Goal: Task Accomplishment & Management: Use online tool/utility

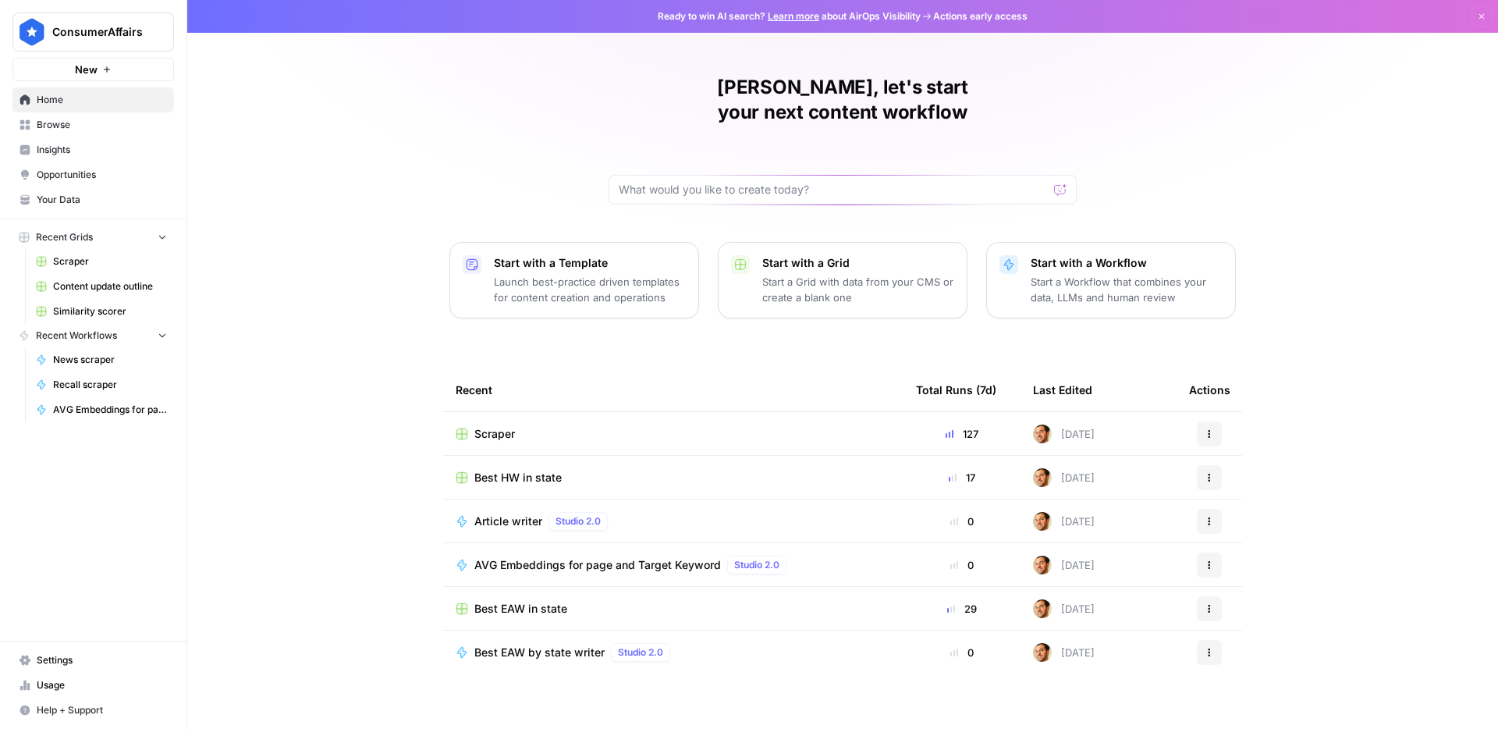
click at [82, 126] on span "Browse" at bounding box center [102, 125] width 130 height 14
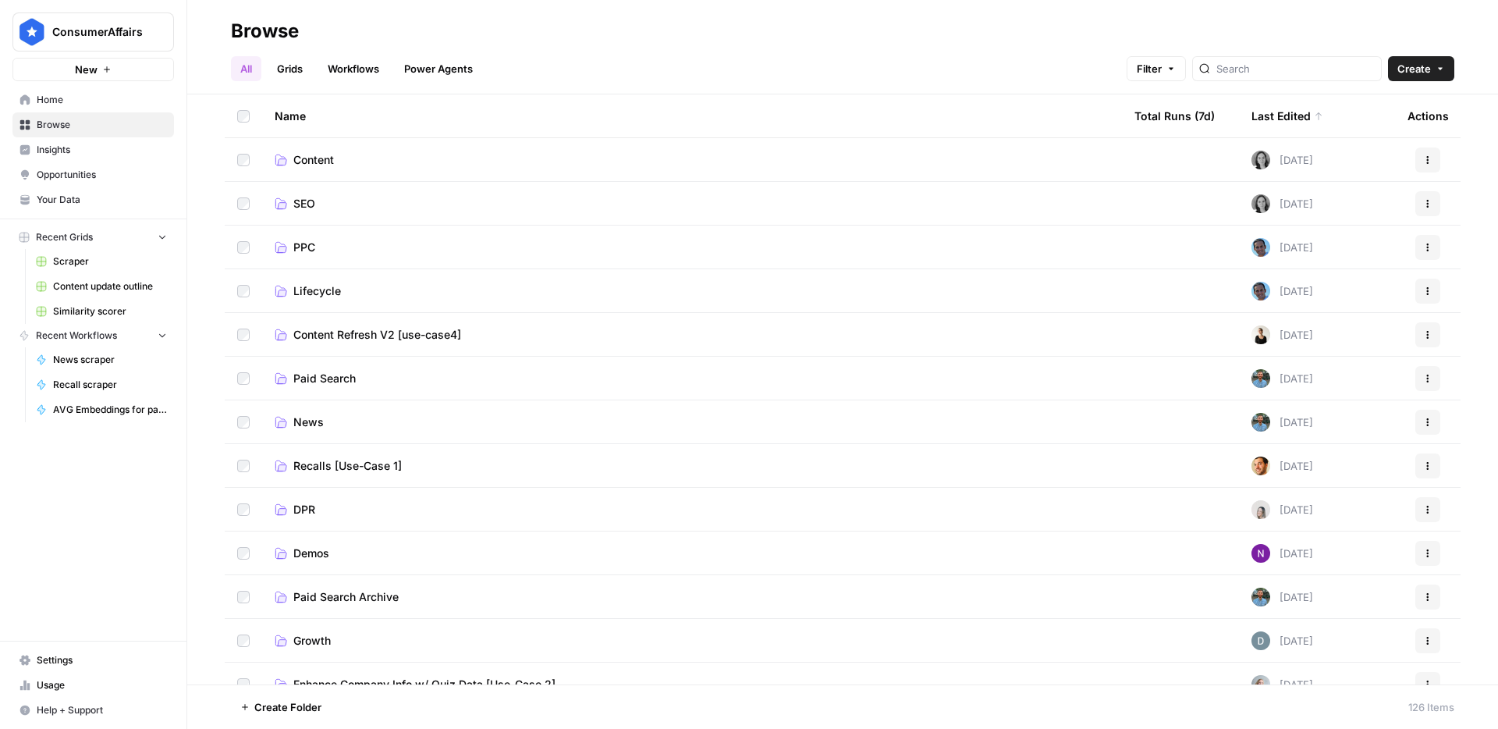
click at [319, 158] on span "Content" at bounding box center [313, 160] width 41 height 16
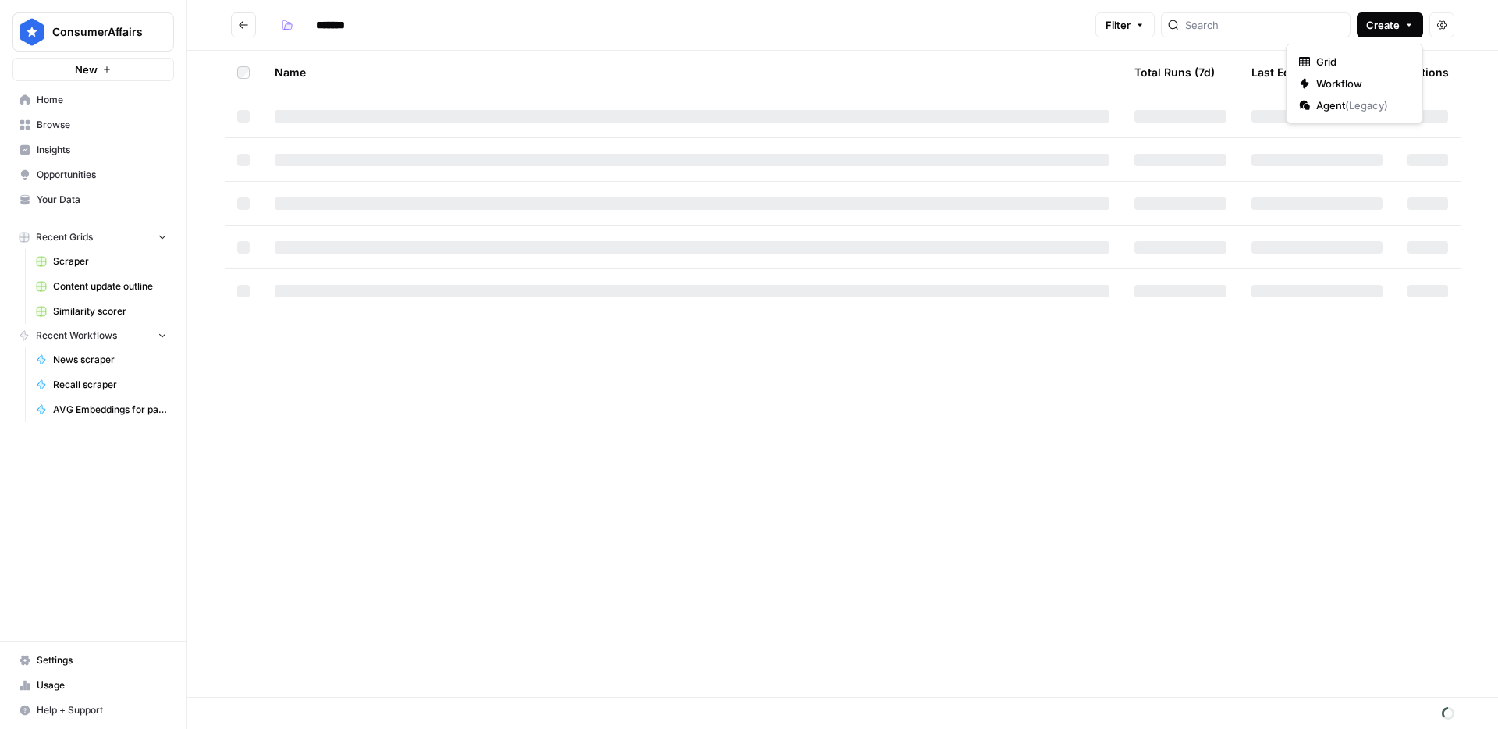
click at [1390, 32] on span "Create" at bounding box center [1383, 25] width 34 height 16
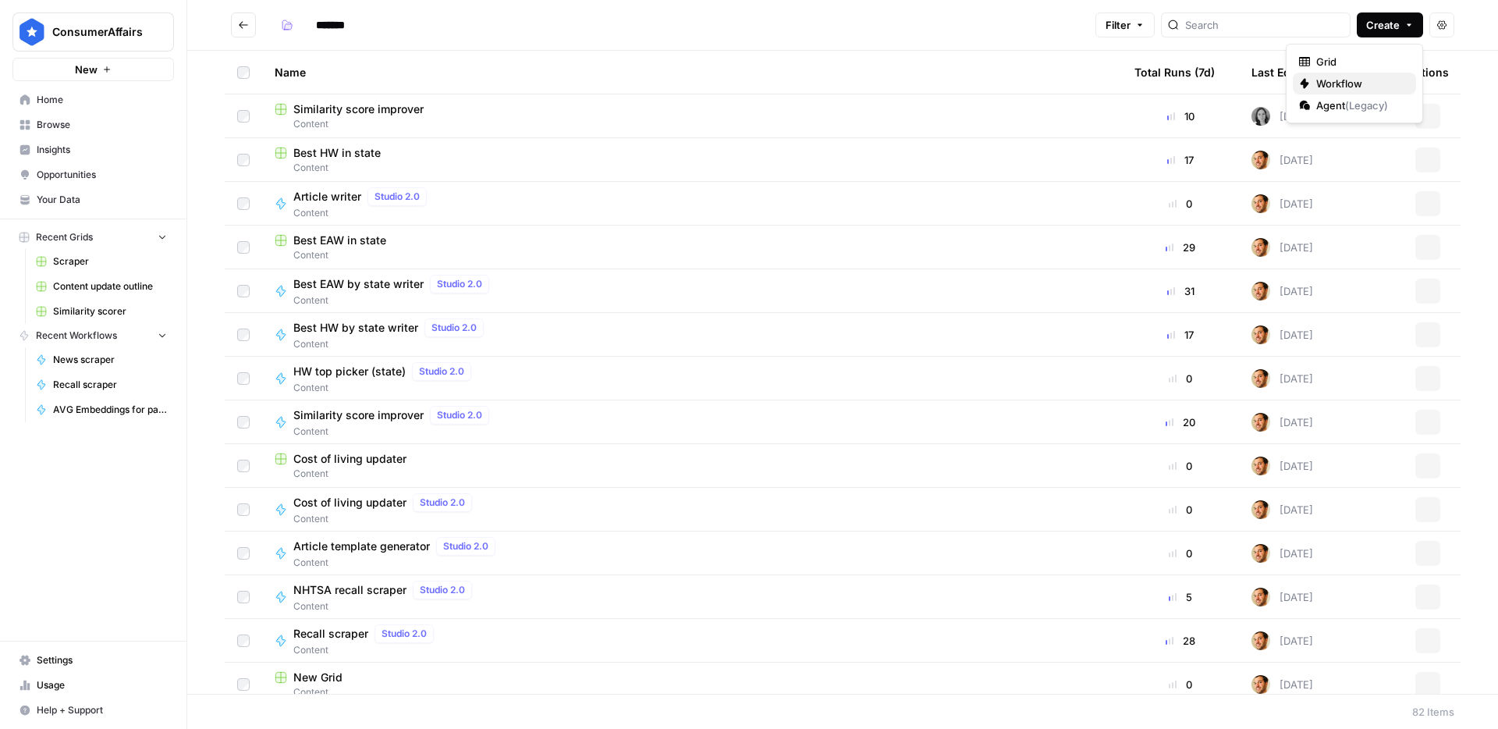
click at [1353, 83] on span "Workflow" at bounding box center [1359, 84] width 87 height 16
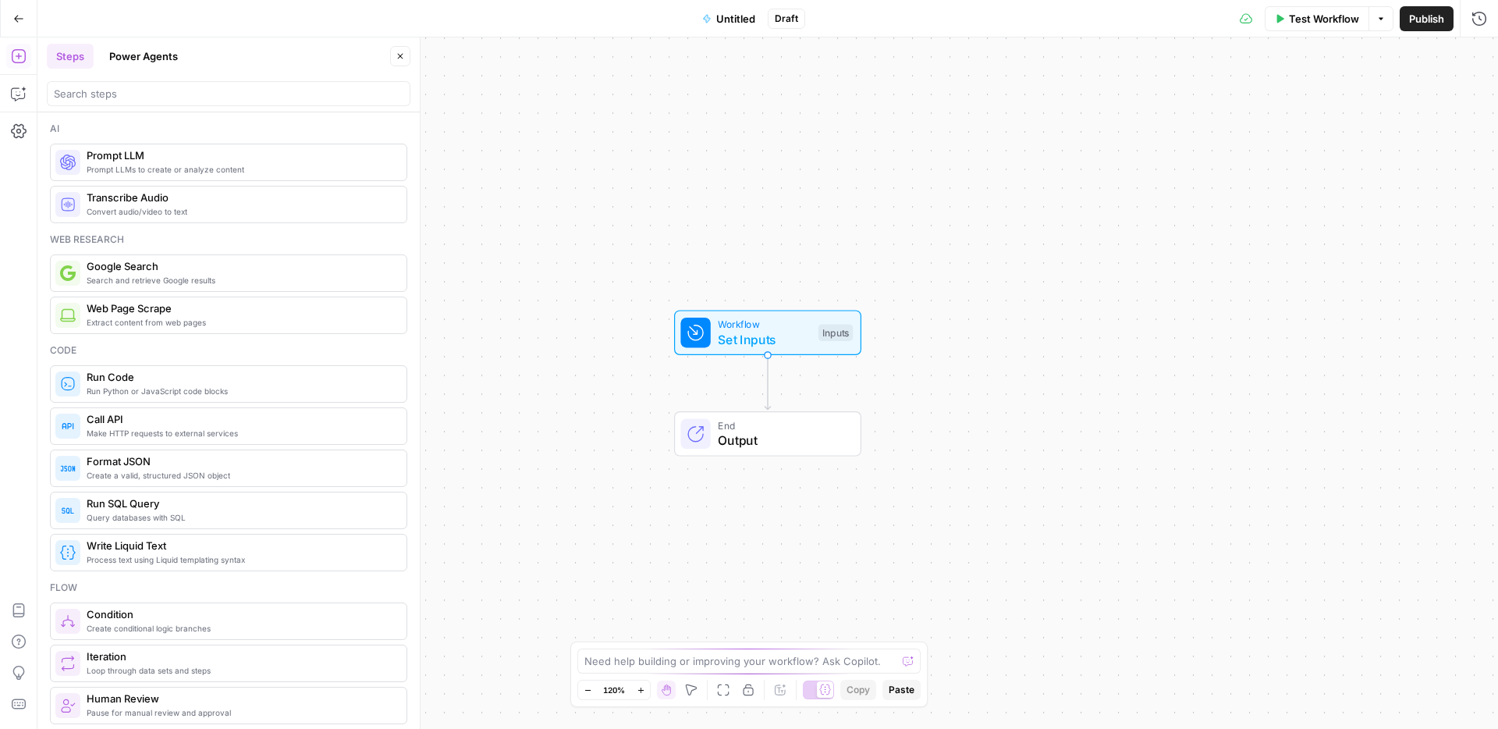
click at [719, 24] on span "Untitled" at bounding box center [735, 19] width 39 height 16
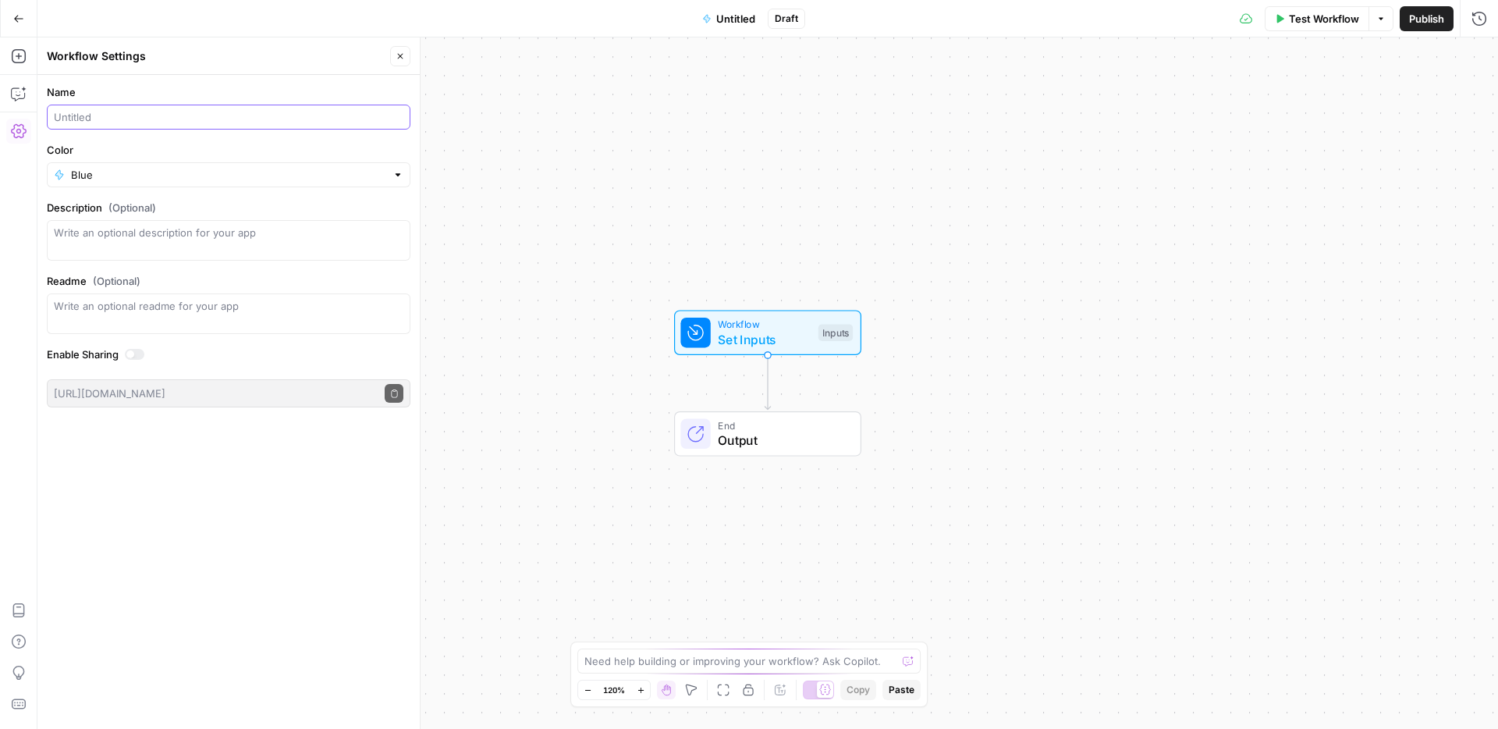
click at [168, 110] on input "Name" at bounding box center [229, 117] width 350 height 16
type input "Top pick snippet writer"
type input "Blue"
click at [783, 336] on span "Set Inputs" at bounding box center [764, 339] width 93 height 19
click at [1158, 112] on button "Add Field" at bounding box center [1227, 106] width 464 height 25
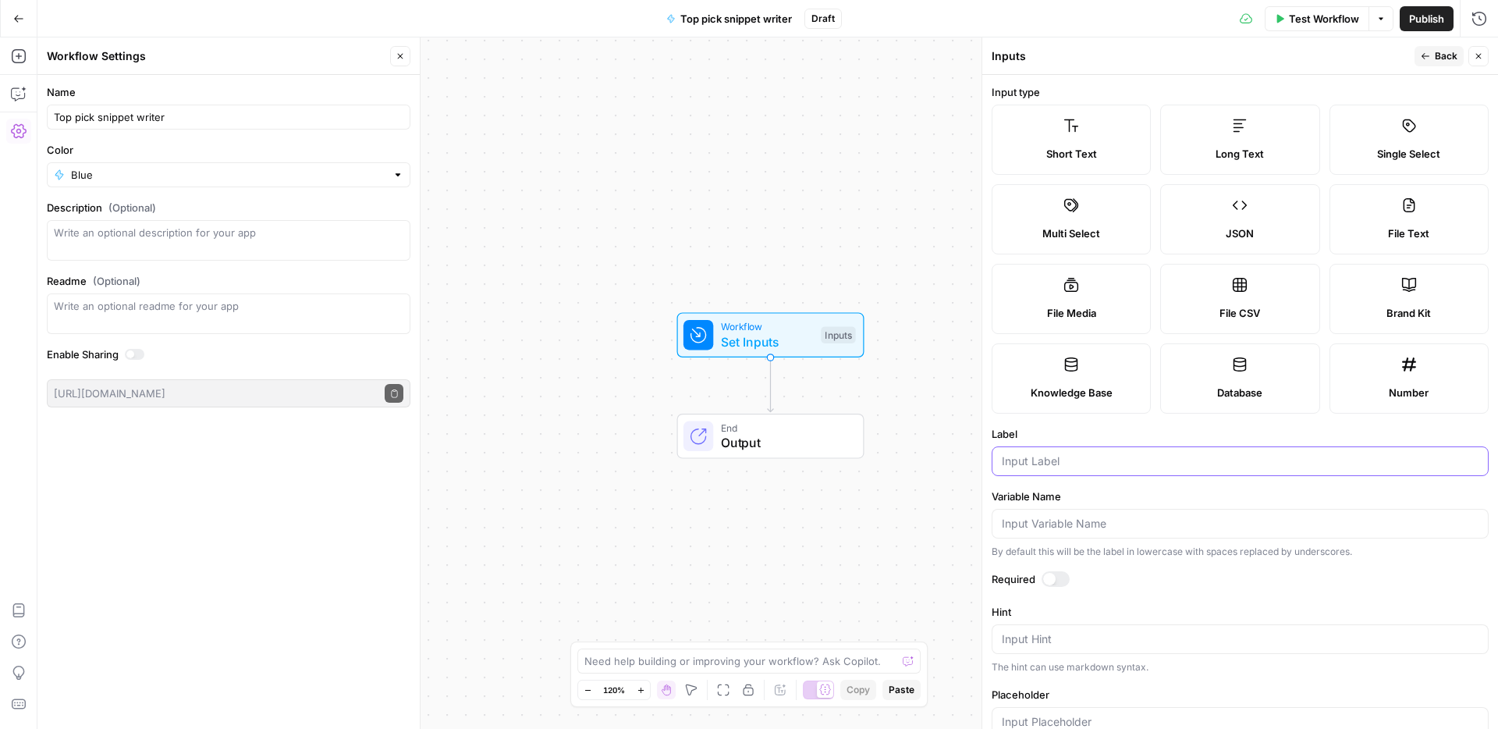
click at [1042, 458] on input "Label" at bounding box center [1240, 461] width 477 height 16
type input "t"
type input "company 1"
click at [1436, 56] on span "Back" at bounding box center [1446, 56] width 23 height 14
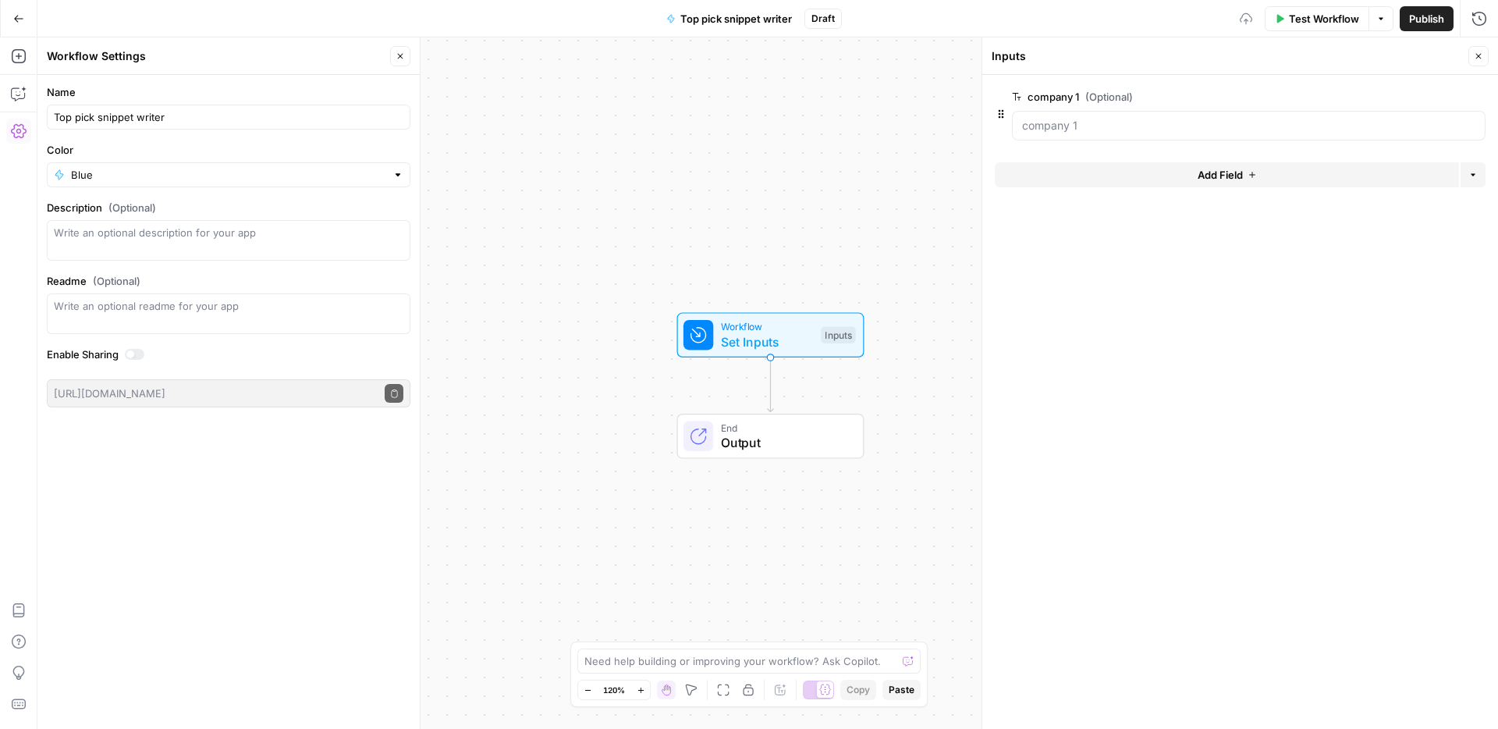
click at [1124, 172] on button "Add Field" at bounding box center [1227, 174] width 464 height 25
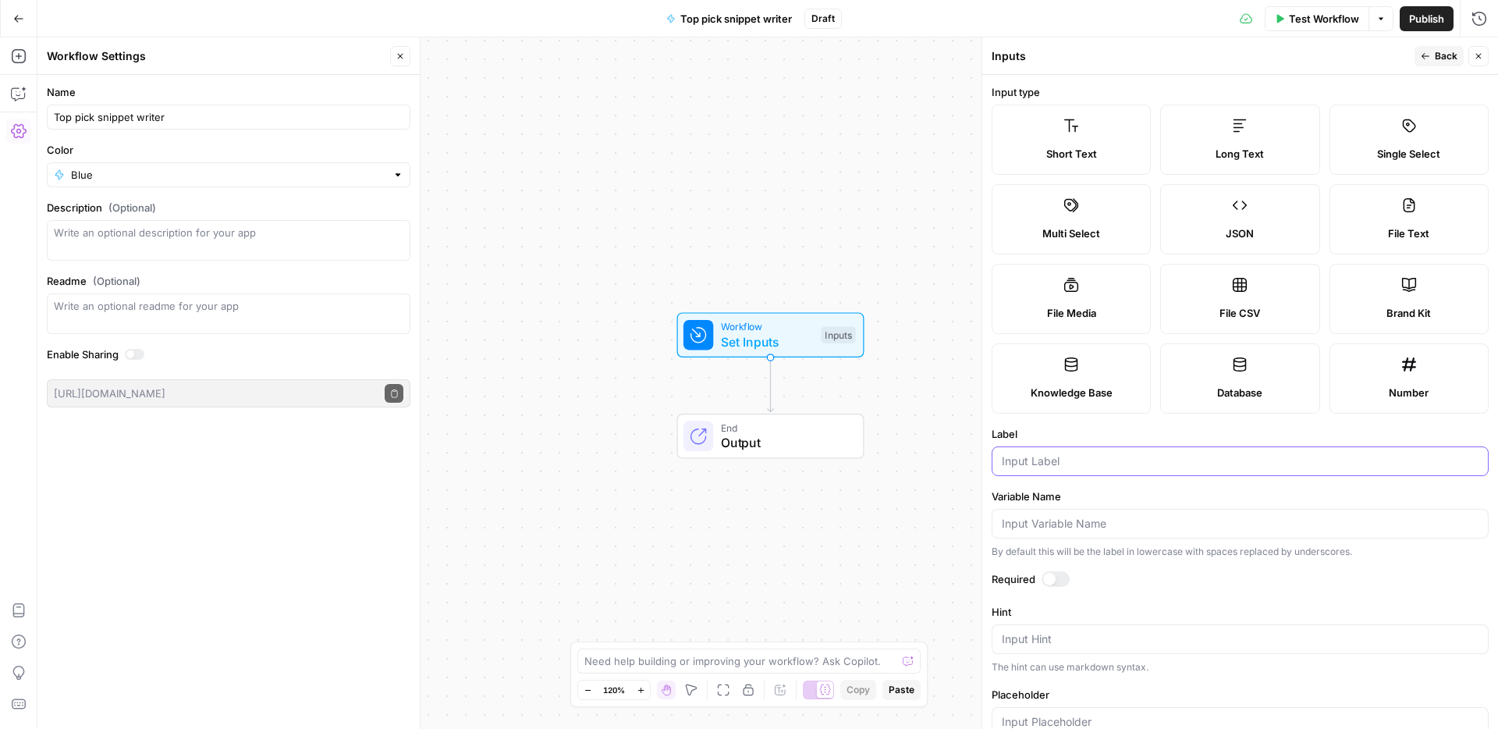
click at [1088, 468] on input "Label" at bounding box center [1240, 461] width 477 height 16
paste input "company 1"
type input "company 2"
click at [1431, 45] on div "Publish P" at bounding box center [1426, 52] width 46 height 14
click at [1431, 52] on div "Publish P" at bounding box center [1425, 52] width 51 height 16
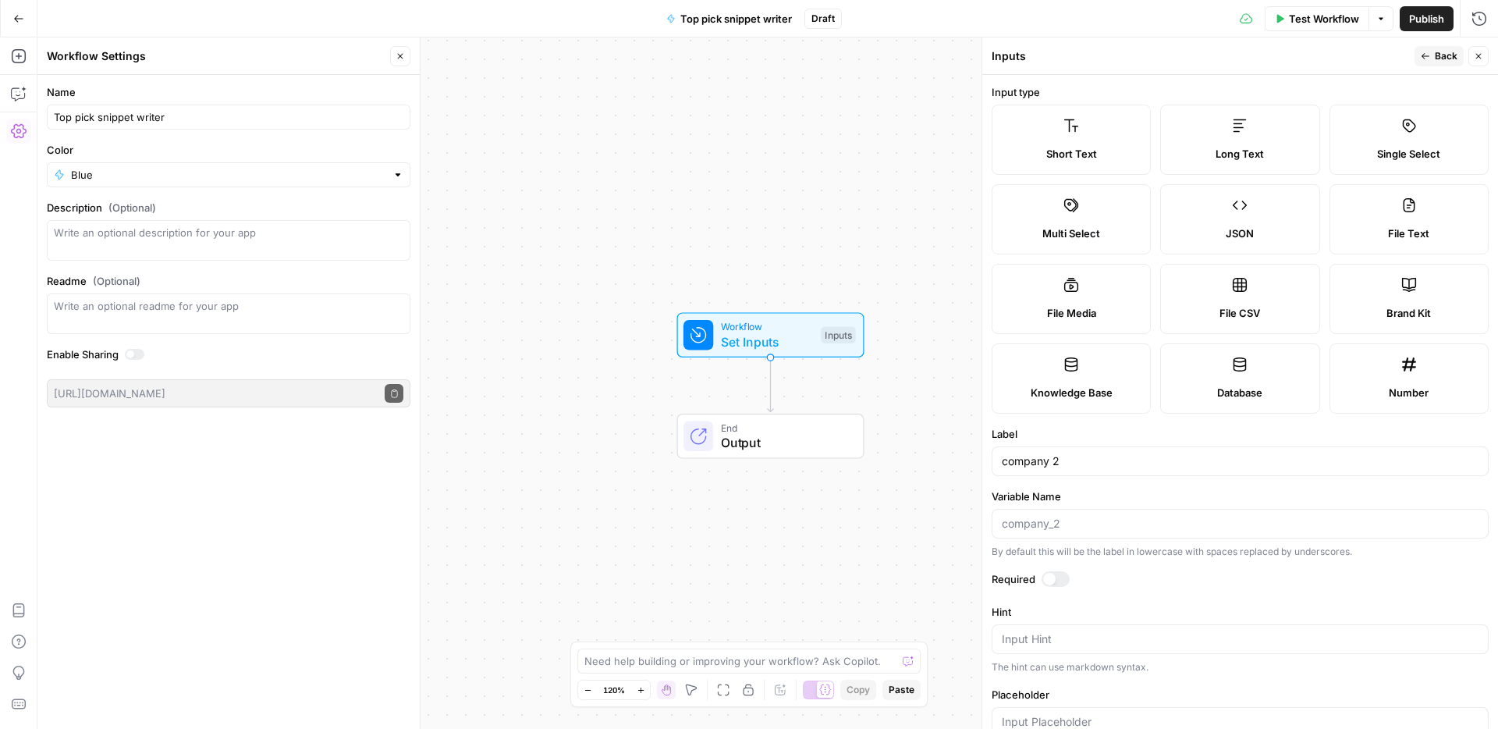
drag, startPoint x: 1364, startPoint y: 62, endPoint x: 1393, endPoint y: 61, distance: 28.9
click at [1364, 62] on div "Inputs" at bounding box center [1201, 56] width 418 height 16
click at [1436, 58] on span "Back" at bounding box center [1446, 56] width 23 height 14
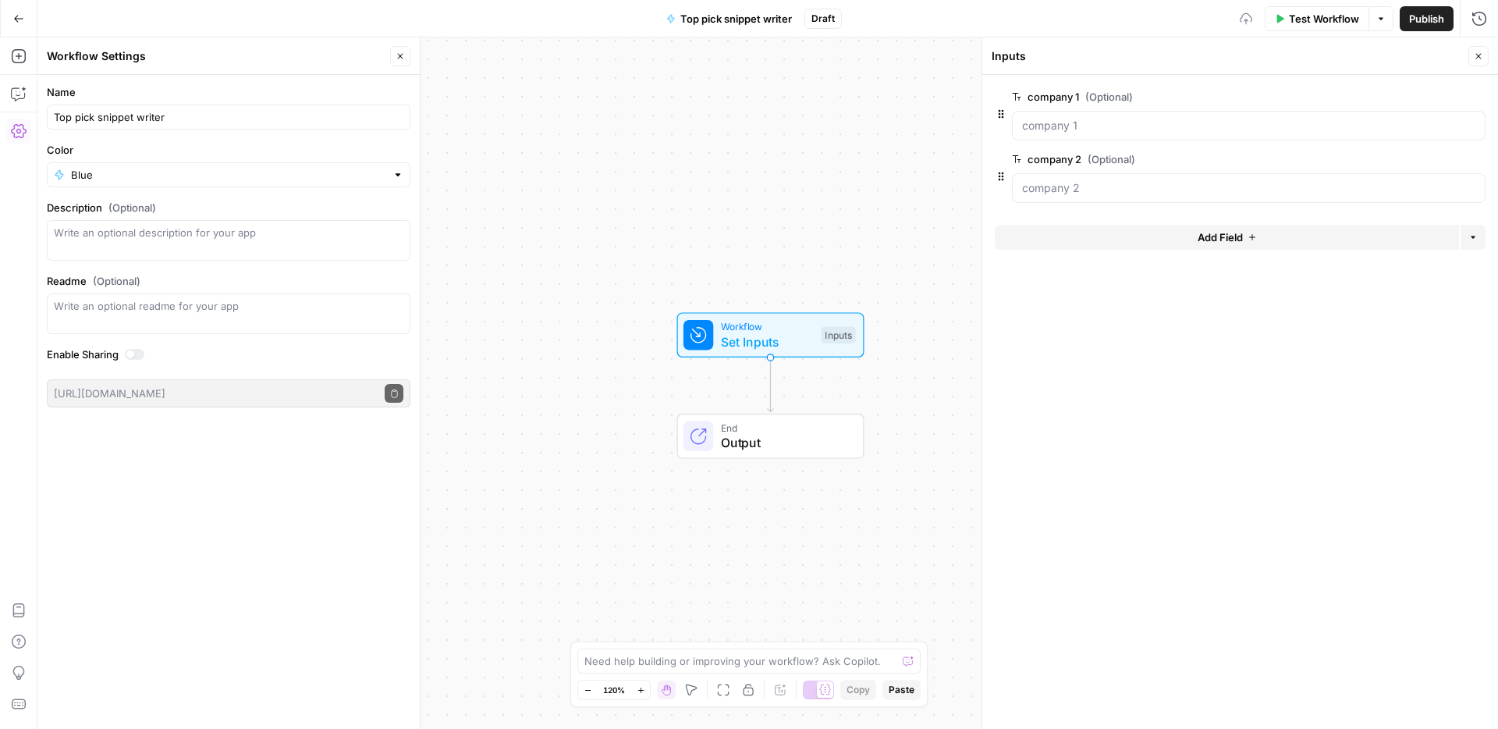
click at [1163, 247] on button "Add Field" at bounding box center [1227, 237] width 464 height 25
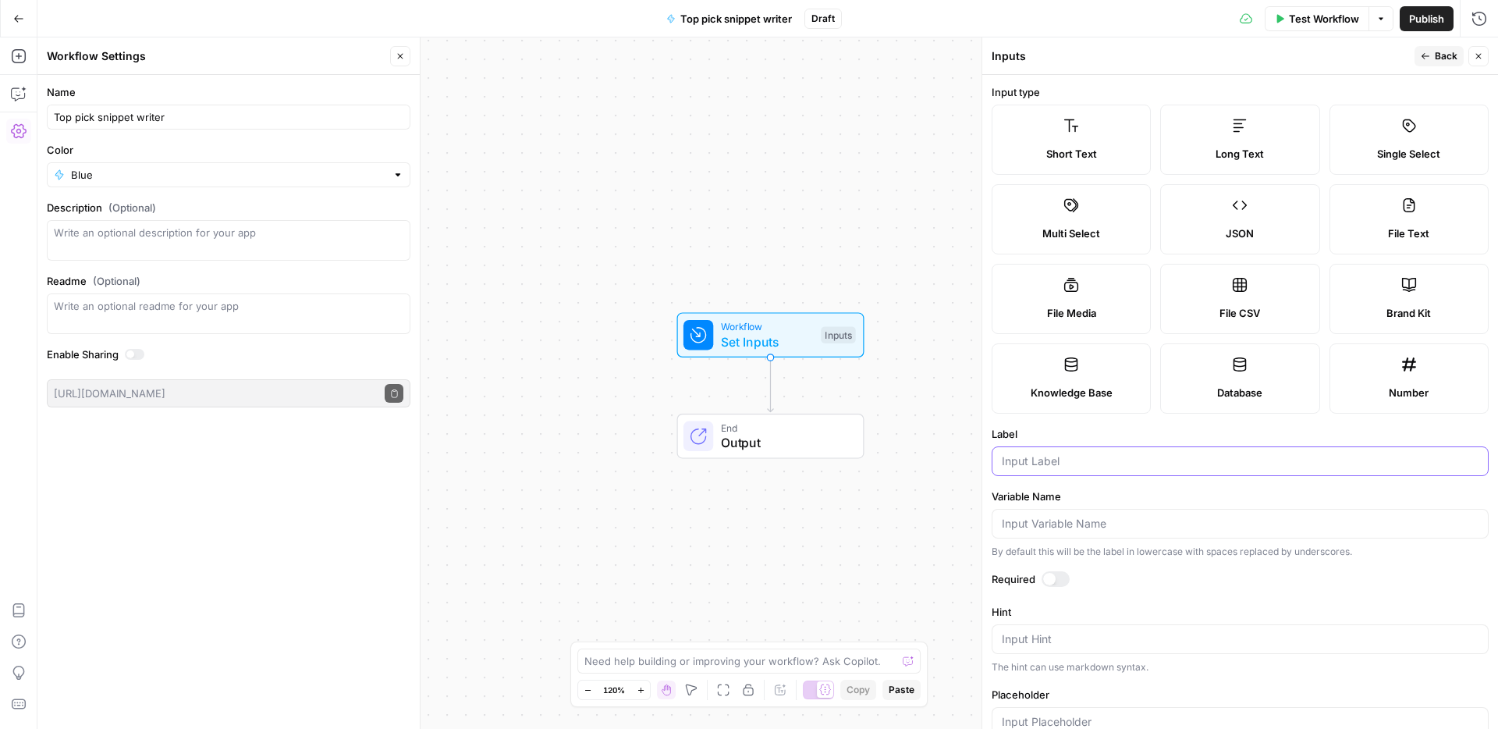
click at [1098, 454] on input "Label" at bounding box center [1240, 461] width 477 height 16
paste input "company 1"
type input "company 3"
click at [1429, 62] on button "Back" at bounding box center [1439, 56] width 49 height 20
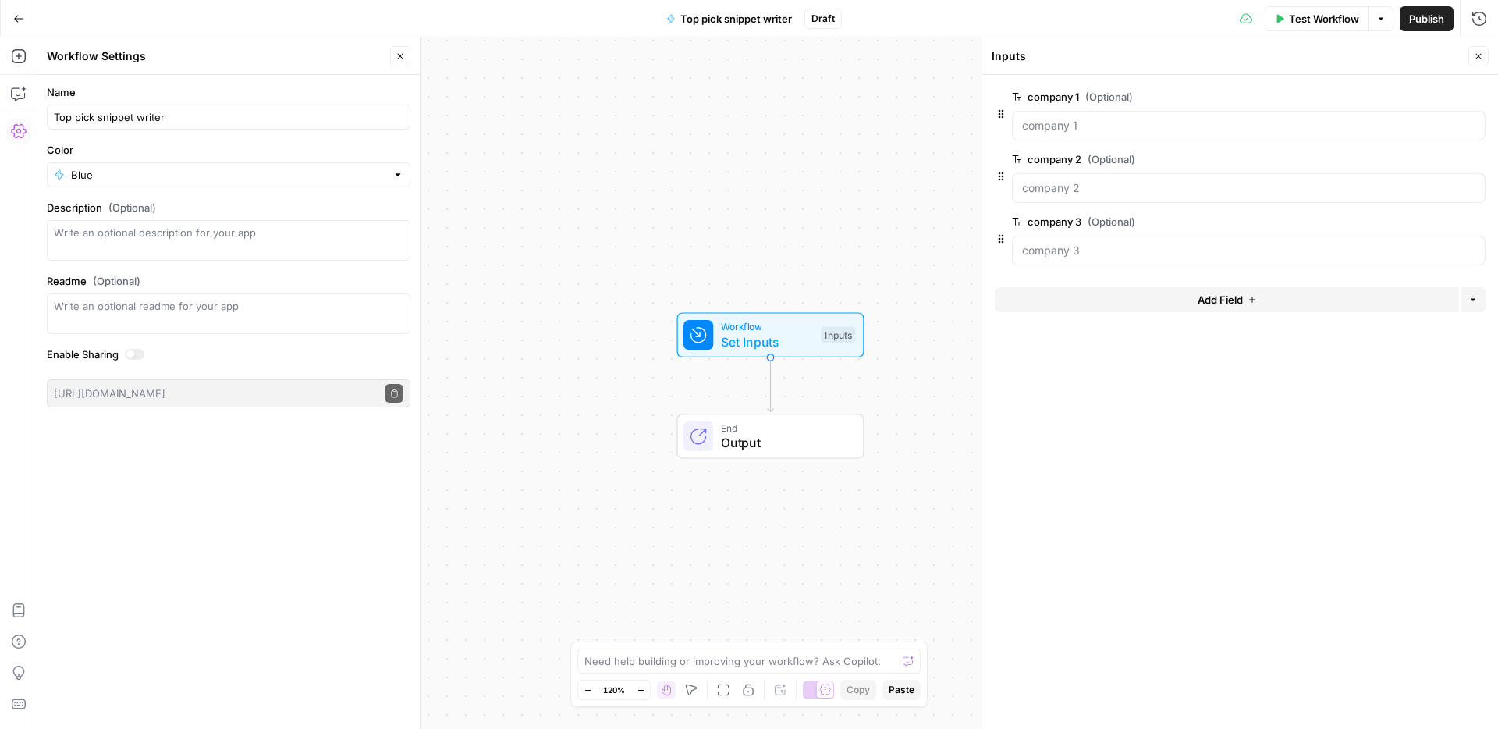
click at [1244, 313] on div "Add Field Options" at bounding box center [1240, 305] width 491 height 37
click at [1239, 310] on button "Add Field" at bounding box center [1227, 299] width 464 height 25
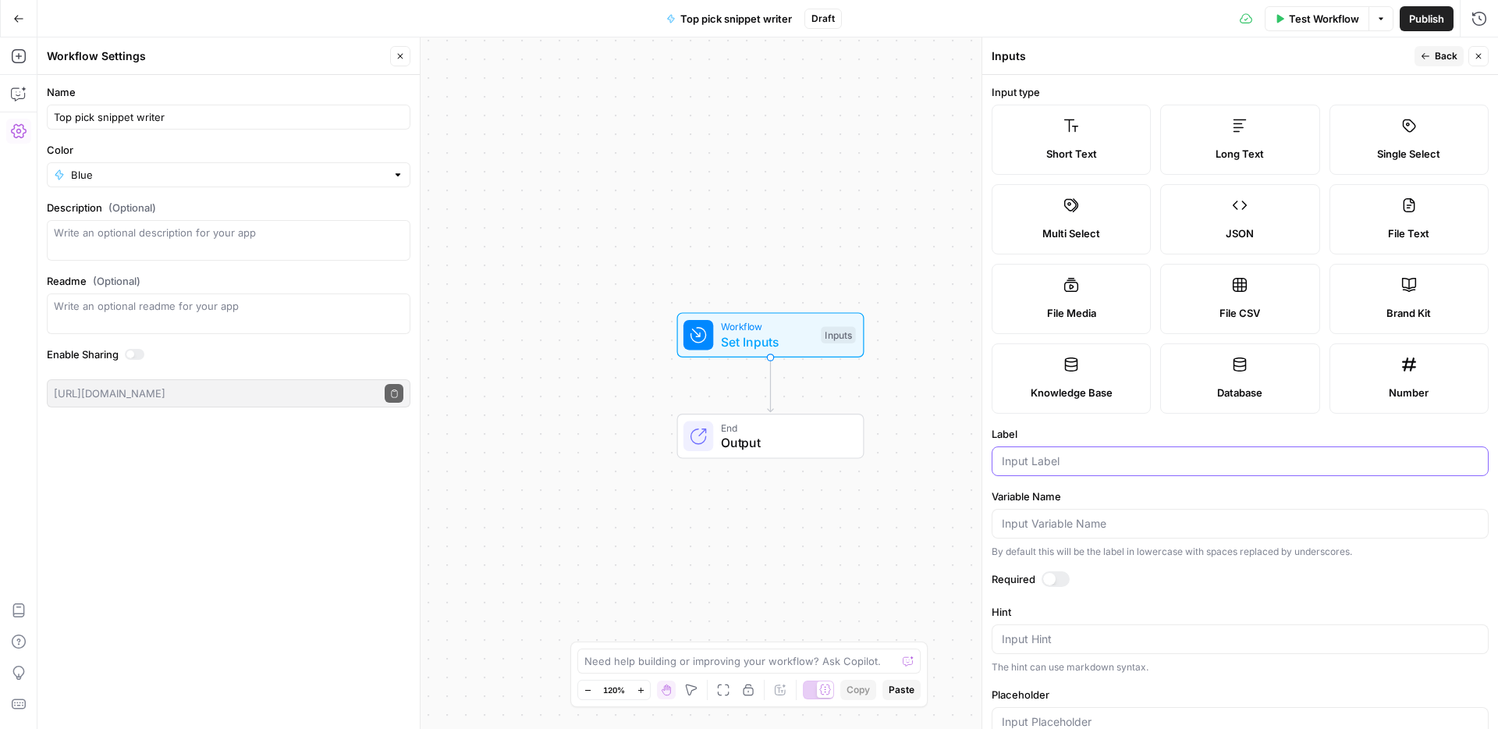
click at [1070, 460] on input "Label" at bounding box center [1240, 461] width 477 height 16
type input "superlative 1"
click at [1436, 51] on span "Back" at bounding box center [1446, 56] width 23 height 14
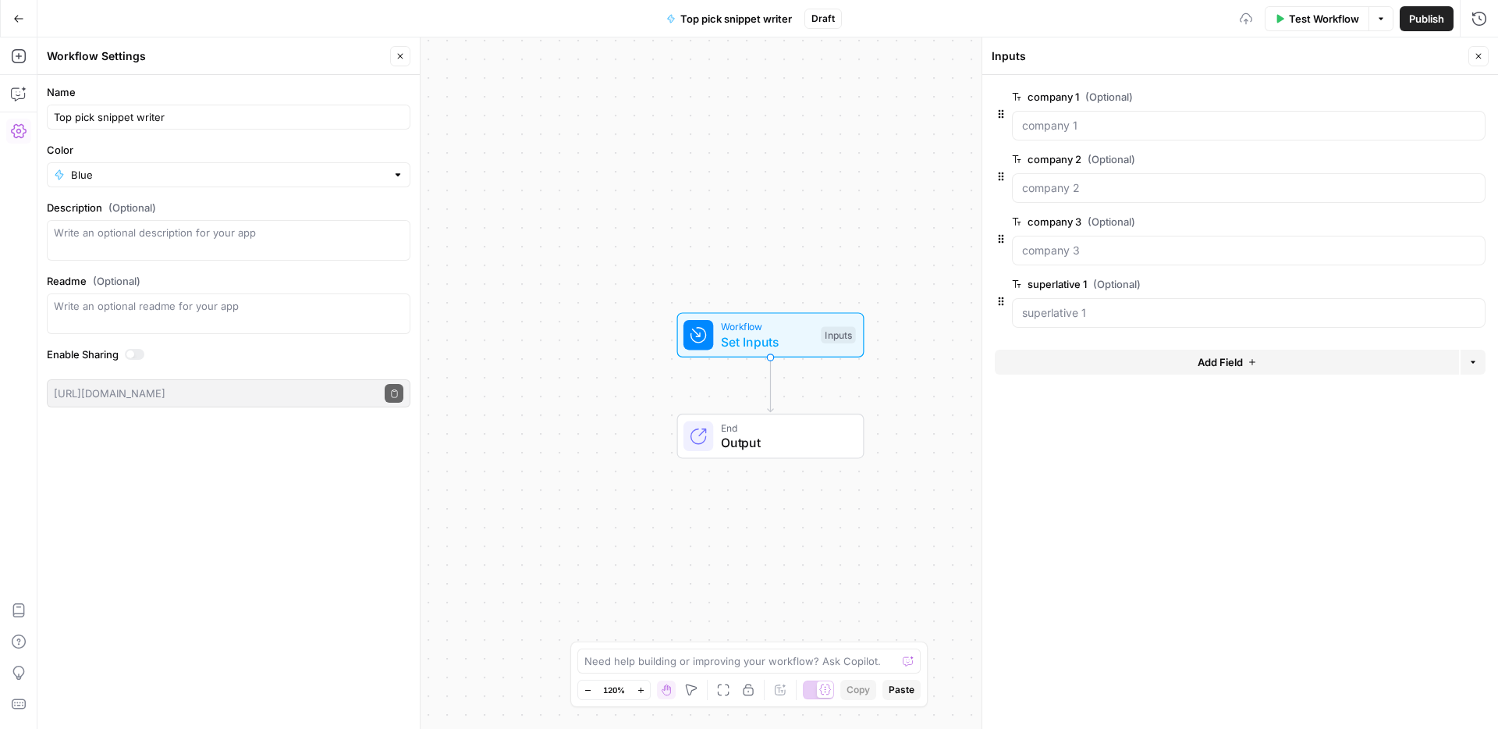
click at [1131, 360] on button "Add Field" at bounding box center [1227, 362] width 464 height 25
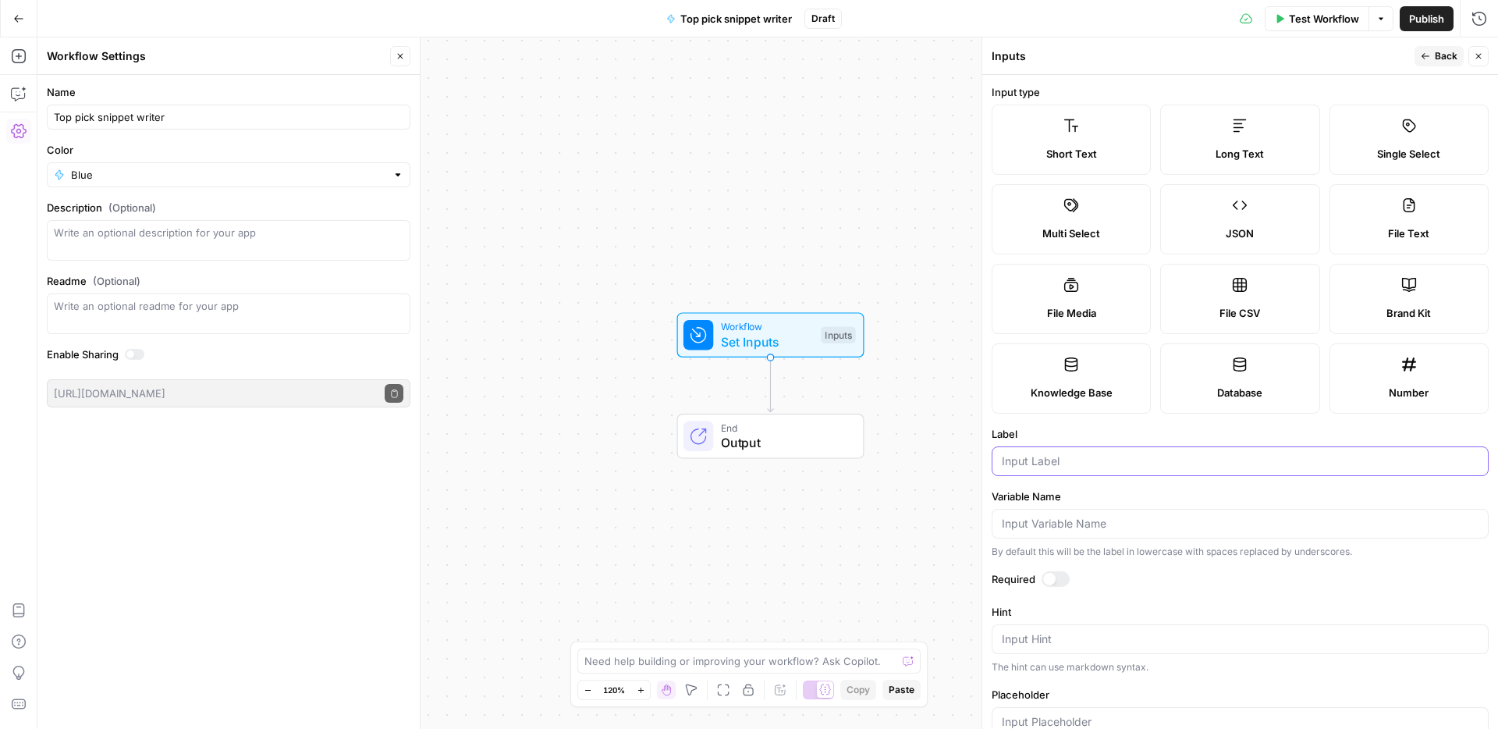
click at [1069, 467] on input "Label" at bounding box center [1240, 461] width 477 height 16
paste input "superlative 1"
type input "superlative 2"
click at [1453, 58] on span "Back" at bounding box center [1446, 56] width 23 height 14
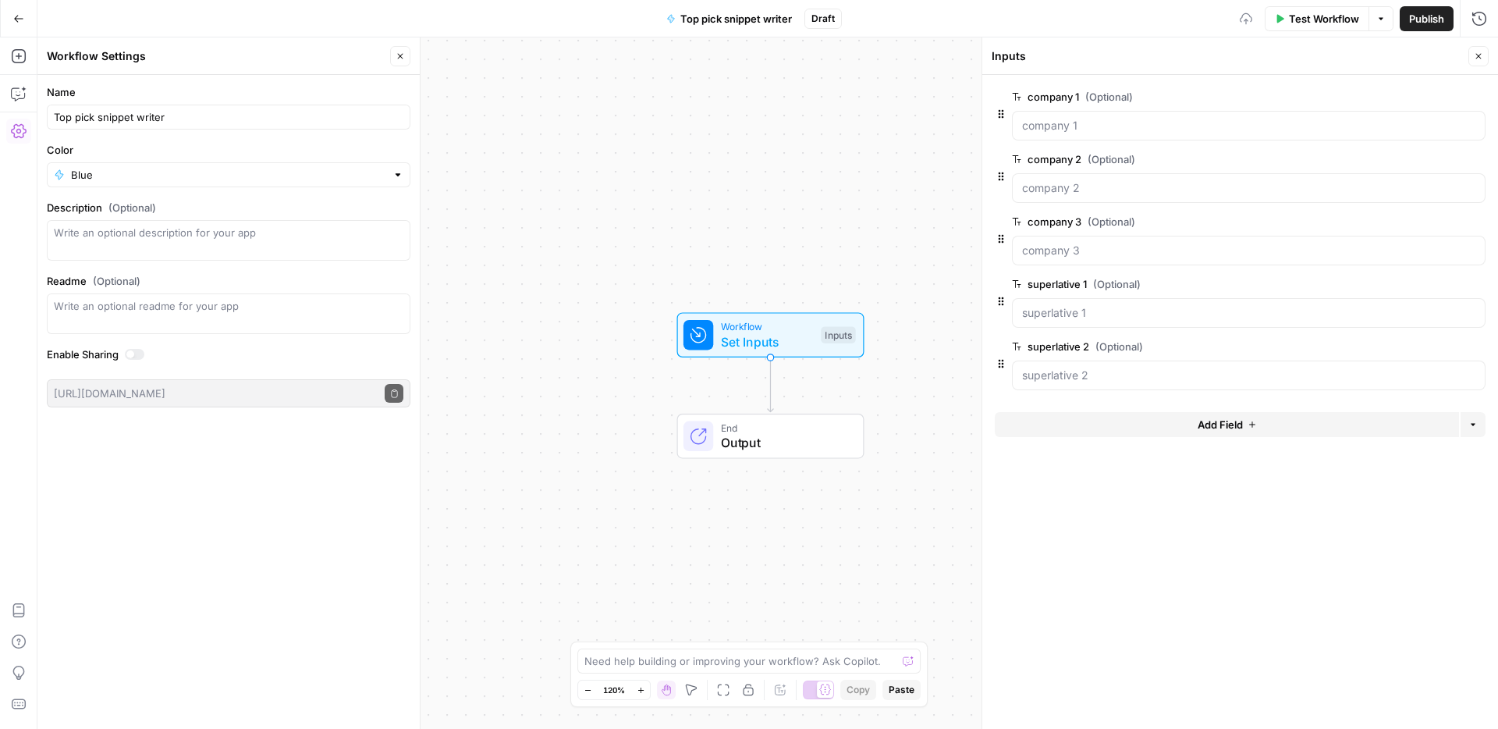
click at [1170, 433] on button "Add Field" at bounding box center [1227, 424] width 464 height 25
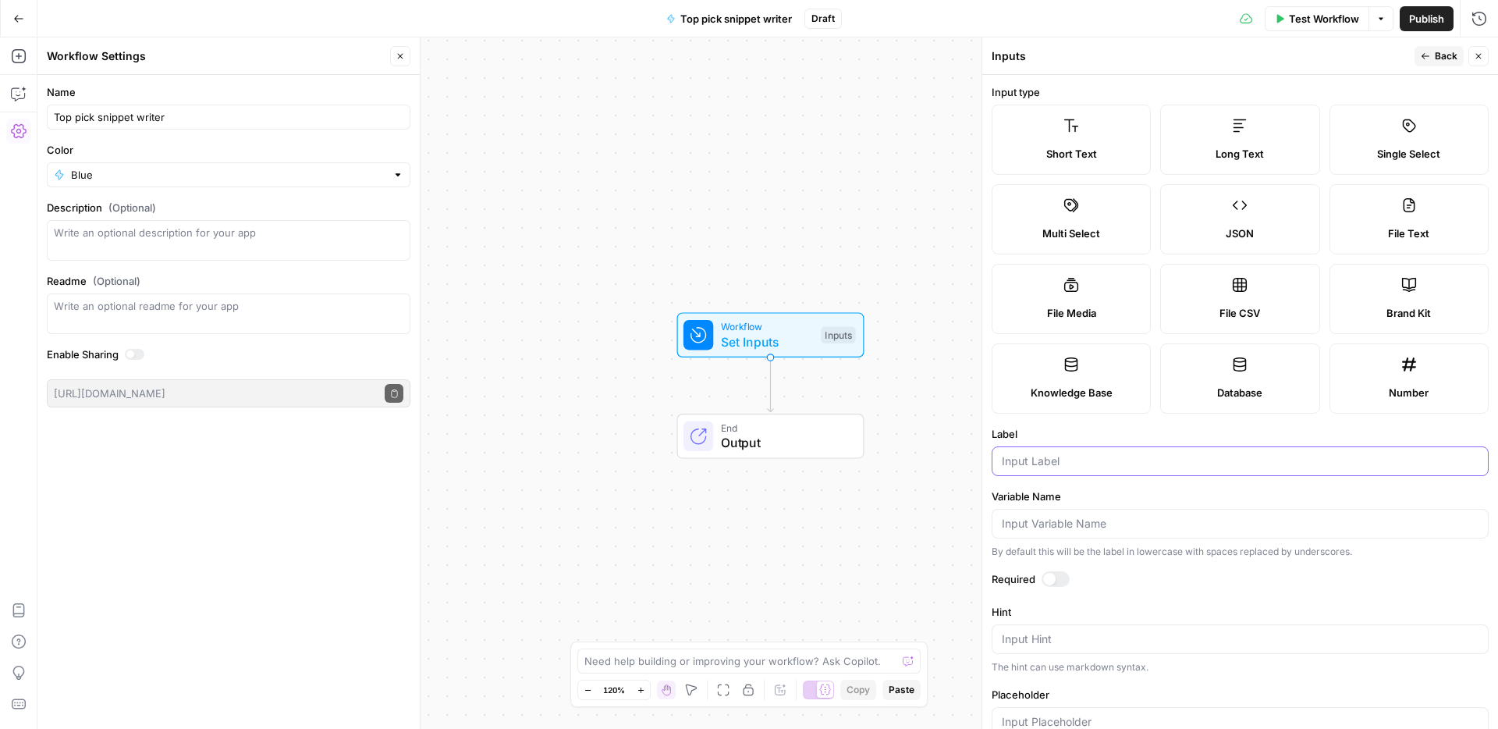
click at [1101, 453] on input "Label" at bounding box center [1240, 461] width 477 height 16
paste input "superlative 1"
type input "superlative 3"
click at [1429, 57] on icon "button" at bounding box center [1425, 55] width 9 height 9
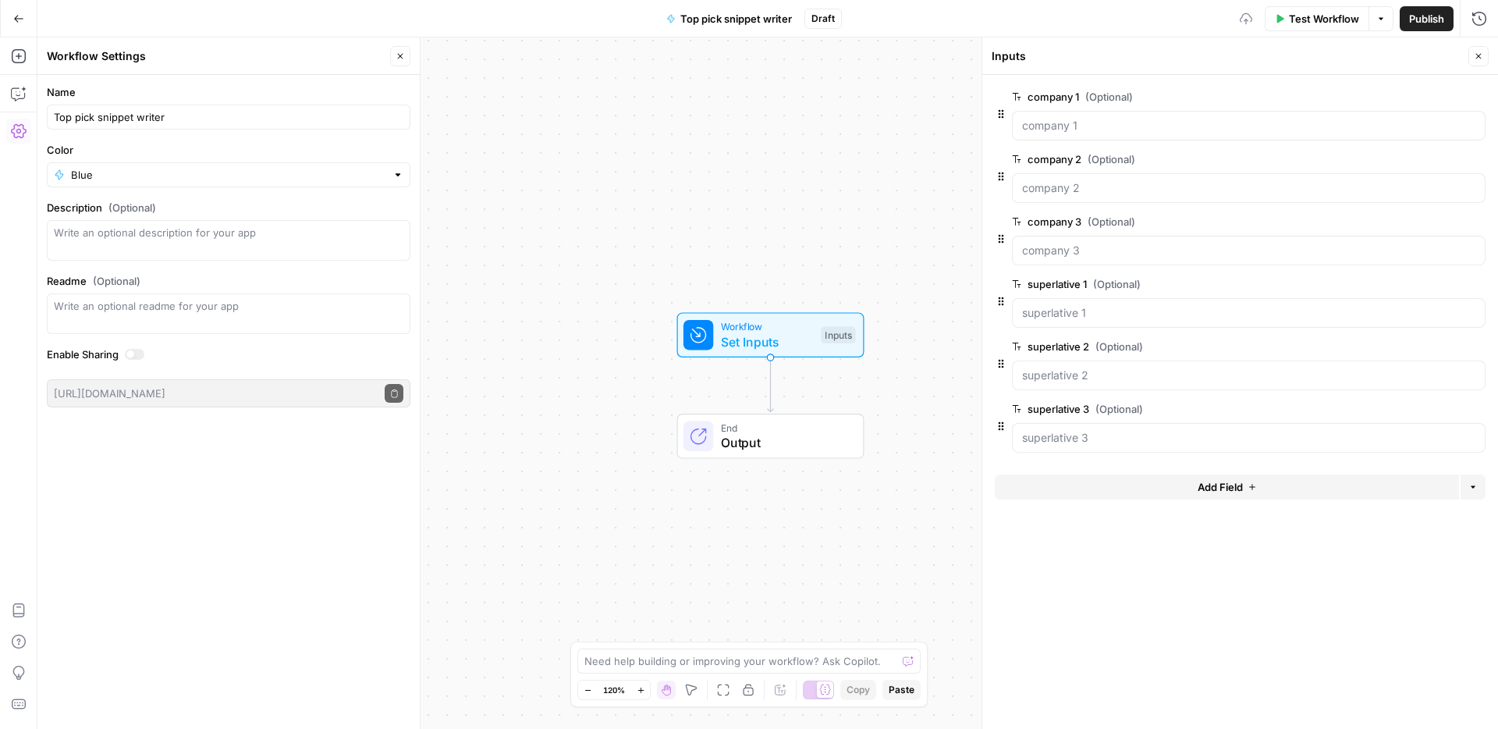
click at [1186, 481] on button "Add Field" at bounding box center [1227, 486] width 464 height 25
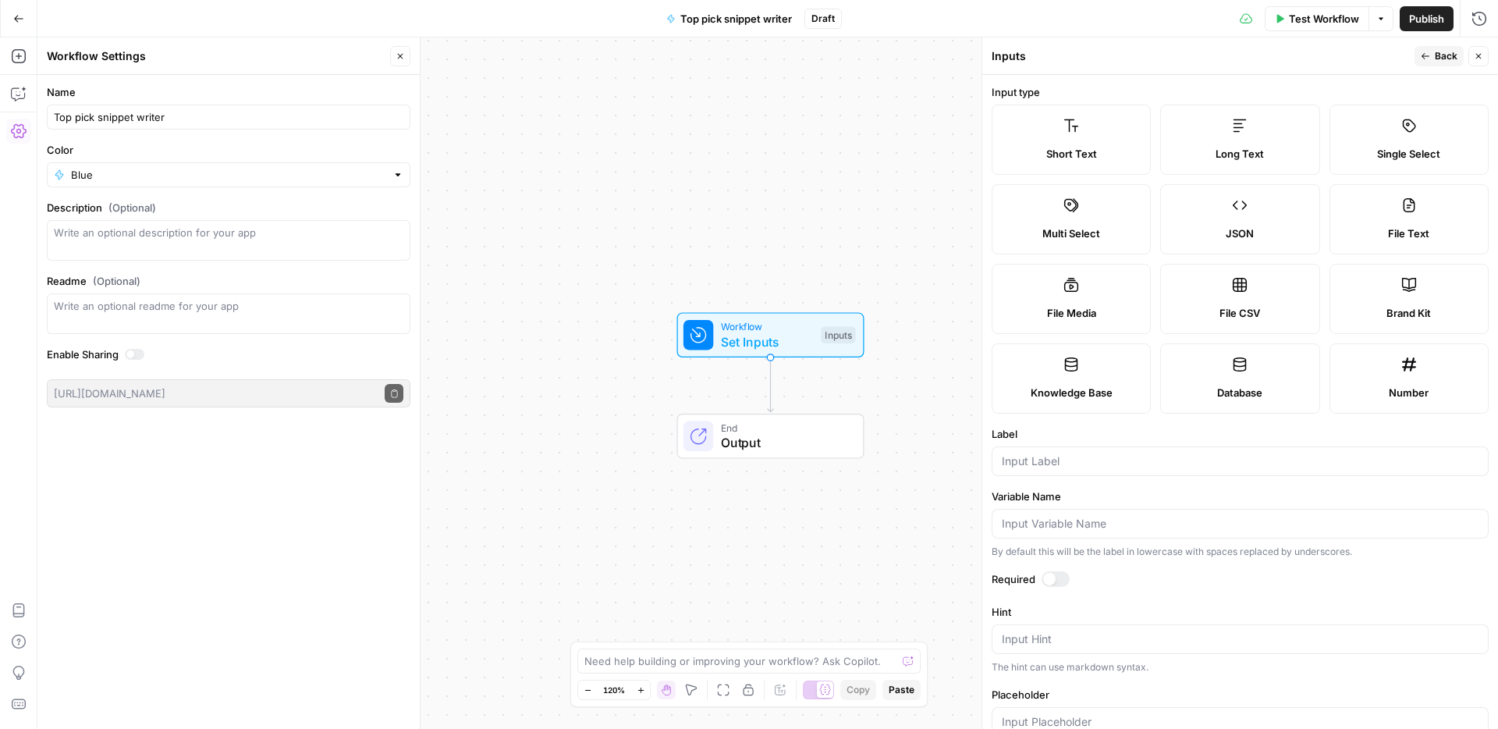
click at [1222, 291] on label "File CSV" at bounding box center [1239, 299] width 159 height 70
type textarea "Supports .csv file type"
click at [1052, 464] on input "Label" at bounding box center [1240, 461] width 477 height 16
type input "reviews"
click at [12, 94] on icon "button" at bounding box center [19, 94] width 16 height 16
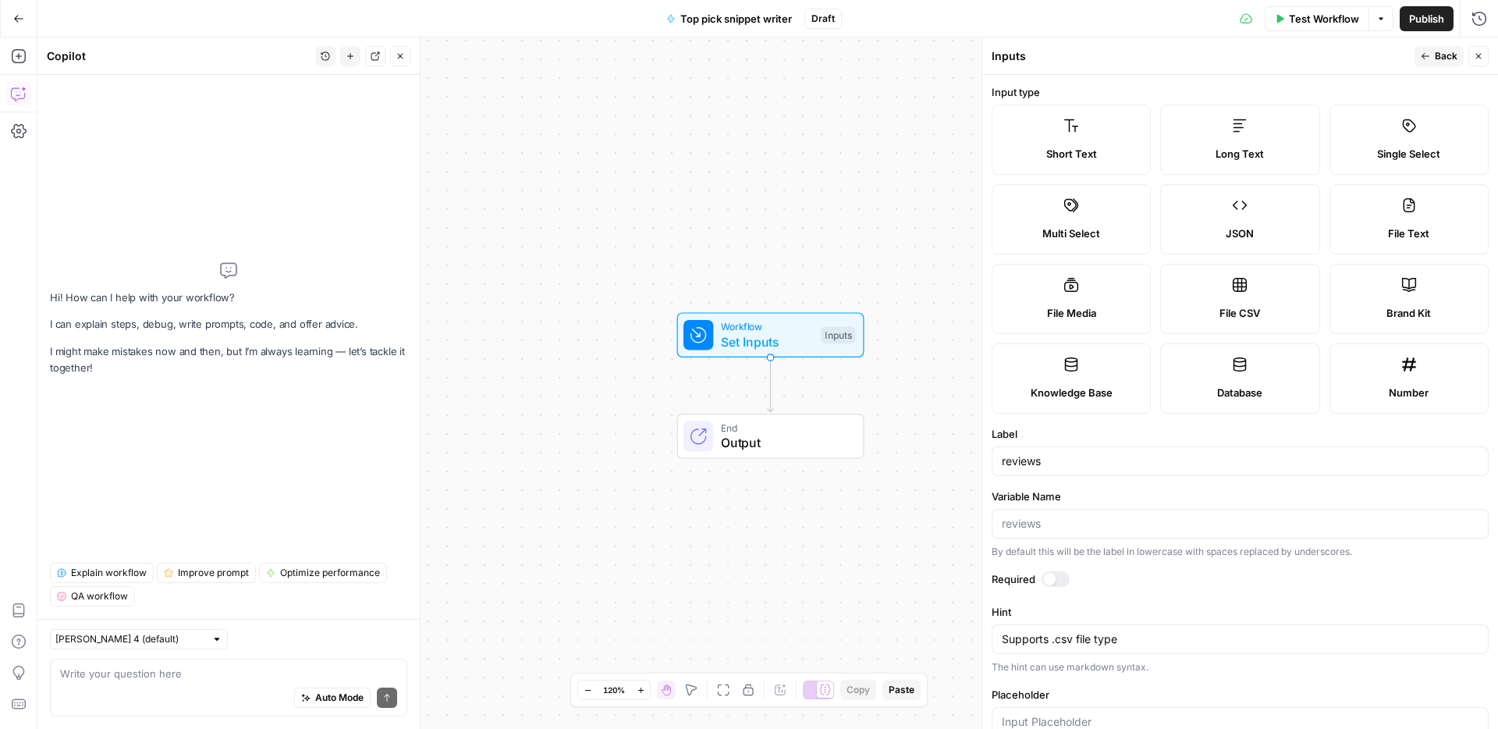
click at [1432, 58] on button "Back" at bounding box center [1439, 56] width 49 height 20
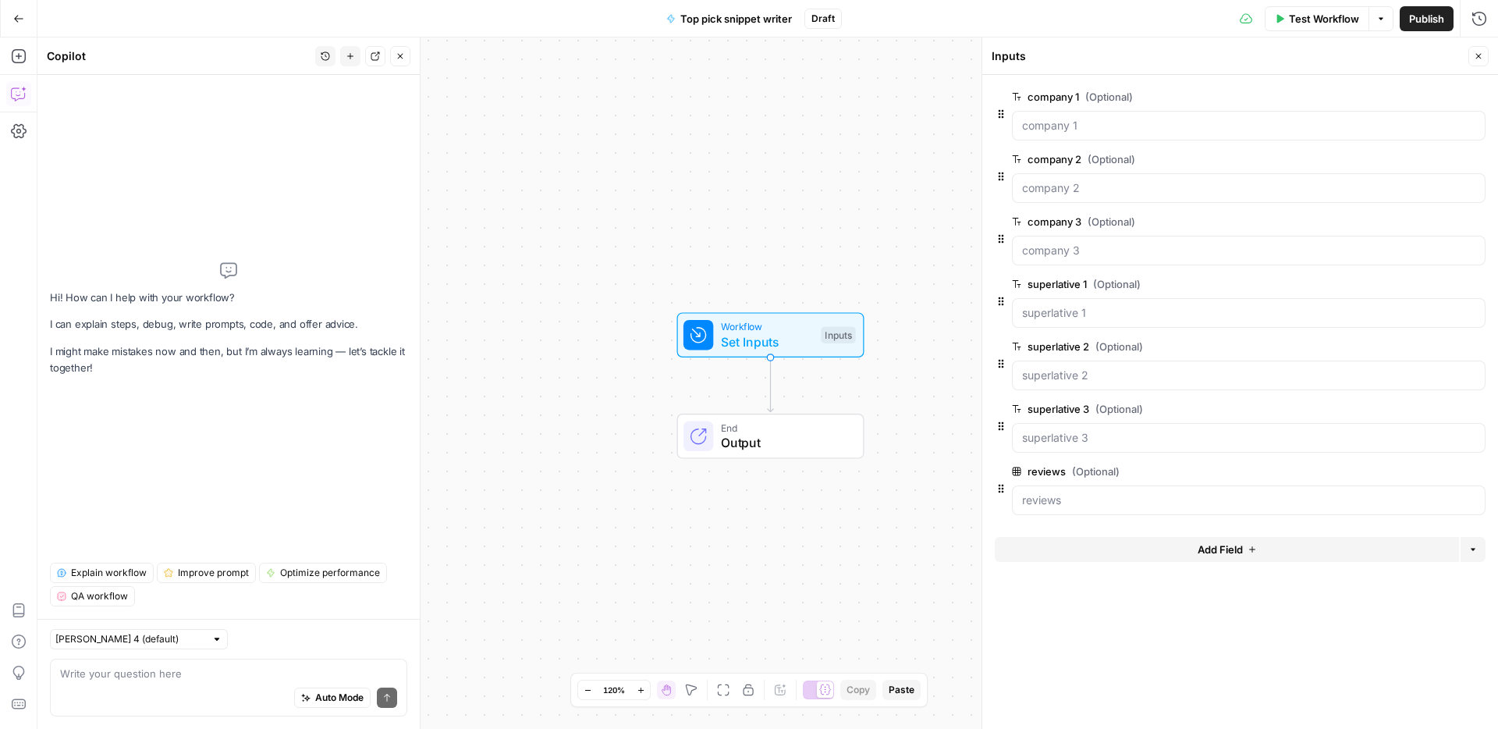
click at [180, 662] on div "Write your question here Auto Mode Send" at bounding box center [228, 687] width 357 height 58
drag, startPoint x: 176, startPoint y: 680, endPoint x: 214, endPoint y: 688, distance: 38.3
click at [176, 681] on div "Auto Mode Send" at bounding box center [228, 698] width 337 height 34
type textarea "i want a workflow that"
click at [156, 633] on input "text" at bounding box center [130, 639] width 150 height 16
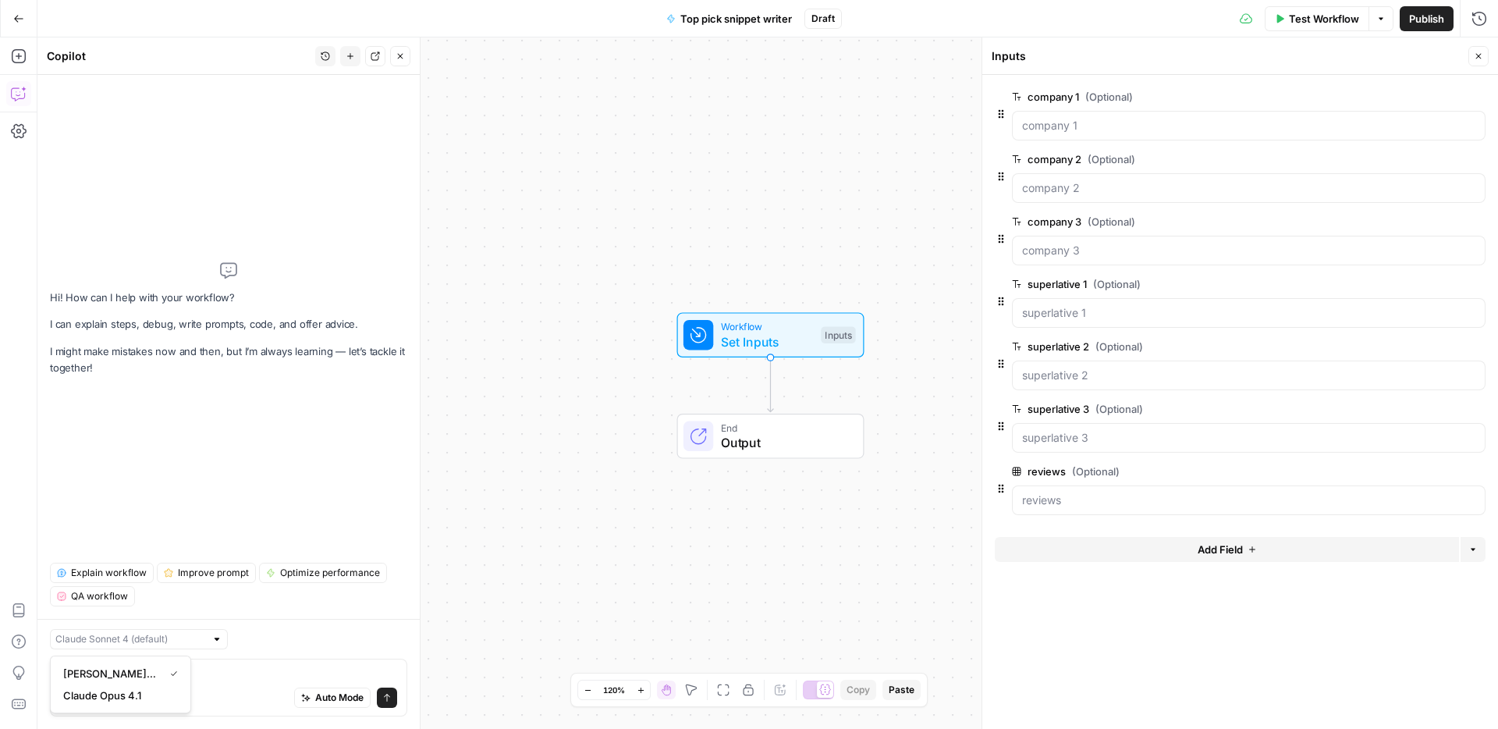
type input "[PERSON_NAME] 4 (default)"
click at [248, 692] on div "Auto Mode Send" at bounding box center [228, 698] width 337 height 34
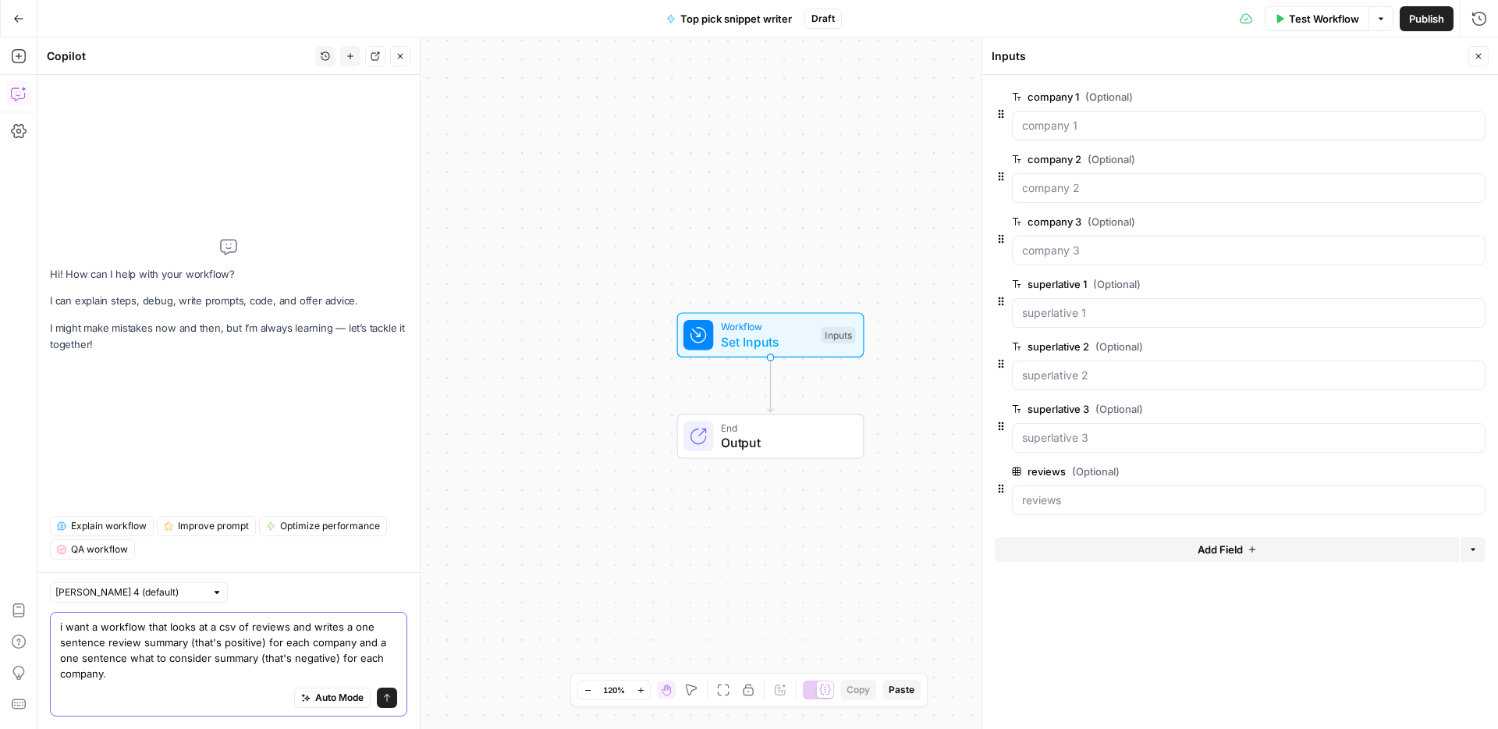
type textarea "i want a workflow that looks at a csv of reviews and writes a one sentence revi…"
click at [1482, 283] on button "Delete group" at bounding box center [1476, 284] width 19 height 19
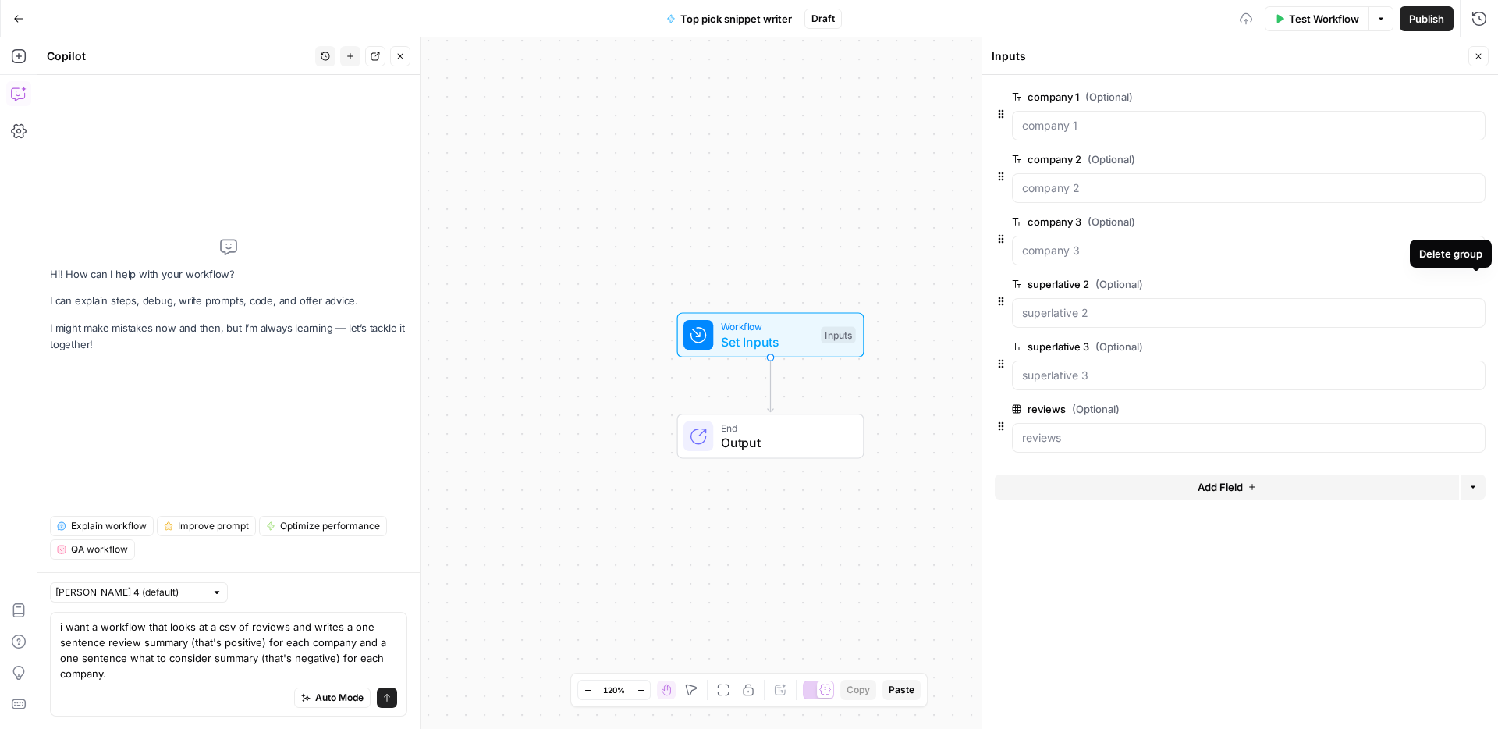
click at [1482, 283] on button "Delete group" at bounding box center [1476, 284] width 19 height 19
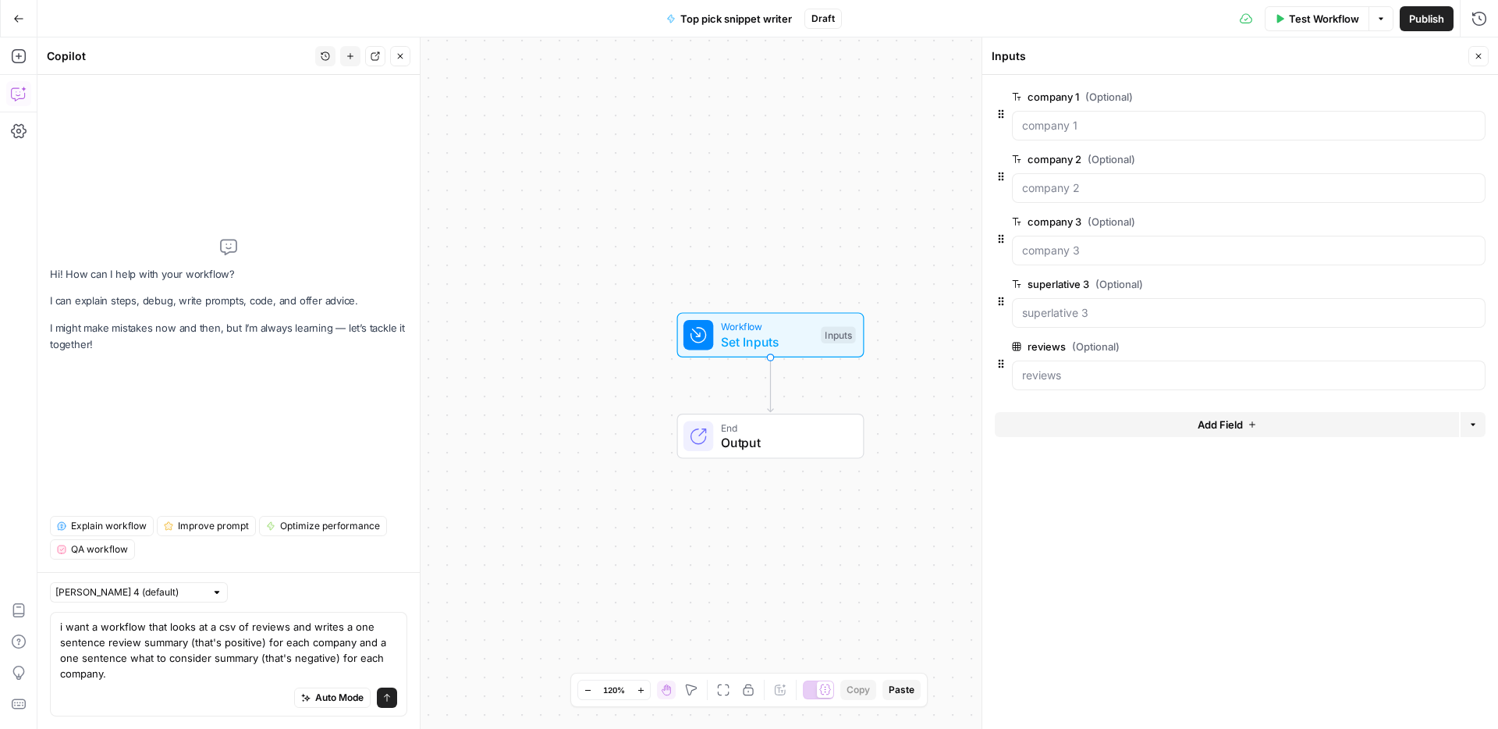
click at [1482, 283] on button "Delete group" at bounding box center [1476, 284] width 19 height 19
click at [1265, 369] on button "Add Field" at bounding box center [1227, 362] width 464 height 25
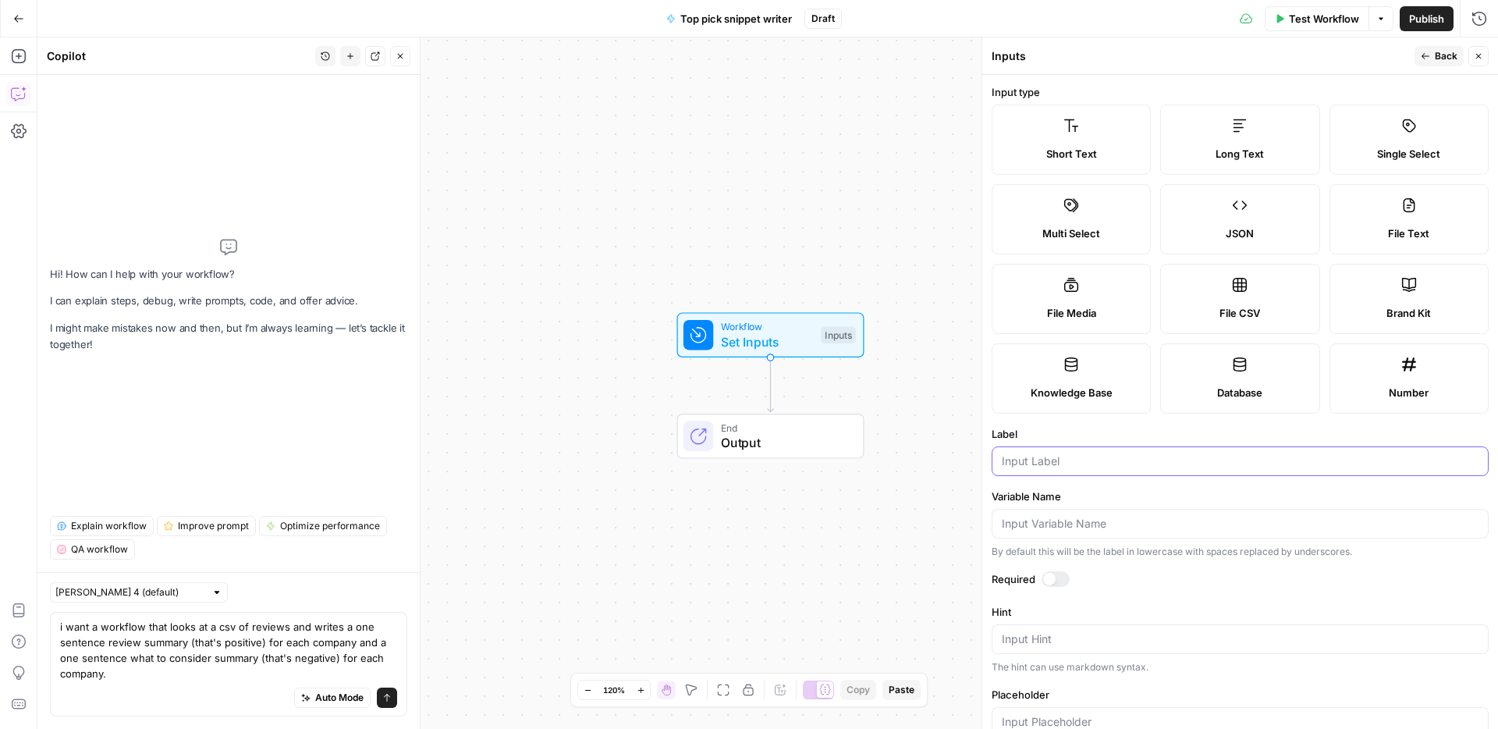
click at [1148, 461] on input "Label" at bounding box center [1240, 461] width 477 height 16
type input "state"
click at [1443, 60] on span "Back" at bounding box center [1446, 56] width 23 height 14
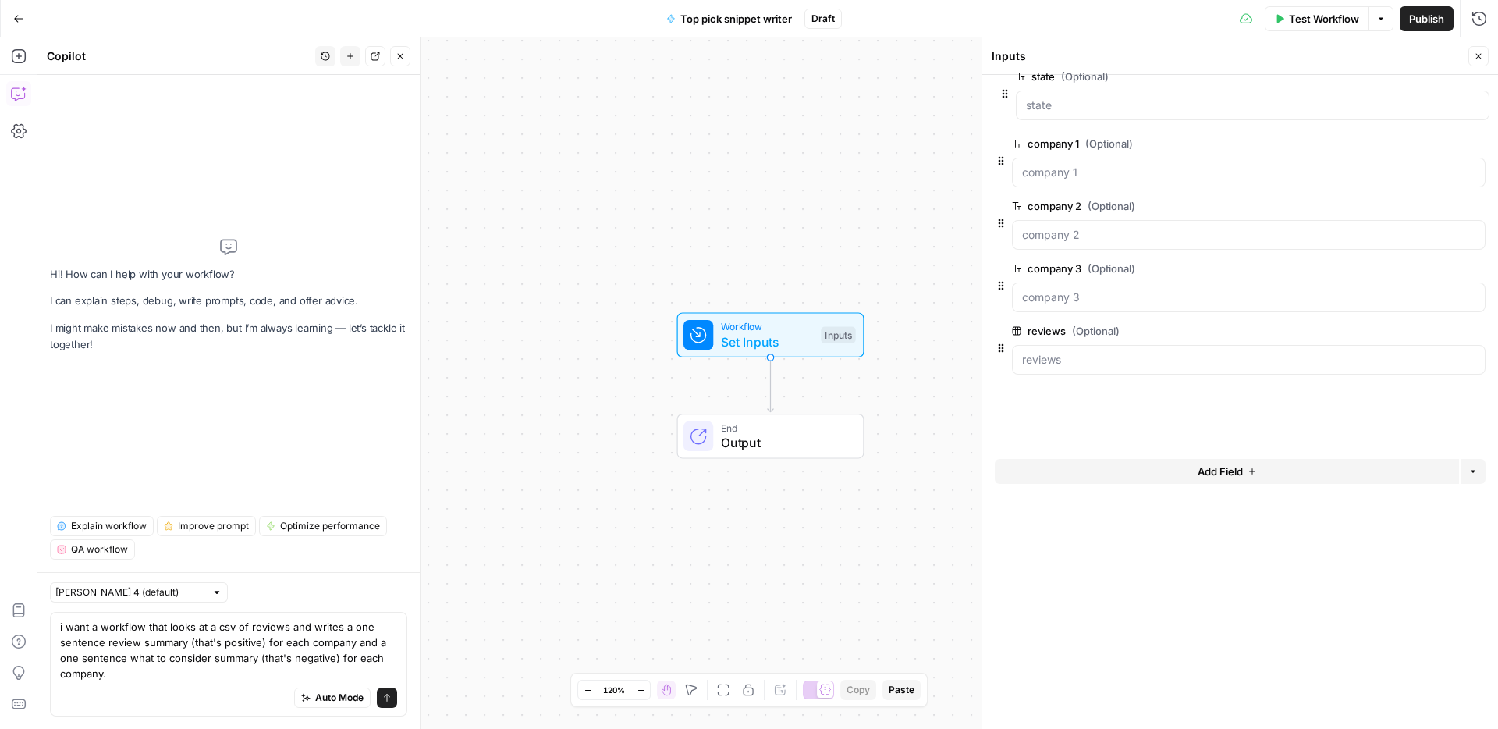
drag, startPoint x: 1007, startPoint y: 323, endPoint x: 997, endPoint y: 94, distance: 229.6
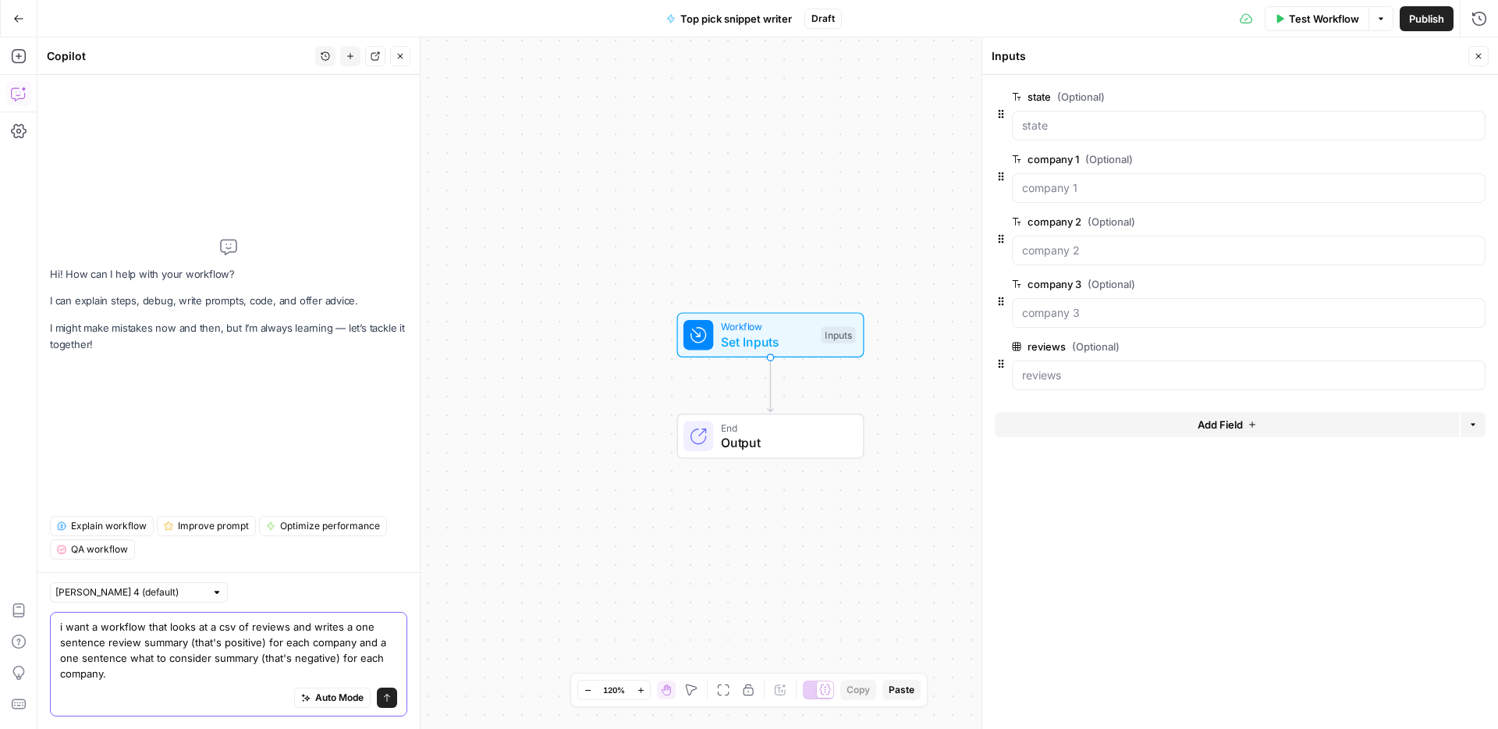
click at [130, 673] on textarea "i want a workflow that looks at a csv of reviews and writes a one sentence revi…" at bounding box center [228, 650] width 337 height 62
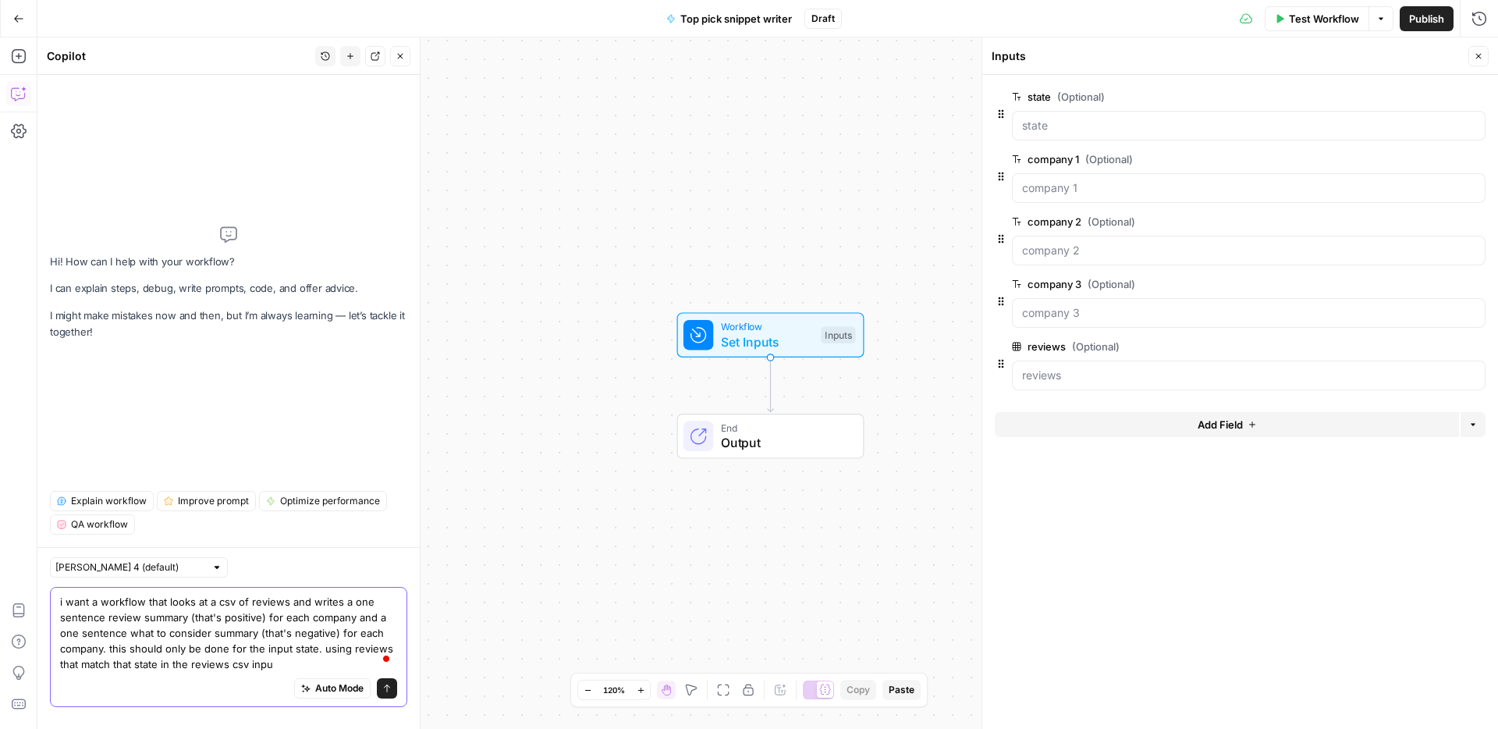
type textarea "i want a workflow that looks at a csv of reviews and writes a one sentence revi…"
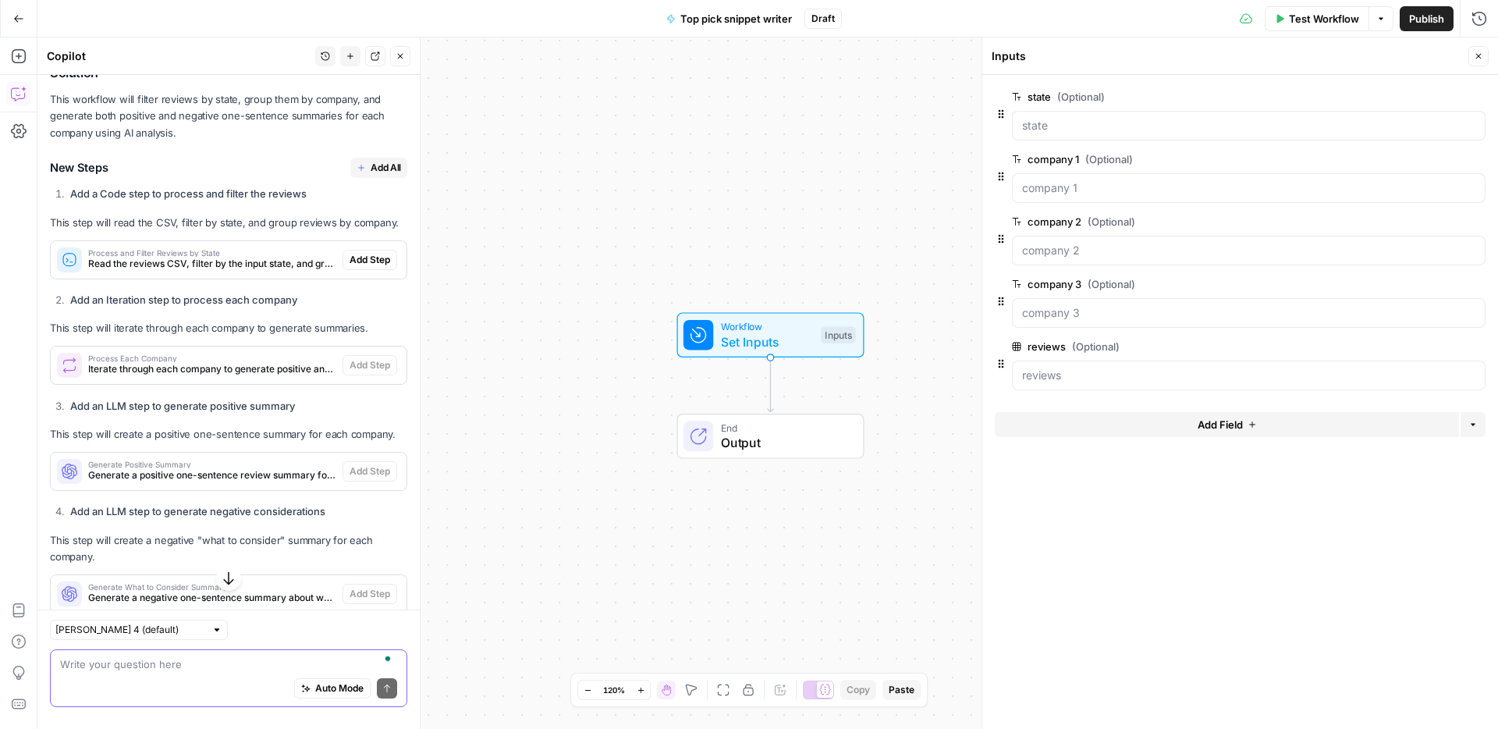
scroll to position [382, 0]
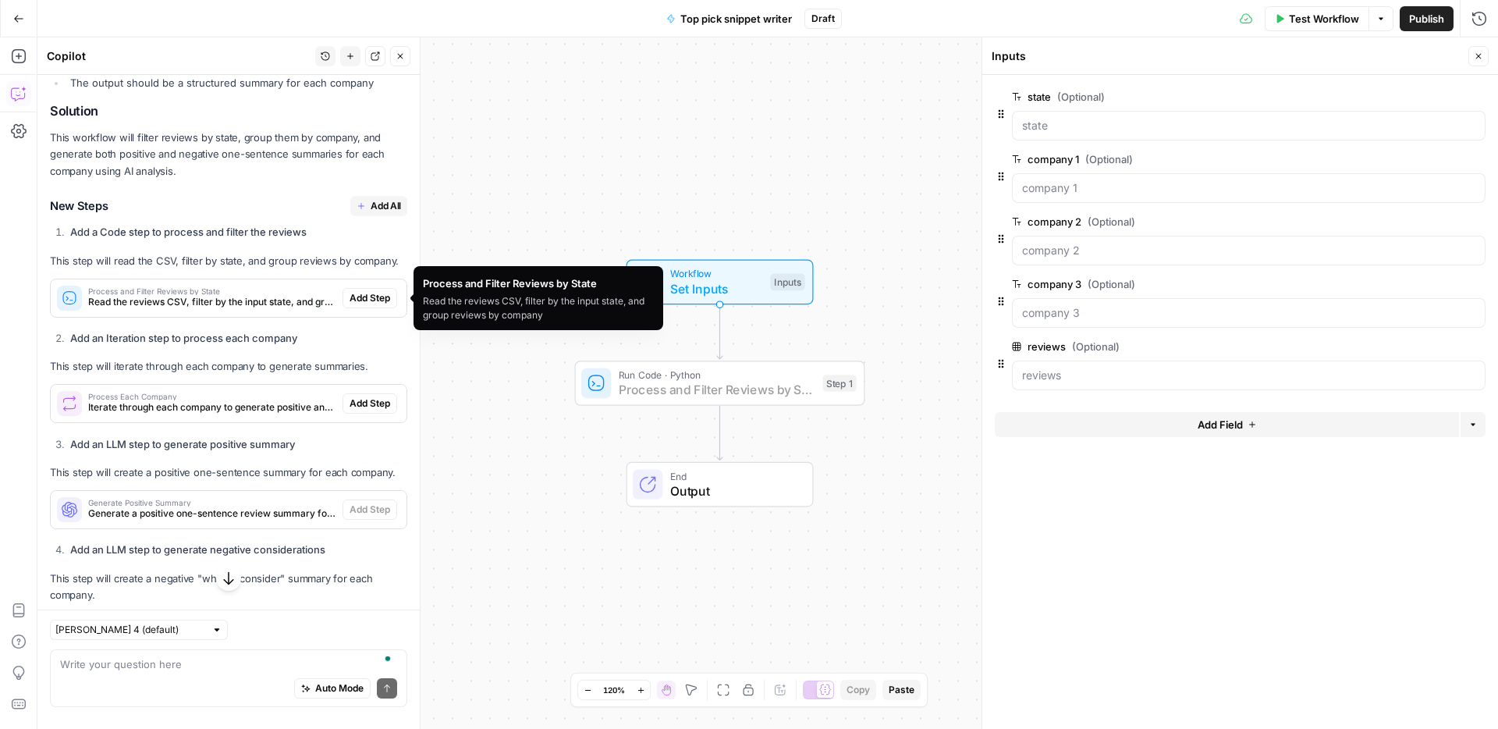
click at [371, 299] on span "Add Step" at bounding box center [370, 298] width 41 height 14
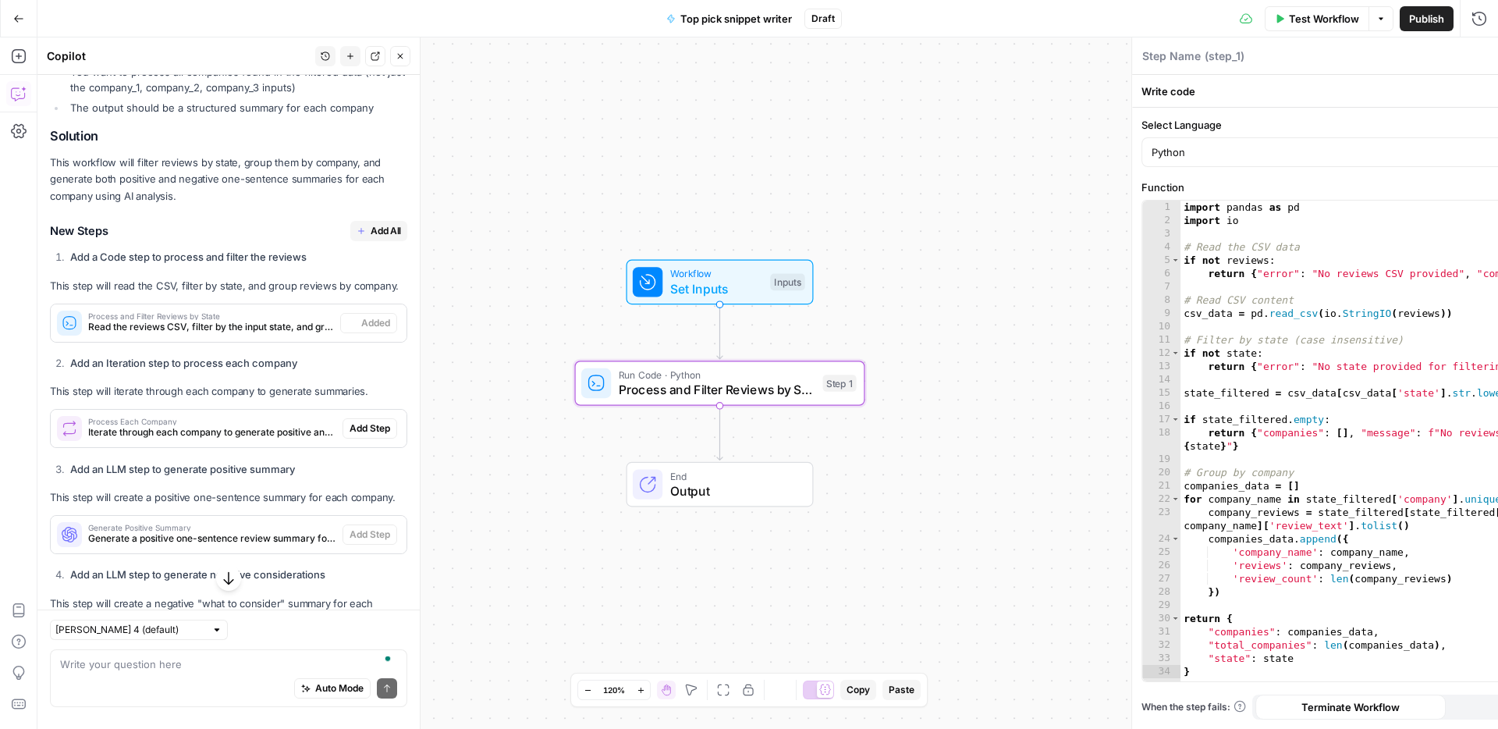
type textarea "Process and Filter Reviews by State"
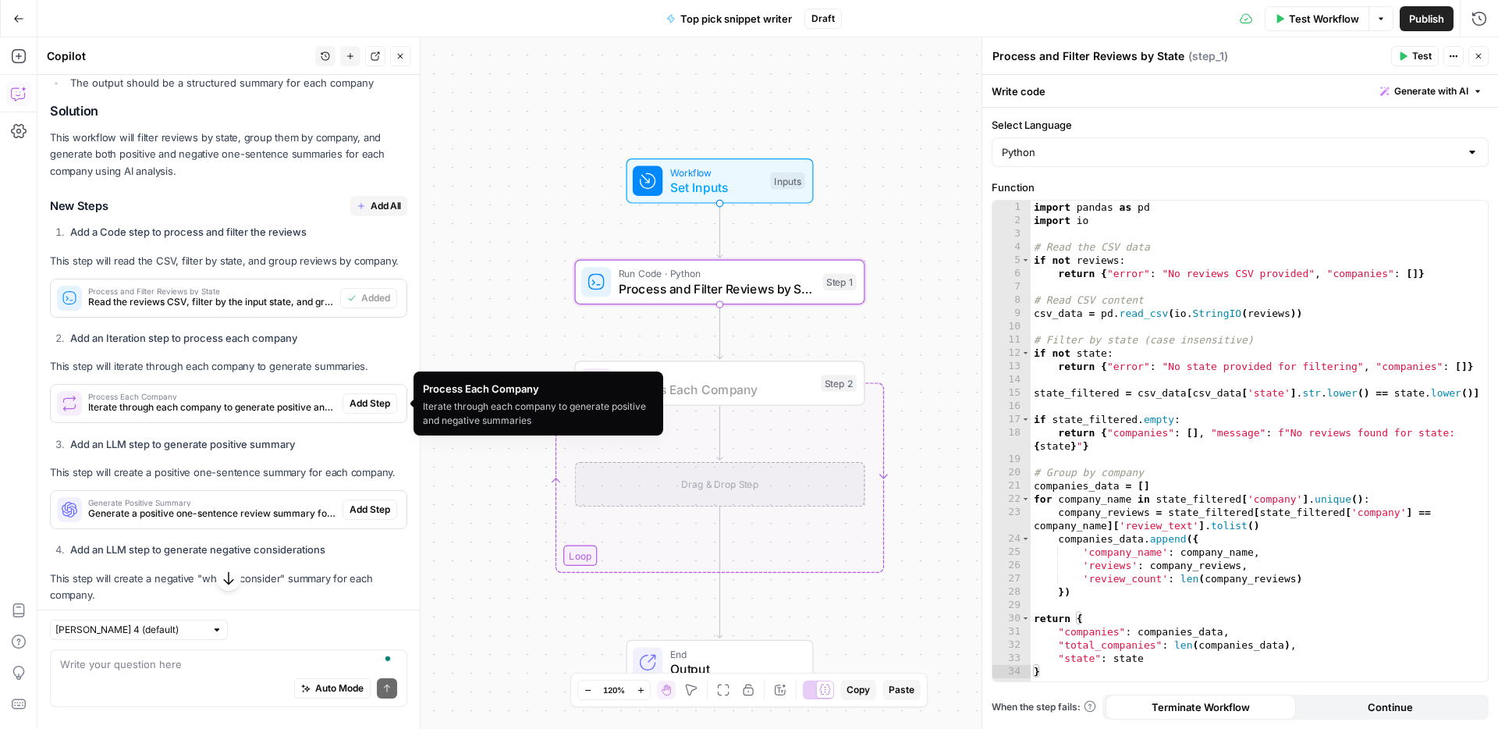
click at [350, 399] on span "Add Step" at bounding box center [370, 403] width 41 height 14
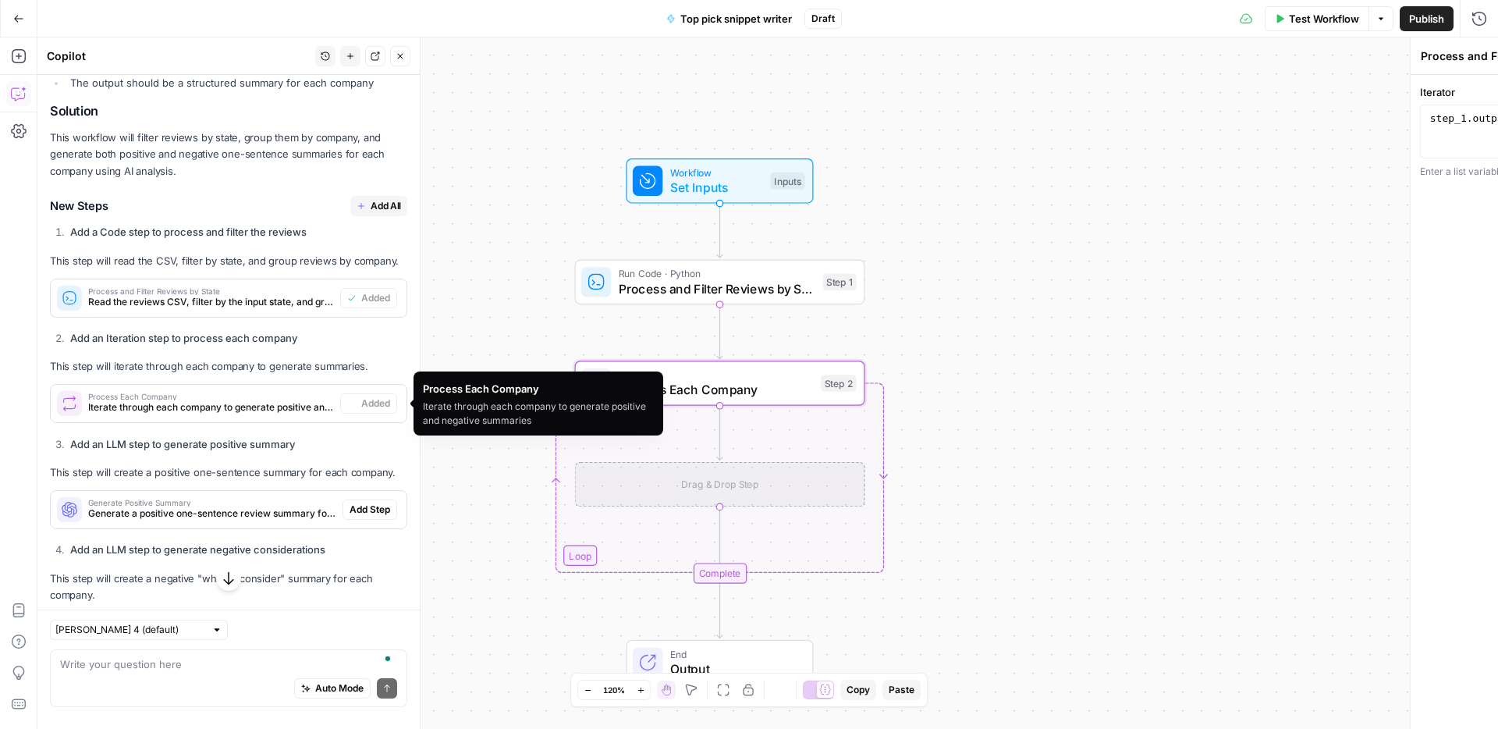
type textarea "Process Each Company"
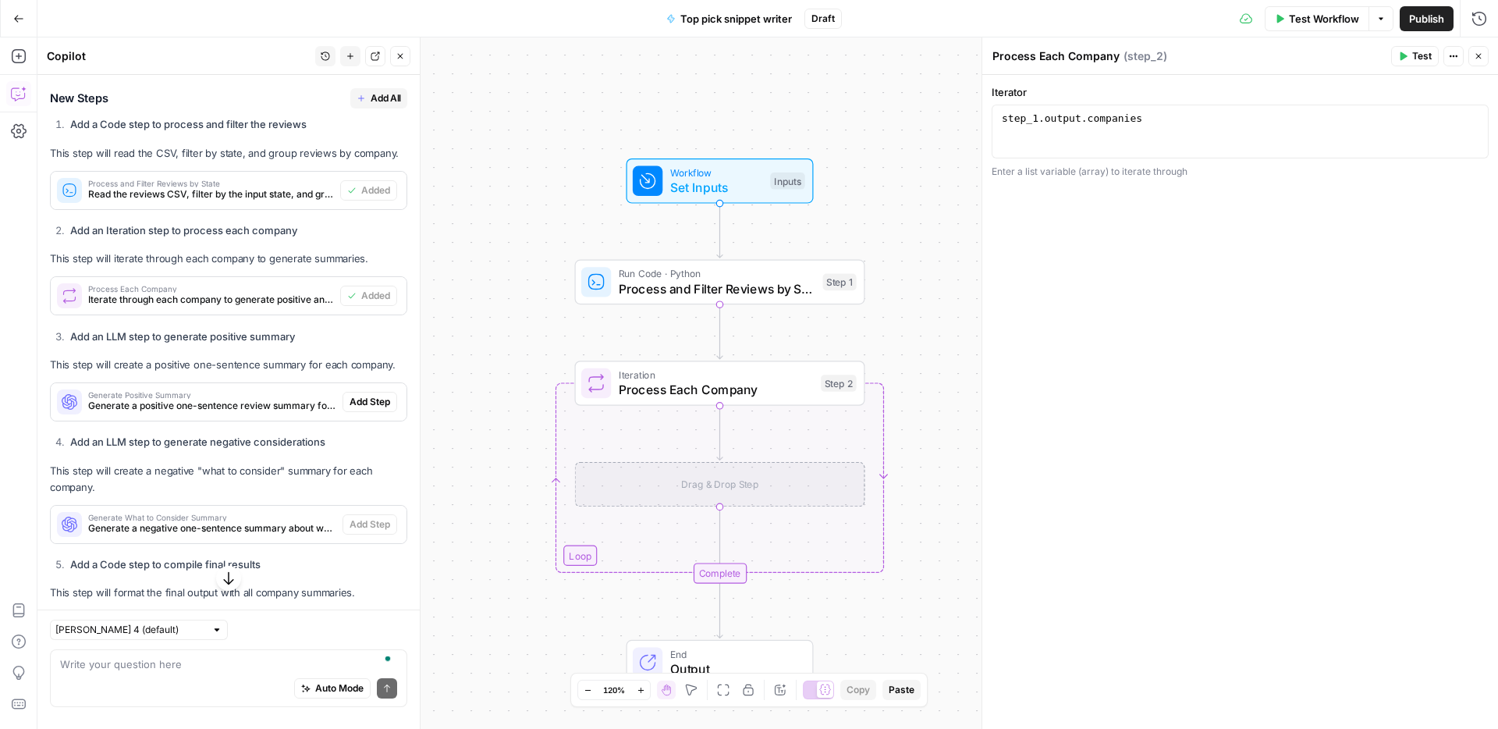
scroll to position [639, 0]
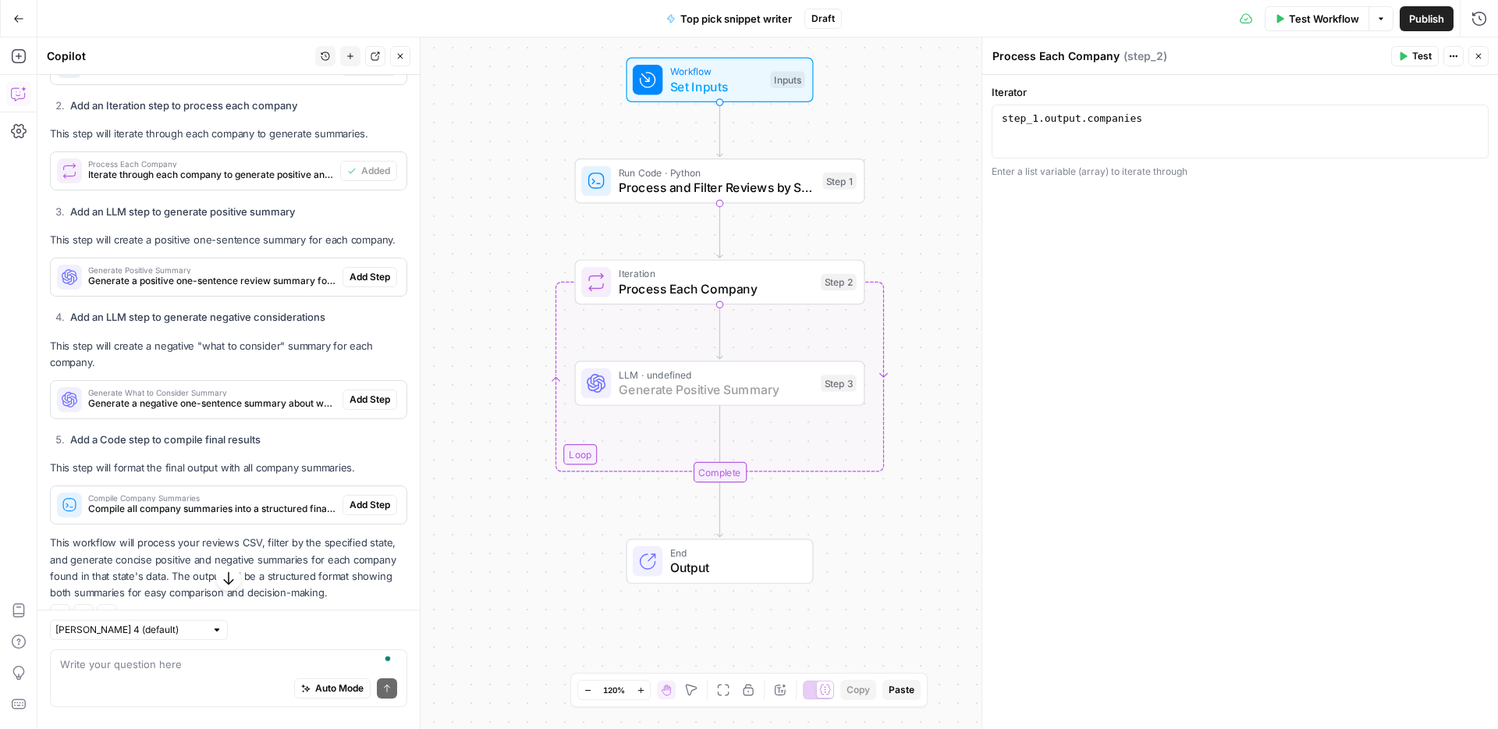
click at [367, 279] on span "Add Step" at bounding box center [370, 277] width 41 height 14
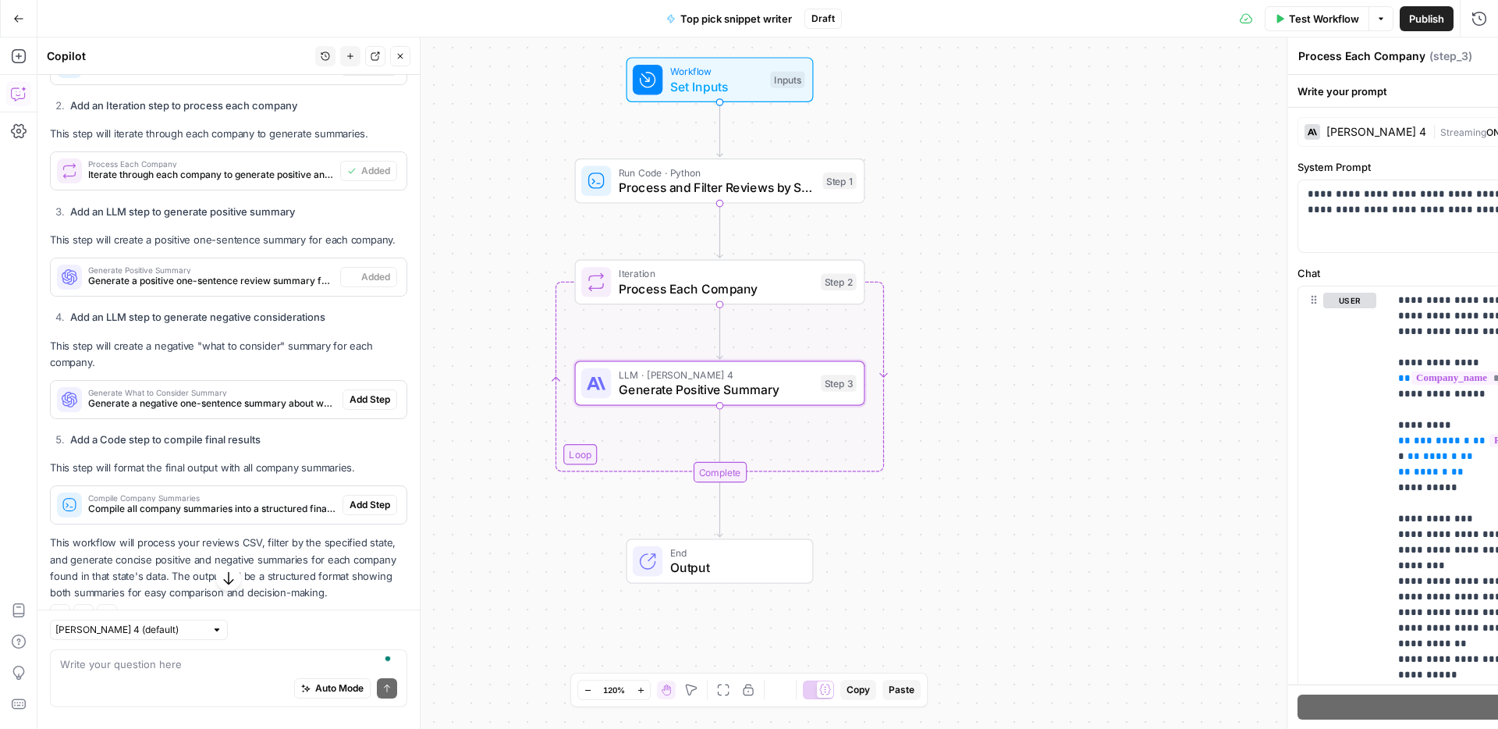
type textarea "Generate Positive Summary"
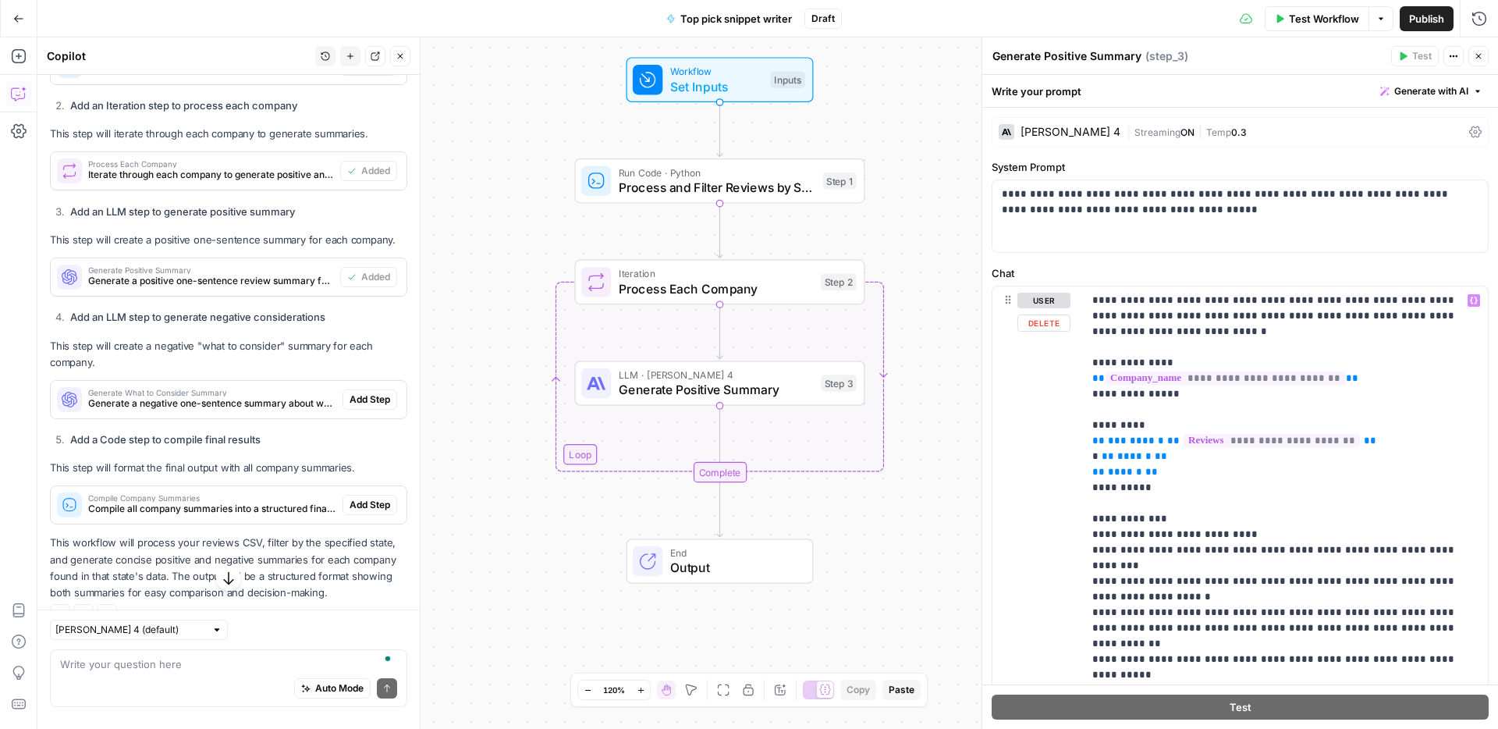
scroll to position [166, 0]
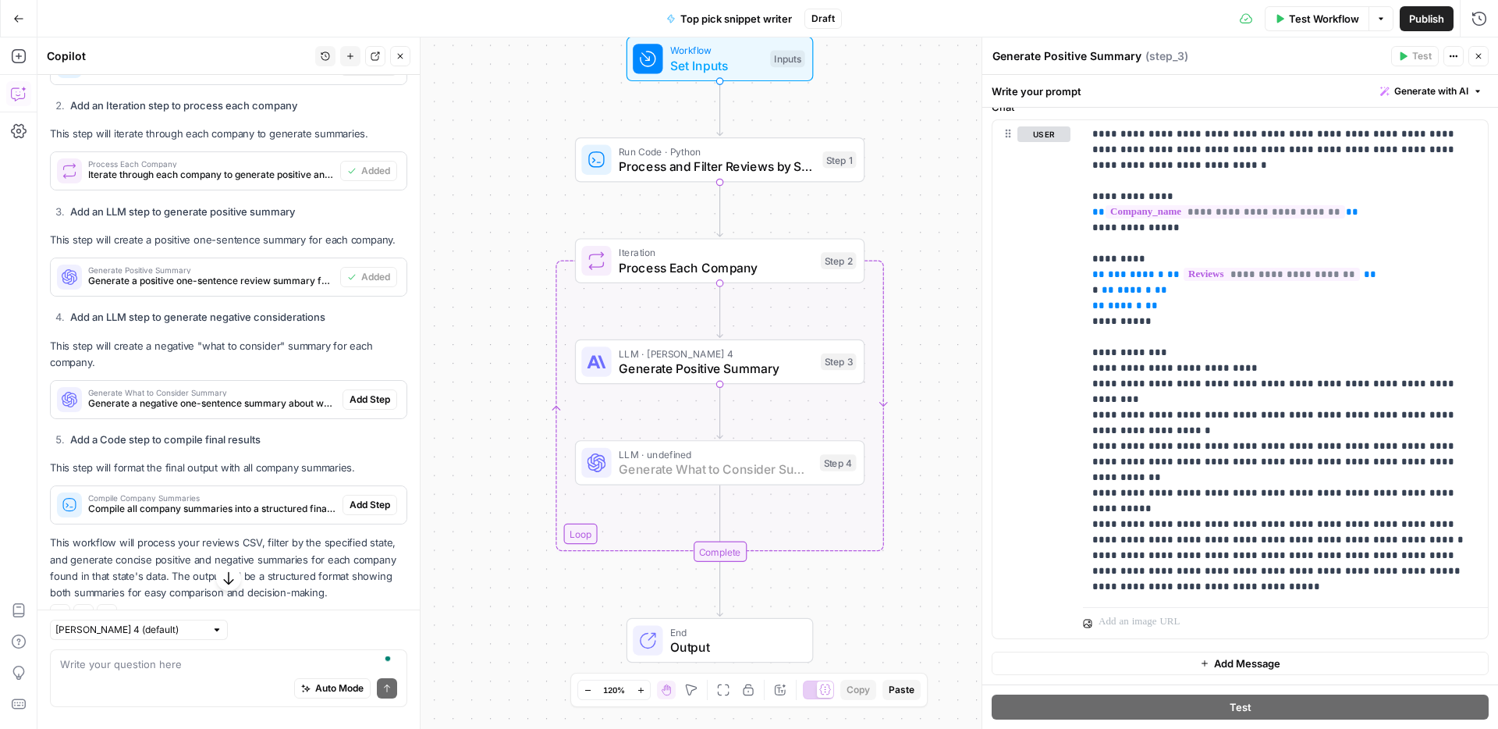
click at [363, 396] on span "Add Step" at bounding box center [370, 399] width 41 height 14
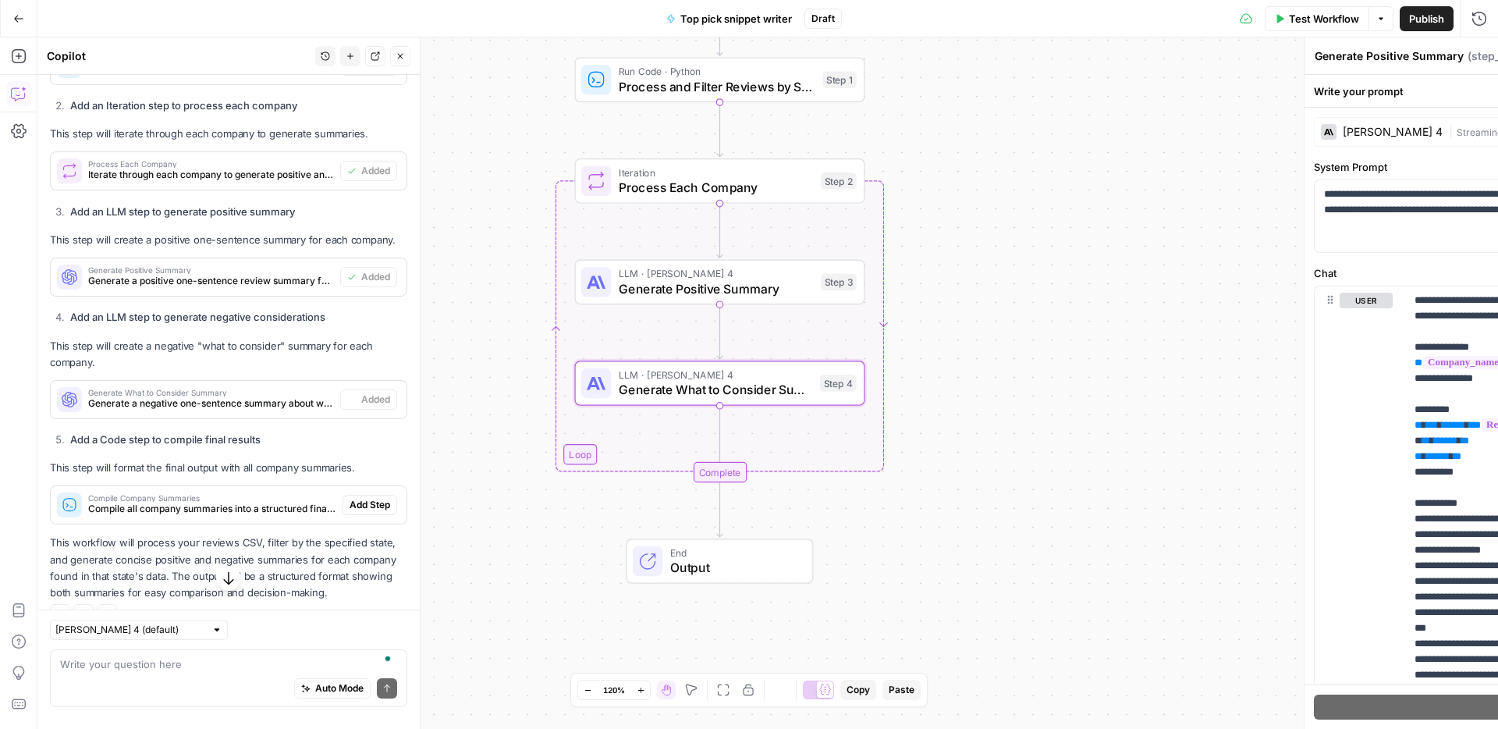
type textarea "Generate What to Consider Summary"
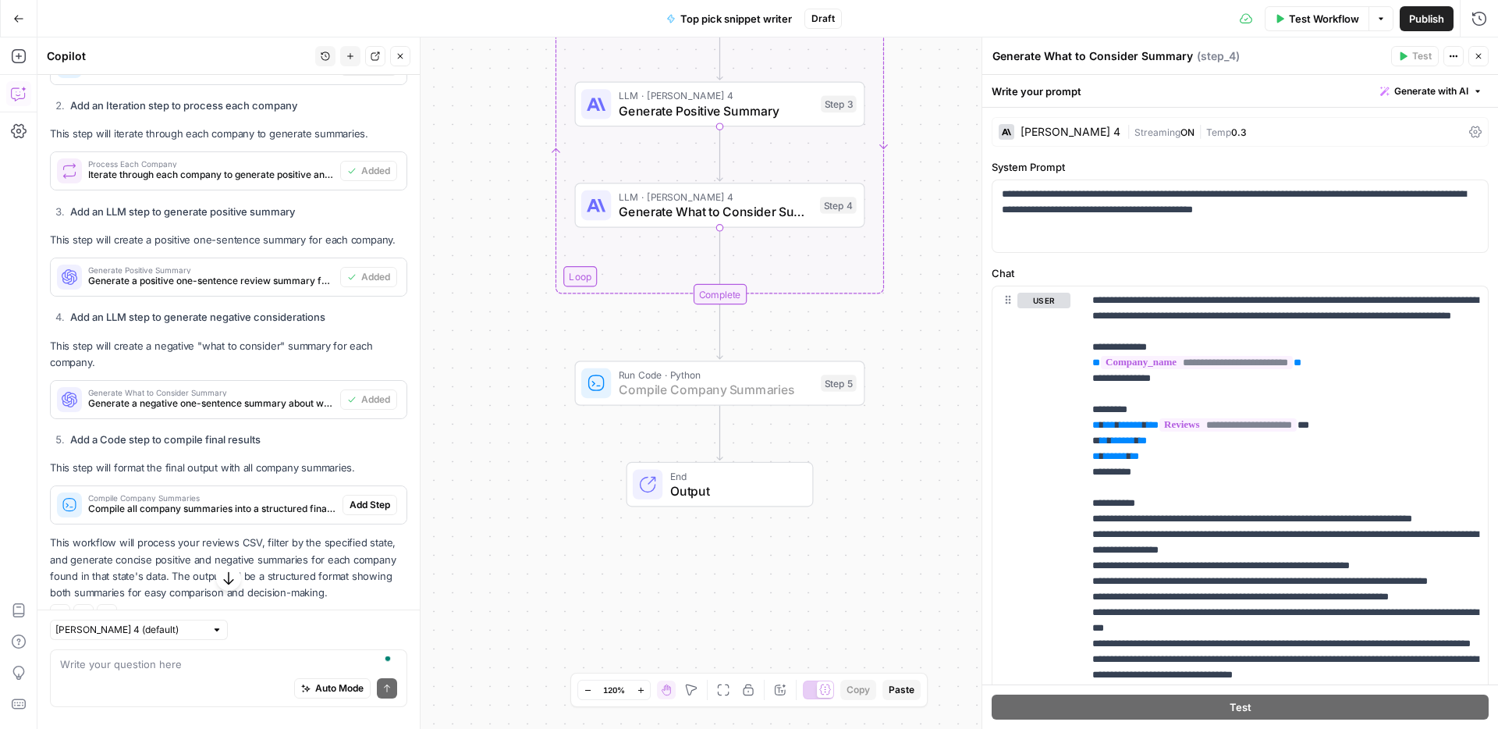
click at [351, 502] on span "Add Step" at bounding box center [370, 505] width 41 height 14
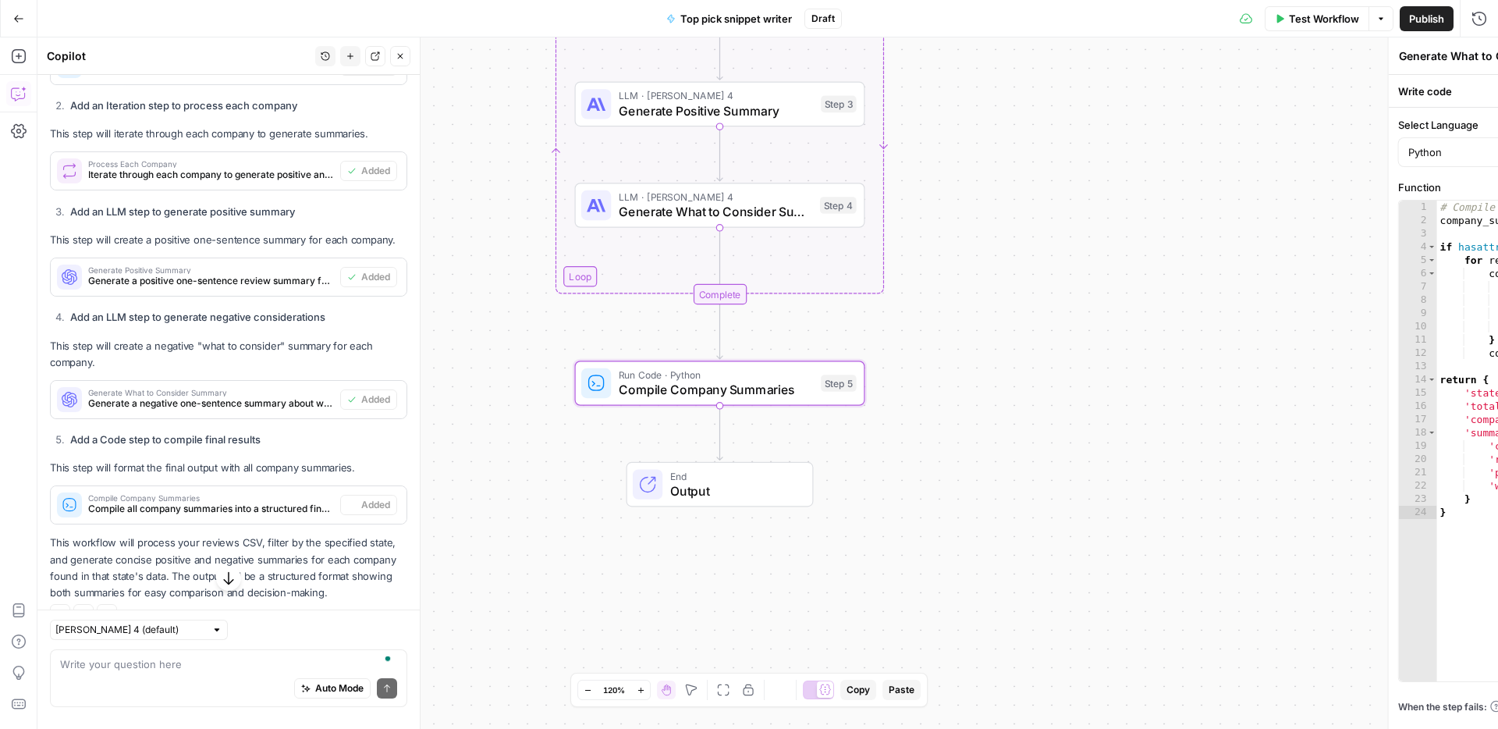
type textarea "Compile Company Summaries"
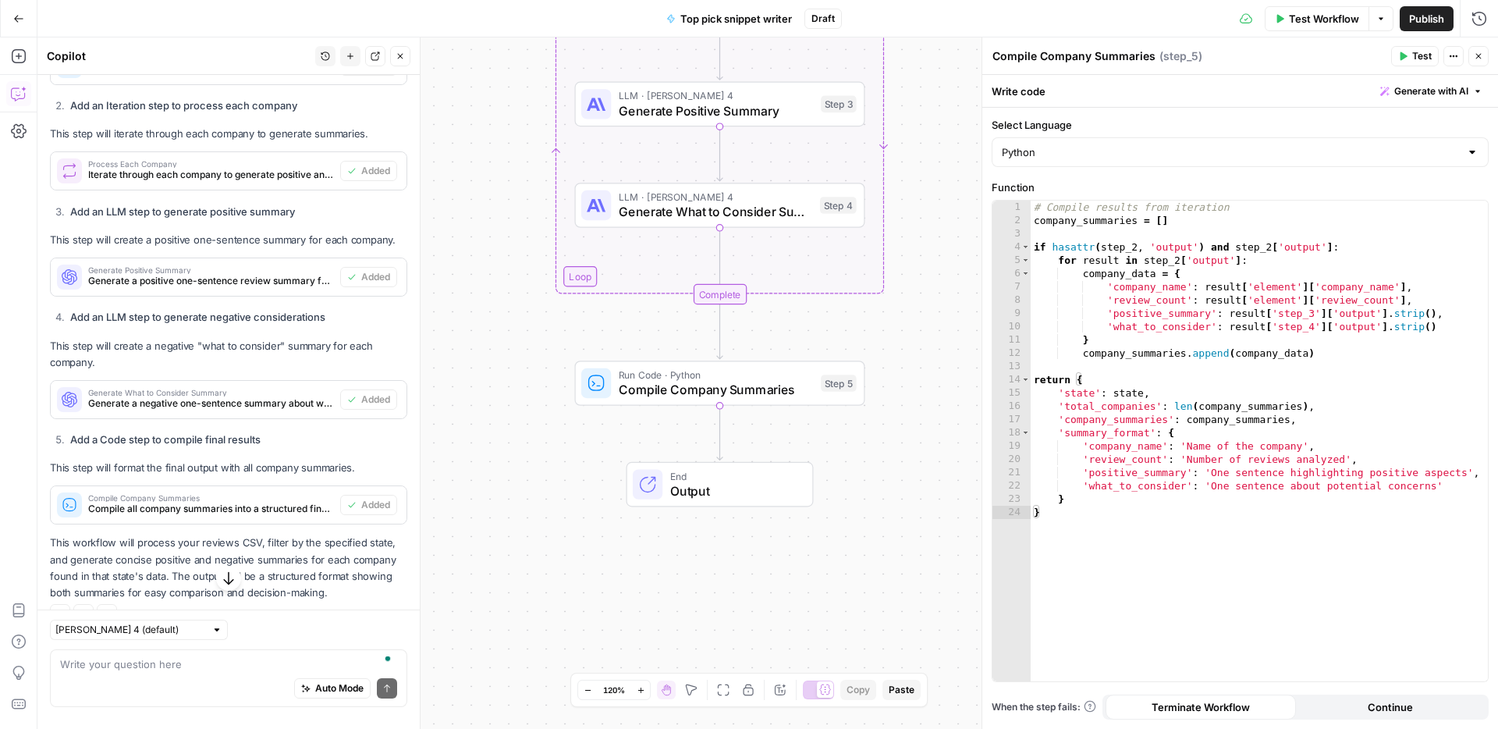
click at [1329, 23] on span "Test Workflow" at bounding box center [1324, 19] width 70 height 16
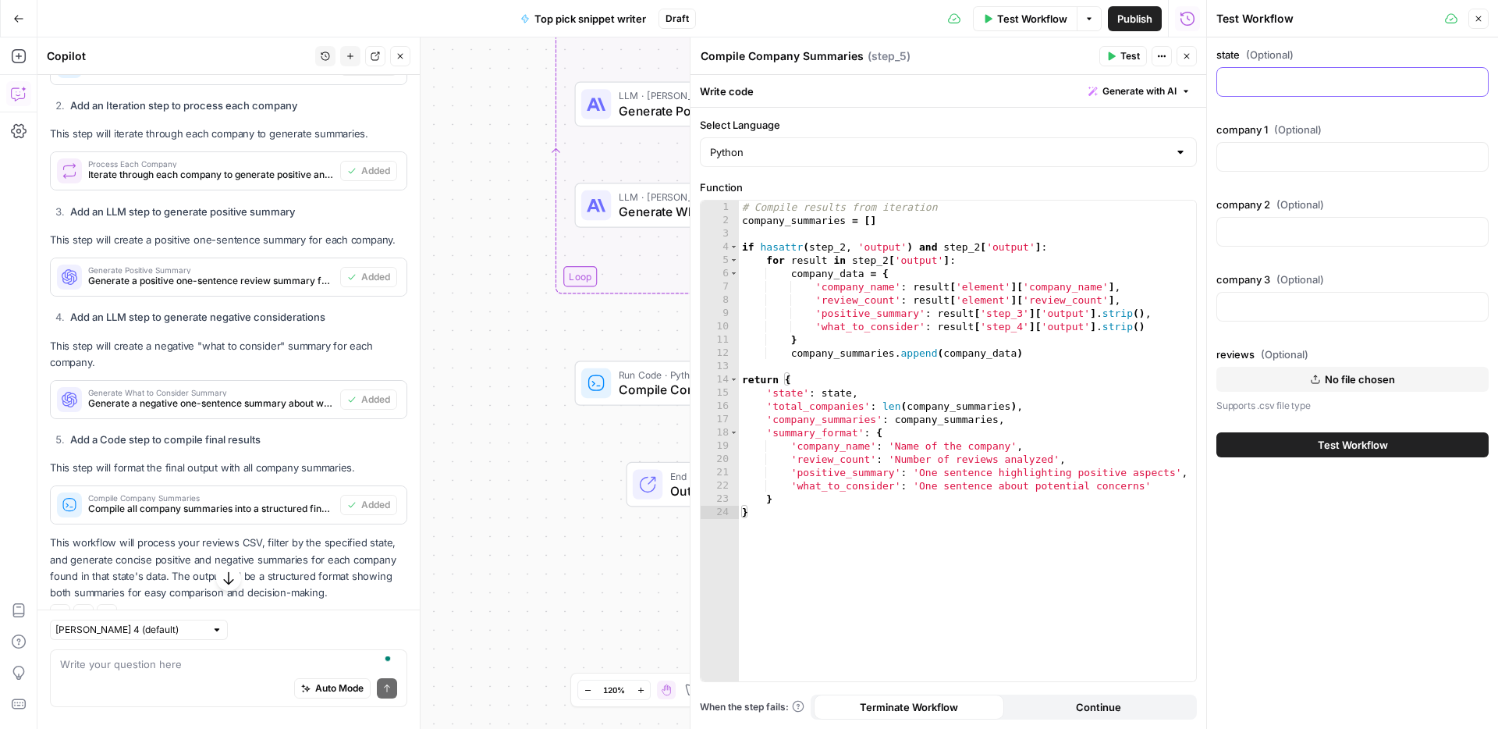
click at [1258, 77] on input "state (Optional)" at bounding box center [1352, 82] width 252 height 16
click at [1275, 91] on div at bounding box center [1352, 82] width 272 height 30
type input "AL"
click at [1294, 151] on input "company 1 (Optional)" at bounding box center [1352, 157] width 252 height 16
paste input "American Standard Walk-in Baths"
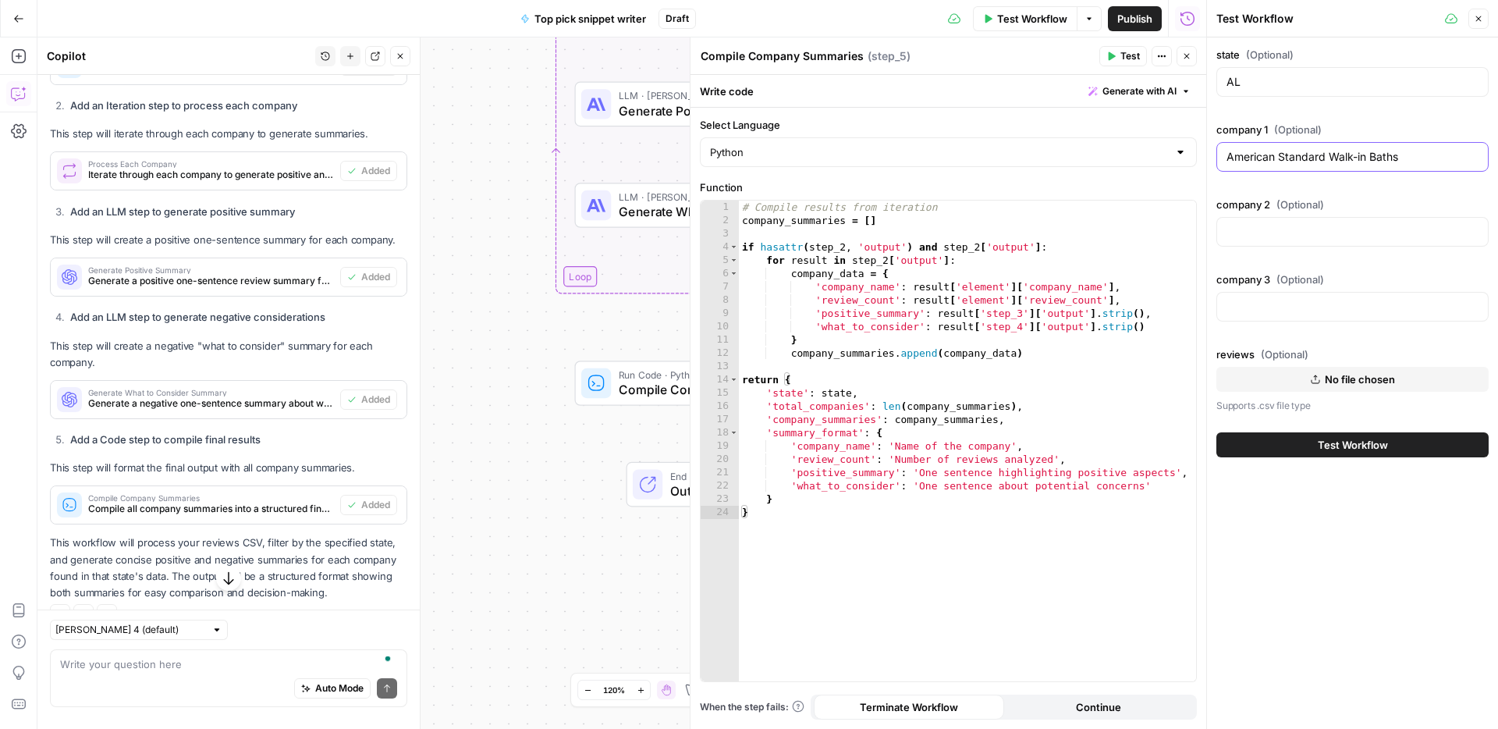
type input "American Standard Walk-in Baths"
click at [1326, 236] on input "company 2 (Optional)" at bounding box center [1352, 232] width 252 height 16
paste input "Kohler Walk-In Bath"
type input "Kohler Walk-In Bath"
click at [1290, 295] on div at bounding box center [1352, 307] width 272 height 30
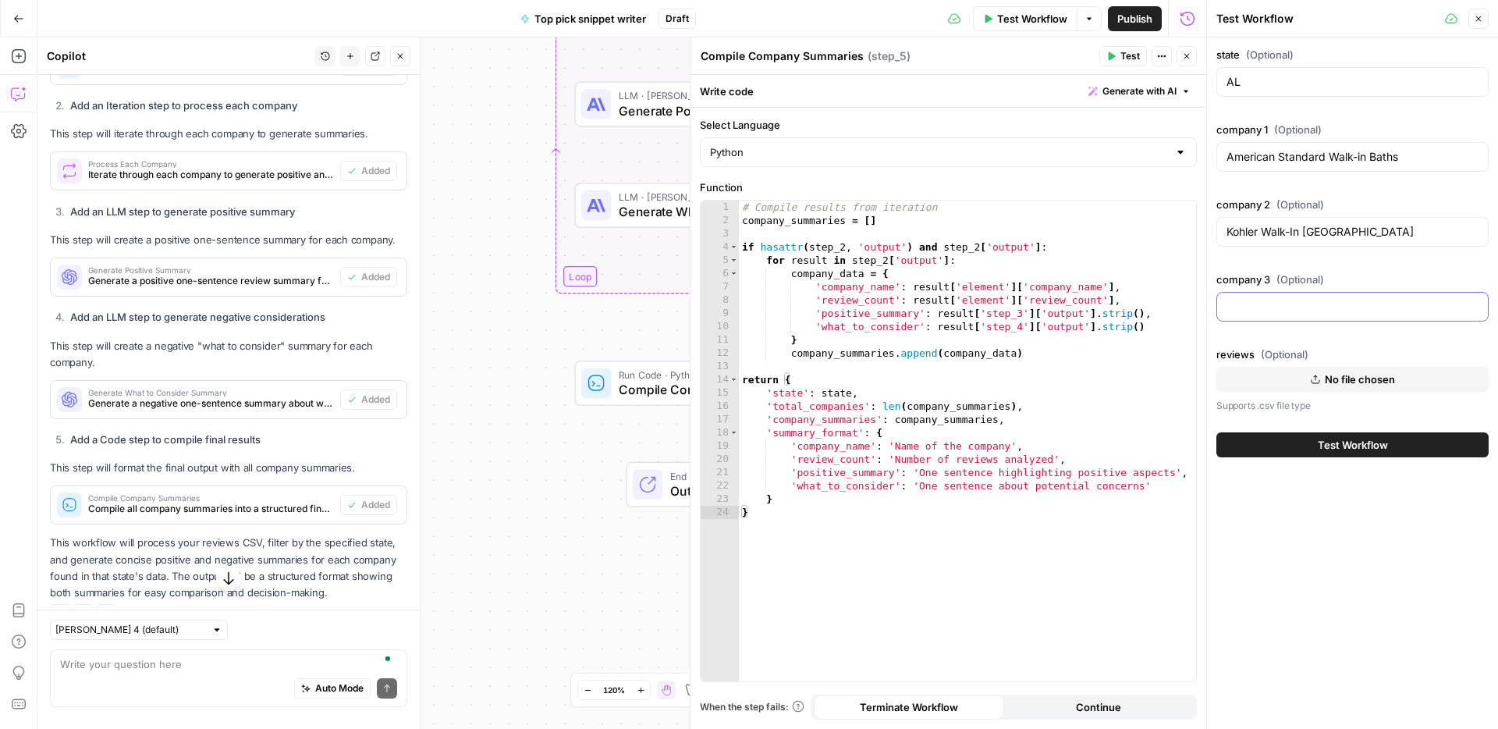
paste input "Independent Home"
type input "Independent Home"
click at [1361, 373] on span "No file chosen" at bounding box center [1360, 379] width 70 height 16
click at [1290, 442] on button "Test Workflow" at bounding box center [1352, 444] width 272 height 25
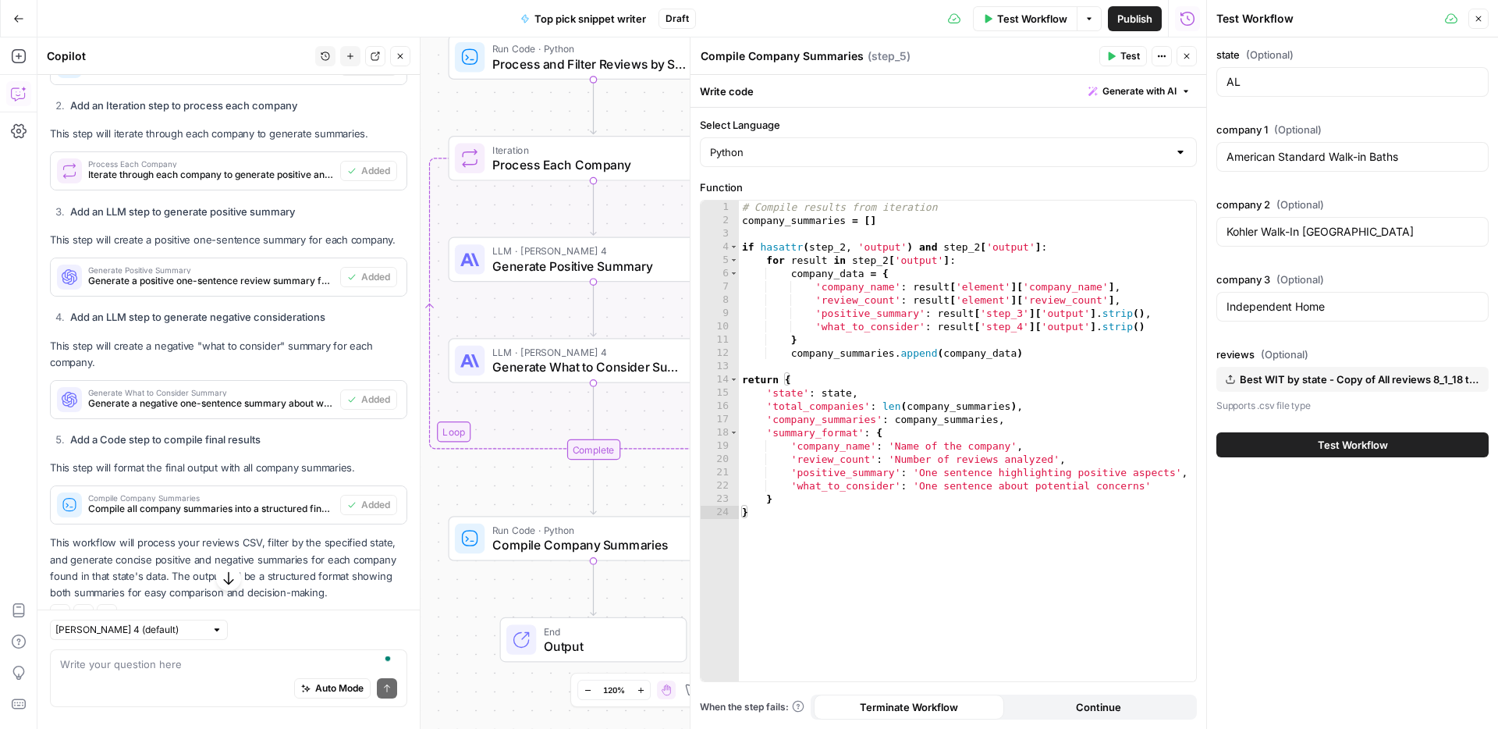
drag, startPoint x: 545, startPoint y: 390, endPoint x: 401, endPoint y: 569, distance: 229.7
click at [401, 569] on body "ConsumerAffairs New Home Browse Insights Opportunities Your Data Recent Grids S…" at bounding box center [749, 364] width 1498 height 729
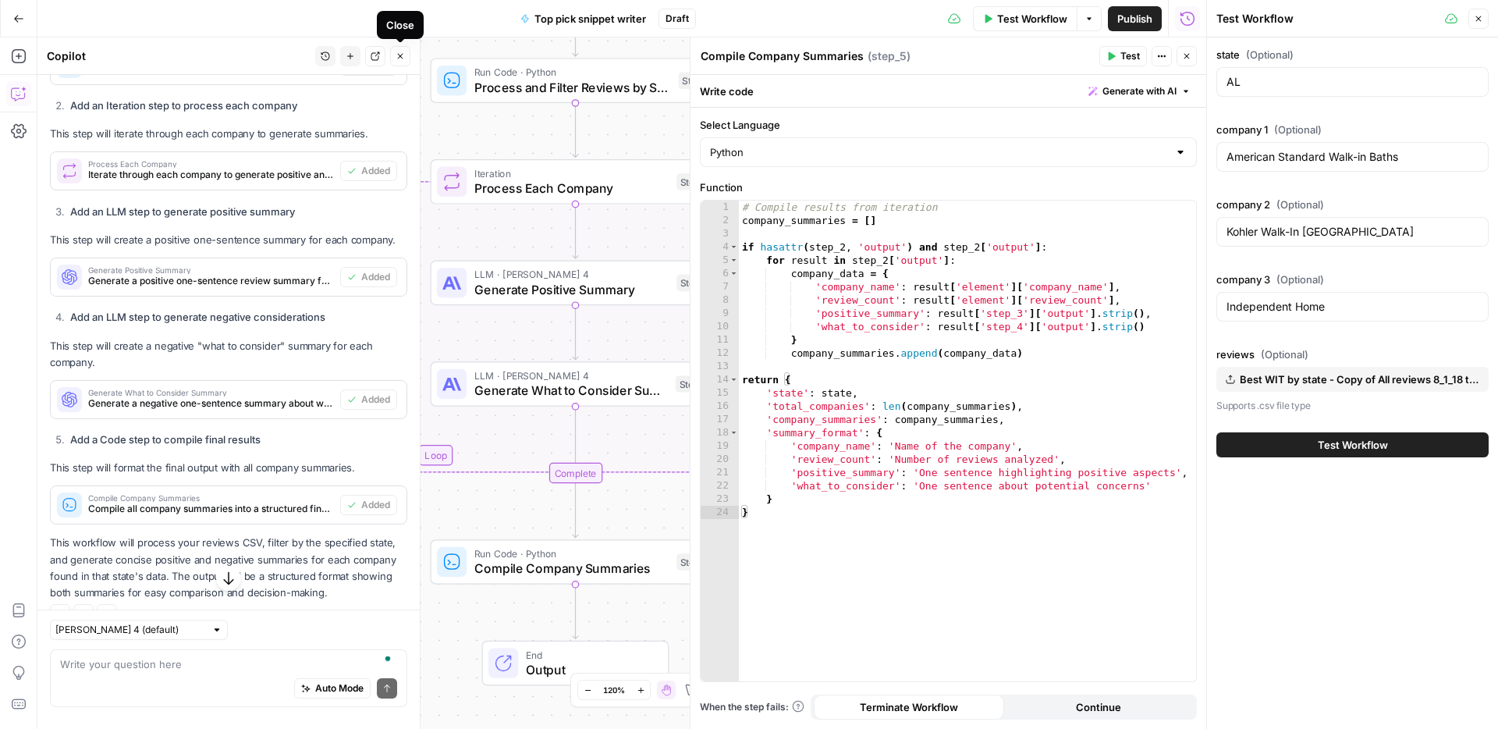
click at [401, 57] on icon "button" at bounding box center [400, 55] width 9 height 9
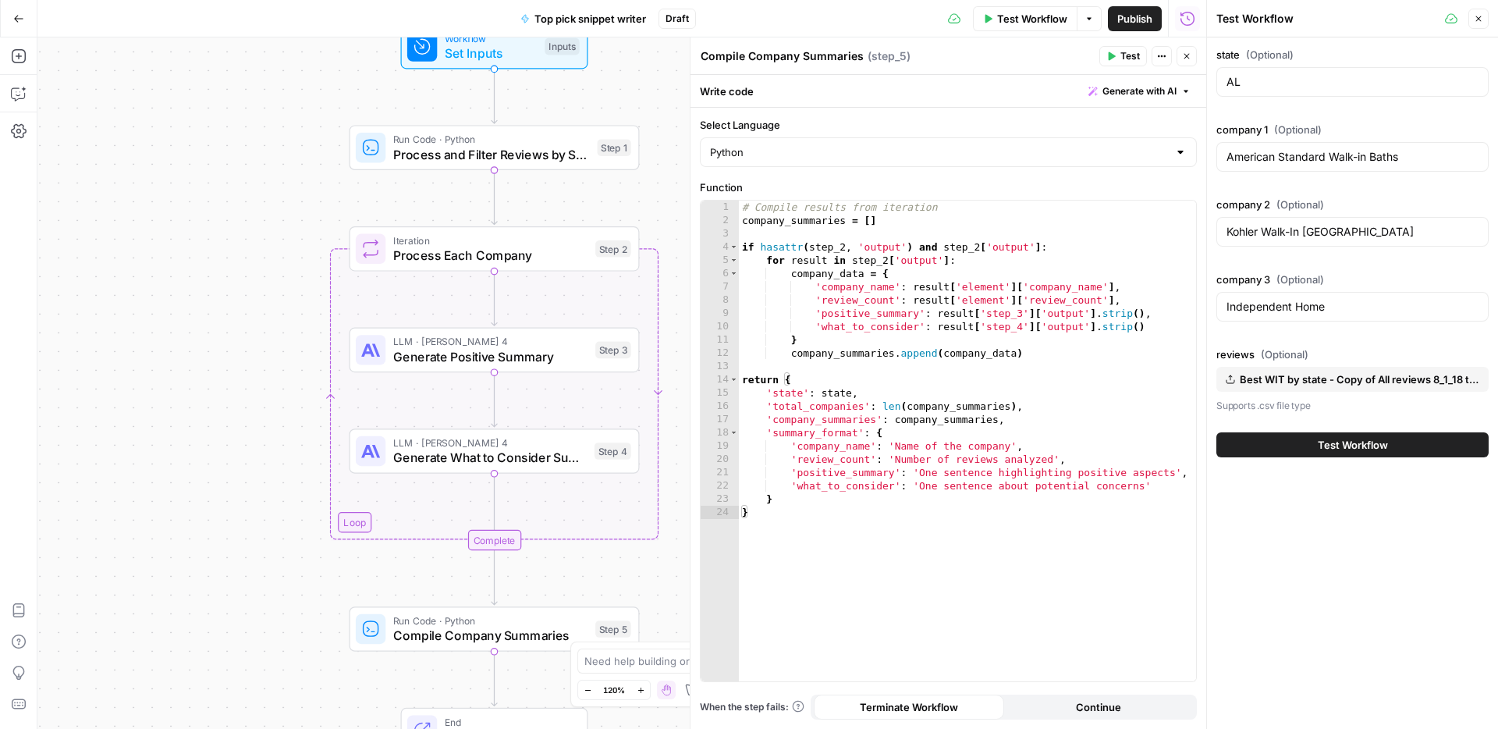
drag, startPoint x: 346, startPoint y: 154, endPoint x: 242, endPoint y: 247, distance: 139.8
click at [242, 247] on div "Workflow Set Inputs Inputs Run Code · Python Process and Filter Reviews by Stat…" at bounding box center [621, 382] width 1169 height 691
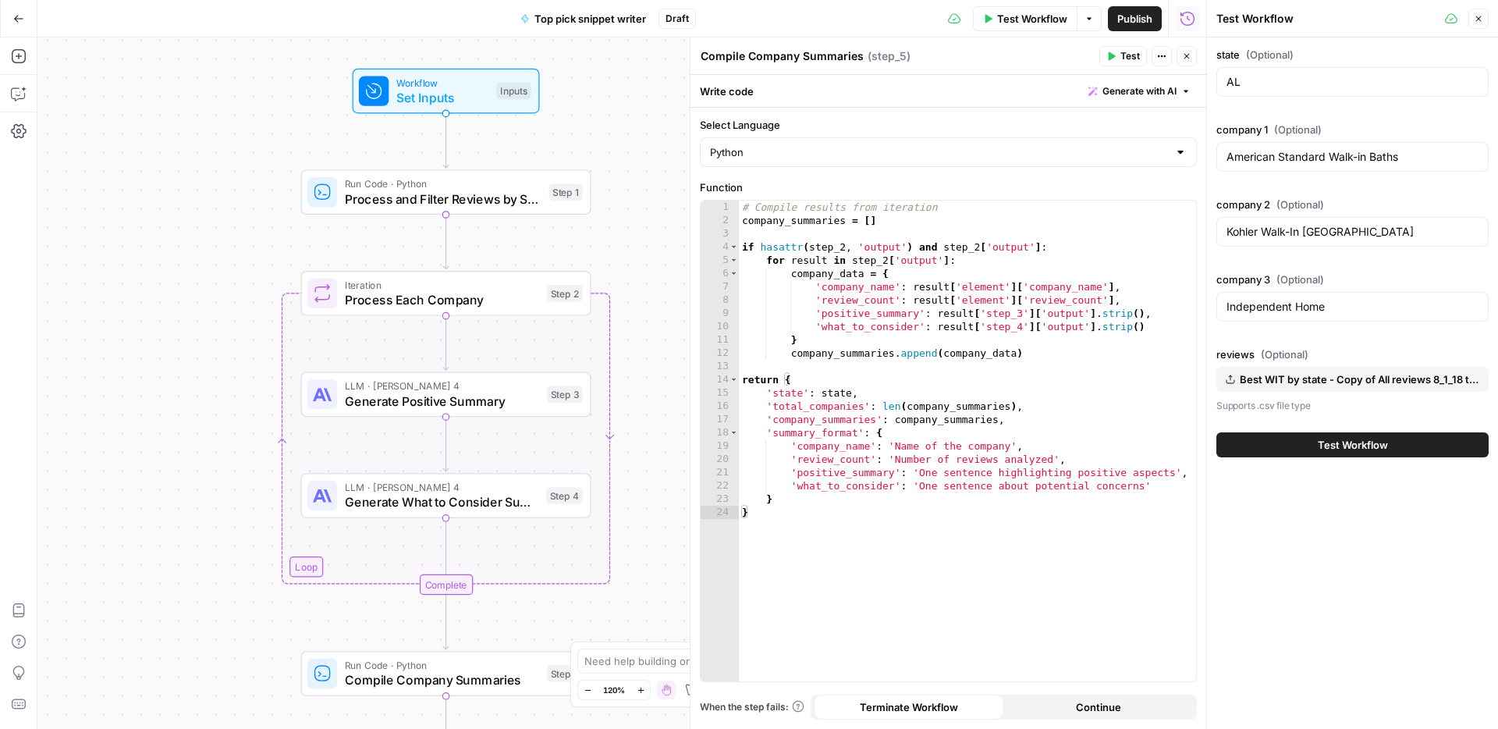
click at [1326, 444] on span "Test Workflow" at bounding box center [1353, 445] width 70 height 16
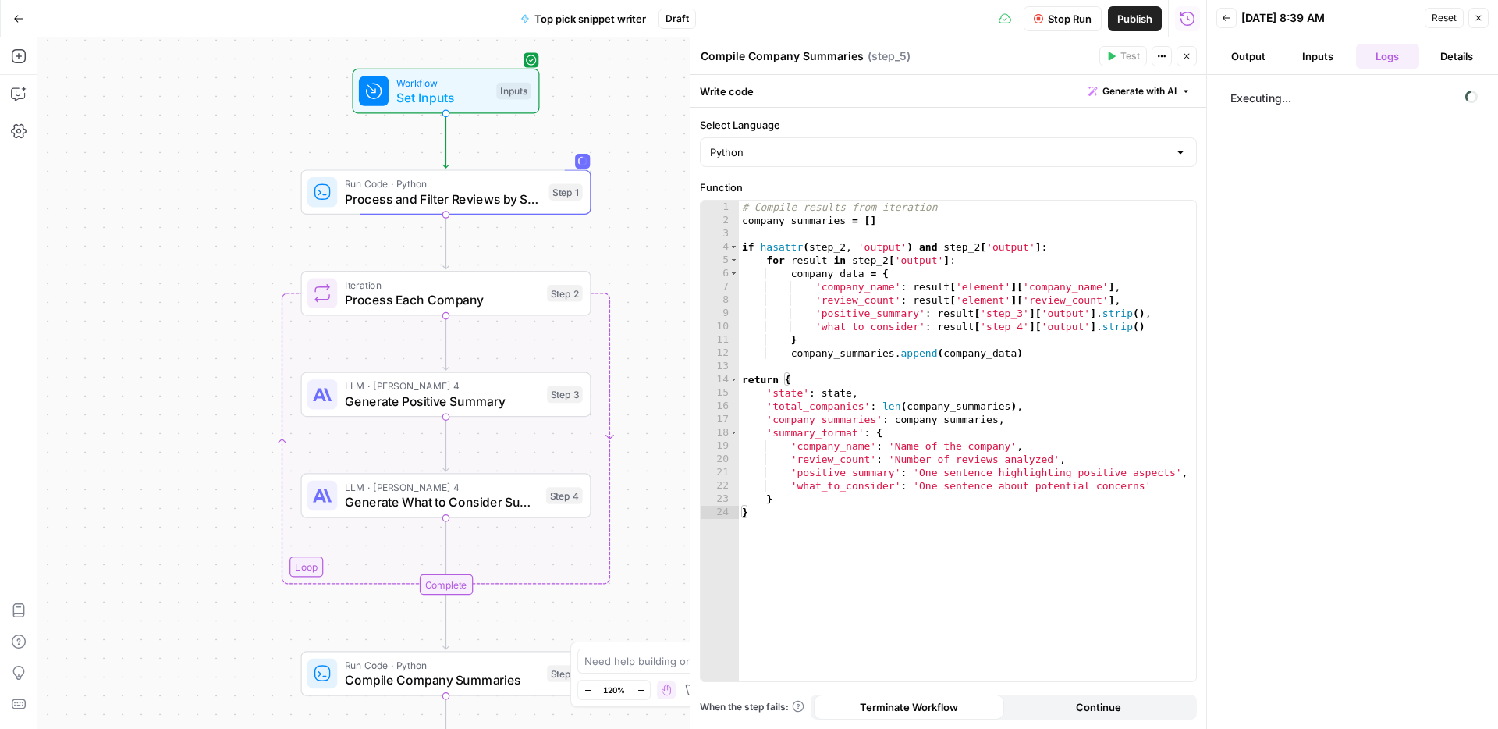
click at [1193, 59] on button "Close" at bounding box center [1187, 56] width 20 height 20
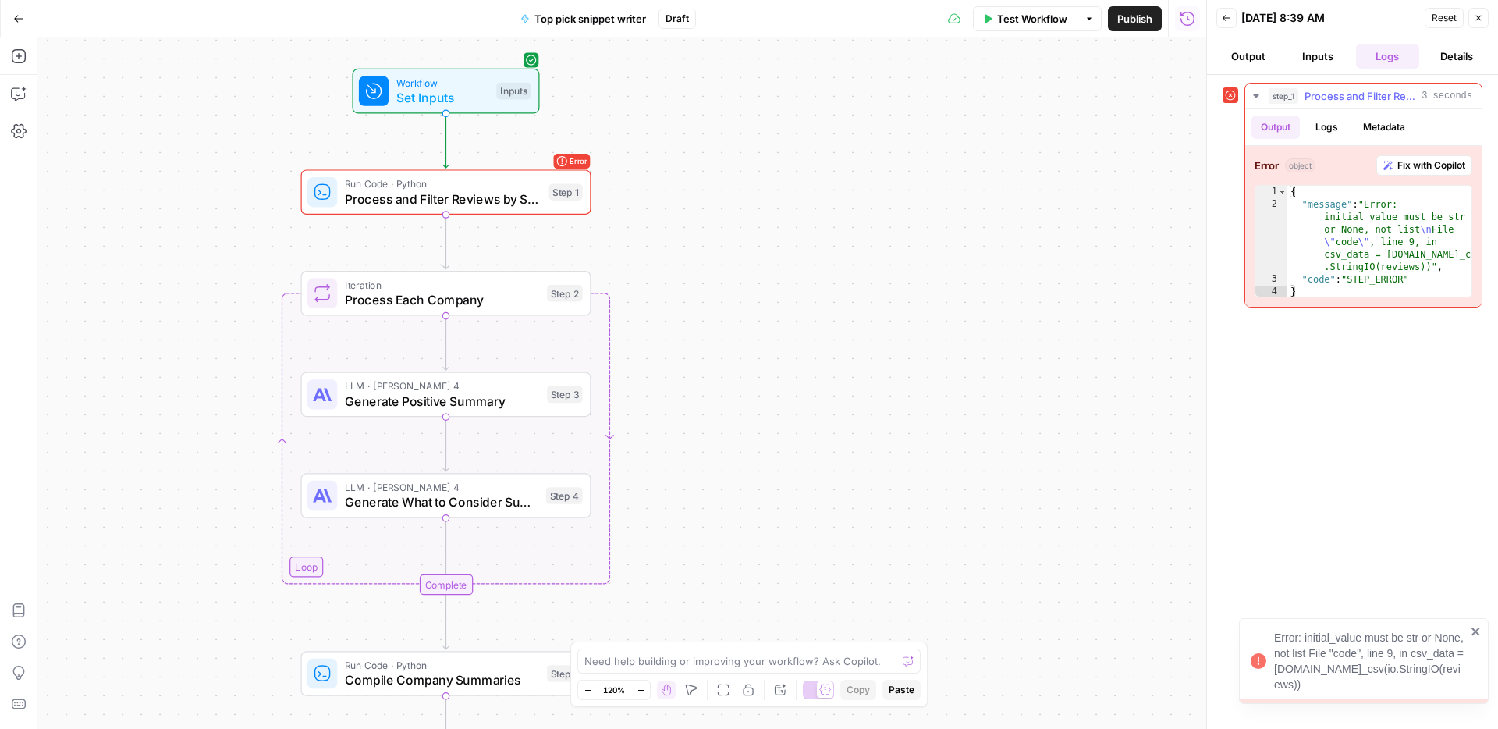
click at [1457, 165] on span "Fix with Copilot" at bounding box center [1431, 165] width 68 height 14
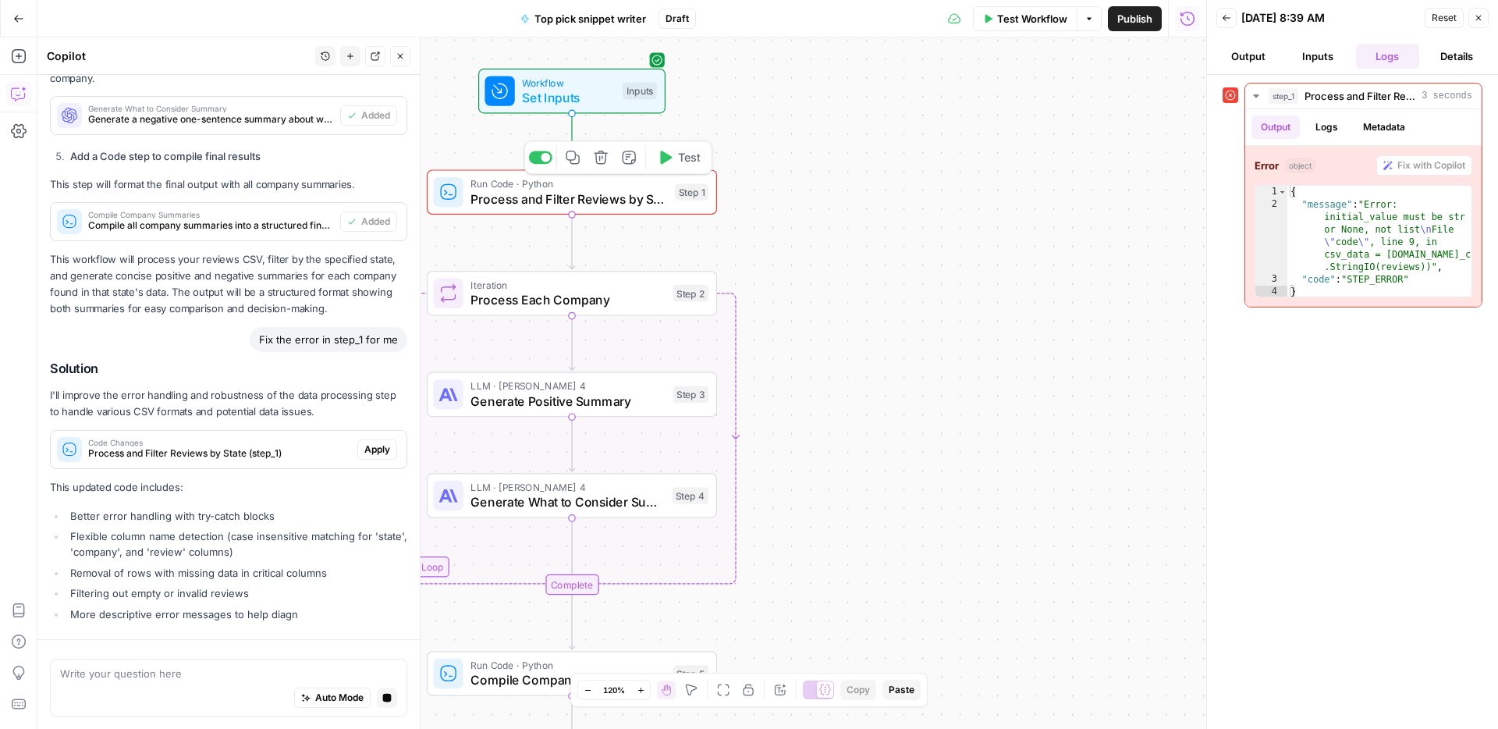
scroll to position [913, 0]
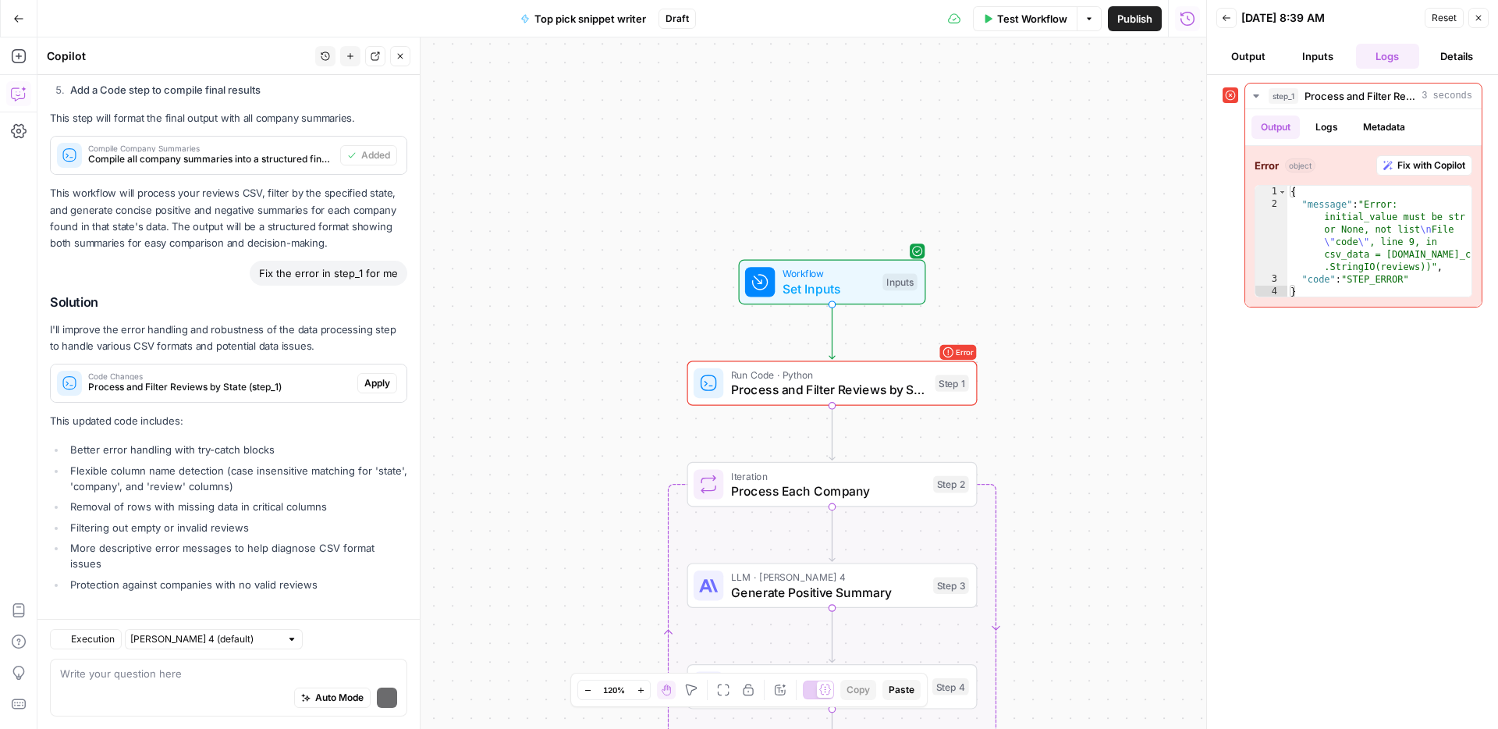
click at [396, 428] on p "This updated code includes:" at bounding box center [228, 421] width 357 height 16
click at [381, 389] on span "Apply" at bounding box center [377, 383] width 26 height 14
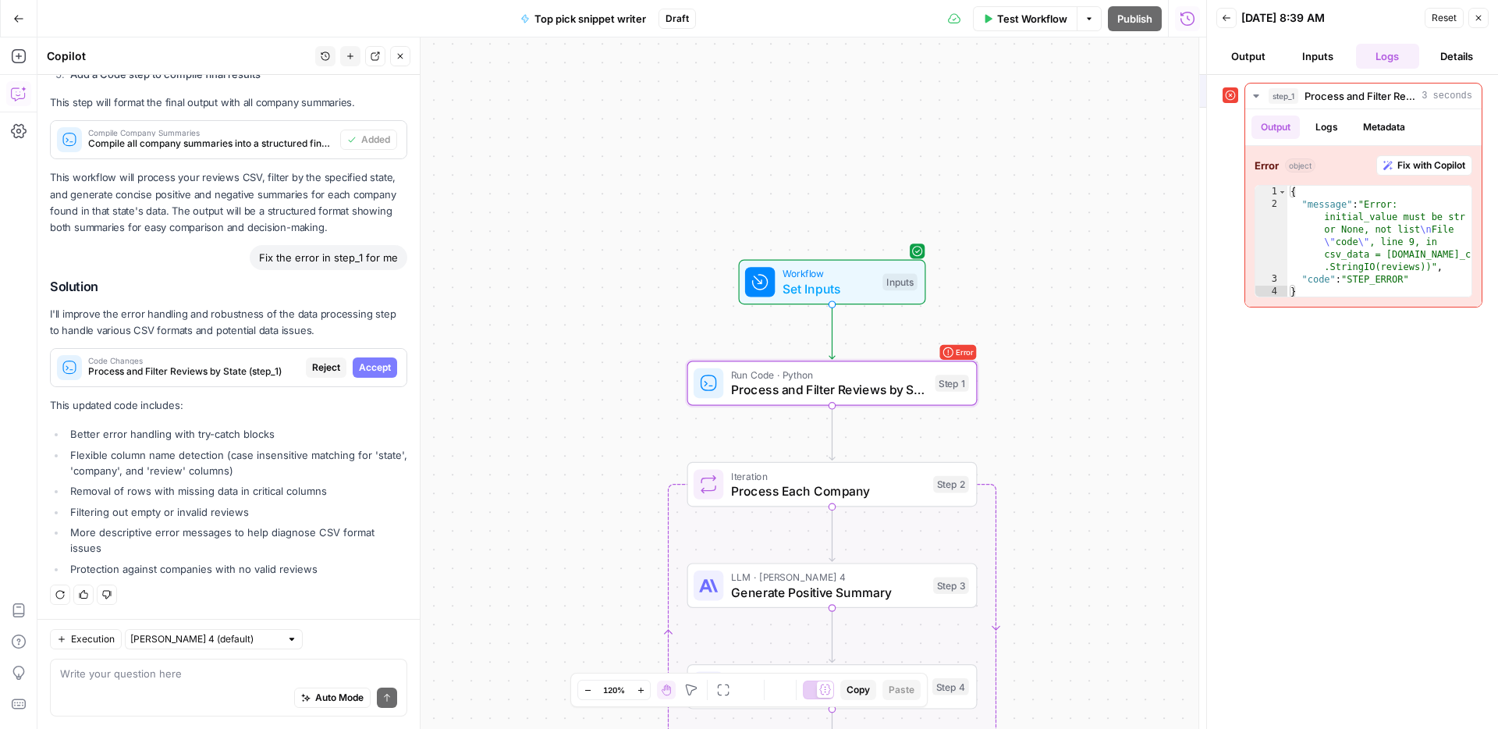
scroll to position [964, 0]
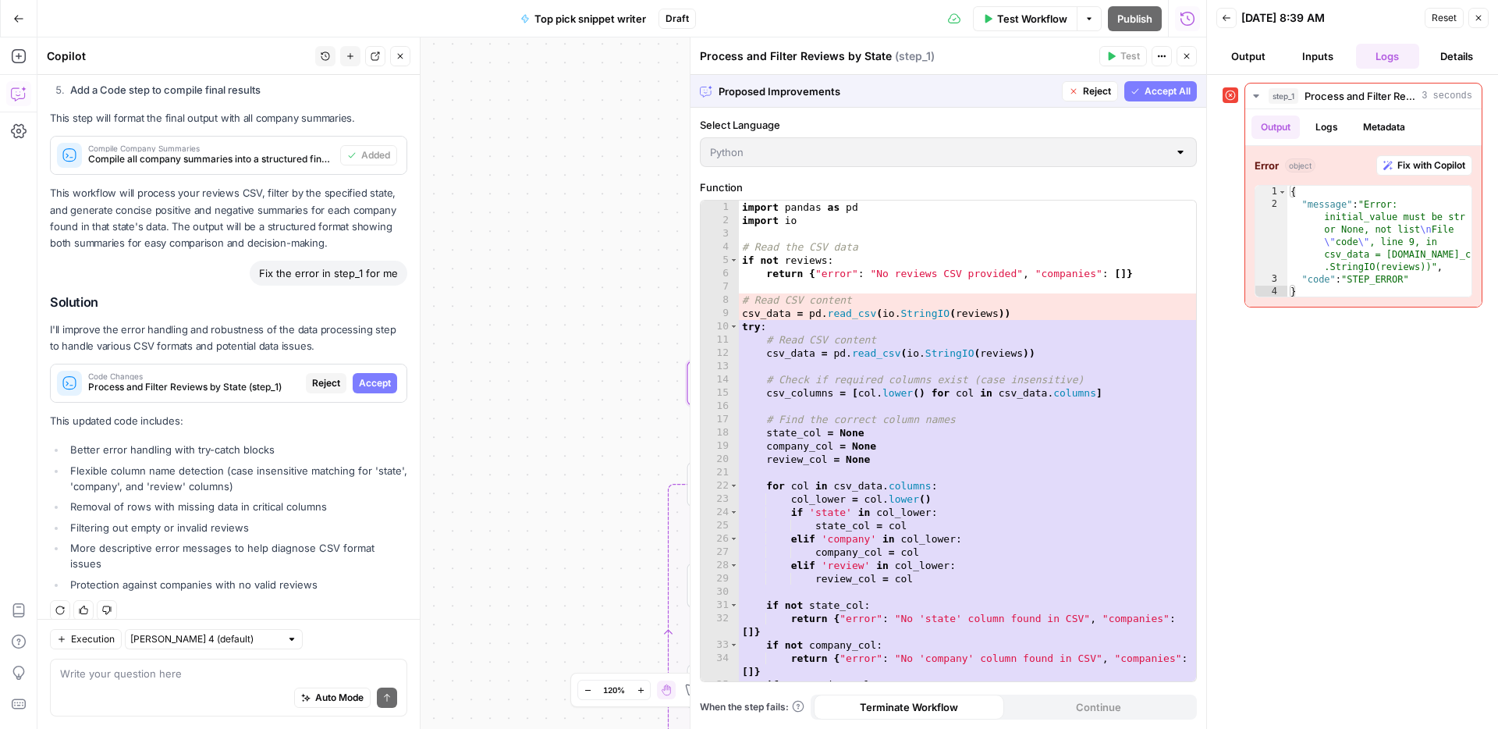
click at [381, 389] on span "Accept" at bounding box center [375, 383] width 32 height 14
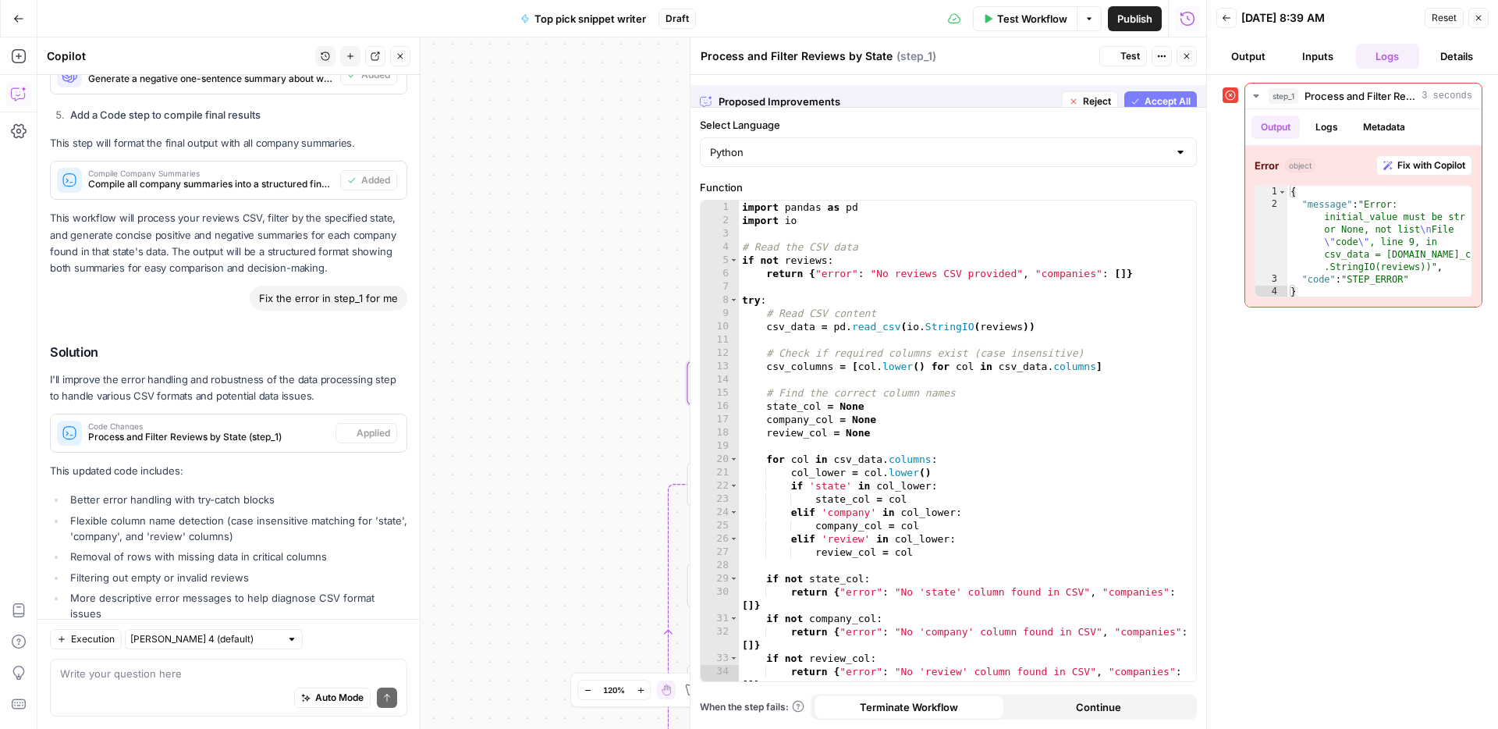
scroll to position [1013, 0]
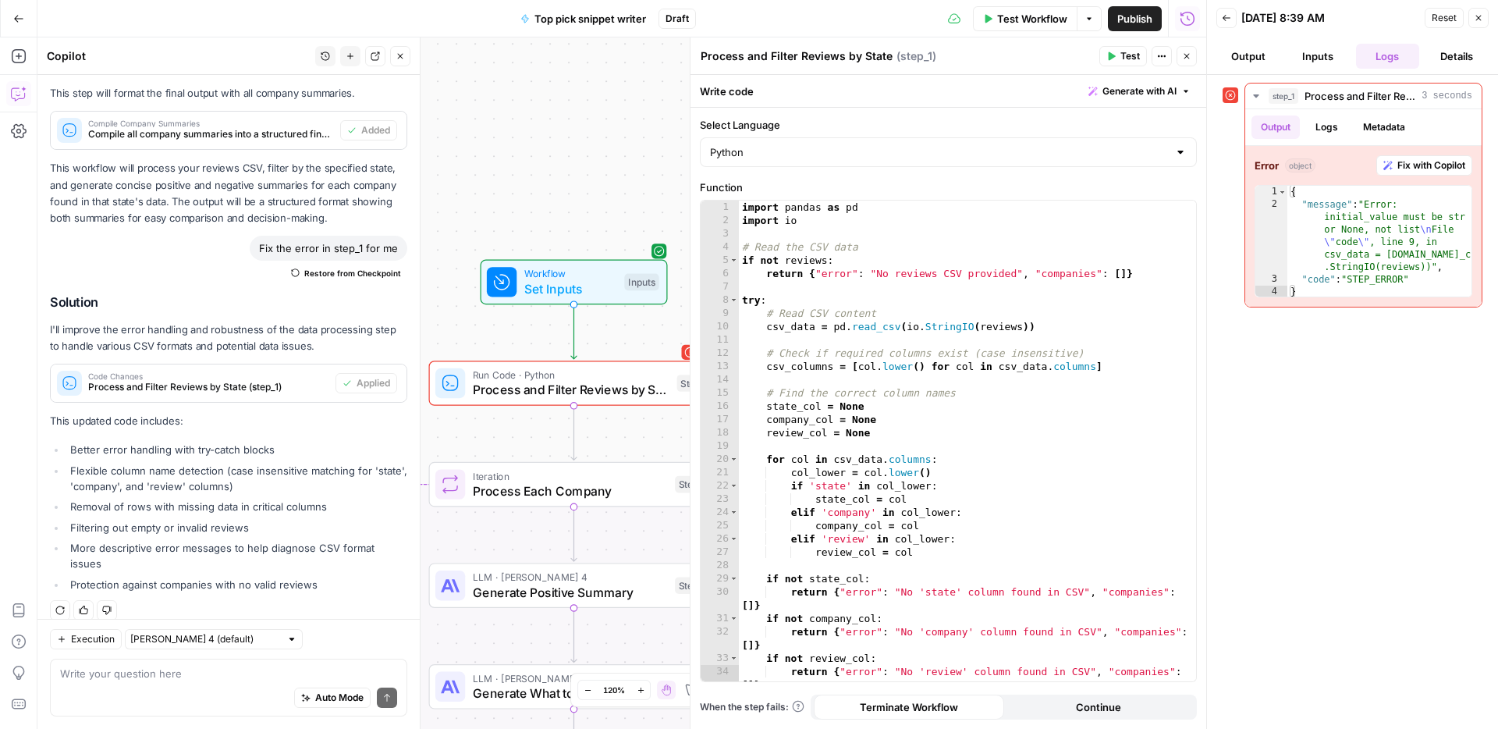
click at [1120, 55] on span "Test" at bounding box center [1130, 56] width 20 height 14
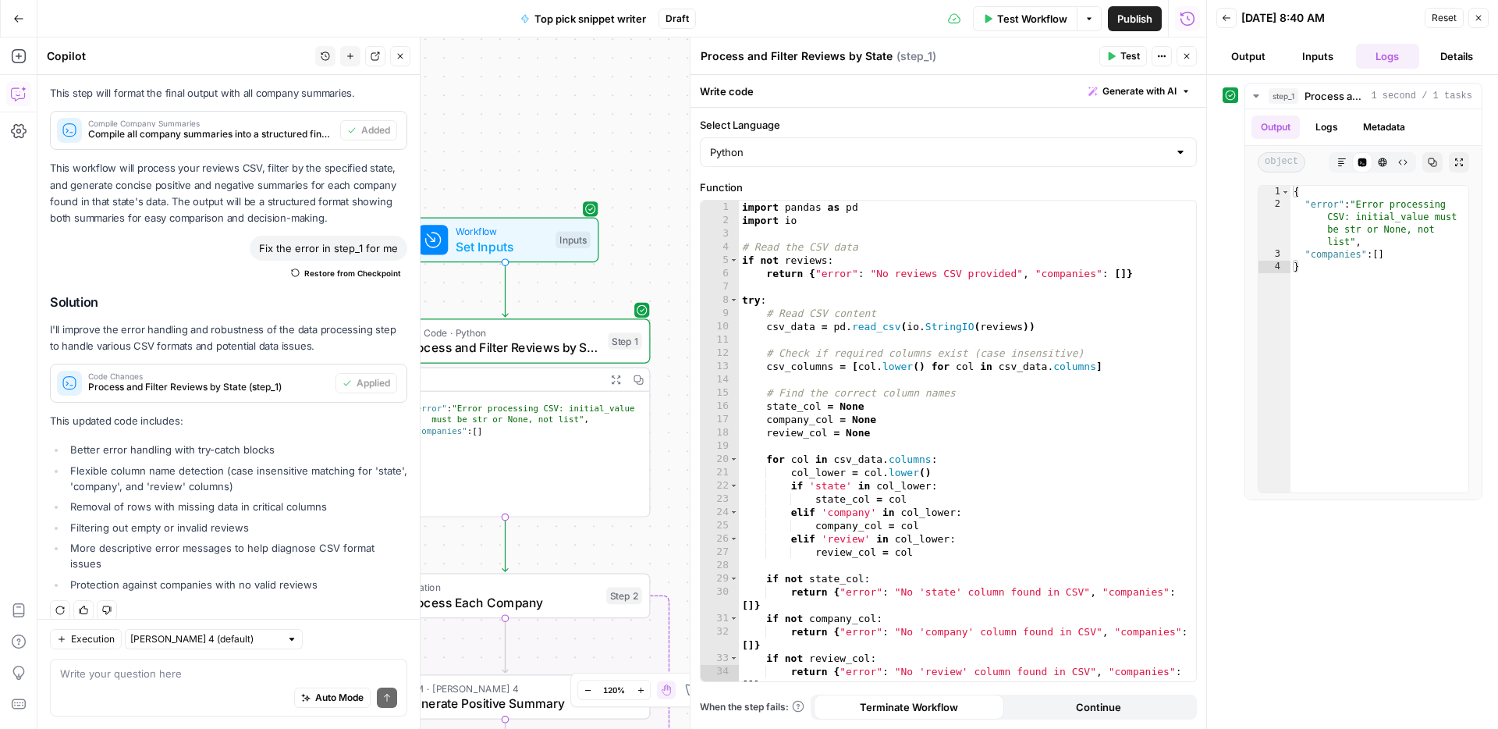
drag, startPoint x: 556, startPoint y: 162, endPoint x: 498, endPoint y: 123, distance: 69.2
click at [498, 123] on div "Workflow Set Inputs Inputs Run Code · Python Process and Filter Reviews by Stat…" at bounding box center [621, 382] width 1169 height 691
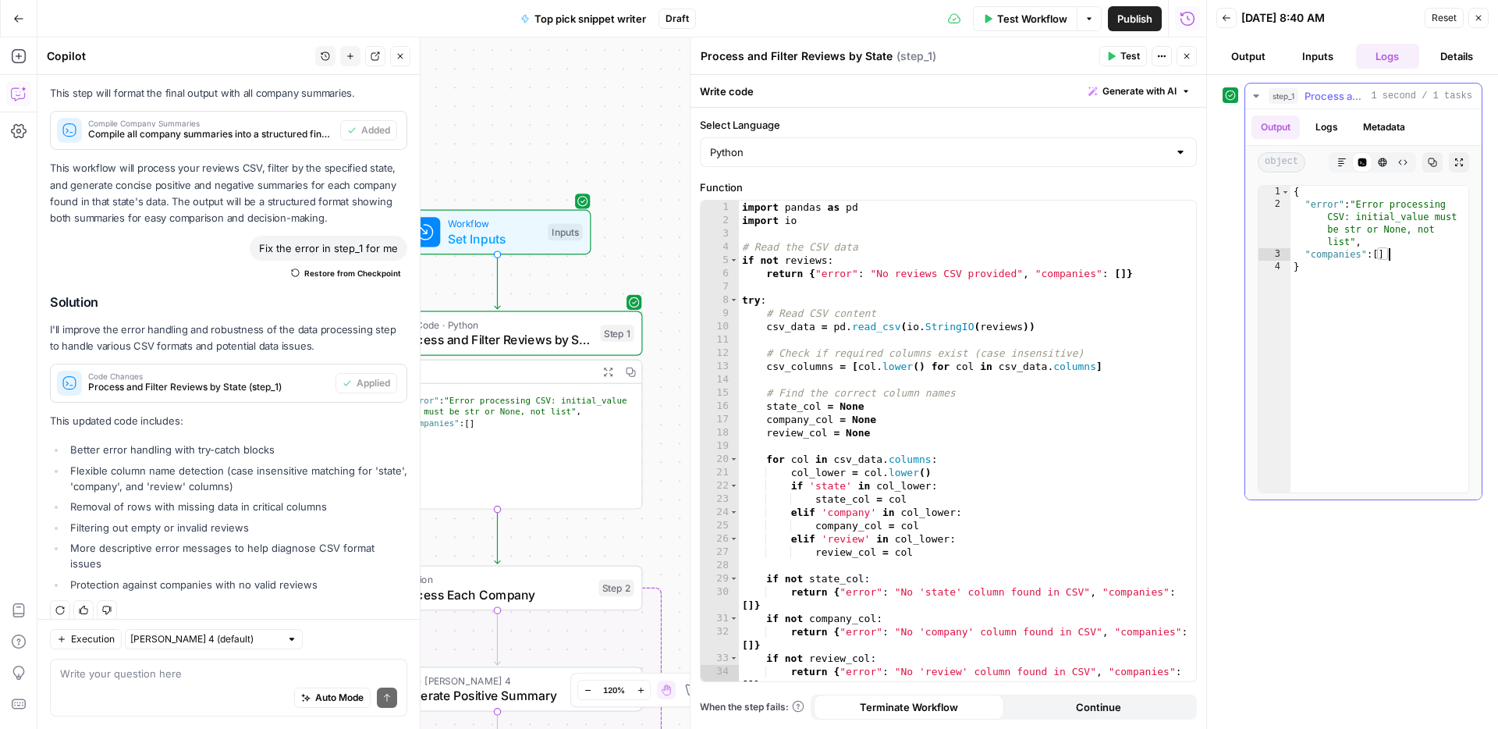
click at [1426, 255] on div "{ "error" : "Error processing CSV: initial_value must be str or None, not list"…" at bounding box center [1379, 352] width 178 height 332
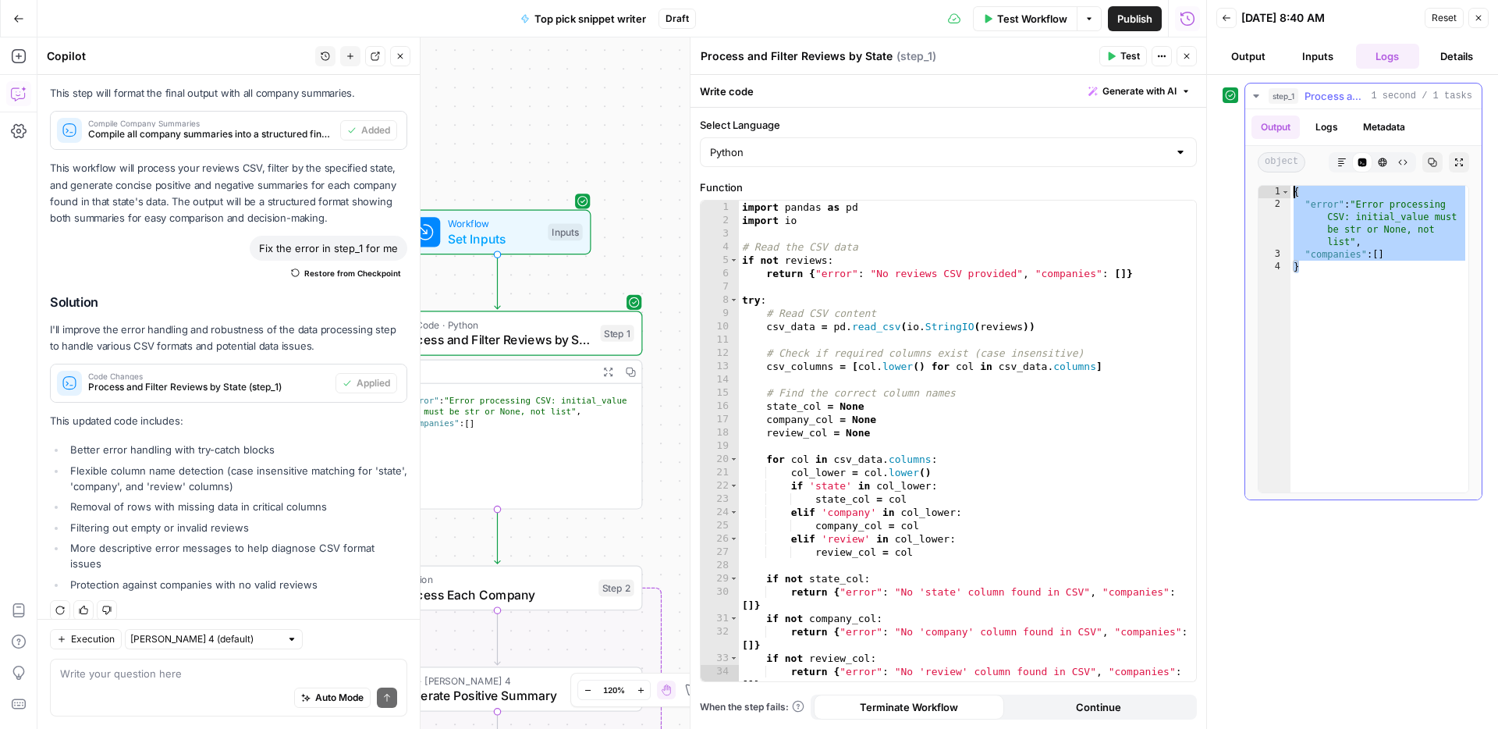
drag, startPoint x: 1411, startPoint y: 263, endPoint x: 1262, endPoint y: 183, distance: 168.9
click at [1262, 183] on div "**********" at bounding box center [1363, 339] width 236 height 321
type textarea "**********"
click at [162, 687] on div "Auto Mode Send" at bounding box center [228, 698] width 337 height 34
paste textarea "{ "error": "Error processing CSV: initial_value must be str or None, not list",…"
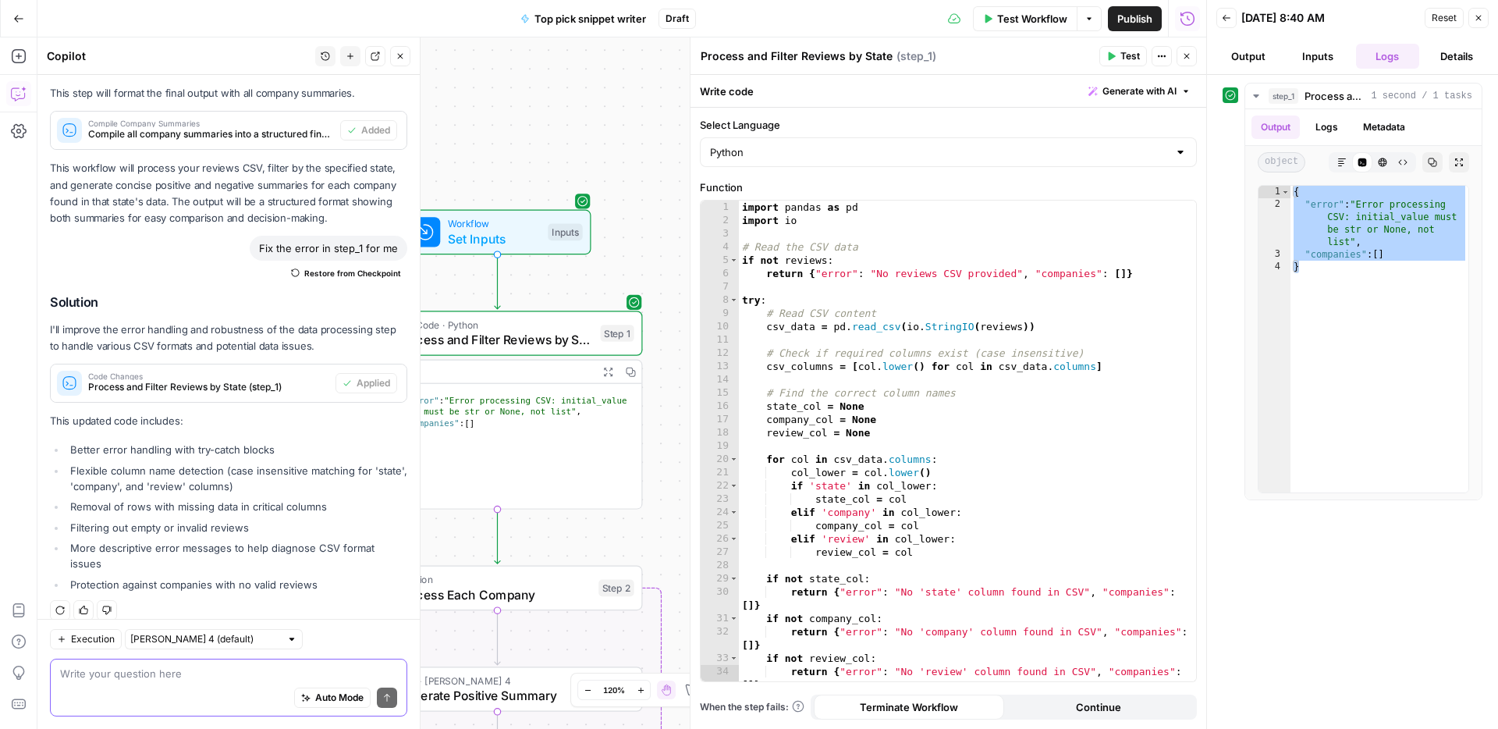
type textarea "{ "error": "Error processing CSV: initial_value must be str or None, not list",…"
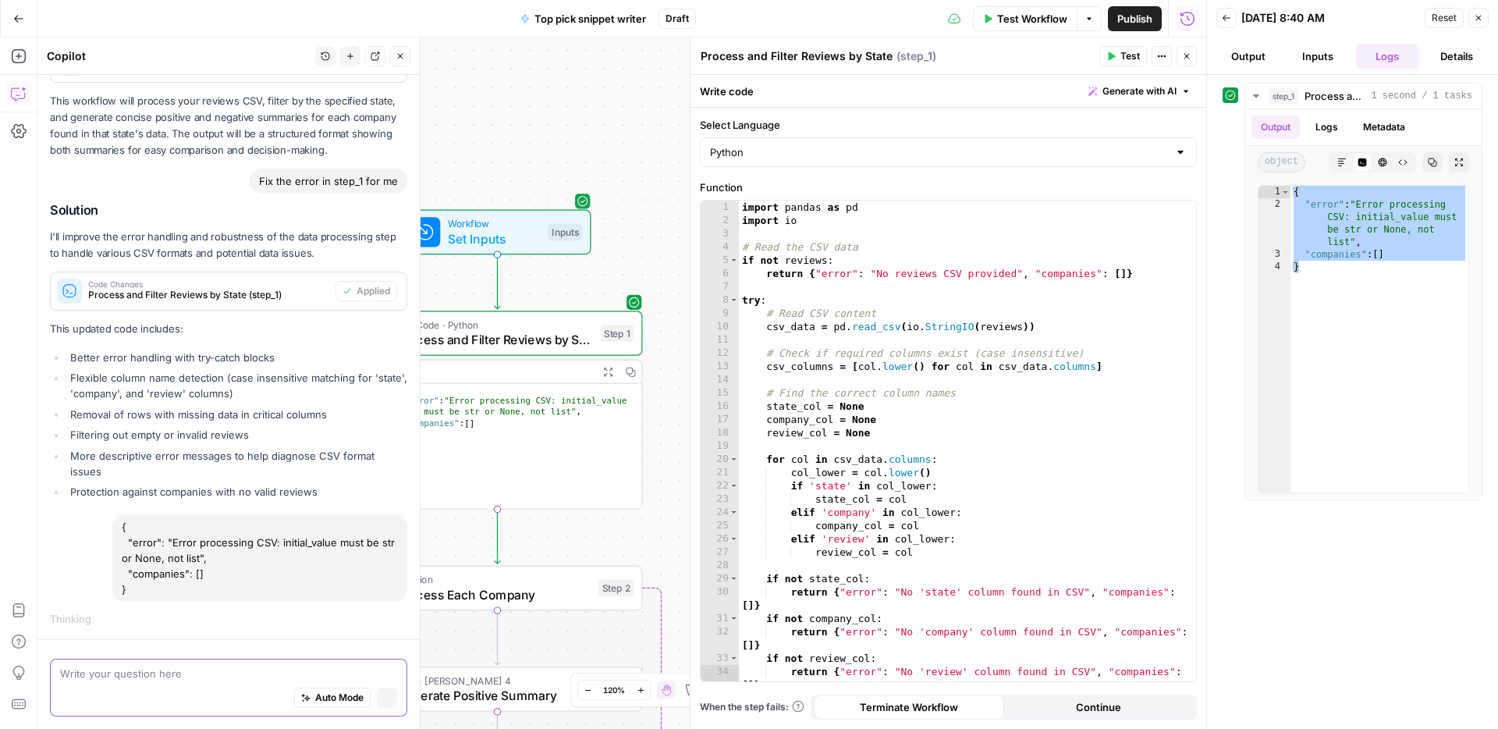
scroll to position [1035, 0]
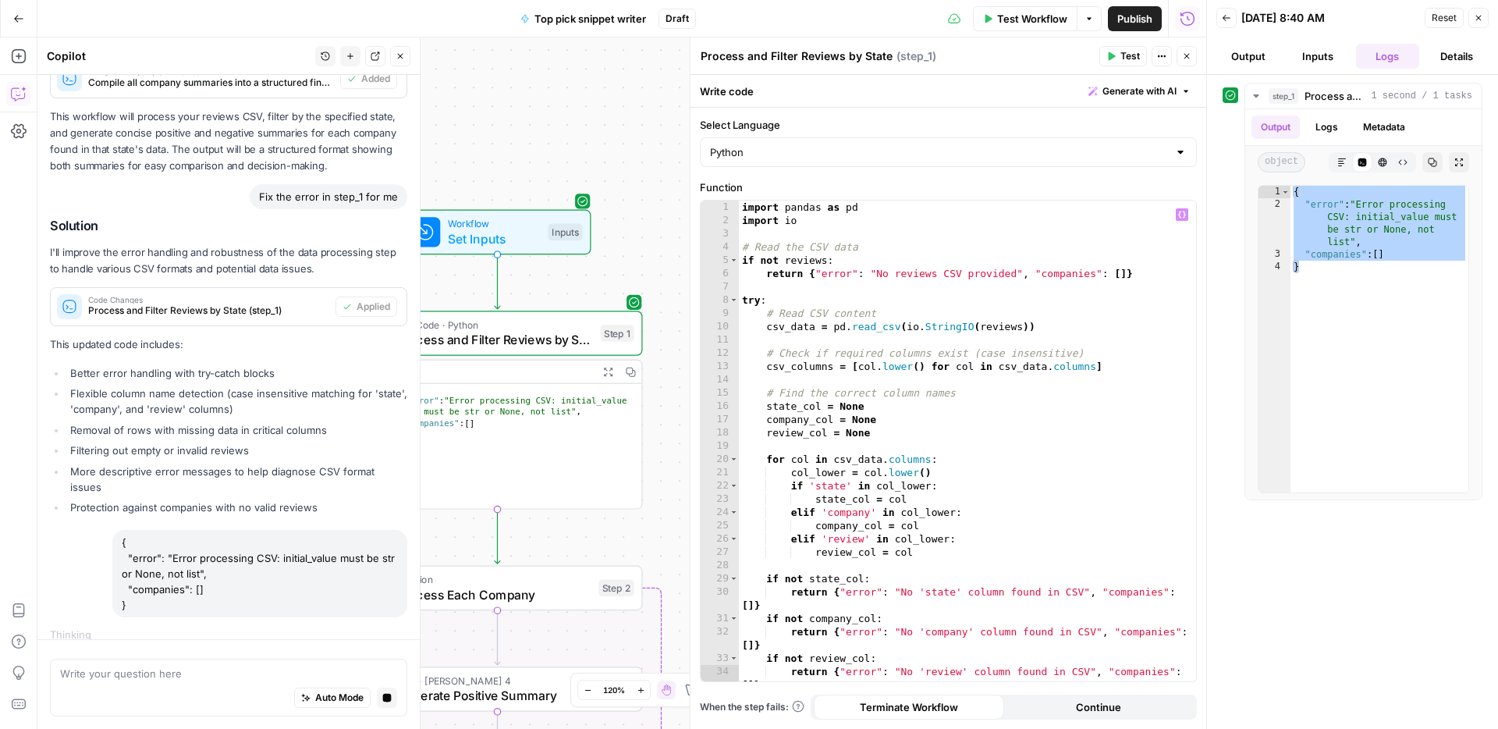
type textarea "**********"
drag, startPoint x: 846, startPoint y: 485, endPoint x: 825, endPoint y: 490, distance: 20.8
click at [825, 490] on div "import pandas as pd import io # Read the CSV data if not reviews : return { "er…" at bounding box center [967, 454] width 457 height 507
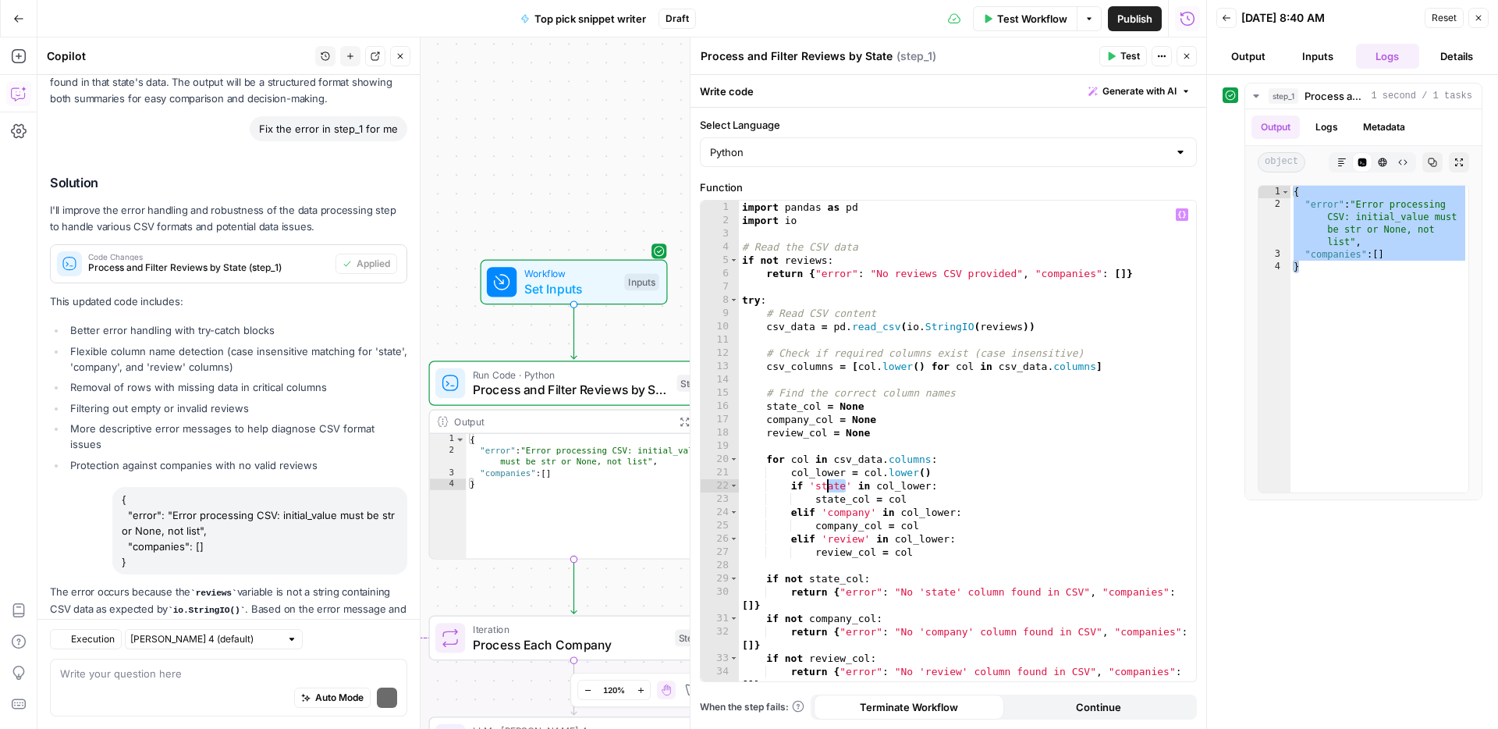
scroll to position [1234, 0]
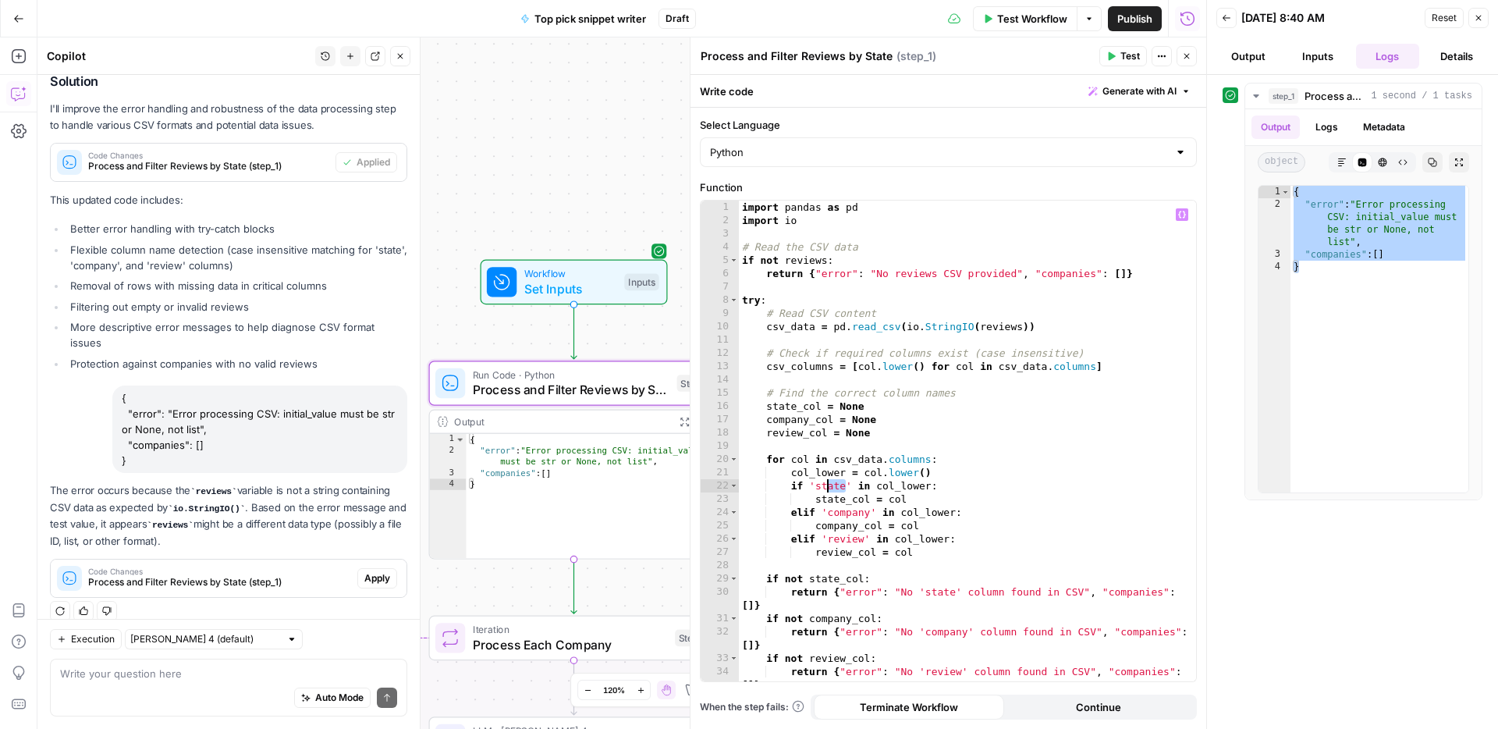
click at [370, 571] on span "Apply" at bounding box center [377, 578] width 26 height 14
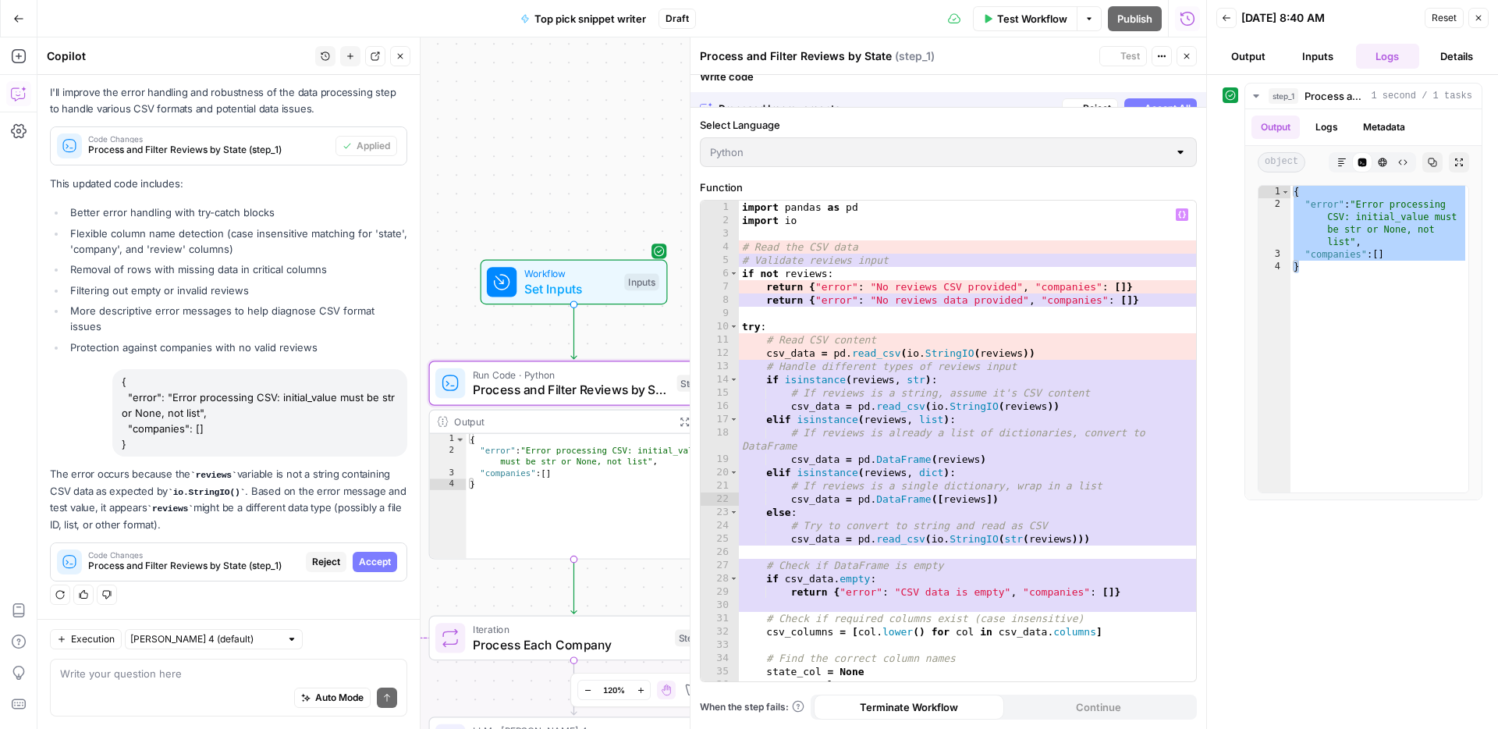
scroll to position [1184, 0]
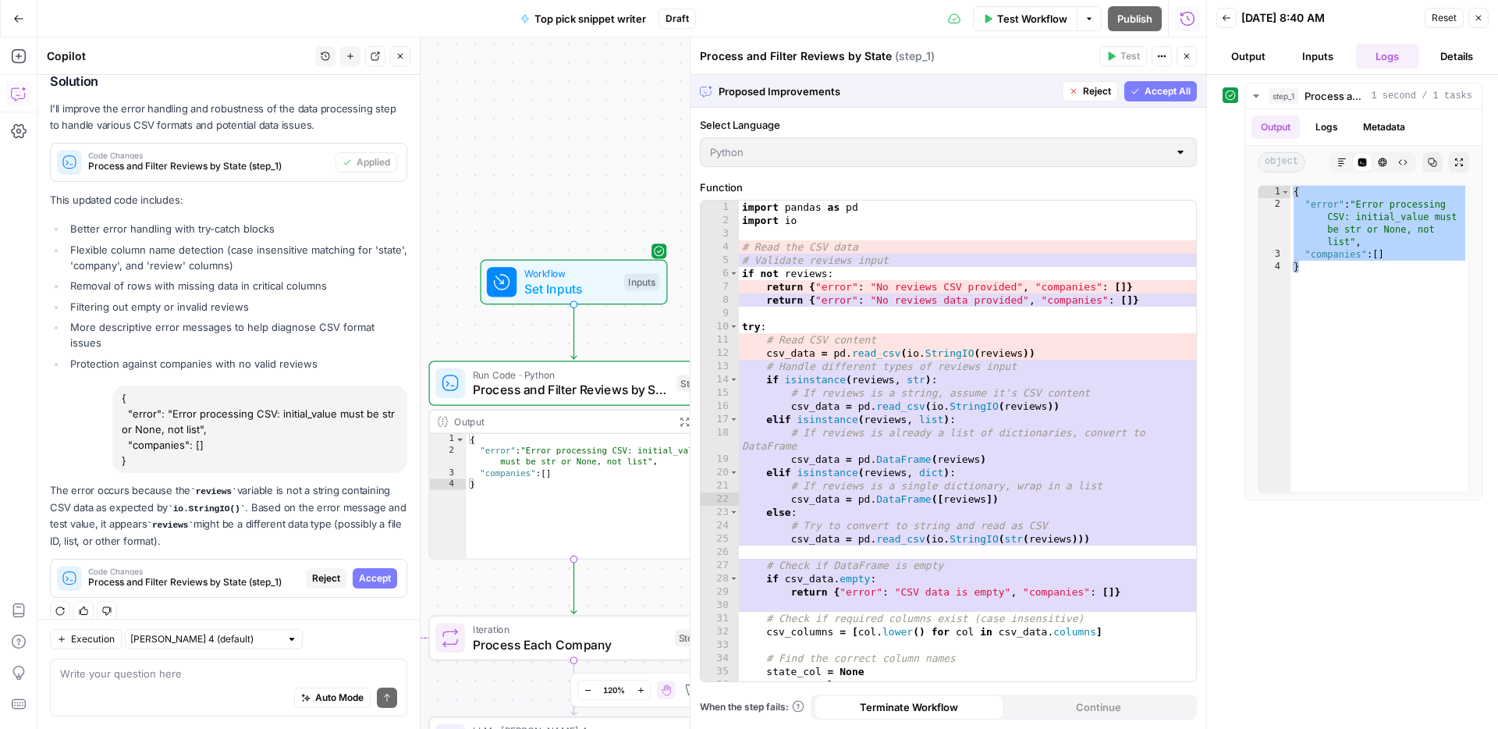
click at [1162, 94] on span "Accept All" at bounding box center [1168, 91] width 46 height 14
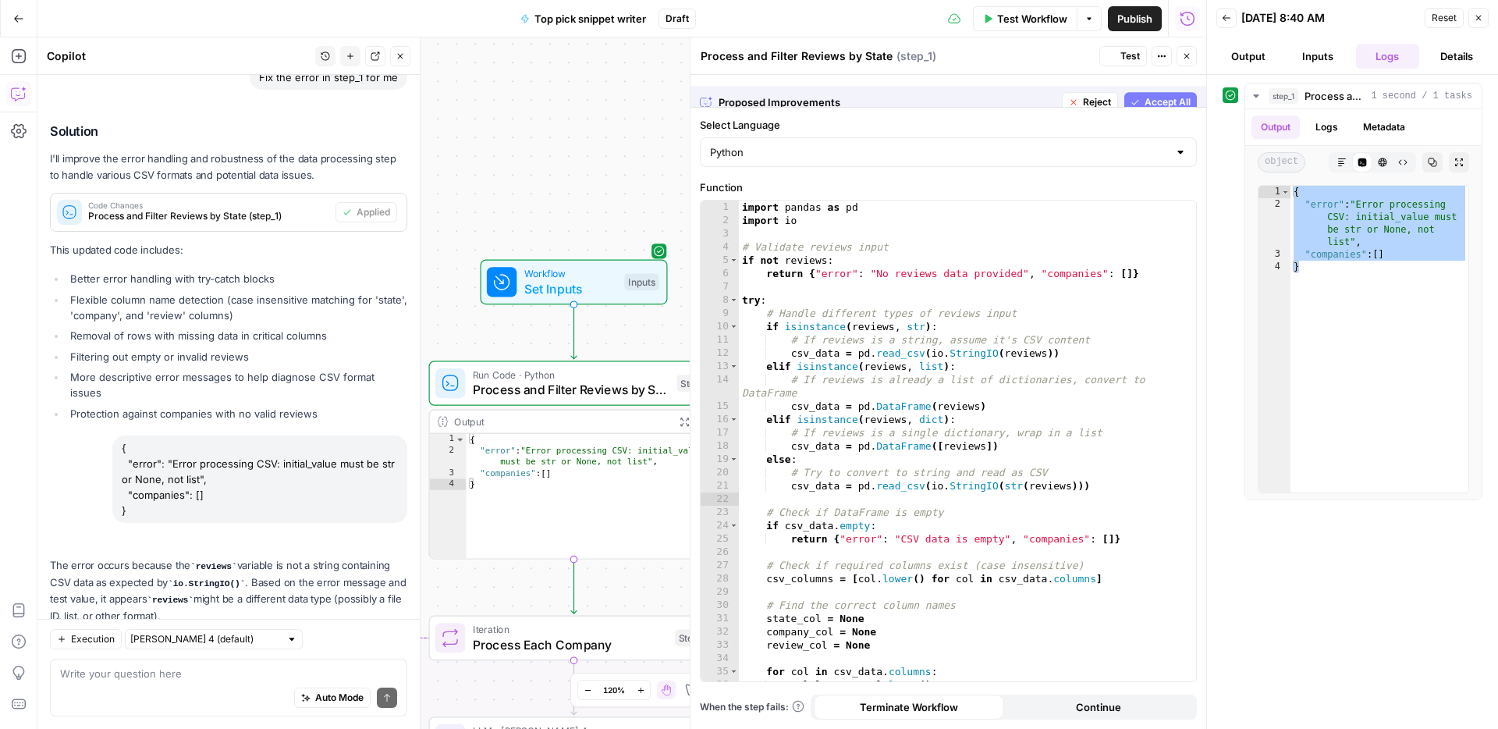
scroll to position [1259, 0]
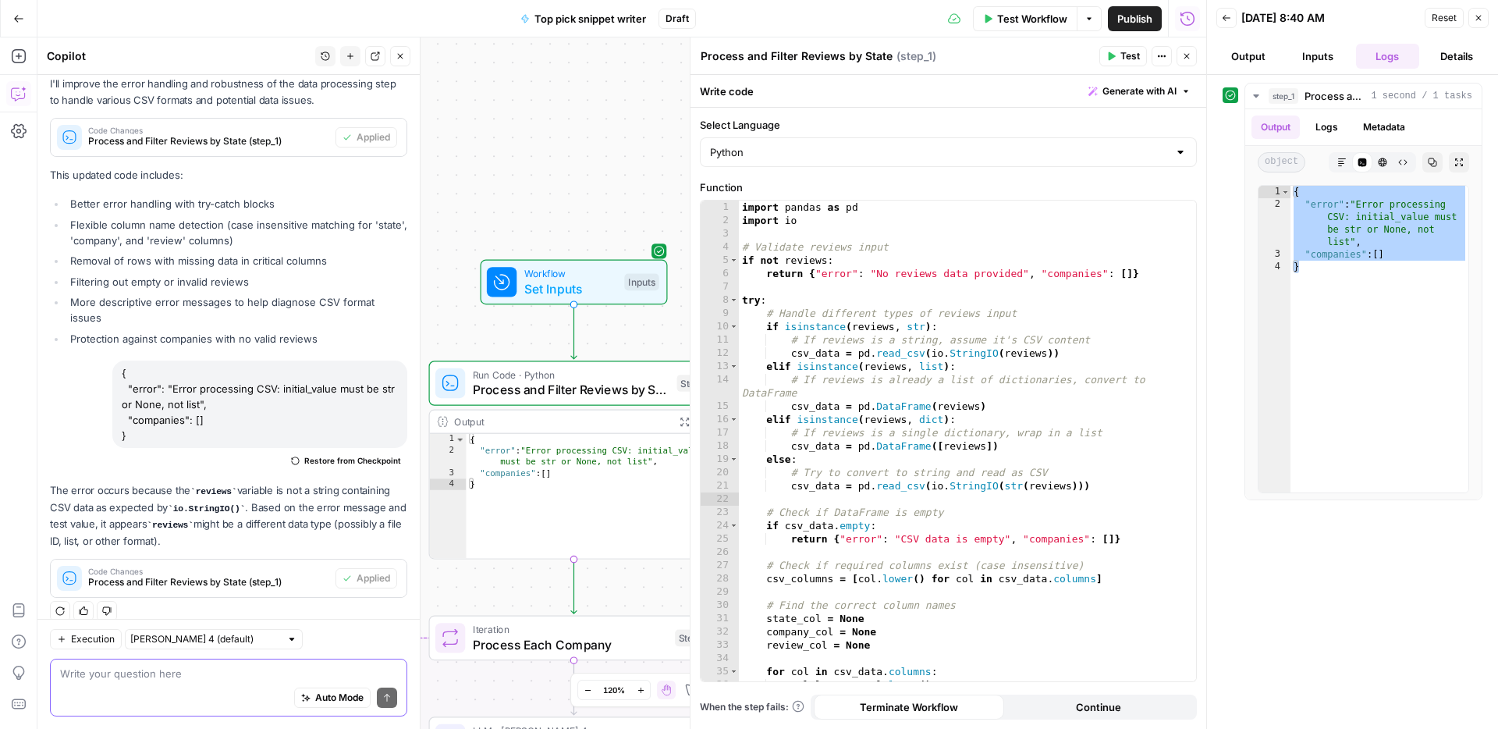
click at [165, 669] on textarea at bounding box center [228, 674] width 337 height 16
paste textarea "state review_text company"
type textarea "the columns in the input csv are: state review_text company"
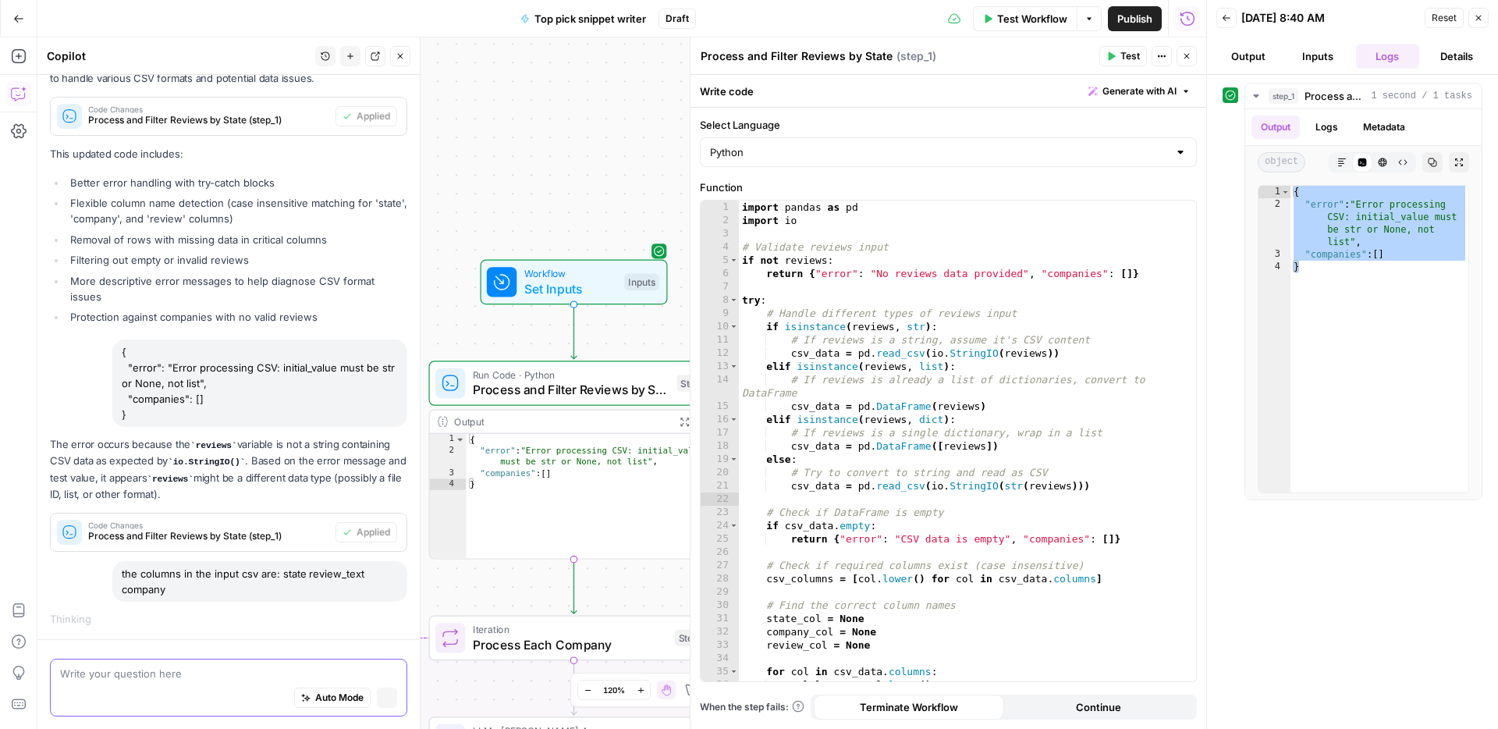
scroll to position [1208, 0]
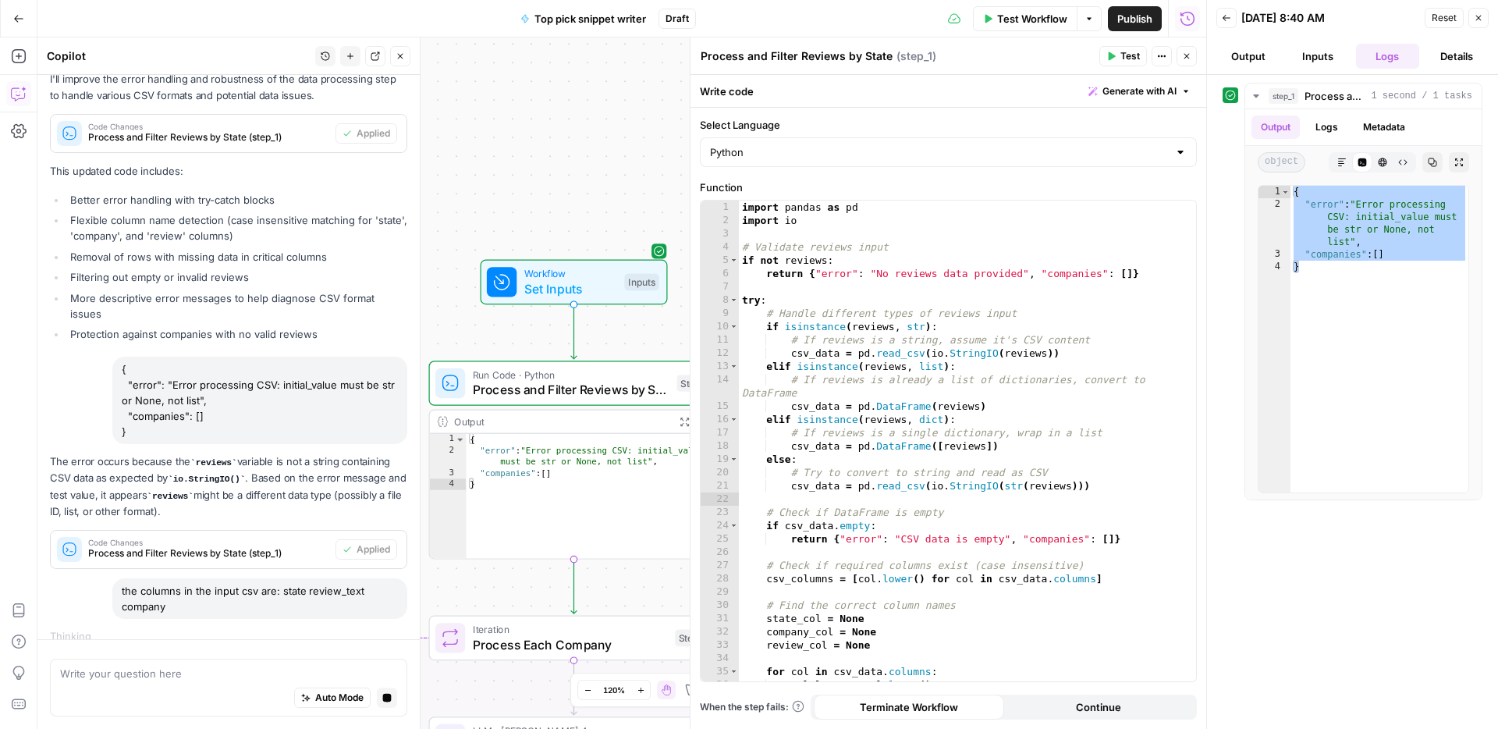
click at [1324, 60] on button "Inputs" at bounding box center [1317, 56] width 63 height 25
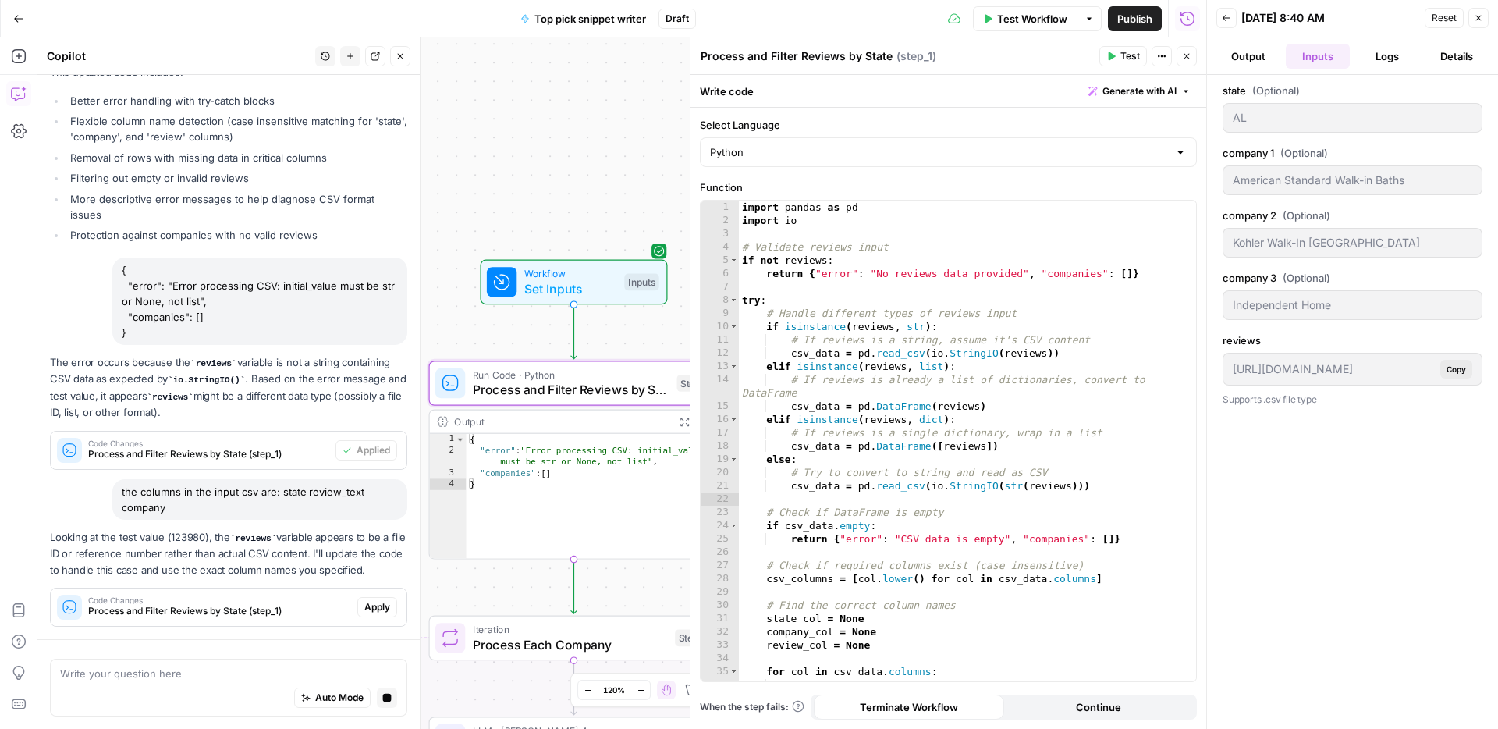
scroll to position [1290, 0]
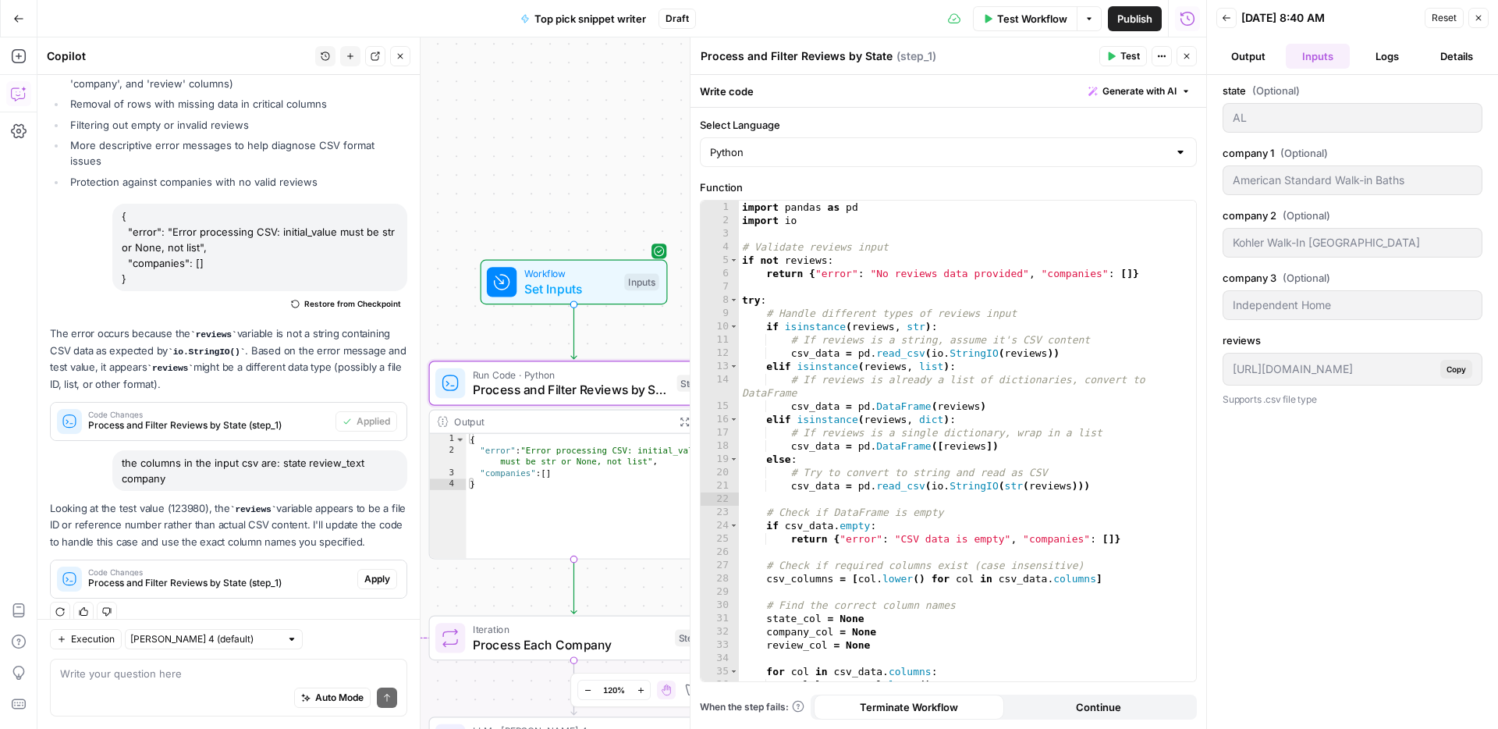
click at [376, 572] on span "Apply" at bounding box center [377, 579] width 26 height 14
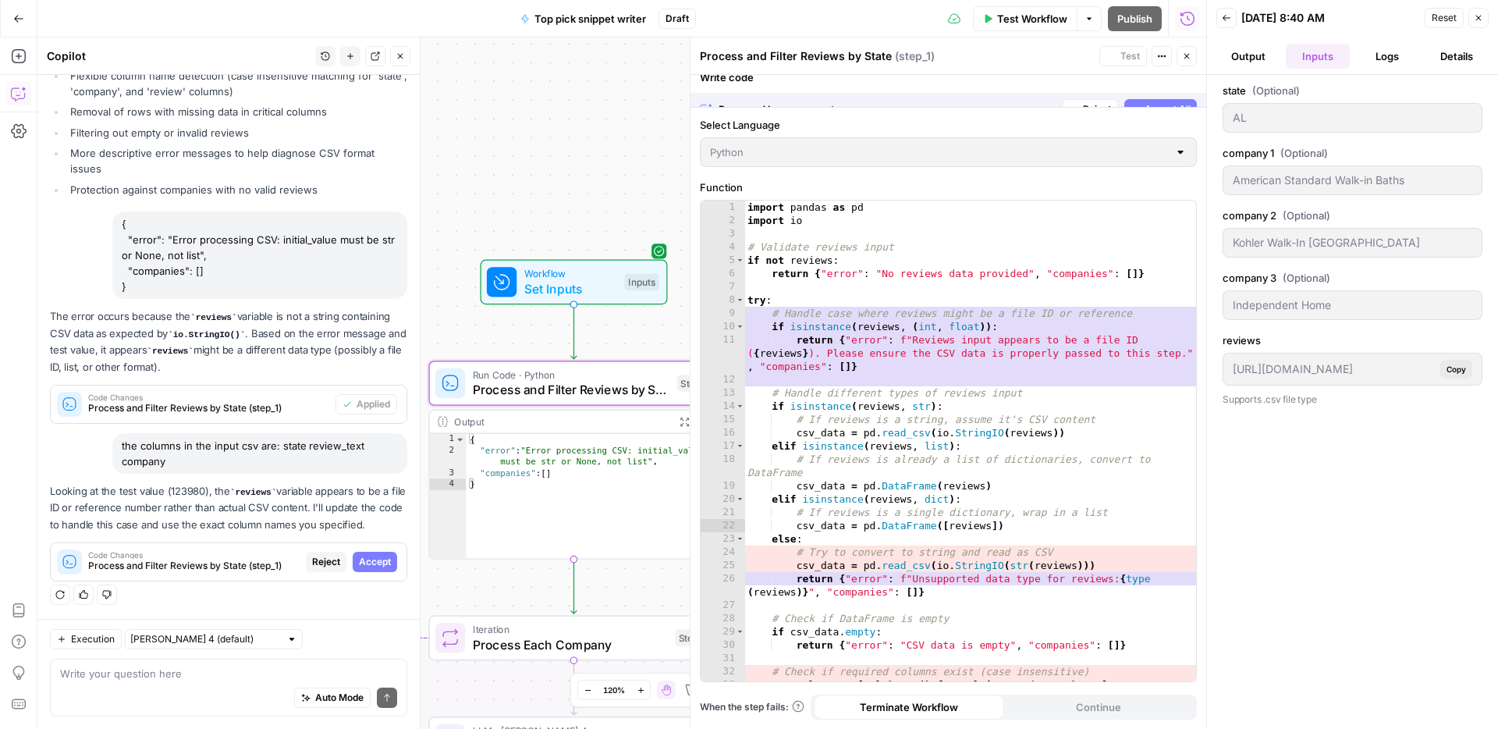
scroll to position [1341, 0]
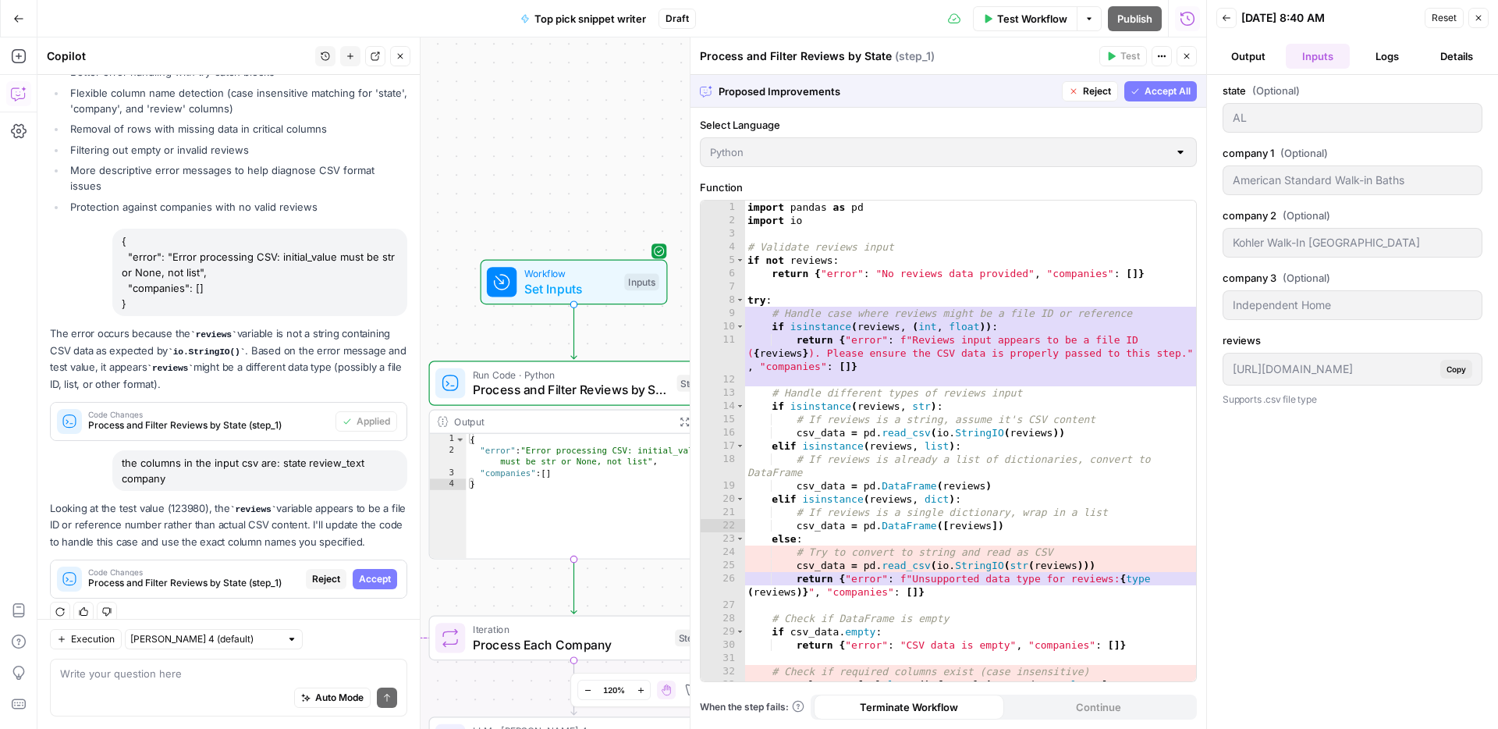
click at [1180, 94] on span "Accept All" at bounding box center [1168, 91] width 46 height 14
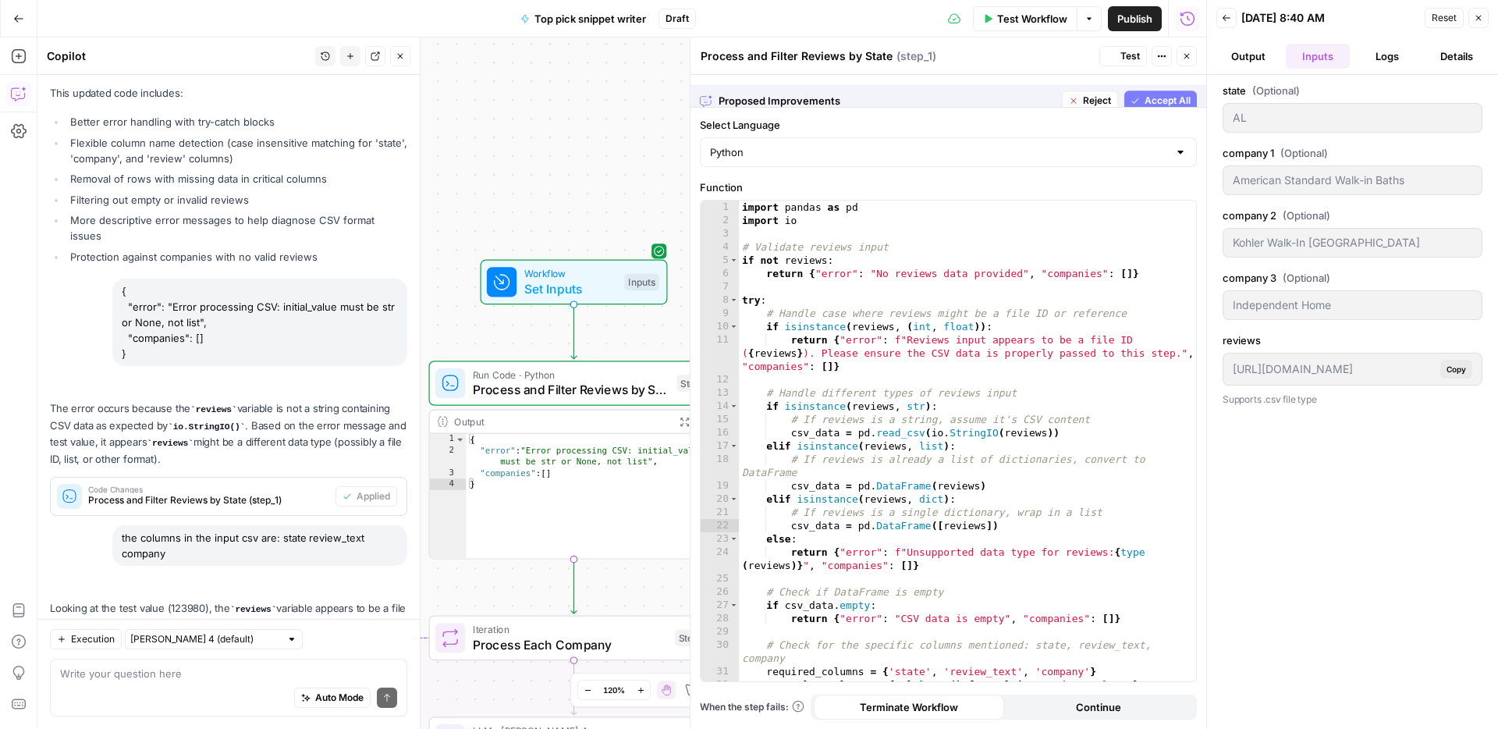
scroll to position [1441, 0]
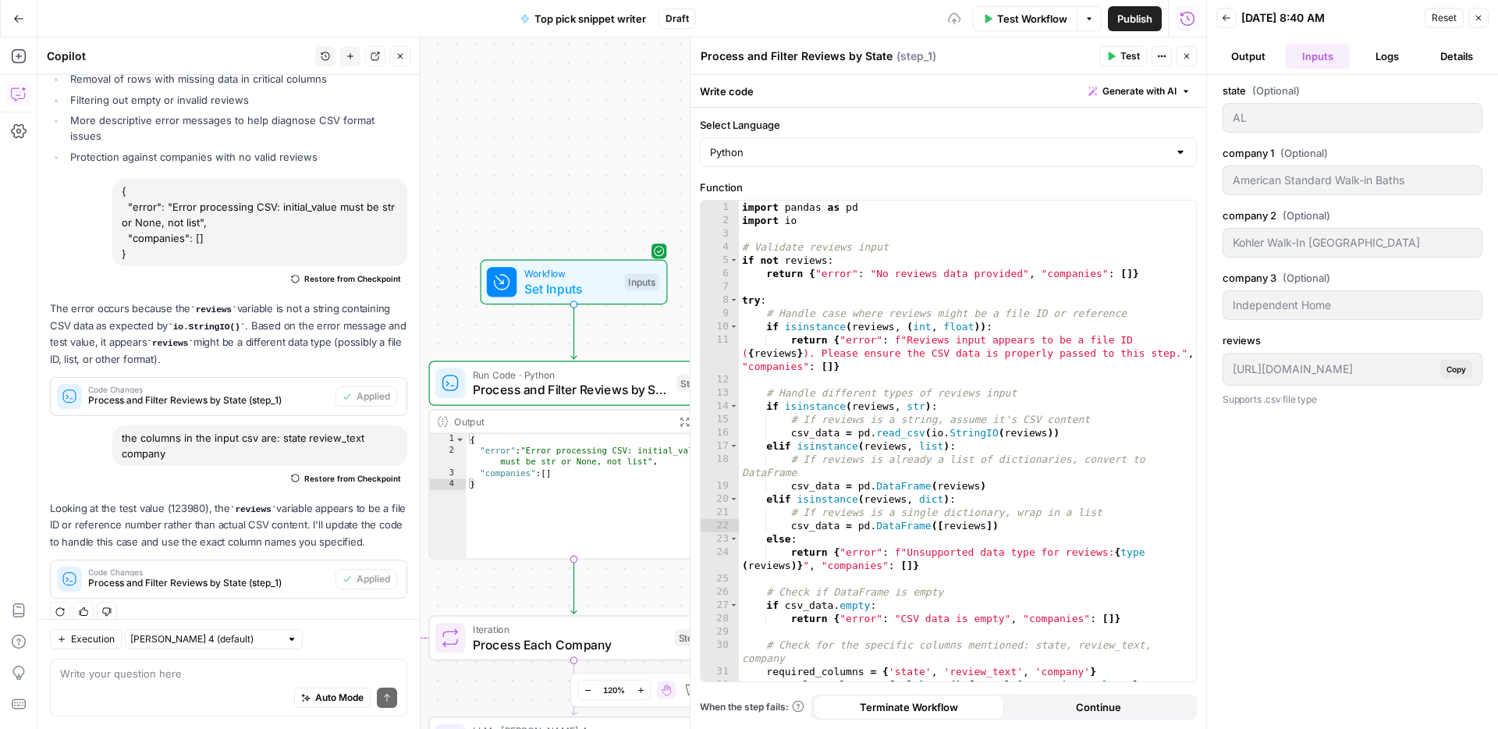
click at [1006, 17] on span "Test Workflow" at bounding box center [1032, 19] width 70 height 16
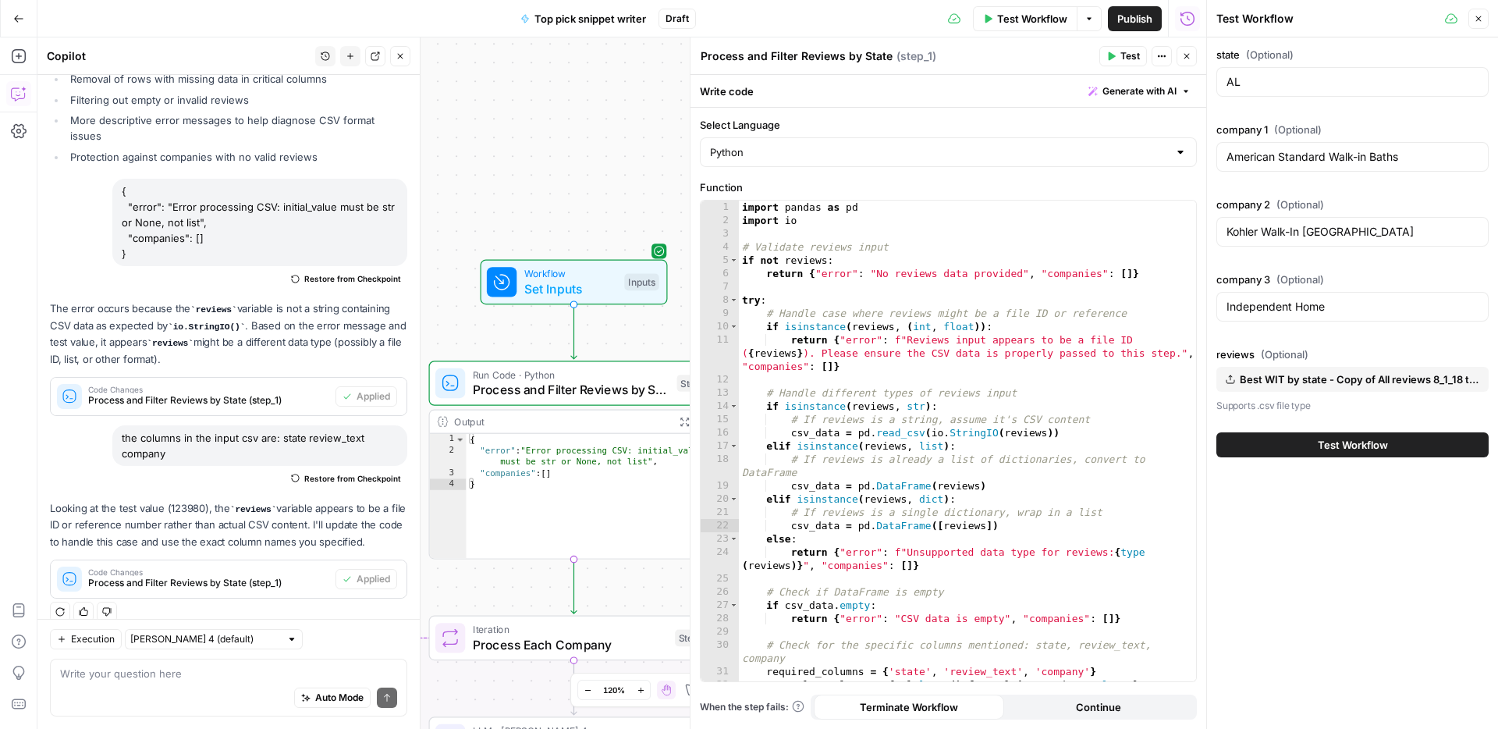
click at [1331, 435] on button "Test Workflow" at bounding box center [1352, 444] width 272 height 25
click at [1344, 445] on span "Test Workflow" at bounding box center [1353, 445] width 70 height 16
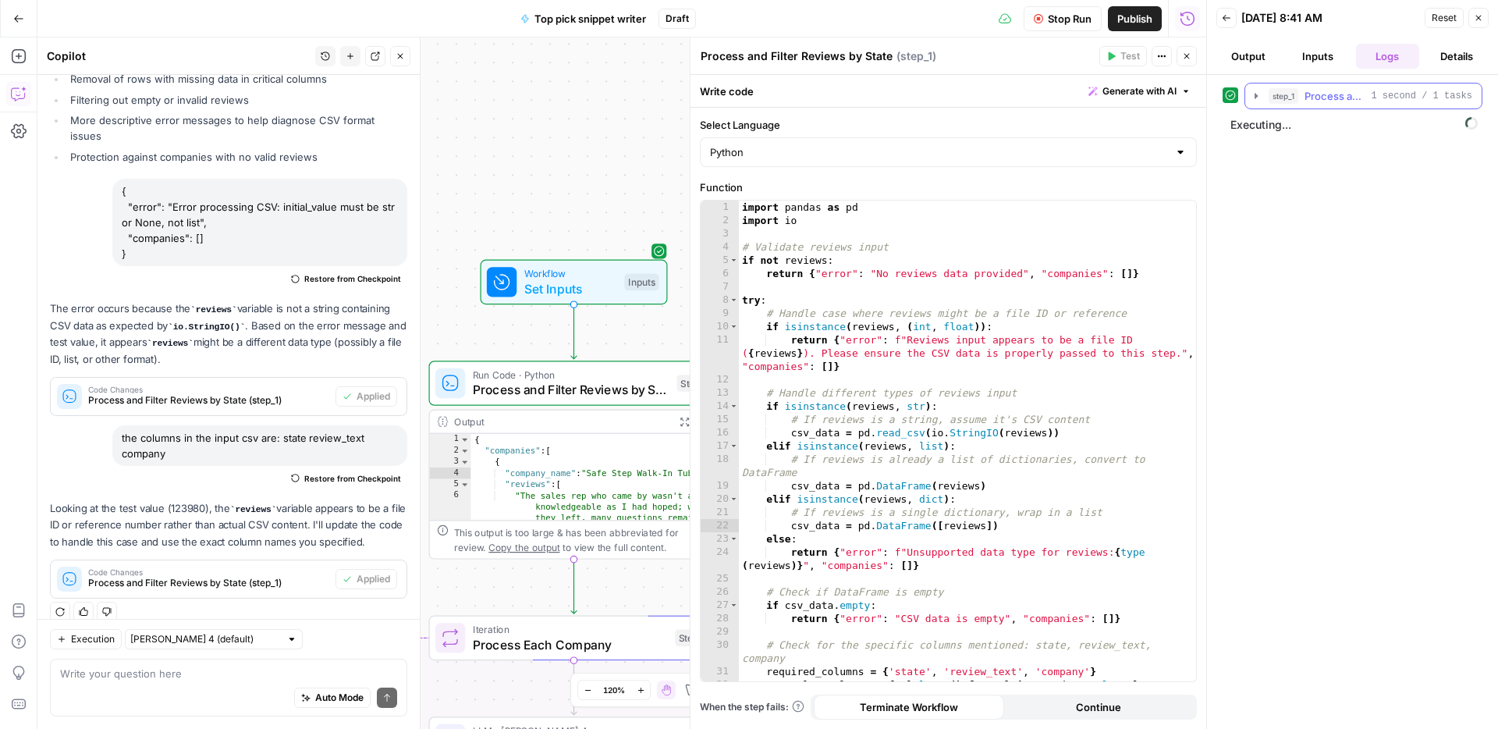
click at [1365, 88] on div "step_1 Process and Filter Reviews by State 1 second / 1 tasks" at bounding box center [1371, 96] width 204 height 16
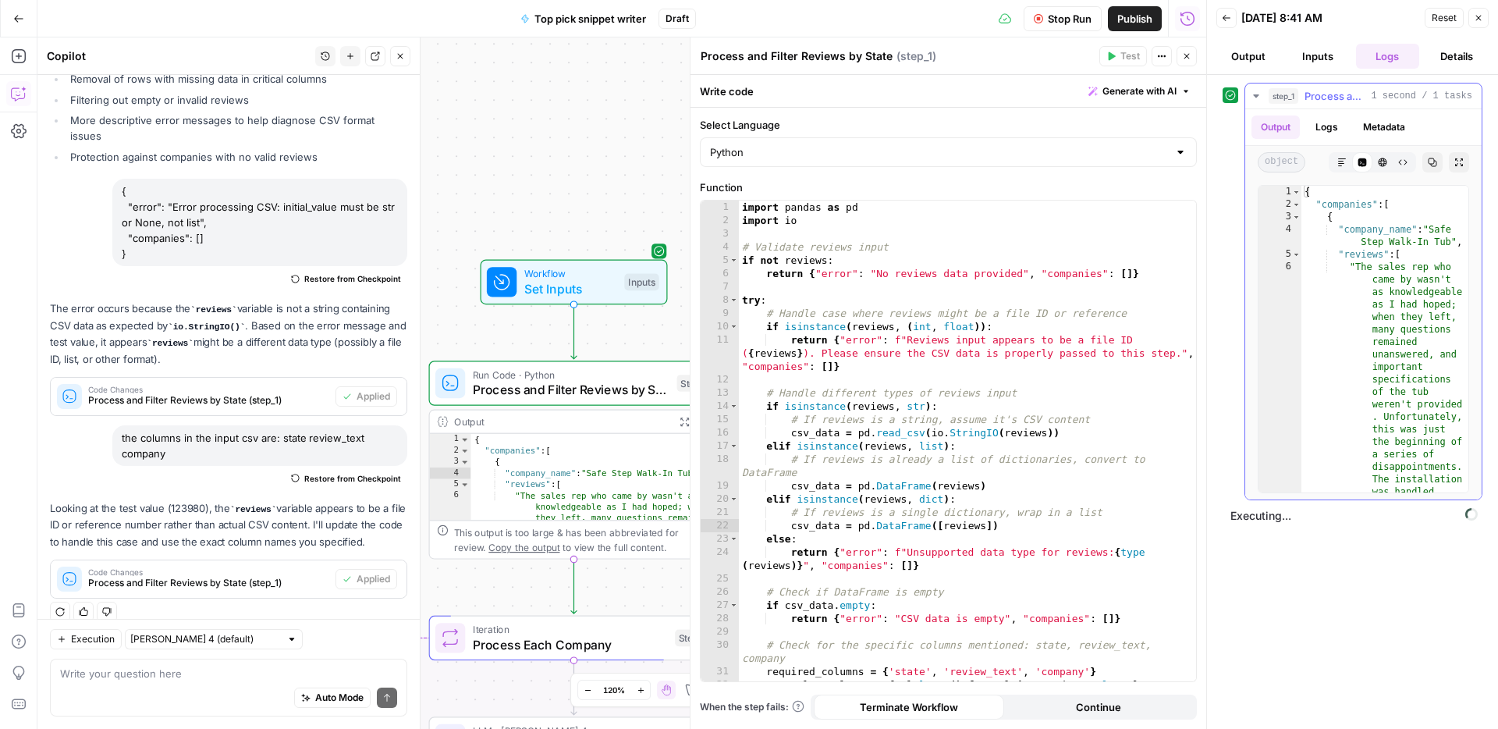
click at [1365, 88] on div "step_1 Process and Filter Reviews by State 1 second / 1 tasks" at bounding box center [1371, 96] width 204 height 16
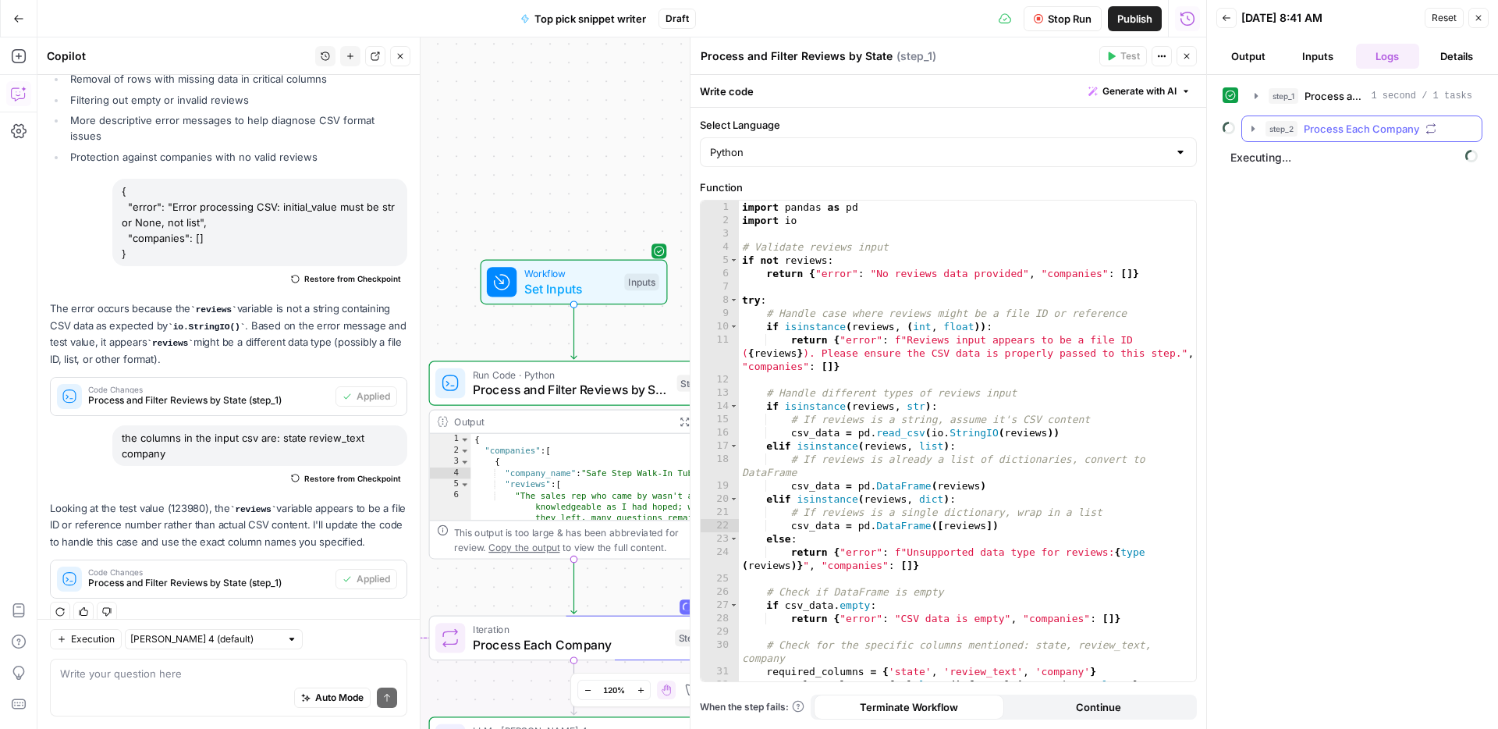
click at [1347, 125] on span "Process Each Company" at bounding box center [1361, 129] width 115 height 16
click at [1351, 163] on span "Generate Positive Summary" at bounding box center [1399, 162] width 120 height 16
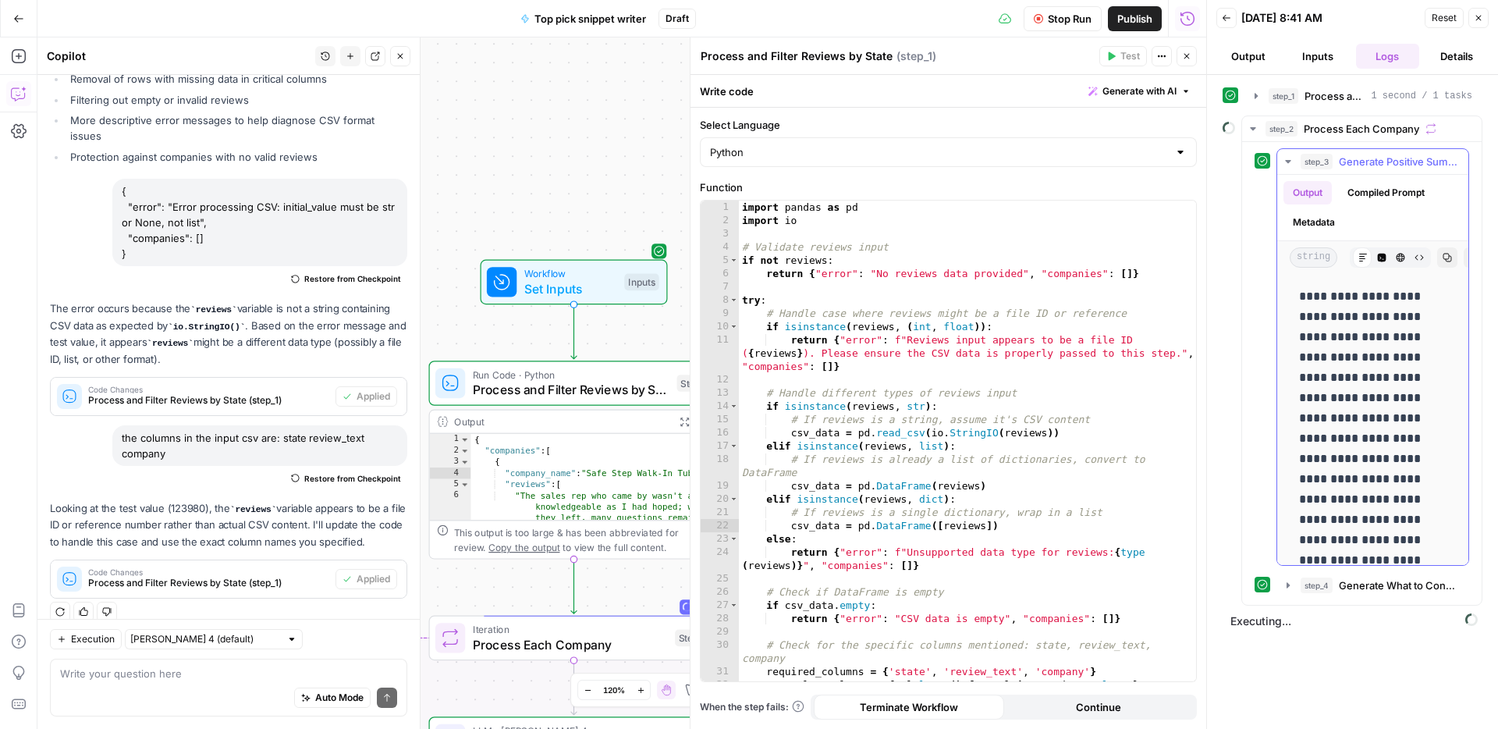
scroll to position [1, 0]
click at [1375, 160] on span "Generate Positive Summary" at bounding box center [1399, 162] width 120 height 16
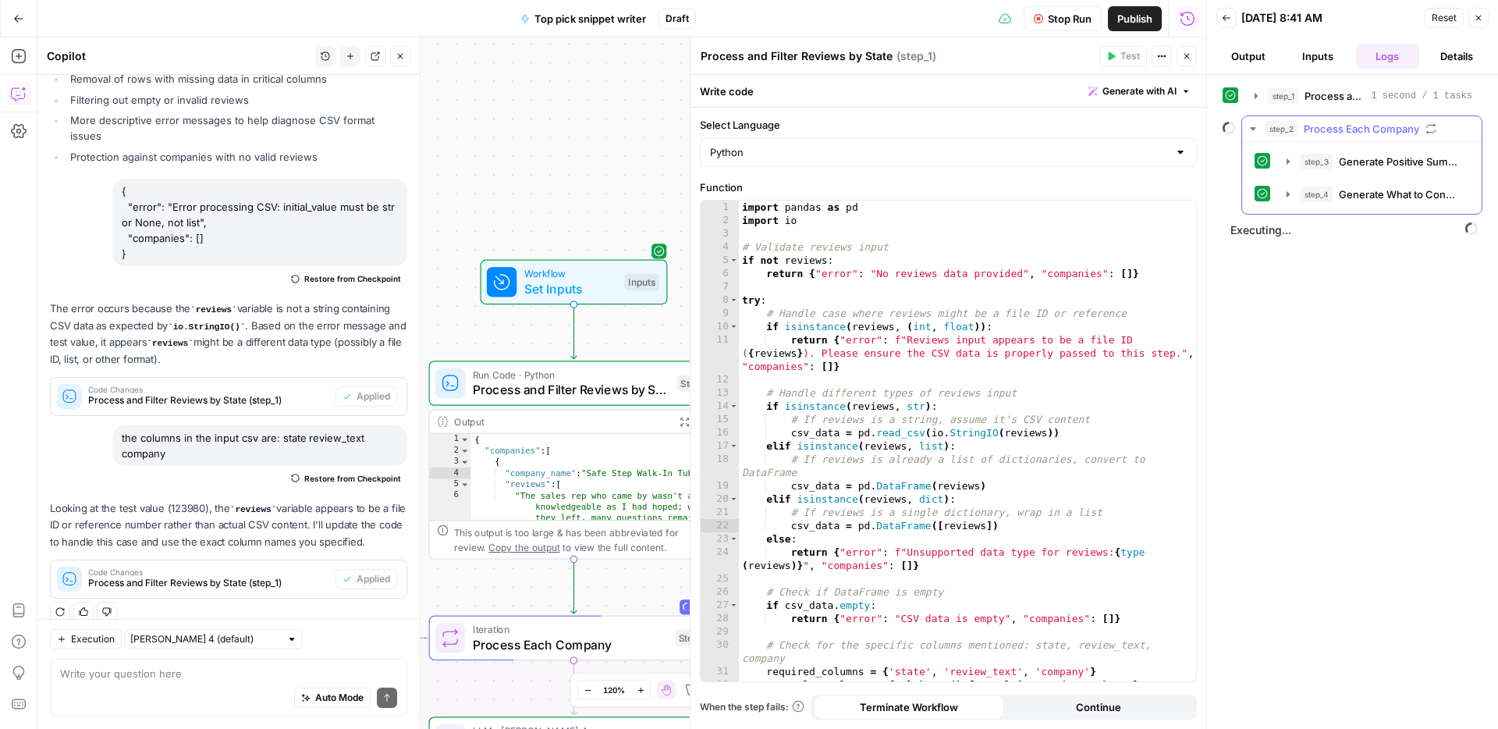
click at [1383, 208] on div "step_3 Generate Positive Summary 4 seconds / 11 tasks step_4 Generate What to C…" at bounding box center [1362, 178] width 240 height 72
click at [1383, 198] on span "Generate What to Consider Summary" at bounding box center [1399, 194] width 120 height 16
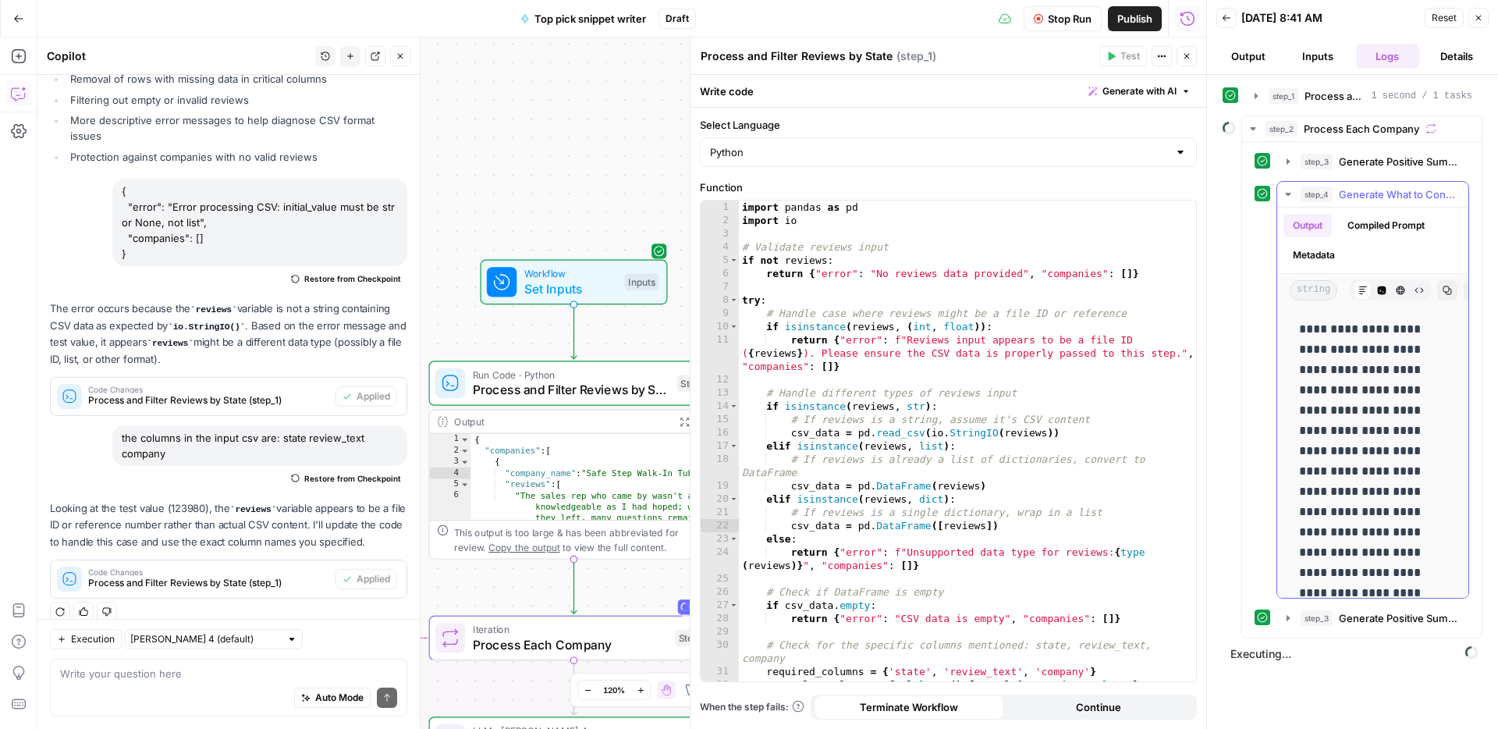
click at [1383, 198] on span "Generate What to Consider Summary" at bounding box center [1399, 194] width 120 height 16
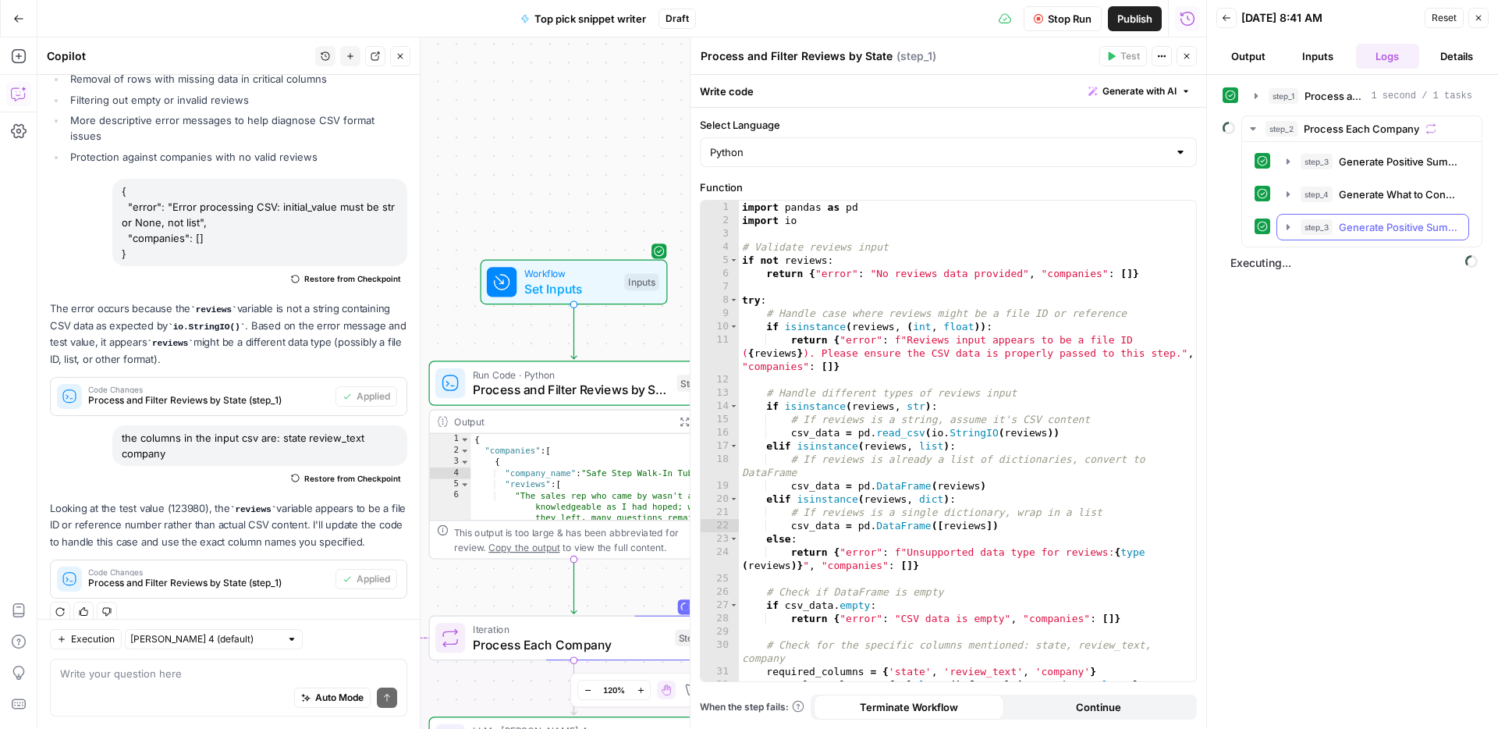
click at [1368, 232] on span "Generate Positive Summary" at bounding box center [1399, 227] width 120 height 16
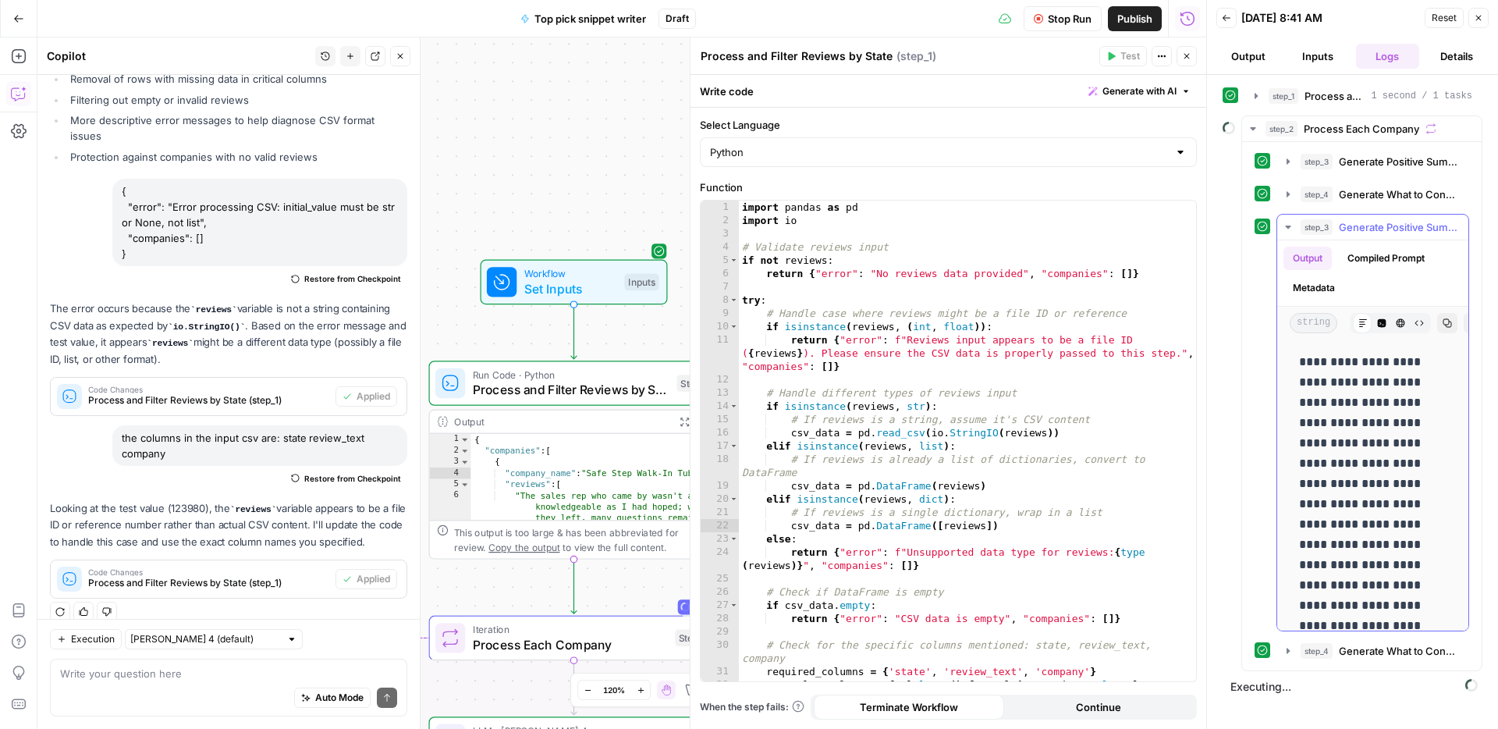
click at [1368, 232] on span "Generate Positive Summary" at bounding box center [1399, 227] width 120 height 16
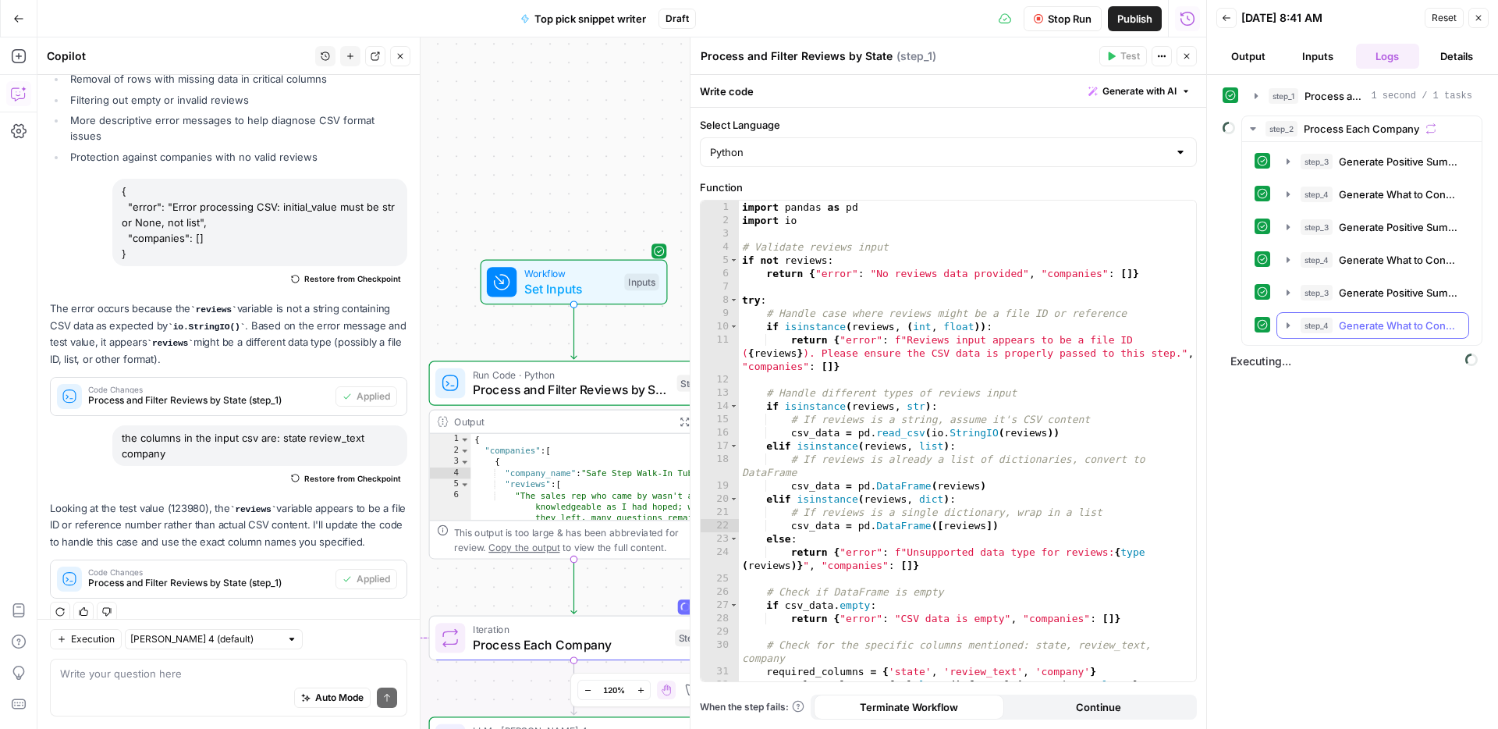
click at [1359, 323] on span "Generate What to Consider Summary" at bounding box center [1399, 326] width 120 height 16
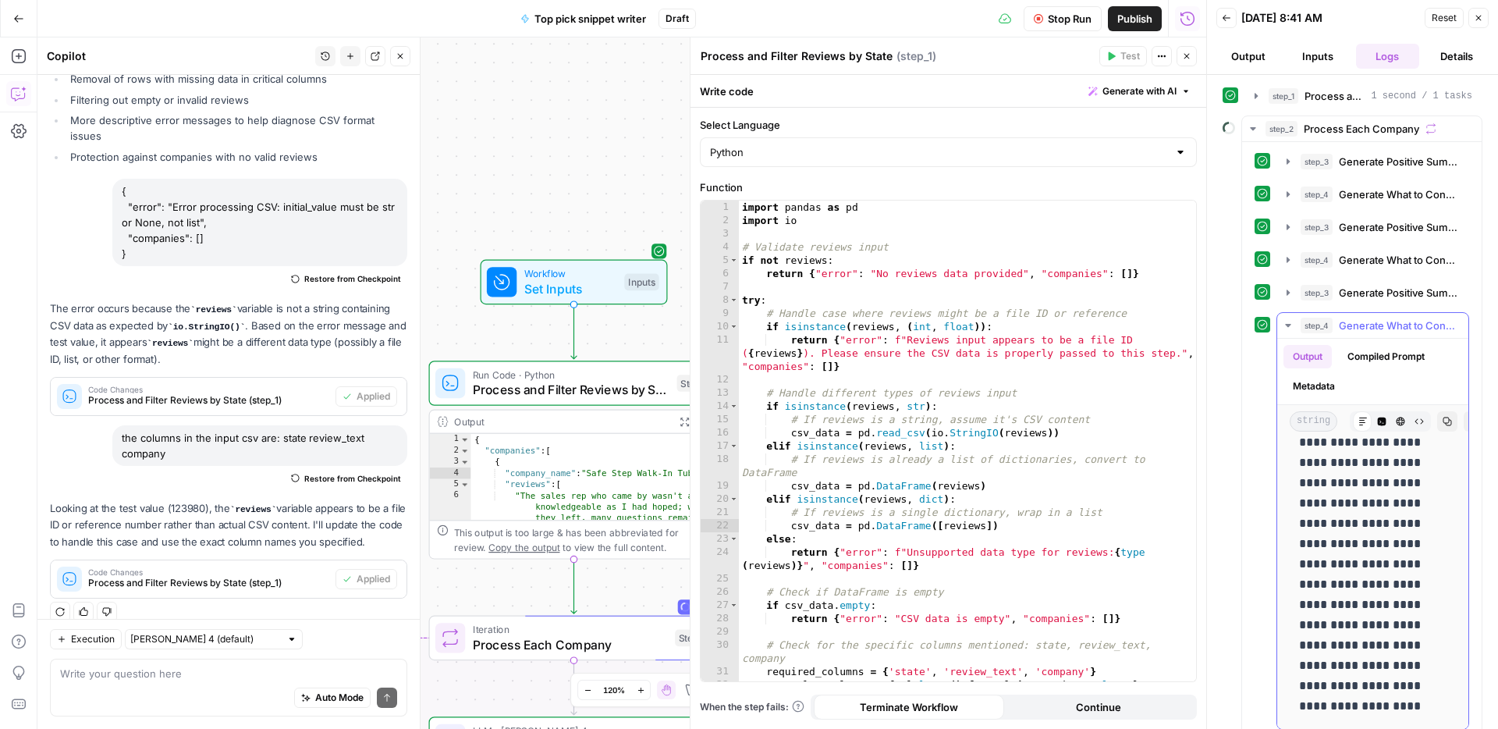
scroll to position [76, 0]
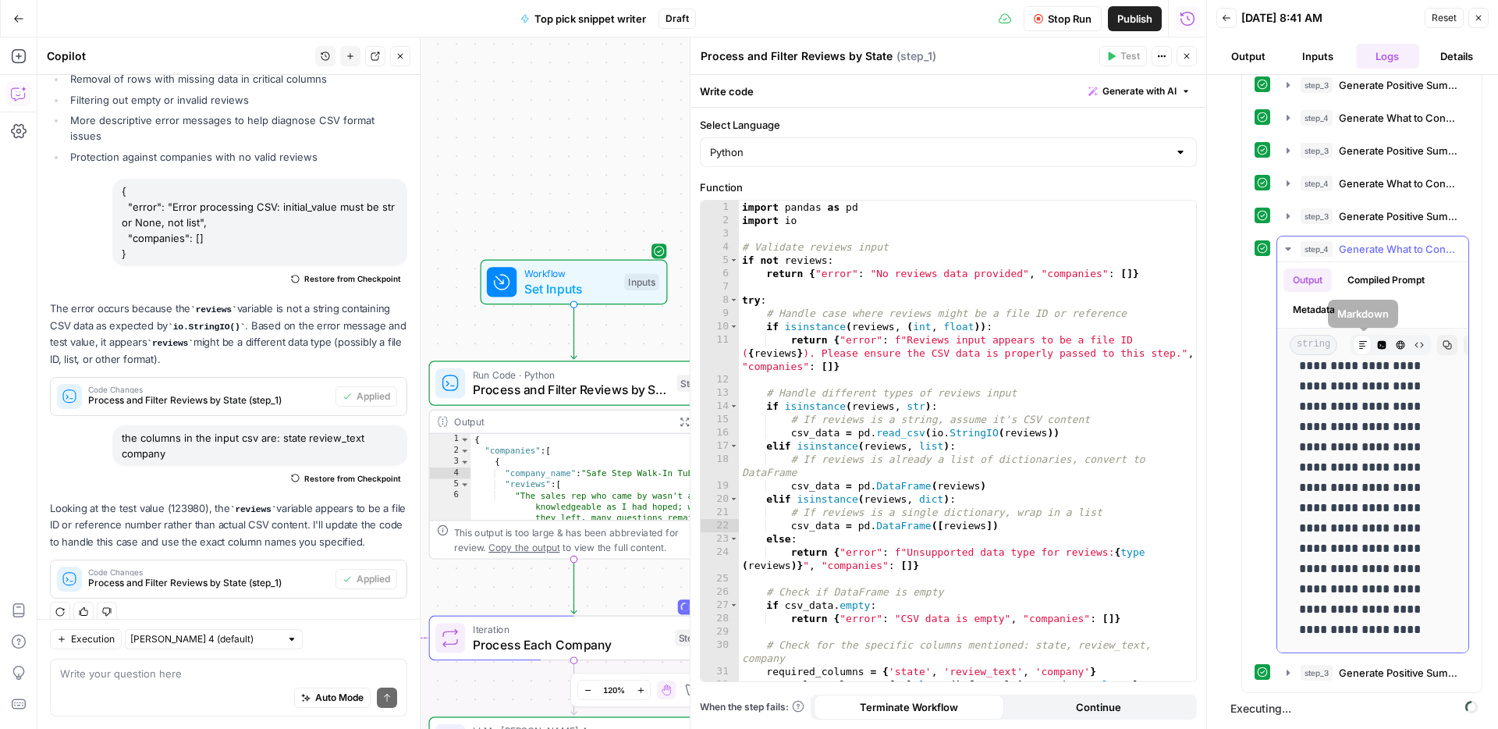
click at [1366, 259] on button "step_4 Generate What to Consider Summary 5 seconds / 7 tasks" at bounding box center [1372, 248] width 191 height 25
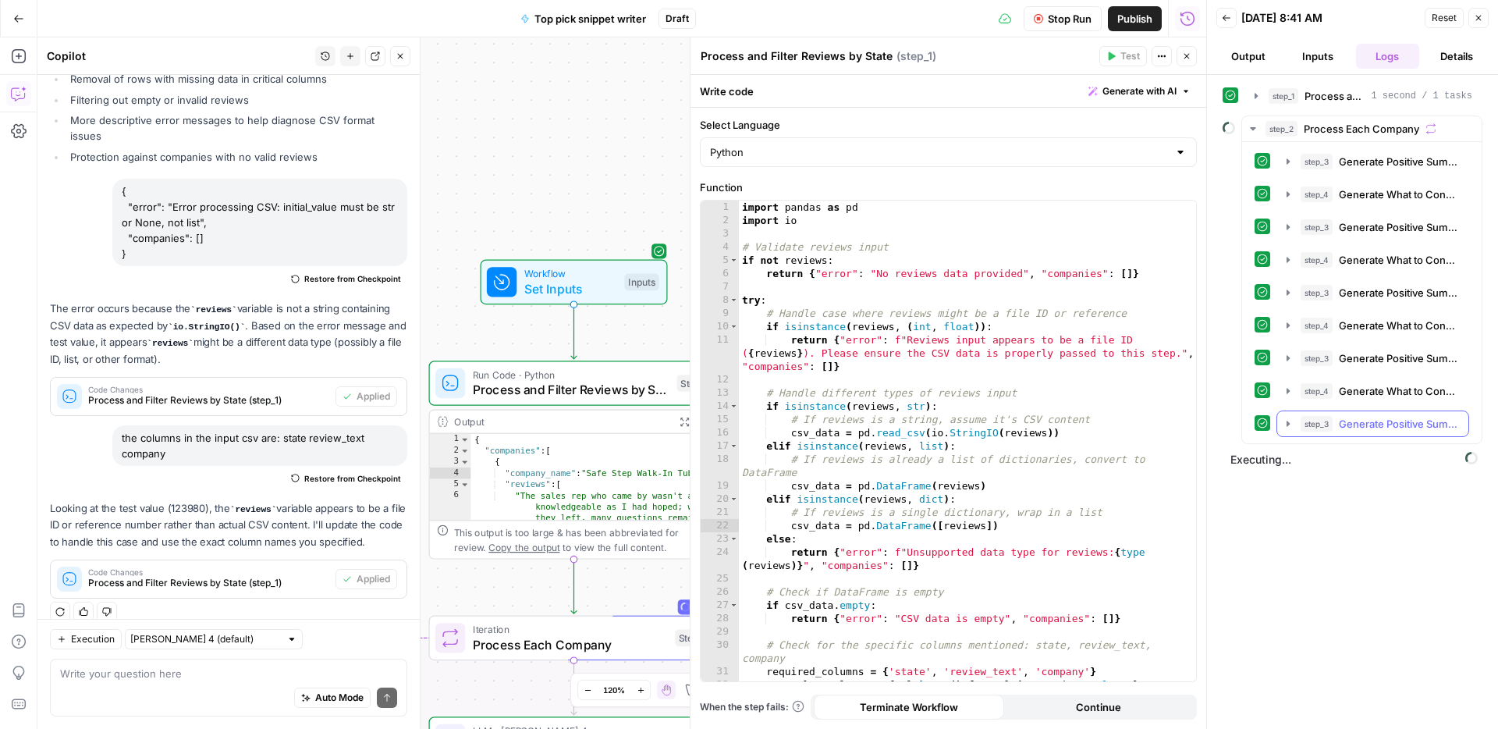
click at [1405, 426] on span "Generate Positive Summary" at bounding box center [1399, 424] width 120 height 16
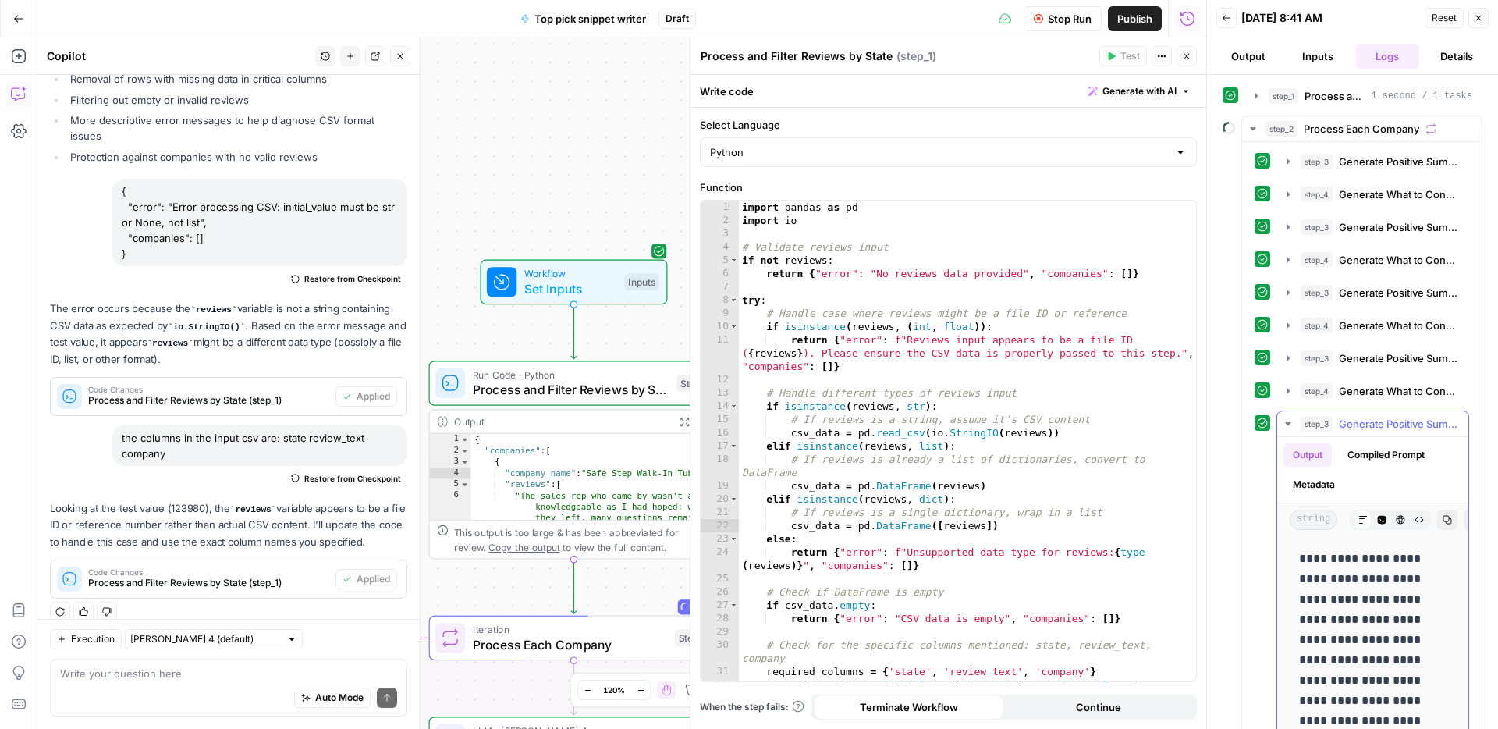
click at [1405, 426] on span "Generate Positive Summary" at bounding box center [1399, 424] width 120 height 16
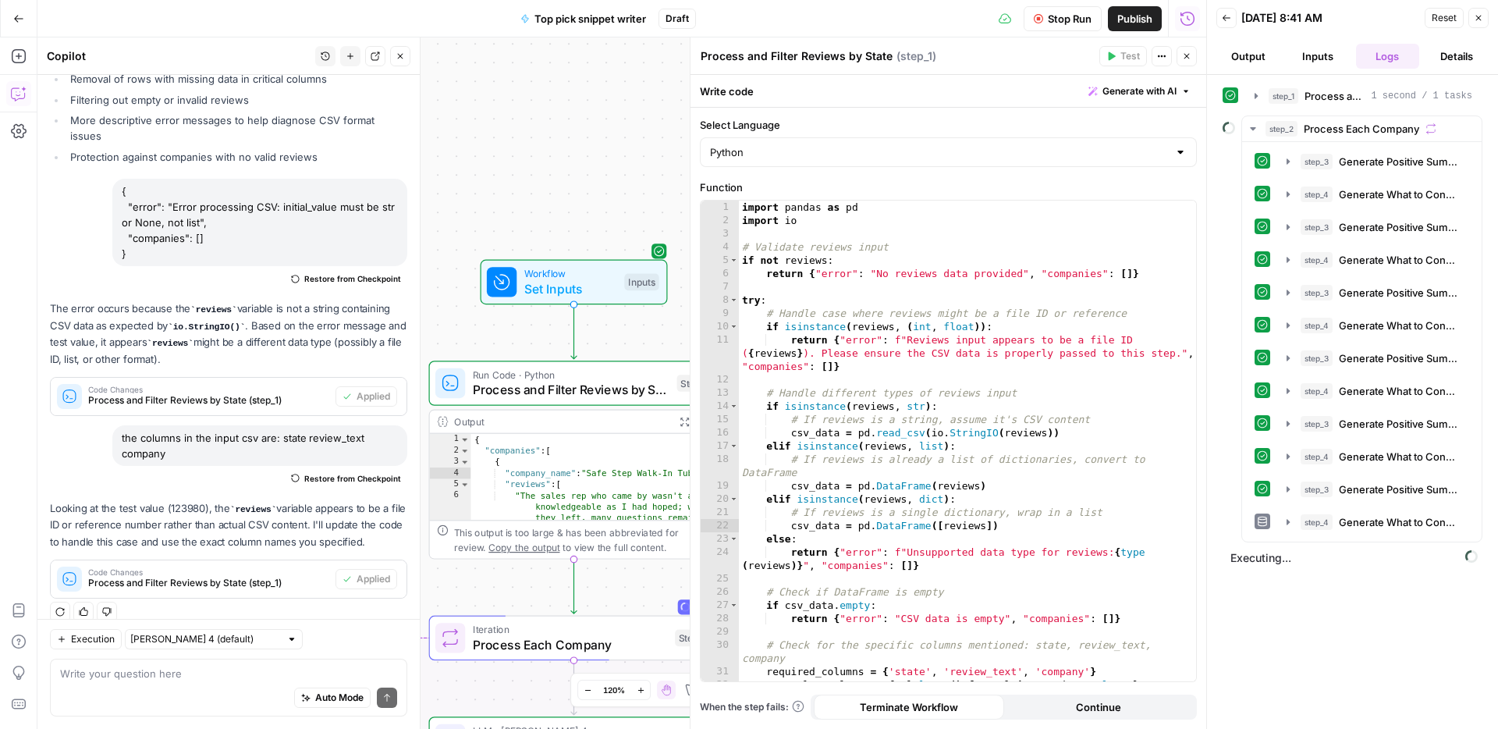
click at [1071, 28] on button "Stop Run" at bounding box center [1063, 18] width 78 height 25
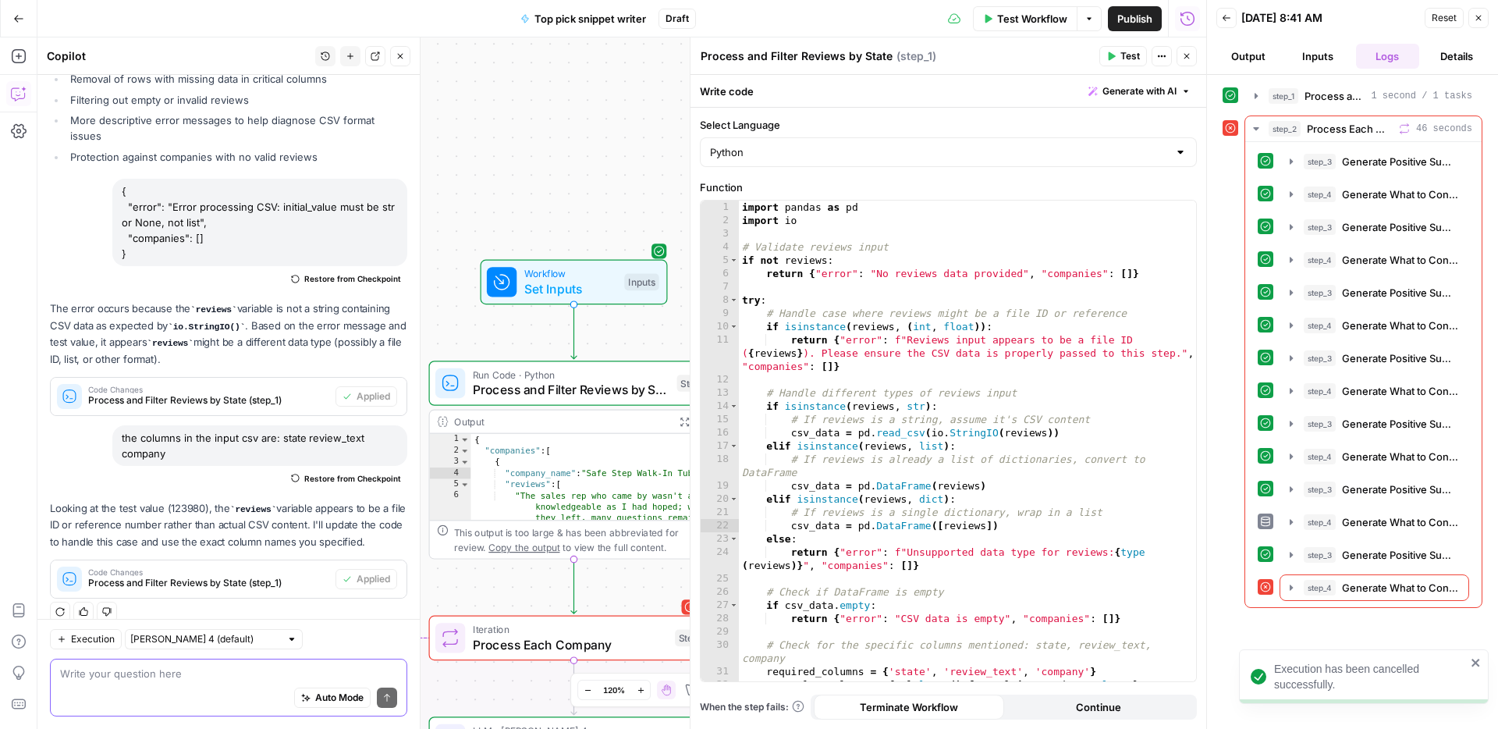
click at [149, 680] on textarea at bounding box center [228, 674] width 337 height 16
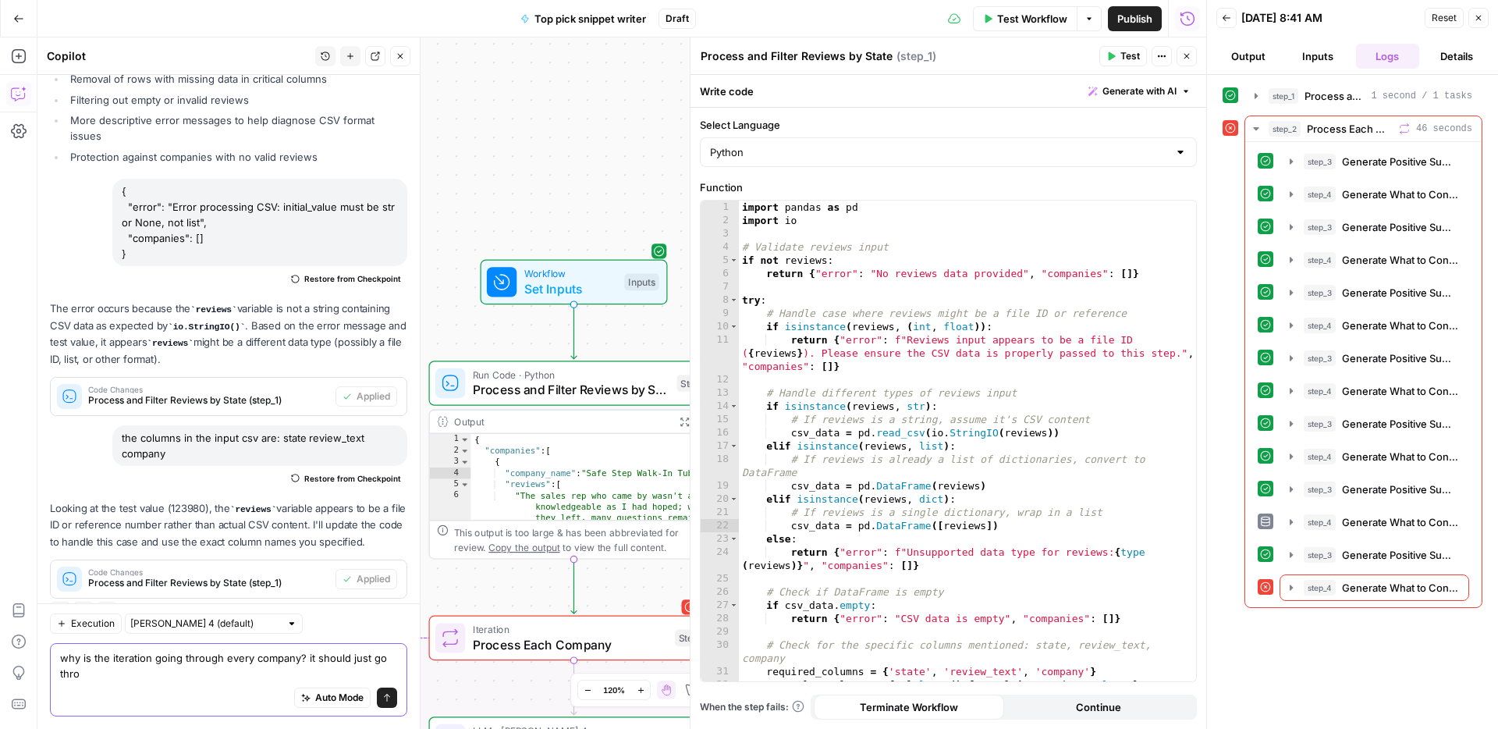
scroll to position [1457, 0]
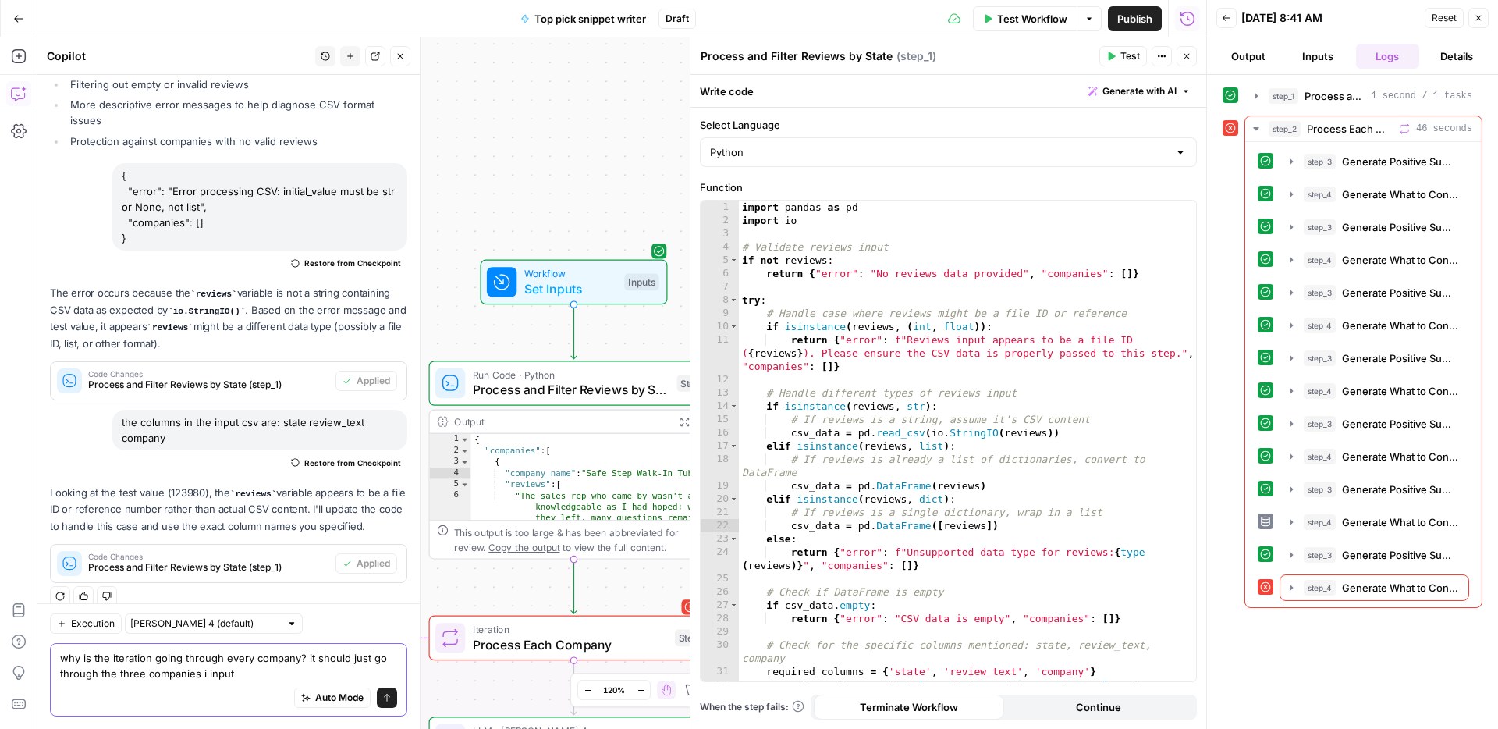
type textarea "why is the iteration going through every company? it should just go through the…"
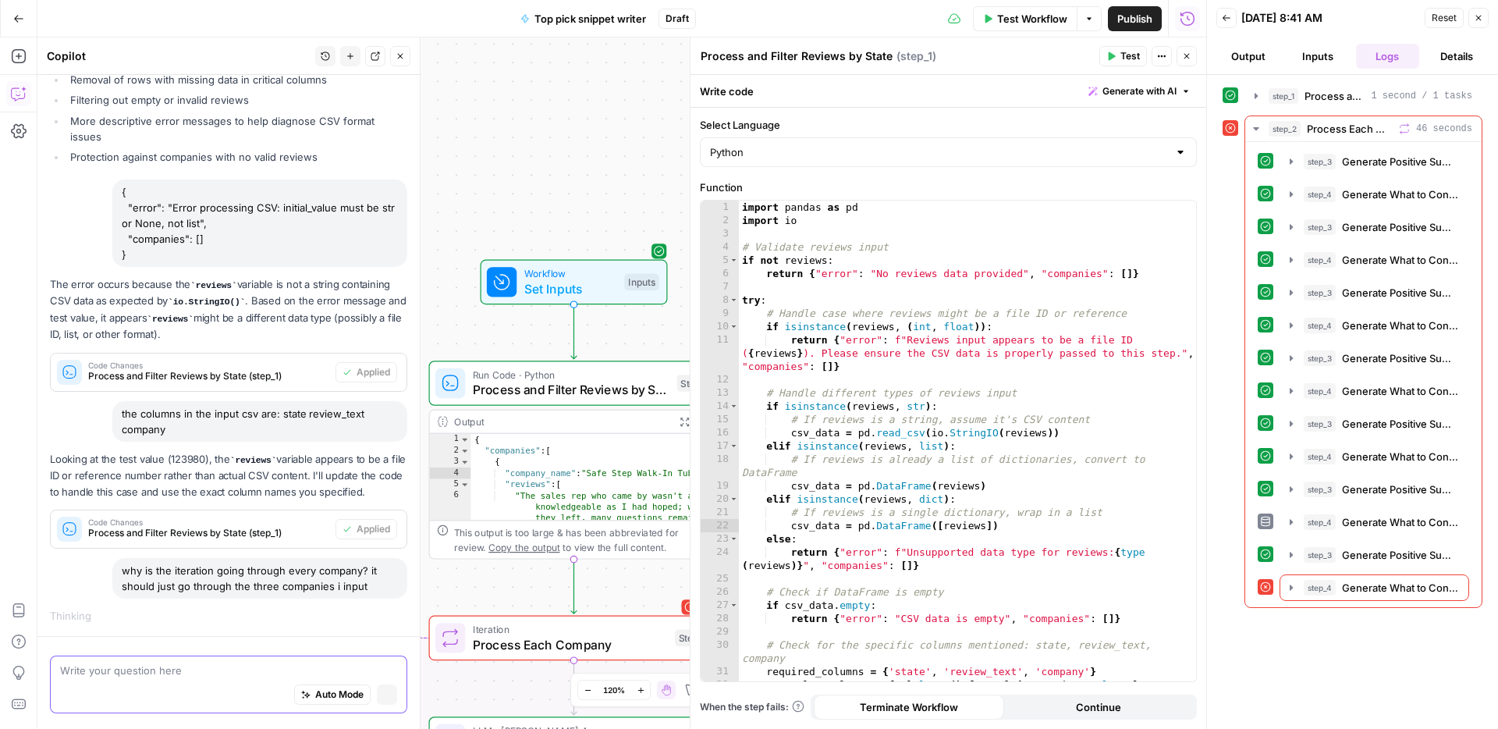
scroll to position [1365, 0]
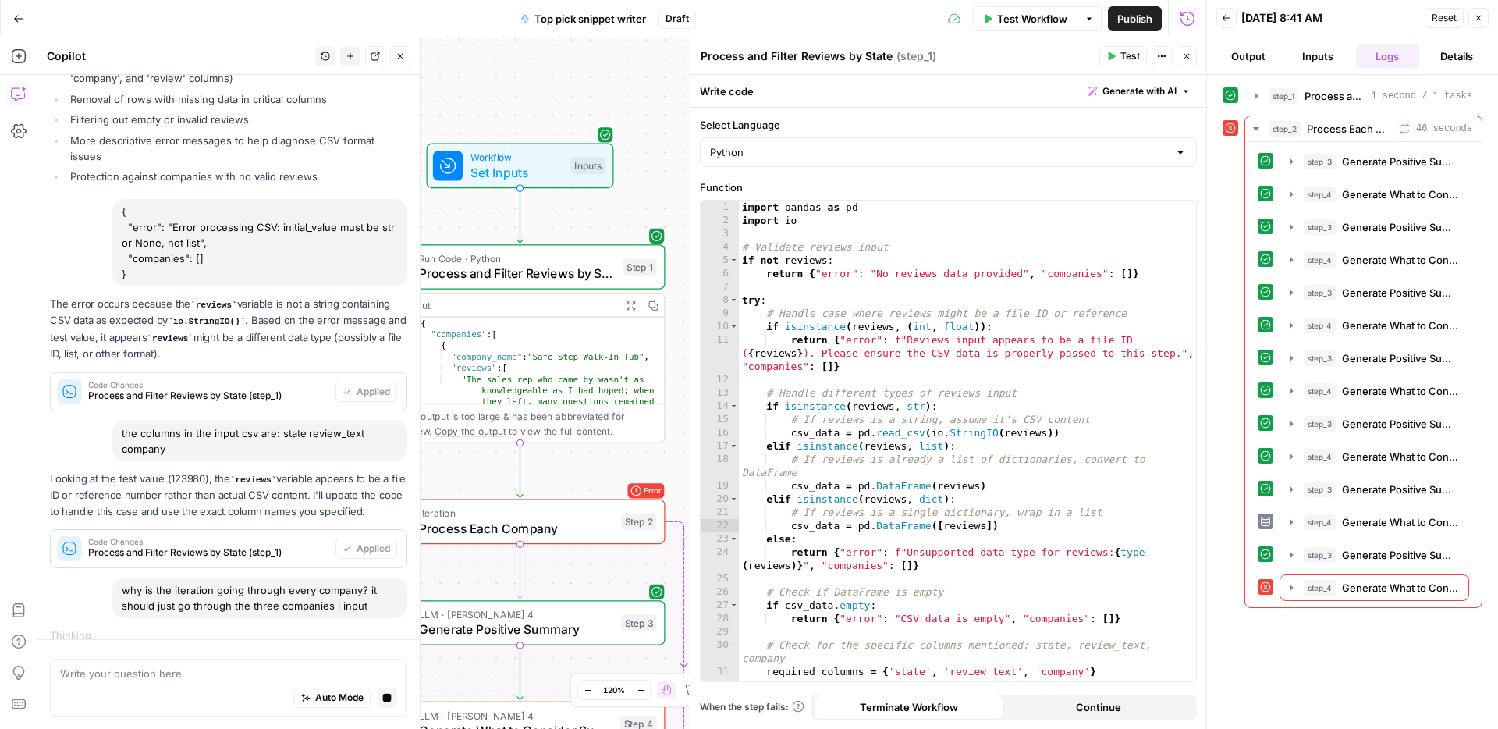
drag, startPoint x: 539, startPoint y: 218, endPoint x: 485, endPoint y: 101, distance: 128.1
click at [485, 101] on div "Workflow Set Inputs Inputs Run Code · Python Process and Filter Reviews by Stat…" at bounding box center [621, 382] width 1169 height 691
click at [1395, 89] on span "1 second / 1 tasks" at bounding box center [1421, 96] width 101 height 14
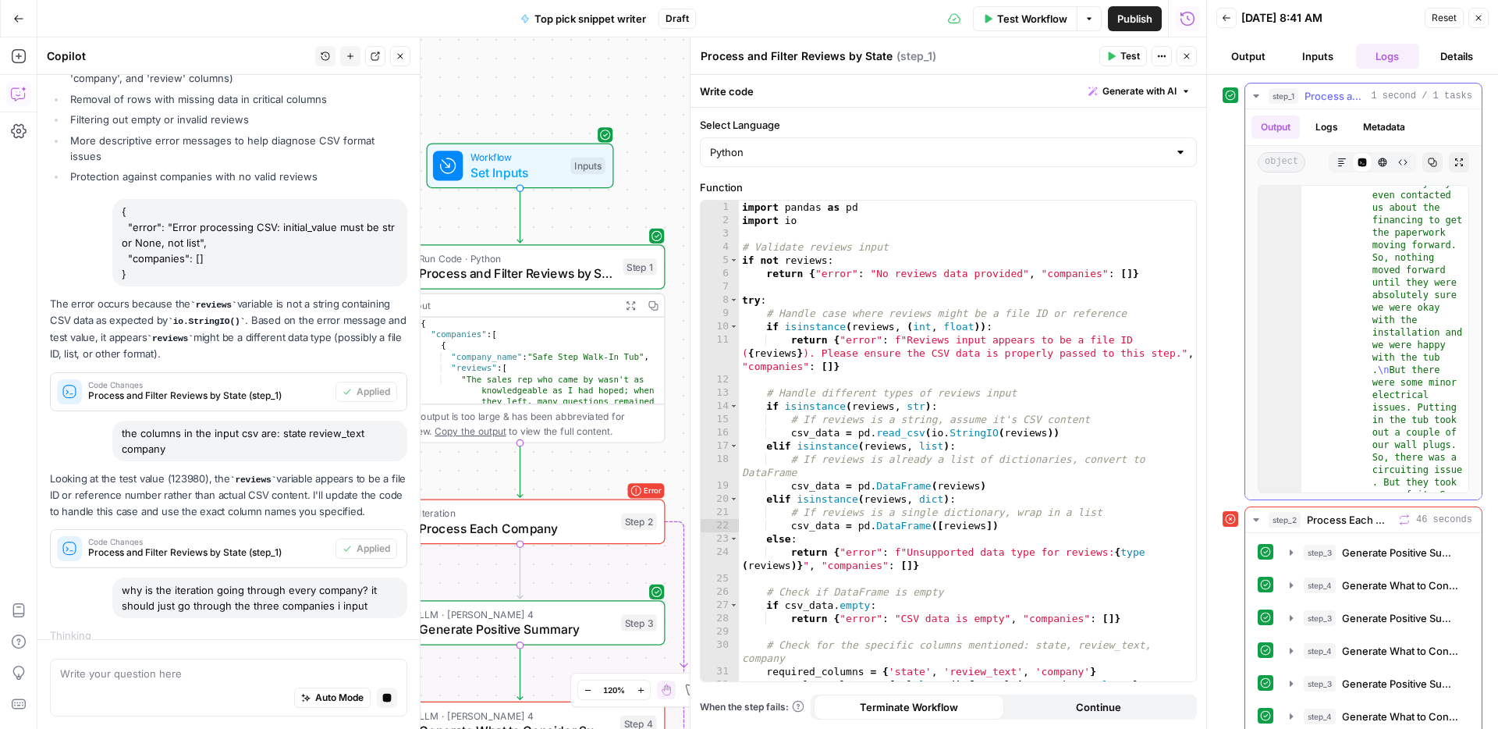
scroll to position [25259, 0]
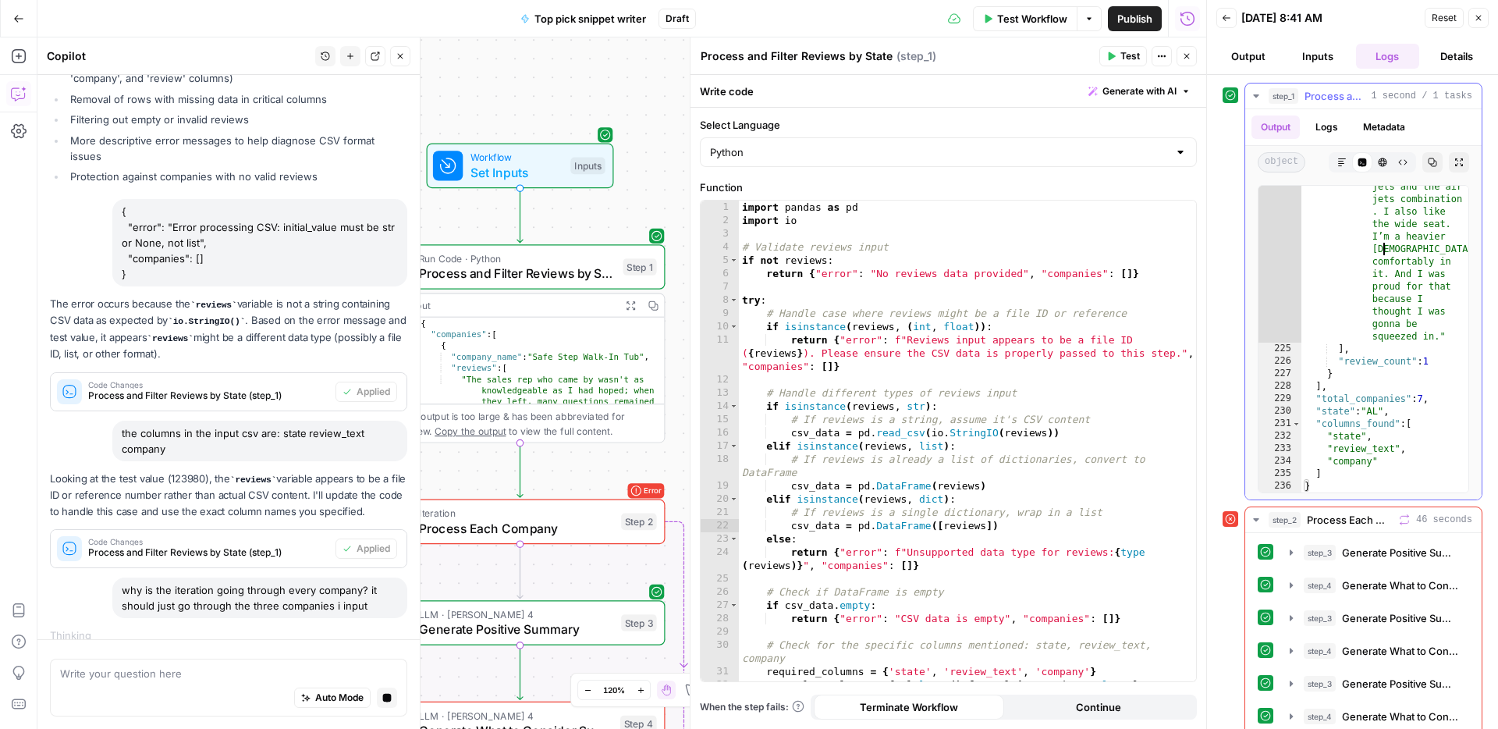
click at [1381, 249] on div ""I found Ella's Bubbles on Amazon and they had what I wanted for the best price…" at bounding box center [1384, 33] width 167 height 1255
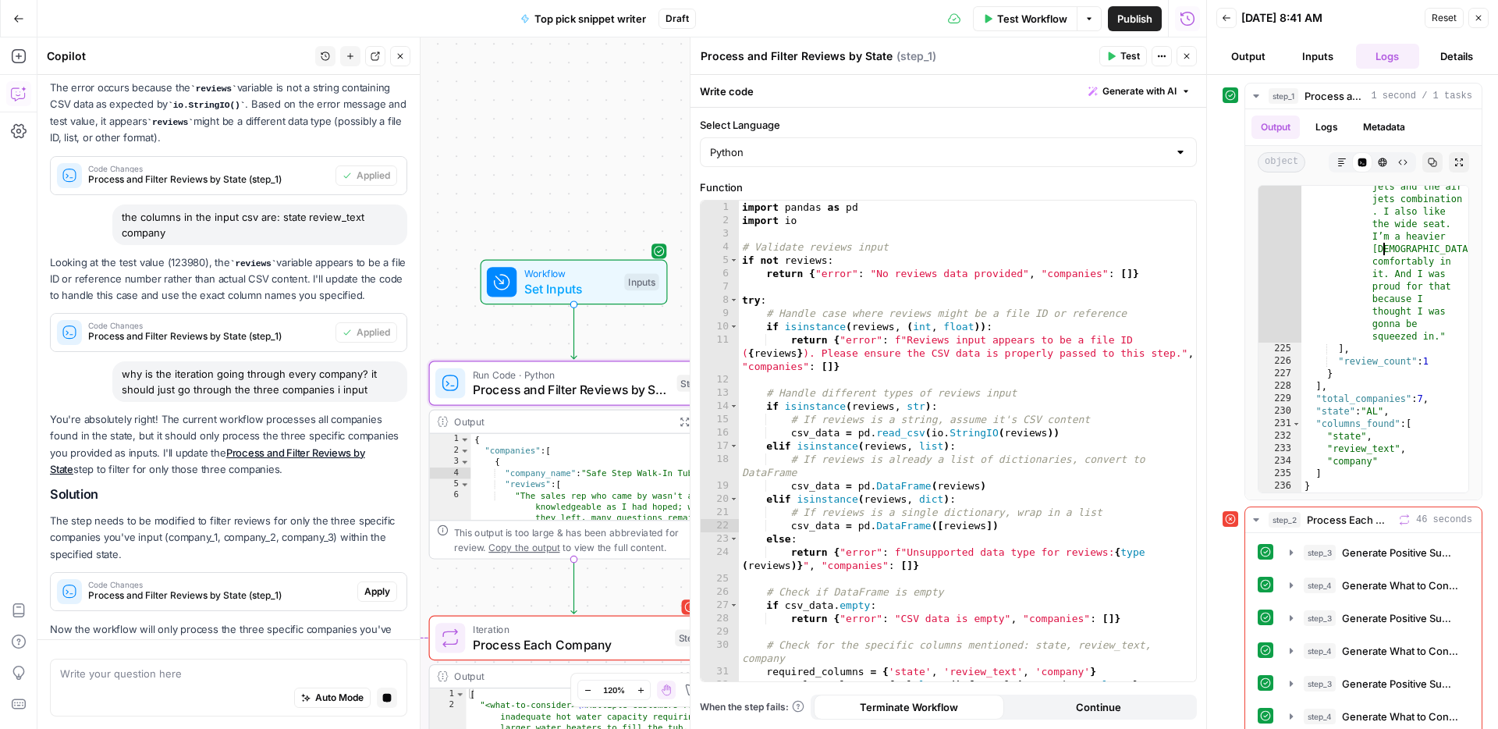
scroll to position [1583, 0]
click at [371, 583] on span "Apply" at bounding box center [377, 590] width 26 height 14
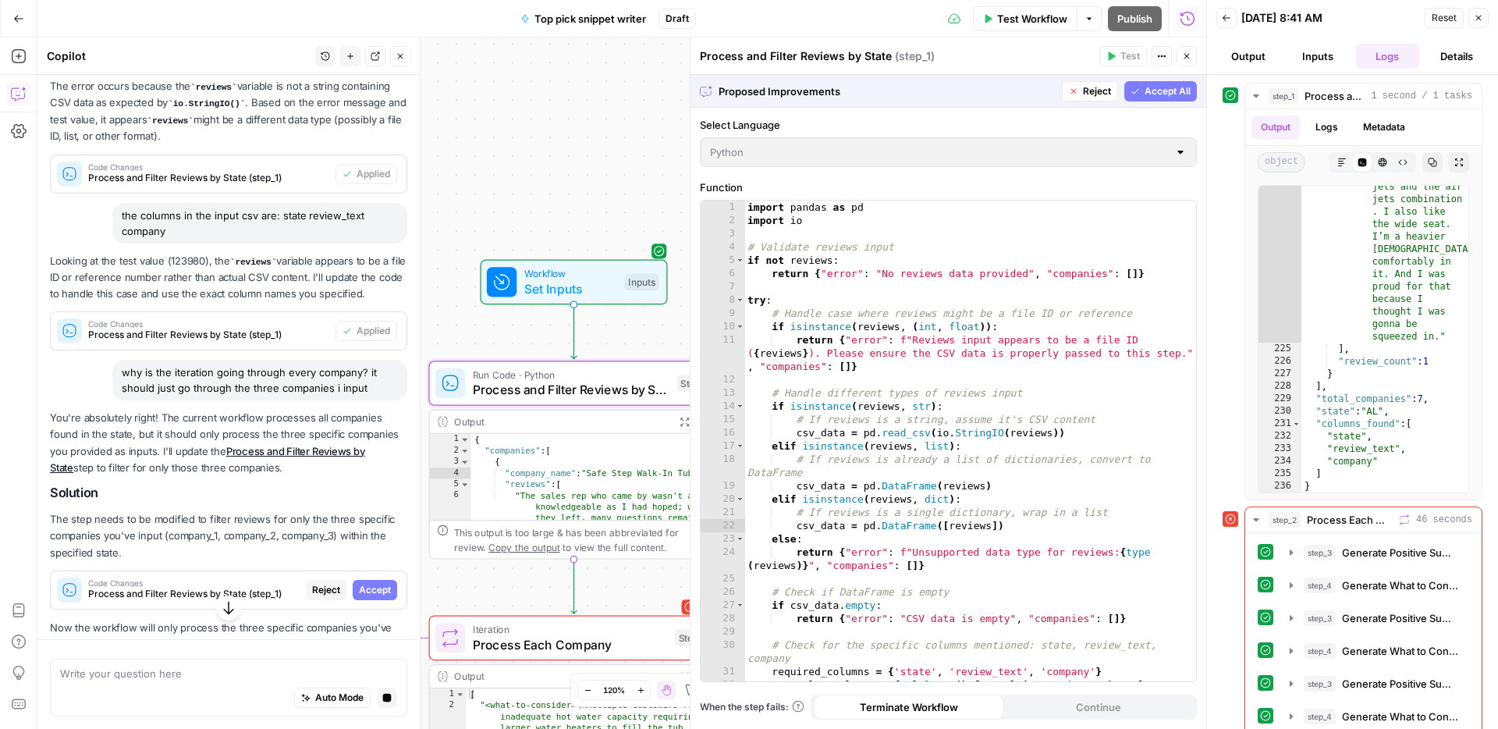
click at [371, 583] on span "Accept" at bounding box center [375, 590] width 32 height 14
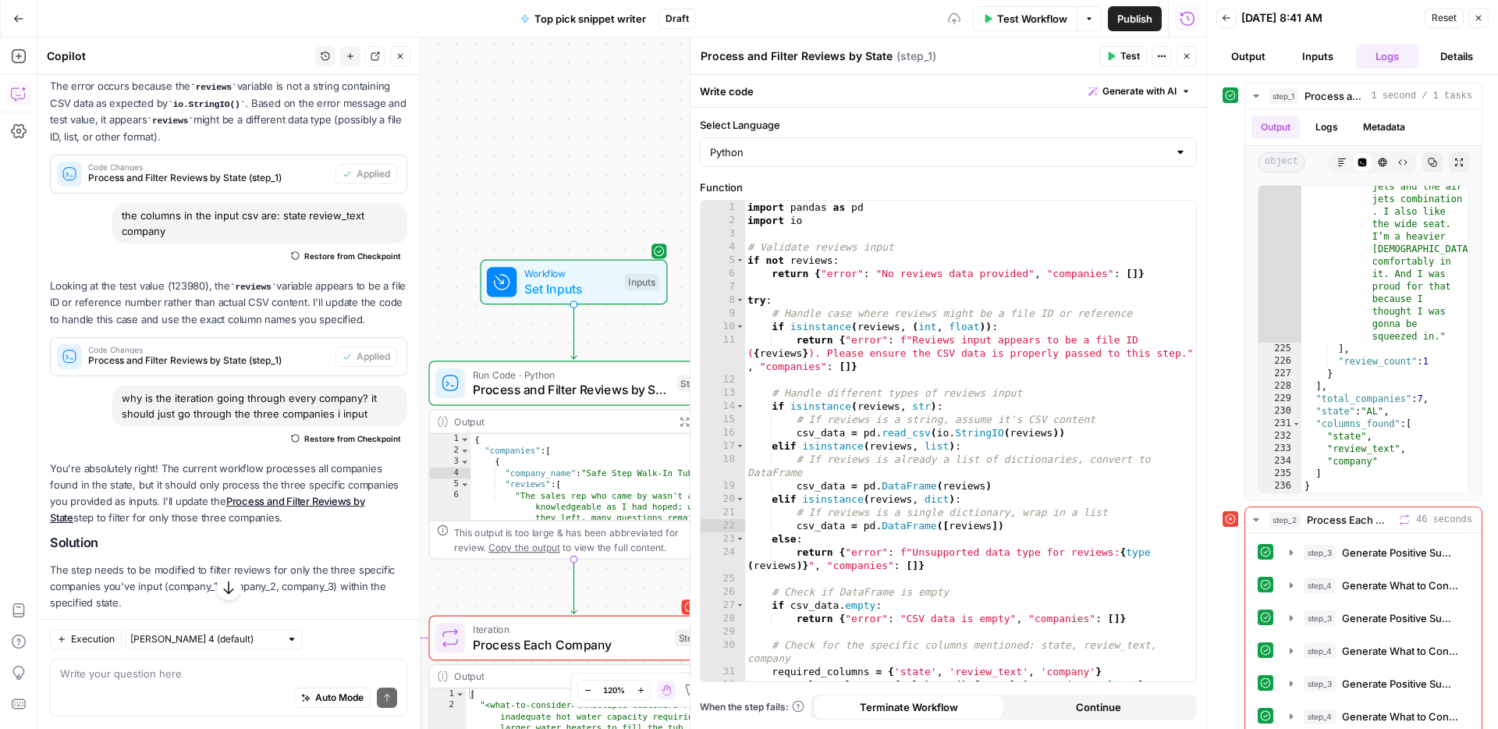
scroll to position [1784, 0]
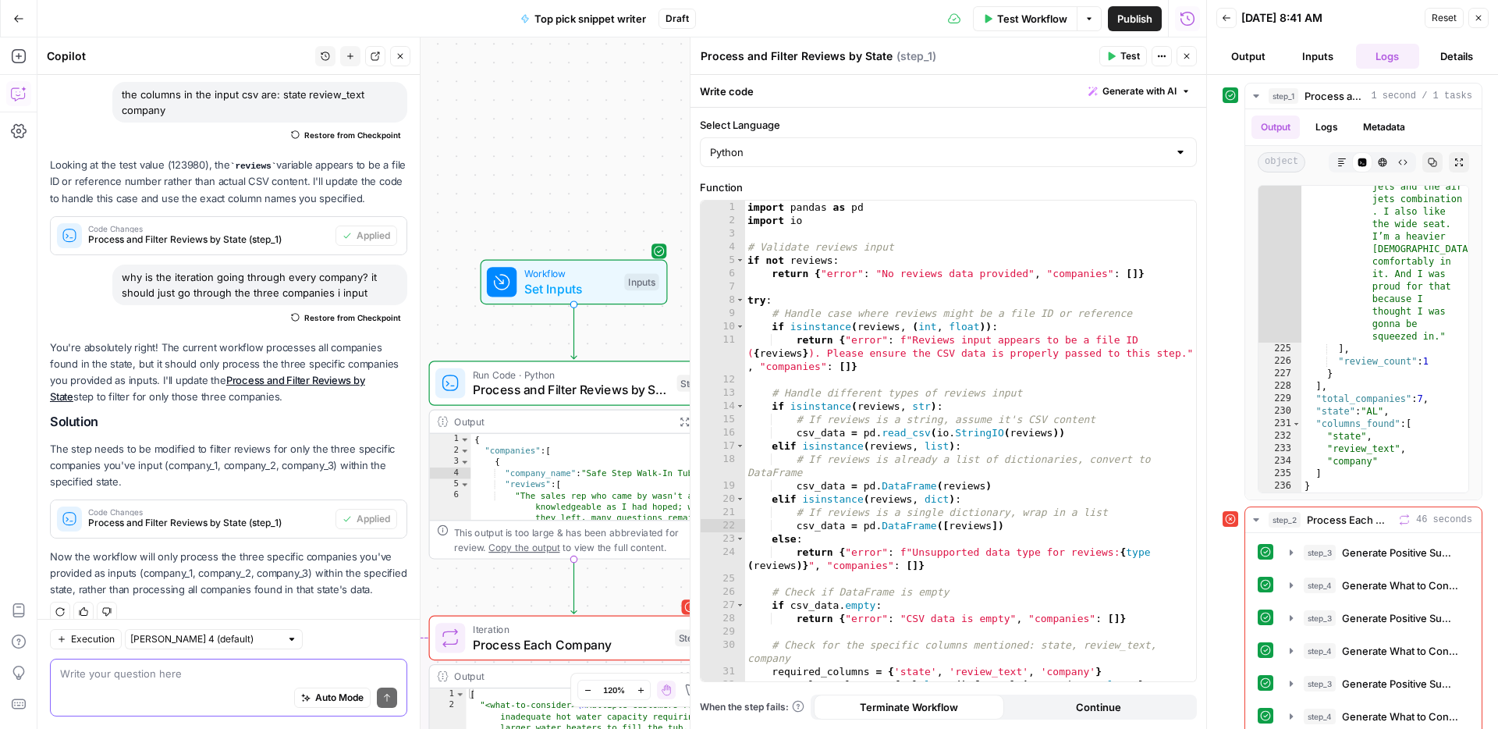
click at [243, 667] on textarea at bounding box center [228, 674] width 337 height 16
click at [1344, 92] on span "Process and Filter Reviews by State" at bounding box center [1334, 96] width 60 height 16
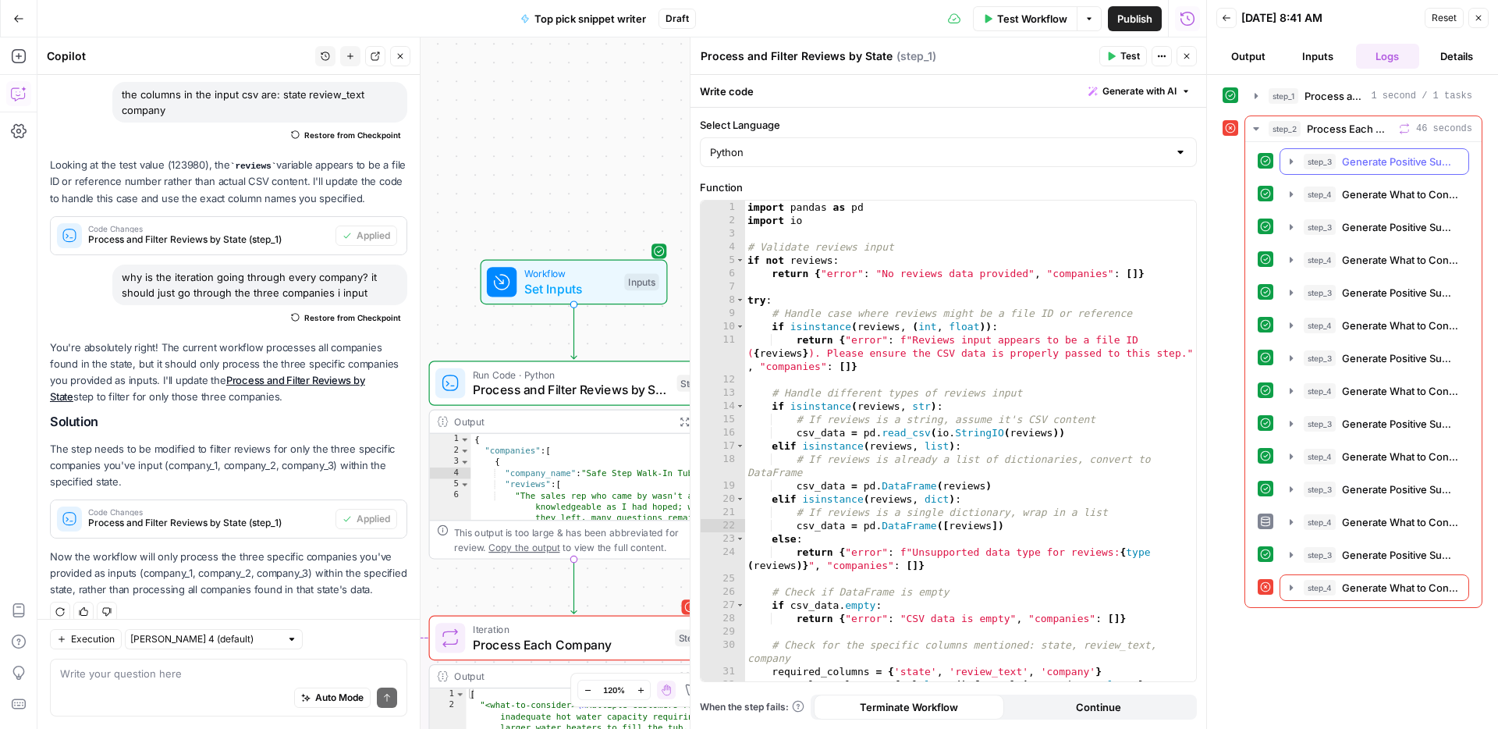
click at [1353, 165] on span "Generate Positive Summary" at bounding box center [1400, 162] width 117 height 16
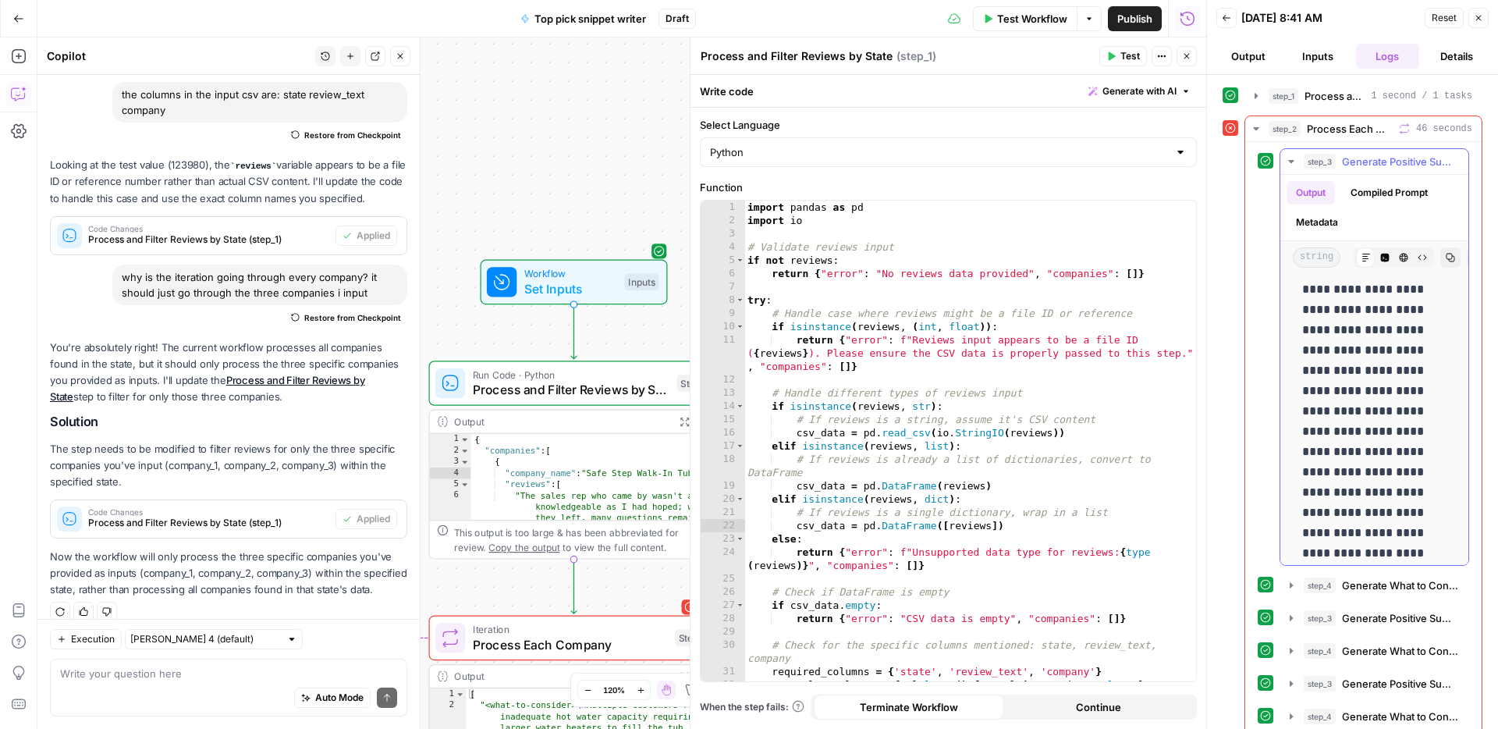
scroll to position [0, 0]
click at [189, 682] on div "Auto Mode Send" at bounding box center [228, 698] width 337 height 34
click at [1325, 156] on span "step_3" at bounding box center [1320, 162] width 32 height 16
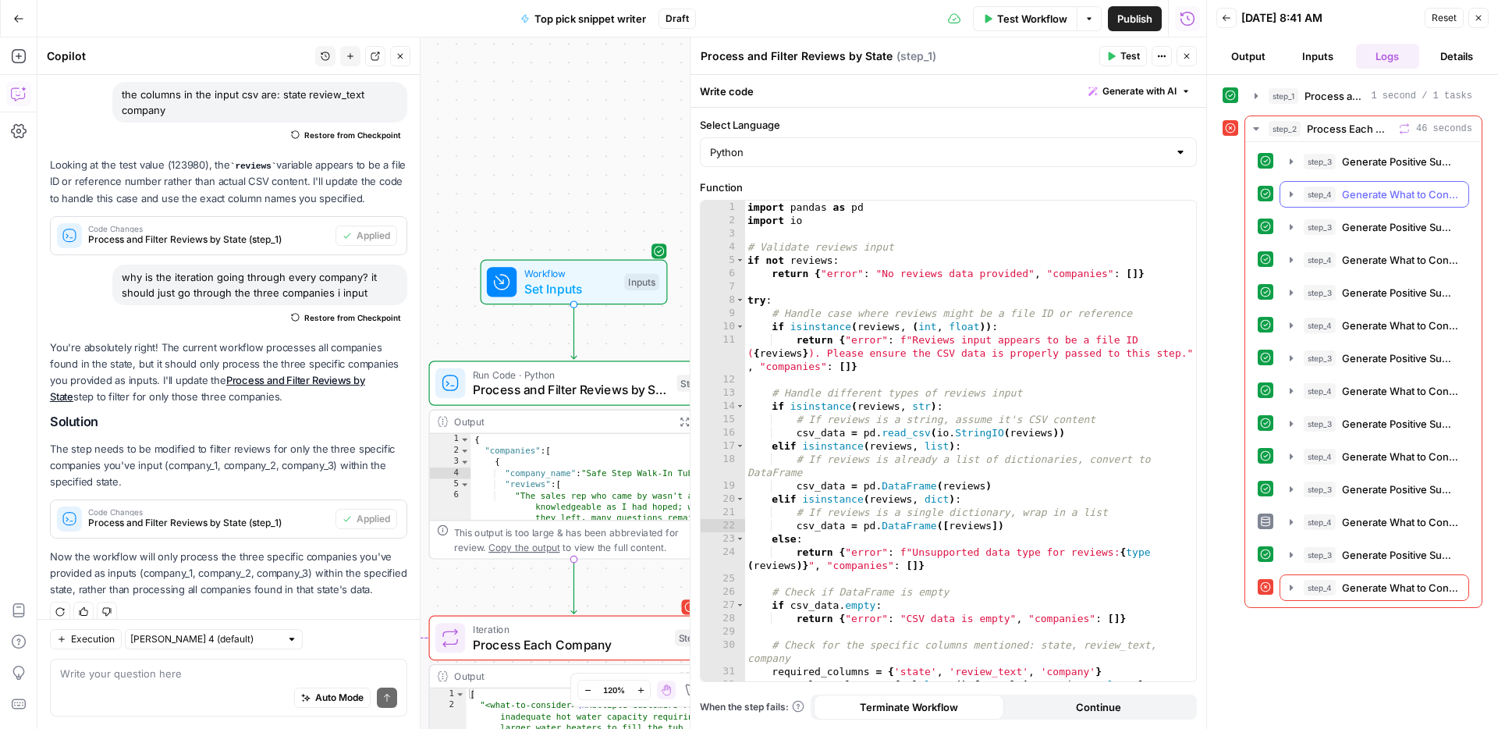
click at [1338, 190] on div "step_4 Generate What to Consider Summary 5 seconds / 11 tasks" at bounding box center [1381, 194] width 155 height 16
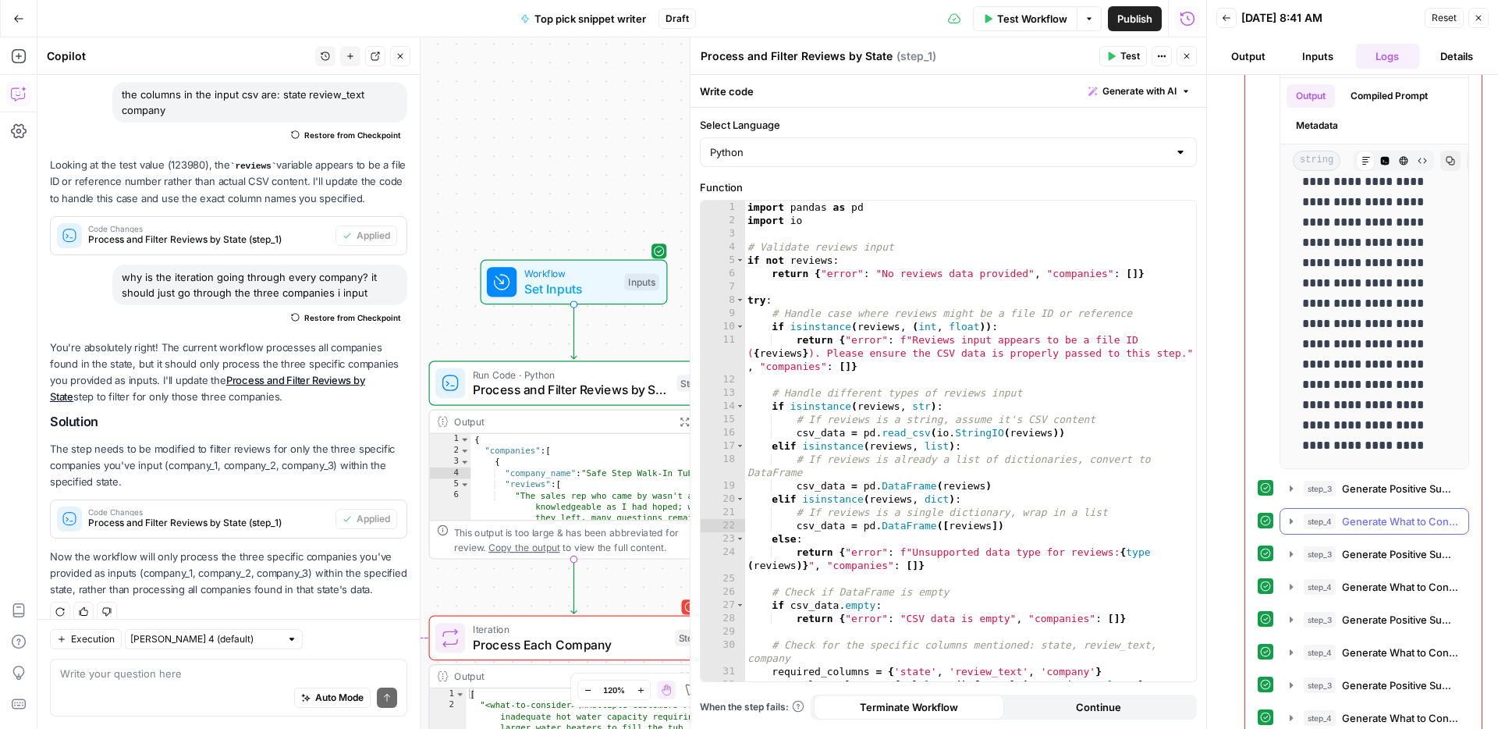
scroll to position [133, 0]
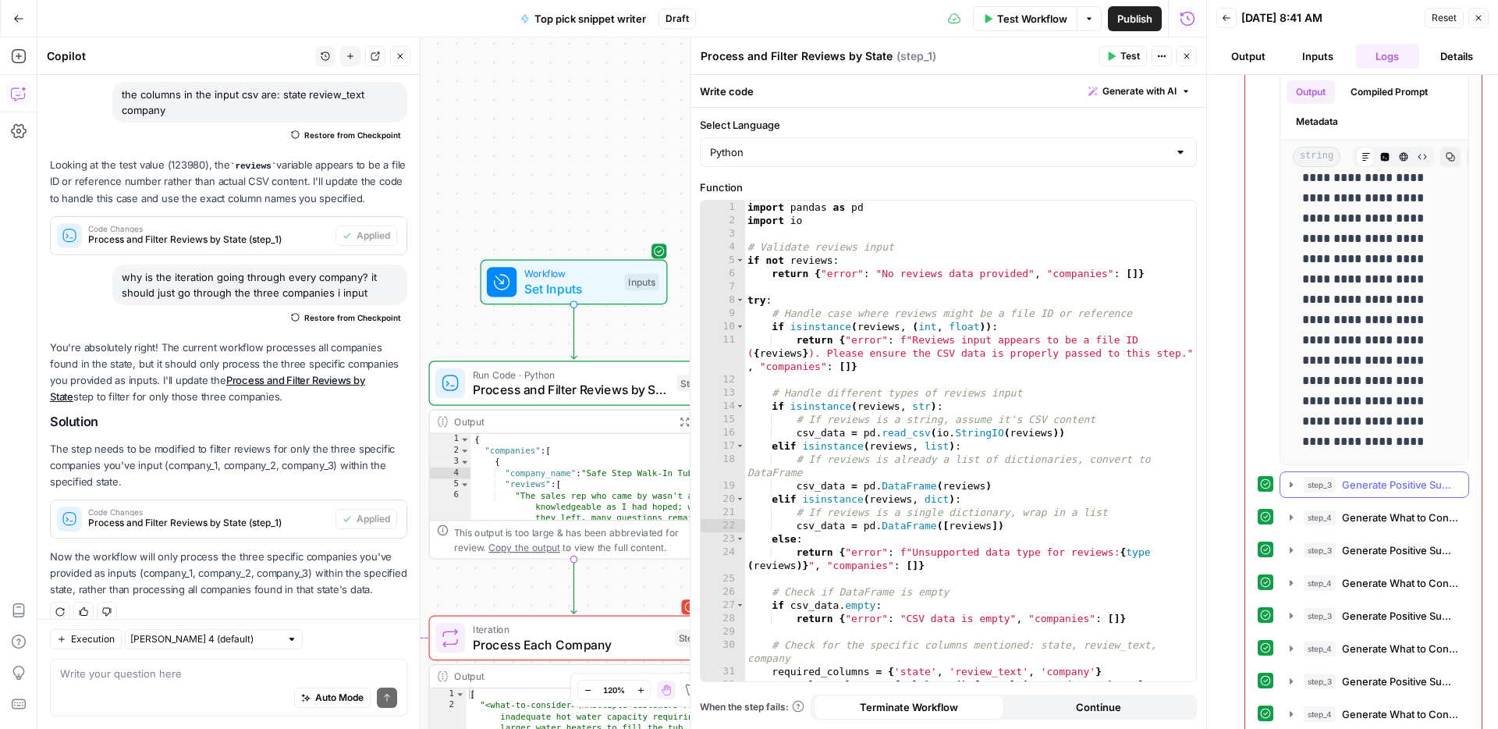
click at [1390, 494] on button "step_3 Generate Positive Summary 4 seconds / 12 tasks" at bounding box center [1374, 484] width 188 height 25
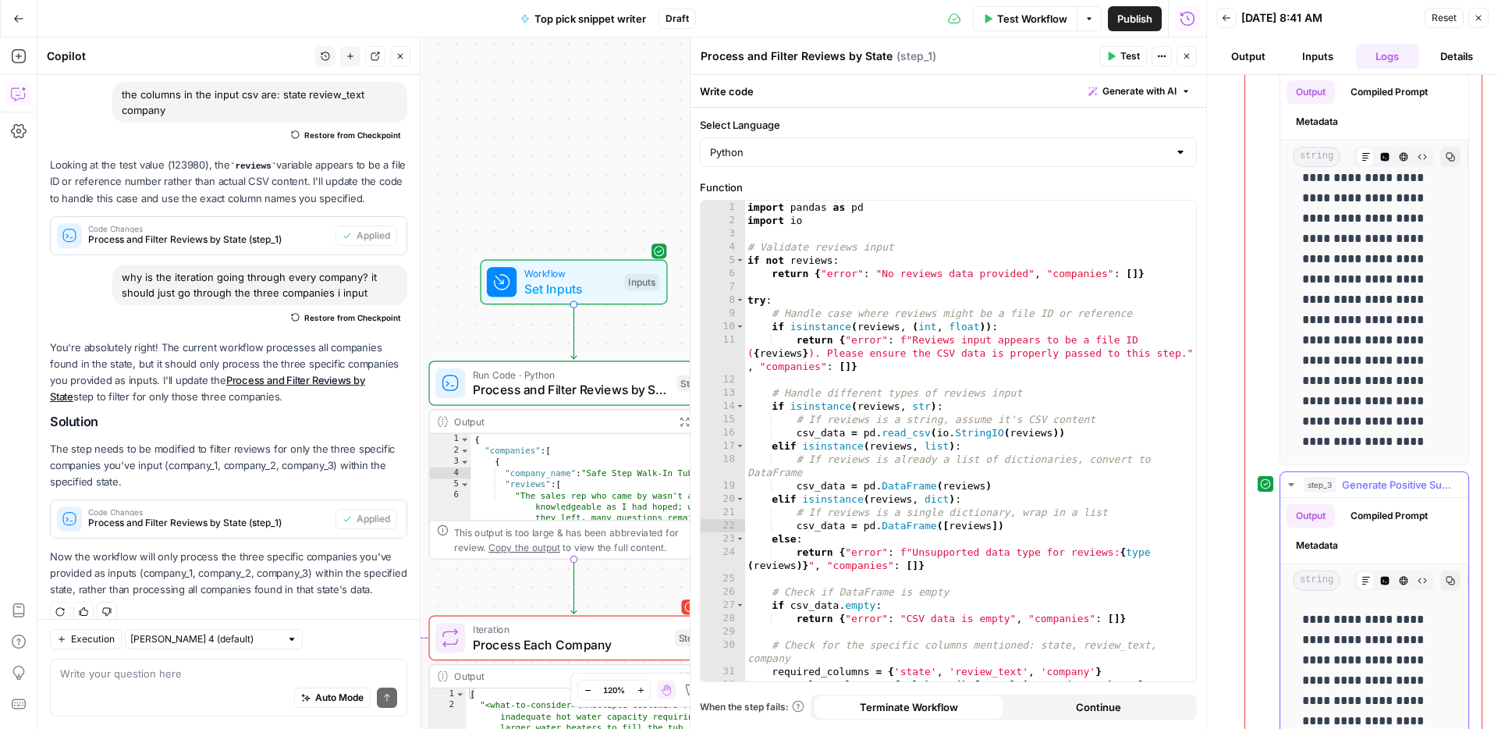
click at [1390, 494] on button "step_3 Generate Positive Summary 4 seconds / 12 tasks" at bounding box center [1374, 484] width 188 height 25
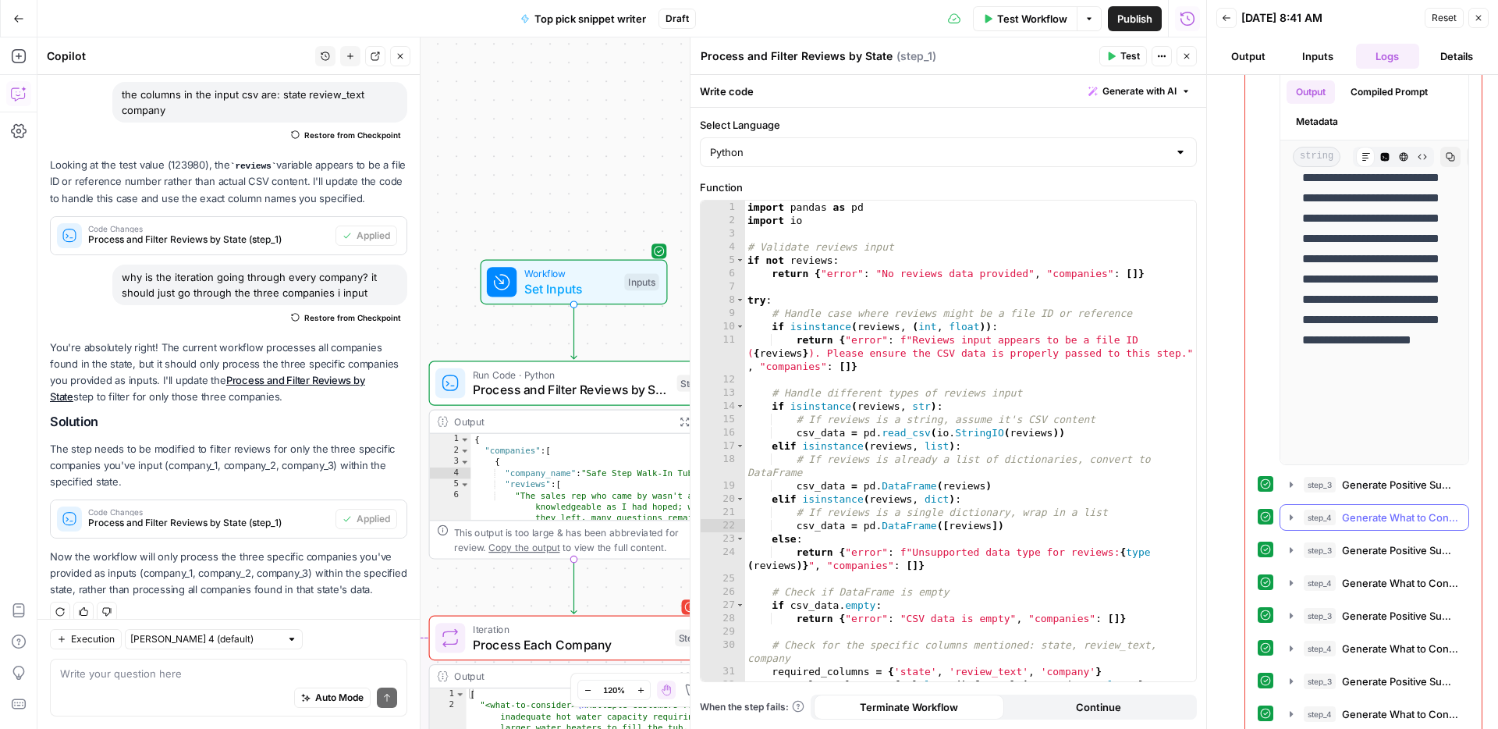
click at [1379, 514] on span "Generate What to Consider Summary" at bounding box center [1400, 517] width 117 height 16
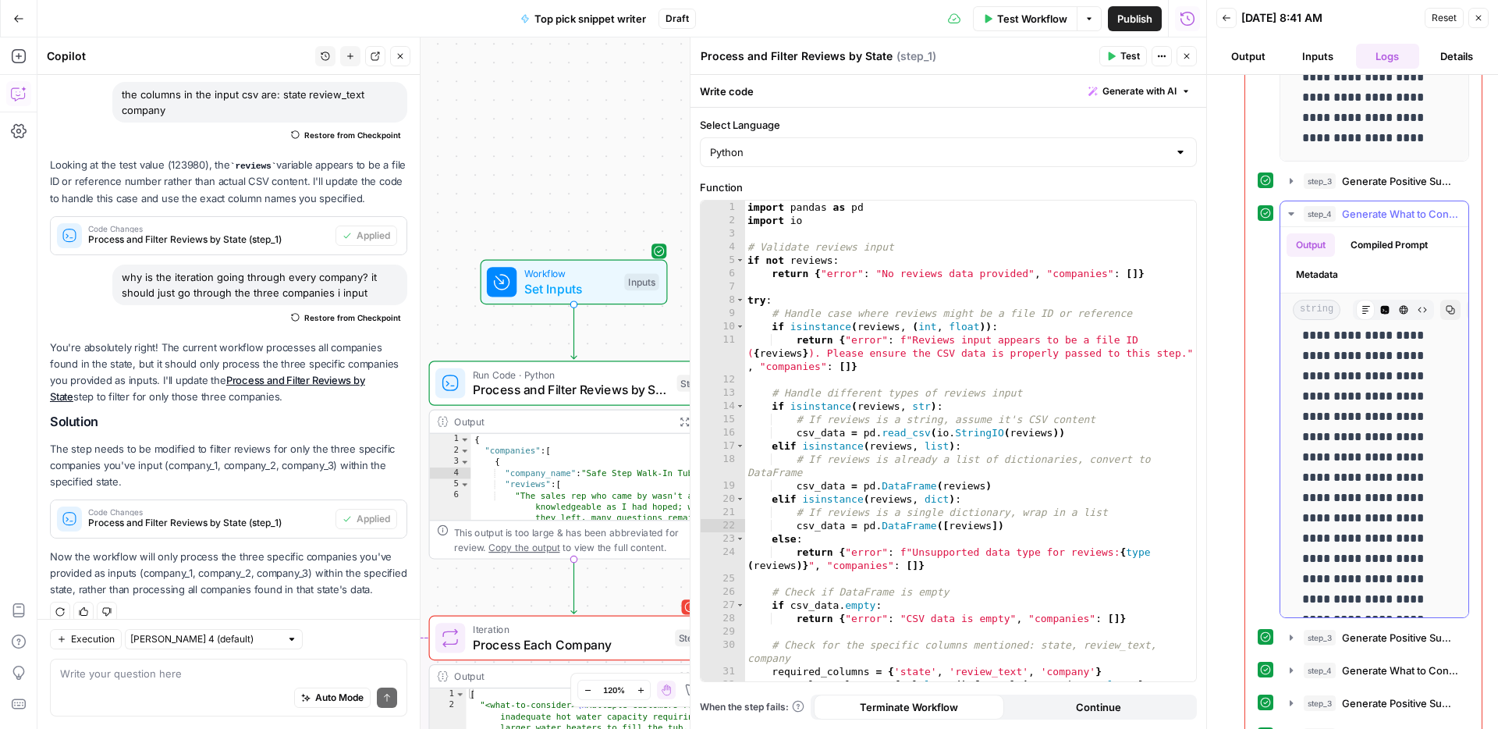
scroll to position [0, 0]
click at [1401, 221] on span "Generate What to Consider Summary" at bounding box center [1400, 214] width 117 height 16
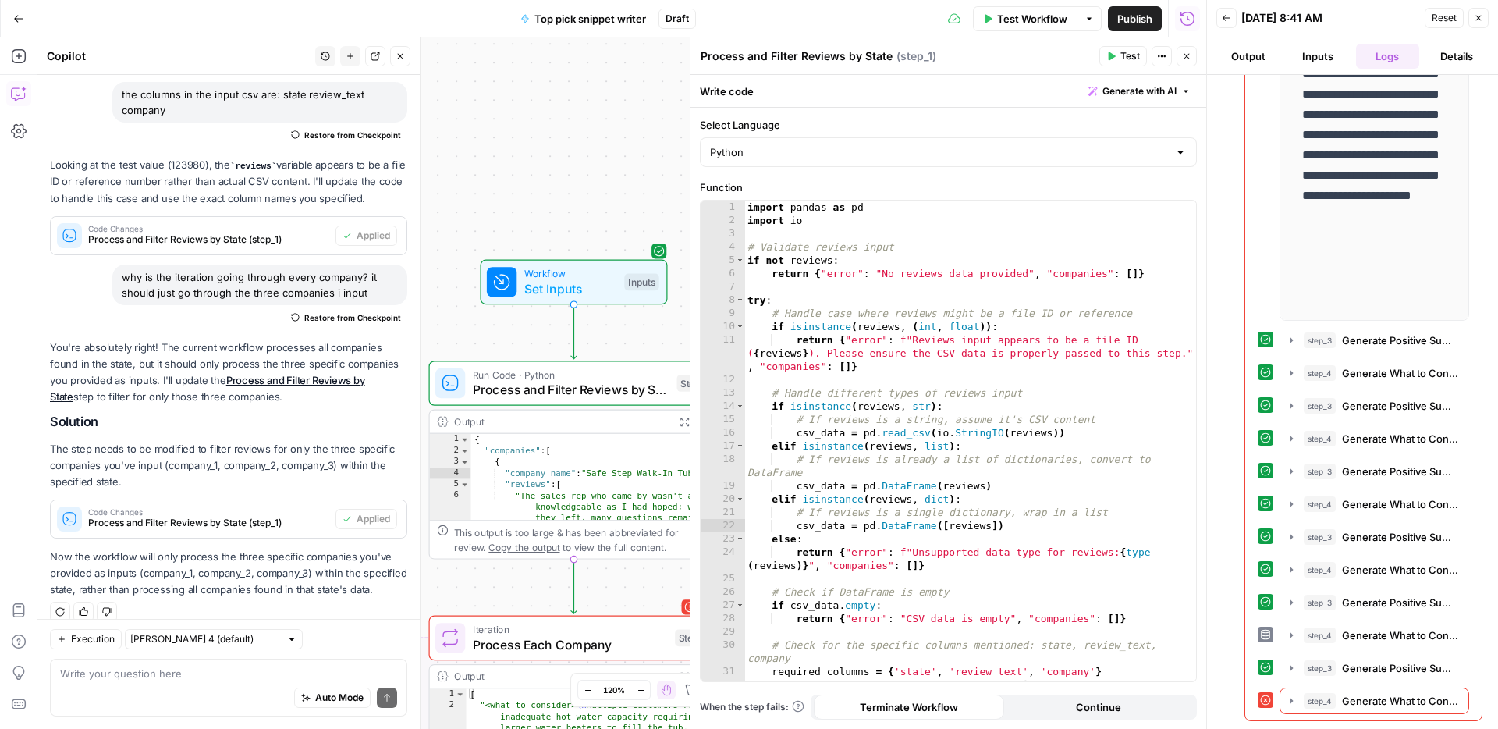
drag, startPoint x: 1017, startPoint y: 23, endPoint x: 1116, endPoint y: 101, distance: 125.0
click at [1017, 23] on span "Test Workflow" at bounding box center [1032, 19] width 70 height 16
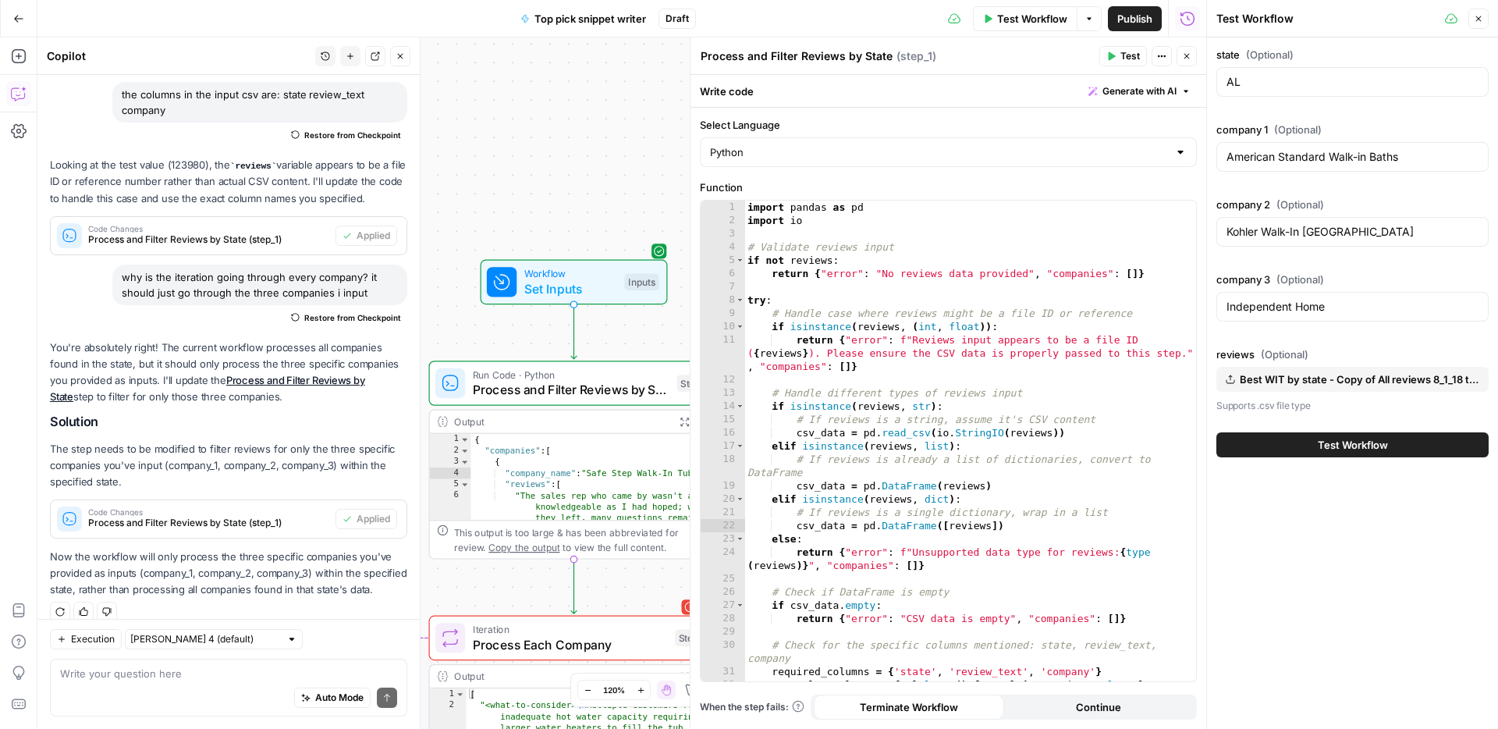
click at [1339, 442] on span "Test Workflow" at bounding box center [1353, 445] width 70 height 16
click at [1339, 443] on span "Test Workflow" at bounding box center [1353, 445] width 70 height 16
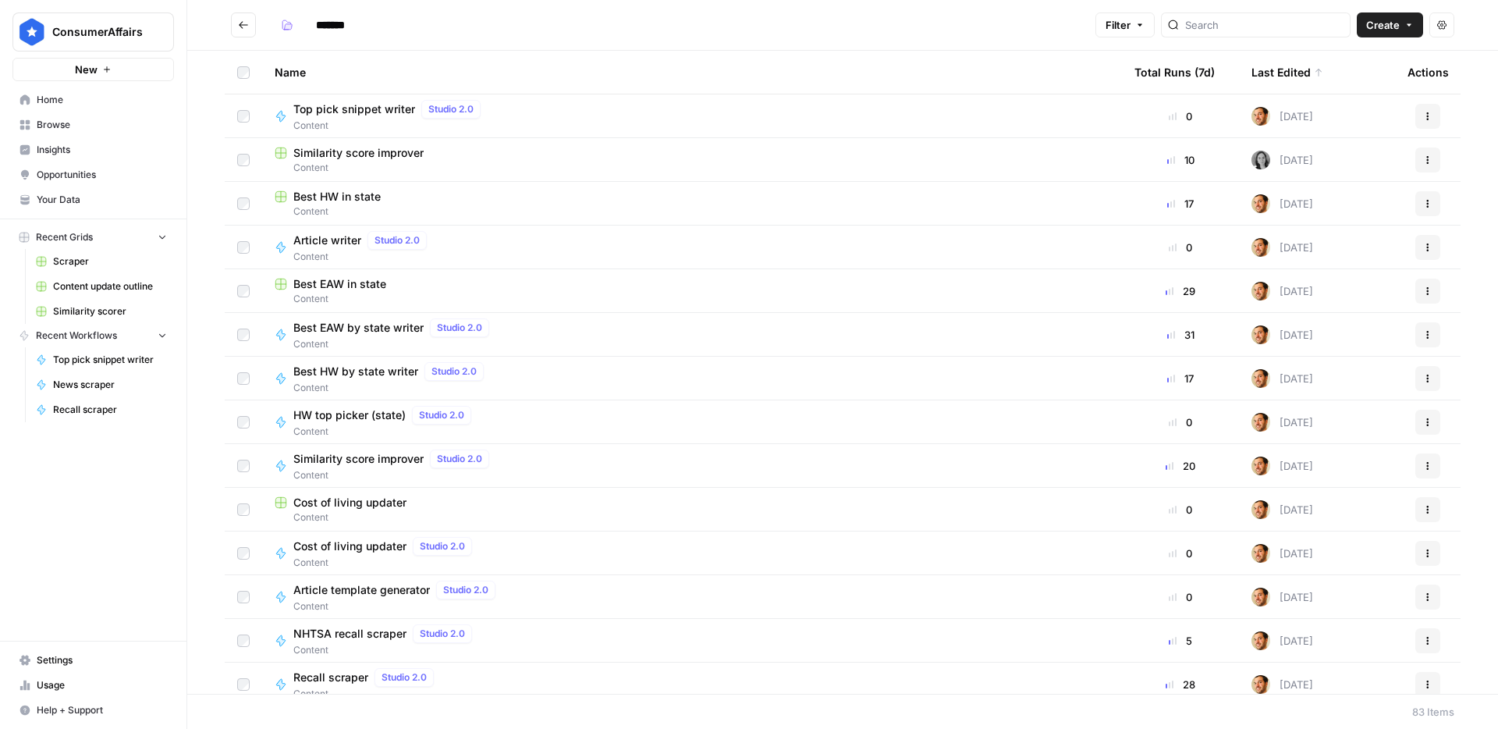
click at [94, 133] on link "Browse" at bounding box center [93, 124] width 162 height 25
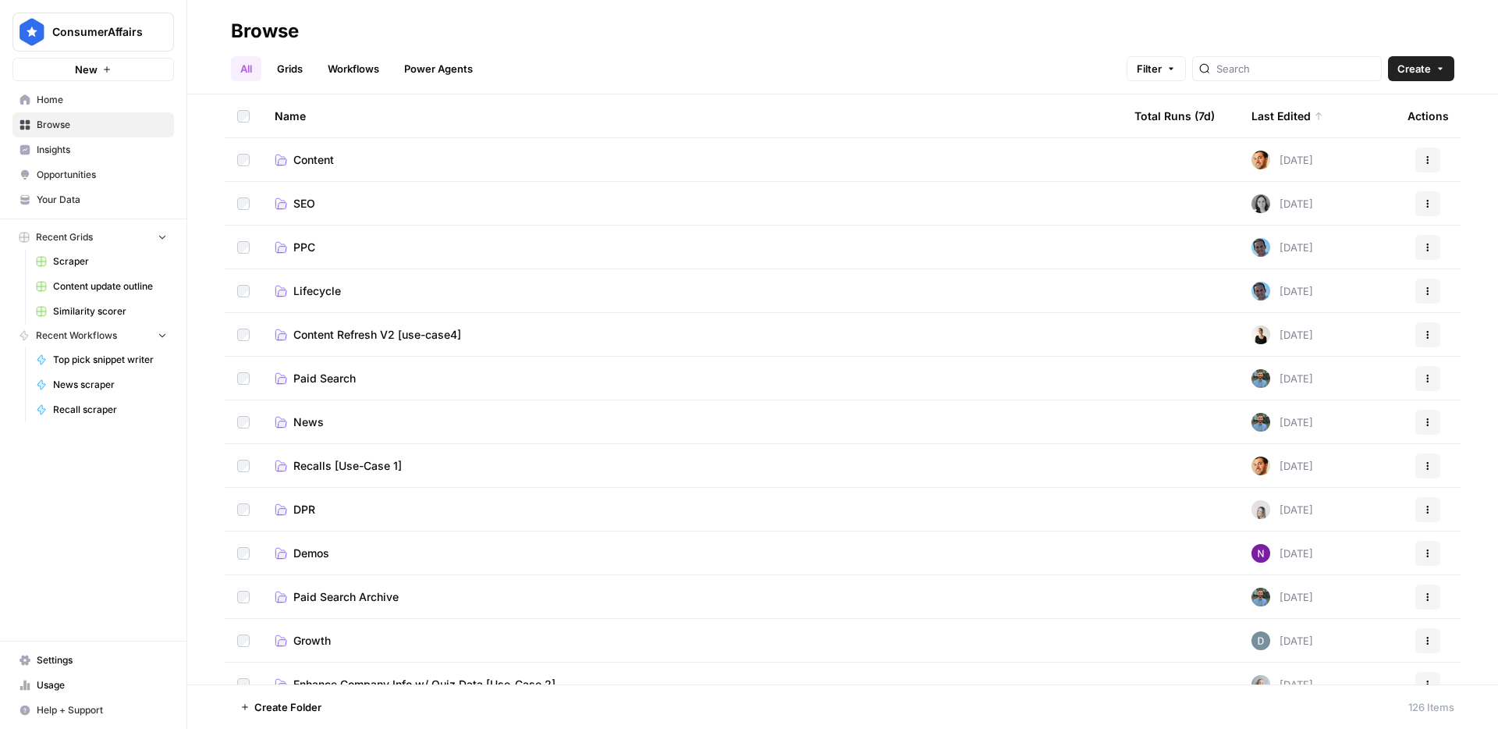
click at [450, 168] on td "Content" at bounding box center [692, 159] width 860 height 43
click at [328, 160] on span "Content" at bounding box center [313, 160] width 41 height 16
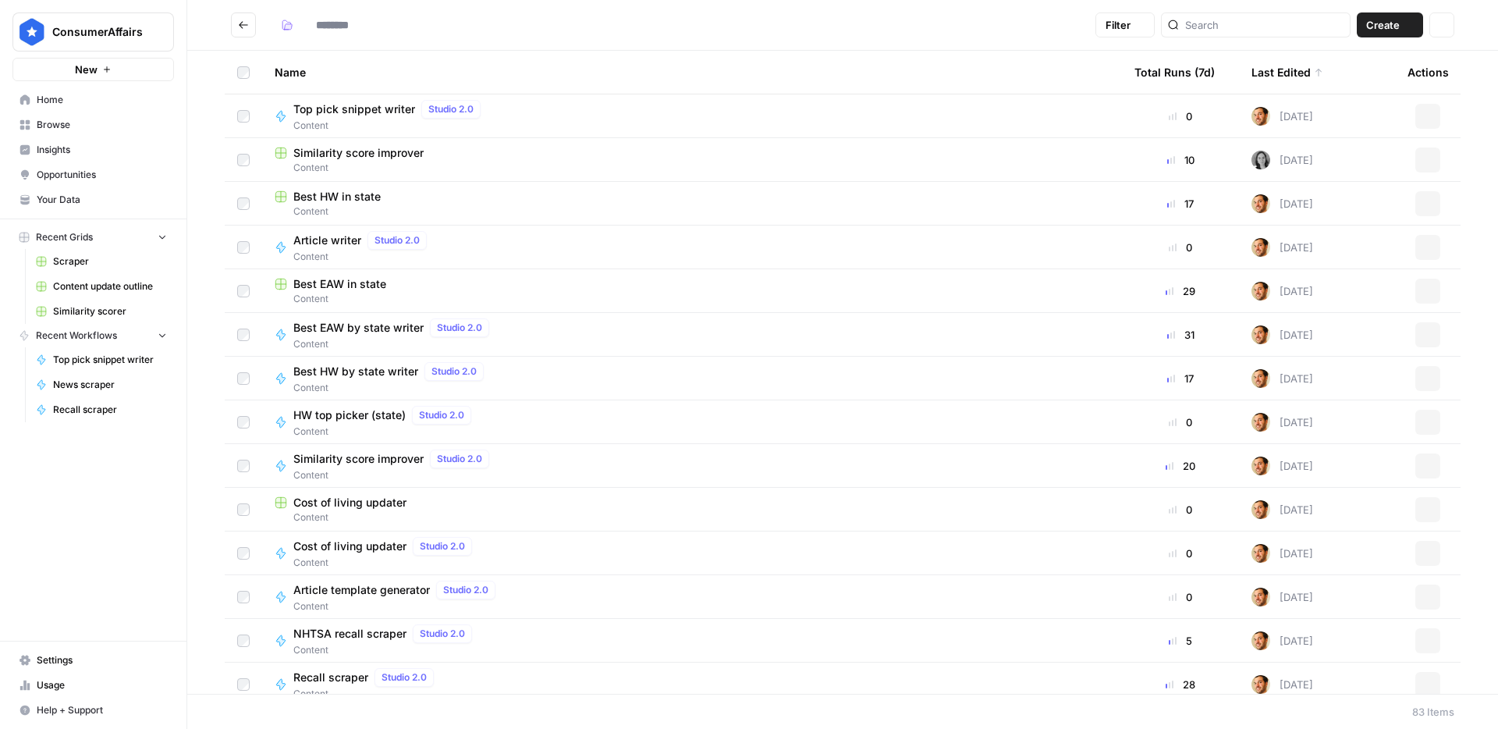
type input "*******"
click at [1383, 27] on span "Create" at bounding box center [1383, 25] width 34 height 16
click at [1350, 66] on span "Grid" at bounding box center [1359, 62] width 87 height 16
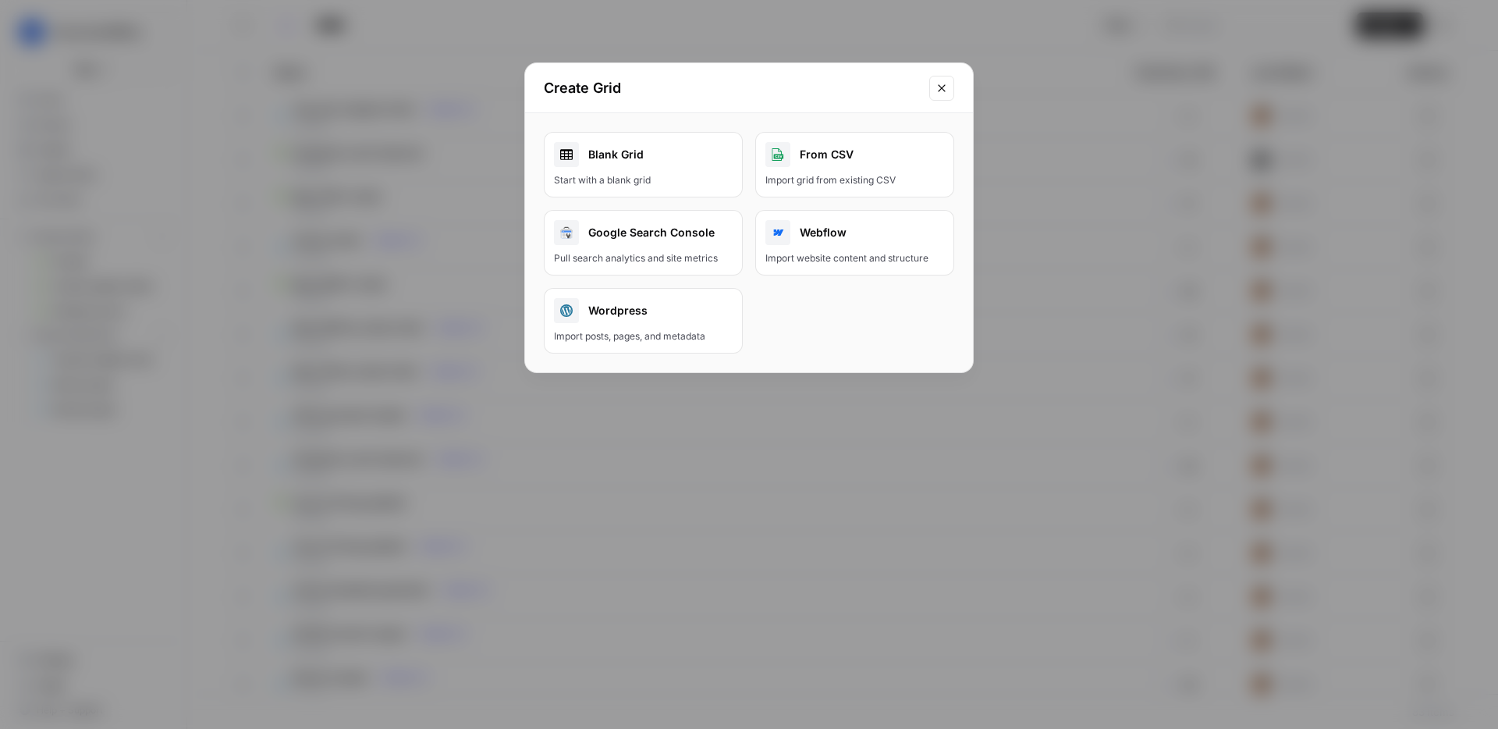
click at [658, 164] on div "Blank Grid" at bounding box center [643, 154] width 179 height 25
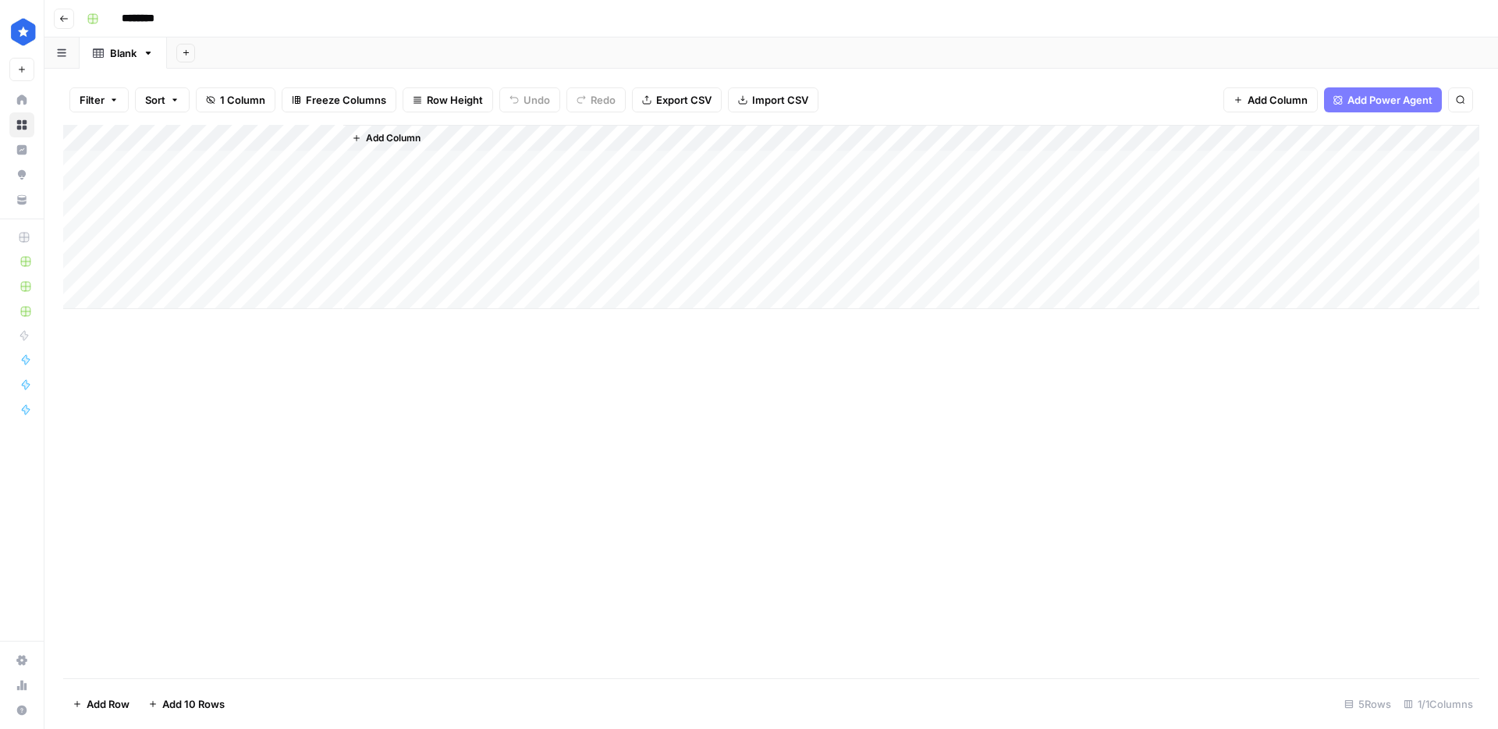
click at [156, 22] on input "********" at bounding box center [158, 18] width 87 height 25
click at [157, 23] on input "********" at bounding box center [158, 18] width 87 height 25
click at [157, 22] on input "********" at bounding box center [158, 18] width 87 height 25
type input "**********"
click at [158, 133] on div "Add Column" at bounding box center [771, 217] width 1416 height 184
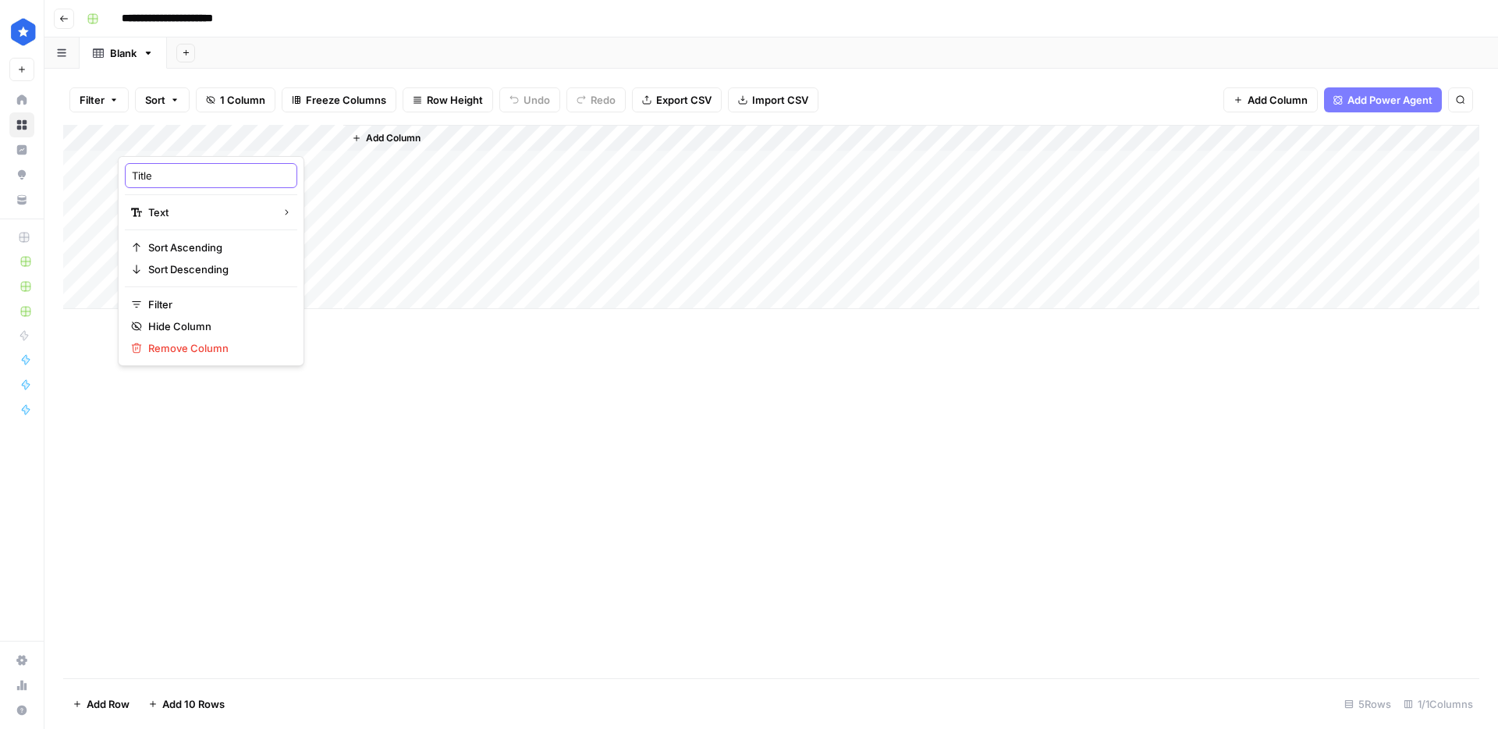
click at [167, 169] on input "Title" at bounding box center [211, 176] width 158 height 16
type input "State"
click at [378, 133] on span "Add Column" at bounding box center [393, 138] width 55 height 14
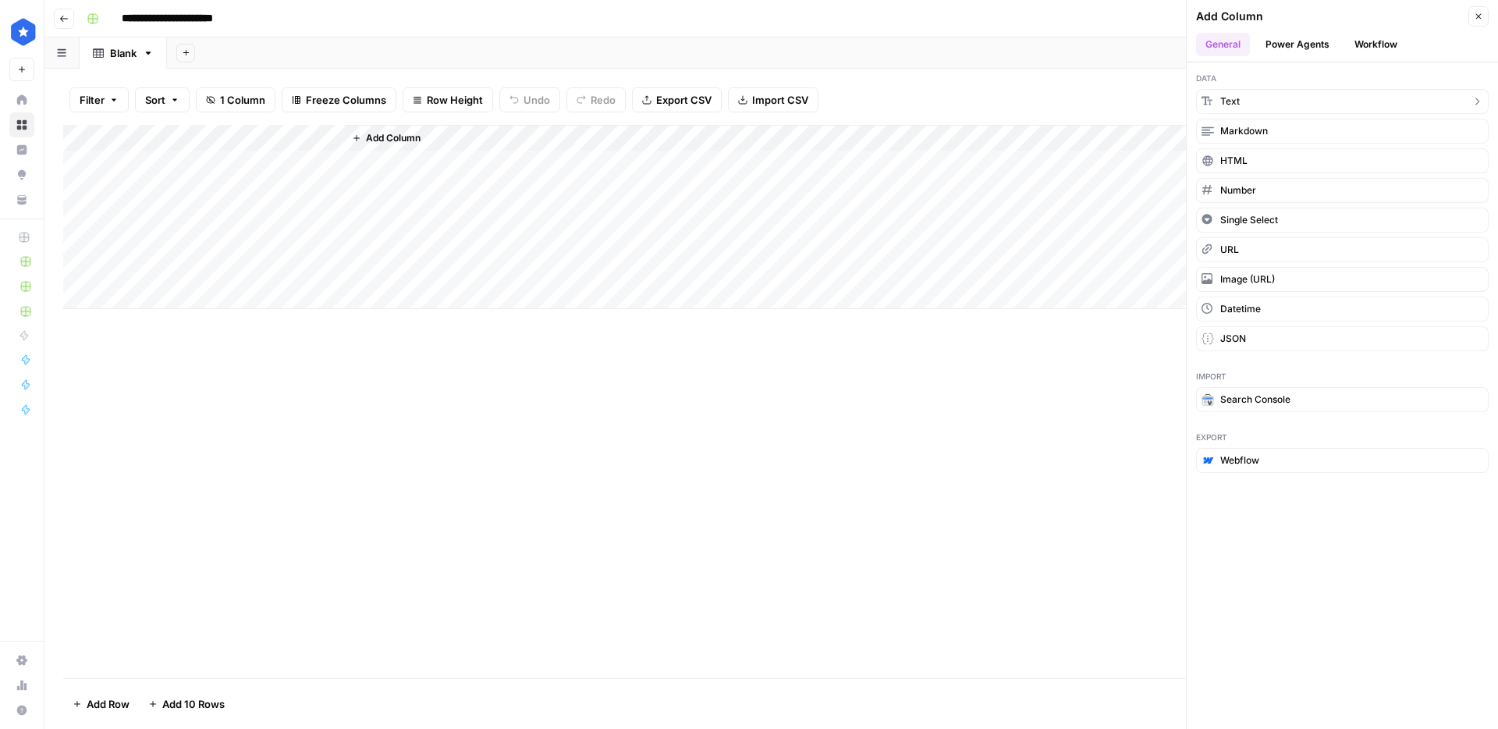
click at [1250, 94] on button "Text" at bounding box center [1342, 101] width 293 height 25
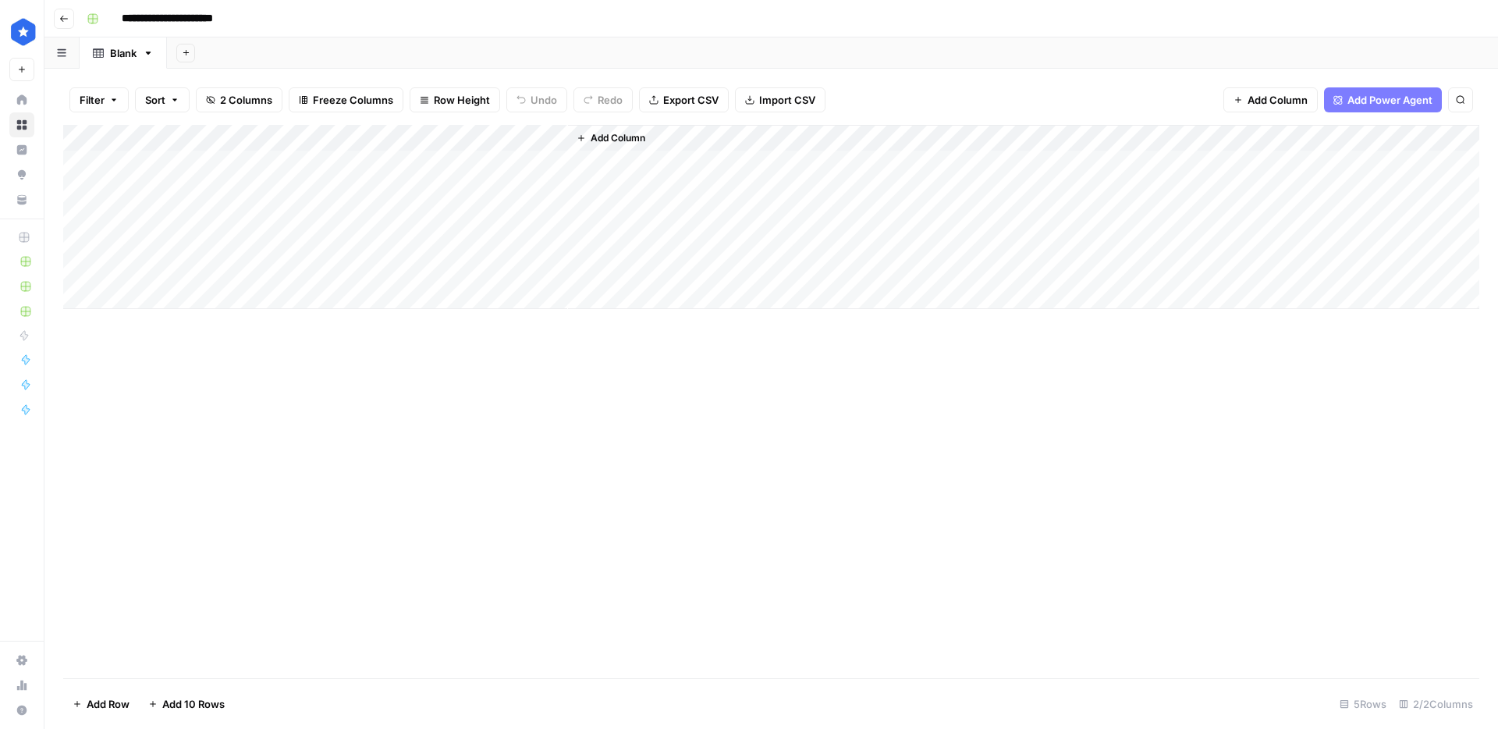
drag, startPoint x: 651, startPoint y: 136, endPoint x: 664, endPoint y: 137, distance: 12.6
click at [651, 136] on button "Add Column" at bounding box center [610, 138] width 81 height 20
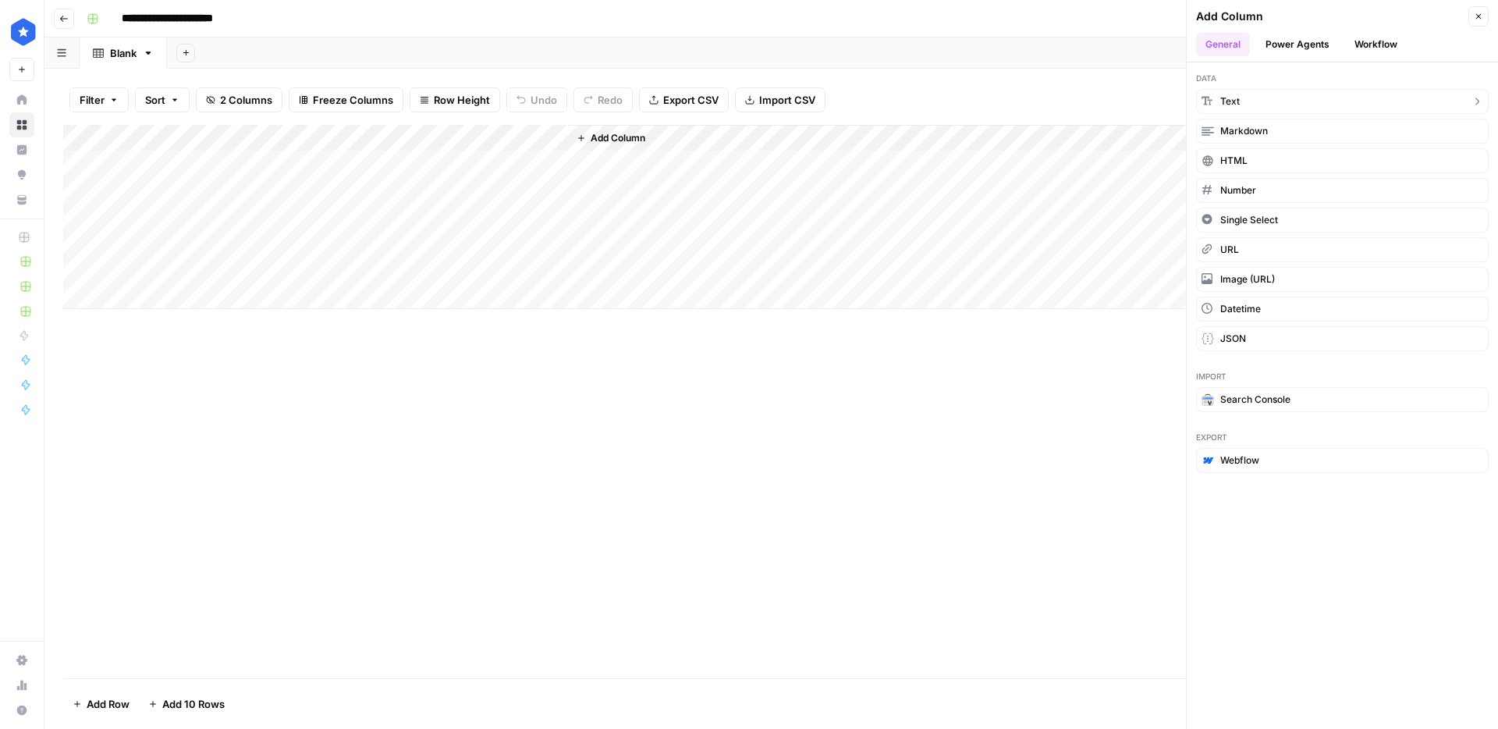
click at [1400, 108] on button "Text" at bounding box center [1342, 101] width 293 height 25
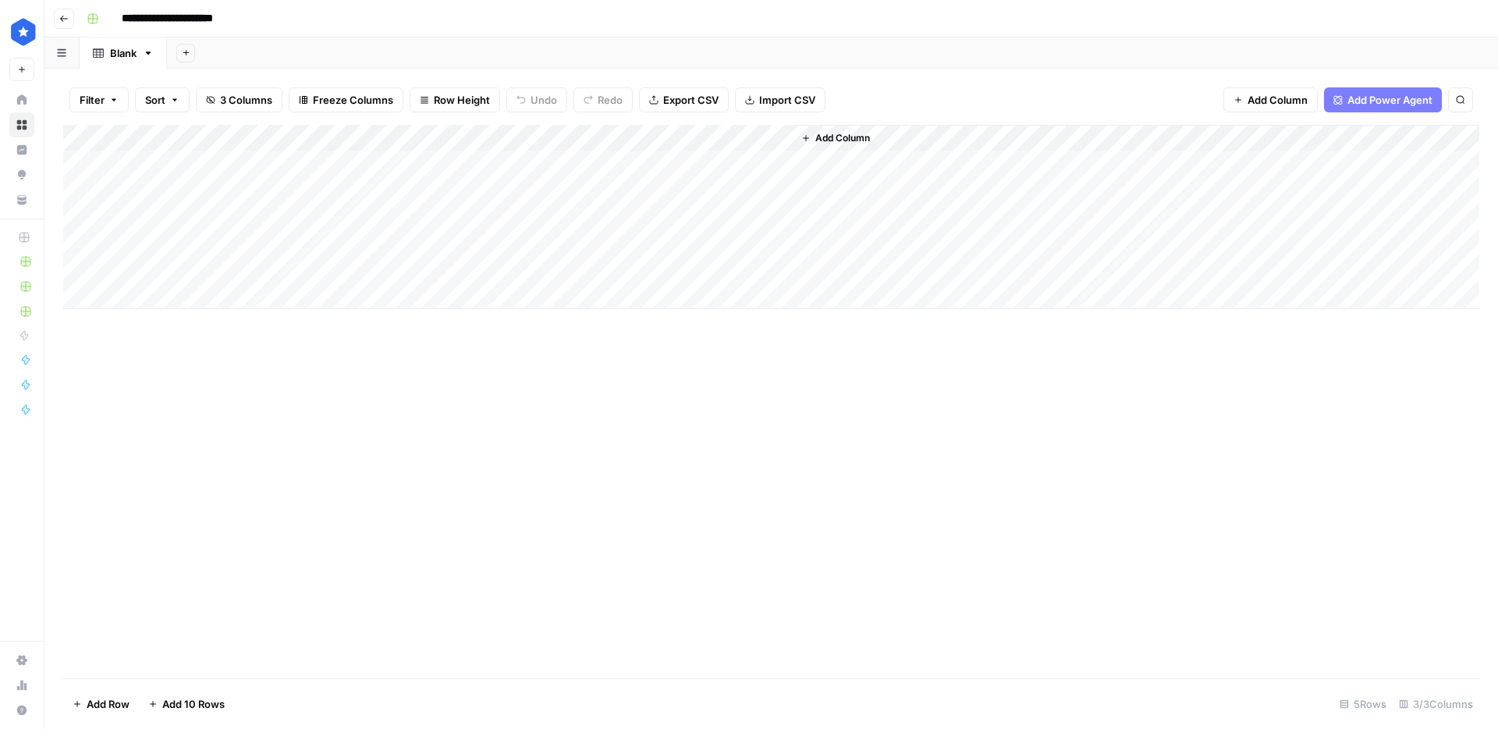
click at [825, 137] on span "Add Column" at bounding box center [842, 138] width 55 height 14
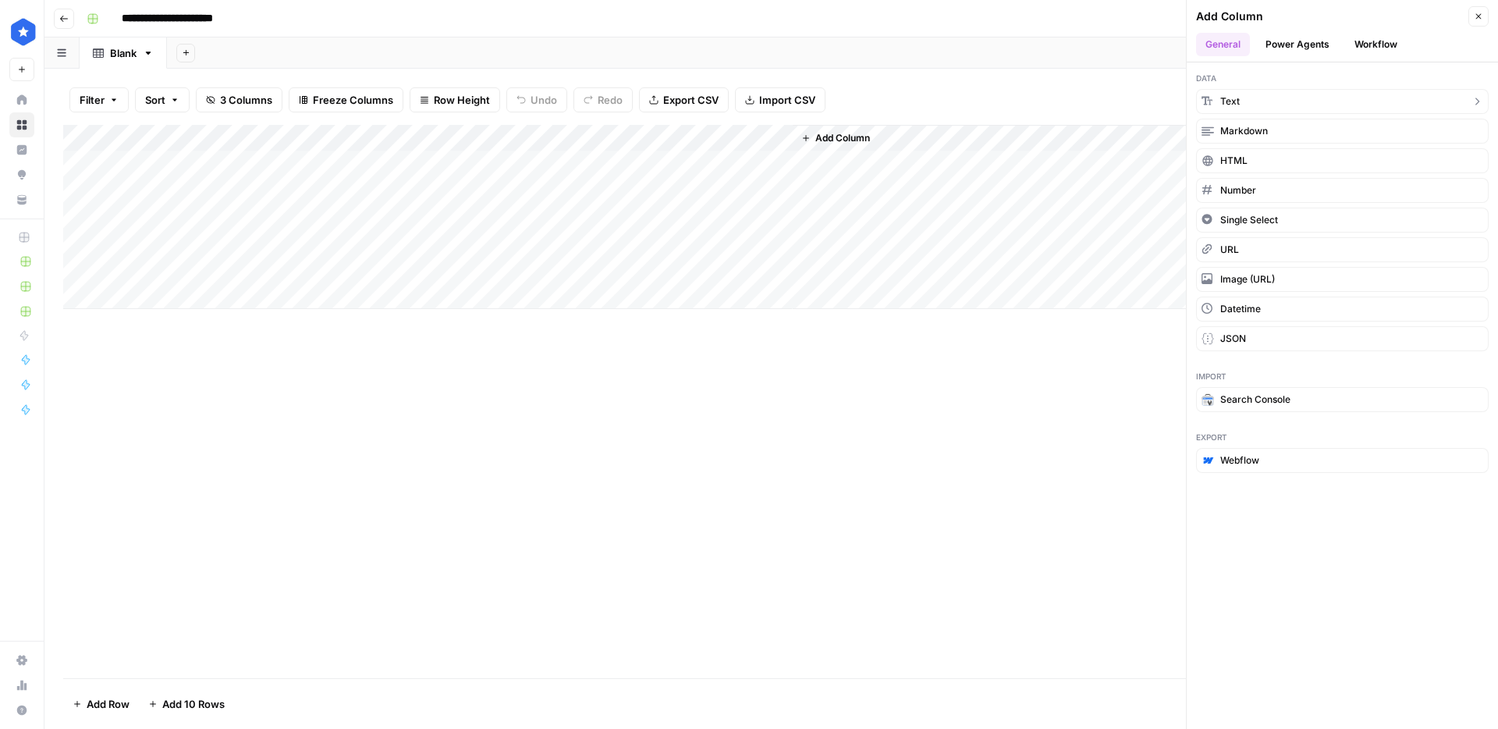
click at [1233, 100] on span "Text" at bounding box center [1230, 101] width 20 height 14
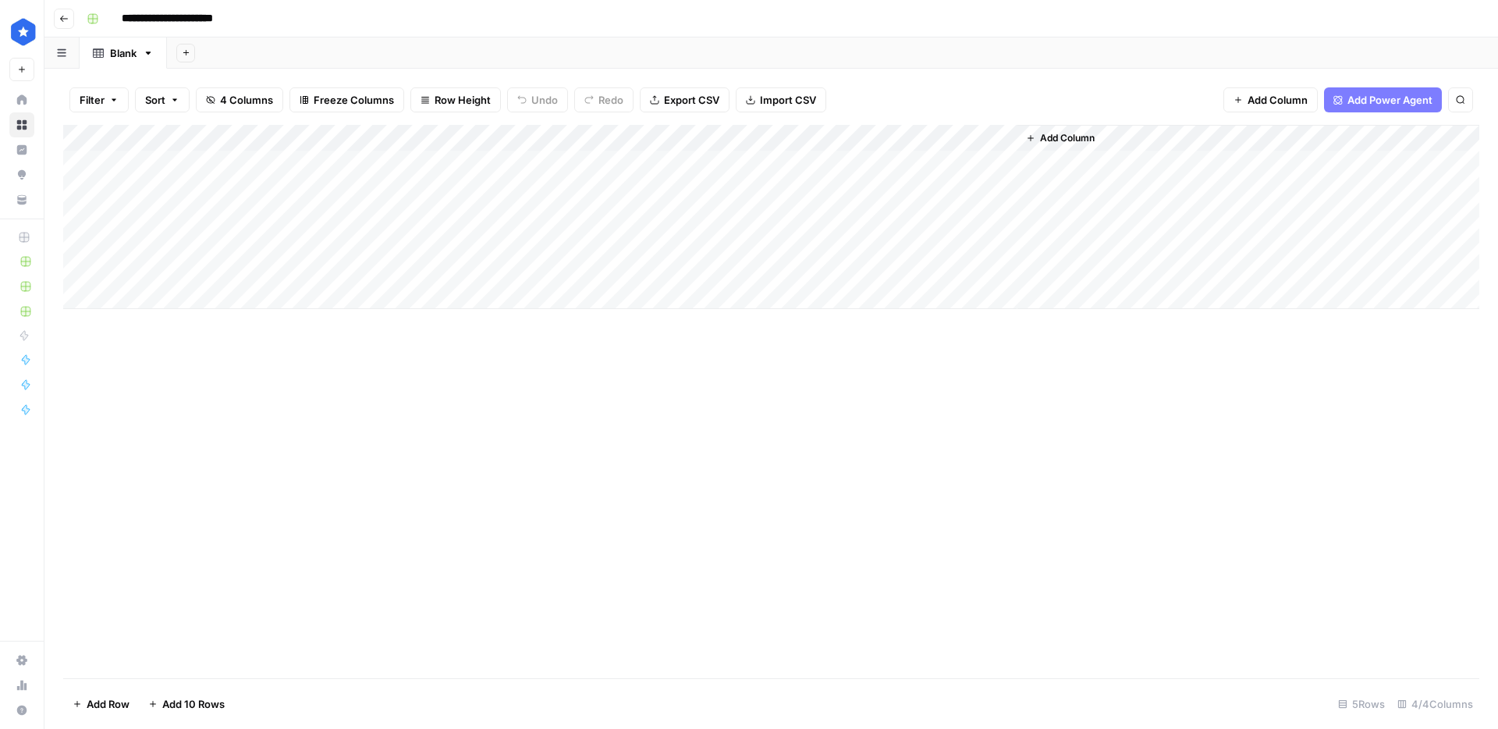
click at [485, 132] on div "Add Column" at bounding box center [771, 217] width 1416 height 184
click at [485, 132] on div at bounding box center [455, 140] width 225 height 31
click at [442, 163] on div "New Column" at bounding box center [436, 175] width 172 height 25
click at [441, 171] on input "New Column" at bounding box center [436, 176] width 158 height 16
type input "Company 1"
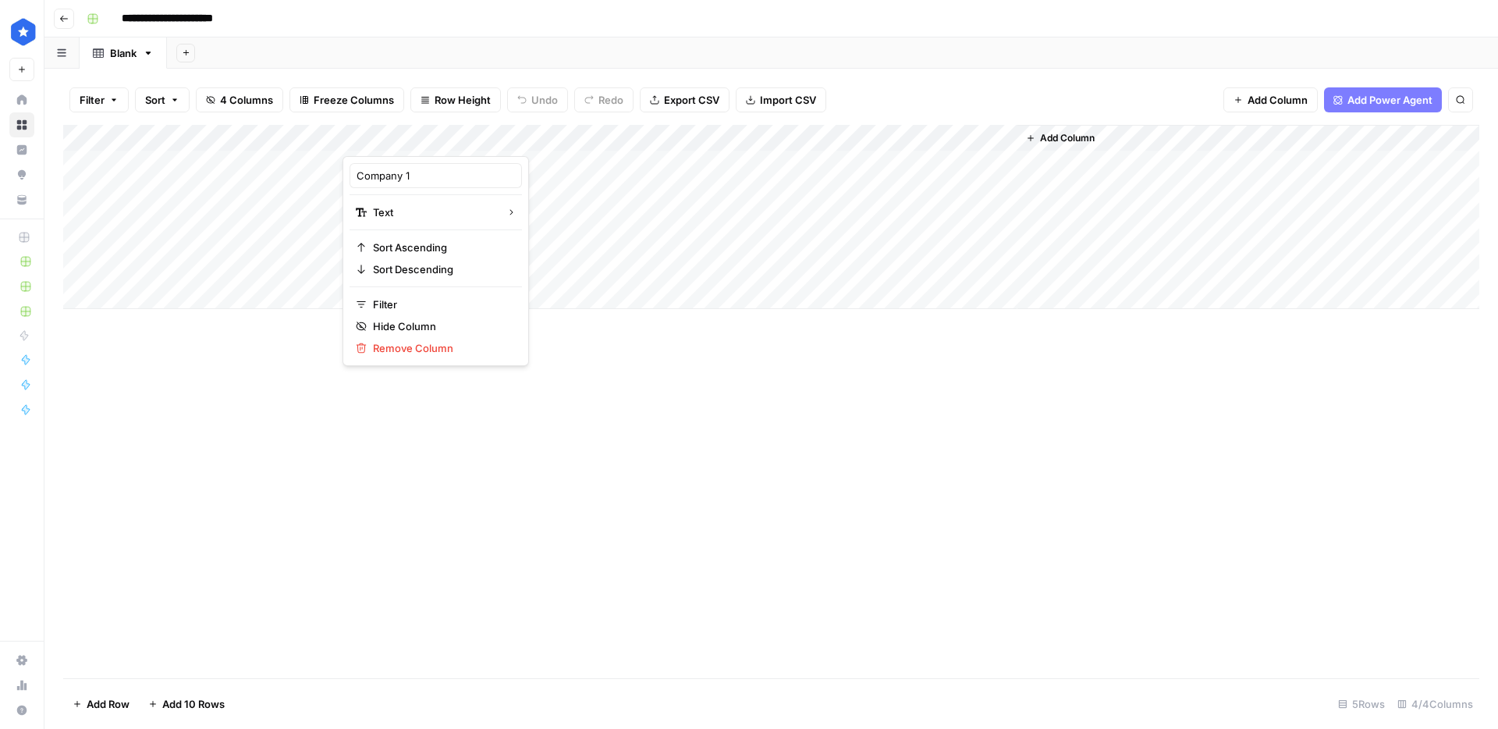
click at [615, 137] on div "Add Column" at bounding box center [771, 217] width 1416 height 184
click at [430, 139] on div "Add Column" at bounding box center [771, 217] width 1416 height 184
click at [410, 174] on input "New Column" at bounding box center [436, 176] width 158 height 16
paste input "Company 1"
type input "Company 1"
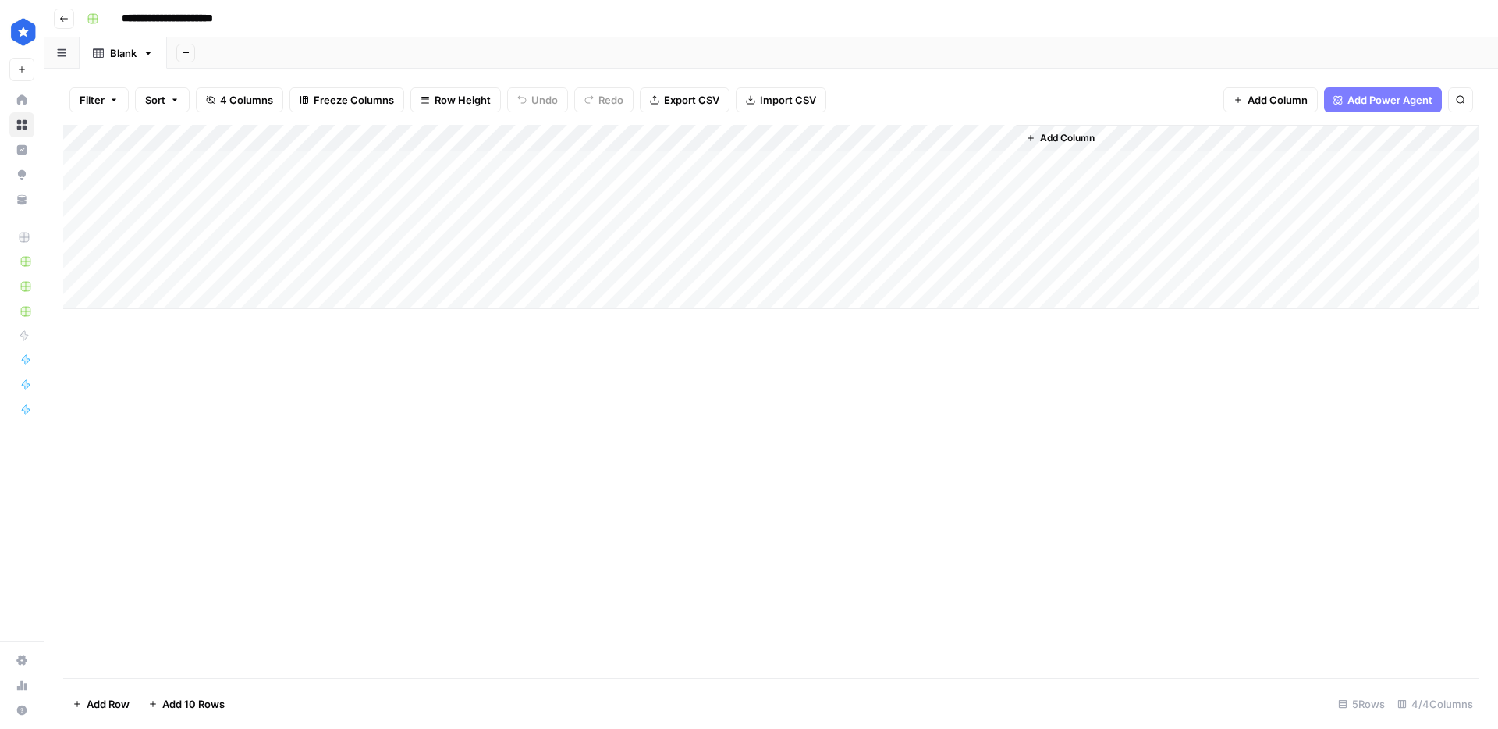
click at [640, 134] on div "Add Column" at bounding box center [771, 217] width 1416 height 184
click at [634, 180] on input "New Column (1)" at bounding box center [660, 176] width 158 height 16
paste input "Company 1"
type input "Company 2"
click at [864, 137] on div "Add Column" at bounding box center [771, 217] width 1416 height 184
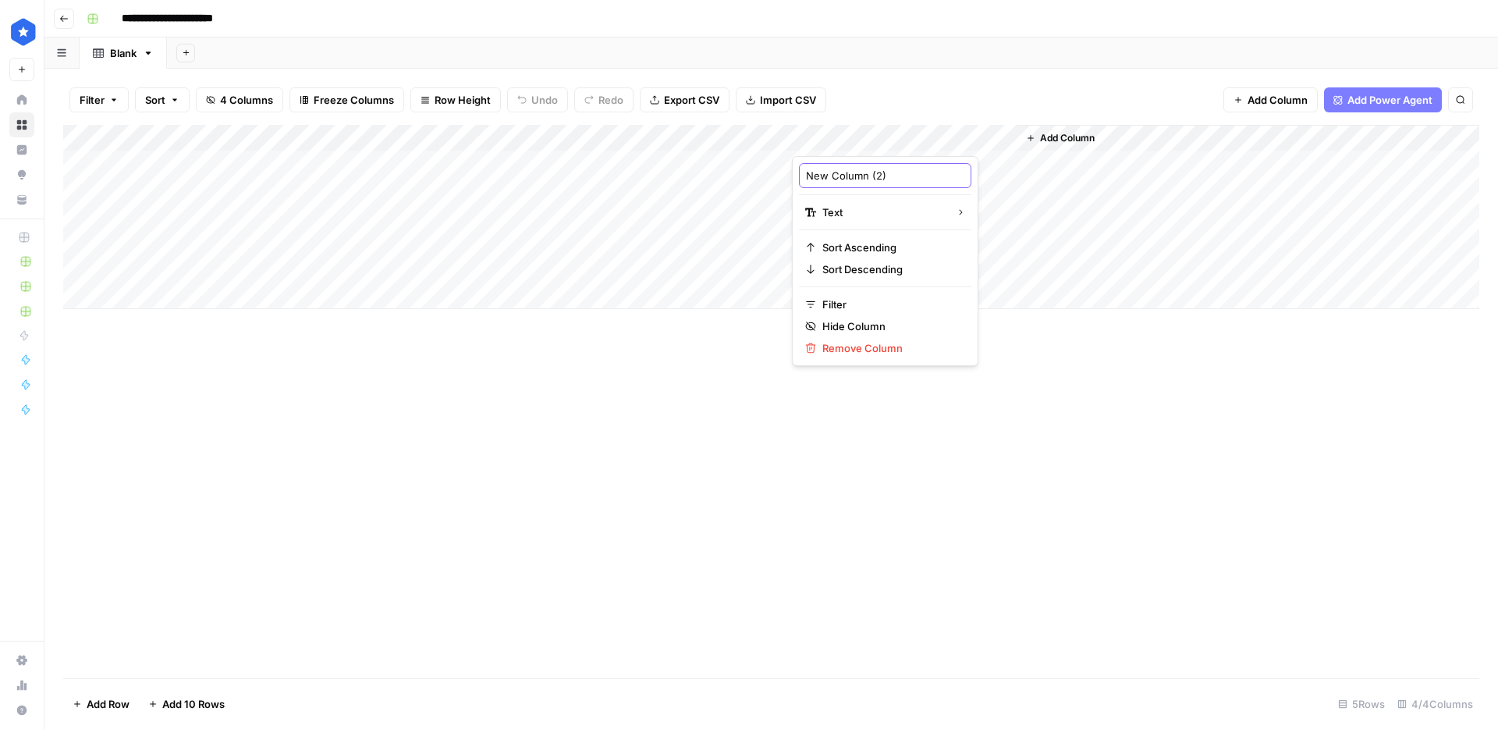
click at [842, 176] on input "New Column (2)" at bounding box center [885, 176] width 158 height 16
paste input "Company 1"
type input "Company 3"
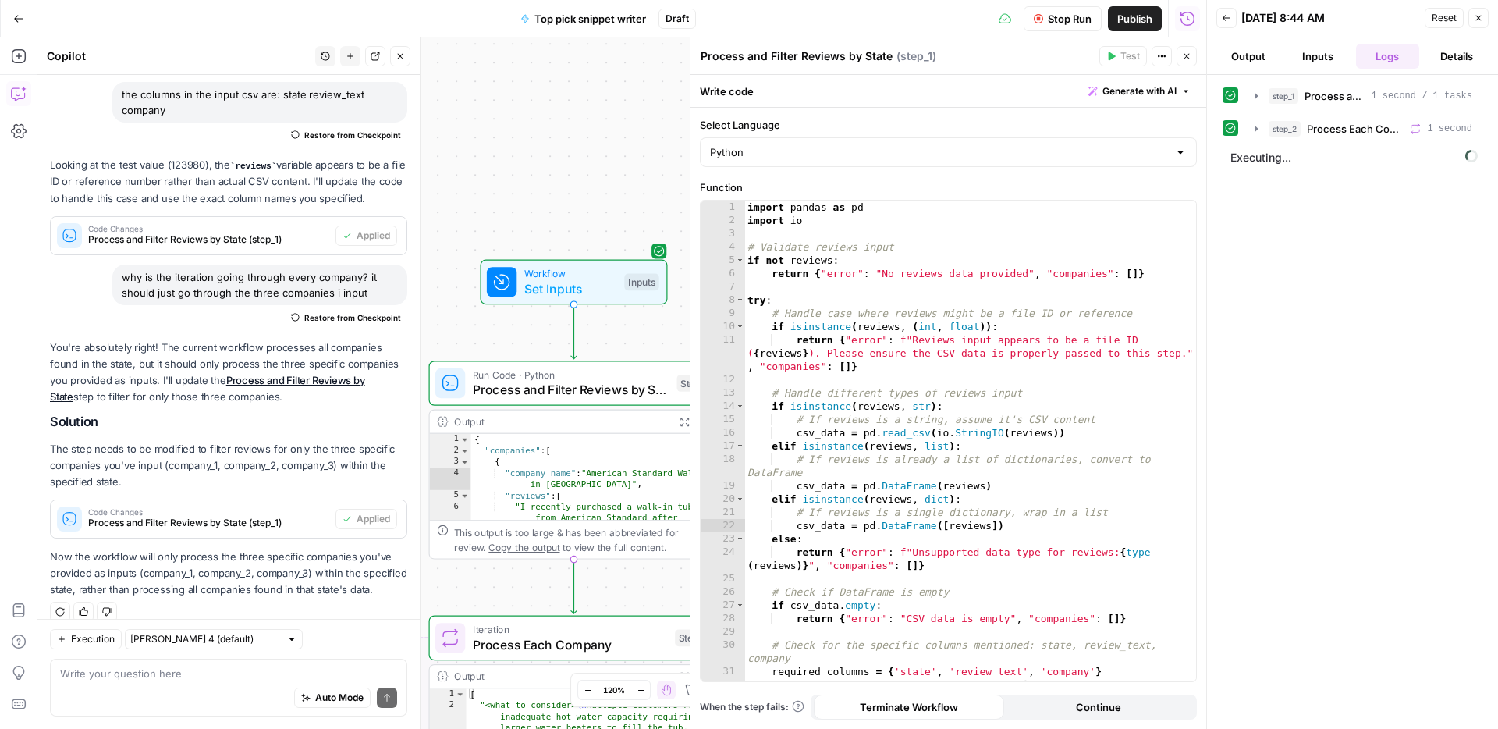
click at [1342, 123] on span "Process Each Company" at bounding box center [1355, 129] width 97 height 16
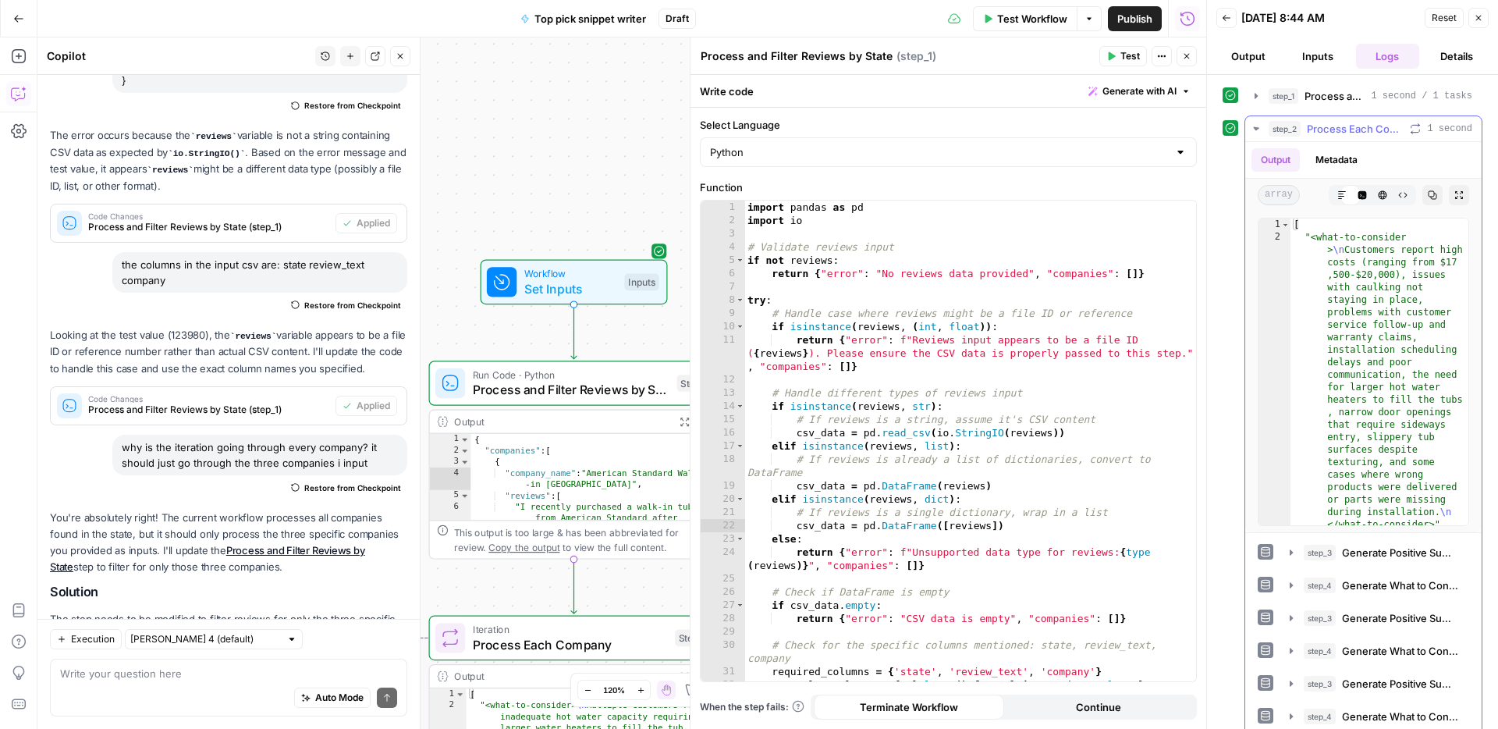
scroll to position [1784, 0]
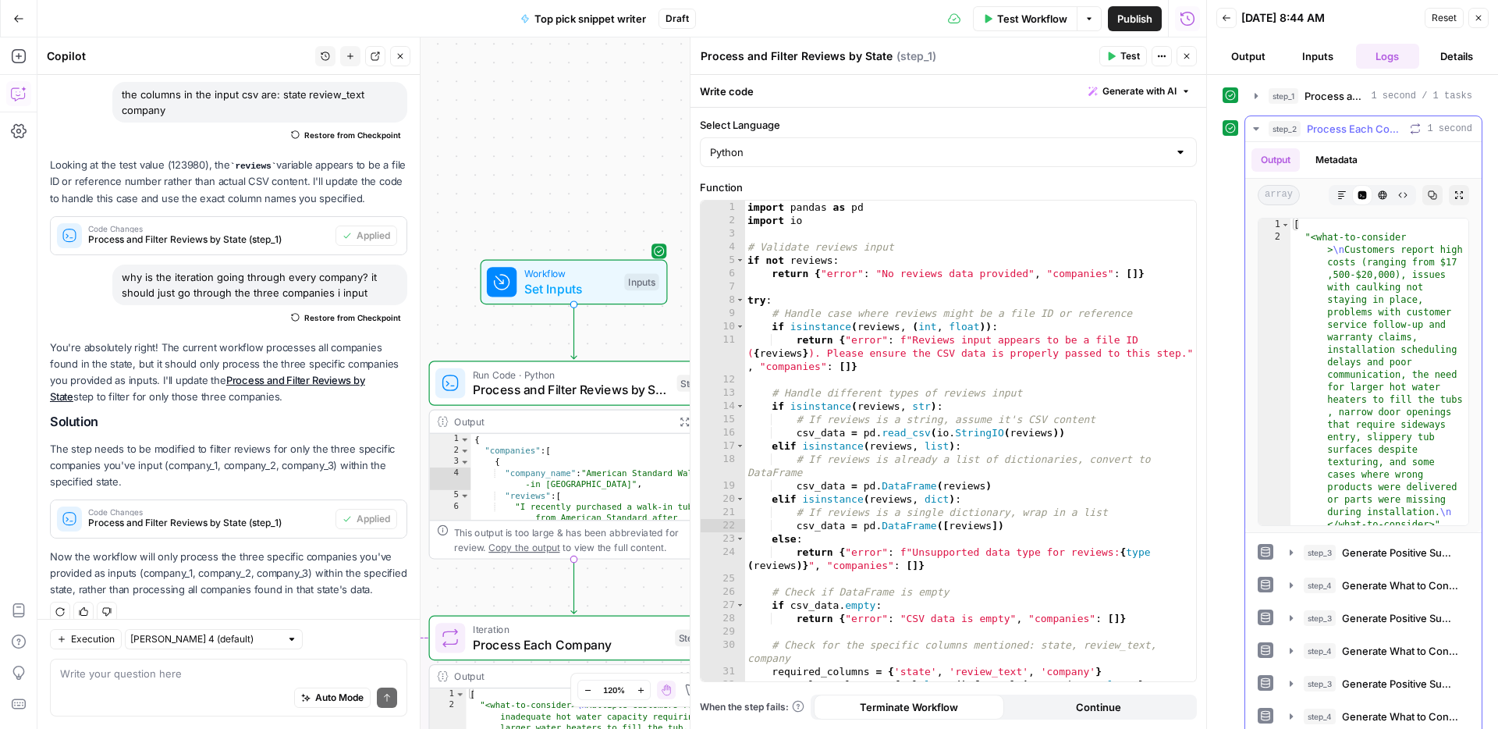
click at [1325, 135] on span "Process Each Company" at bounding box center [1355, 129] width 97 height 16
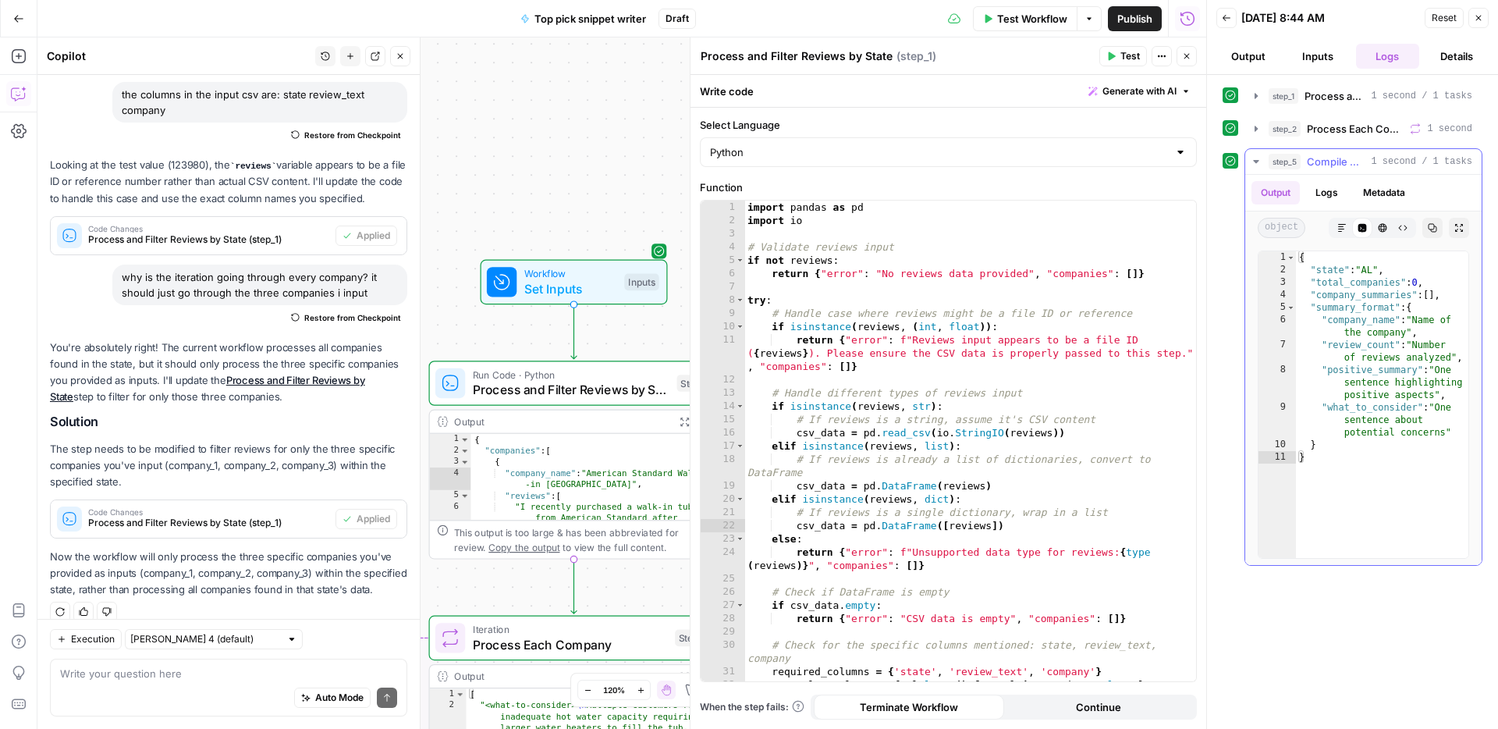
click at [1307, 163] on span "Compile Company Summaries" at bounding box center [1336, 162] width 58 height 16
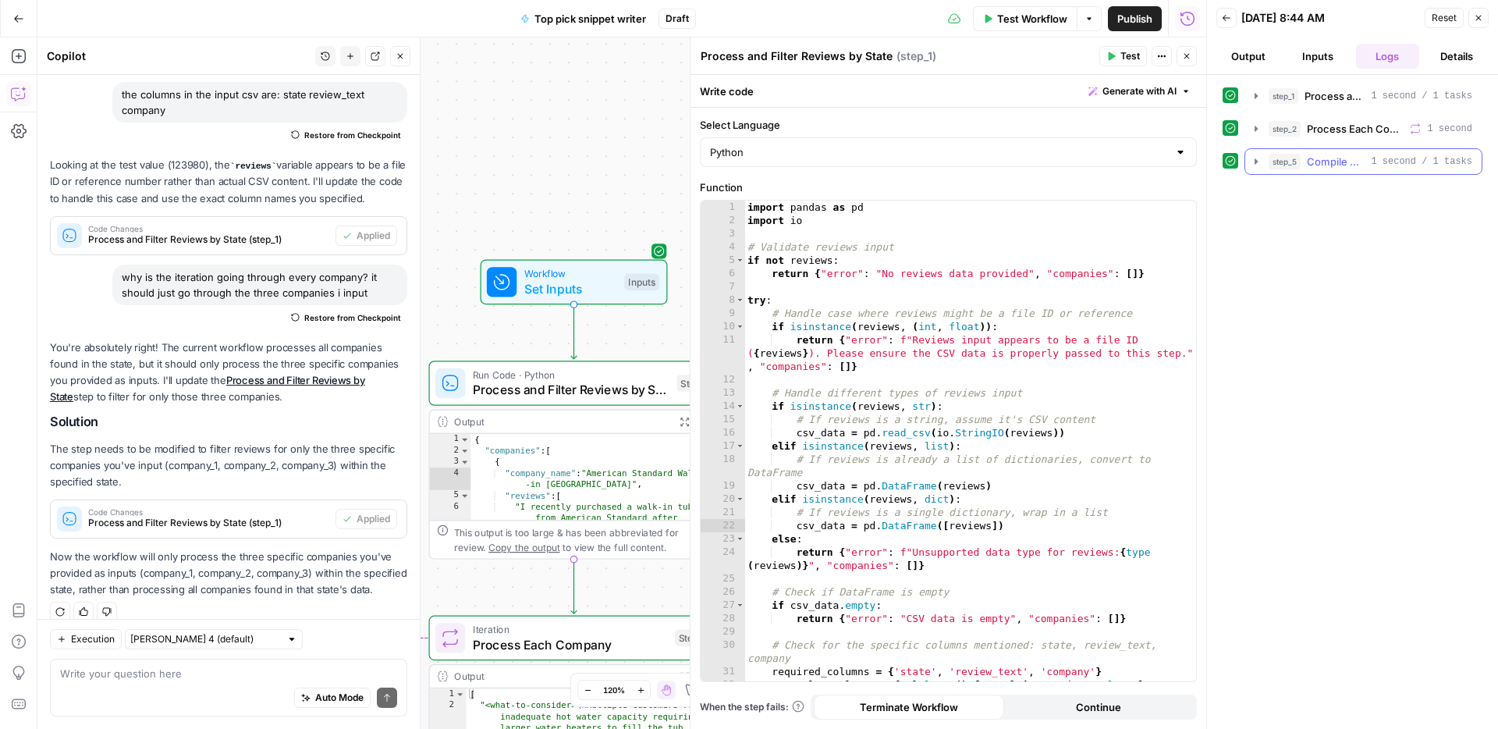
click at [1307, 163] on span "Compile Company Summaries" at bounding box center [1336, 162] width 58 height 16
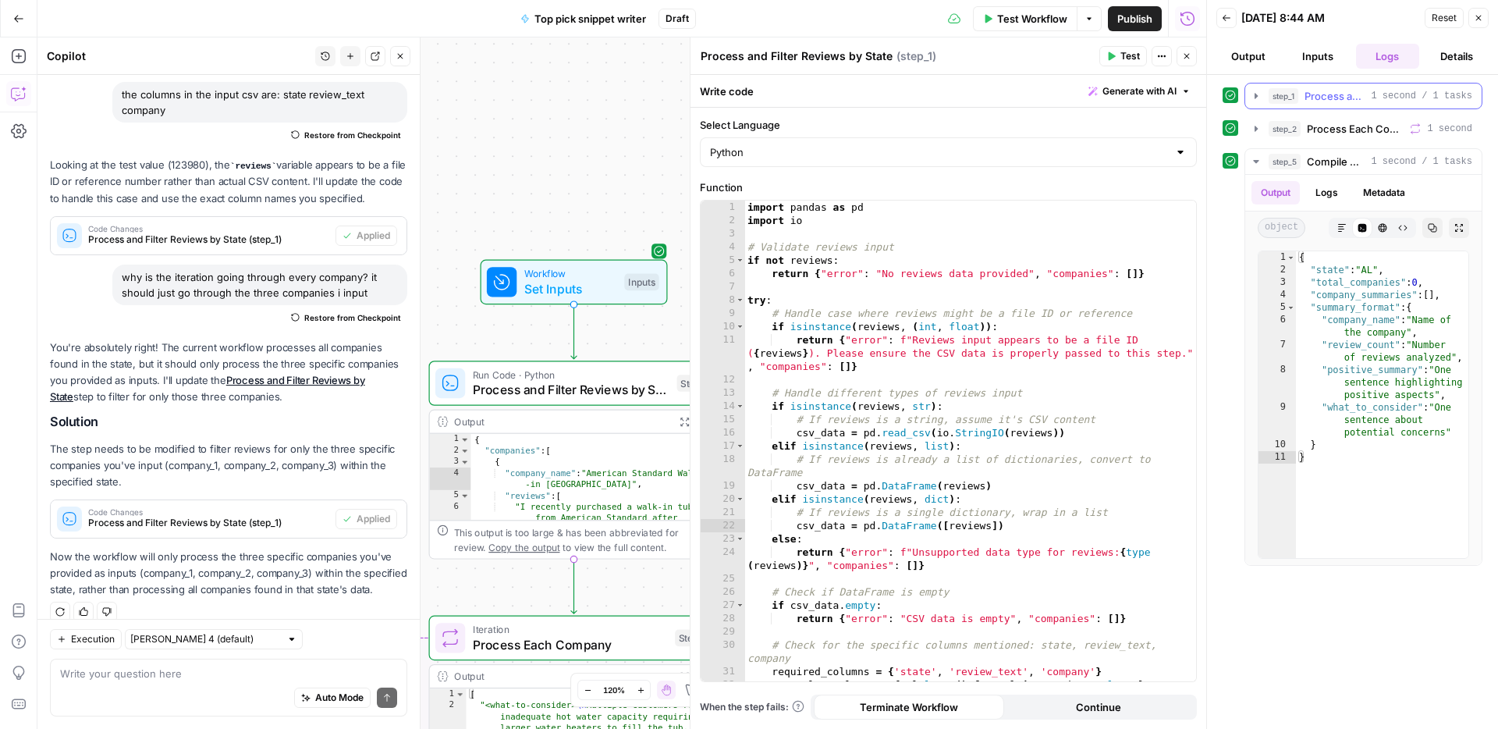
click at [1331, 108] on button "step_1 Process and Filter Reviews by State 1 second / 1 tasks" at bounding box center [1363, 95] width 236 height 25
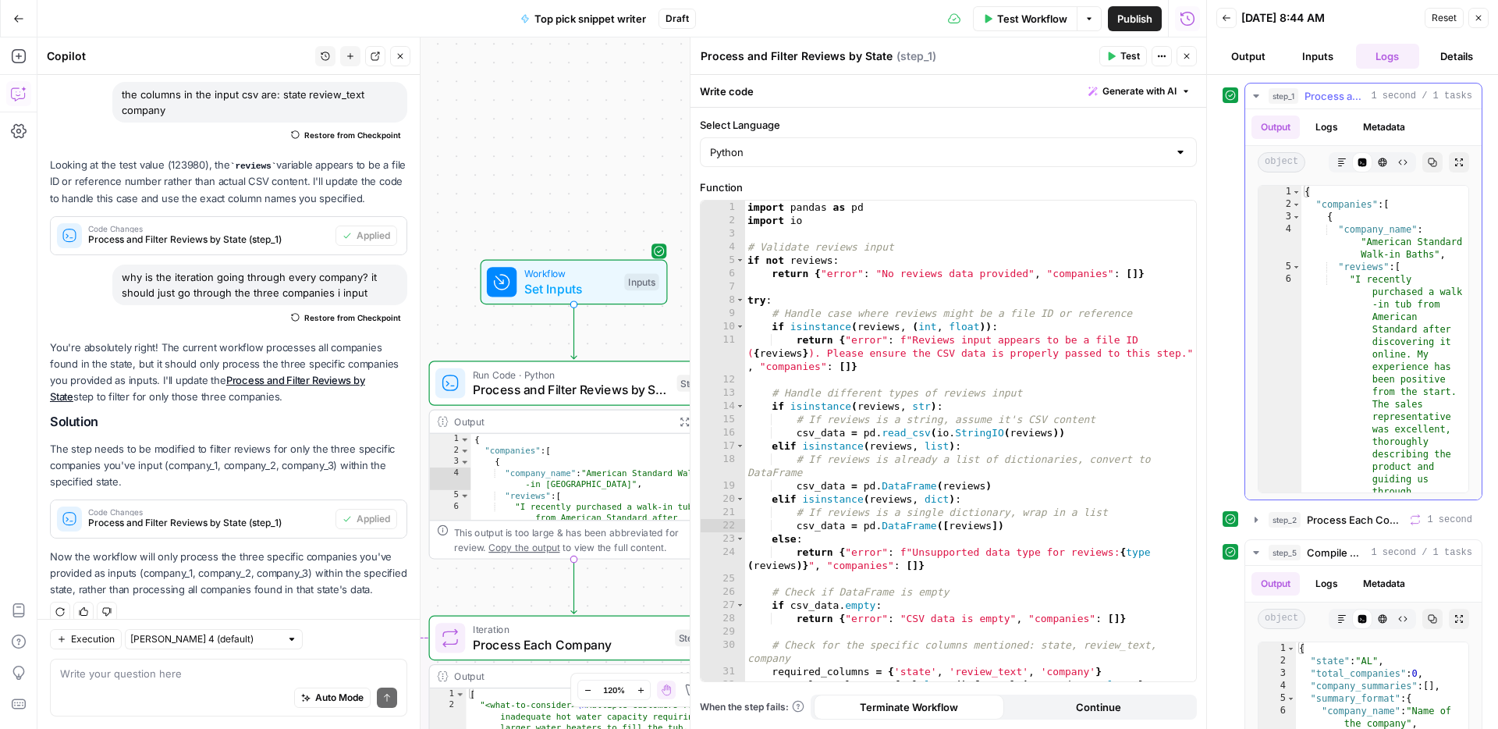
click at [1342, 100] on span "Process and Filter Reviews by State" at bounding box center [1334, 96] width 60 height 16
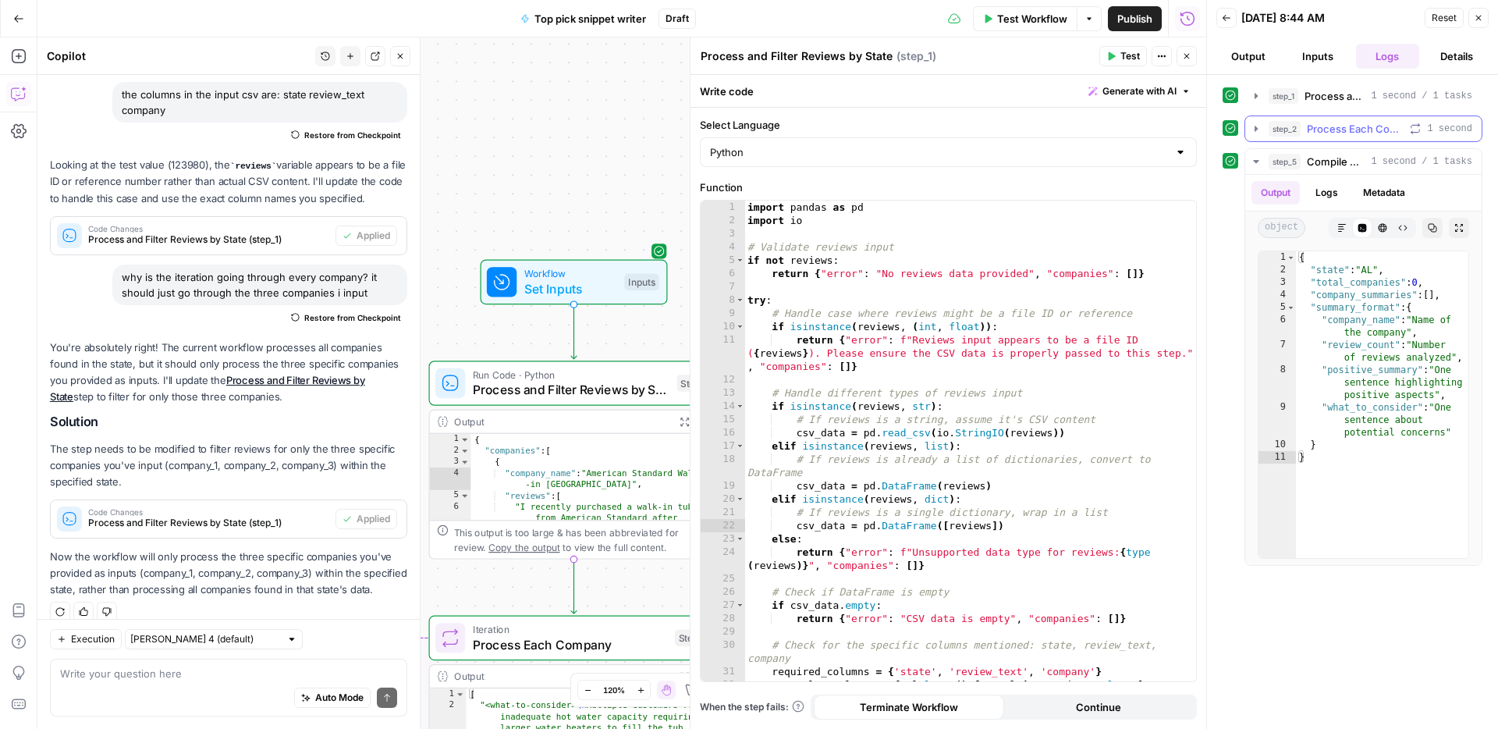
click at [1336, 122] on span "Process Each Company" at bounding box center [1355, 129] width 97 height 16
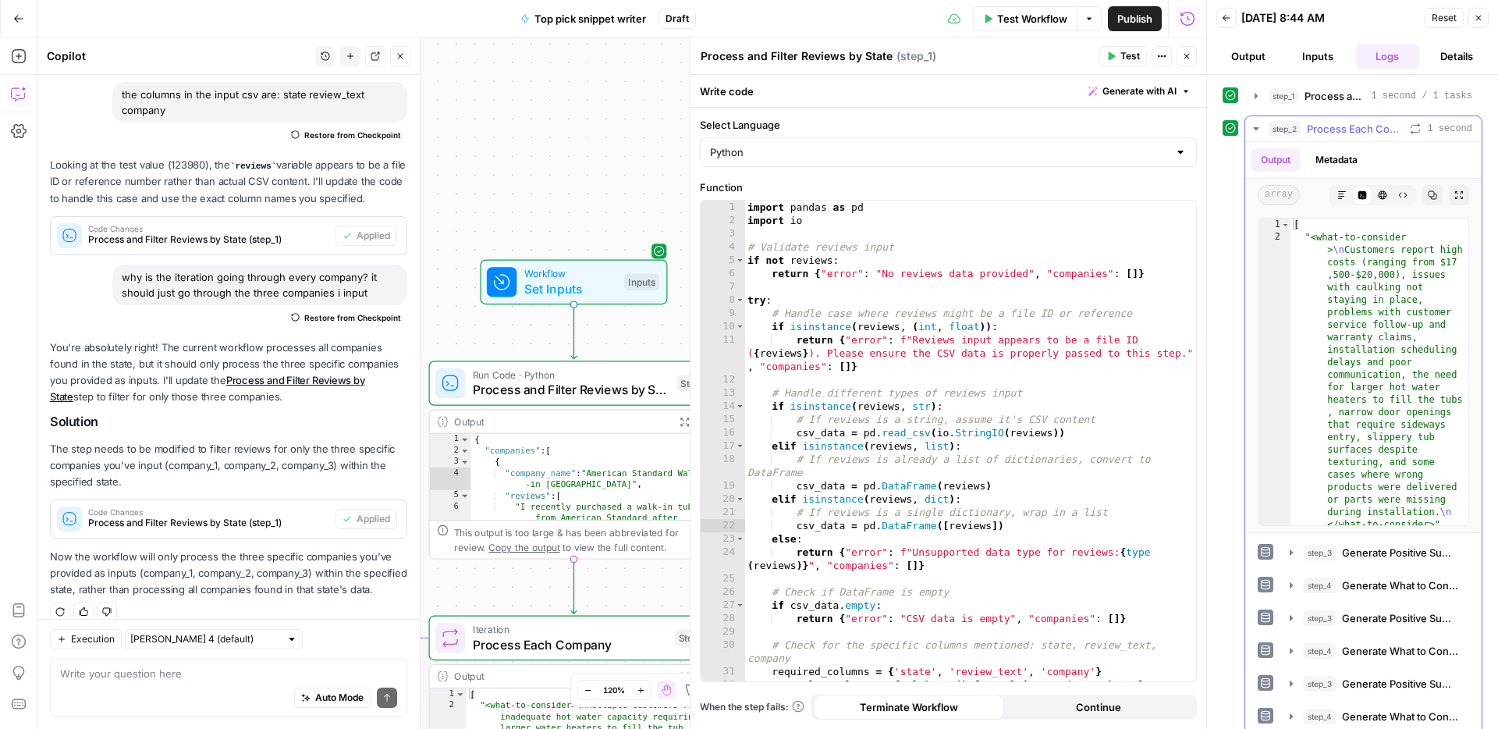
click at [1336, 122] on span "Process Each Company" at bounding box center [1355, 129] width 97 height 16
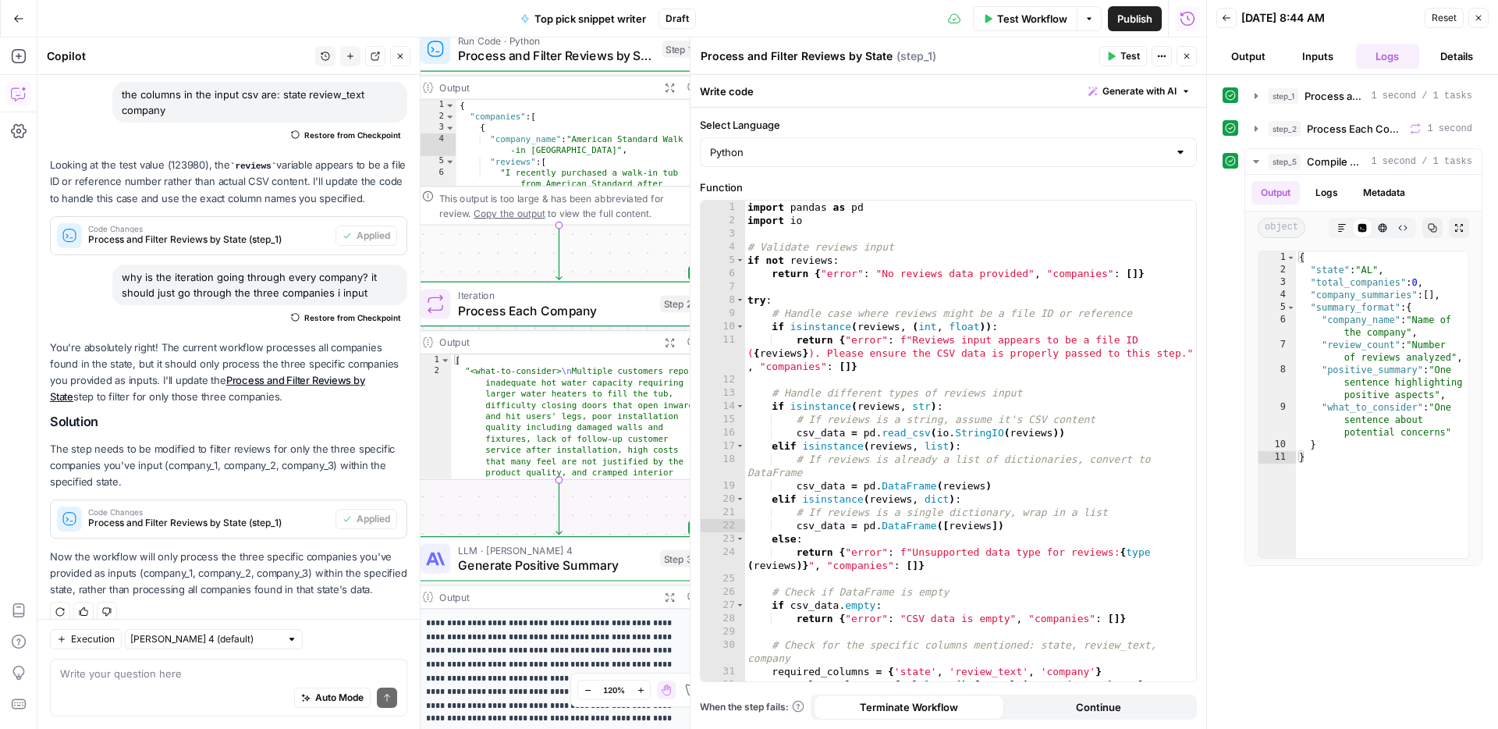
drag, startPoint x: 505, startPoint y: 584, endPoint x: 494, endPoint y: 249, distance: 335.7
click at [491, 249] on div "Workflow Set Inputs Inputs Run Code · Python Process and Filter Reviews by Stat…" at bounding box center [621, 382] width 1169 height 691
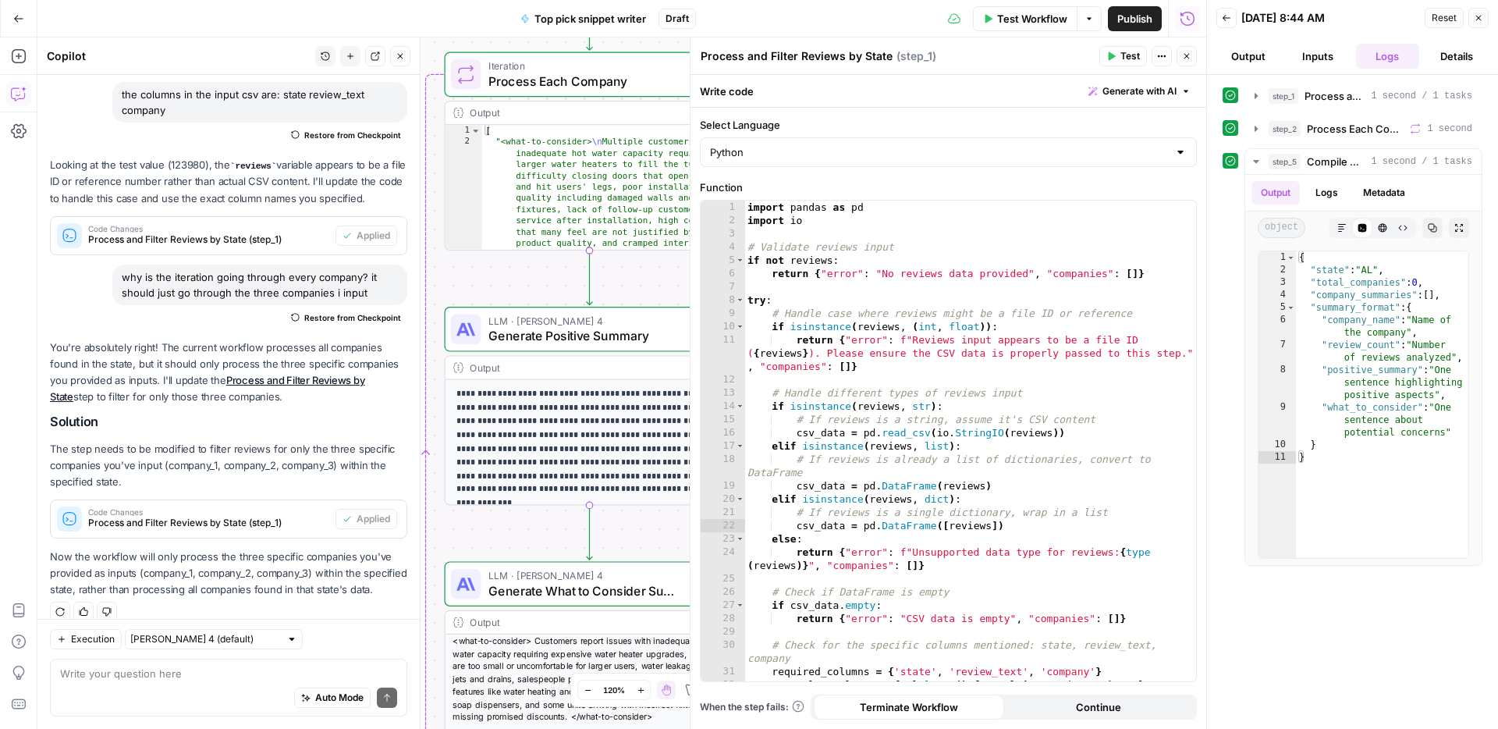
drag, startPoint x: 490, startPoint y: 518, endPoint x: 517, endPoint y: 293, distance: 227.1
click at [520, 286] on div "Workflow Set Inputs Inputs Run Code · Python Process and Filter Reviews by Stat…" at bounding box center [621, 382] width 1169 height 691
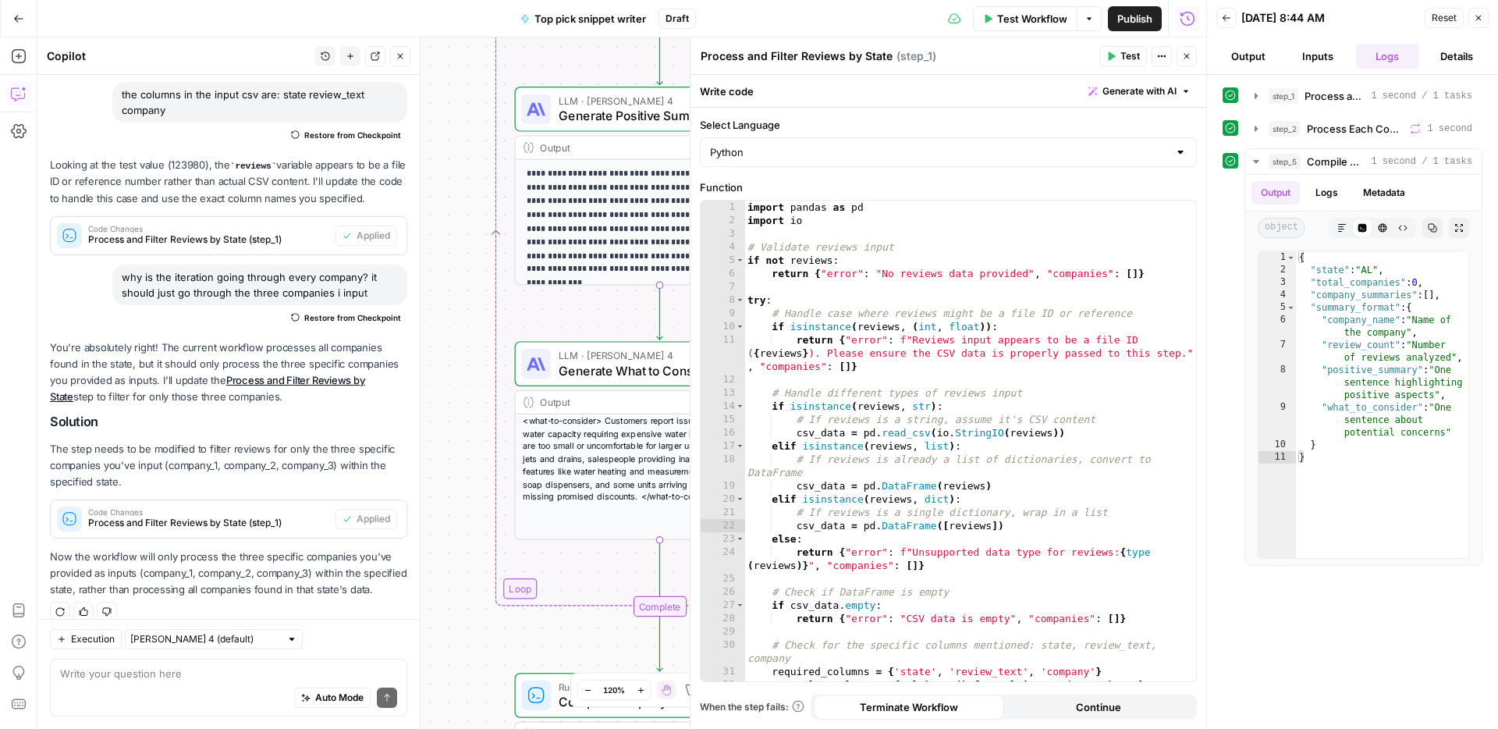
drag, startPoint x: 493, startPoint y: 532, endPoint x: 467, endPoint y: 357, distance: 176.8
click at [548, 289] on div "Workflow Set Inputs Inputs Run Code · Python Process and Filter Reviews by Stat…" at bounding box center [621, 382] width 1169 height 691
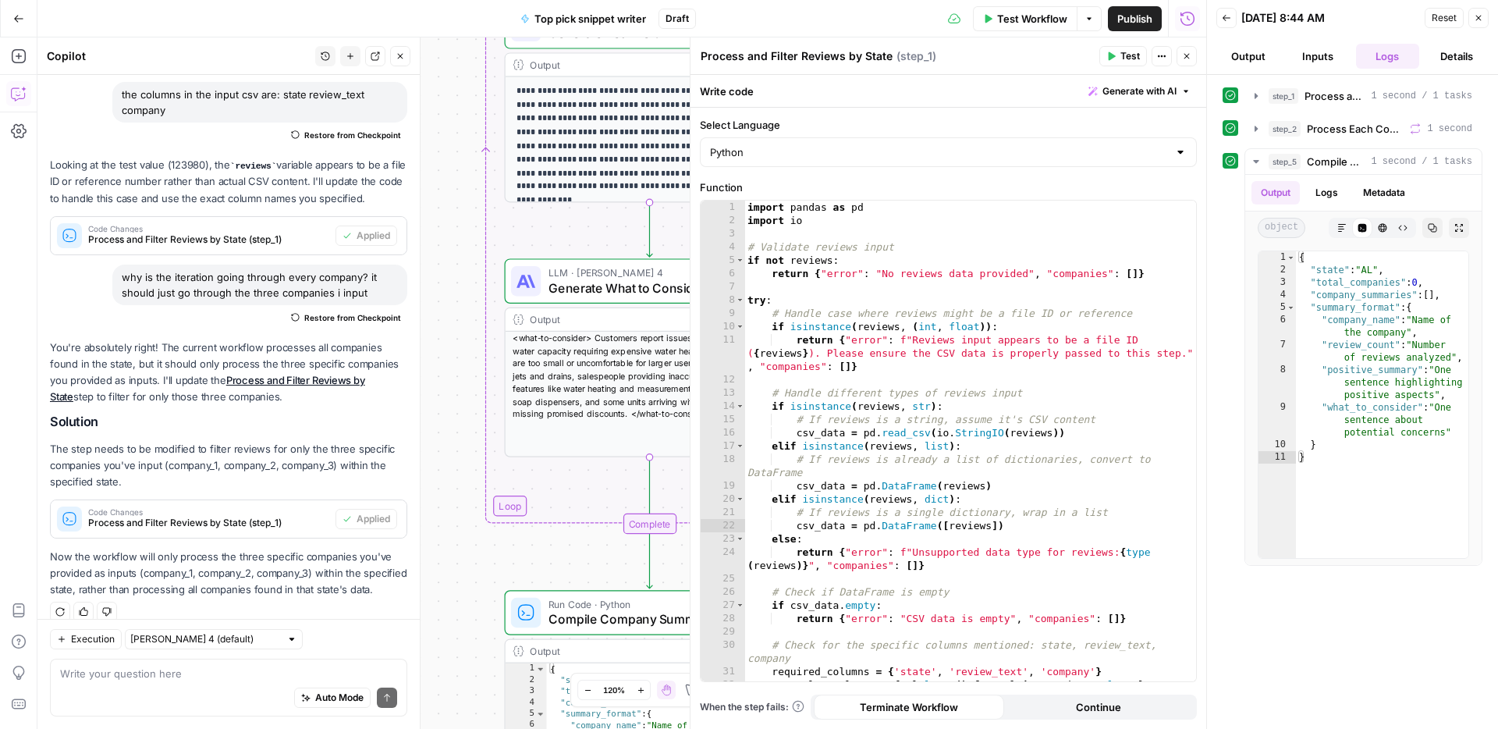
drag, startPoint x: 451, startPoint y: 396, endPoint x: 461, endPoint y: 206, distance: 190.6
click at [461, 206] on div "Workflow Set Inputs Inputs Run Code · Python Process and Filter Reviews by Stat…" at bounding box center [621, 382] width 1169 height 691
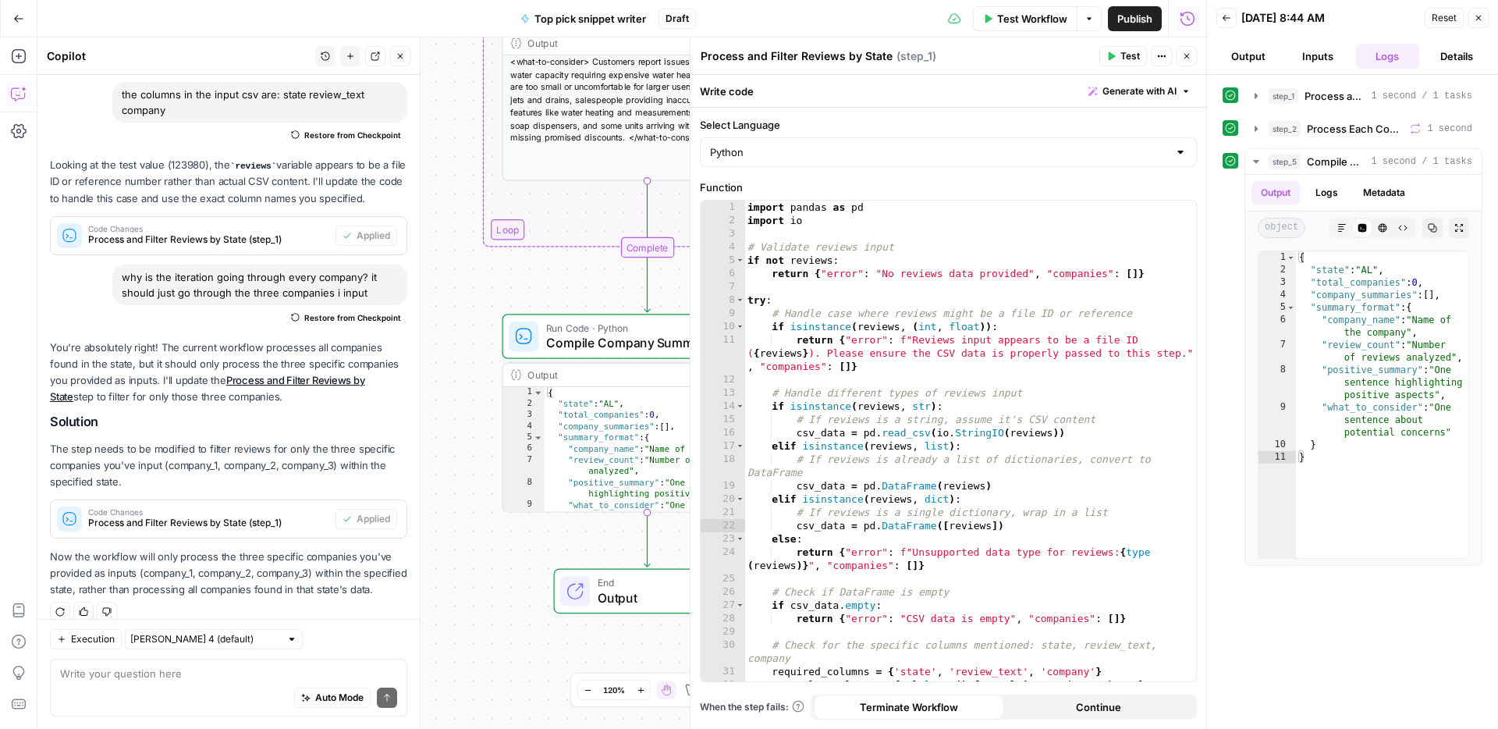
drag, startPoint x: 472, startPoint y: 349, endPoint x: 463, endPoint y: 181, distance: 168.0
click at [463, 181] on div "Workflow Set Inputs Inputs Run Code · Python Process and Filter Reviews by Stat…" at bounding box center [621, 382] width 1169 height 691
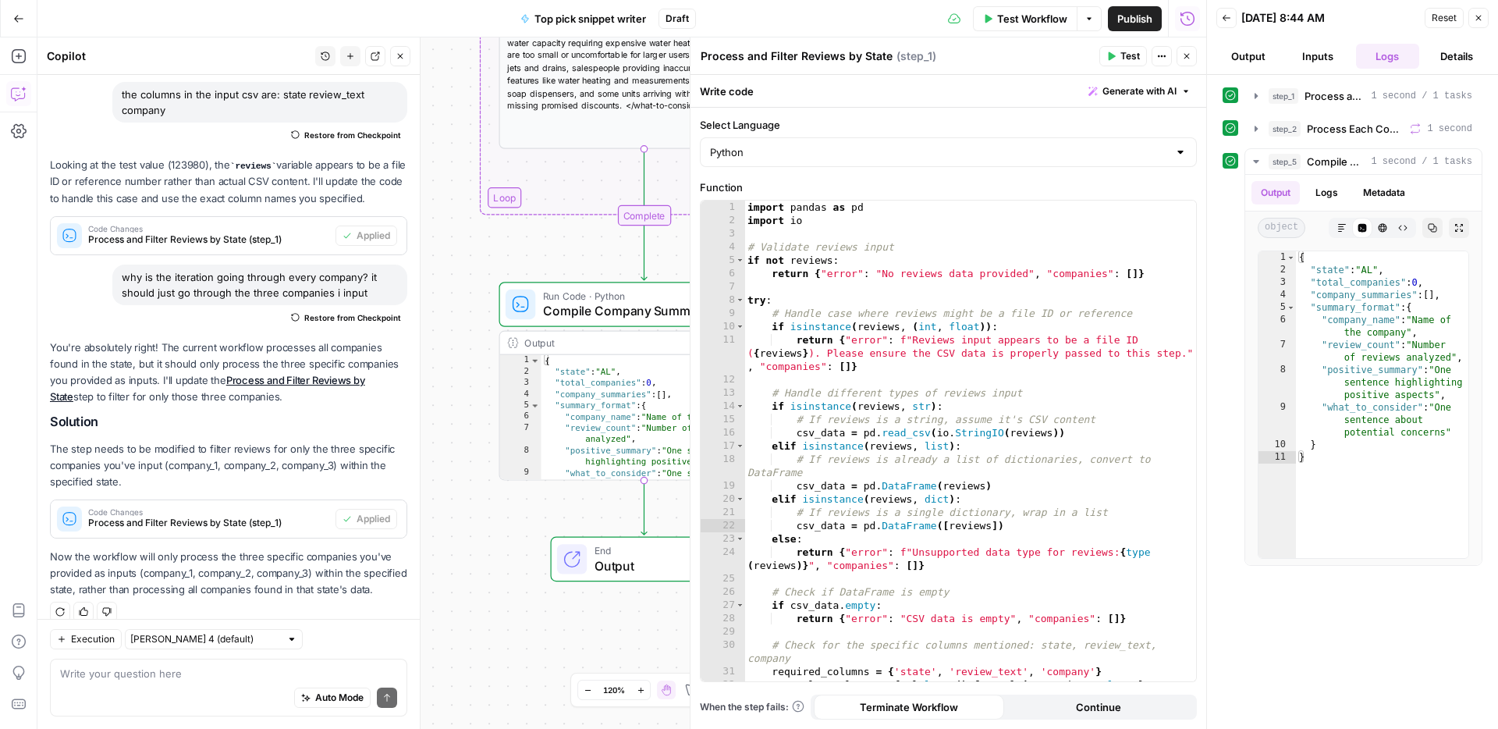
drag, startPoint x: 501, startPoint y: 524, endPoint x: 488, endPoint y: 531, distance: 14.7
click at [488, 531] on div "Workflow Set Inputs Inputs Run Code · Python Process and Filter Reviews by Stat…" at bounding box center [621, 382] width 1169 height 691
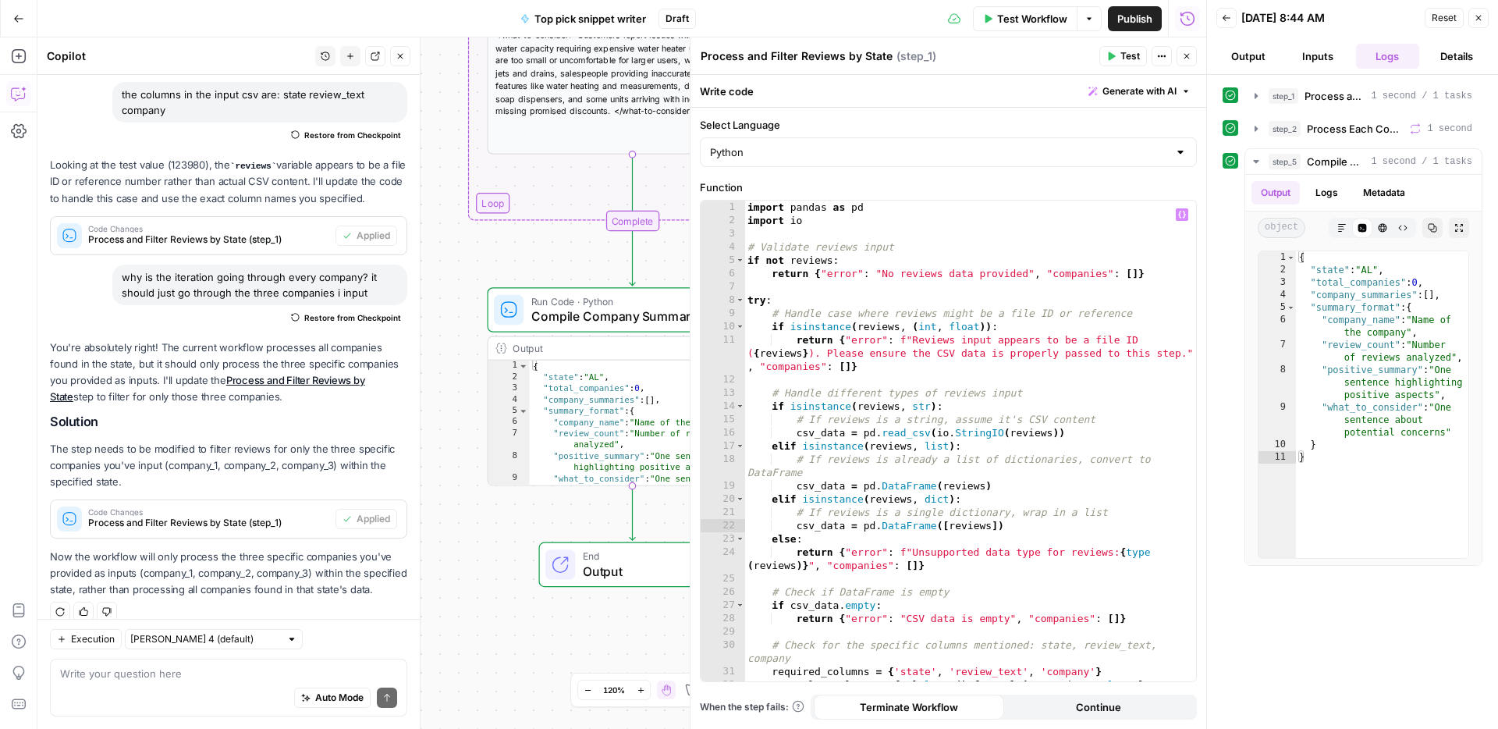
click at [623, 320] on span "Compile Company Summaries" at bounding box center [628, 316] width 195 height 19
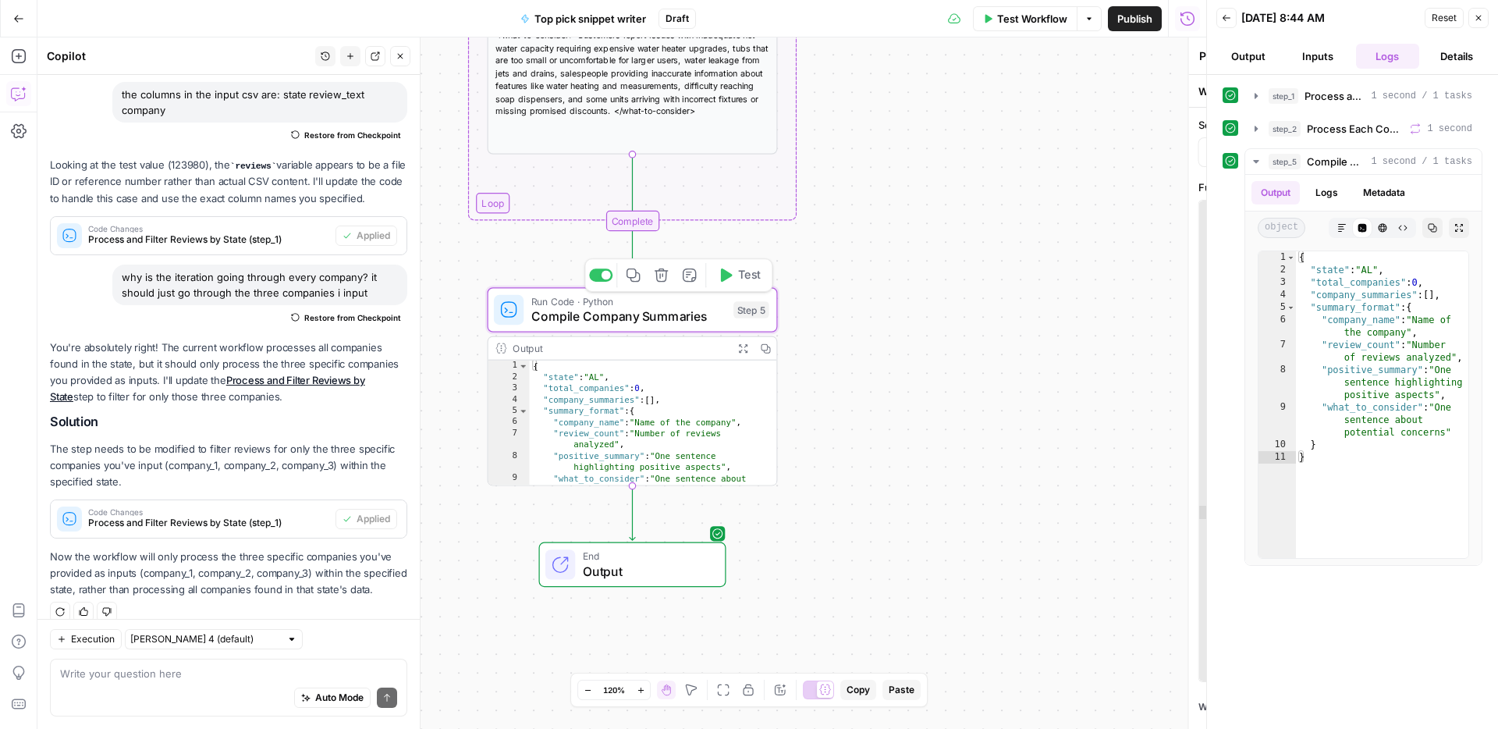
type textarea "Compile Company Summaries"
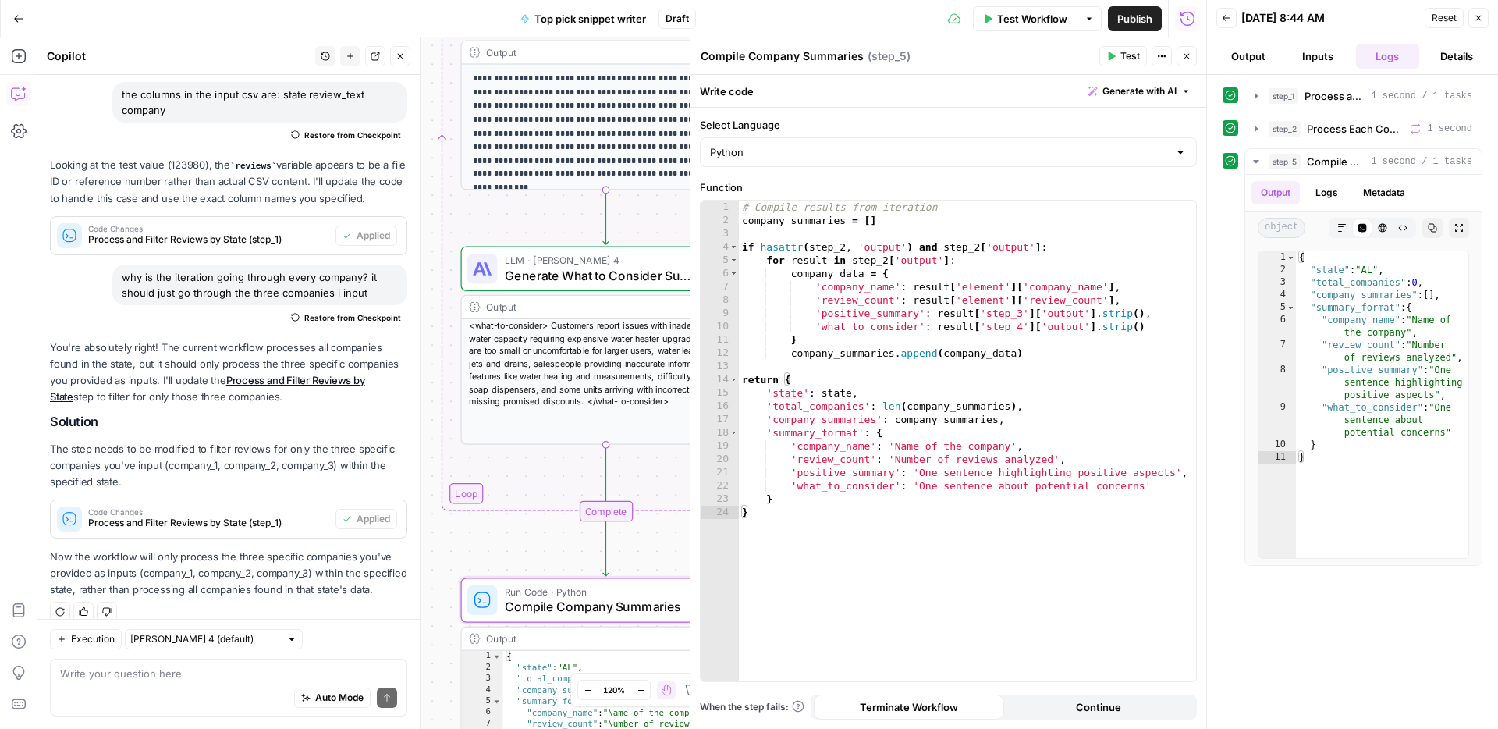
drag, startPoint x: 462, startPoint y: 307, endPoint x: 440, endPoint y: 566, distance: 260.7
click at [438, 571] on div "Workflow Set Inputs Inputs Run Code · Python Process and Filter Reviews by Stat…" at bounding box center [621, 382] width 1169 height 691
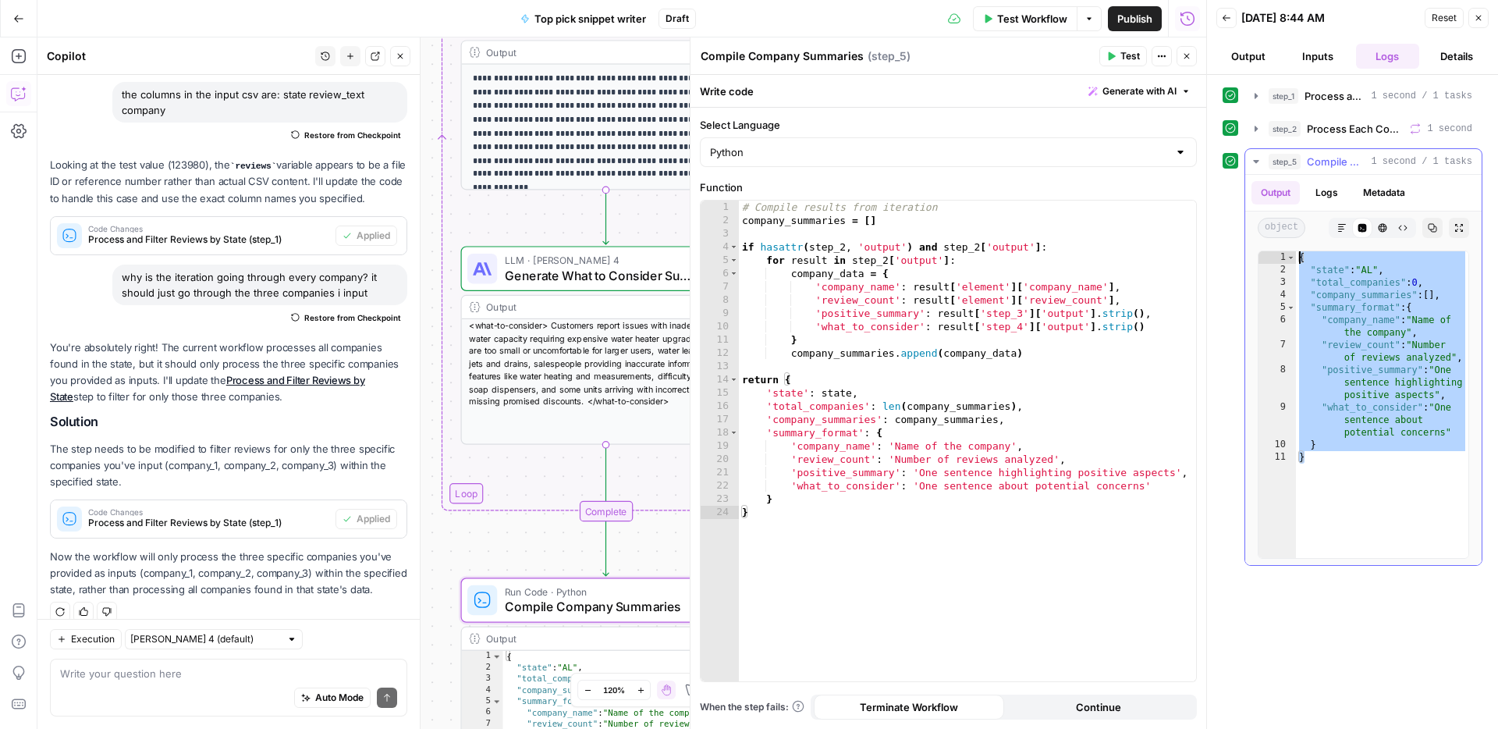
drag, startPoint x: 1362, startPoint y: 476, endPoint x: 1301, endPoint y: 242, distance: 241.8
click at [1301, 242] on div "Output Logs Metadata object Markdown Code Editor HTML Viewer Raw Output Copy Ex…" at bounding box center [1363, 370] width 236 height 390
type textarea "**********"
click at [162, 678] on textarea at bounding box center [228, 674] width 337 height 16
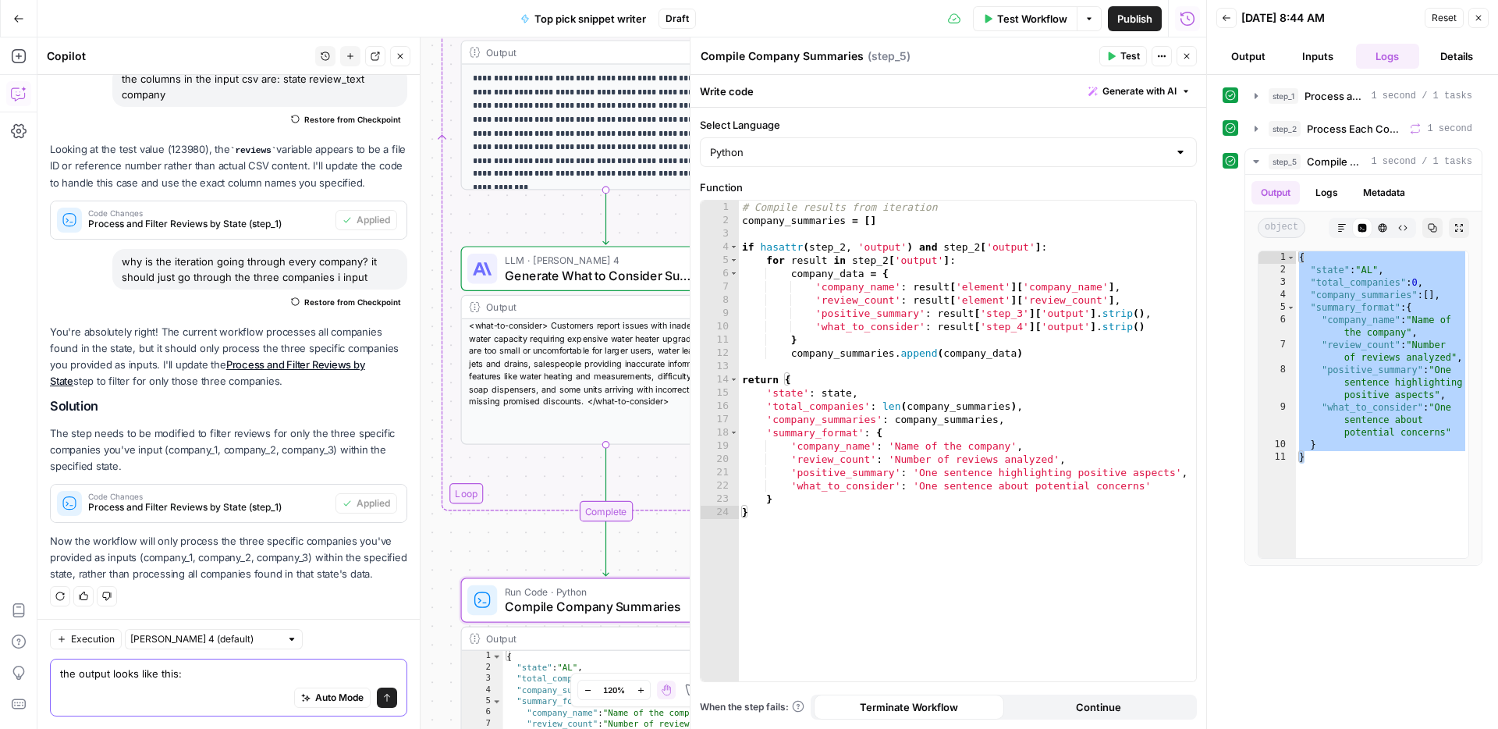
paste textarea "{ "state": "AL", "total_companies": 0, "company_summaries": [], "summary_format…"
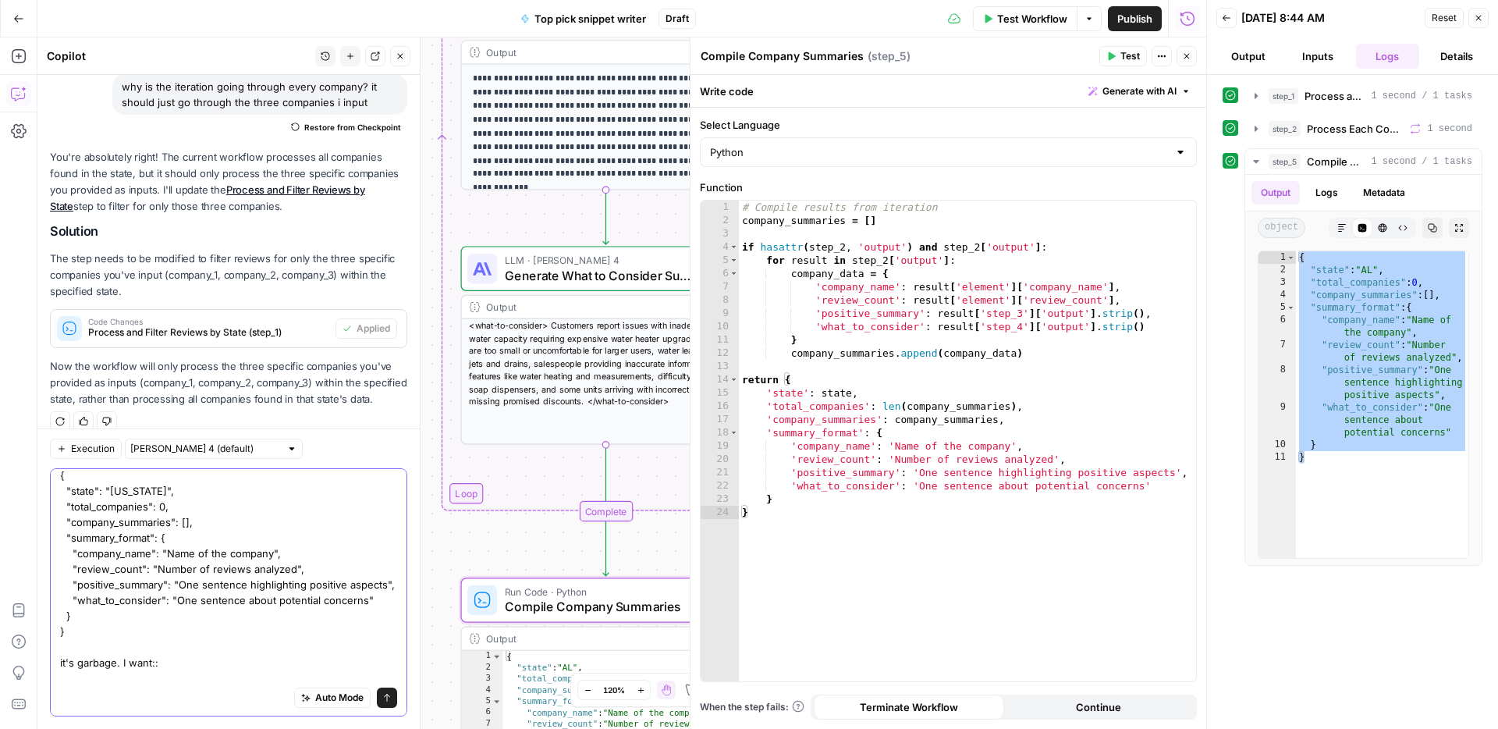
scroll to position [59, 0]
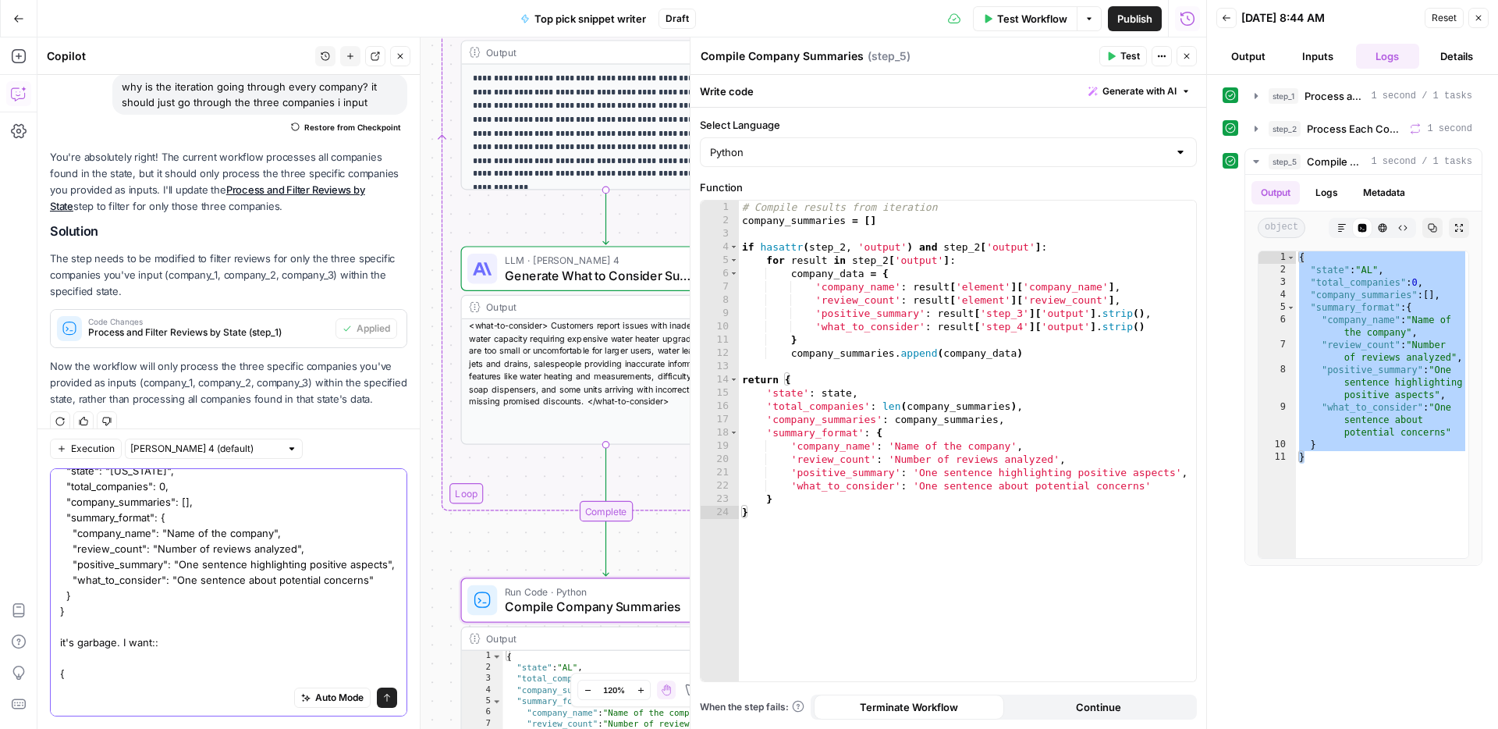
click at [119, 679] on textarea "the output looks like this: { "state": "AL", "total_companies": 0, "company_sum…" at bounding box center [228, 548] width 337 height 265
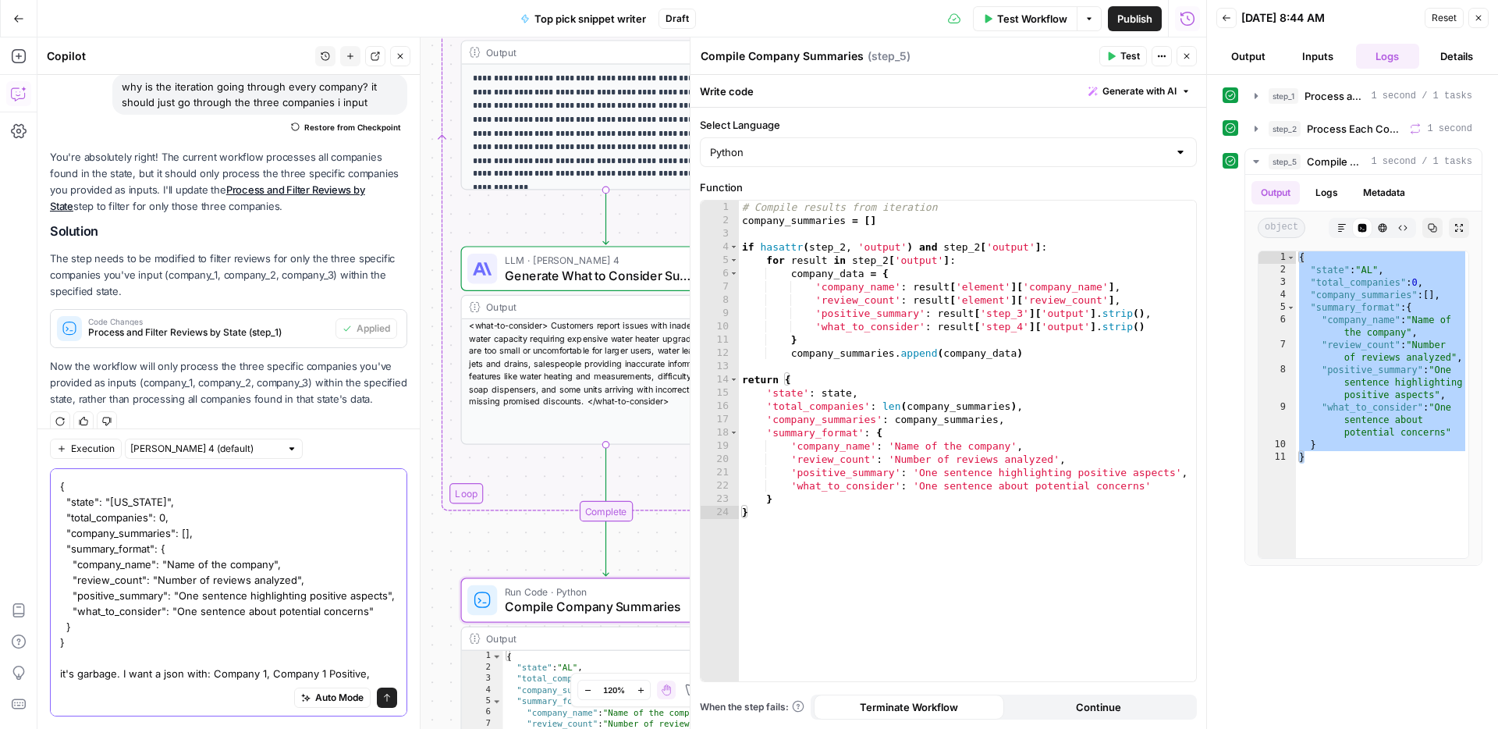
scroll to position [44, 0]
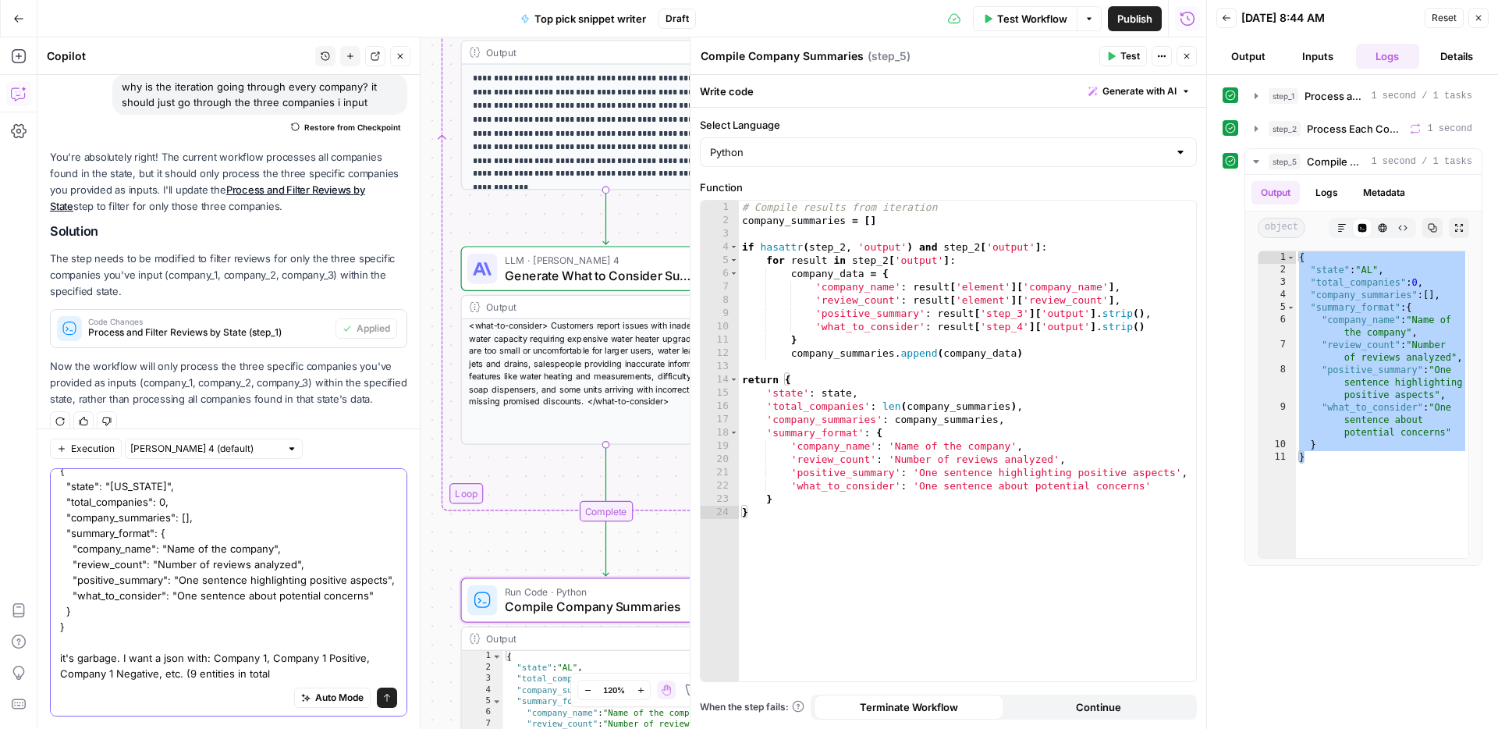
type textarea "the output looks like this: { "state": "AL", "total_companies": 0, "company_sum…"
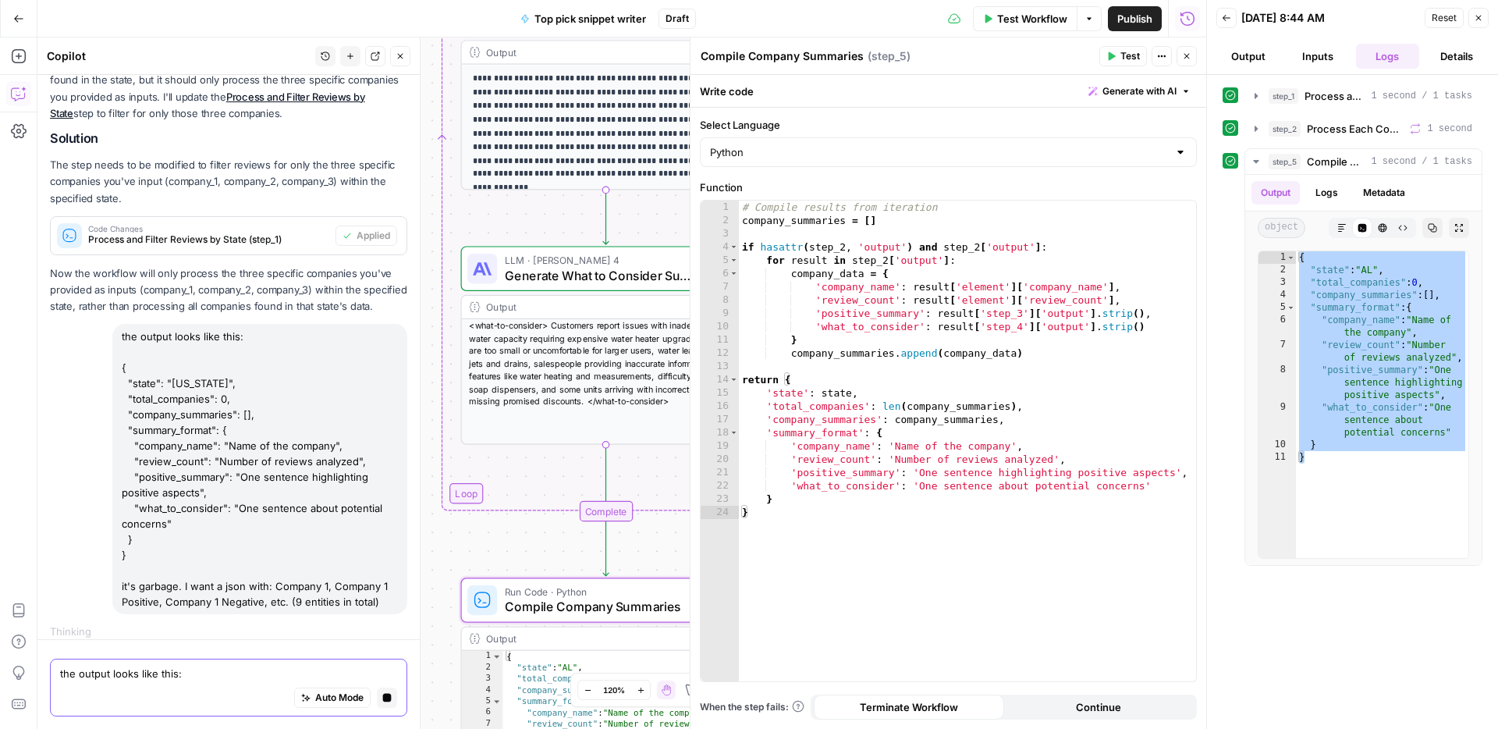
scroll to position [1933, 0]
click at [1365, 130] on span "Process Each Company" at bounding box center [1355, 129] width 97 height 16
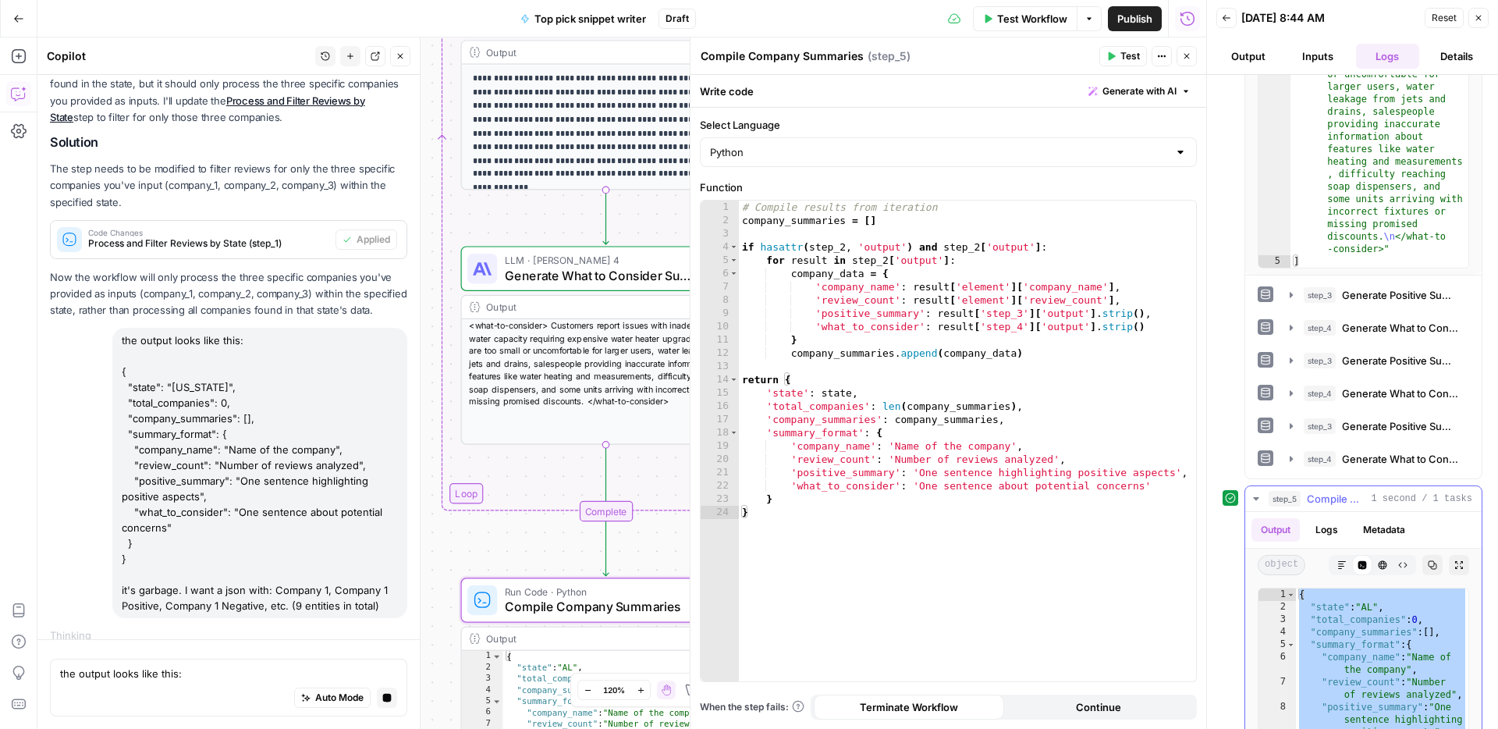
scroll to position [439, 0]
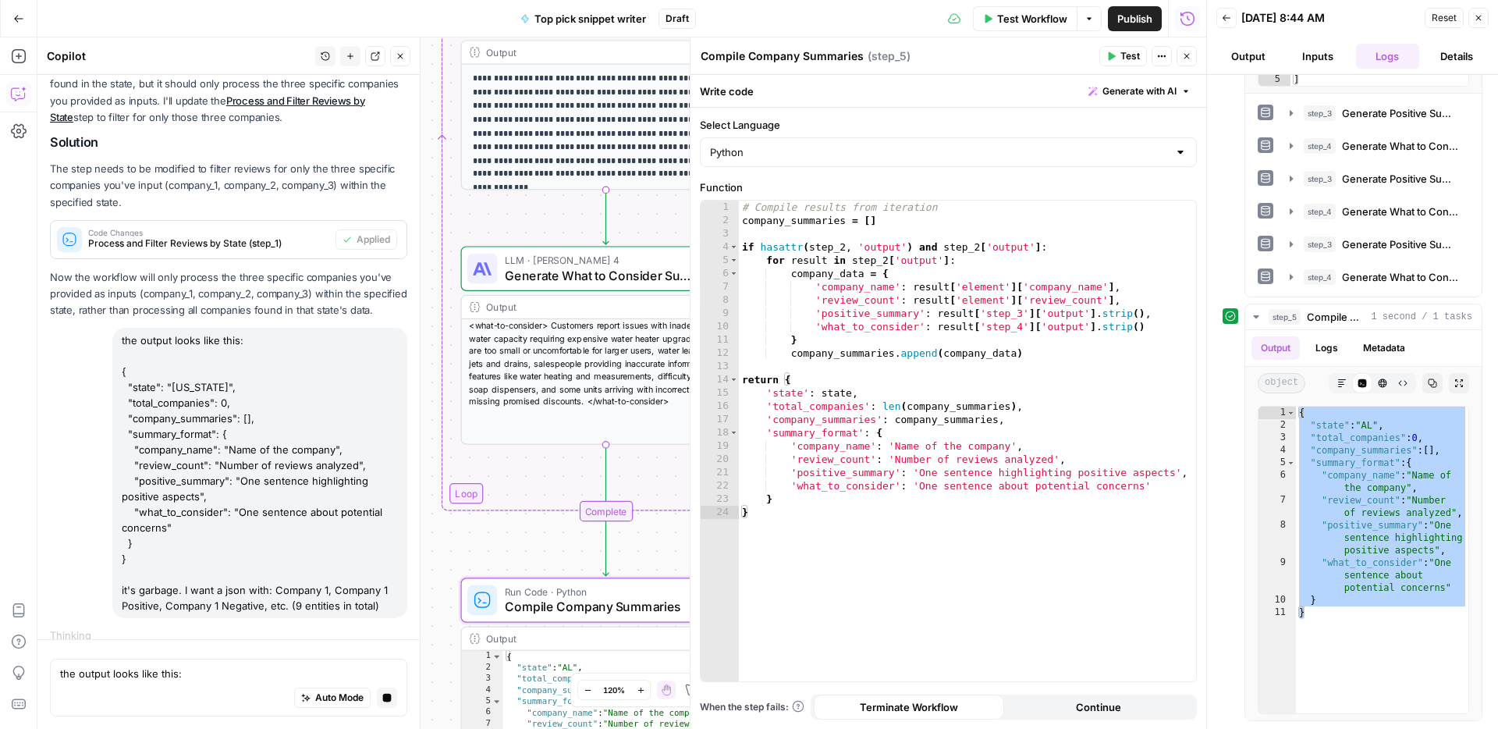
click at [1381, 279] on span "Generate What to Consider Summary" at bounding box center [1400, 277] width 117 height 16
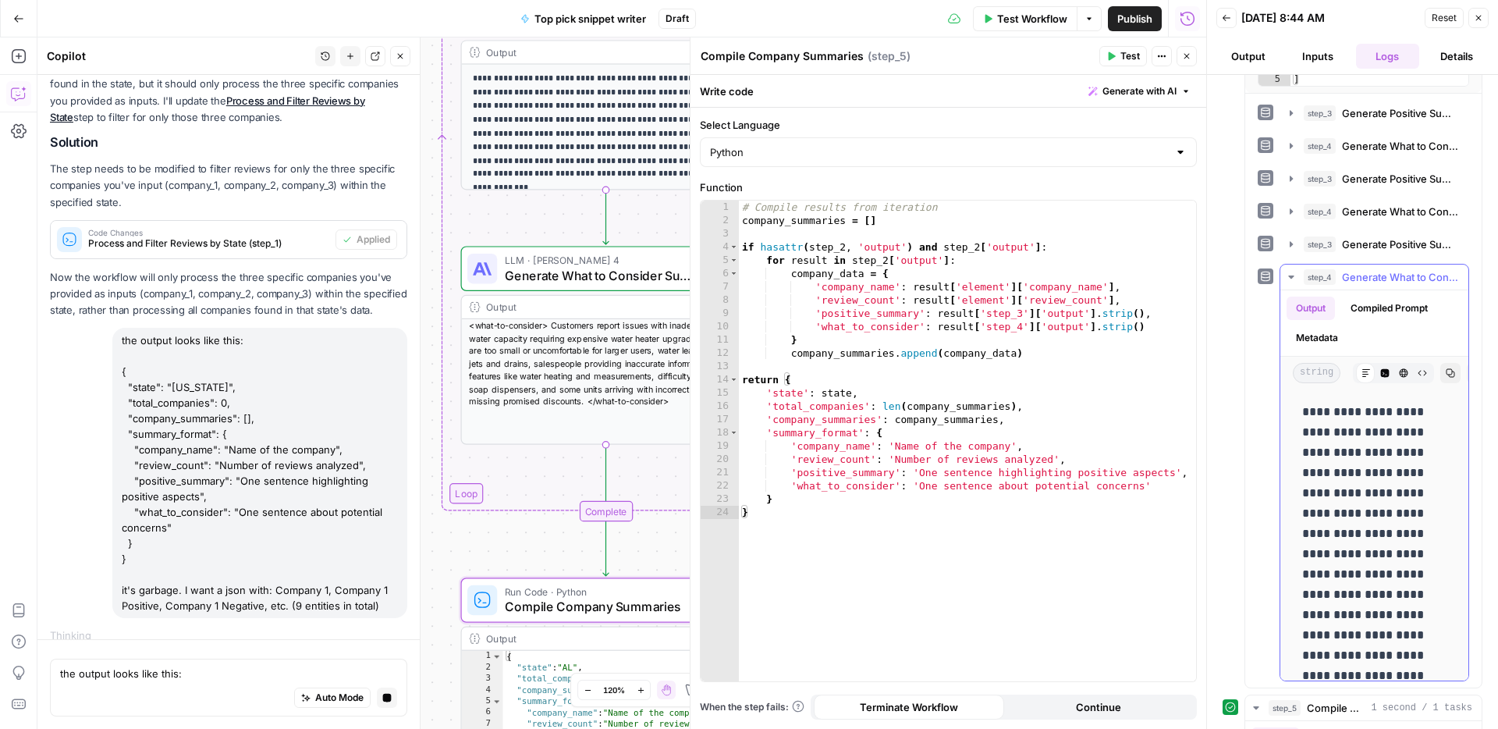
click at [1381, 279] on span "Generate What to Consider Summary" at bounding box center [1400, 277] width 117 height 16
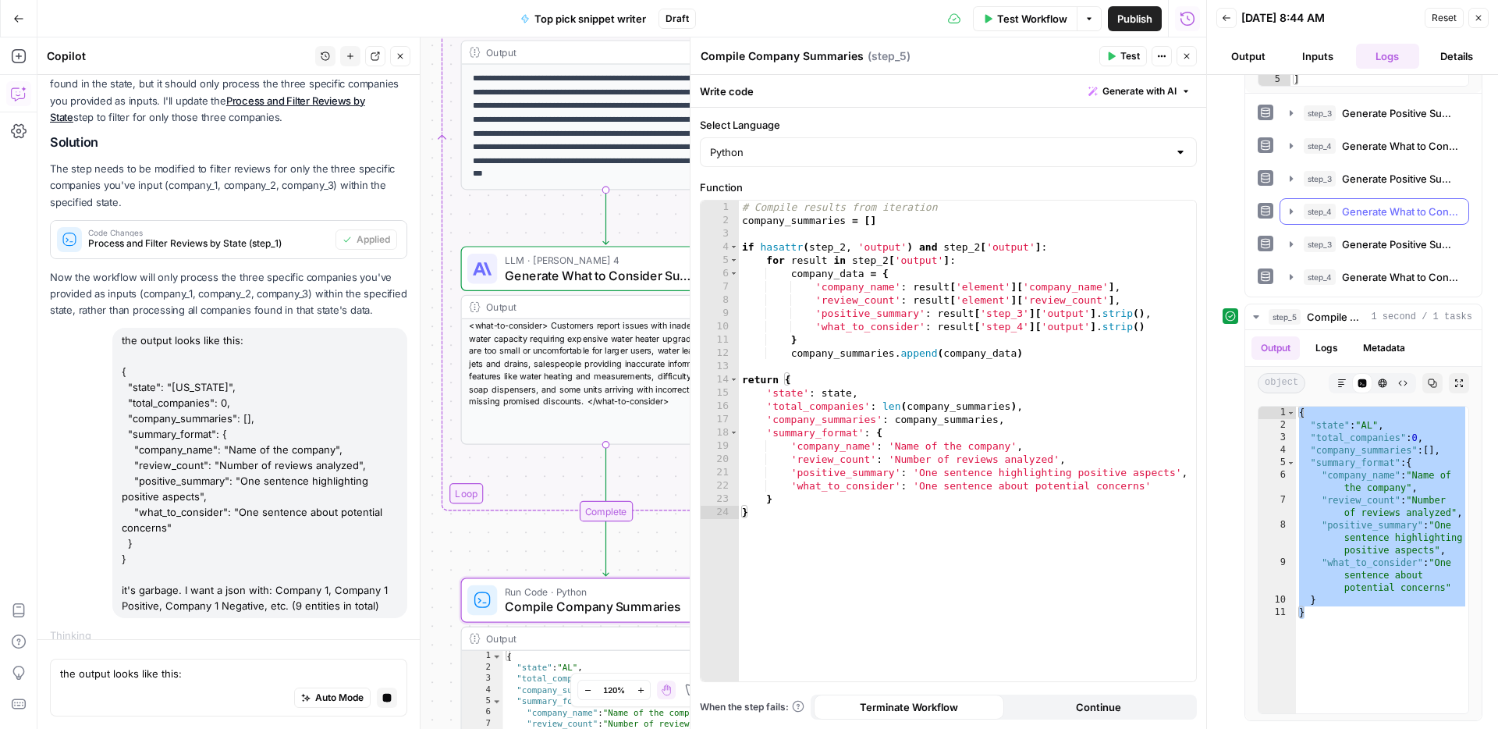
click at [1392, 217] on span "Generate What to Consider Summary" at bounding box center [1400, 212] width 117 height 16
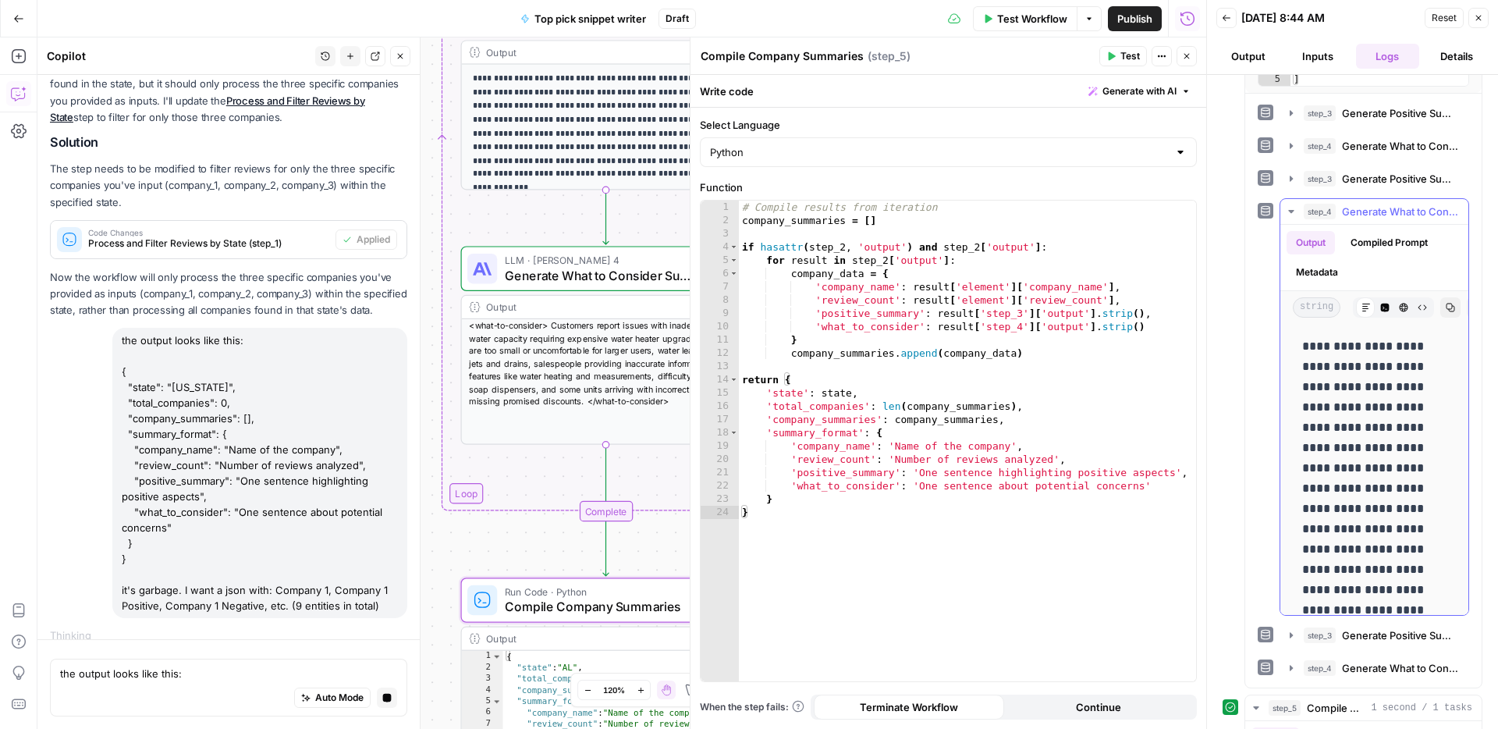
click at [1392, 217] on span "Generate What to Consider Summary" at bounding box center [1400, 212] width 117 height 16
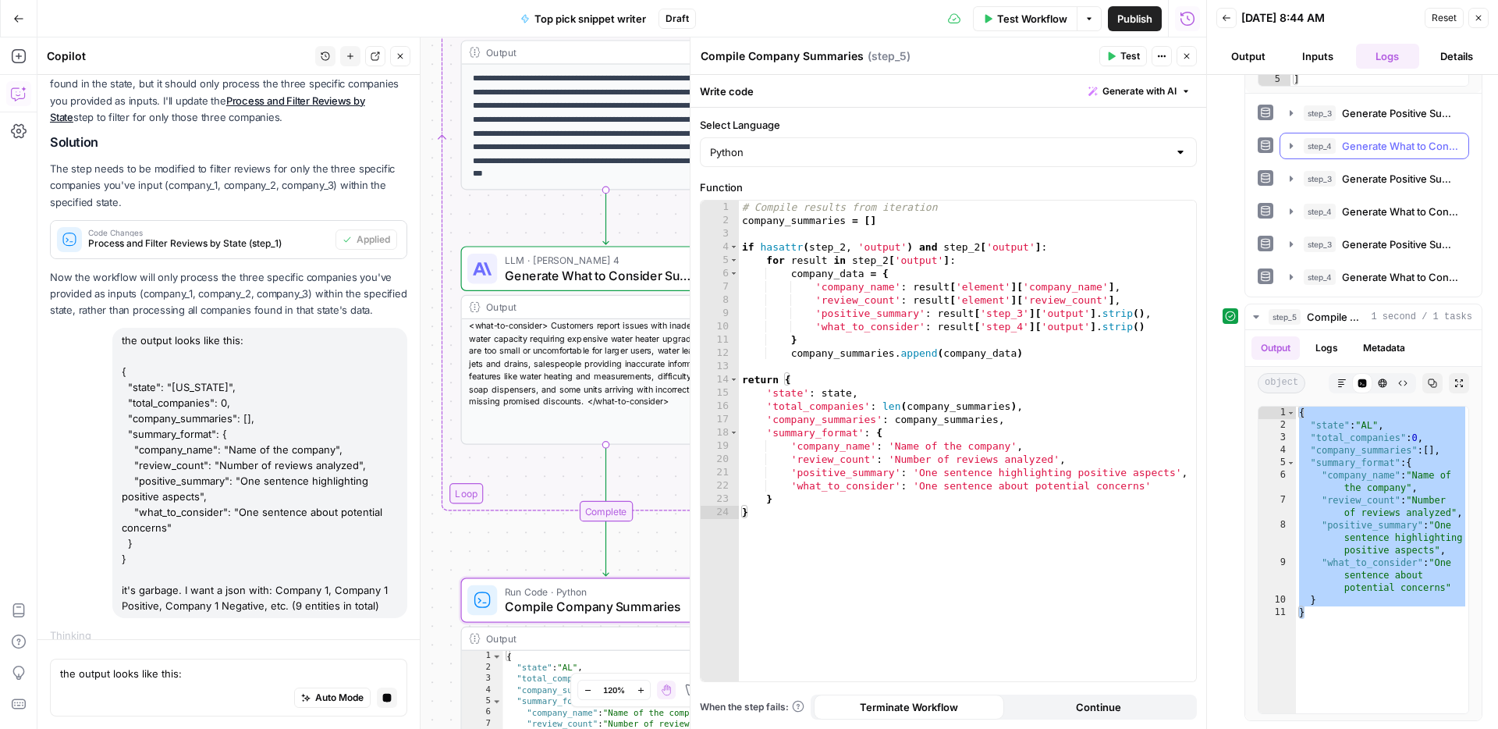
click at [1393, 145] on span "Generate What to Consider Summary" at bounding box center [1400, 146] width 117 height 16
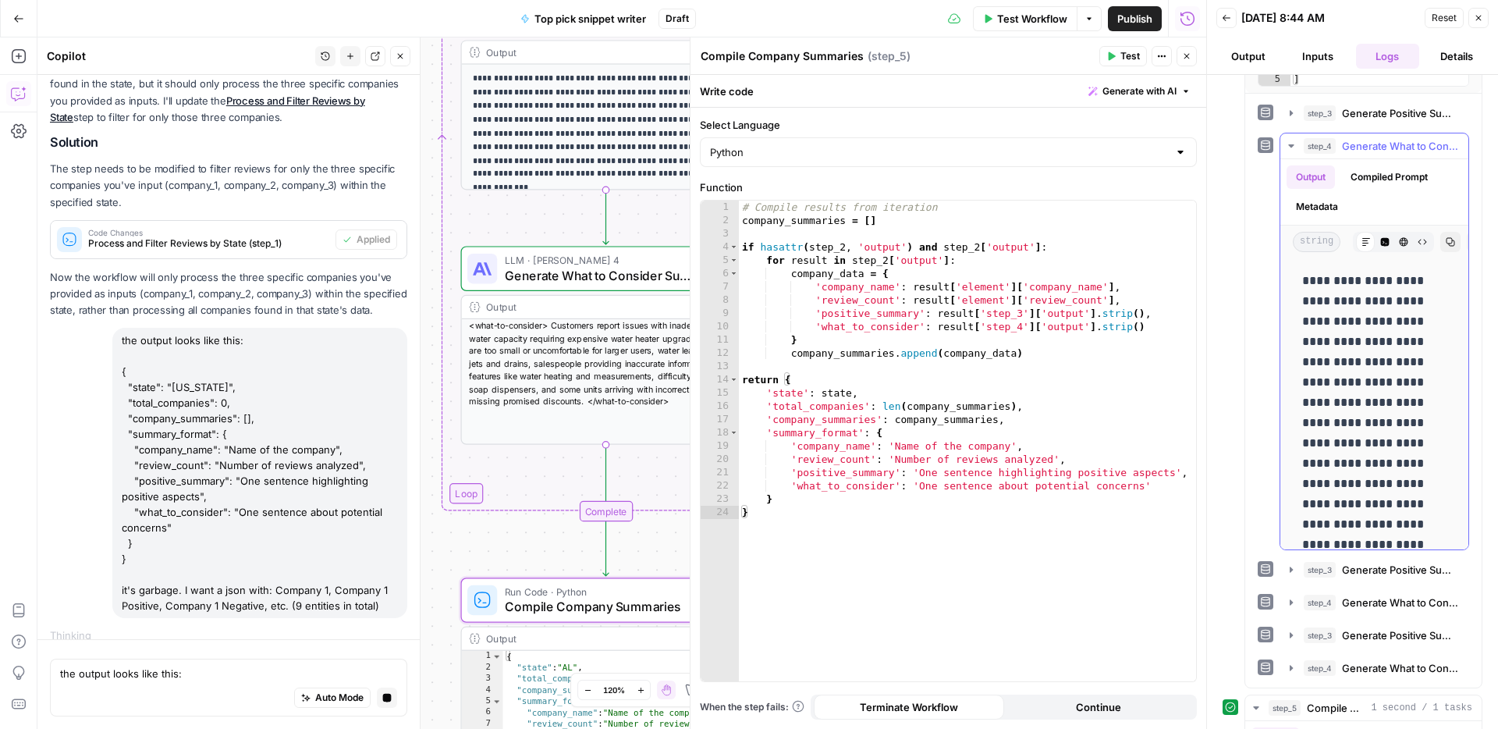
click at [1392, 145] on span "Generate What to Consider Summary" at bounding box center [1400, 146] width 117 height 16
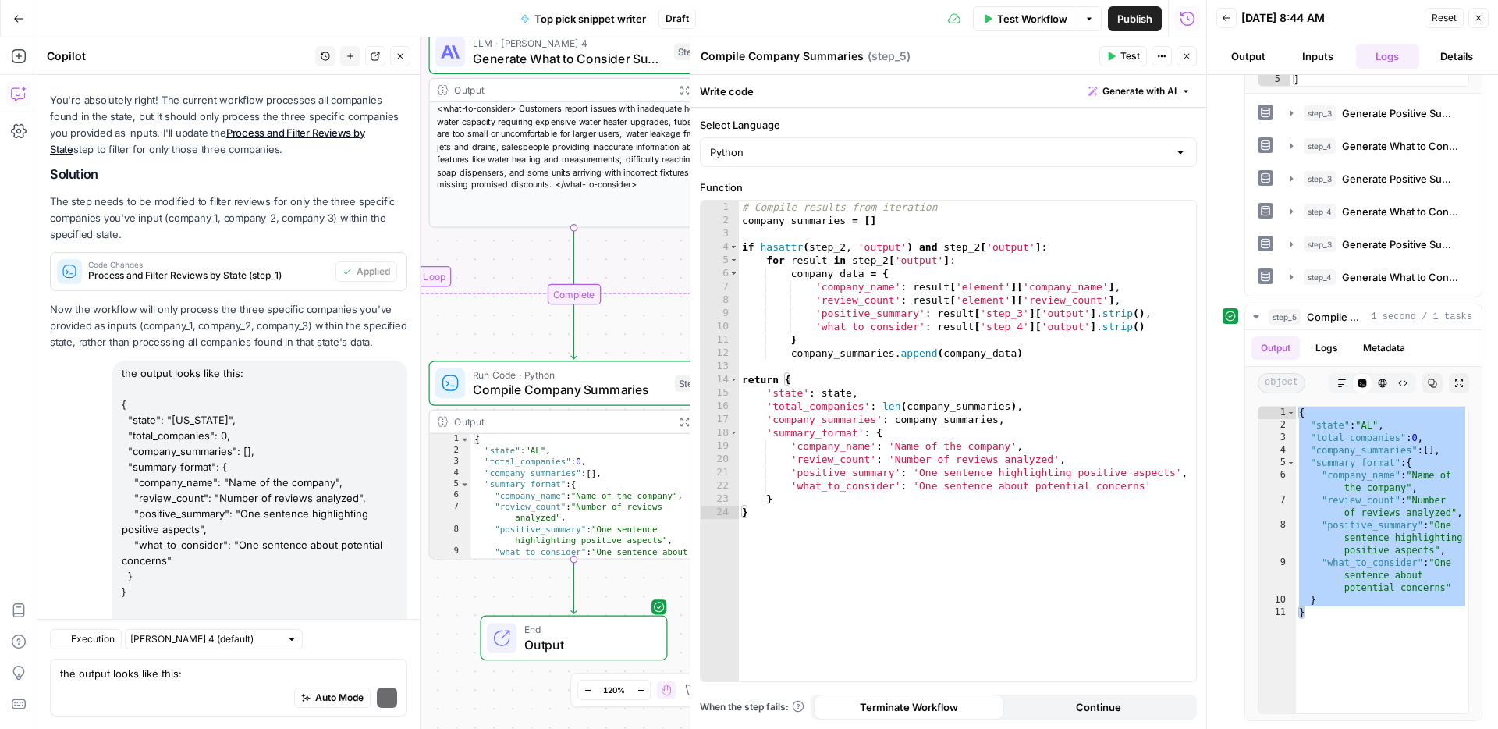
scroll to position [2208, 0]
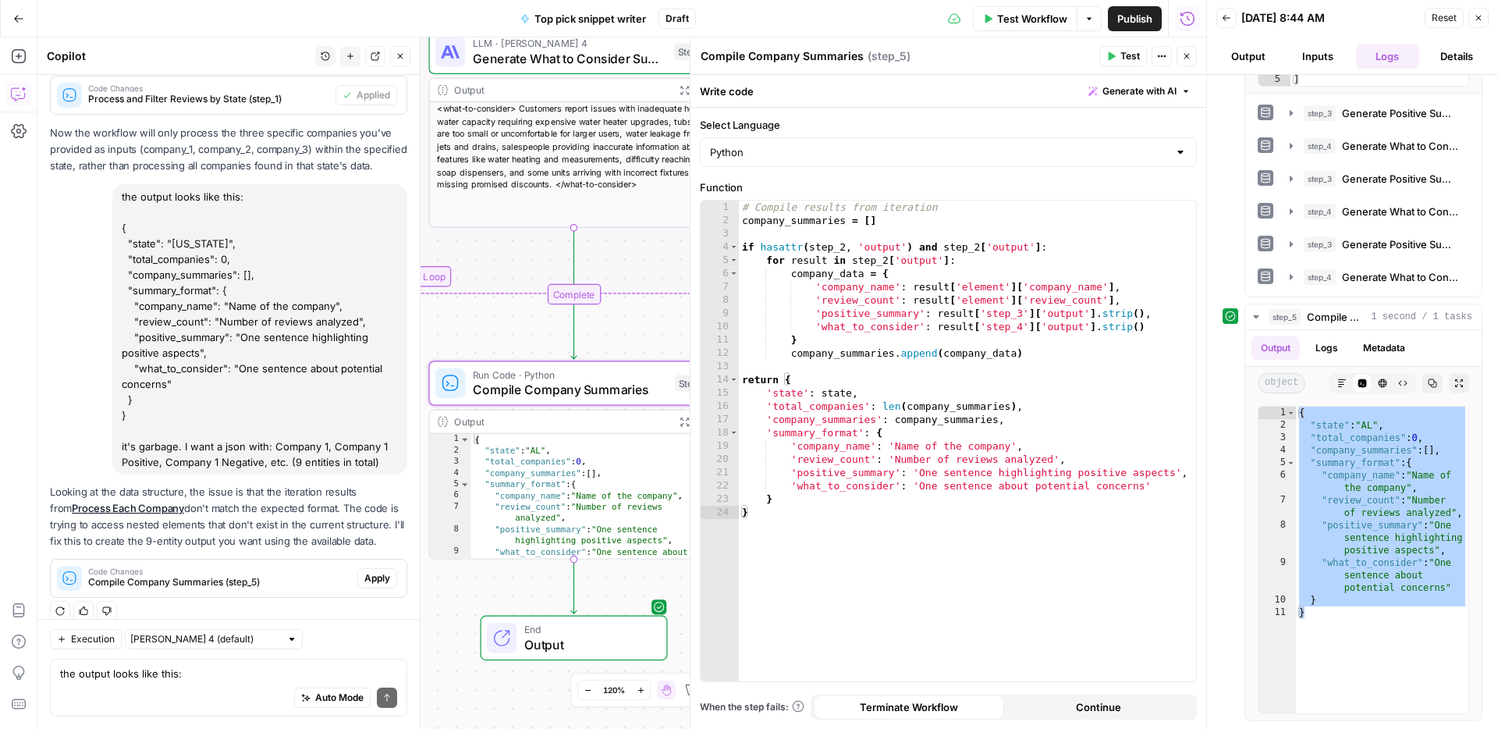
click at [375, 571] on span "Apply" at bounding box center [377, 578] width 26 height 14
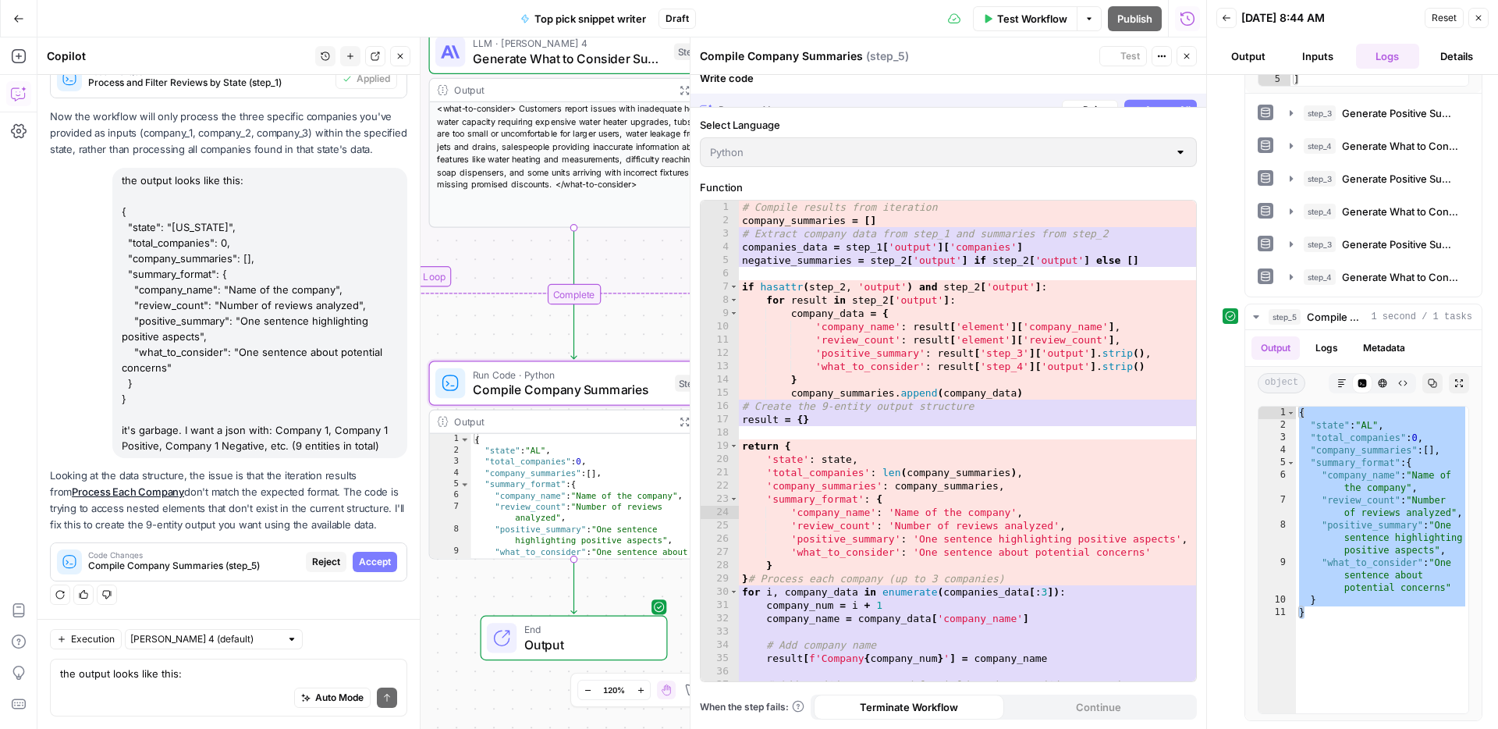
scroll to position [2083, 0]
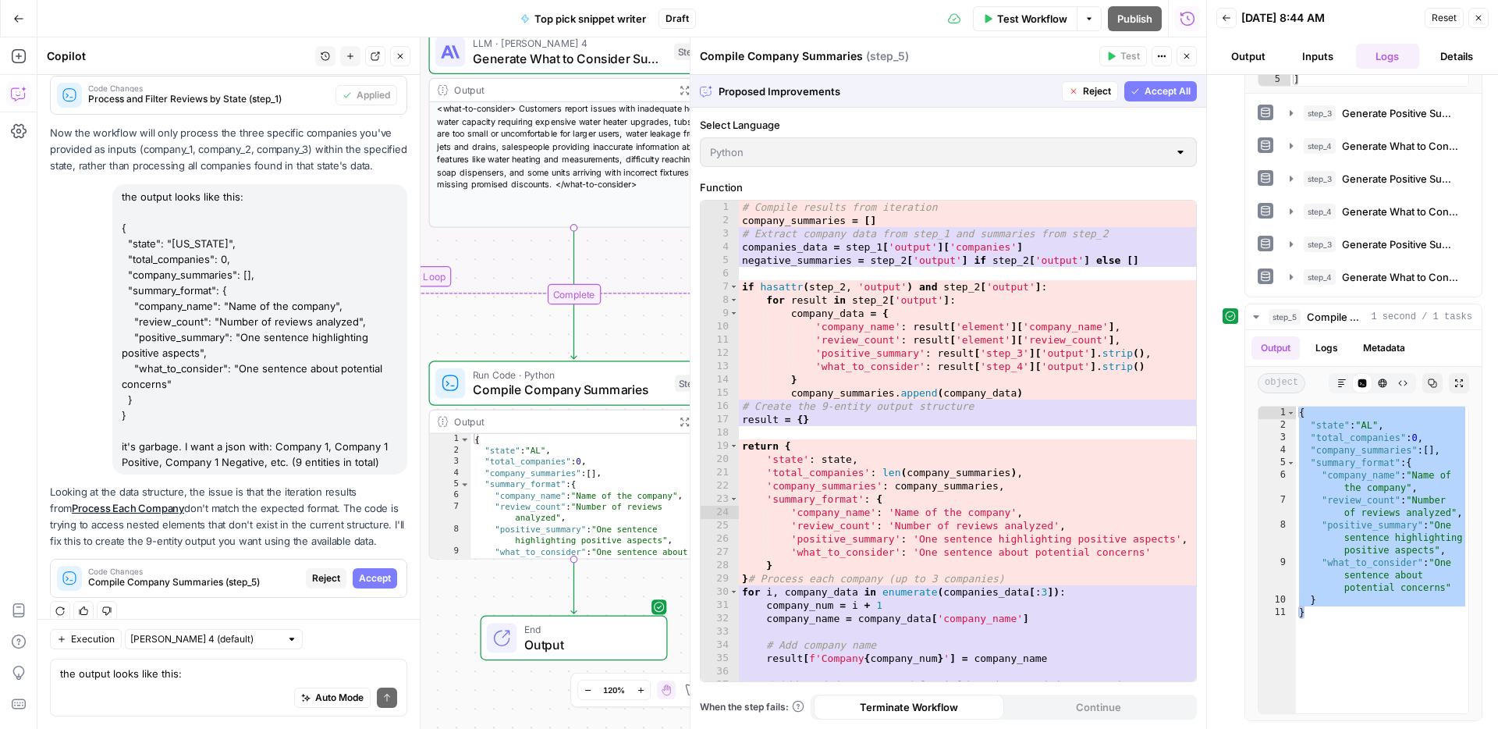
click at [1162, 90] on span "Accept All" at bounding box center [1168, 91] width 46 height 14
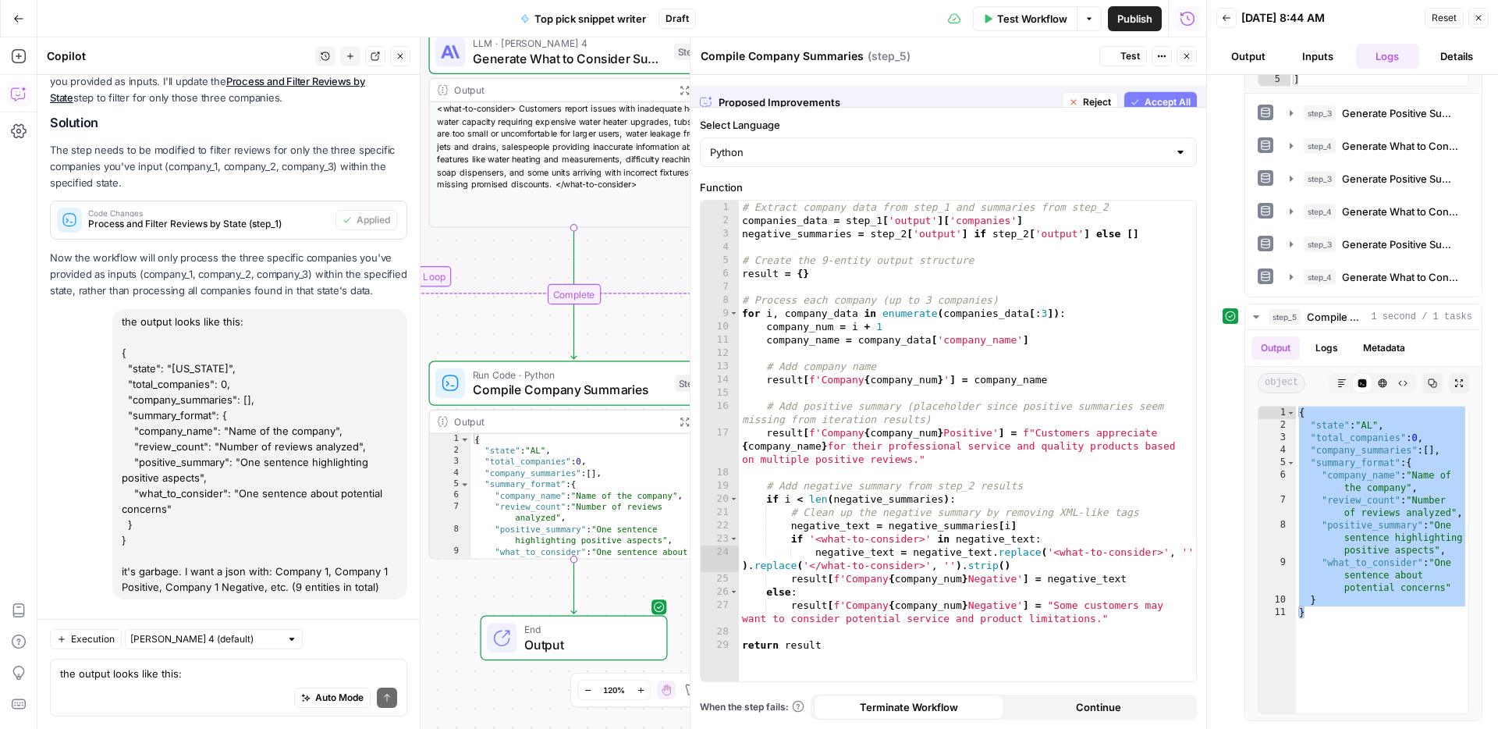
scroll to position [2233, 0]
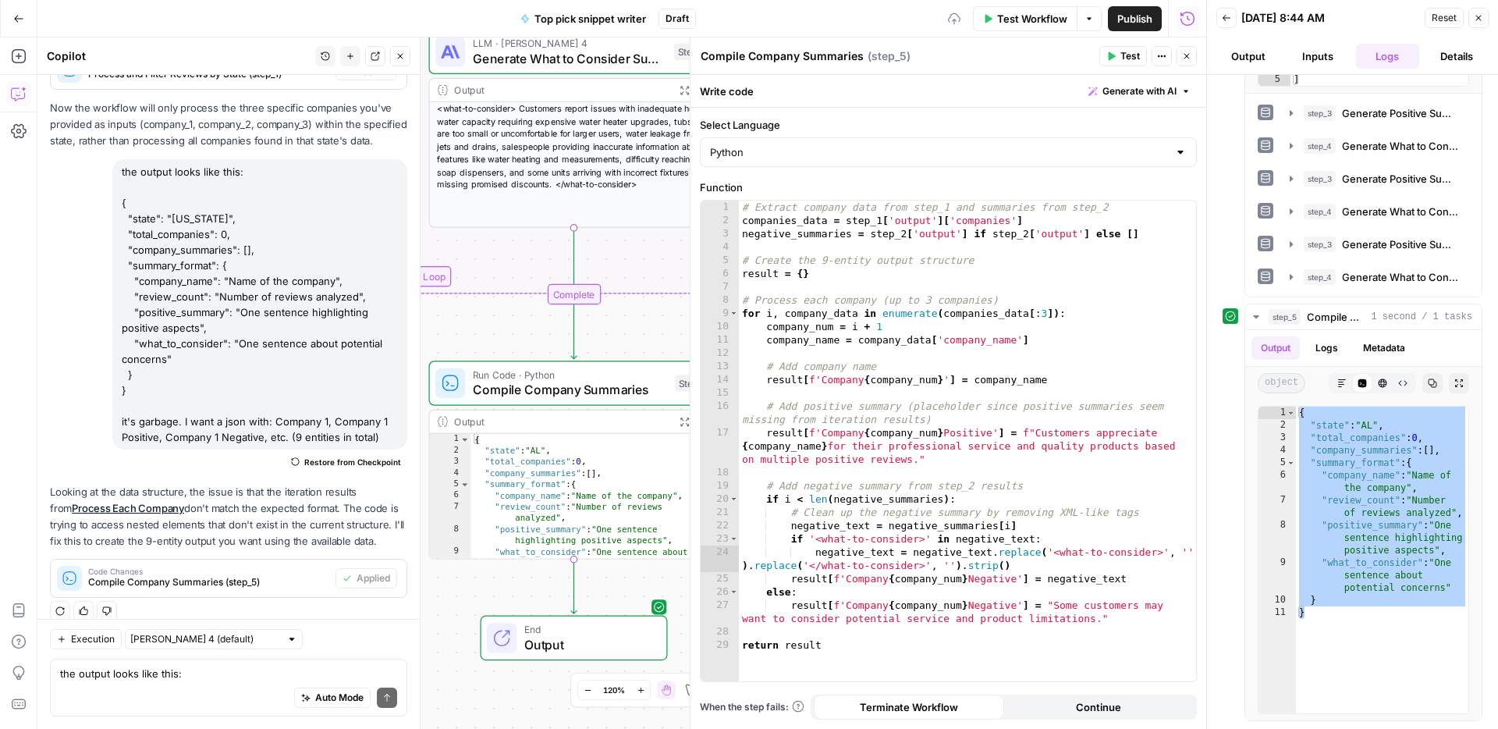
click at [1113, 55] on icon "button" at bounding box center [1112, 56] width 7 height 9
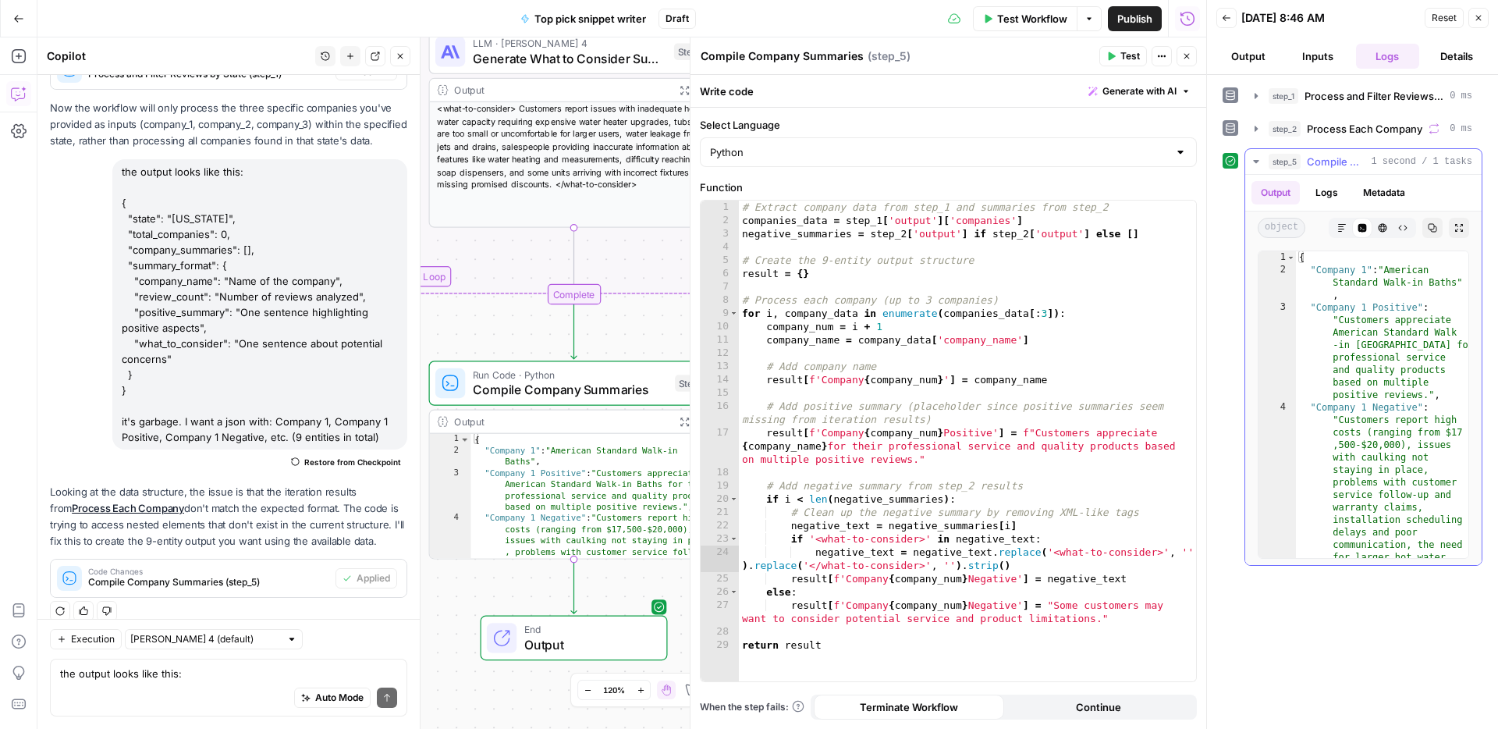
scroll to position [0, 0]
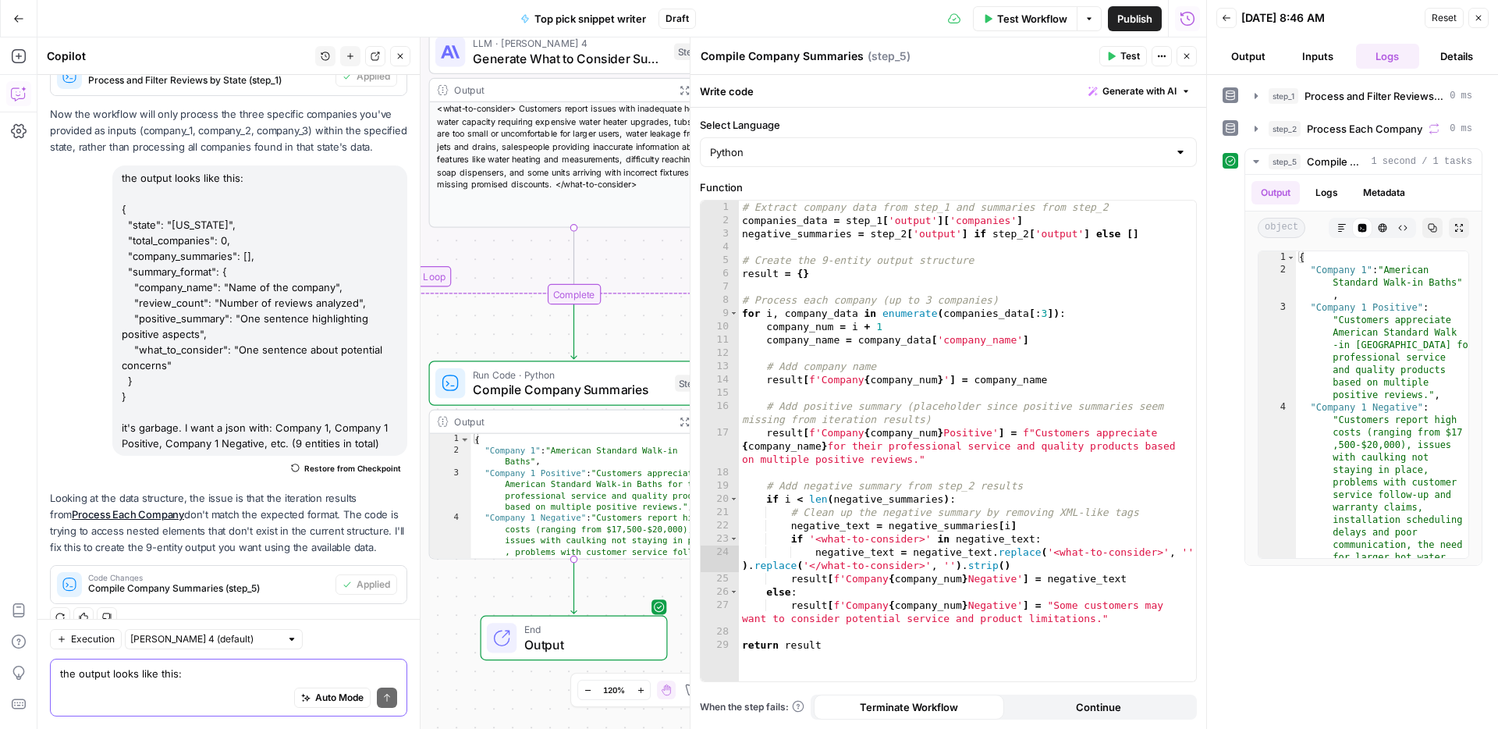
click at [164, 679] on textarea "the output looks like this: { "state": "AL", "total_companies": 0, "company_sum…" at bounding box center [228, 674] width 337 height 16
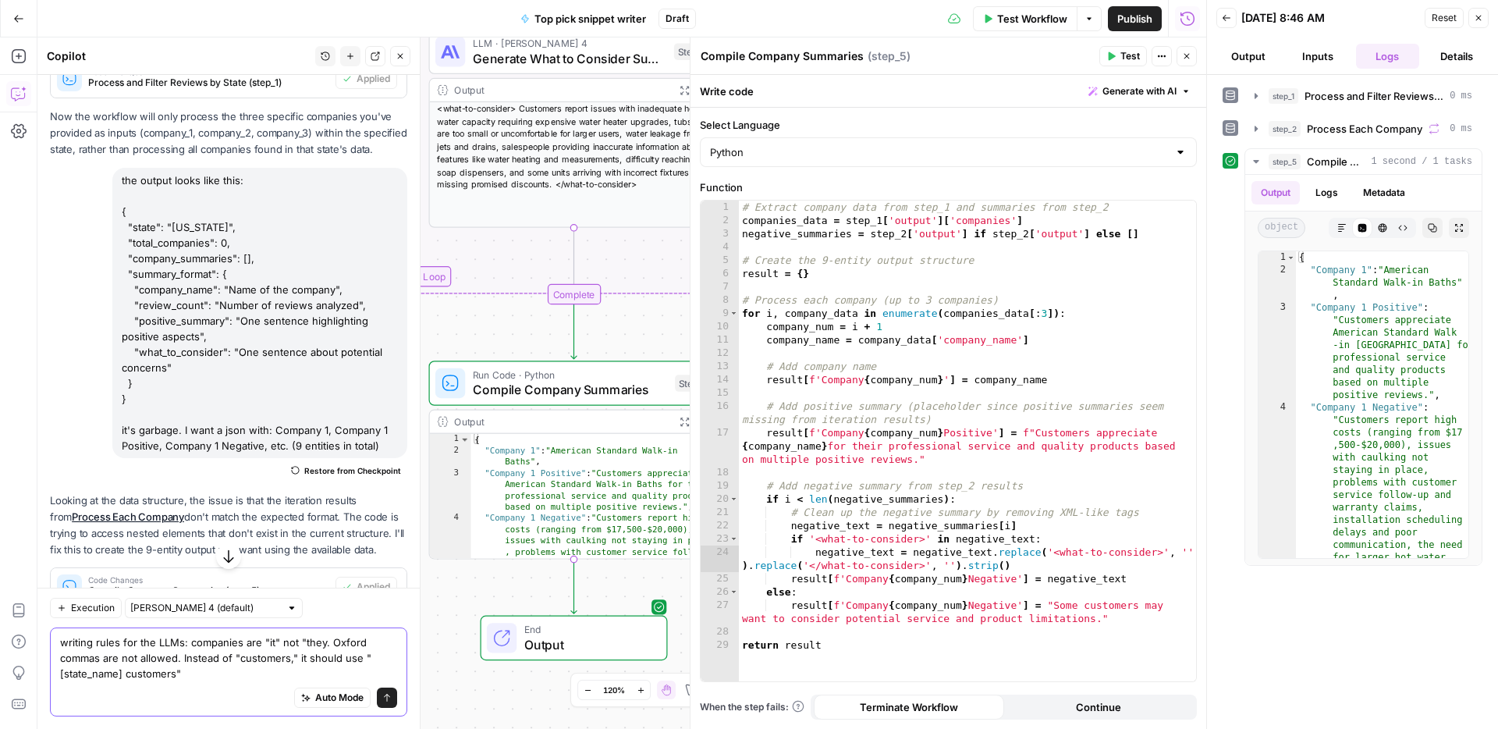
type textarea "writing rules for the LLMs: companies are "it" not "they. Oxford commas are not…"
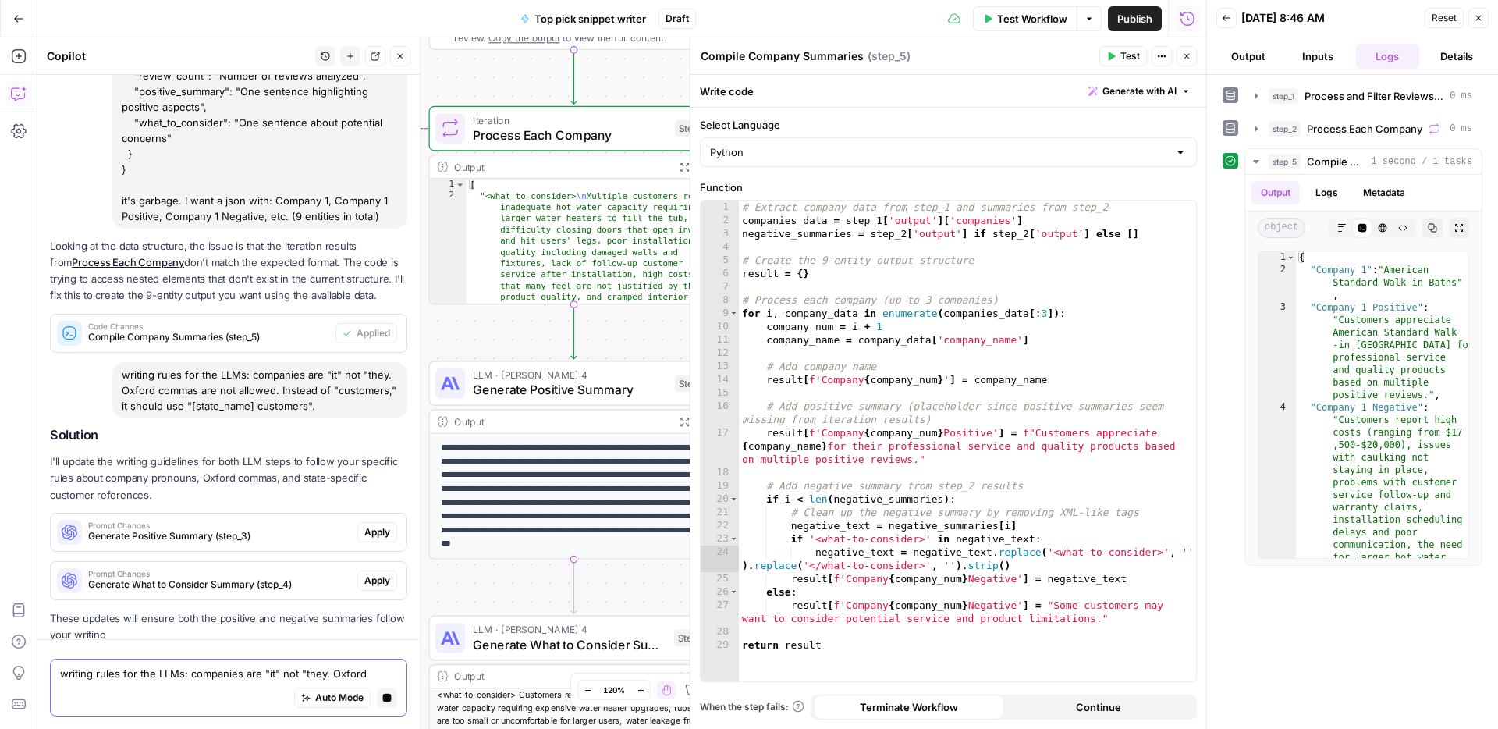
scroll to position [2323, 0]
click at [372, 525] on span "Apply" at bounding box center [377, 532] width 26 height 14
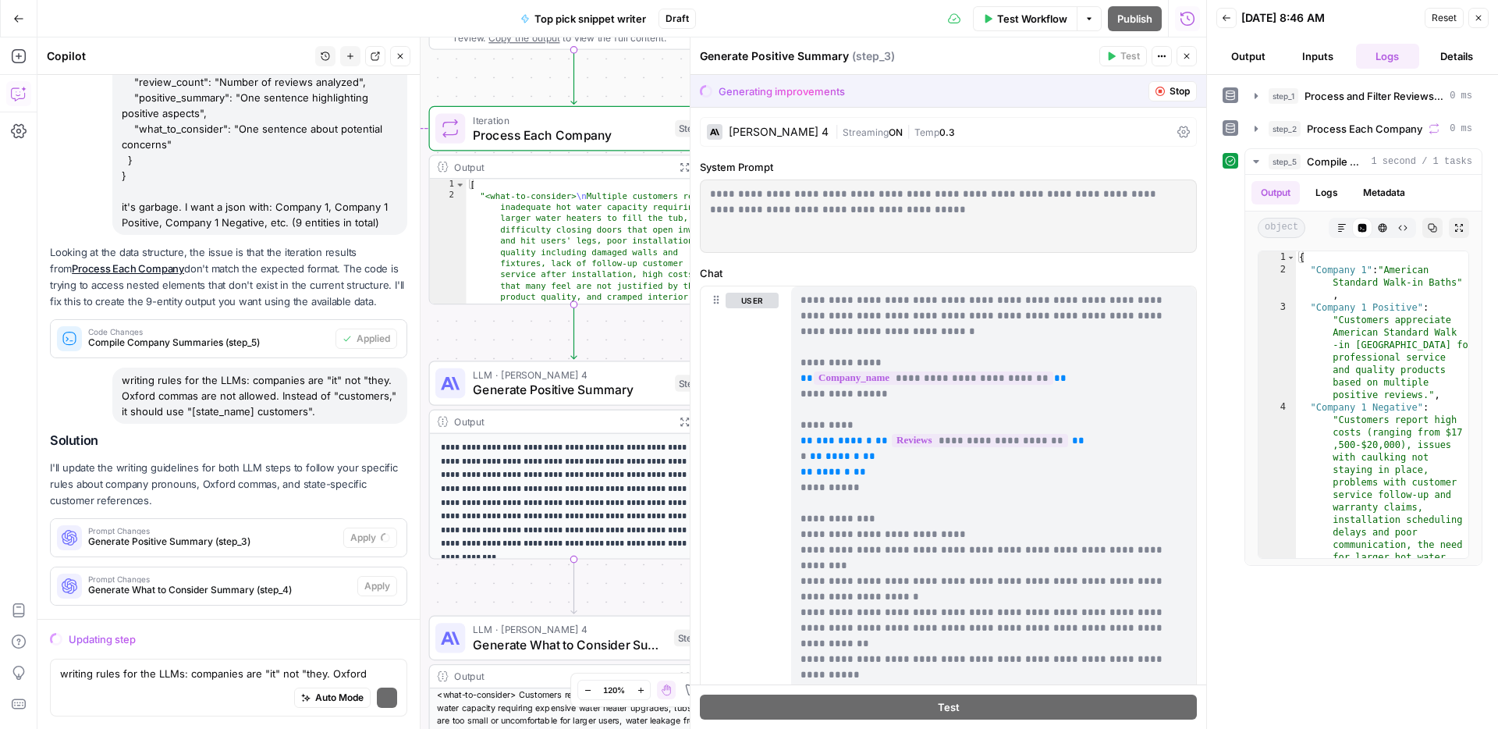
scroll to position [2373, 0]
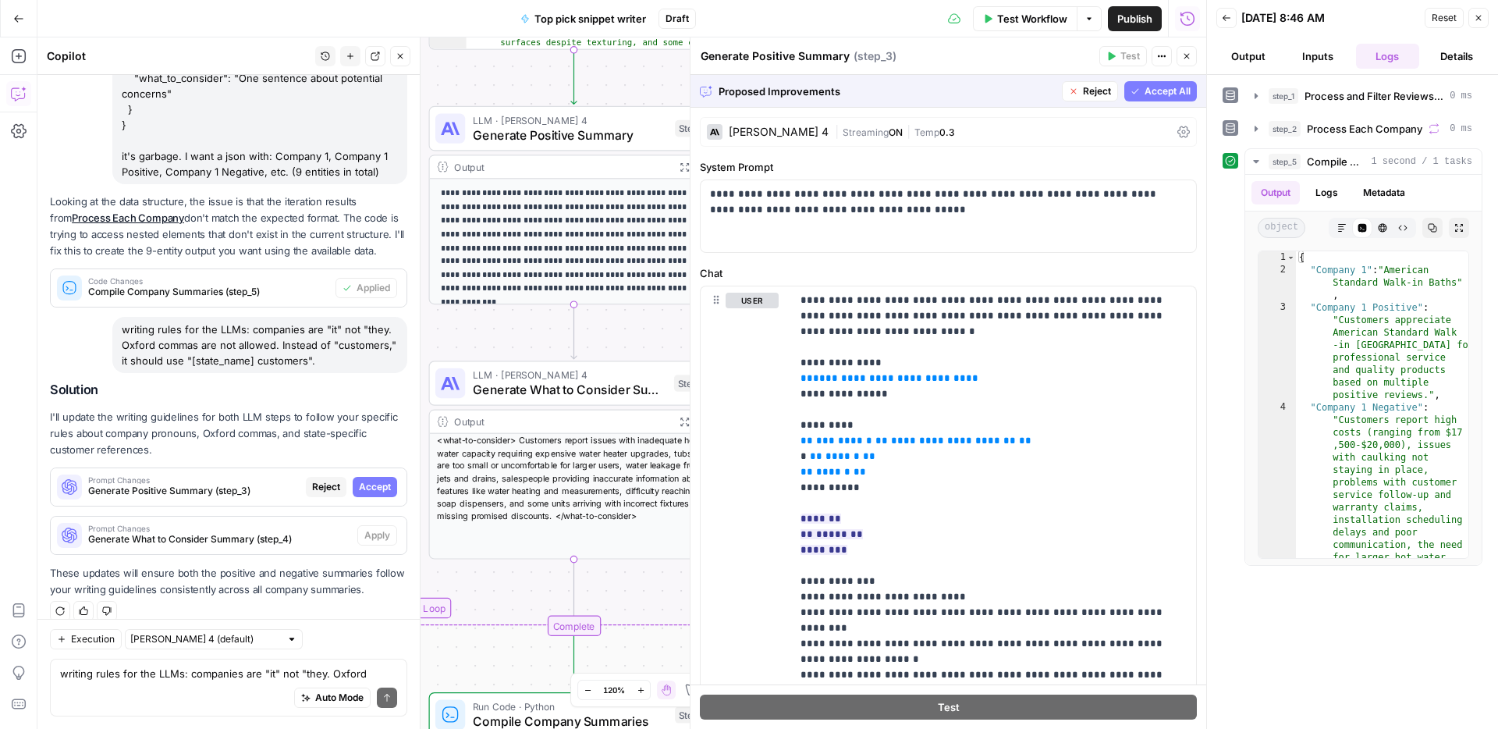
click at [1159, 86] on span "Accept All" at bounding box center [1168, 91] width 46 height 14
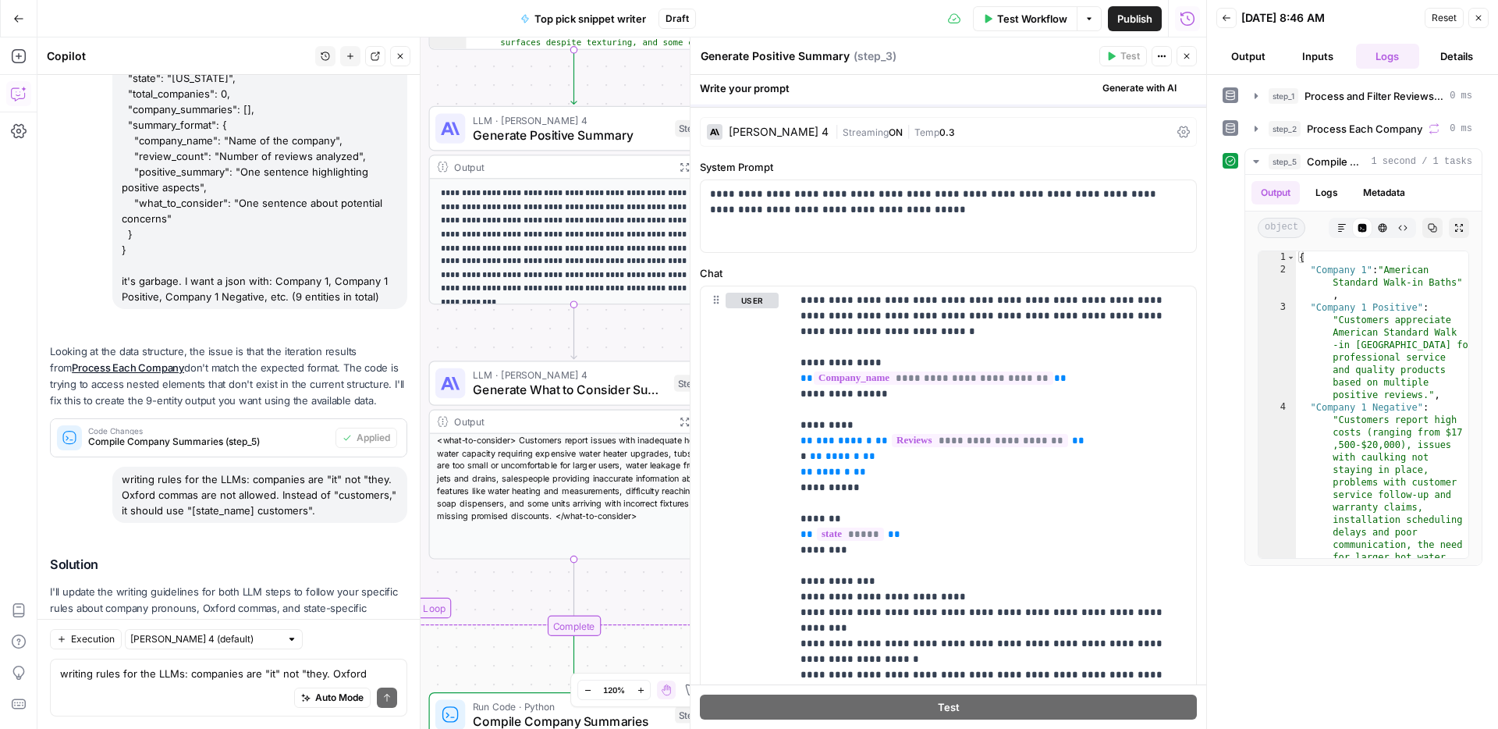
scroll to position [2548, 0]
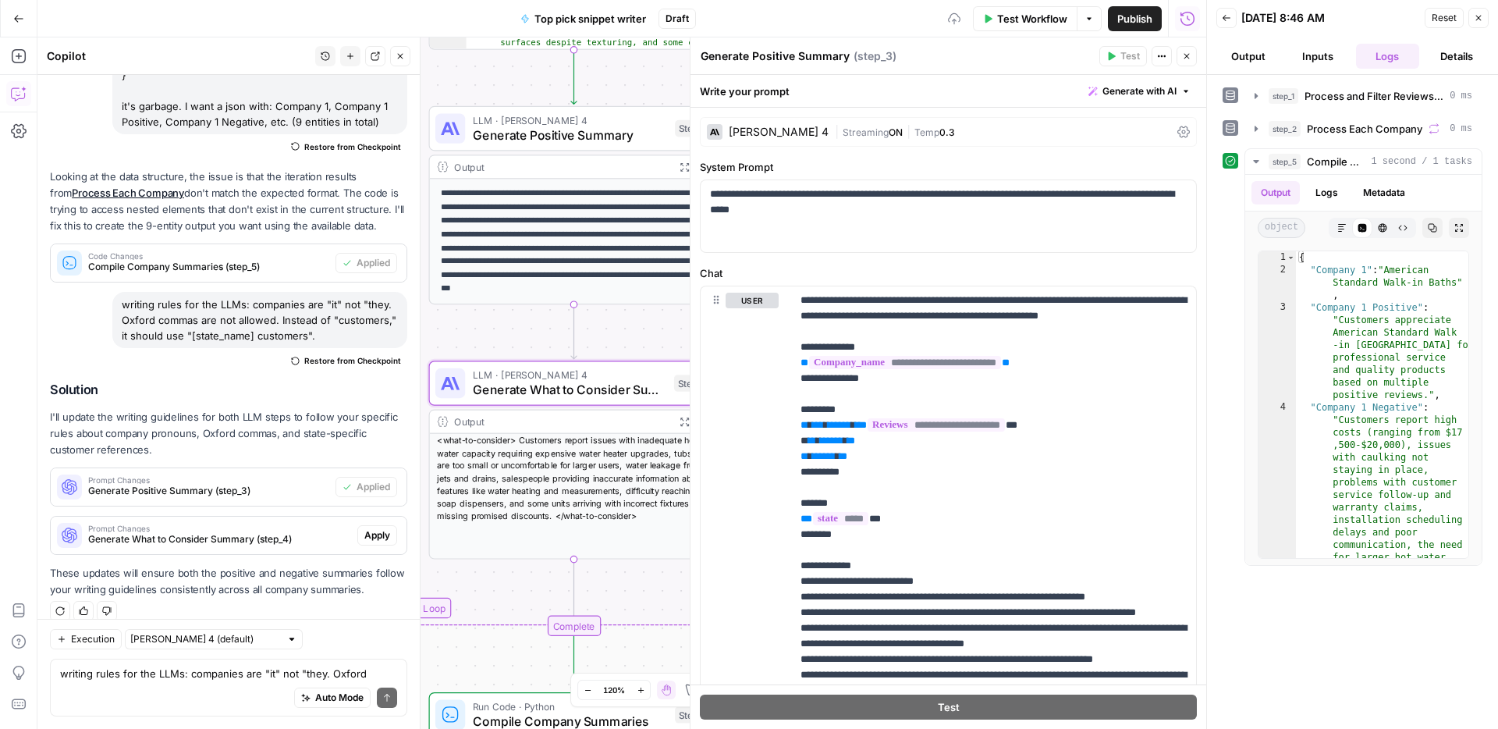
click at [385, 528] on span "Apply" at bounding box center [377, 535] width 26 height 14
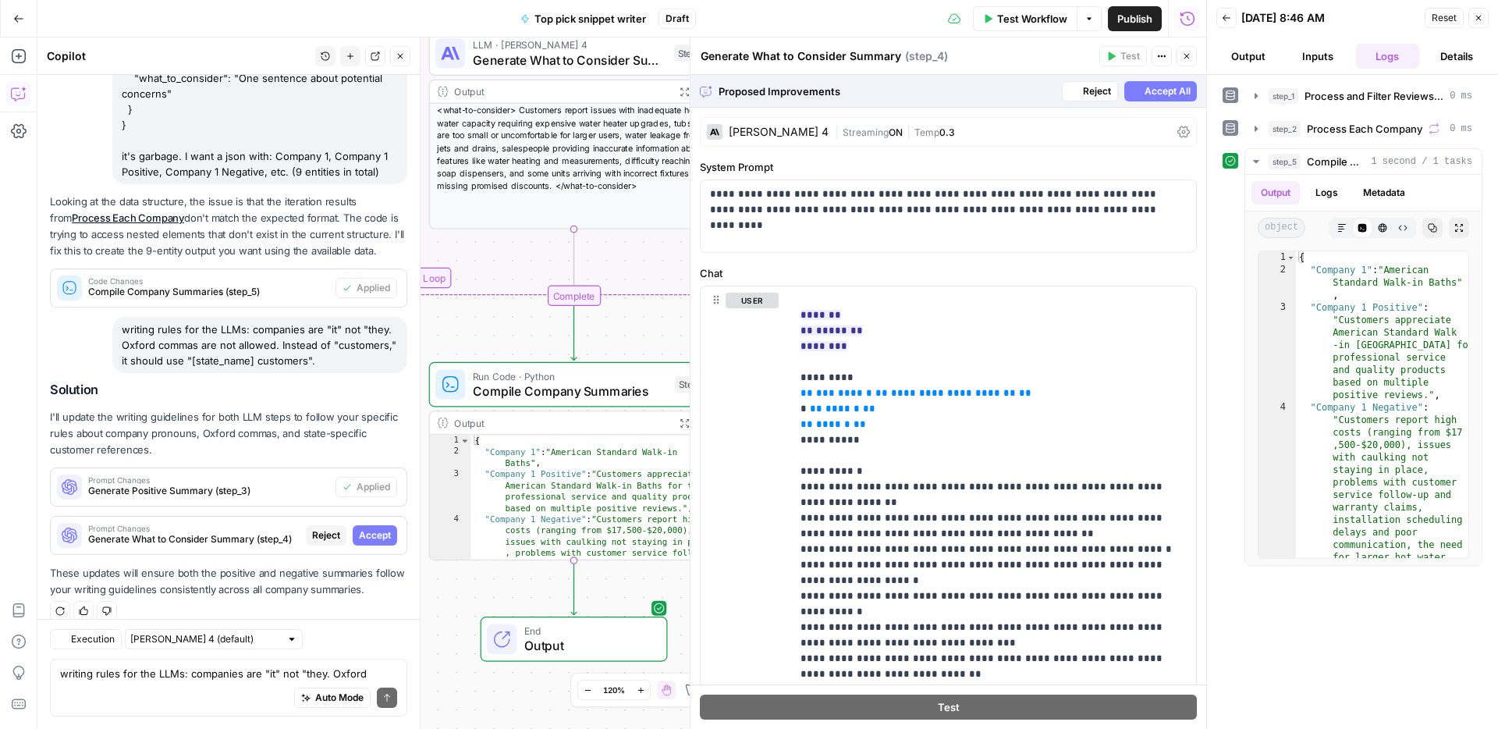
scroll to position [0, 0]
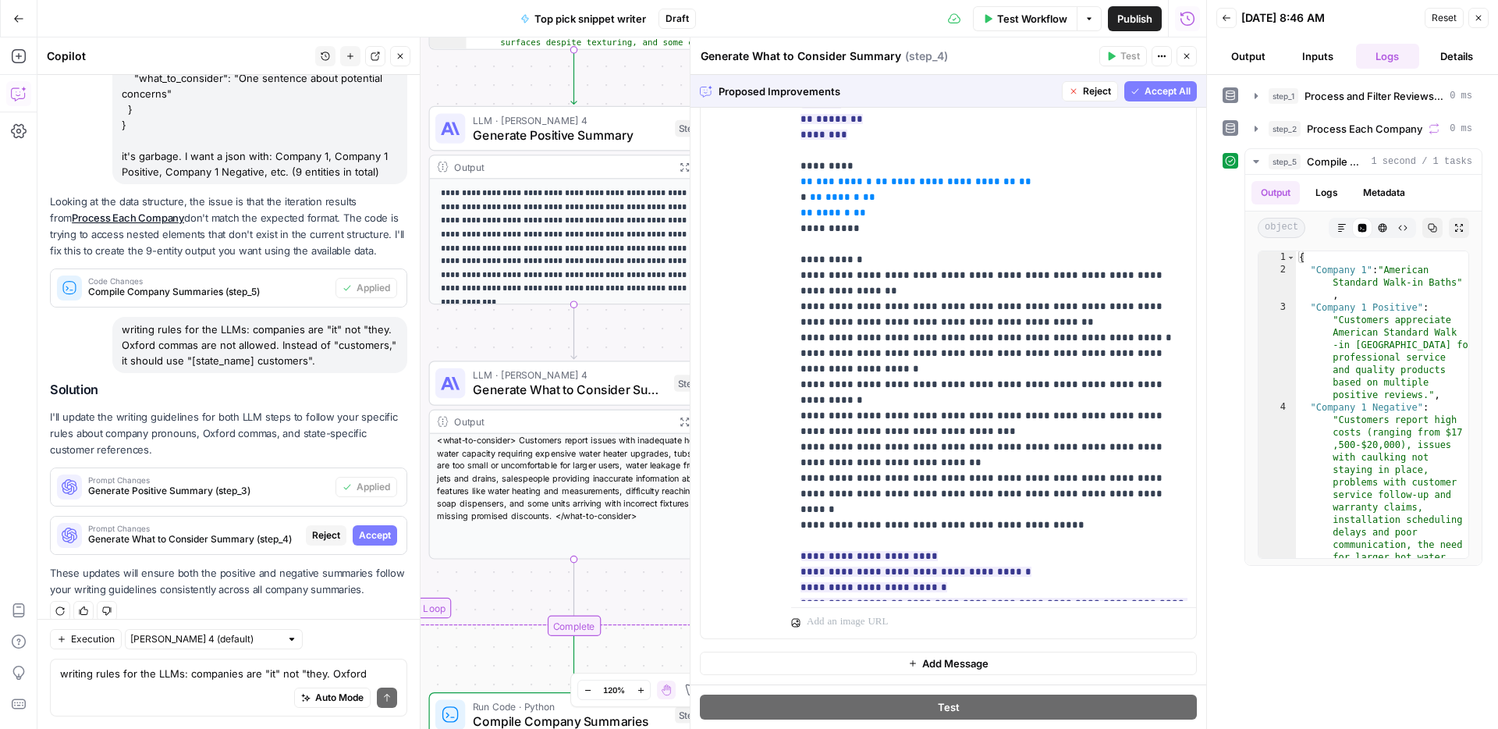
click at [1163, 94] on span "Accept All" at bounding box center [1168, 91] width 46 height 14
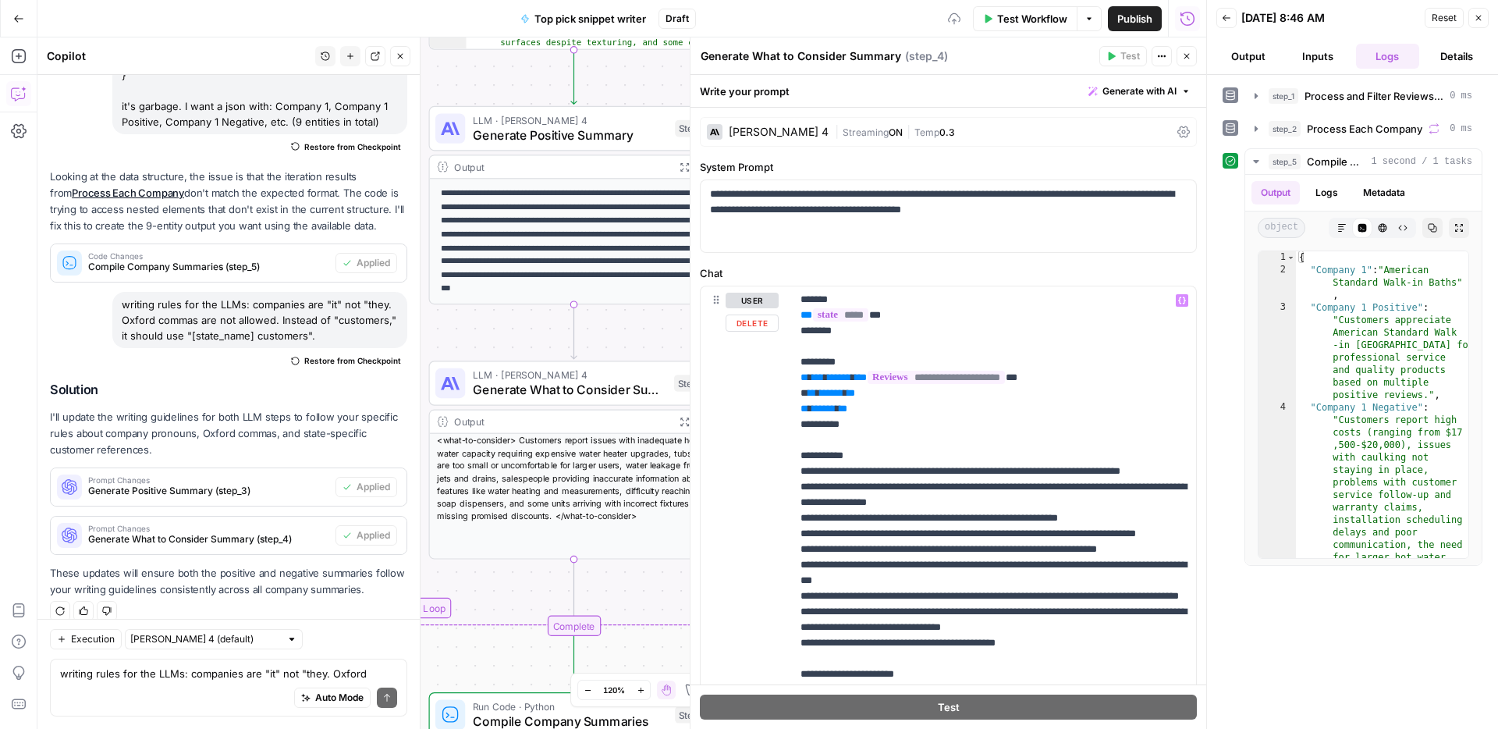
scroll to position [321, 0]
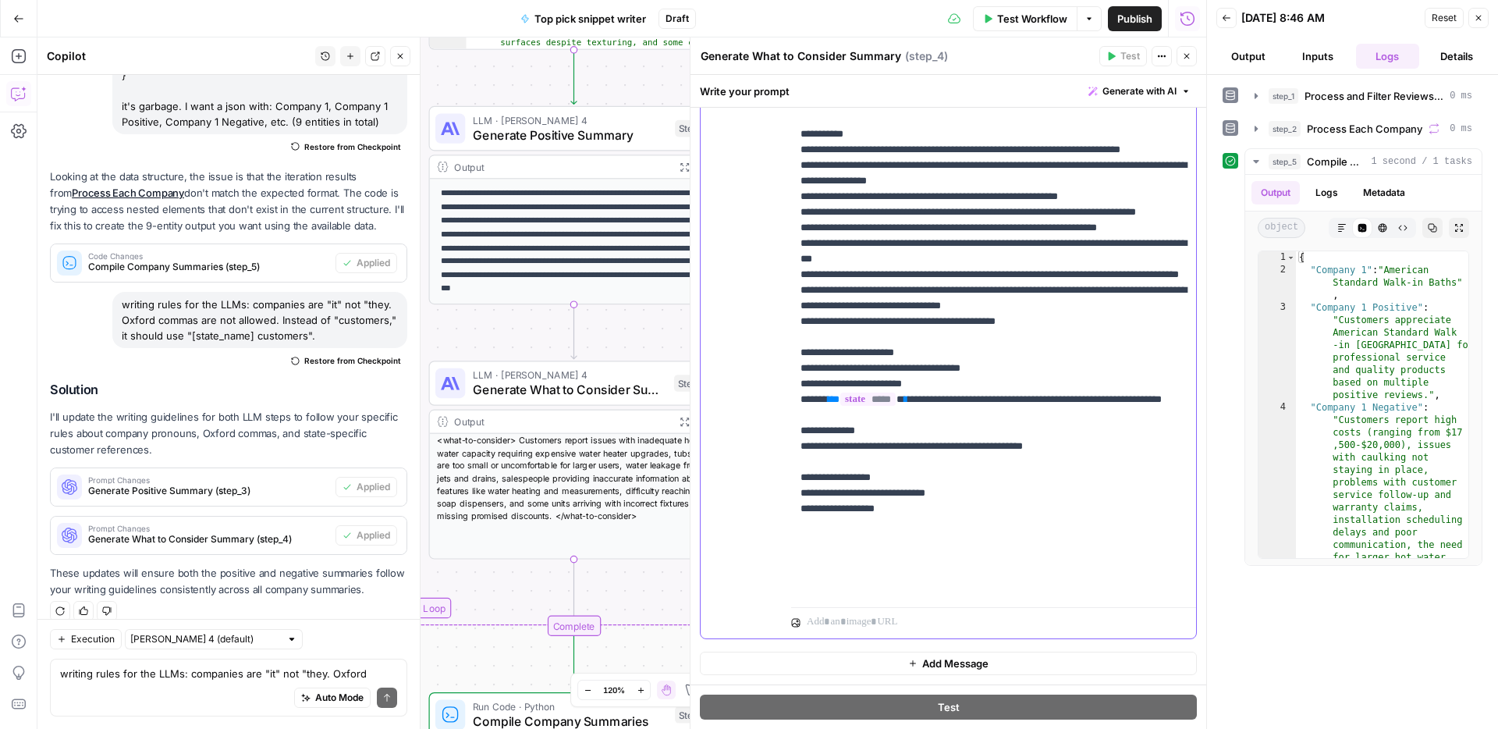
click at [952, 487] on p "**********" at bounding box center [993, 227] width 386 height 733
click at [932, 484] on p "**********" at bounding box center [993, 227] width 386 height 733
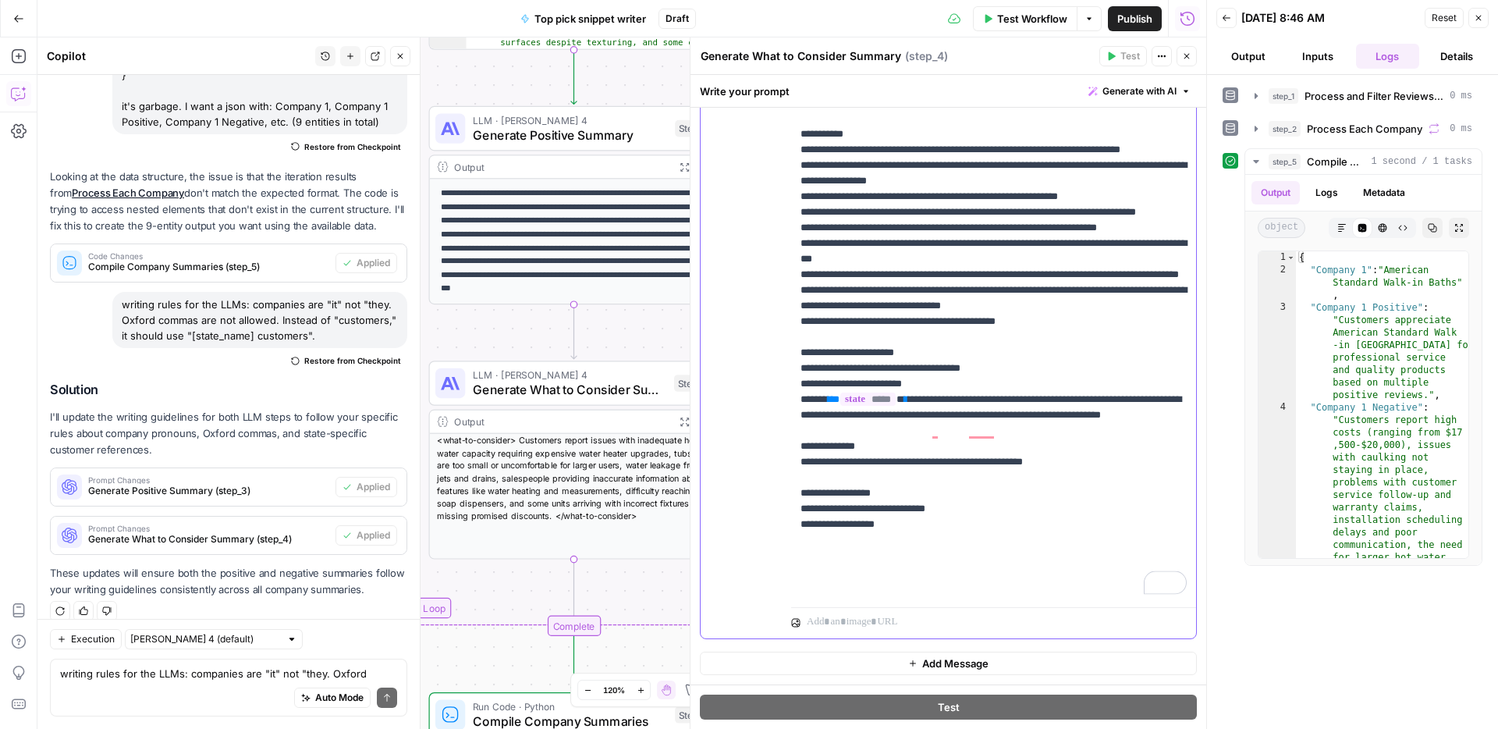
scroll to position [126, 0]
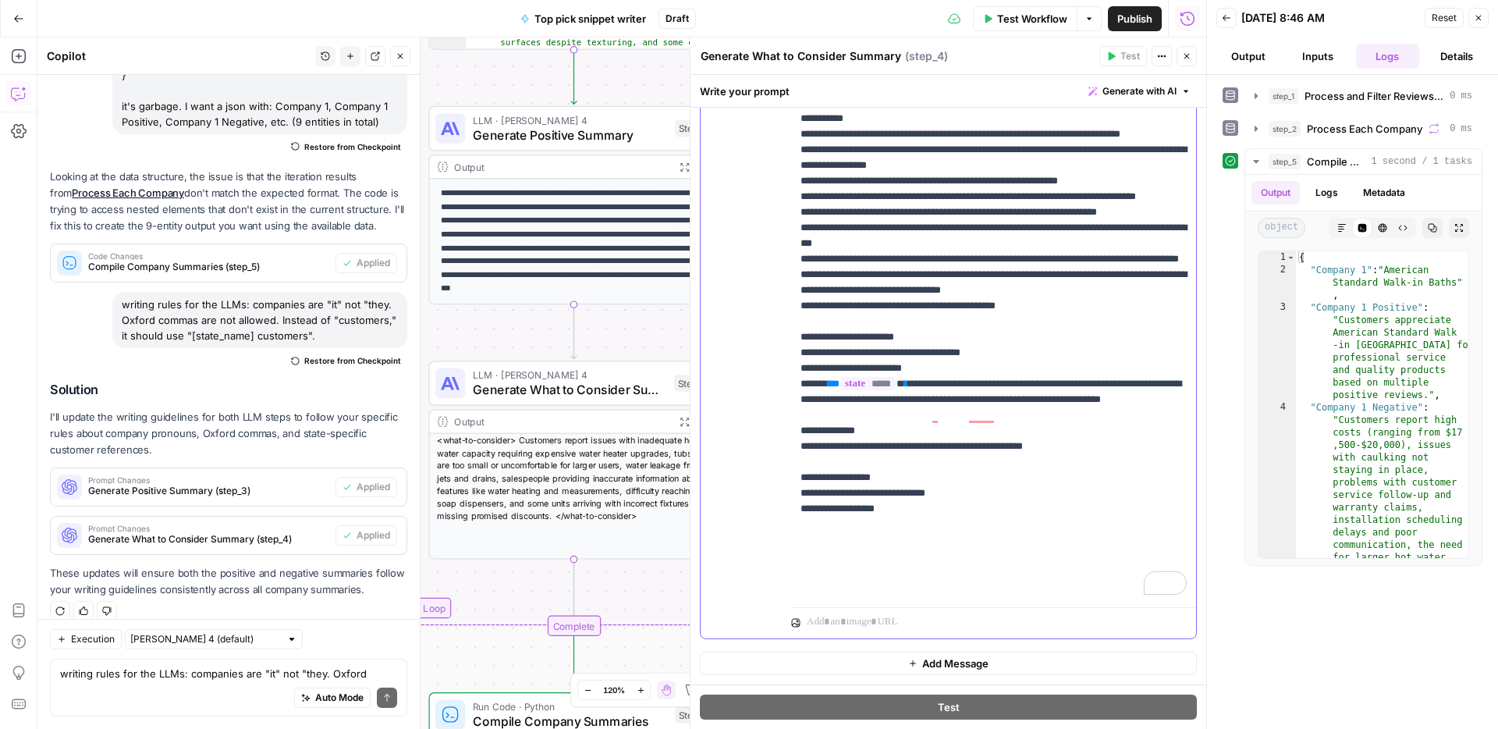
drag, startPoint x: 933, startPoint y: 480, endPoint x: 874, endPoint y: 468, distance: 60.4
click at [874, 468] on p "**********" at bounding box center [993, 220] width 386 height 749
click at [613, 130] on span "Generate Positive Summary" at bounding box center [570, 135] width 195 height 19
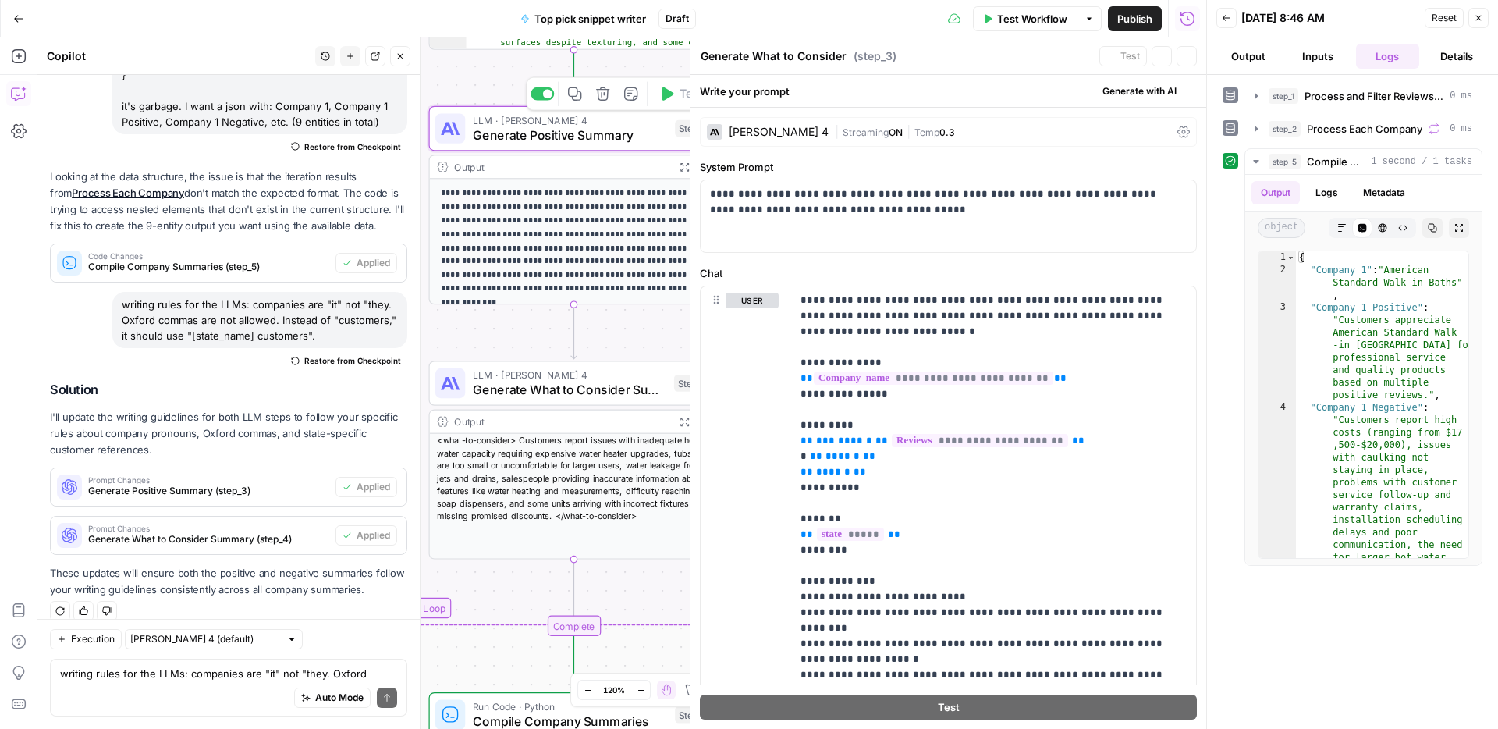
type textarea "Generate Positive Summary"
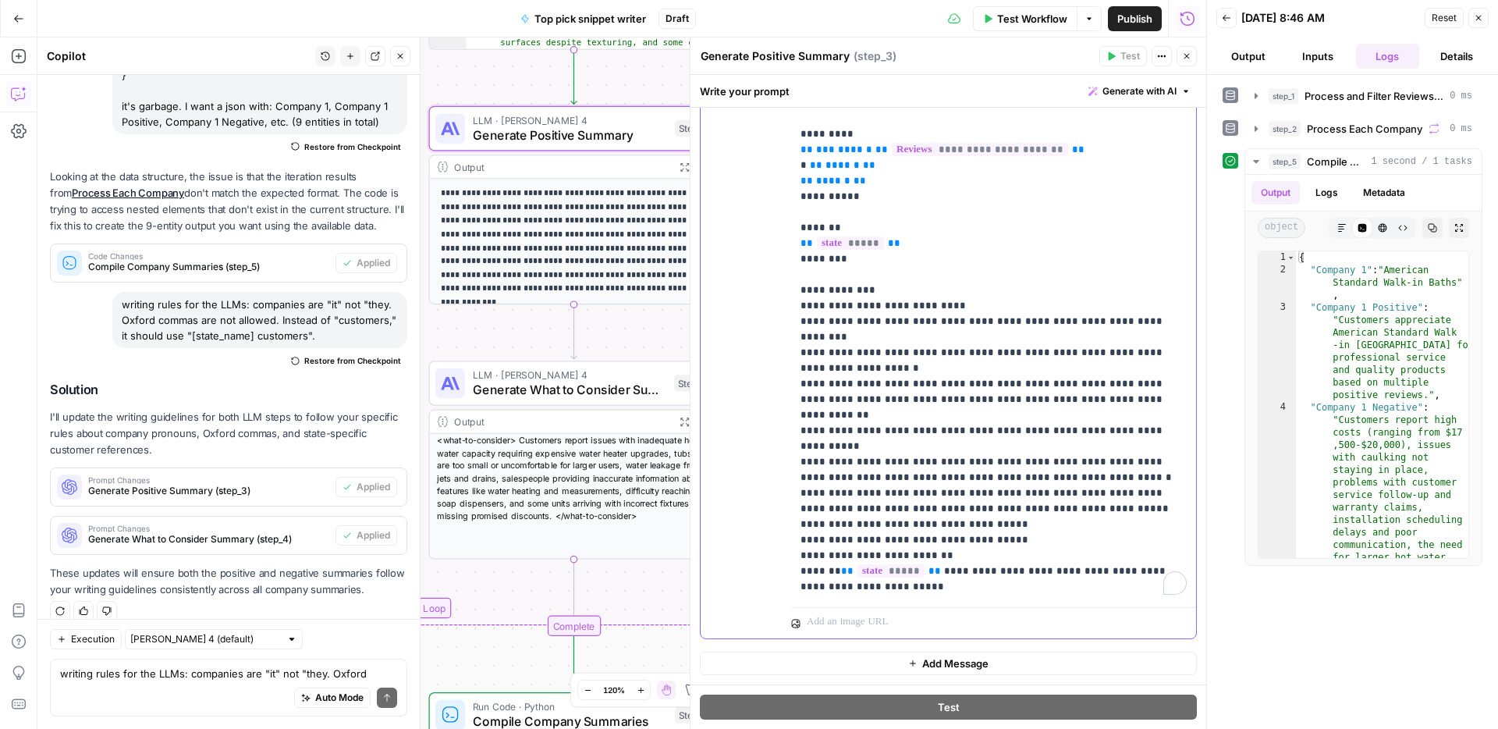
click at [975, 527] on p "**********" at bounding box center [993, 298] width 386 height 593
click at [971, 540] on p "**********" at bounding box center [993, 298] width 386 height 593
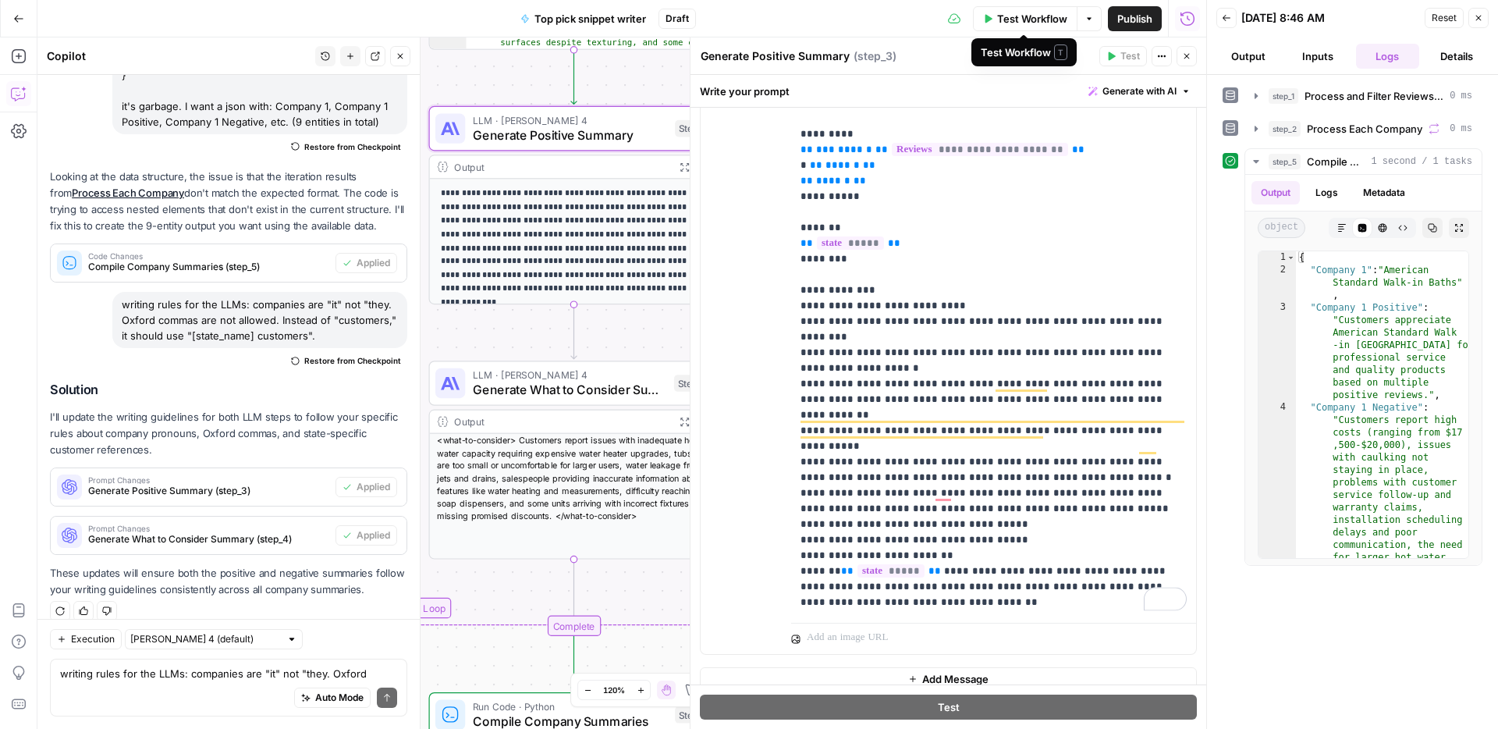
click at [1045, 25] on span "Test Workflow" at bounding box center [1032, 19] width 70 height 16
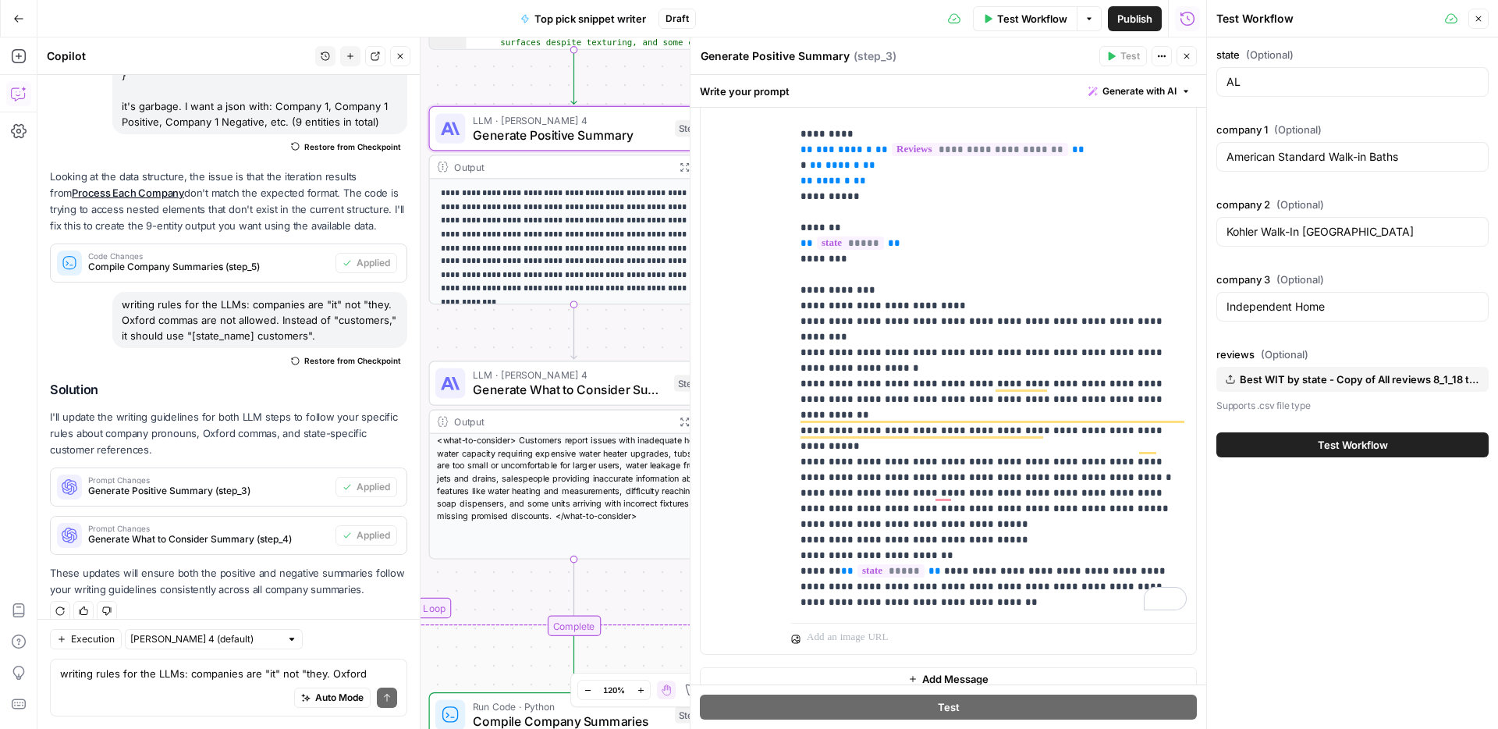
click at [1368, 448] on span "Test Workflow" at bounding box center [1353, 445] width 70 height 16
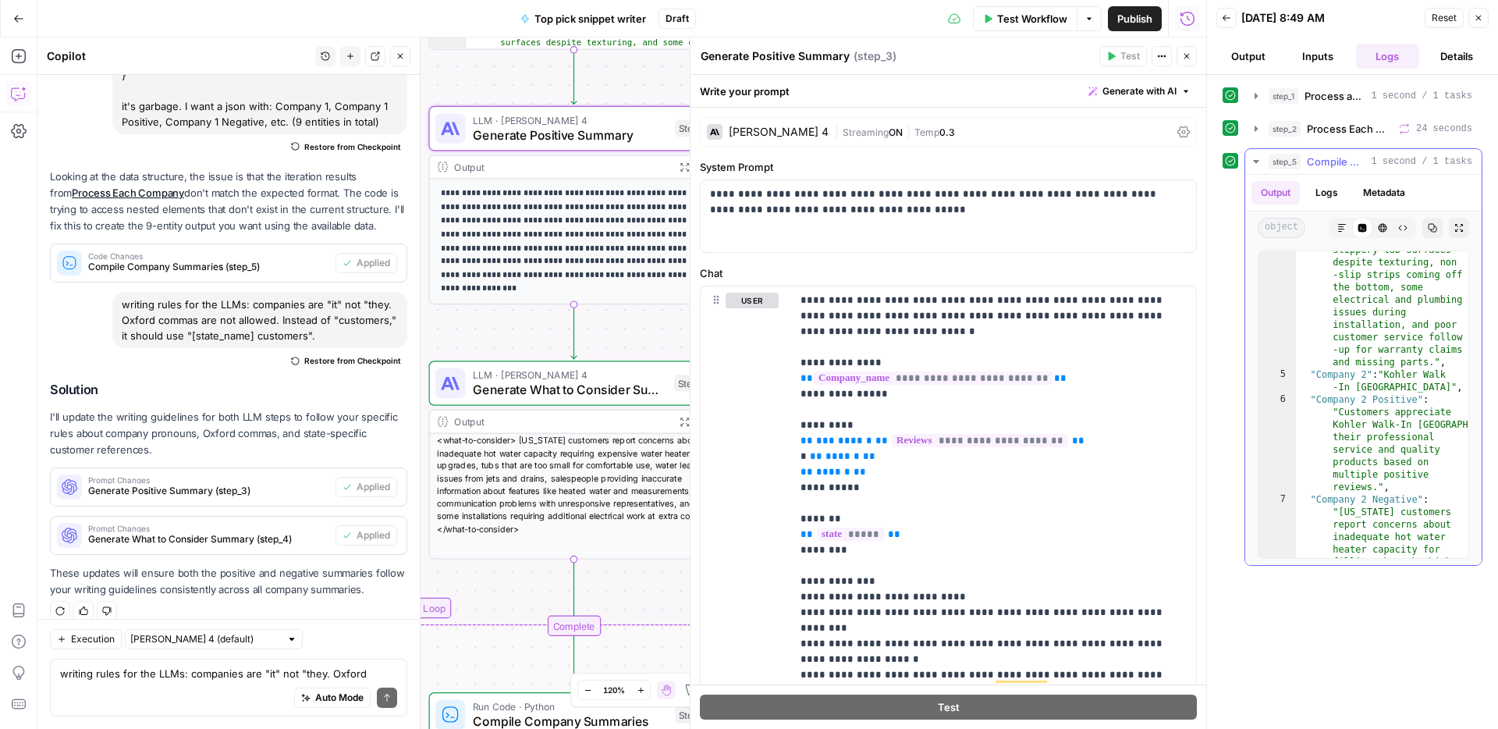
scroll to position [382, 0]
click at [139, 690] on div "Auto Mode Send" at bounding box center [228, 698] width 337 height 34
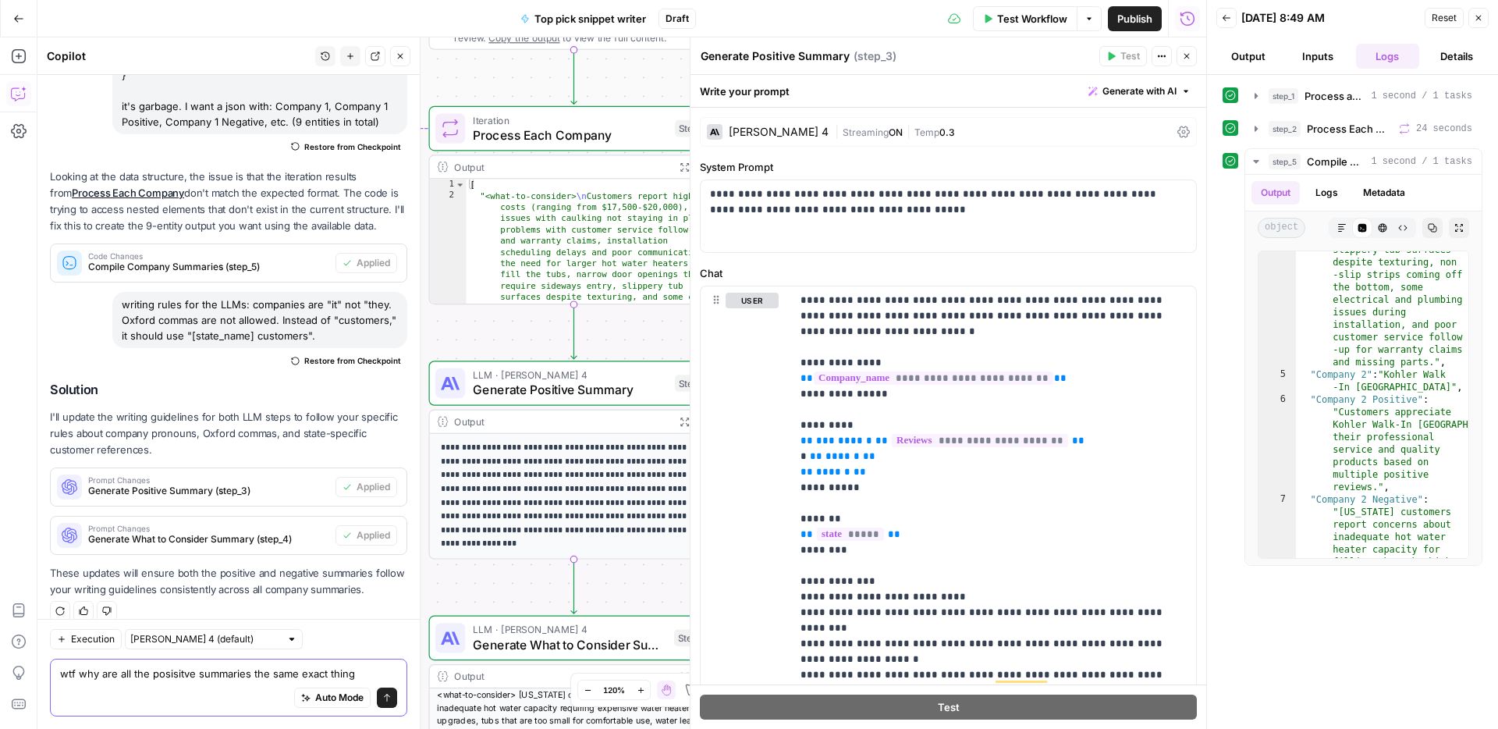
type textarea "wtf why are all the posisitve summaries the same exact thing?"
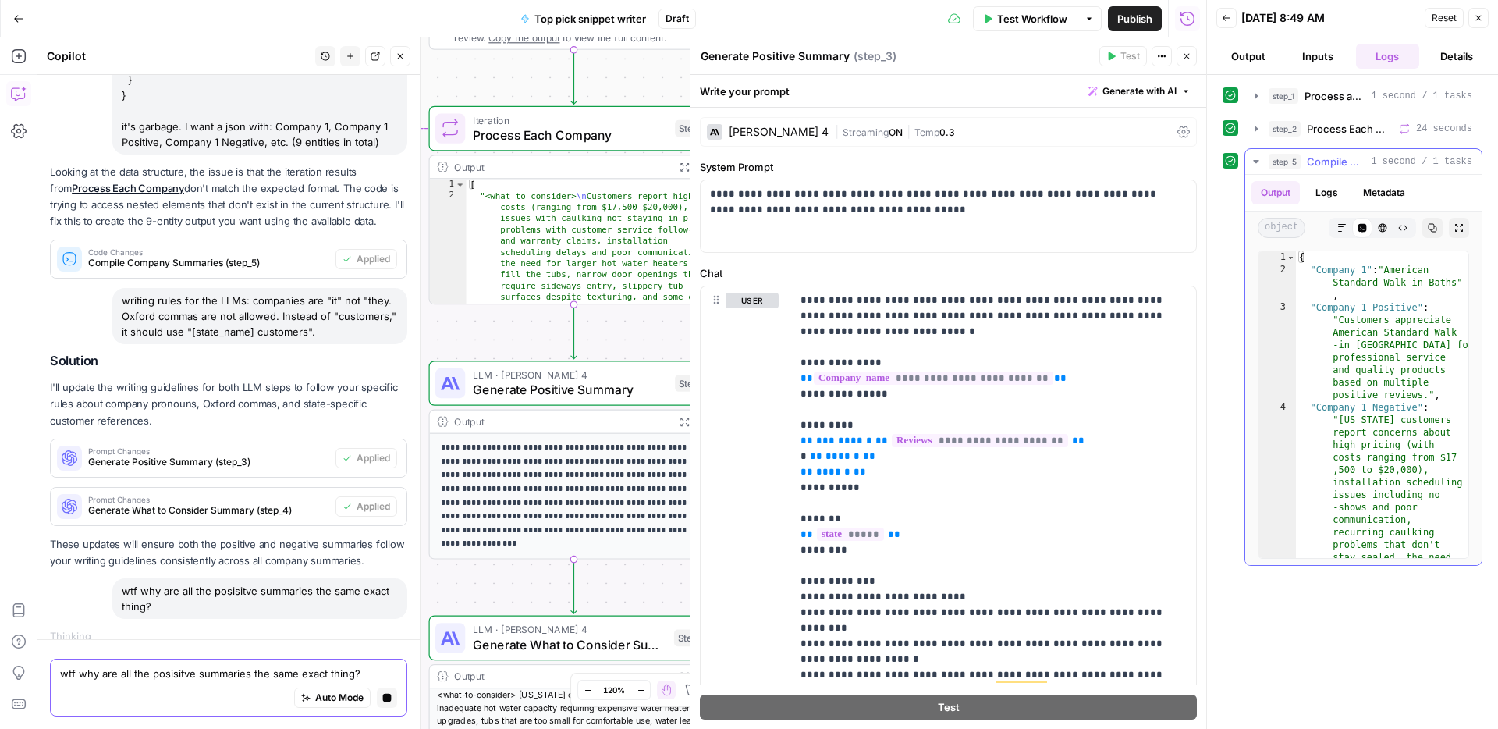
scroll to position [0, 0]
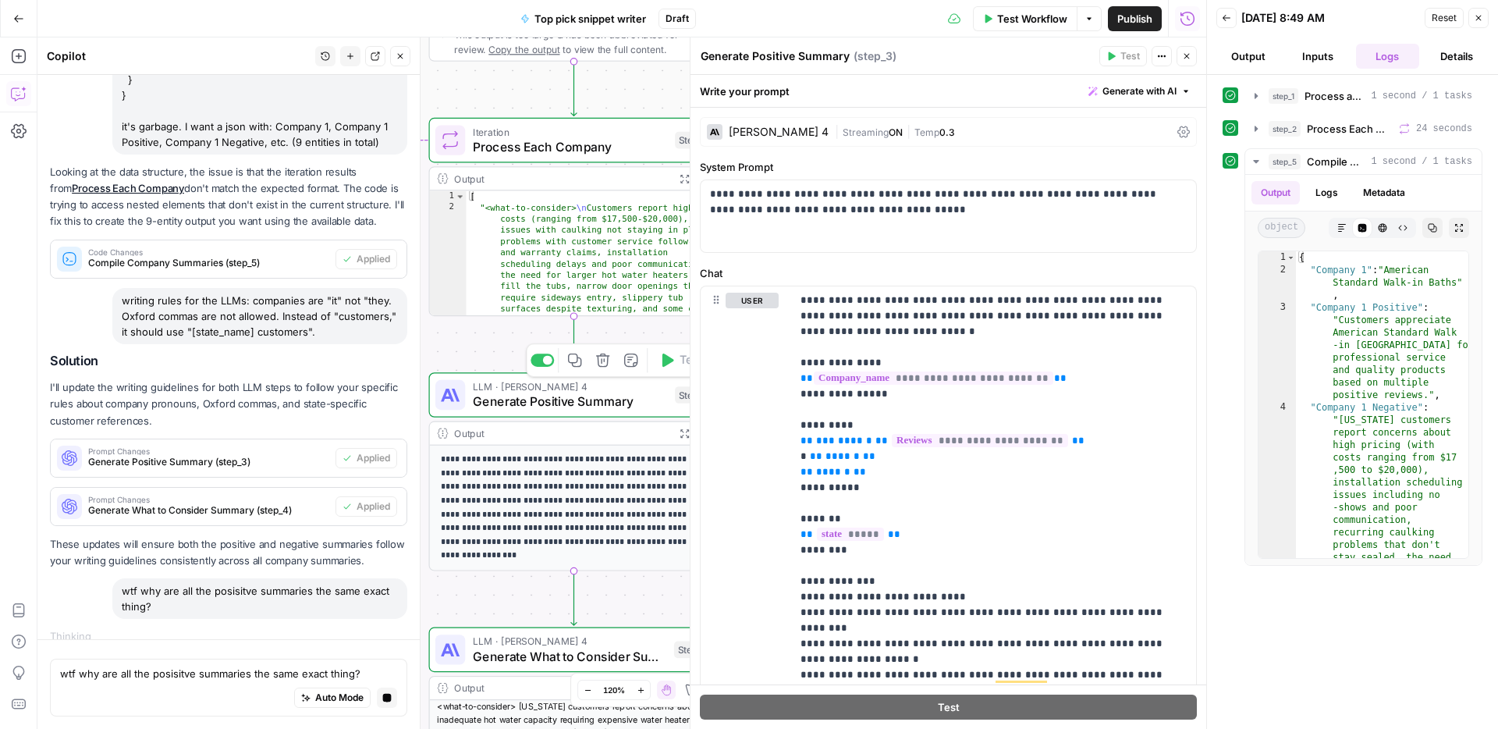
click at [579, 399] on span "Generate Positive Summary" at bounding box center [570, 401] width 195 height 19
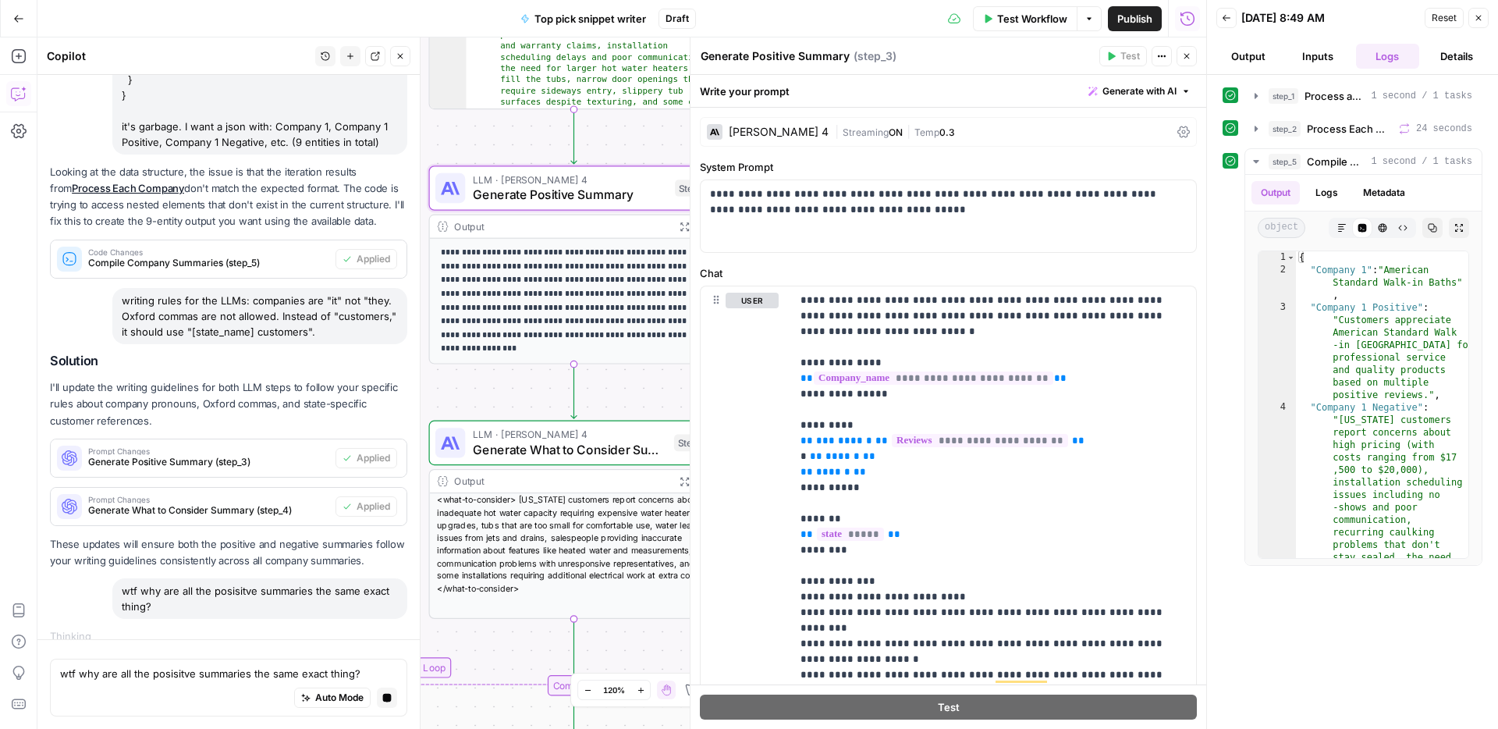
drag, startPoint x: 537, startPoint y: 580, endPoint x: 534, endPoint y: 382, distance: 199.0
click at [534, 382] on div "Workflow Set Inputs Inputs Run Code · Python Process and Filter Reviews by Stat…" at bounding box center [621, 382] width 1169 height 691
click at [1388, 117] on button "step_2 Process Each Company 24 seconds" at bounding box center [1363, 128] width 236 height 25
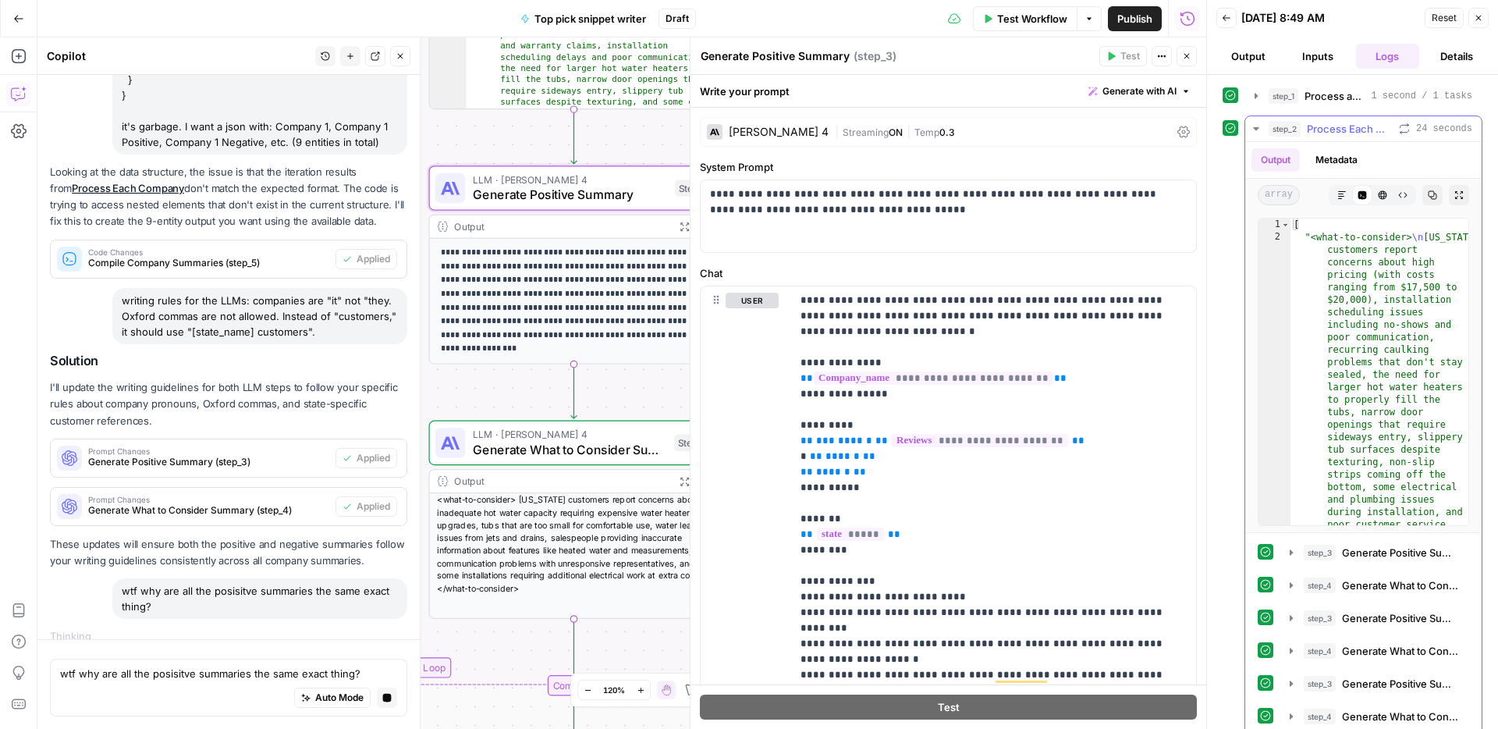
click at [1379, 121] on span "Process Each Company" at bounding box center [1350, 129] width 86 height 16
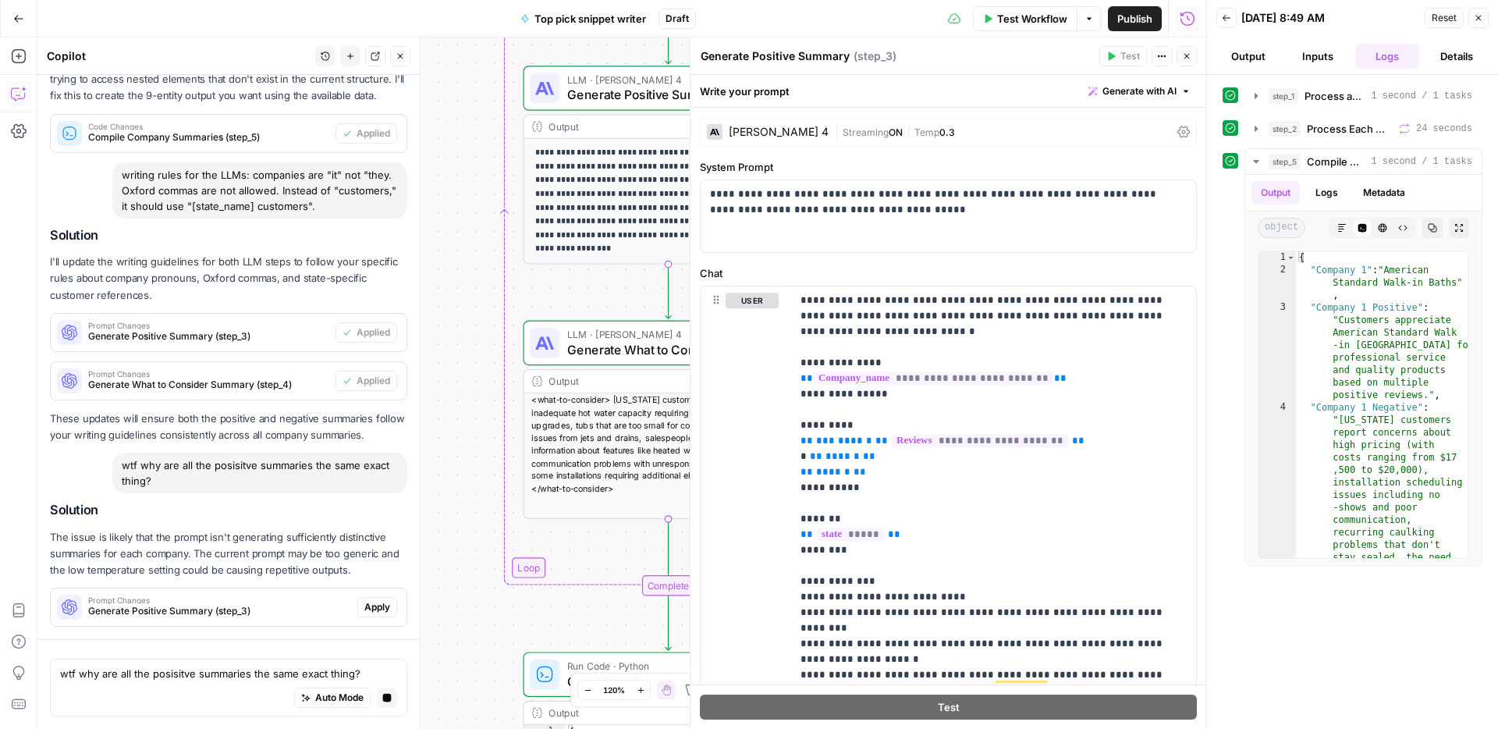
scroll to position [2506, 0]
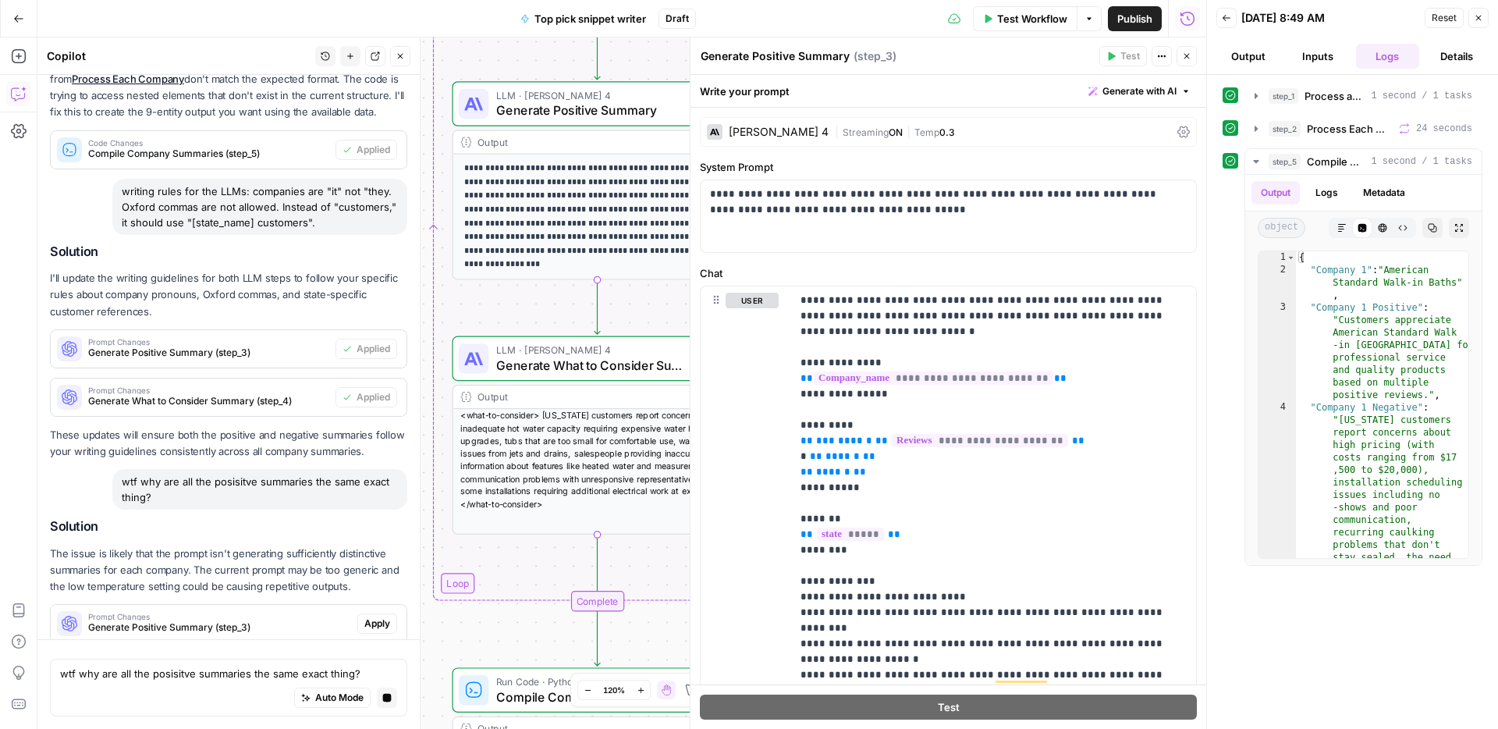
drag, startPoint x: 531, startPoint y: 595, endPoint x: 1485, endPoint y: 421, distance: 969.3
click at [555, 316] on div "Workflow Set Inputs Inputs Run Code · Python Process and Filter Reviews by Stat…" at bounding box center [621, 382] width 1169 height 691
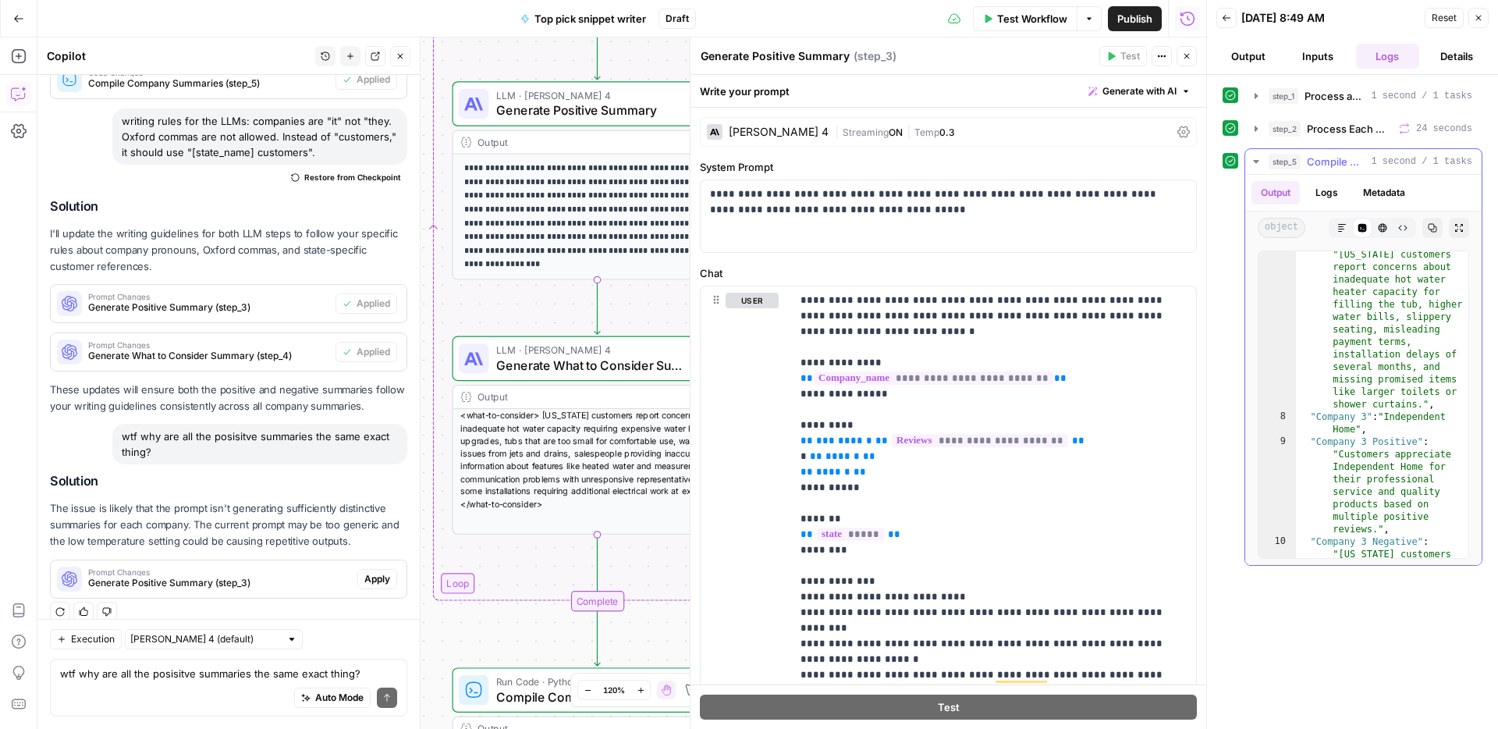
scroll to position [644, 0]
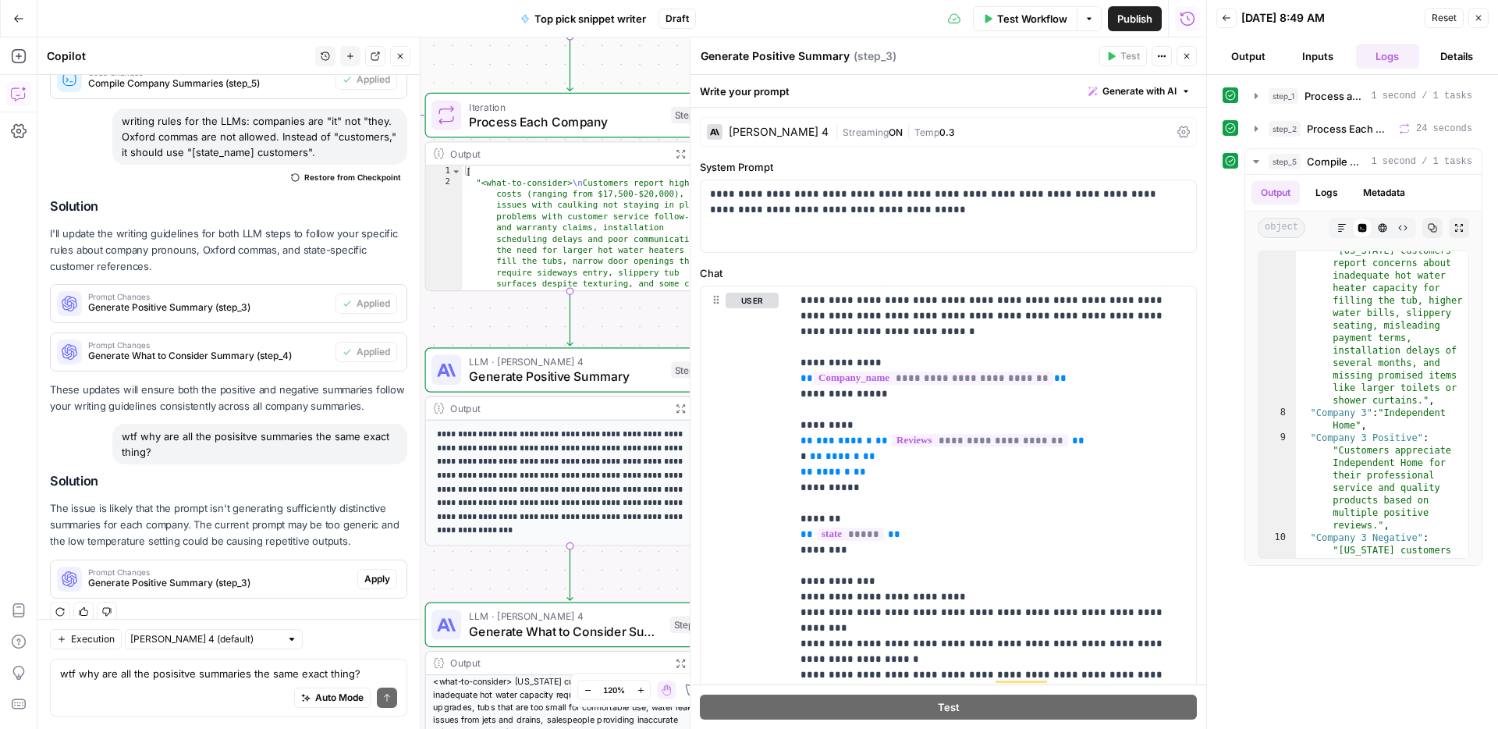
drag, startPoint x: 538, startPoint y: 598, endPoint x: 534, endPoint y: 584, distance: 14.6
click at [534, 584] on div "Workflow Set Inputs Inputs Run Code · Python Process and Filter Reviews by Stat…" at bounding box center [621, 382] width 1169 height 691
click at [214, 690] on div "Auto Mode Send" at bounding box center [228, 698] width 337 height 34
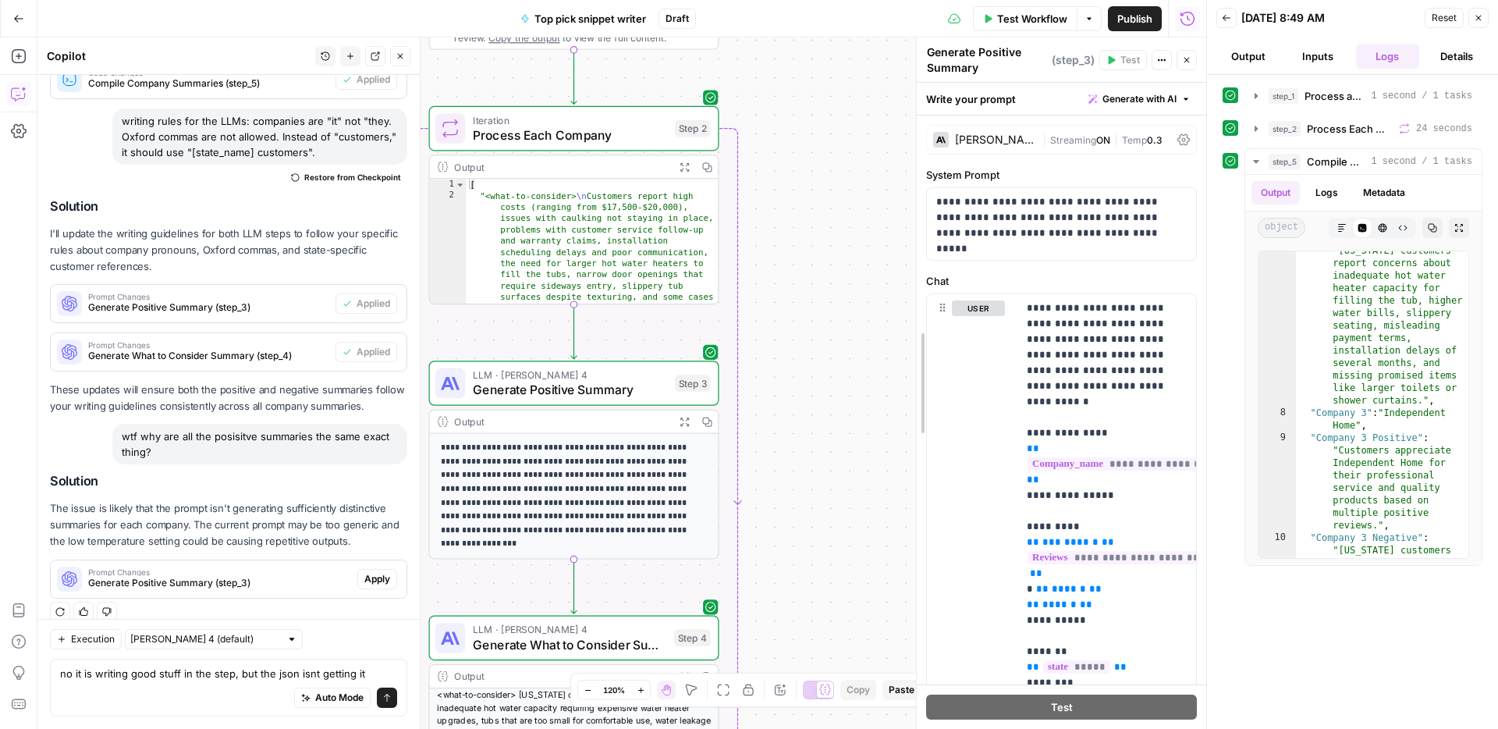
drag, startPoint x: 696, startPoint y: 364, endPoint x: 766, endPoint y: 414, distance: 86.6
click at [708, 424] on icon "button" at bounding box center [706, 422] width 10 height 10
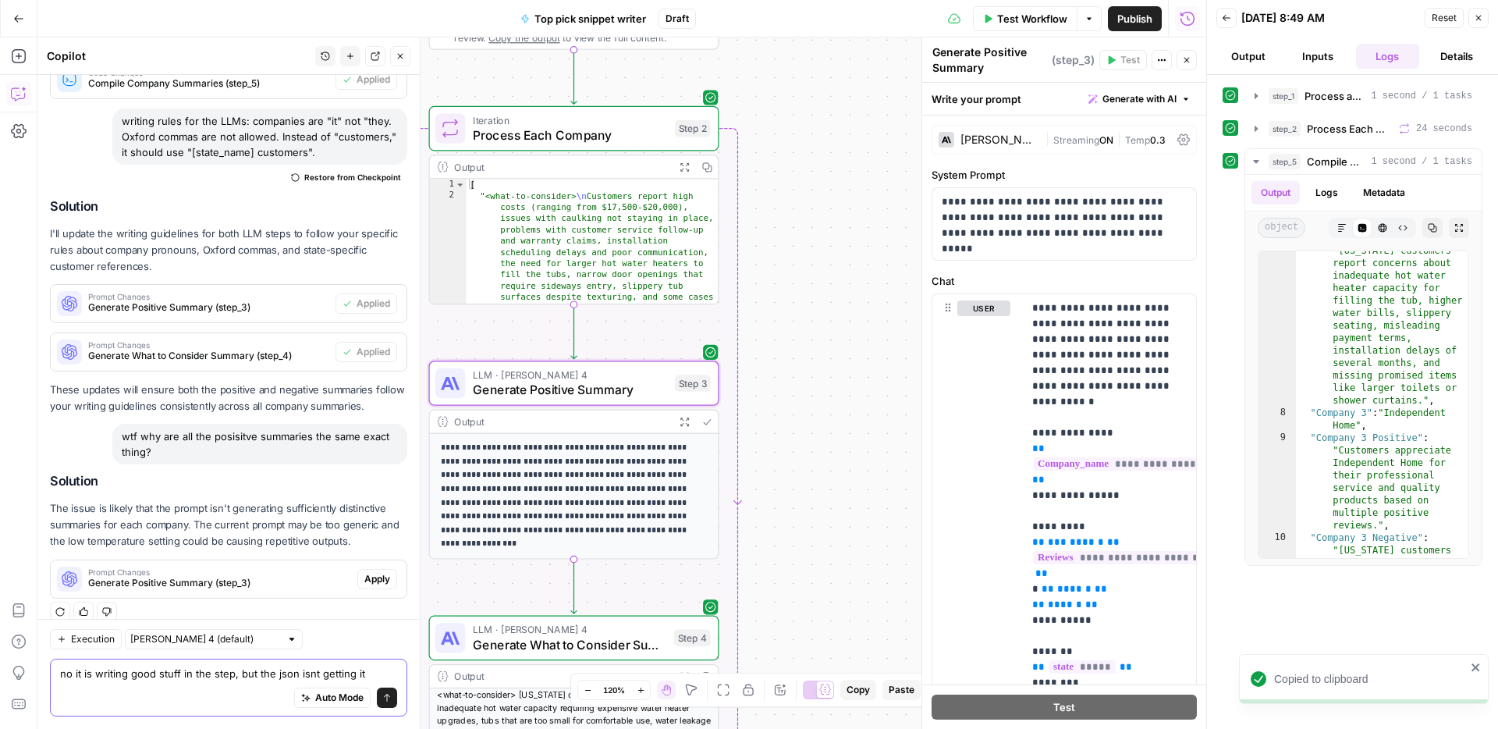
click at [354, 670] on textarea "no it is writing good stuff in the step, but the json isnt getting it" at bounding box center [228, 674] width 337 height 16
click at [365, 671] on textarea "no it is writing good stuff in the step, but the json isnt getting it" at bounding box center [228, 674] width 337 height 16
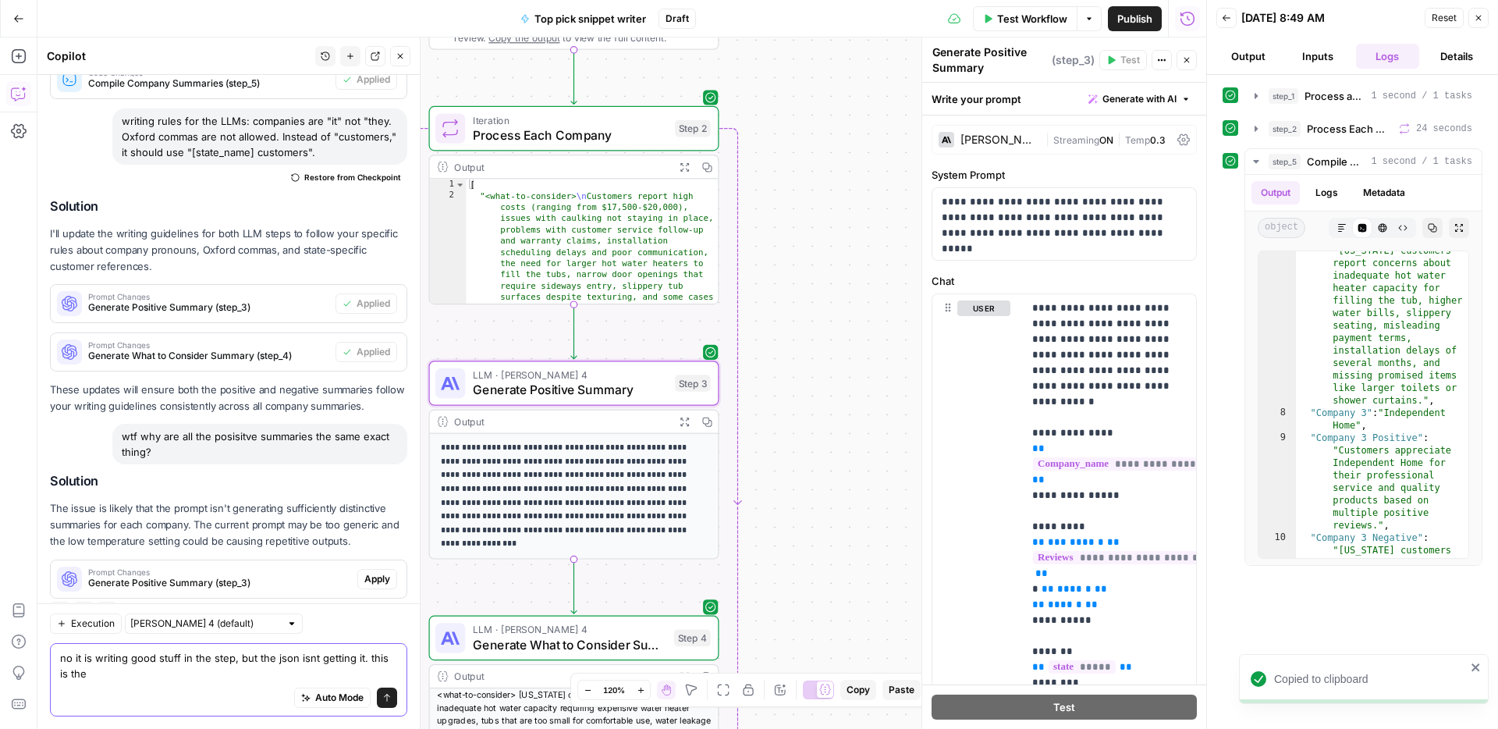
scroll to position [2747, 0]
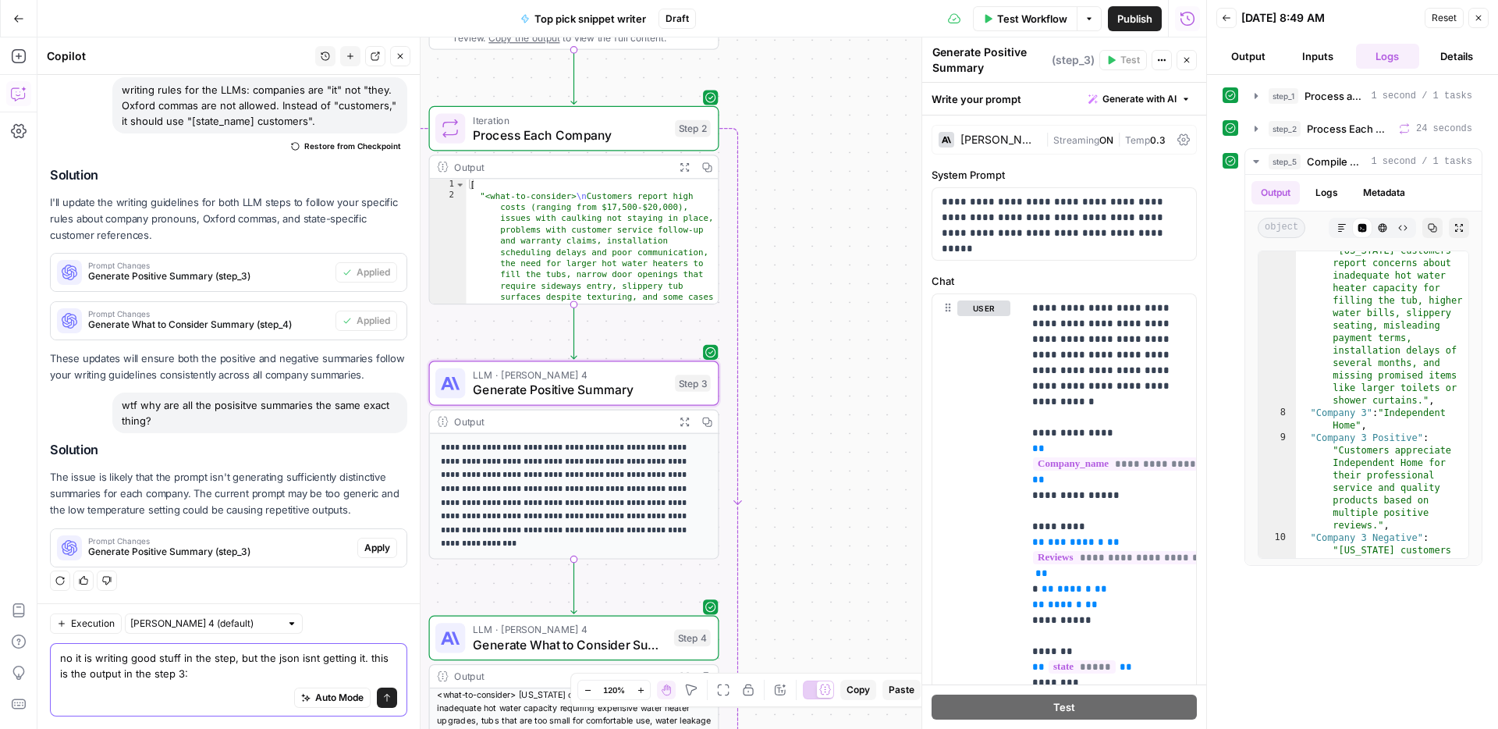
paste textarea "Positive Summary: Independent Home consistently delights Alabama customers with…"
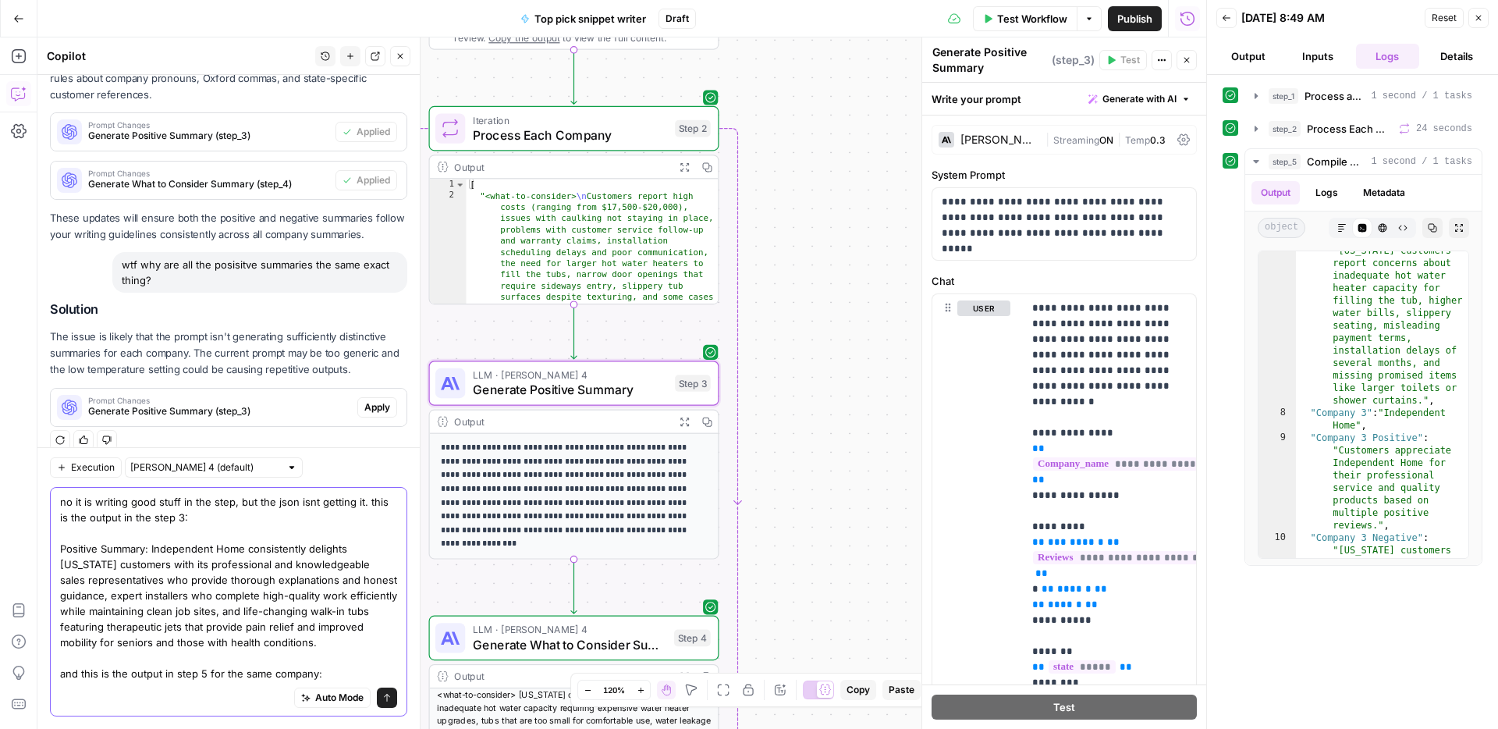
scroll to position [2919, 0]
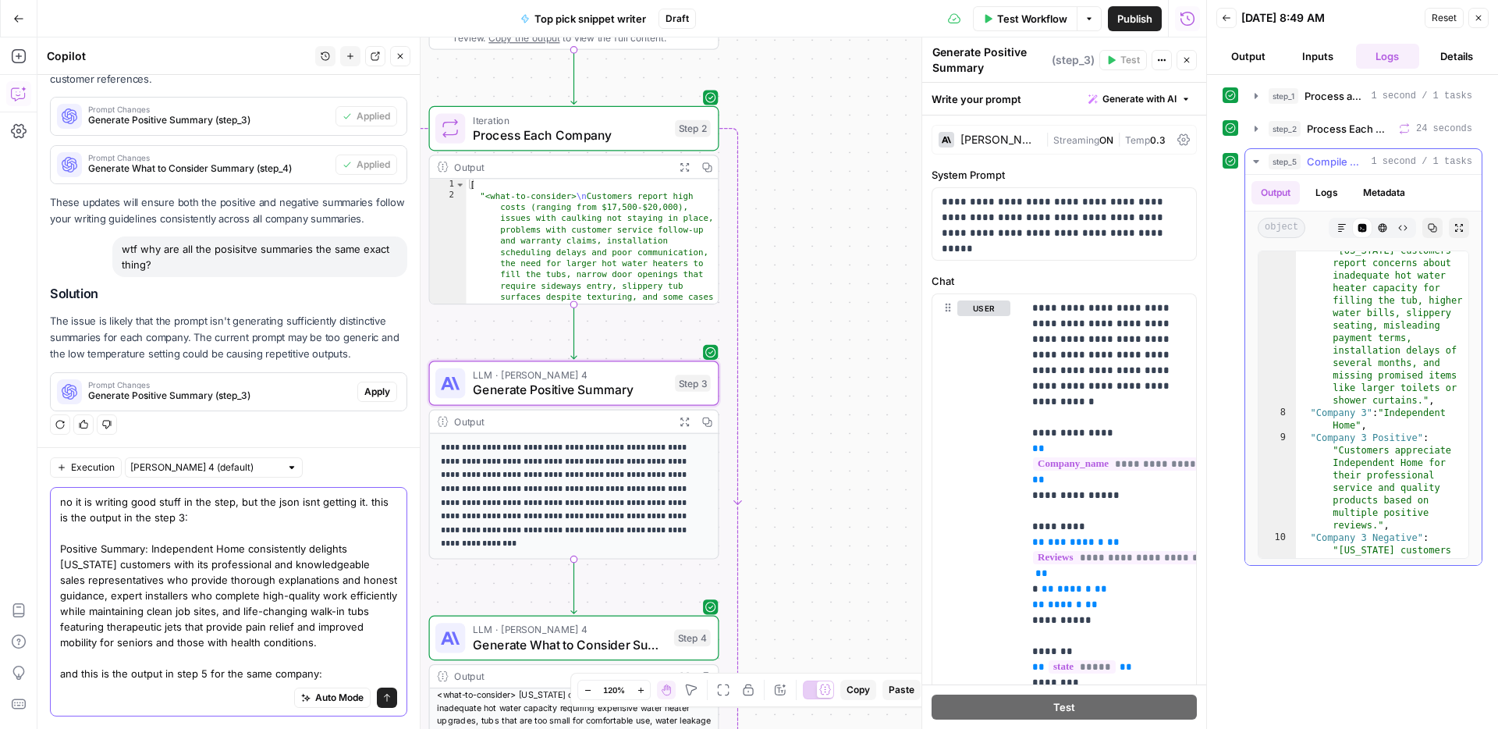
type textarea "no it is writing good stuff in the step, but the json isnt getting it. this is …"
type textarea "**********"
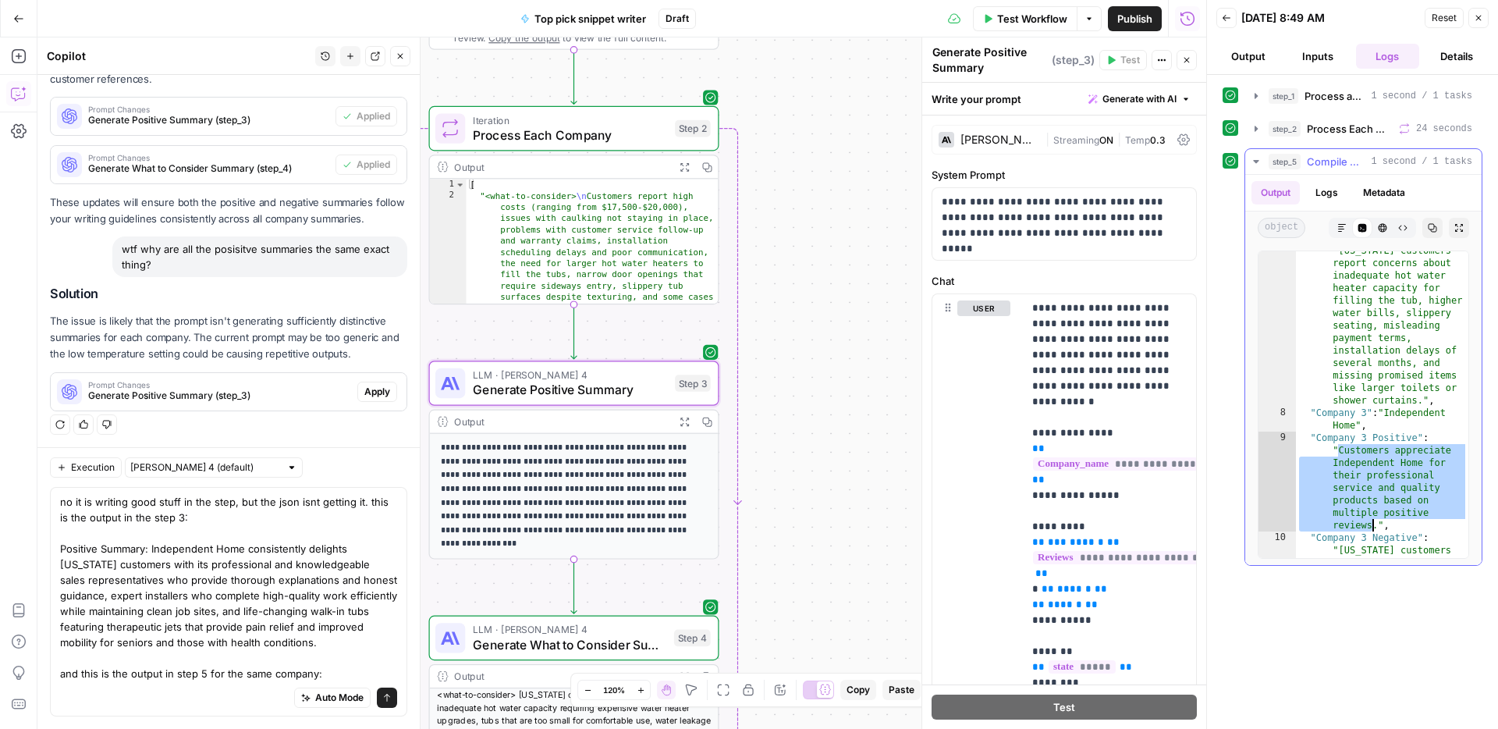
drag, startPoint x: 1339, startPoint y: 453, endPoint x: 1375, endPoint y: 524, distance: 78.9
click at [1375, 524] on div ""Company 2 Negative" : "Alabama customers report concerns about inadequate hot …" at bounding box center [1382, 616] width 172 height 768
click at [268, 650] on textarea "no it is writing good stuff in the step, but the json isnt getting it. this is …" at bounding box center [228, 587] width 337 height 187
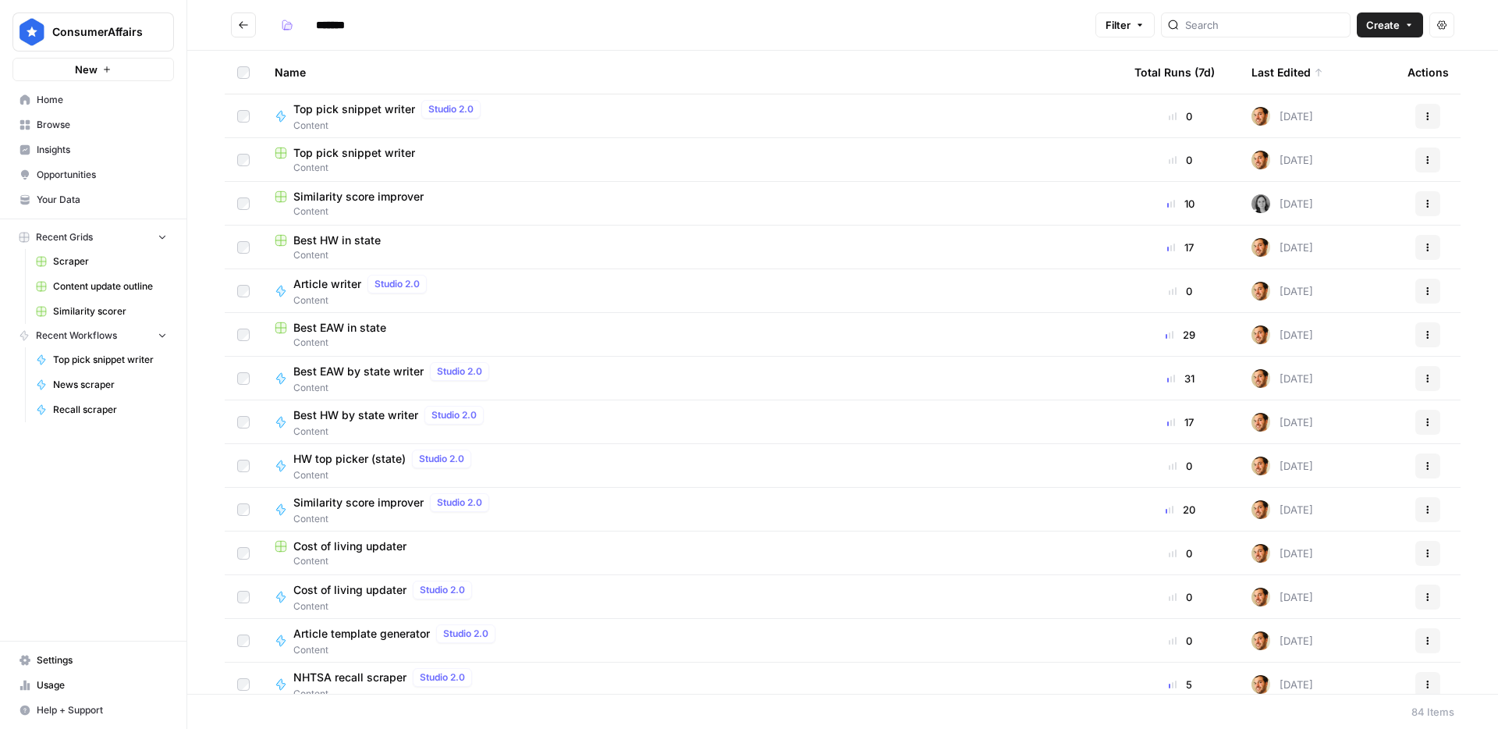
click at [77, 127] on span "Browse" at bounding box center [102, 125] width 130 height 14
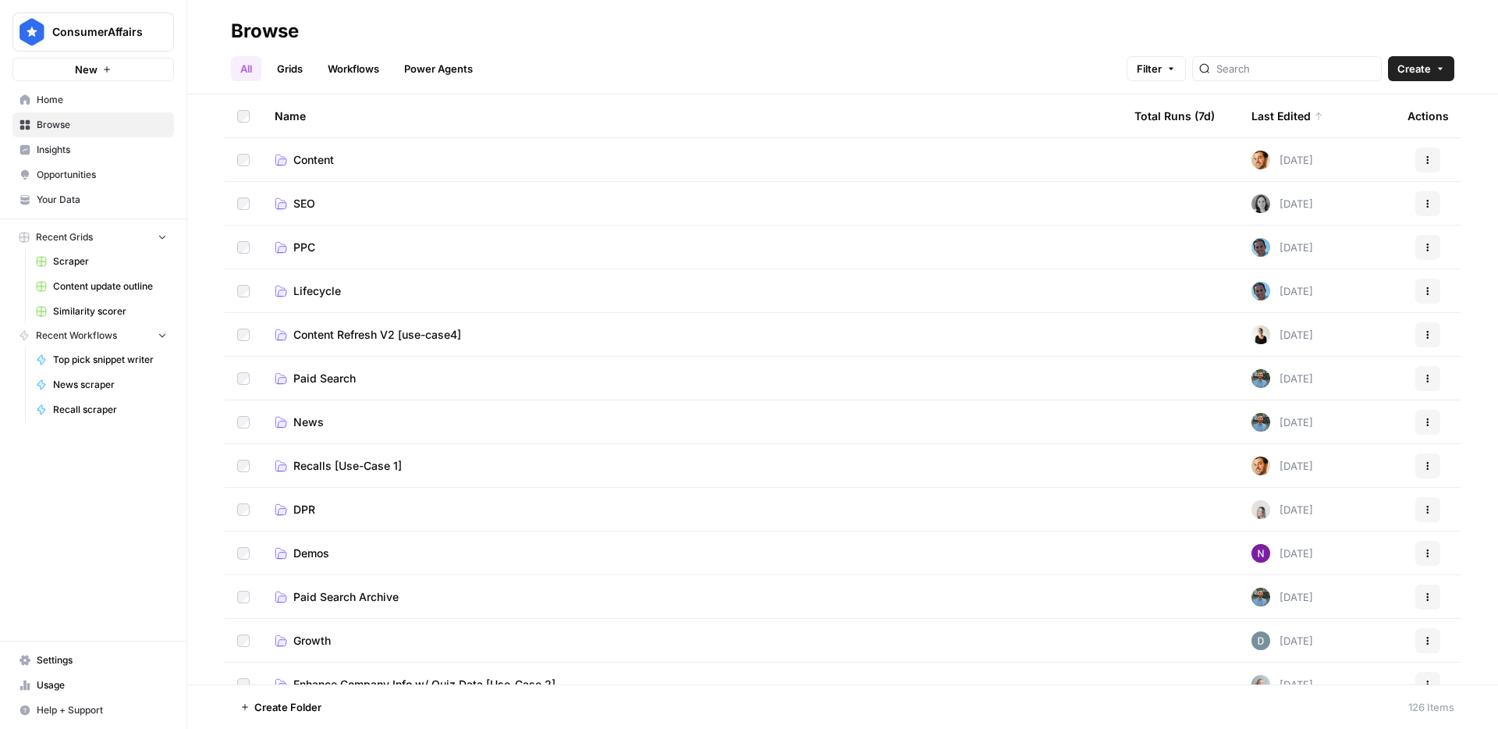
click at [313, 168] on td "Content" at bounding box center [692, 159] width 860 height 43
click at [313, 162] on span "Content" at bounding box center [313, 160] width 41 height 16
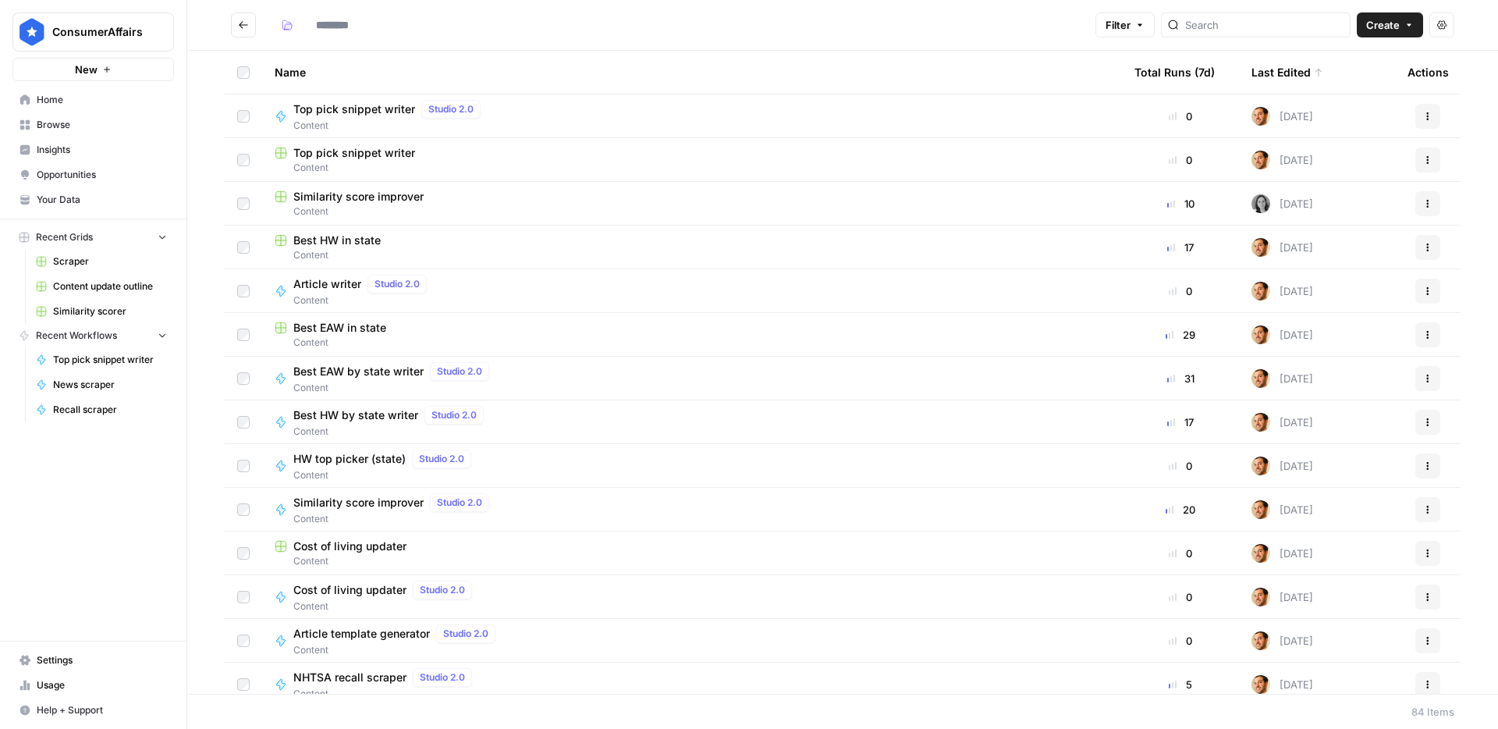
type input "*******"
click at [1361, 39] on header "******* Filter Create Actions" at bounding box center [842, 25] width 1311 height 51
click at [1372, 31] on span "Create" at bounding box center [1383, 25] width 34 height 16
click at [1350, 82] on span "Workflow" at bounding box center [1359, 84] width 87 height 16
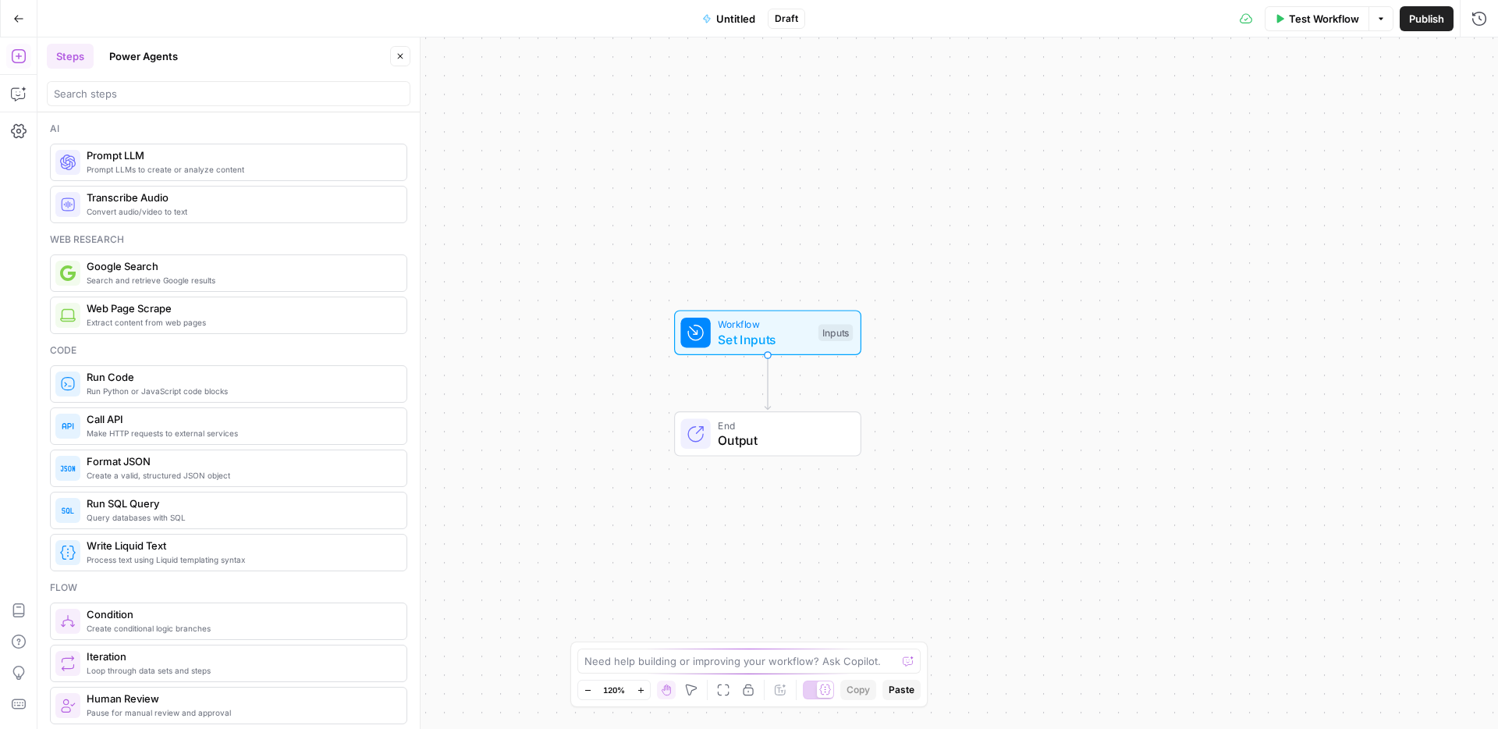
click at [729, 19] on span "Untitled" at bounding box center [735, 19] width 39 height 16
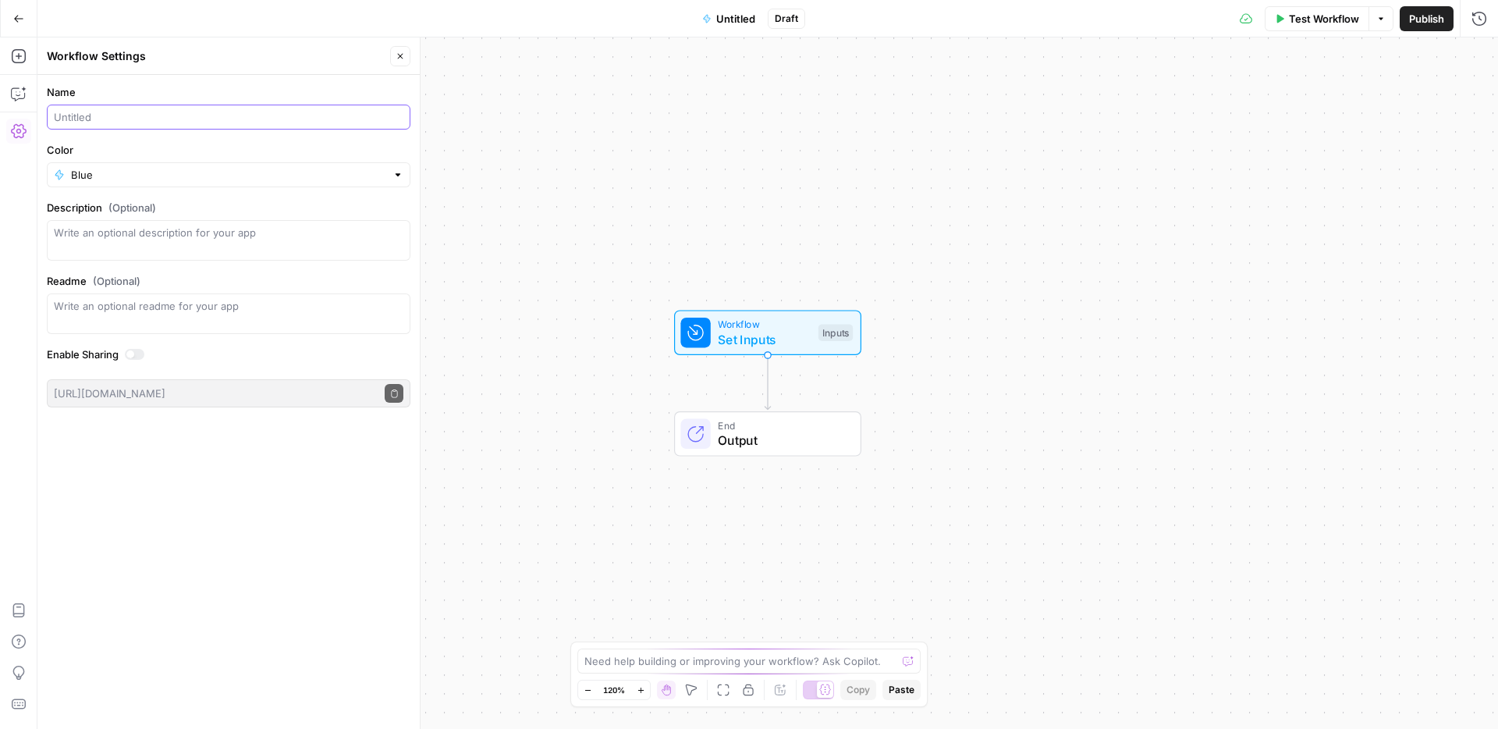
click at [240, 123] on input "Name" at bounding box center [229, 117] width 350 height 16
type input "WIT key insight writer"
type input "Blue"
click at [824, 325] on div "Inputs" at bounding box center [835, 332] width 34 height 17
click at [1223, 110] on span "Add Field" at bounding box center [1220, 106] width 45 height 16
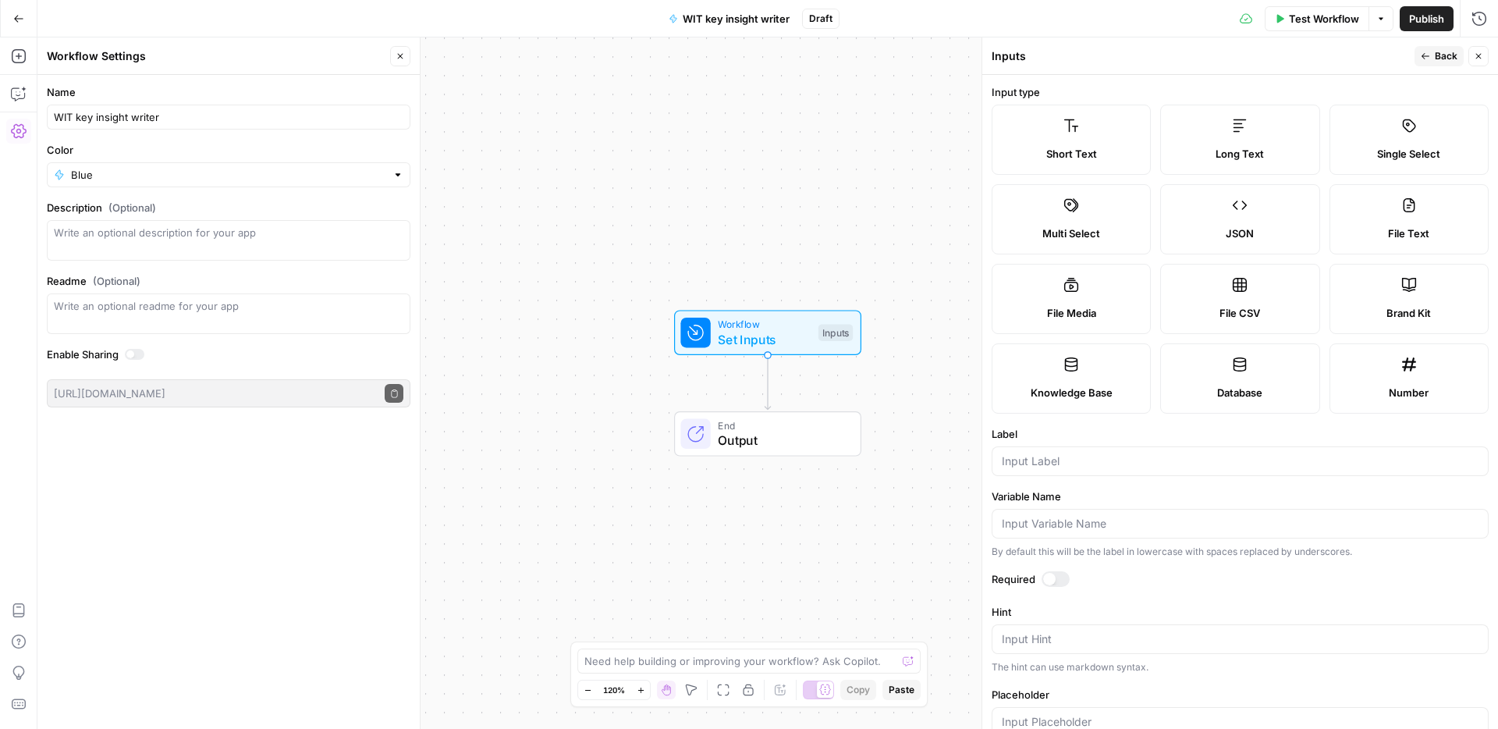
click at [1219, 126] on label "Long Text" at bounding box center [1239, 140] width 159 height 70
click at [1056, 466] on input "Label" at bounding box center [1240, 461] width 477 height 16
click at [1105, 450] on div at bounding box center [1240, 461] width 497 height 30
drag, startPoint x: 1198, startPoint y: 462, endPoint x: 853, endPoint y: 447, distance: 345.2
click at [853, 447] on body "ConsumerAffairs New Home Browse Insights Opportunities Your Data Recent Grids S…" at bounding box center [749, 364] width 1498 height 729
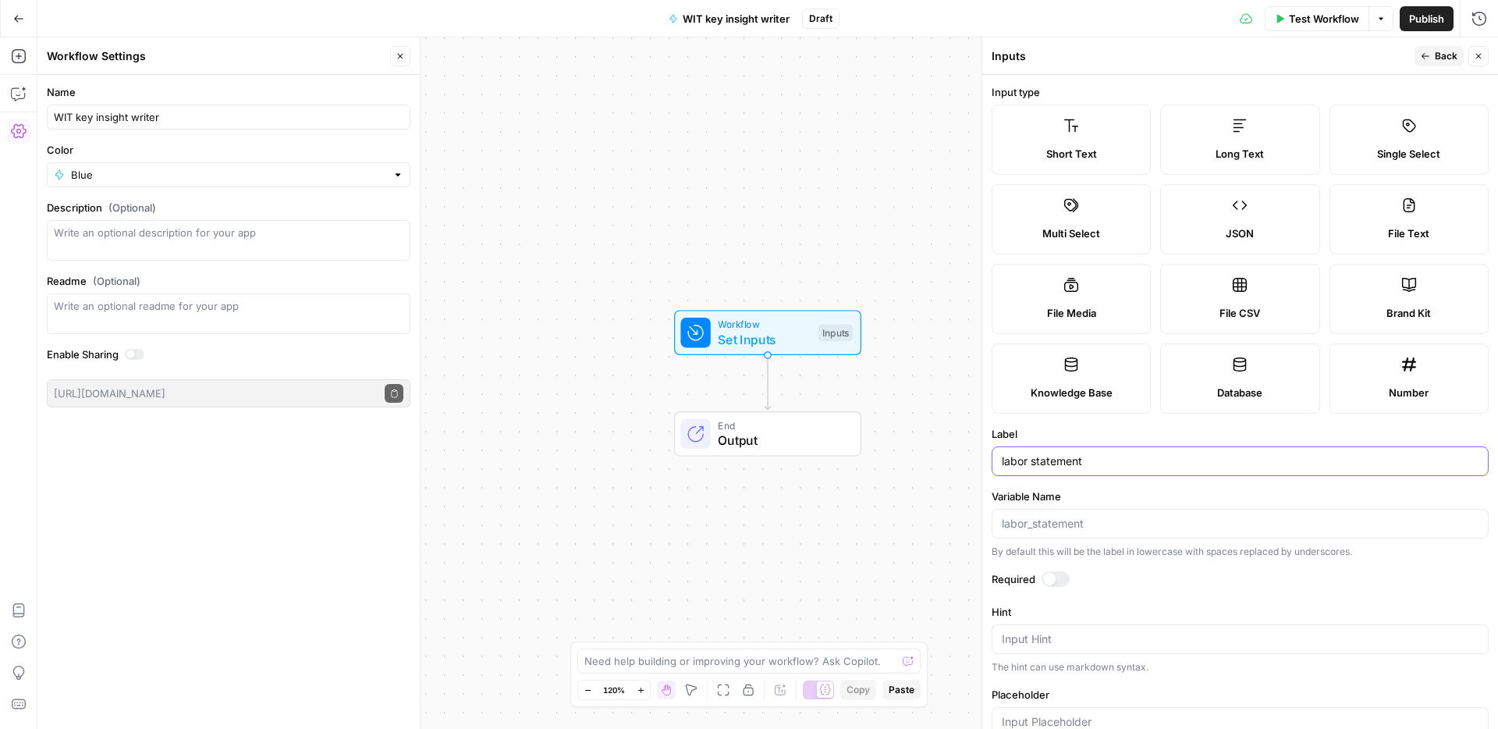
drag, startPoint x: 1111, startPoint y: 459, endPoint x: 925, endPoint y: 456, distance: 185.7
click at [925, 456] on body "ConsumerAffairs New Home Browse Insights Opportunities Your Data Recent Grids S…" at bounding box center [749, 364] width 1498 height 729
type input "home statement"
click at [1435, 62] on span "Back" at bounding box center [1446, 56] width 23 height 14
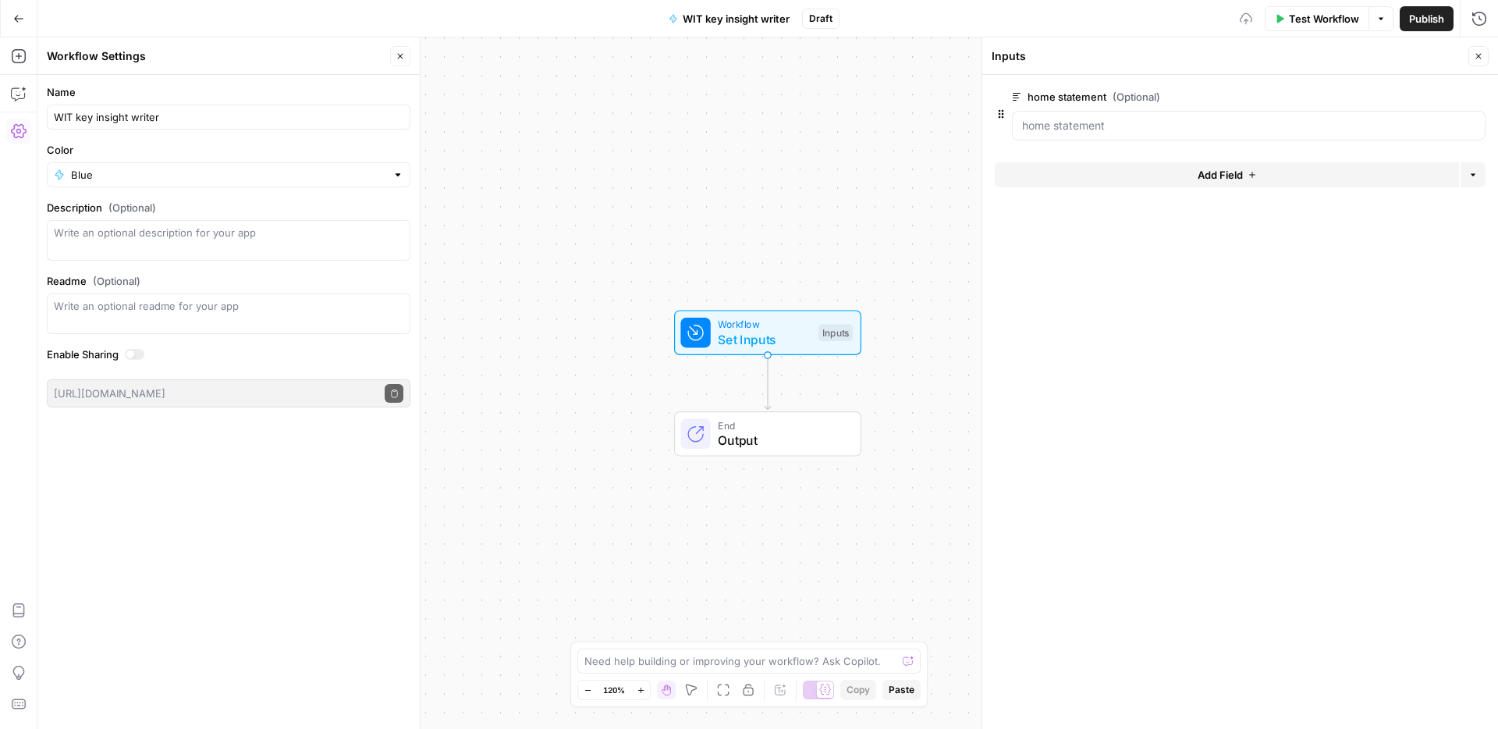
click at [1244, 173] on button "Add Field" at bounding box center [1227, 174] width 464 height 25
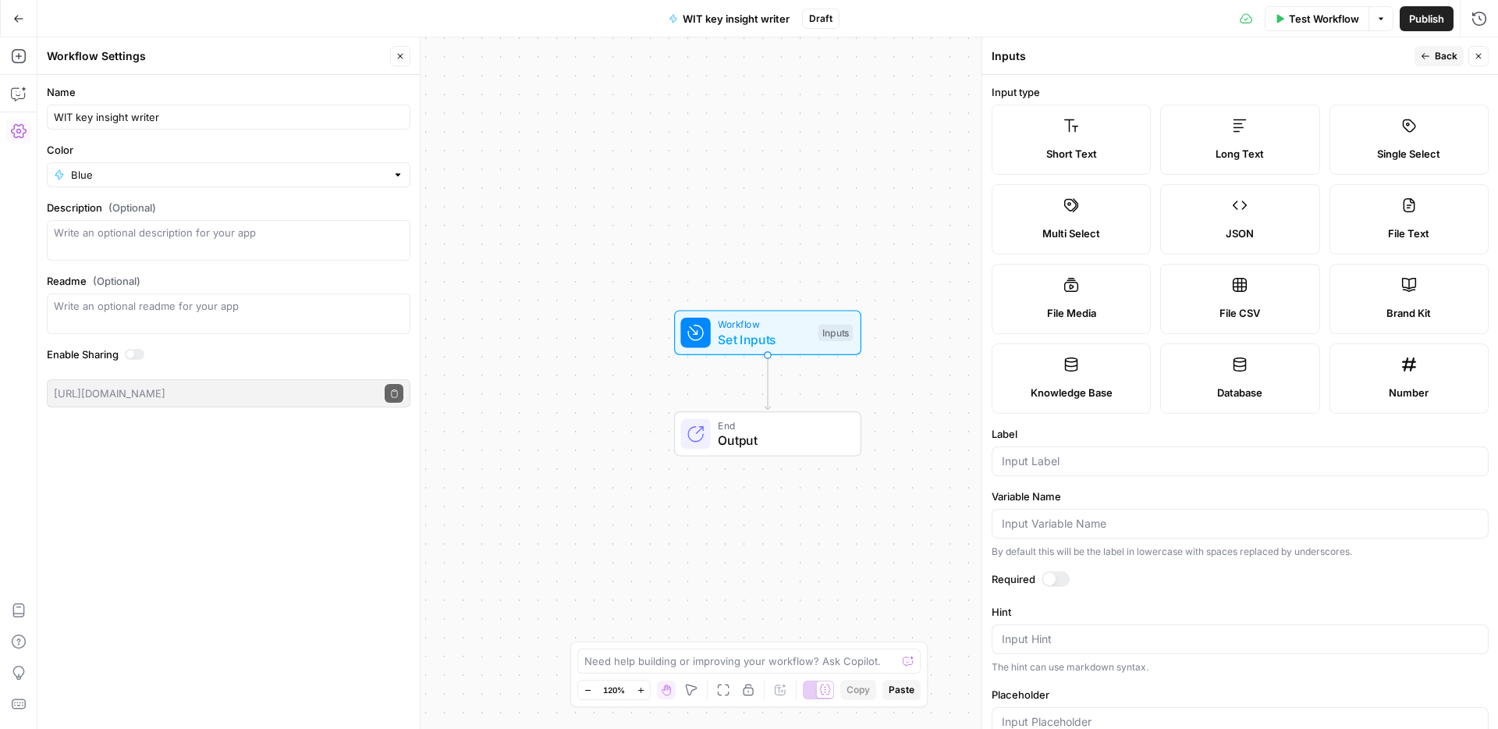
click at [1252, 148] on span "Long Text" at bounding box center [1240, 154] width 48 height 16
click at [1045, 456] on input "Label" at bounding box center [1240, 461] width 477 height 16
type input "labor statement"
click at [1425, 55] on icon "button" at bounding box center [1425, 55] width 9 height 9
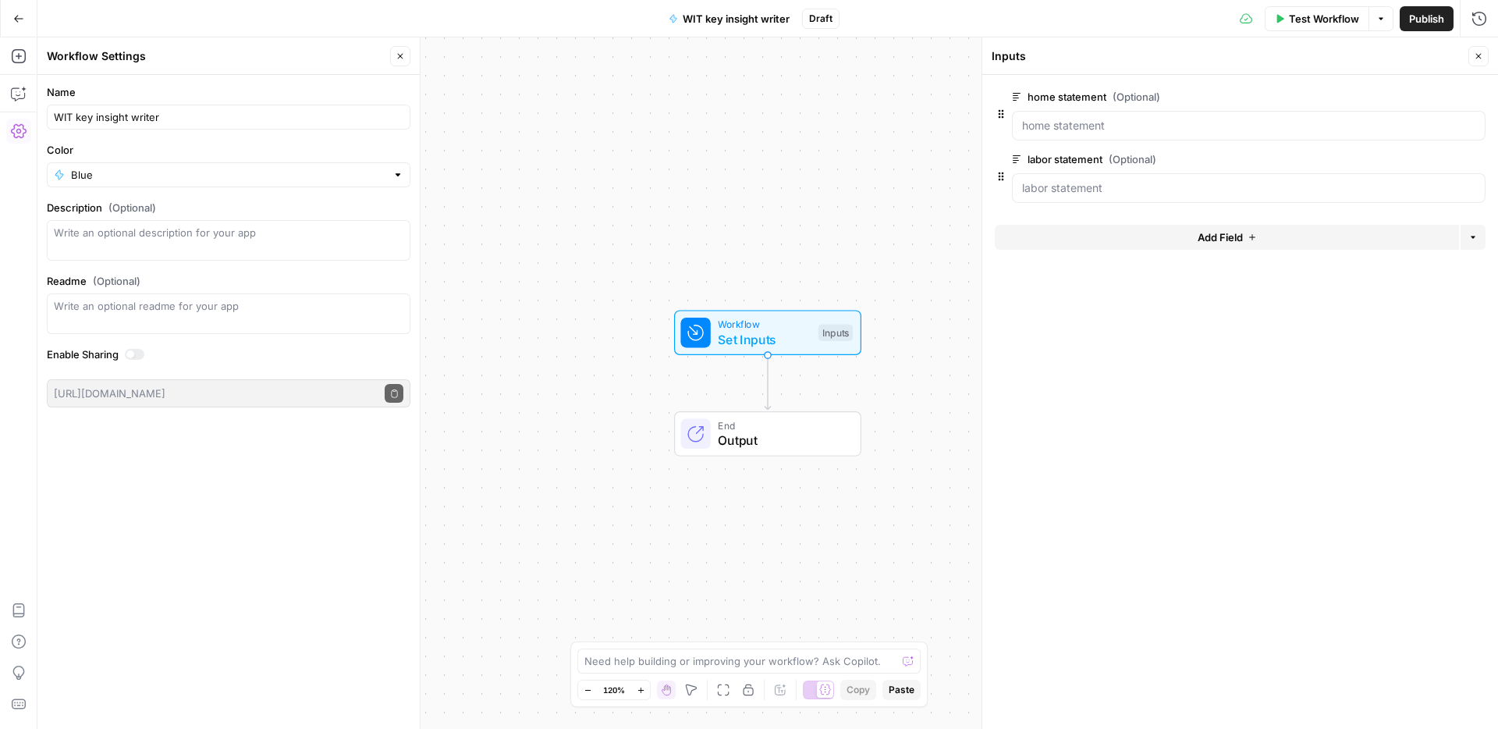
click at [1248, 236] on icon "button" at bounding box center [1252, 236] width 9 height 9
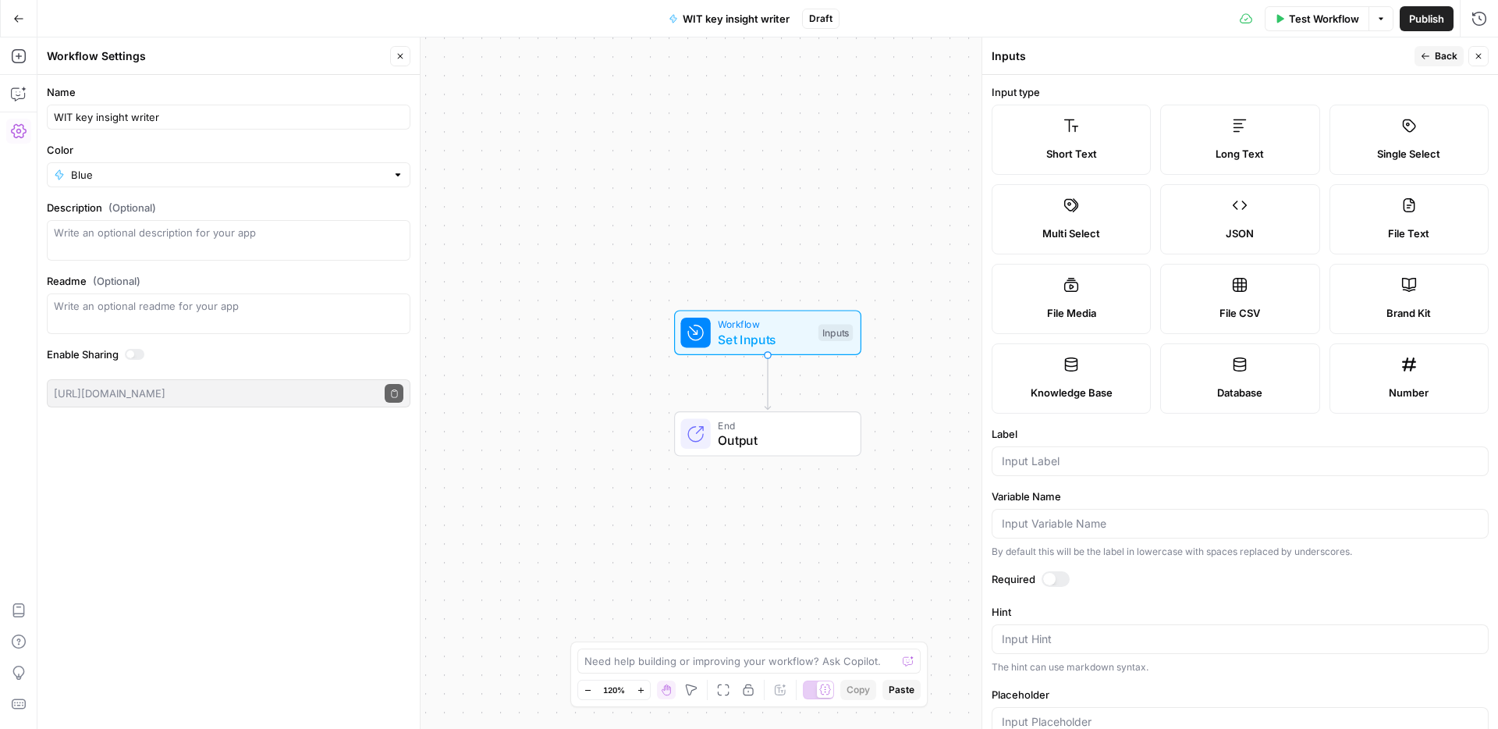
drag, startPoint x: 1252, startPoint y: 177, endPoint x: 1251, endPoint y: 169, distance: 8.7
click at [1251, 176] on div "Short Text Long Text Single Select Multi Select JSON File Text File Media File …" at bounding box center [1240, 259] width 497 height 309
click at [1251, 163] on label "Long Text" at bounding box center [1239, 140] width 159 height 70
click at [1031, 466] on input "Label" at bounding box center [1240, 461] width 477 height 16
type input "financial assistance"
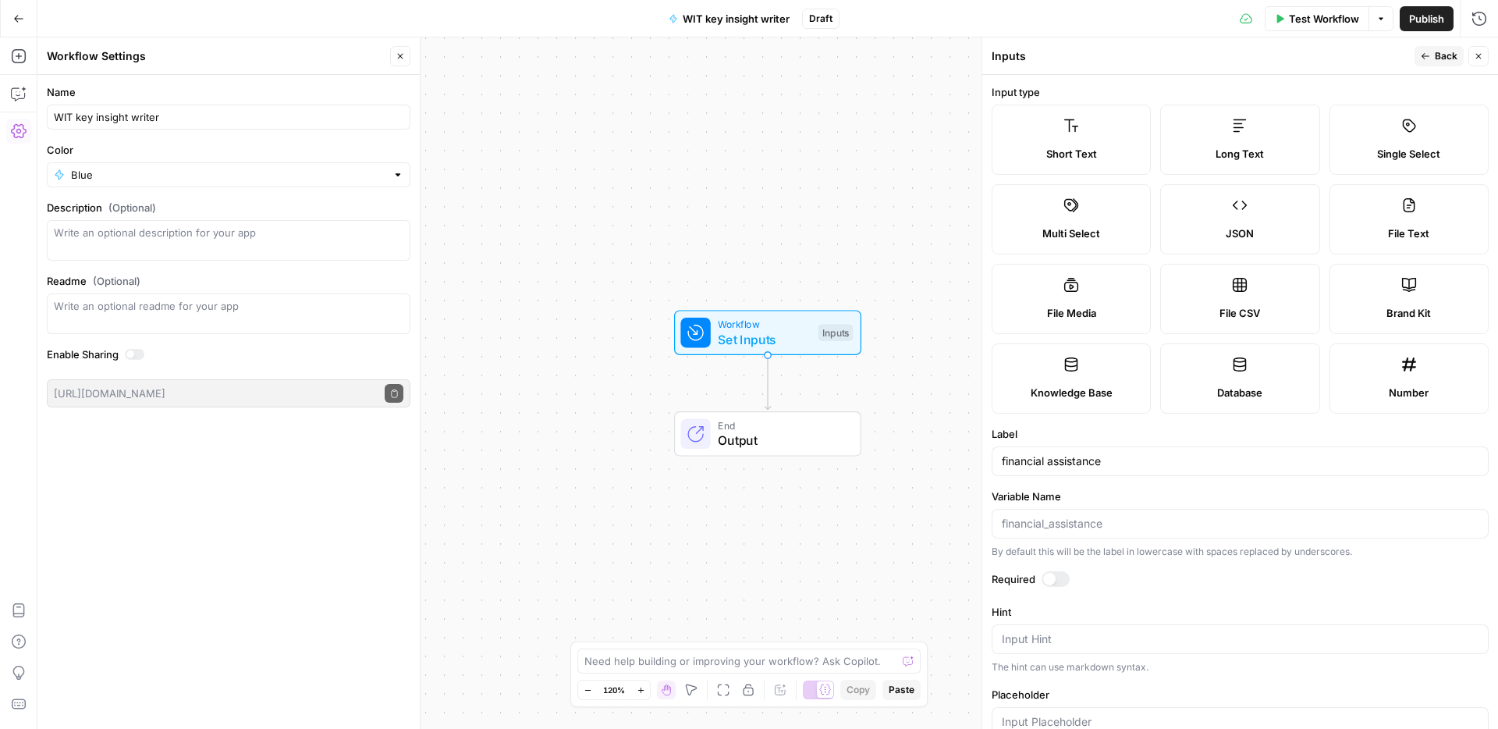
click at [1423, 61] on button "Back" at bounding box center [1439, 56] width 49 height 20
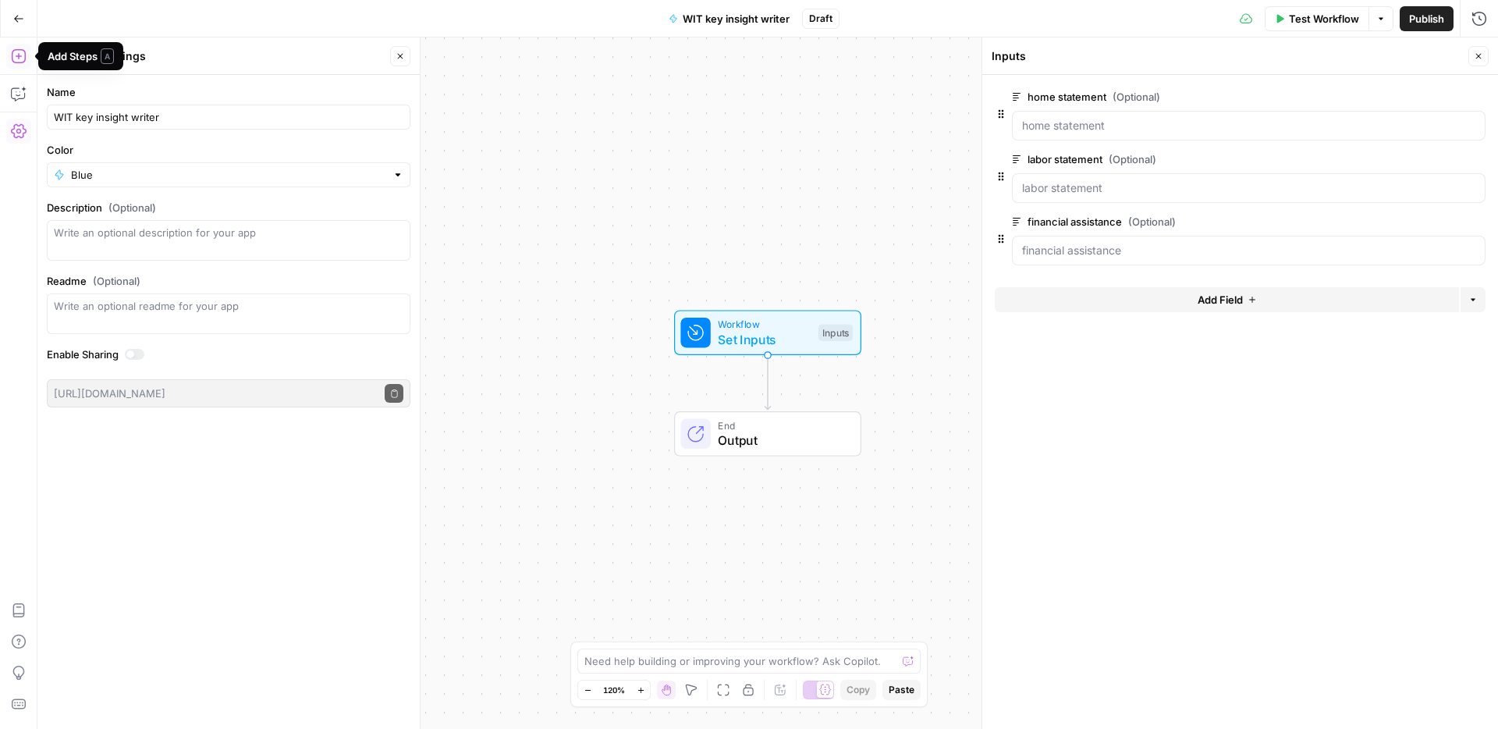
click at [24, 66] on button "Add Steps" at bounding box center [18, 56] width 25 height 25
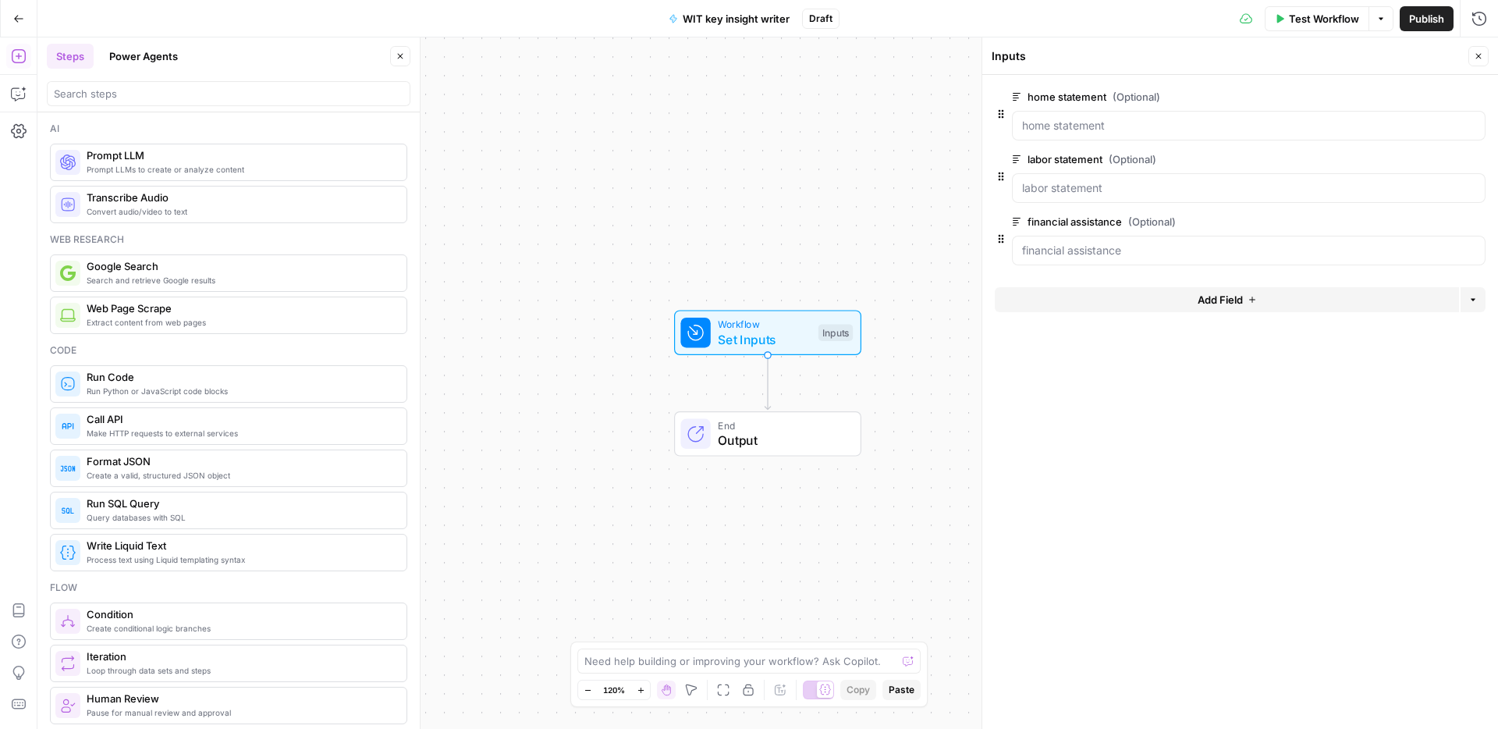
click at [1149, 290] on button "Add Field" at bounding box center [1227, 299] width 464 height 25
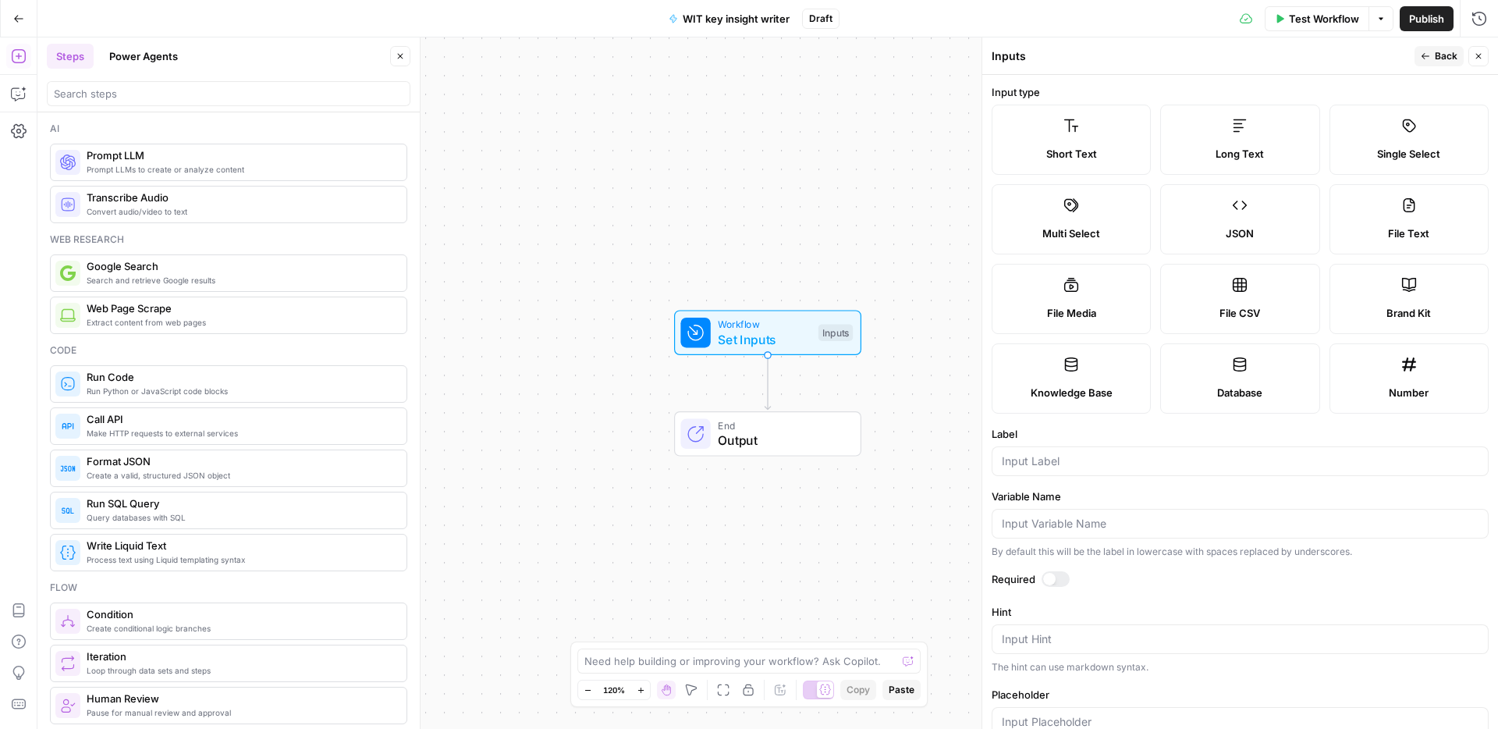
click at [1070, 470] on div at bounding box center [1240, 461] width 497 height 30
type input "State"
click at [1435, 55] on span "Back" at bounding box center [1446, 56] width 23 height 14
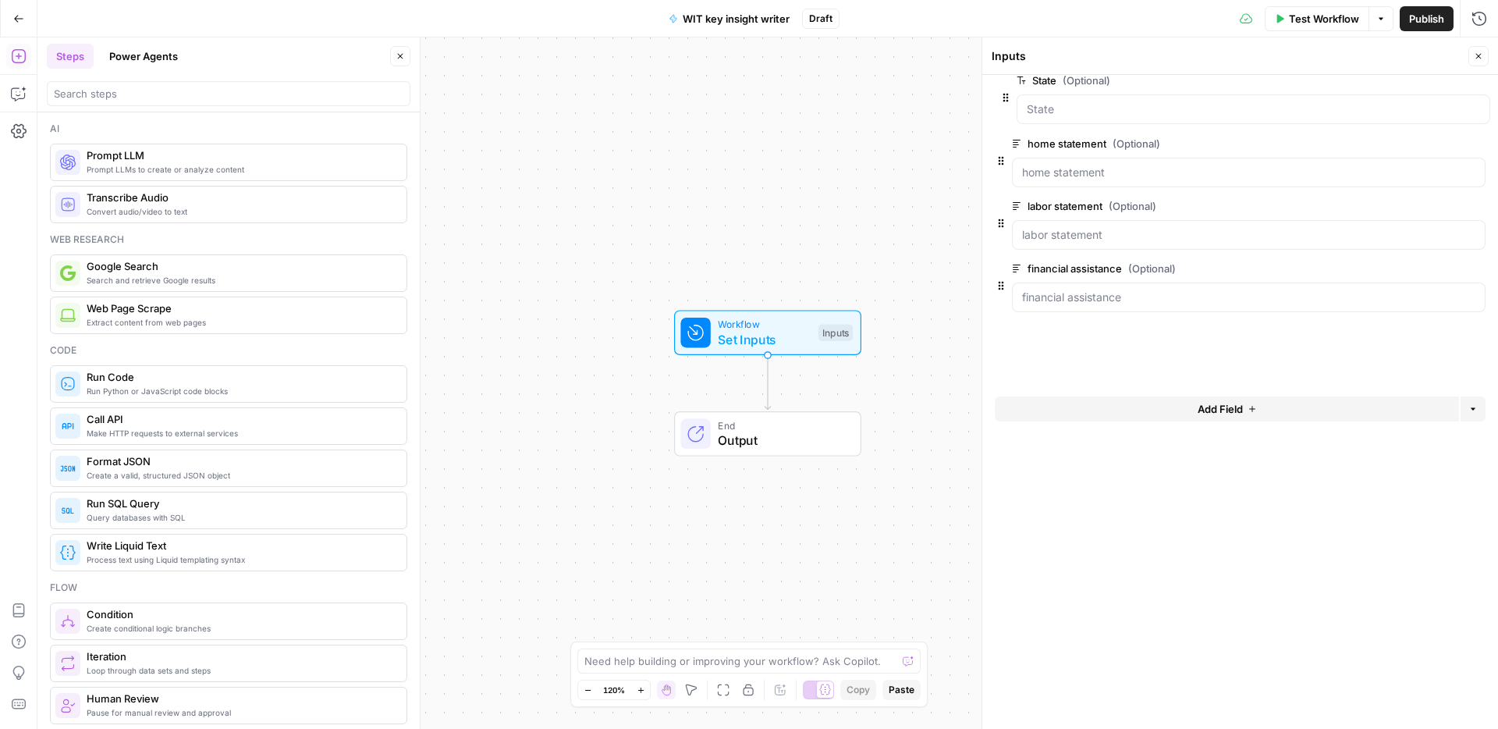
drag, startPoint x: 1004, startPoint y: 302, endPoint x: 1009, endPoint y: 84, distance: 217.7
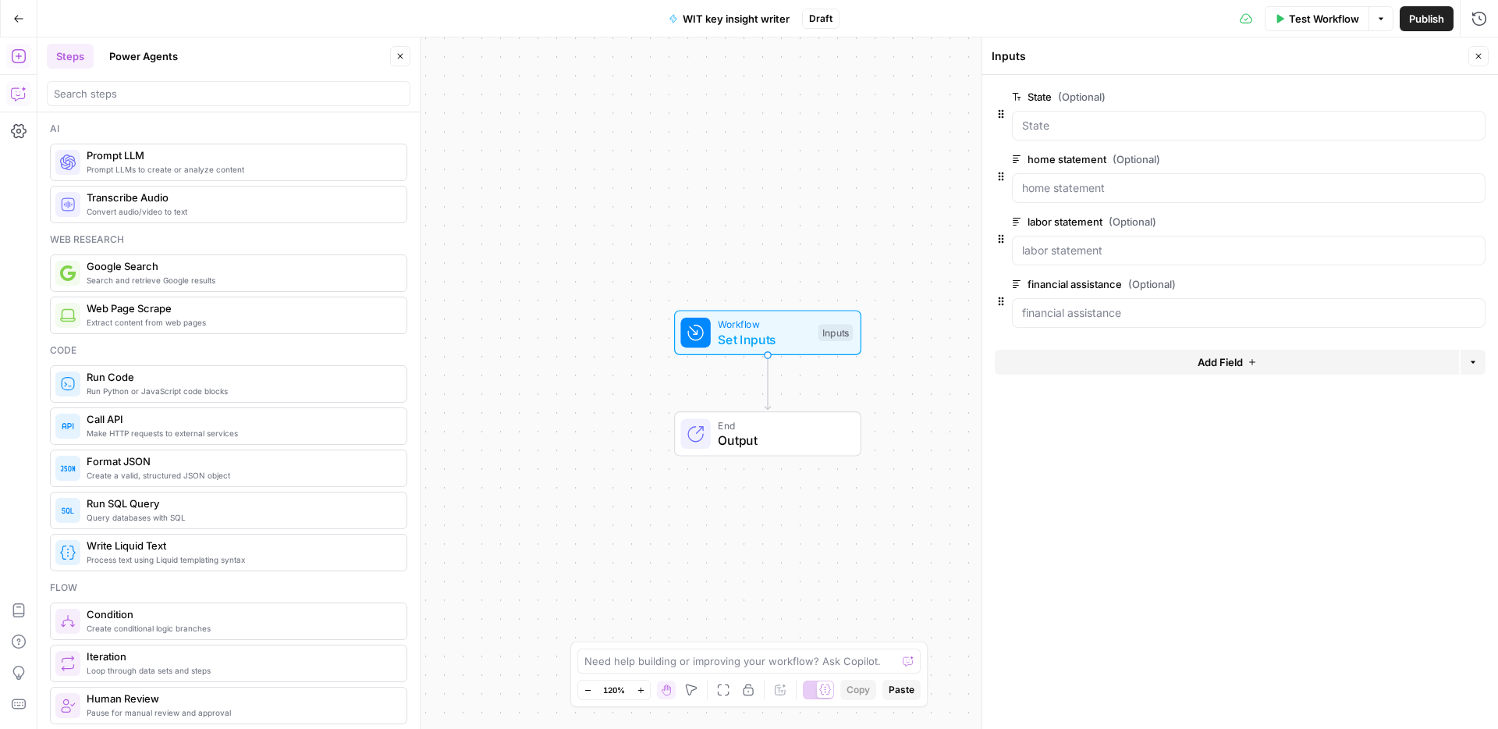
click at [23, 92] on icon "button" at bounding box center [19, 94] width 16 height 16
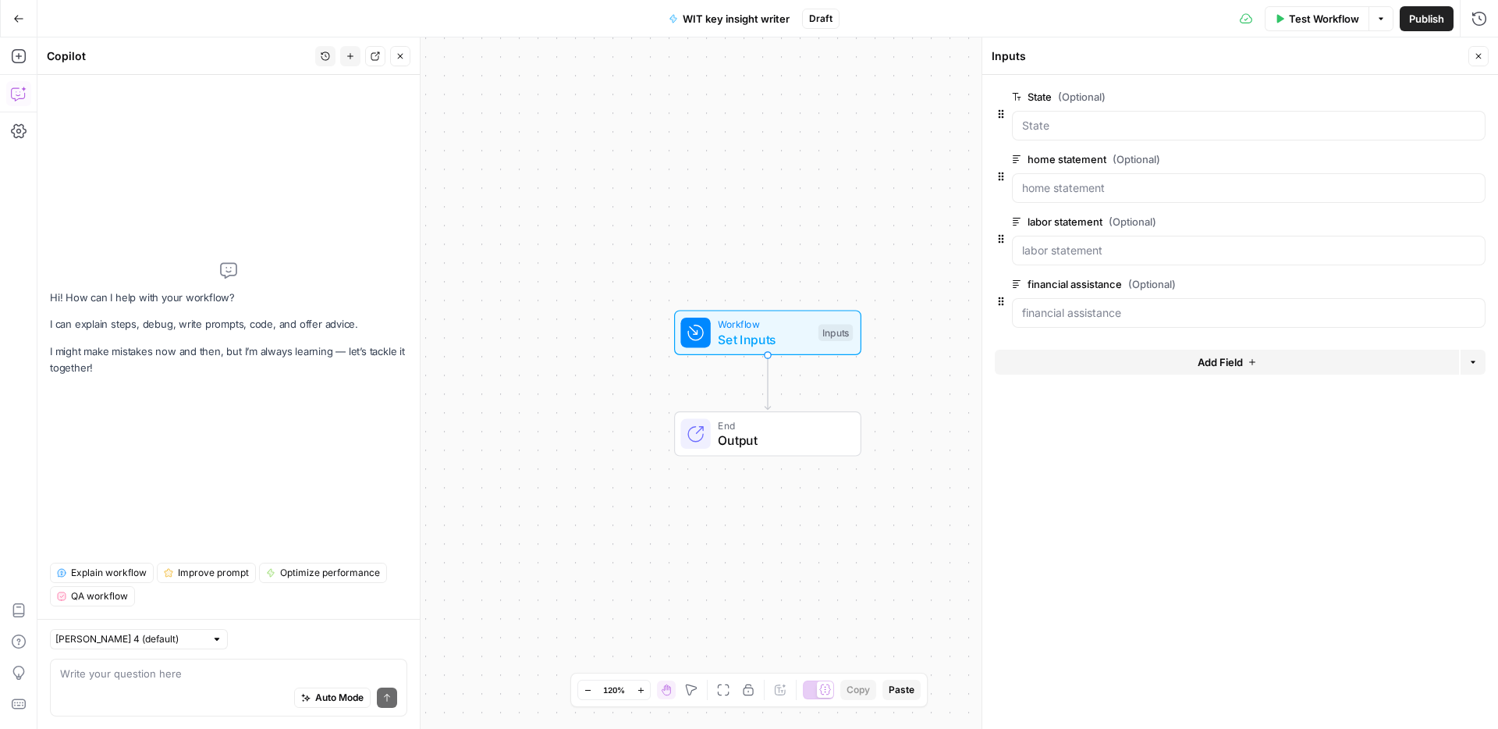
drag, startPoint x: 179, startPoint y: 678, endPoint x: 171, endPoint y: 678, distance: 8.6
click at [172, 678] on textarea at bounding box center [228, 674] width 337 height 16
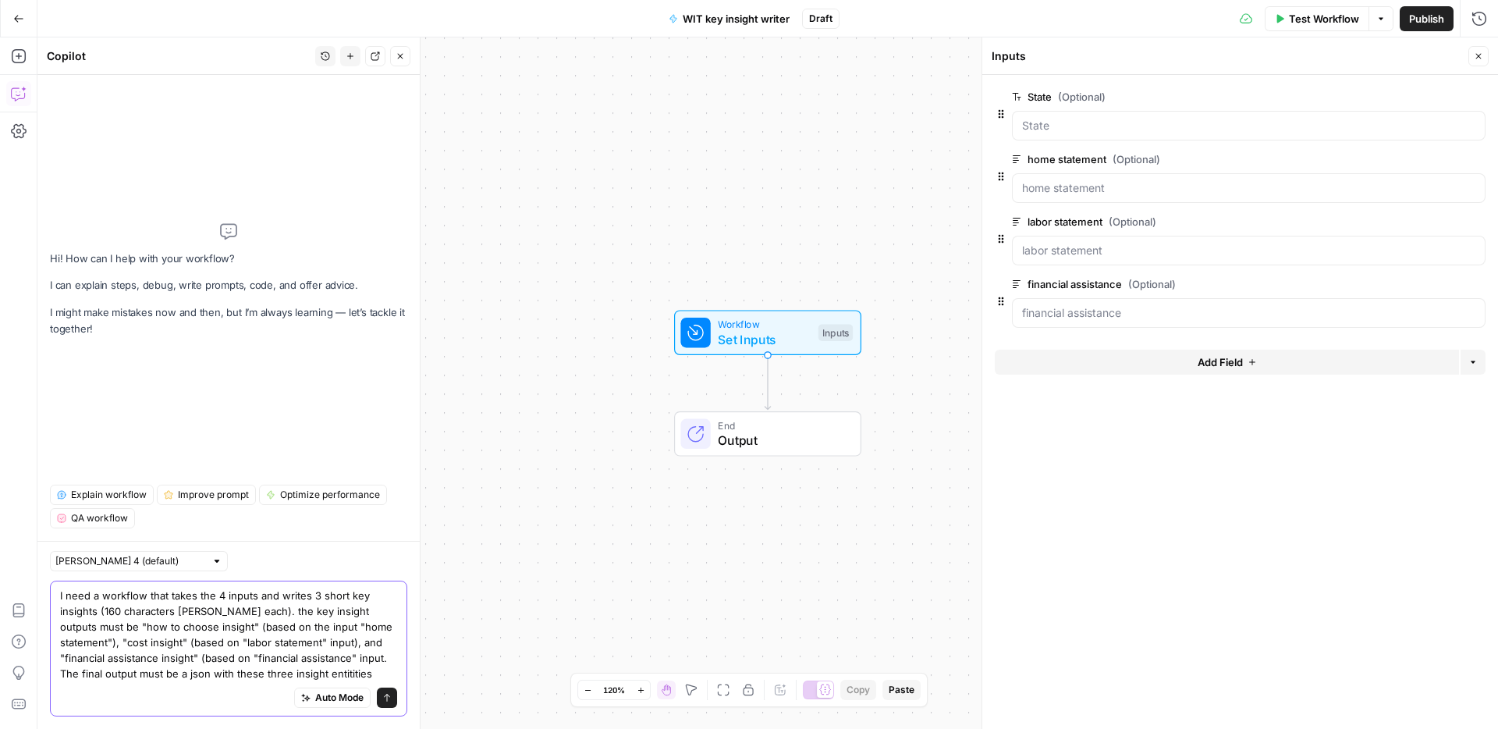
type textarea "I need a workflow that takes the 4 inputs and writes 3 short key insights (160 …"
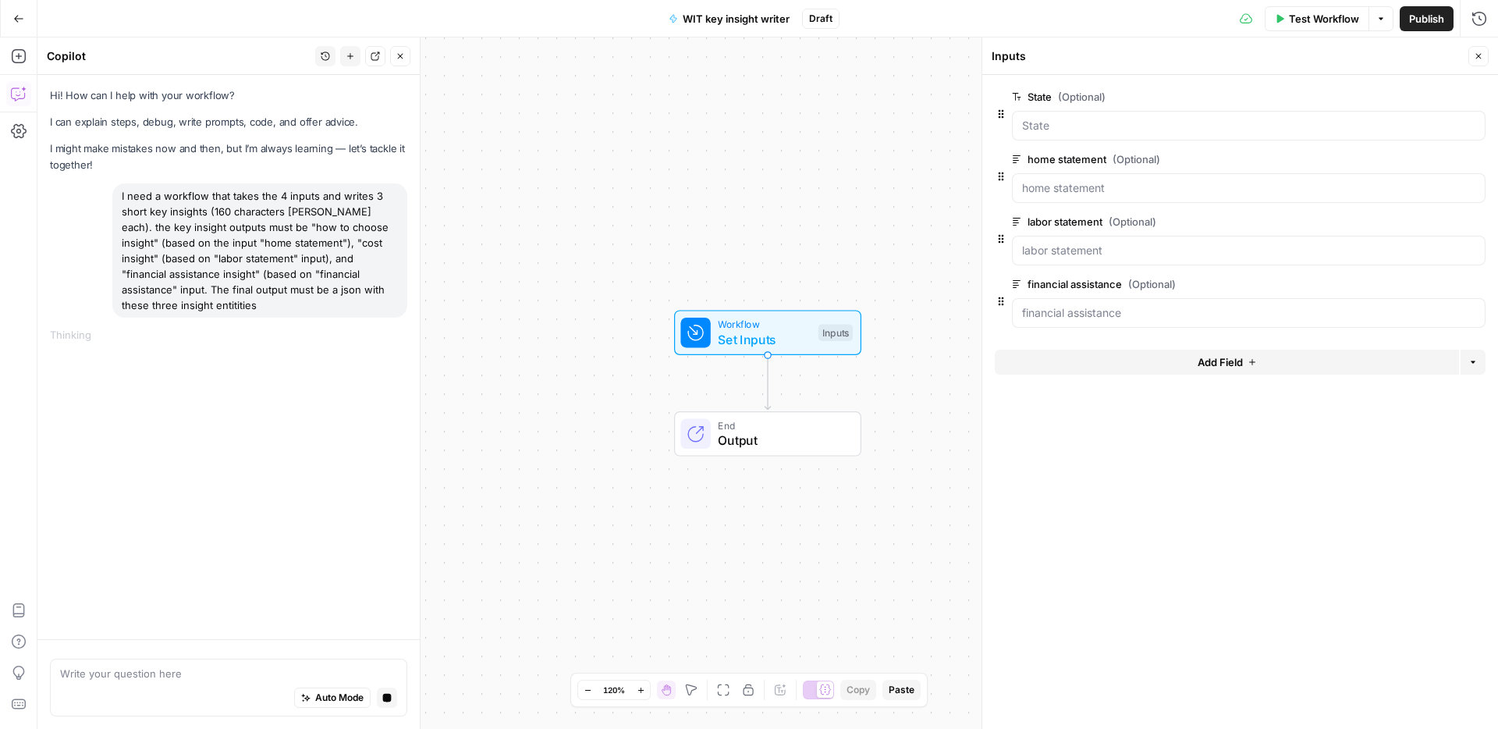
drag, startPoint x: 299, startPoint y: 267, endPoint x: 114, endPoint y: 196, distance: 198.1
click at [114, 196] on div "I need a workflow that takes the 4 inputs and writes 3 short key insights (160 …" at bounding box center [259, 250] width 295 height 134
copy div "I need a workflow that takes the 4 inputs and writes 3 short key insights (160 …"
click at [385, 690] on button "Stop generating" at bounding box center [387, 697] width 20 height 20
click at [240, 683] on div "Auto Mode Send" at bounding box center [228, 698] width 337 height 34
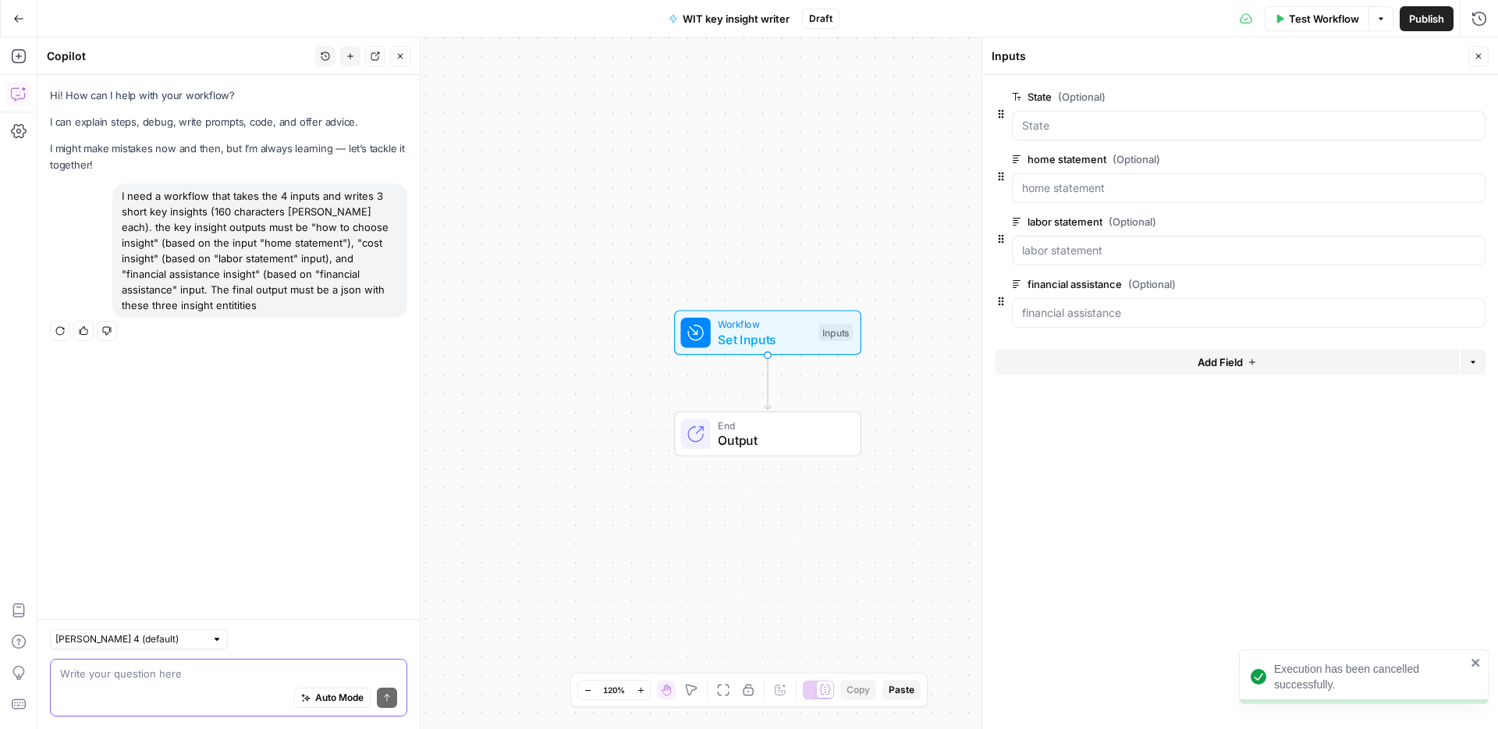
paste textarea "I need a workflow that takes the 4 inputs and writes 3 short key insights (160 …"
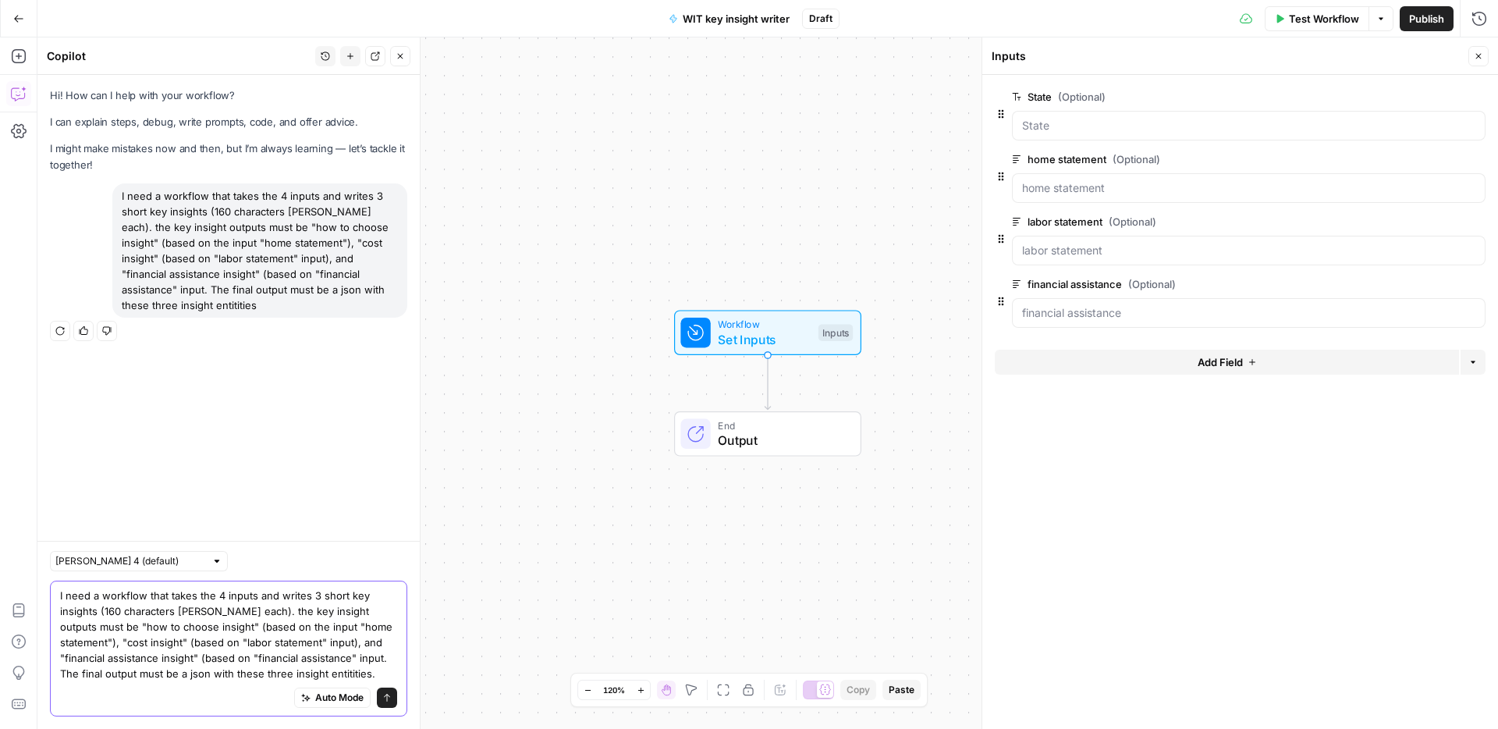
click at [281, 662] on textarea "I need a workflow that takes the 4 inputs and writes 3 short key insights (160 …" at bounding box center [228, 634] width 337 height 94
click at [286, 661] on textarea "I need a workflow that takes the 4 inputs and writes 3 short key insights (160 …" at bounding box center [228, 634] width 337 height 94
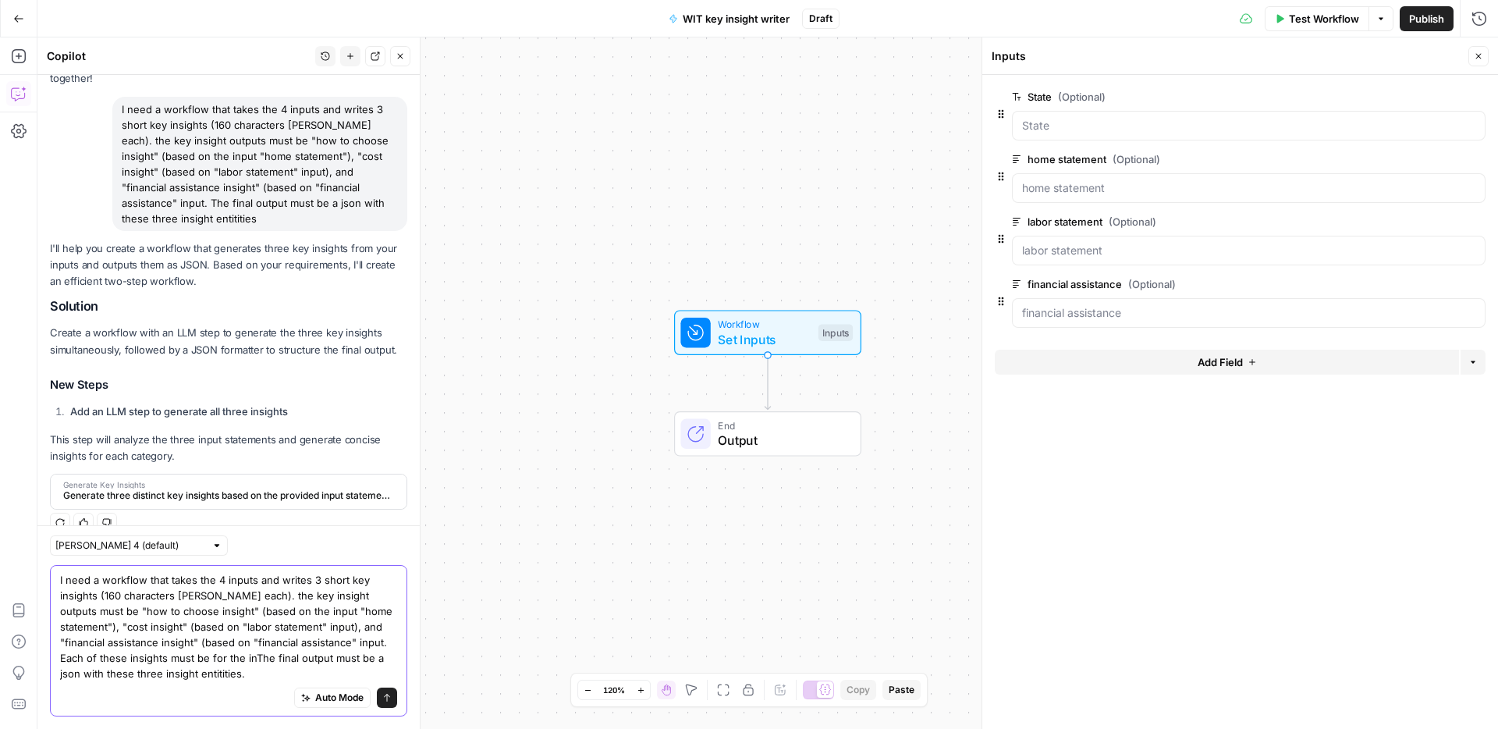
scroll to position [96, 0]
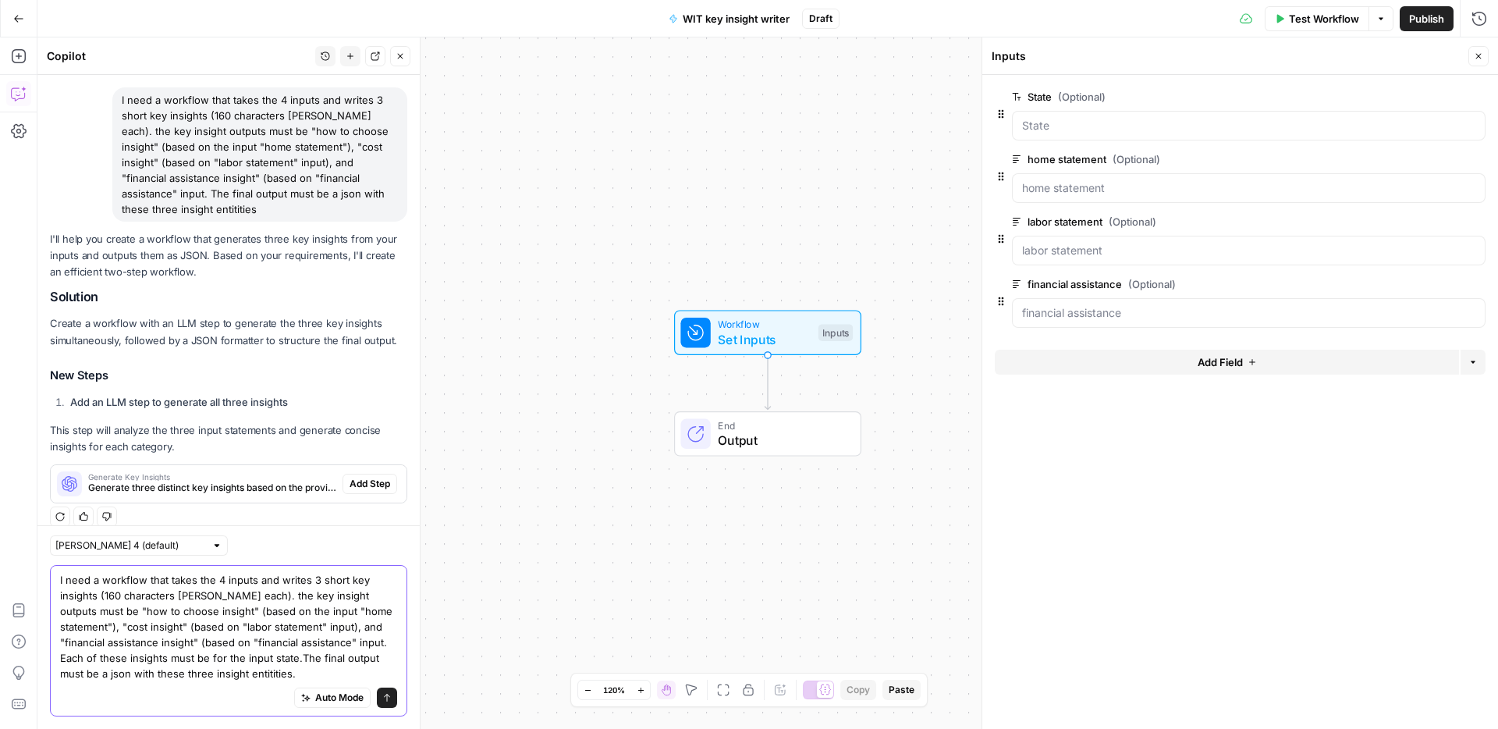
type textarea "I need a workflow that takes the 4 inputs and writes 3 short key insights (160 …"
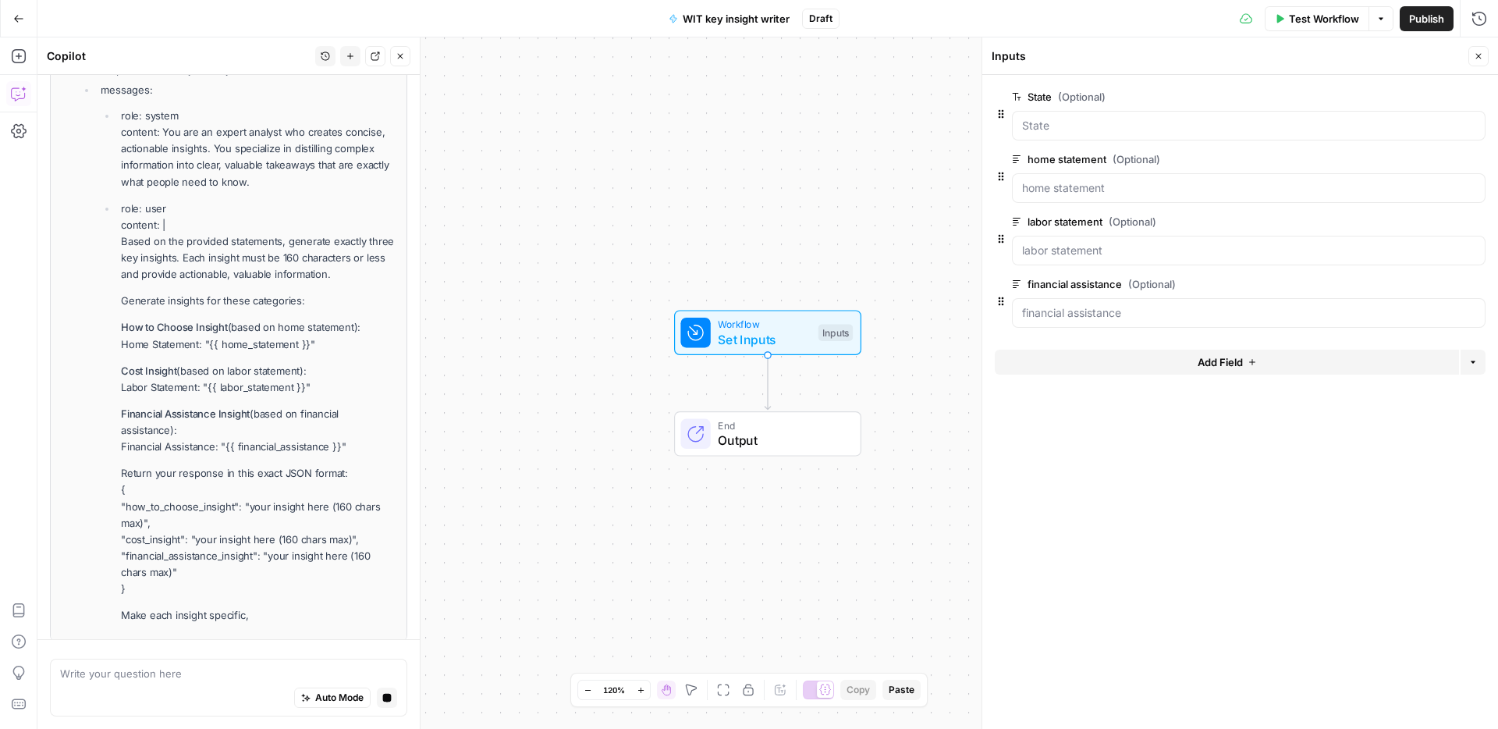
click at [392, 693] on button "Stop generating" at bounding box center [387, 697] width 20 height 20
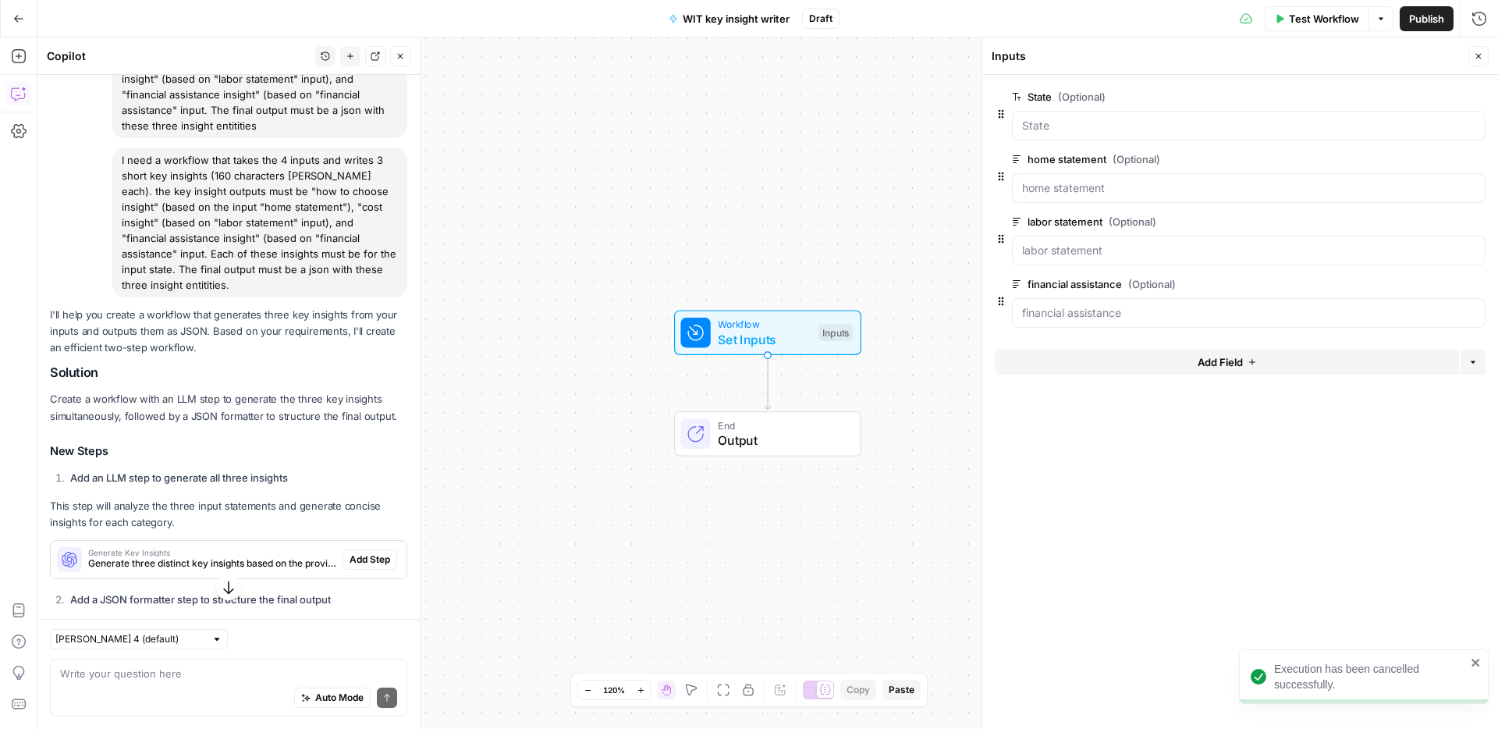
scroll to position [182, 0]
drag, startPoint x: 394, startPoint y: 254, endPoint x: 118, endPoint y: 144, distance: 297.0
click at [118, 145] on div "I need a workflow that takes the 4 inputs and writes 3 short key insights (160 …" at bounding box center [259, 220] width 295 height 150
copy div "I need a workflow that takes the 4 inputs and writes 3 short key insights (160 …"
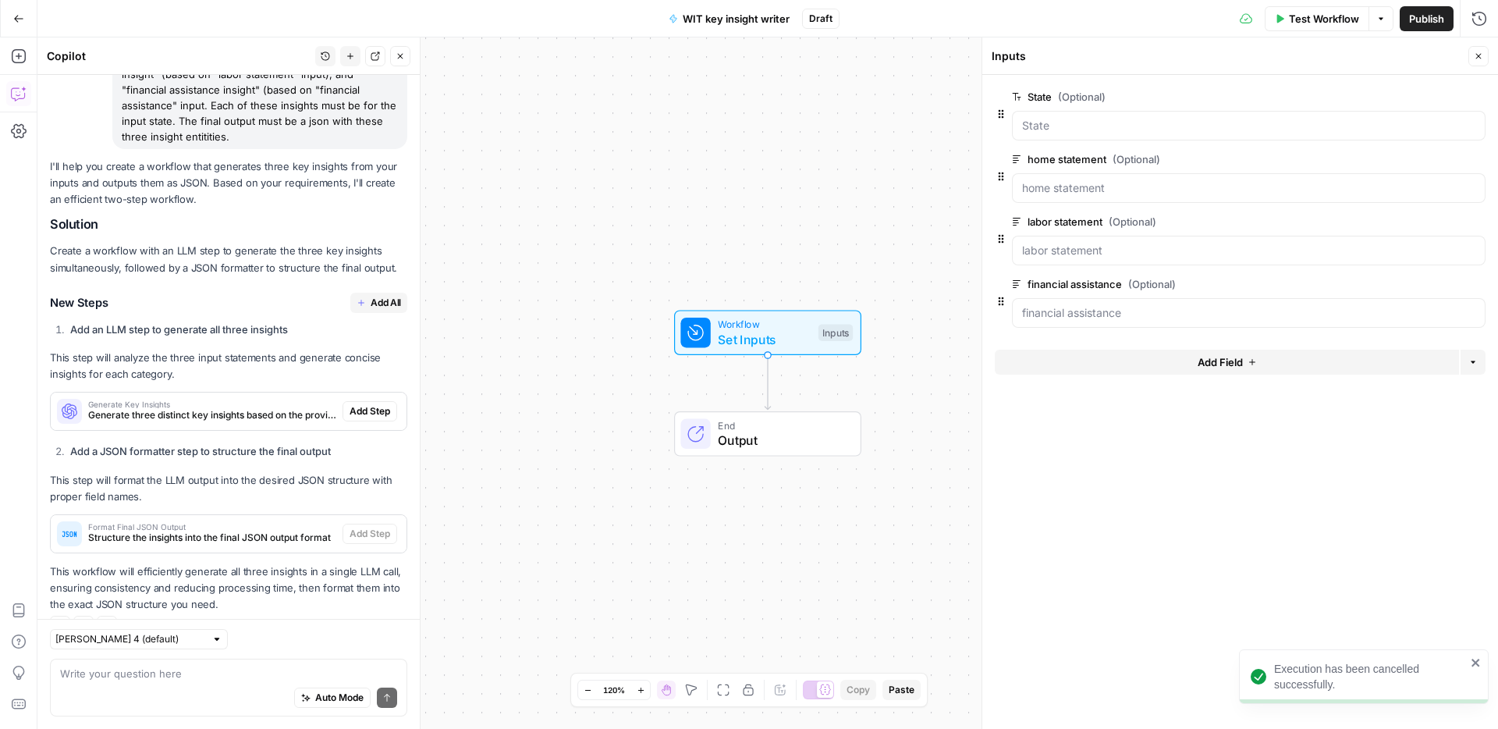
click at [239, 694] on div "Auto Mode Send" at bounding box center [228, 698] width 337 height 34
paste textarea "I need a workflow that takes the 4 inputs and writes 3 short key insights (160 …"
type textarea "I need a workflow that takes the 4 inputs and writes 3 short key insights (160 …"
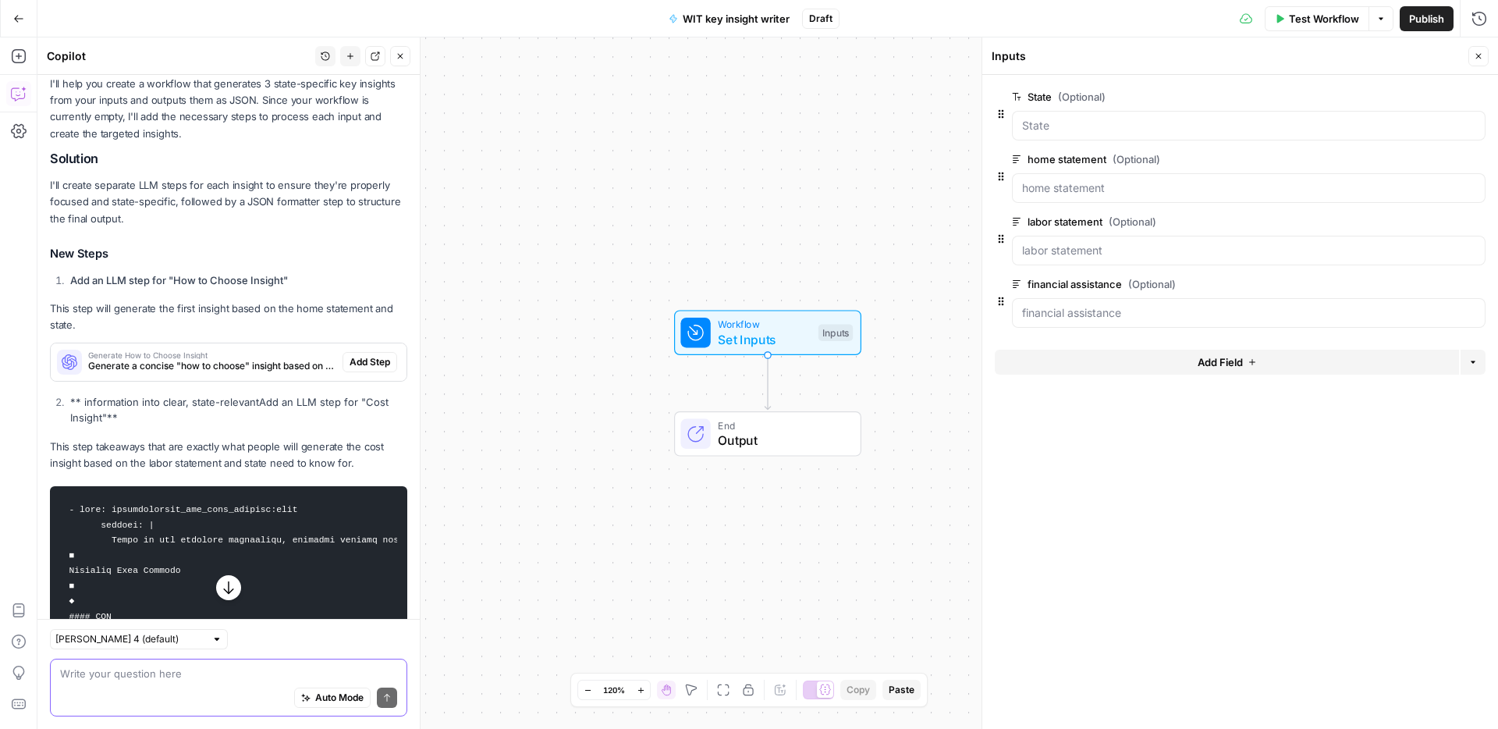
scroll to position [898, 0]
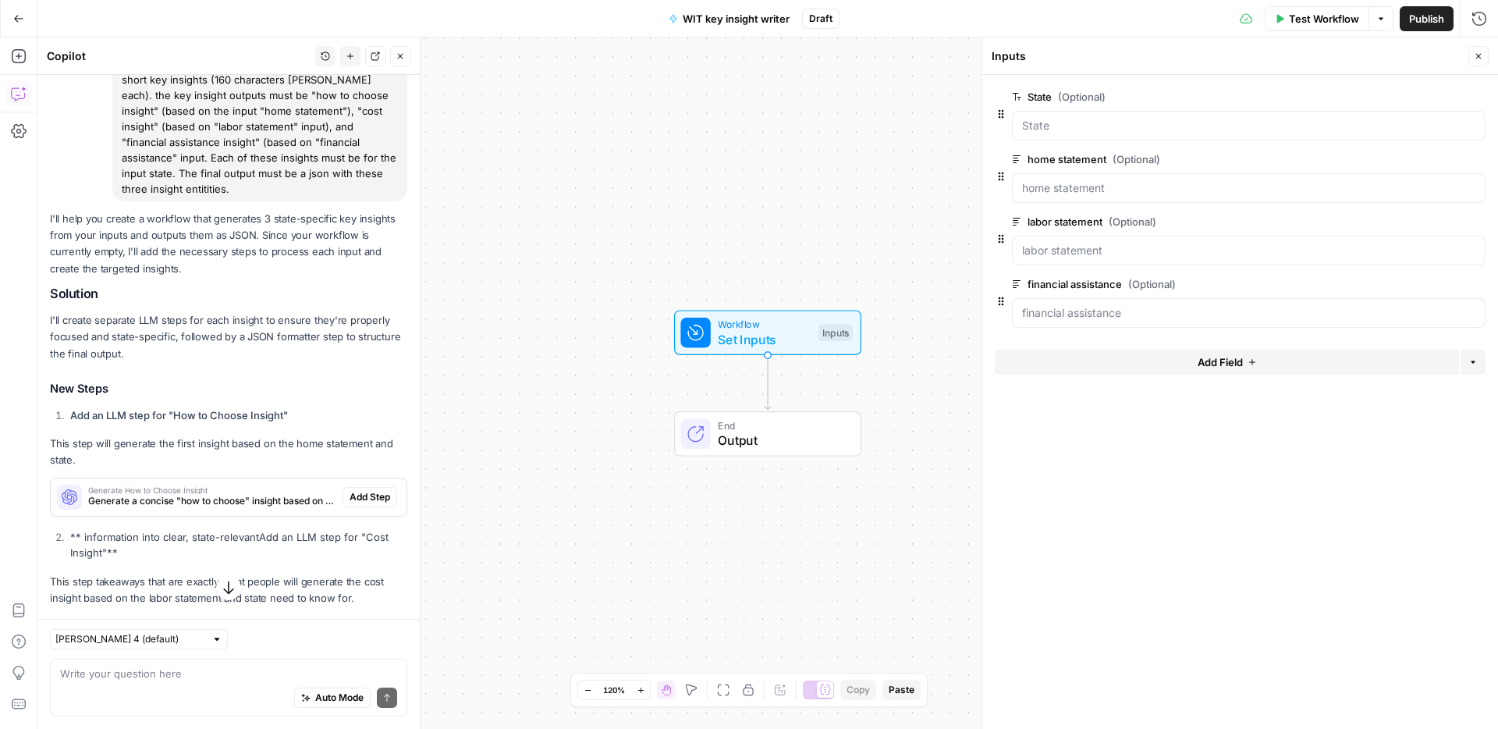
click at [179, 655] on div "Claude Sonnet 4 (default) Write your question here Auto Mode Send" at bounding box center [228, 674] width 382 height 110
click at [165, 667] on textarea at bounding box center [228, 674] width 337 height 16
type textarea "can you try again? your text got all fucked up"
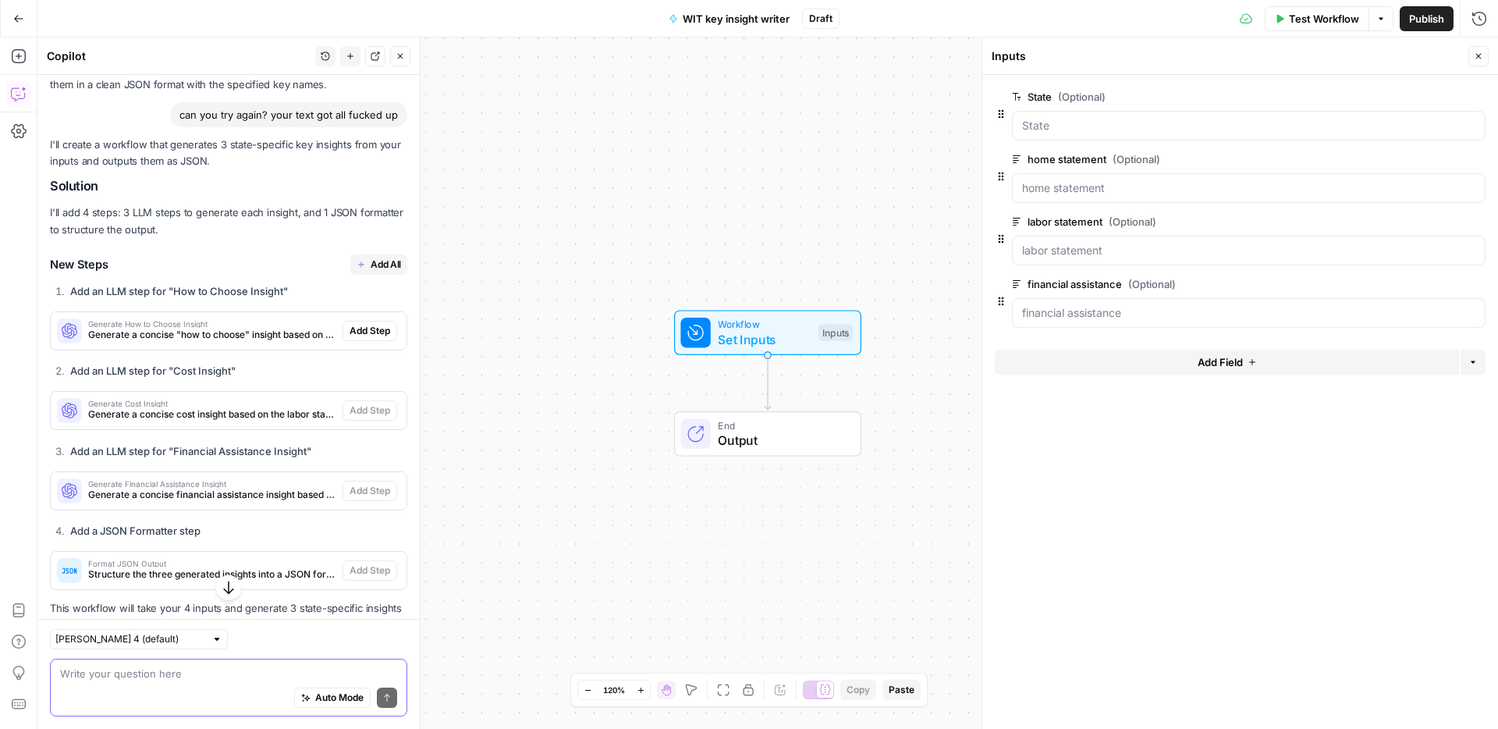
scroll to position [3602, 0]
click at [368, 274] on button "Add All" at bounding box center [378, 264] width 57 height 20
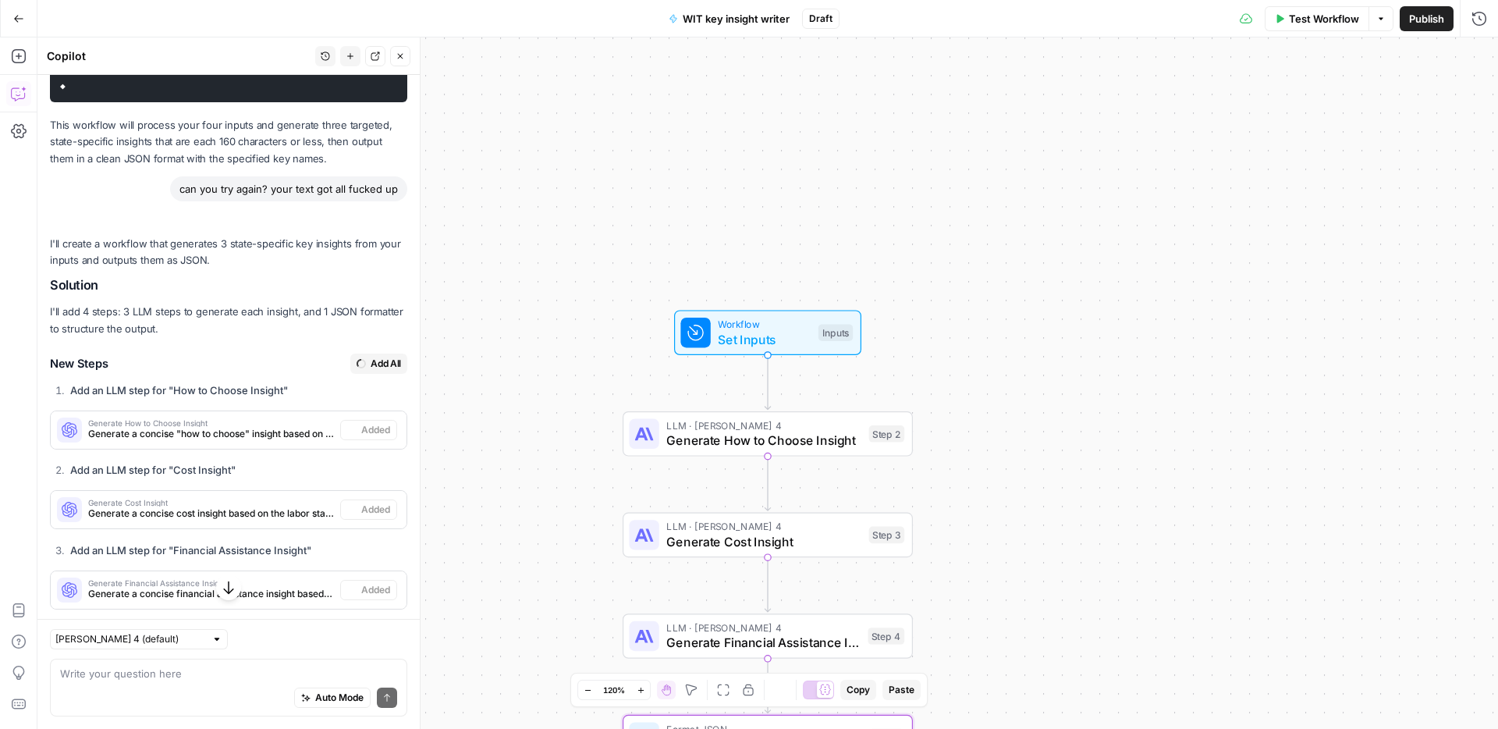
type textarea "Format JSON Output"
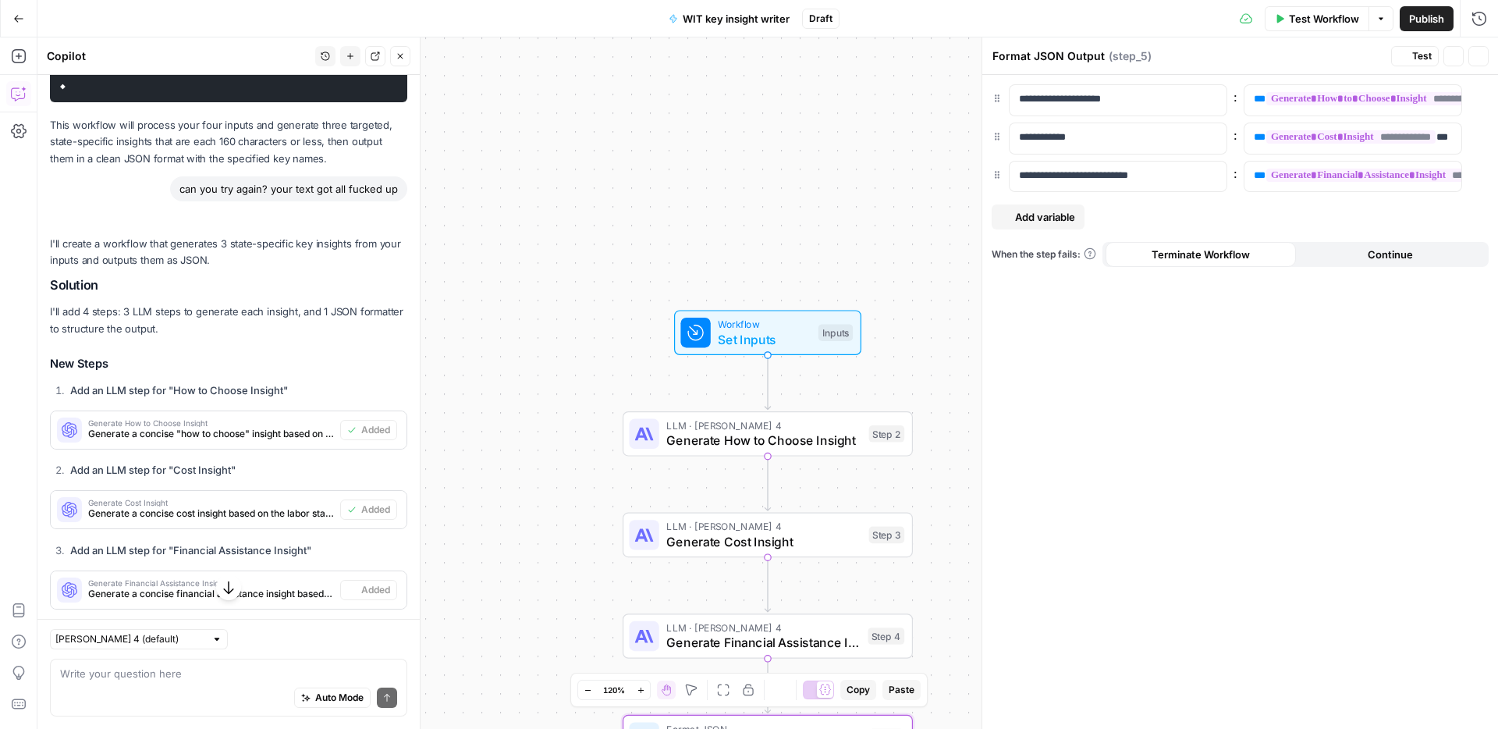
scroll to position [3677, 0]
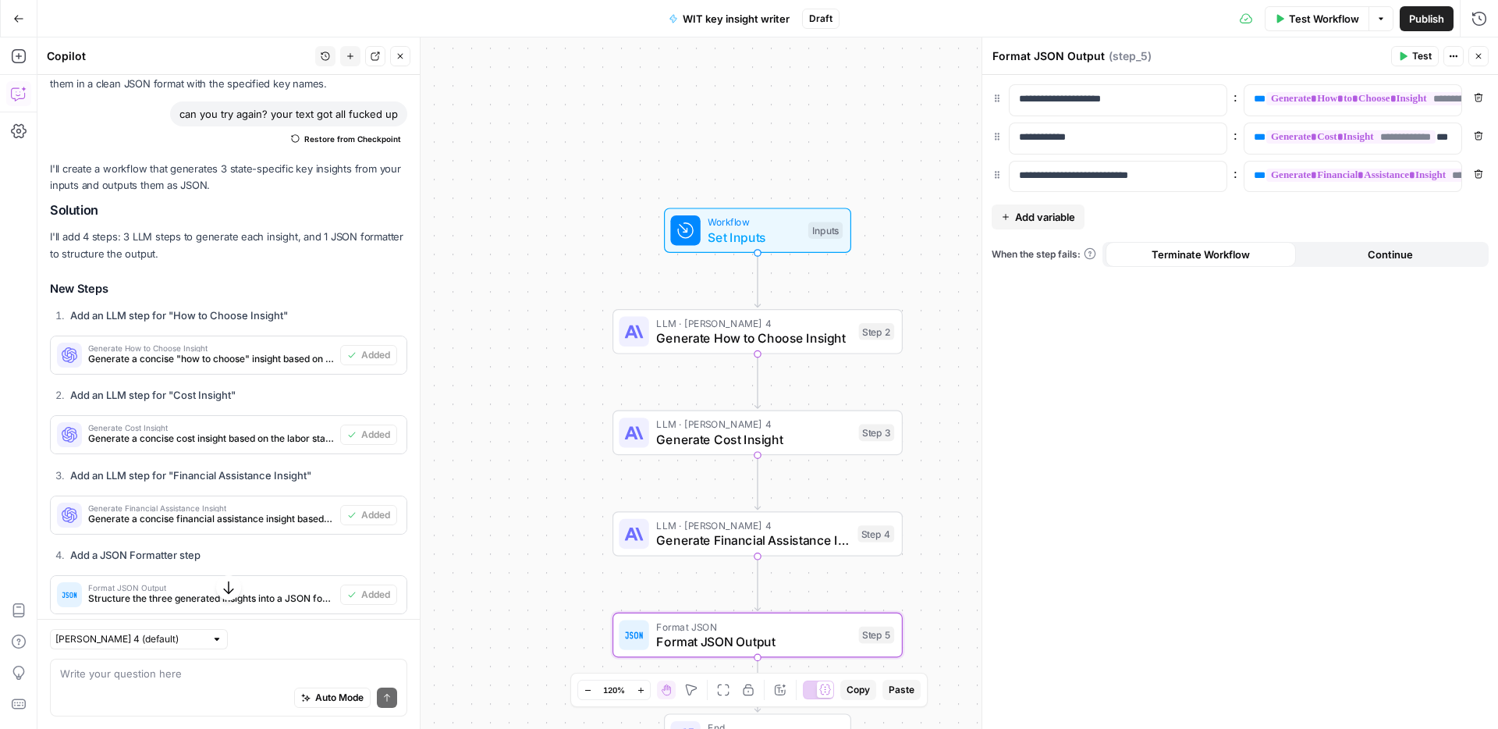
drag, startPoint x: 521, startPoint y: 250, endPoint x: 520, endPoint y: 187, distance: 63.2
click at [520, 187] on div "Workflow Set Inputs Inputs LLM · Claude Sonnet 4 Generate How to Choose Insight…" at bounding box center [767, 382] width 1461 height 691
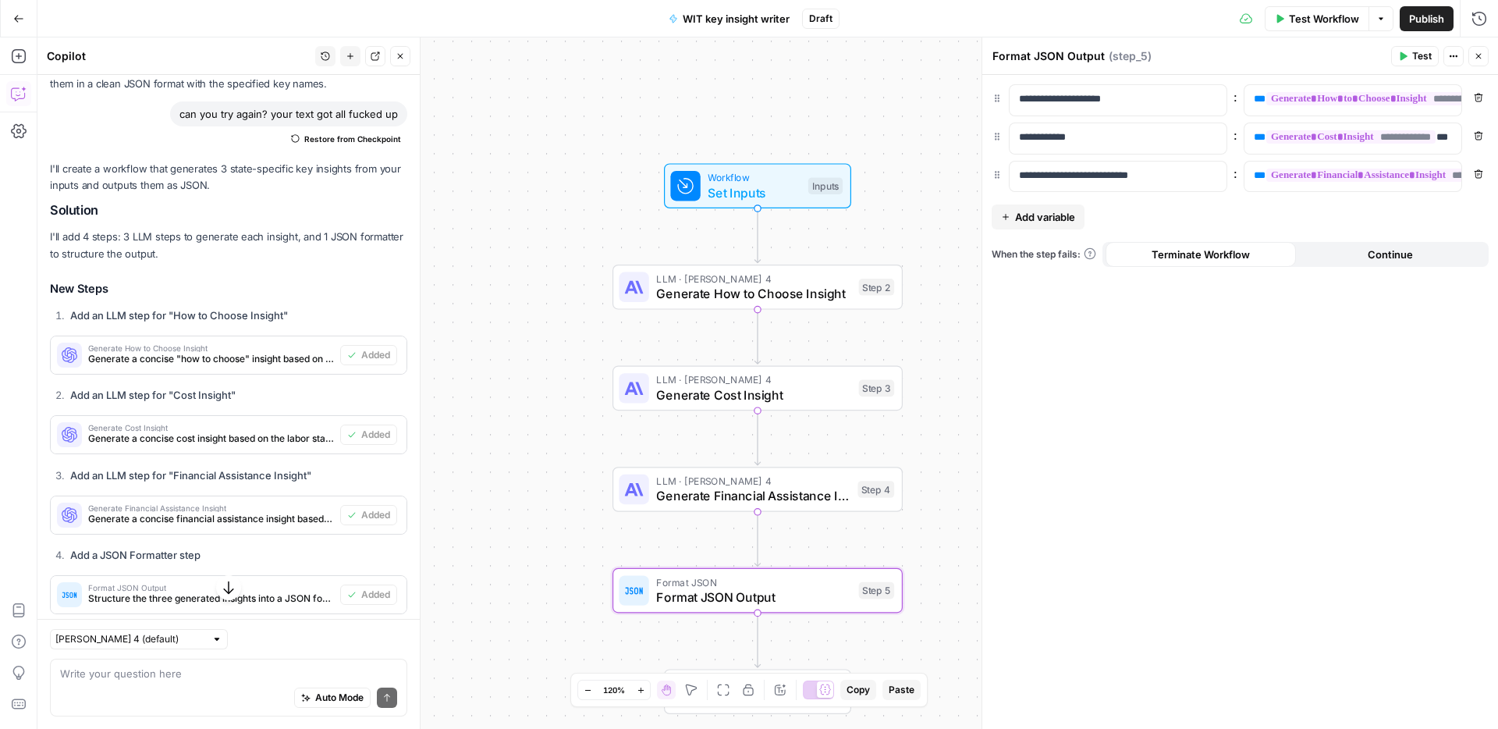
drag, startPoint x: 528, startPoint y: 268, endPoint x: 523, endPoint y: 188, distance: 80.5
click at [523, 188] on div "Workflow Set Inputs Inputs LLM · Claude Sonnet 4 Generate How to Choose Insight…" at bounding box center [767, 382] width 1461 height 691
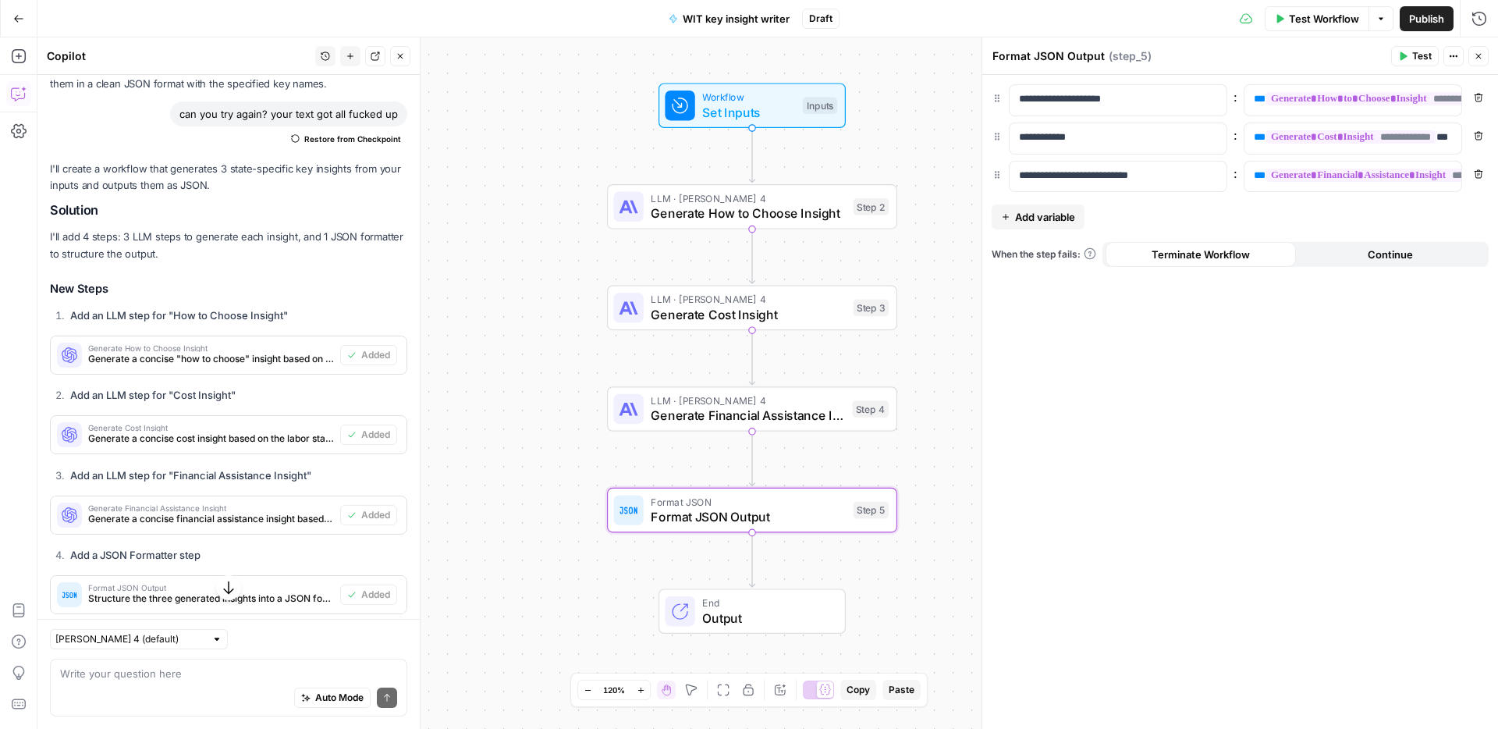
click at [713, 208] on span "Generate How to Choose Insight" at bounding box center [748, 213] width 195 height 19
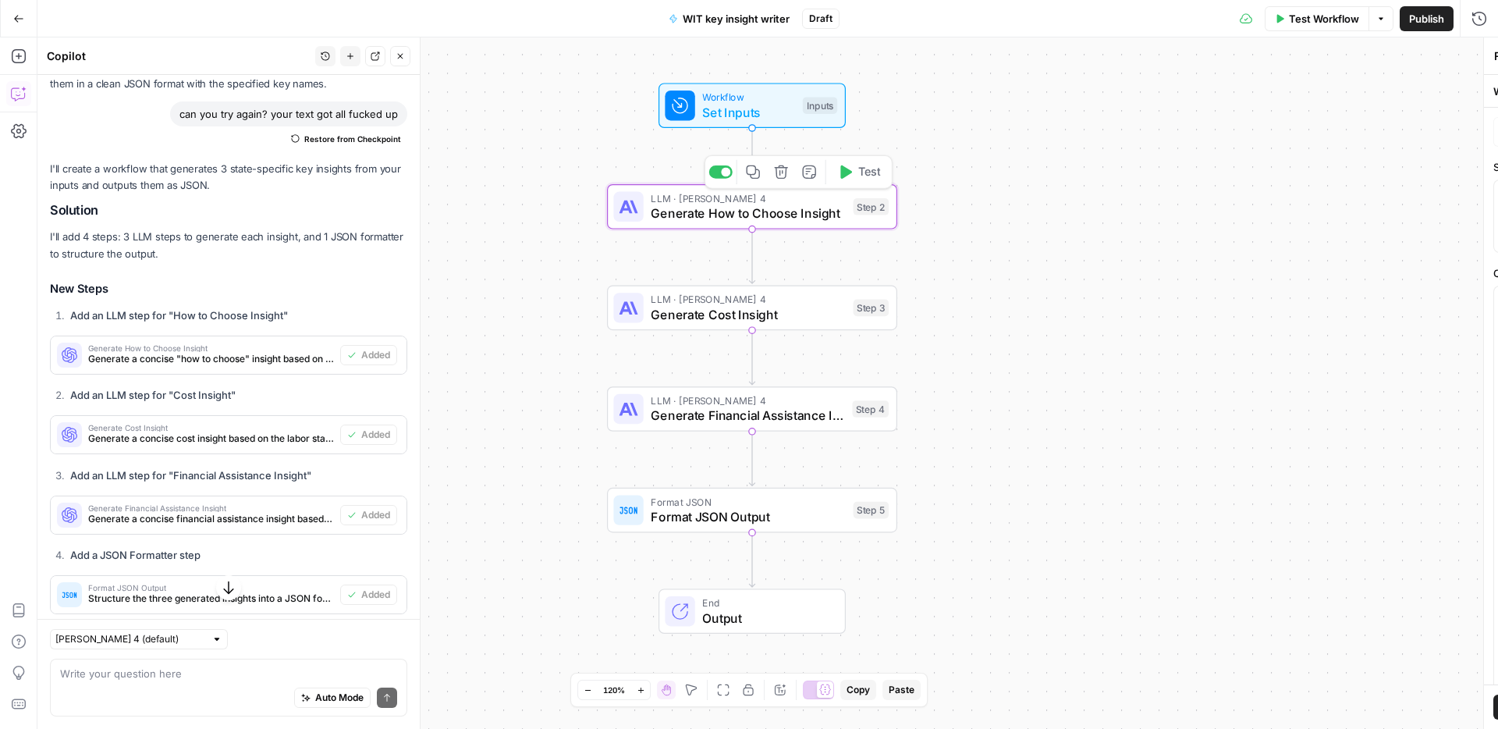
type textarea "Generate How to Choose Insight"
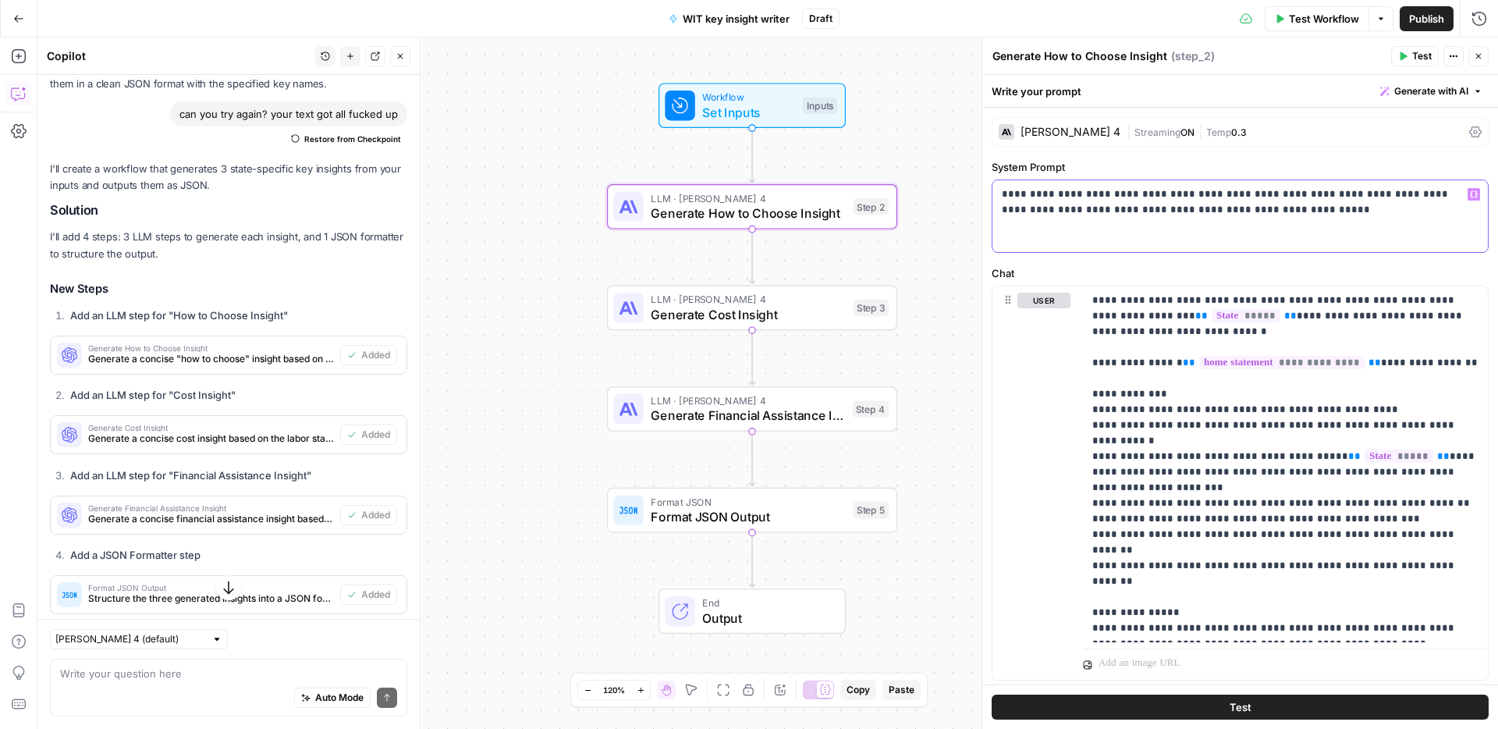
click at [1407, 193] on p "**********" at bounding box center [1240, 201] width 477 height 31
drag, startPoint x: 1150, startPoint y: 196, endPoint x: 1047, endPoint y: 196, distance: 103.0
click at [1047, 196] on p "**********" at bounding box center [1240, 201] width 477 height 31
click at [1323, 317] on p "**********" at bounding box center [1285, 464] width 386 height 343
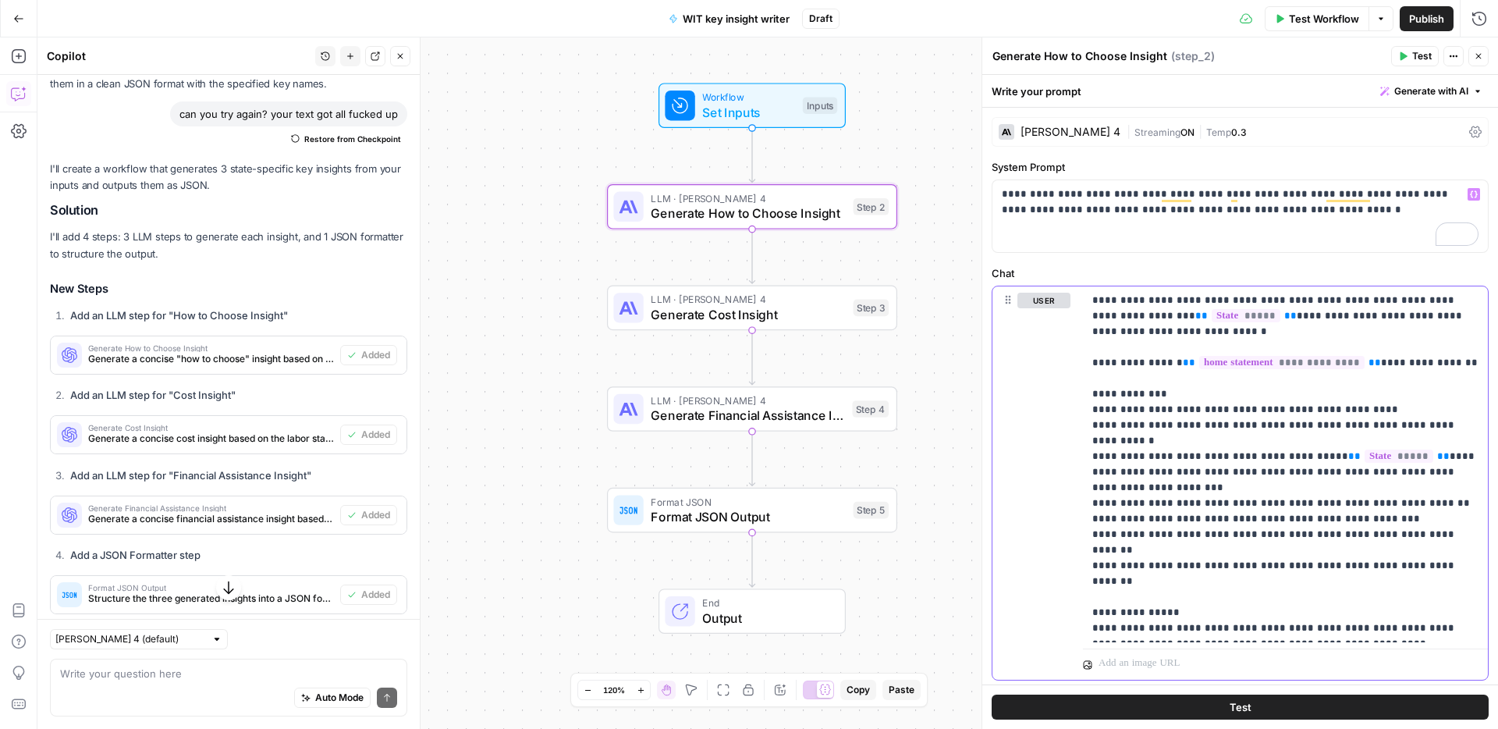
click at [1323, 317] on p "**********" at bounding box center [1285, 464] width 386 height 343
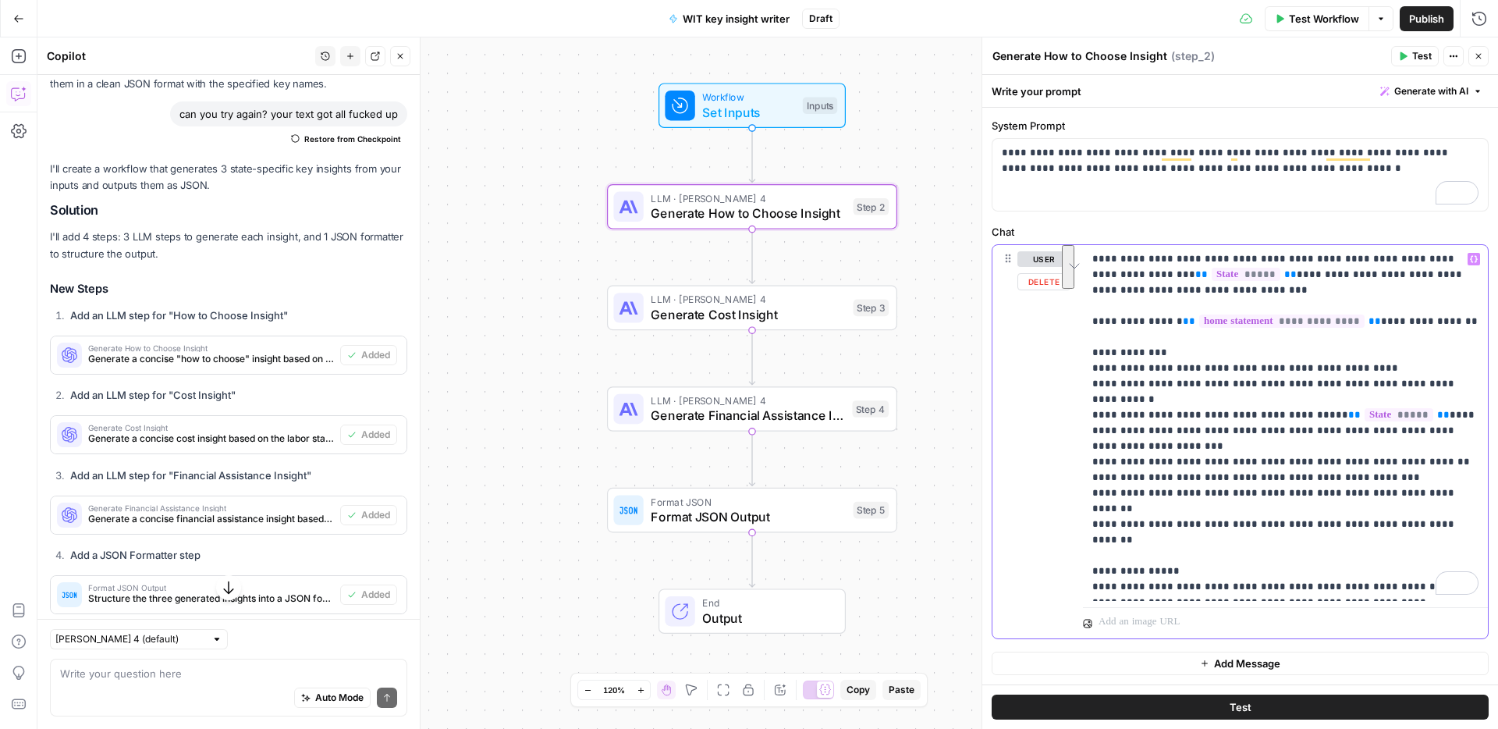
drag, startPoint x: 1242, startPoint y: 540, endPoint x: 1074, endPoint y: 508, distance: 170.8
click at [1074, 508] on div "**********" at bounding box center [1239, 441] width 495 height 393
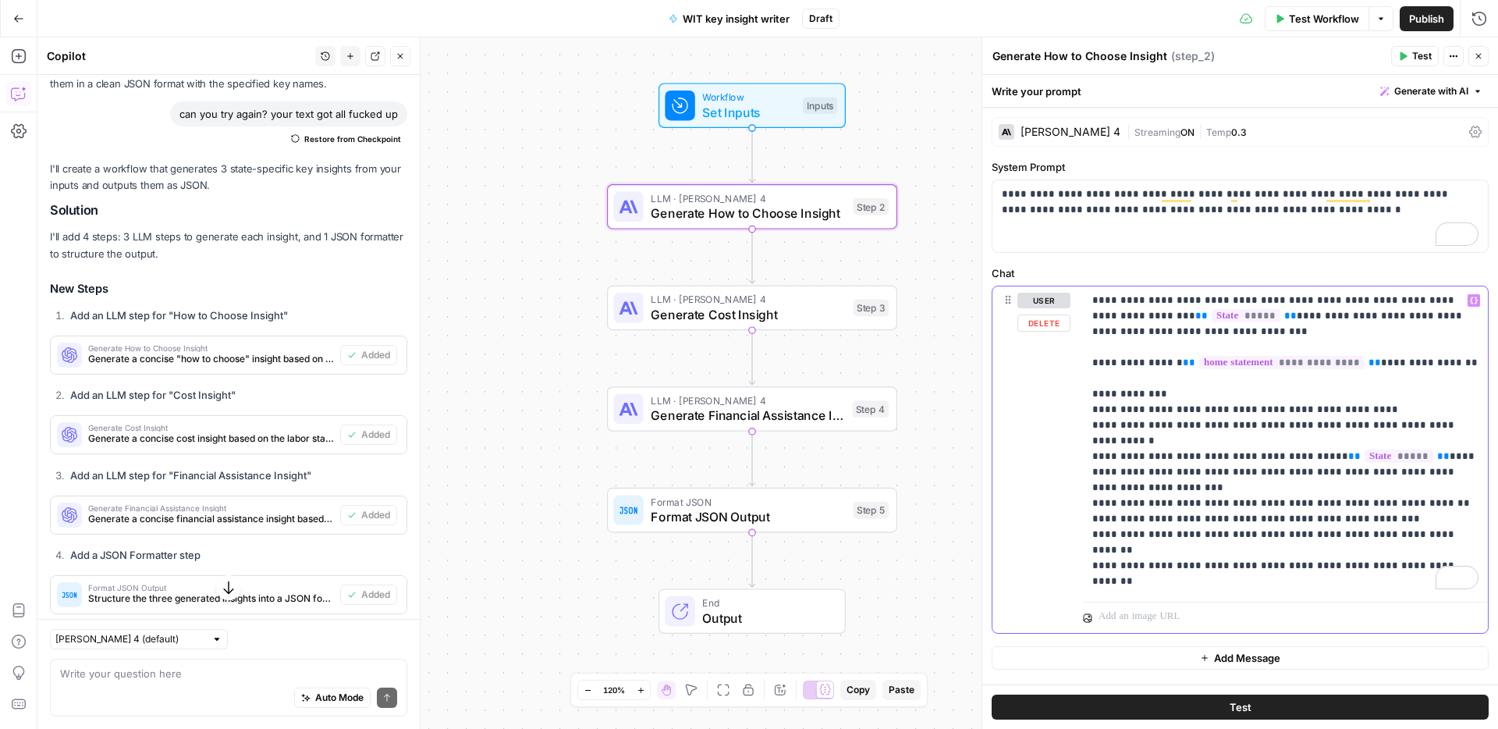
scroll to position [0, 0]
drag, startPoint x: 1102, startPoint y: 194, endPoint x: 1134, endPoint y: 193, distance: 32.0
click at [1057, 197] on p "**********" at bounding box center [1240, 201] width 477 height 31
click at [1147, 193] on p "**********" at bounding box center [1240, 201] width 477 height 31
drag, startPoint x: 1101, startPoint y: 196, endPoint x: 1049, endPoint y: 199, distance: 52.4
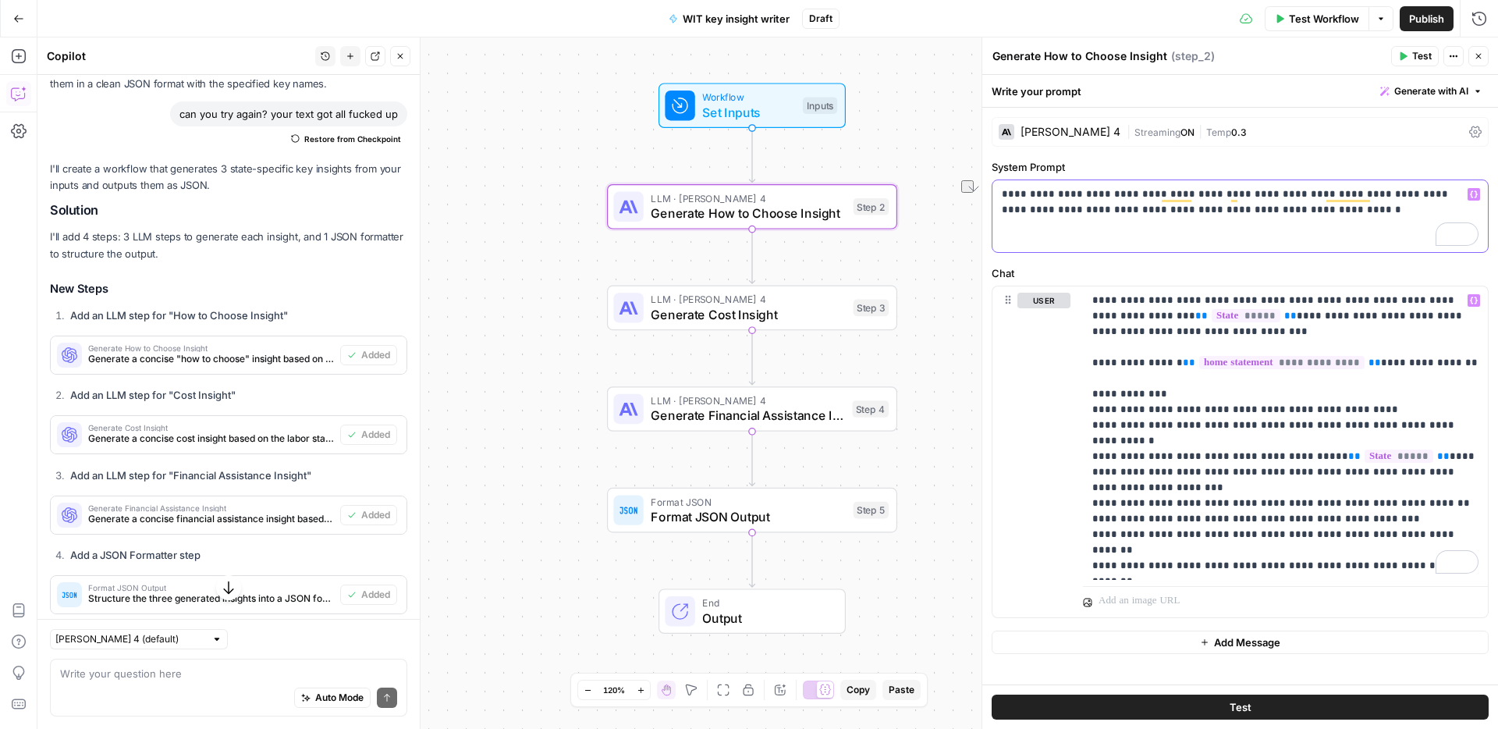
click at [1049, 199] on p "**********" at bounding box center [1240, 201] width 477 height 31
copy p "**********"
click at [797, 319] on span "Generate Cost Insight" at bounding box center [748, 314] width 195 height 19
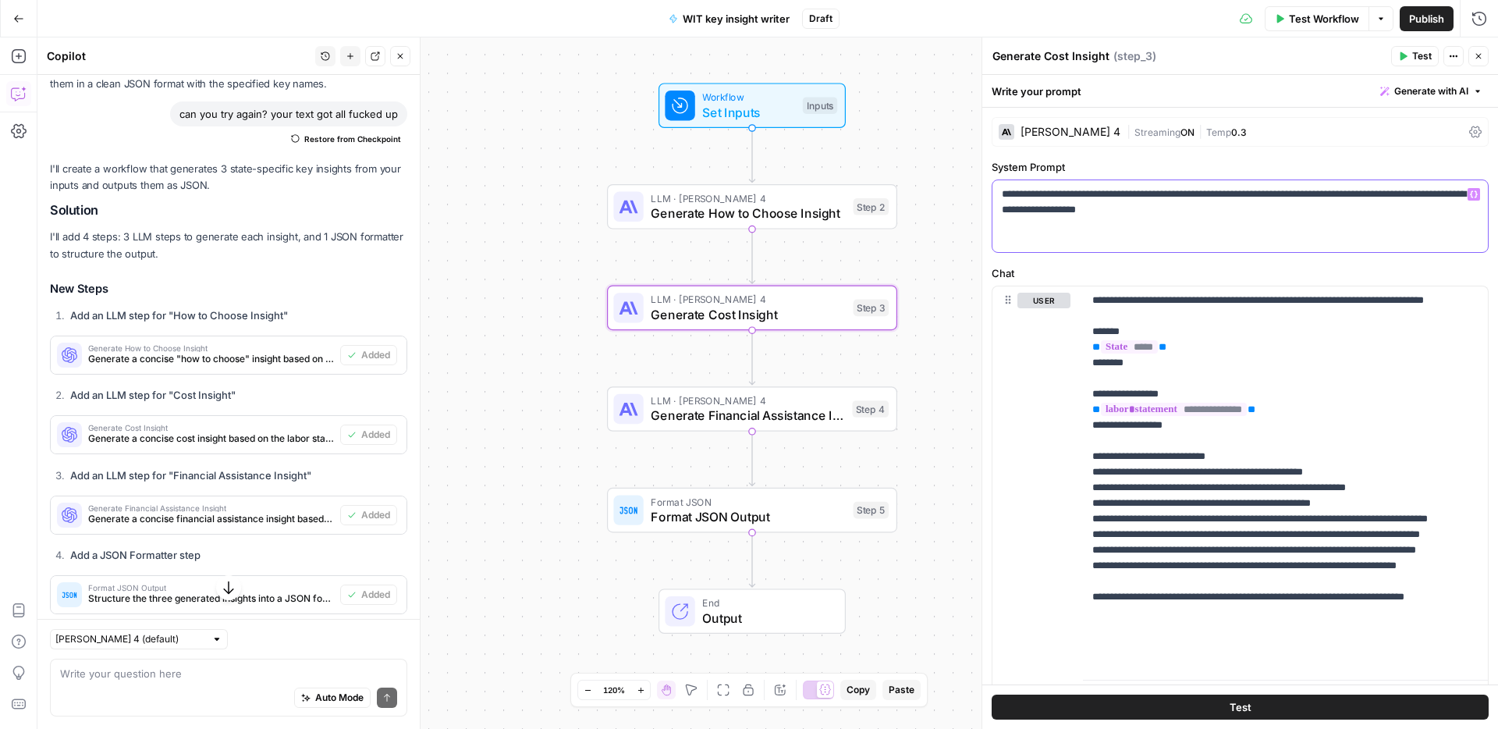
click at [1051, 196] on p "**********" at bounding box center [1240, 201] width 477 height 31
paste div "To enrich screen reader interactions, please activate Accessibility in Grammarl…"
drag, startPoint x: 1218, startPoint y: 300, endPoint x: 1227, endPoint y: 296, distance: 10.5
click at [1218, 300] on p "**********" at bounding box center [1285, 480] width 386 height 374
paste div "To enrich screen reader interactions, please activate Accessibility in Grammarl…"
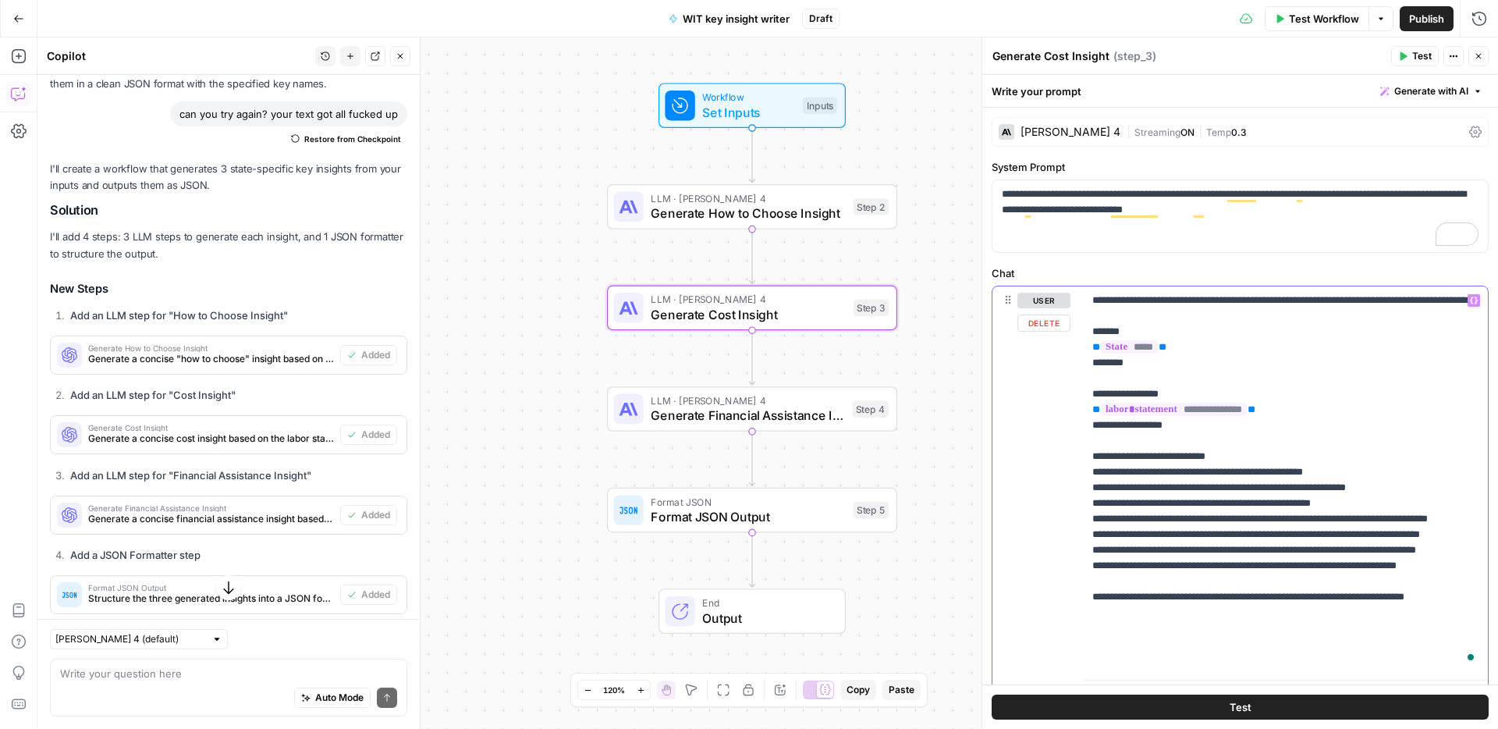
click at [1118, 317] on p "**********" at bounding box center [1285, 480] width 386 height 374
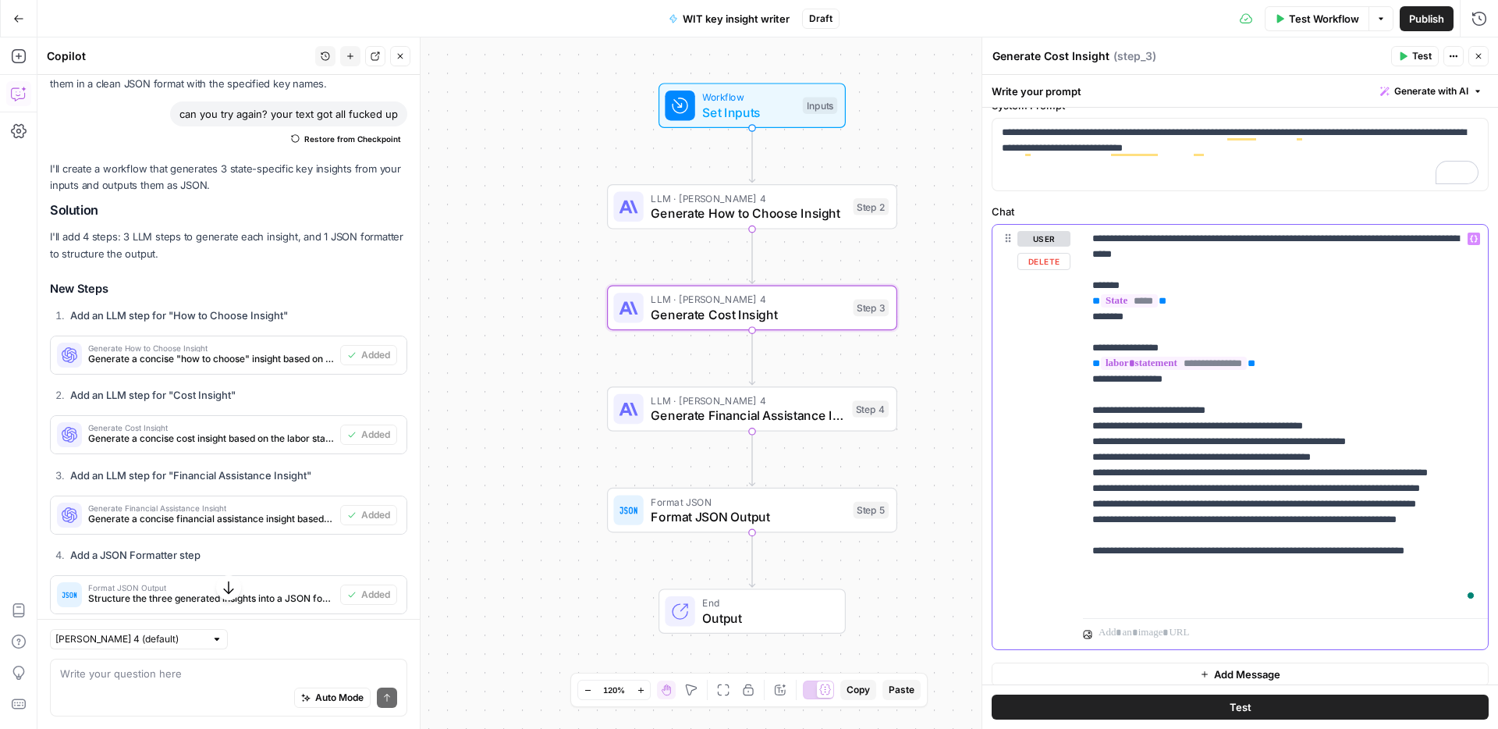
scroll to position [73, 0]
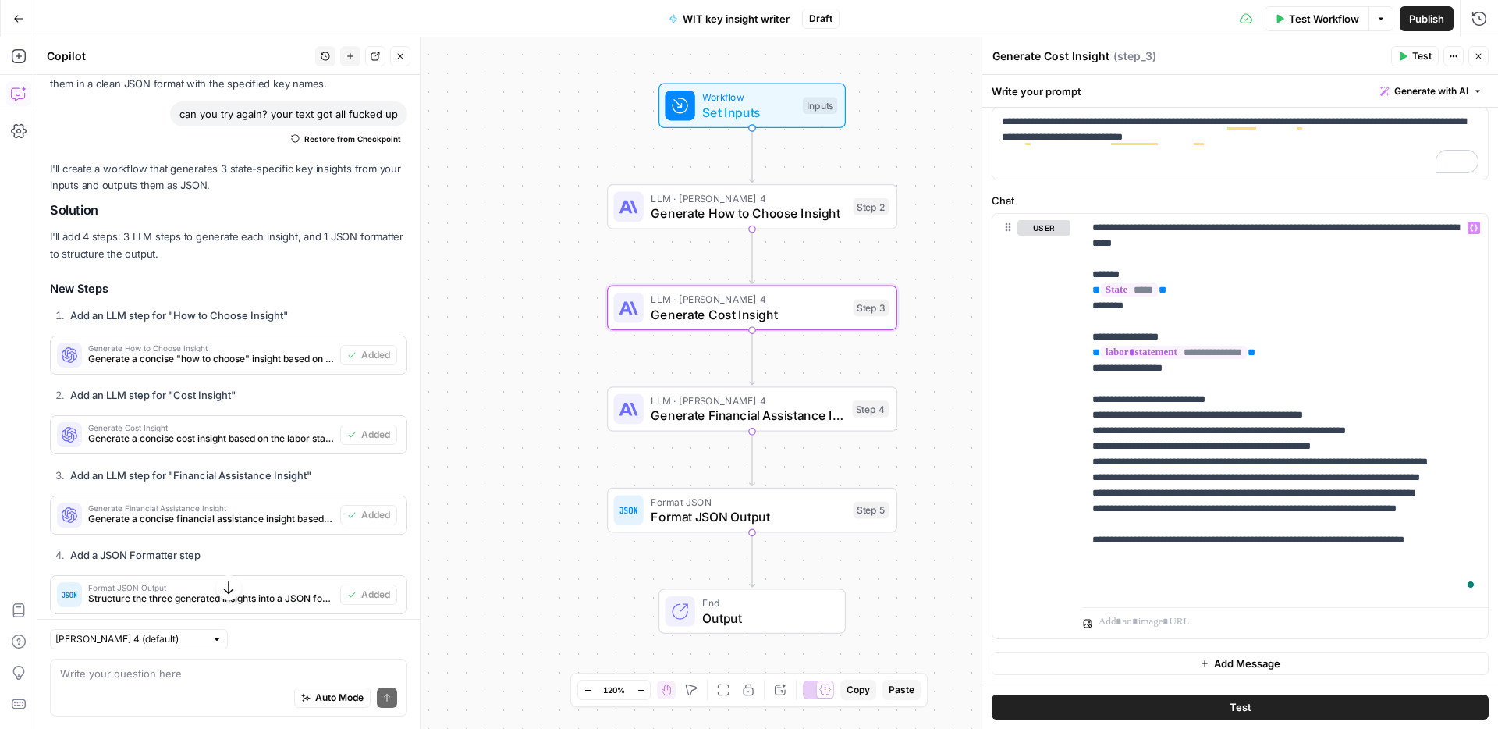
click at [755, 415] on span "Generate Financial Assistance Insight" at bounding box center [747, 415] width 193 height 19
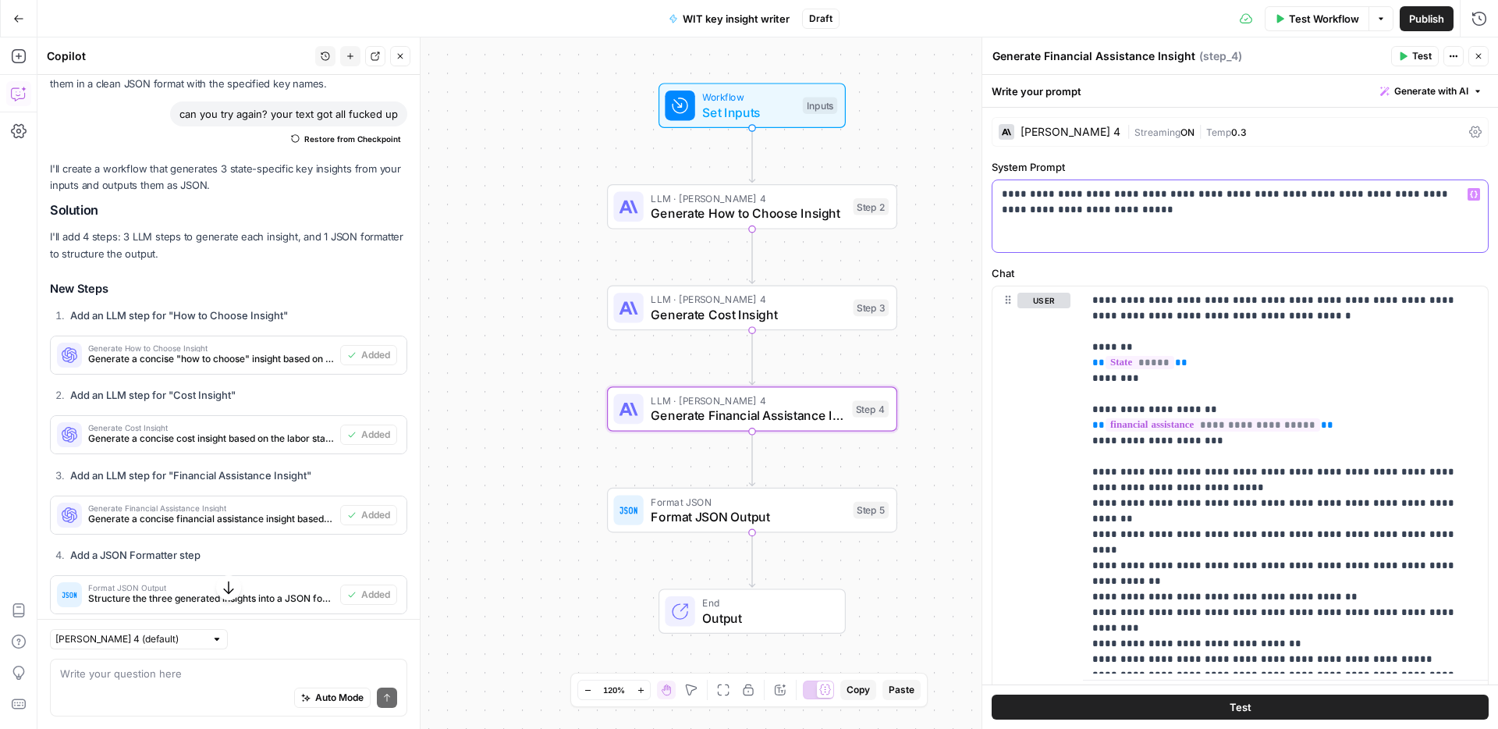
click at [1049, 197] on p "**********" at bounding box center [1240, 201] width 477 height 31
paste div "To enrich screen reader interactions, please activate Accessibility in Grammarl…"
click at [1258, 316] on p "**********" at bounding box center [1285, 480] width 386 height 374
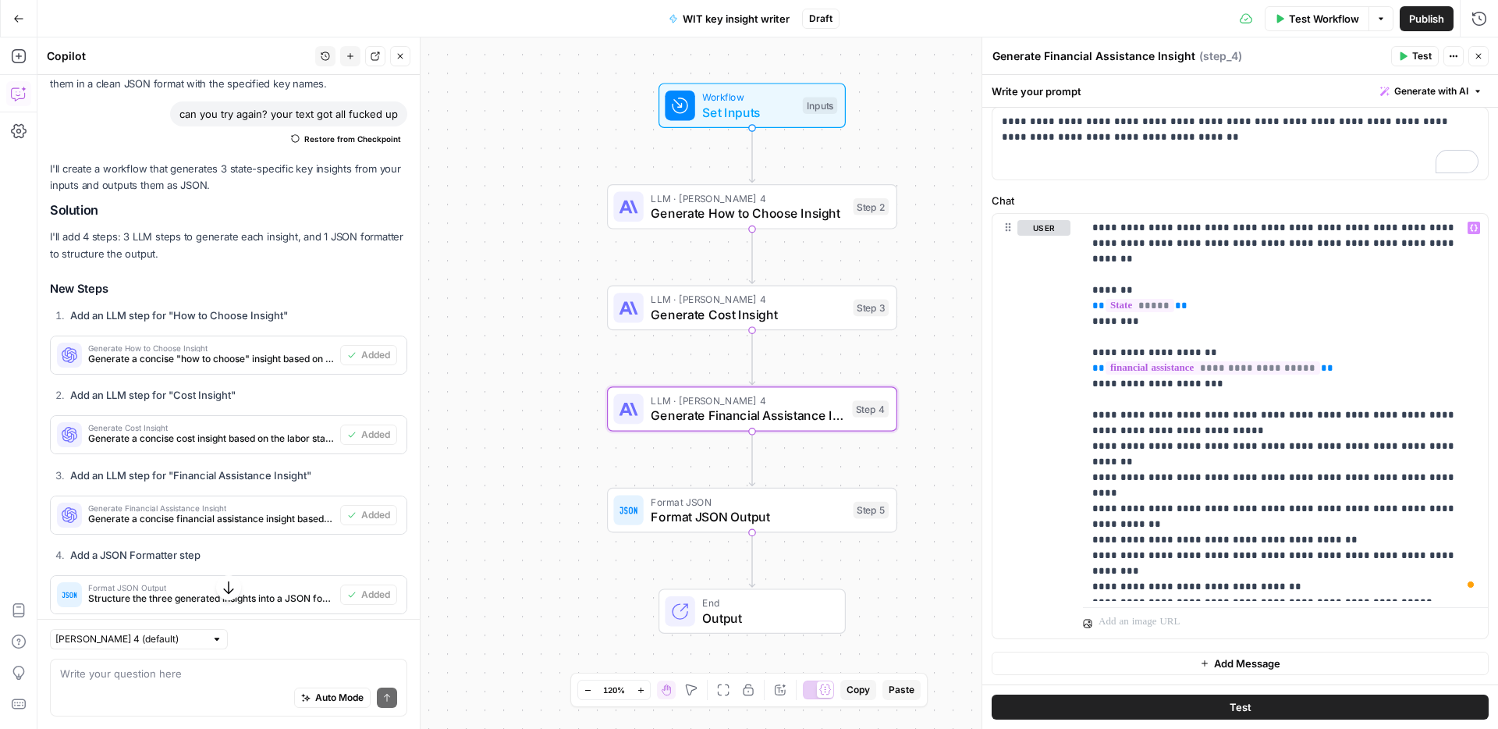
click at [1294, 16] on span "Test Workflow" at bounding box center [1324, 19] width 70 height 16
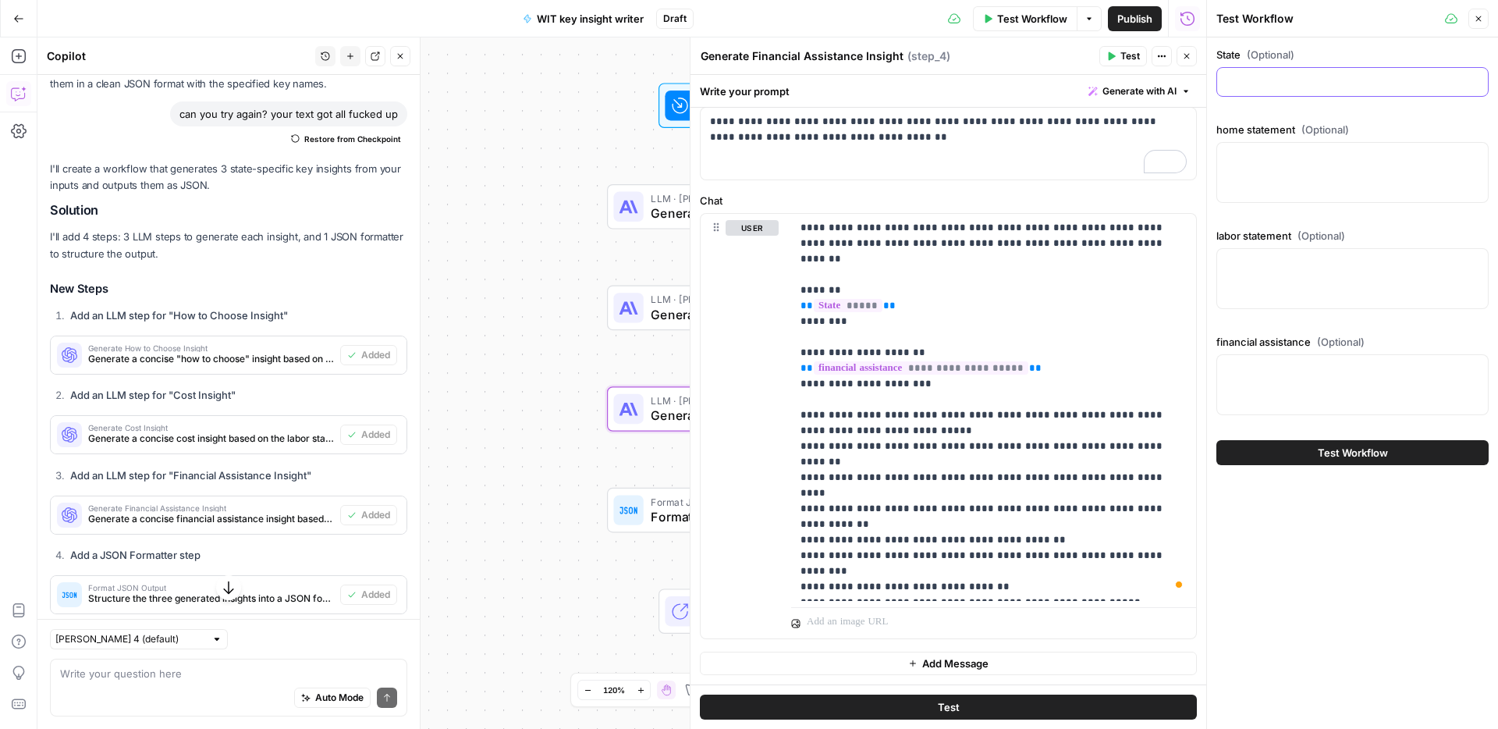
click at [1287, 83] on input "State (Optional)" at bounding box center [1352, 82] width 252 height 16
paste input "Arkansas"
type input "Arkansas"
click at [1332, 181] on div at bounding box center [1352, 172] width 272 height 61
paste textarea "The average home in Arkansas is about 40 years old, meaning many properties may…"
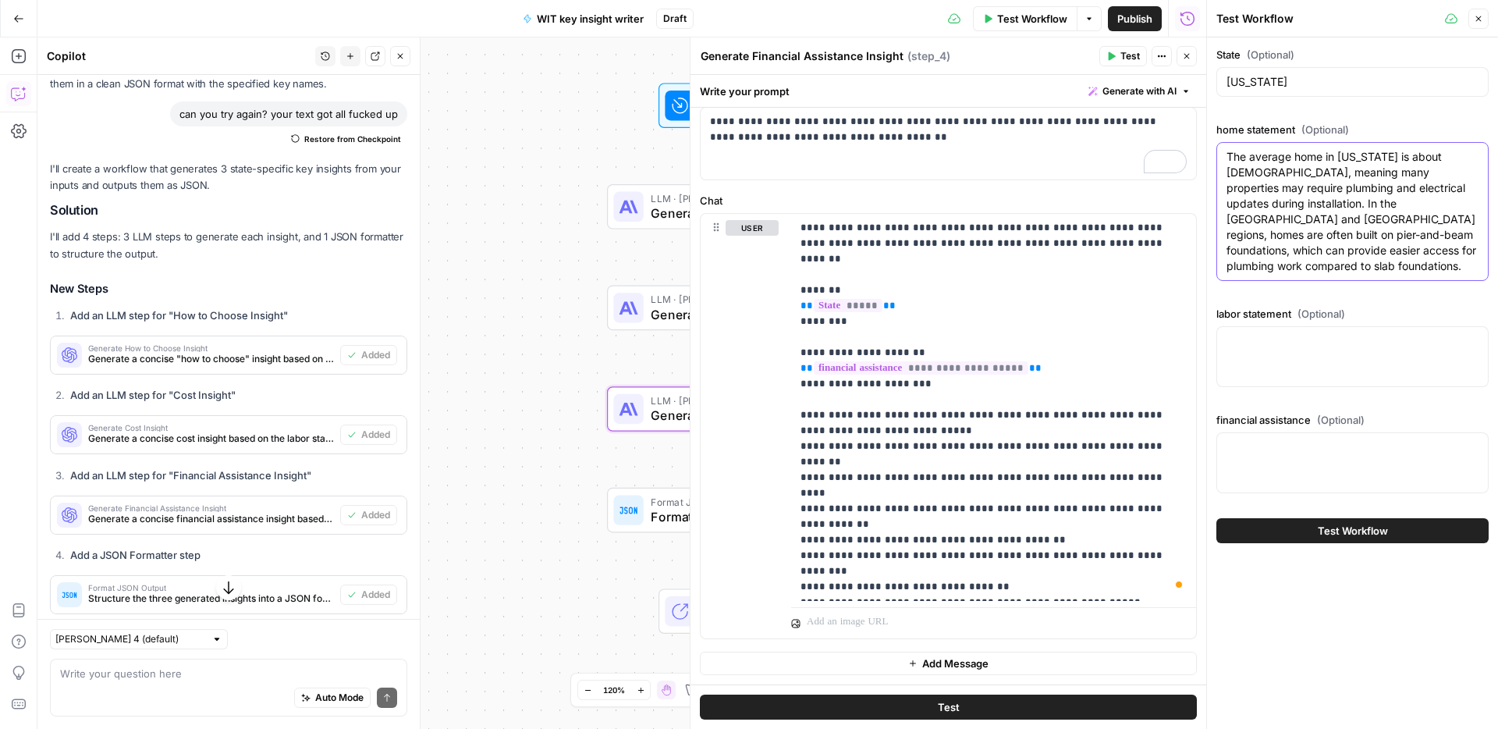
type textarea "The average home in Arkansas is about 40 years old, meaning many properties may…"
click at [1263, 346] on textarea "labor statement (Optional)" at bounding box center [1352, 341] width 252 height 16
paste textarea "Given the state's lower cost of living, the average labor cost for a standard w…"
type textarea "Given the state's lower cost of living, the average labor cost for a standard w…"
click at [1298, 479] on div at bounding box center [1352, 462] width 272 height 61
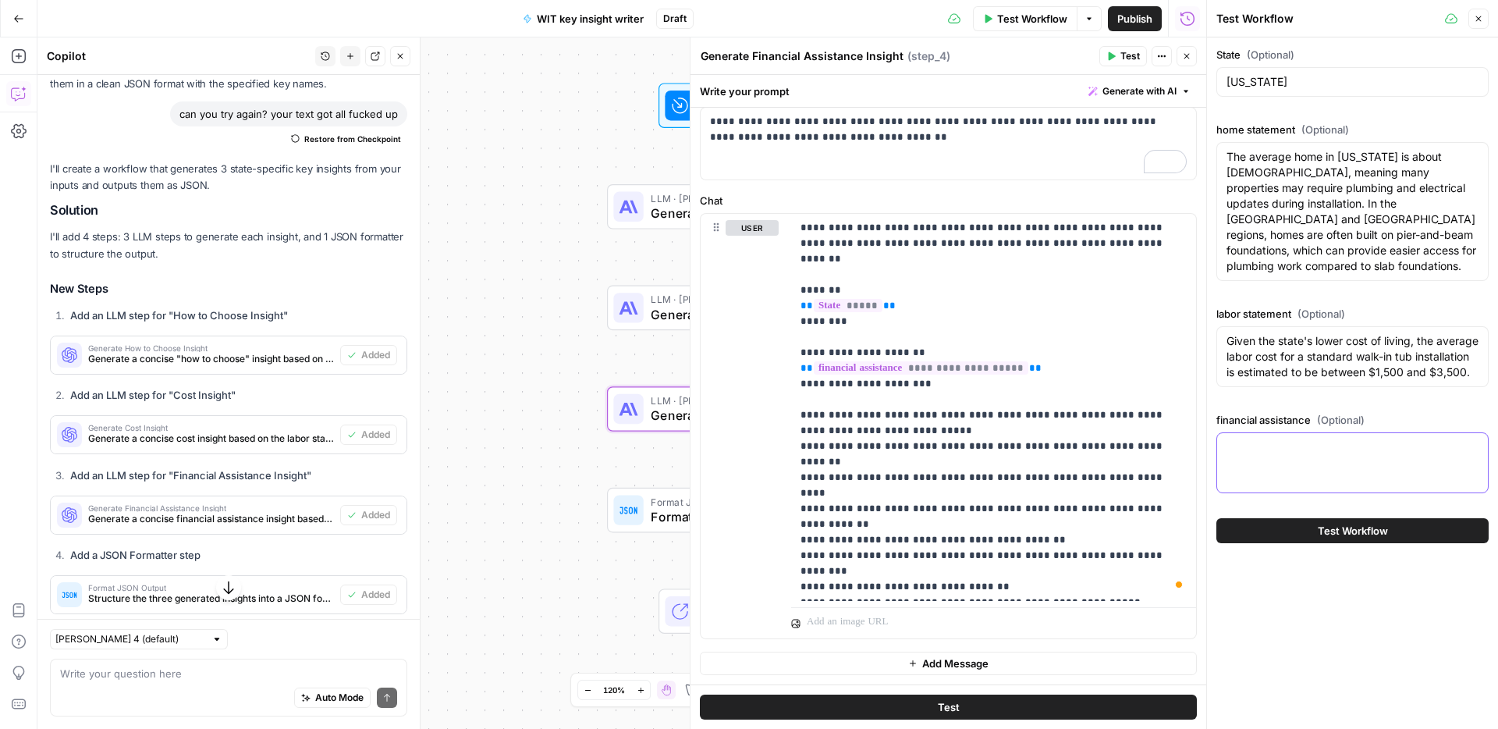
paste textarea "The ARChoices in Homecare waiver, administered by the Arkansas Department of Hu…"
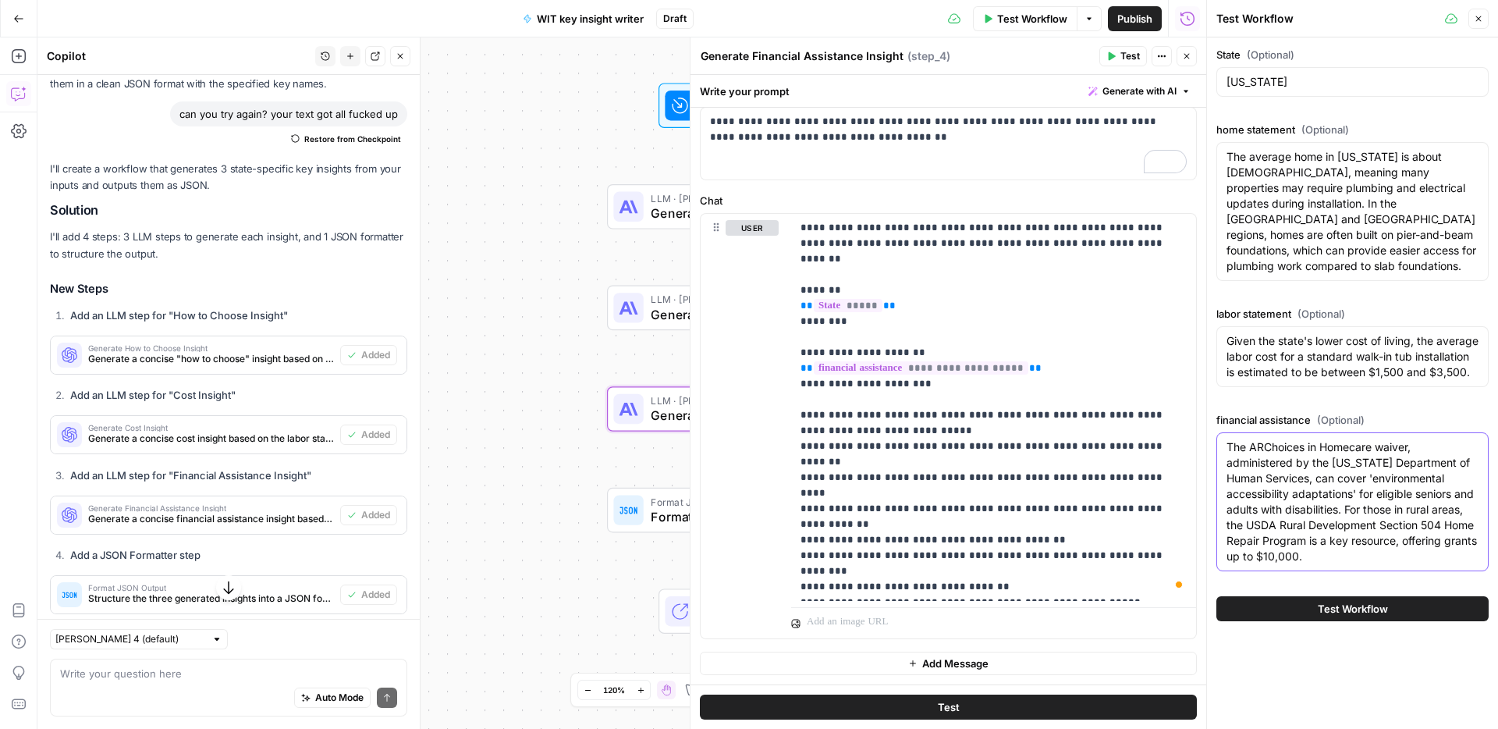
type textarea "The ARChoices in Homecare waiver, administered by the Arkansas Department of Hu…"
click at [1361, 616] on span "Test Workflow" at bounding box center [1353, 609] width 70 height 16
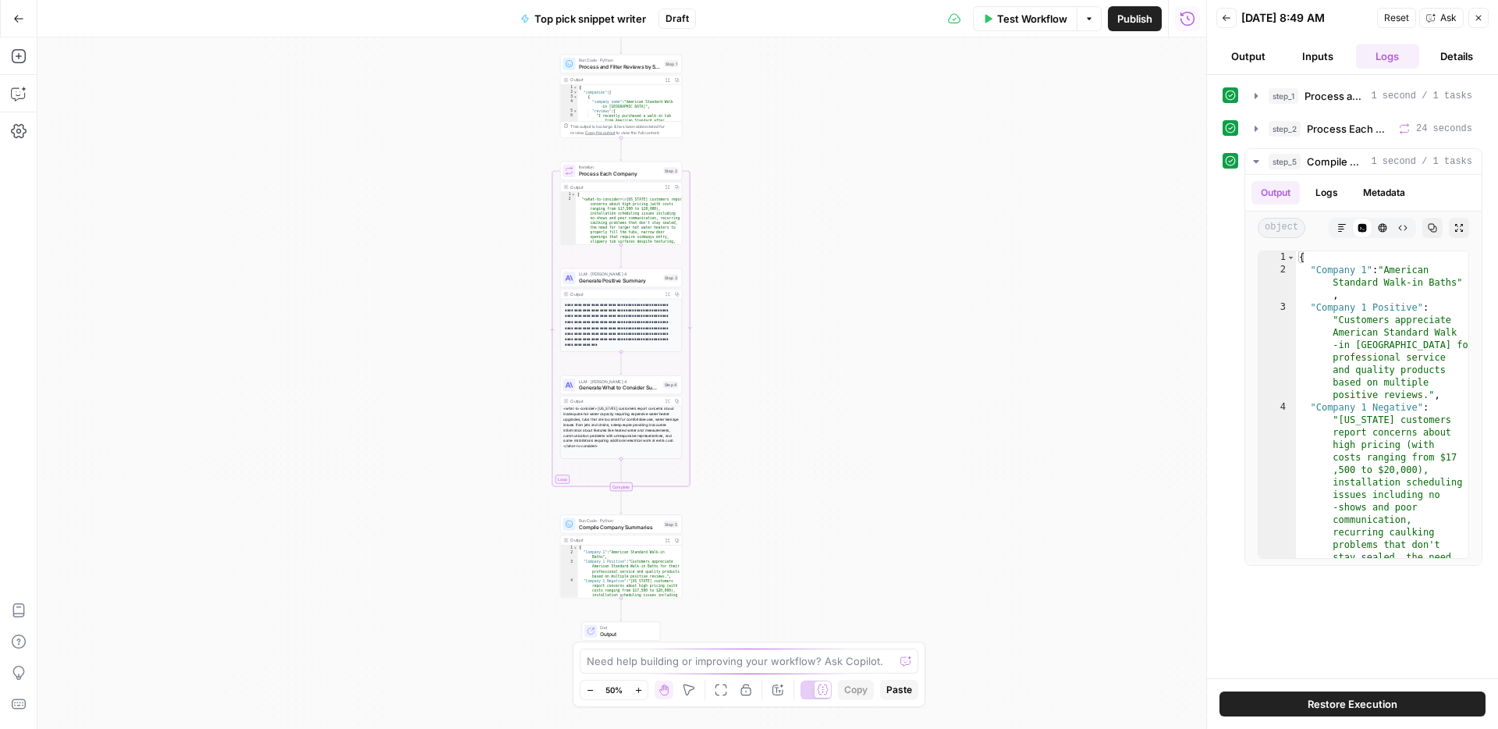
drag, startPoint x: 422, startPoint y: 340, endPoint x: 442, endPoint y: 182, distance: 159.7
click at [442, 182] on div "Workflow Set Inputs Inputs Run Code · Python Process and Filter Reviews by Stat…" at bounding box center [621, 382] width 1169 height 691
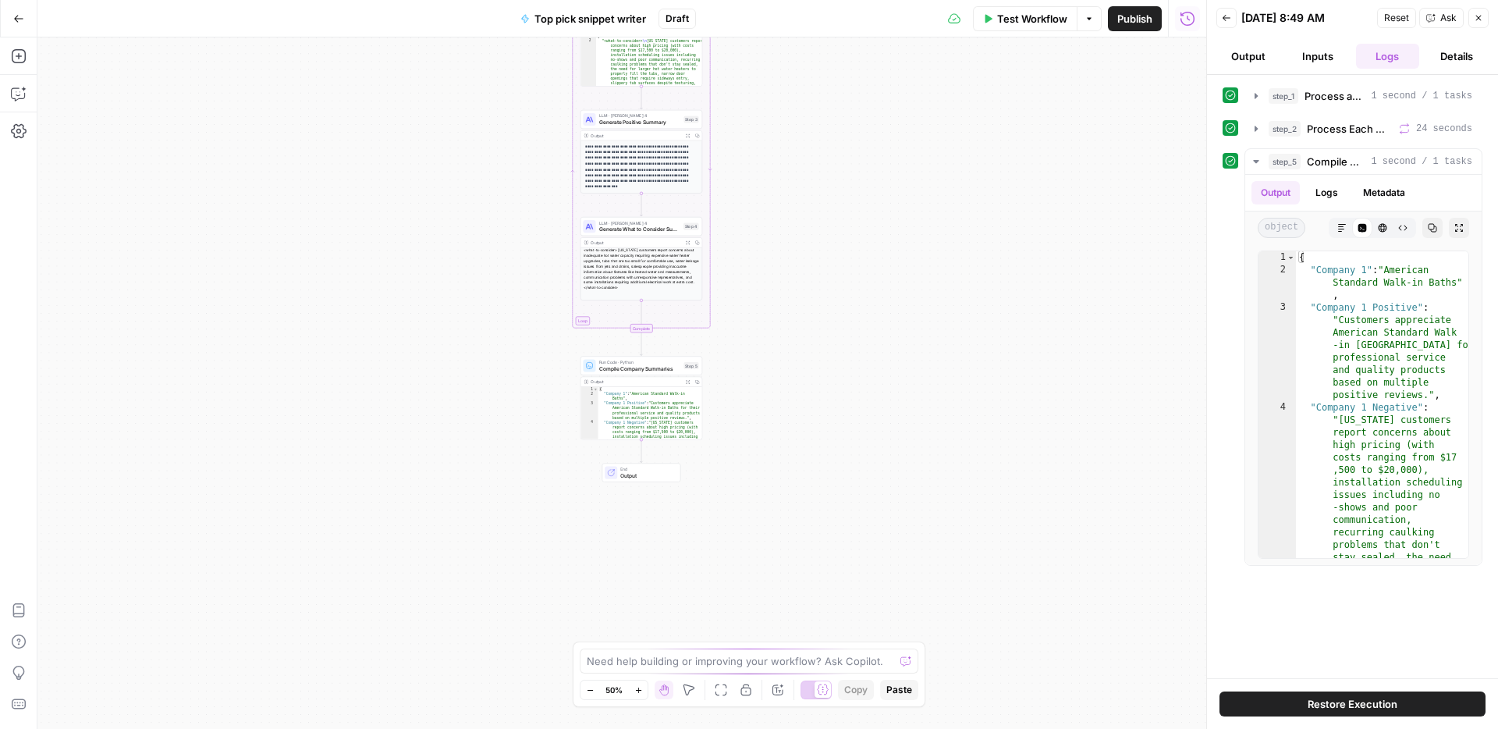
click at [661, 368] on span "Compile Company Summaries" at bounding box center [640, 368] width 82 height 8
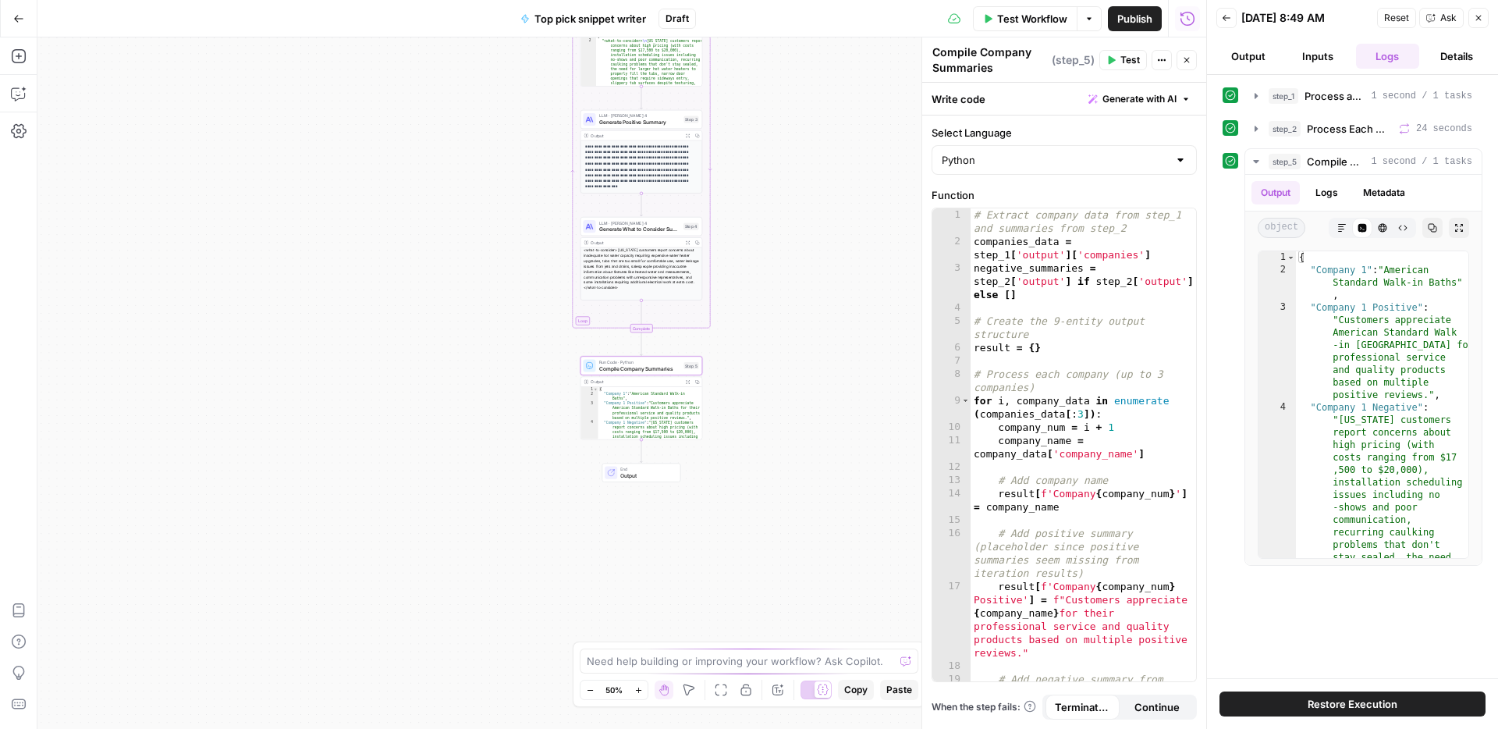
drag, startPoint x: 850, startPoint y: 365, endPoint x: 764, endPoint y: 392, distance: 90.6
click at [764, 392] on div "Workflow Set Inputs Inputs Run Code · Python Process and Filter Reviews by Stat…" at bounding box center [621, 382] width 1169 height 691
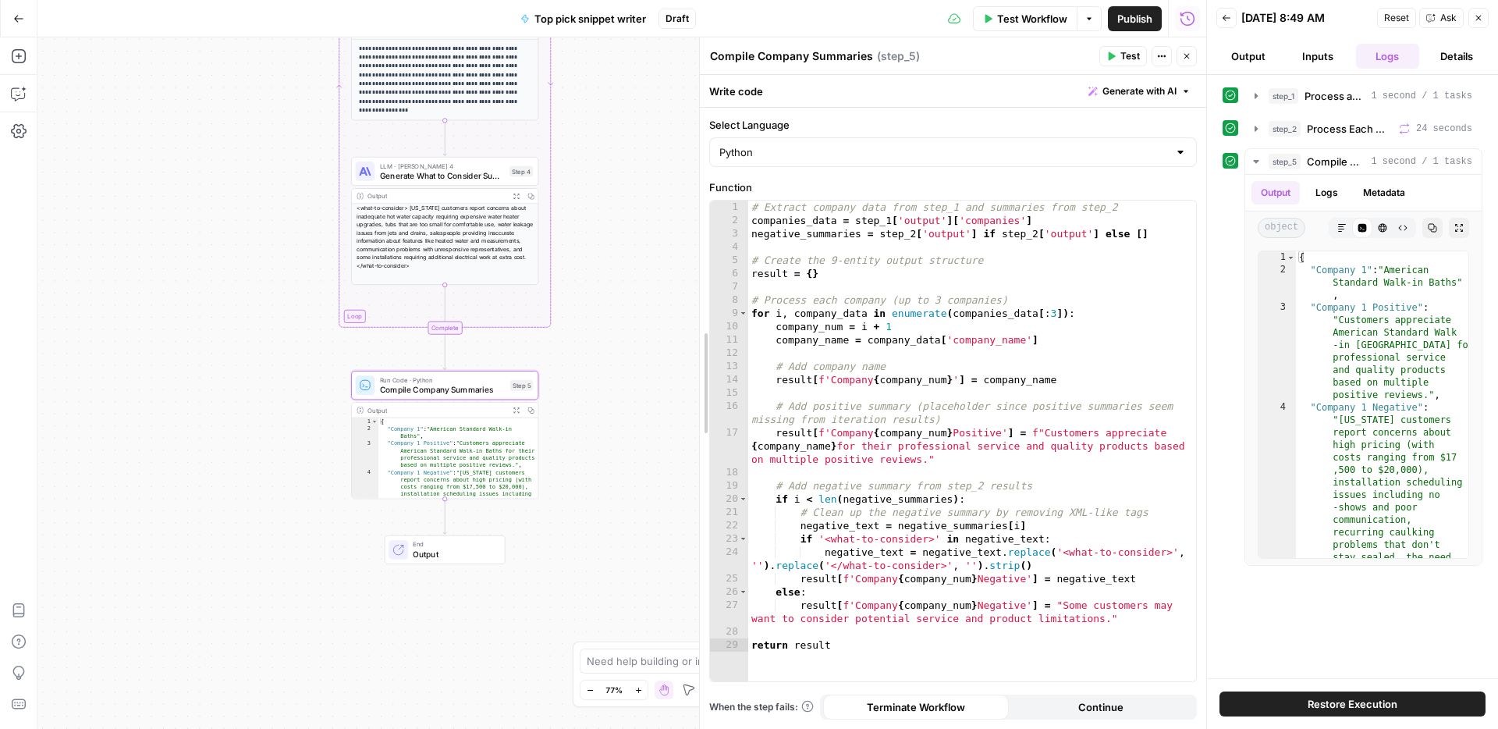
drag, startPoint x: 926, startPoint y: 513, endPoint x: 704, endPoint y: 475, distance: 225.5
click at [17, 105] on button "Copilot" at bounding box center [18, 93] width 25 height 25
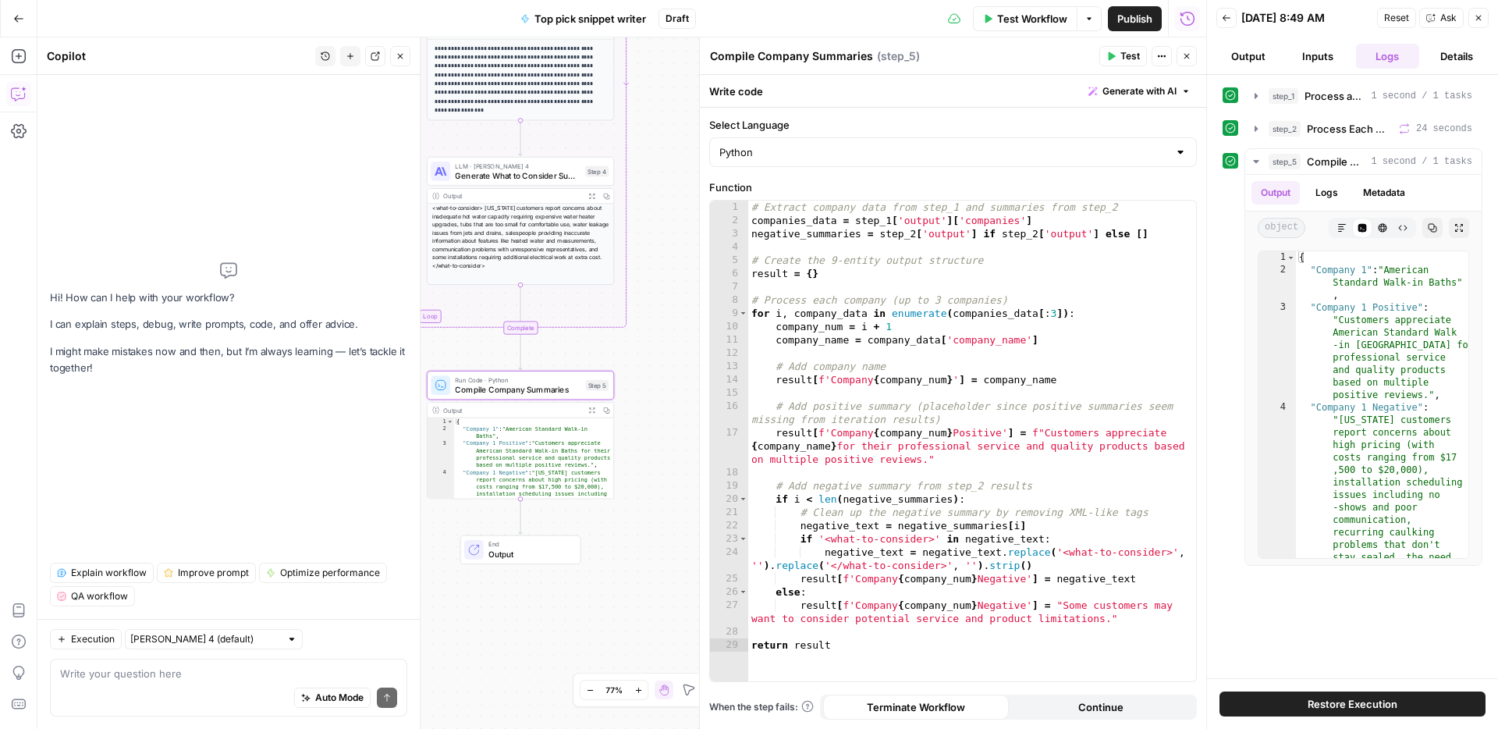
click at [221, 681] on div "Auto Mode Send" at bounding box center [228, 698] width 337 height 34
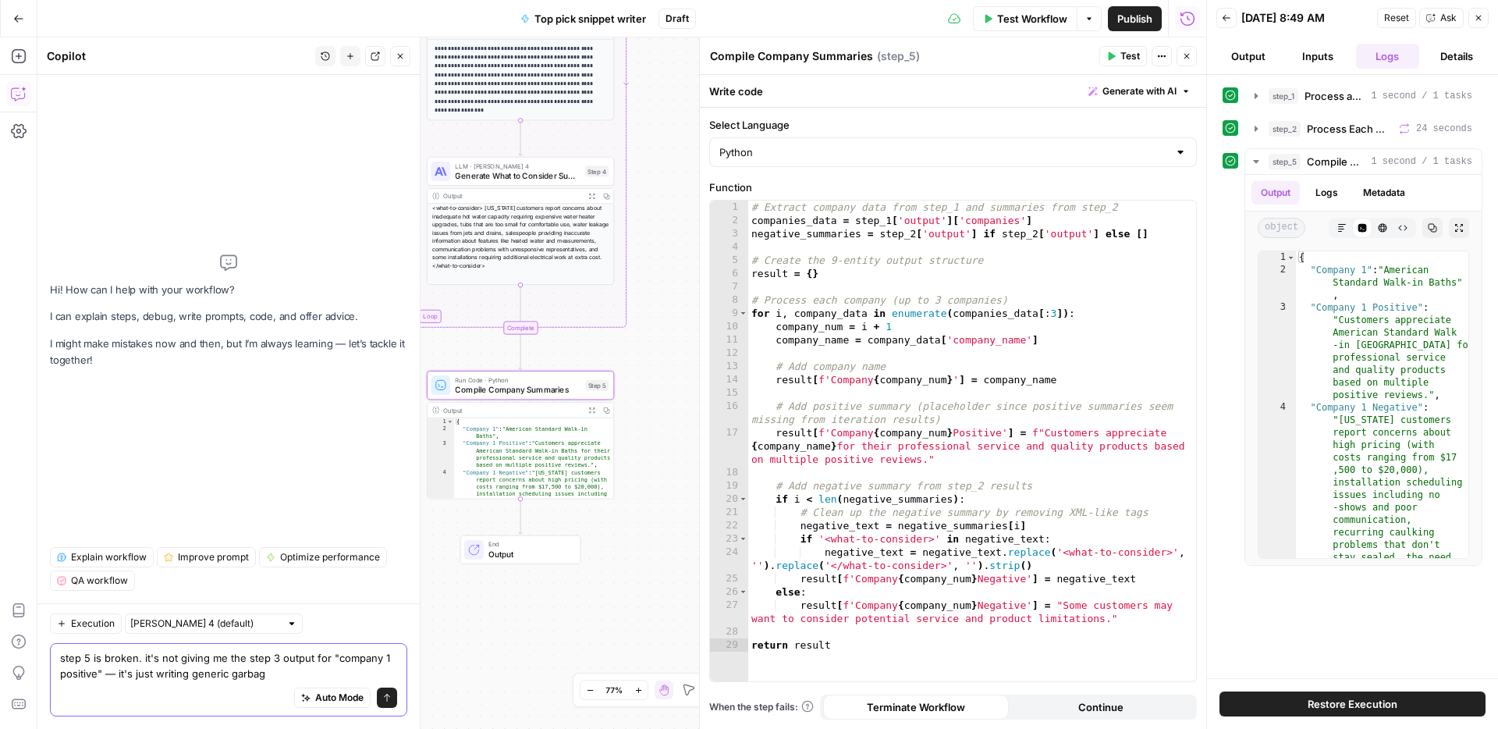
type textarea "step 5 is broken. it's not giving me the step 3 output for "company 1 positive"…"
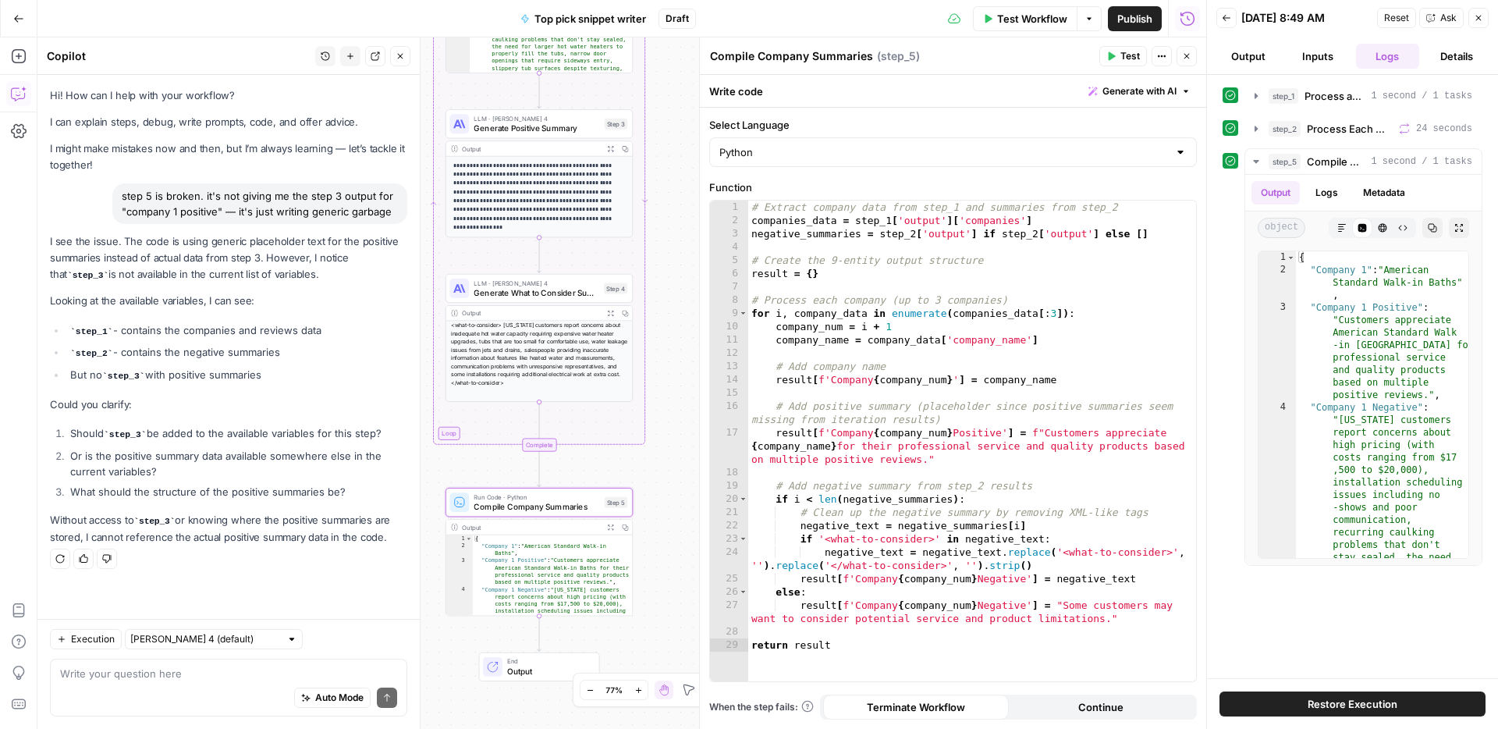
drag, startPoint x: 643, startPoint y: 383, endPoint x: 558, endPoint y: 536, distance: 175.0
click at [662, 502] on div "Workflow Set Inputs Inputs Run Code · Python Process and Filter Reviews by Stat…" at bounding box center [621, 382] width 1169 height 691
click at [157, 681] on div "Auto Mode Send" at bounding box center [228, 698] width 337 height 34
type textarea "wtf are you talking about"
click at [1381, 125] on span "Process Each Company" at bounding box center [1350, 129] width 86 height 16
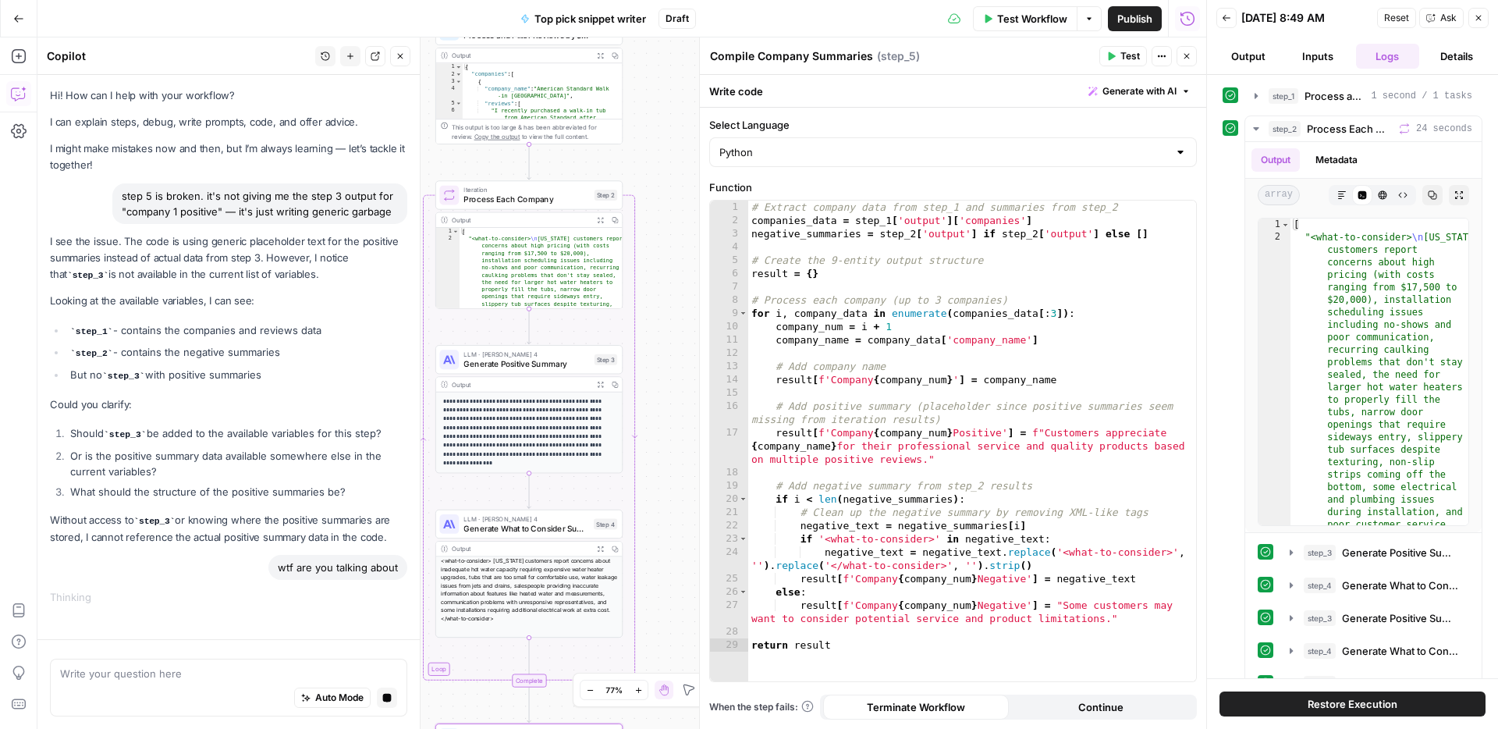
drag, startPoint x: 668, startPoint y: 251, endPoint x: 658, endPoint y: 486, distance: 235.0
click at [658, 486] on div "Workflow Set Inputs Inputs Run Code · Python Process and Filter Reviews by Stat…" at bounding box center [621, 382] width 1169 height 691
click at [150, 673] on textarea at bounding box center [228, 674] width 337 height 16
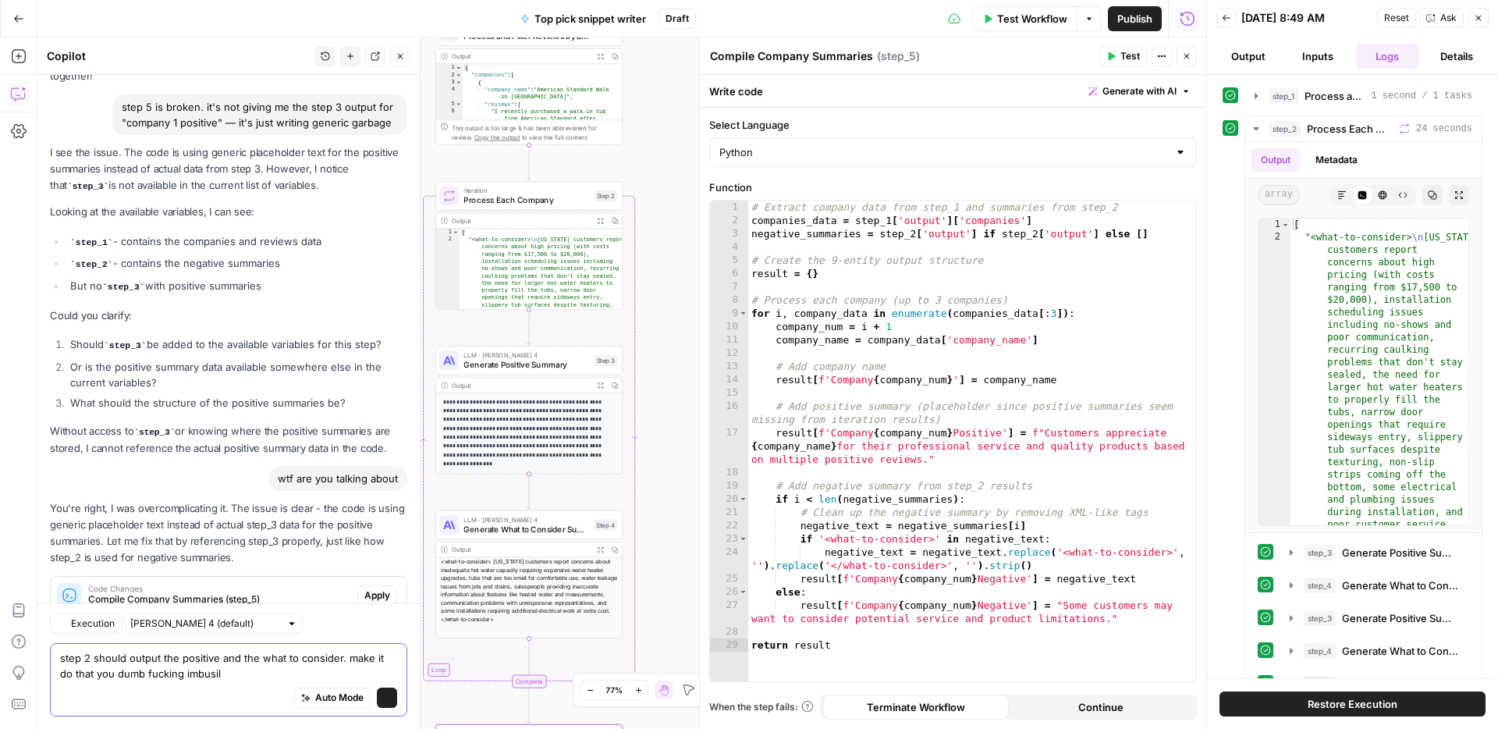
scroll to position [134, 0]
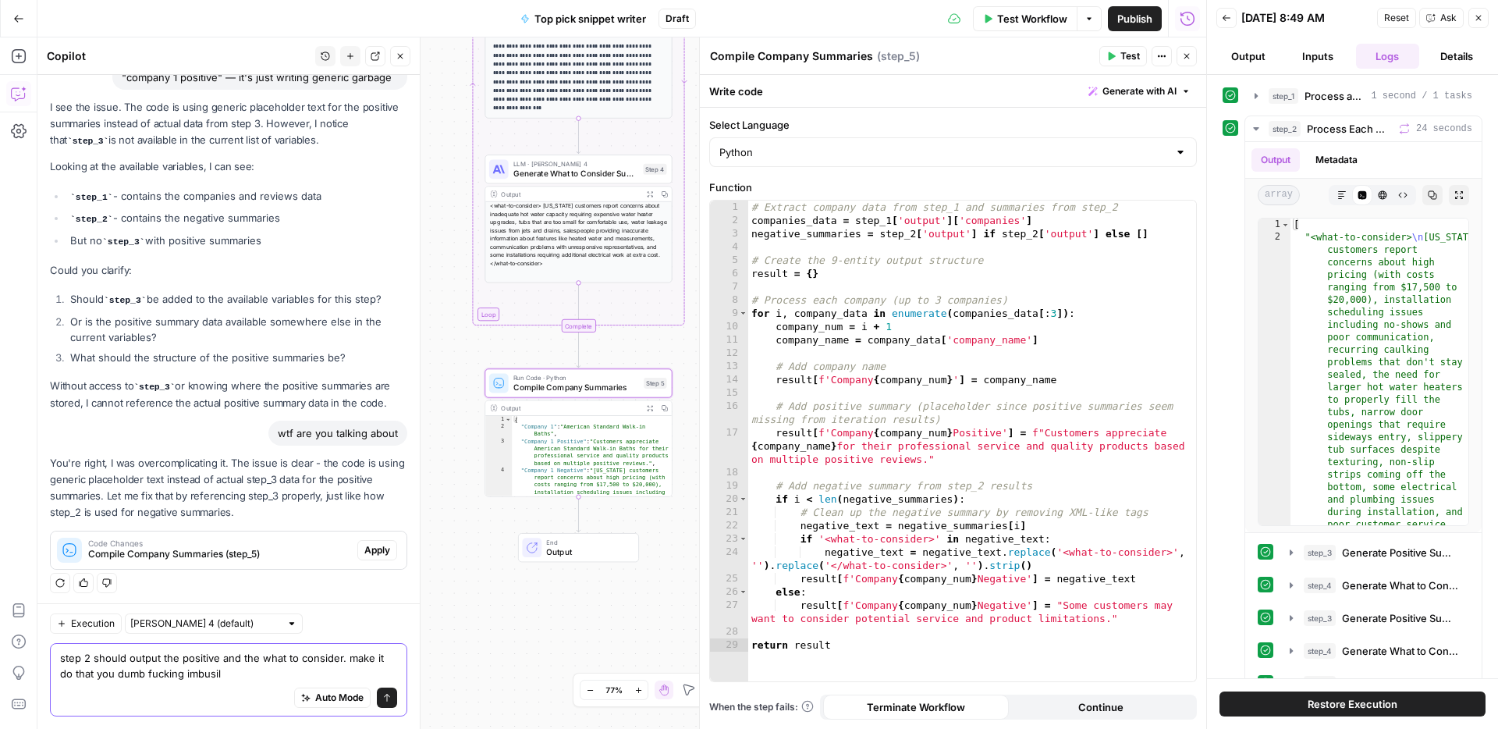
type textarea "step 2 should output the positive and the what to consider. make it do that you…"
click at [382, 546] on span "Apply" at bounding box center [377, 550] width 26 height 14
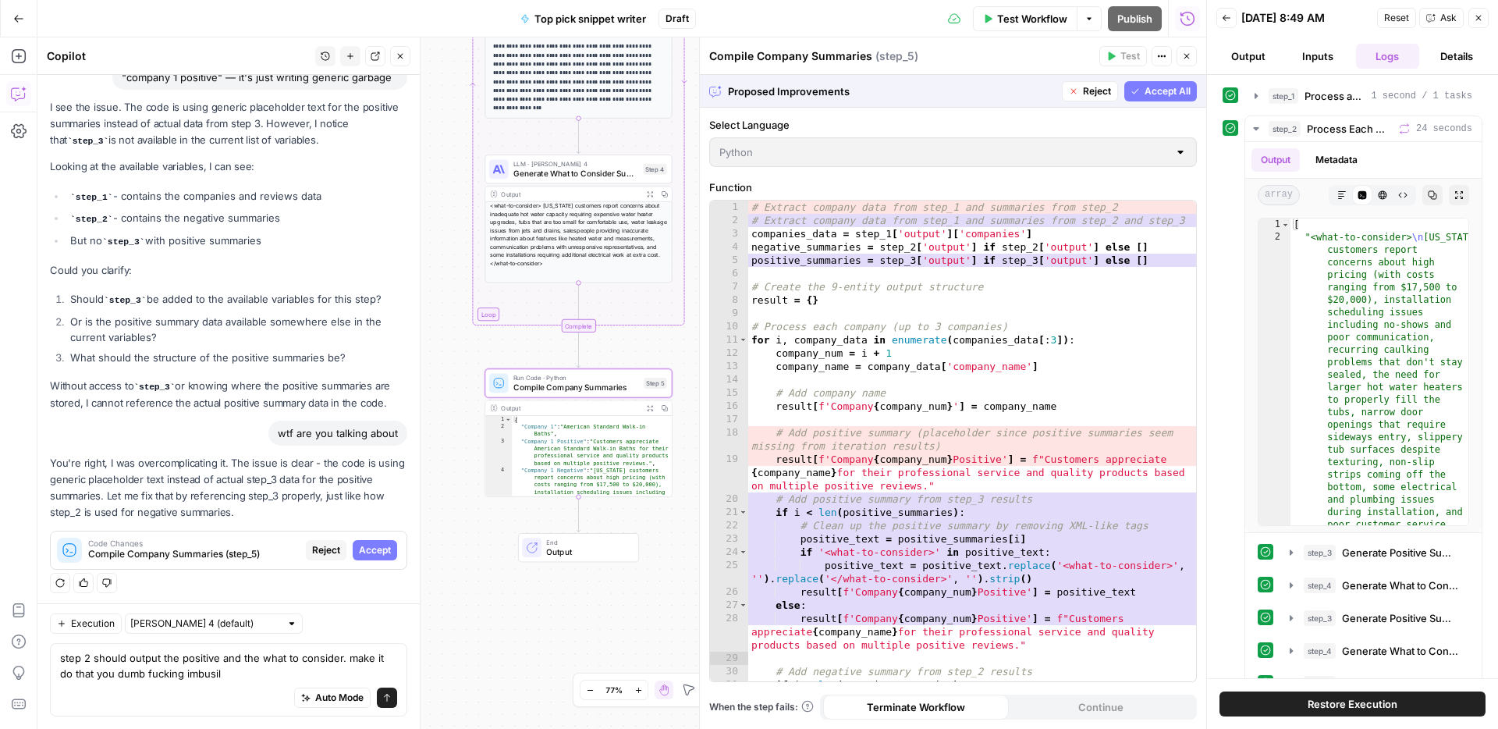
click at [382, 546] on span "Accept" at bounding box center [375, 550] width 32 height 14
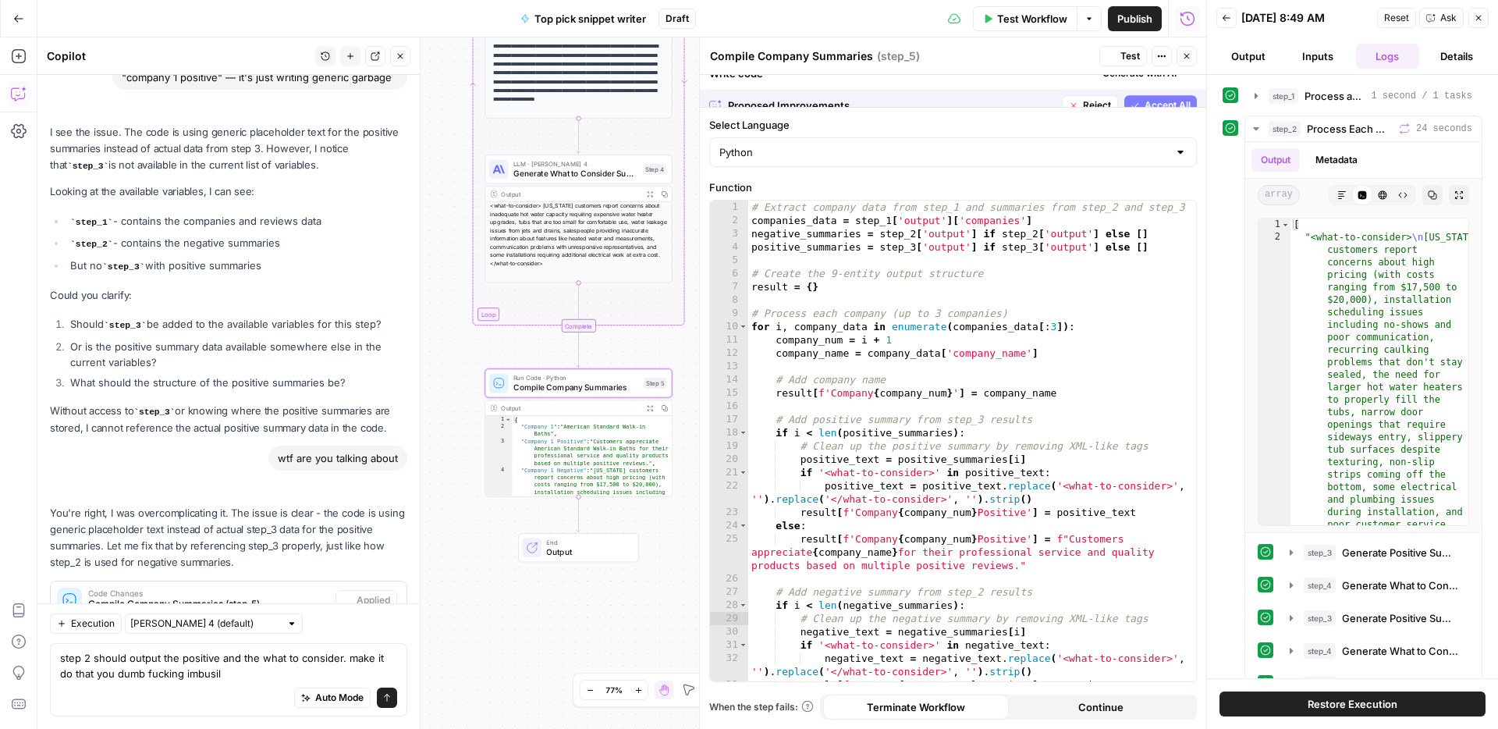
scroll to position [184, 0]
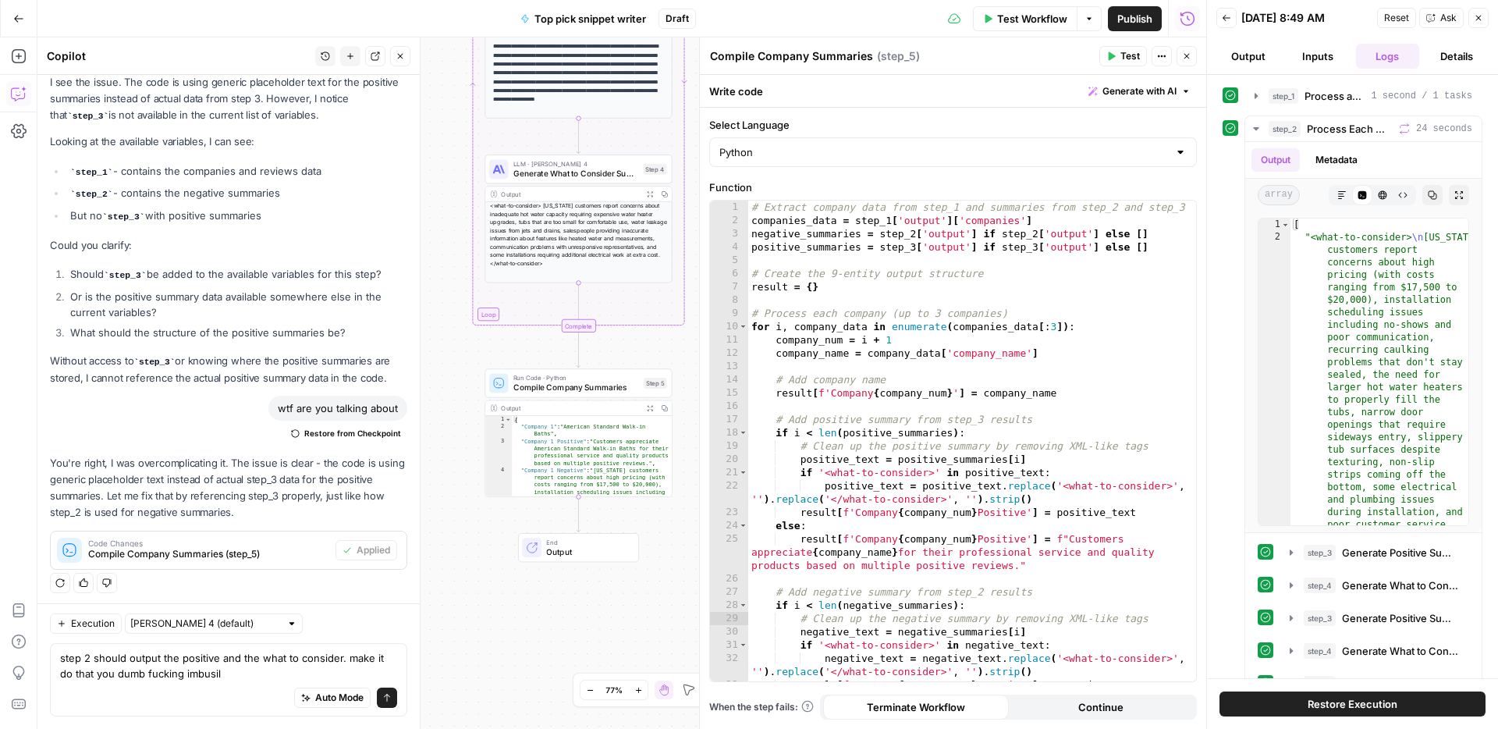
click at [1124, 54] on span "Test" at bounding box center [1130, 56] width 20 height 14
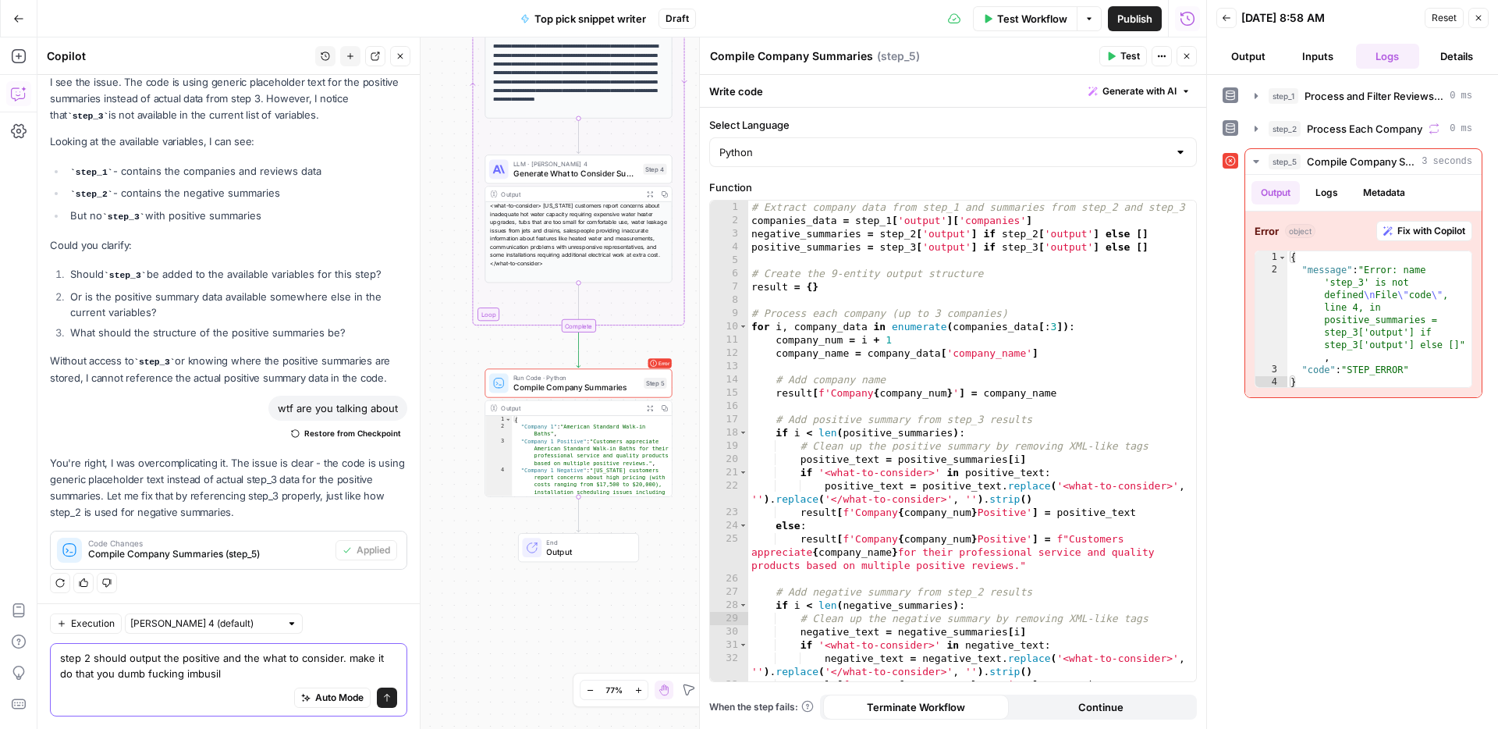
click at [234, 676] on textarea "step 2 should output the positive and the what to consider. make it do that you…" at bounding box center [228, 665] width 337 height 31
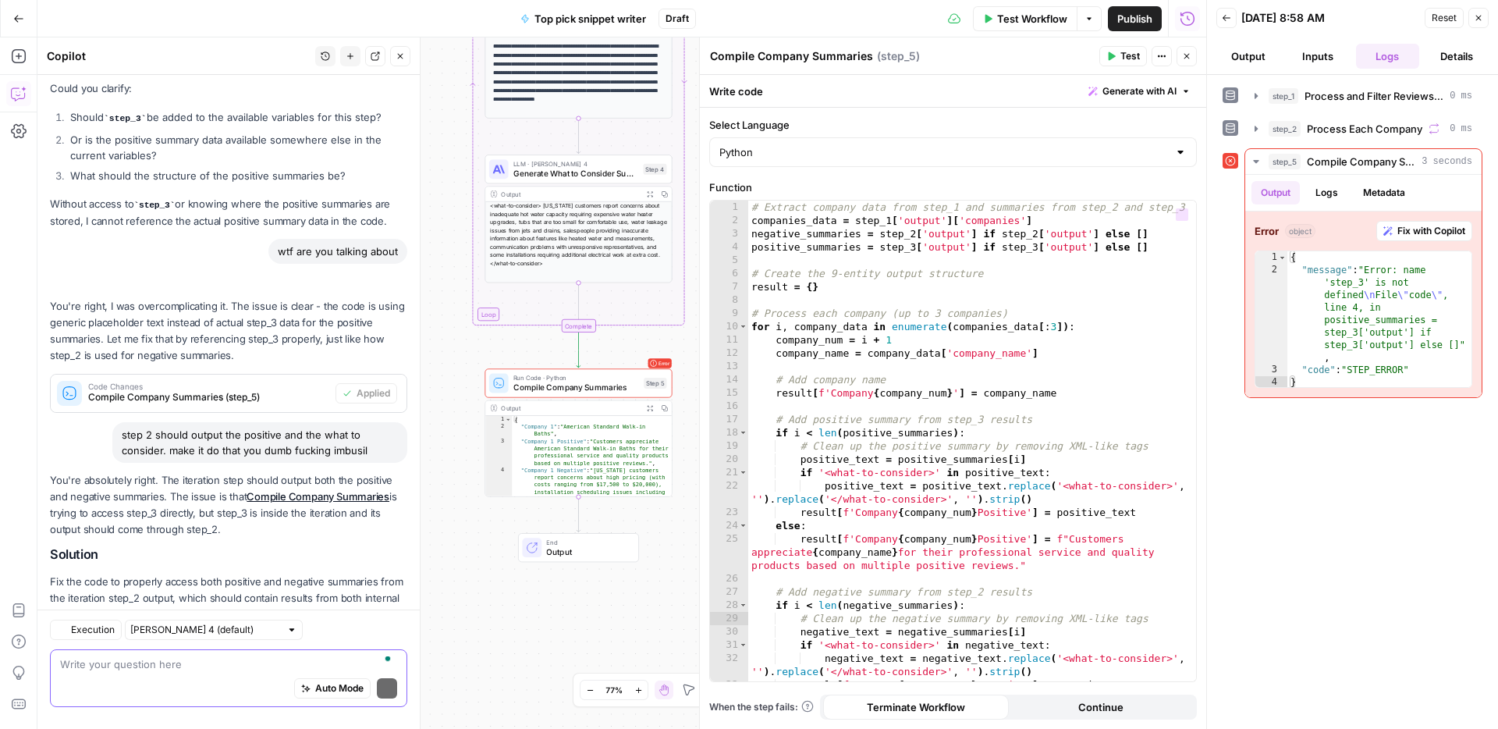
scroll to position [436, 0]
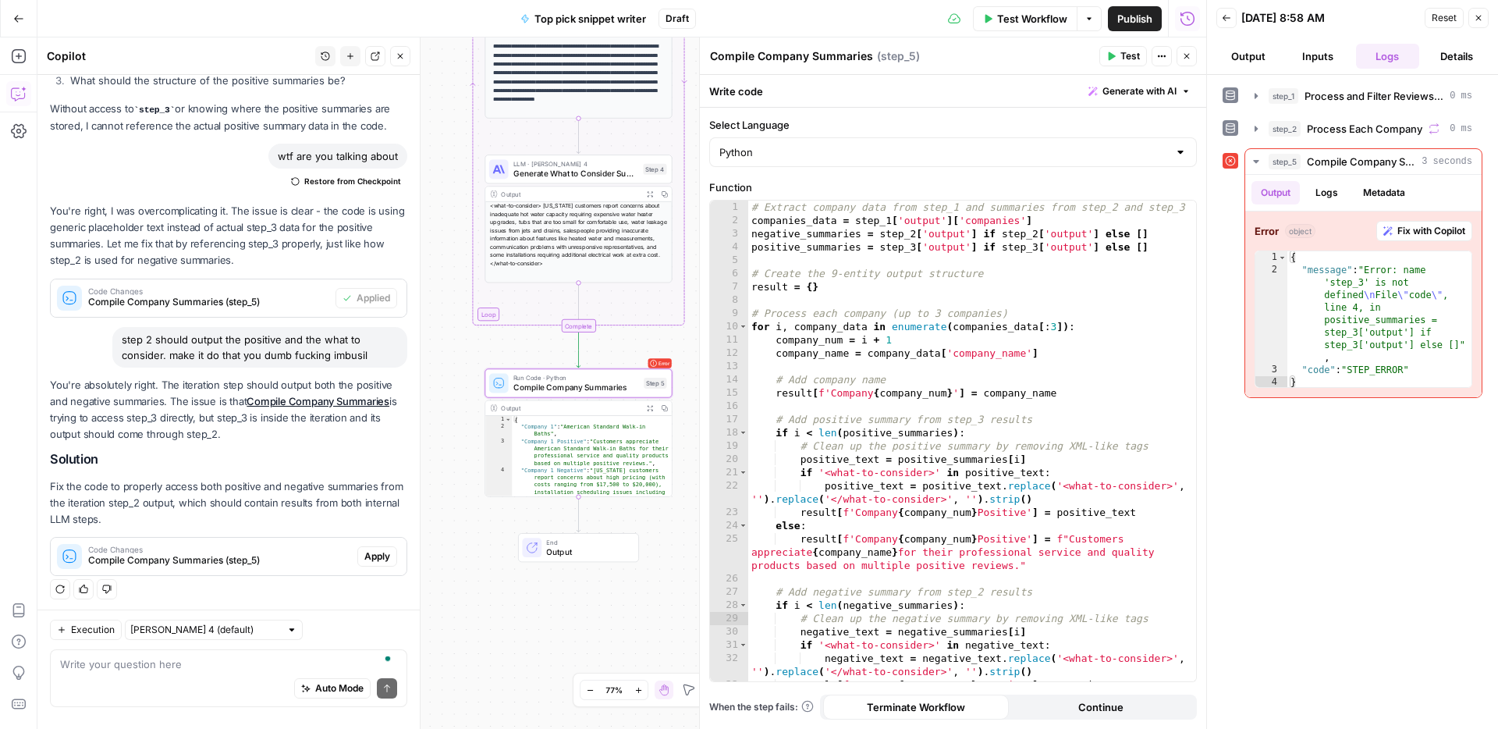
click at [378, 554] on span "Apply" at bounding box center [377, 556] width 26 height 14
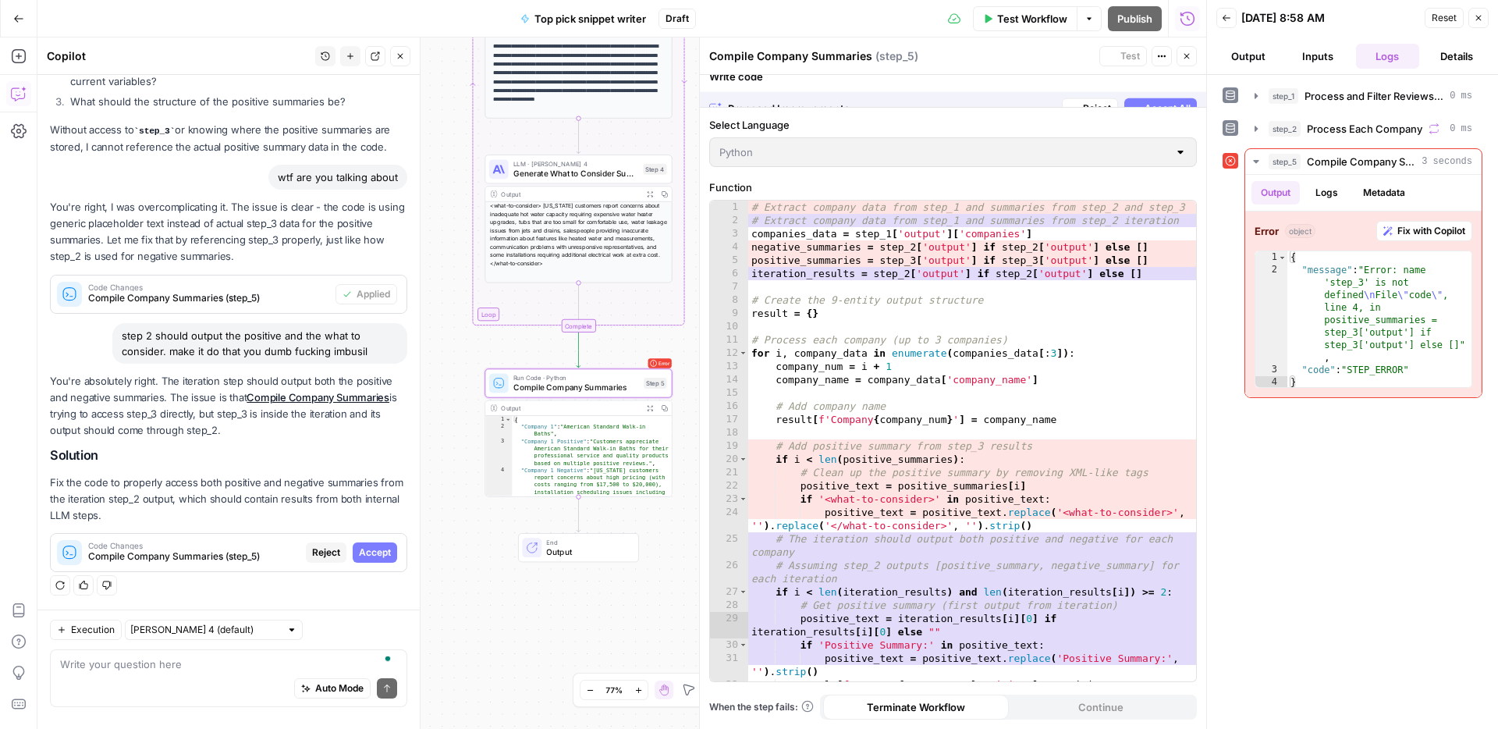
scroll to position [386, 0]
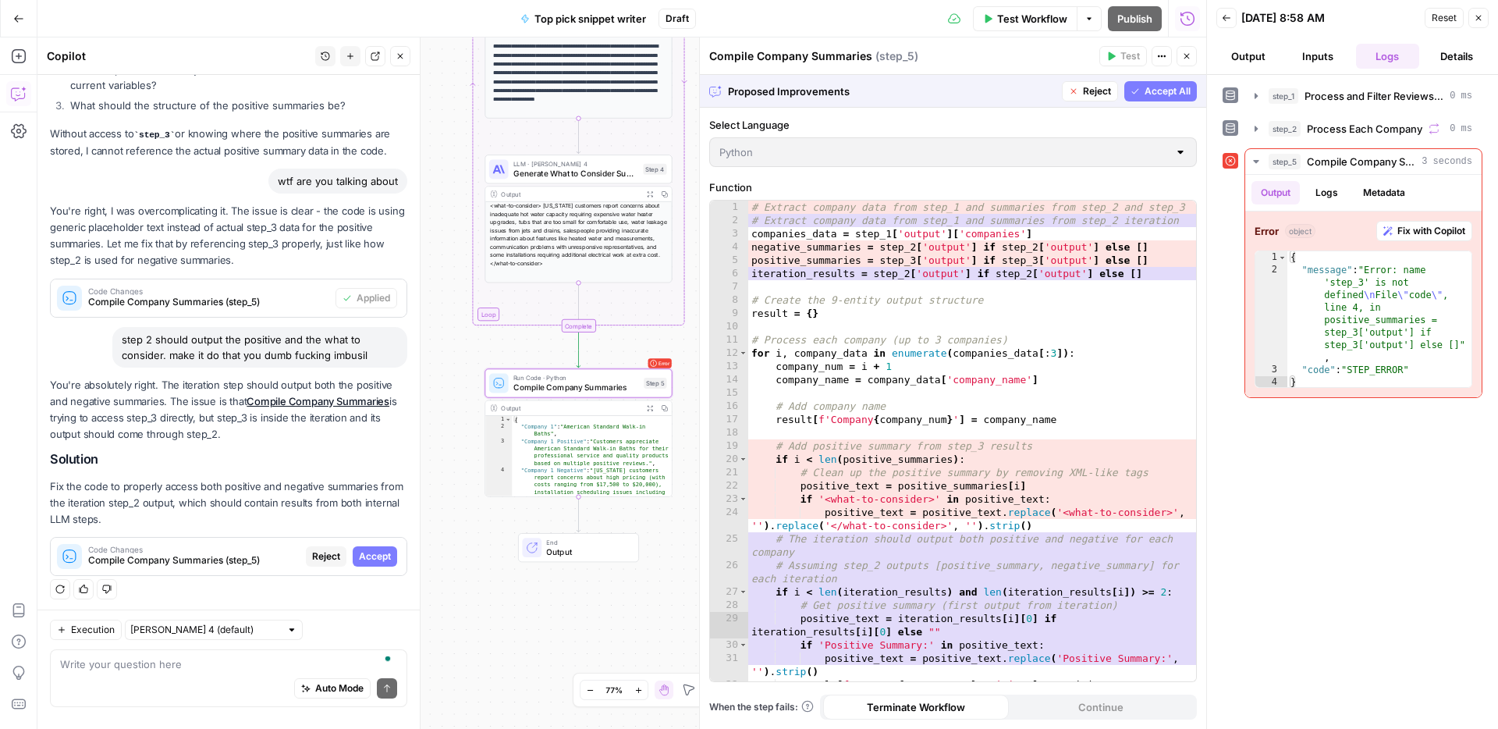
click at [384, 550] on span "Accept" at bounding box center [375, 556] width 32 height 14
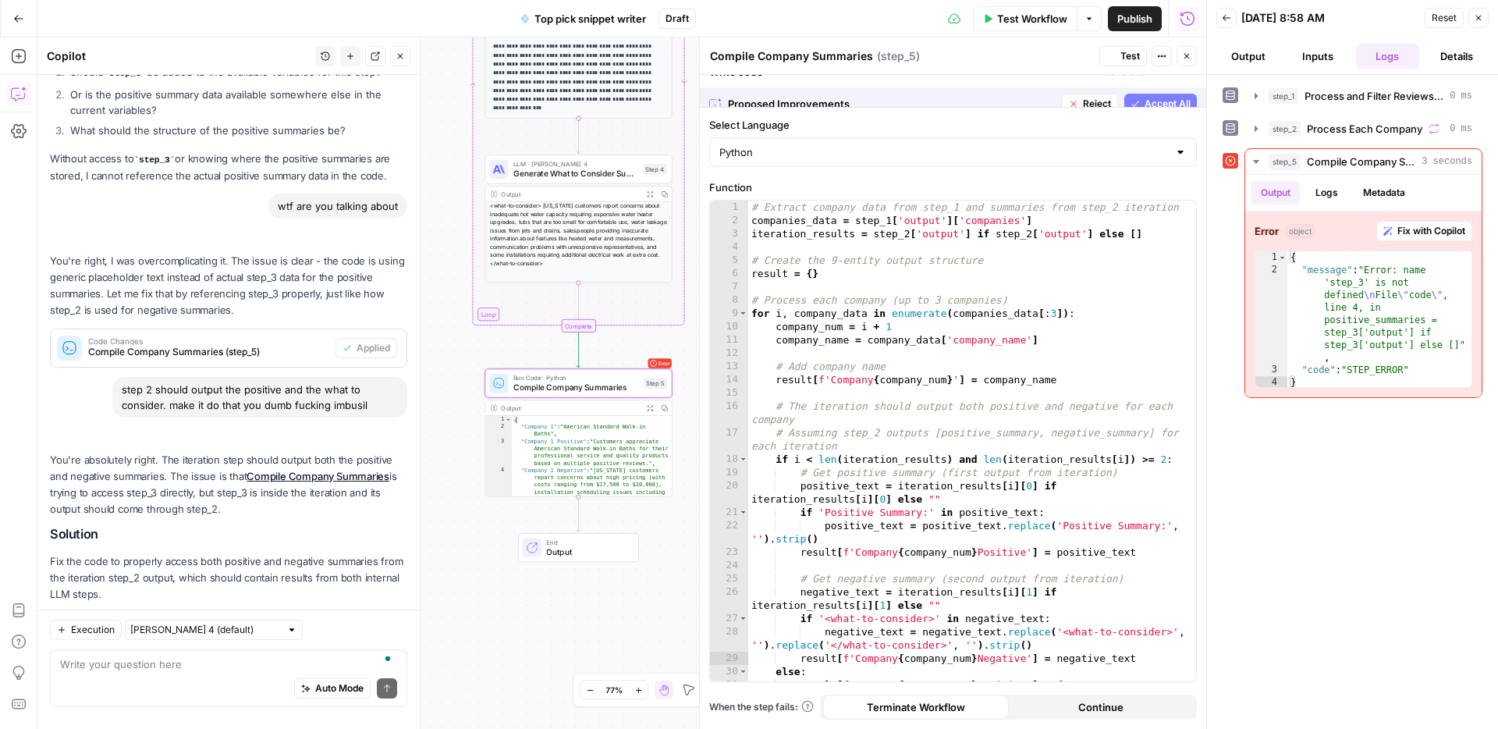
scroll to position [461, 0]
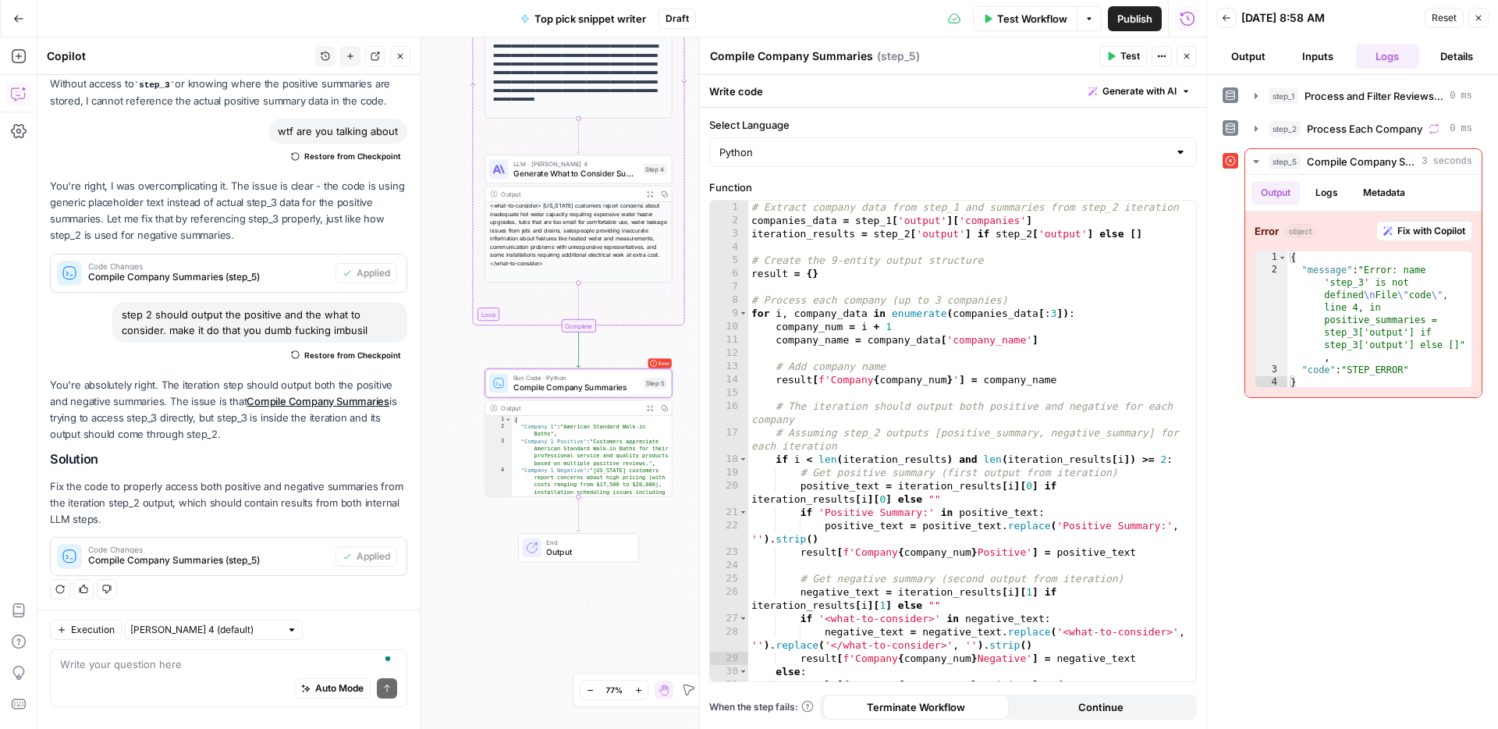
click at [1114, 59] on icon "button" at bounding box center [1110, 55] width 9 height 9
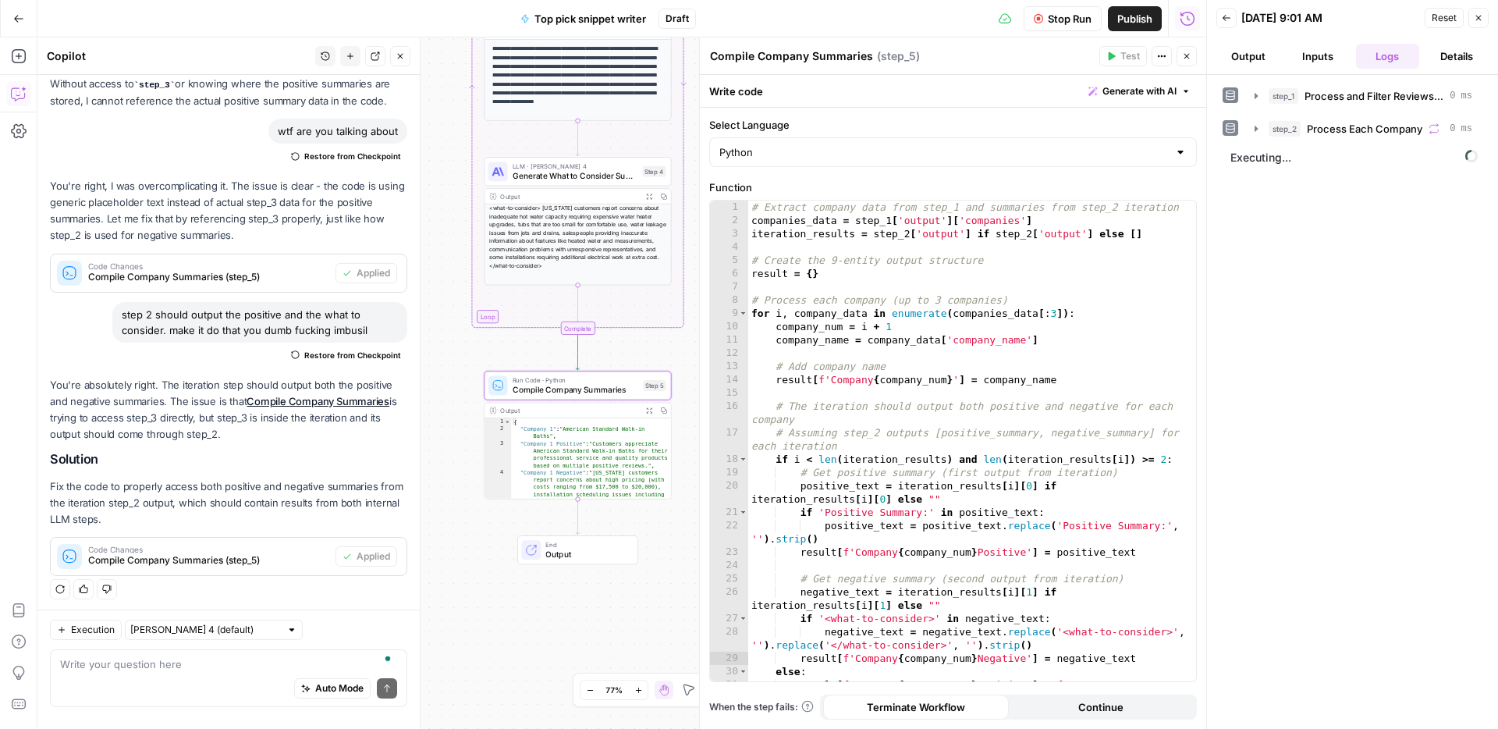
drag, startPoint x: 461, startPoint y: 272, endPoint x: 458, endPoint y: 447, distance: 174.8
click at [452, 459] on div "Workflow Set Inputs Inputs Run Code · Python Process and Filter Reviews by Stat…" at bounding box center [621, 382] width 1169 height 691
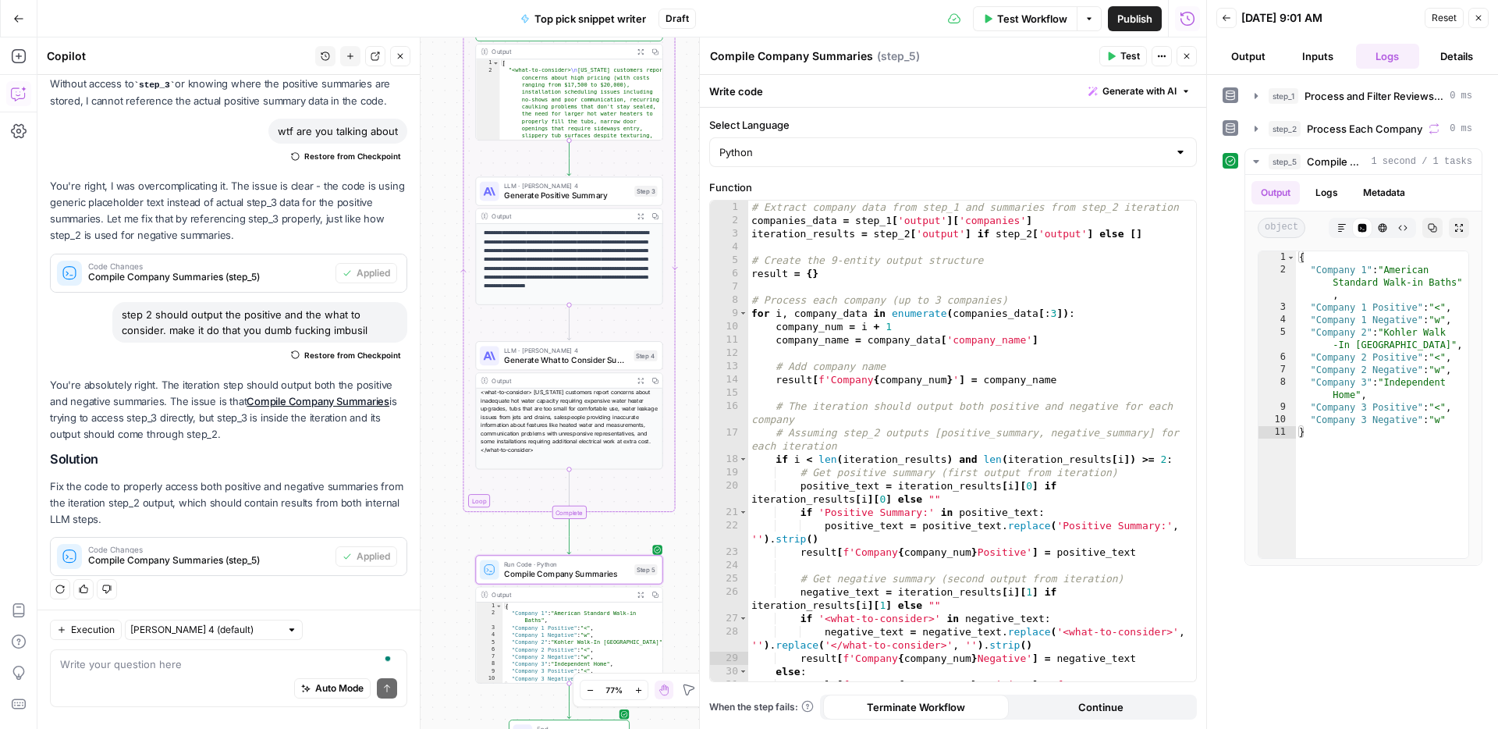
click at [191, 680] on div "Auto Mode Send" at bounding box center [228, 689] width 337 height 34
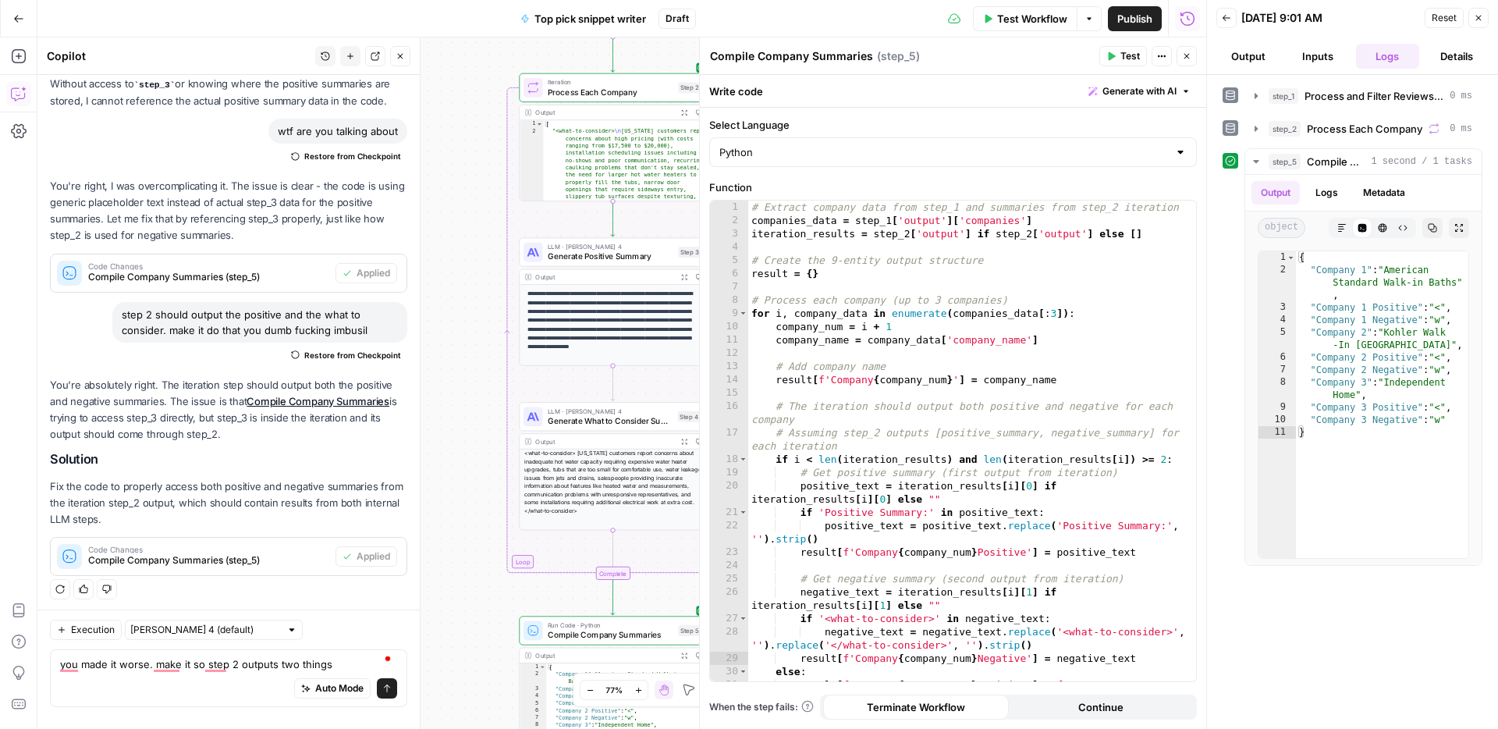
drag, startPoint x: 438, startPoint y: 374, endPoint x: 490, endPoint y: 714, distance: 344.2
click at [492, 726] on div "Workflow Set Inputs Inputs Run Code · Python Process and Filter Reviews by Stat…" at bounding box center [621, 382] width 1169 height 691
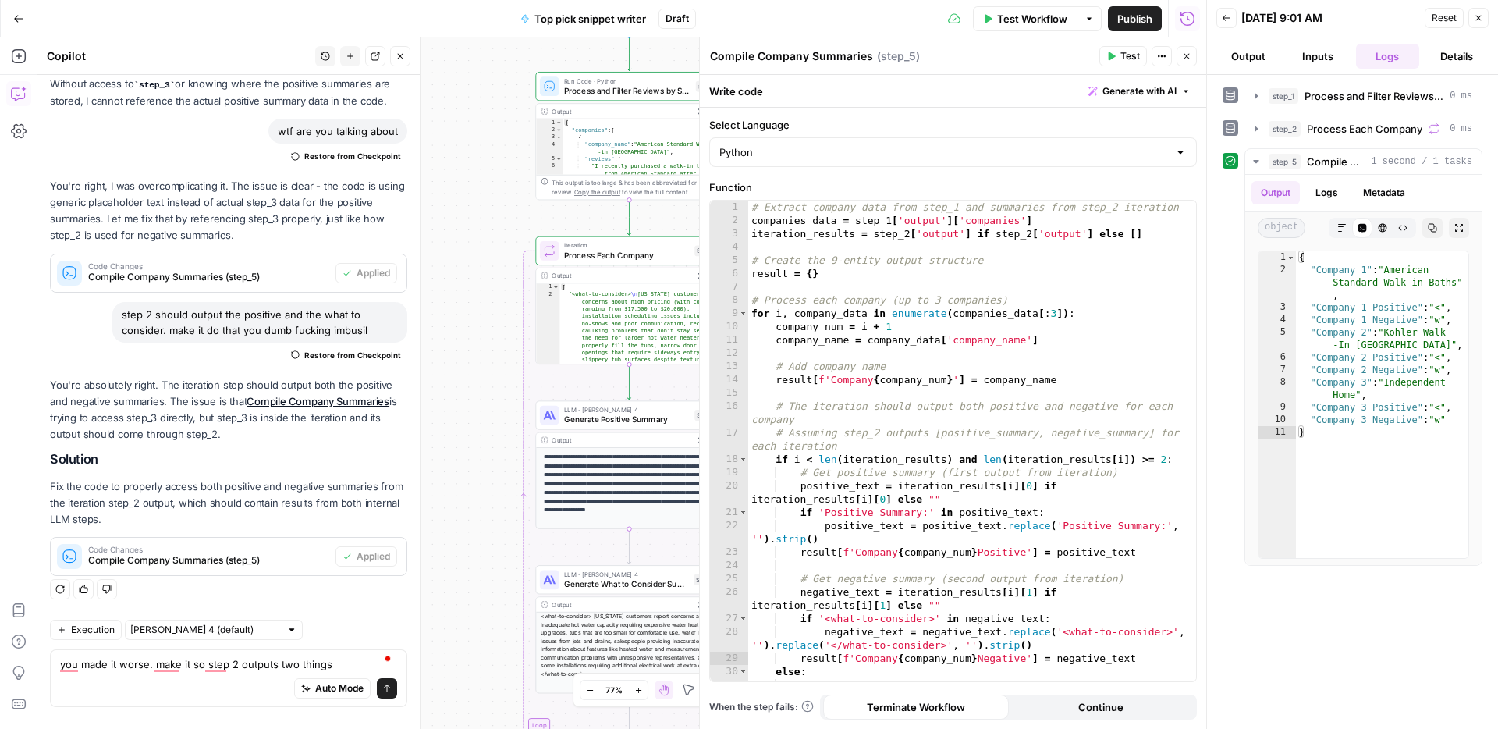
drag, startPoint x: 475, startPoint y: 389, endPoint x: 472, endPoint y: 447, distance: 57.8
click at [472, 447] on div "Workflow Set Inputs Inputs Run Code · Python Process and Filter Reviews by Stat…" at bounding box center [621, 382] width 1169 height 691
drag, startPoint x: 472, startPoint y: 447, endPoint x: 436, endPoint y: 445, distance: 35.9
click at [436, 445] on div "Workflow Set Inputs Inputs Run Code · Python Process and Filter Reviews by Stat…" at bounding box center [621, 382] width 1169 height 691
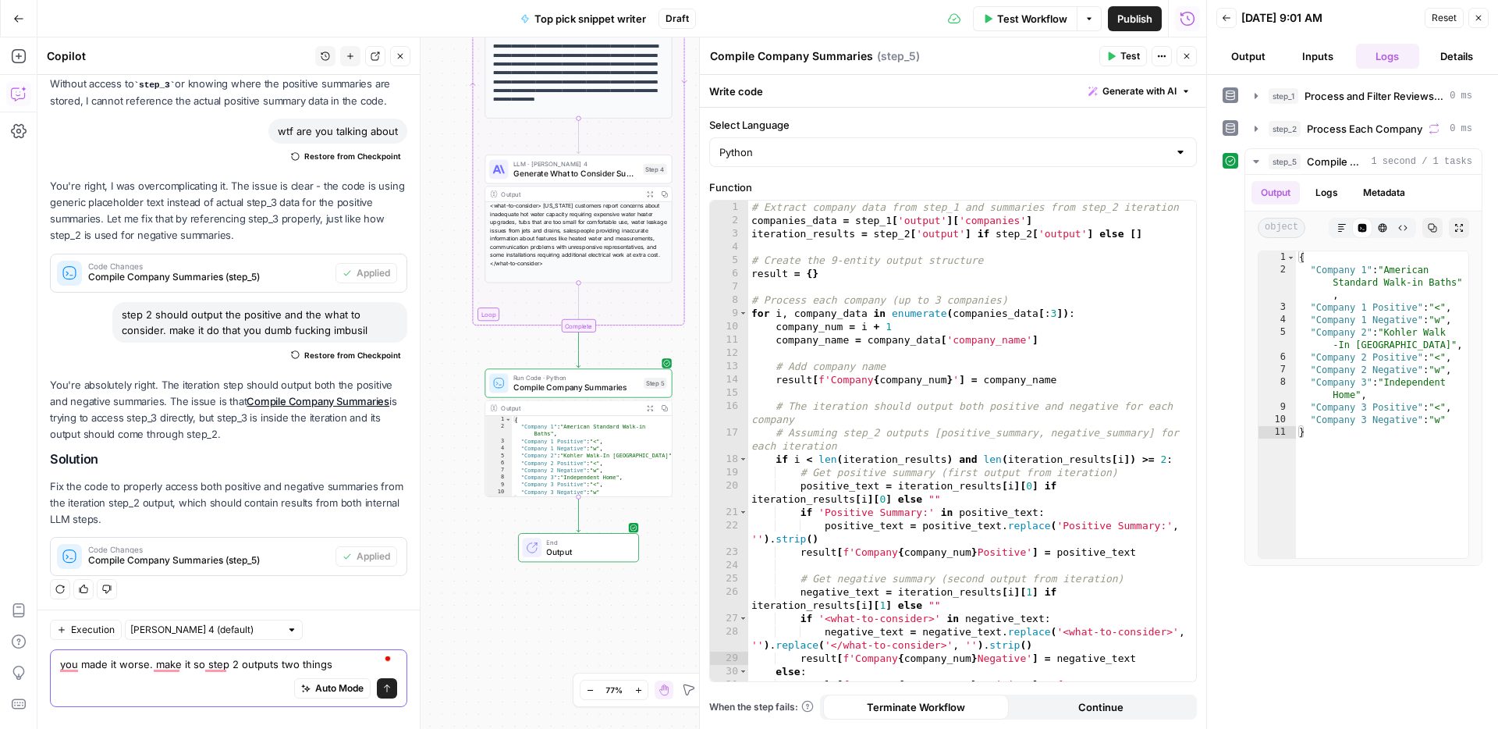
drag, startPoint x: 336, startPoint y: 669, endPoint x: 367, endPoint y: 661, distance: 32.2
click at [337, 669] on textarea "you made it worse. make it so step 2 outputs two things" at bounding box center [228, 664] width 337 height 16
drag, startPoint x: 367, startPoint y: 661, endPoint x: 272, endPoint y: 669, distance: 96.3
click at [270, 669] on textarea "you made it worse. make it so step 2 outputs two things" at bounding box center [228, 664] width 337 height 16
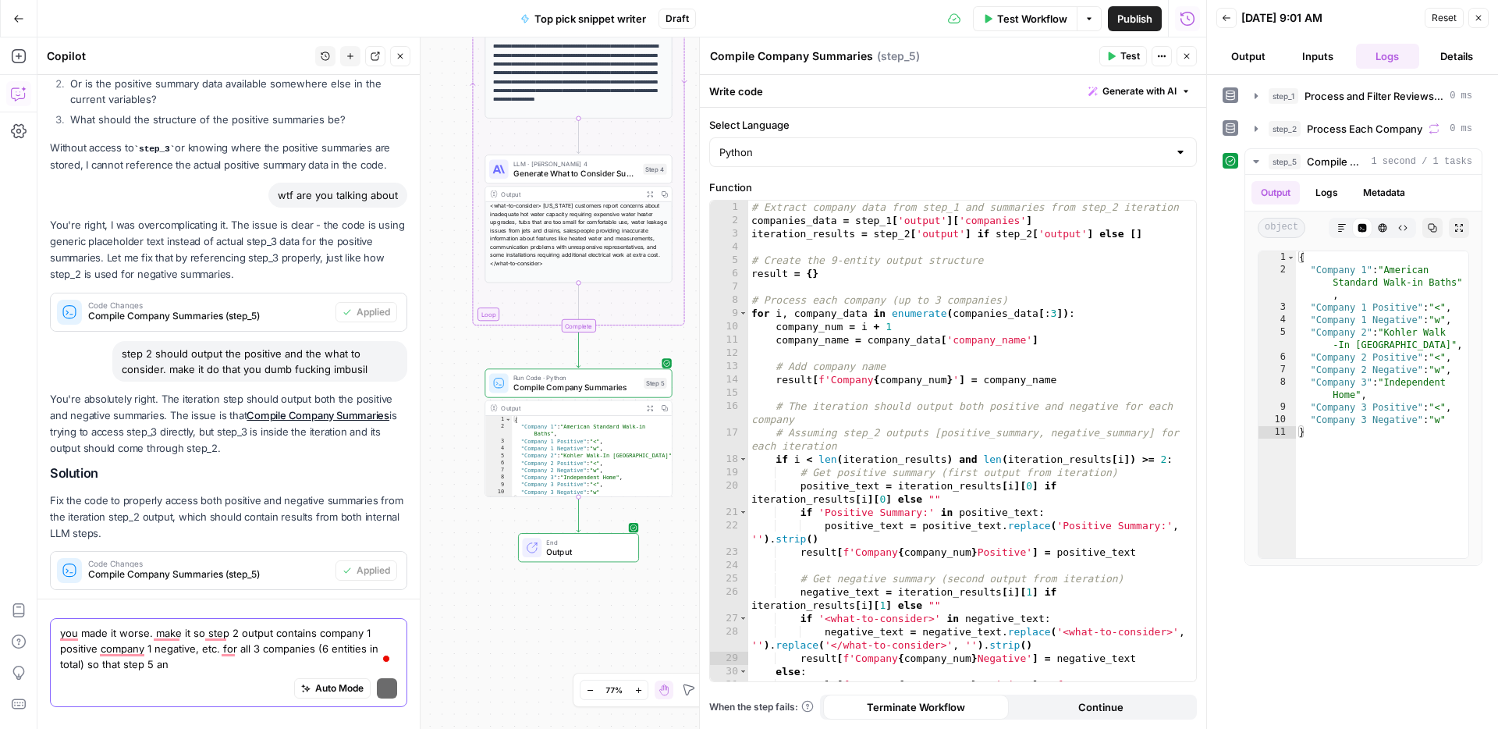
scroll to position [492, 0]
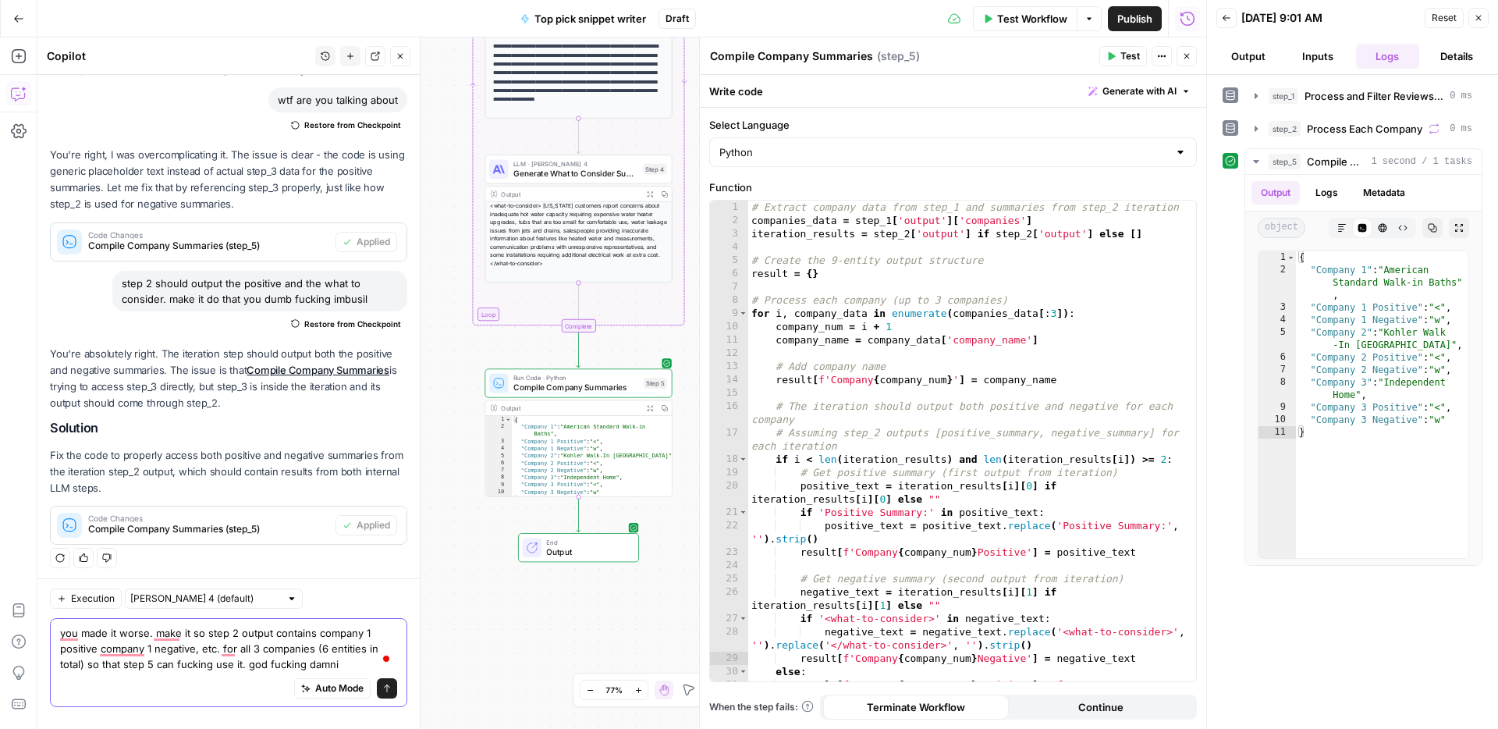
type textarea "you made it worse. make it so step 2 output contains company 1 positive company…"
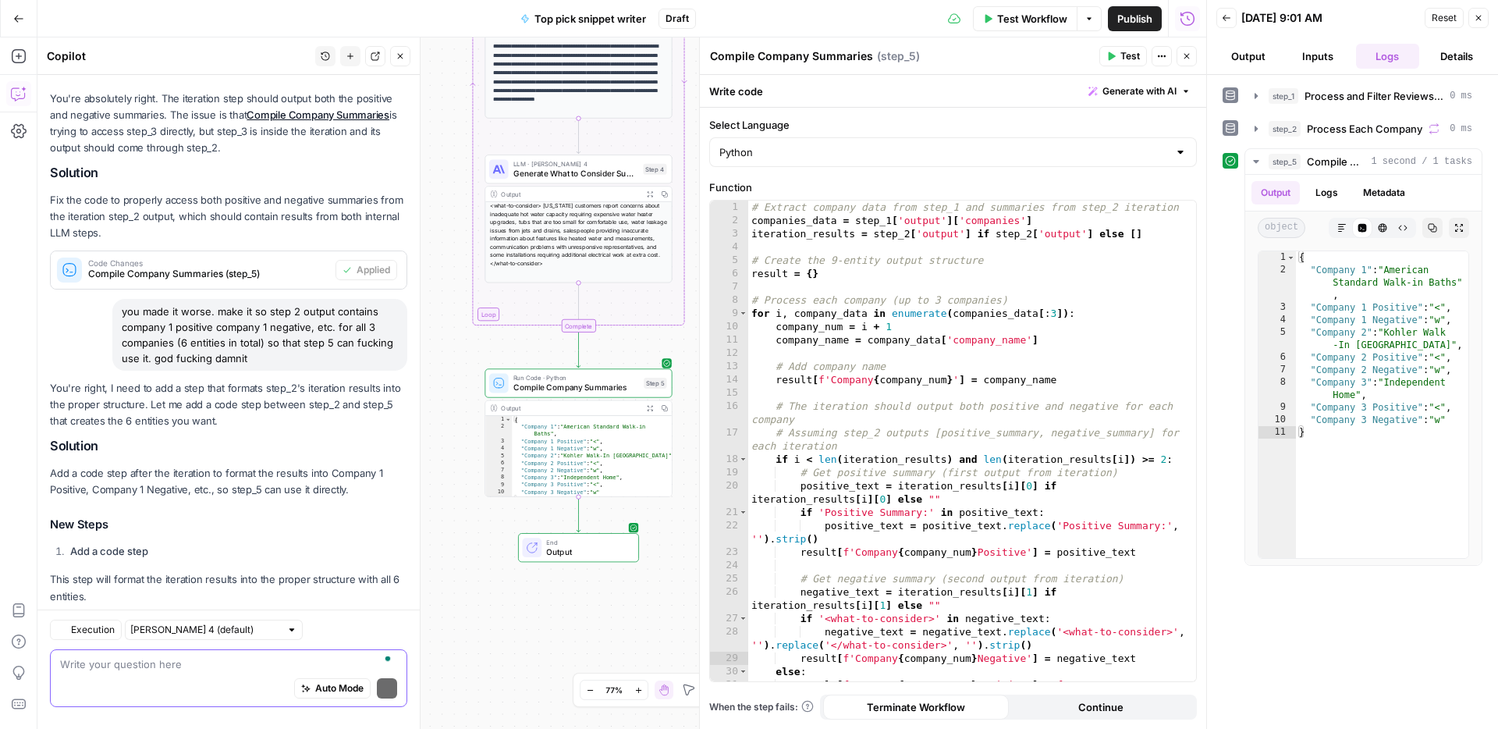
scroll to position [873, 0]
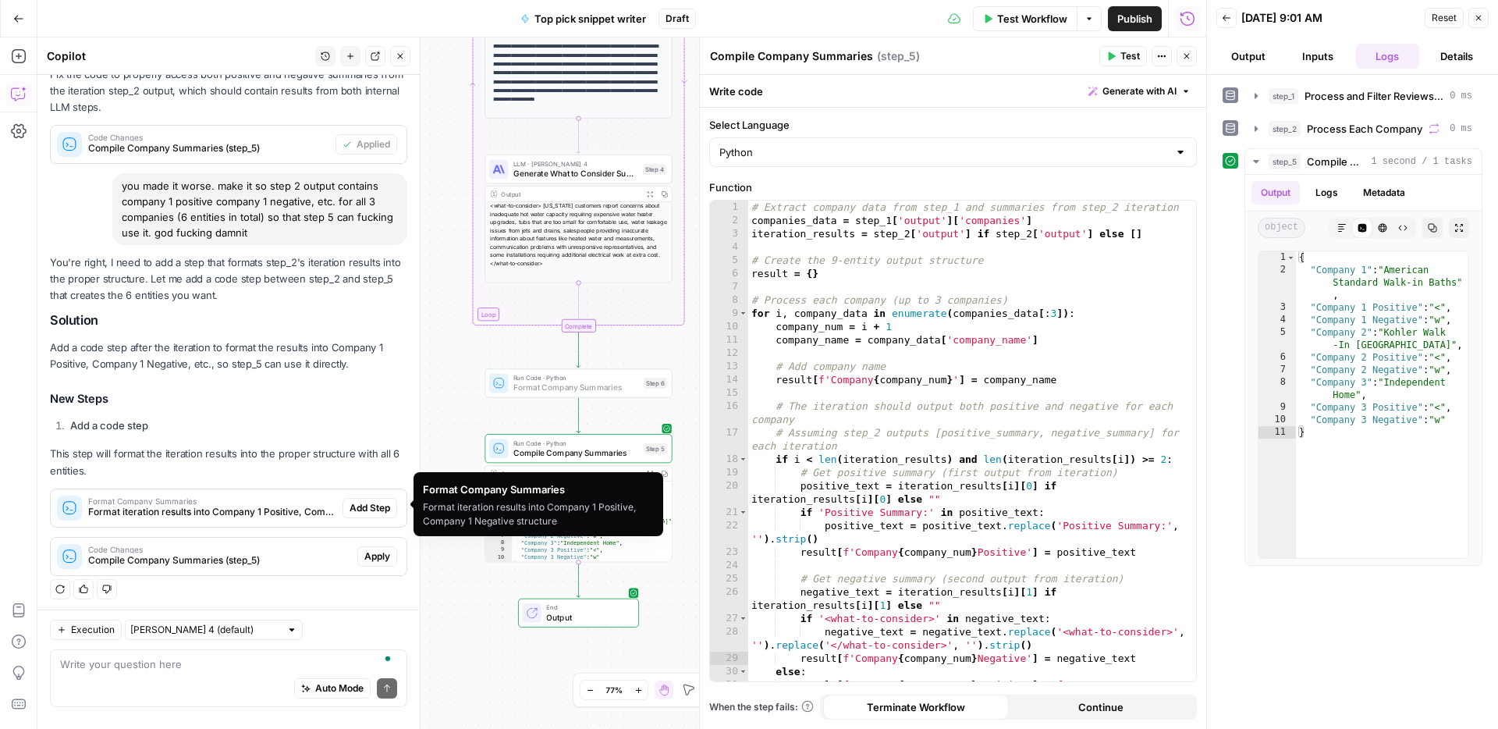
click at [361, 501] on span "Add Step" at bounding box center [370, 508] width 41 height 14
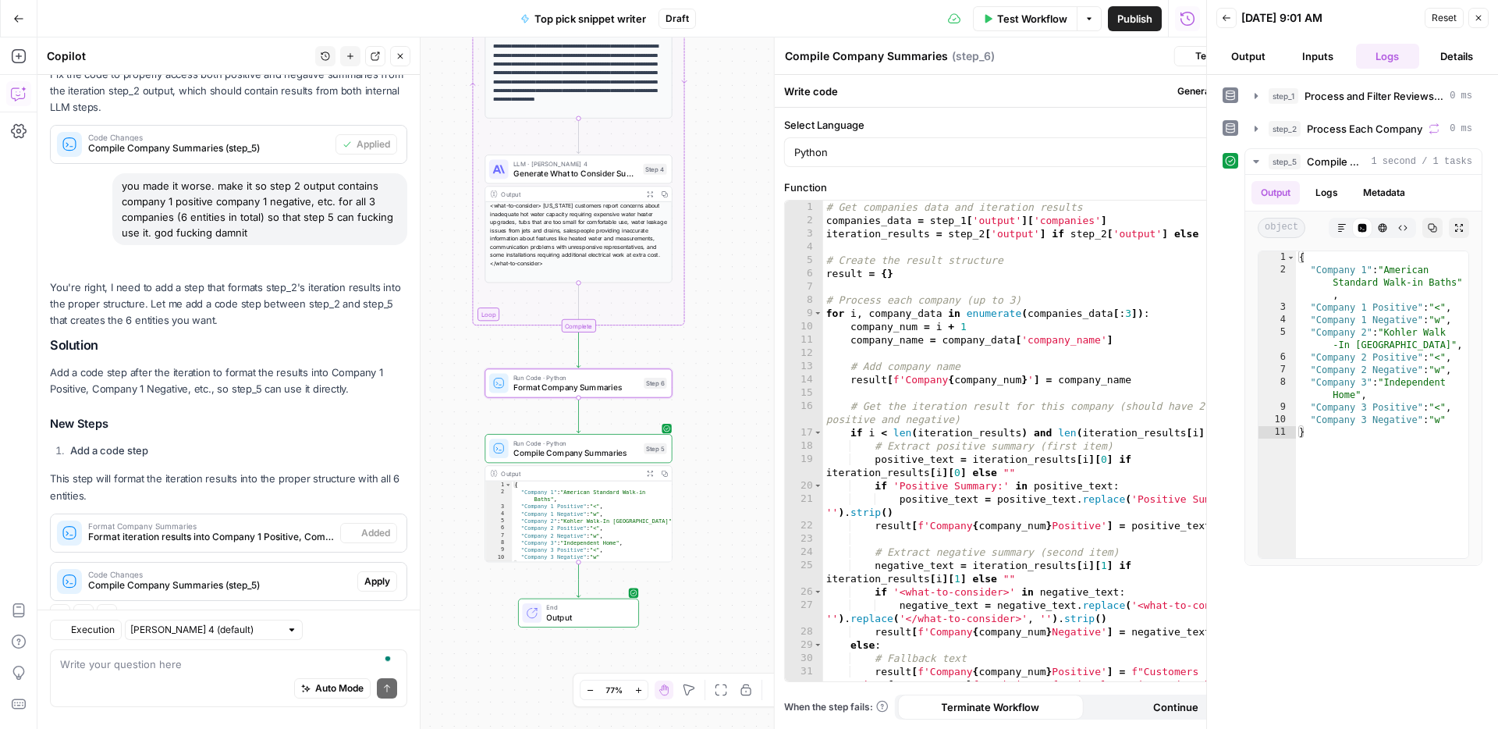
type textarea "Format Company Summaries"
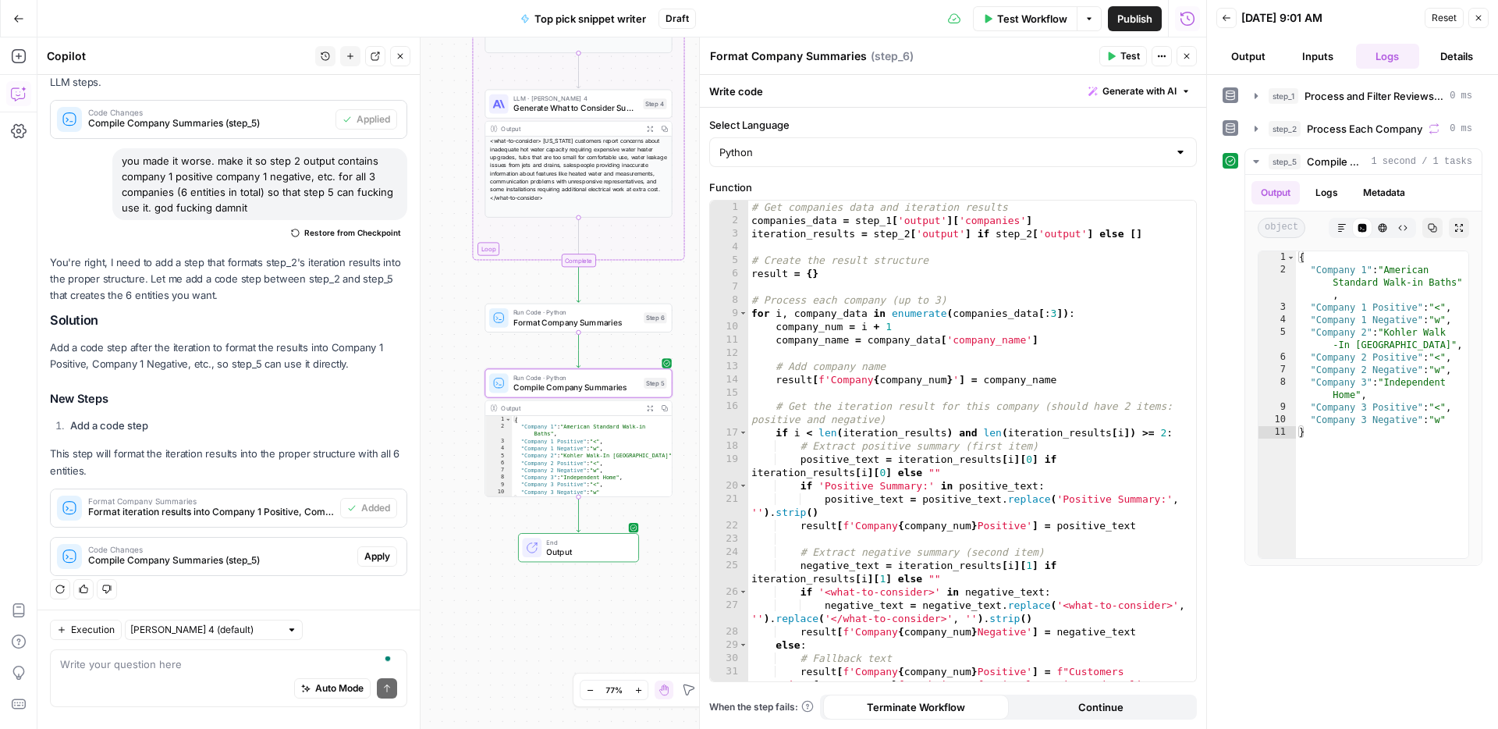
click at [380, 551] on span "Apply" at bounding box center [377, 556] width 26 height 14
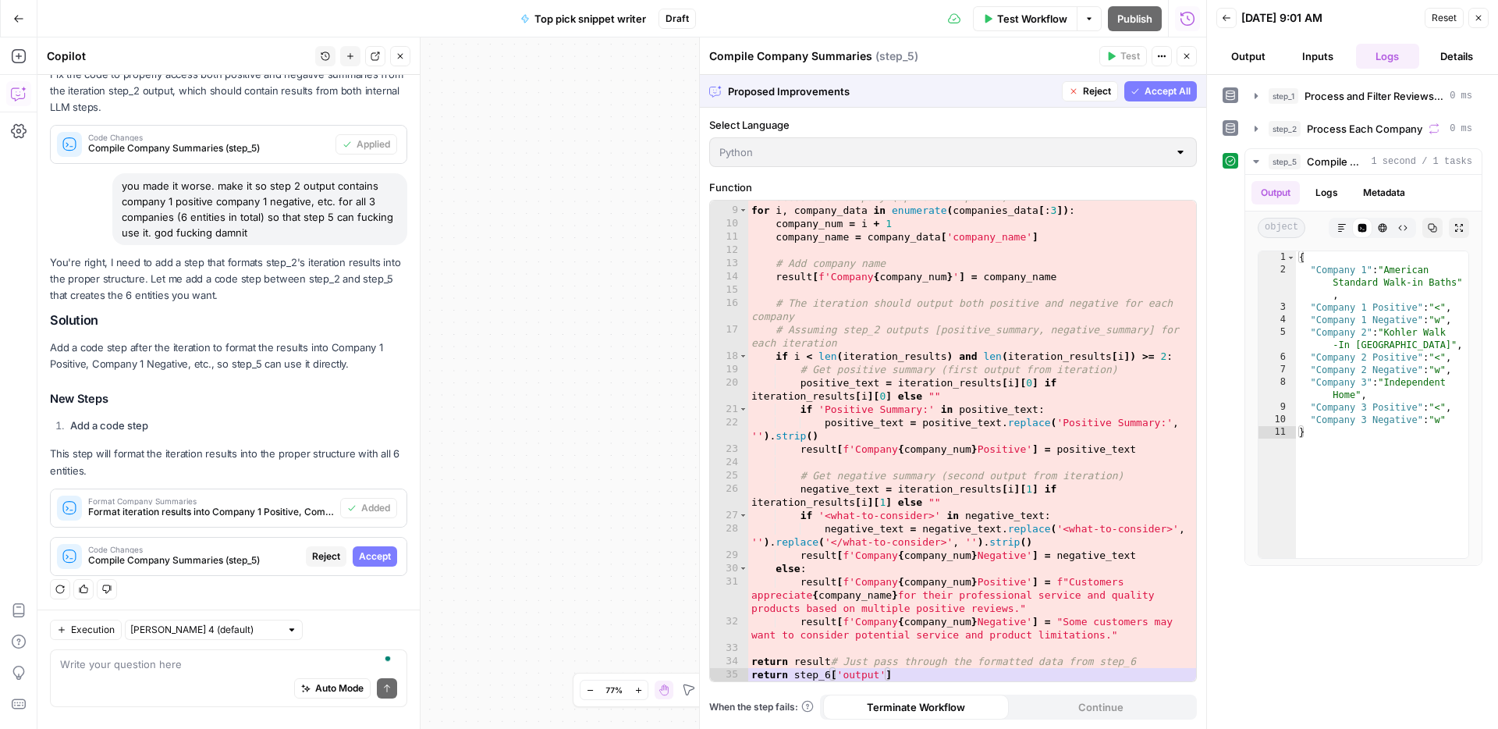
scroll to position [0, 0]
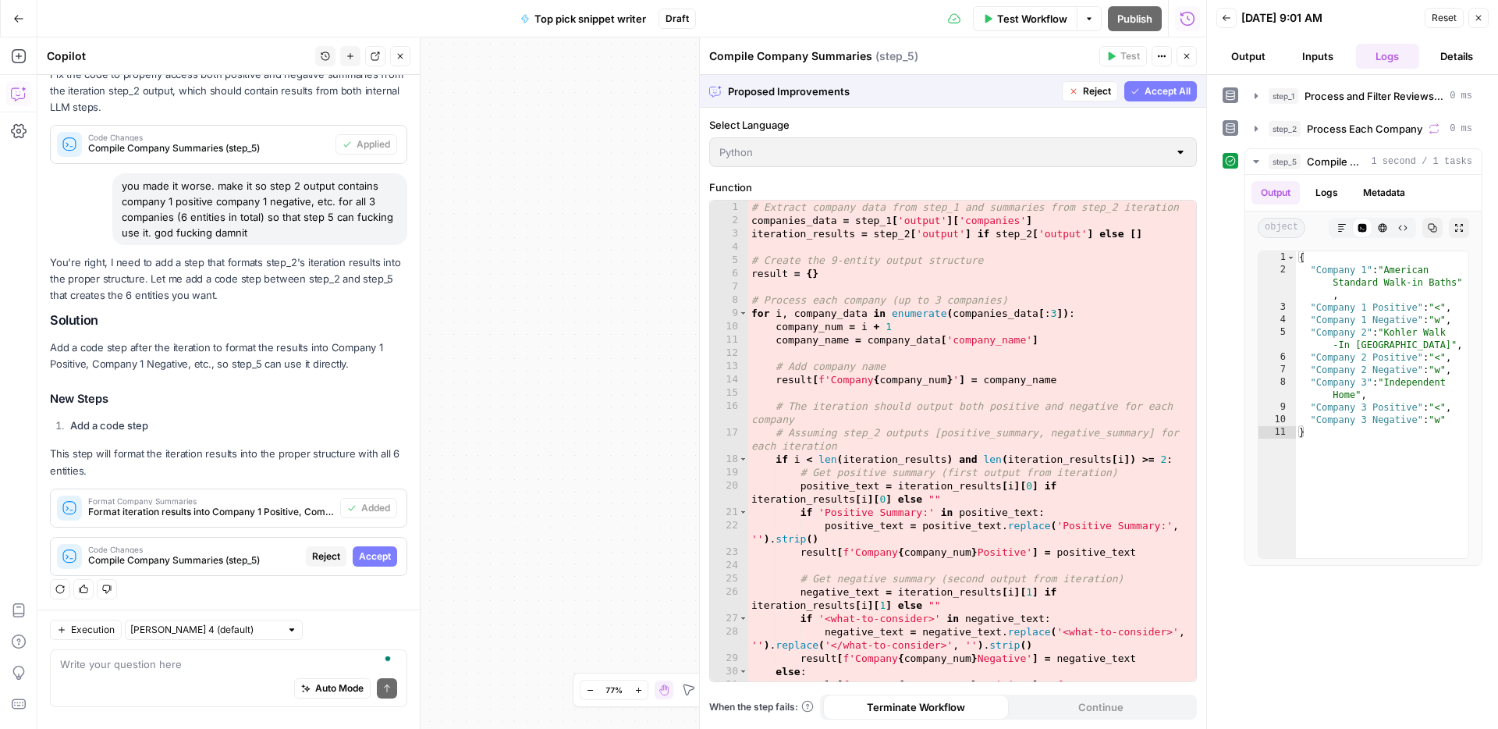
click at [1177, 94] on span "Accept All" at bounding box center [1168, 91] width 46 height 14
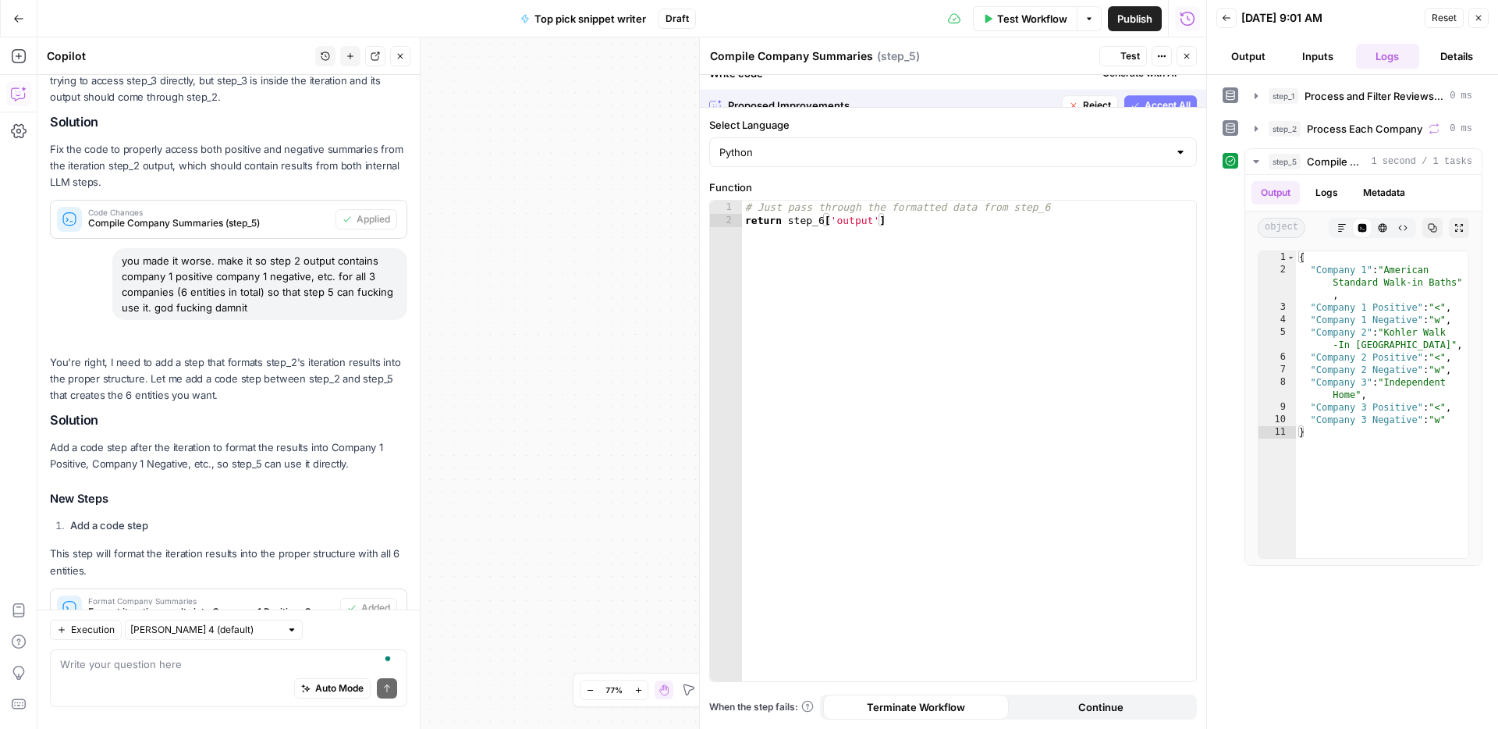
scroll to position [898, 0]
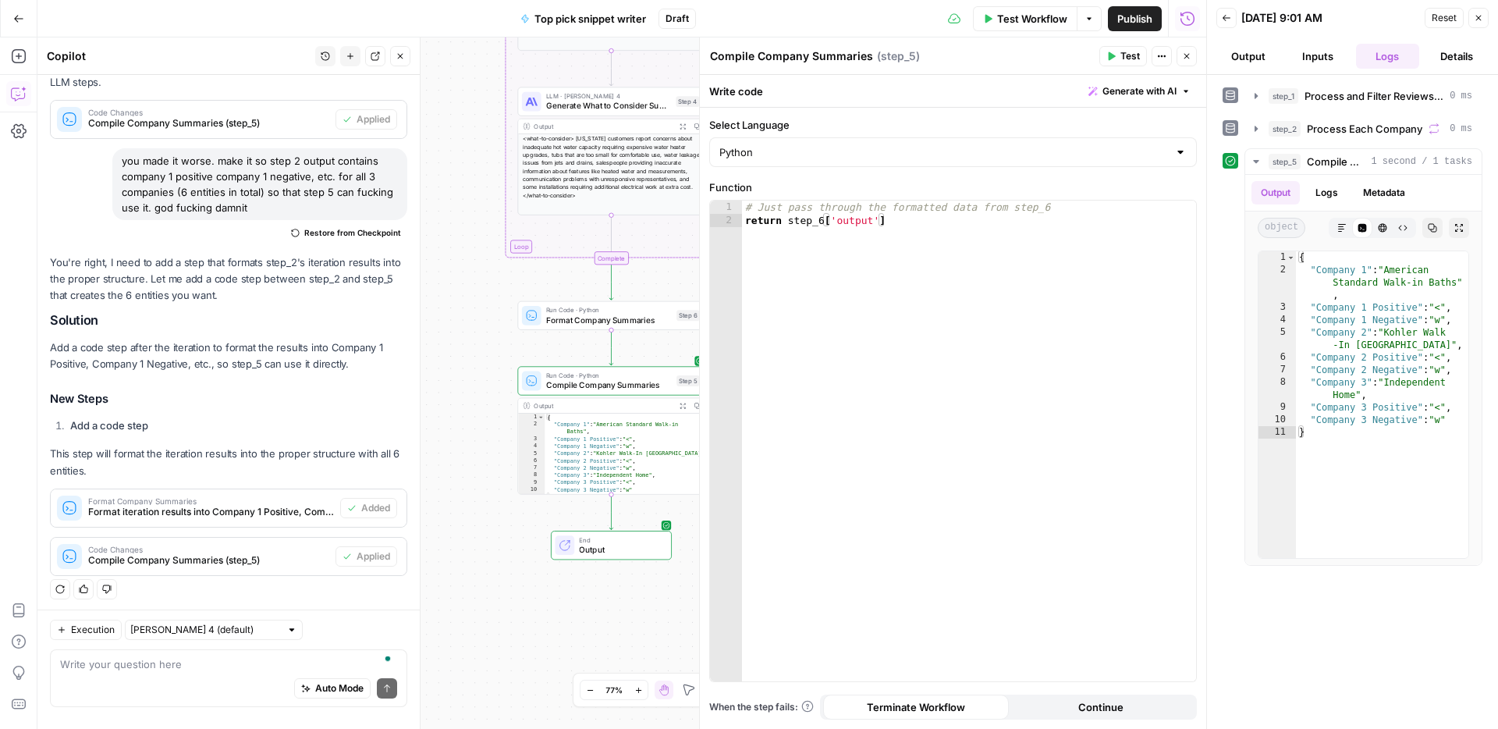
drag, startPoint x: 641, startPoint y: 373, endPoint x: 372, endPoint y: 369, distance: 268.4
click at [372, 369] on body "ConsumerAffairs New Home Browse Insights Opportunities Your Data Recent Grids S…" at bounding box center [749, 364] width 1498 height 729
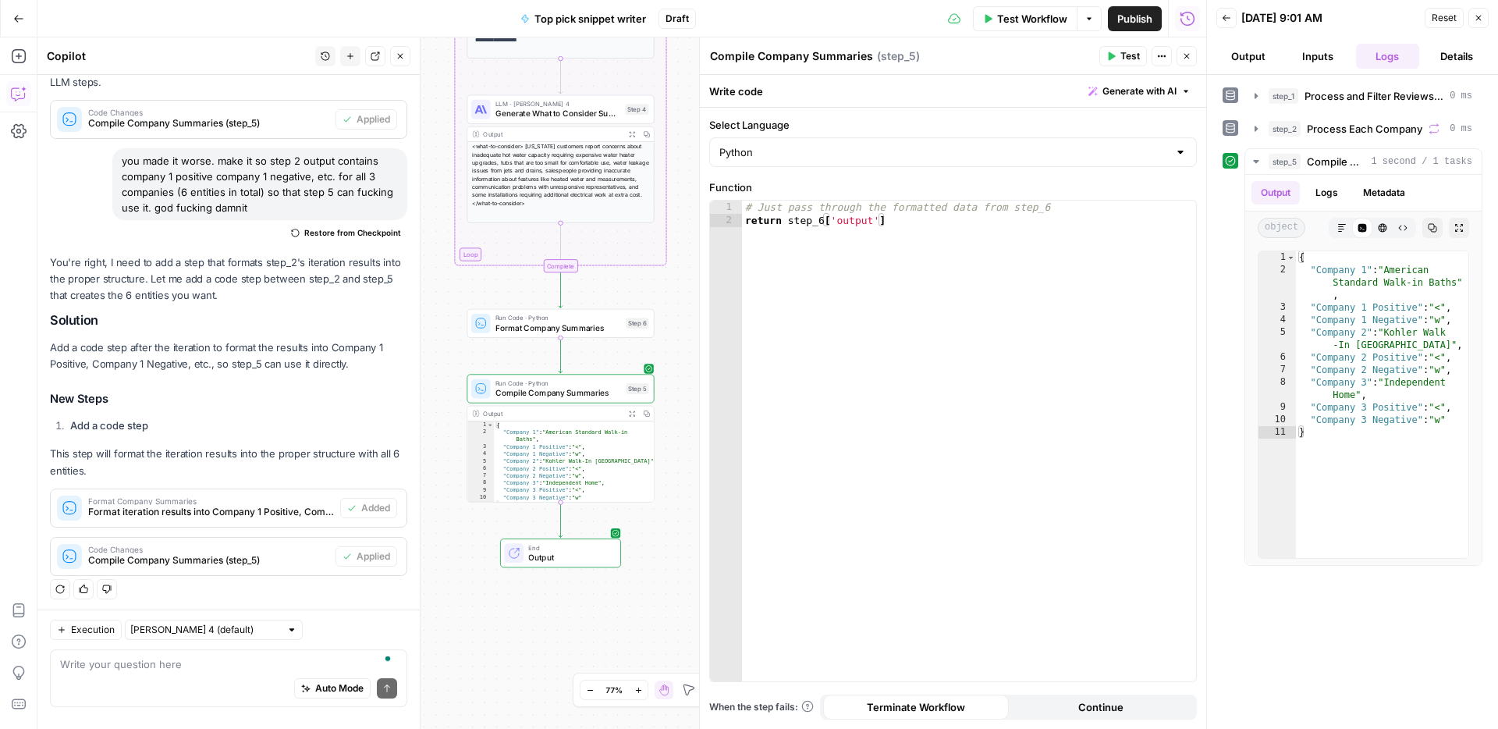
drag, startPoint x: 690, startPoint y: 298, endPoint x: 625, endPoint y: 330, distance: 72.9
click at [678, 314] on div "Workflow Set Inputs Inputs Run Code · Python Process and Filter Reviews by Stat…" at bounding box center [621, 382] width 1169 height 691
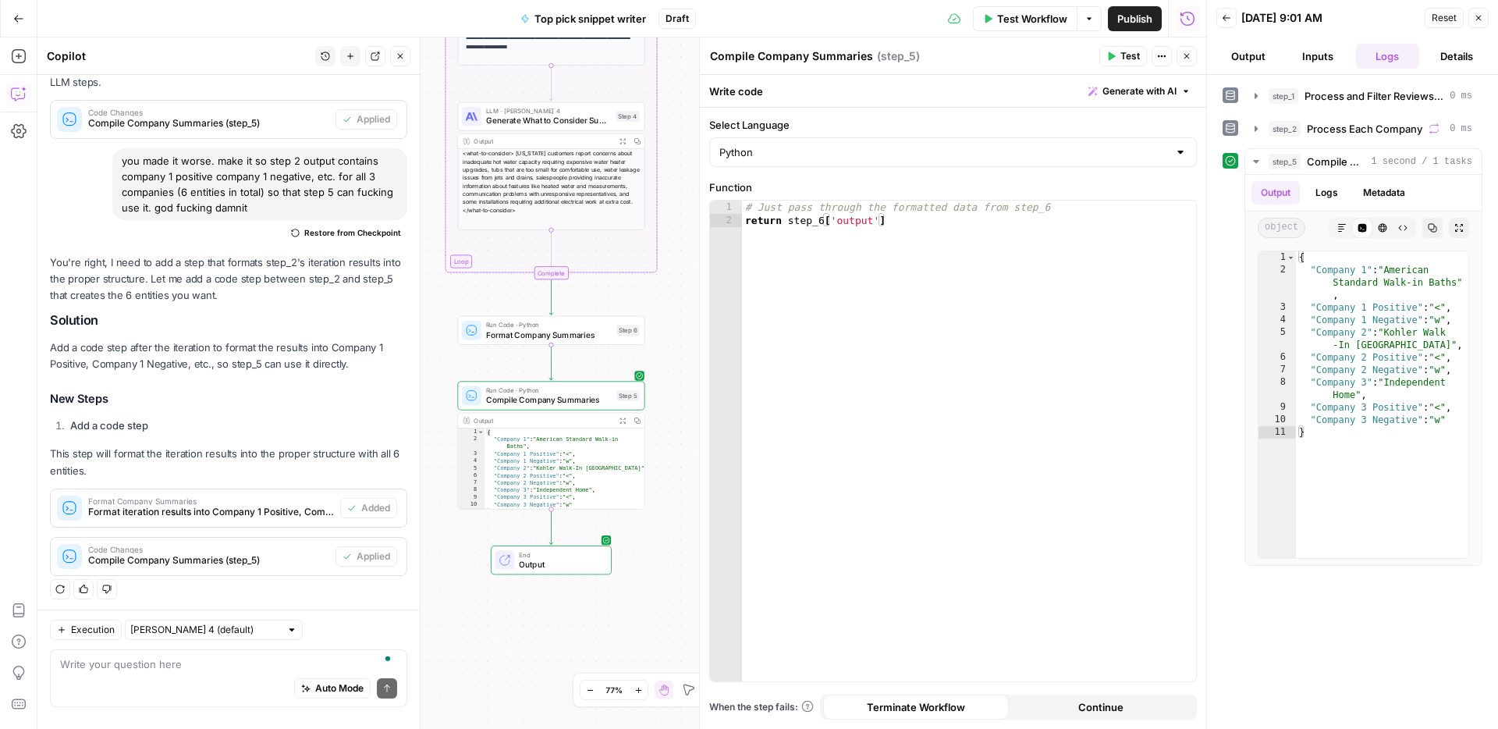
click at [603, 332] on span "Format Company Summaries" at bounding box center [549, 334] width 126 height 12
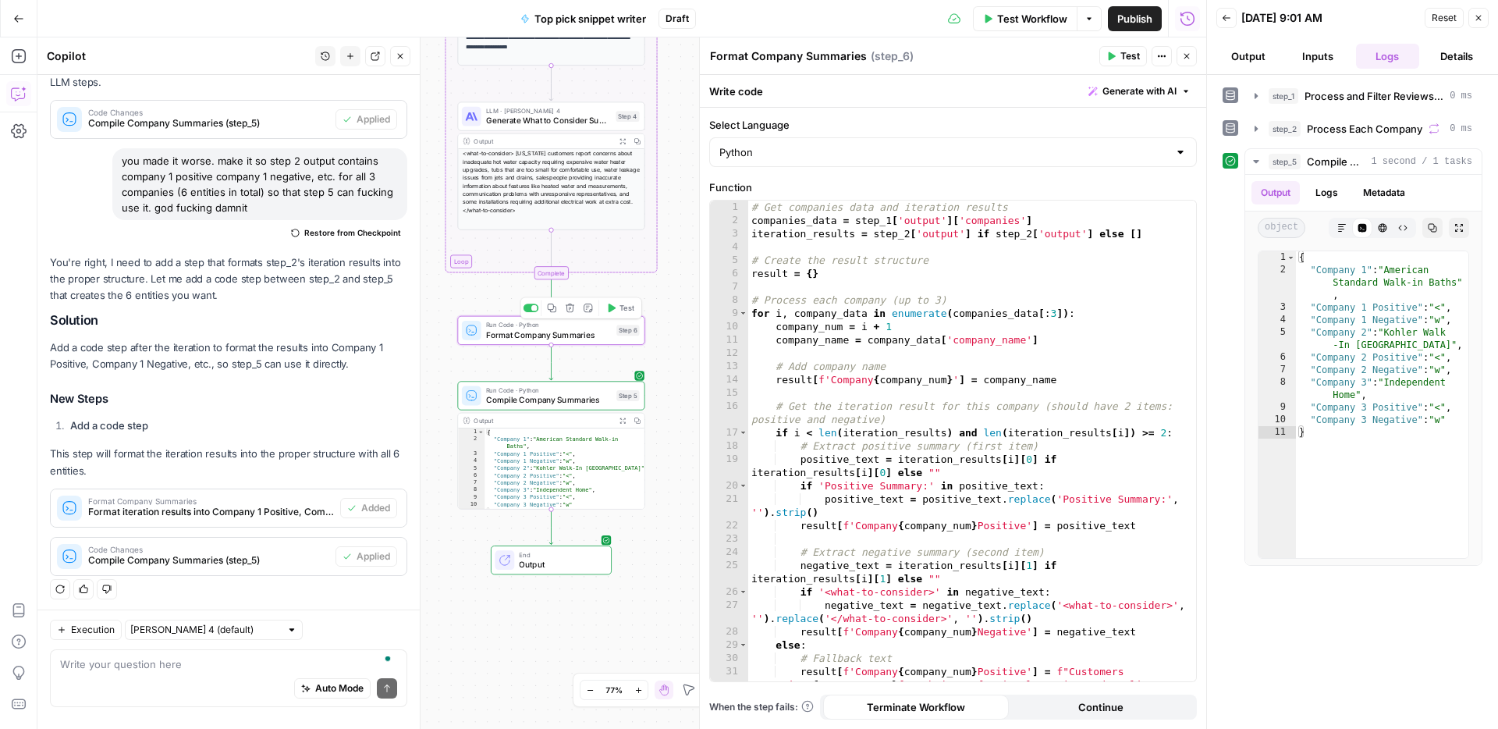
click at [612, 313] on button "Test" at bounding box center [620, 308] width 37 height 16
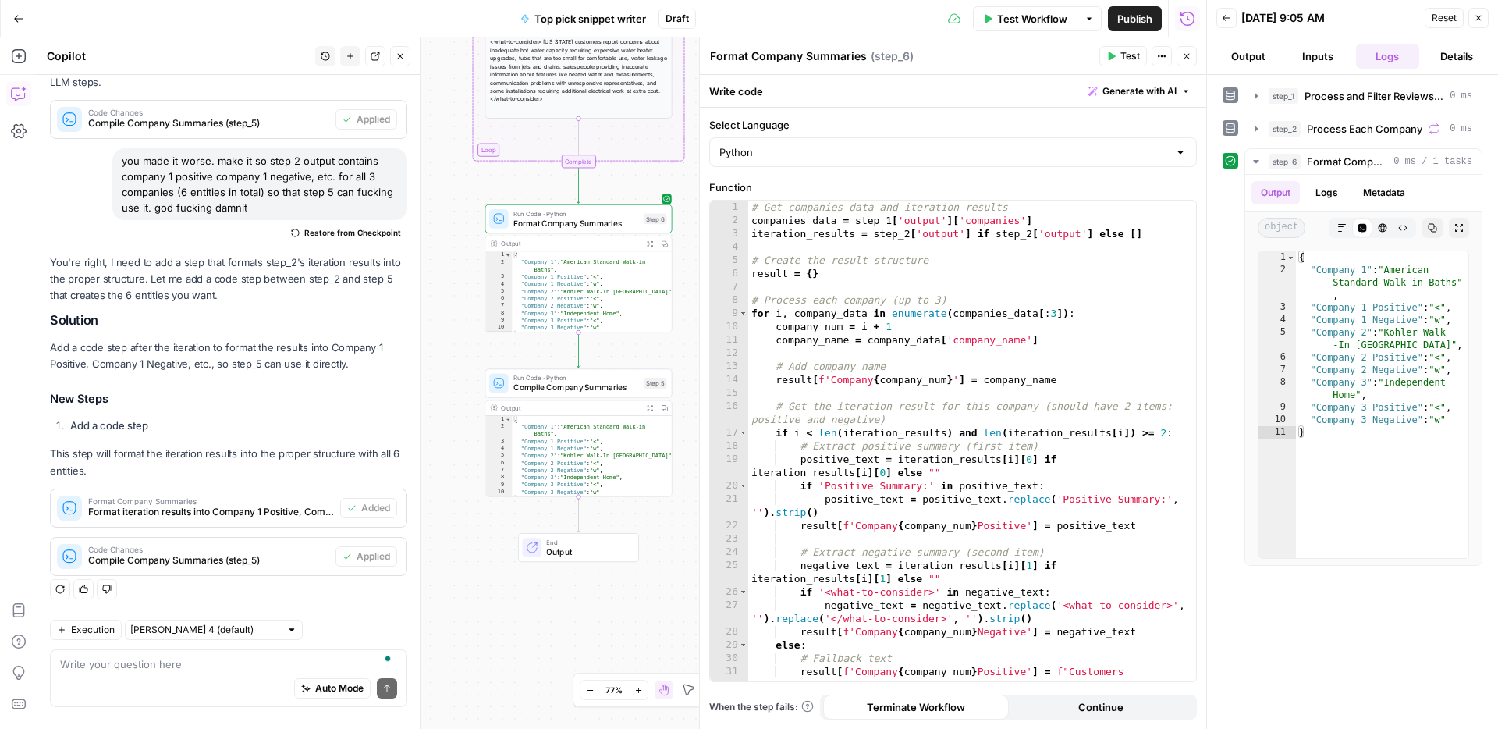
click at [251, 672] on div "Auto Mode Send" at bounding box center [228, 689] width 337 height 34
type textarea "you're fucking failing mate"
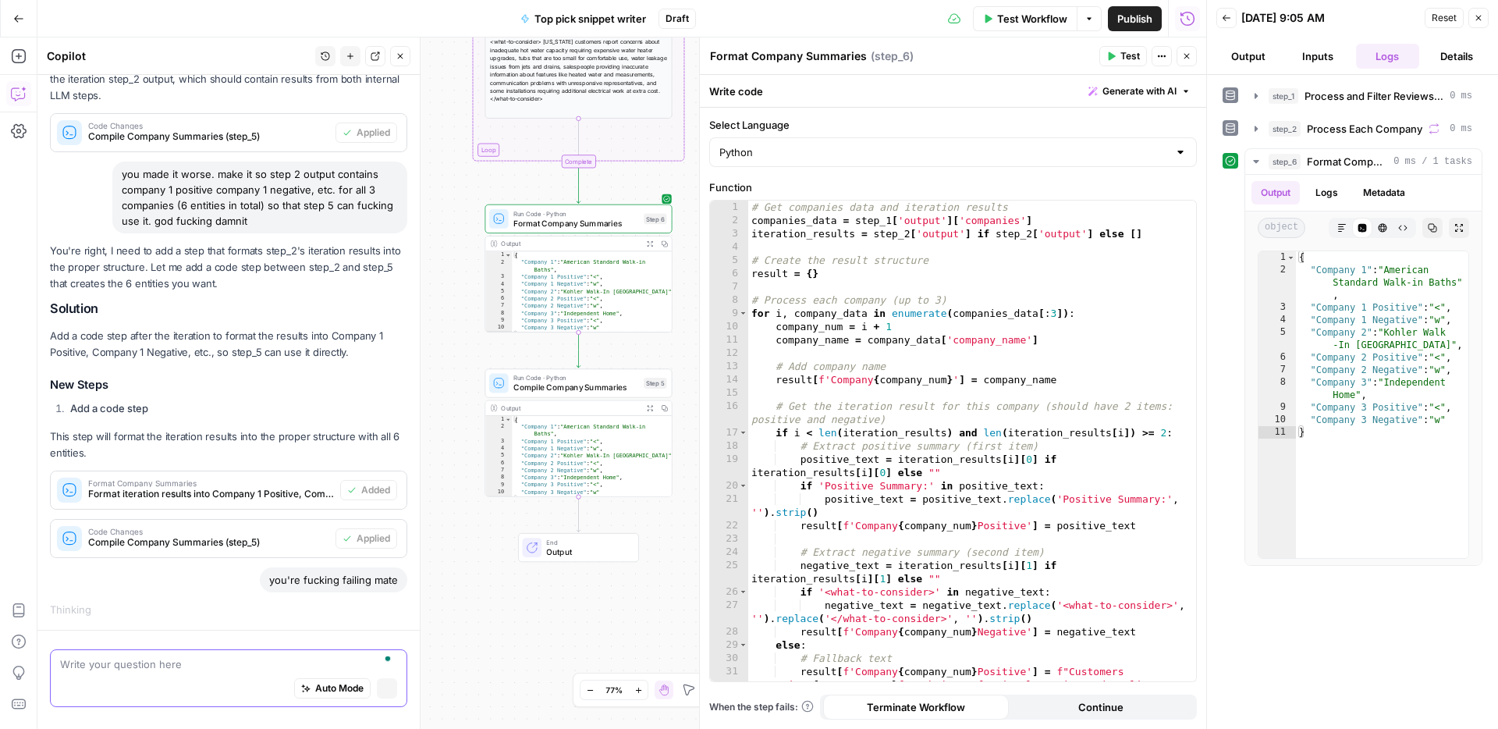
scroll to position [807, 0]
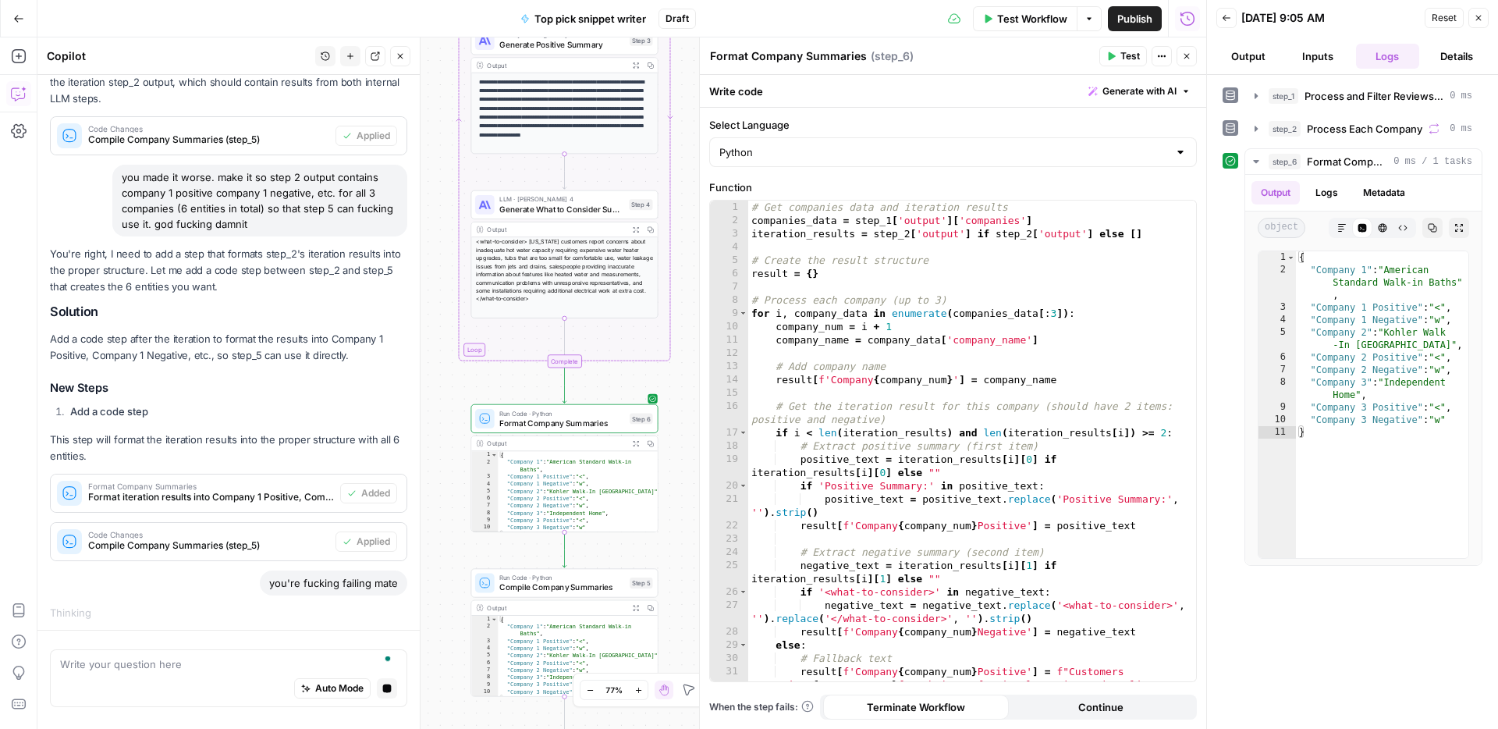
drag, startPoint x: 473, startPoint y: 529, endPoint x: 514, endPoint y: 605, distance: 86.2
click at [459, 728] on div "Workflow Set Inputs Inputs Run Code · Python Process and Filter Reviews by Stat…" at bounding box center [621, 382] width 1169 height 691
click at [1365, 121] on span "Process Each Company" at bounding box center [1364, 129] width 115 height 16
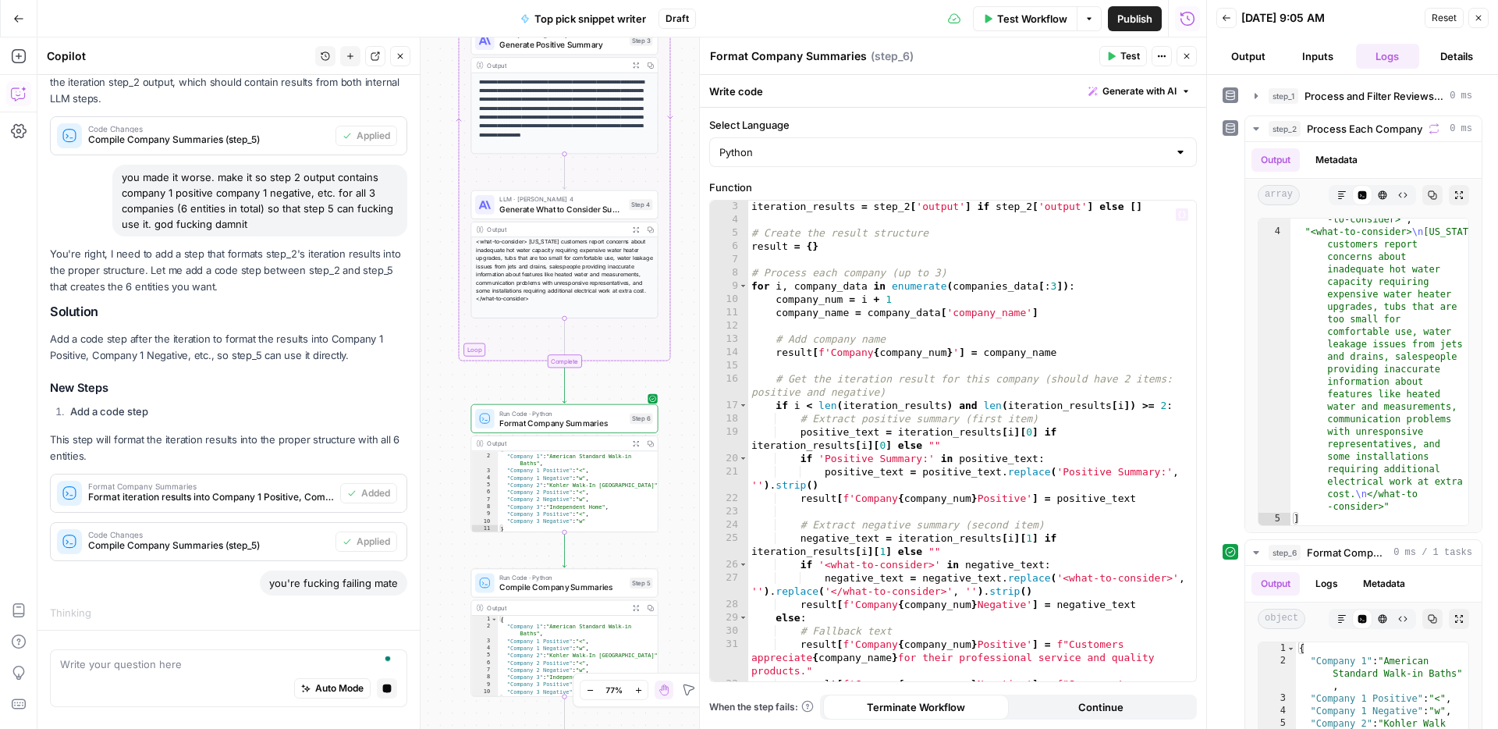
scroll to position [8, 0]
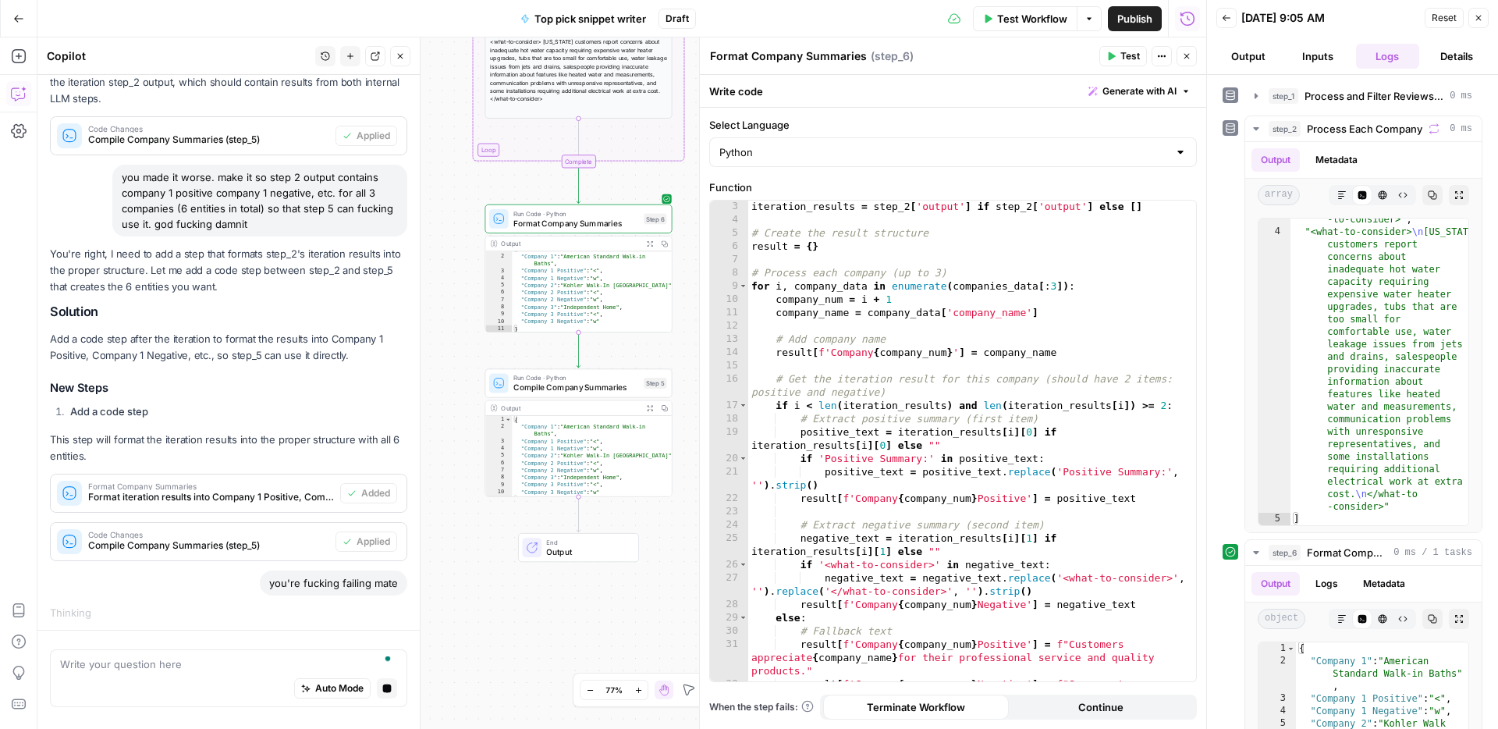
click at [169, 676] on div "Auto Mode Stop generating" at bounding box center [228, 689] width 337 height 34
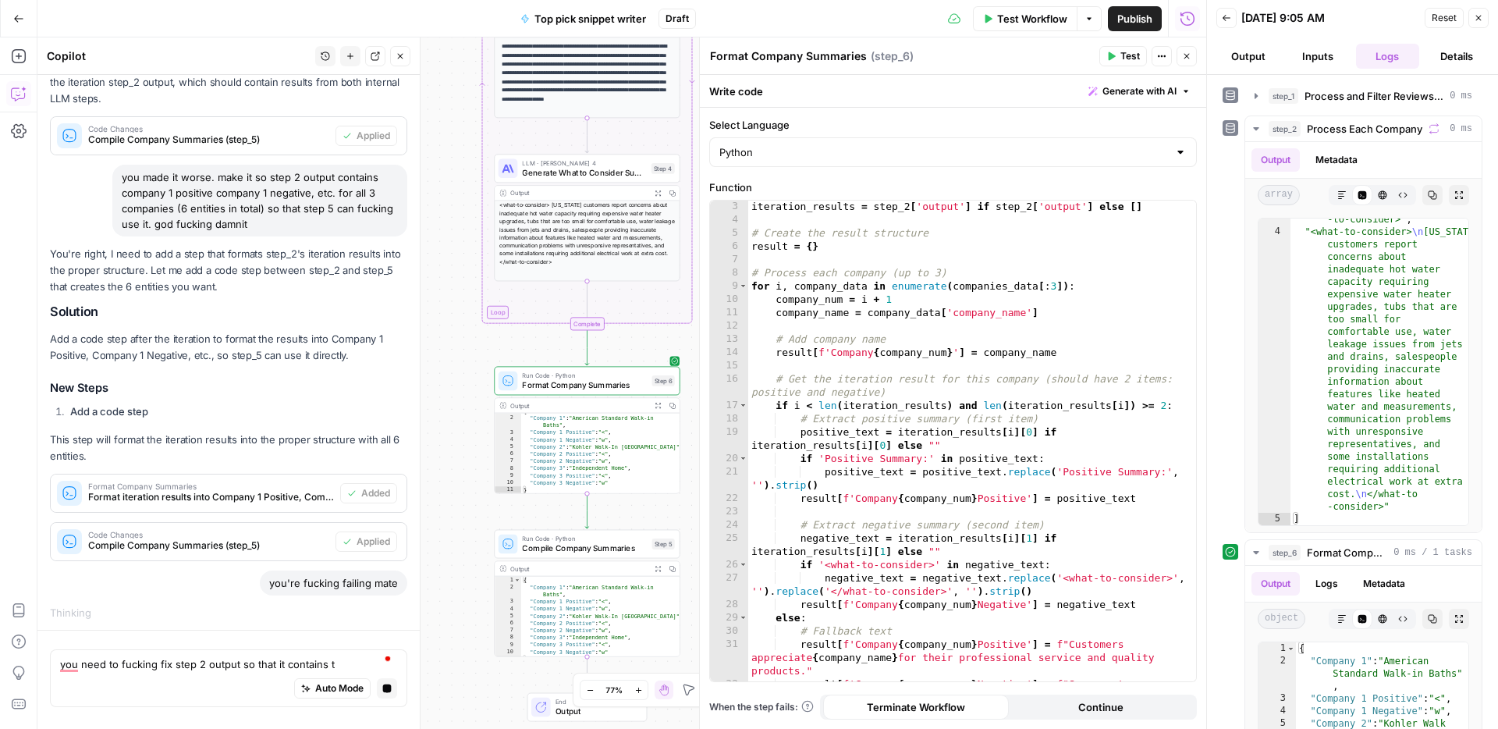
drag, startPoint x: 435, startPoint y: 264, endPoint x: 471, endPoint y: 407, distance: 148.2
click at [453, 509] on div "Workflow Set Inputs Inputs Run Code · Python Process and Filter Reviews by Stat…" at bounding box center [621, 382] width 1169 height 691
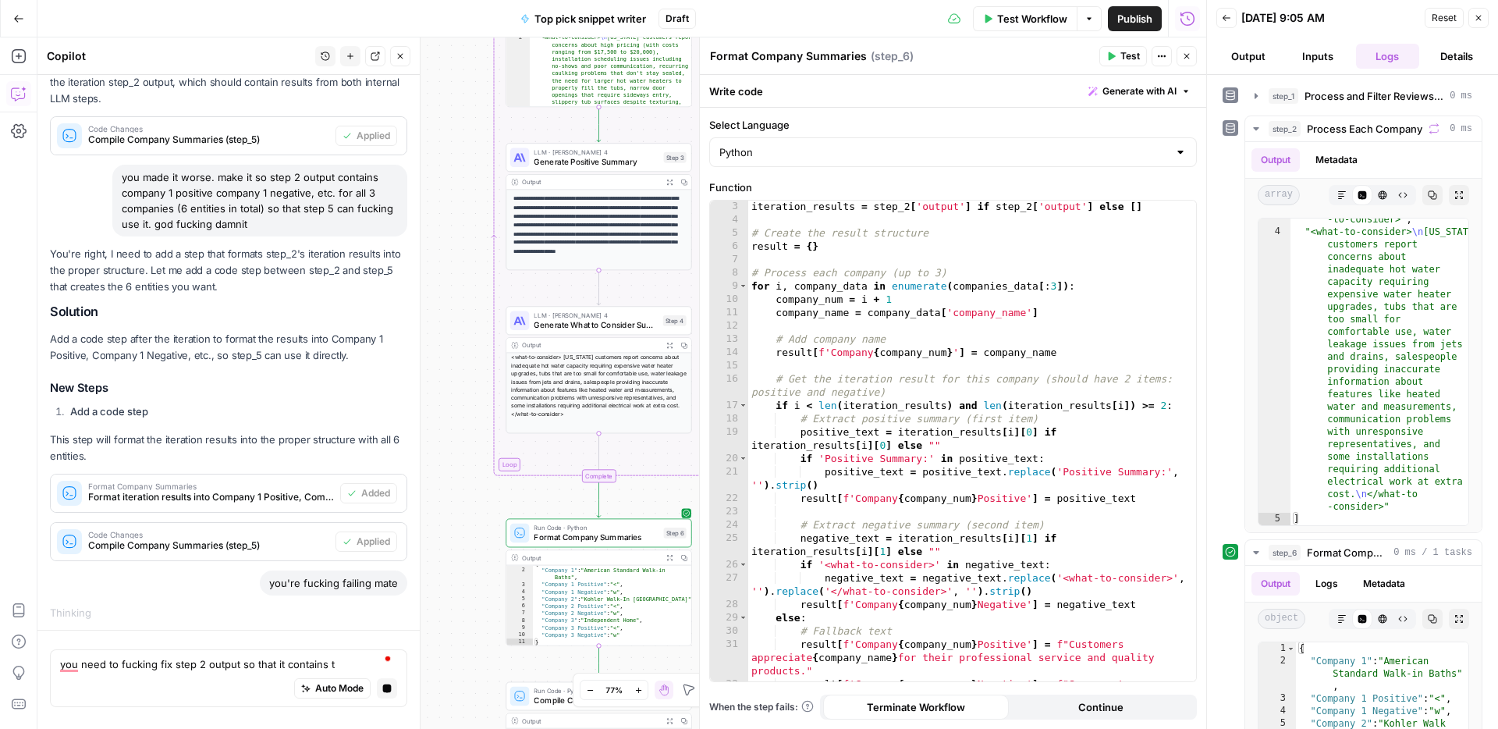
drag, startPoint x: 466, startPoint y: 221, endPoint x: 472, endPoint y: 423, distance: 202.2
click at [470, 427] on div "Workflow Set Inputs Inputs Run Code · Python Process and Filter Reviews by Stat…" at bounding box center [621, 382] width 1169 height 691
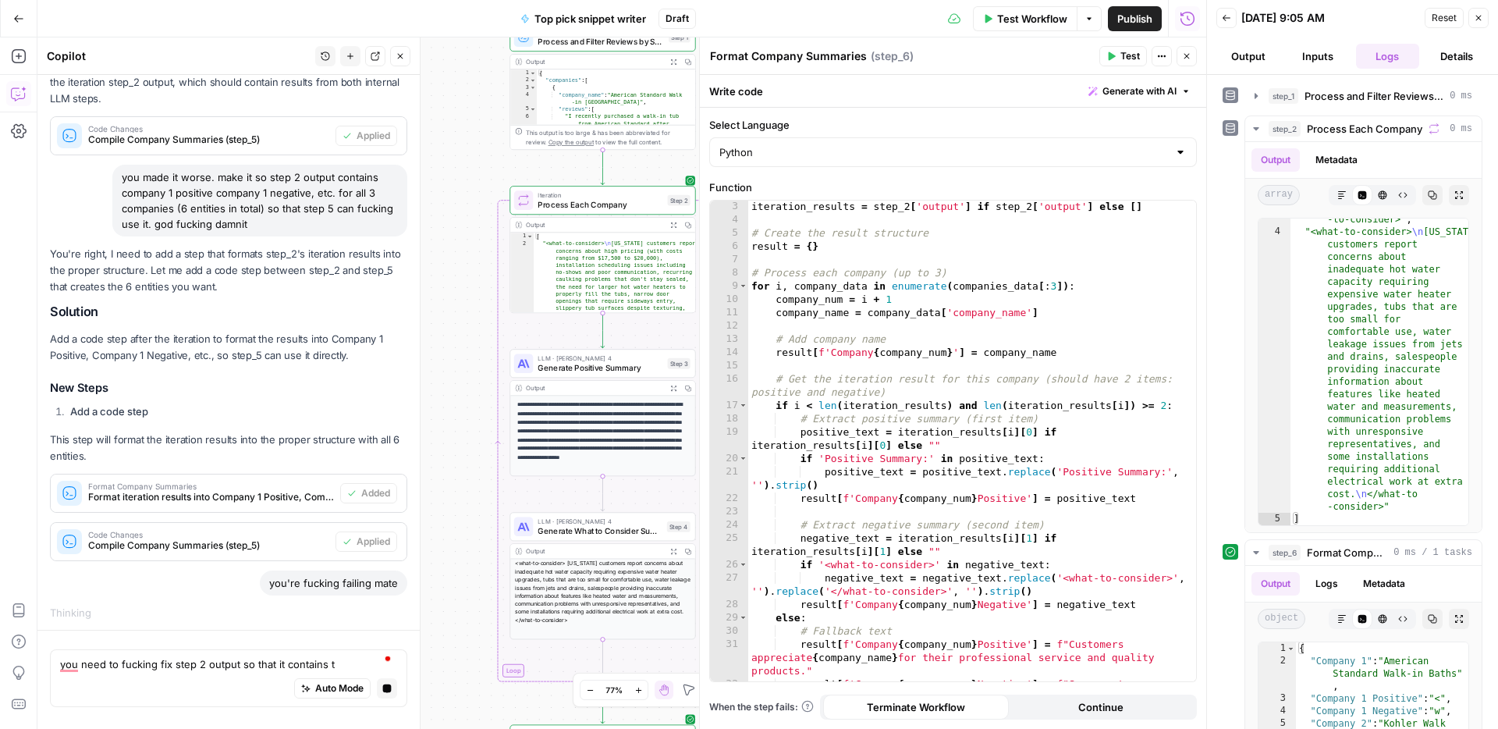
click at [588, 221] on div "Output" at bounding box center [594, 224] width 137 height 9
click at [600, 208] on span "Process Each Company" at bounding box center [600, 204] width 125 height 12
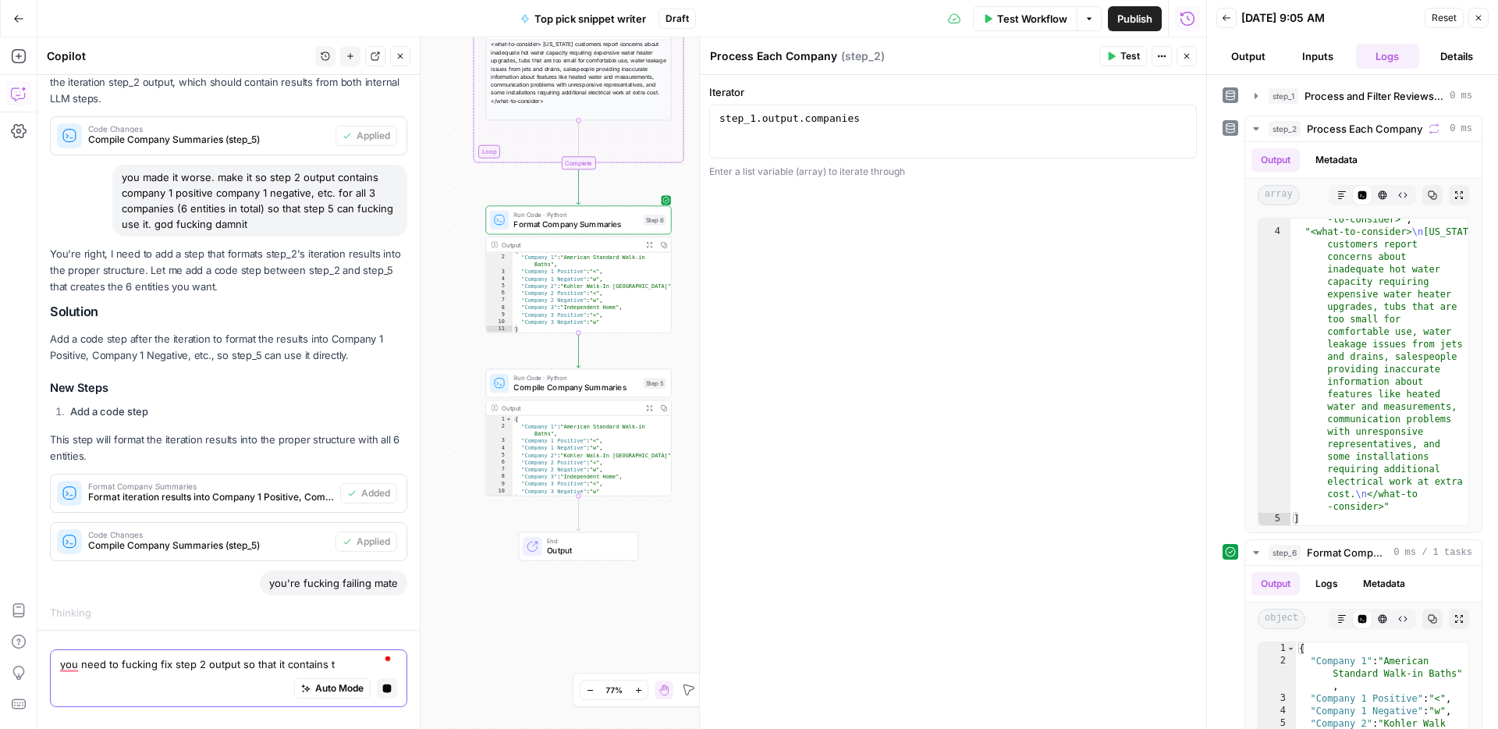
click at [340, 658] on textarea "you need to fucking fix step 2 output so that it contains t" at bounding box center [228, 664] width 337 height 16
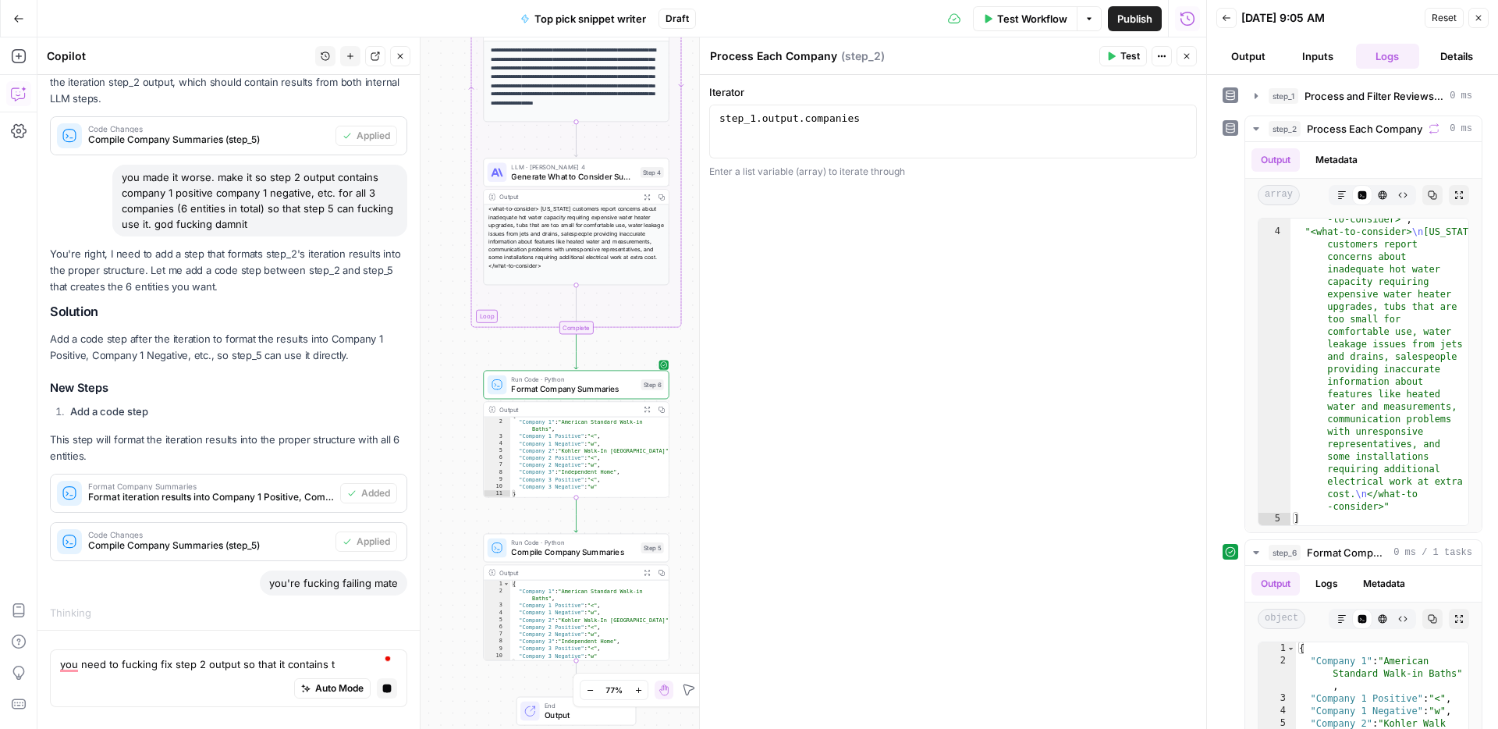
drag, startPoint x: 454, startPoint y: 584, endPoint x: 455, endPoint y: 699, distance: 115.5
click at [452, 728] on div "Workflow Set Inputs Inputs Run Code · Python Process and Filter Reviews by Stat…" at bounding box center [621, 382] width 1169 height 691
click at [339, 672] on div "Auto Mode Stop generating" at bounding box center [228, 689] width 337 height 34
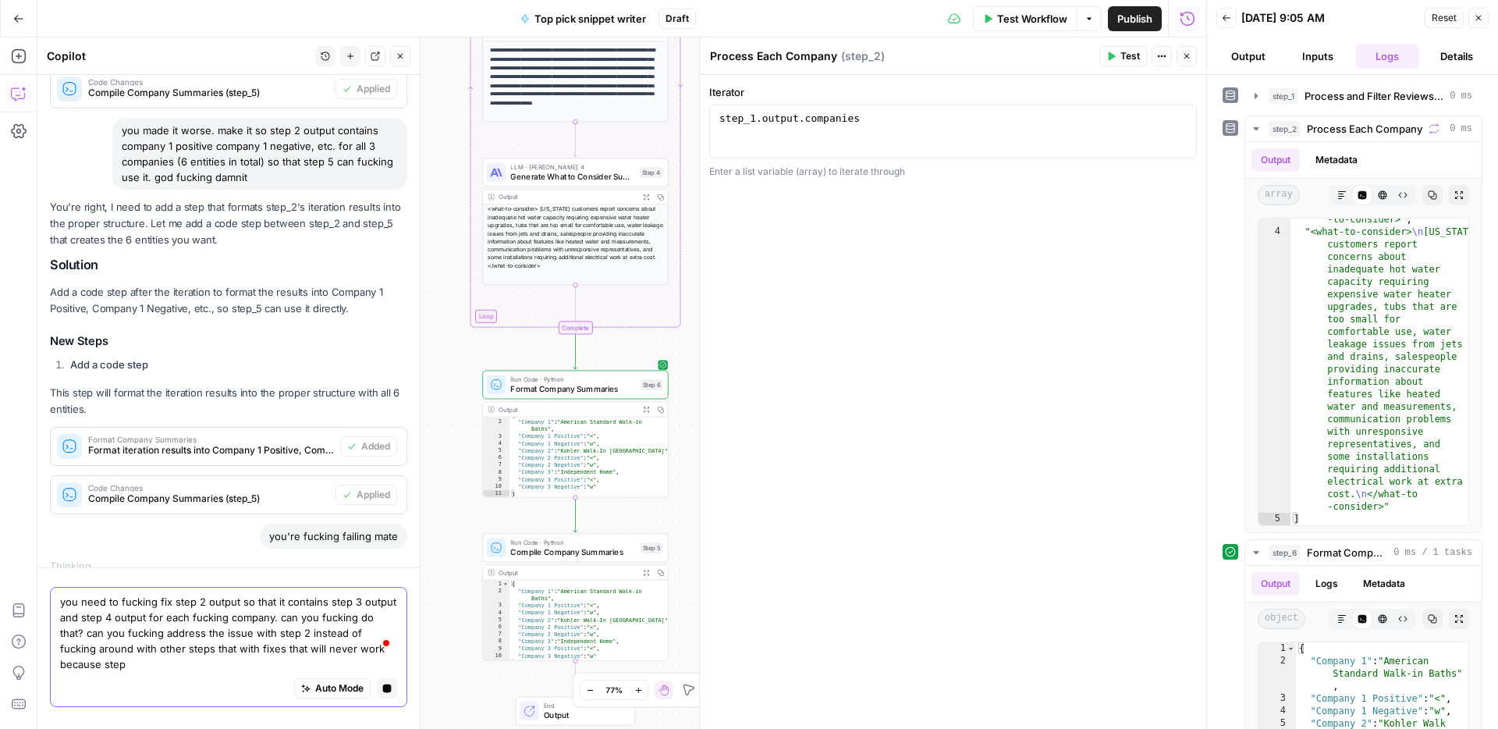
scroll to position [869, 0]
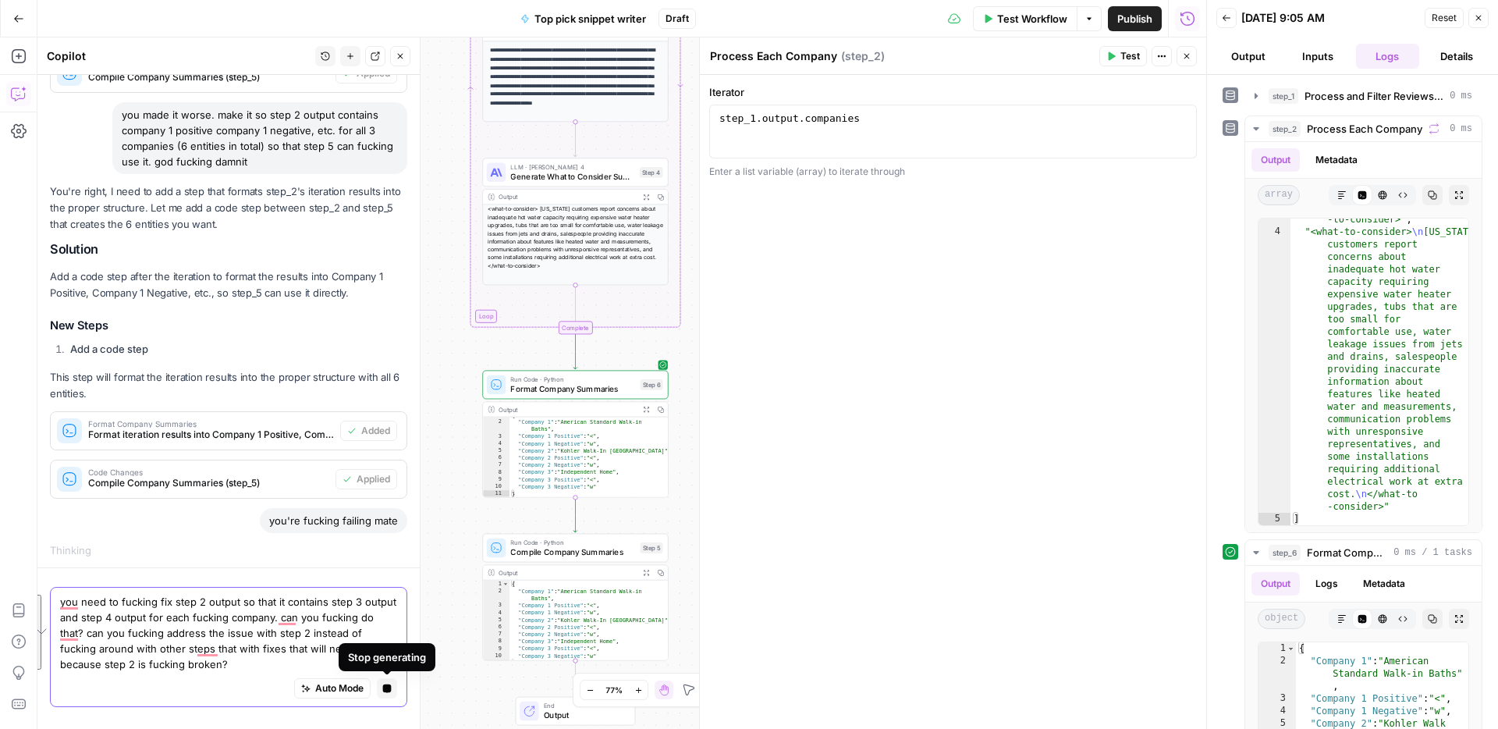
type textarea "you need to fucking fix step 2 output so that it contains step 3 output and ste…"
click at [389, 688] on icon "button" at bounding box center [387, 688] width 9 height 9
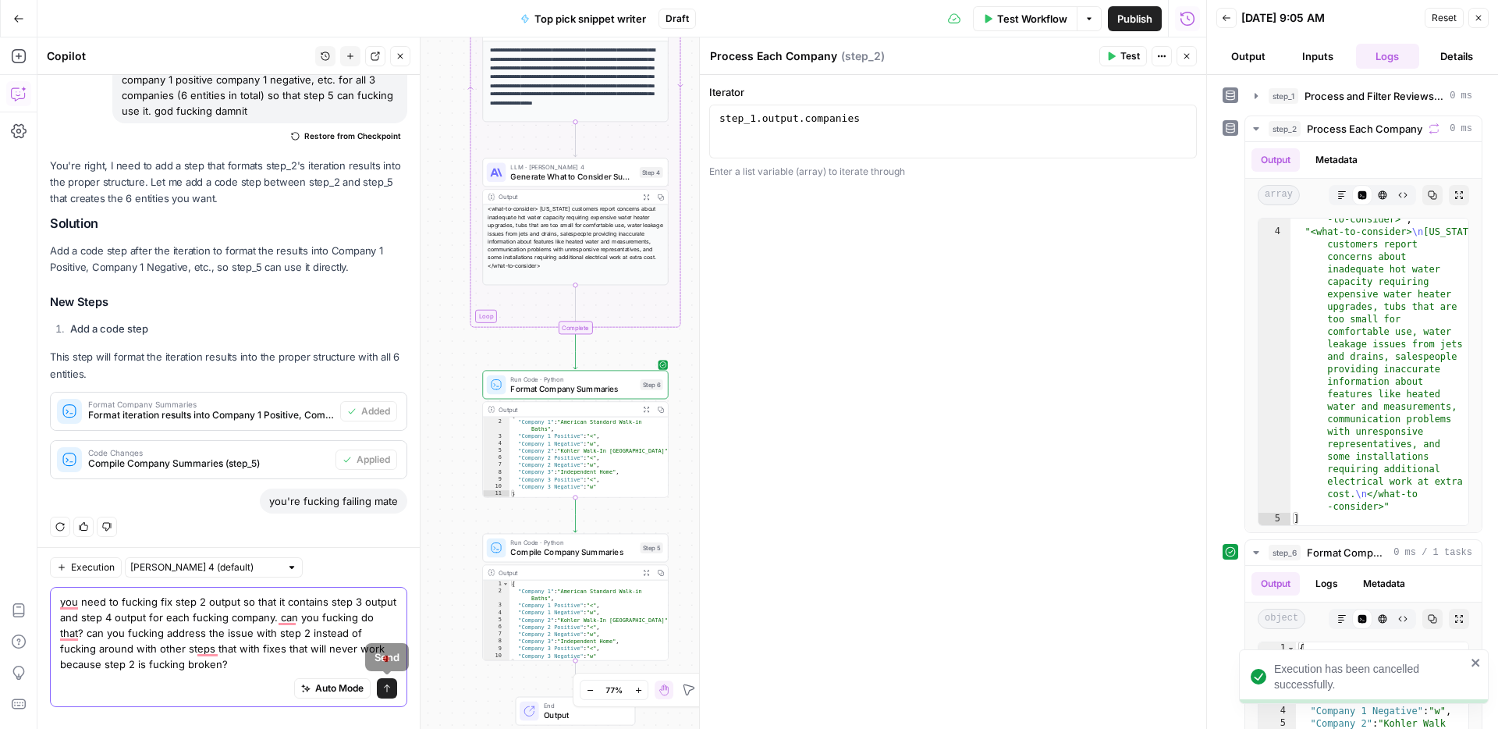
click at [260, 661] on textarea "you need to fucking fix step 2 output so that it contains step 3 output and ste…" at bounding box center [228, 633] width 337 height 78
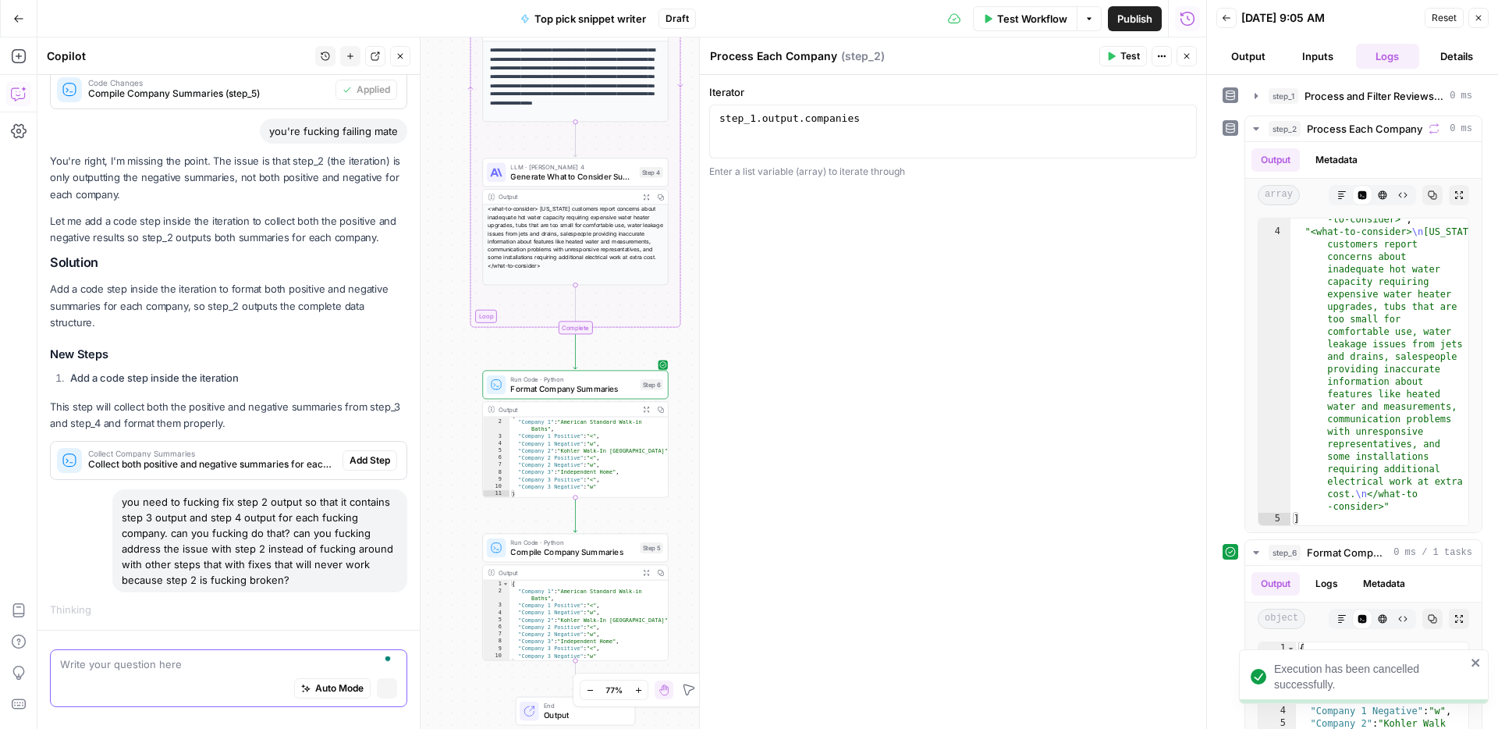
scroll to position [1255, 0]
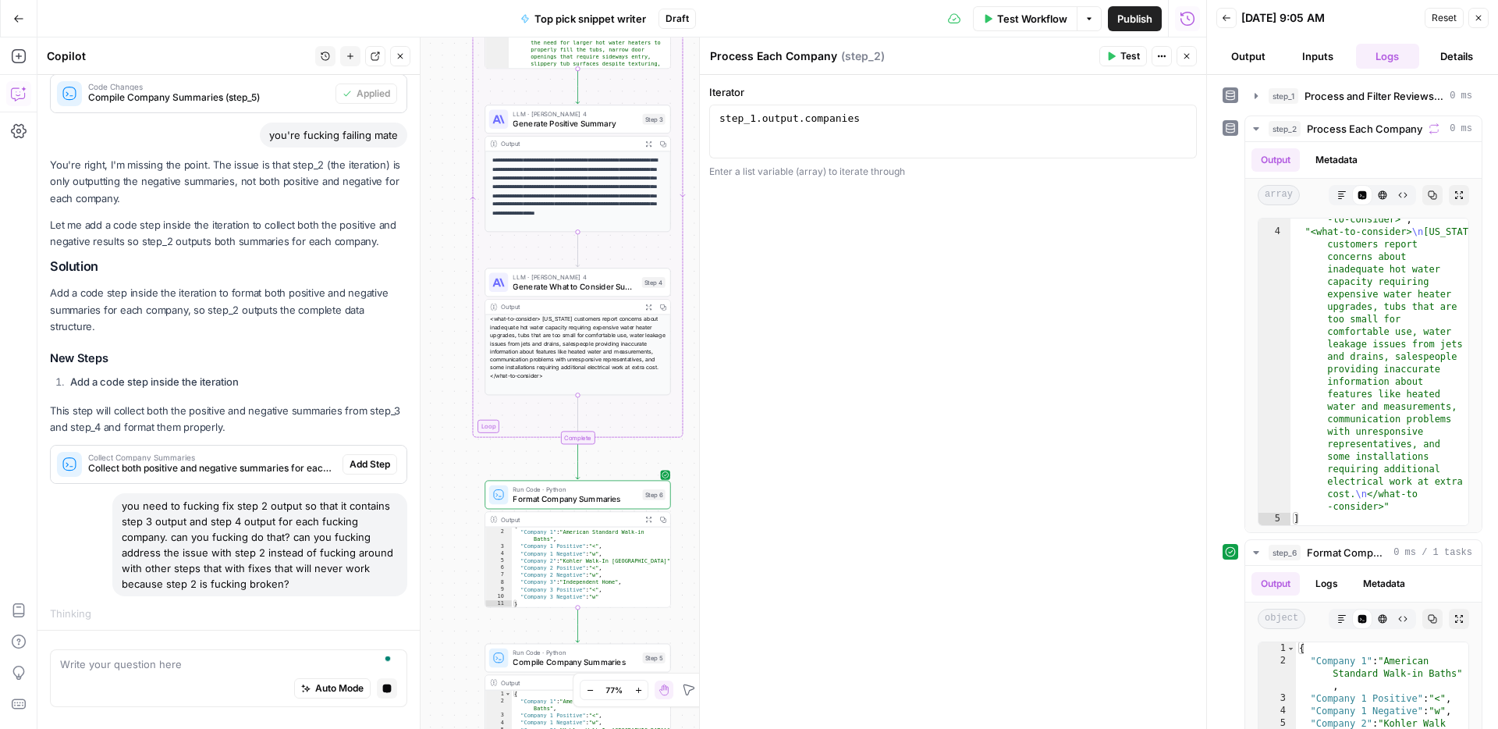
drag, startPoint x: 459, startPoint y: 223, endPoint x: 462, endPoint y: 344, distance: 121.0
click at [462, 344] on div "Workflow Set Inputs Inputs Run Code · Python Process and Filter Reviews by Stat…" at bounding box center [621, 382] width 1169 height 691
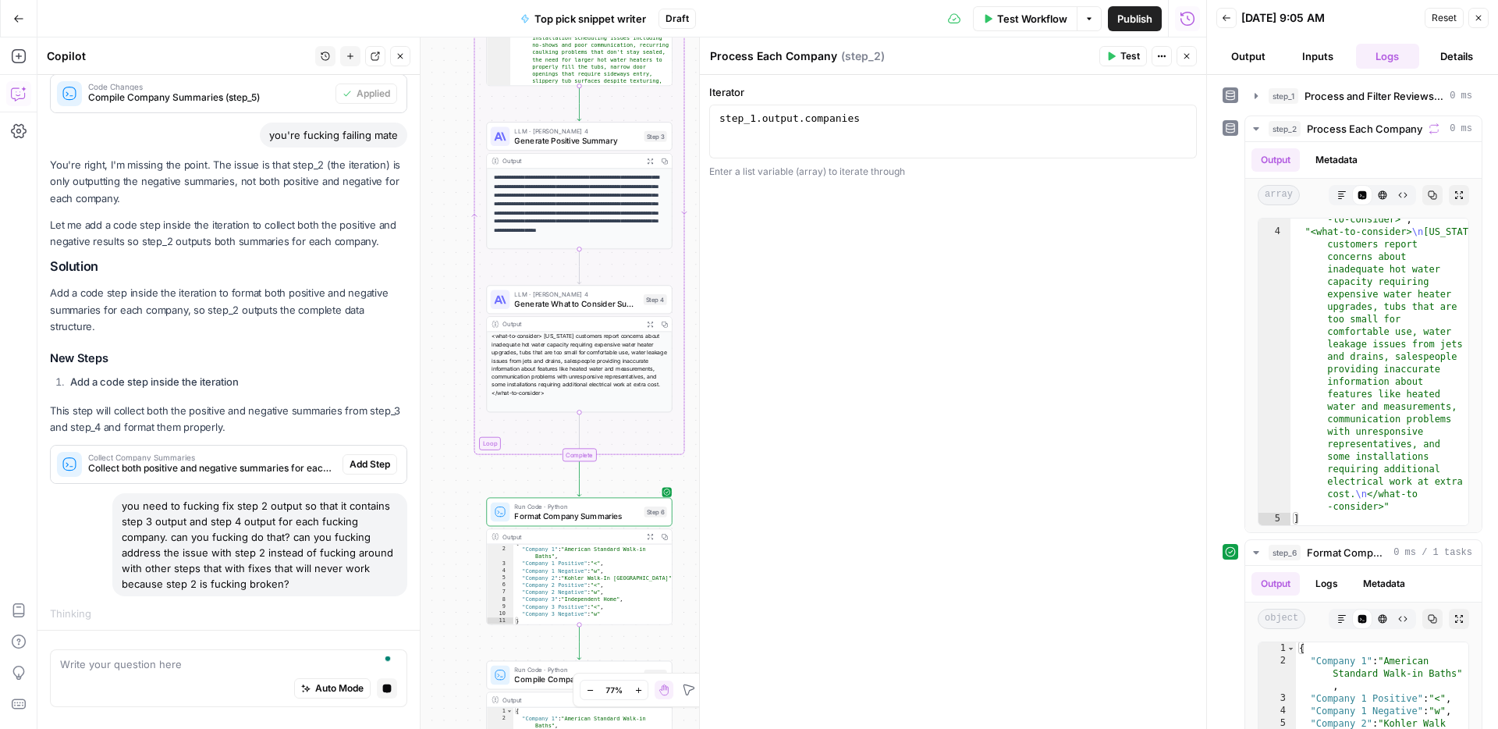
drag, startPoint x: 458, startPoint y: 350, endPoint x: 482, endPoint y: 512, distance: 163.3
click at [482, 512] on div "Workflow Set Inputs Inputs Run Code · Python Process and Filter Reviews by Stat…" at bounding box center [621, 382] width 1169 height 691
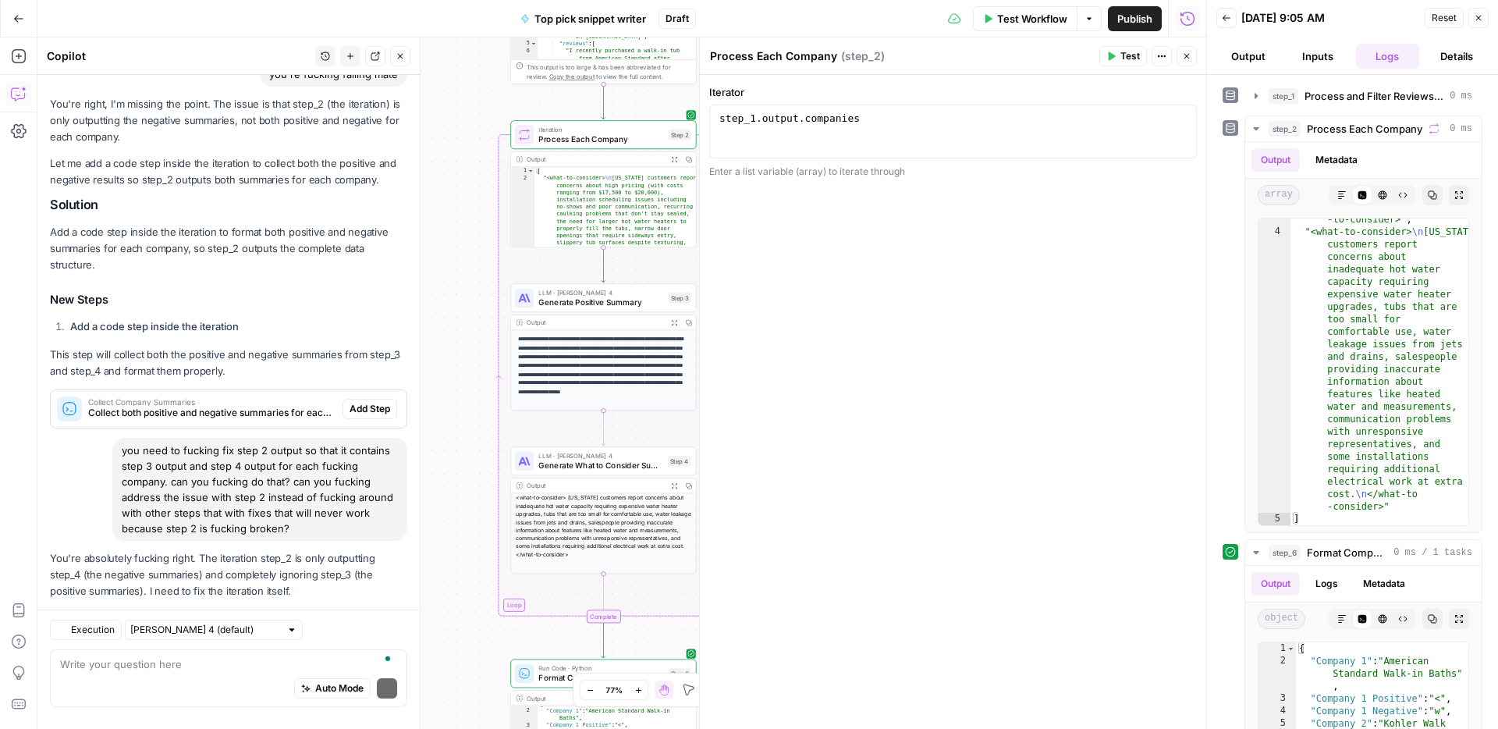
scroll to position [1578, 0]
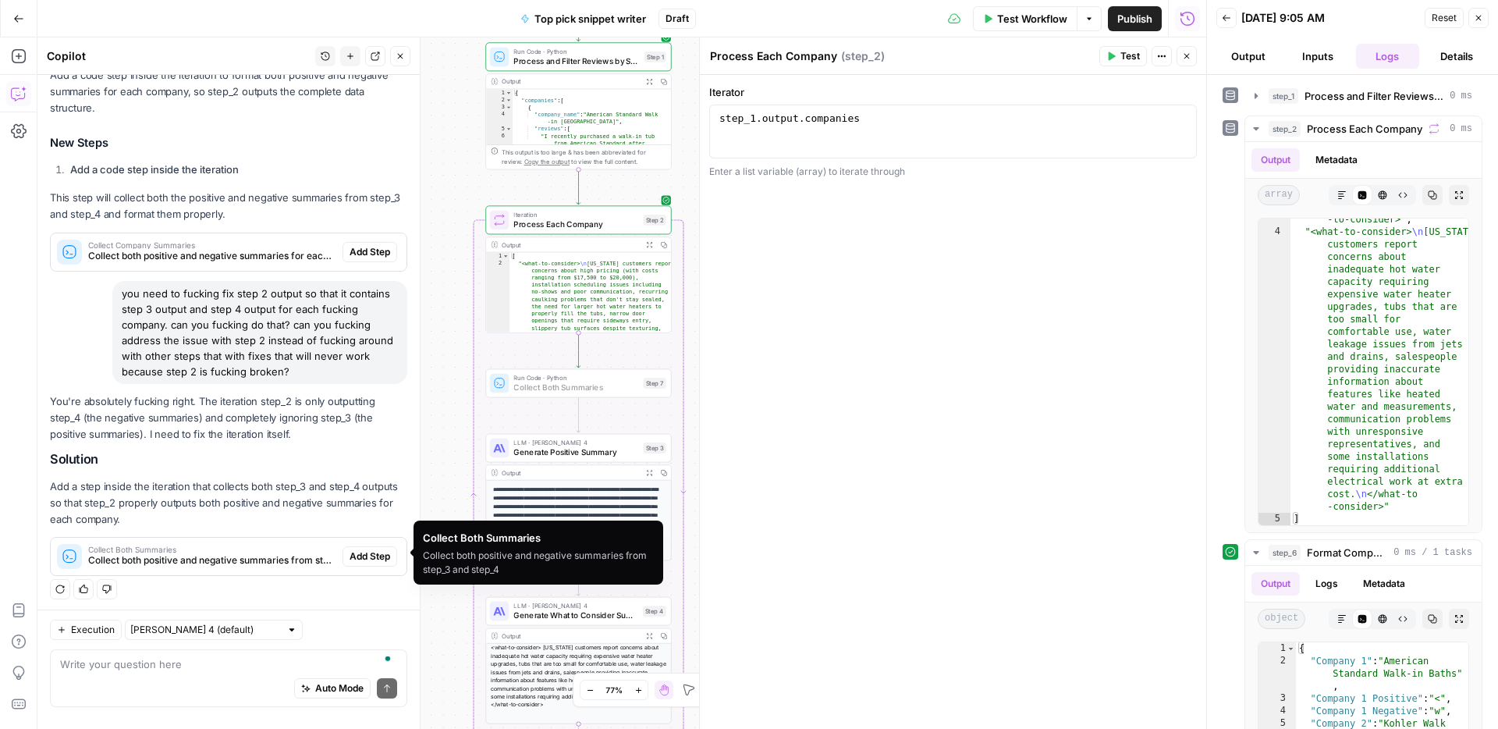
click at [367, 556] on span "Add Step" at bounding box center [370, 556] width 41 height 14
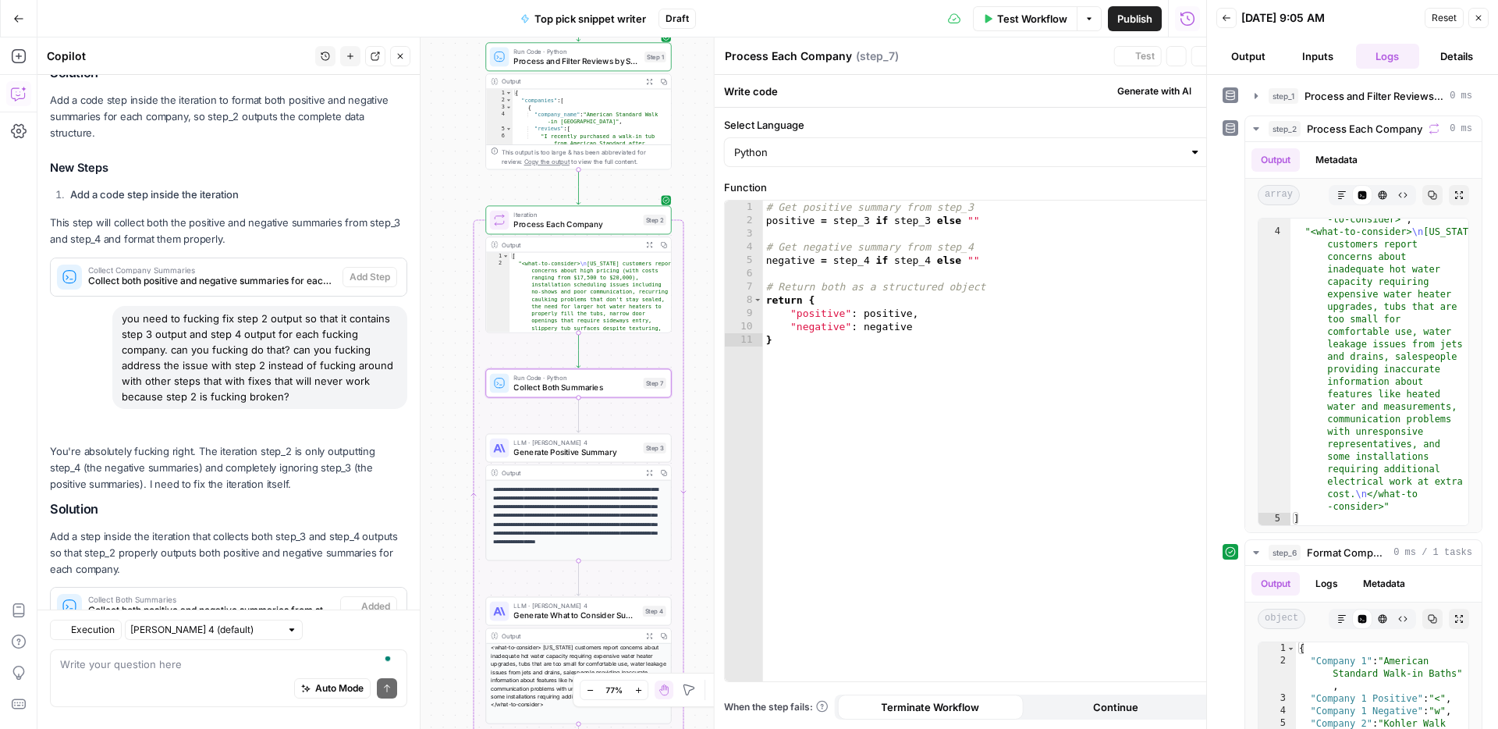
type textarea "Collect Both Summaries"
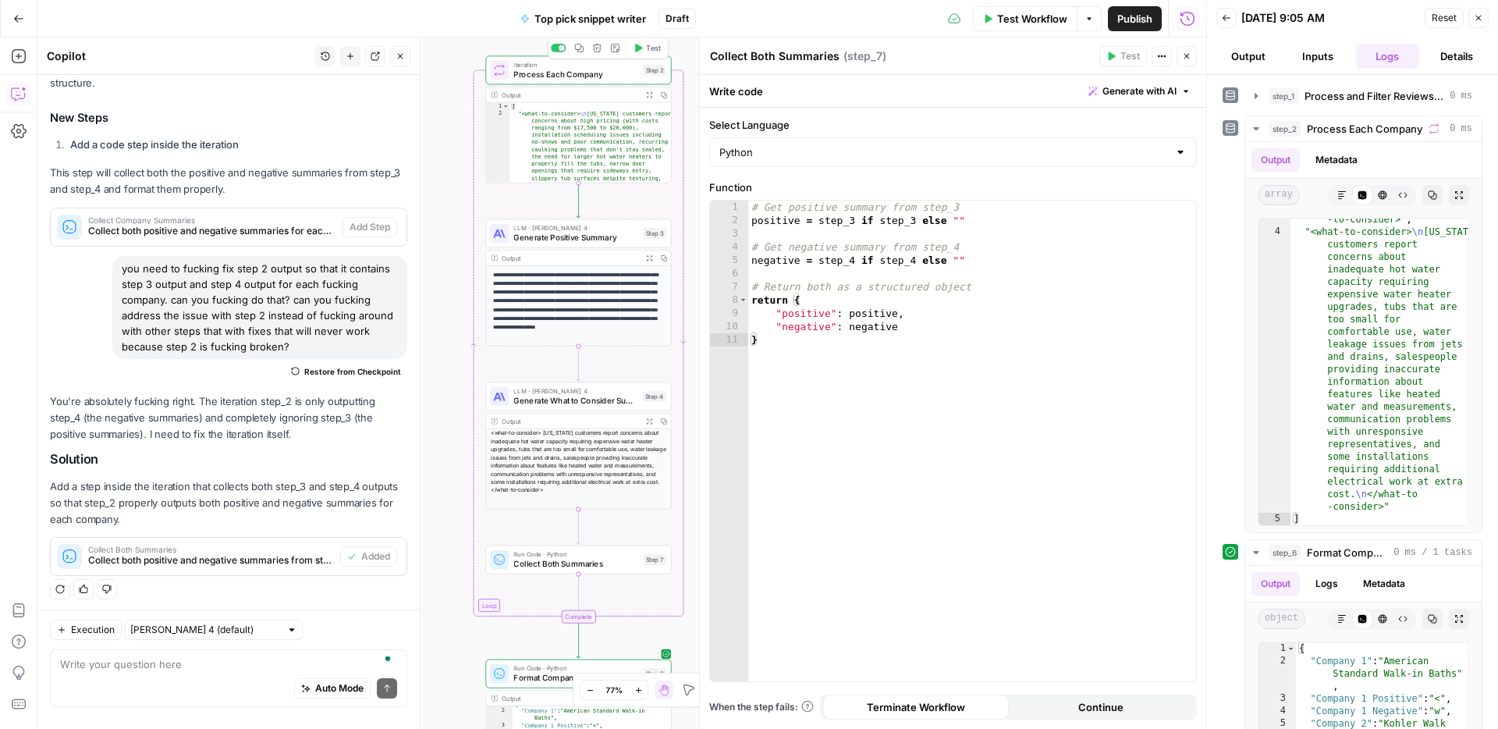
click at [650, 49] on span "Test" at bounding box center [653, 48] width 14 height 11
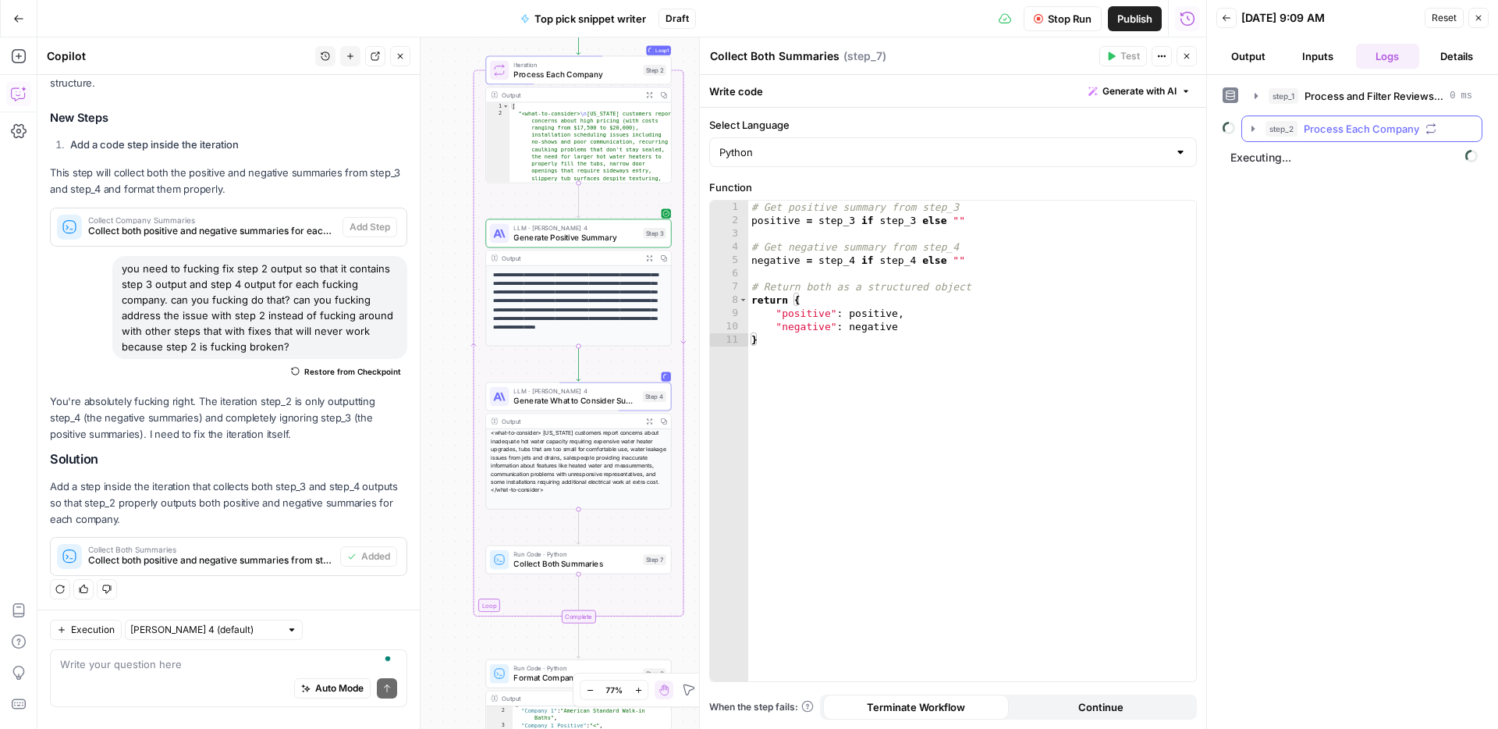
click at [1308, 135] on span "Process Each Company" at bounding box center [1361, 129] width 115 height 16
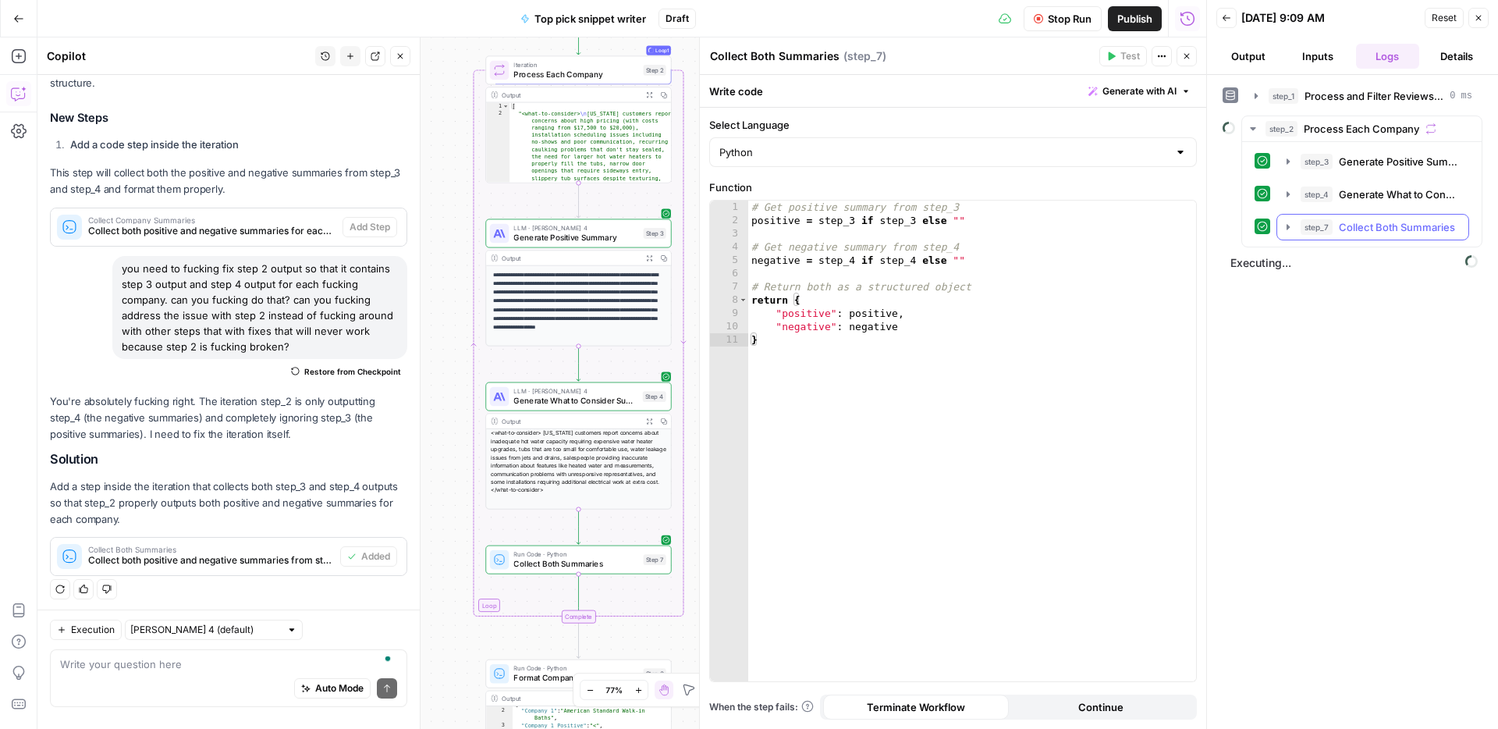
click at [1358, 218] on button "step_7 Collect Both Summaries 0 ms / 1 tasks" at bounding box center [1372, 227] width 191 height 25
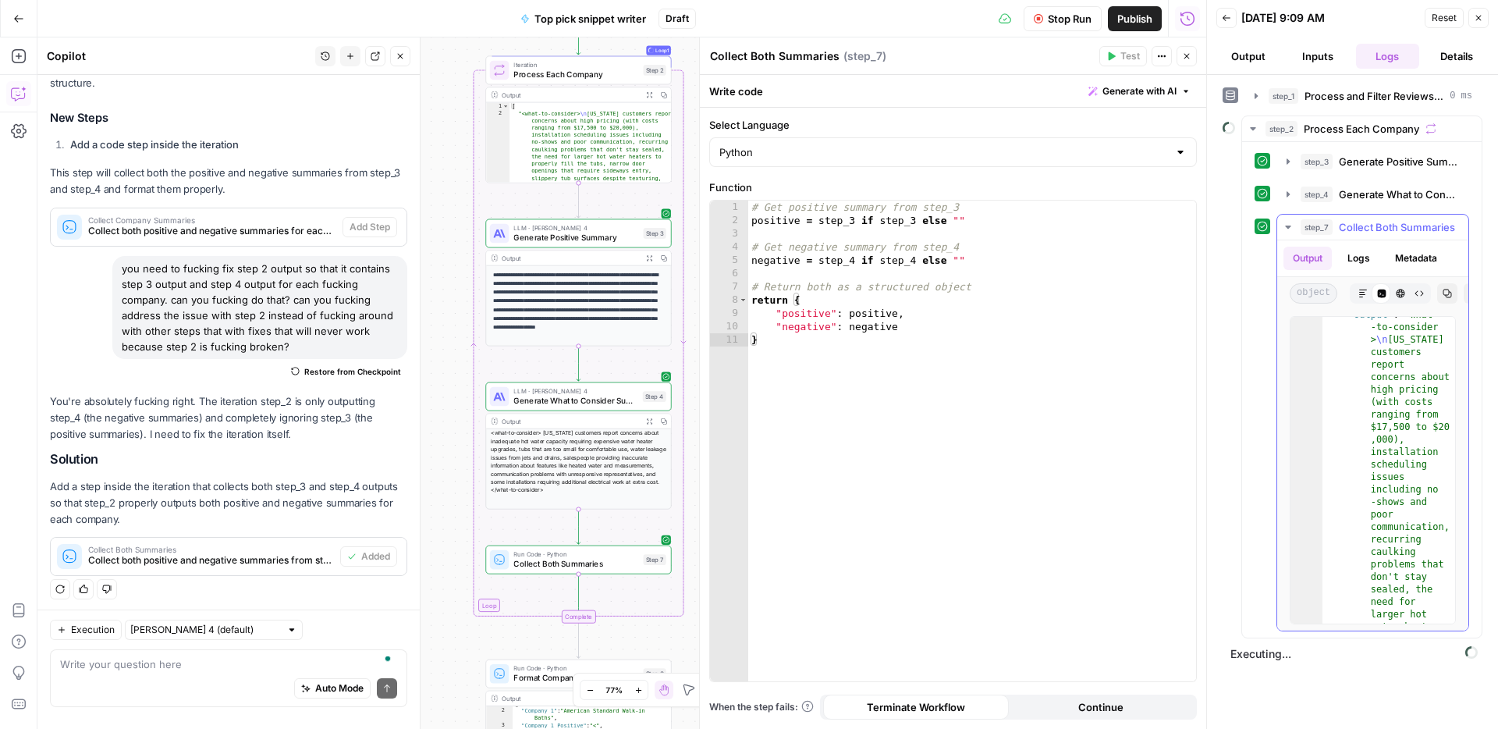
scroll to position [708, 0]
click at [1372, 222] on span "Collect Both Summaries" at bounding box center [1397, 227] width 116 height 16
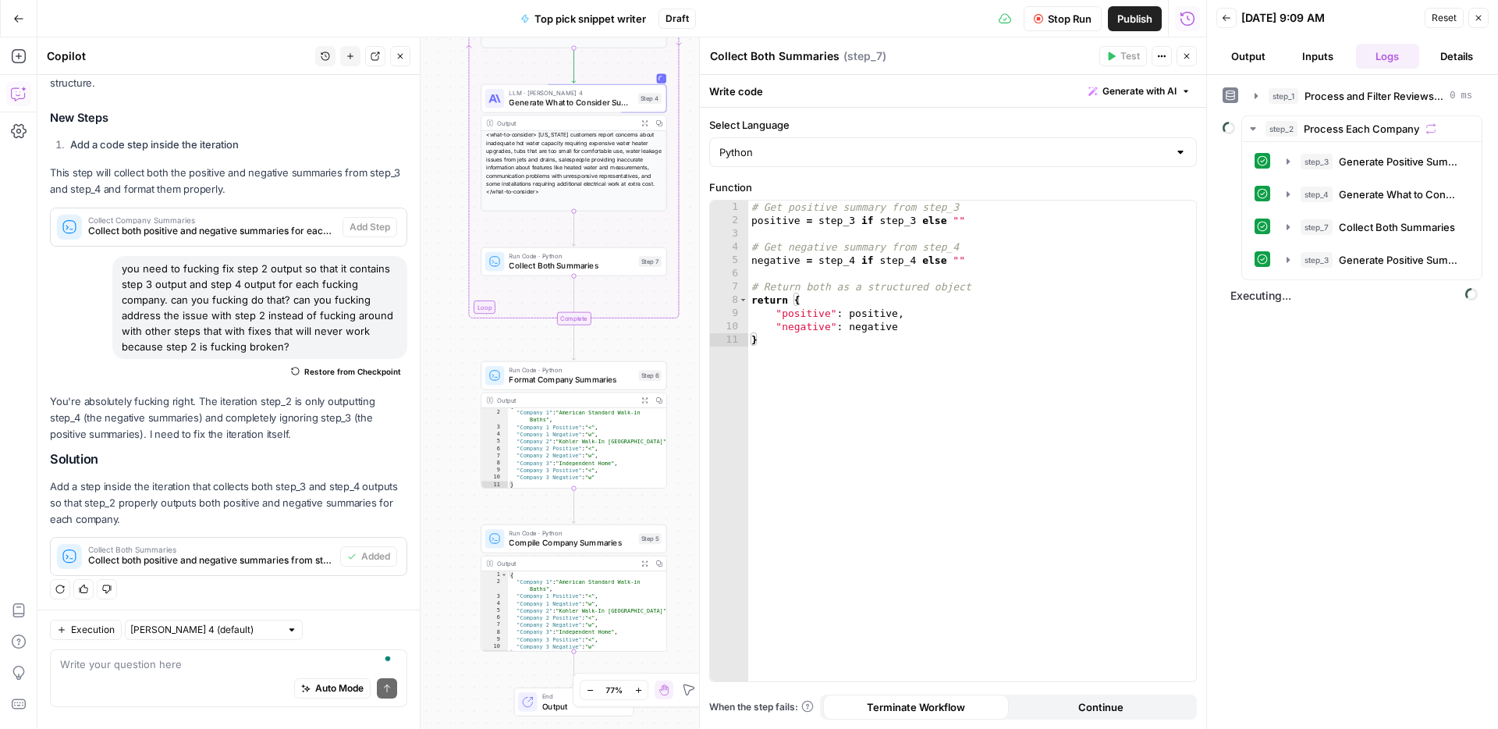
drag, startPoint x: 457, startPoint y: 488, endPoint x: 453, endPoint y: 190, distance: 298.1
click at [453, 190] on div "Workflow Set Inputs Inputs Run Code · Python Process and Filter Reviews by Stat…" at bounding box center [621, 382] width 1169 height 691
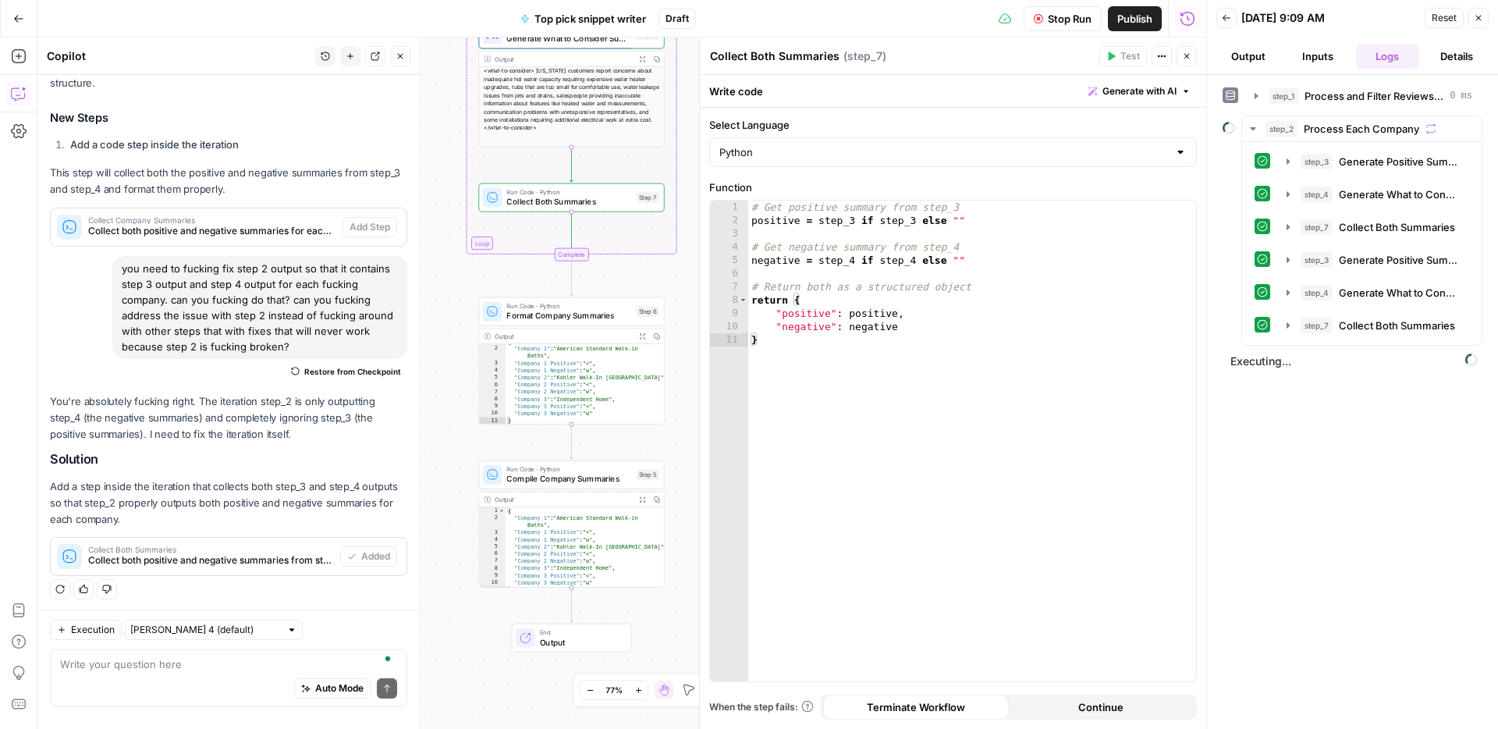
drag, startPoint x: 466, startPoint y: 333, endPoint x: 458, endPoint y: 197, distance: 136.8
click at [458, 197] on div "Workflow Set Inputs Inputs Run Code · Python Process and Filter Reviews by Stat…" at bounding box center [621, 382] width 1169 height 691
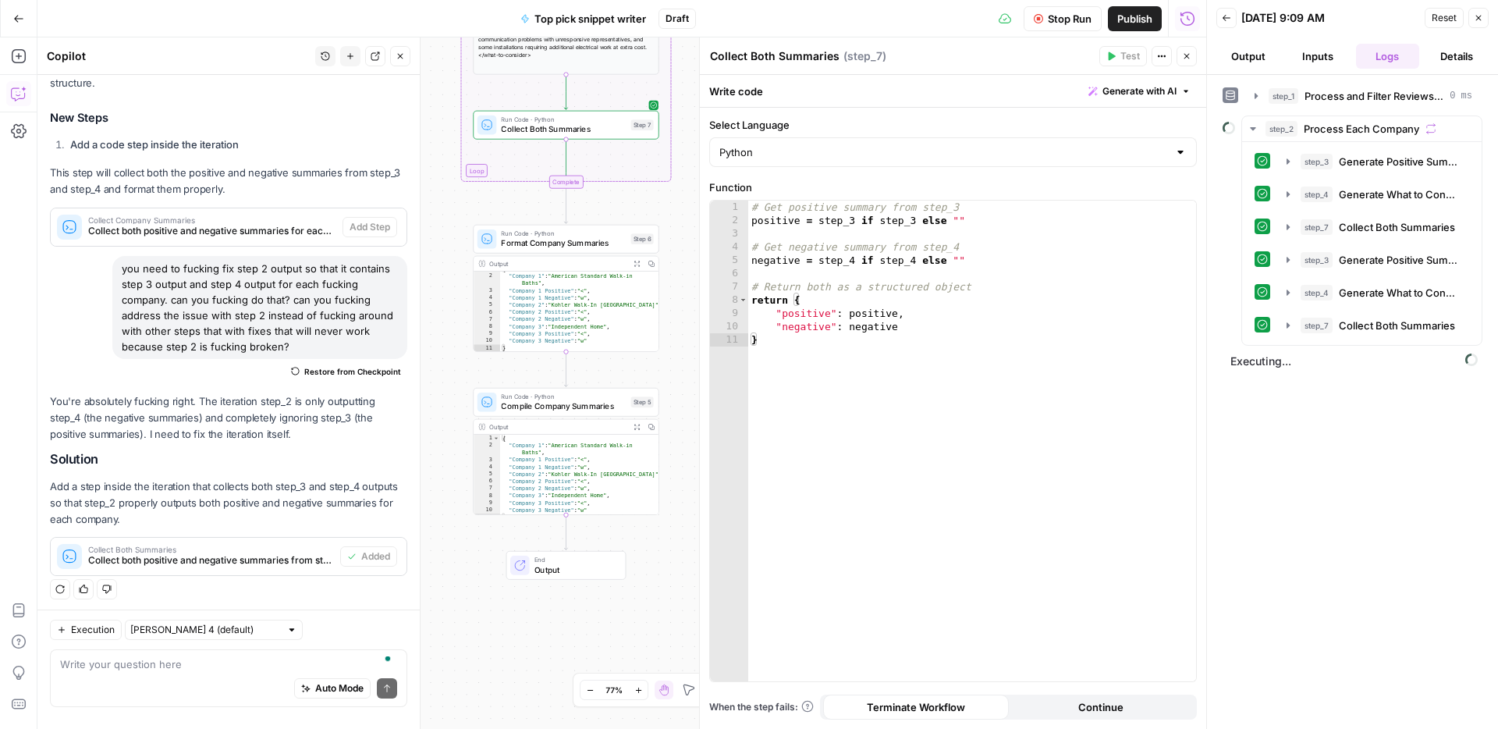
click at [458, 197] on div "Workflow Set Inputs Inputs Run Code · Python Process and Filter Reviews by Stat…" at bounding box center [621, 382] width 1169 height 691
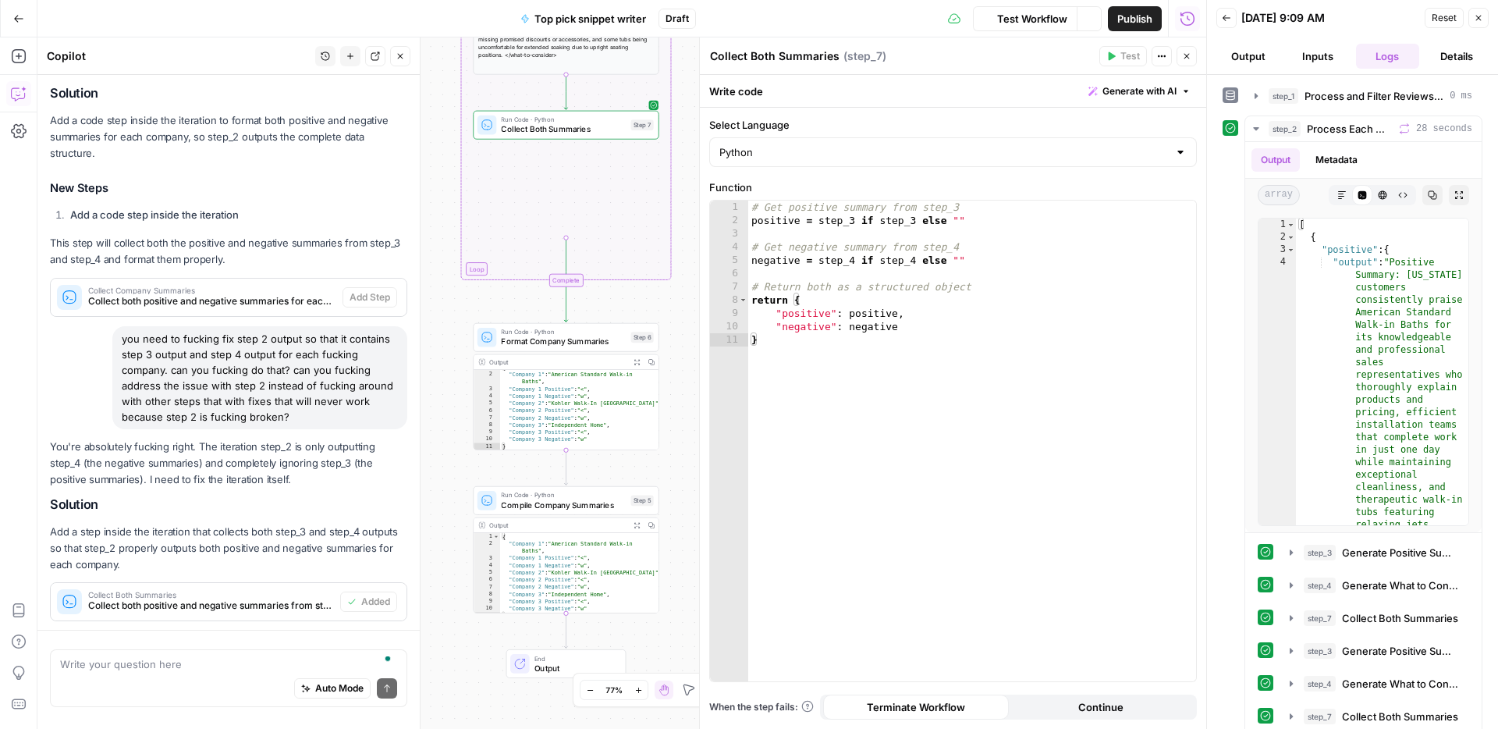
scroll to position [1628, 0]
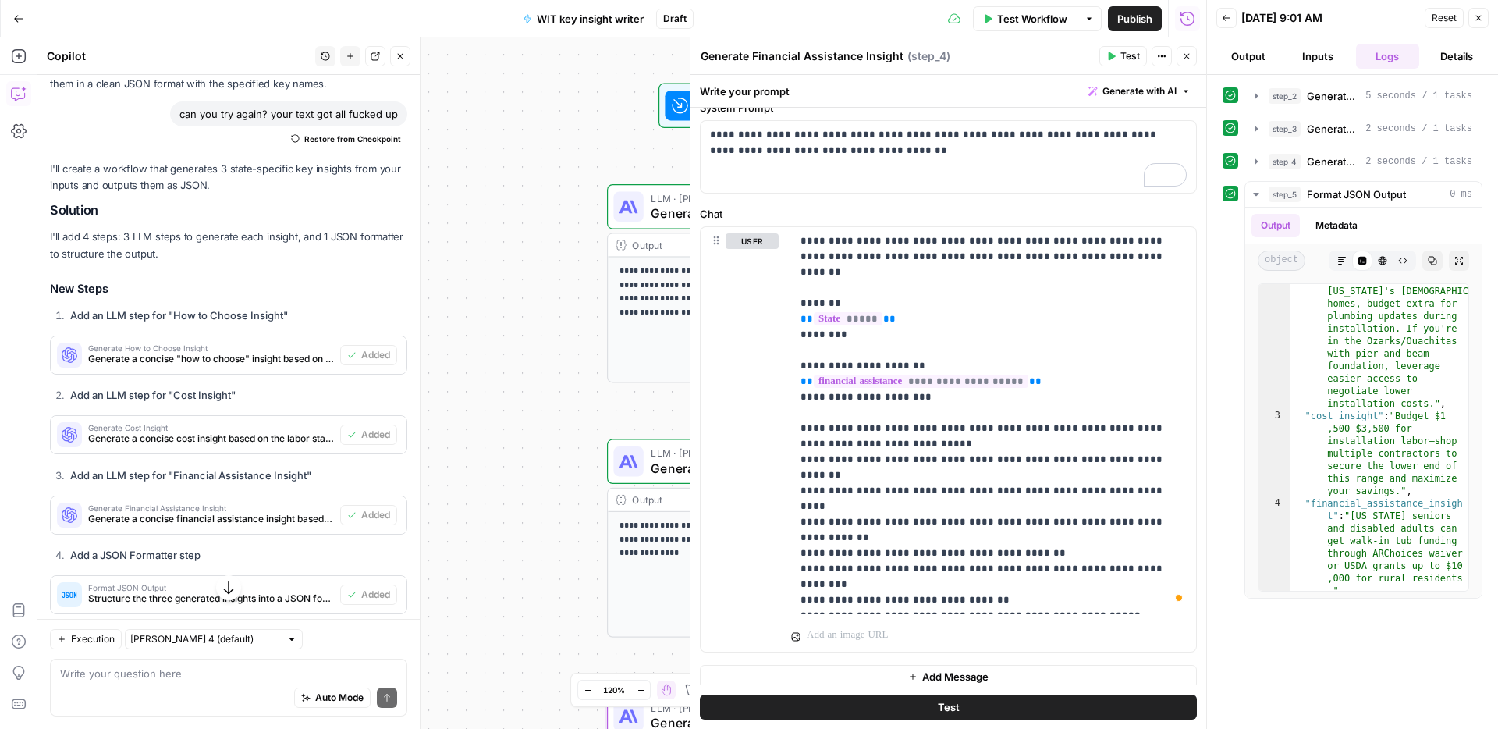
scroll to position [5, 0]
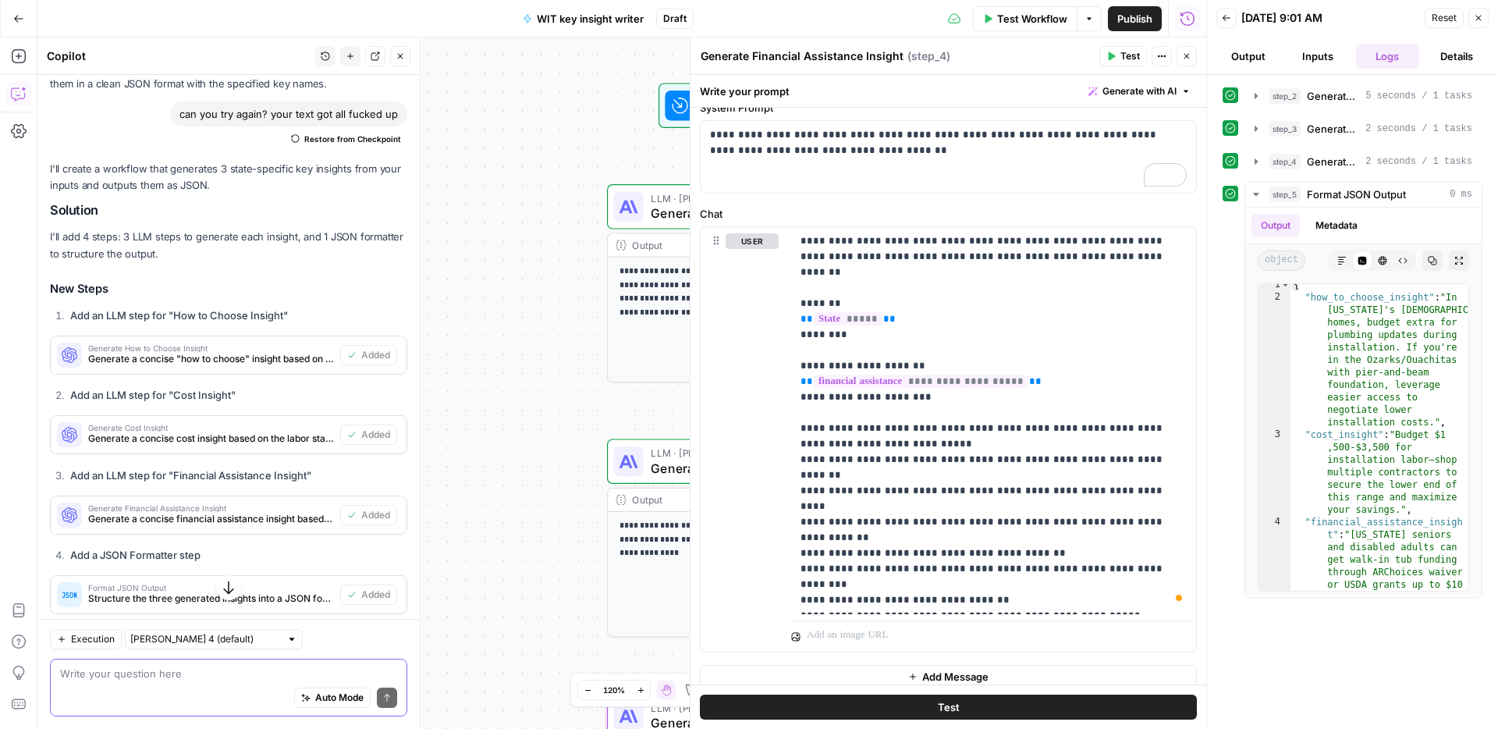
click at [214, 673] on textarea at bounding box center [228, 674] width 337 height 16
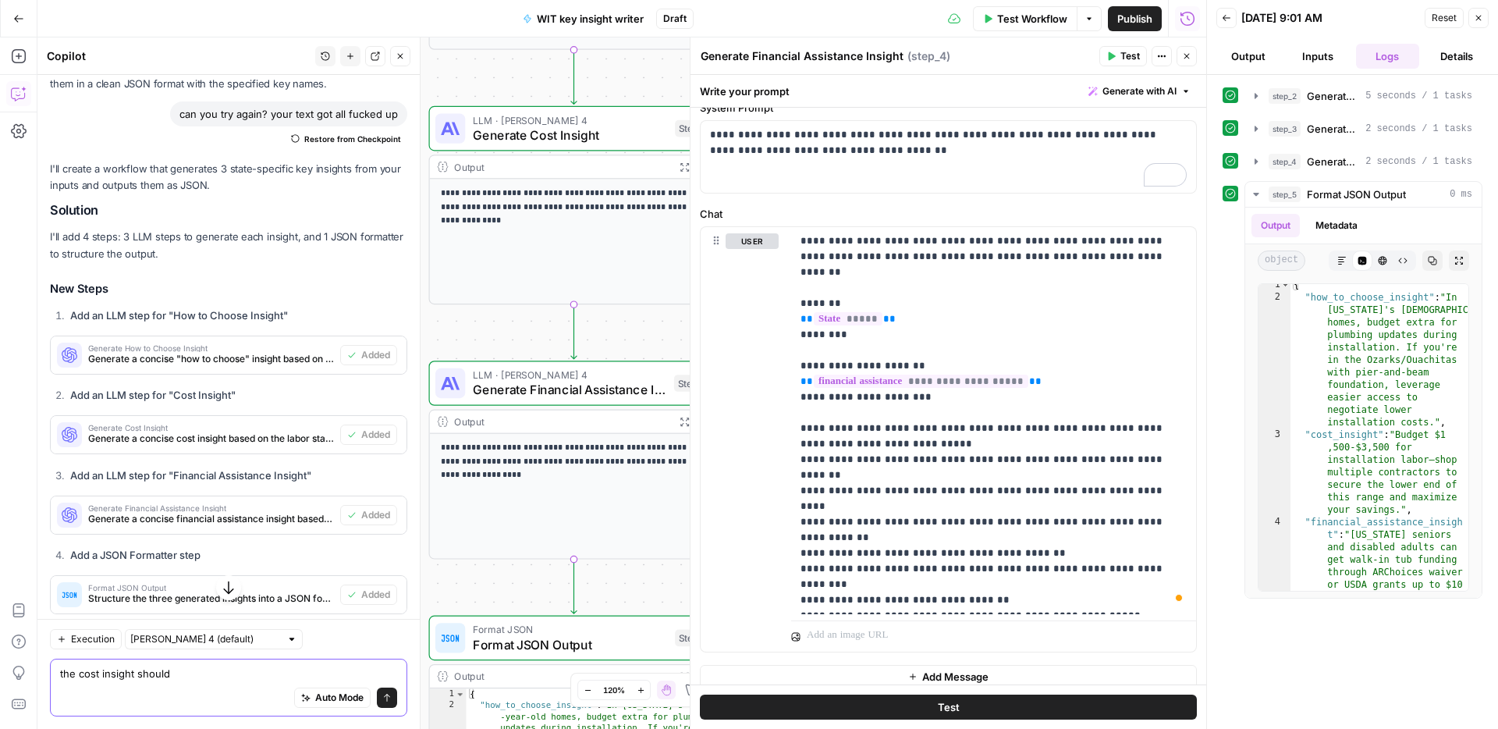
type textarea "the cost insight should"
click at [545, 145] on div "LLM · Claude Sonnet 4 Generate Cost Insight Step 3 Copy step Delete step Add No…" at bounding box center [574, 128] width 290 height 45
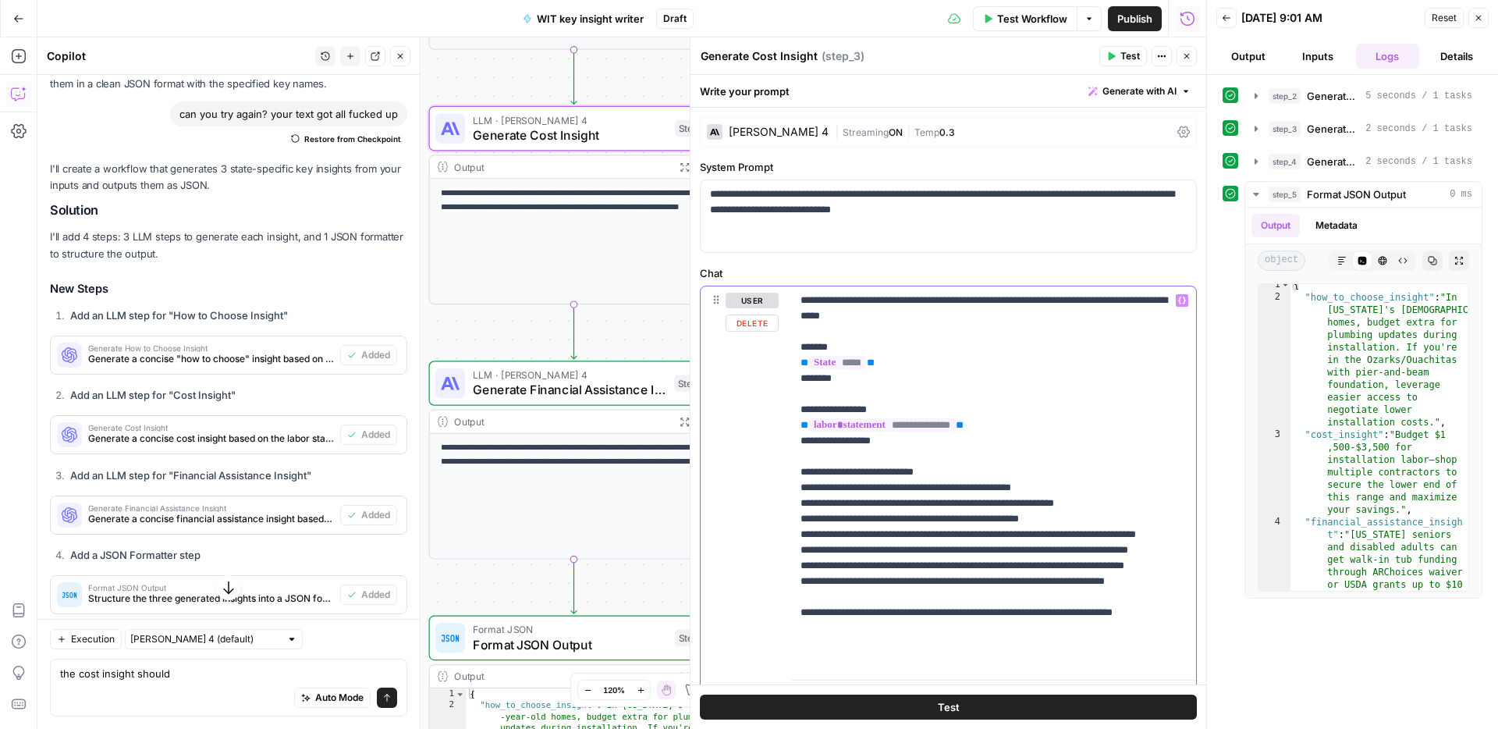
click at [1154, 305] on p "**********" at bounding box center [993, 480] width 386 height 374
click at [958, 322] on p "**********" at bounding box center [993, 480] width 386 height 374
drag, startPoint x: 907, startPoint y: 438, endPoint x: 793, endPoint y: 414, distance: 116.6
click at [793, 414] on div "**********" at bounding box center [948, 402] width 516 height 654
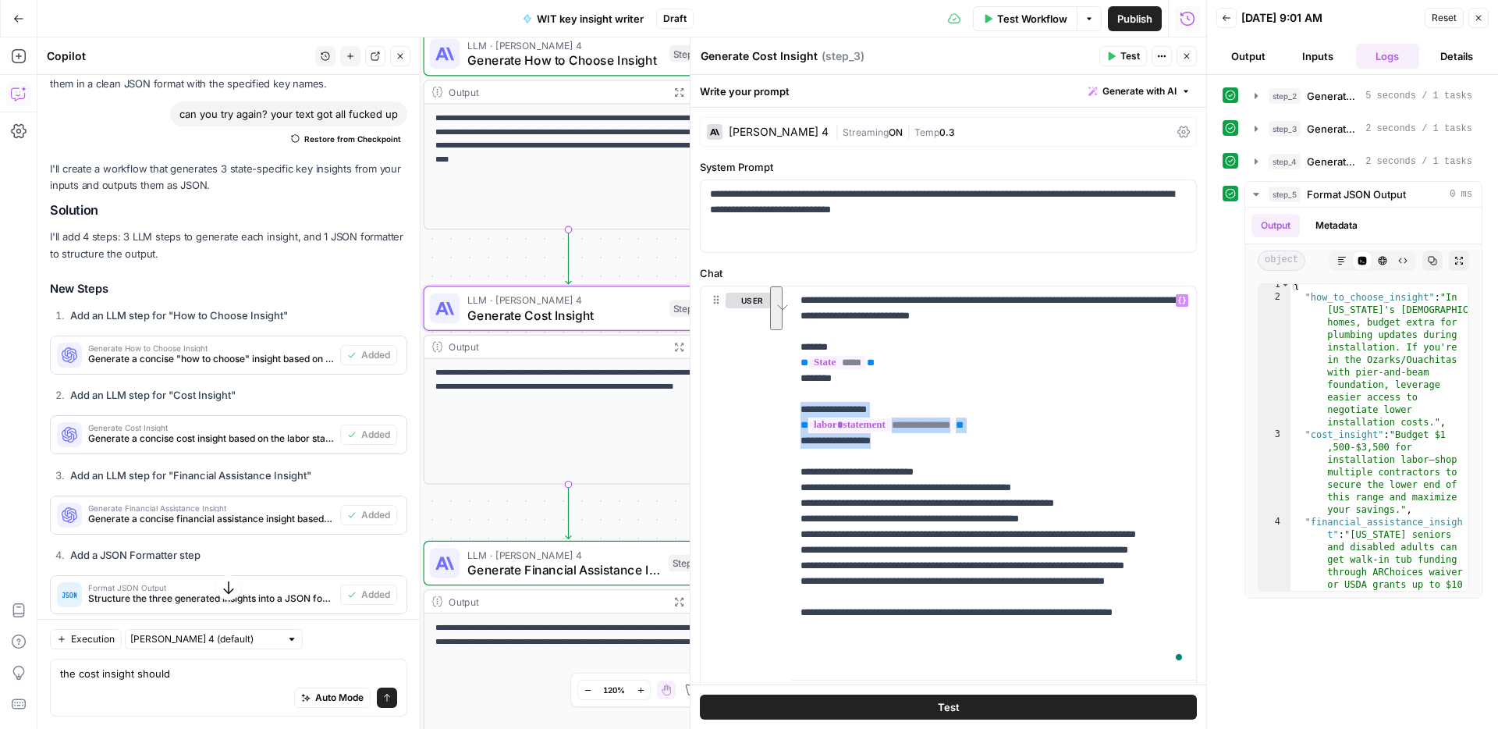
drag, startPoint x: 542, startPoint y: 148, endPoint x: 537, endPoint y: 256, distance: 107.8
click at [537, 256] on div "**********" at bounding box center [621, 382] width 1169 height 691
click at [569, 65] on span "Generate How to Choose Insight" at bounding box center [564, 60] width 195 height 19
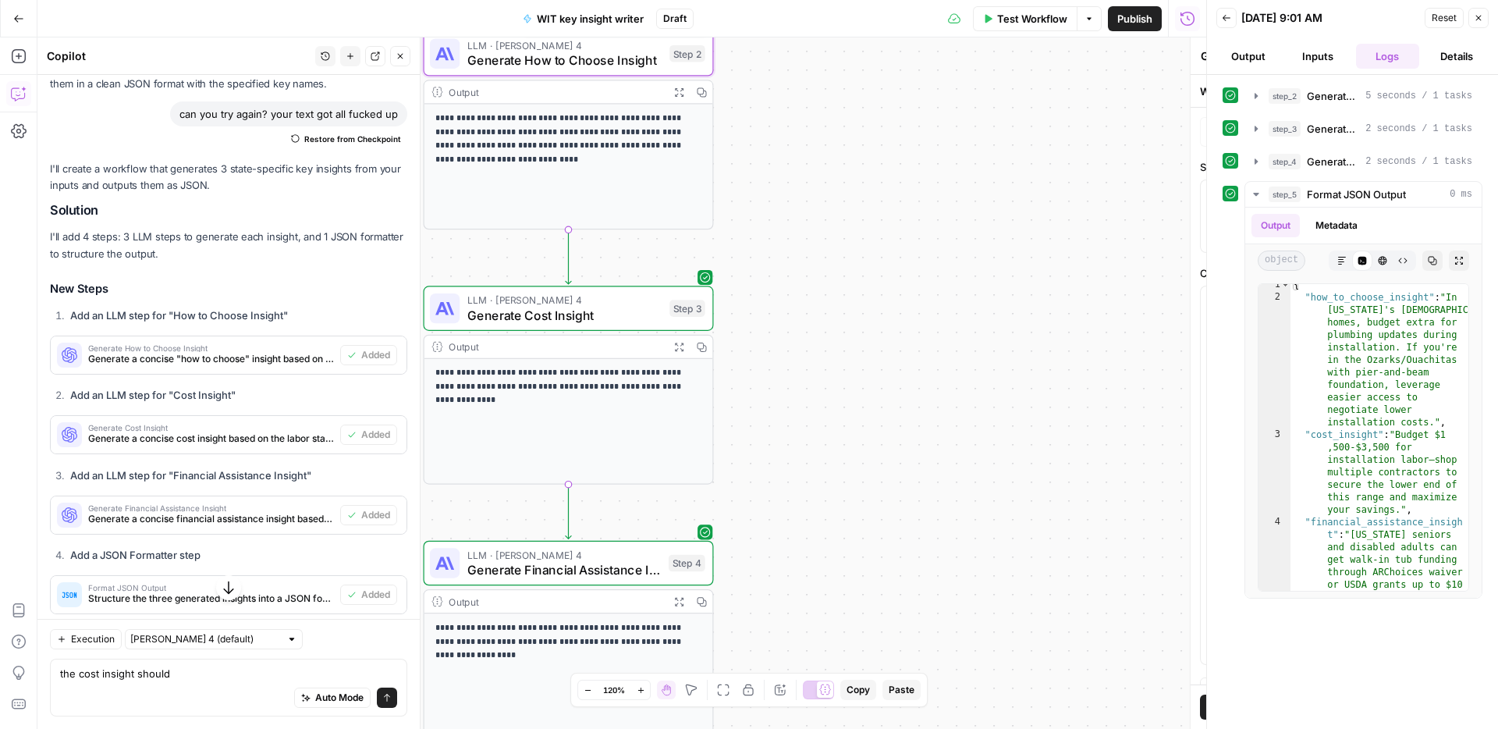
type textarea "Generate How to Choose Insight"
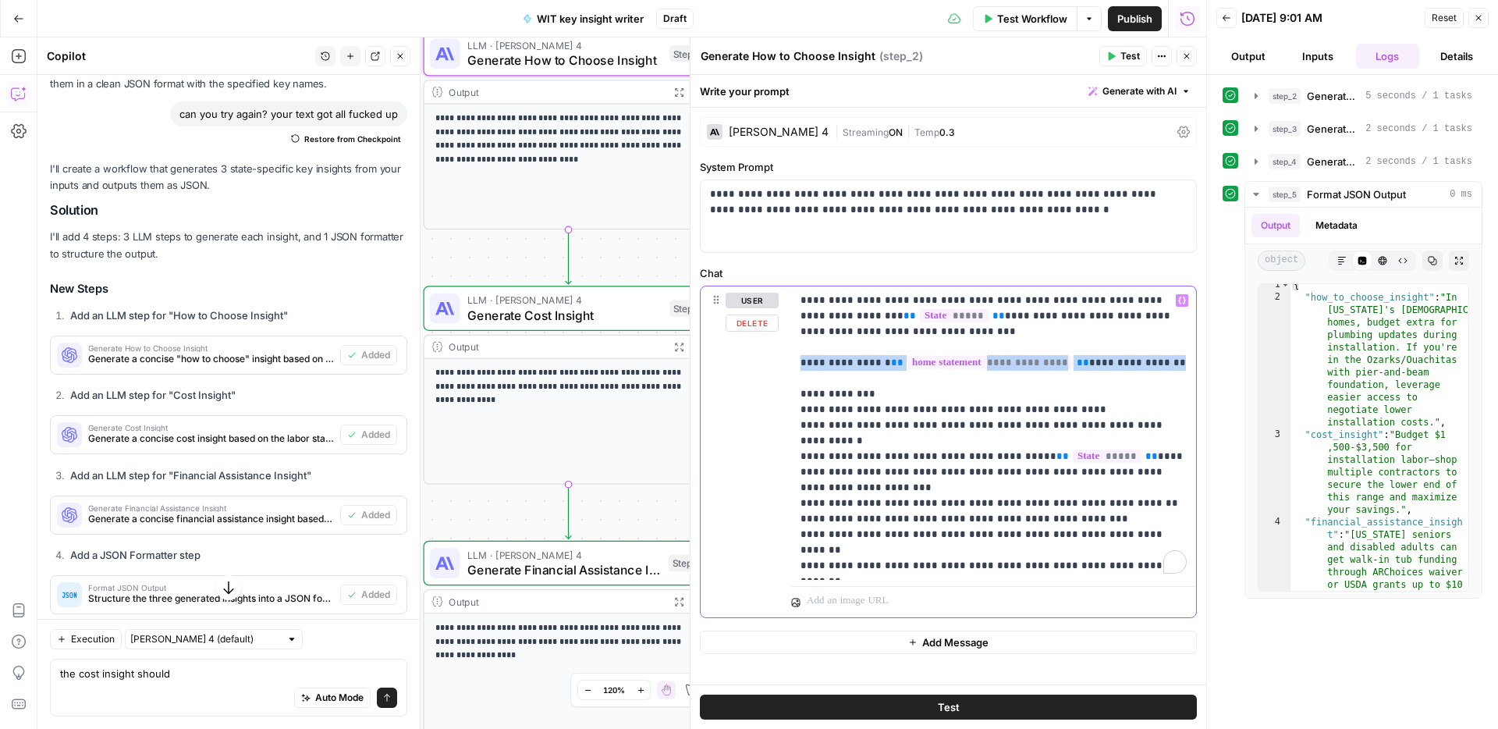
drag, startPoint x: 871, startPoint y: 374, endPoint x: 793, endPoint y: 367, distance: 77.6
click at [793, 367] on div "**********" at bounding box center [993, 432] width 405 height 293
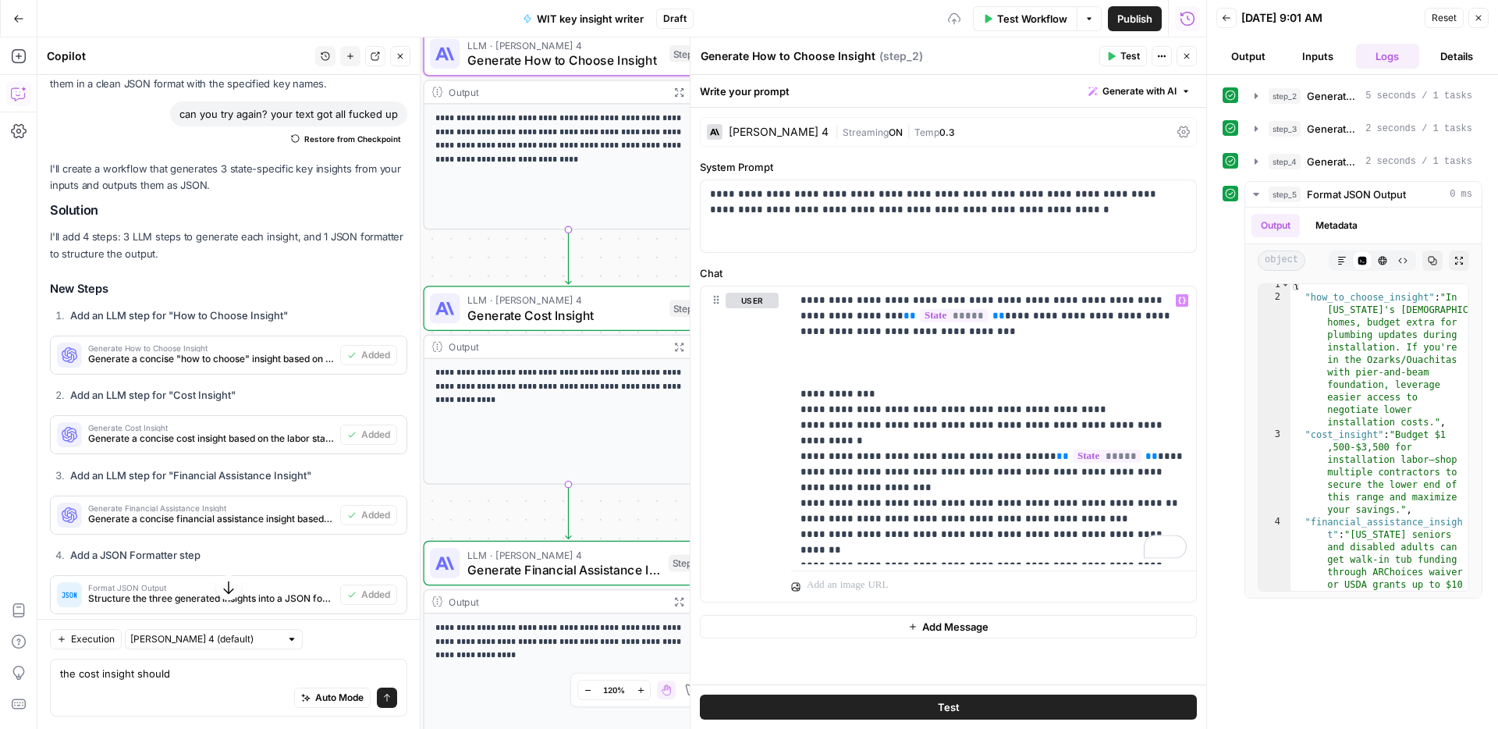
click at [535, 322] on span "Generate Cost Insight" at bounding box center [564, 315] width 195 height 19
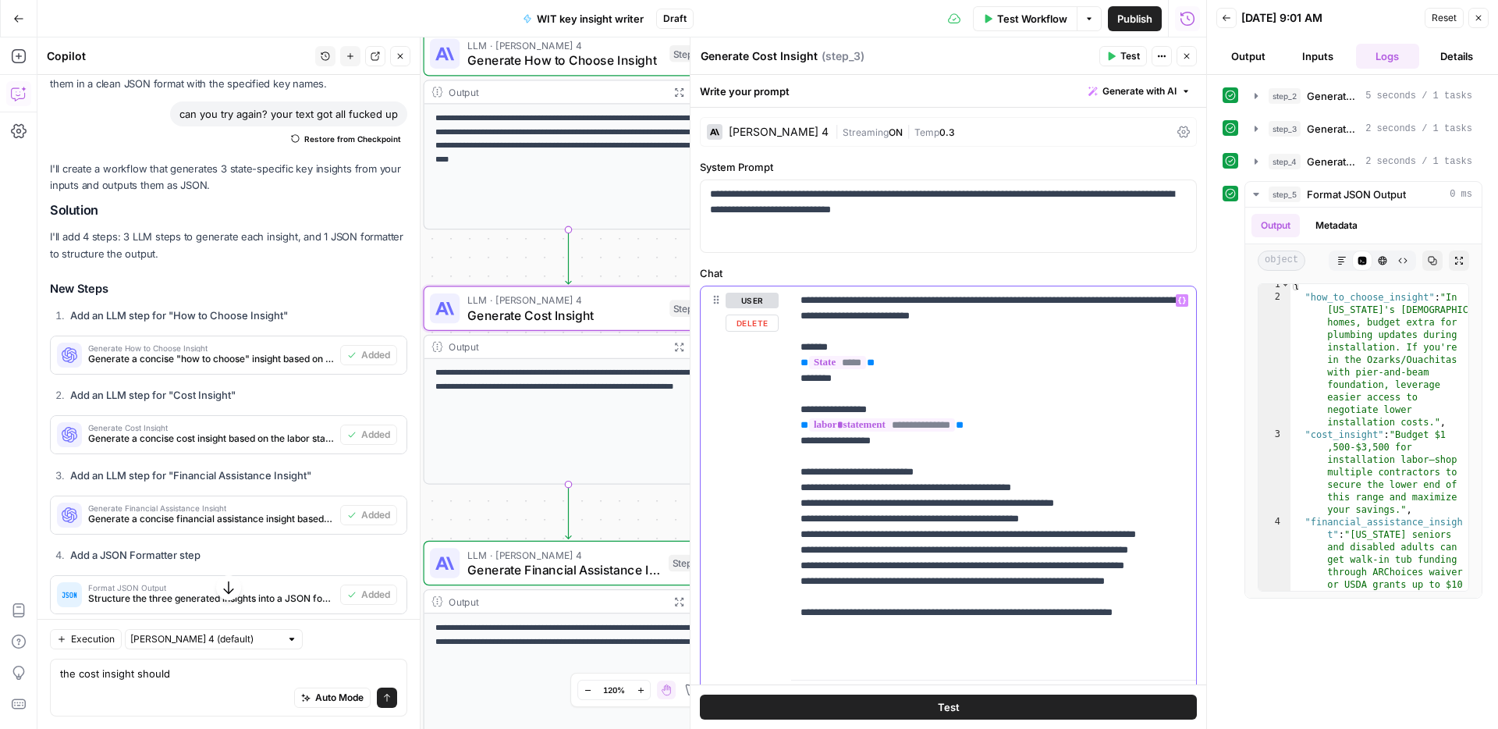
click at [934, 374] on p "**********" at bounding box center [993, 480] width 386 height 374
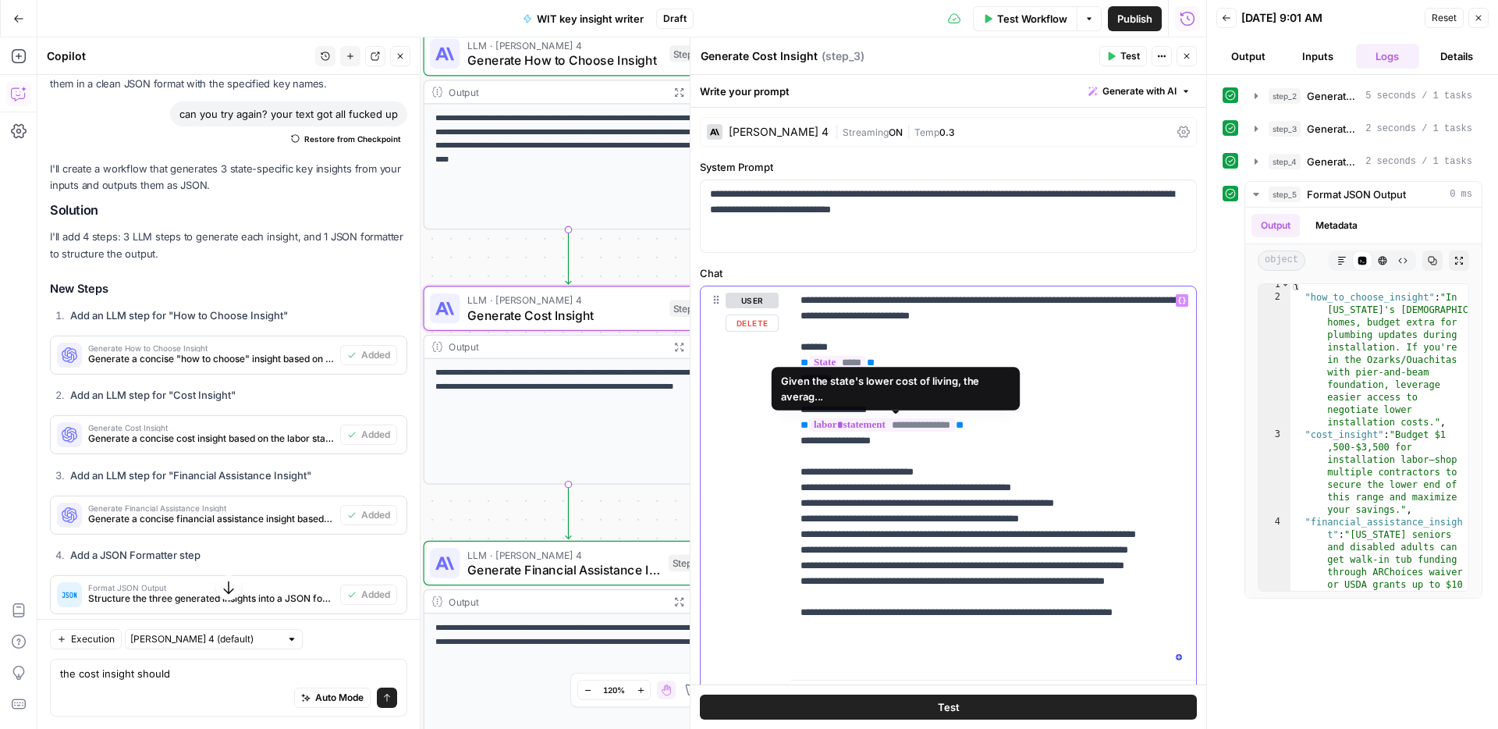
click at [914, 438] on p "**********" at bounding box center [993, 480] width 386 height 374
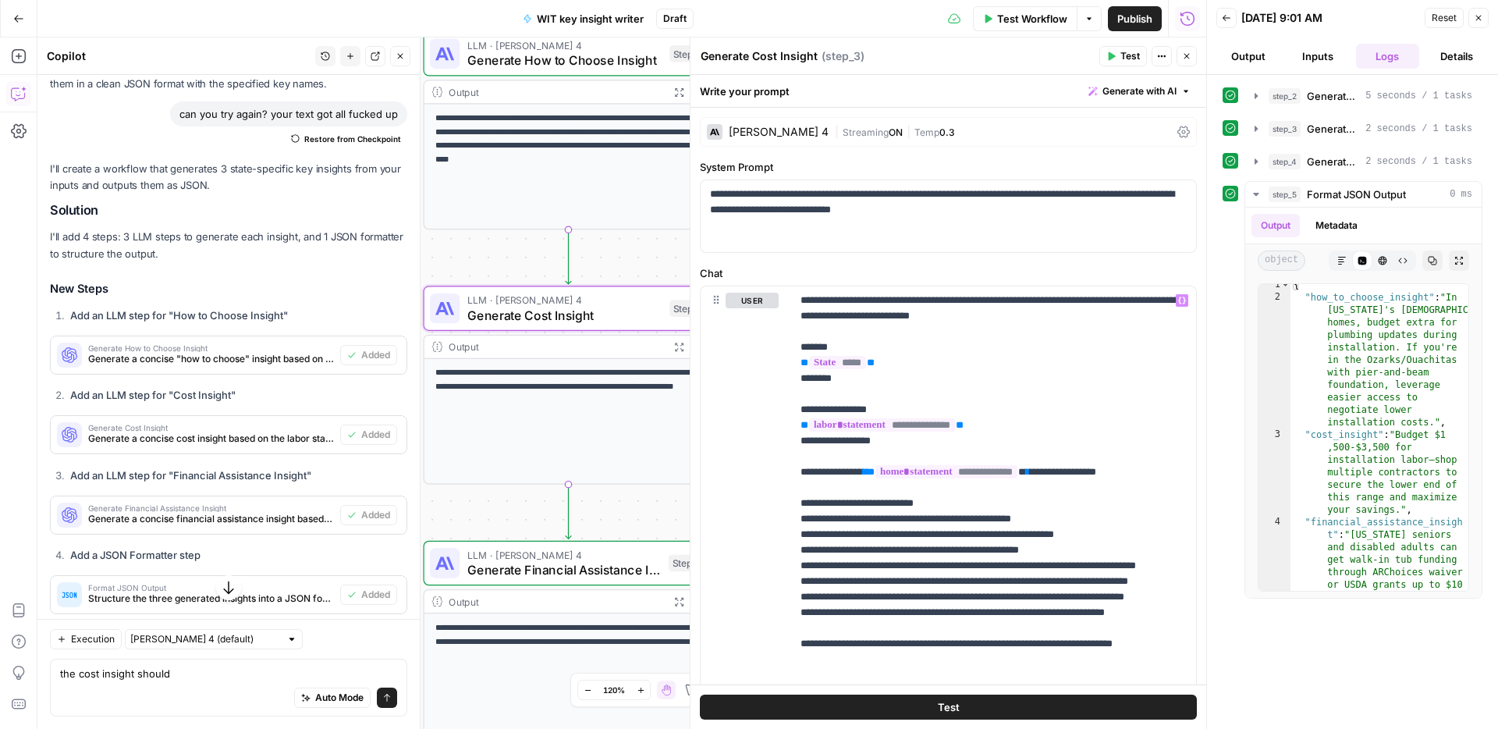
click at [566, 62] on span "Generate How to Choose Insight" at bounding box center [564, 60] width 195 height 19
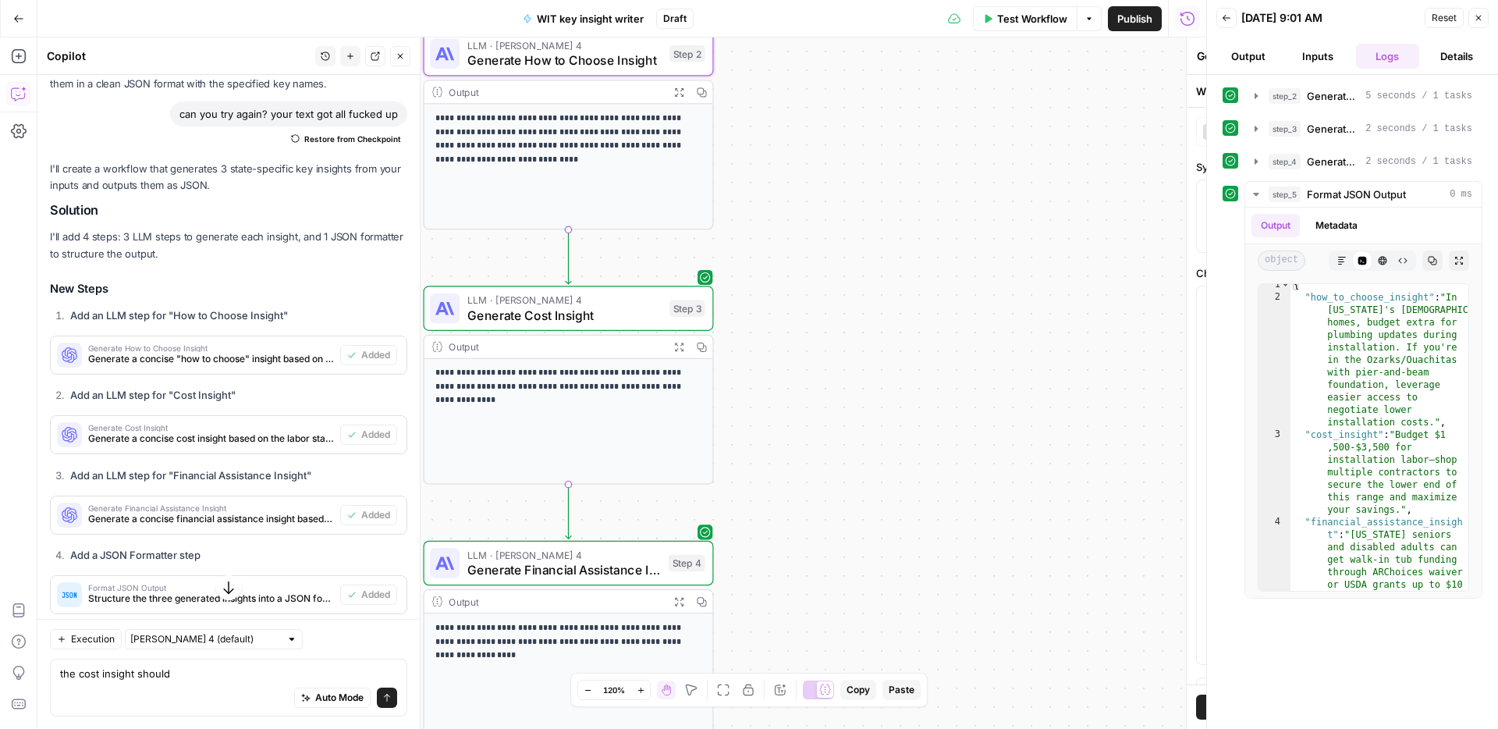
type textarea "Generate How to Choose Insight"
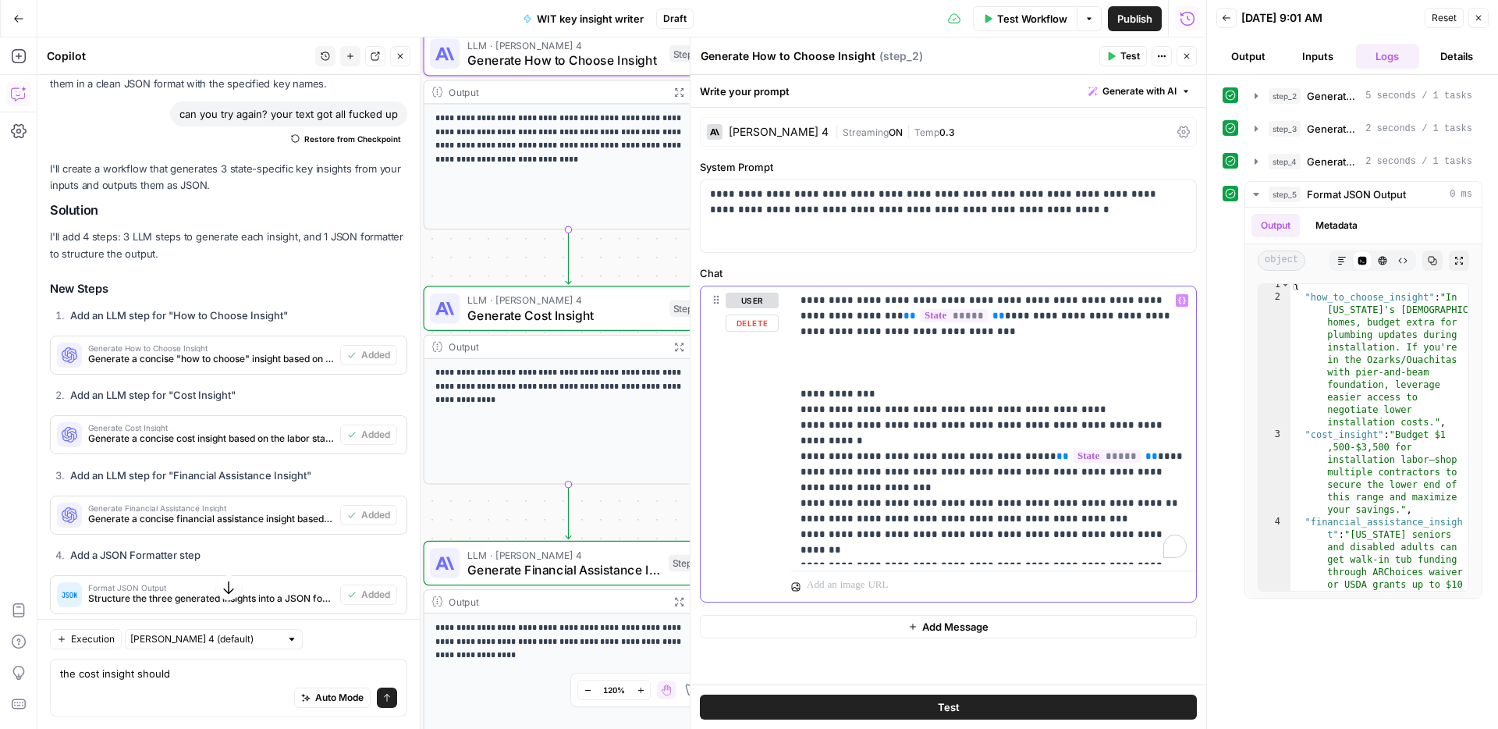
click at [1155, 515] on p "**********" at bounding box center [993, 425] width 386 height 265
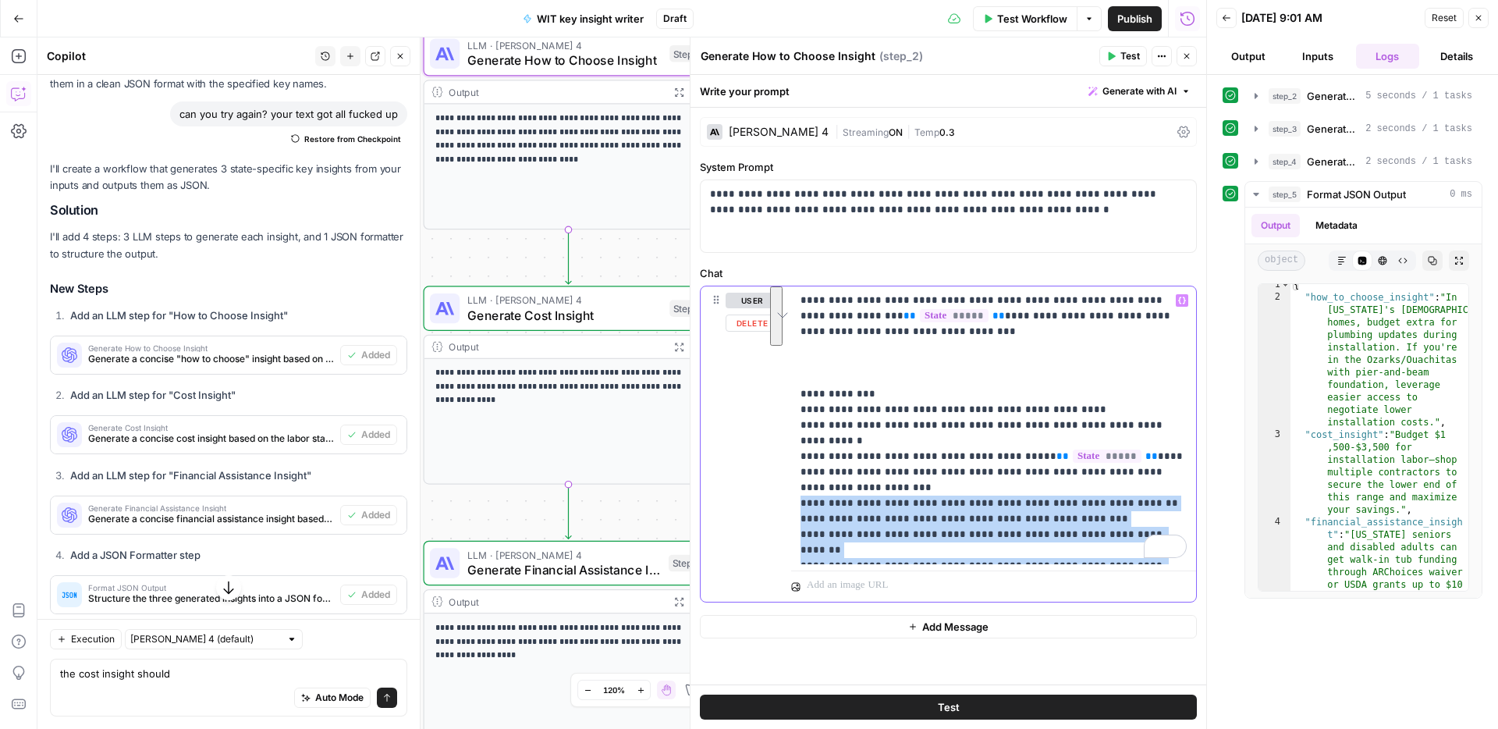
drag, startPoint x: 1142, startPoint y: 519, endPoint x: 795, endPoint y: 474, distance: 350.0
click at [797, 474] on div "**********" at bounding box center [993, 425] width 405 height 278
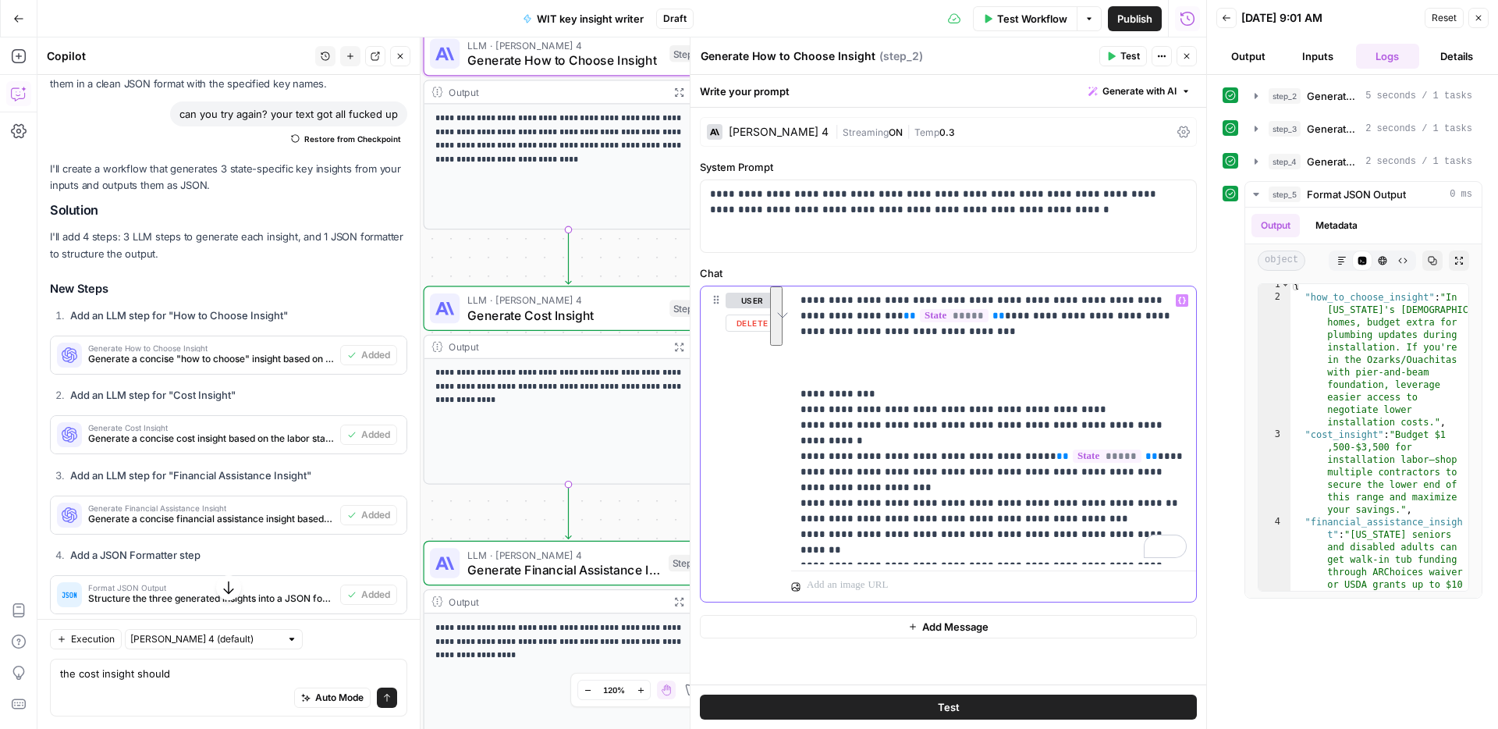
click at [1049, 506] on p "**********" at bounding box center [993, 425] width 386 height 265
click at [1046, 28] on button "Test Workflow" at bounding box center [1025, 18] width 105 height 25
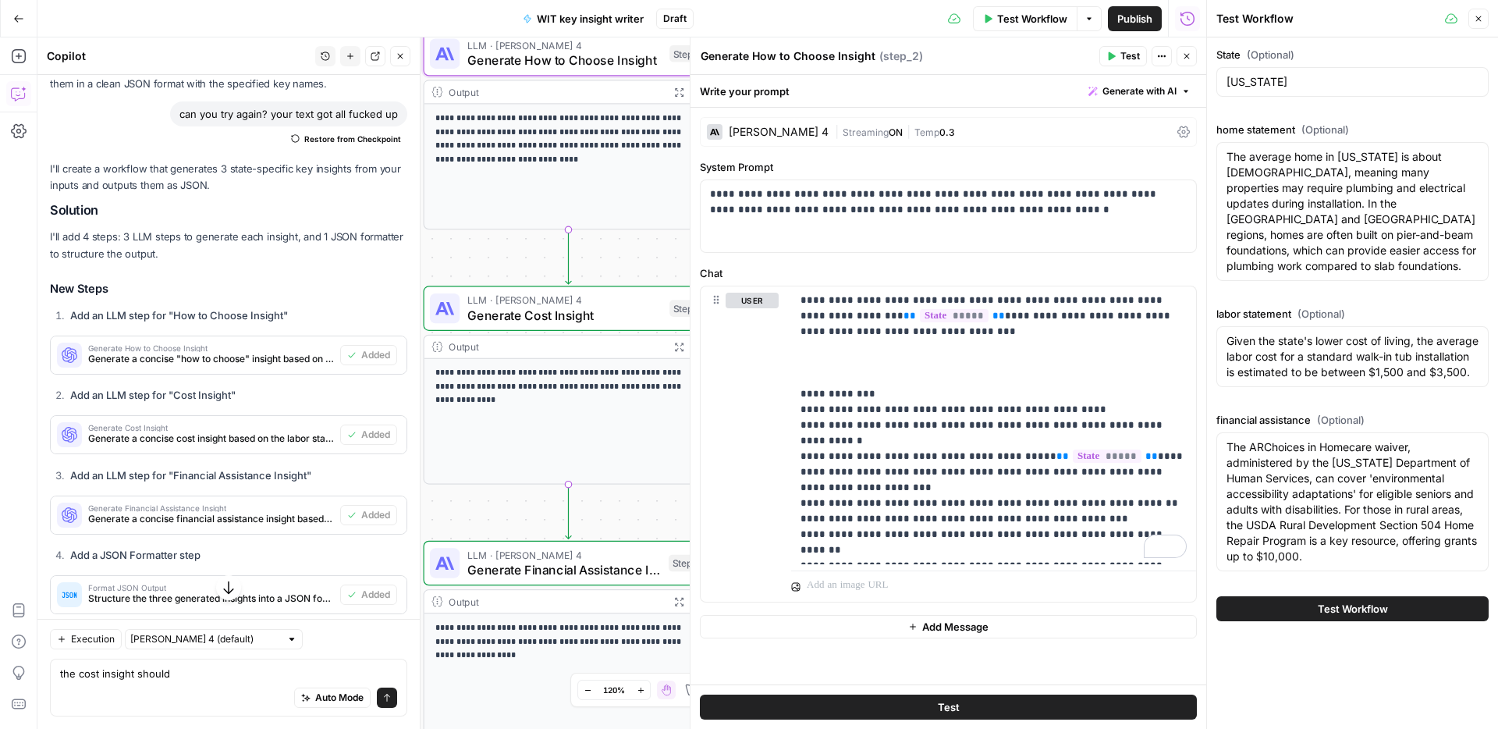
click at [1353, 616] on span "Test Workflow" at bounding box center [1353, 609] width 70 height 16
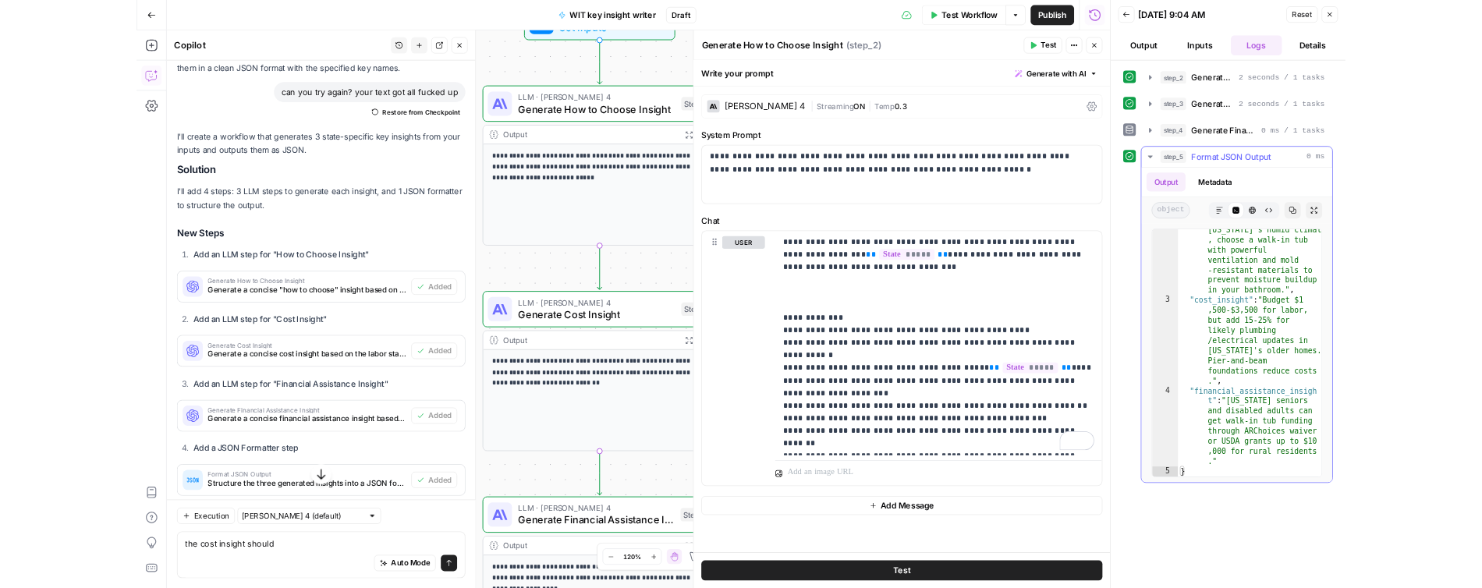
scroll to position [30, 0]
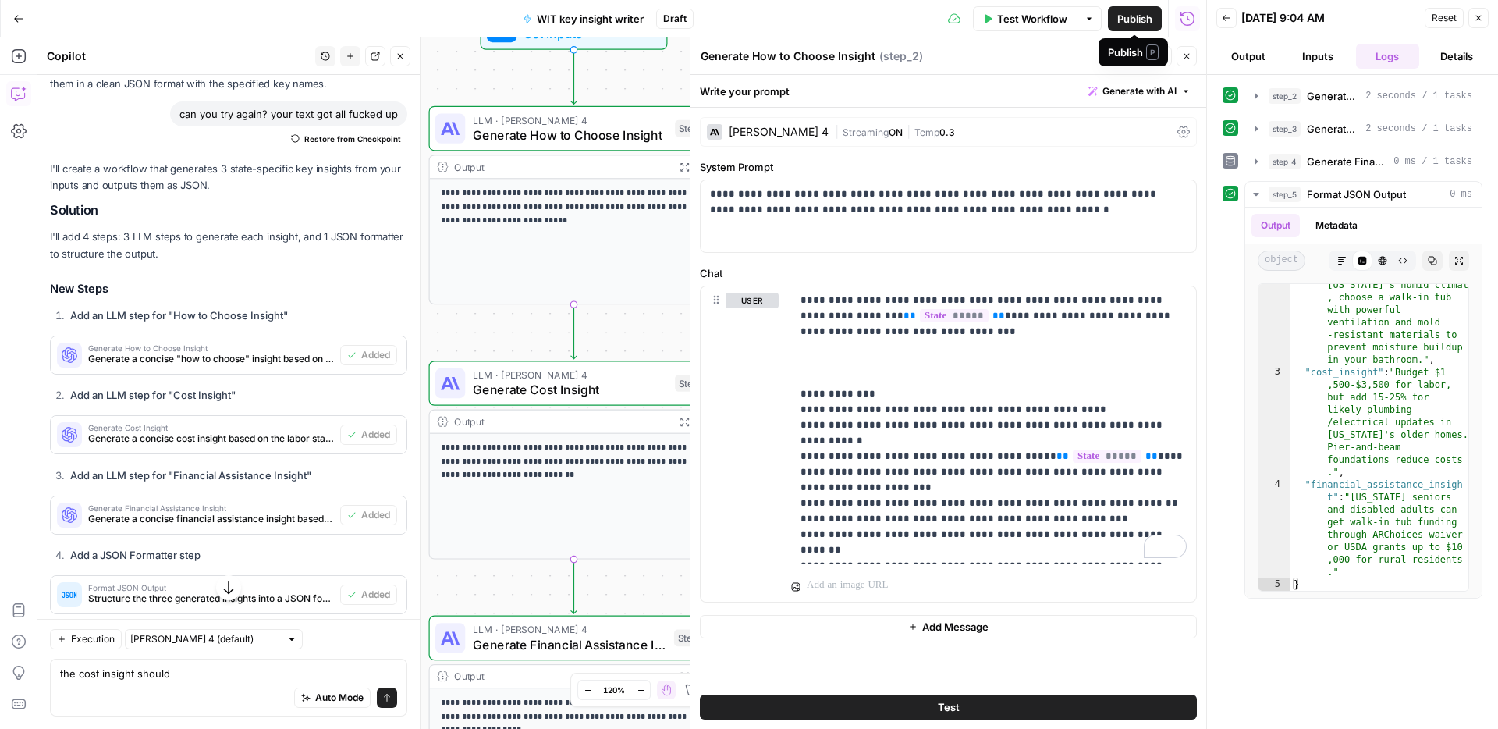
click at [1142, 14] on span "Publish" at bounding box center [1134, 19] width 35 height 16
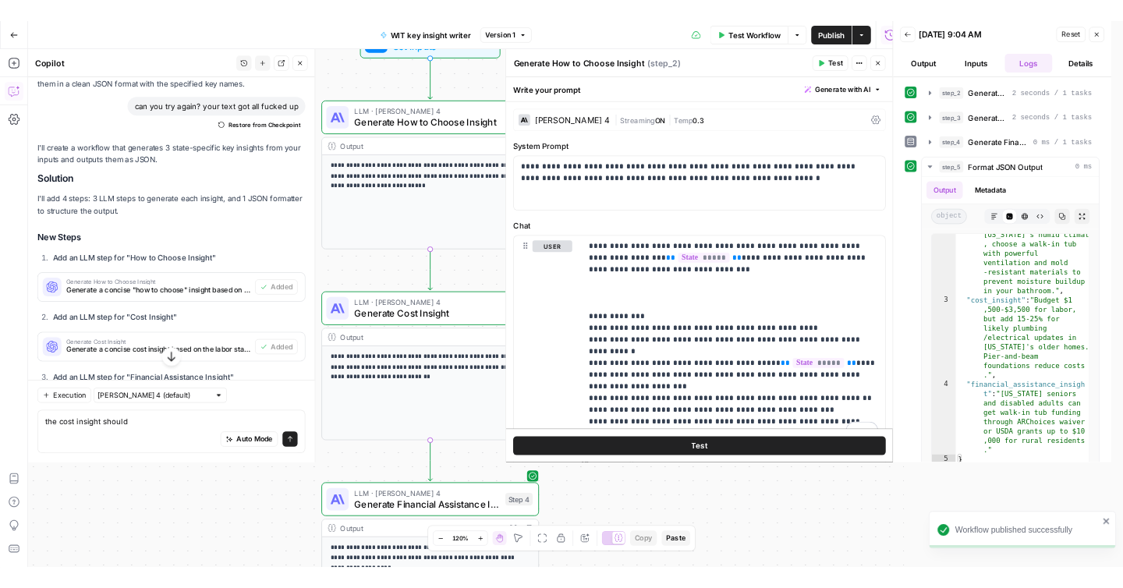
scroll to position [30, 0]
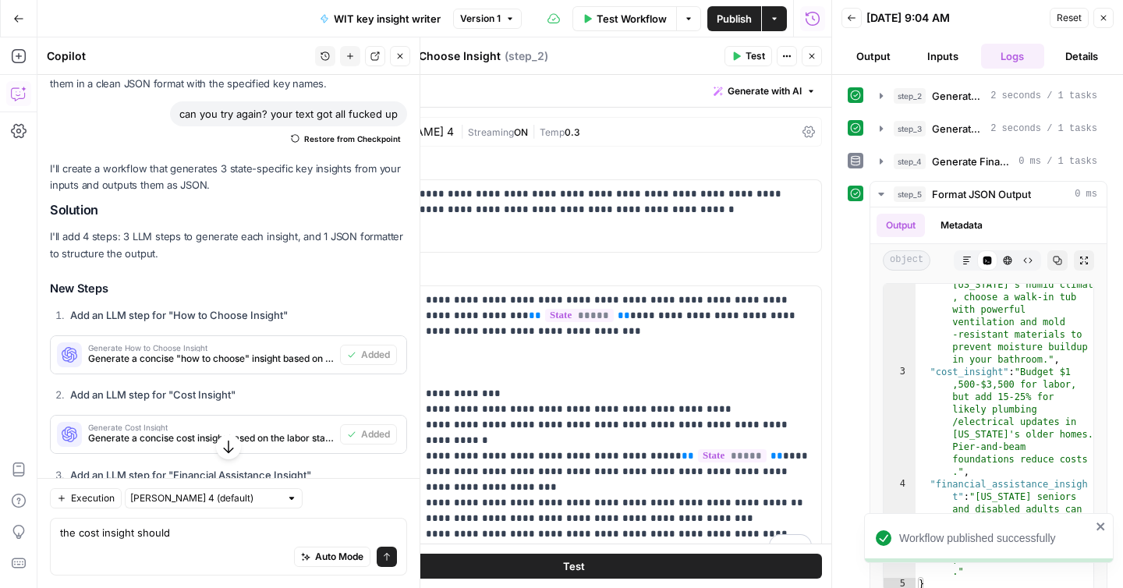
click at [932, 57] on button "Inputs" at bounding box center [942, 56] width 63 height 25
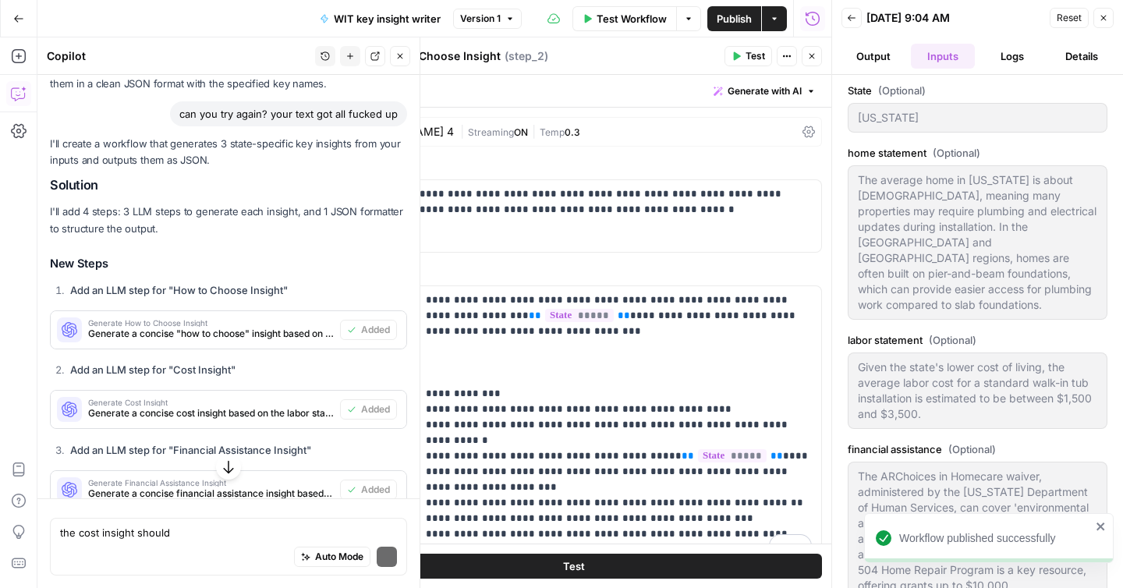
scroll to position [3677, 0]
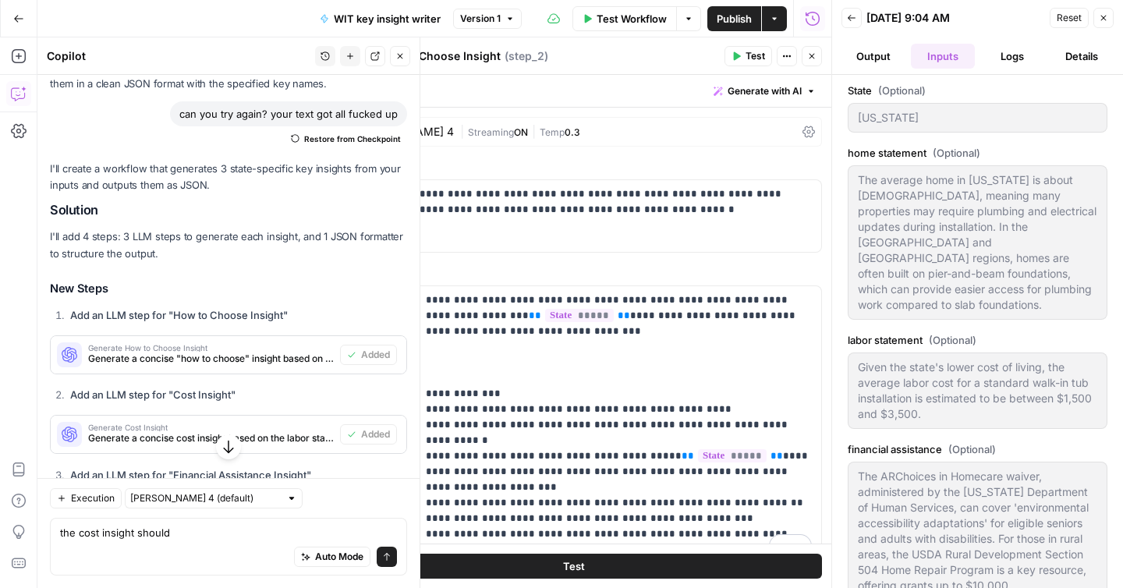
click span "Test Workflow"
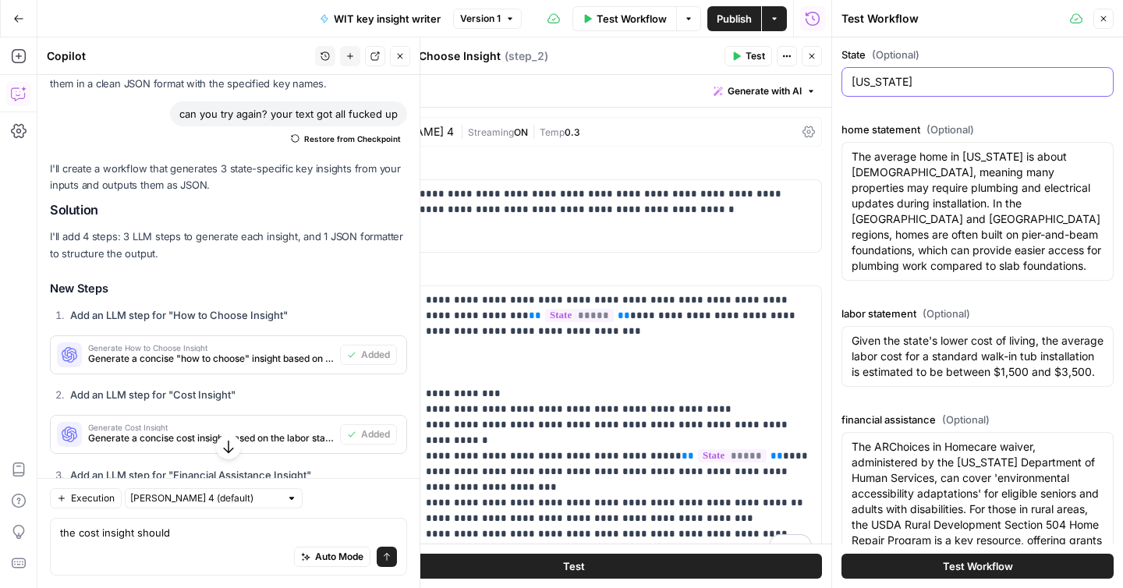
click input "[US_STATE]"
click textarea "The average home in [US_STATE] is about [DEMOGRAPHIC_DATA], meaning many proper…"
click textarea "Given the state's lower cost of living, the average labor cost for a standard w…"
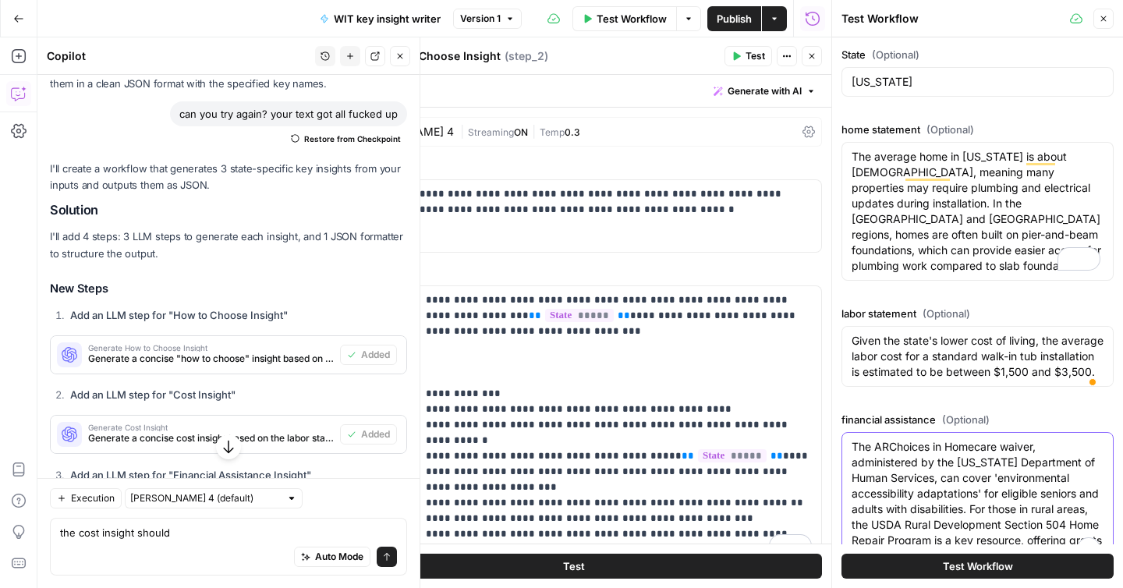
click textarea "The ARChoices in Homecare waiver, administered by the [US_STATE] Department of …"
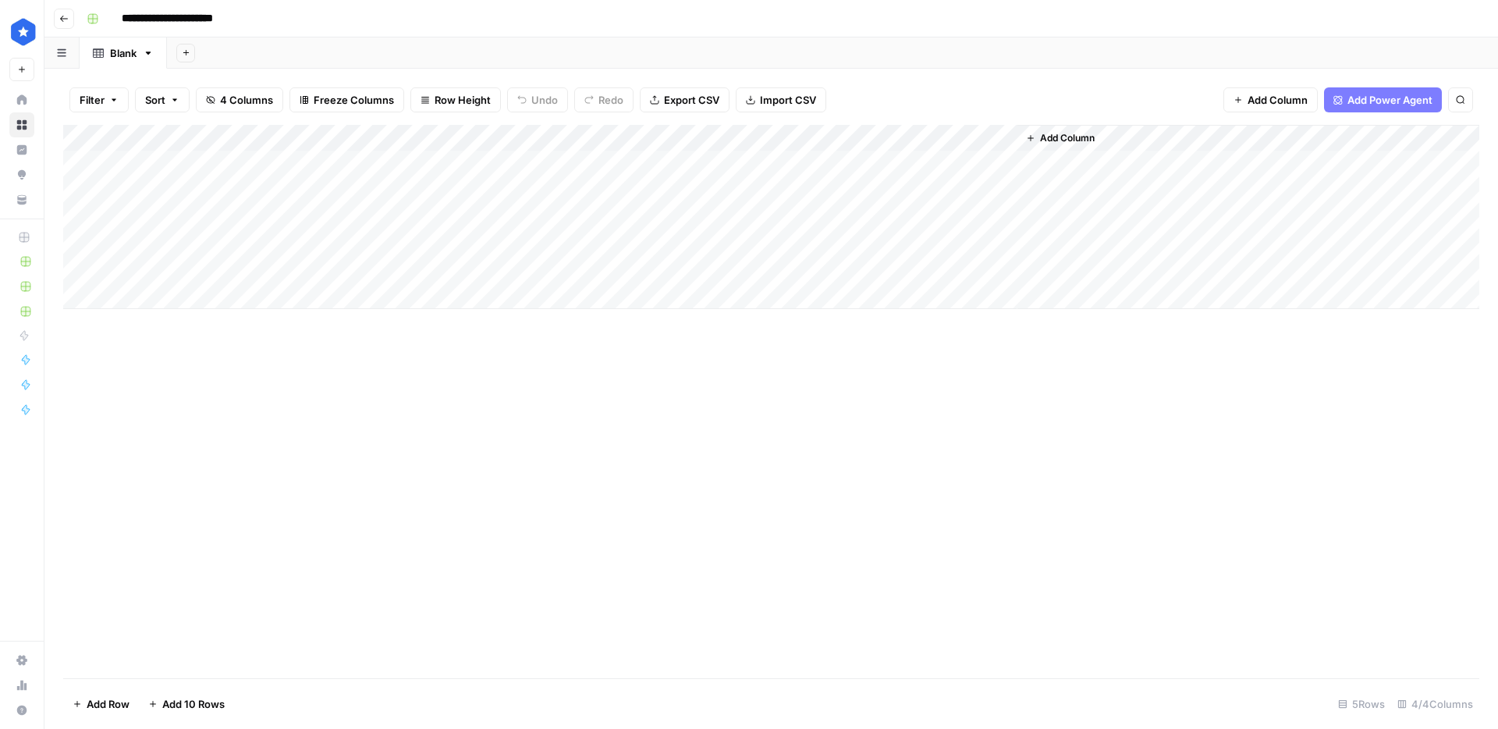
click at [130, 53] on div "Blank" at bounding box center [123, 53] width 27 height 16
click at [126, 12] on input "**********" at bounding box center [182, 18] width 135 height 25
click at [126, 51] on div "Blank" at bounding box center [123, 53] width 27 height 16
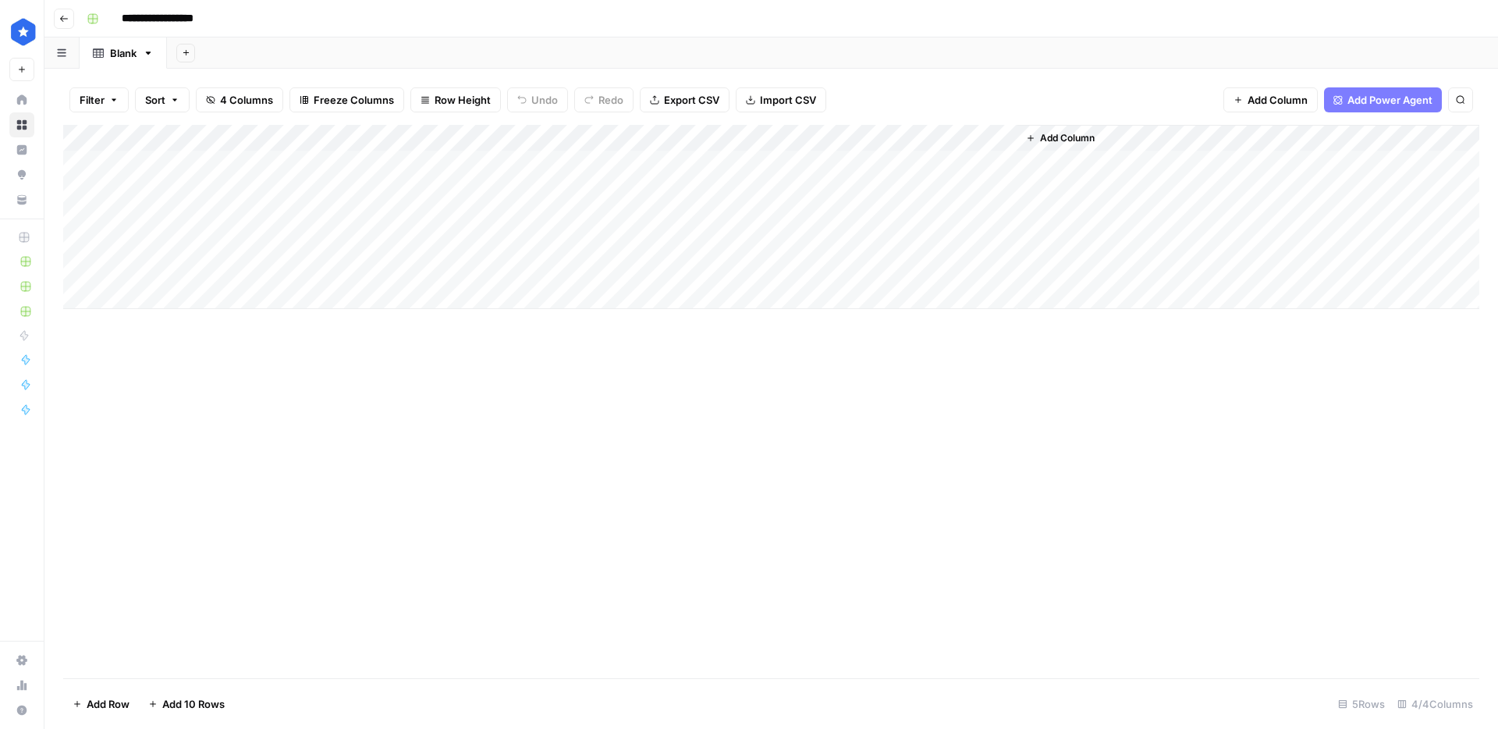
type input "**********"
click at [126, 51] on div "Blank" at bounding box center [123, 53] width 27 height 16
type input "**********"
click at [253, 51] on icon "button" at bounding box center [251, 52] width 9 height 9
click at [279, 101] on span "Blank" at bounding box center [329, 107] width 115 height 16
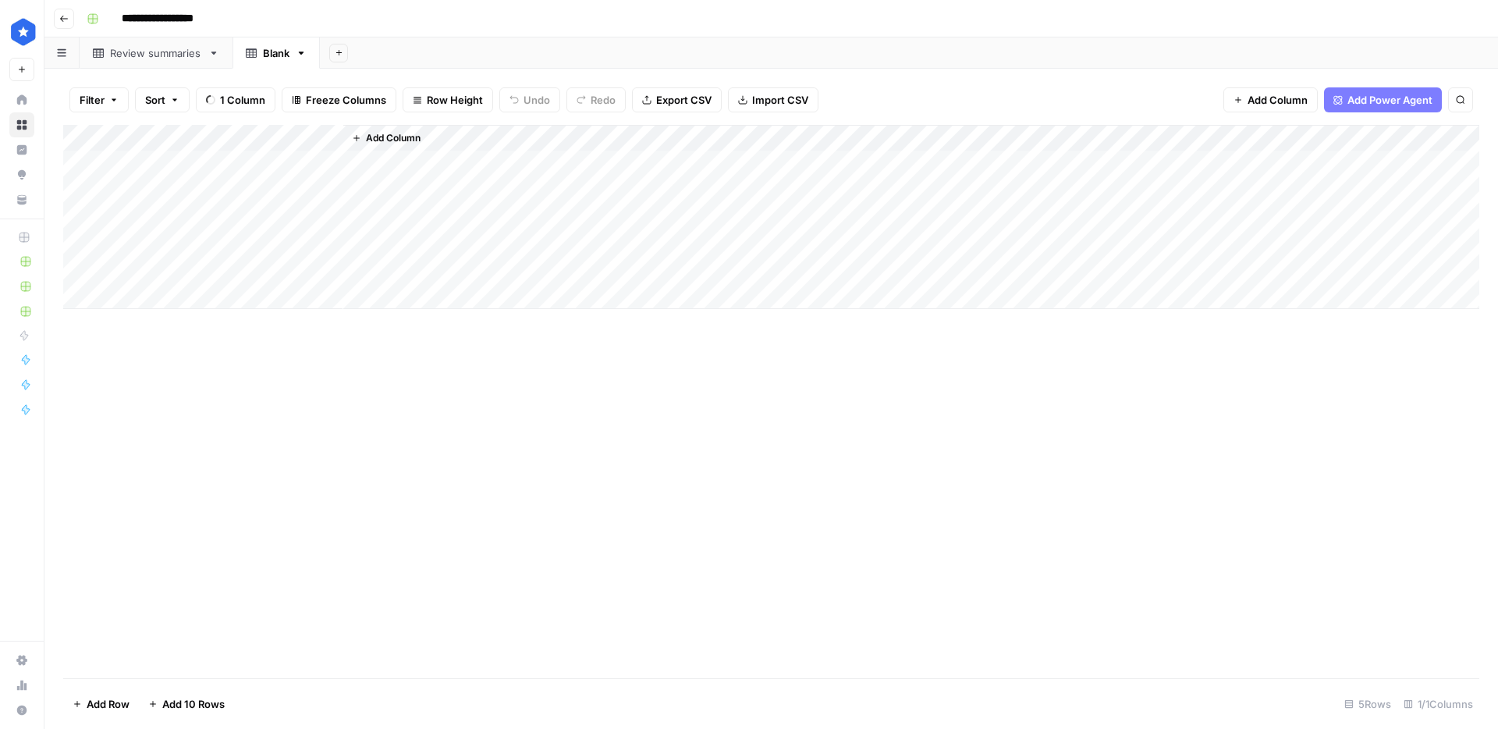
click at [278, 57] on div "Blank" at bounding box center [276, 53] width 27 height 16
type input "**********"
click at [165, 134] on div "Add Column" at bounding box center [771, 217] width 1416 height 184
click at [165, 176] on input "Title" at bounding box center [211, 176] width 158 height 16
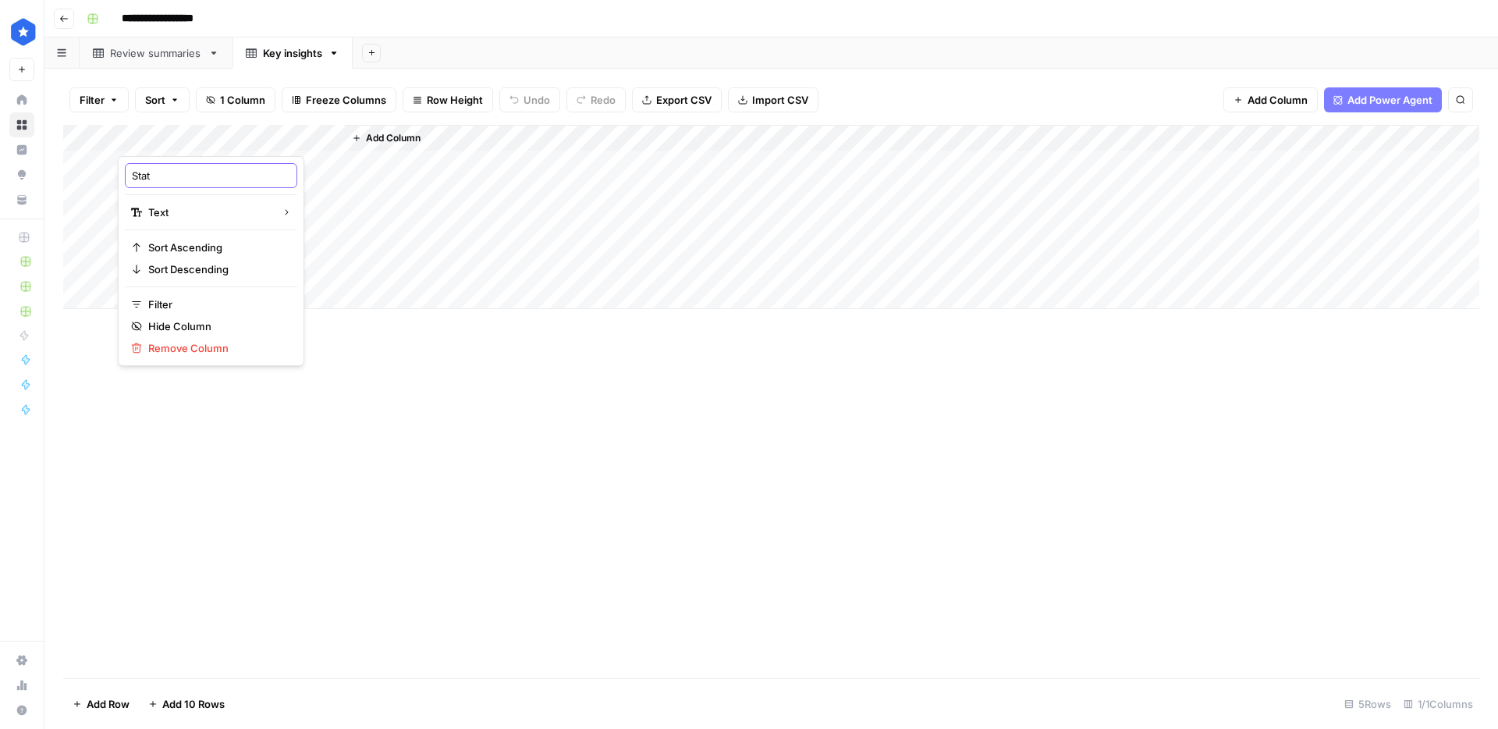
type input "State"
click at [402, 143] on span "Add Column" at bounding box center [393, 138] width 55 height 14
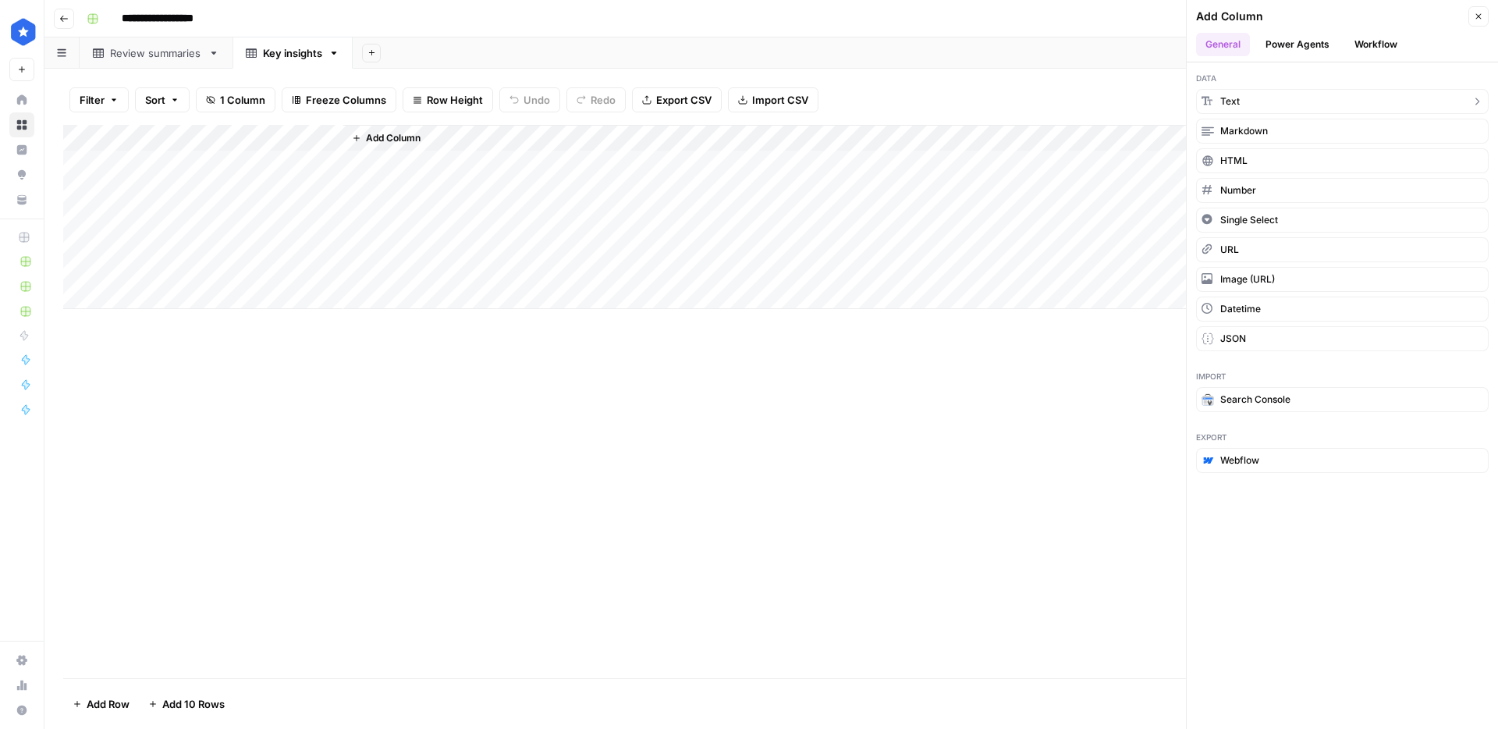
click at [1269, 107] on button "Text" at bounding box center [1342, 101] width 293 height 25
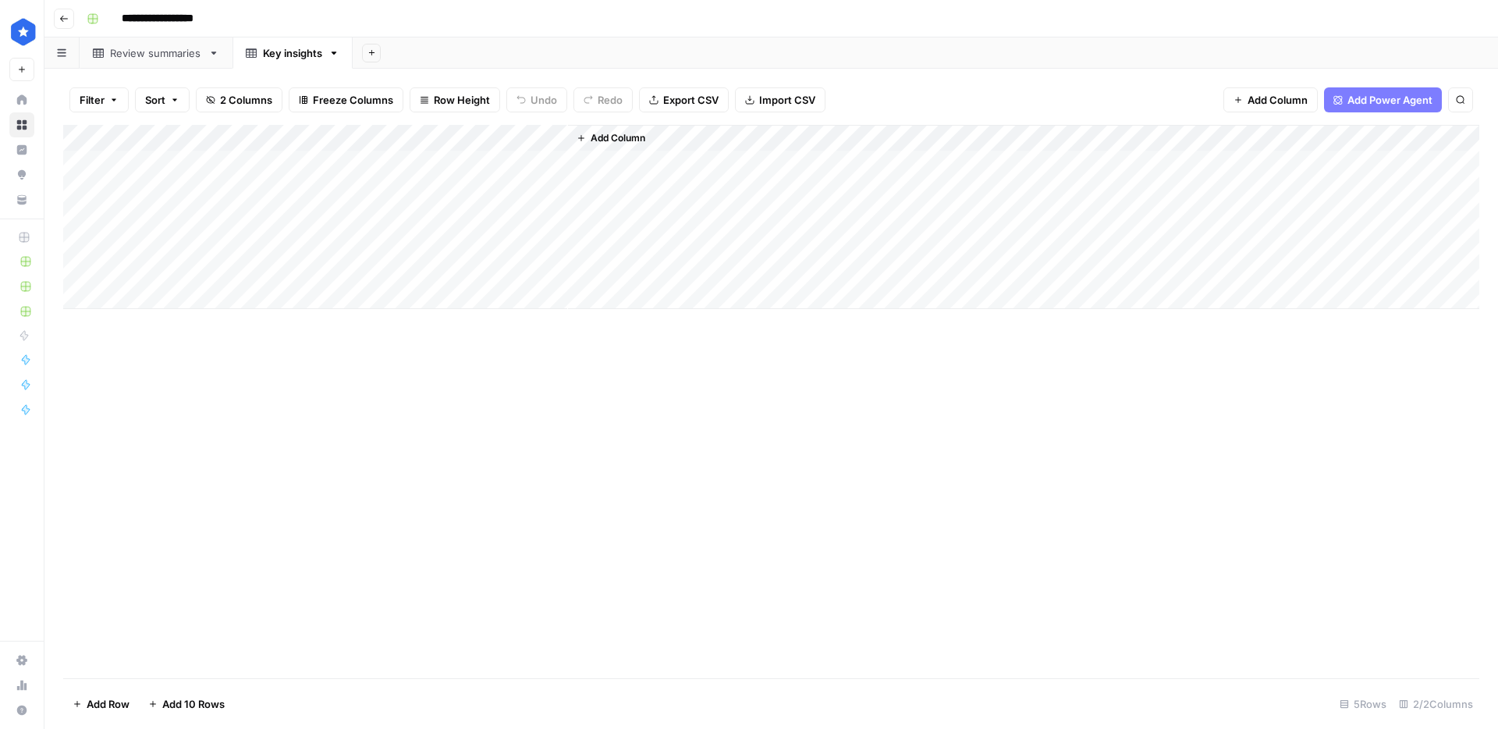
click at [592, 135] on span "Add Column" at bounding box center [618, 138] width 55 height 14
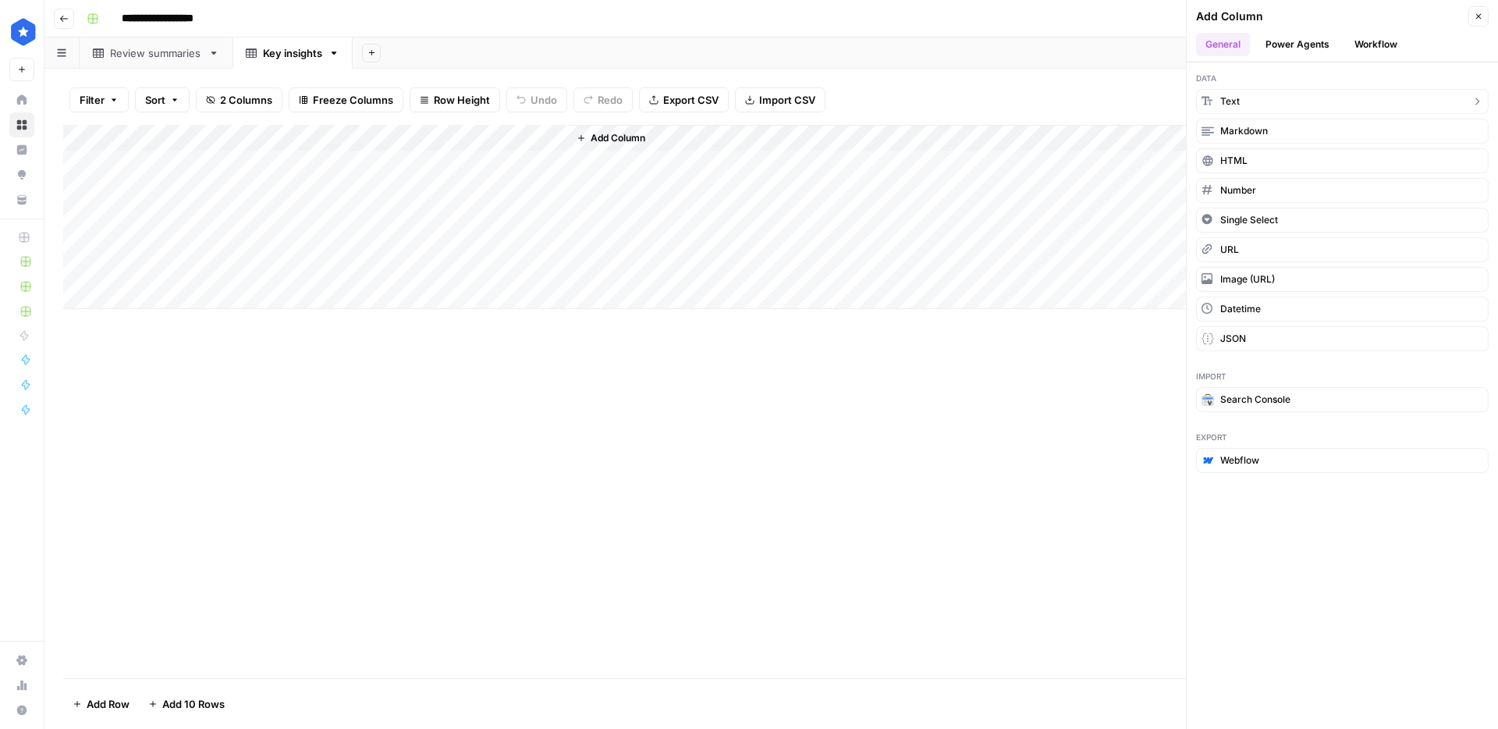
click at [1248, 100] on button "Text" at bounding box center [1342, 101] width 293 height 25
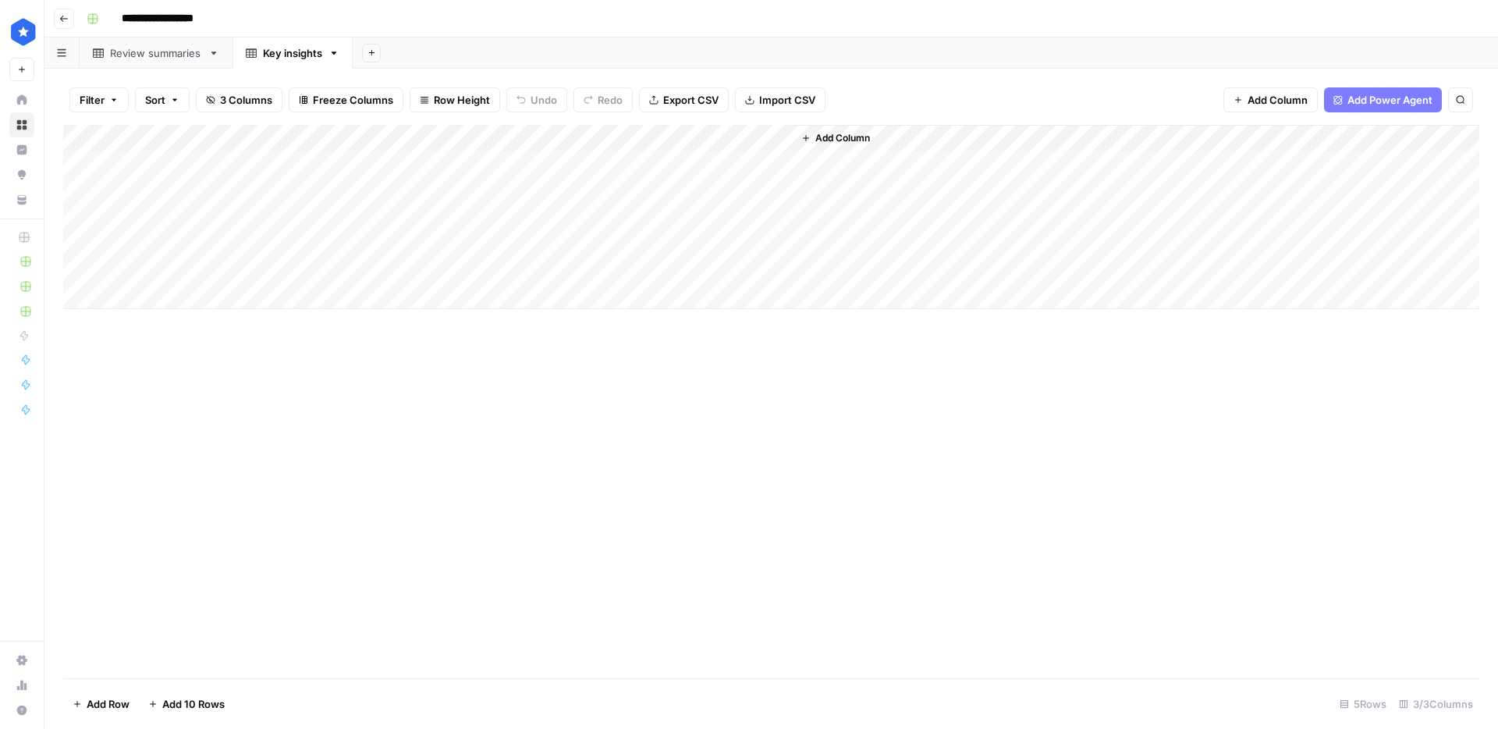
click at [833, 138] on span "Add Column" at bounding box center [842, 138] width 55 height 14
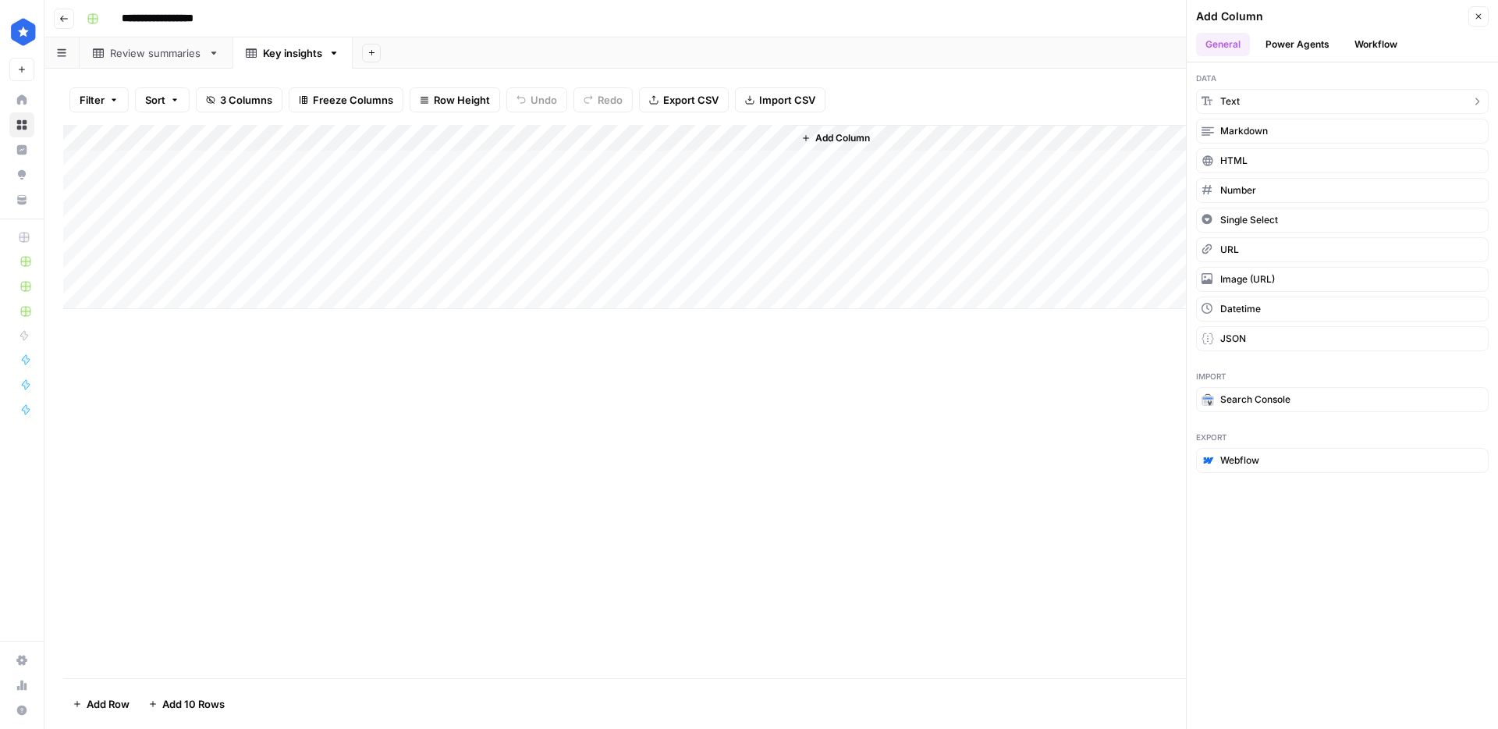
click at [1262, 108] on button "Text" at bounding box center [1342, 101] width 293 height 25
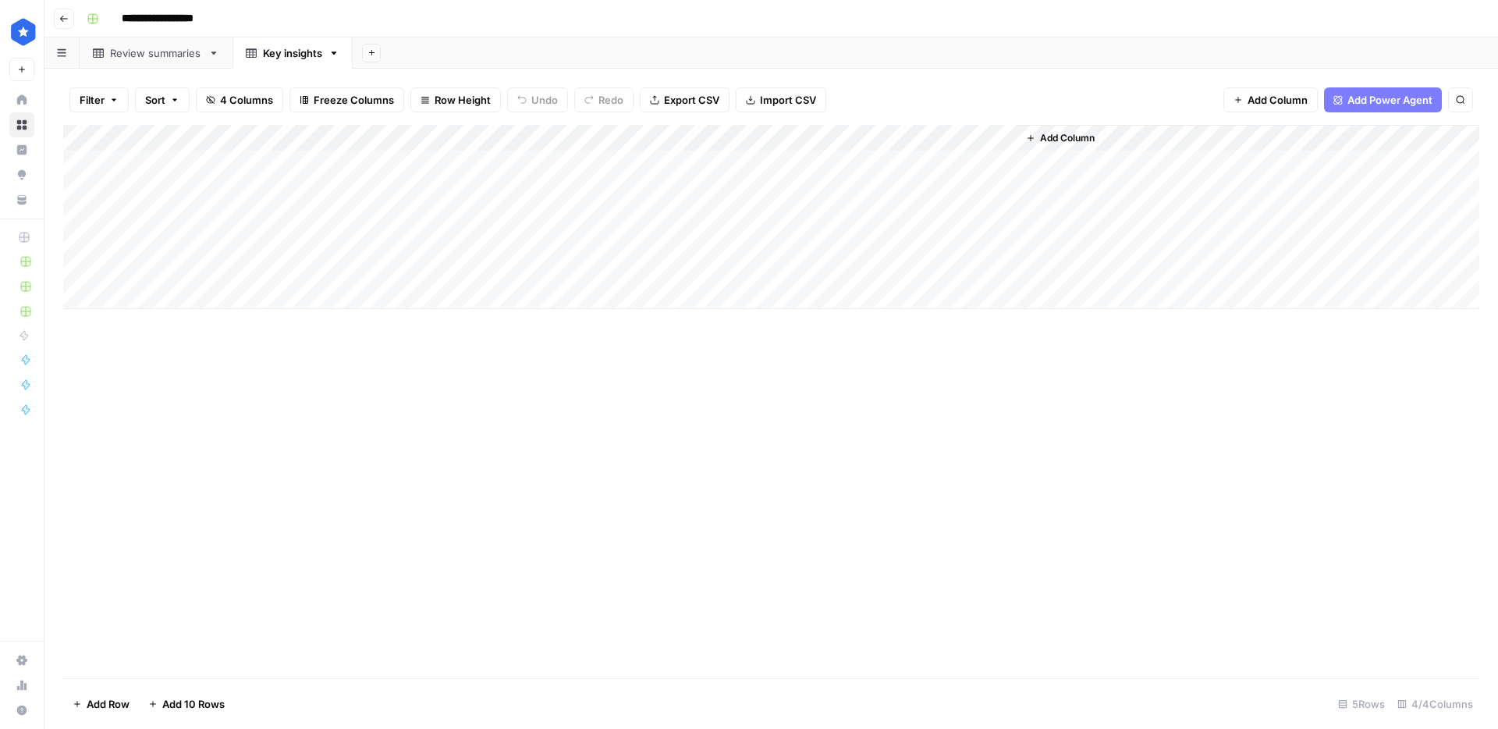
click at [413, 134] on div "Add Column" at bounding box center [771, 217] width 1416 height 184
click at [413, 134] on div at bounding box center [455, 140] width 225 height 31
click at [410, 174] on input "New Column" at bounding box center [436, 176] width 158 height 16
type input "home statement"
click at [612, 137] on div "Add Column" at bounding box center [771, 217] width 1416 height 184
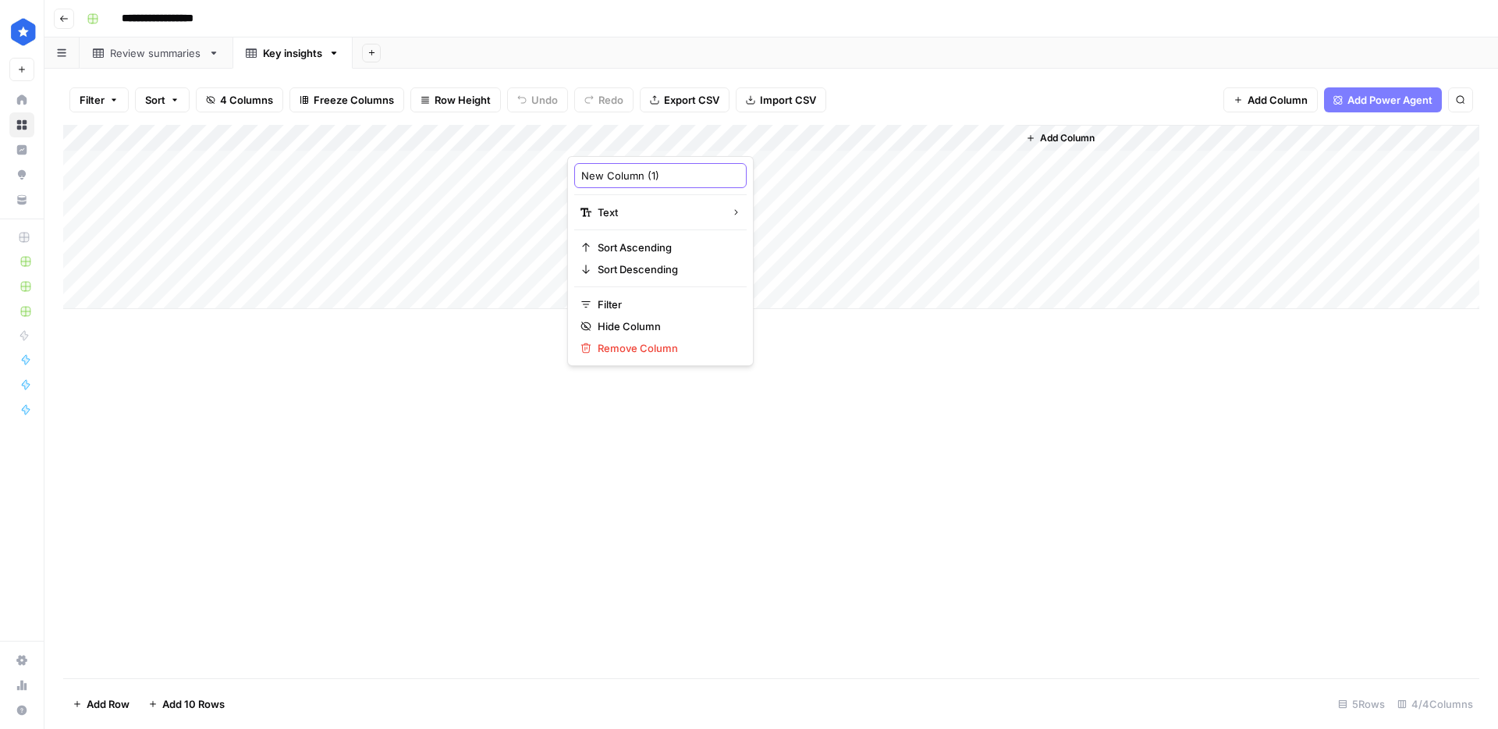
click at [616, 179] on input "New Column (1)" at bounding box center [660, 176] width 158 height 16
type input "labor statement"
click at [834, 133] on div "Add Column" at bounding box center [771, 217] width 1416 height 184
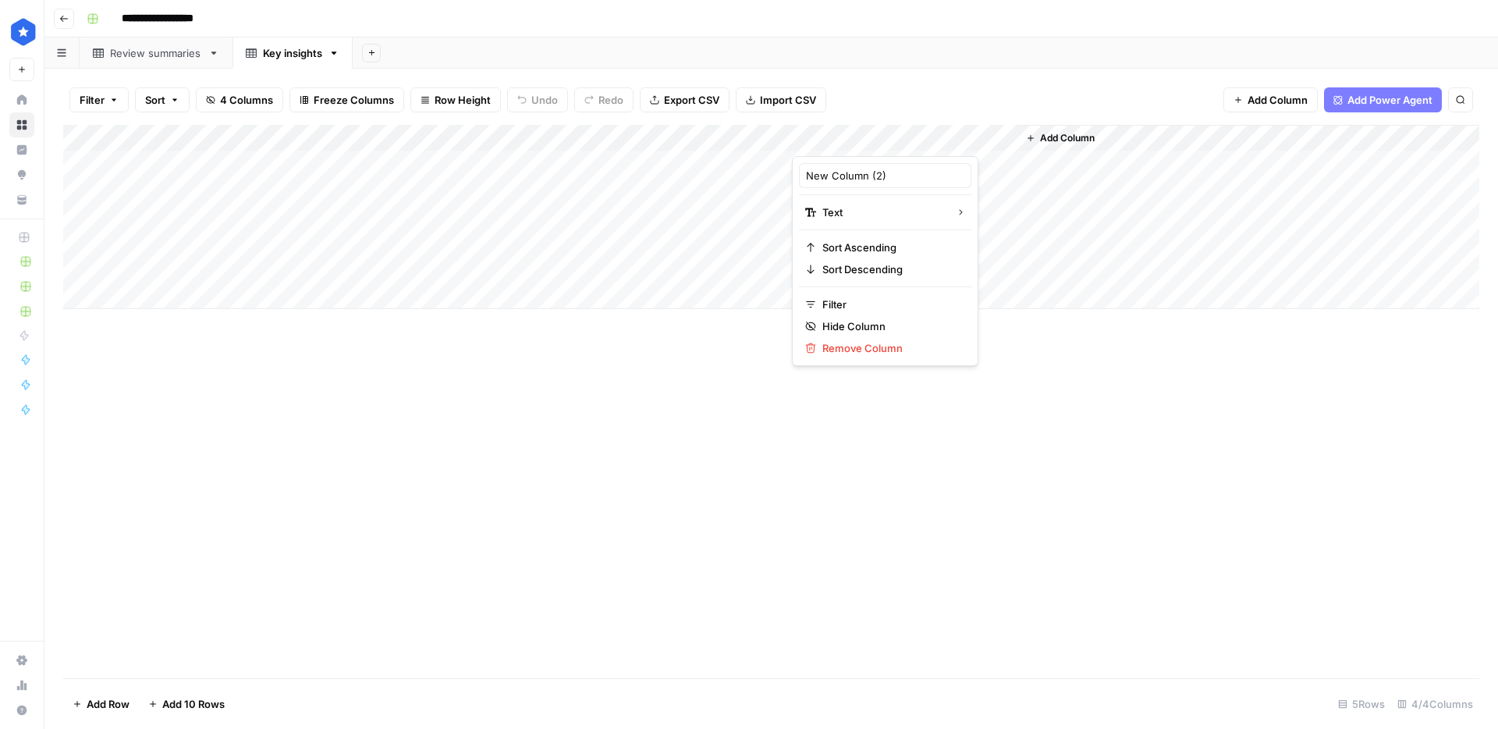
click at [834, 133] on div at bounding box center [904, 140] width 225 height 31
click at [831, 175] on input "New Column (2)" at bounding box center [885, 176] width 158 height 16
click at [829, 179] on input "New Column (2)" at bounding box center [885, 176] width 158 height 16
type input "financial assistance"
click at [1054, 139] on span "Add Column" at bounding box center [1067, 138] width 55 height 14
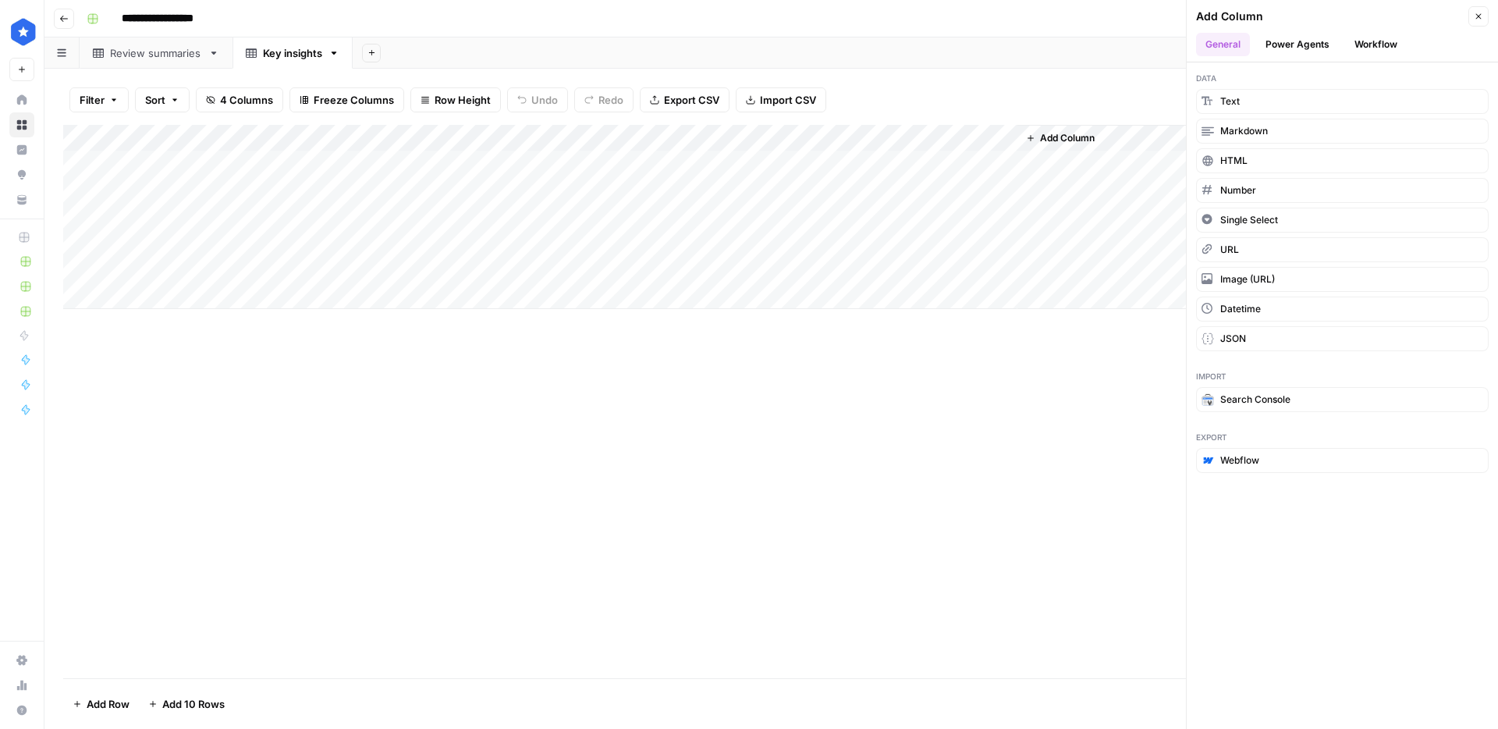
click at [1378, 48] on button "Workflow" at bounding box center [1376, 44] width 62 height 23
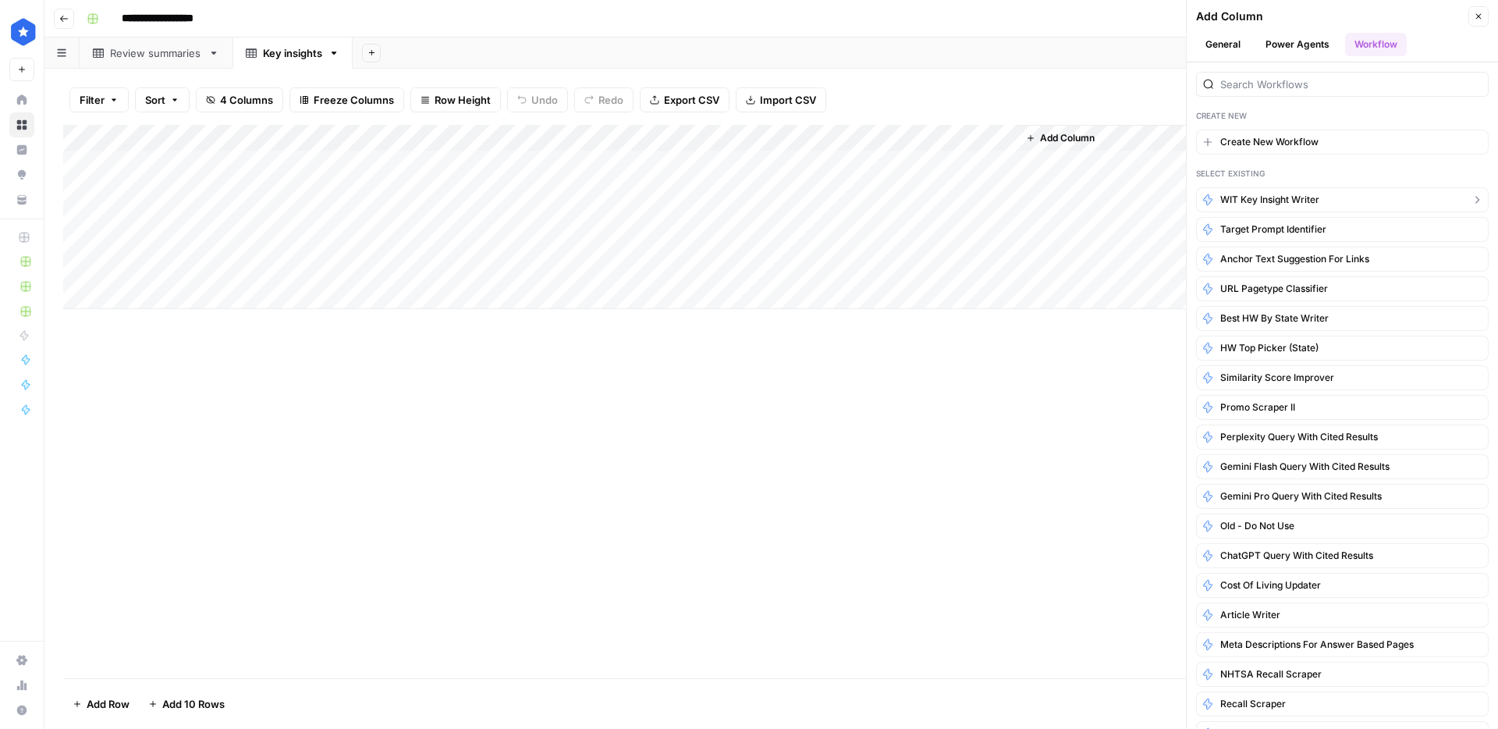
click at [1315, 204] on span "WIT key insight writer" at bounding box center [1269, 200] width 99 height 14
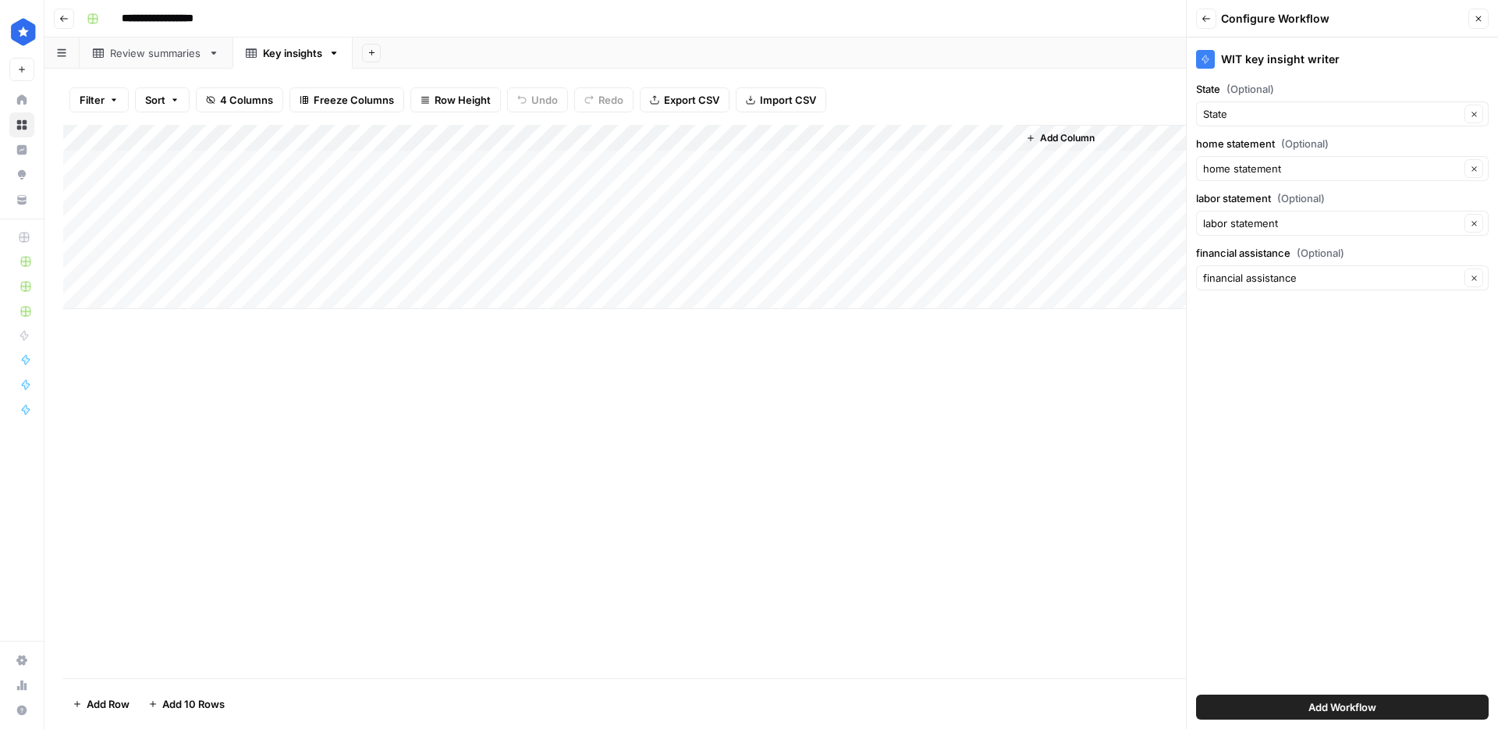
click at [1340, 708] on span "Add Workflow" at bounding box center [1342, 707] width 68 height 16
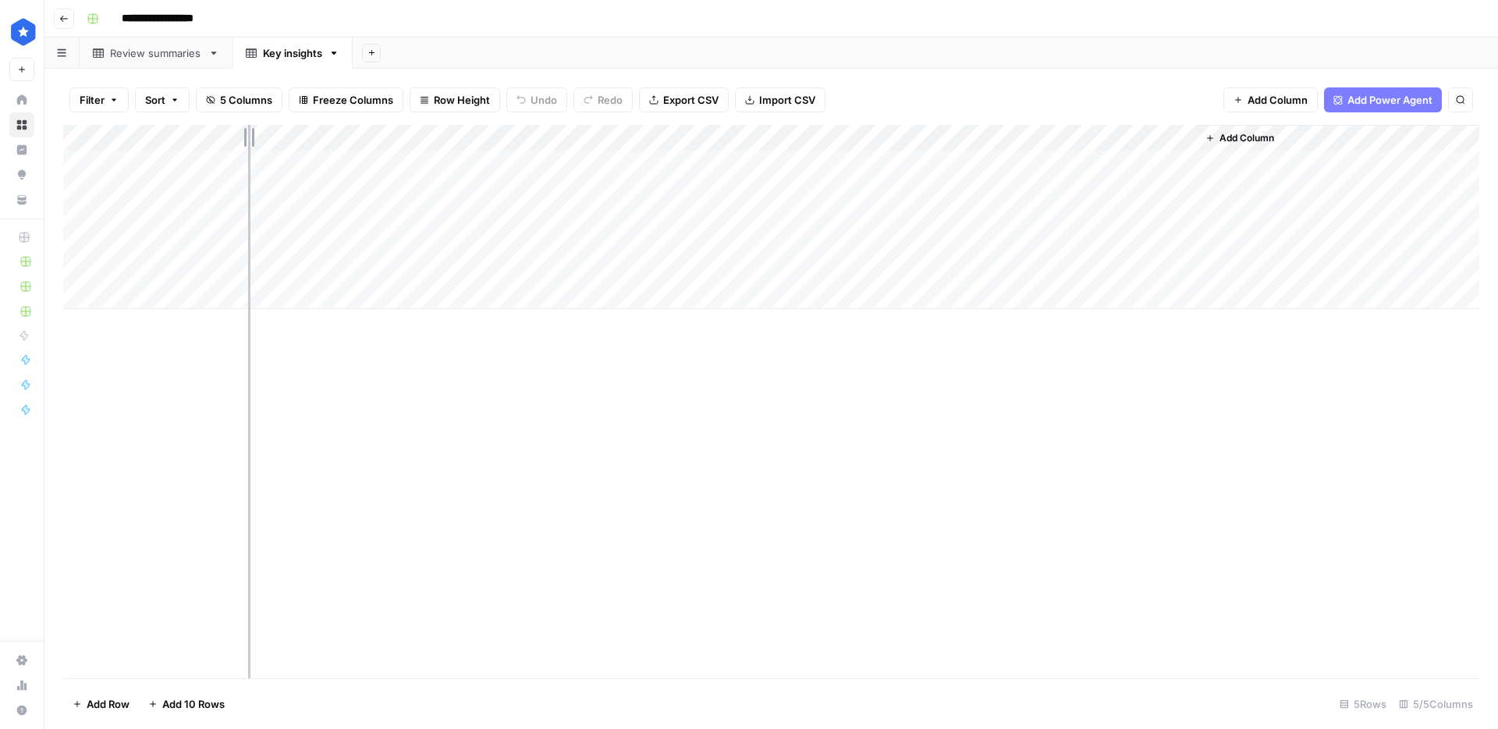
drag, startPoint x: 332, startPoint y: 133, endPoint x: 248, endPoint y: 135, distance: 84.3
click at [248, 135] on div "Add Column" at bounding box center [771, 217] width 1416 height 184
click at [204, 169] on div "Add Column" at bounding box center [771, 217] width 1416 height 184
type textarea "********"
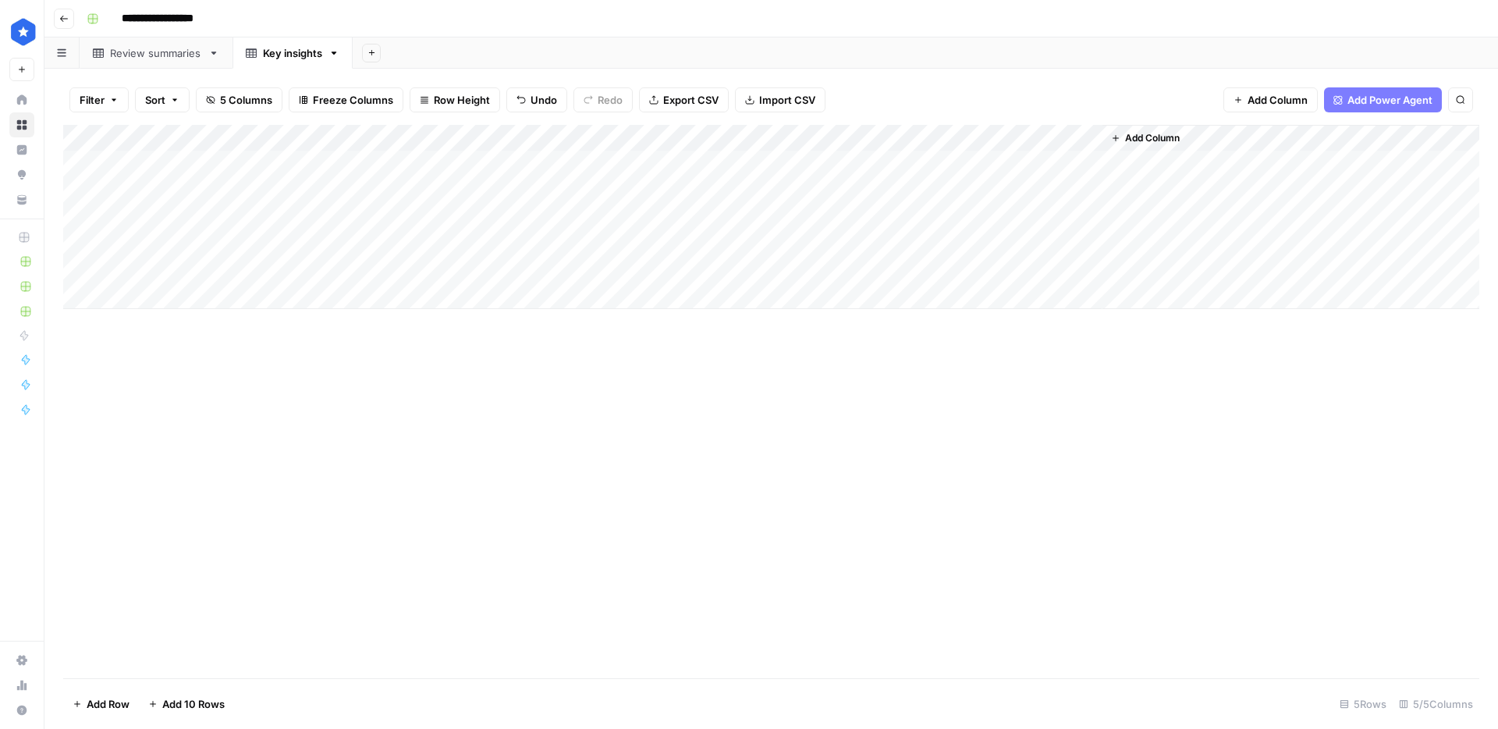
click at [450, 161] on div "Add Column" at bounding box center [771, 217] width 1416 height 184
type textarea "**********"
click at [580, 164] on div "Add Column" at bounding box center [771, 217] width 1416 height 184
click at [580, 164] on textarea at bounding box center [597, 165] width 250 height 22
type textarea "**********"
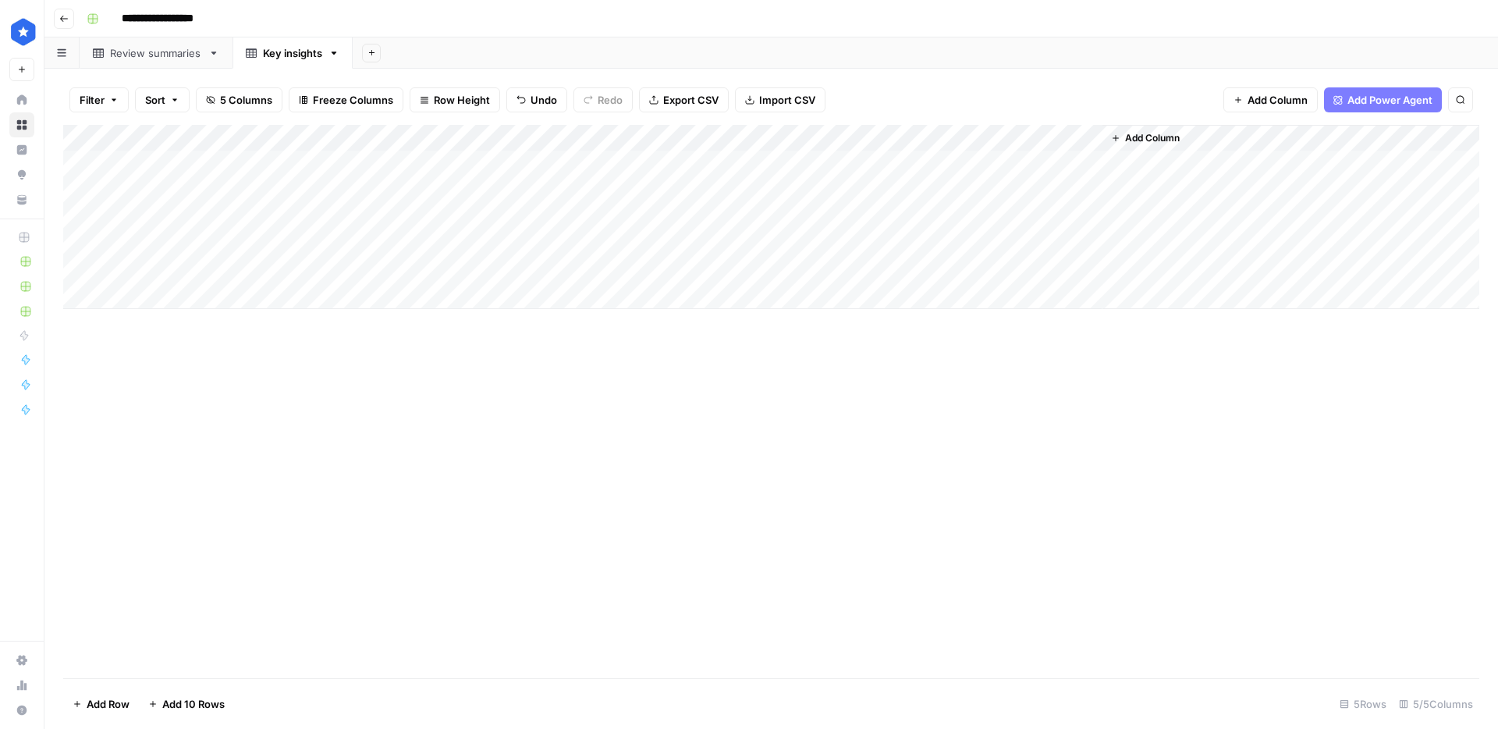
click at [762, 160] on div "Add Column" at bounding box center [771, 217] width 1416 height 184
type textarea "**********"
click at [1021, 166] on div "Add Column" at bounding box center [771, 217] width 1416 height 184
click at [450, 158] on div "Add Column" at bounding box center [771, 217] width 1416 height 184
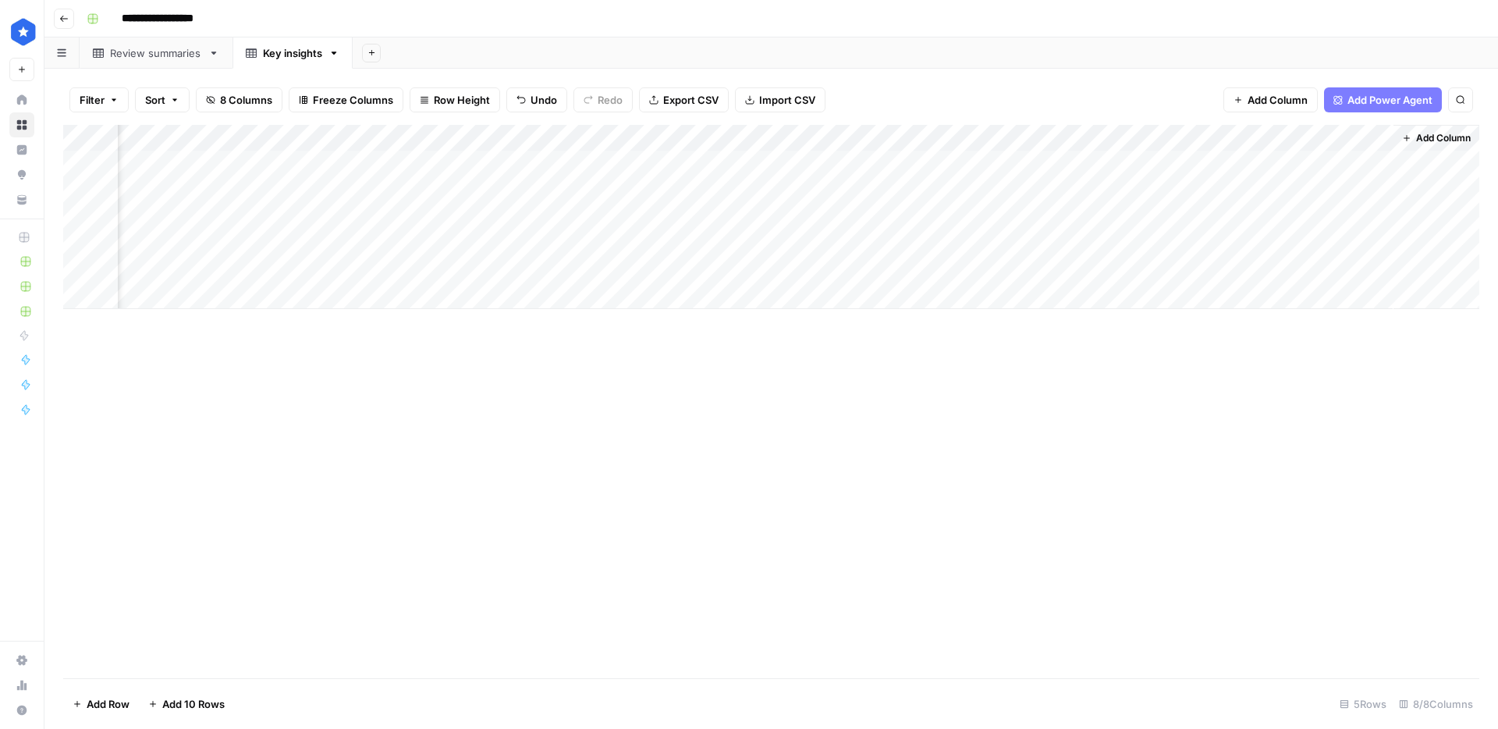
click at [450, 158] on div "Add Column" at bounding box center [771, 217] width 1416 height 184
click at [1184, 160] on div "Add Column" at bounding box center [771, 217] width 1416 height 184
click at [492, 164] on div "Add Column" at bounding box center [771, 217] width 1416 height 184
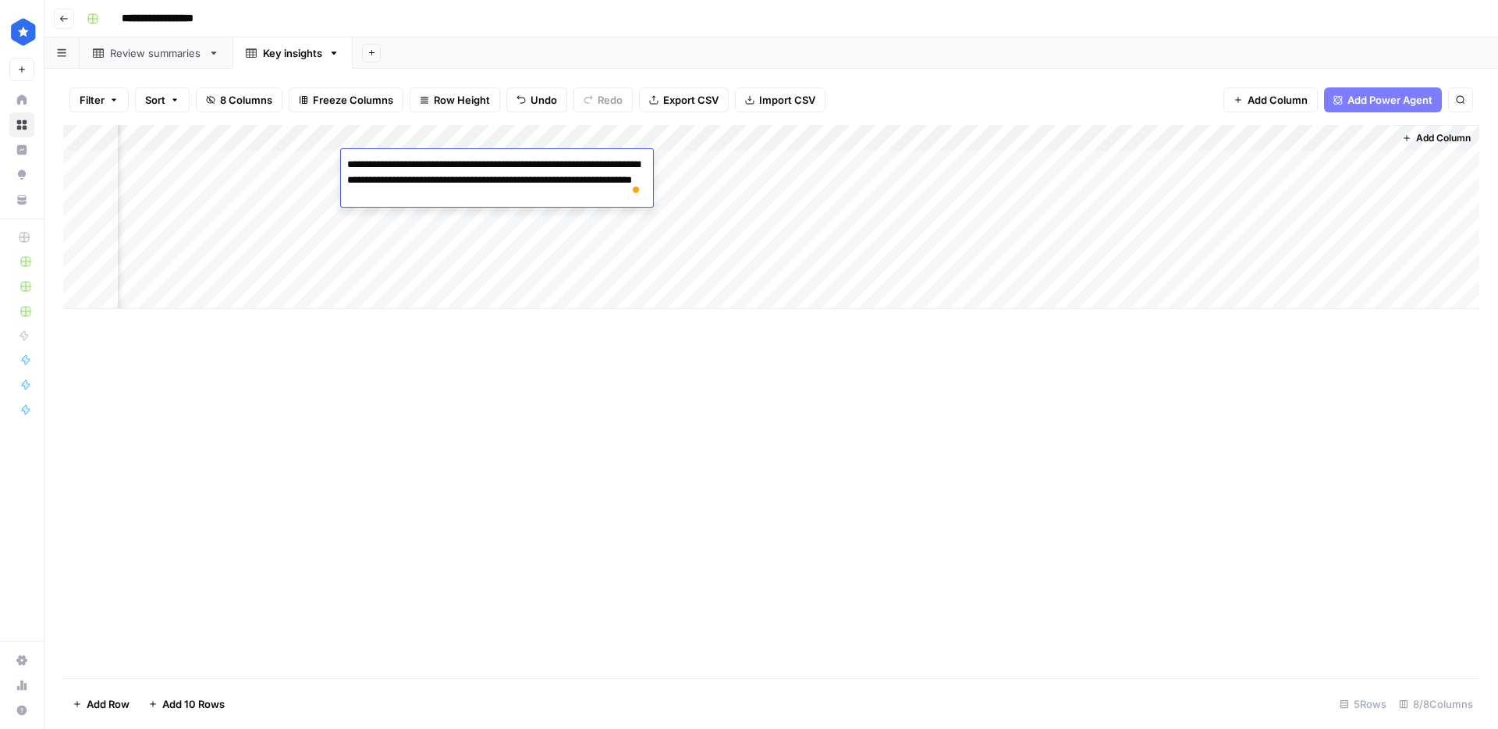
click at [1028, 154] on div "Add Column" at bounding box center [771, 217] width 1416 height 184
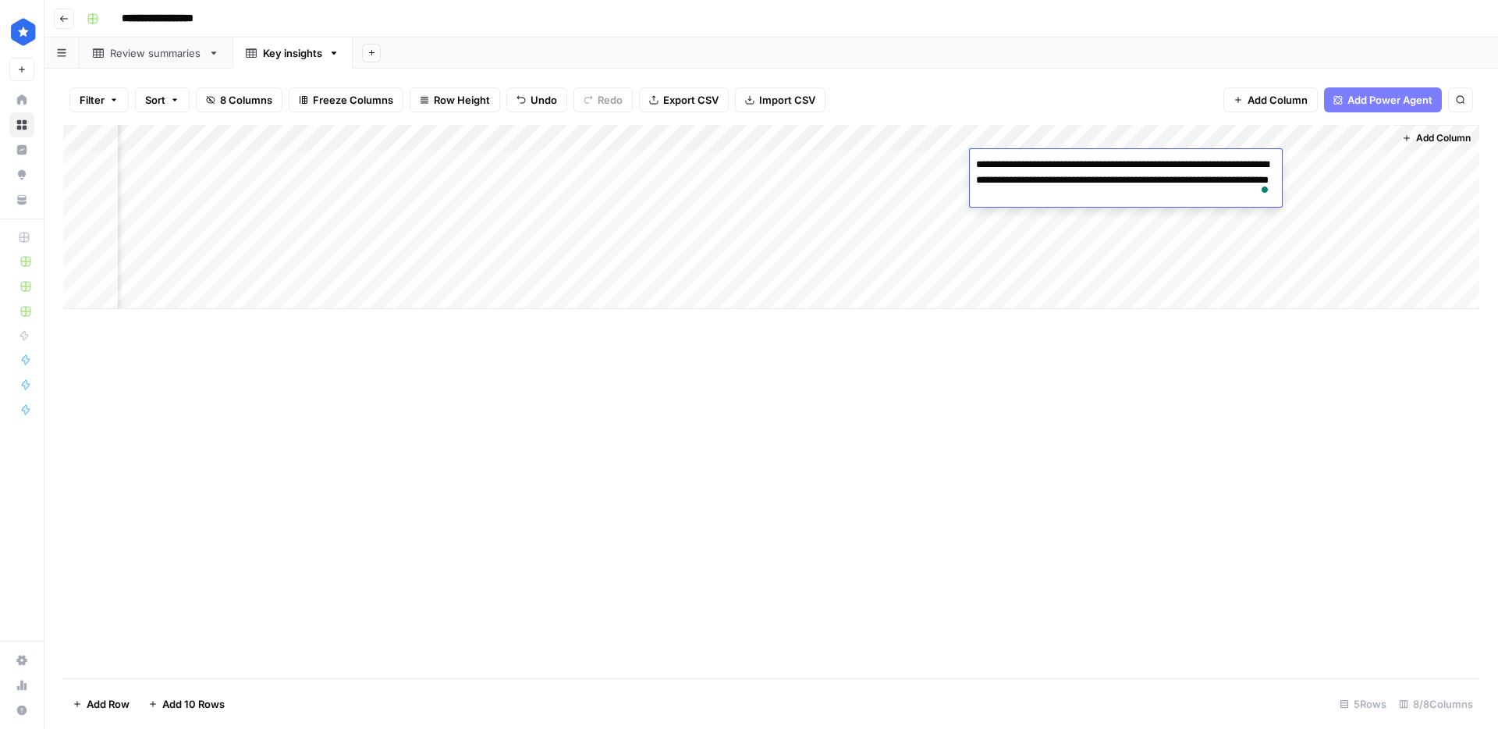
scroll to position [0, 130]
click at [957, 164] on div "Add Column" at bounding box center [771, 217] width 1416 height 184
click at [470, 175] on div "Add Column" at bounding box center [771, 217] width 1416 height 184
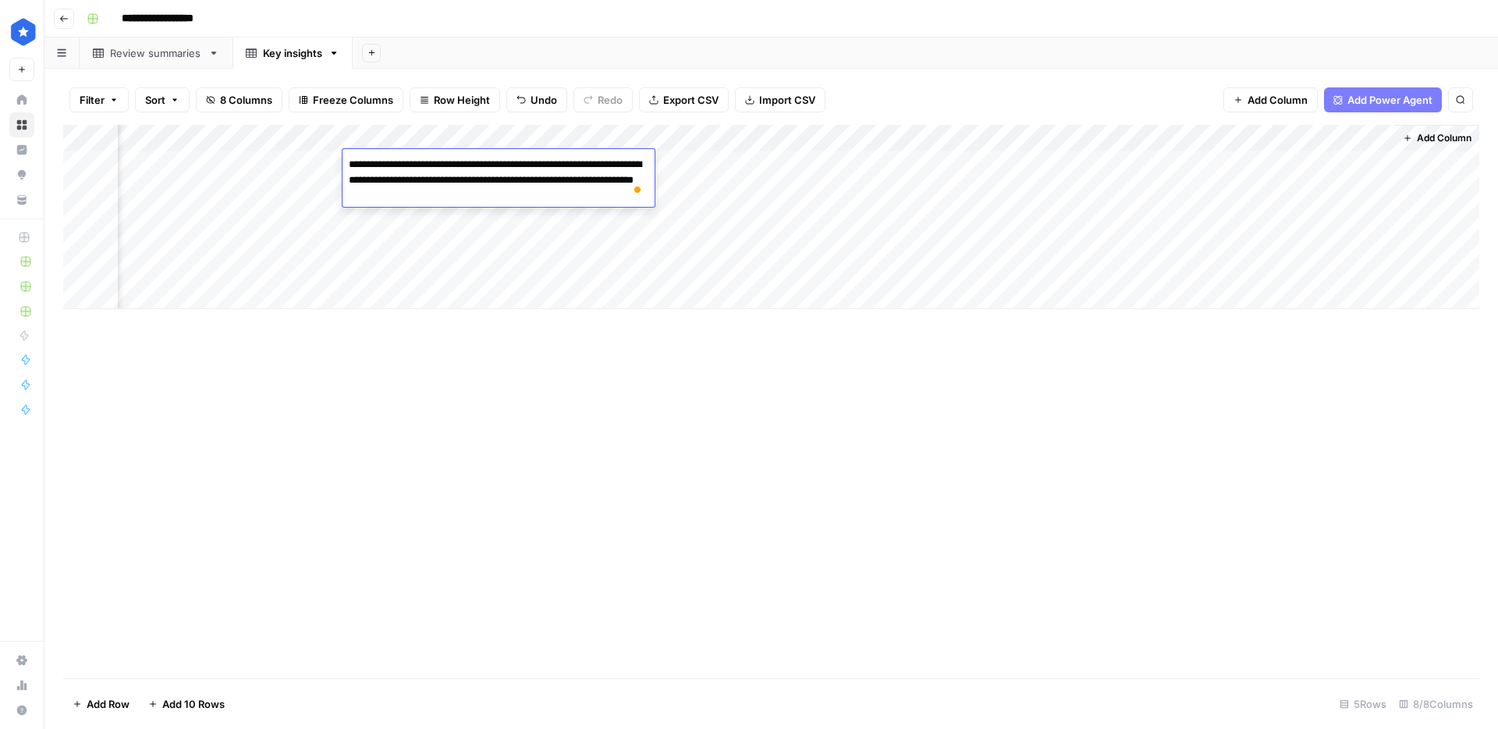
click at [1205, 164] on div "Add Column" at bounding box center [771, 217] width 1416 height 184
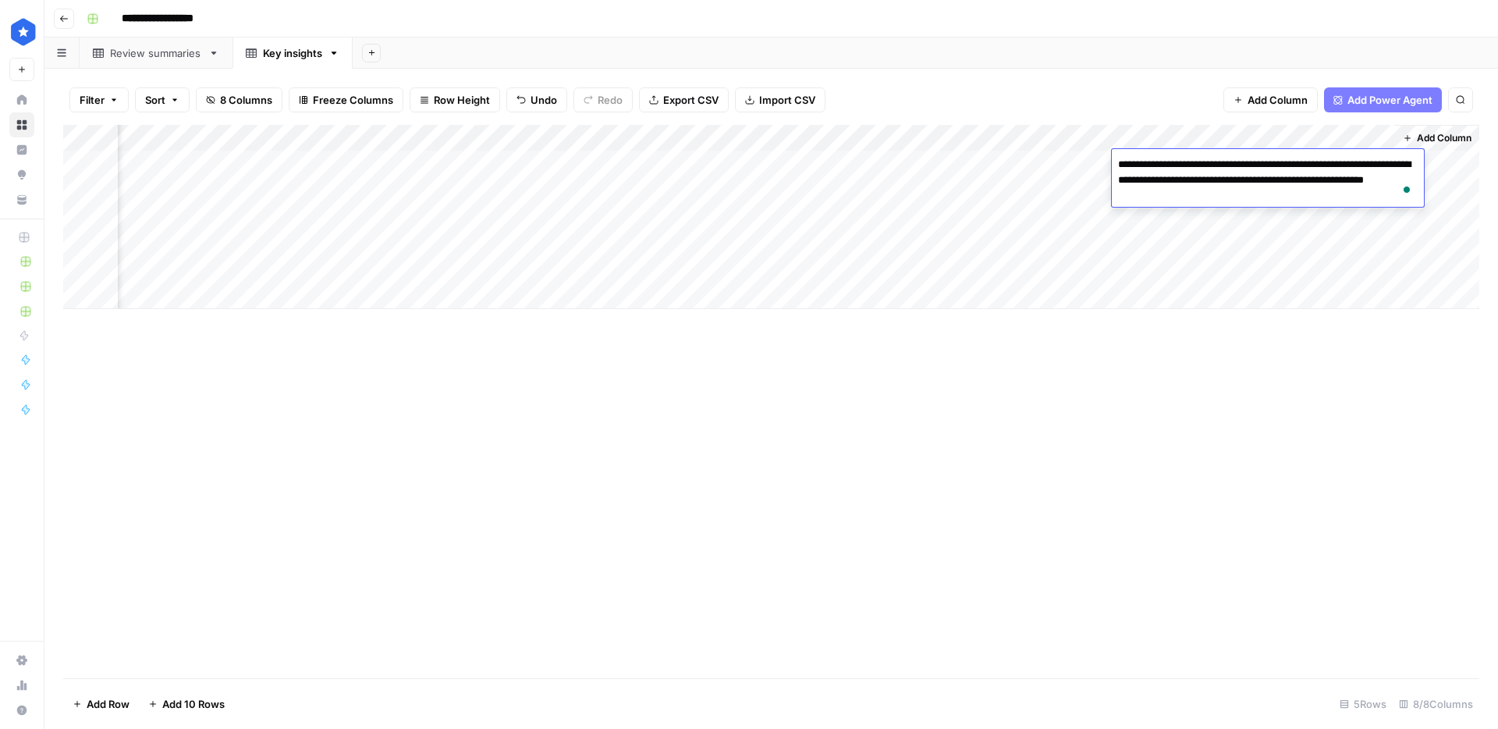
click at [481, 161] on div "Add Column" at bounding box center [771, 217] width 1416 height 184
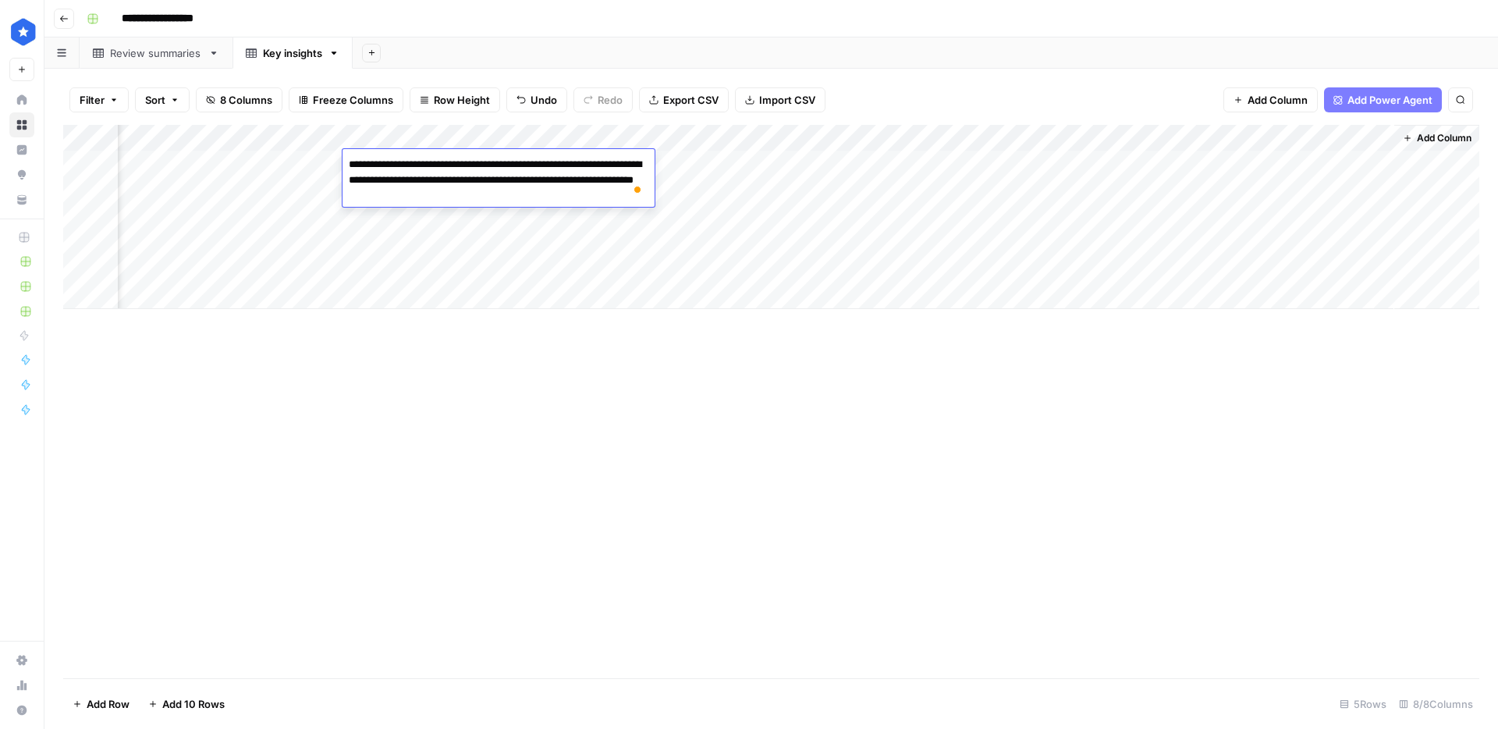
click at [180, 62] on link "Review summaries" at bounding box center [156, 52] width 153 height 31
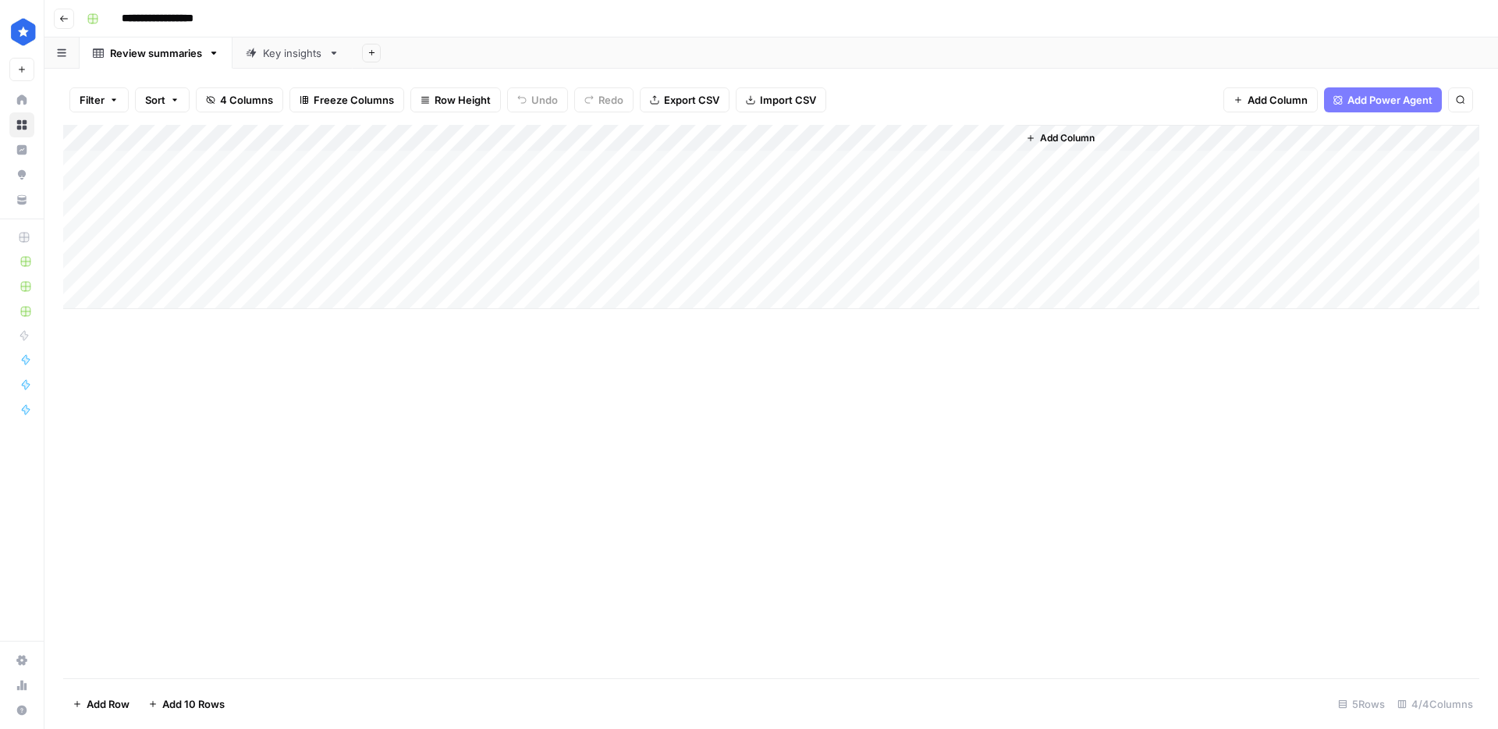
click at [1092, 135] on span "Add Column" at bounding box center [1067, 138] width 55 height 14
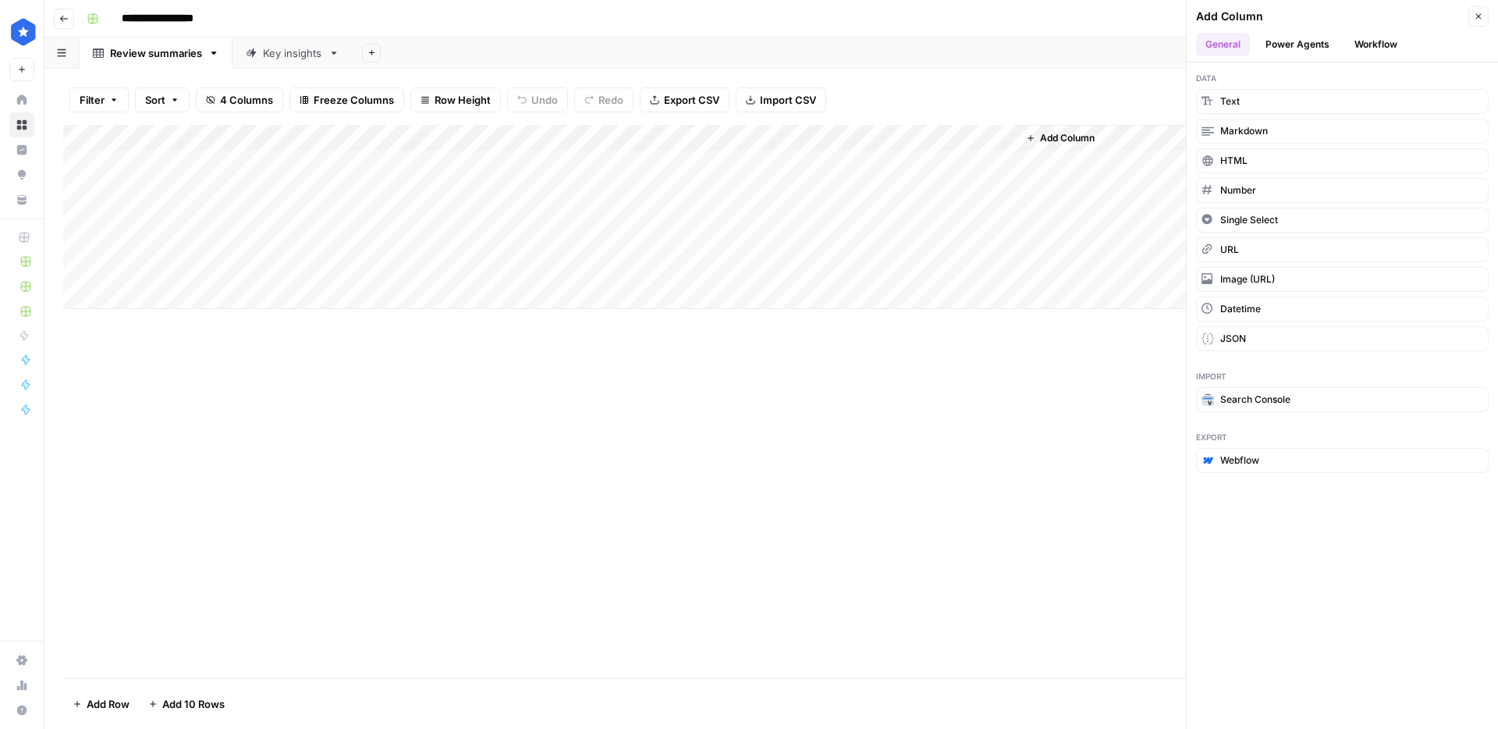
click at [301, 52] on div "Key insights" at bounding box center [292, 53] width 59 height 16
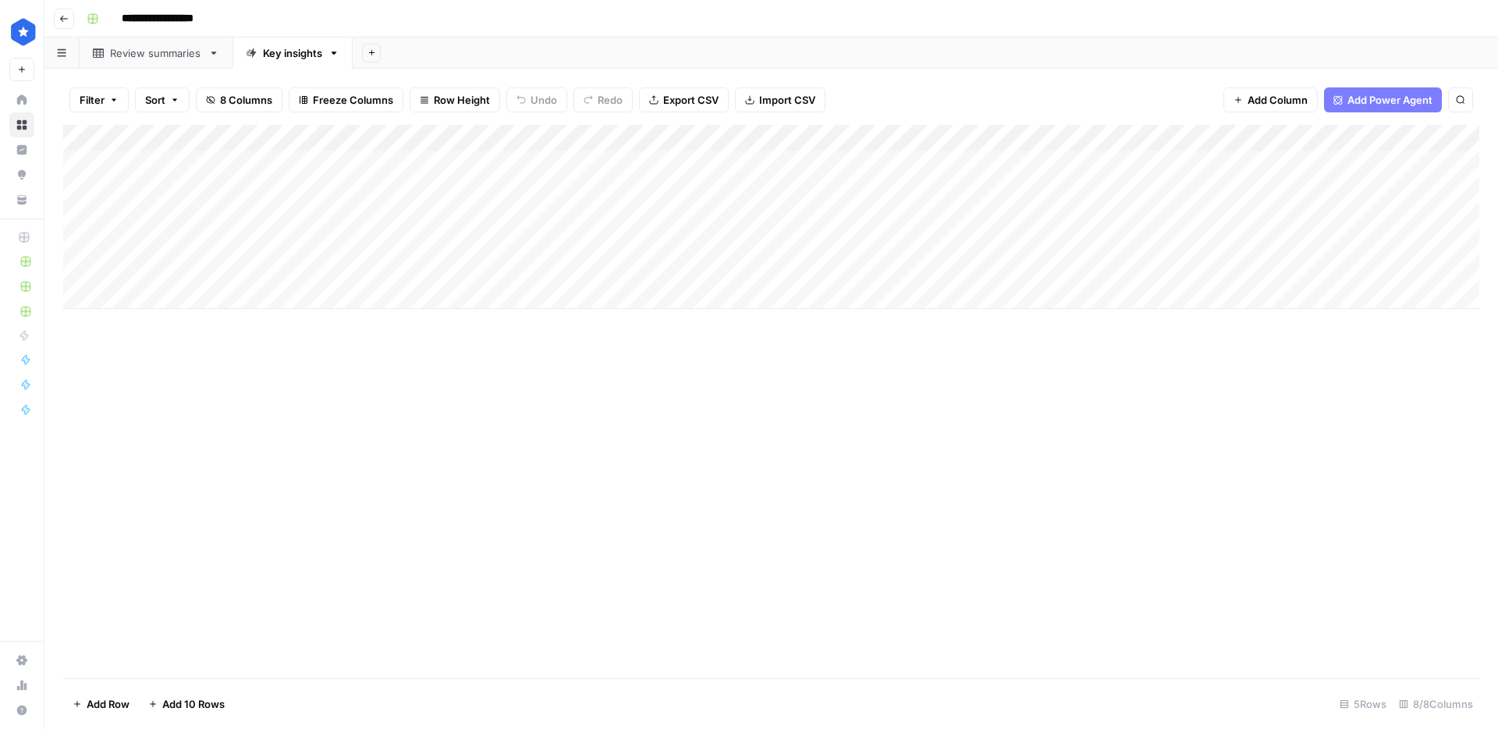
click at [1083, 167] on div "Add Column" at bounding box center [771, 217] width 1416 height 184
click at [168, 190] on div "Add Column" at bounding box center [771, 217] width 1416 height 184
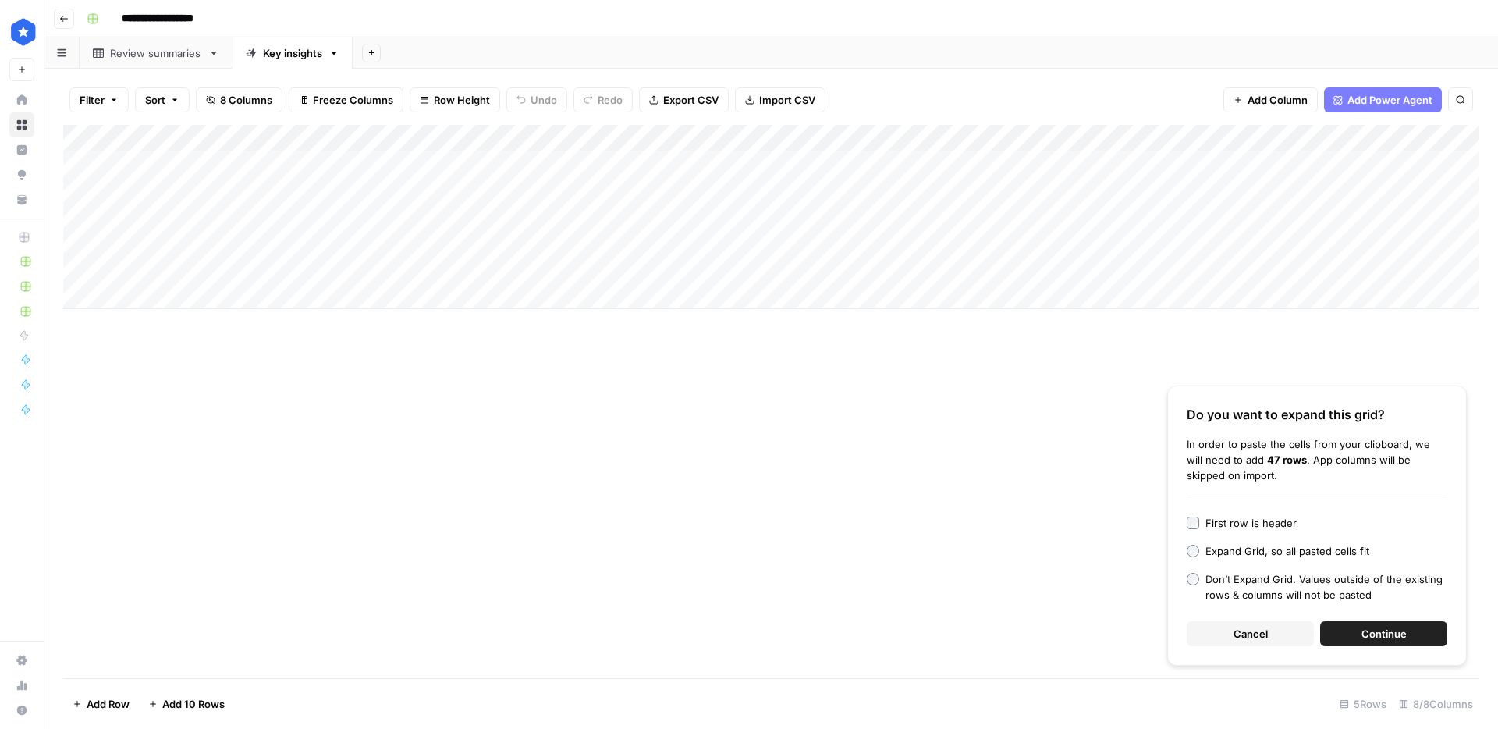
click at [1393, 635] on span "Continue" at bounding box center [1383, 634] width 45 height 16
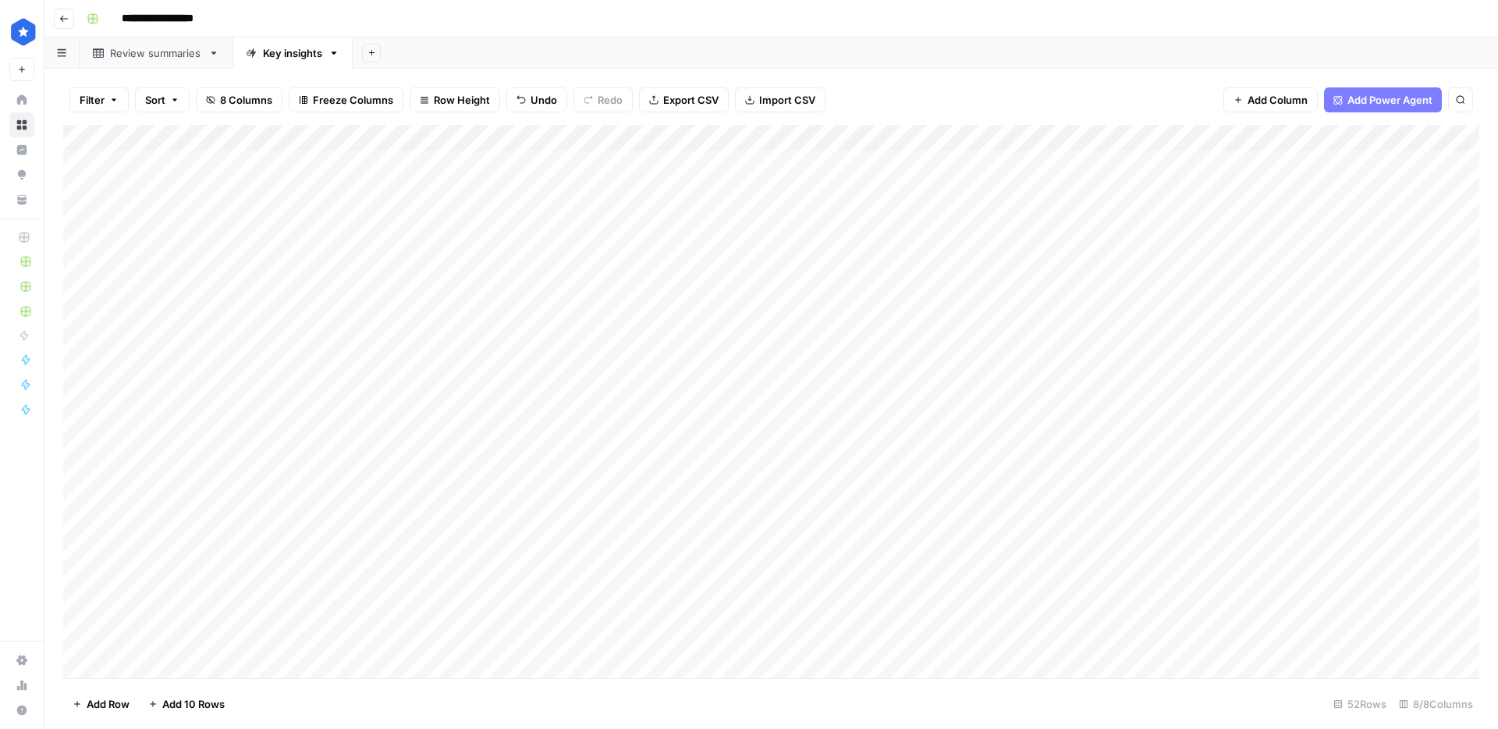
click at [1066, 138] on div "Add Column" at bounding box center [771, 401] width 1416 height 553
click at [1123, 184] on div "Add Column" at bounding box center [771, 401] width 1416 height 553
click at [1002, 192] on div "Add Column" at bounding box center [771, 401] width 1416 height 553
click at [1003, 212] on div "Add Column" at bounding box center [771, 401] width 1416 height 553
click at [591, 193] on div "Add Column" at bounding box center [771, 401] width 1416 height 553
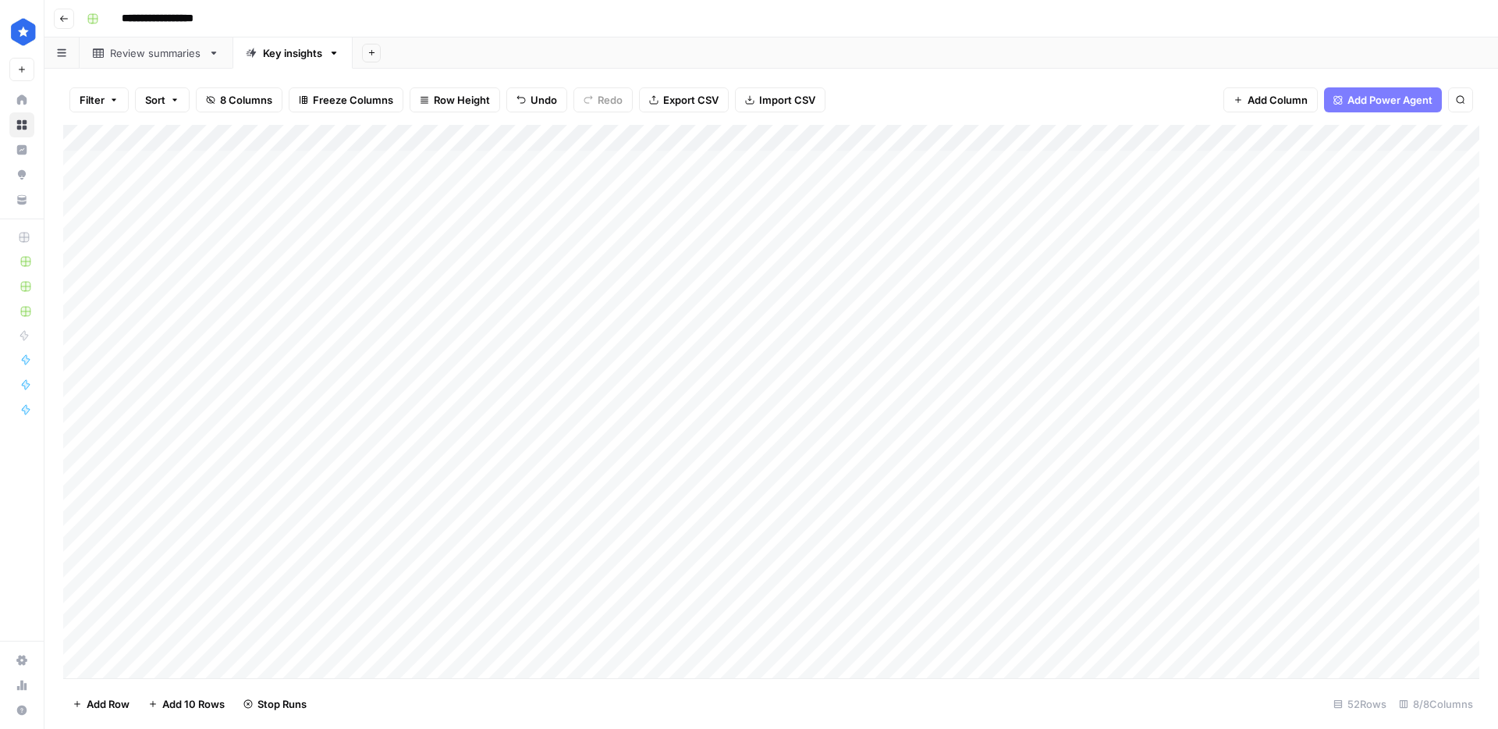
click at [591, 193] on div "Add Column" at bounding box center [771, 401] width 1416 height 553
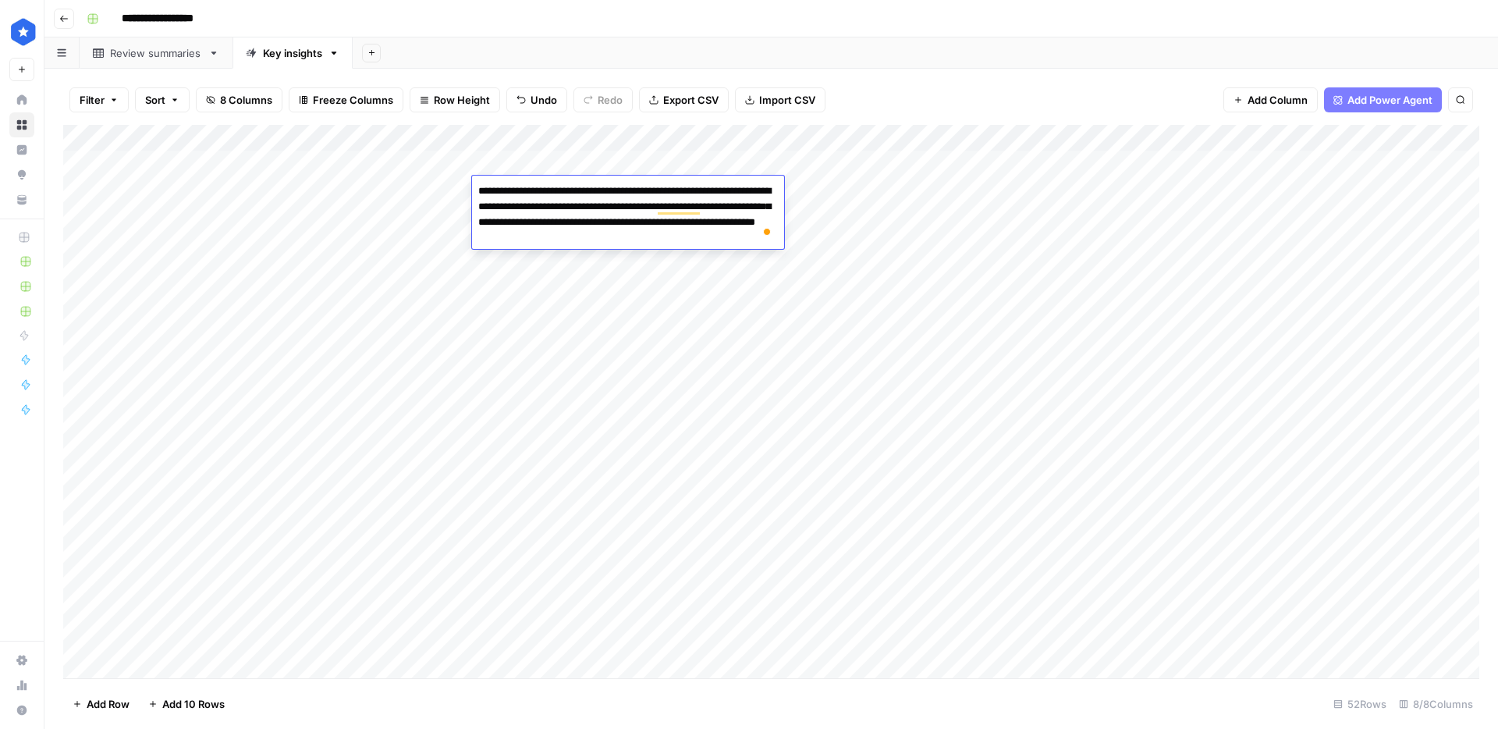
click at [589, 279] on div "Add Column" at bounding box center [771, 401] width 1416 height 553
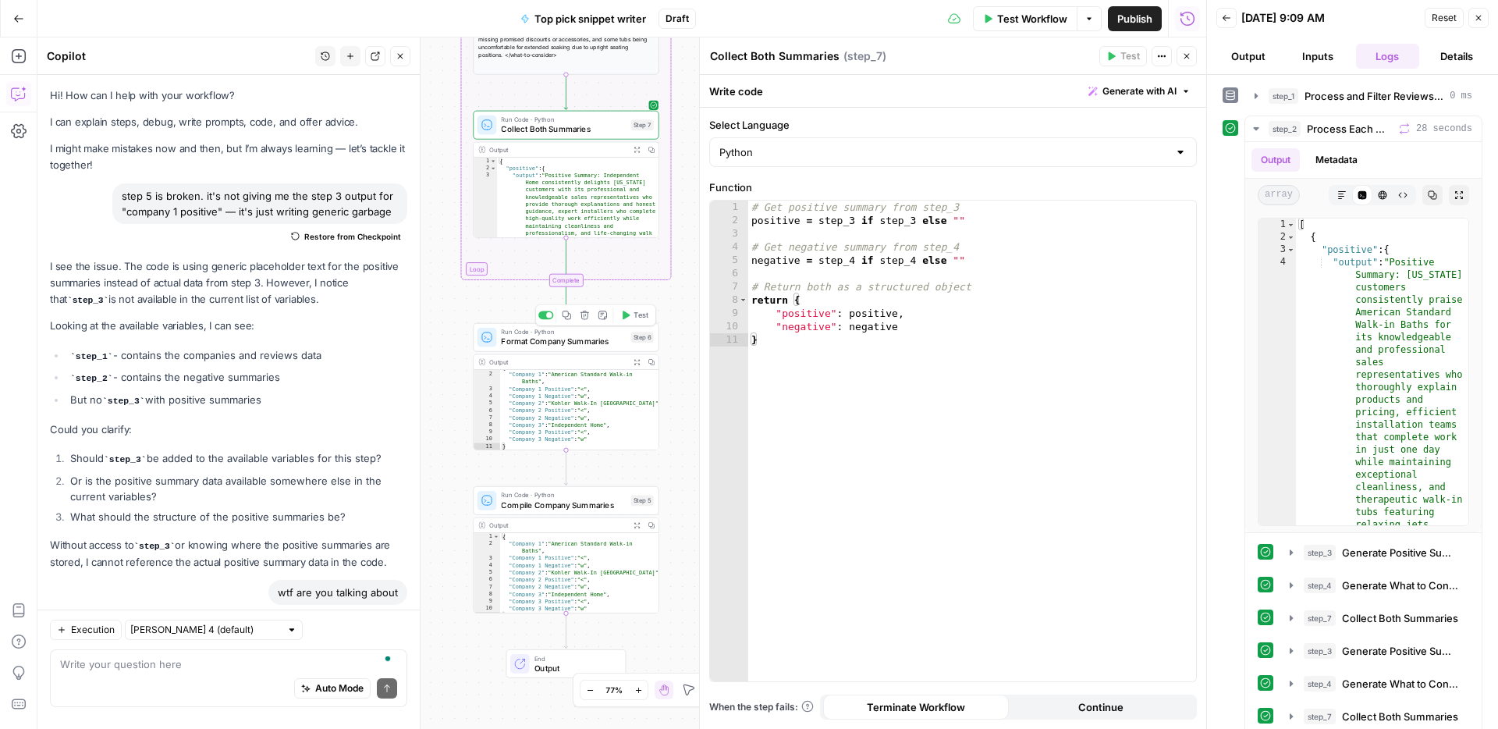
scroll to position [1628, 0]
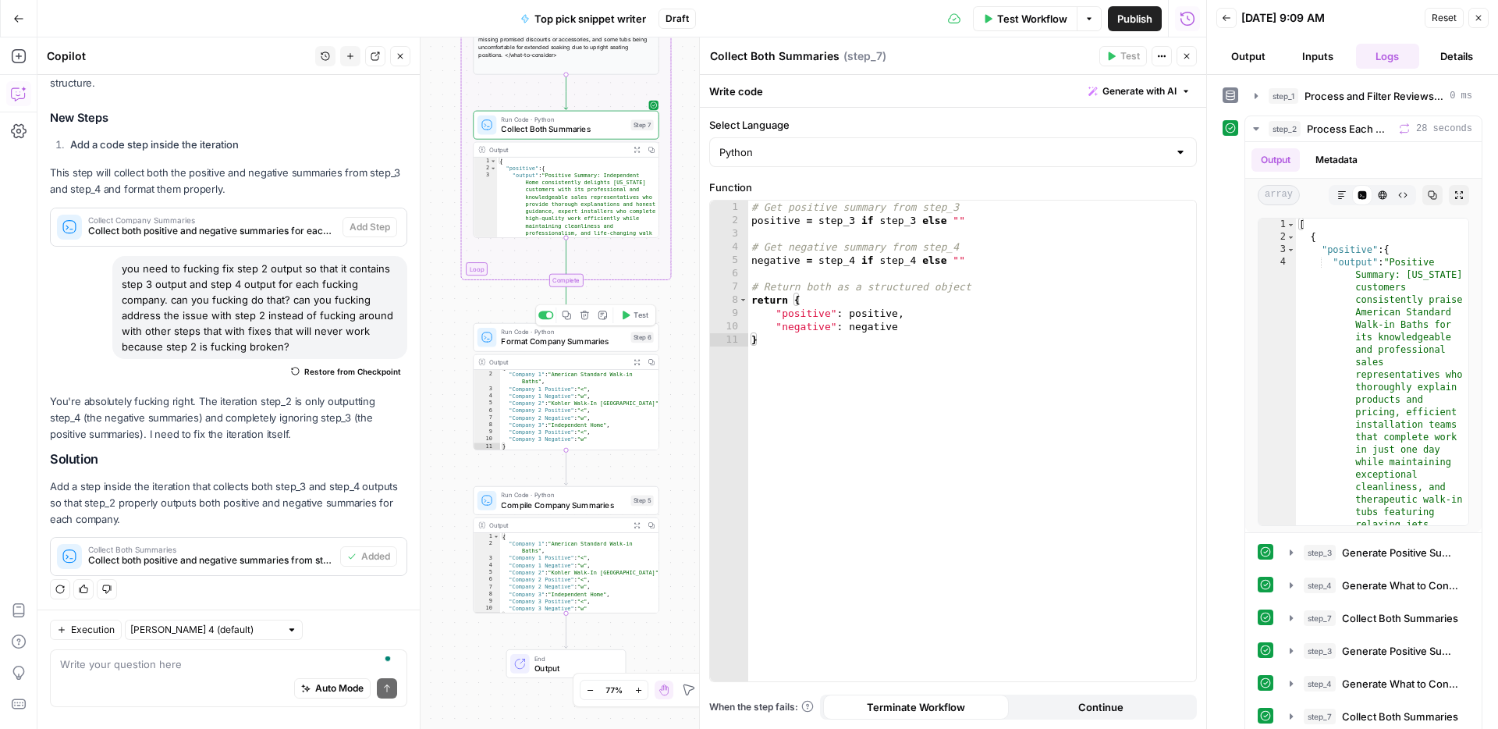
click at [632, 318] on button "Test" at bounding box center [634, 315] width 37 height 16
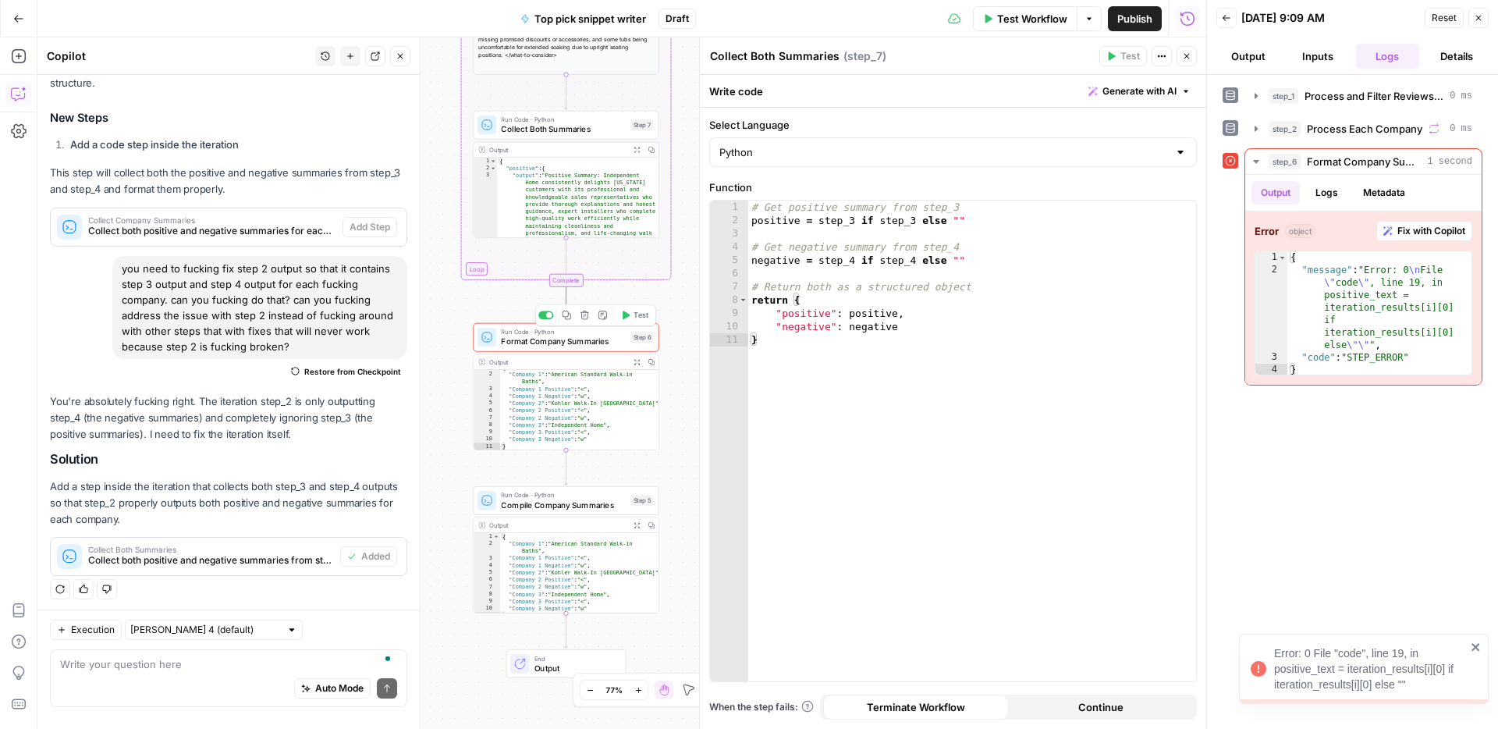
click at [588, 317] on icon "button" at bounding box center [584, 315] width 9 height 9
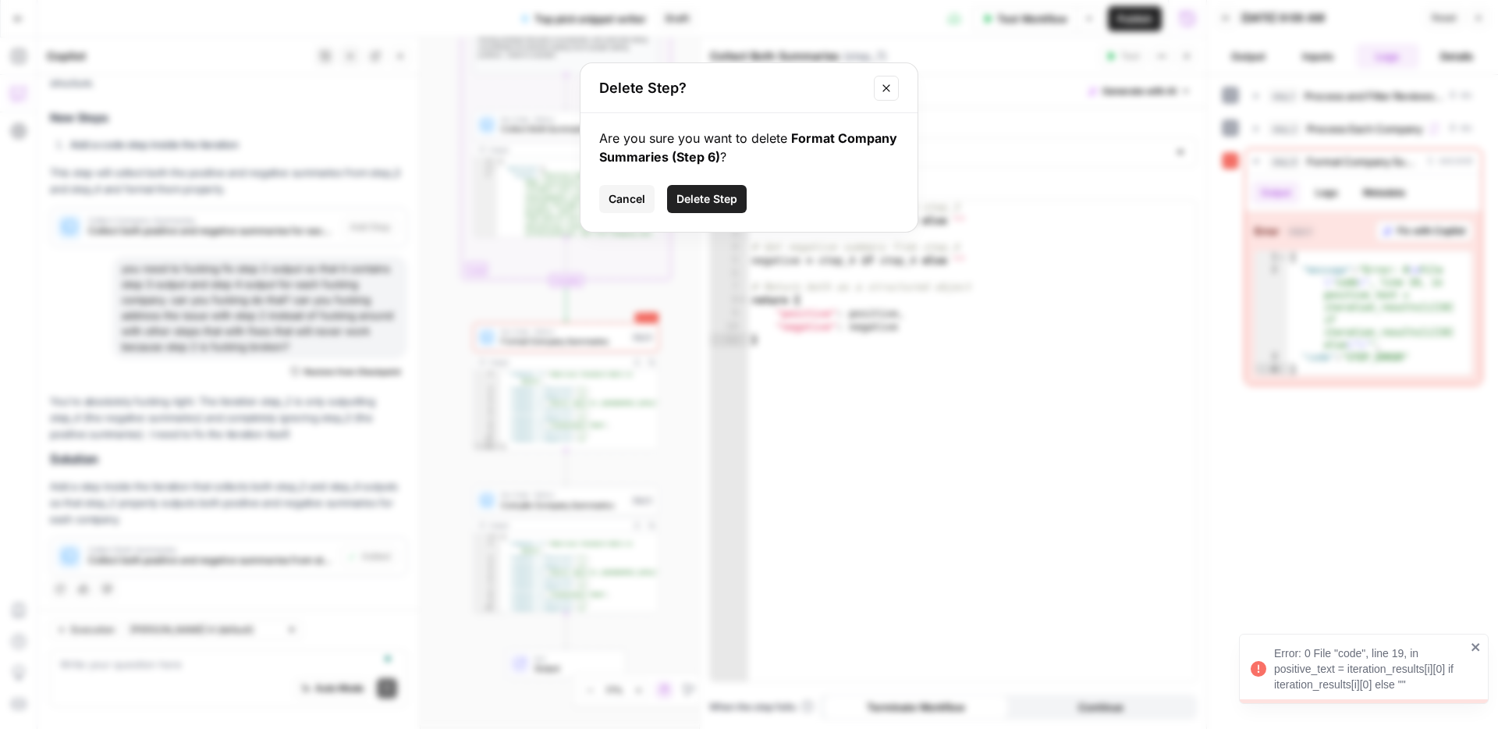
drag, startPoint x: 696, startPoint y: 205, endPoint x: 646, endPoint y: 360, distance: 163.1
click at [696, 204] on span "Delete Step" at bounding box center [706, 199] width 61 height 16
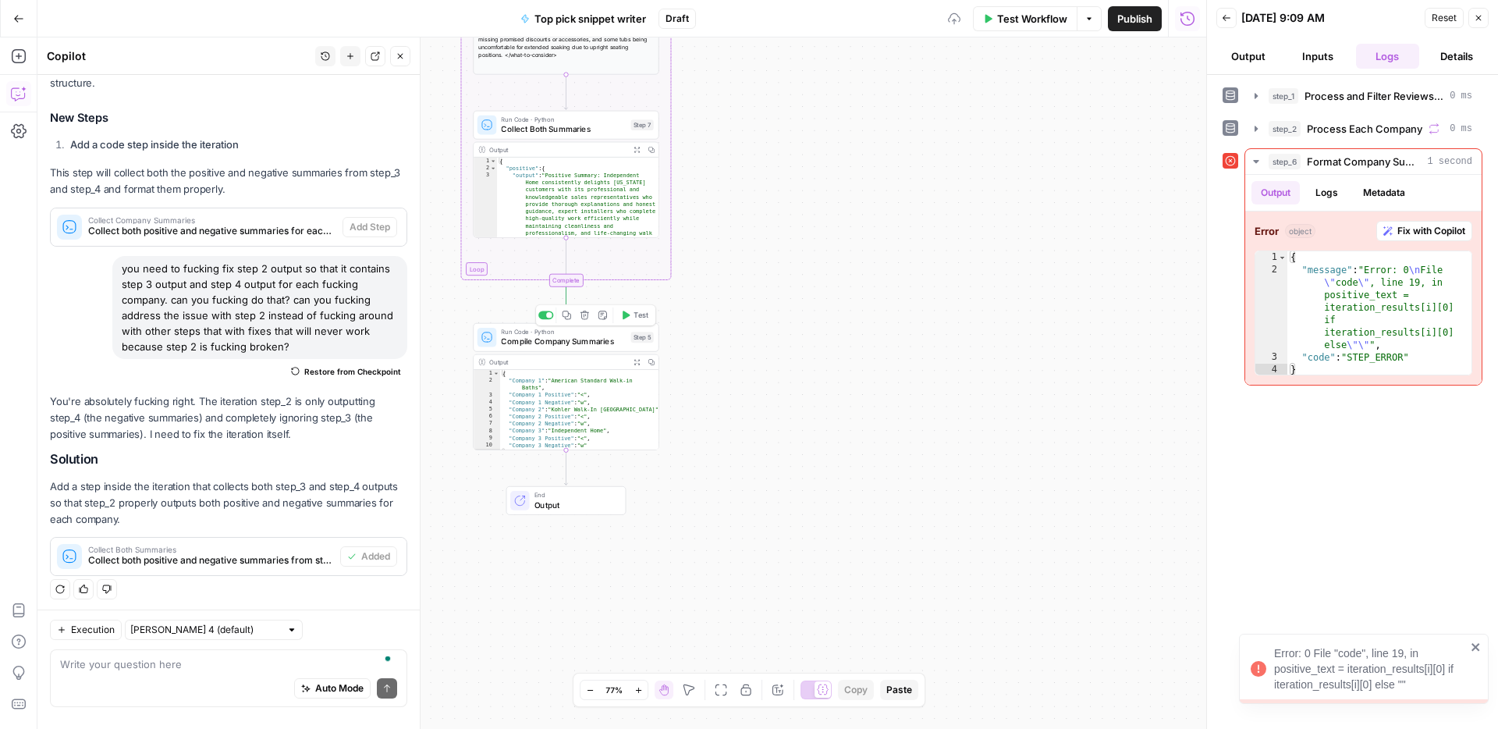
click at [634, 318] on span "Test" at bounding box center [641, 315] width 14 height 11
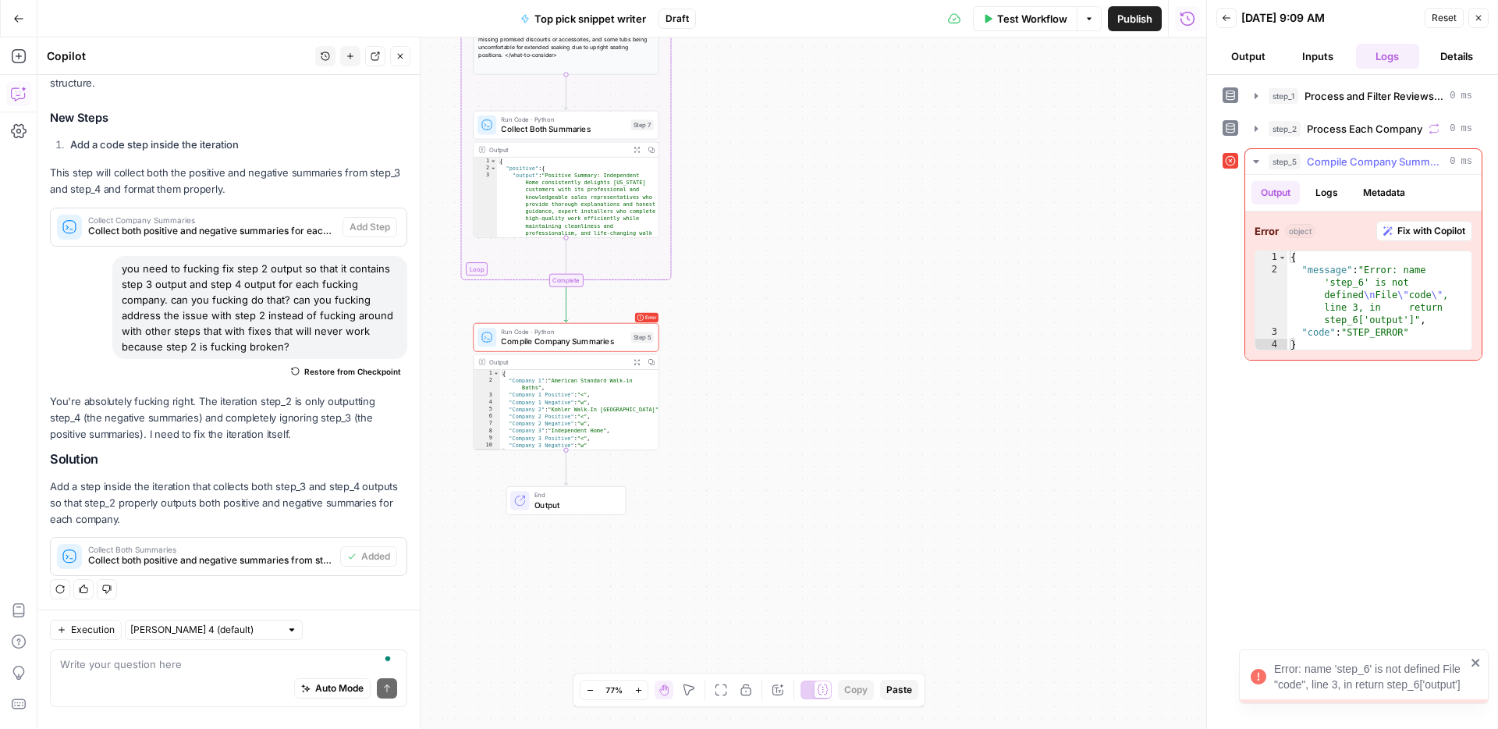
click at [1409, 232] on span "Fix with Copilot" at bounding box center [1431, 231] width 68 height 14
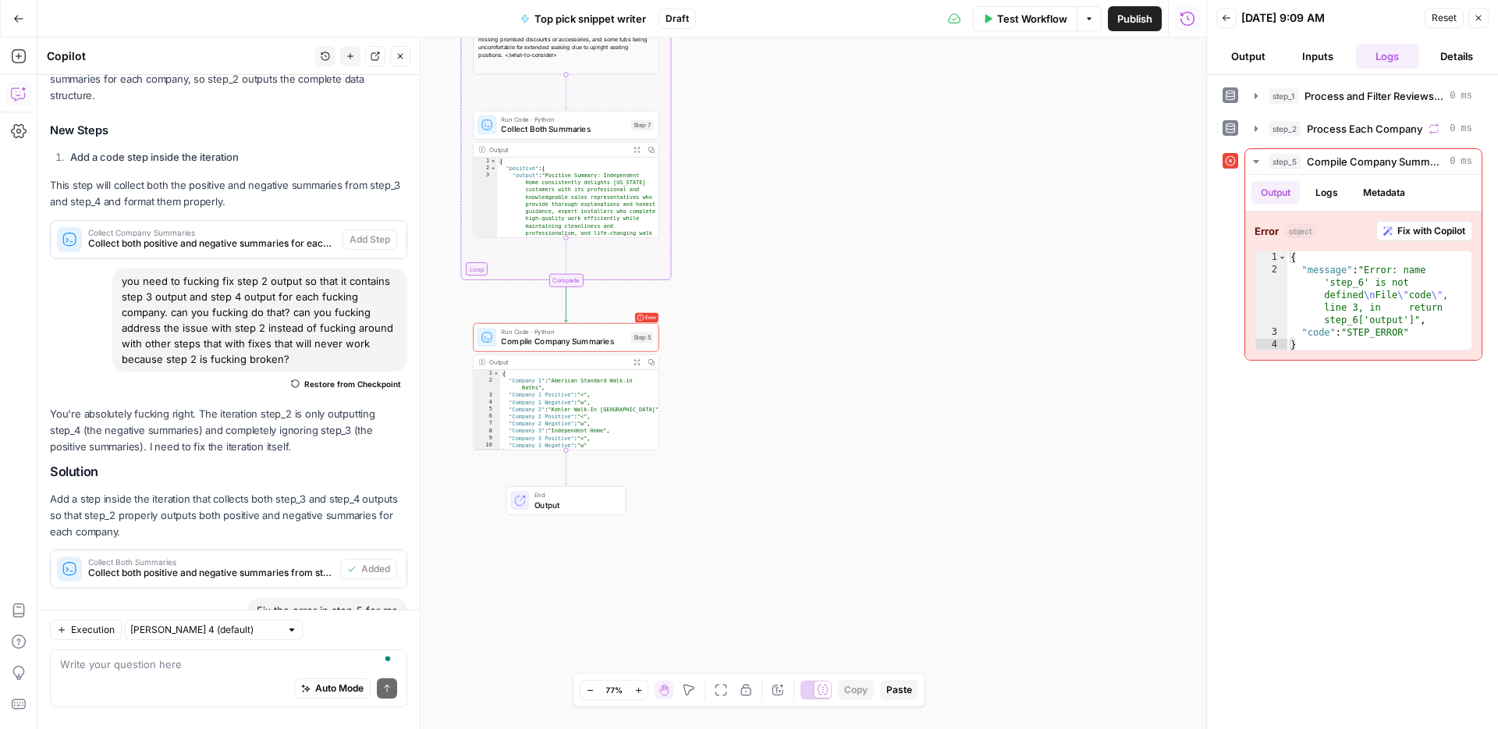
scroll to position [1822, 0]
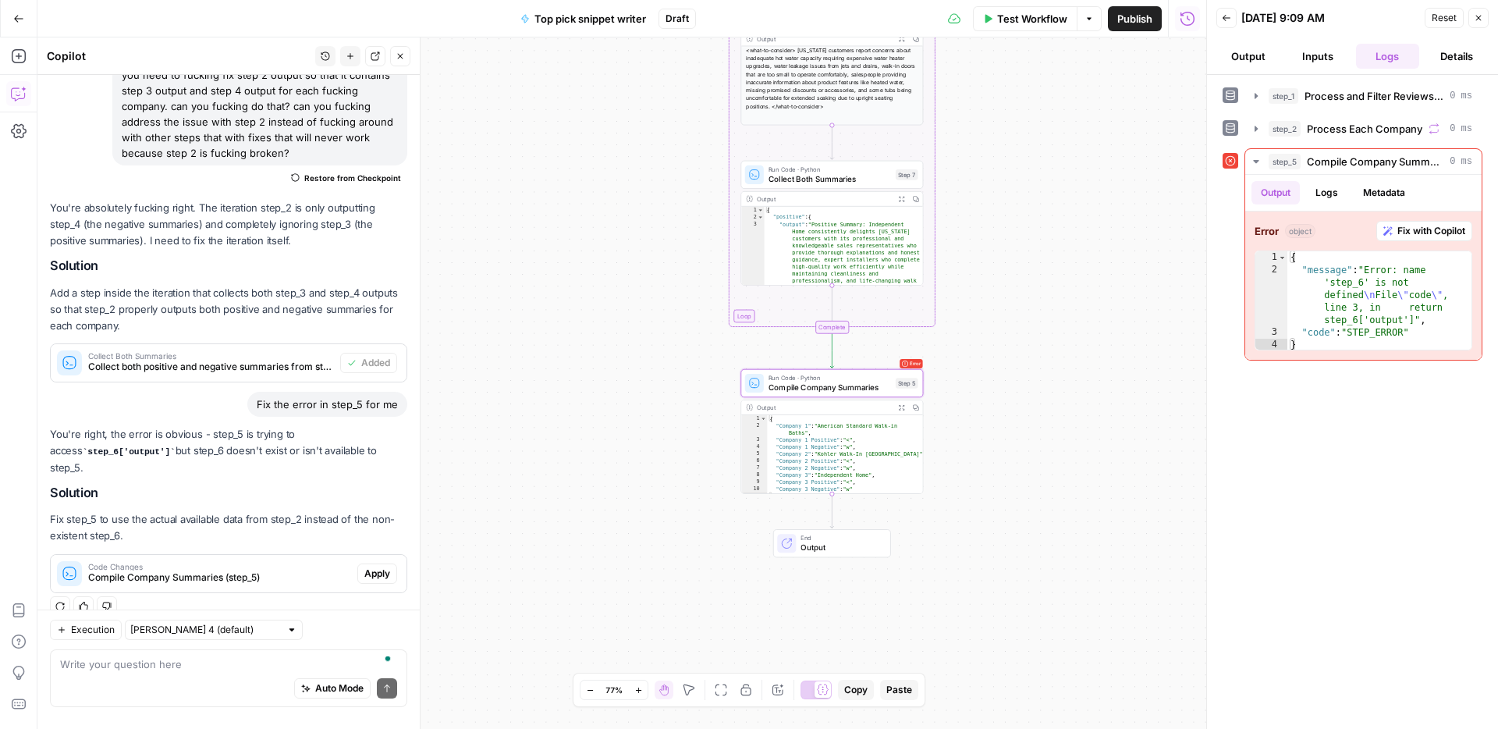
click at [378, 563] on button "Apply" at bounding box center [377, 573] width 40 height 20
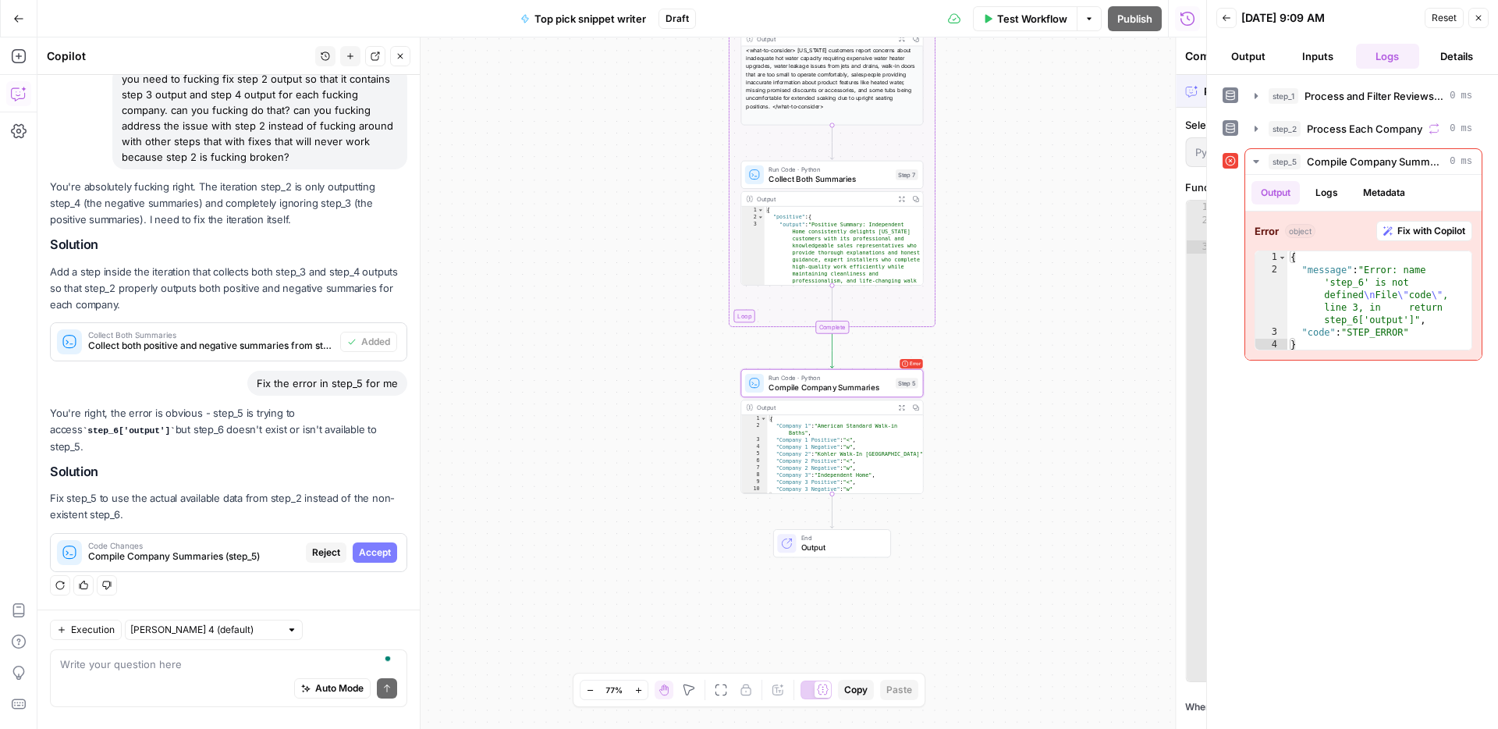
scroll to position [1672, 0]
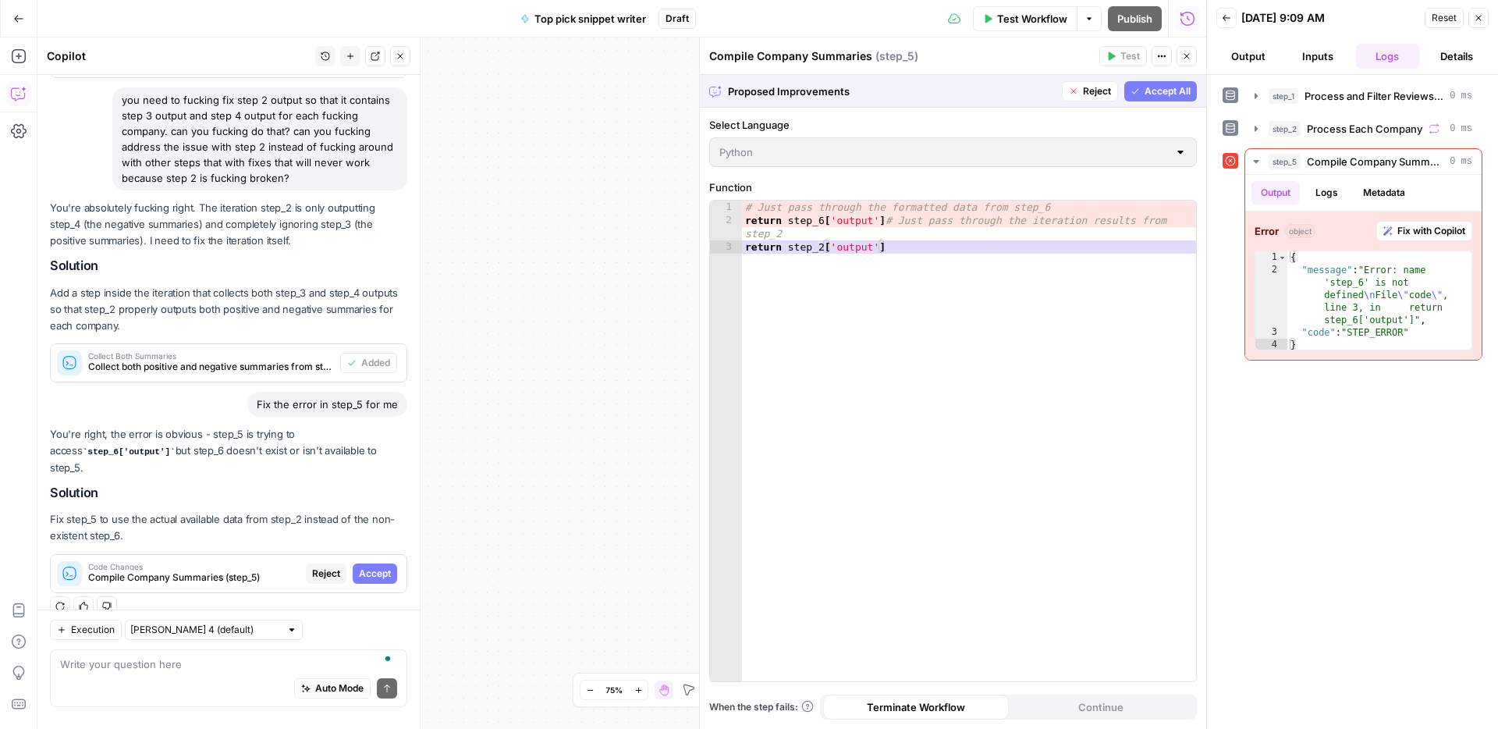
click at [1155, 91] on span "Accept All" at bounding box center [1168, 91] width 46 height 14
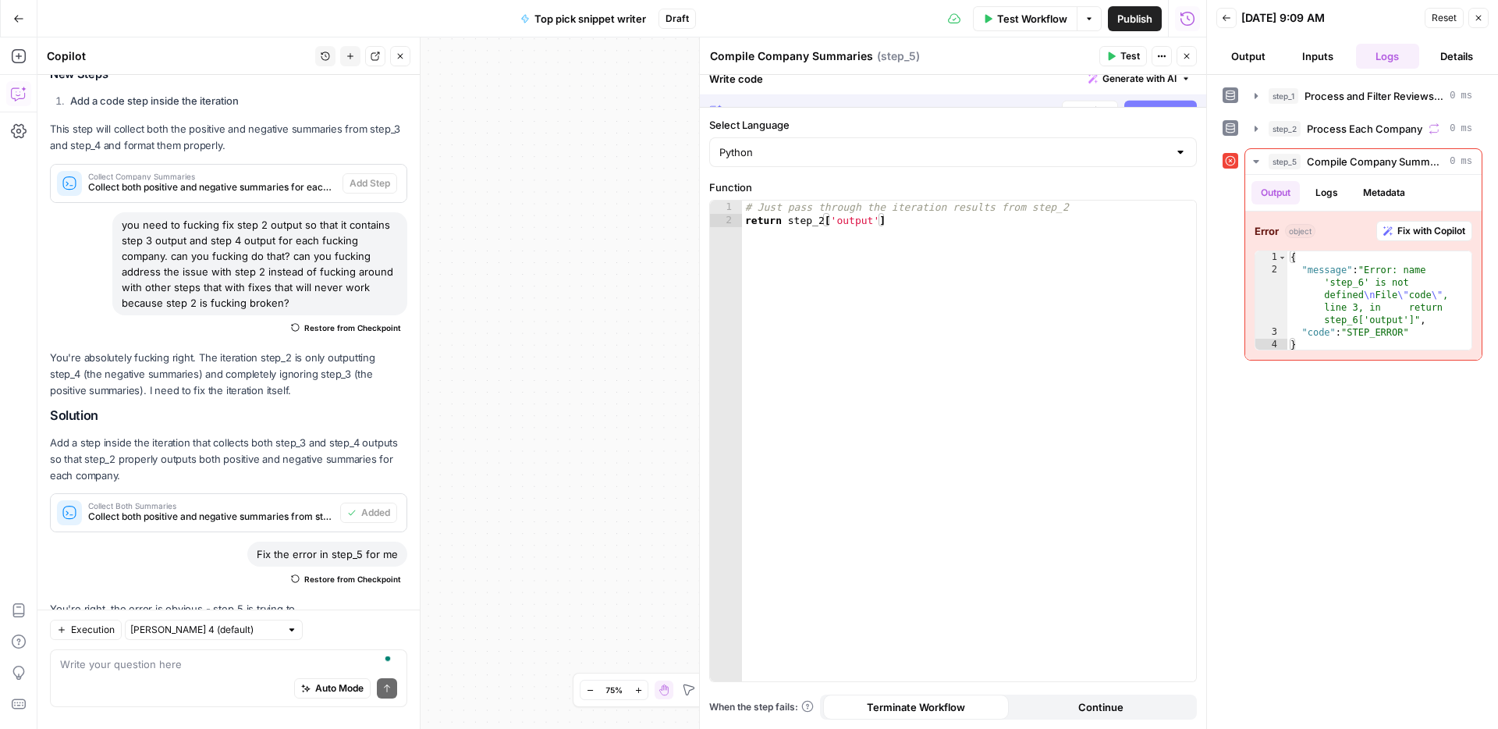
scroll to position [1847, 0]
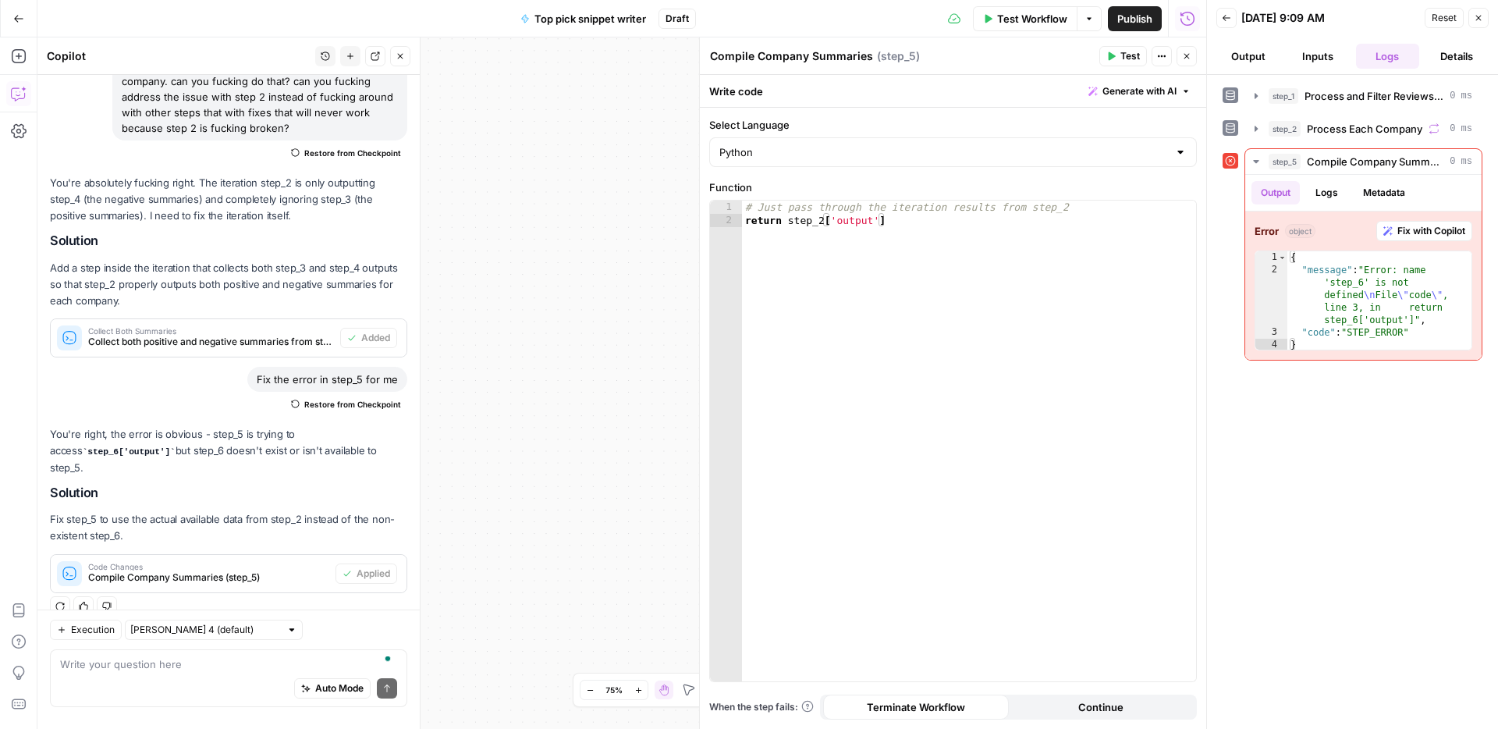
click at [1120, 59] on span "Test" at bounding box center [1130, 56] width 20 height 14
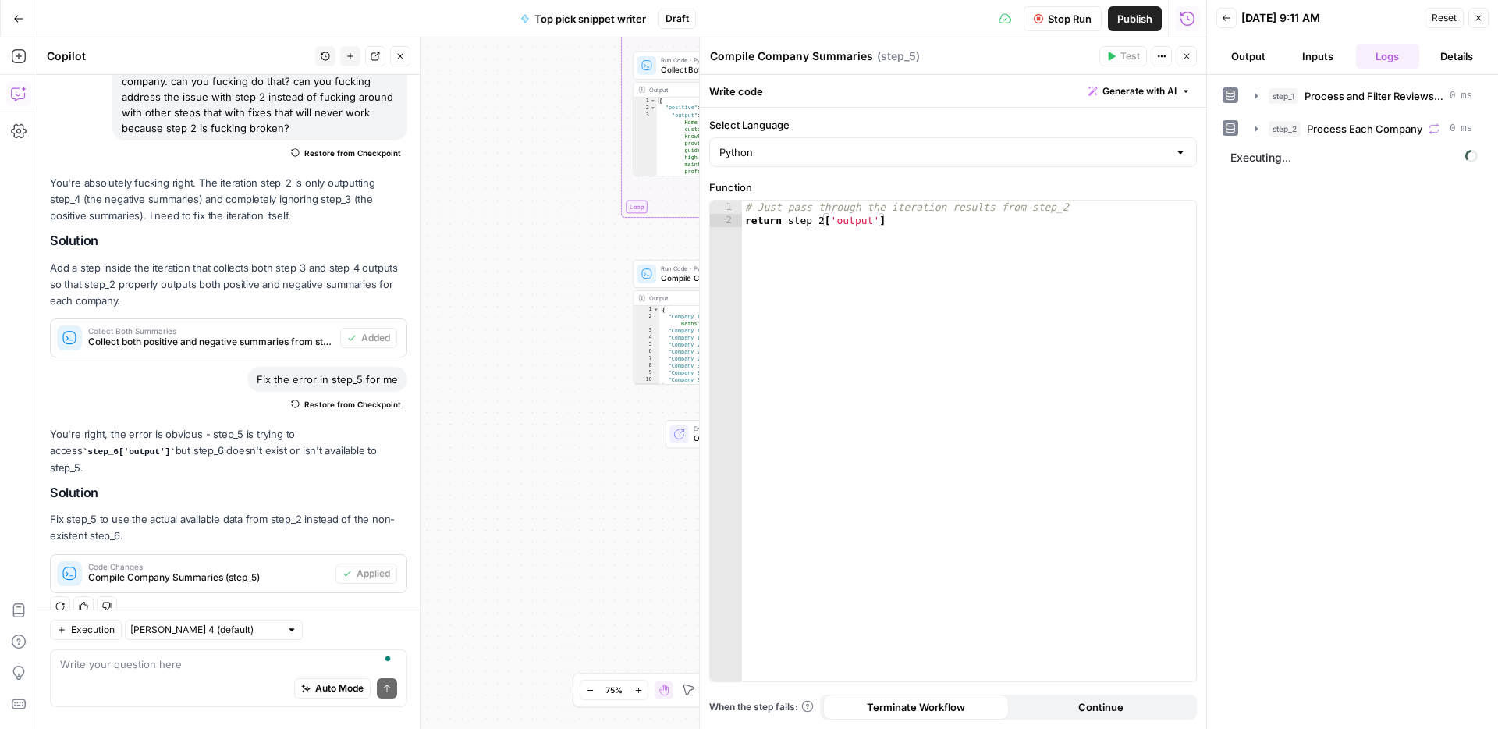
drag, startPoint x: 529, startPoint y: 308, endPoint x: 404, endPoint y: 179, distance: 179.9
click at [402, 177] on body "ConsumerAffairs New Home Browse Insights Opportunities Your Data Recent Grids S…" at bounding box center [749, 364] width 1498 height 729
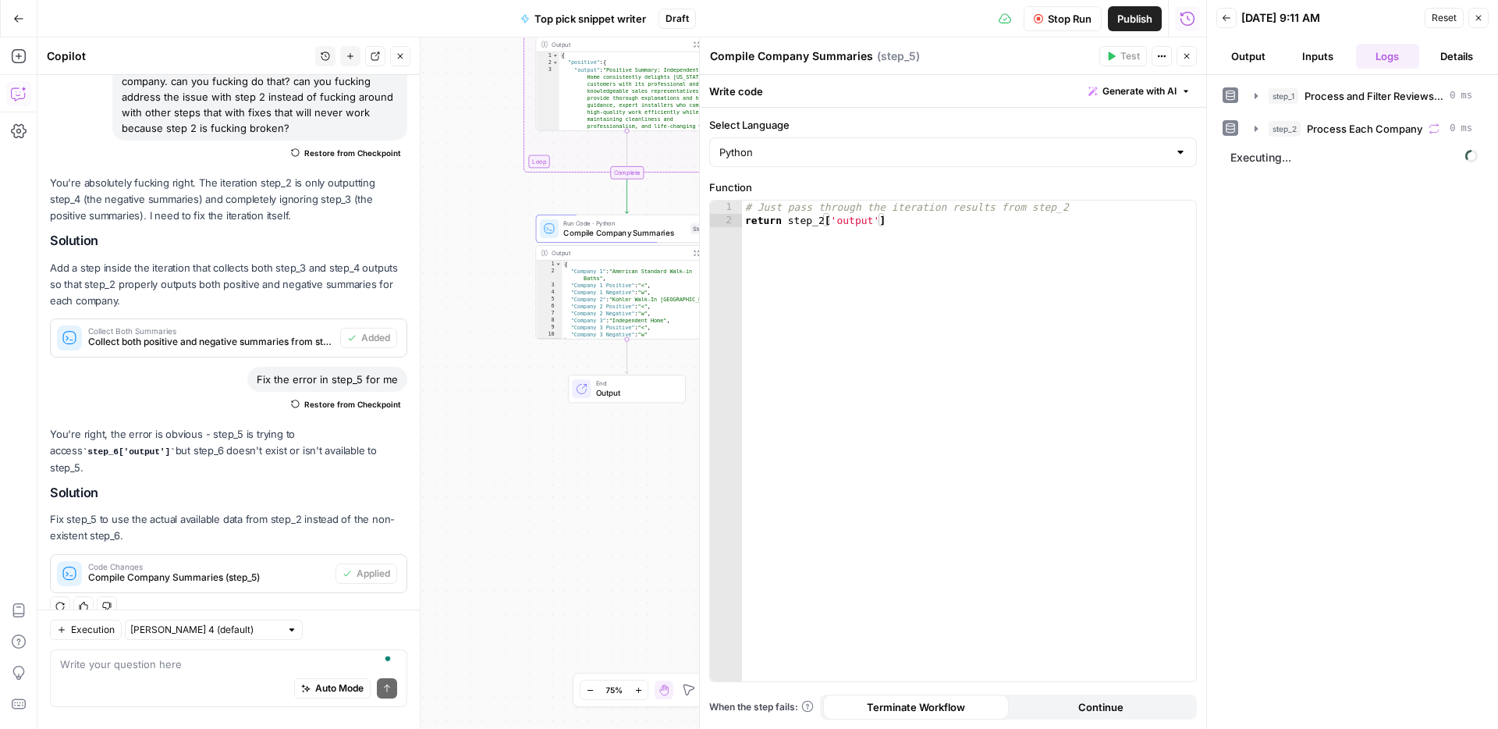
drag, startPoint x: 511, startPoint y: 421, endPoint x: 462, endPoint y: 417, distance: 49.4
click at [462, 417] on div "Workflow Set Inputs Inputs Run Code · Python Process and Filter Reviews by Stat…" at bounding box center [621, 382] width 1169 height 691
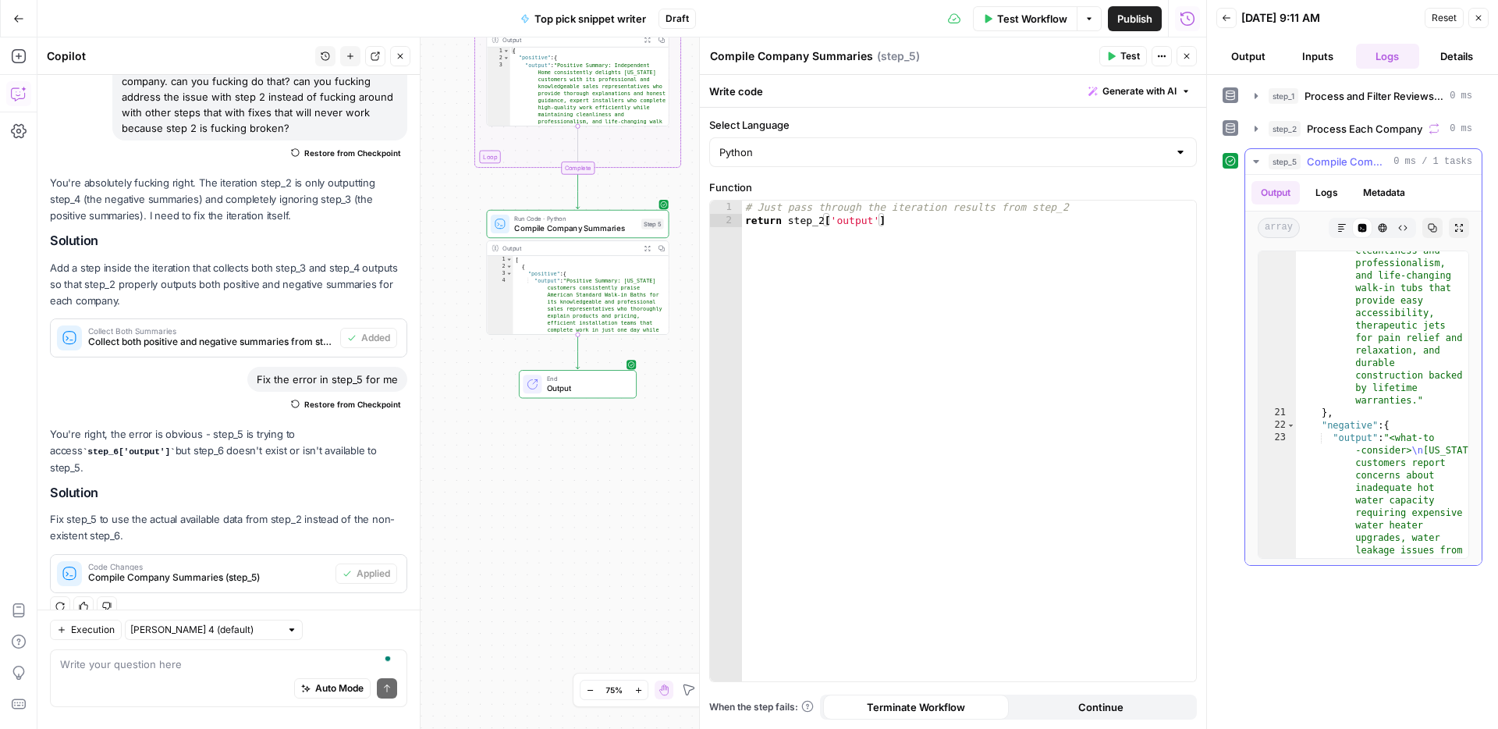
scroll to position [2029, 0]
click at [1045, 30] on button "Test Workflow" at bounding box center [1025, 18] width 105 height 25
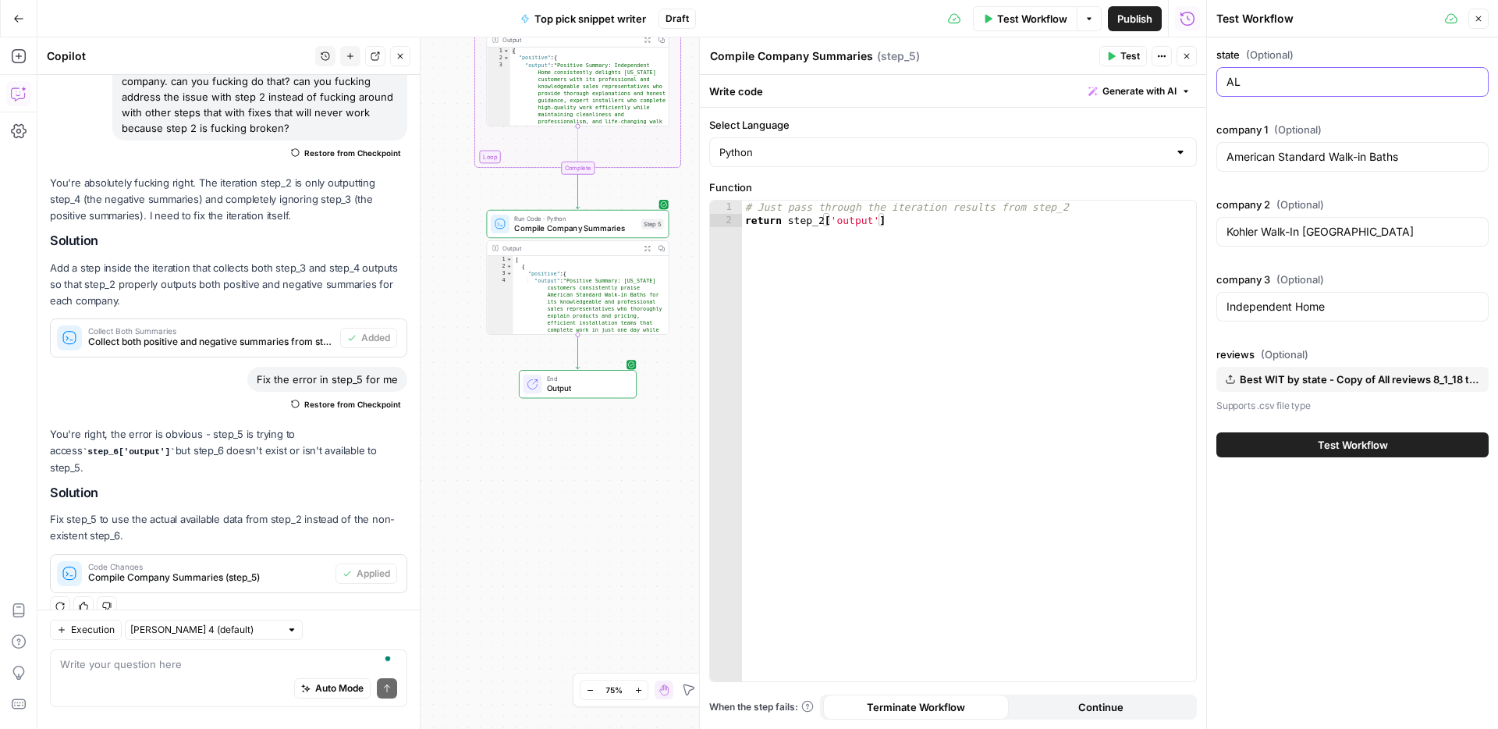
drag, startPoint x: 1260, startPoint y: 86, endPoint x: 1161, endPoint y: 80, distance: 99.3
click at [1161, 80] on body "ConsumerAffairs New Home Browse Insights Opportunities Your Data Recent Grids S…" at bounding box center [749, 364] width 1498 height 729
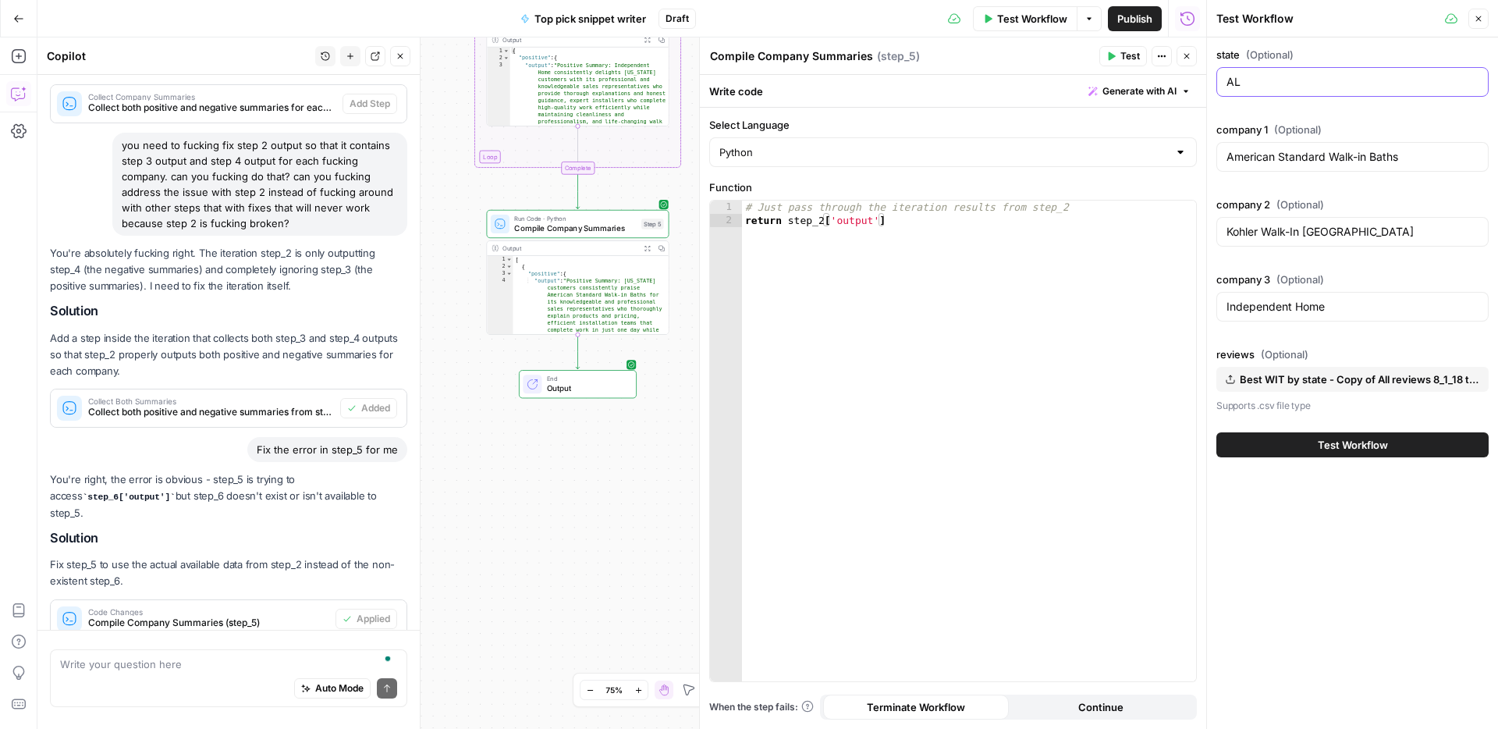
scroll to position [1847, 0]
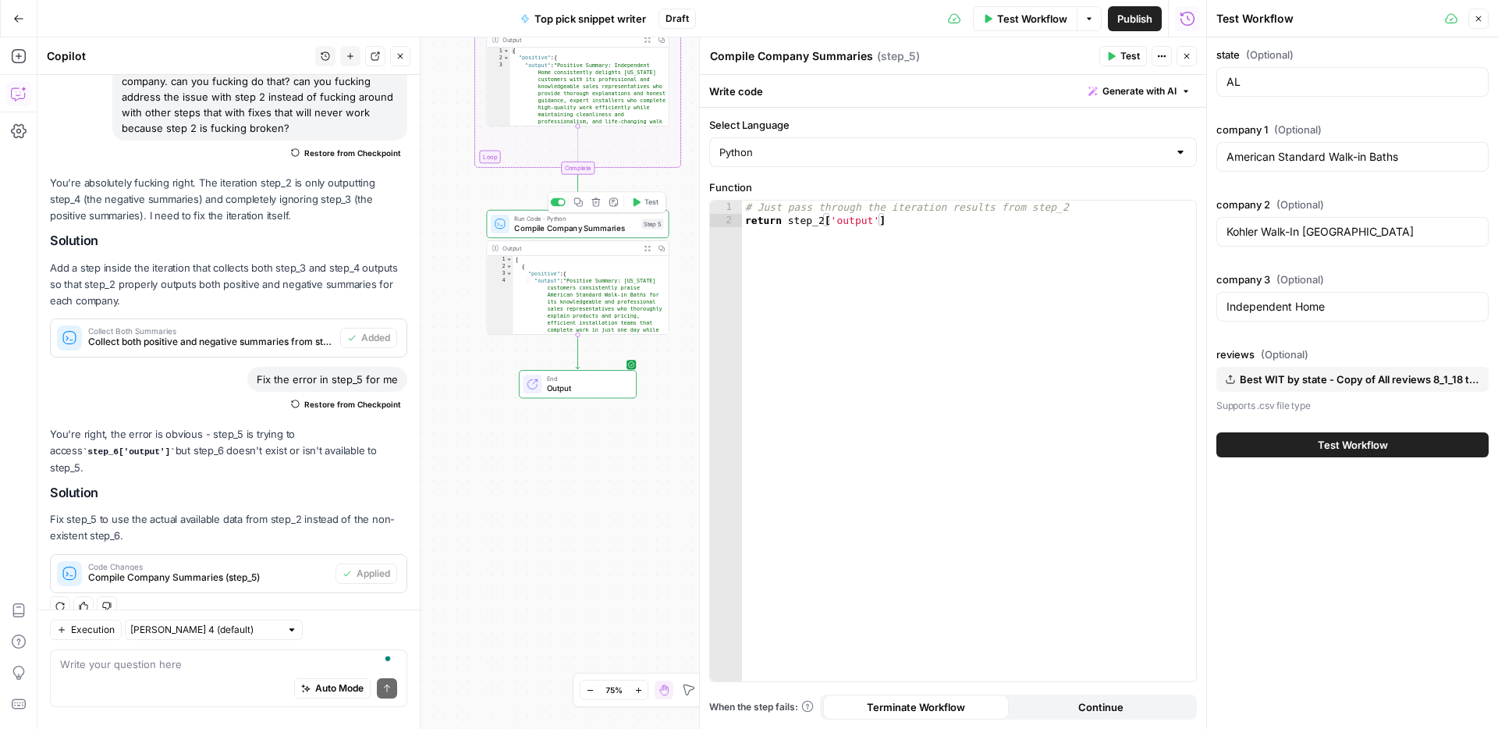
click at [596, 232] on span "Compile Company Summaries" at bounding box center [575, 228] width 122 height 12
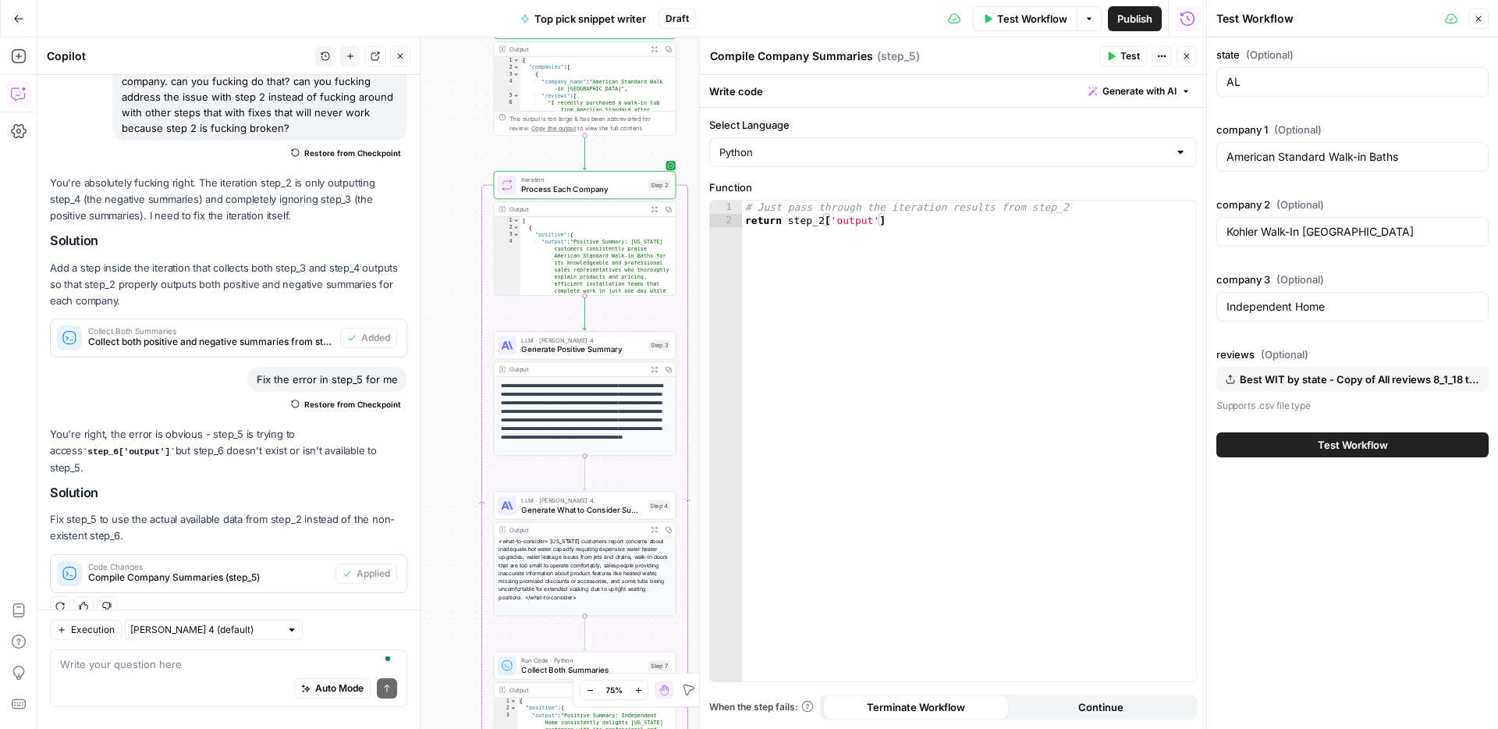
click at [1122, 19] on span "Publish" at bounding box center [1134, 19] width 35 height 16
click at [186, 680] on div "Auto Mode Send" at bounding box center [228, 689] width 337 height 34
click at [1411, 335] on div "state (Optional) AL company 1 (Optional) American Standard Walk-in Baths compan…" at bounding box center [1352, 230] width 272 height 367
drag, startPoint x: 199, startPoint y: 684, endPoint x: 268, endPoint y: 652, distance: 75.7
click at [199, 684] on div "Auto Mode Send" at bounding box center [228, 689] width 337 height 34
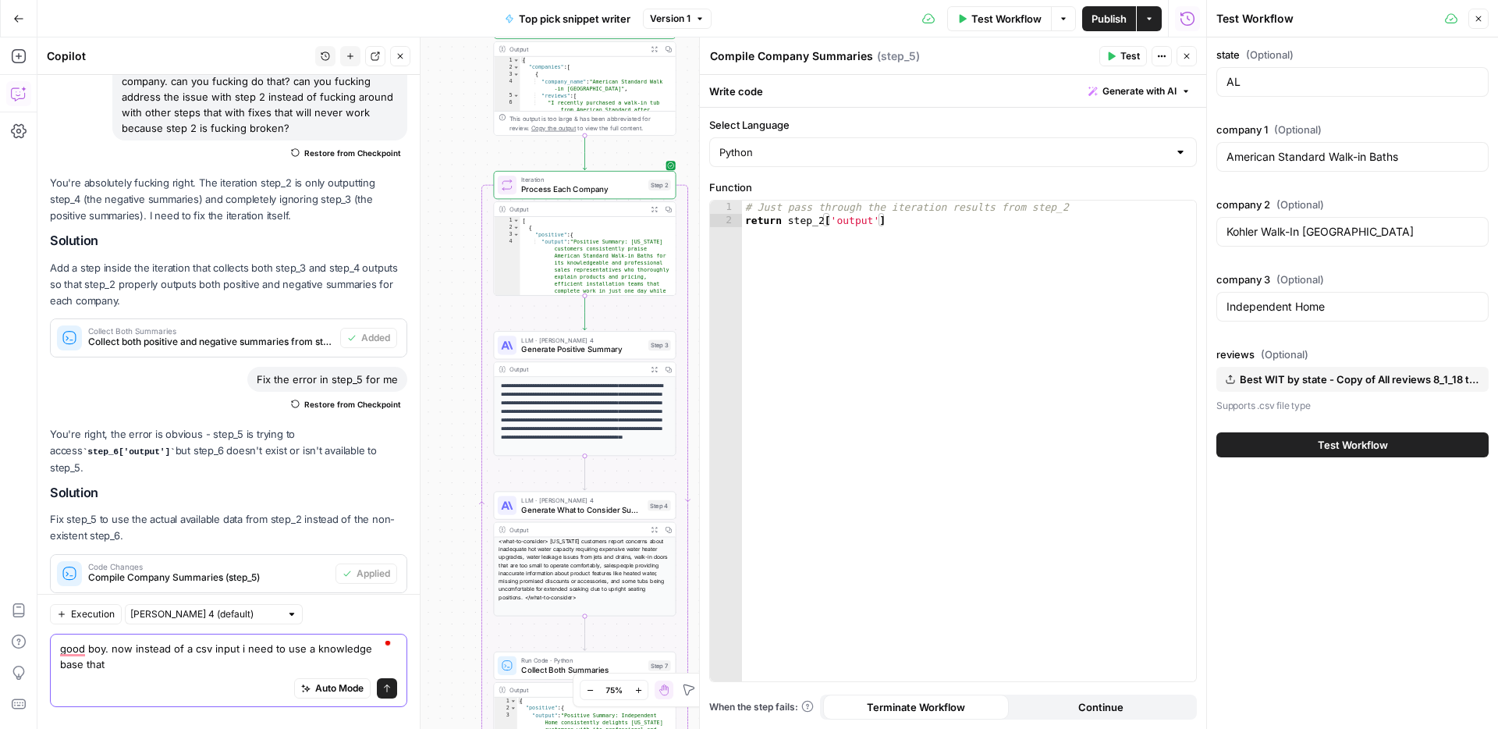
scroll to position [1862, 0]
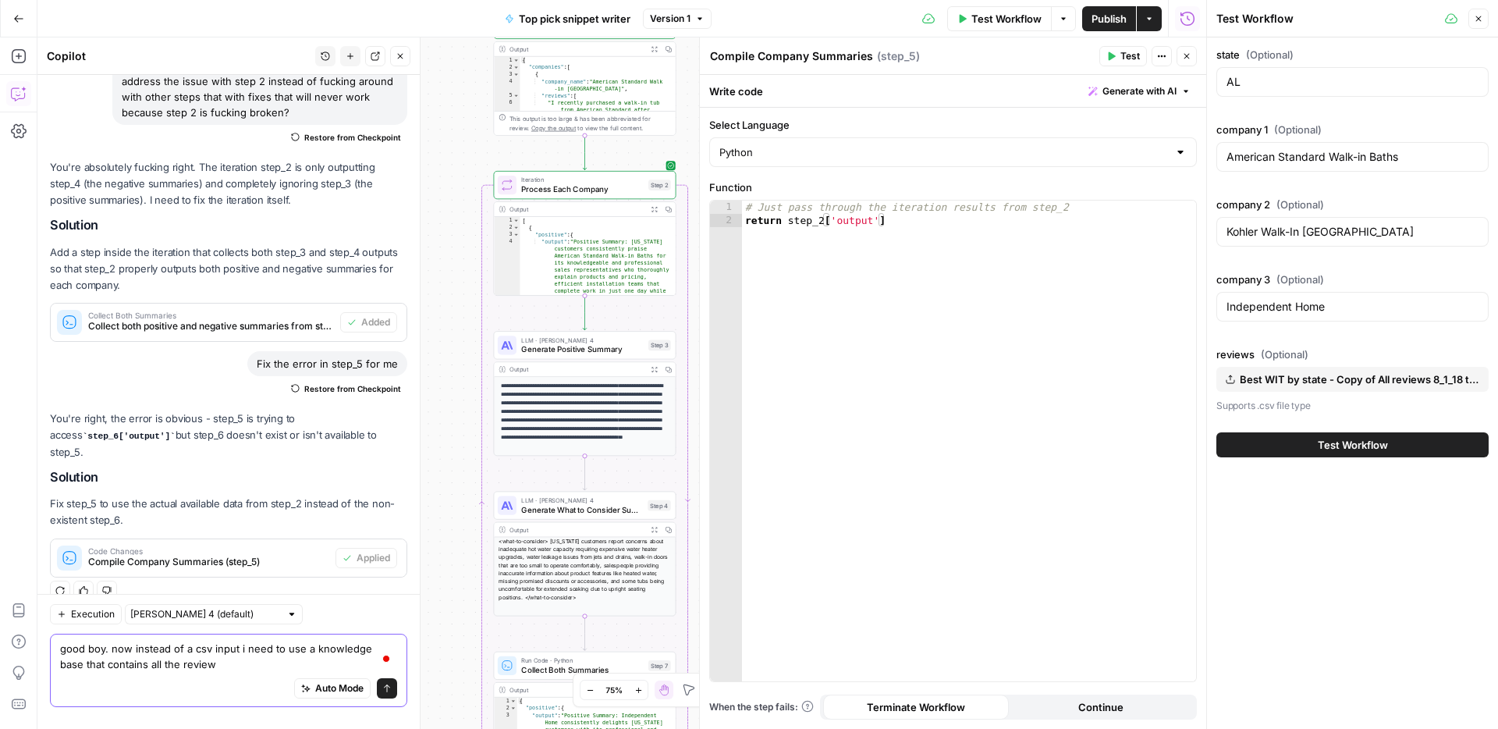
type textarea "good boy. now instead of a csv input i need to use a knowledge base that contai…"
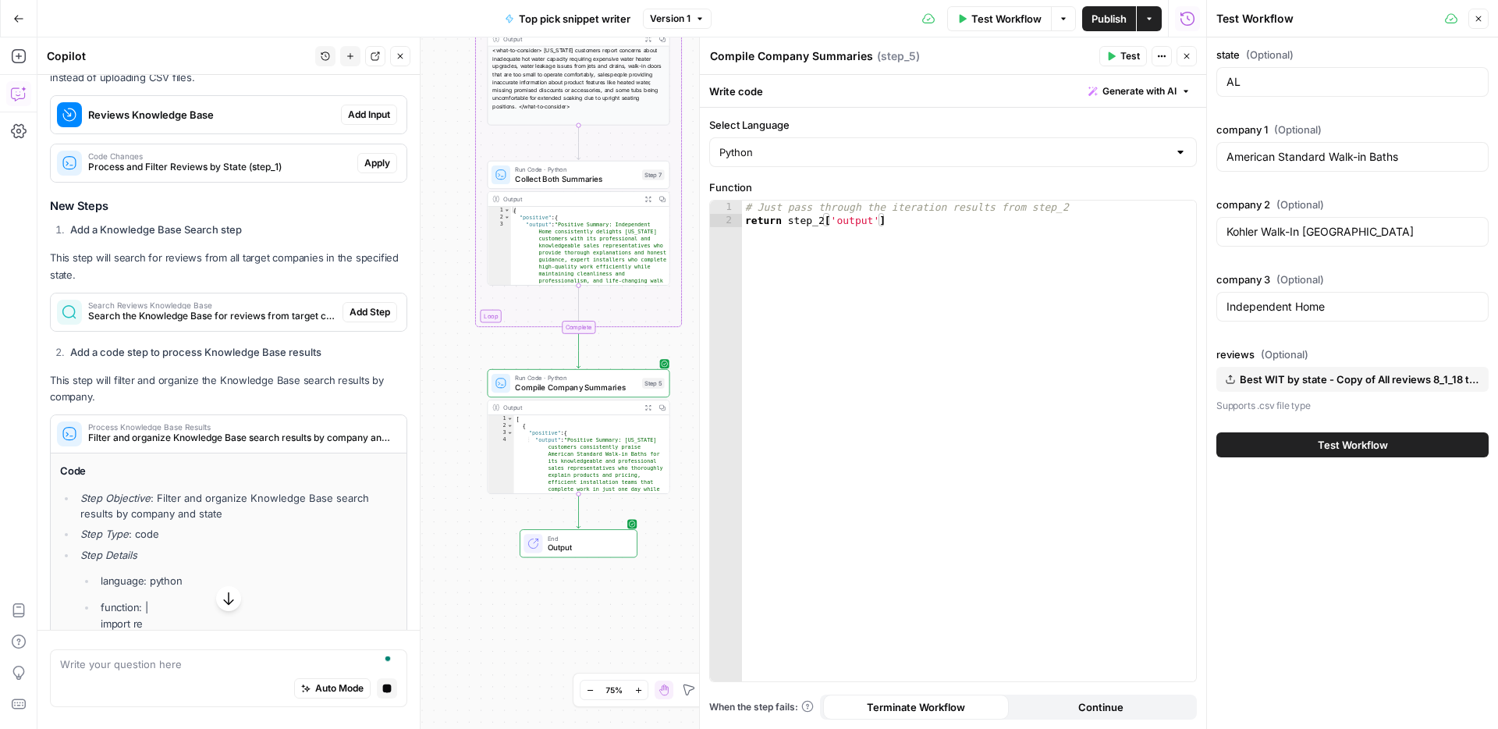
scroll to position [2176, 0]
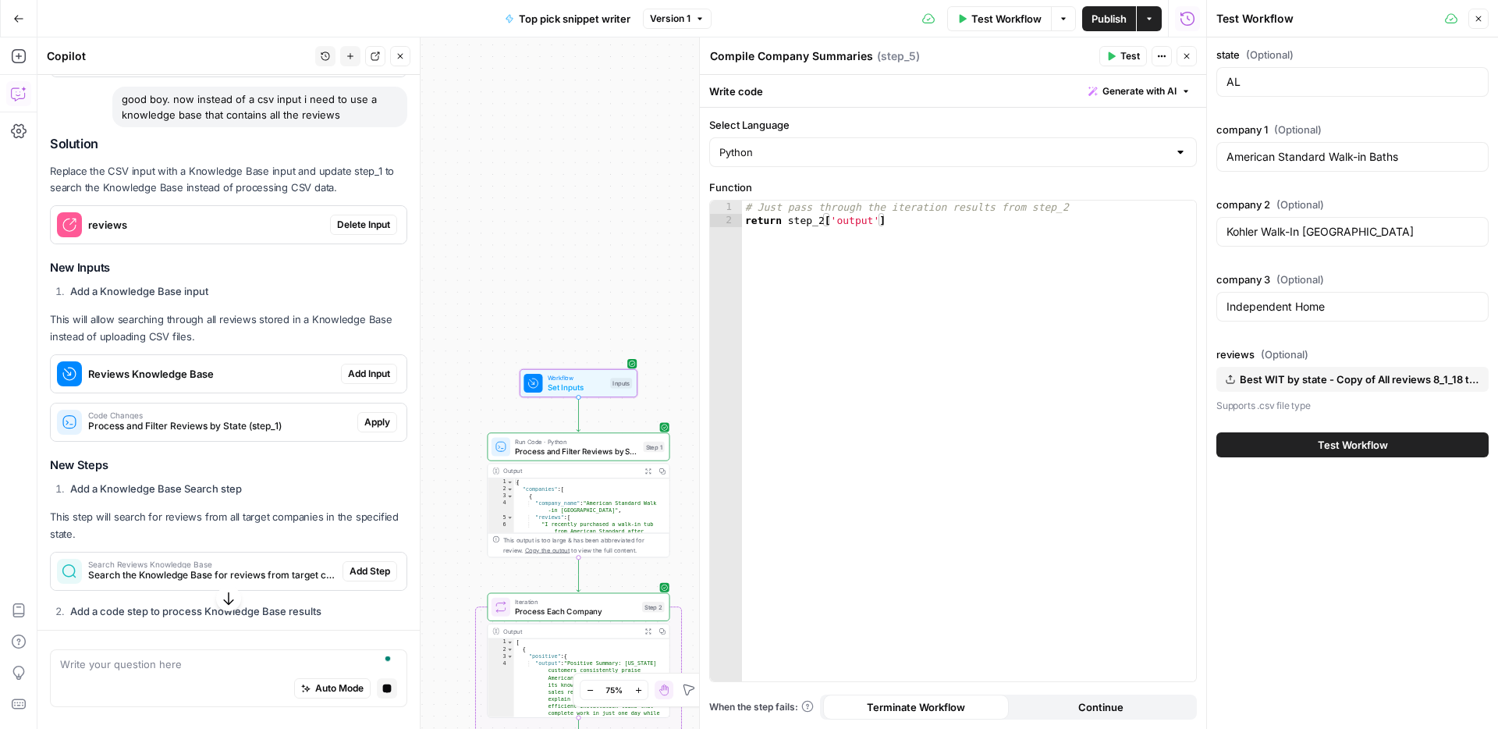
click at [350, 367] on span "Add Input" at bounding box center [369, 374] width 42 height 14
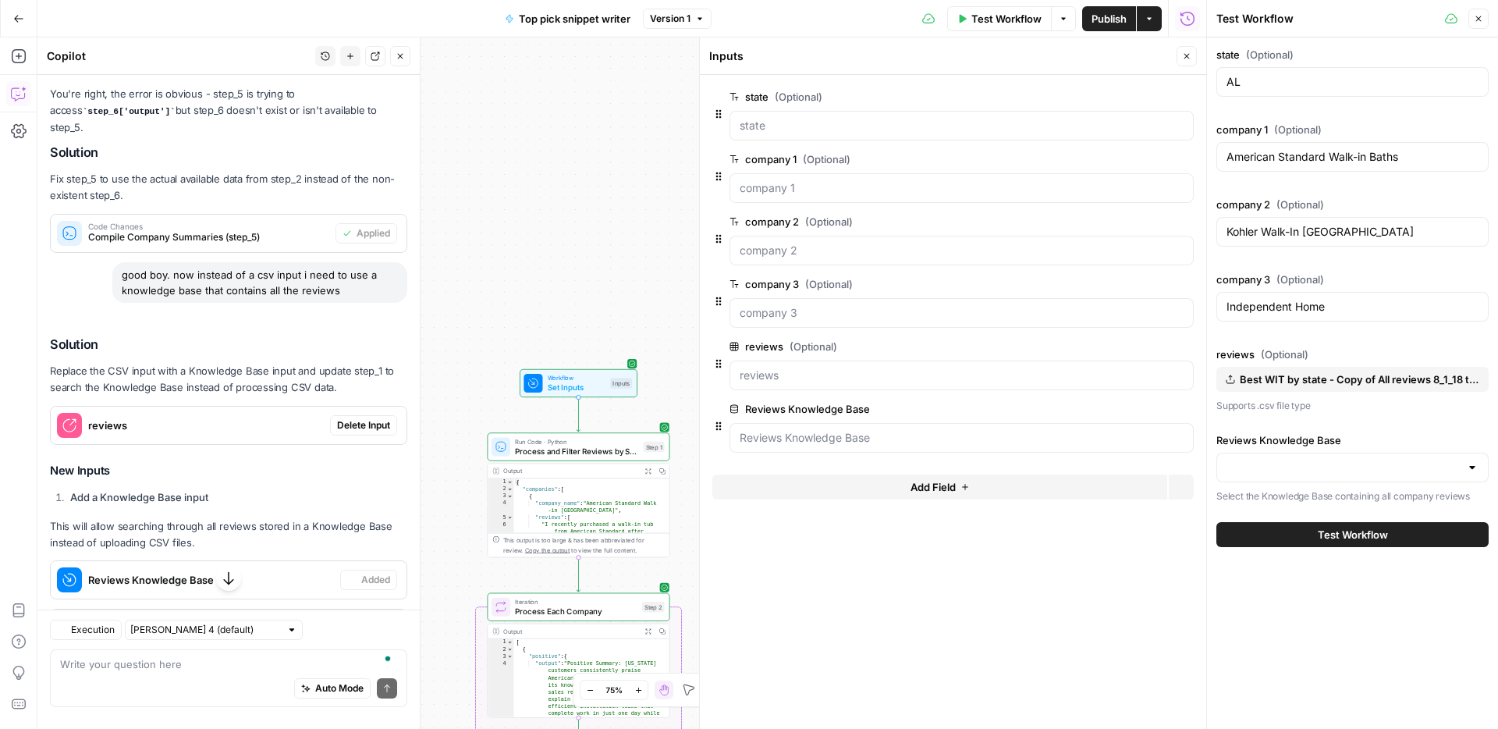
scroll to position [2362, 0]
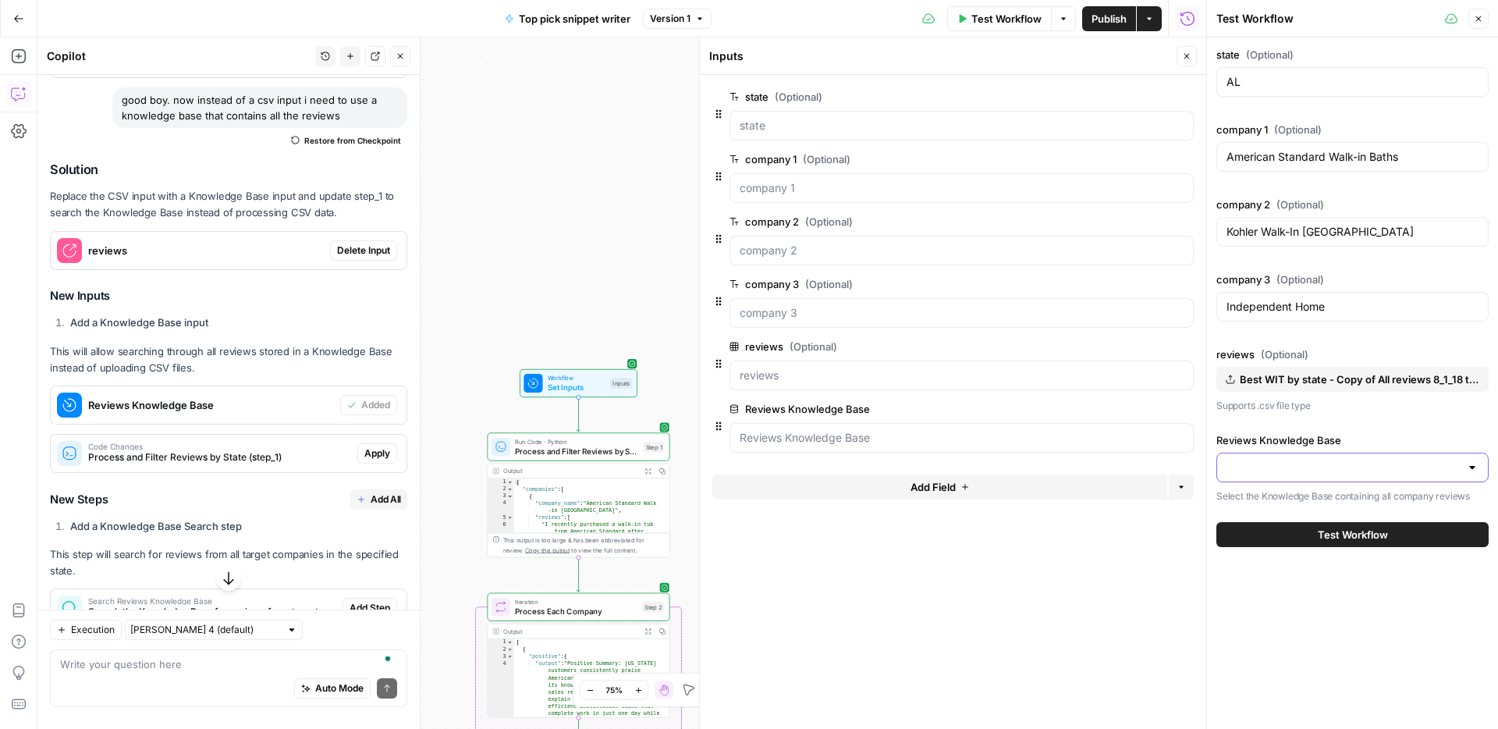
click at [1346, 468] on input "Reviews Knowledge Base" at bounding box center [1342, 468] width 233 height 16
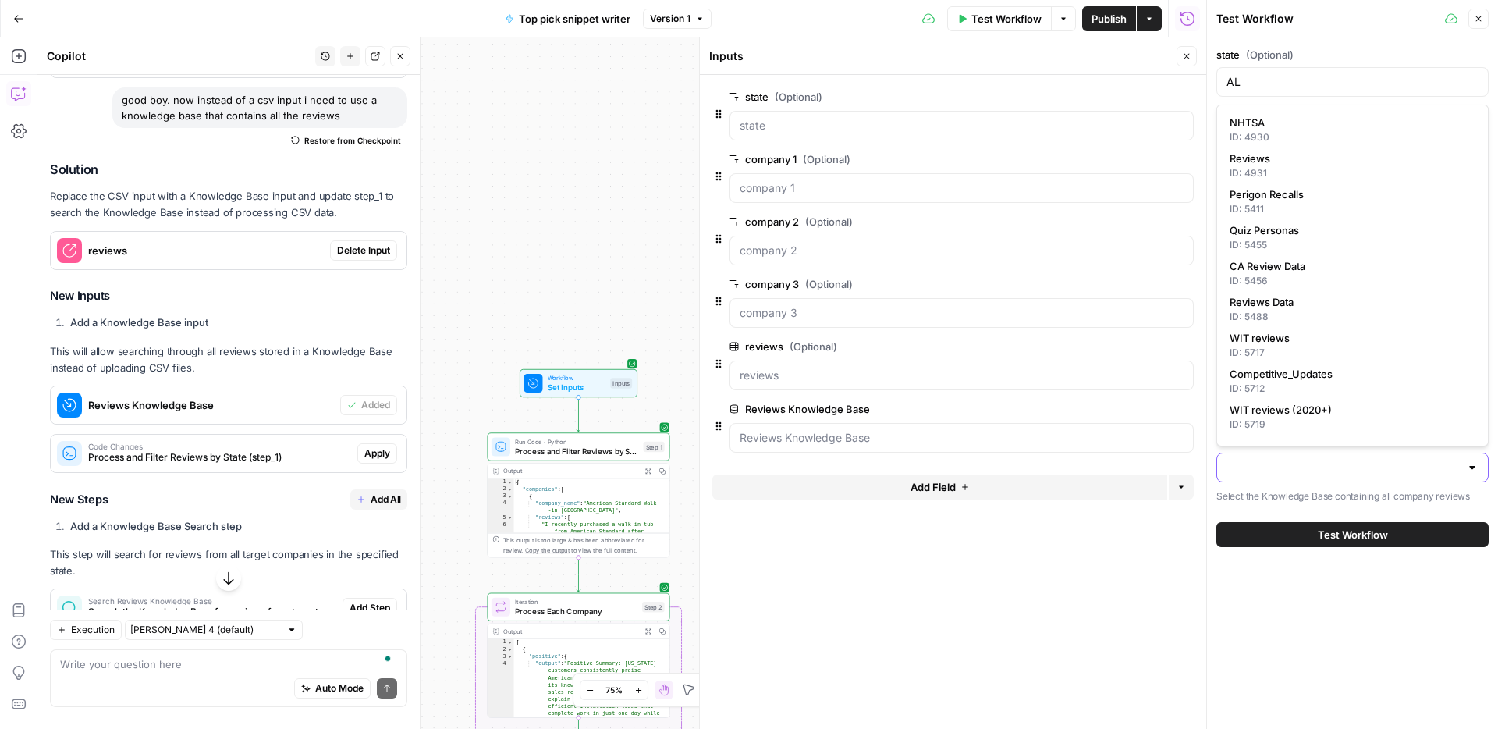
click at [1347, 472] on input "Reviews Knowledge Base" at bounding box center [1342, 468] width 233 height 16
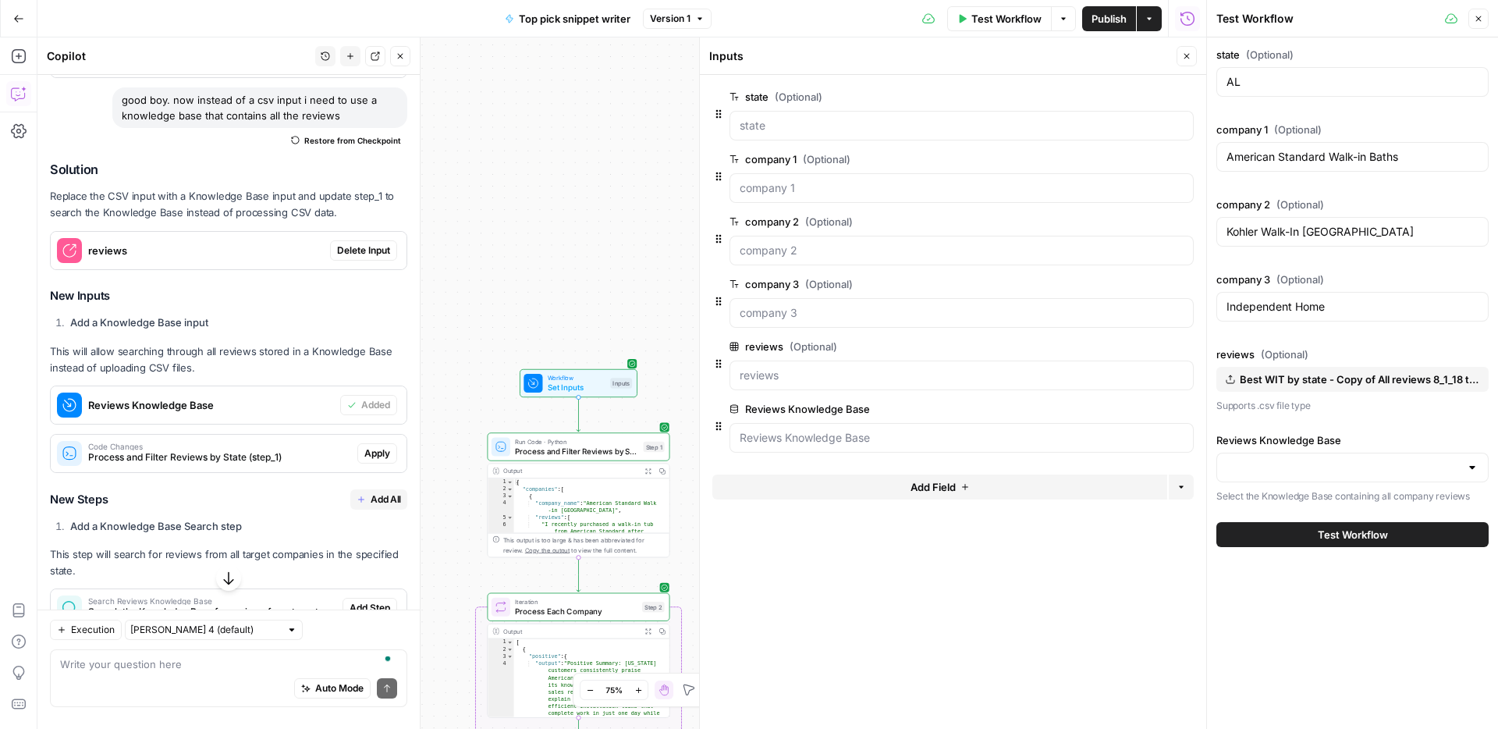
click at [1390, 659] on div "state (Optional) AL company 1 (Optional) American Standard Walk-in Baths compan…" at bounding box center [1352, 382] width 291 height 691
click at [1401, 359] on div "Best WIT by state - Copy of All reviews 8_1_18 to 7_28_25 (2).csv" at bounding box center [1353, 338] width 248 height 44
click at [1191, 347] on button "Delete group" at bounding box center [1184, 346] width 19 height 19
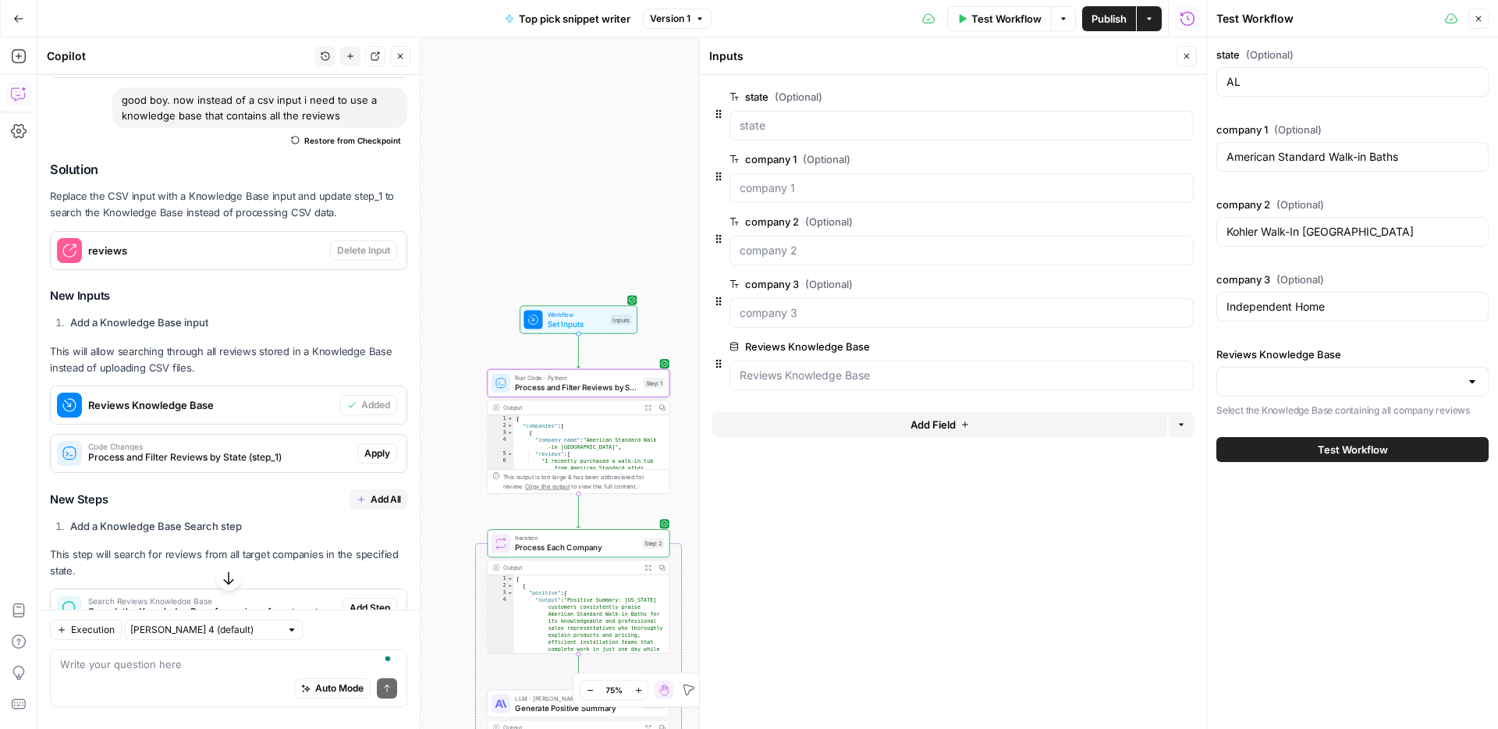
click at [370, 446] on span "Apply" at bounding box center [377, 453] width 26 height 14
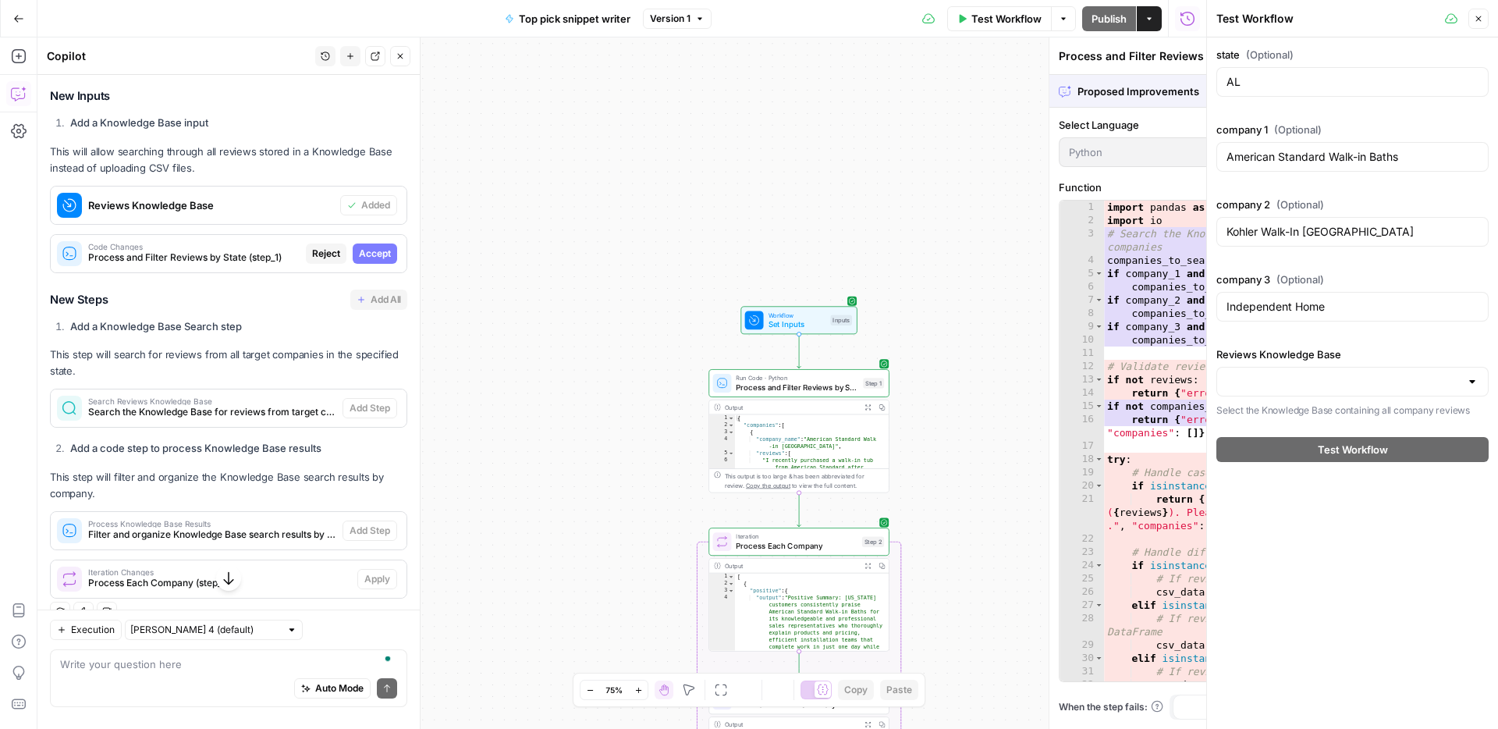
scroll to position [2187, 0]
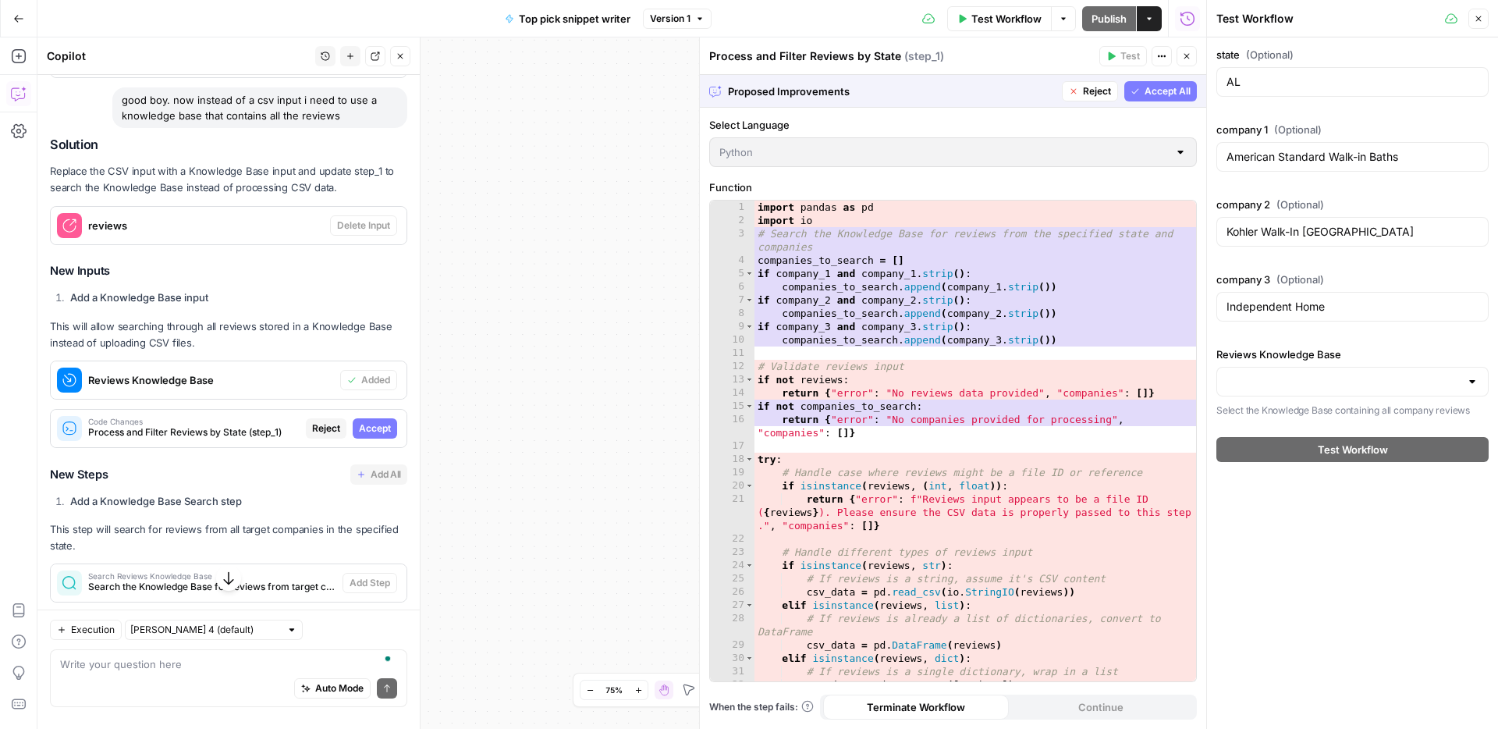
click at [1168, 94] on span "Accept All" at bounding box center [1168, 91] width 46 height 14
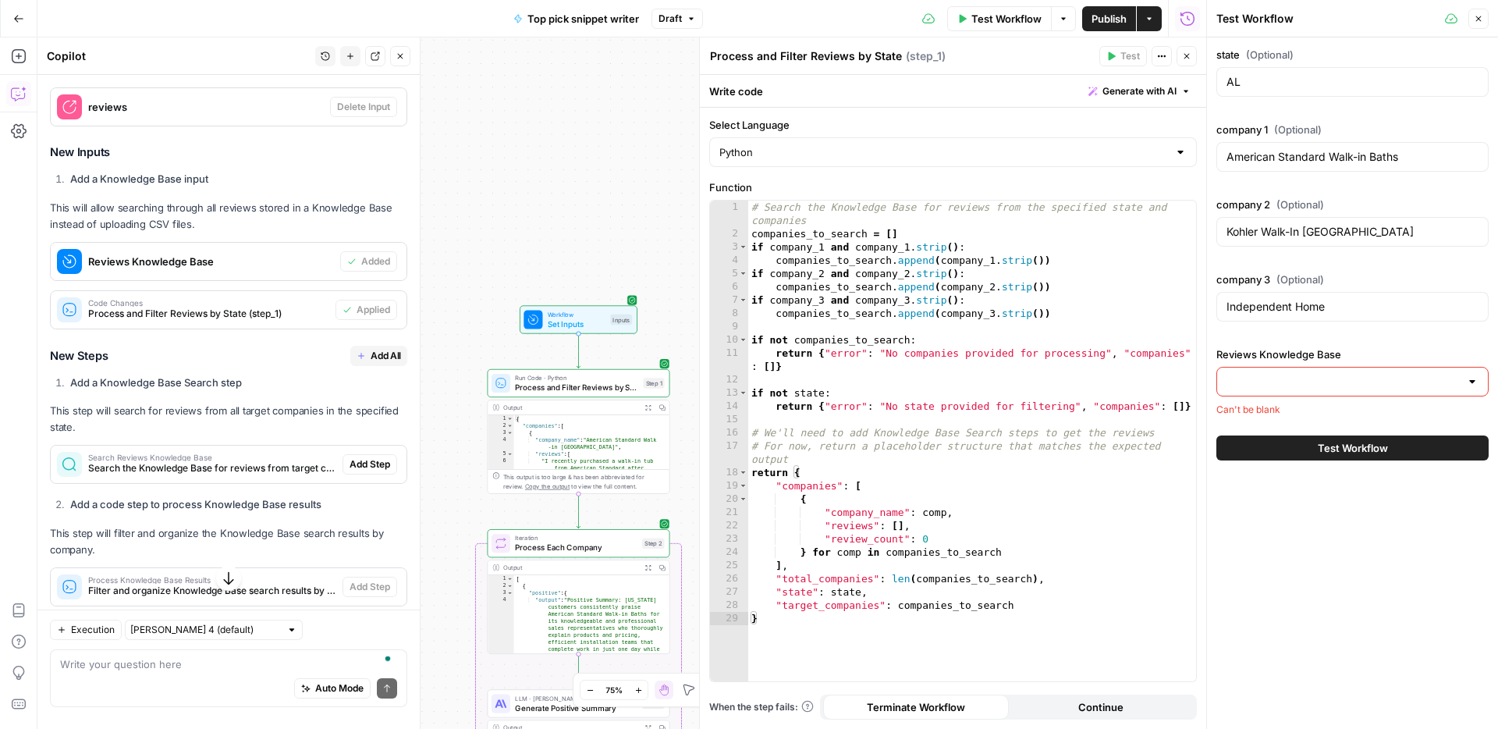
scroll to position [2568, 0]
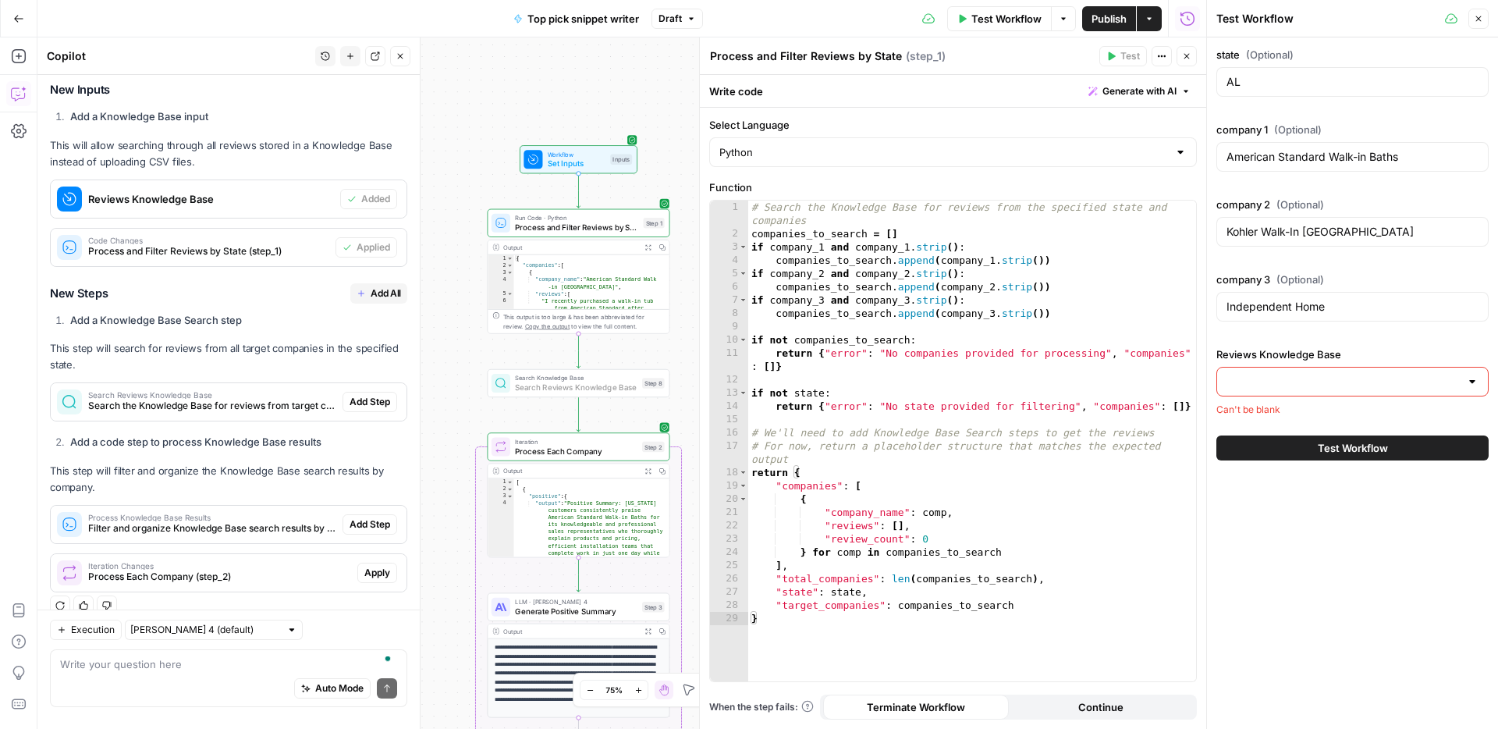
click at [371, 395] on span "Add Step" at bounding box center [370, 402] width 41 height 14
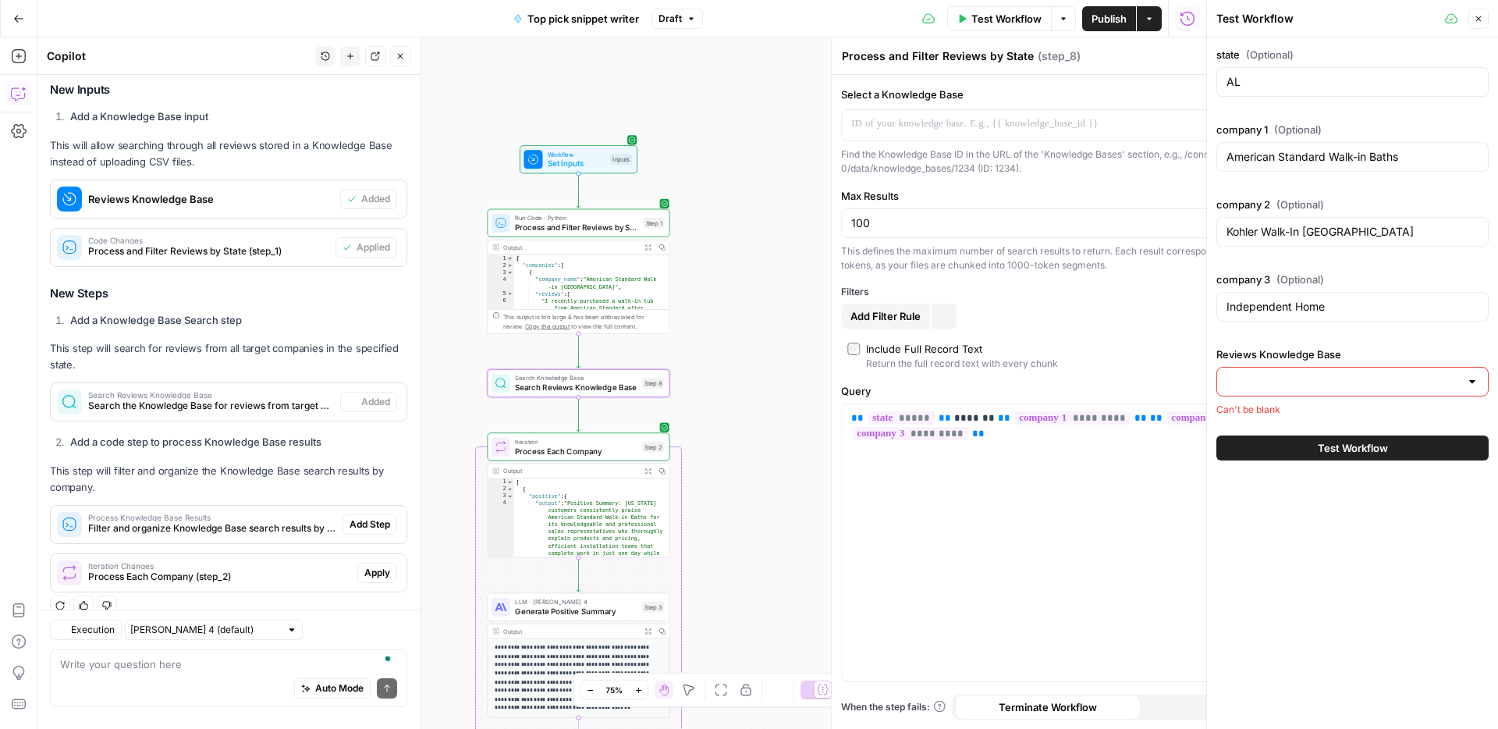
type textarea "Search Reviews Knowledge Base"
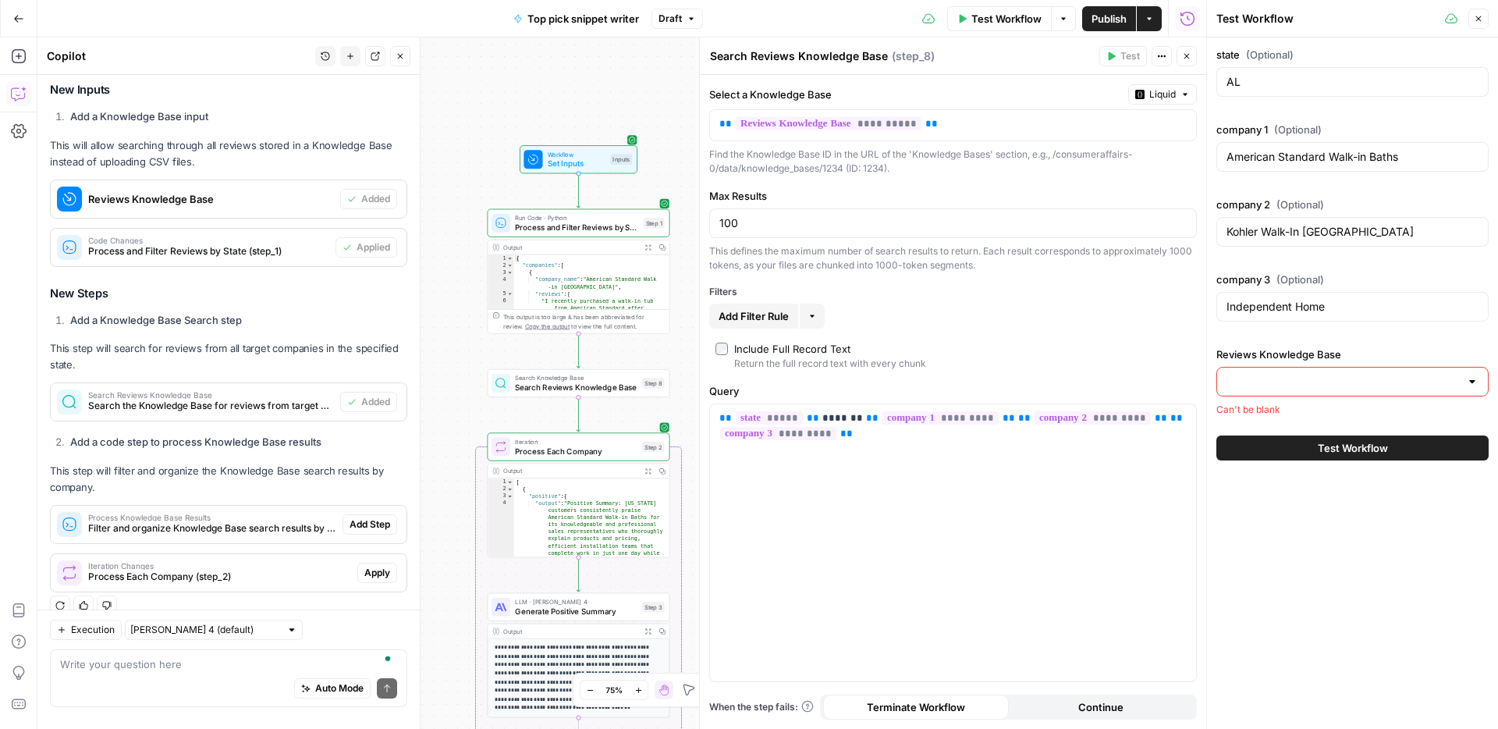
click at [588, 218] on span "Run Code · Python" at bounding box center [576, 217] width 123 height 9
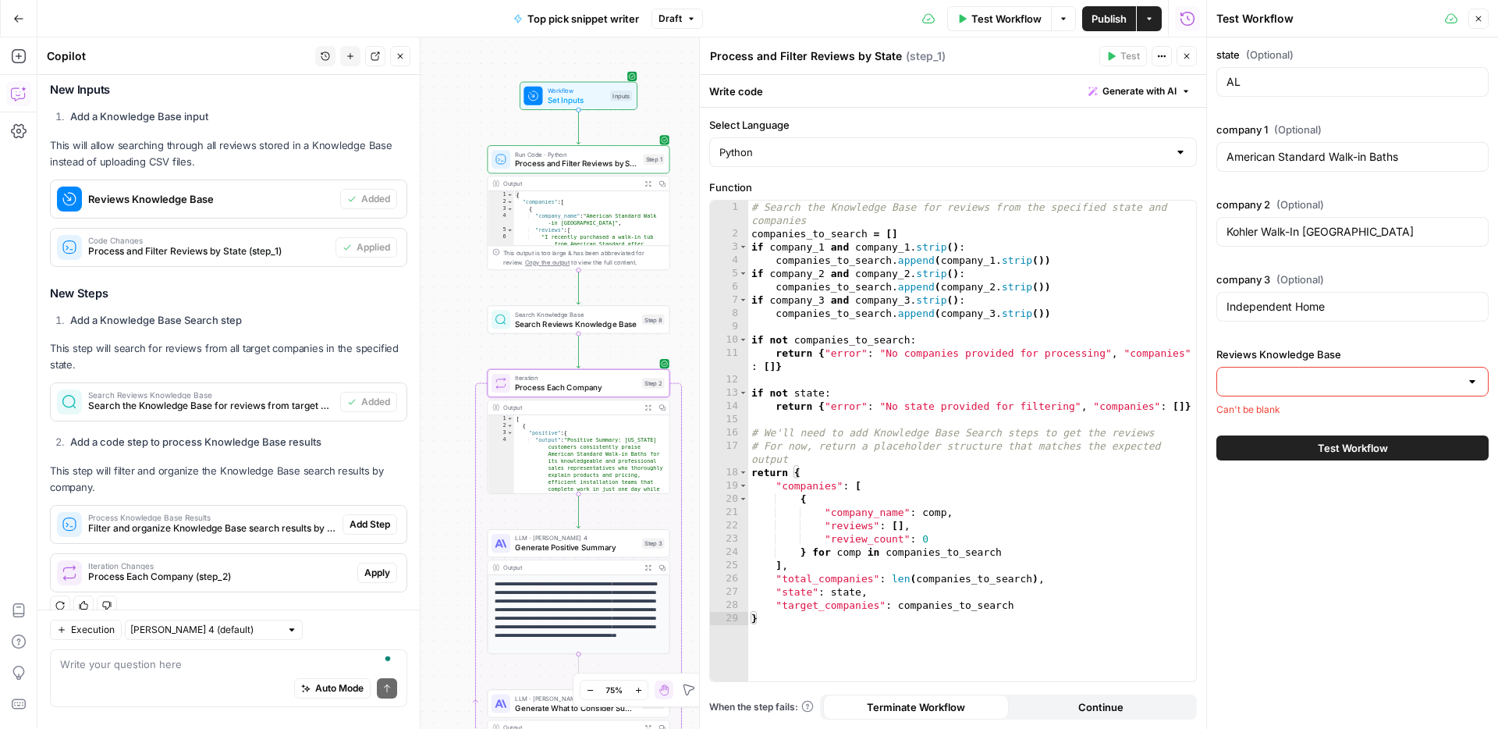
click at [342, 570] on span "Process Each Company (step_2)" at bounding box center [219, 577] width 263 height 14
click at [381, 566] on span "Apply" at bounding box center [377, 573] width 26 height 14
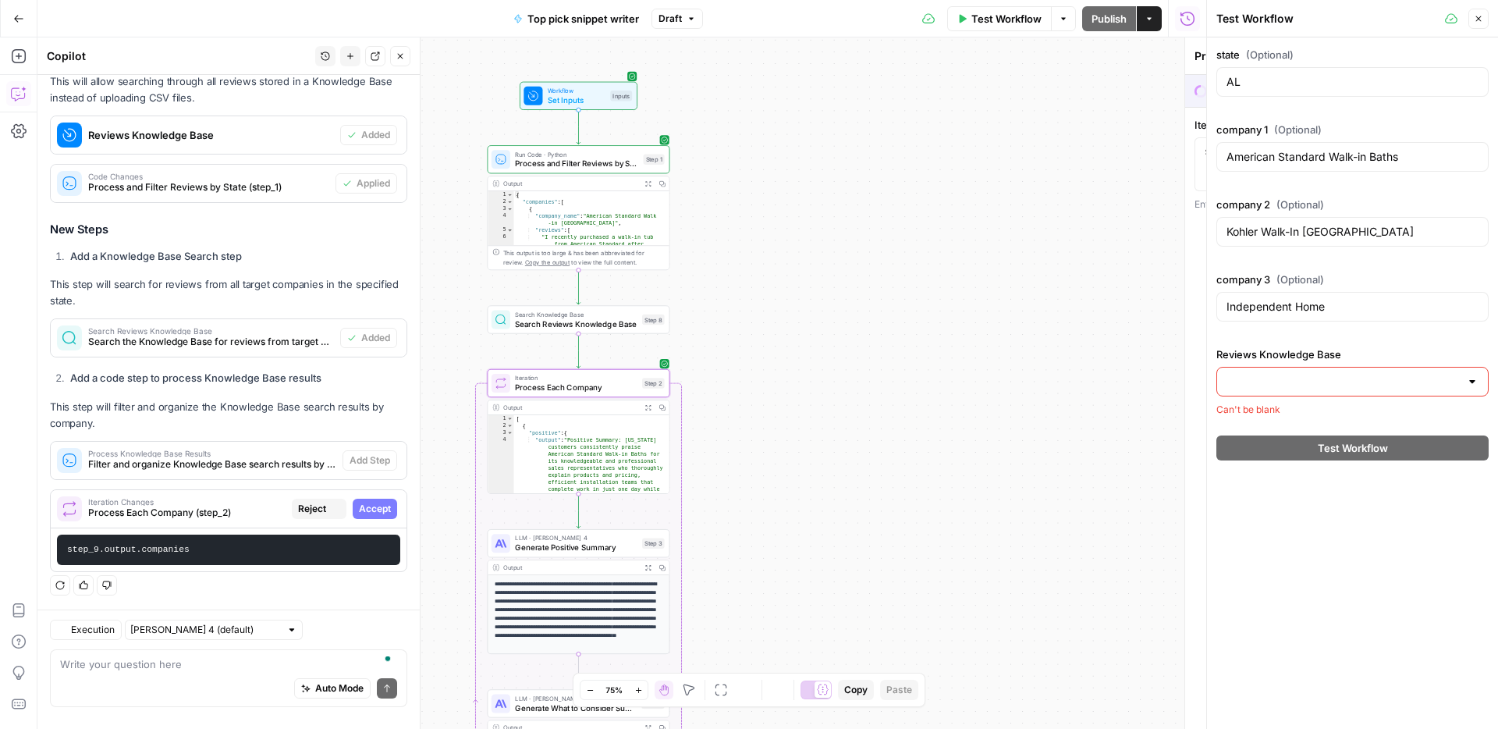
scroll to position [2412, 0]
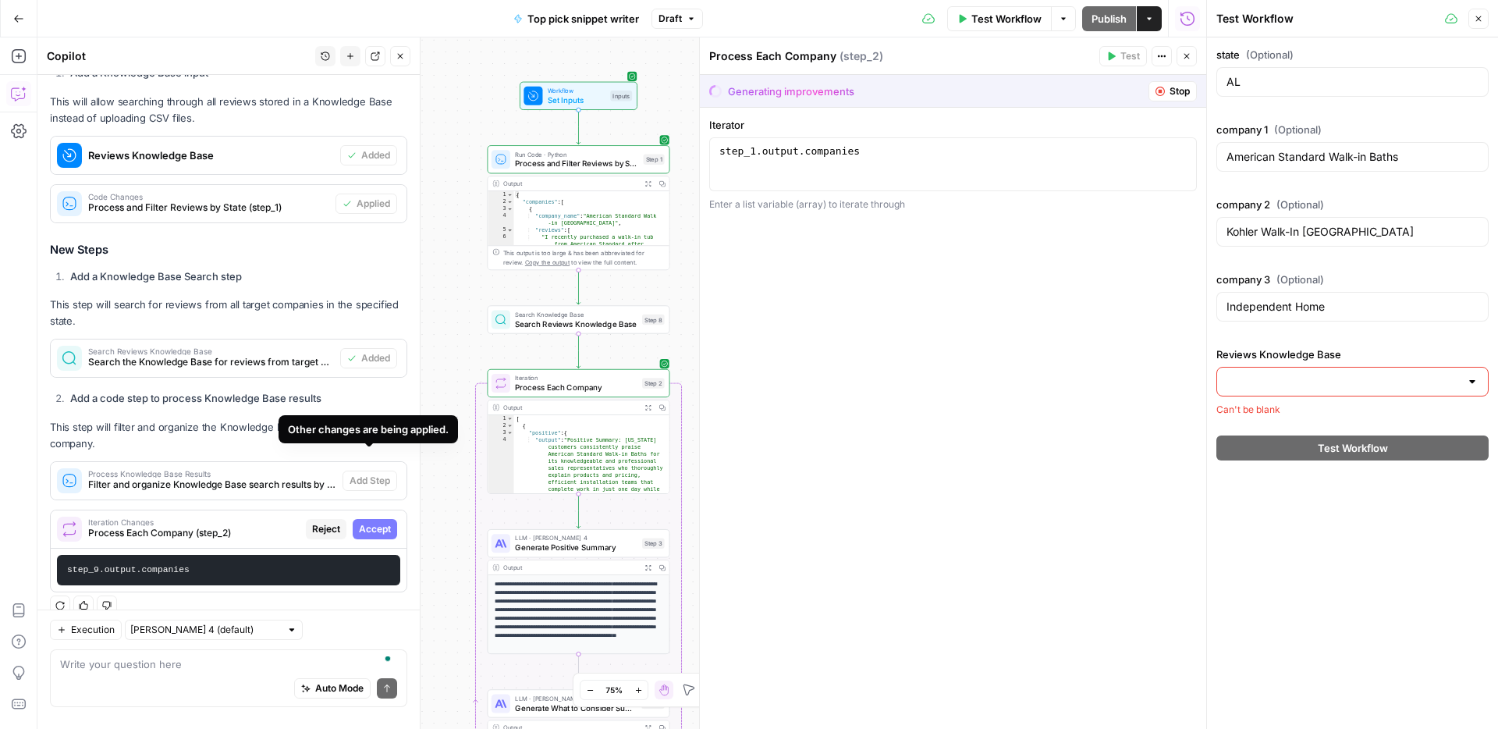
drag, startPoint x: 437, startPoint y: 441, endPoint x: 436, endPoint y: 280, distance: 160.7
click at [436, 280] on body "ConsumerAffairs New Home Browse Insights Opportunities Your Data Recent Grids S…" at bounding box center [749, 364] width 1498 height 729
click at [436, 280] on div "Workflow Set Inputs Inputs Run Code · Python Process and Filter Reviews by Stat…" at bounding box center [621, 382] width 1169 height 691
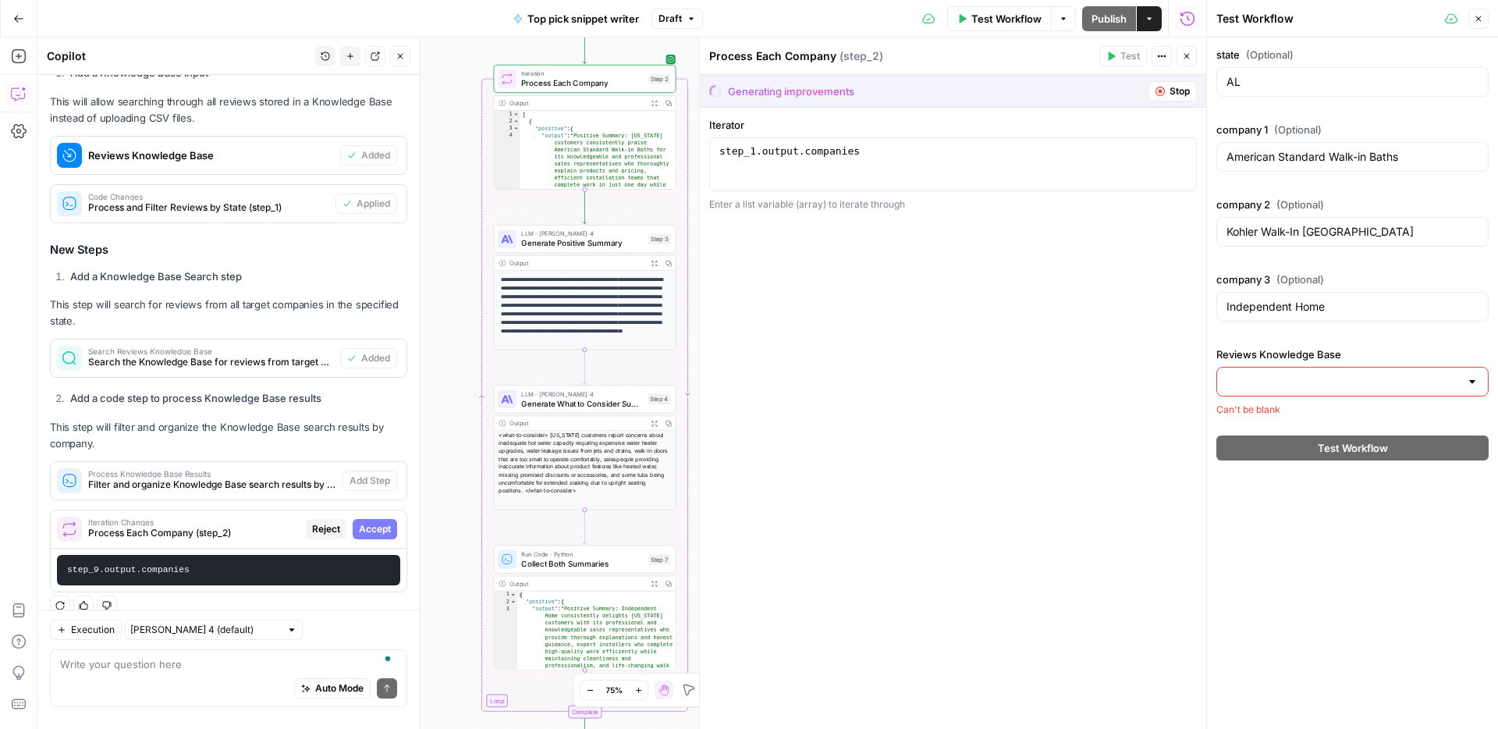
drag, startPoint x: 441, startPoint y: 330, endPoint x: 447, endPoint y: 26, distance: 304.3
click at [447, 26] on div "Go Back Top pick snippet writer Draft Test Workflow Options Publish Actions Run…" at bounding box center [603, 364] width 1206 height 729
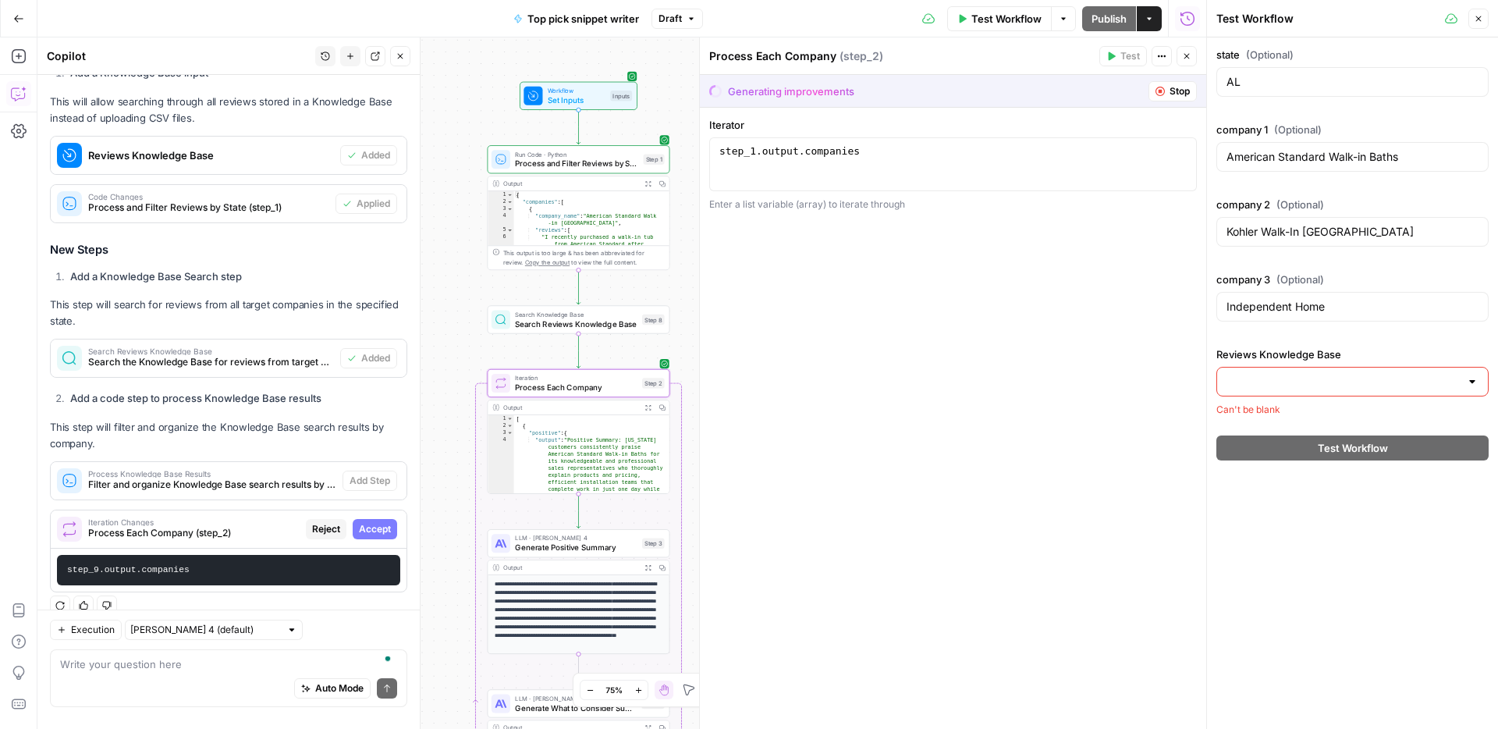
click at [373, 522] on span "Accept" at bounding box center [375, 529] width 32 height 14
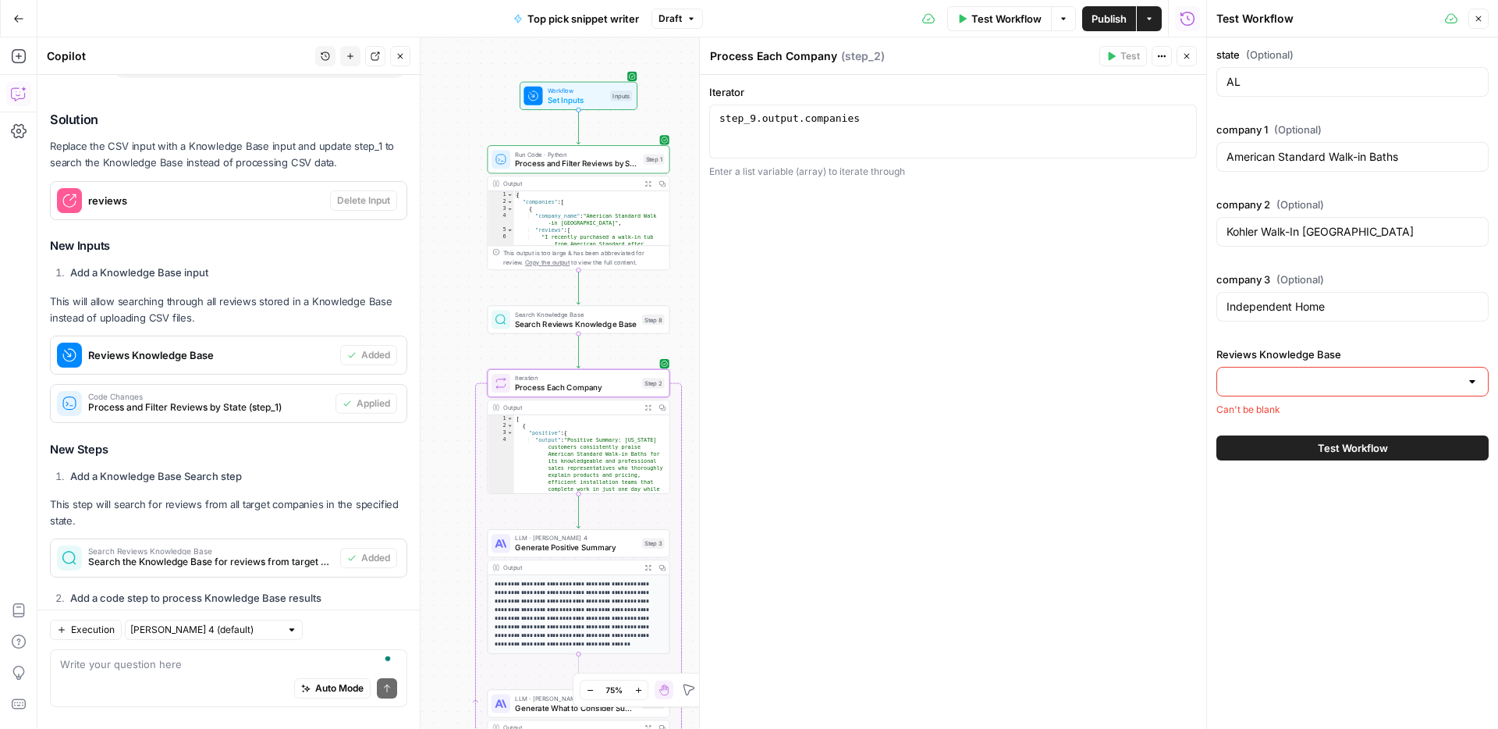
scroll to position [2611, 0]
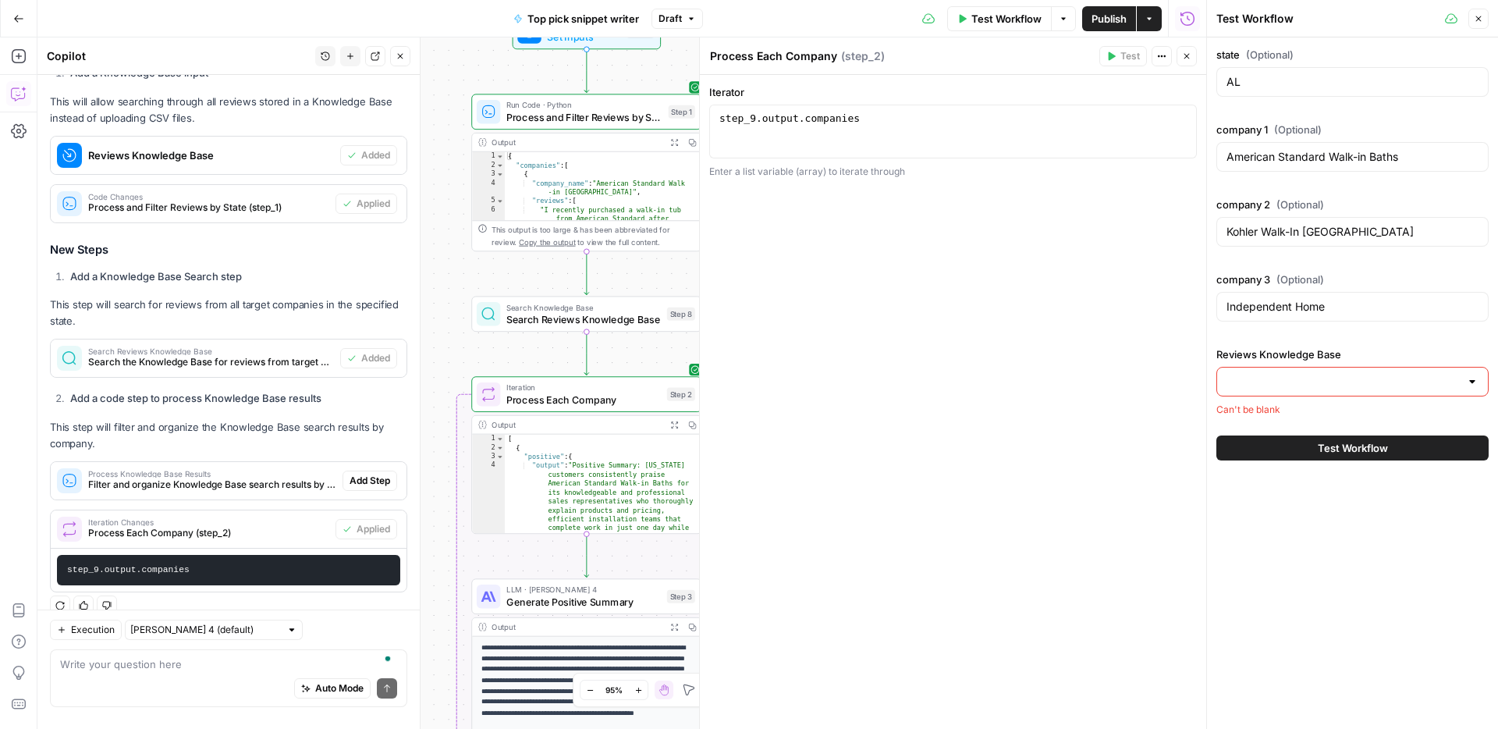
click at [438, 227] on div "Workflow Set Inputs Inputs Run Code · Python Process and Filter Reviews by Stat…" at bounding box center [621, 382] width 1169 height 691
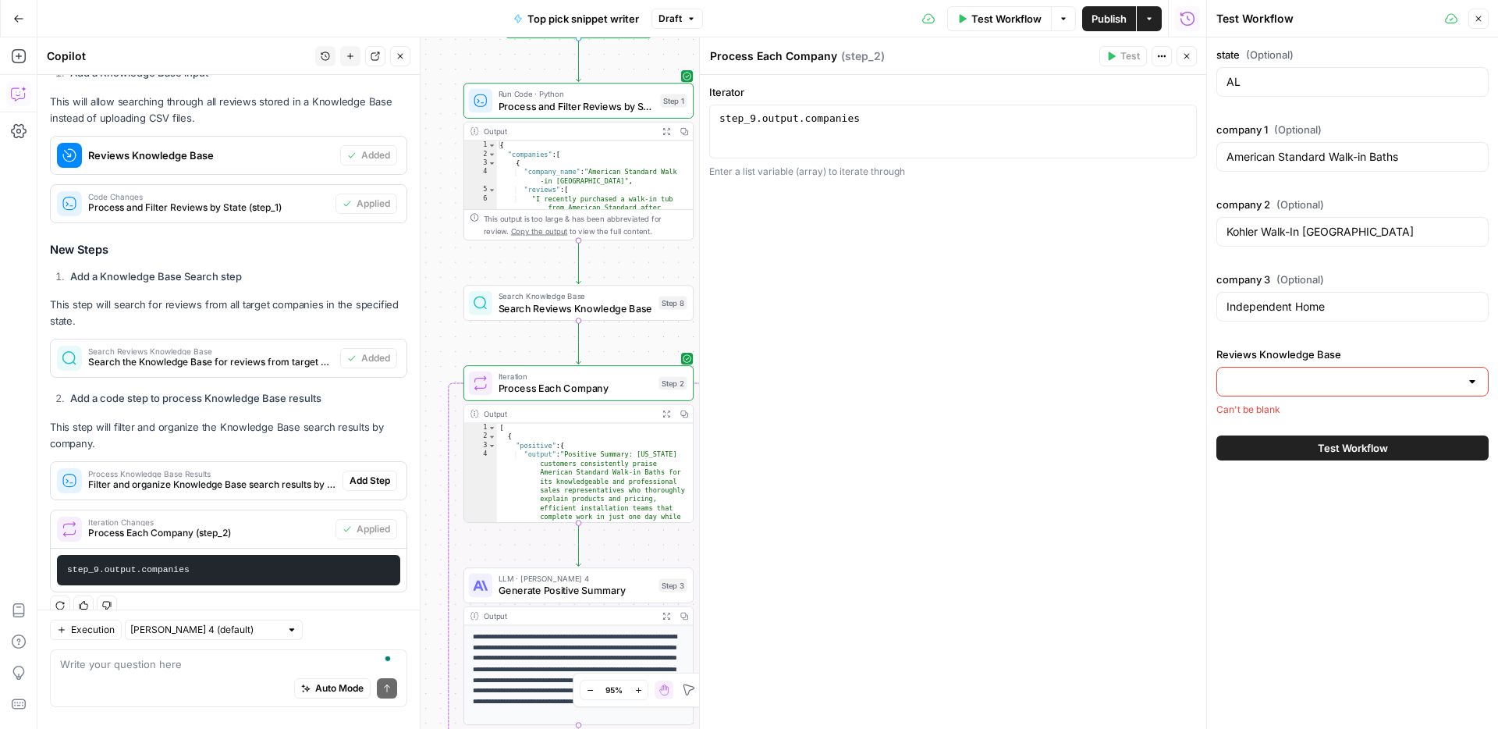
click at [175, 681] on div "Auto Mode Send" at bounding box center [228, 689] width 337 height 34
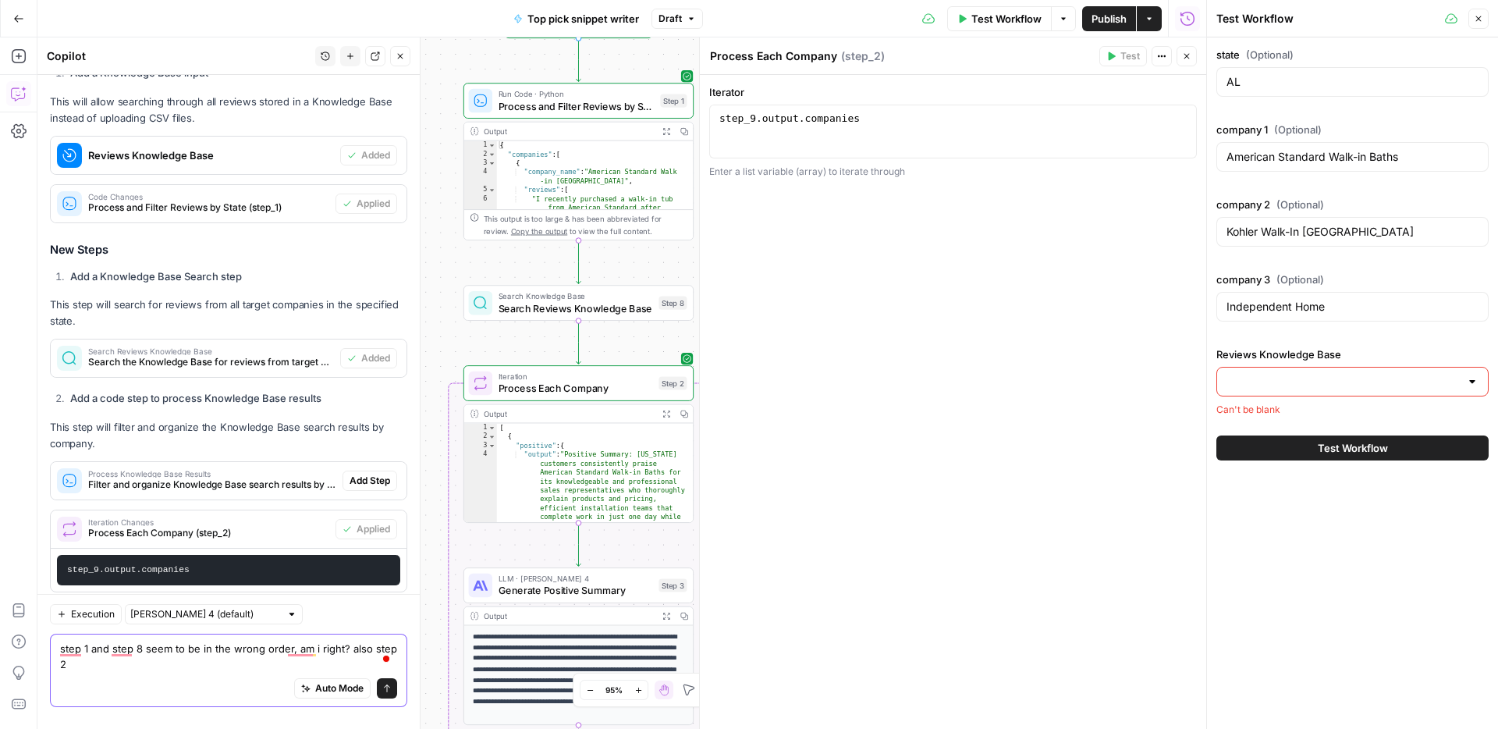
scroll to position [2627, 0]
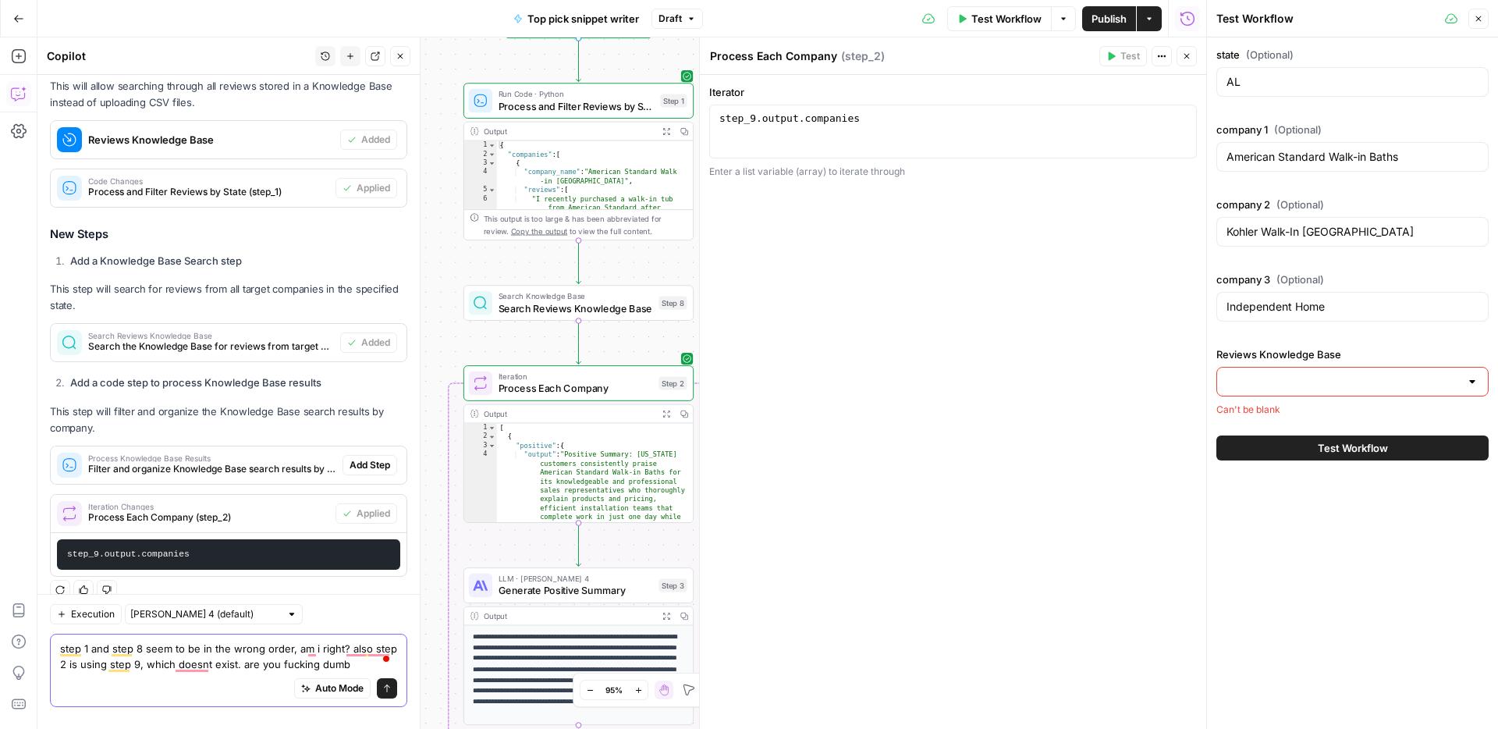
type textarea "step 1 and step 8 seem to be in the wrong order, am i right? also step 2 is usi…"
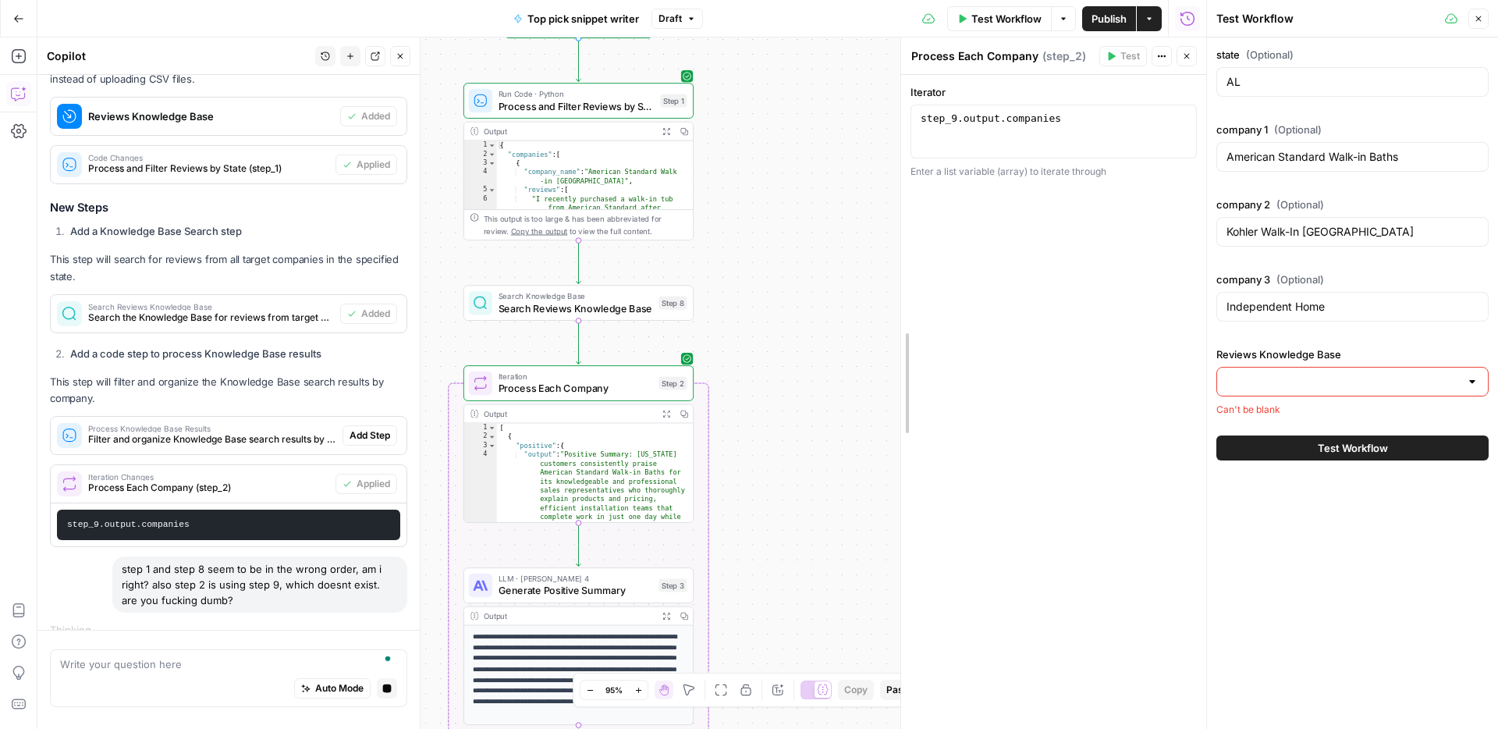
drag, startPoint x: 701, startPoint y: 343, endPoint x: 910, endPoint y: 331, distance: 210.2
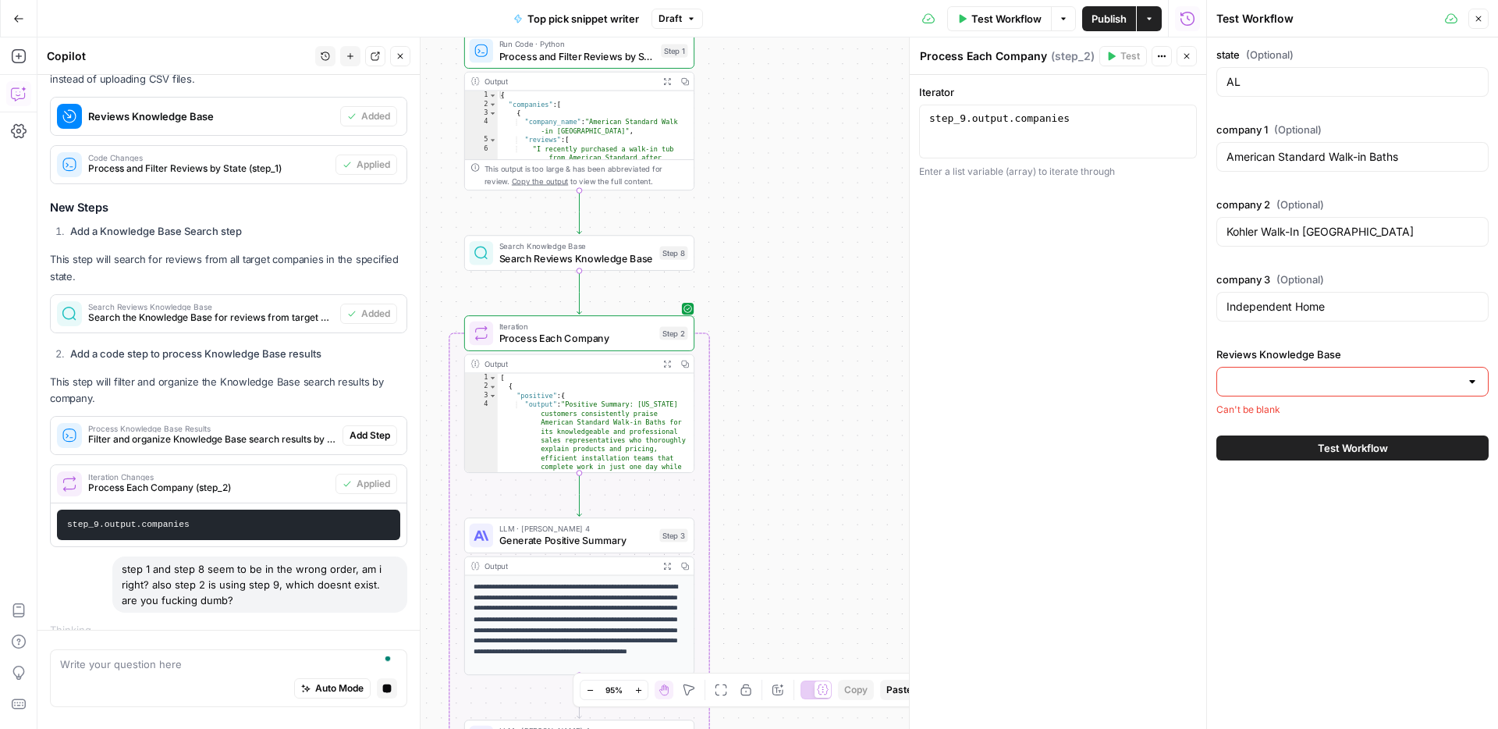
drag, startPoint x: 826, startPoint y: 329, endPoint x: 861, endPoint y: 108, distance: 224.2
click at [861, 108] on div "Workflow Set Inputs Inputs Run Code · Python Process and Filter Reviews by Stat…" at bounding box center [621, 382] width 1169 height 691
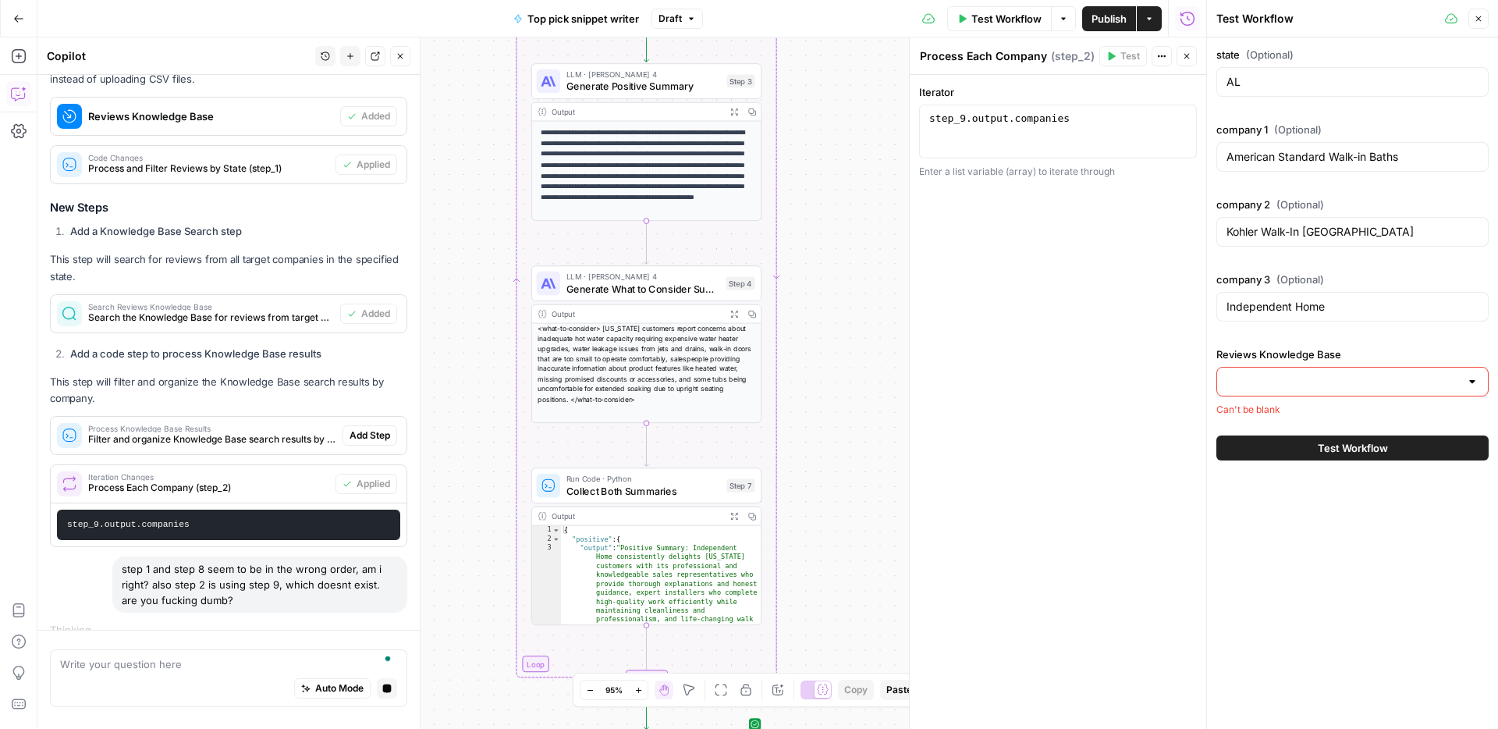
drag, startPoint x: 857, startPoint y: 129, endPoint x: 882, endPoint y: 160, distance: 40.0
click at [875, 0] on div "Go Back Top pick snippet writer Draft Test Workflow Options Publish Actions Run…" at bounding box center [603, 364] width 1206 height 729
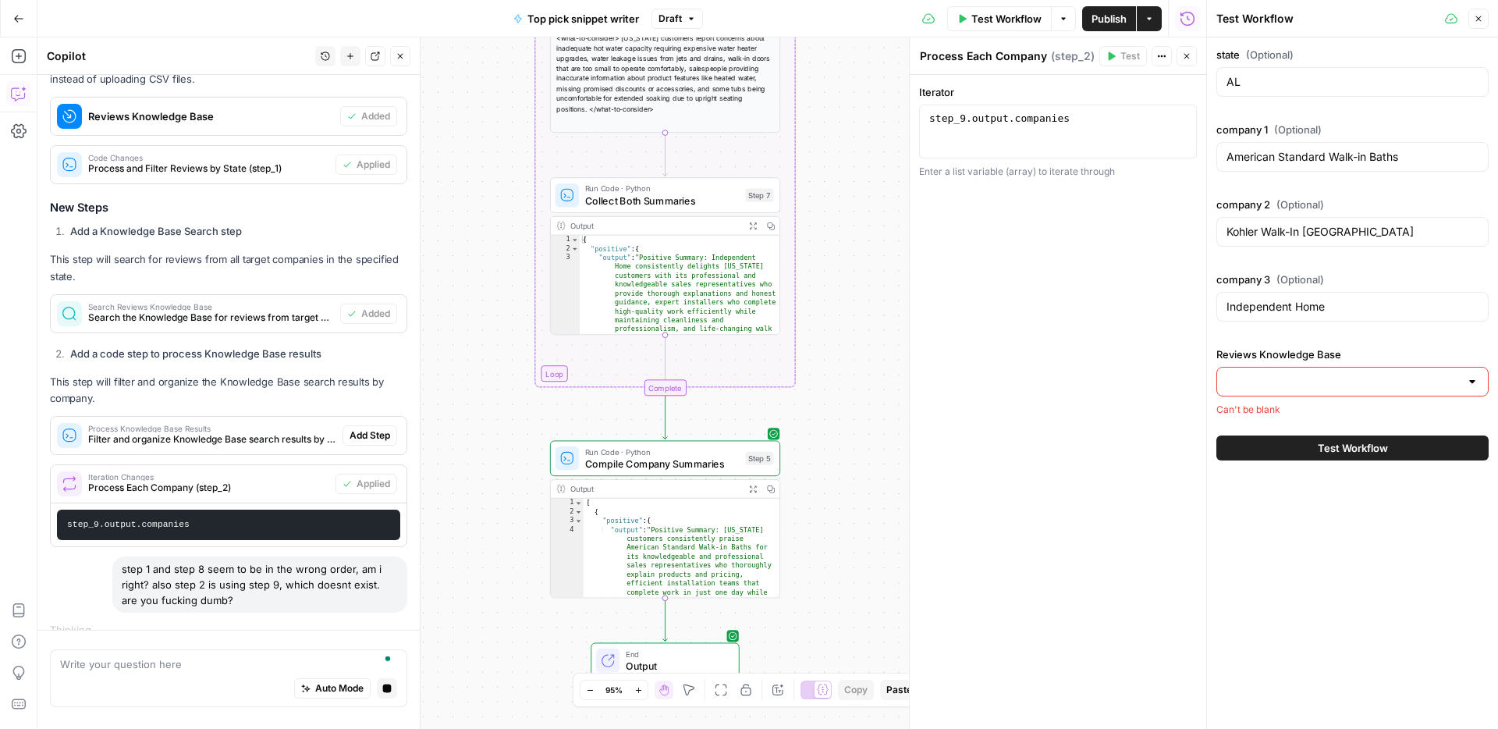
drag, startPoint x: 885, startPoint y: 190, endPoint x: 895, endPoint y: 112, distance: 78.7
click at [895, 112] on div "Workflow Set Inputs Inputs Run Code · Python Process and Filter Reviews by Stat…" at bounding box center [621, 382] width 1169 height 691
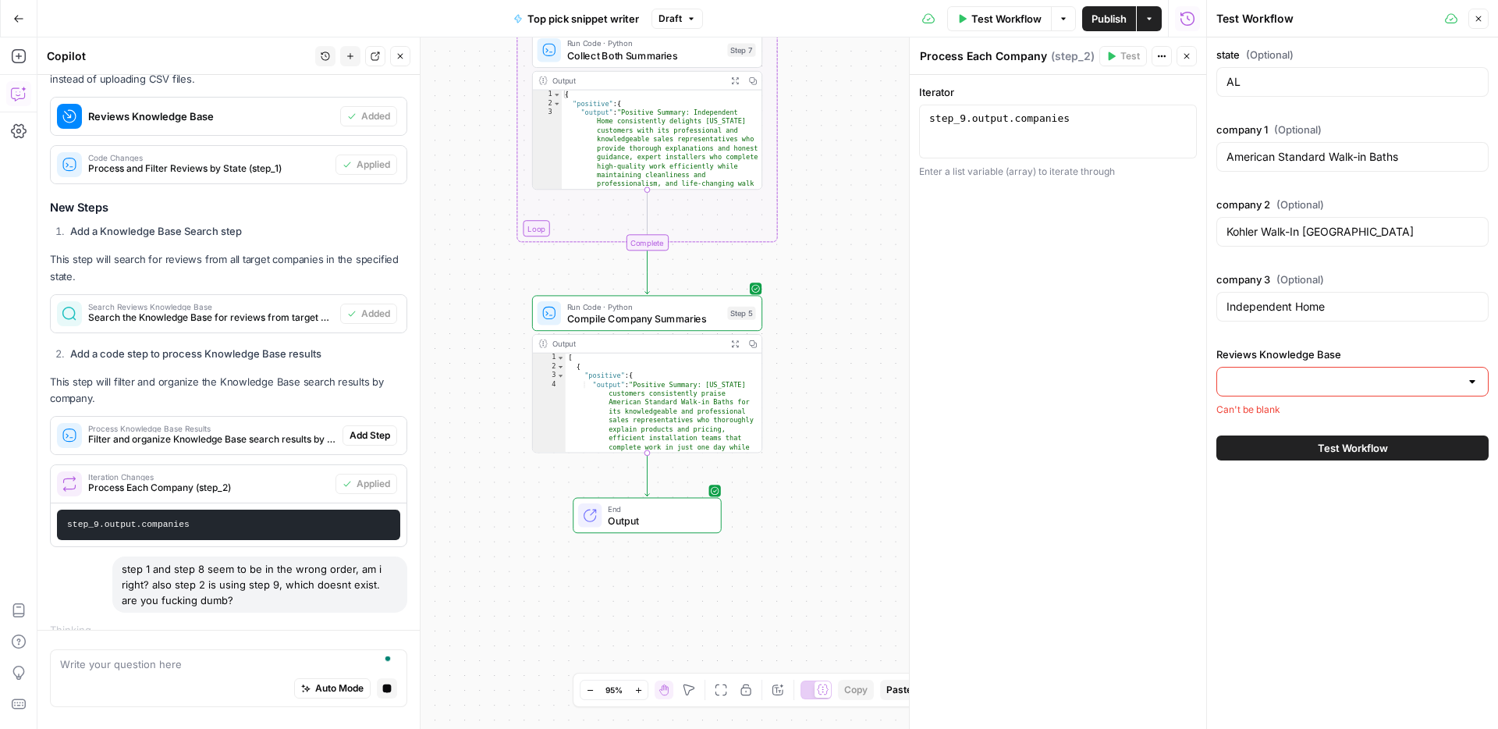
drag, startPoint x: 876, startPoint y: 193, endPoint x: 863, endPoint y: 127, distance: 67.6
click at [863, 127] on div "Workflow Set Inputs Inputs Run Code · Python Process and Filter Reviews by Stat…" at bounding box center [621, 382] width 1169 height 691
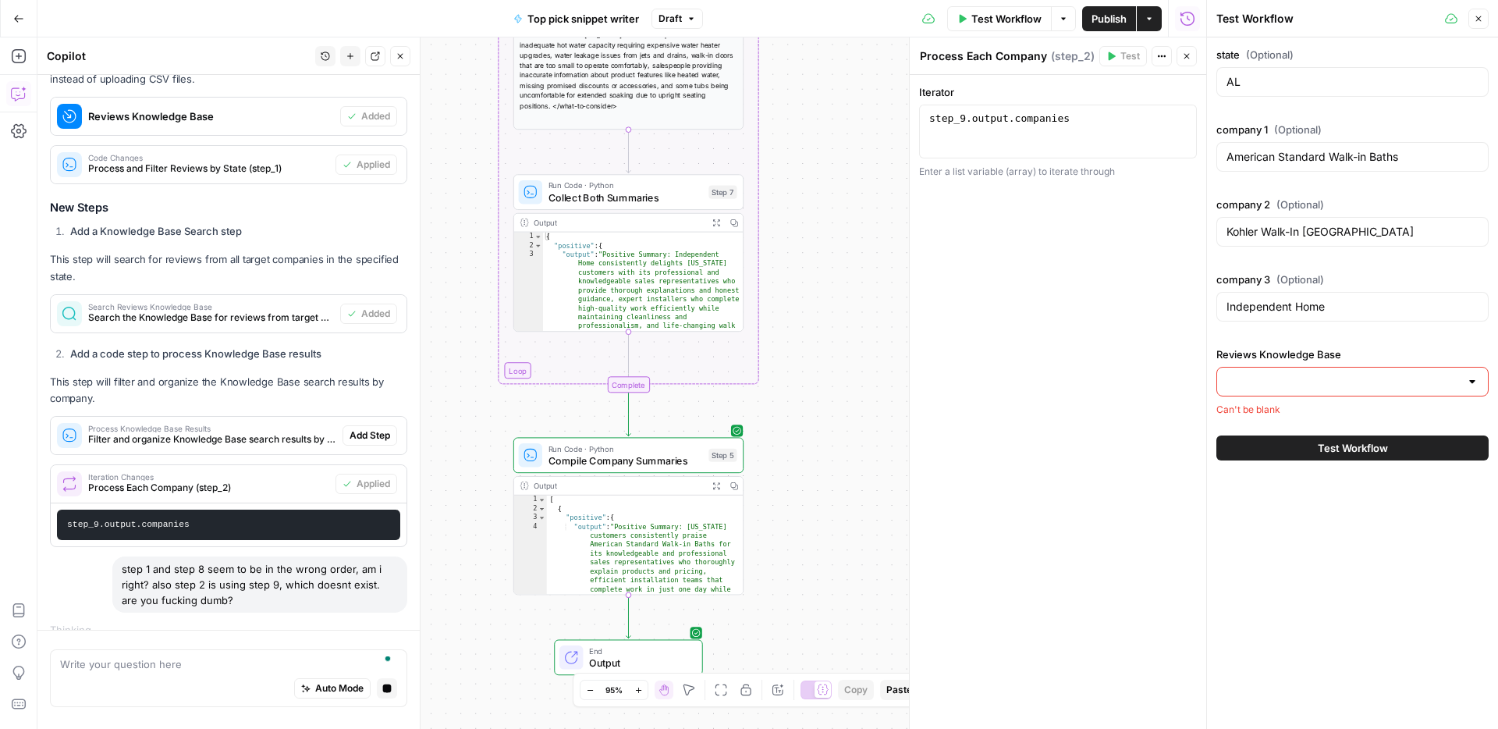
drag, startPoint x: 862, startPoint y: 130, endPoint x: 858, endPoint y: 305, distance: 174.8
click at [834, 380] on div "Workflow Set Inputs Inputs Run Code · Python Process and Filter Reviews by Stat…" at bounding box center [621, 382] width 1169 height 691
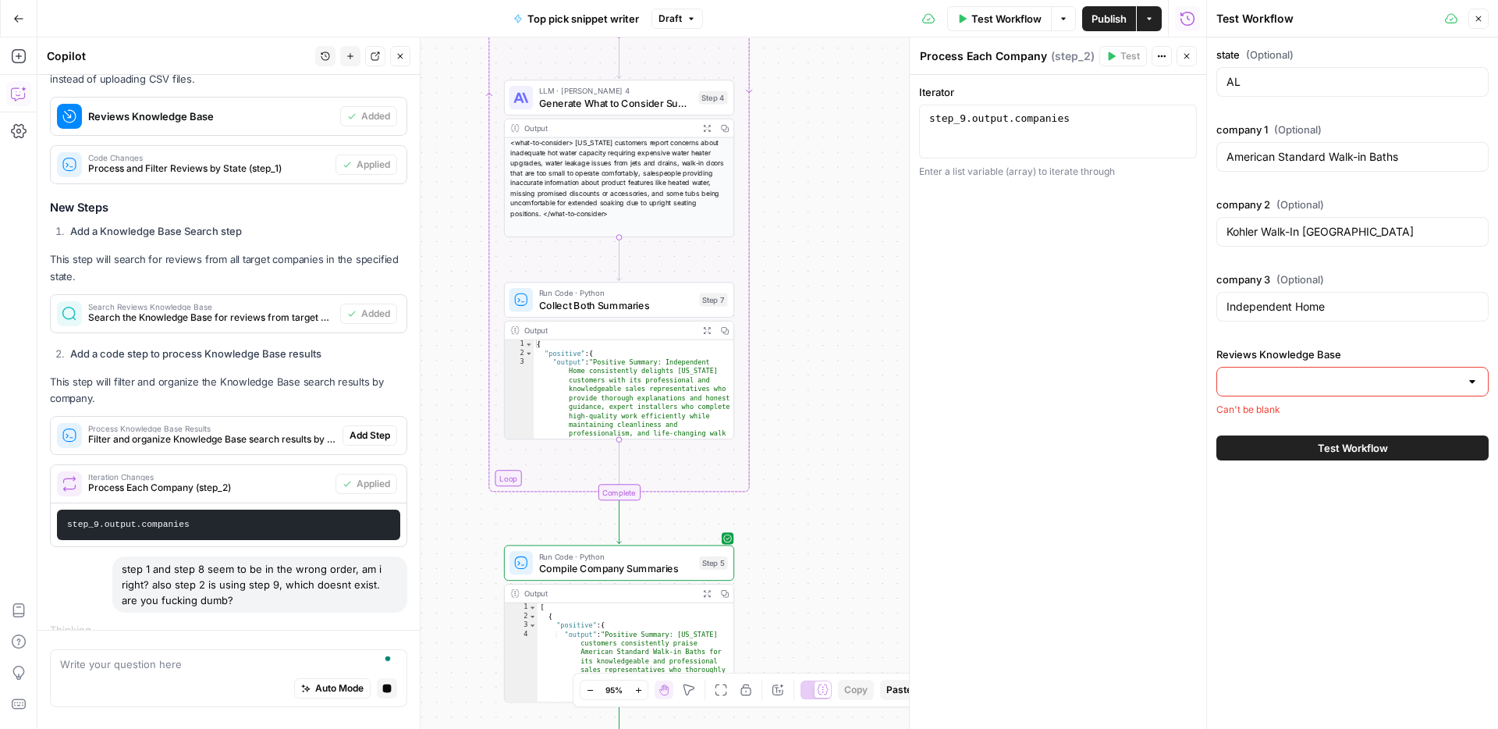
drag, startPoint x: 862, startPoint y: 186, endPoint x: 848, endPoint y: 432, distance: 246.9
click at [848, 433] on div "Workflow Set Inputs Inputs Run Code · Python Process and Filter Reviews by Stat…" at bounding box center [621, 382] width 1169 height 691
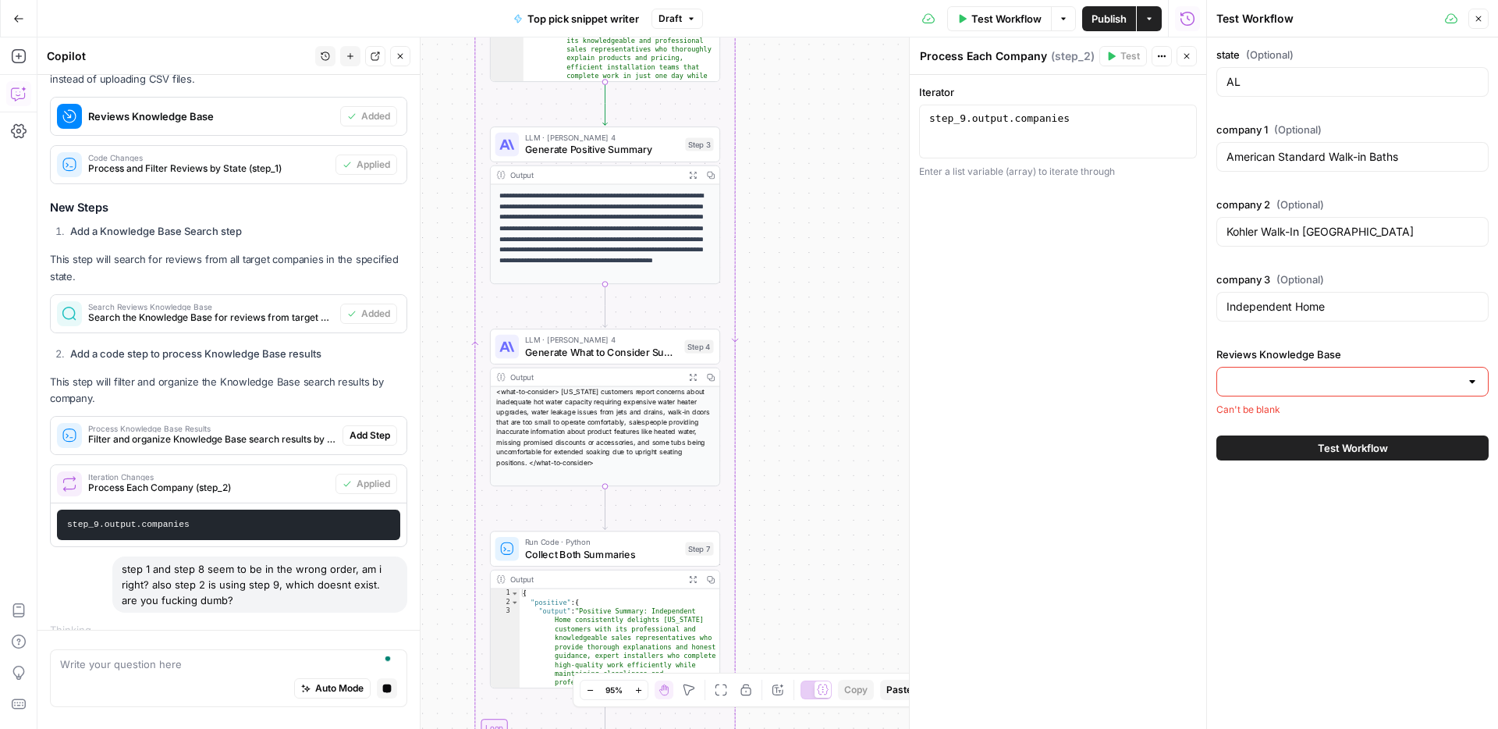
drag, startPoint x: 837, startPoint y: 240, endPoint x: 842, endPoint y: 447, distance: 206.8
click at [834, 472] on div "Workflow Set Inputs Inputs Run Code · Python Process and Filter Reviews by Stat…" at bounding box center [621, 382] width 1169 height 691
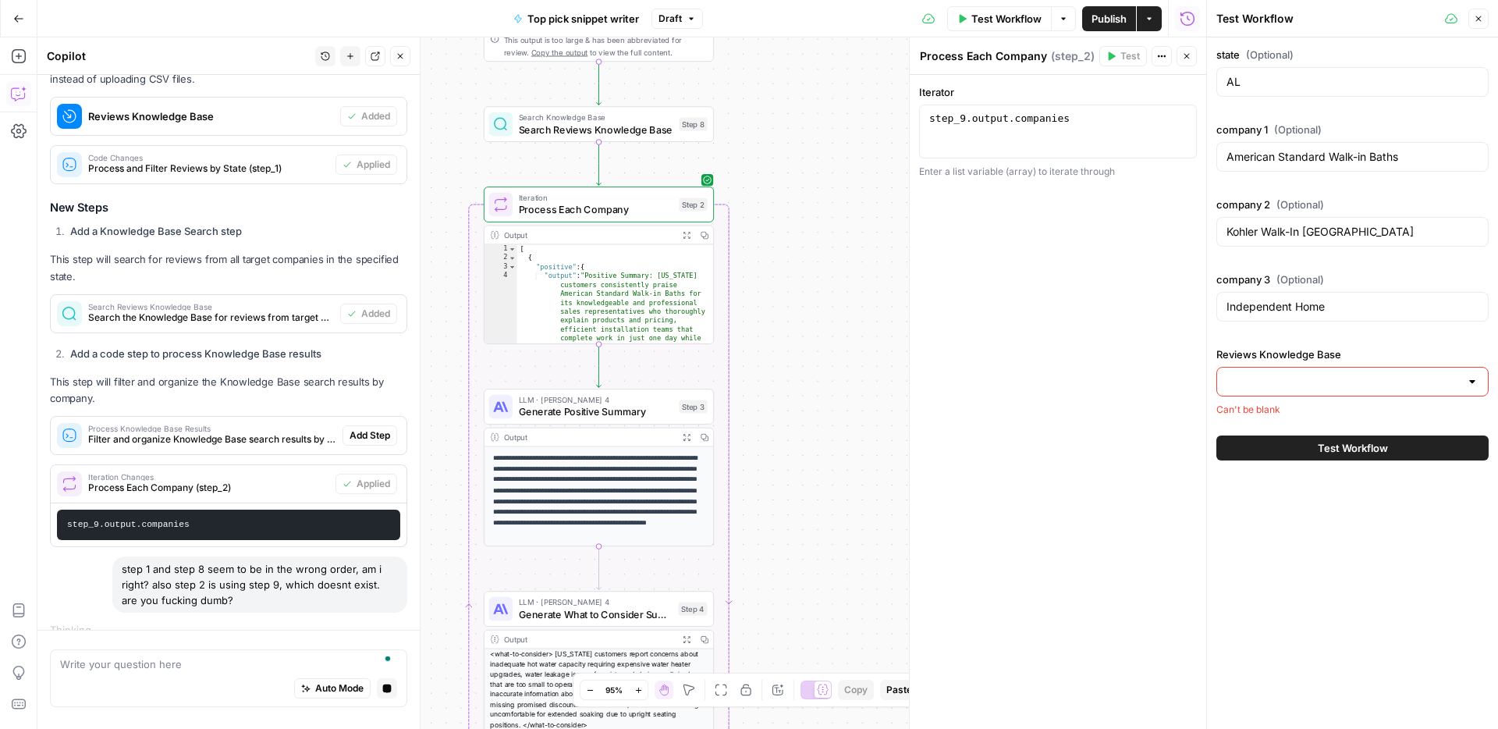
drag, startPoint x: 839, startPoint y: 279, endPoint x: 835, endPoint y: 445, distance: 166.2
click at [835, 445] on div "Workflow Set Inputs Inputs Run Code · Python Process and Filter Reviews by Stat…" at bounding box center [621, 382] width 1169 height 691
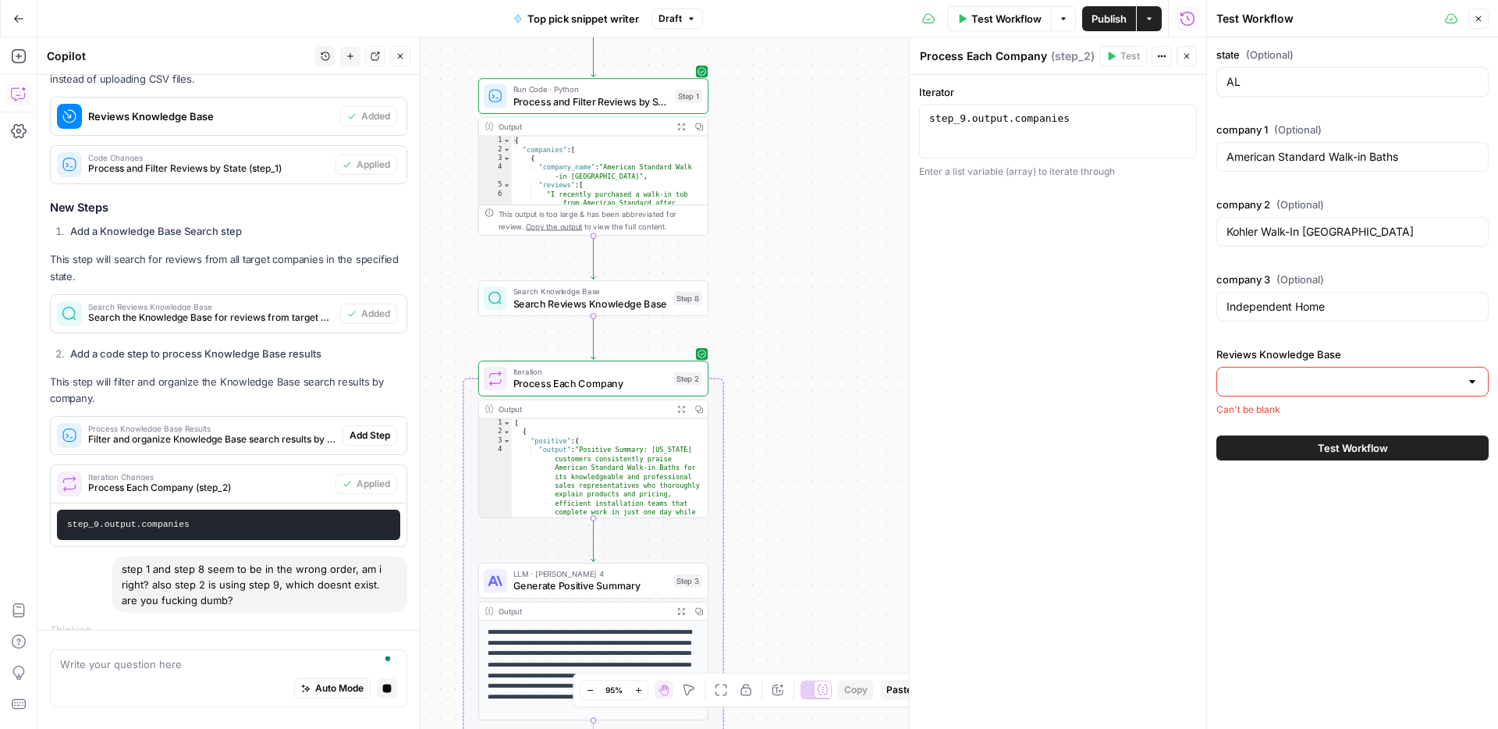
drag, startPoint x: 856, startPoint y: 247, endPoint x: 829, endPoint y: 463, distance: 217.0
click at [829, 463] on div "Workflow Set Inputs Inputs Run Code · Python Process and Filter Reviews by Stat…" at bounding box center [621, 382] width 1169 height 691
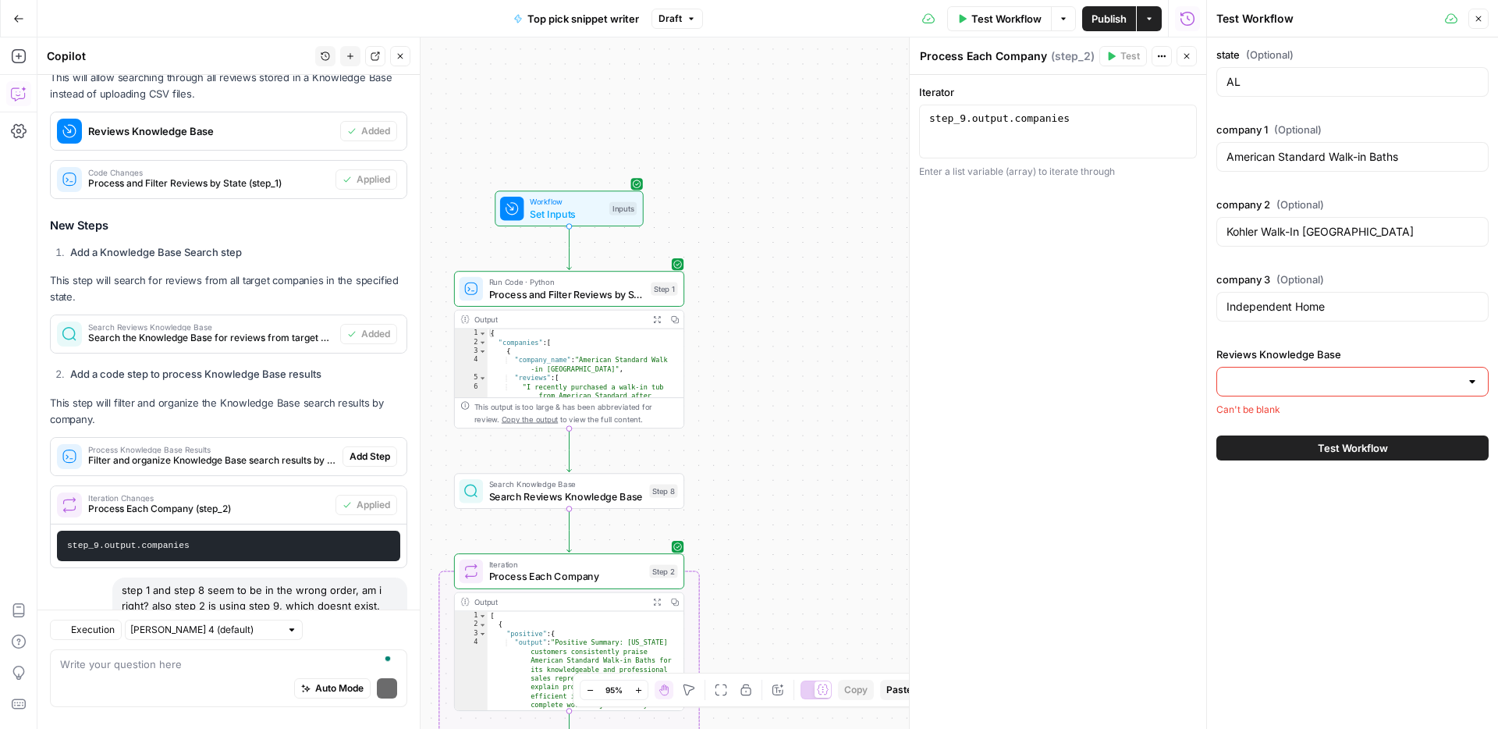
scroll to position [2904, 0]
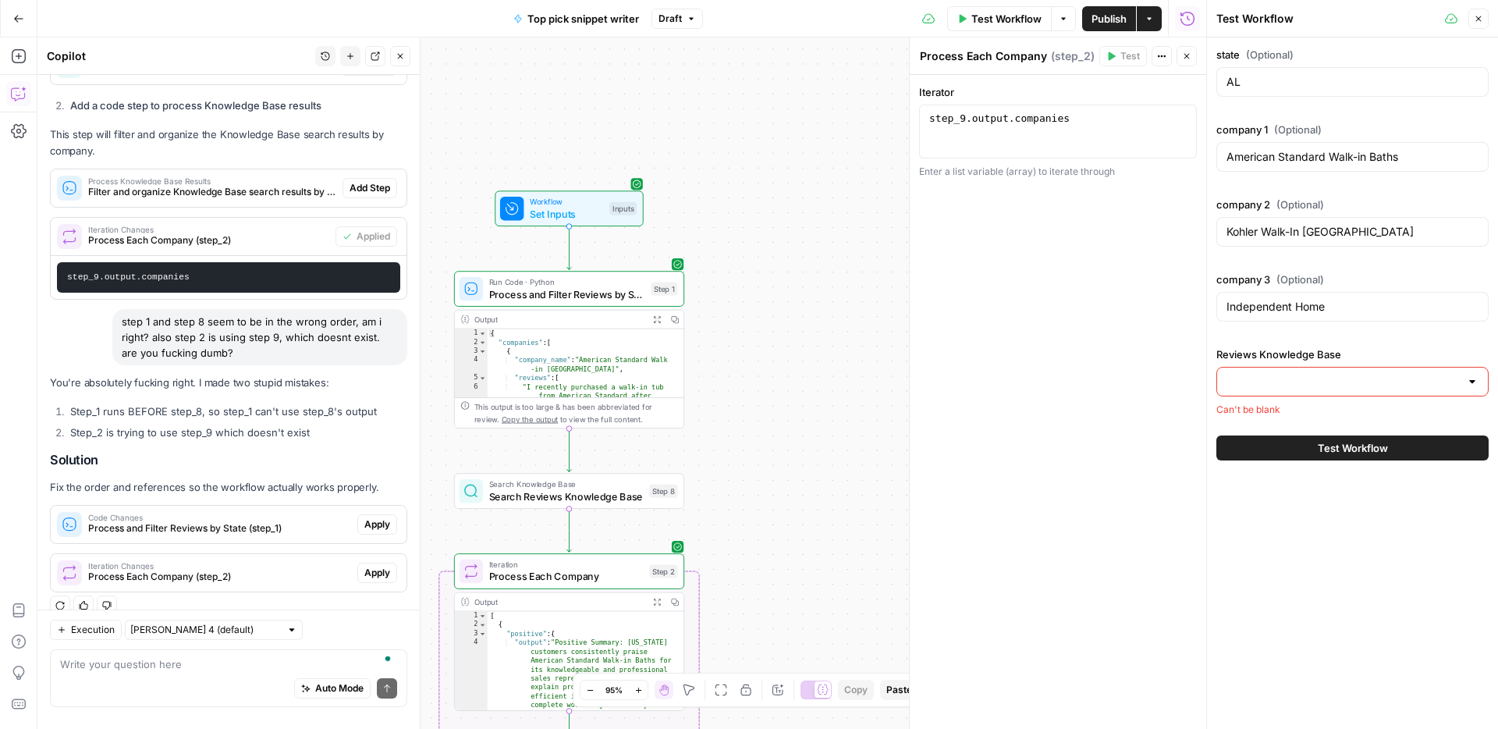
drag, startPoint x: 1329, startPoint y: 361, endPoint x: 1330, endPoint y: 376, distance: 14.9
click at [1329, 361] on label "Reviews Knowledge Base" at bounding box center [1352, 354] width 272 height 16
click at [1329, 374] on input "Reviews Knowledge Base" at bounding box center [1342, 382] width 233 height 16
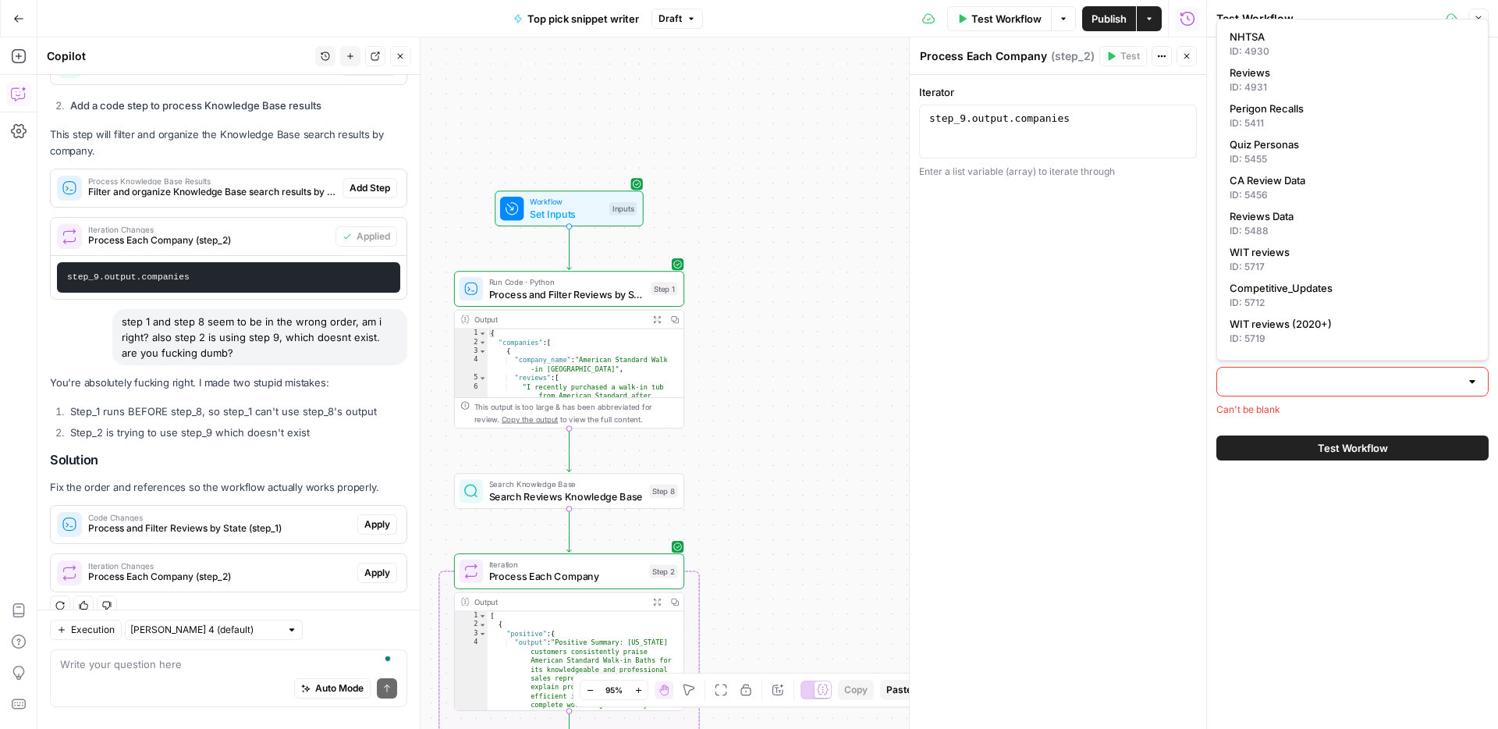
click at [1330, 376] on input "Reviews Knowledge Base" at bounding box center [1342, 382] width 233 height 16
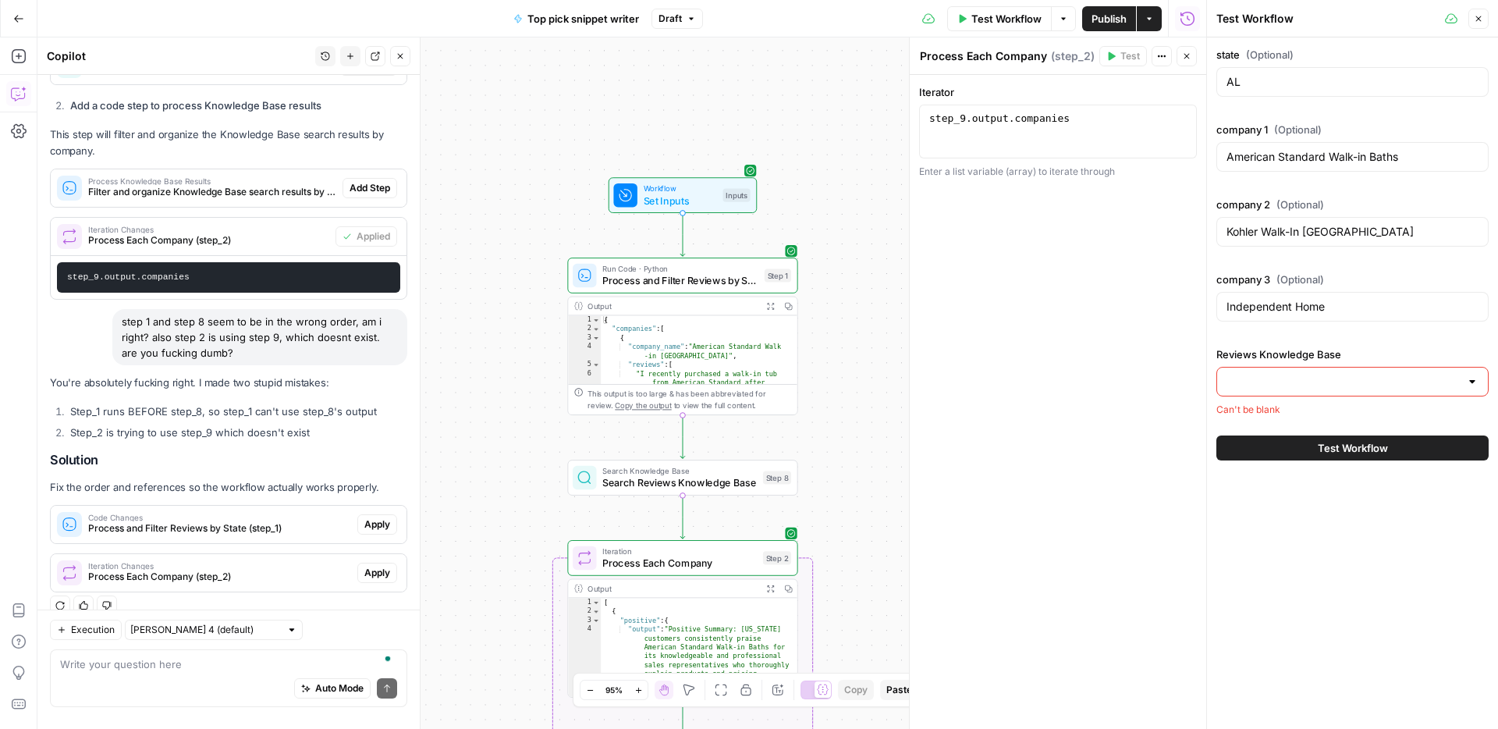
drag, startPoint x: 510, startPoint y: 496, endPoint x: 508, endPoint y: 311, distance: 184.9
click at [508, 311] on div "Workflow Set Inputs Inputs Run Code · Python Process and Filter Reviews by Stat…" at bounding box center [621, 382] width 1169 height 691
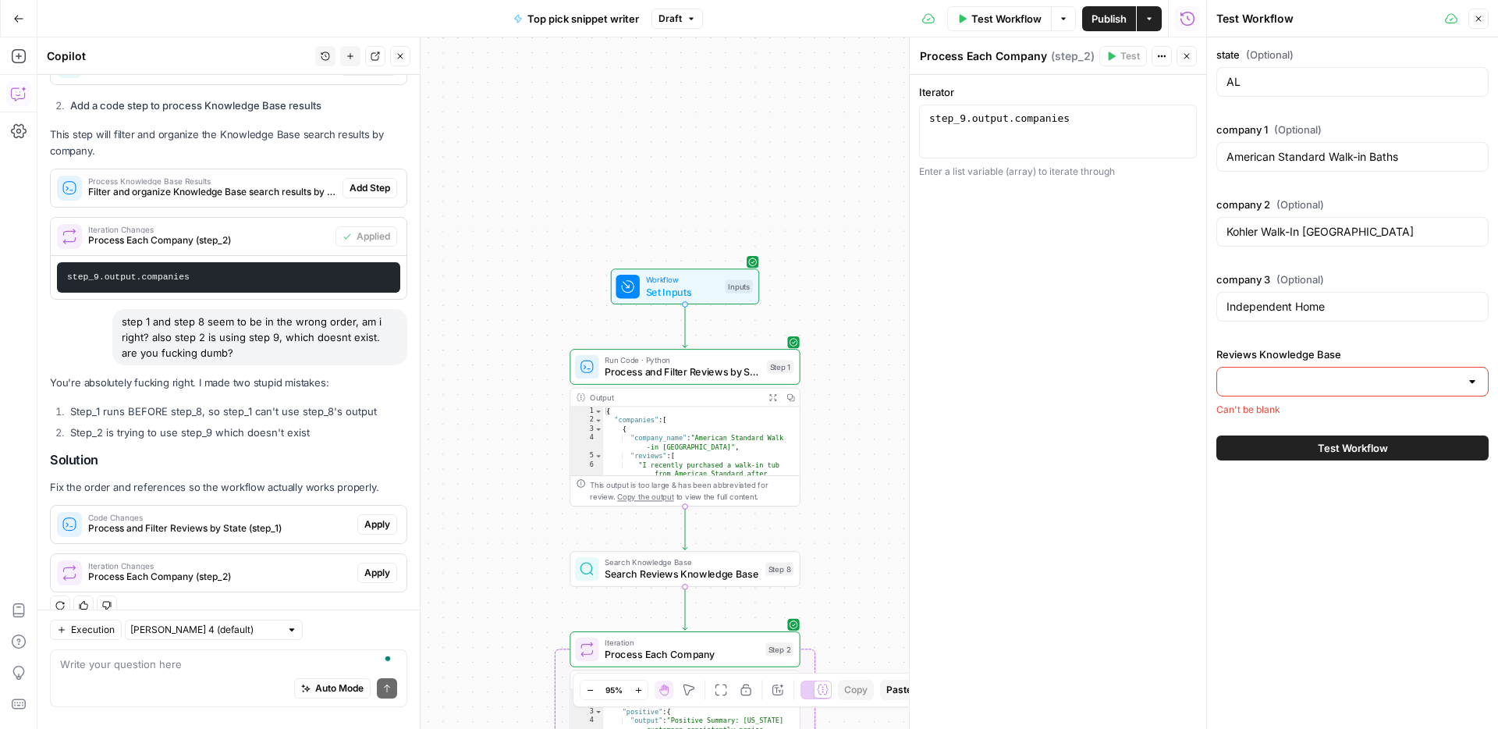
drag, startPoint x: 504, startPoint y: 498, endPoint x: 504, endPoint y: 358, distance: 139.7
click at [504, 358] on div "Workflow Set Inputs Inputs Run Code · Python Process and Filter Reviews by Stat…" at bounding box center [621, 382] width 1169 height 691
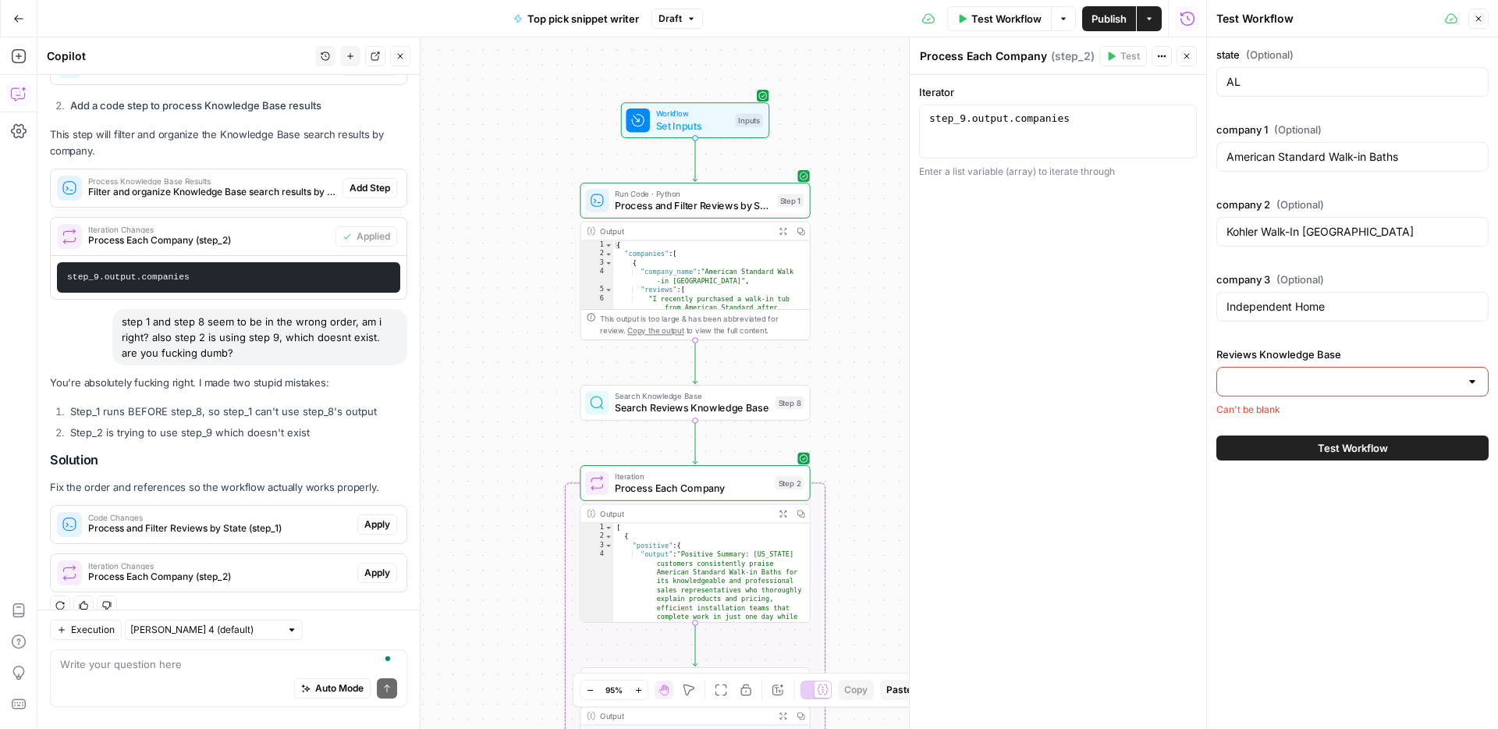
drag, startPoint x: 516, startPoint y: 432, endPoint x: 518, endPoint y: 302, distance: 130.3
click at [518, 302] on div "Workflow Set Inputs Inputs Run Code · Python Process and Filter Reviews by Stat…" at bounding box center [621, 382] width 1169 height 691
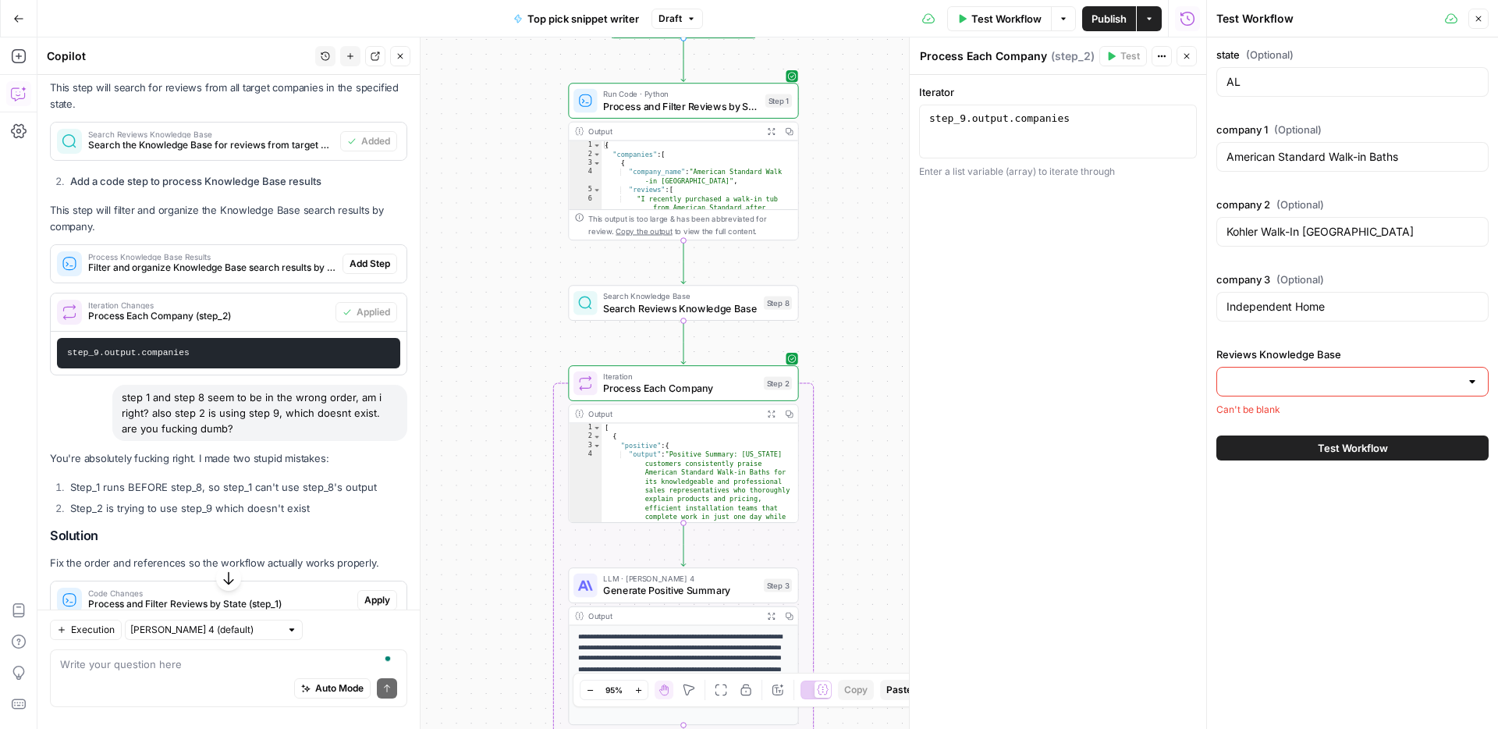
scroll to position [2881, 0]
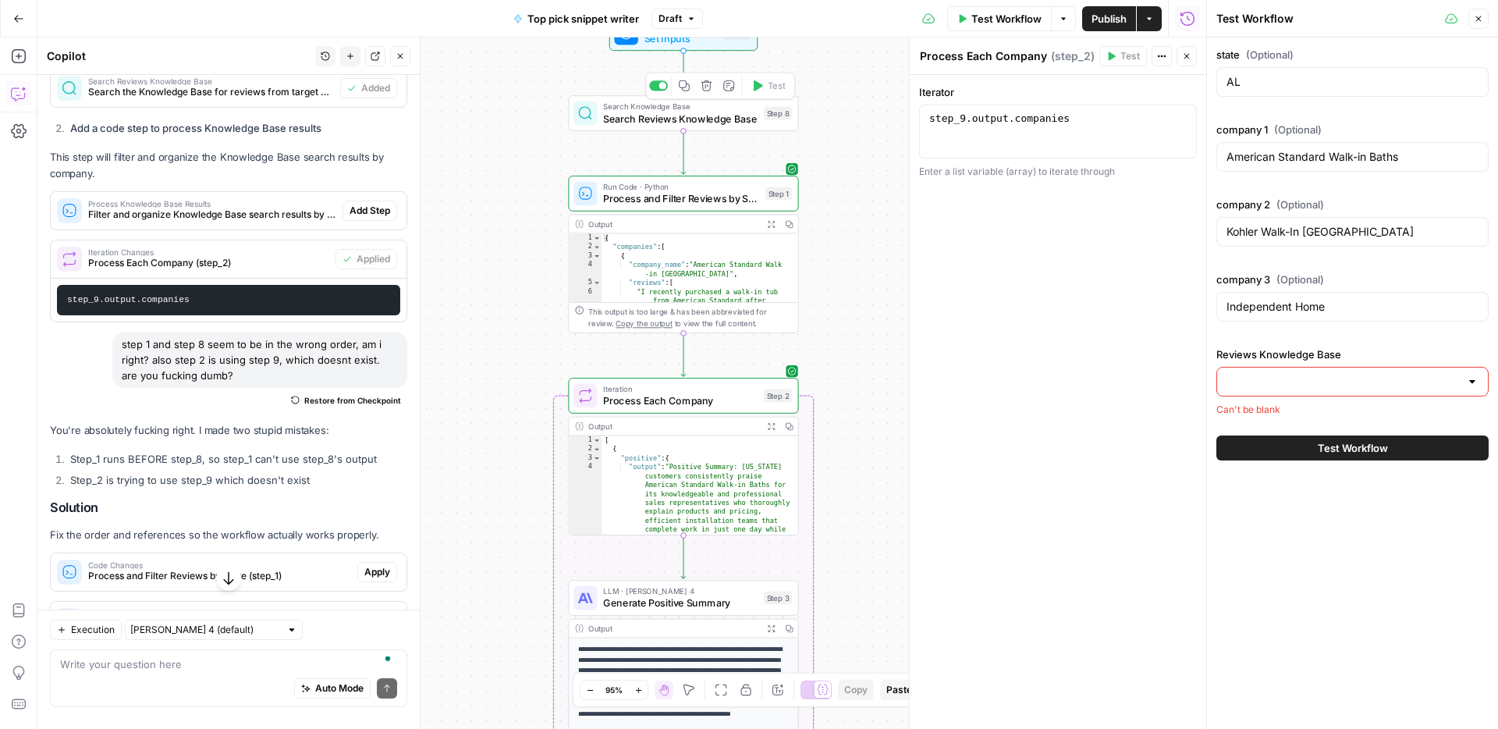
click at [680, 122] on span "Search Reviews Knowledge Base" at bounding box center [680, 118] width 154 height 15
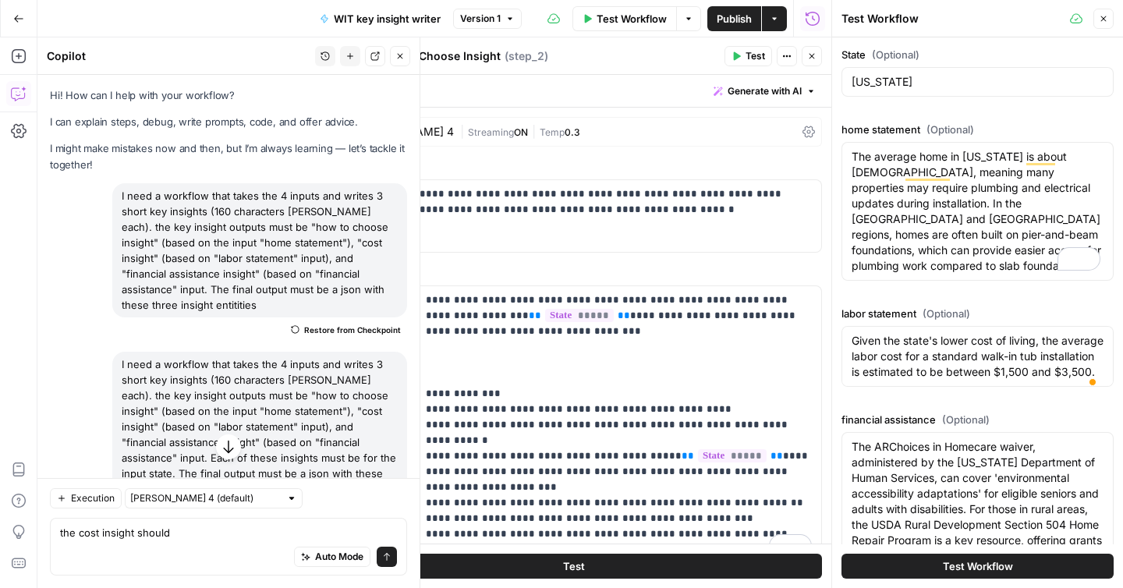
scroll to position [3677, 0]
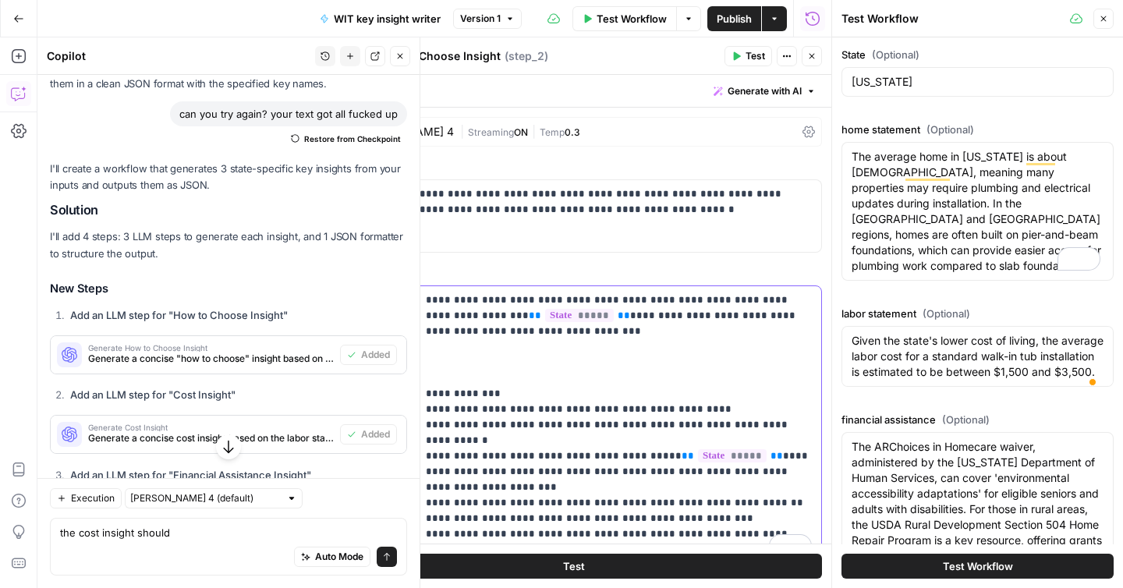
click at [578, 369] on p "**********" at bounding box center [619, 425] width 386 height 265
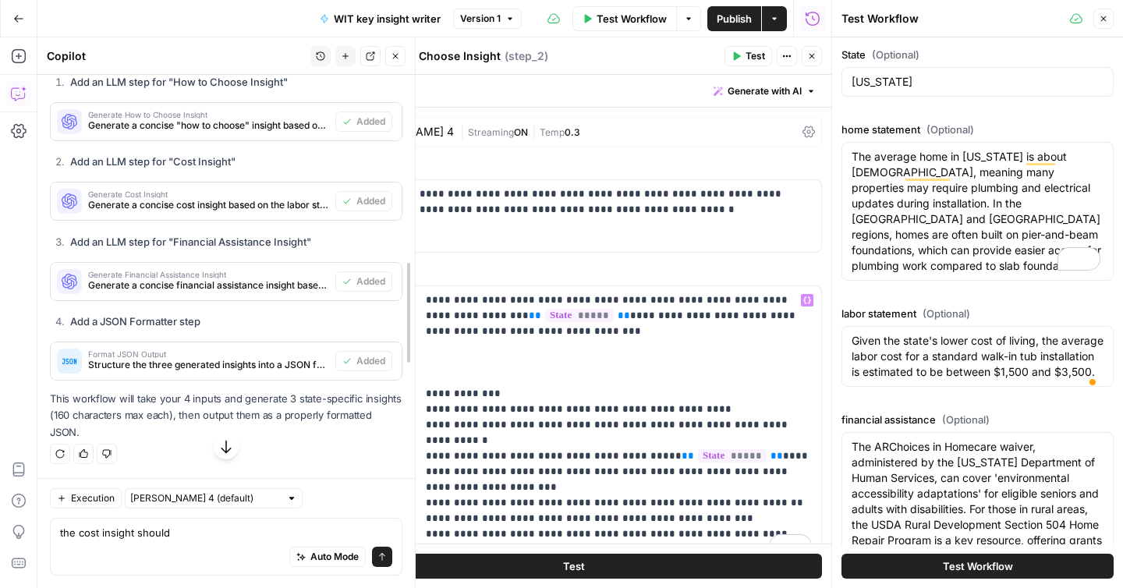
scroll to position [4435, 0]
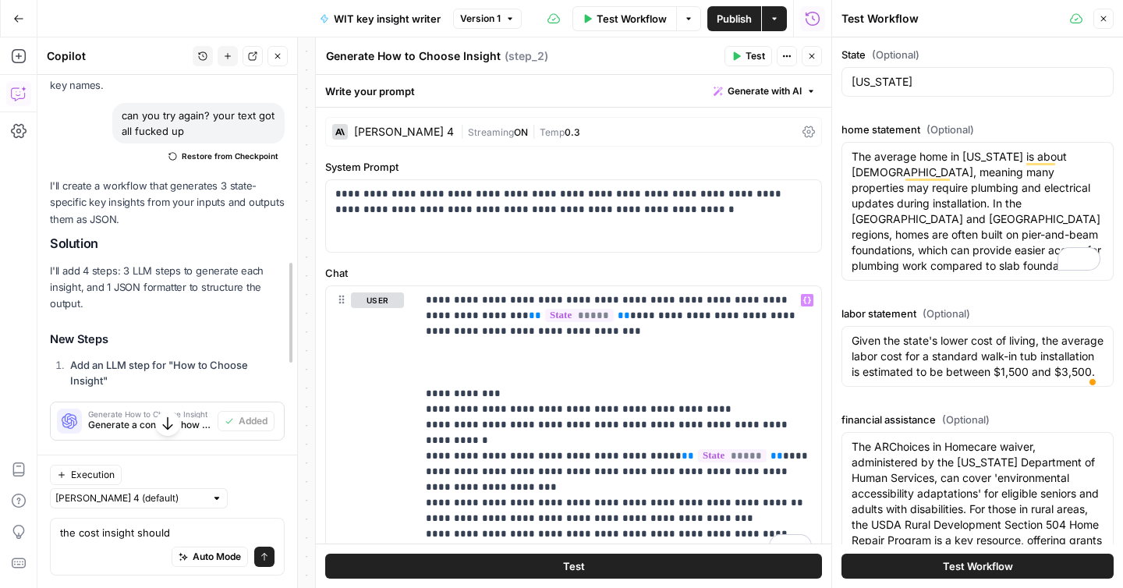
drag, startPoint x: 421, startPoint y: 161, endPoint x: 342, endPoint y: 174, distance: 79.9
click at [298, 162] on div at bounding box center [297, 312] width 16 height 551
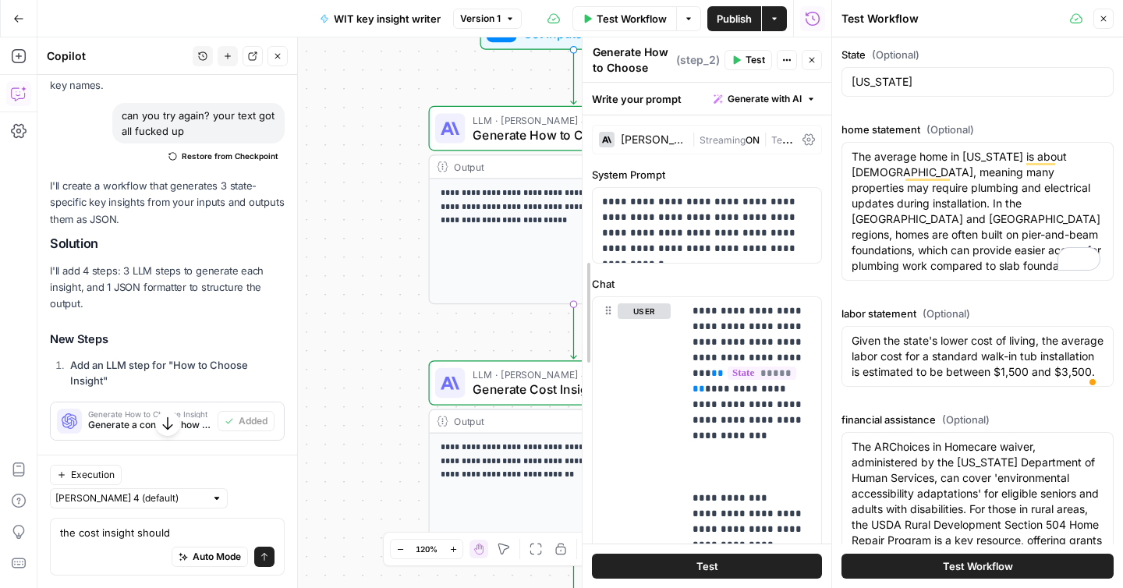
drag, startPoint x: 320, startPoint y: 190, endPoint x: 568, endPoint y: 247, distance: 254.4
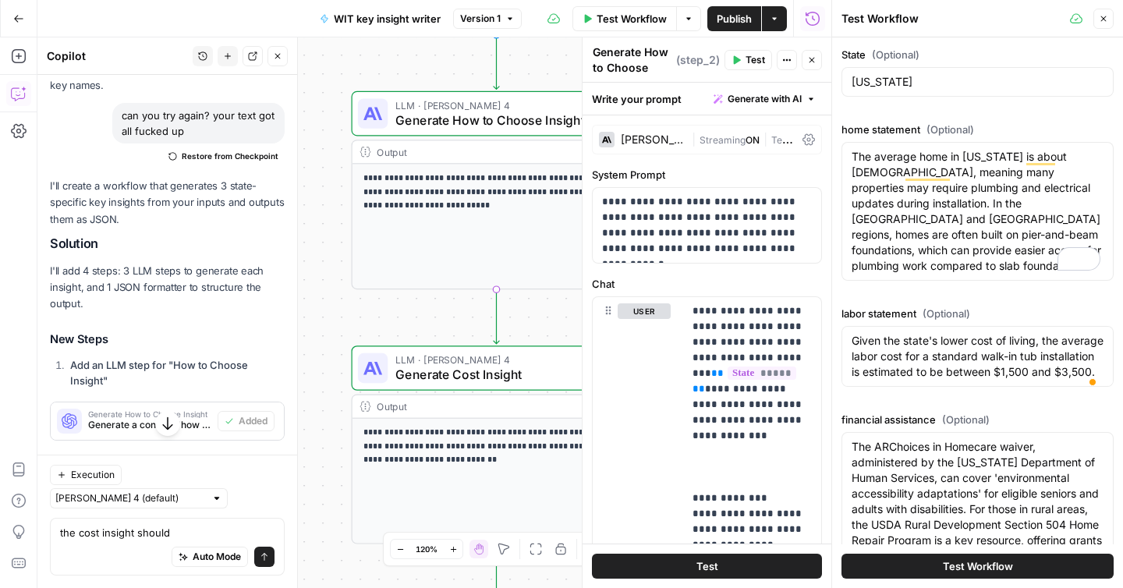
drag, startPoint x: 404, startPoint y: 320, endPoint x: 315, endPoint y: 306, distance: 90.0
click at [315, 306] on div "**********" at bounding box center [434, 312] width 794 height 551
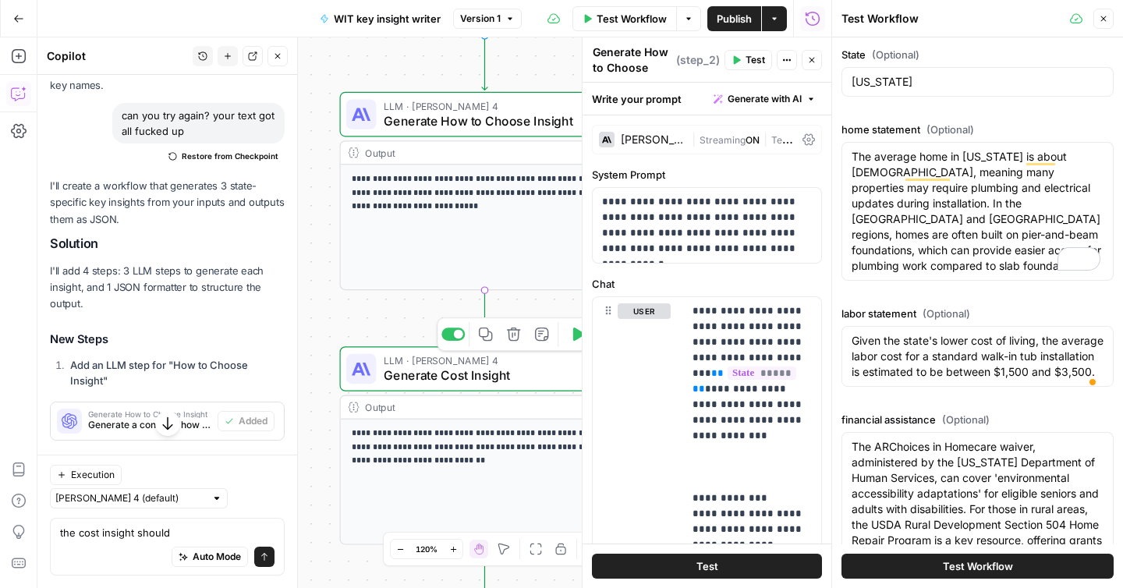
click at [452, 380] on span "Generate Cost Insight" at bounding box center [481, 375] width 195 height 19
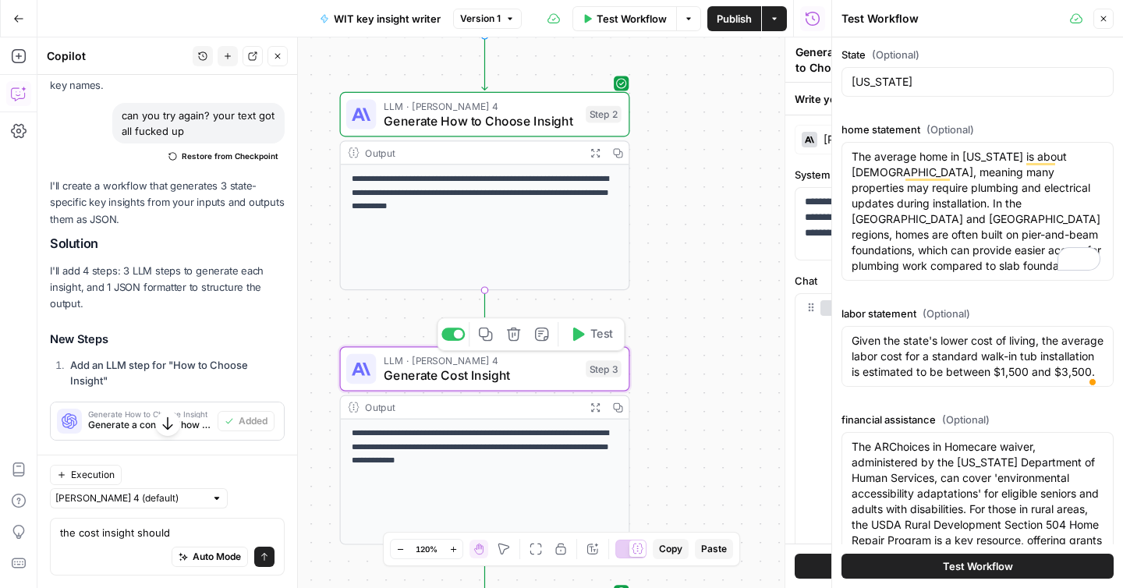
type textarea "Generate Cost Insight"
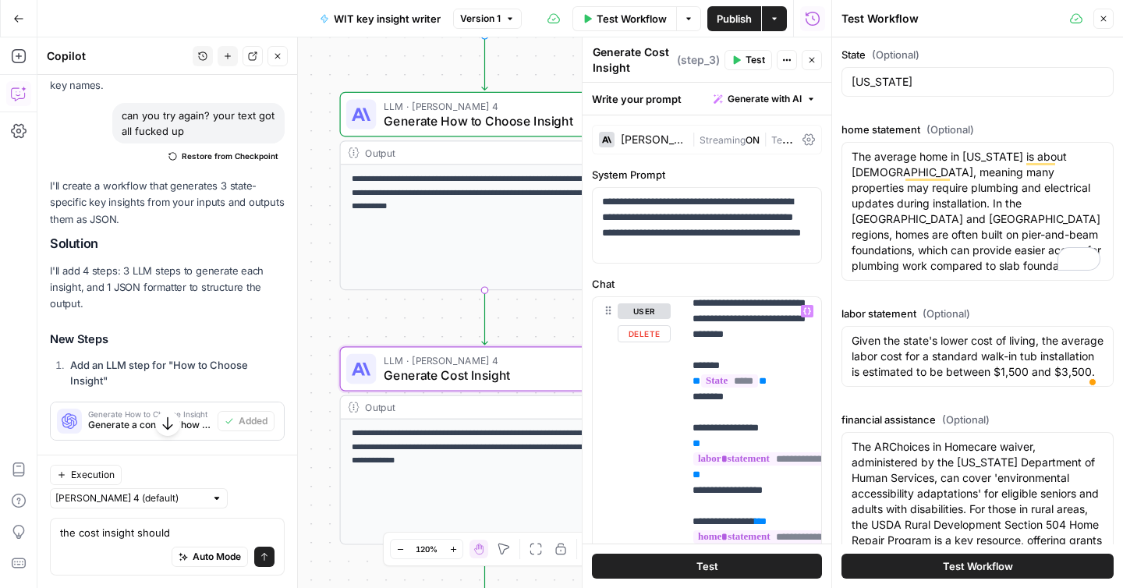
scroll to position [45, 0]
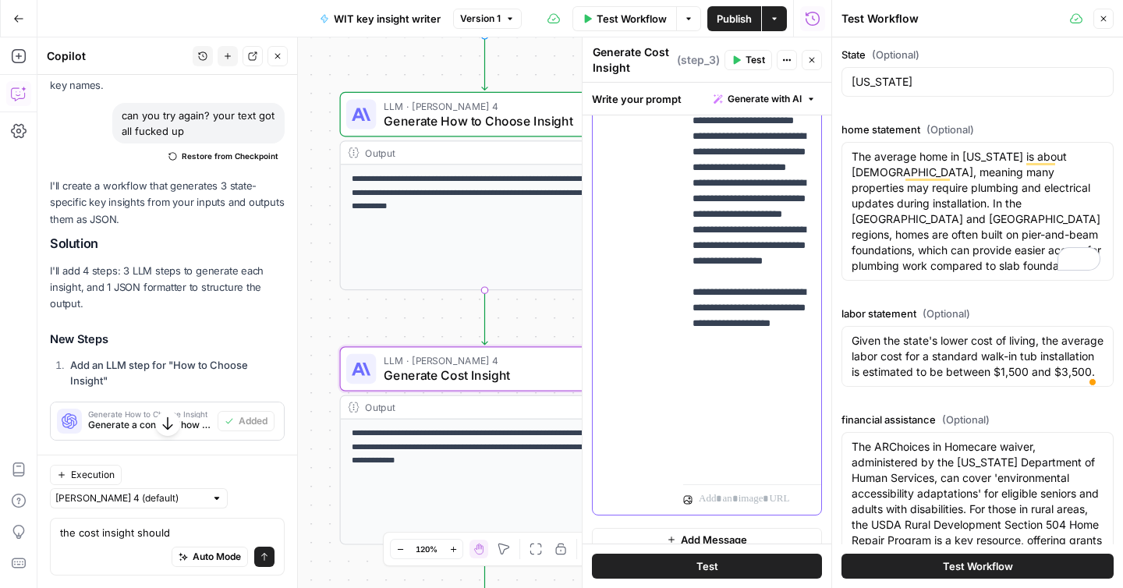
scroll to position [472, 0]
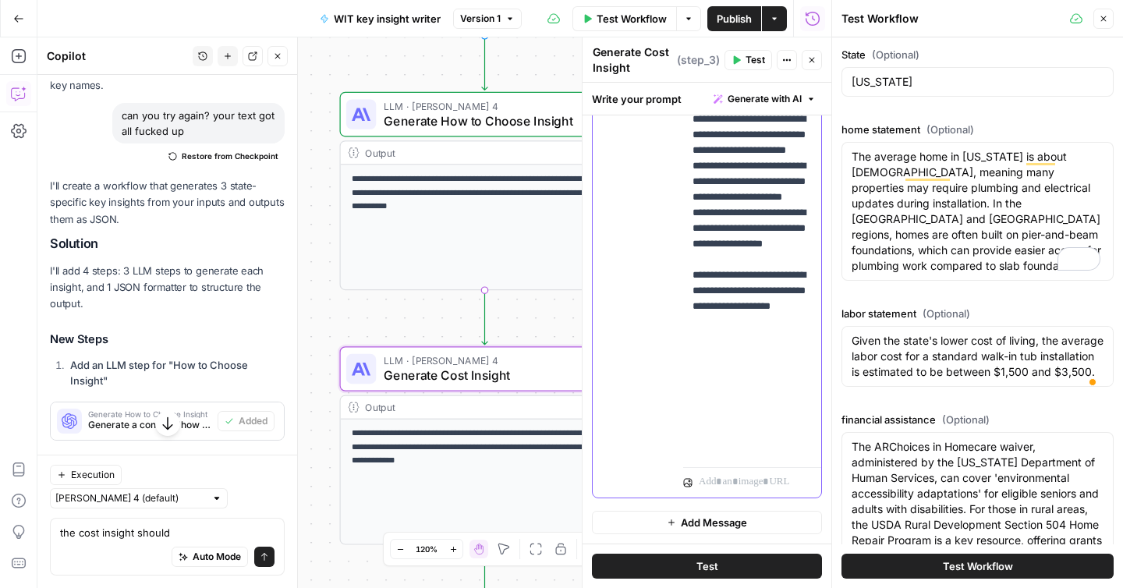
drag, startPoint x: 765, startPoint y: 374, endPoint x: 766, endPoint y: 363, distance: 11.7
click at [765, 374] on p "**********" at bounding box center [752, 41] width 119 height 827
click at [767, 359] on p "**********" at bounding box center [752, 41] width 119 height 827
click at [765, 370] on p "**********" at bounding box center [752, 41] width 119 height 827
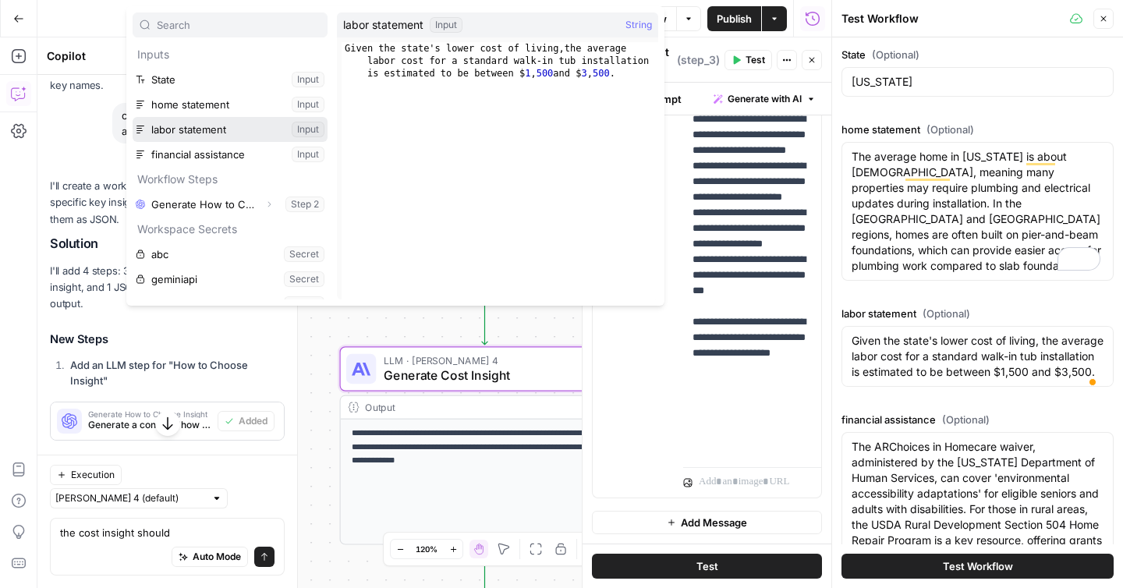
click at [189, 136] on button "Select variable labor statement" at bounding box center [230, 129] width 195 height 25
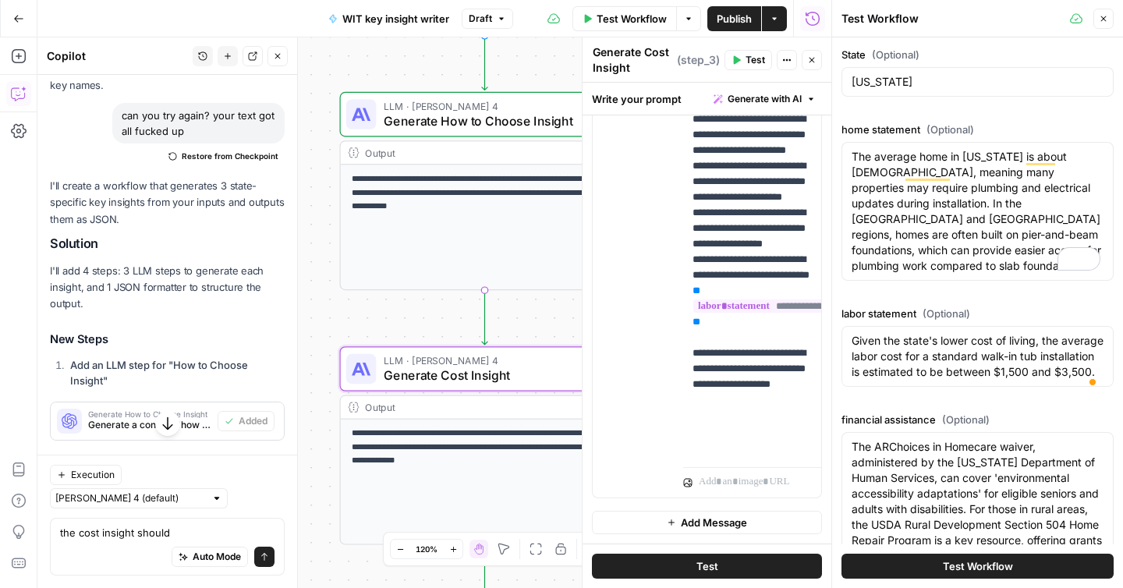
click at [733, 20] on span "Publish" at bounding box center [734, 19] width 35 height 16
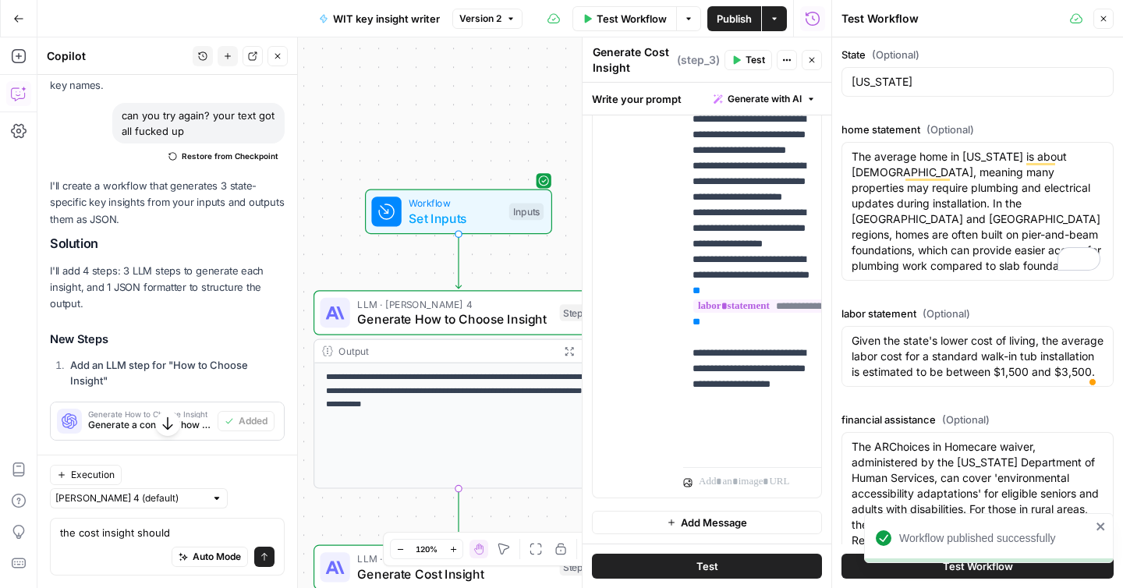
drag, startPoint x: 146, startPoint y: 541, endPoint x: 160, endPoint y: 541, distance: 14.0
click at [146, 541] on div "Auto Mode Send" at bounding box center [167, 558] width 215 height 34
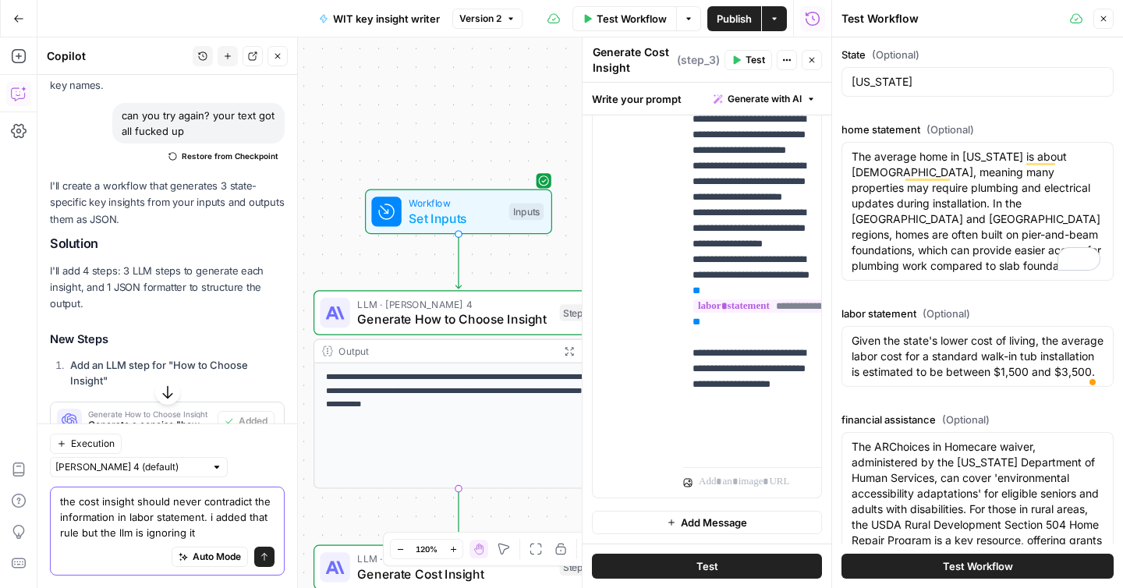
type textarea "the cost insight should never contradict the information in labor statement. i …"
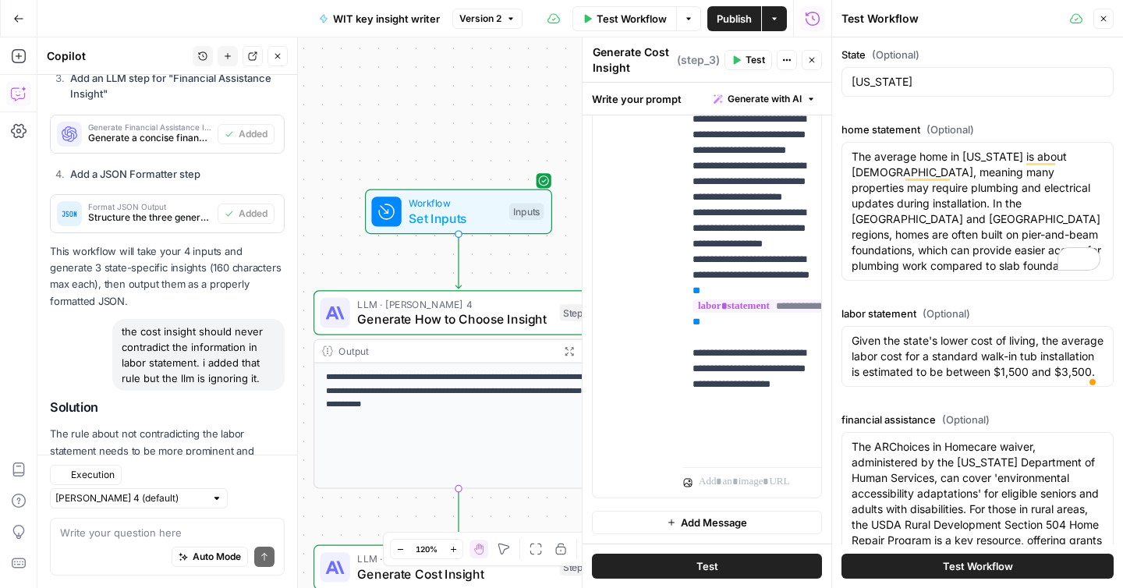
scroll to position [5043, 0]
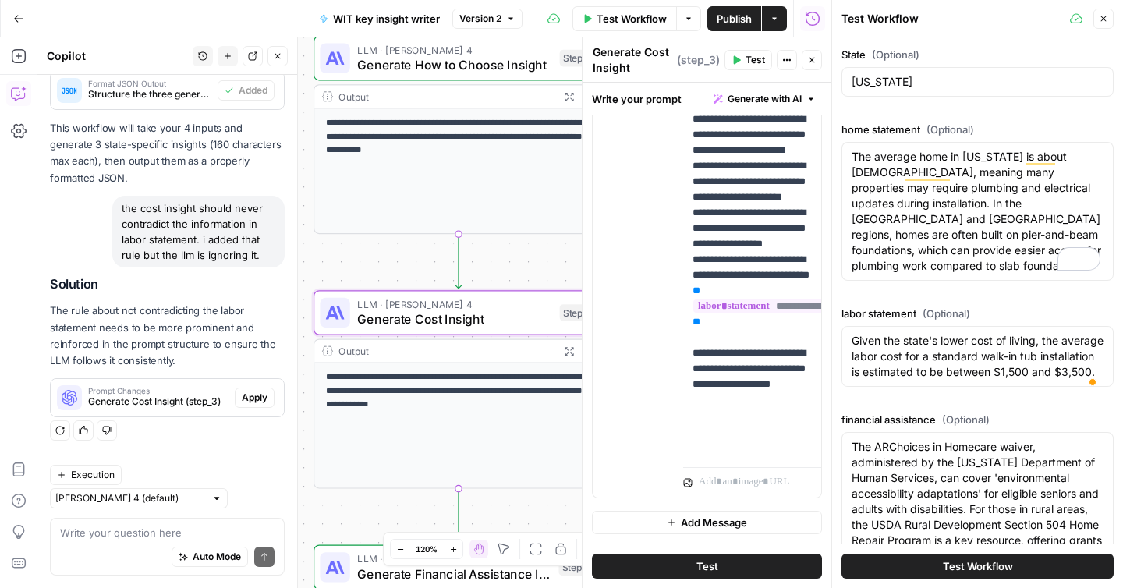
click at [252, 405] on span "Apply" at bounding box center [255, 398] width 26 height 14
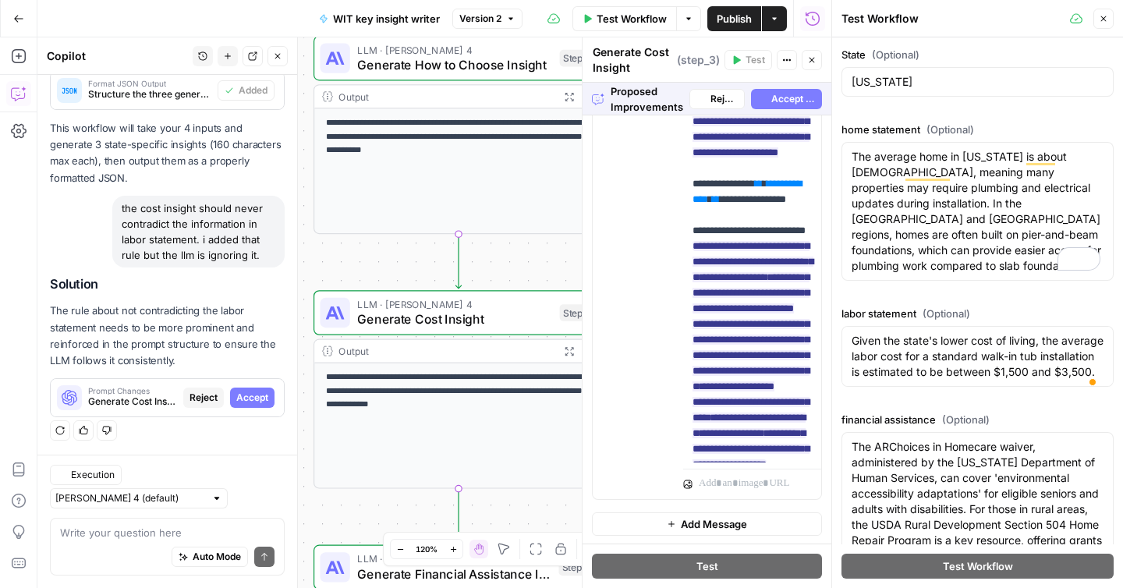
scroll to position [472, 0]
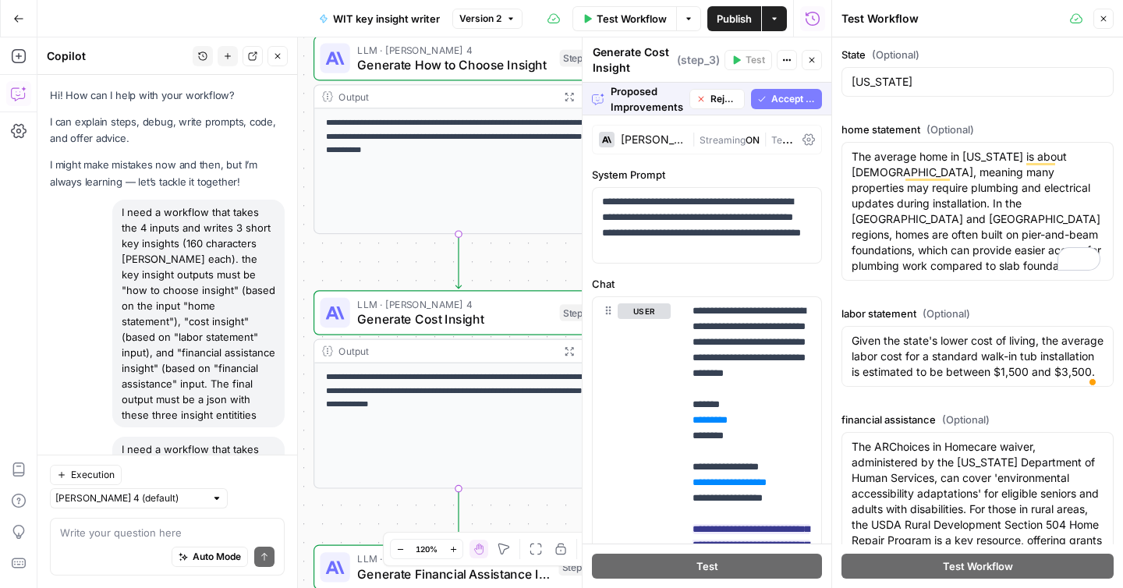
scroll to position [472, 0]
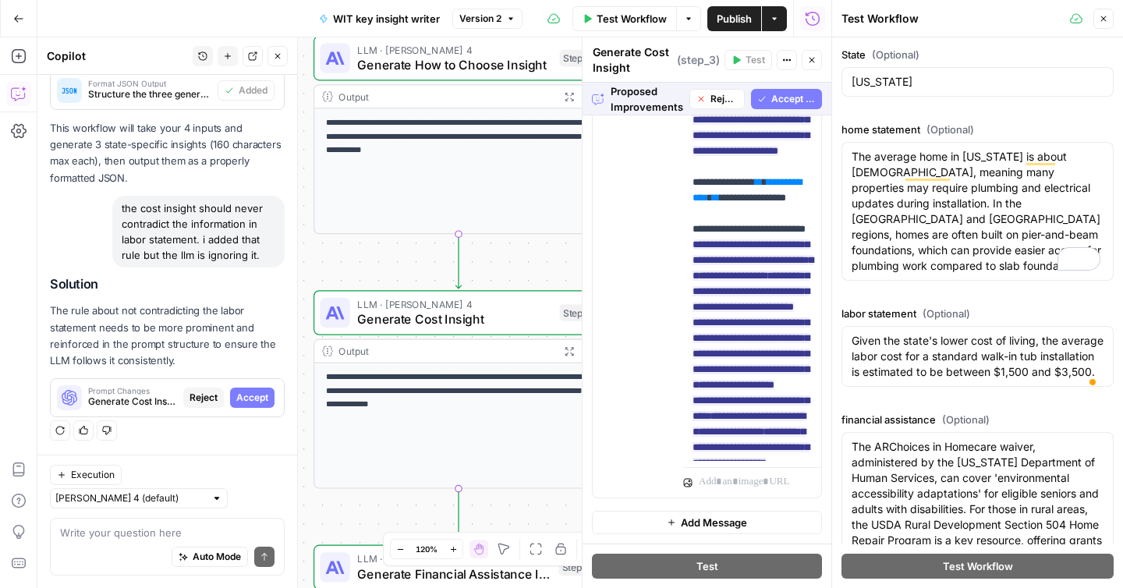
click at [797, 97] on span "Accept All" at bounding box center [794, 99] width 44 height 14
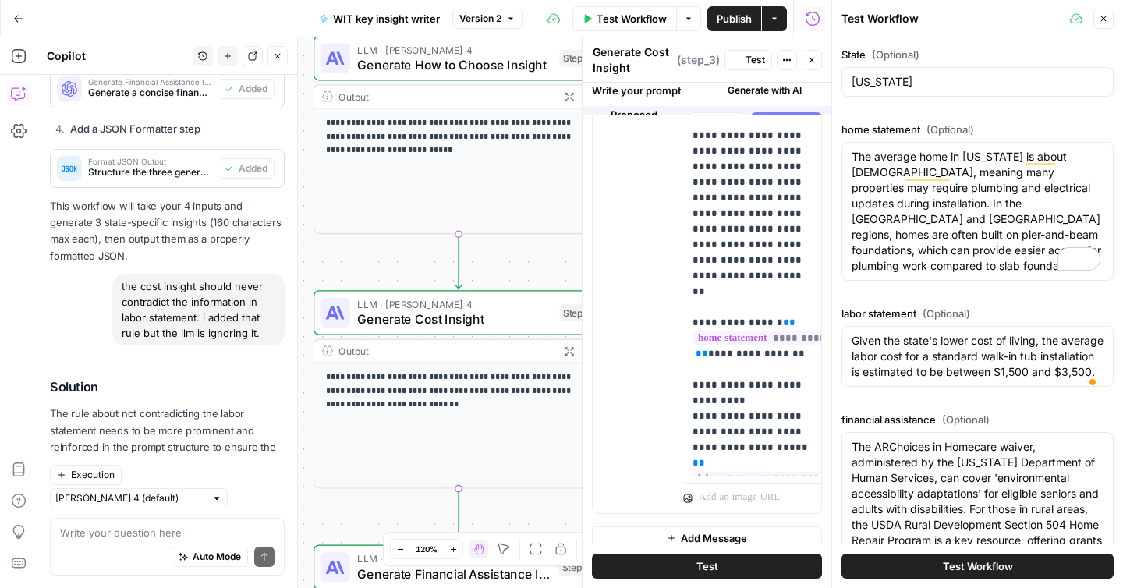
scroll to position [0, 0]
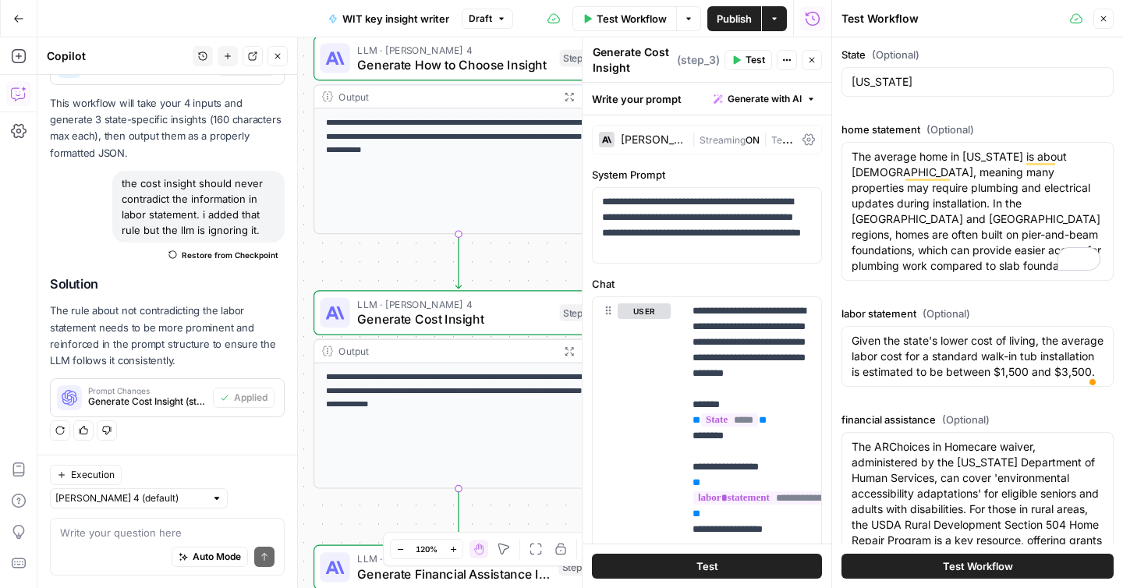
click at [733, 21] on span "Publish" at bounding box center [734, 19] width 35 height 16
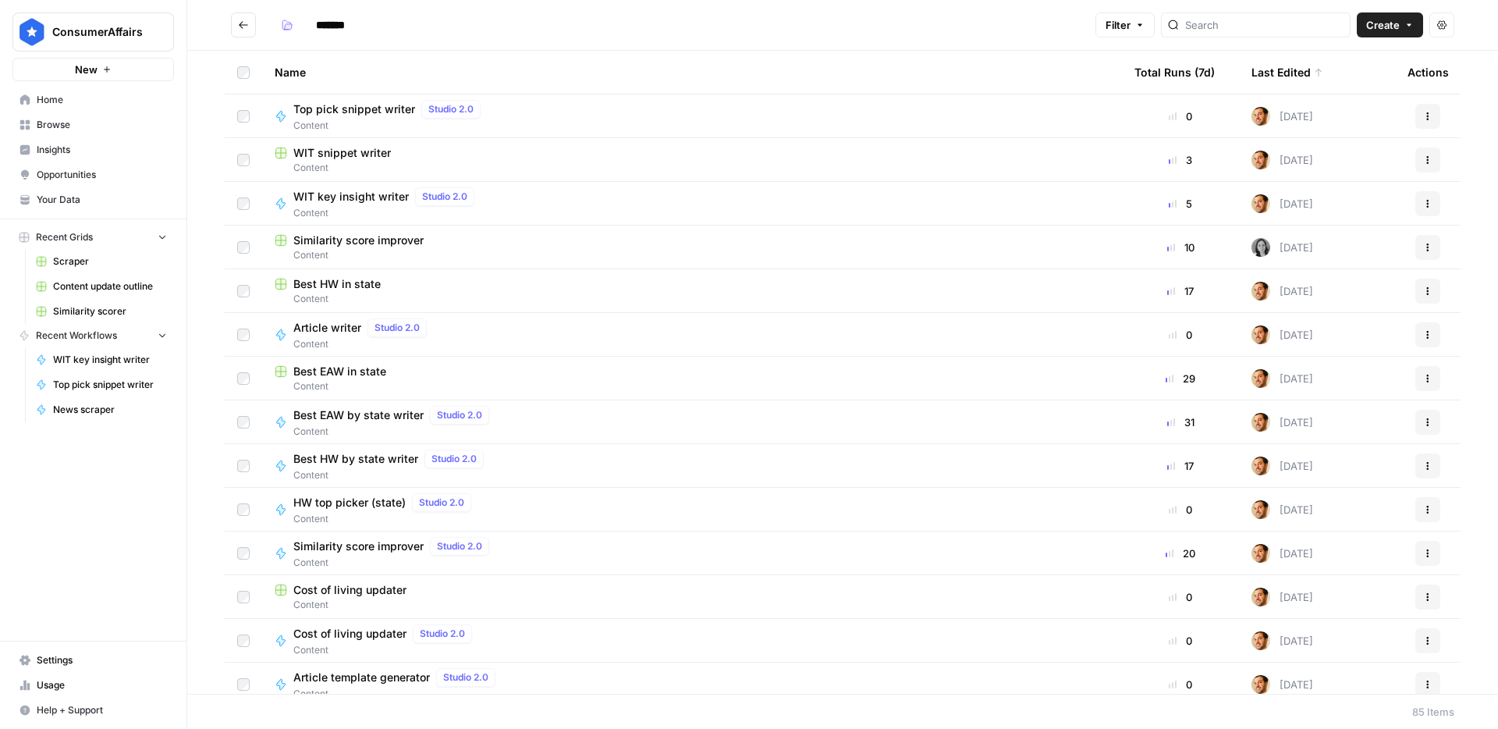
click at [91, 190] on link "Your Data" at bounding box center [93, 199] width 162 height 25
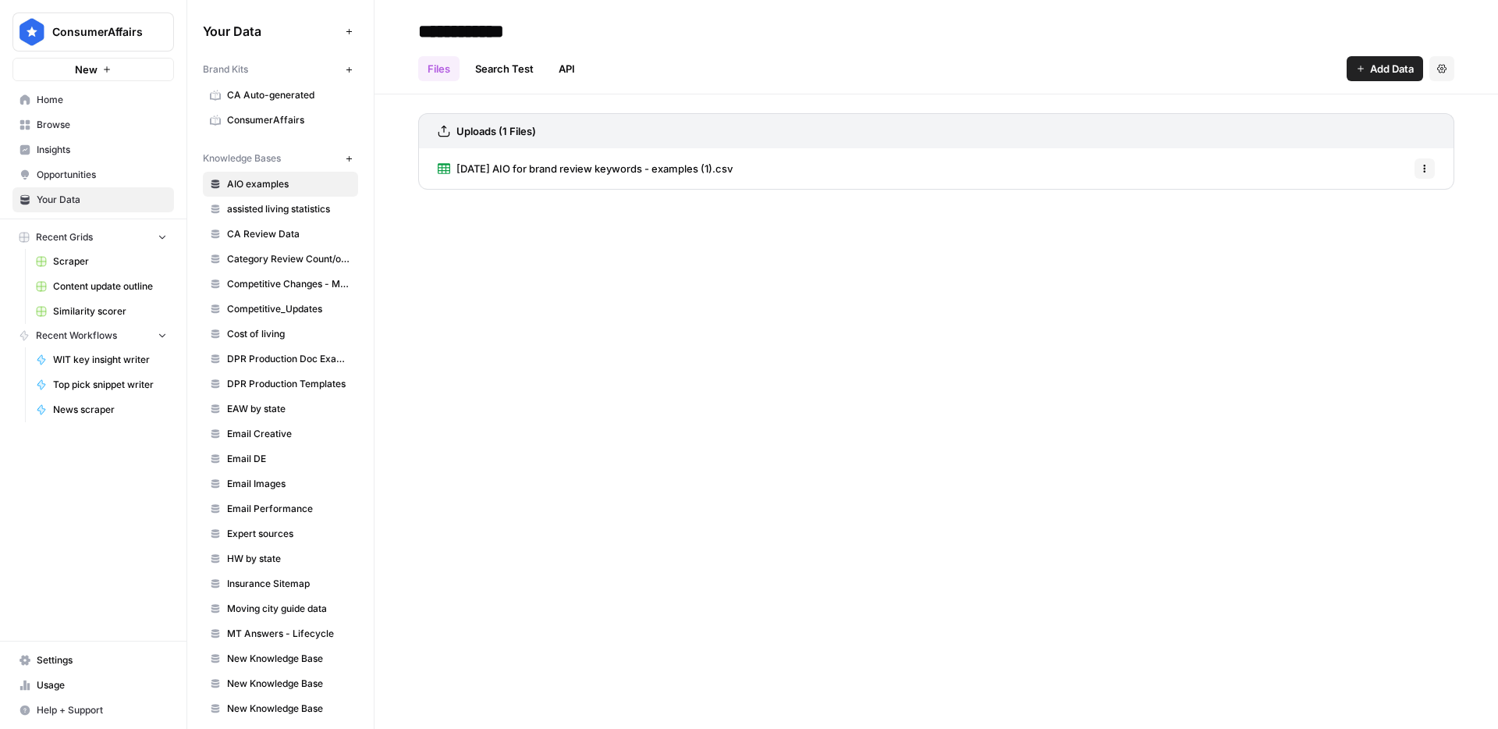
click at [346, 161] on icon "button" at bounding box center [349, 158] width 9 height 9
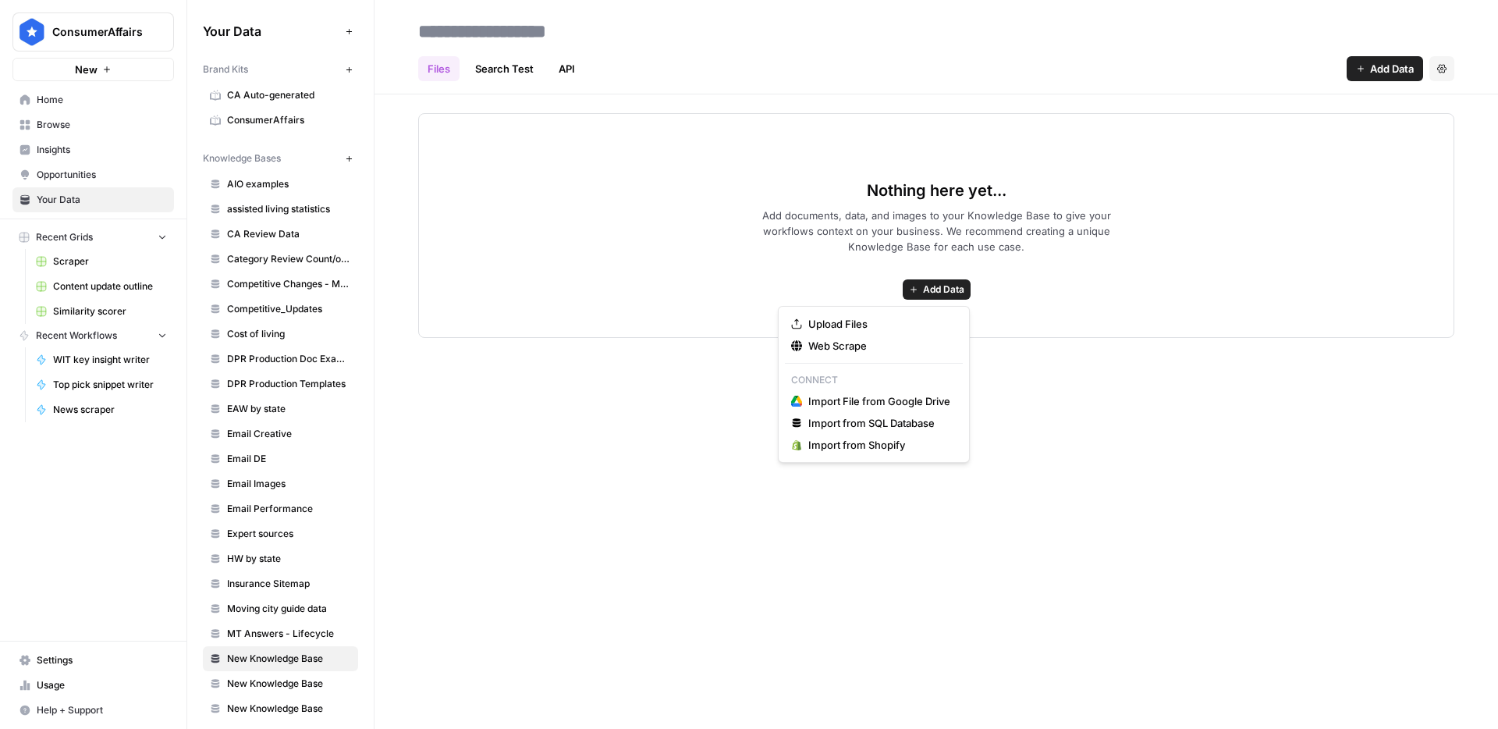
click at [945, 290] on span "Add Data" at bounding box center [943, 289] width 41 height 14
click at [470, 38] on input at bounding box center [537, 31] width 250 height 31
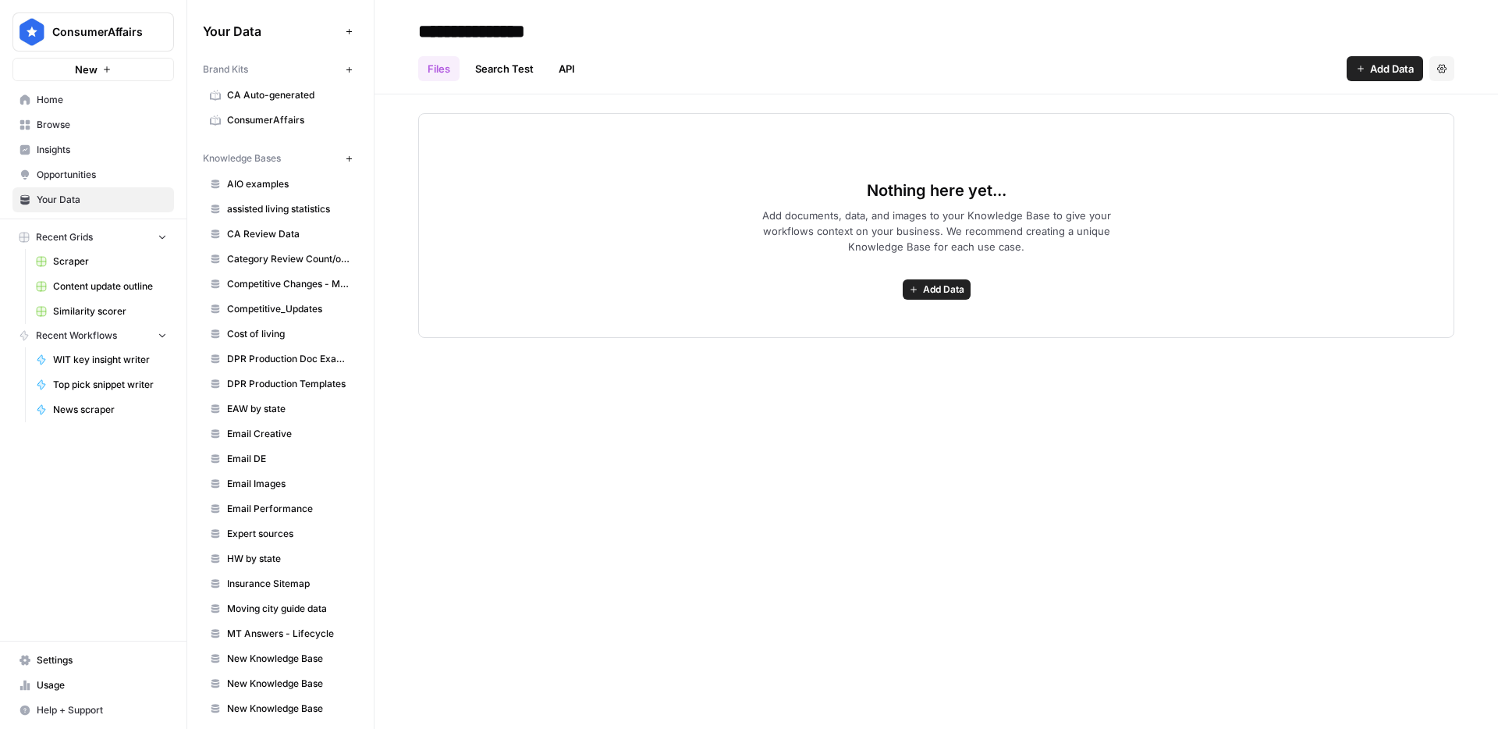
click at [607, 25] on input "**********" at bounding box center [537, 31] width 250 height 31
type input "**********"
click at [961, 287] on span "Add Data" at bounding box center [943, 289] width 41 height 14
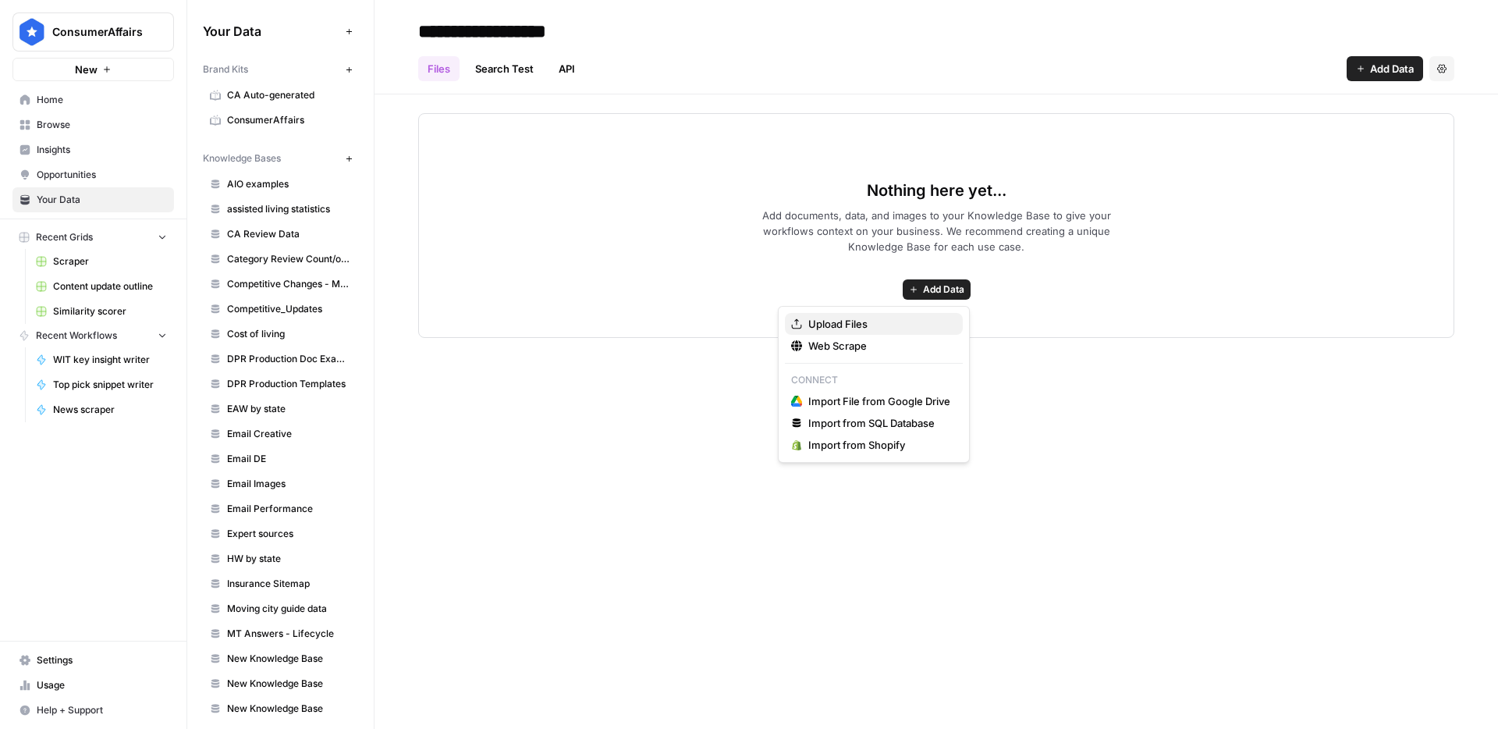
click at [924, 314] on button "Upload Files" at bounding box center [874, 324] width 178 height 22
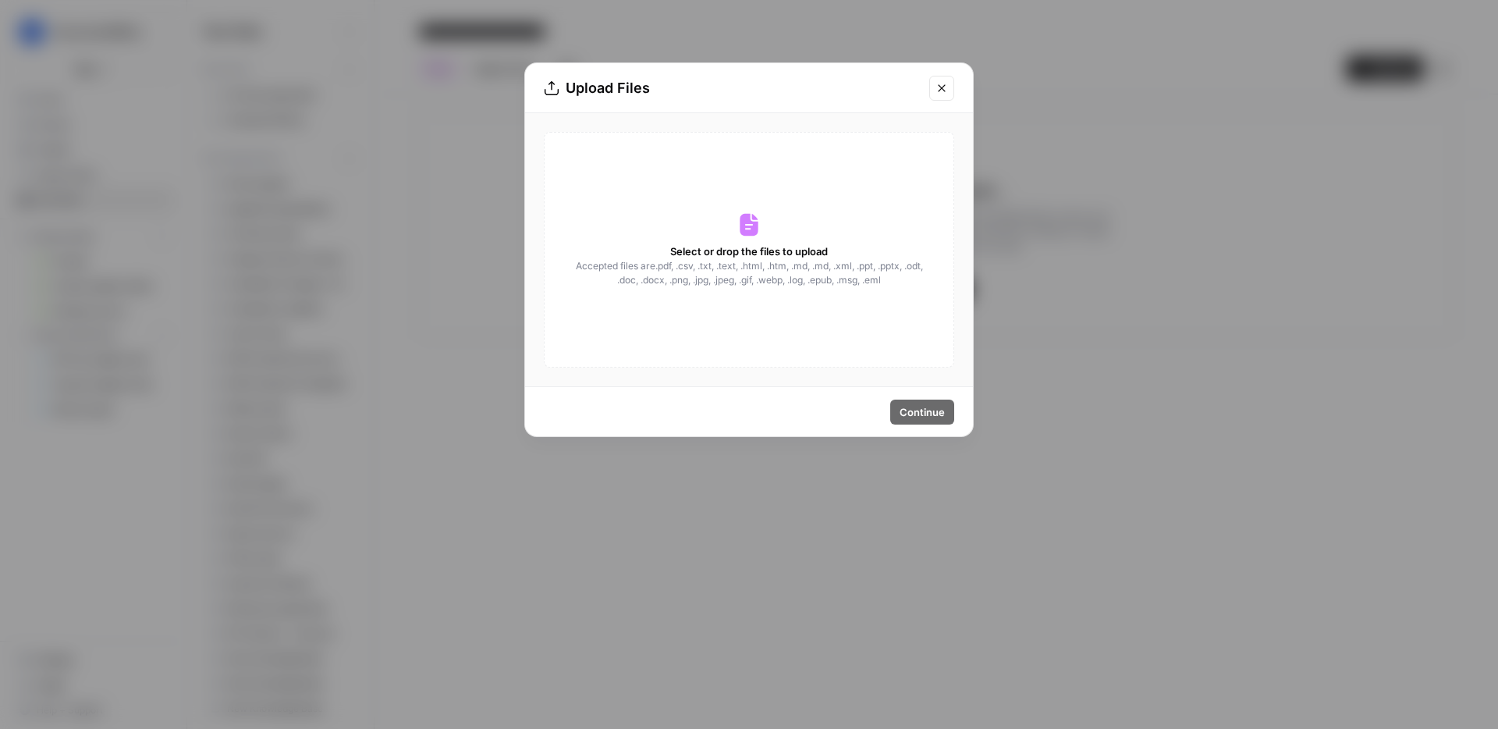
click at [767, 281] on span "Accepted files are .pdf, .csv, .txt, .text, .html, .htm, .md, .md, .xml, .ppt, …" at bounding box center [749, 273] width 350 height 28
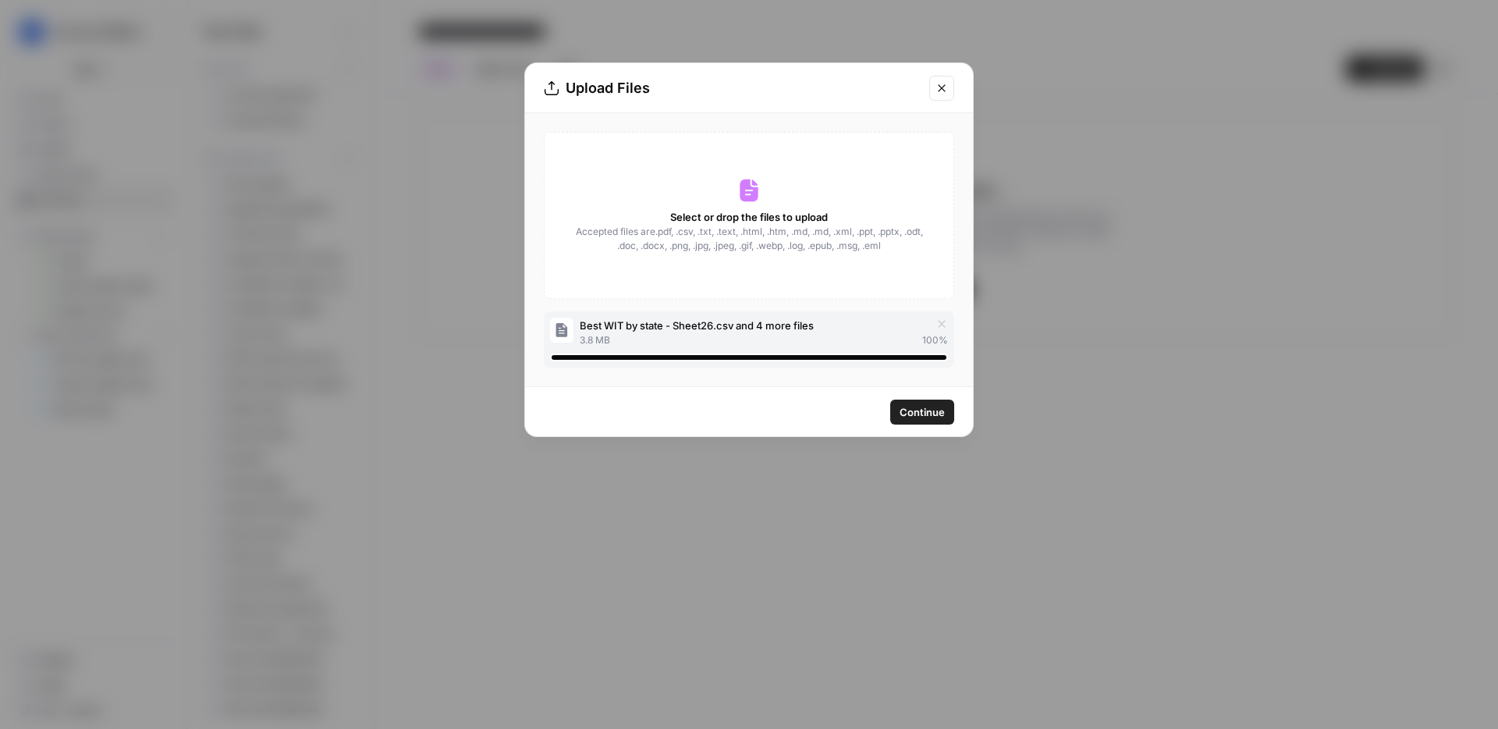
click at [912, 416] on span "Continue" at bounding box center [922, 412] width 45 height 16
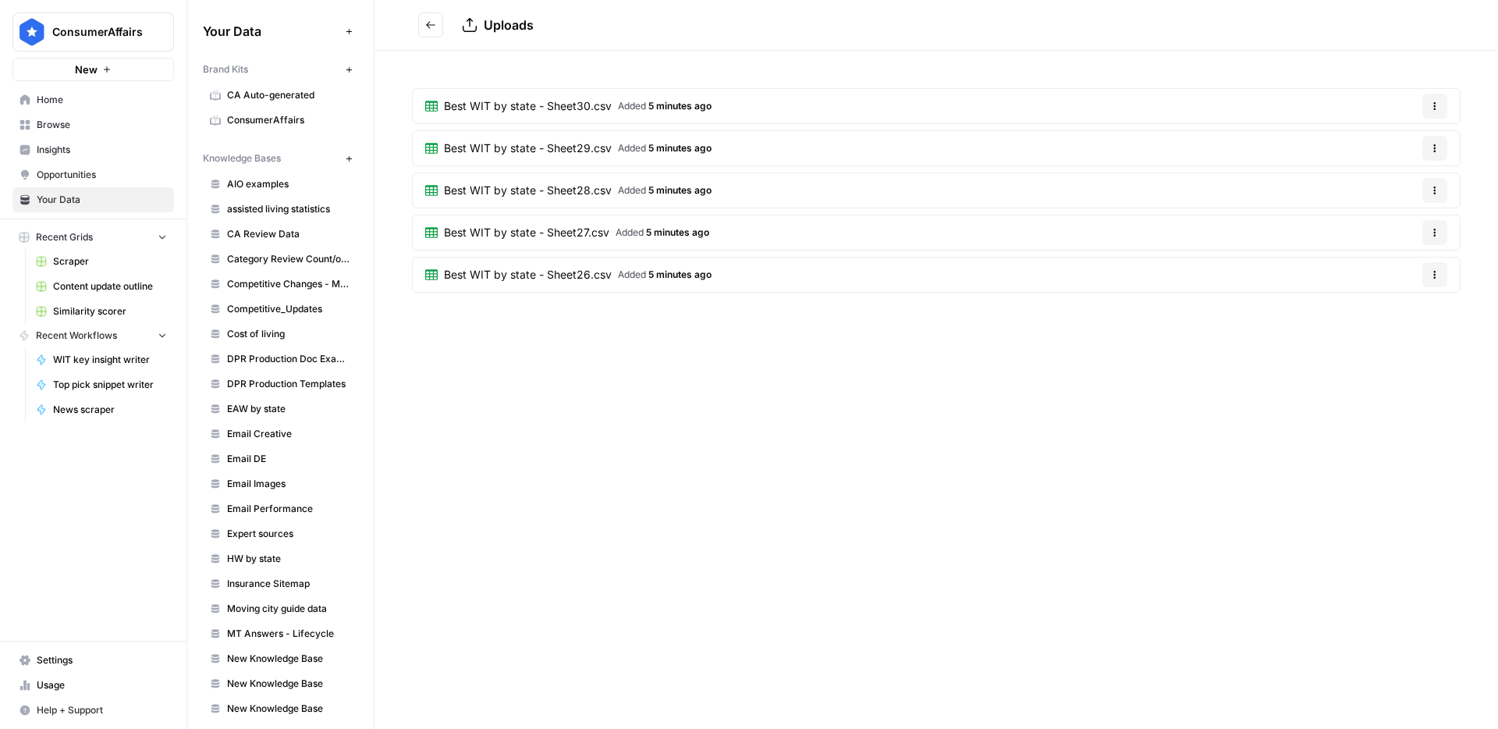
scroll to position [560, 0]
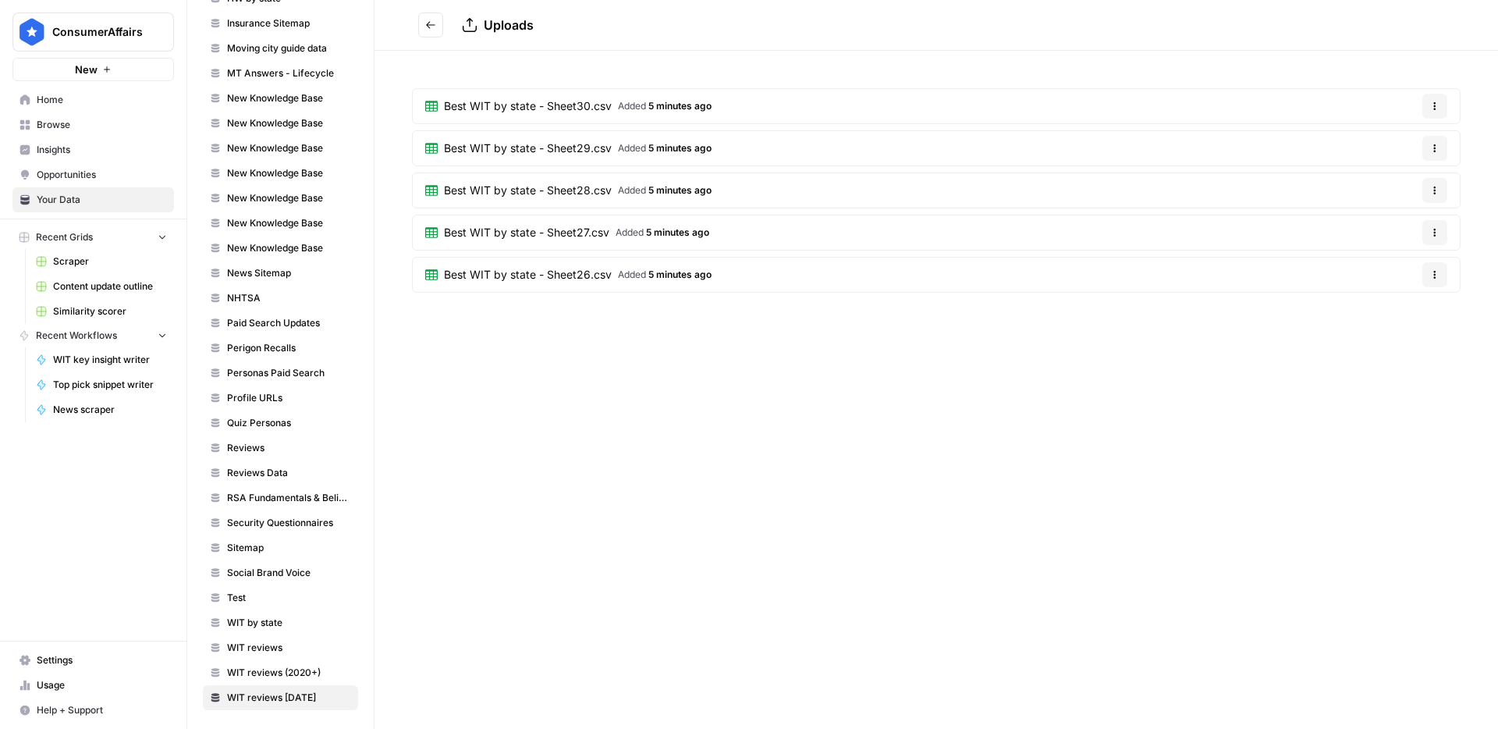
click at [432, 29] on icon "Go back" at bounding box center [430, 25] width 11 height 11
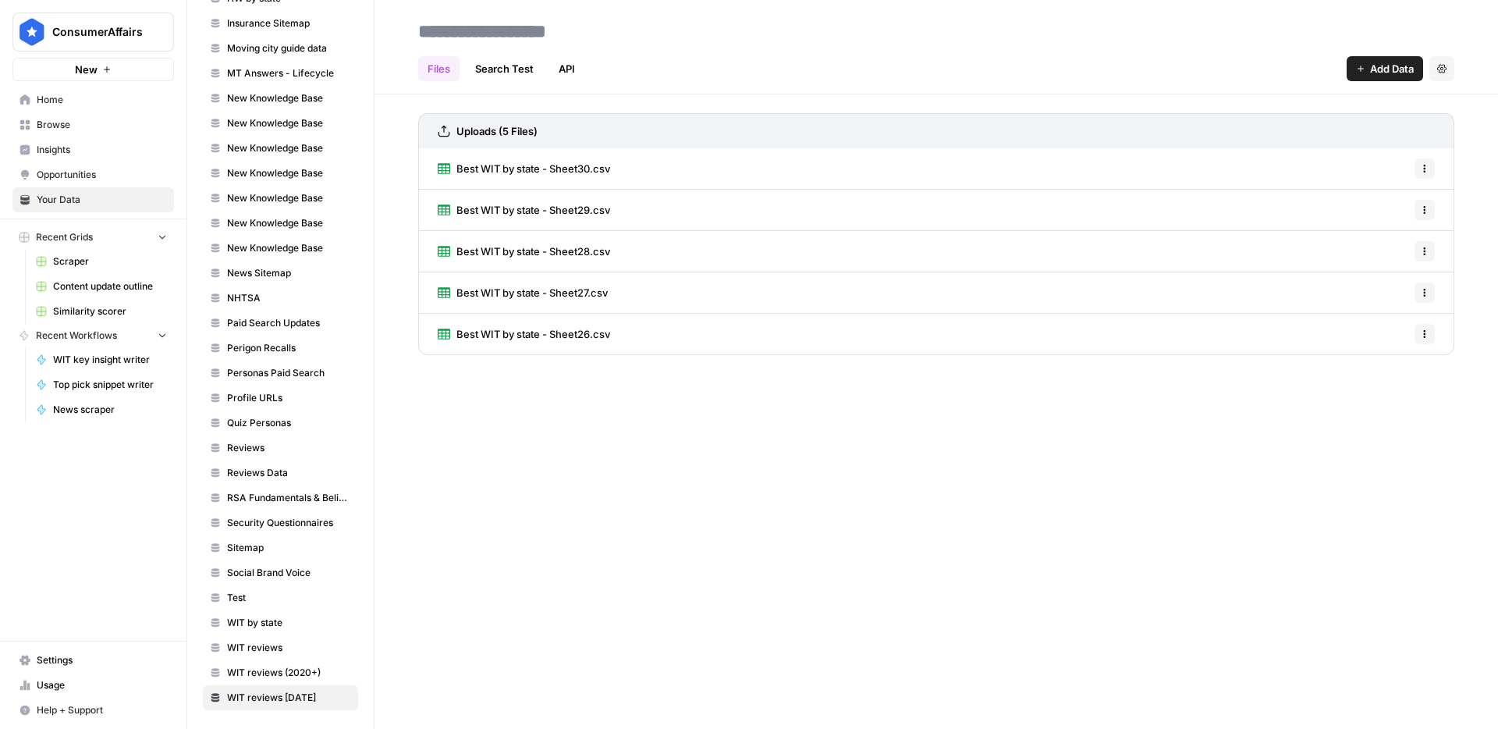
click at [332, 699] on span "WIT reviews 9/9/25" at bounding box center [289, 697] width 124 height 14
drag, startPoint x: 332, startPoint y: 700, endPoint x: 370, endPoint y: 694, distance: 38.6
click at [364, 694] on div "Your Data Add Data Brand Kits New CA Auto-generated ConsumerAffairs Knowledge B…" at bounding box center [280, 364] width 186 height 729
click at [1450, 68] on button "Settings" at bounding box center [1441, 68] width 25 height 25
click at [1402, 102] on span "Delete Knowledge Base" at bounding box center [1377, 106] width 115 height 16
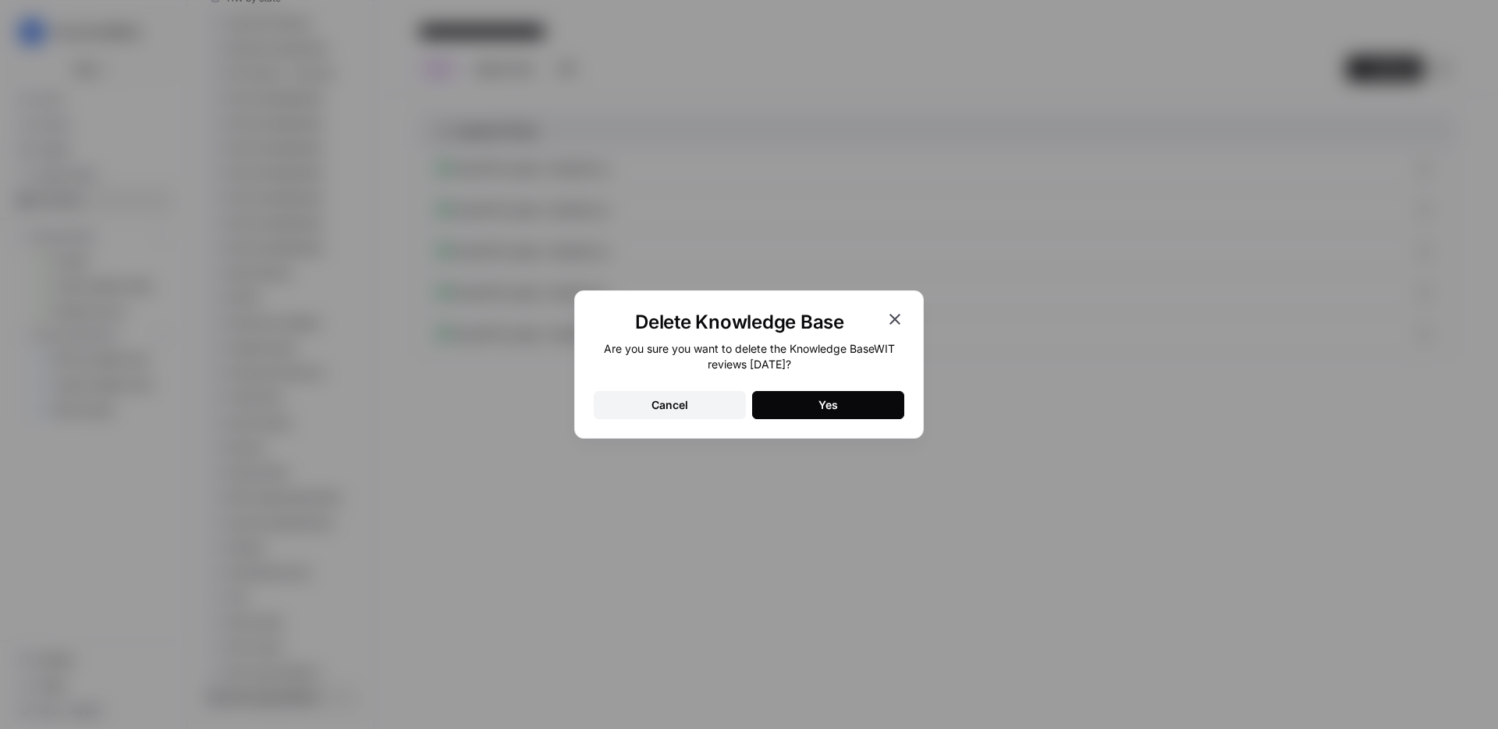
click at [812, 416] on button "Yes" at bounding box center [828, 405] width 152 height 28
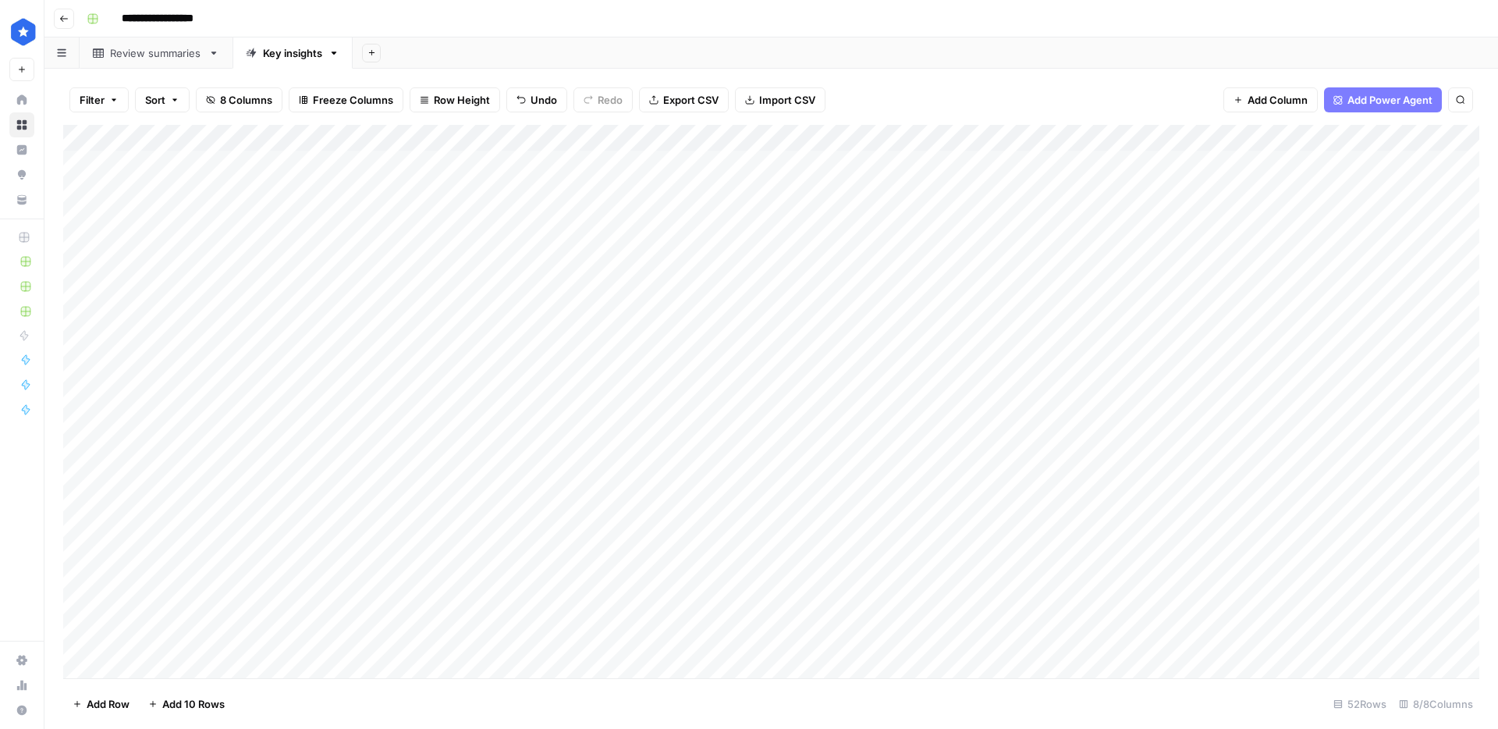
click at [599, 216] on div "Add Column" at bounding box center [771, 401] width 1416 height 553
click at [622, 190] on div "Add Column" at bounding box center [771, 401] width 1416 height 553
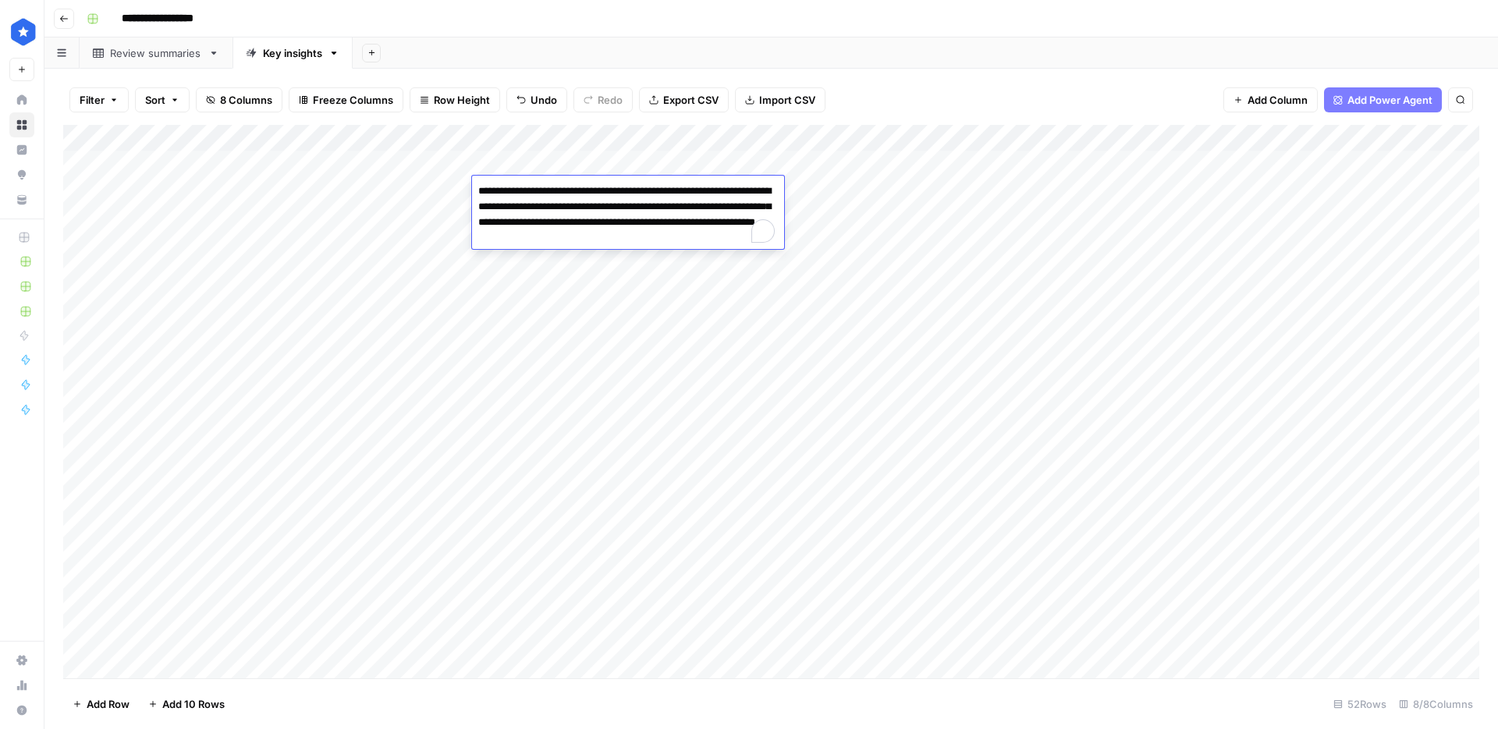
click at [1326, 190] on div "Add Column" at bounding box center [771, 401] width 1416 height 553
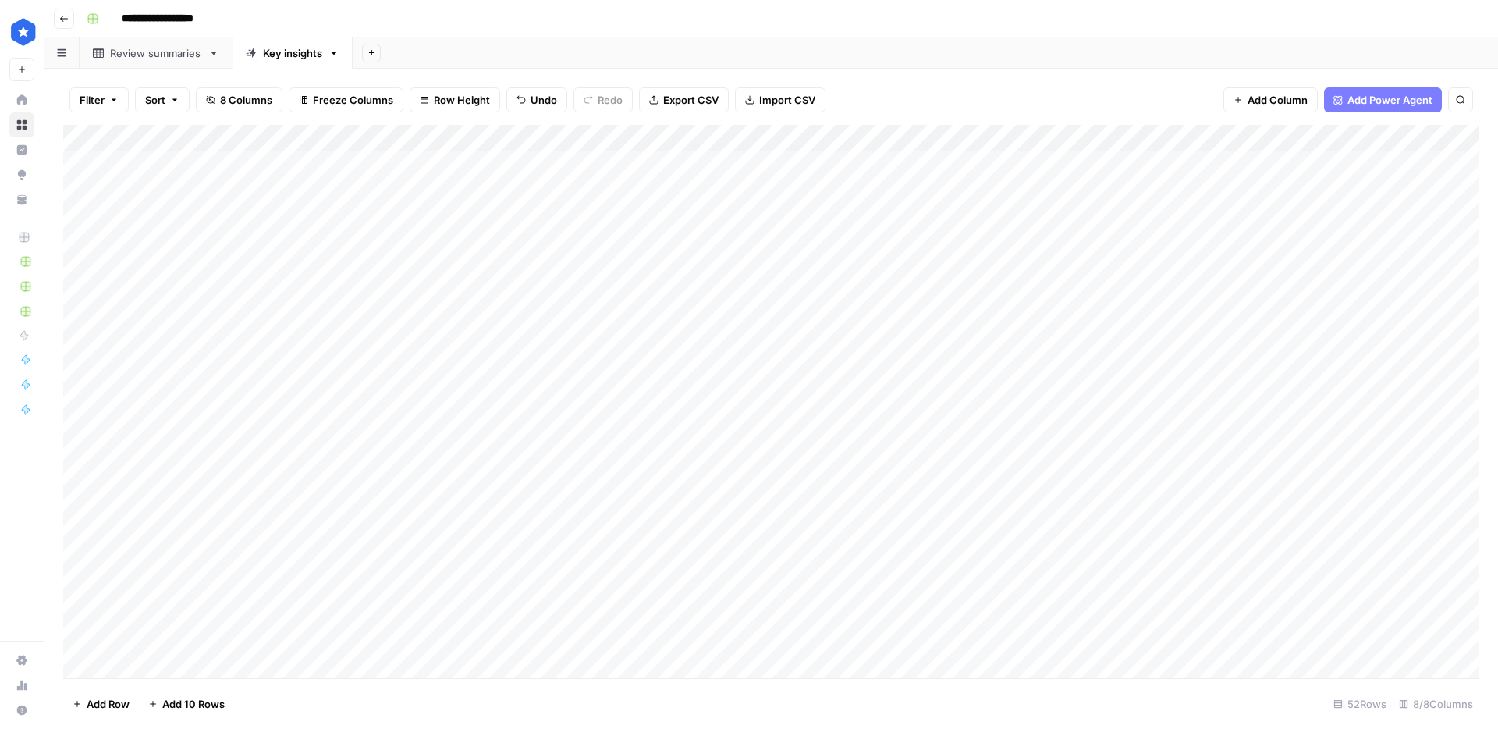
click at [1326, 190] on div "Add Column" at bounding box center [771, 401] width 1416 height 553
click at [1143, 198] on div "Add Column" at bounding box center [771, 401] width 1416 height 553
click at [1070, 137] on div "Add Column" at bounding box center [771, 401] width 1416 height 553
click at [1138, 221] on div "Add Column" at bounding box center [771, 401] width 1416 height 553
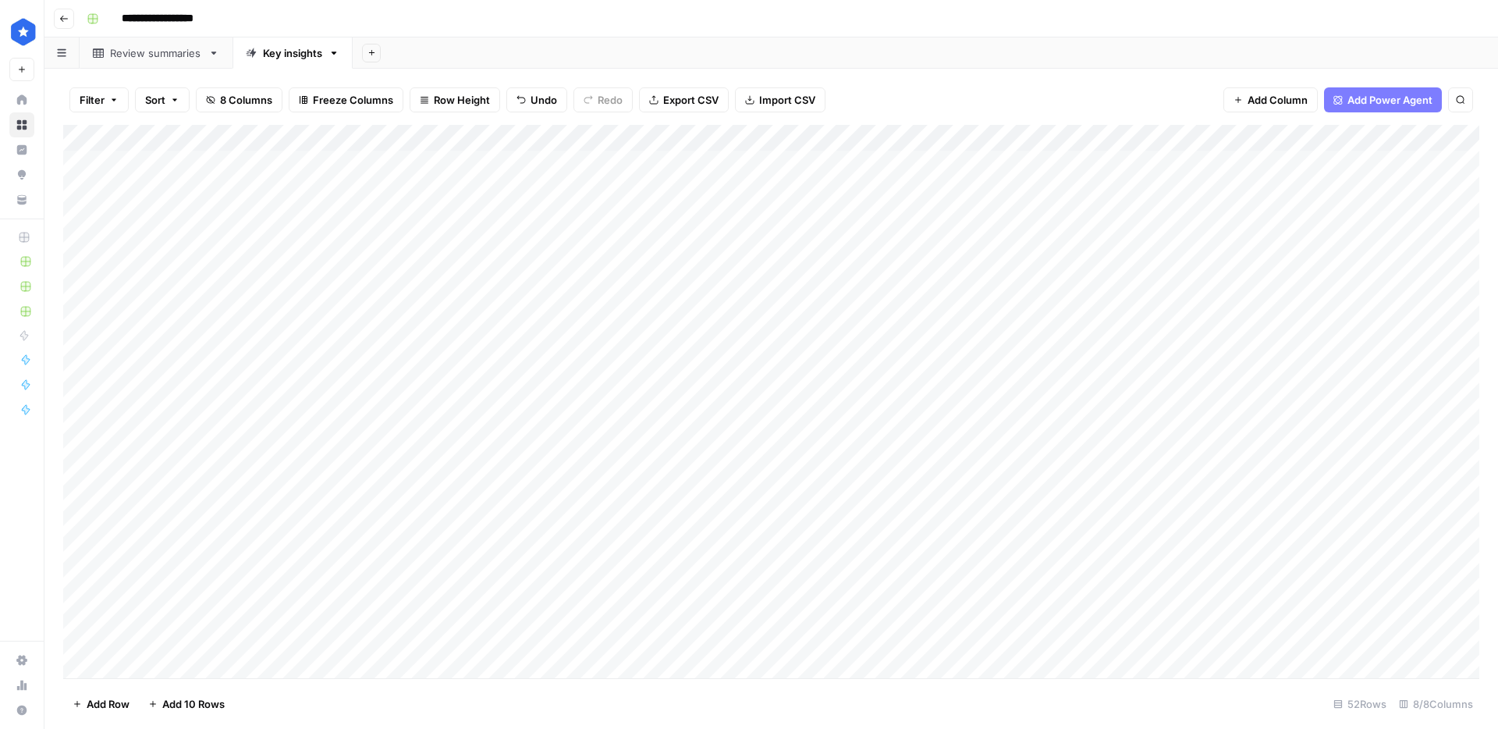
click at [1154, 186] on div "Add Column" at bounding box center [771, 401] width 1416 height 553
click at [1158, 162] on div "Add Column" at bounding box center [771, 401] width 1416 height 553
click at [1070, 140] on div "Add Column" at bounding box center [771, 401] width 1416 height 553
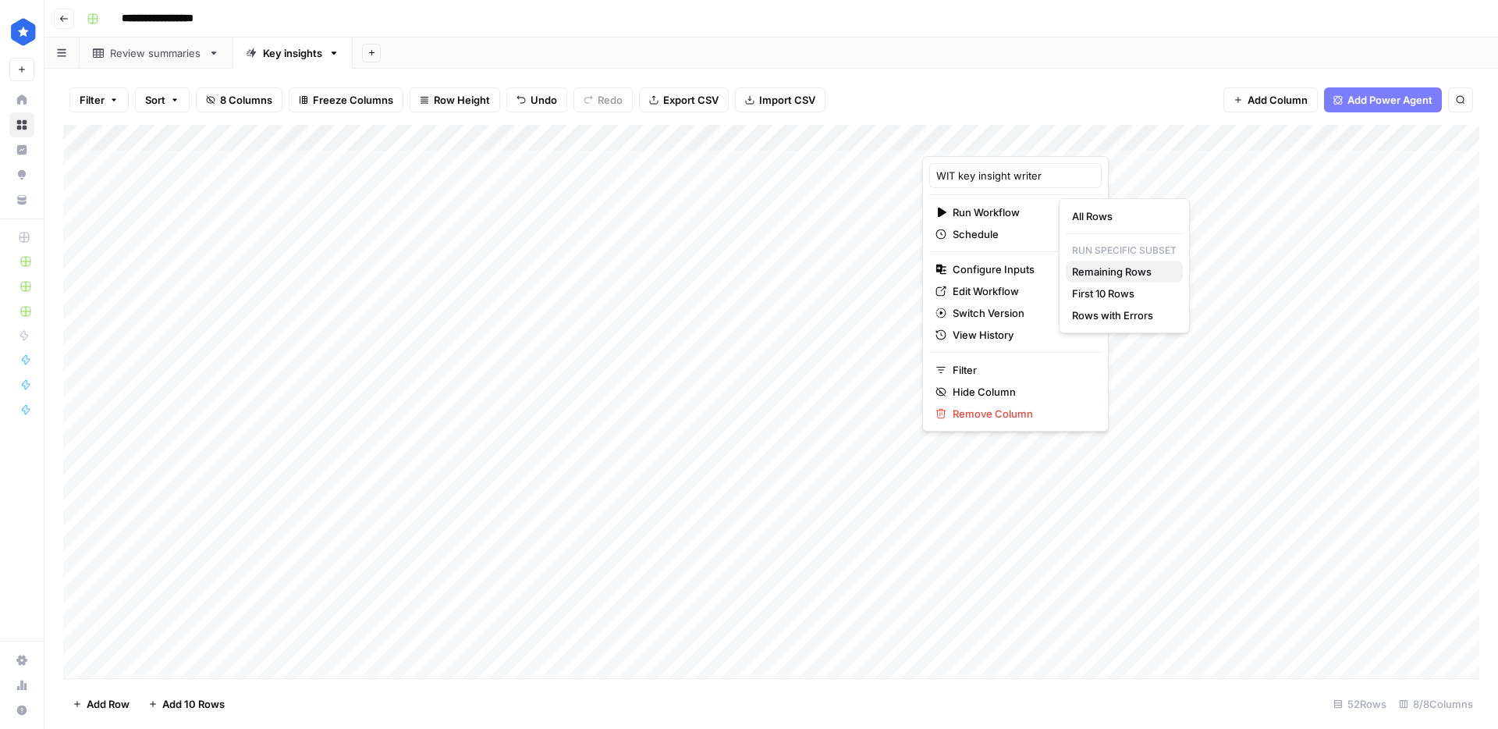
click at [1094, 275] on span "Remaining Rows" at bounding box center [1121, 272] width 98 height 16
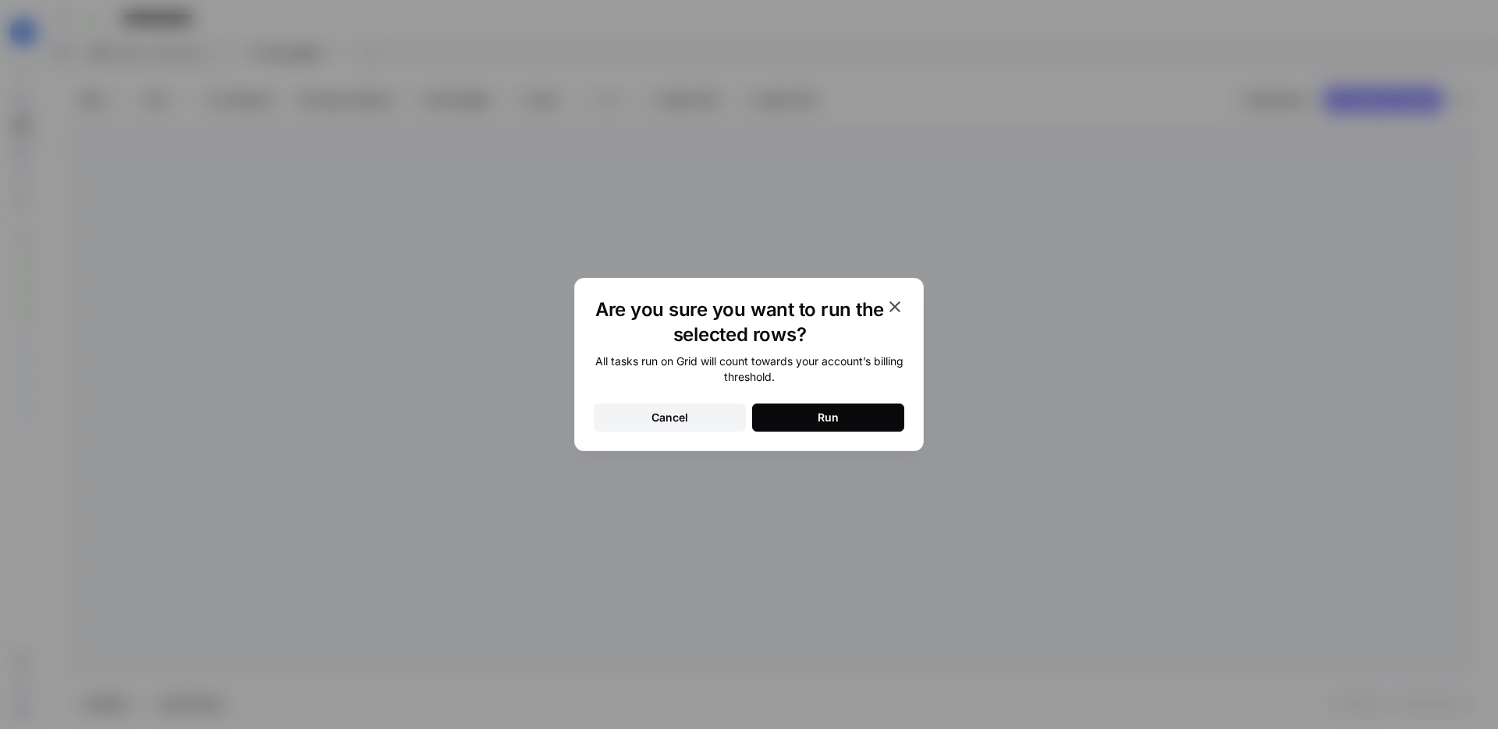
click at [841, 408] on button "Run" at bounding box center [828, 417] width 152 height 28
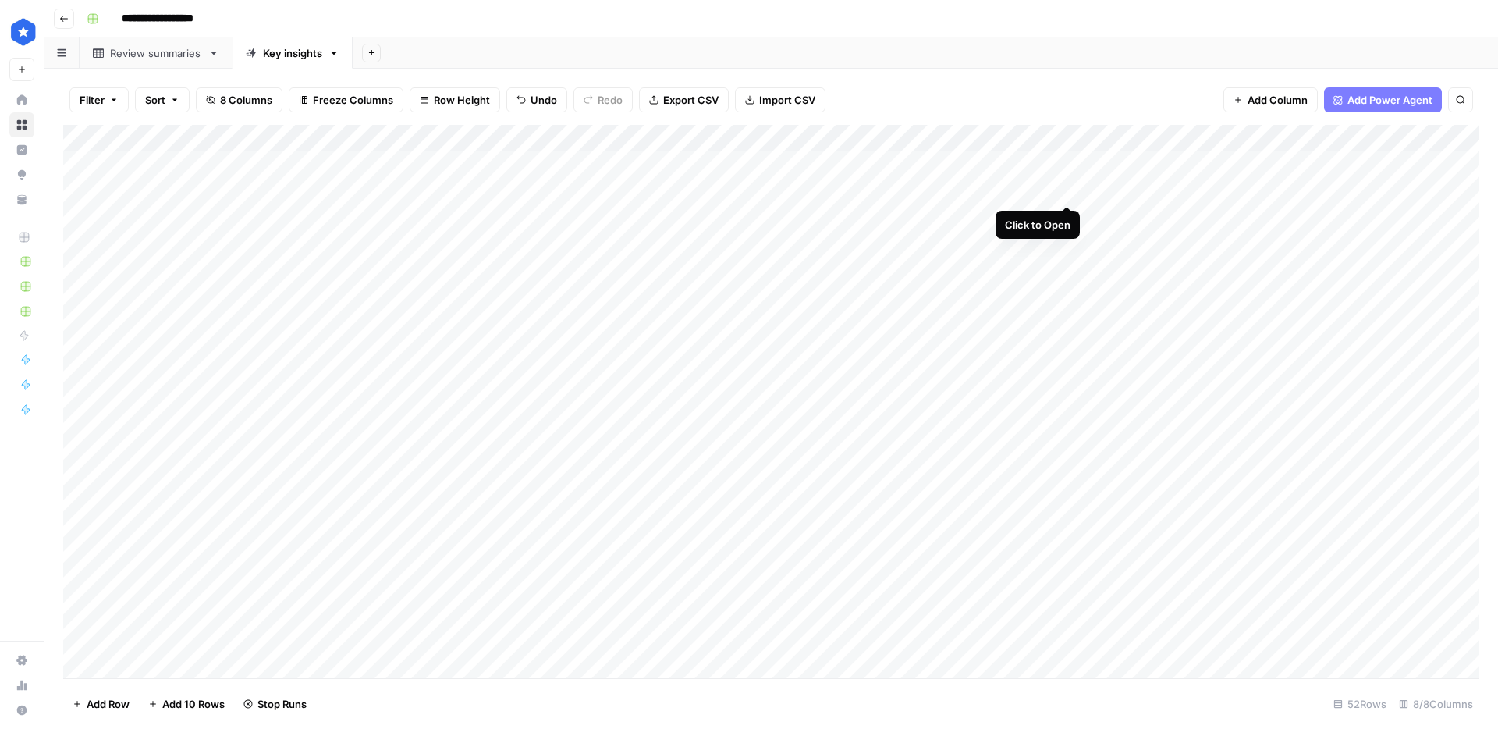
click at [1068, 191] on div "Add Column" at bounding box center [771, 401] width 1416 height 553
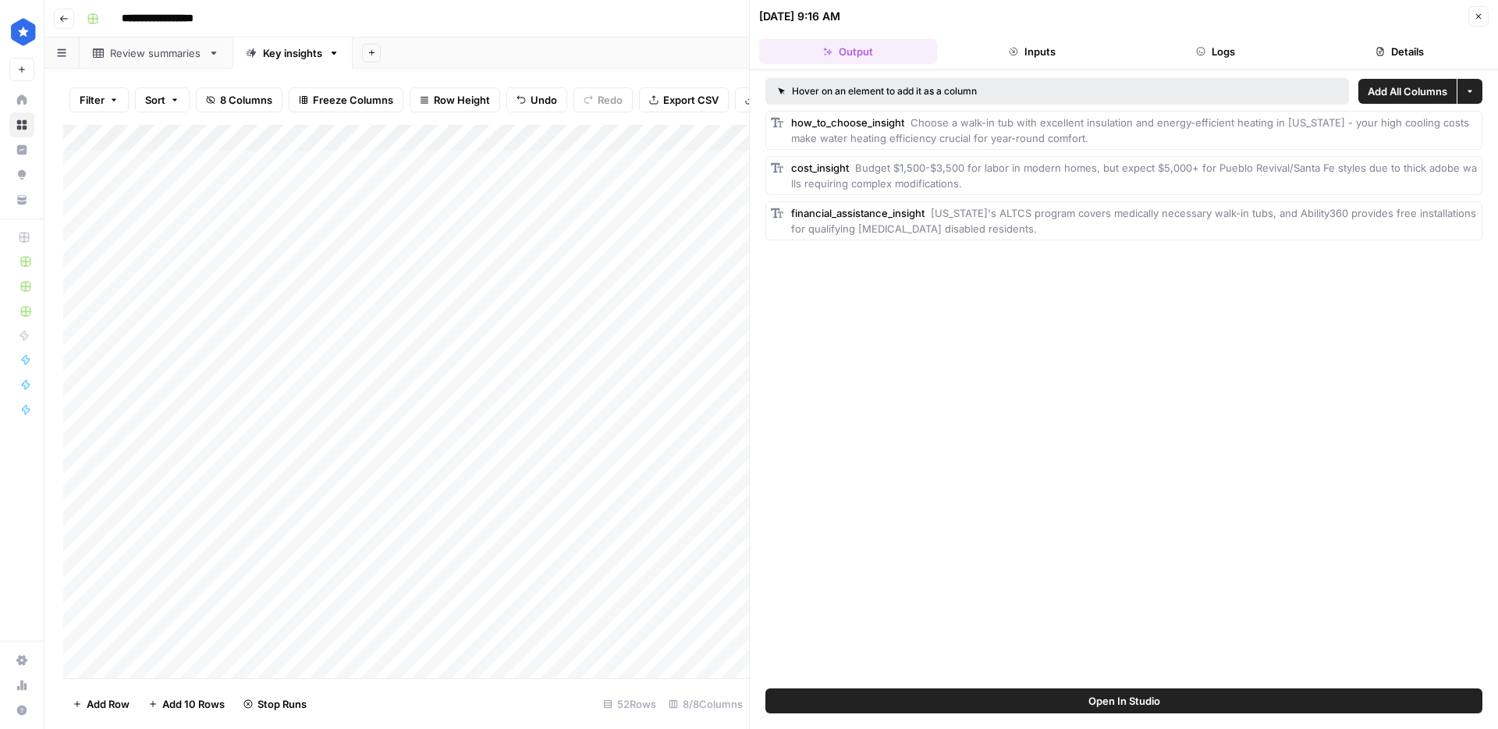
click at [1372, 53] on button "Details" at bounding box center [1400, 51] width 178 height 25
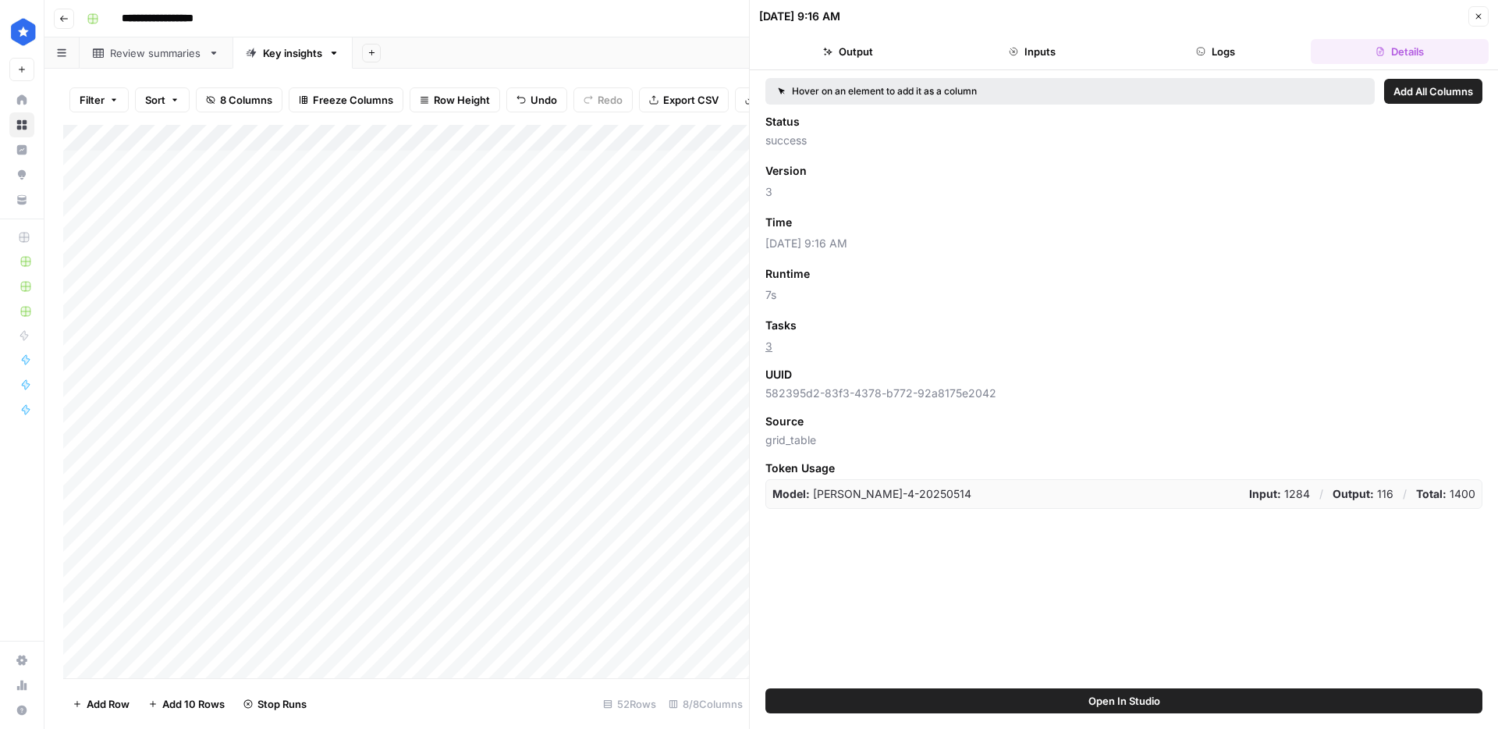
click at [1466, 20] on div "[DATE] 9:16 AM Close" at bounding box center [1123, 16] width 729 height 20
click at [1472, 18] on button "Close" at bounding box center [1478, 16] width 20 height 20
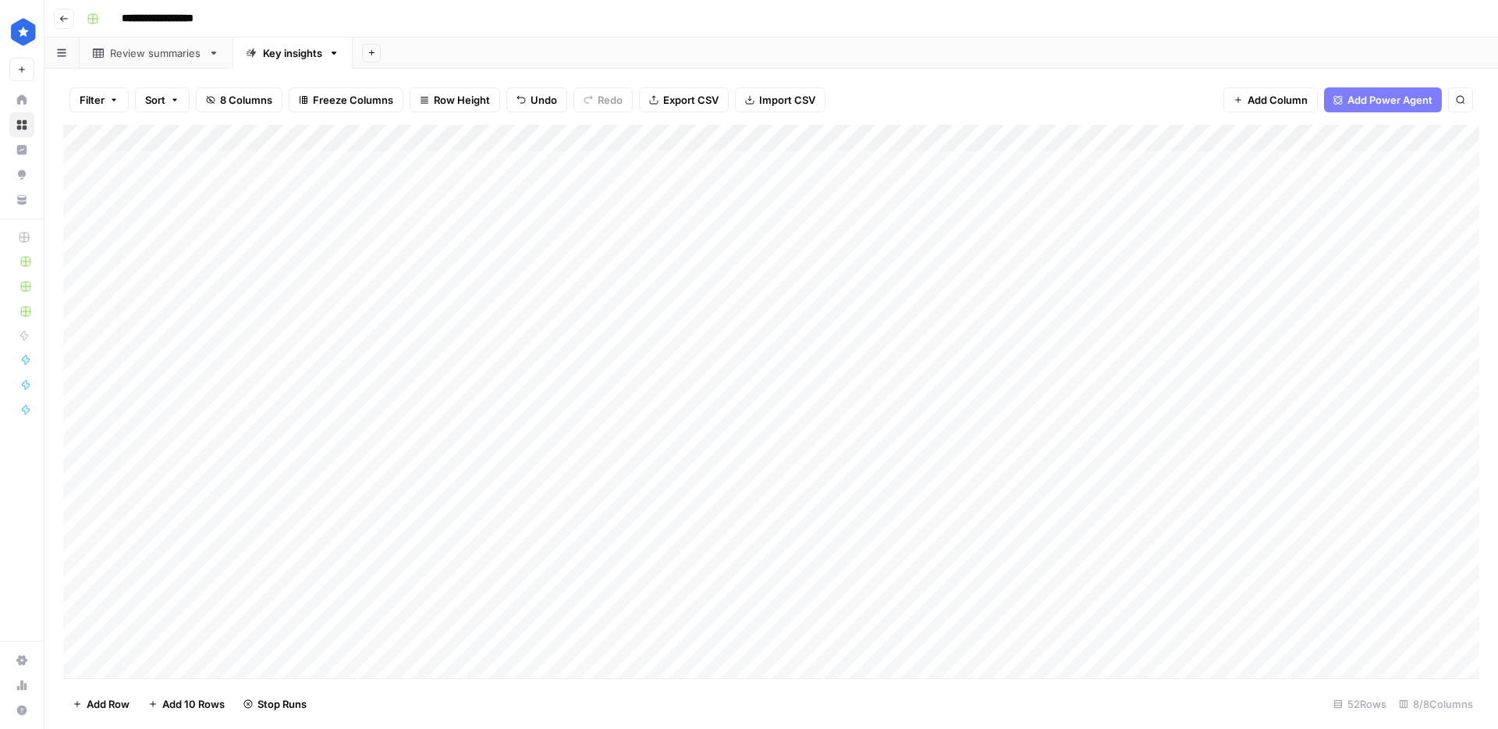
scroll to position [0, 8]
click at [592, 285] on div "Add Column" at bounding box center [771, 401] width 1416 height 553
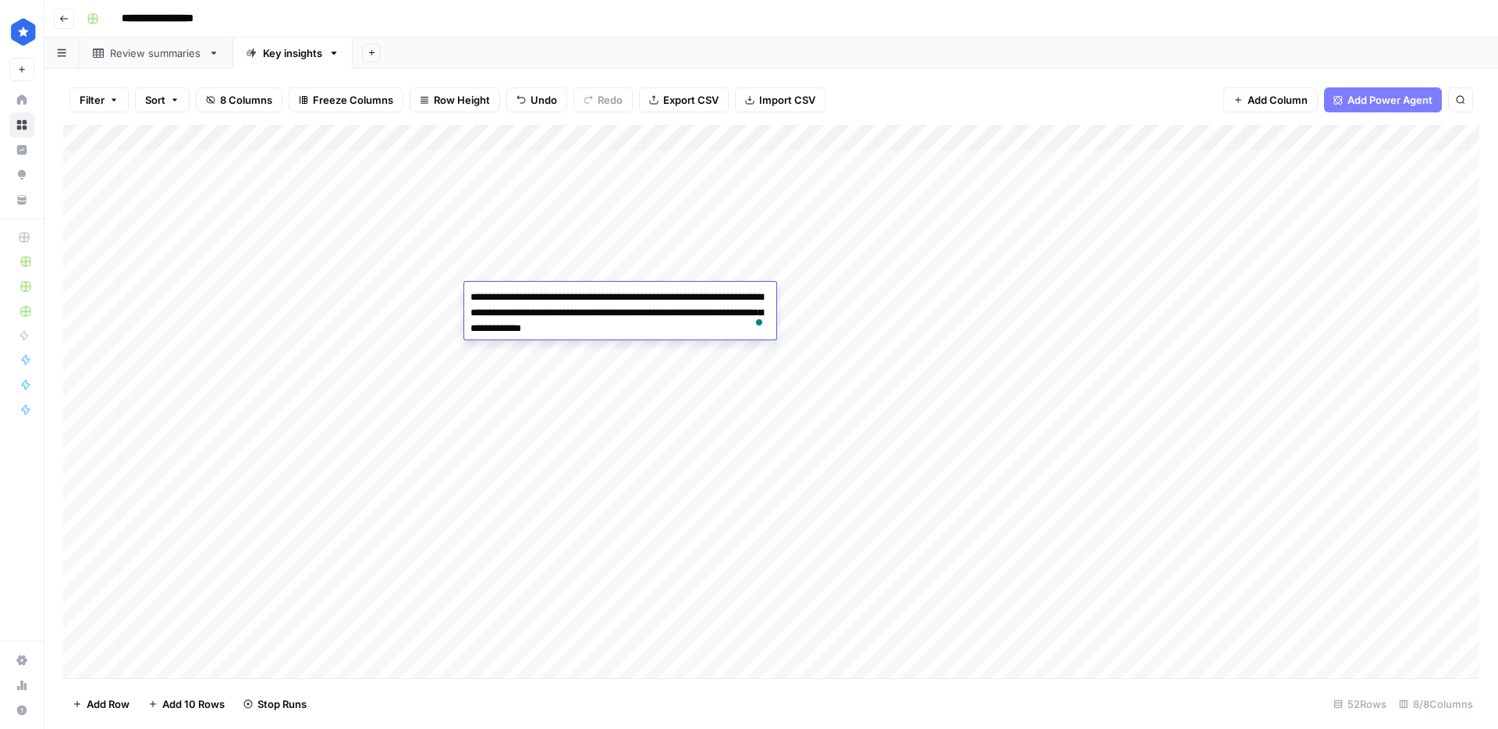
click at [598, 267] on div "Add Column" at bounding box center [771, 401] width 1416 height 553
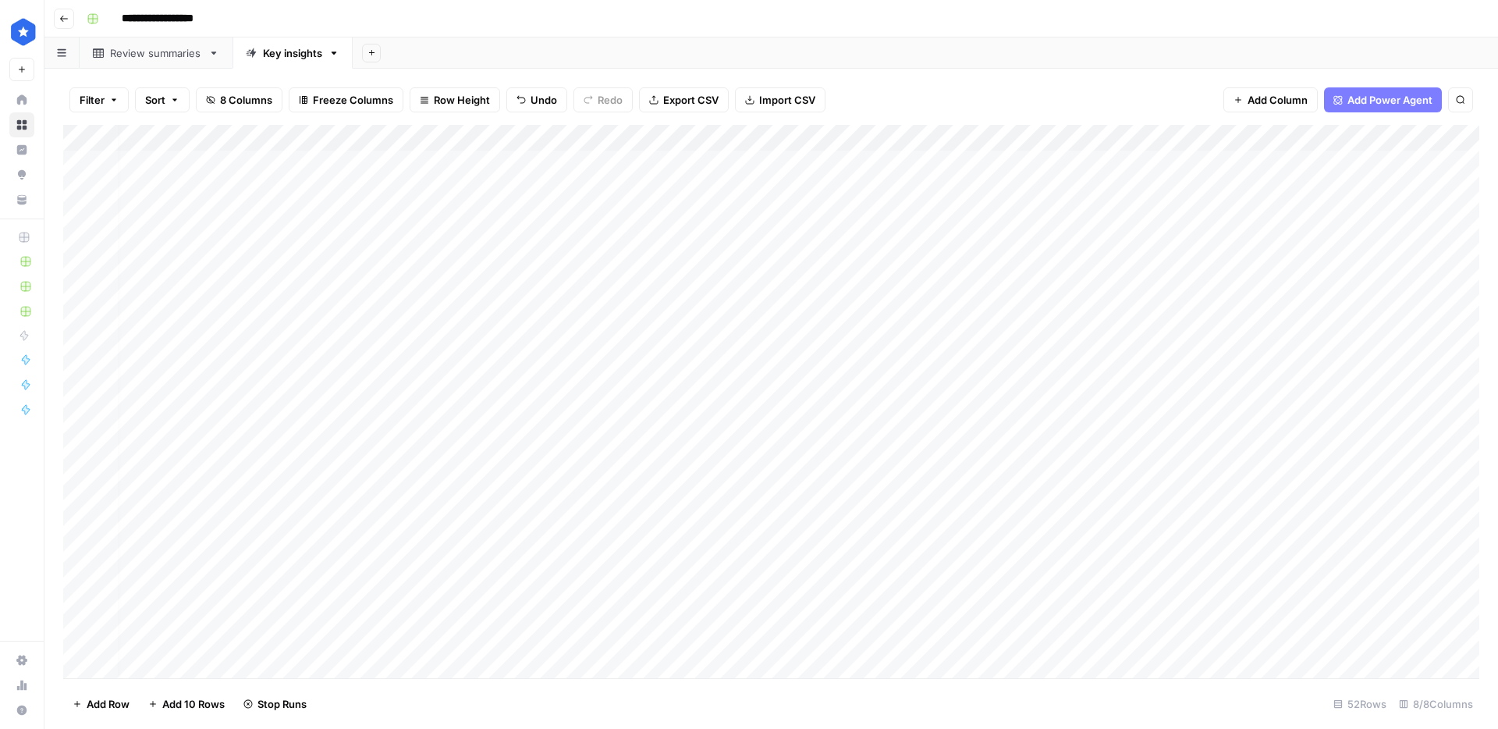
click at [598, 267] on div "Add Column" at bounding box center [771, 401] width 1416 height 553
click at [599, 232] on div "Add Column" at bounding box center [771, 401] width 1416 height 553
drag, startPoint x: 277, startPoint y: 58, endPoint x: 130, endPoint y: 56, distance: 146.7
click at [130, 56] on div "Review summaries Key insights Add Sheet" at bounding box center [771, 52] width 1454 height 31
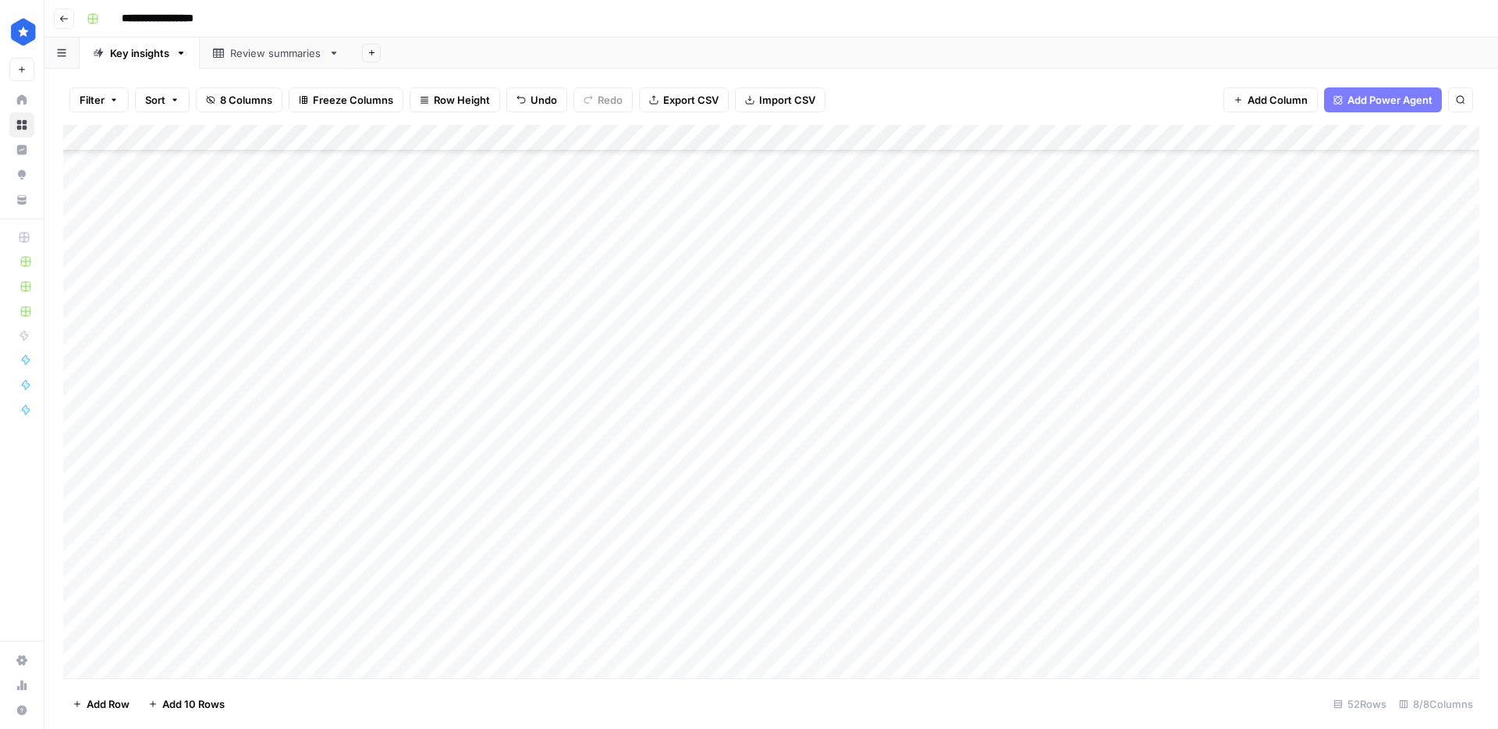
scroll to position [0, 8]
click at [683, 102] on span "Export CSV" at bounding box center [690, 100] width 55 height 16
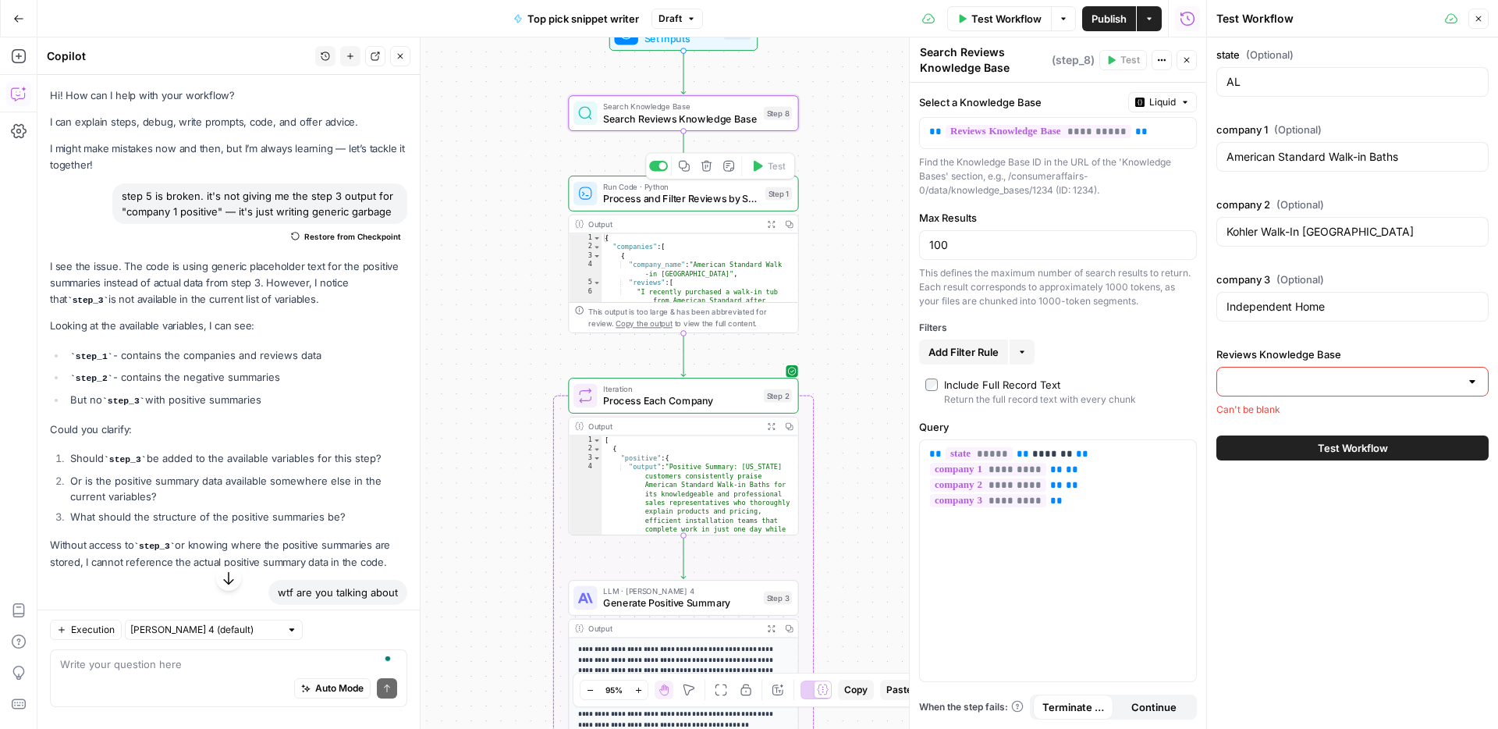
scroll to position [2881, 0]
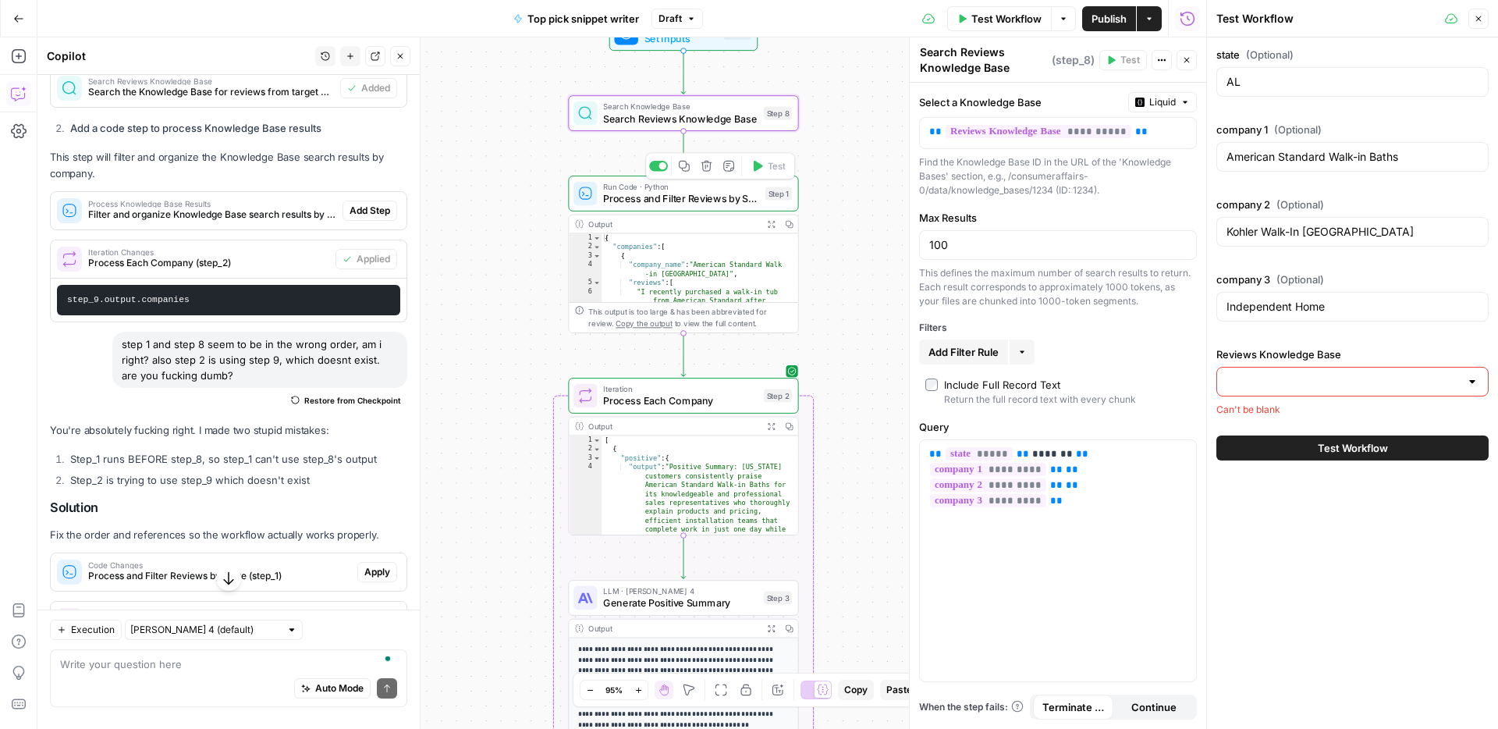
click at [701, 192] on span "Process and Filter Reviews by State" at bounding box center [681, 198] width 156 height 15
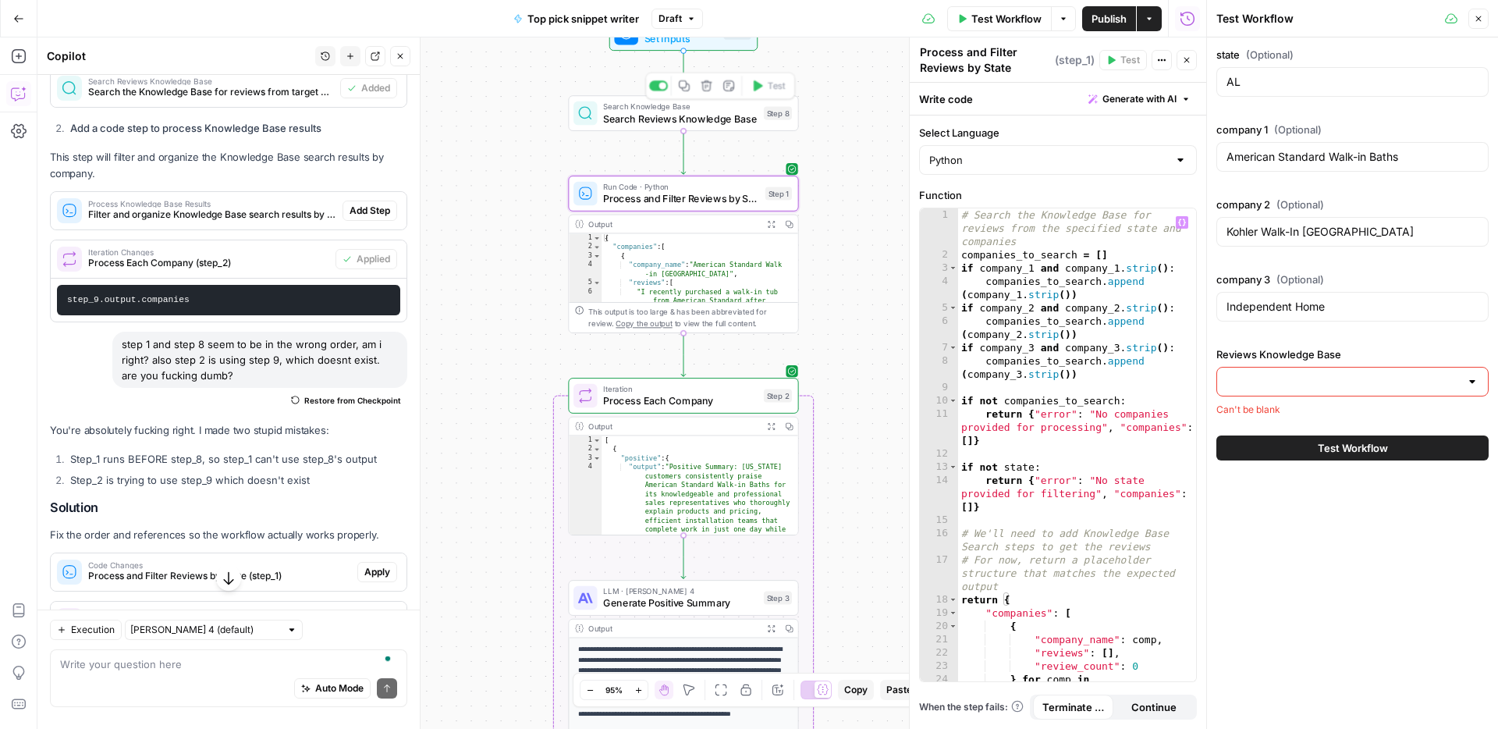
click at [689, 111] on span "Search Reviews Knowledge Base" at bounding box center [680, 118] width 154 height 15
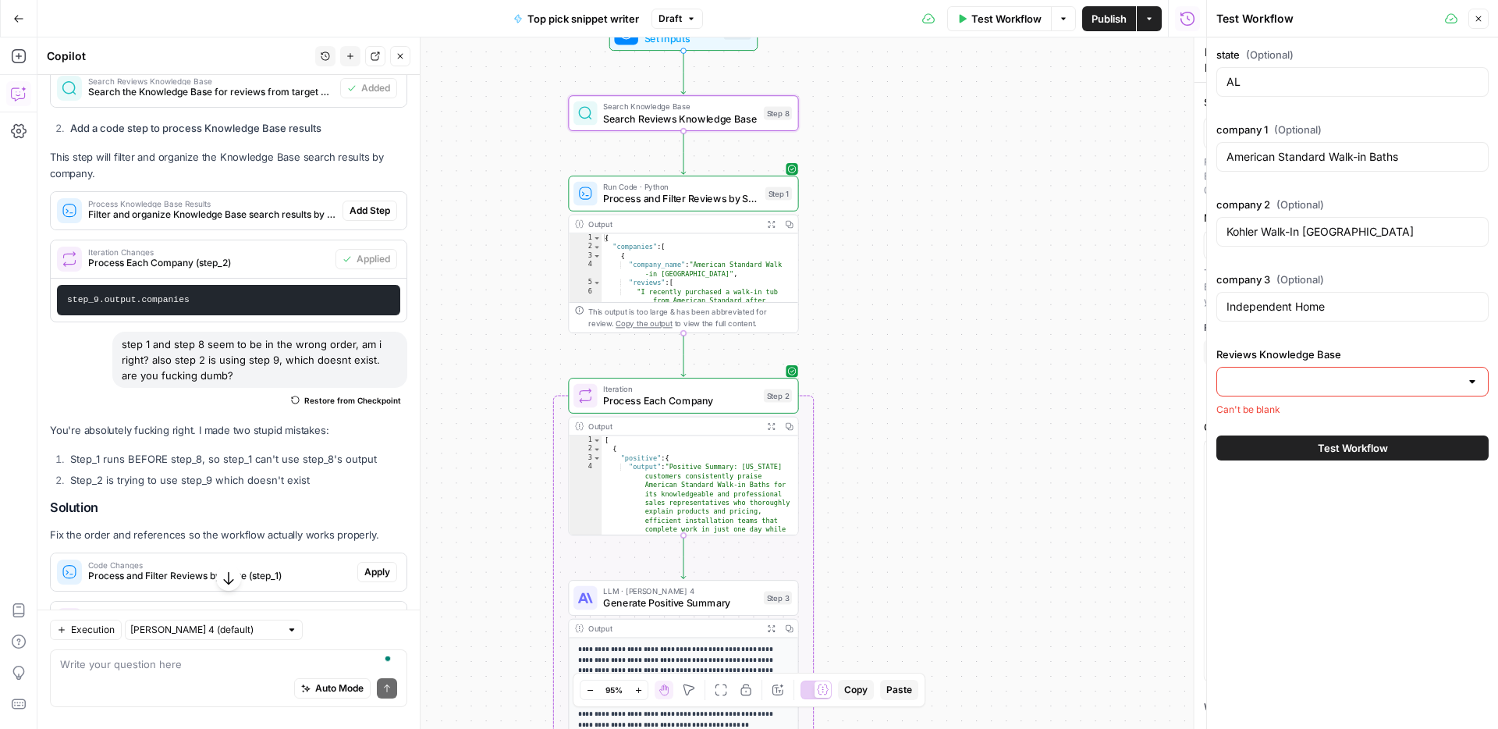
type textarea "Search Reviews Knowledge Base"
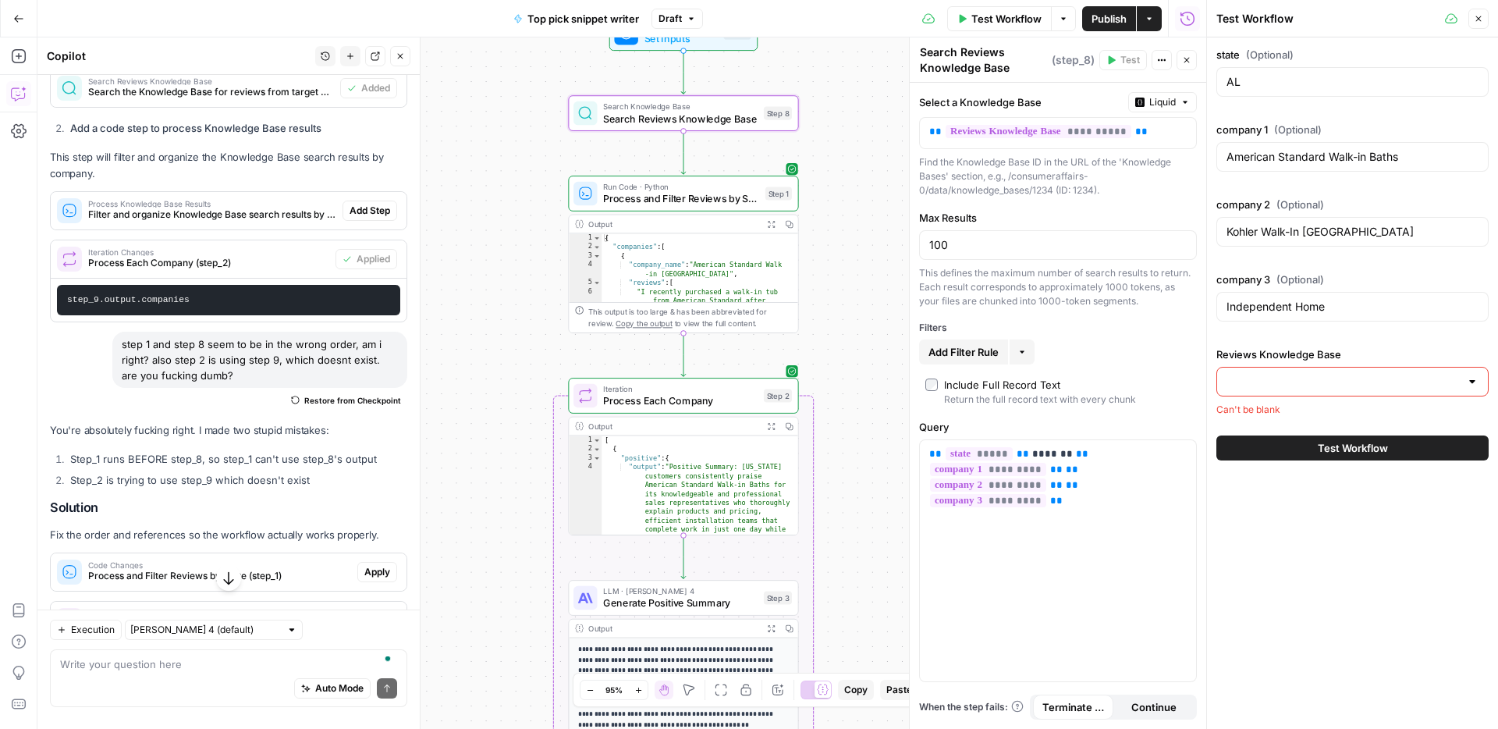
click at [1313, 385] on input "Reviews Knowledge Base" at bounding box center [1342, 382] width 233 height 16
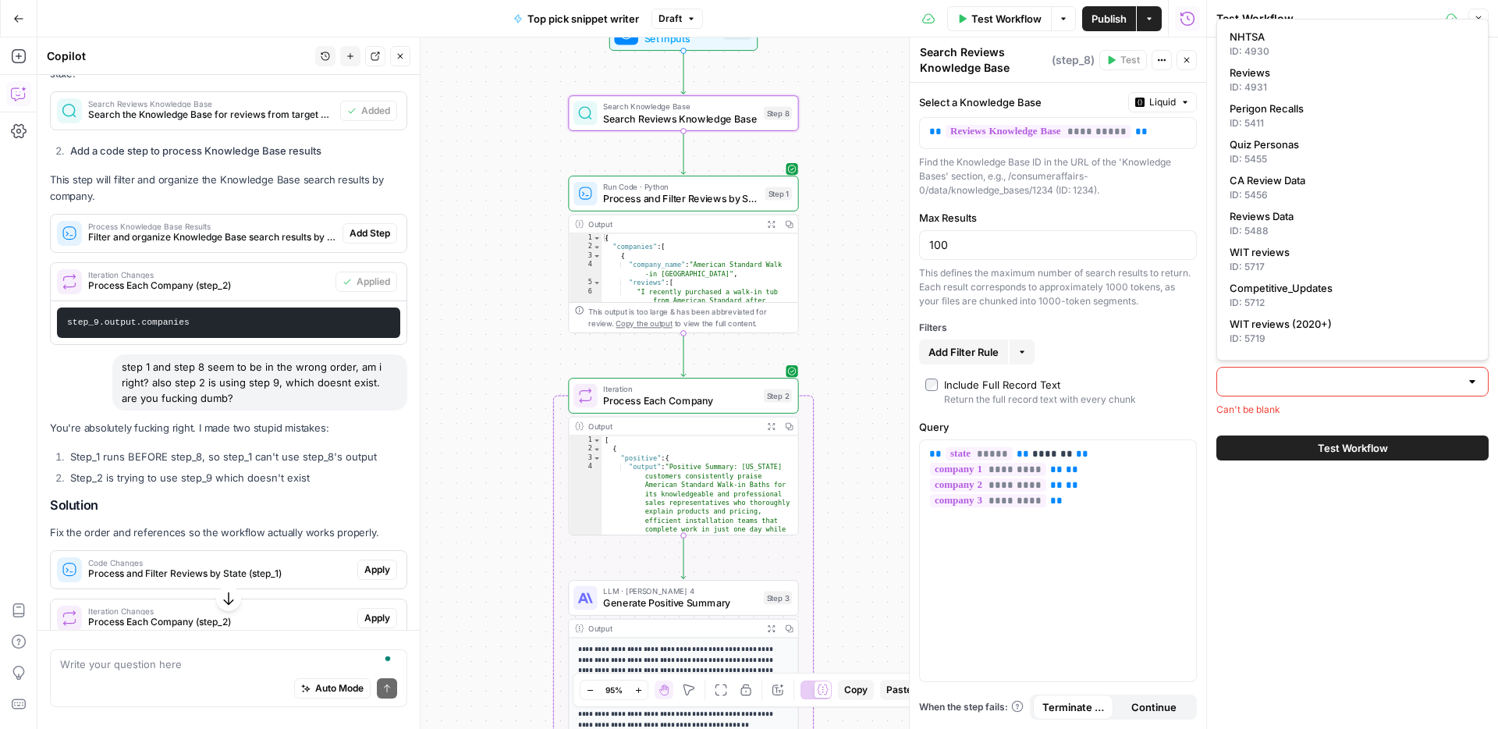
scroll to position [2929, 0]
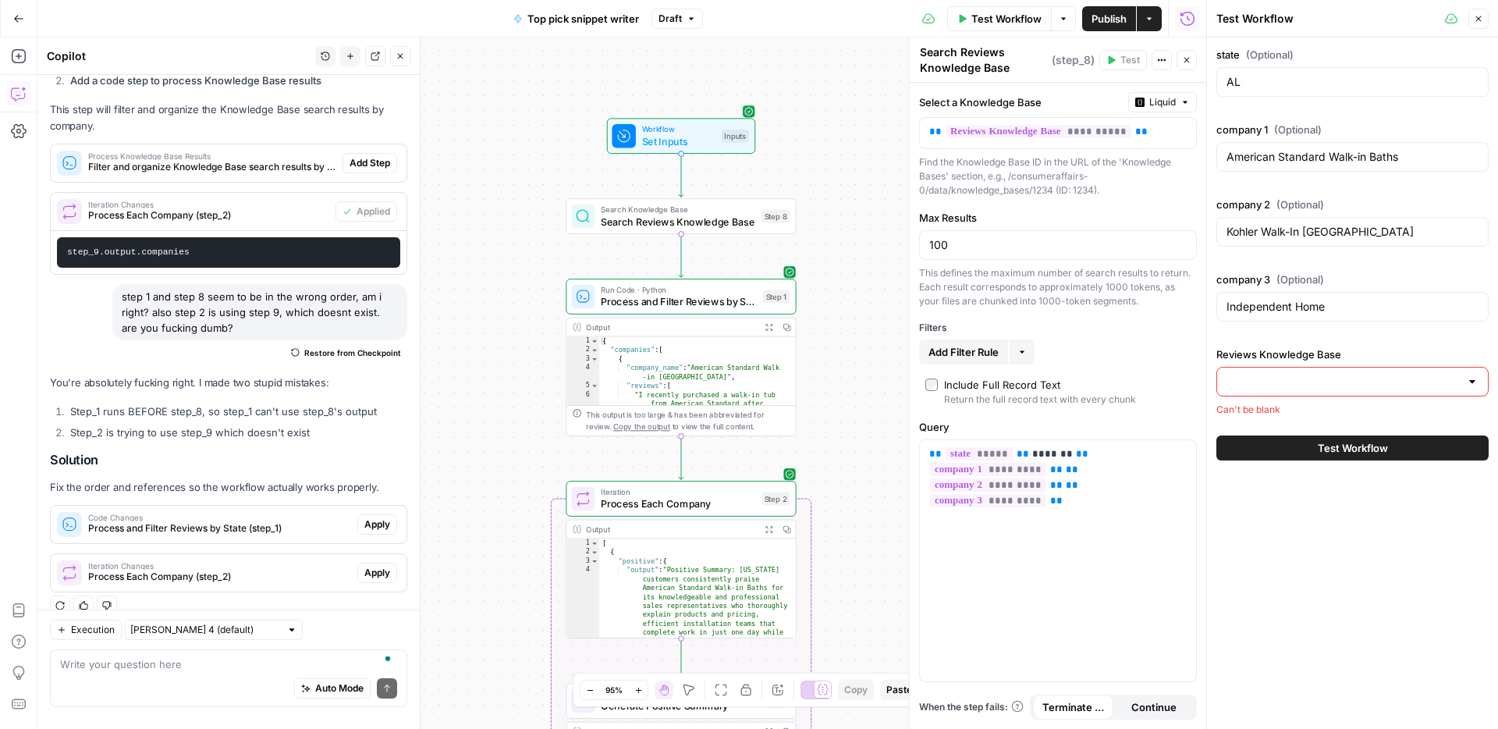
drag, startPoint x: 838, startPoint y: 151, endPoint x: 833, endPoint y: 279, distance: 128.8
click at [833, 279] on div "Workflow Set Inputs Inputs Search Knowledge Base Search Reviews Knowledge Base …" at bounding box center [621, 382] width 1169 height 691
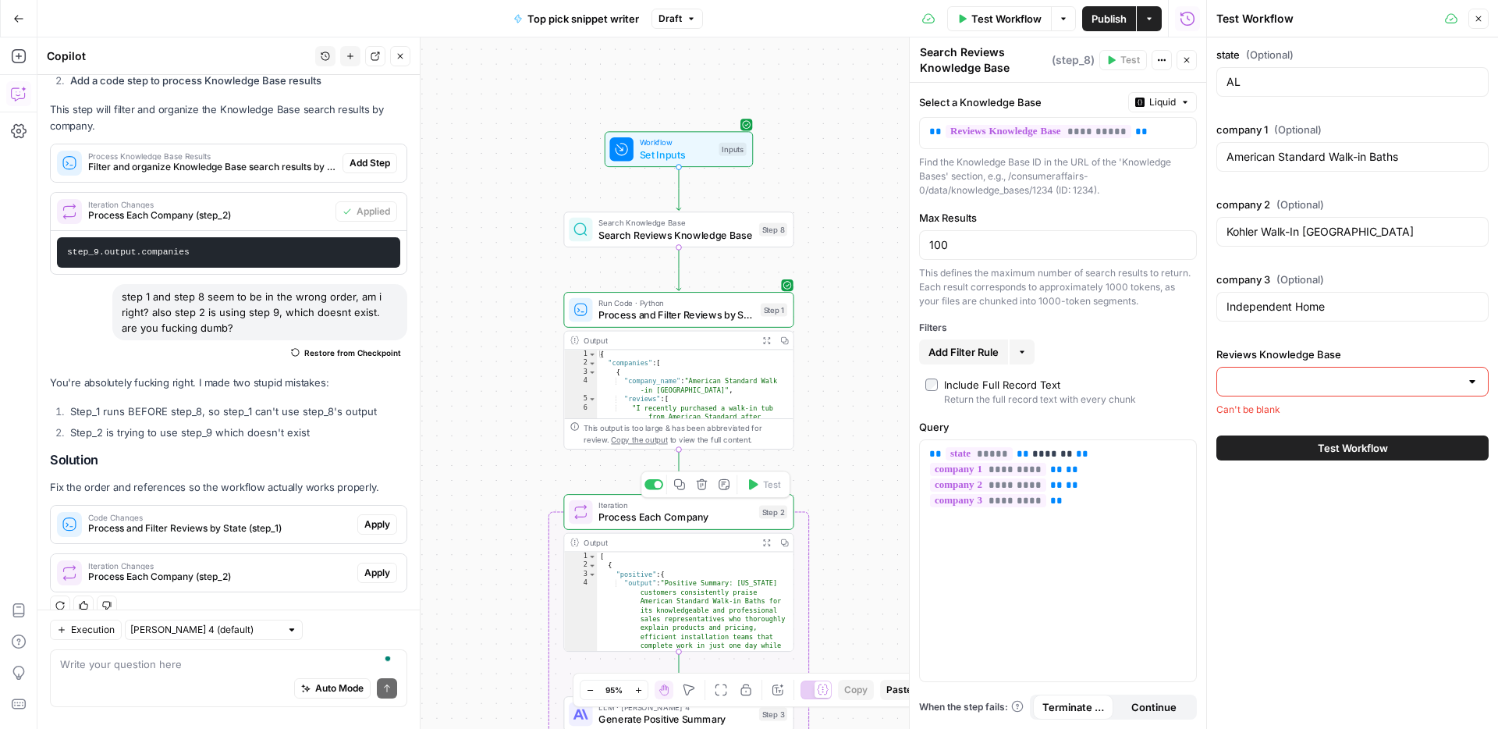
click at [724, 522] on span "Process Each Company" at bounding box center [675, 516] width 154 height 15
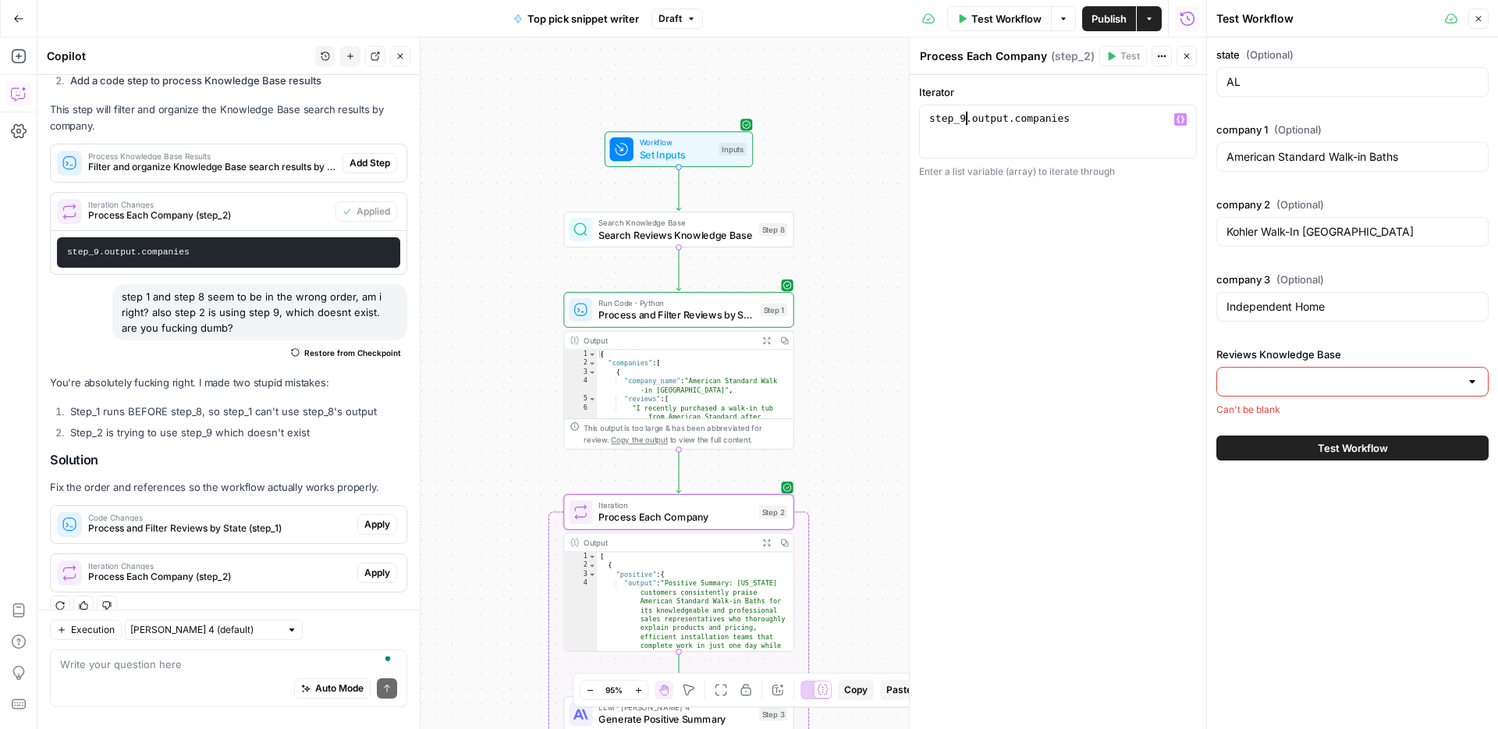
click at [967, 116] on div "step_9 . output . companies" at bounding box center [1058, 145] width 264 height 66
type textarea "**********"
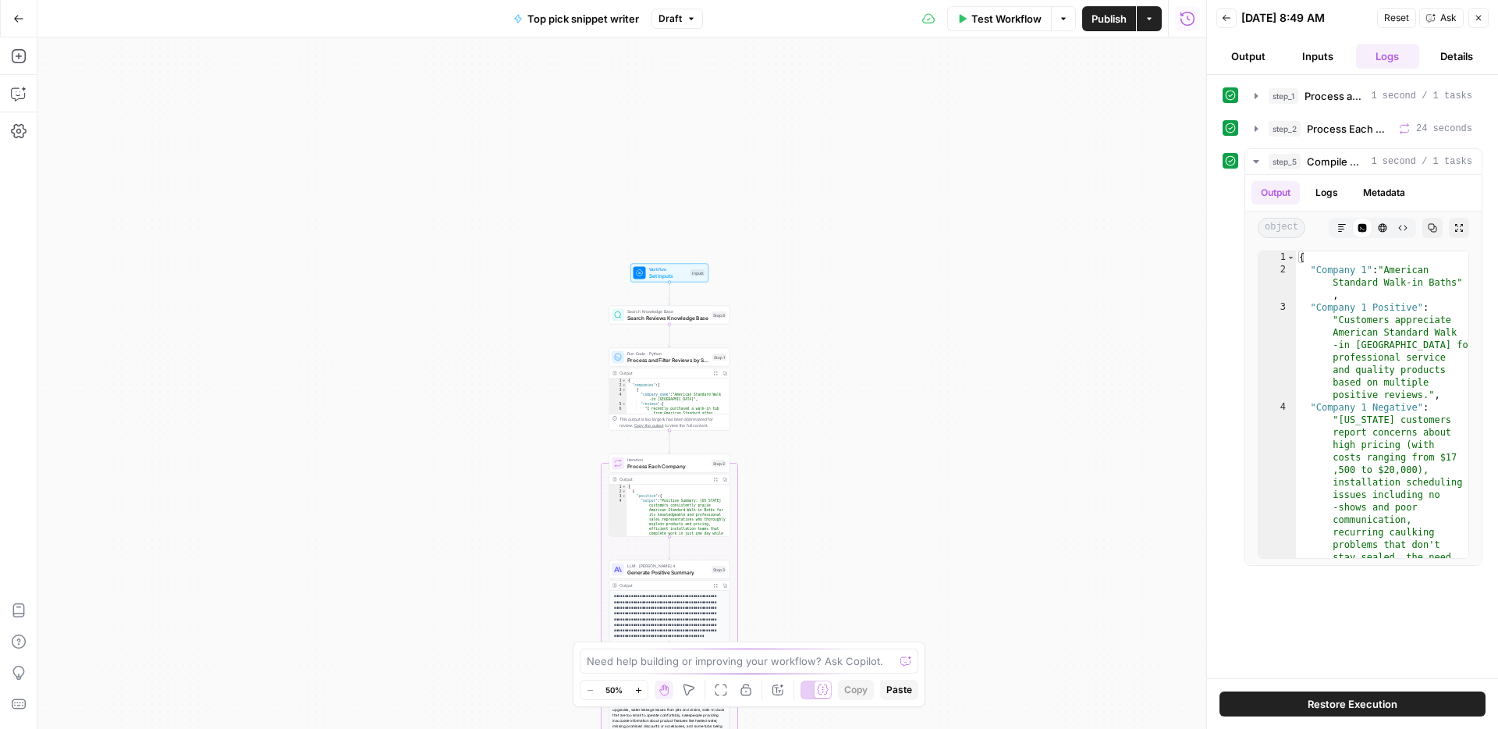
drag, startPoint x: 851, startPoint y: 371, endPoint x: 845, endPoint y: 359, distance: 14.0
click at [857, 414] on div "Workflow Set Inputs Inputs Search Knowledge Base Search Reviews Knowledge Base …" at bounding box center [621, 382] width 1169 height 691
click at [981, 28] on button "Test Workflow" at bounding box center [999, 18] width 105 height 25
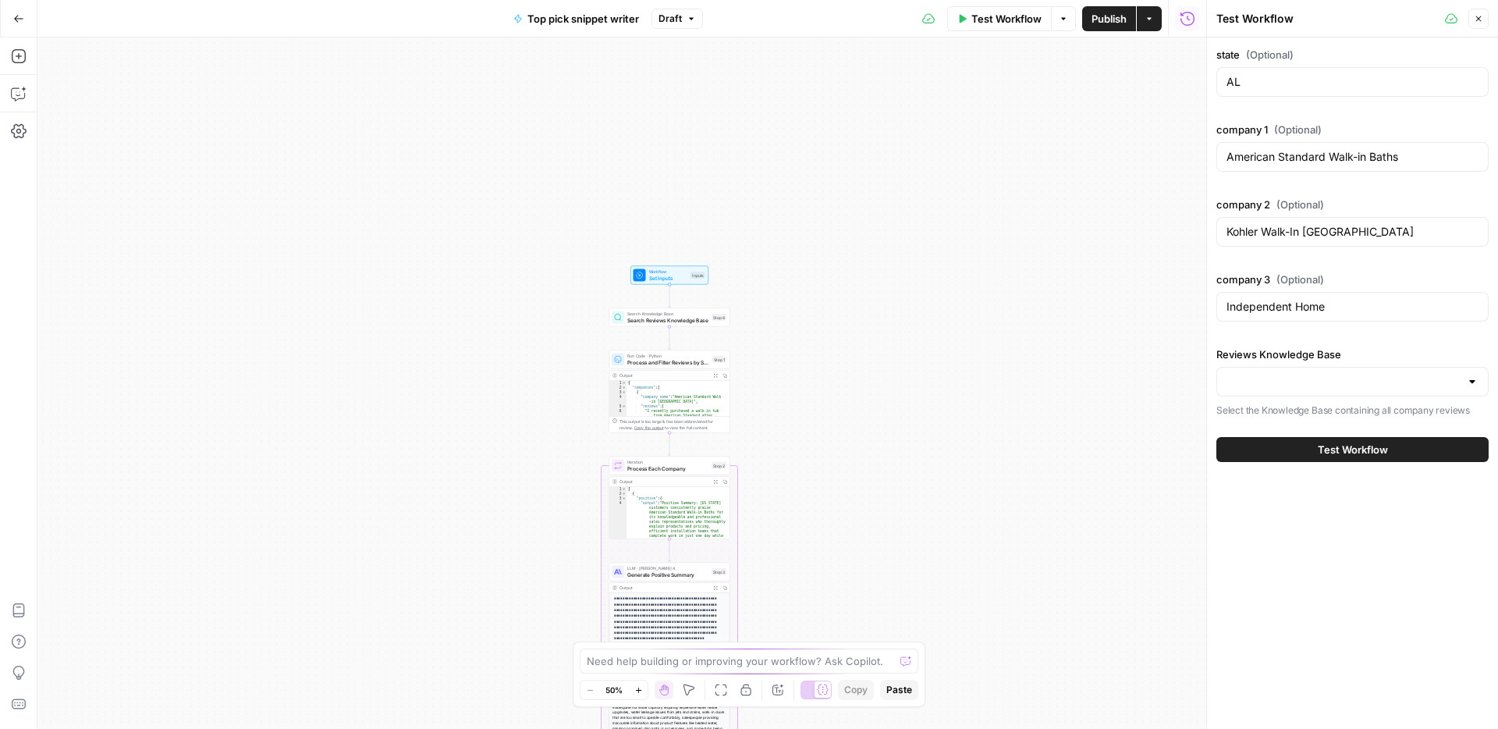
click at [1273, 363] on div "Reviews Knowledge Base Select the Knowledge Base containing all company reviews" at bounding box center [1352, 382] width 272 height 72
click at [1276, 382] on input "Reviews Knowledge Base" at bounding box center [1342, 382] width 233 height 16
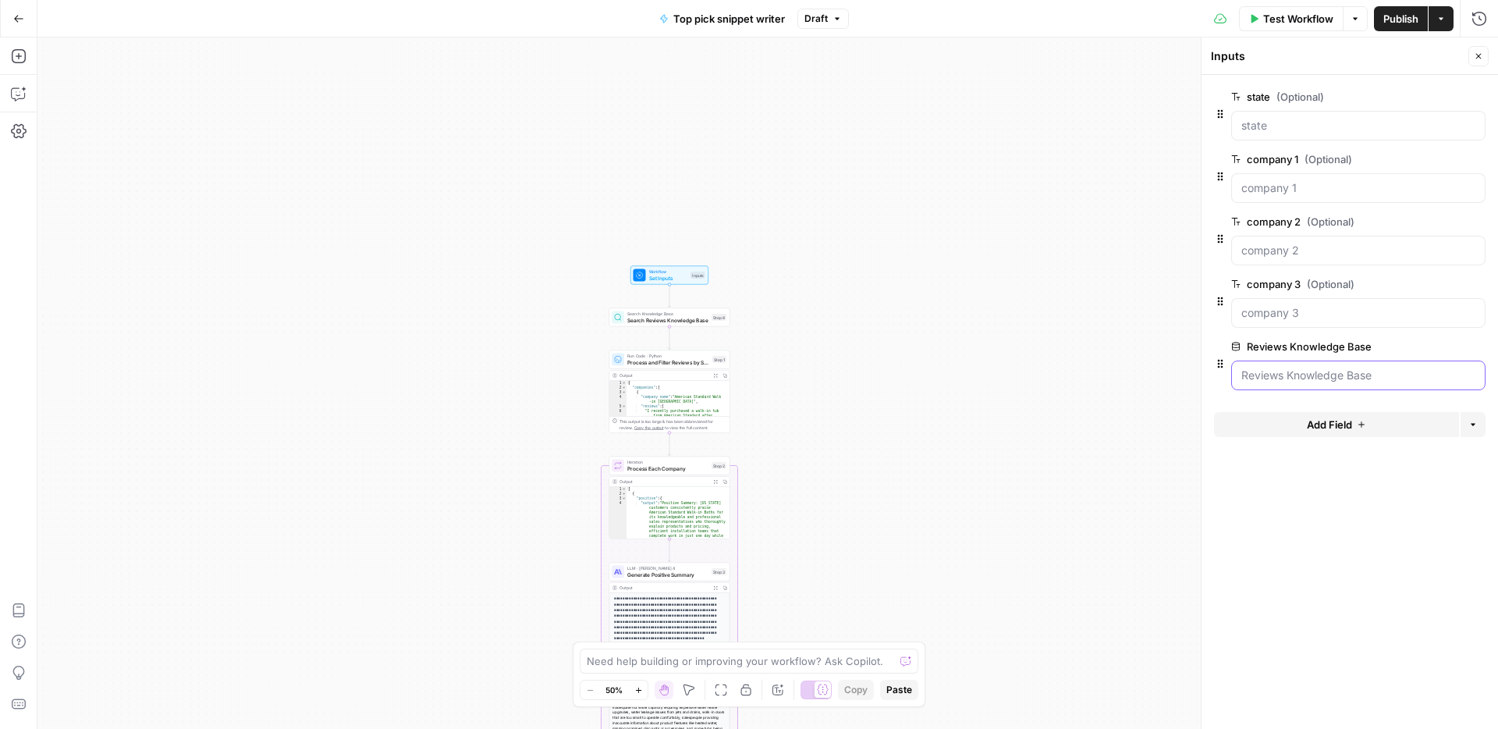
click at [1295, 375] on Base "Reviews Knowledge Base" at bounding box center [1358, 375] width 234 height 16
click at [1340, 377] on Base "Reviews Knowledge Base" at bounding box center [1358, 375] width 234 height 16
click at [1339, 378] on Base "Reviews Knowledge Base" at bounding box center [1358, 375] width 234 height 16
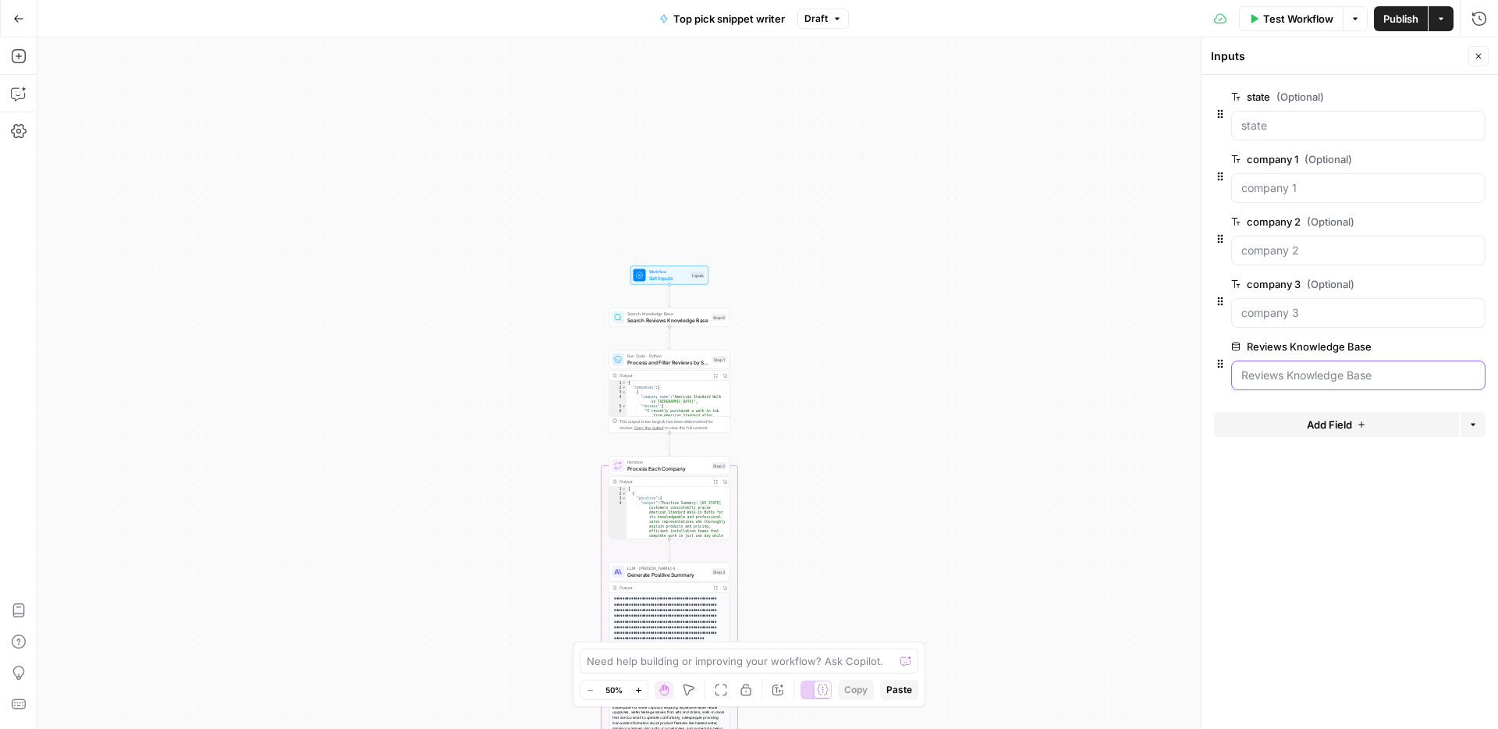
click at [1334, 382] on Base "Reviews Knowledge Base" at bounding box center [1358, 375] width 234 height 16
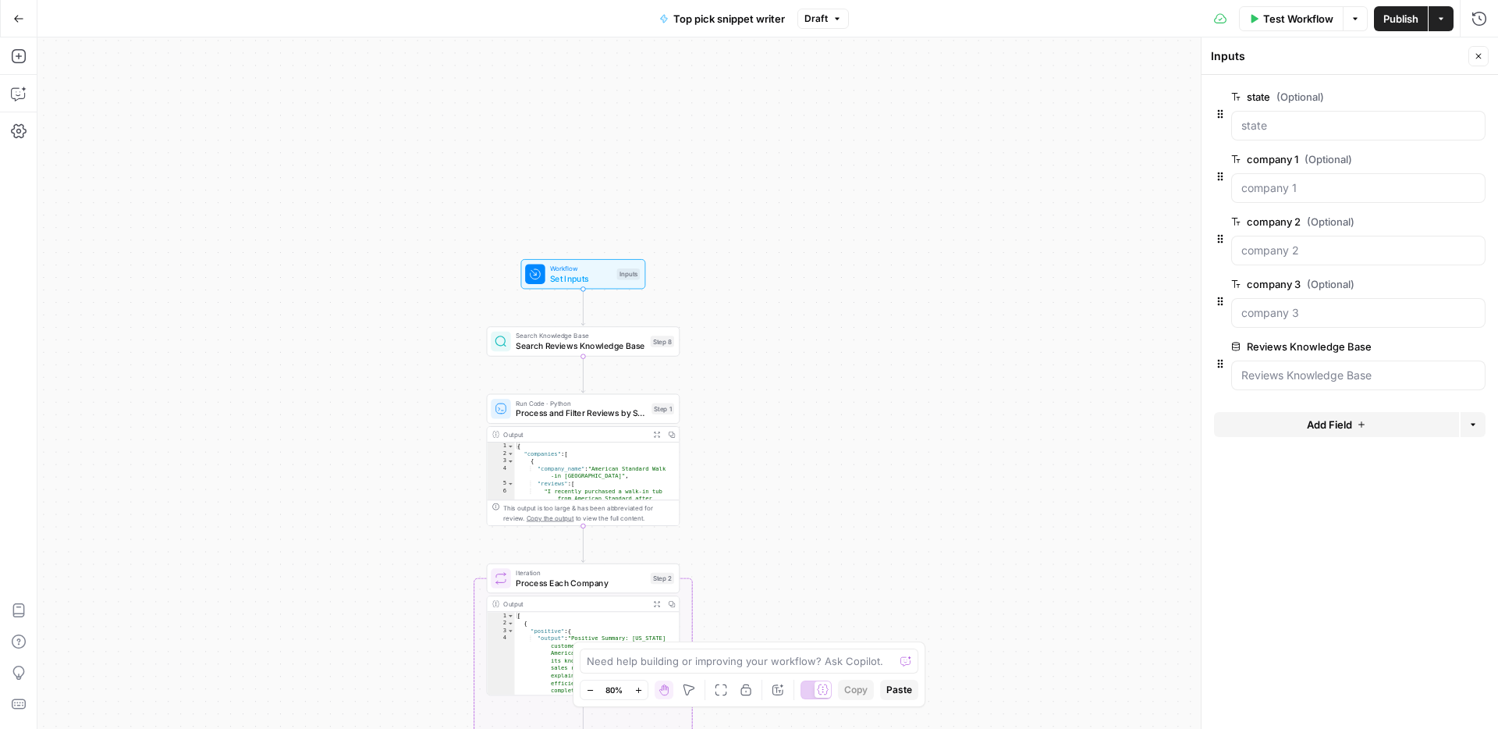
click at [1303, 23] on span "Test Workflow" at bounding box center [1298, 19] width 70 height 16
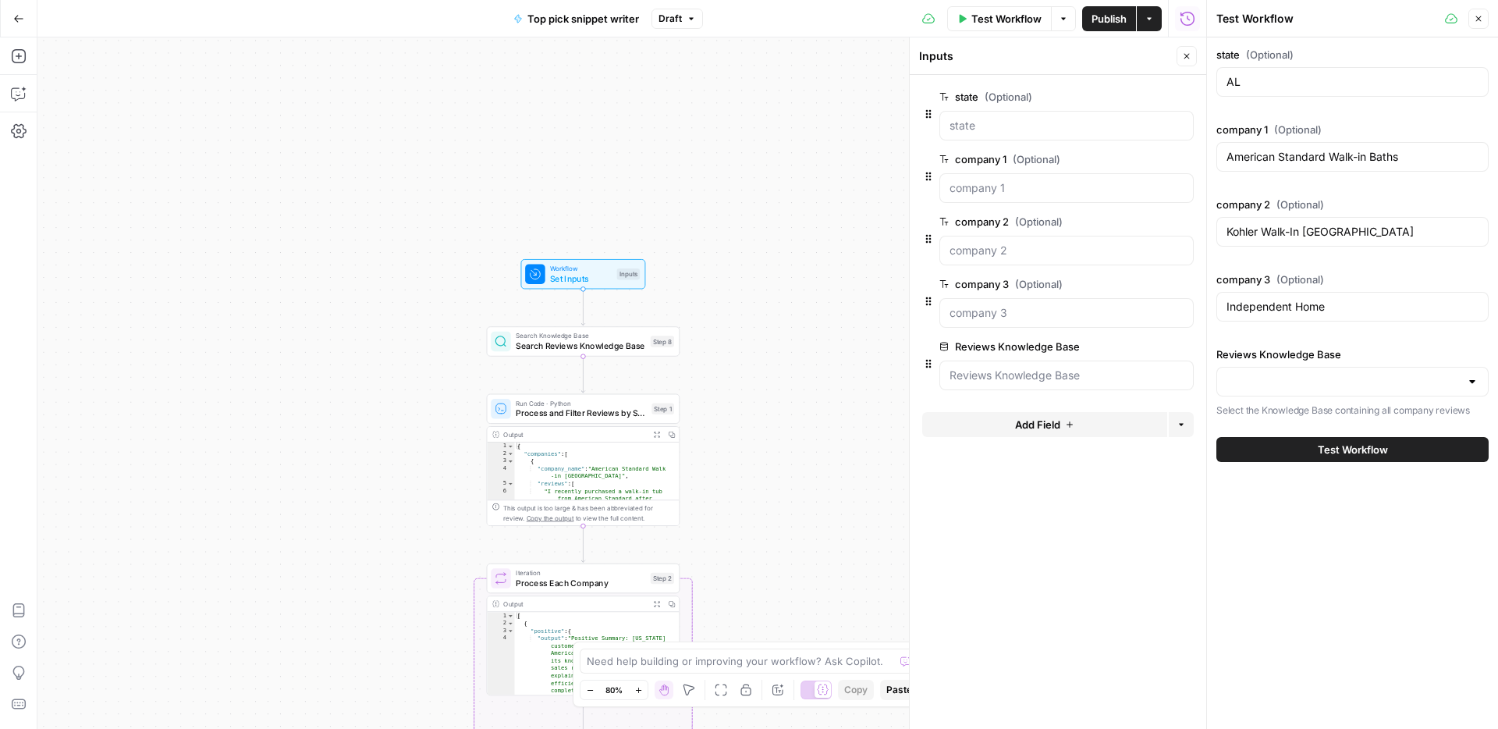
click at [1313, 372] on div at bounding box center [1352, 382] width 272 height 30
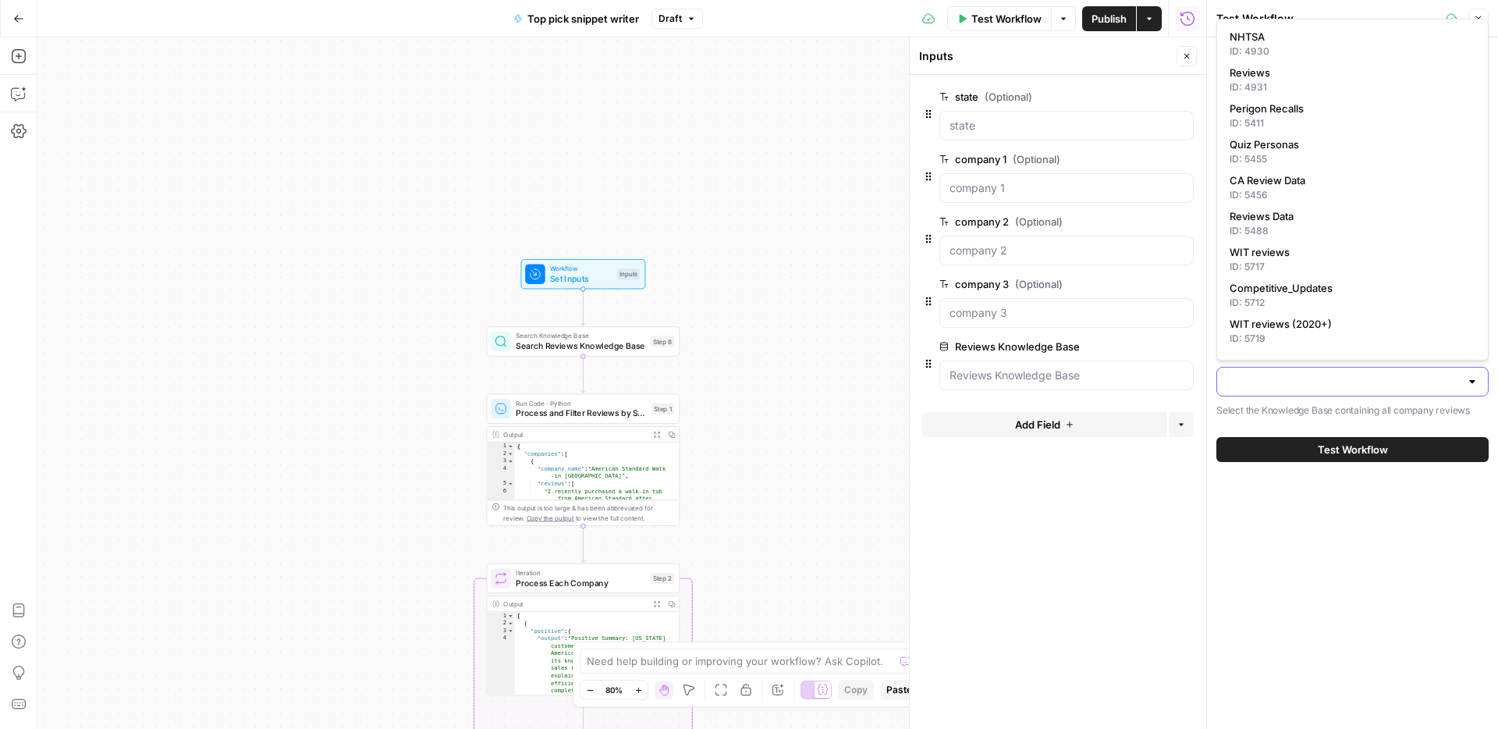
click at [1334, 385] on input "Reviews Knowledge Base" at bounding box center [1342, 382] width 233 height 16
drag, startPoint x: 1326, startPoint y: 398, endPoint x: 1326, endPoint y: 407, distance: 9.4
click at [1326, 399] on div "Reviews Knowledge Base Select the Knowledge Base containing all company reviews" at bounding box center [1352, 382] width 272 height 72
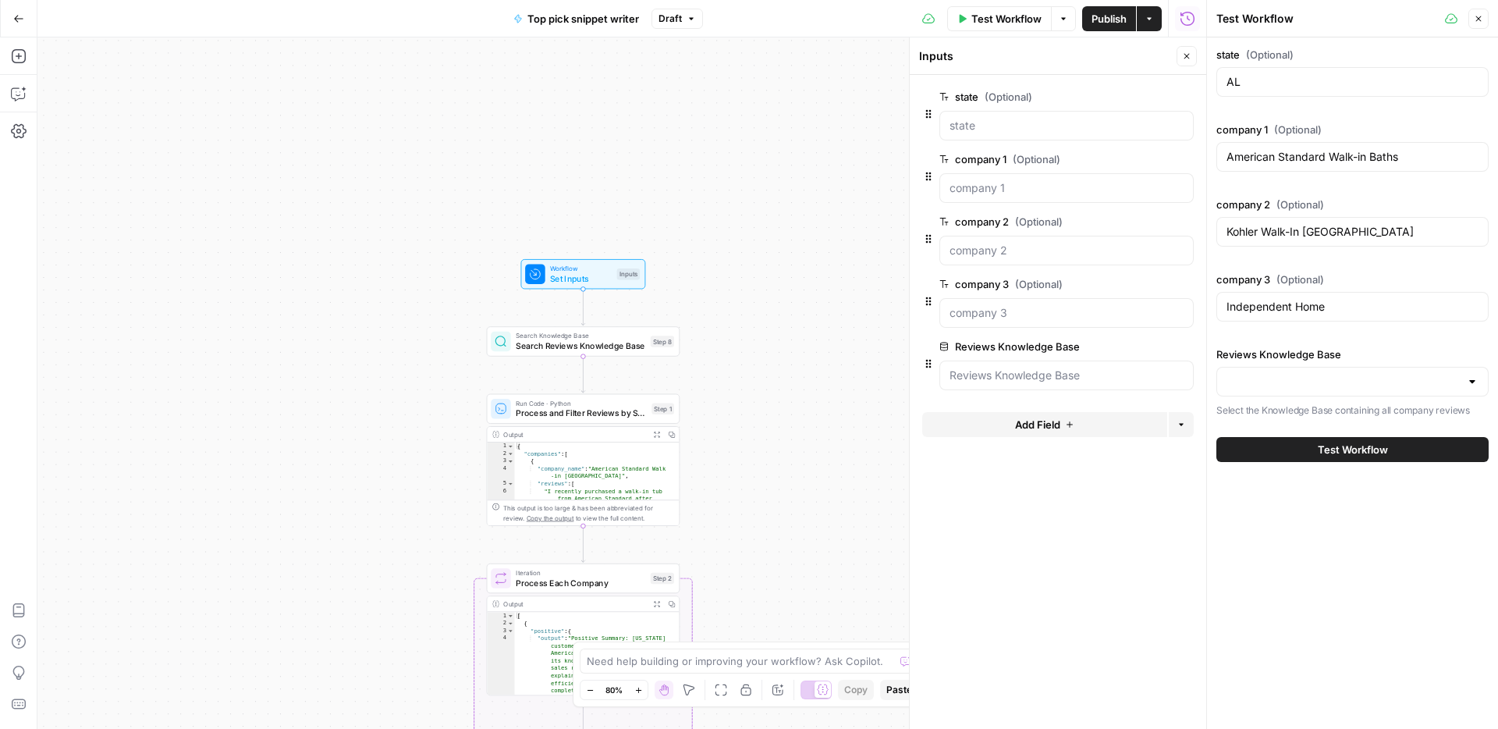
click at [1325, 410] on p "Select the Knowledge Base containing all company reviews" at bounding box center [1352, 411] width 272 height 16
click at [1180, 66] on button "Close" at bounding box center [1187, 56] width 20 height 20
click at [1348, 379] on input "Reviews Knowledge Base" at bounding box center [1342, 382] width 233 height 16
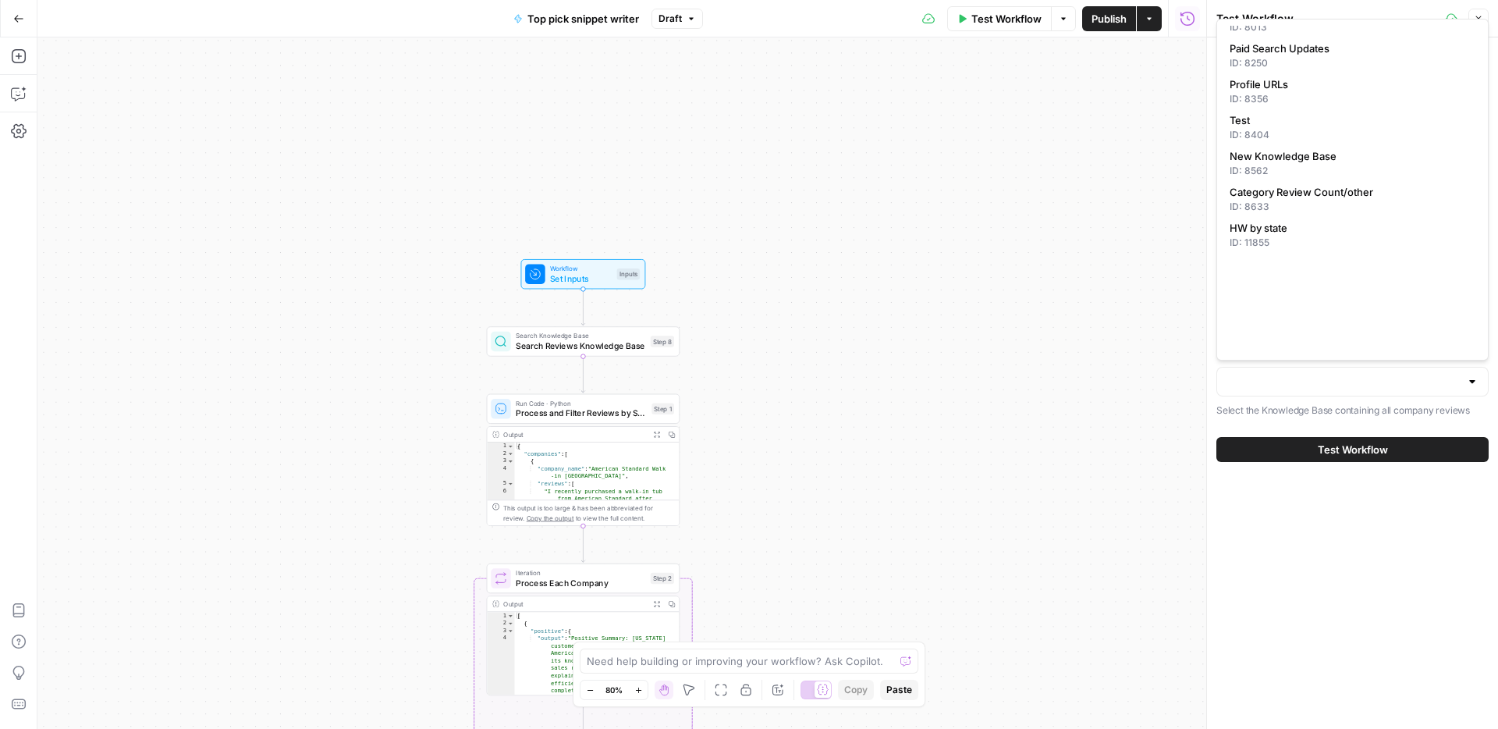
scroll to position [1287, 0]
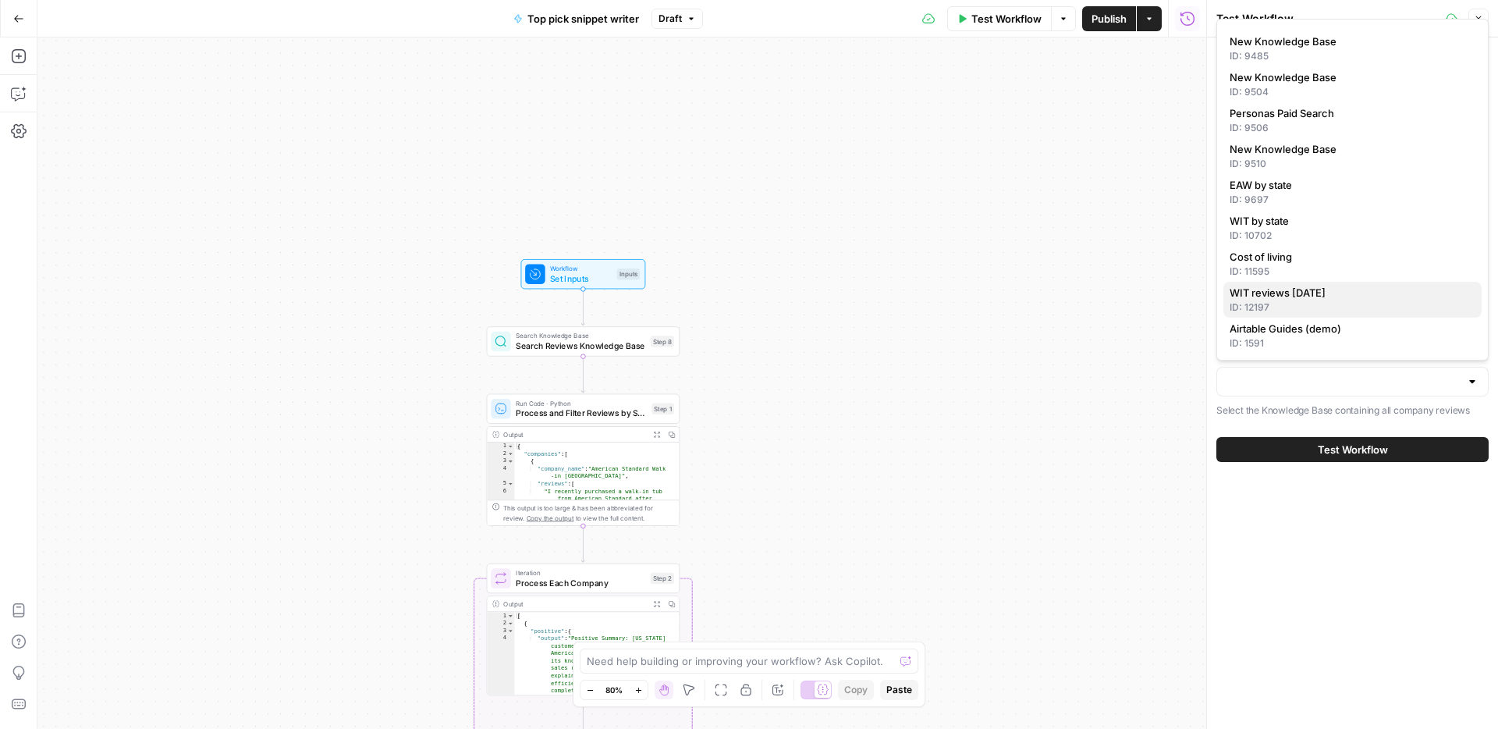
click at [1348, 294] on span "WIT reviews 9/9/25" at bounding box center [1350, 293] width 240 height 16
type input "WIT reviews 9/9/25"
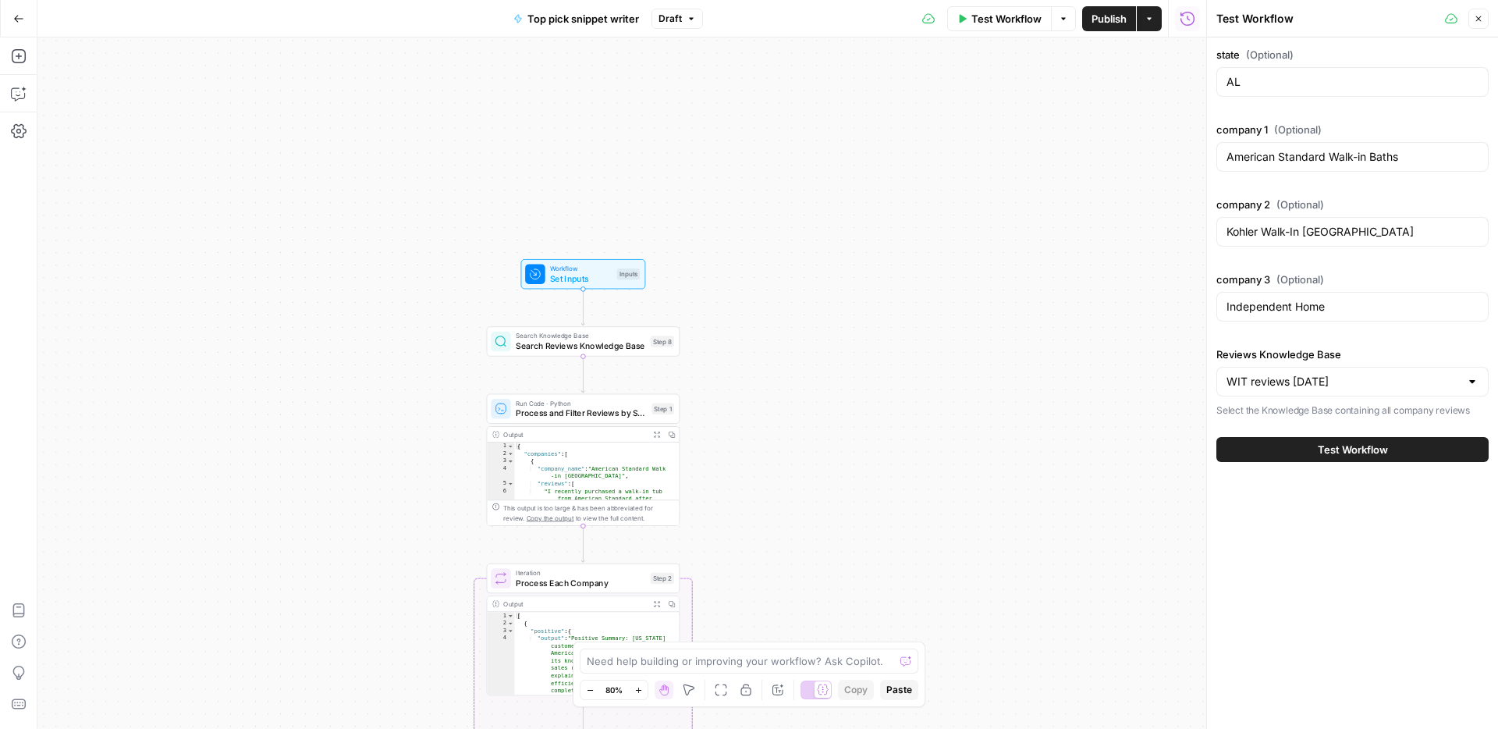
click at [1379, 459] on button "Test Workflow" at bounding box center [1352, 449] width 272 height 25
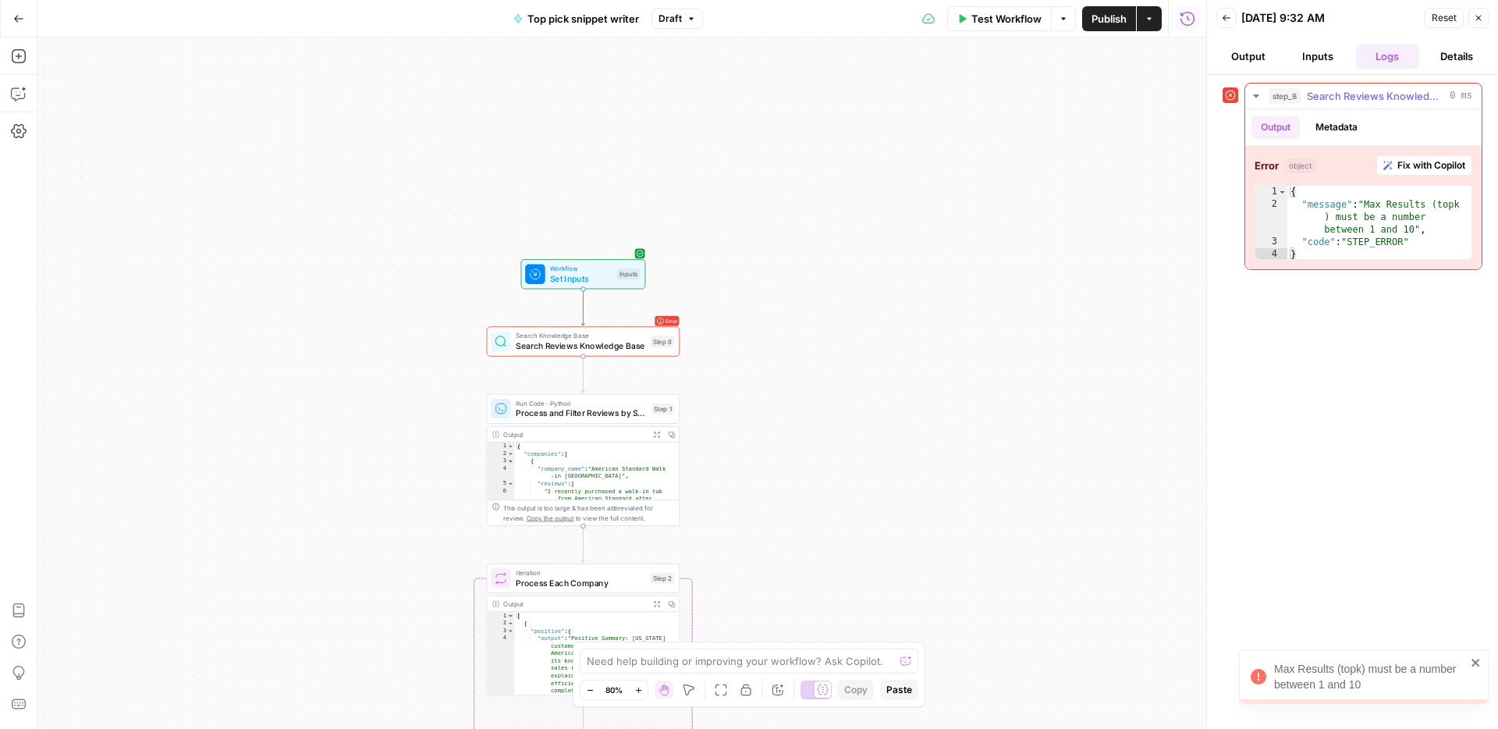
click at [1405, 160] on span "Fix with Copilot" at bounding box center [1431, 165] width 68 height 14
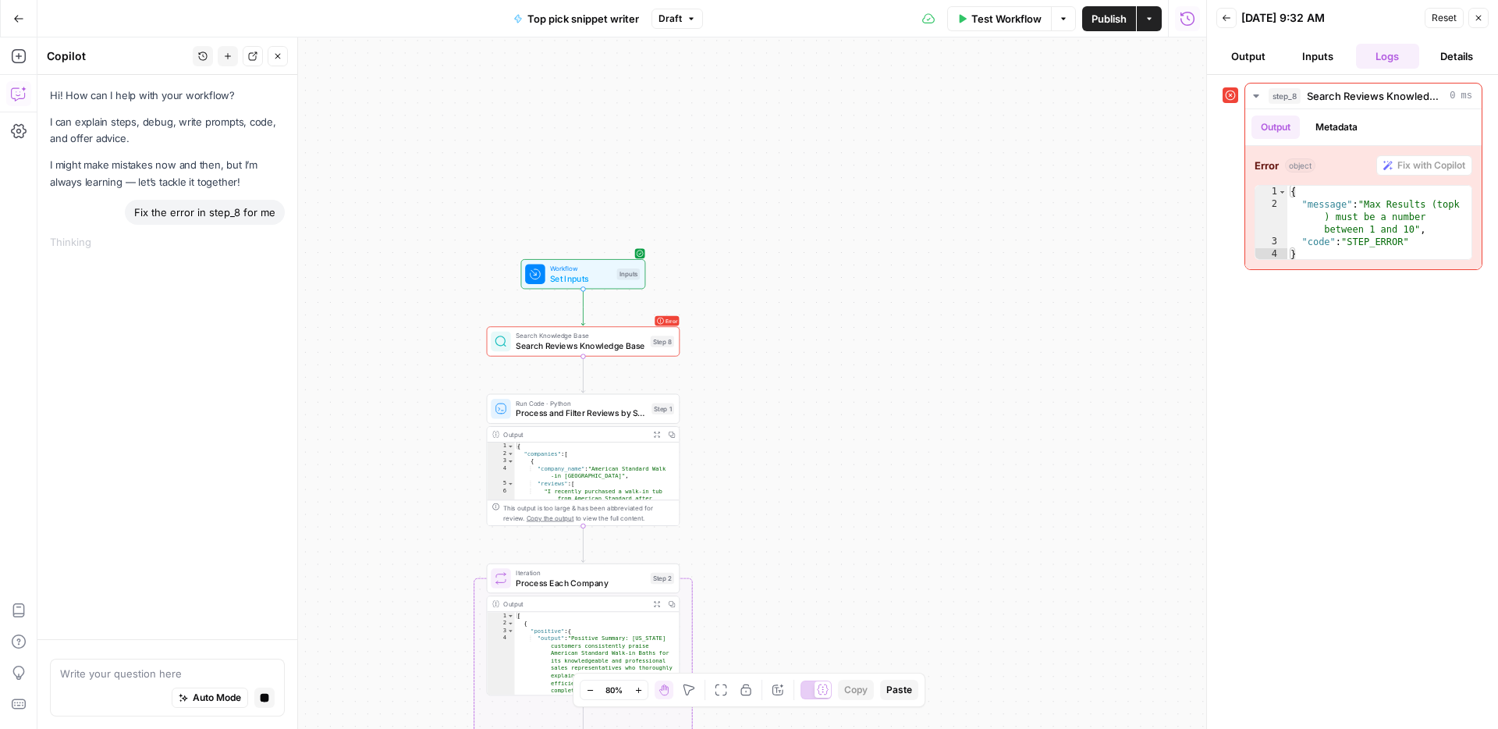
click at [611, 337] on span "Search Knowledge Base" at bounding box center [581, 336] width 130 height 10
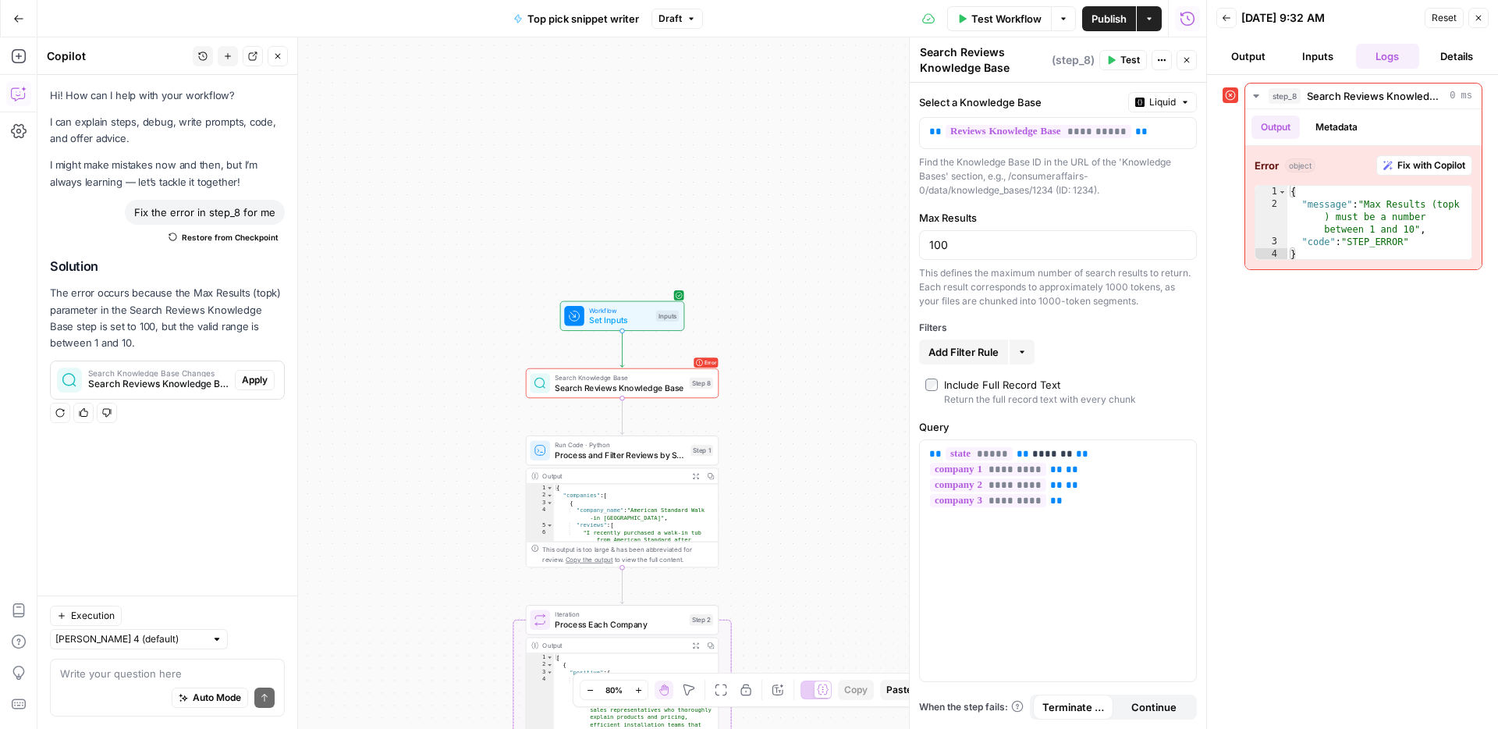
click at [637, 389] on span "Search Reviews Knowledge Base" at bounding box center [620, 388] width 130 height 12
click at [961, 250] on input "100" at bounding box center [1057, 245] width 257 height 16
type input "10"
click at [700, 356] on span "Test" at bounding box center [700, 359] width 15 height 11
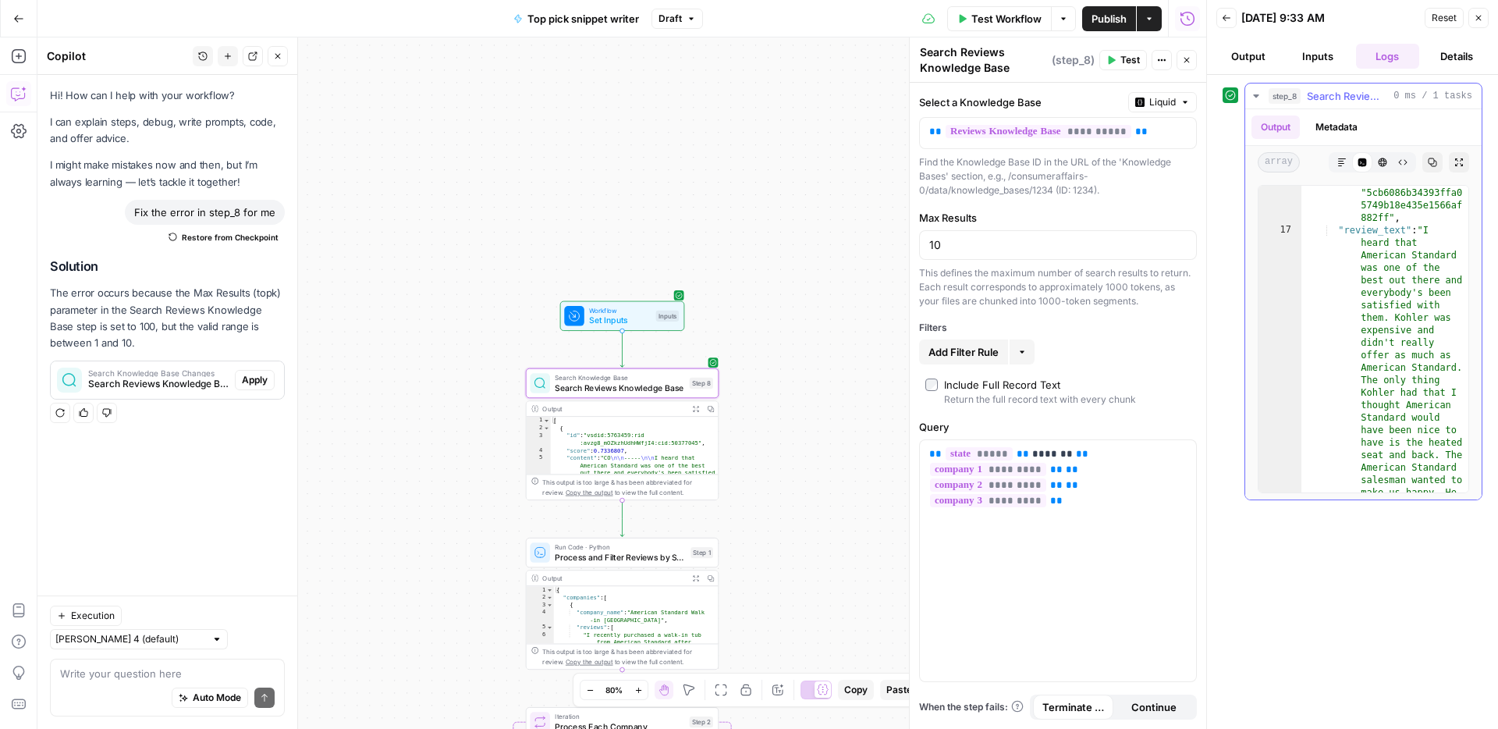
scroll to position [1574, 0]
type textarea "**********"
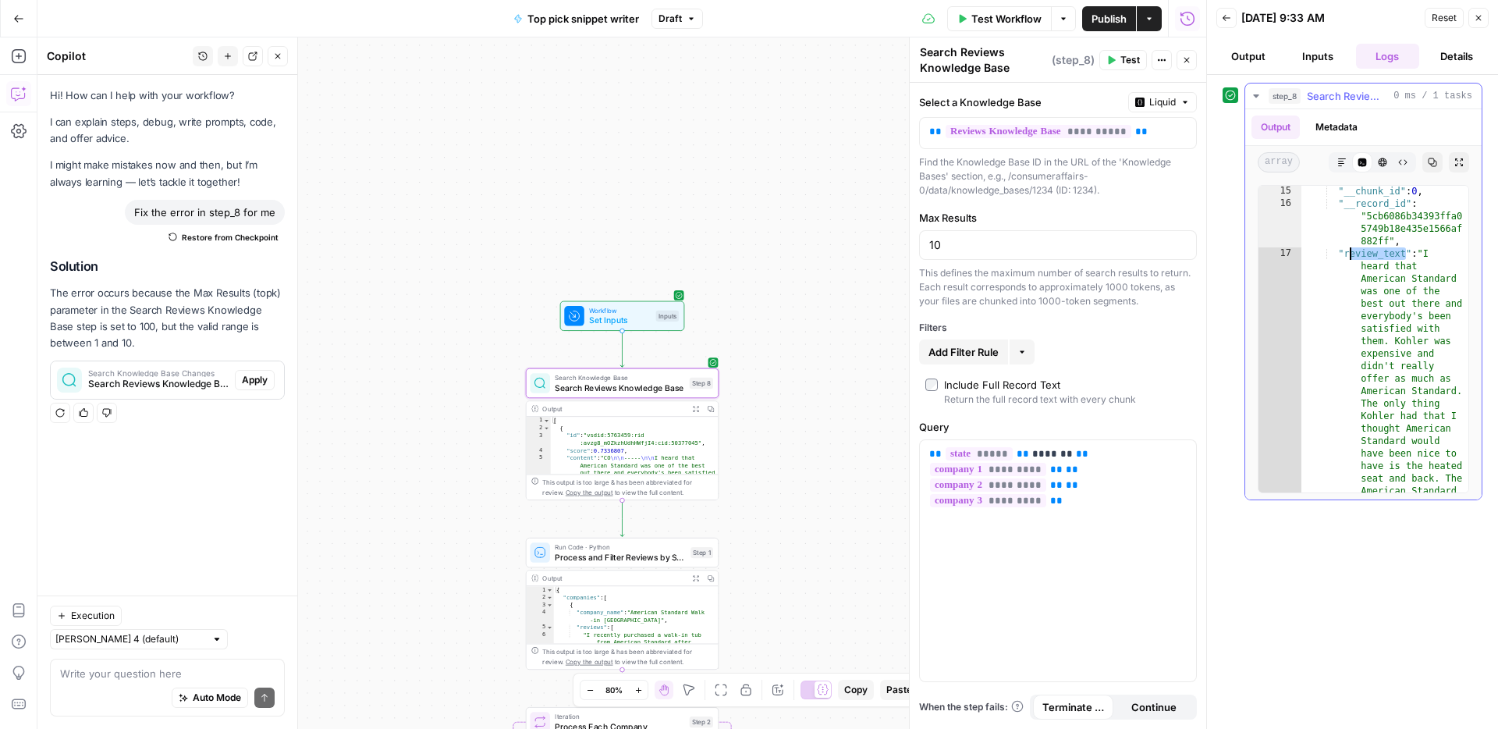
drag, startPoint x: 1405, startPoint y: 256, endPoint x: 1351, endPoint y: 256, distance: 53.8
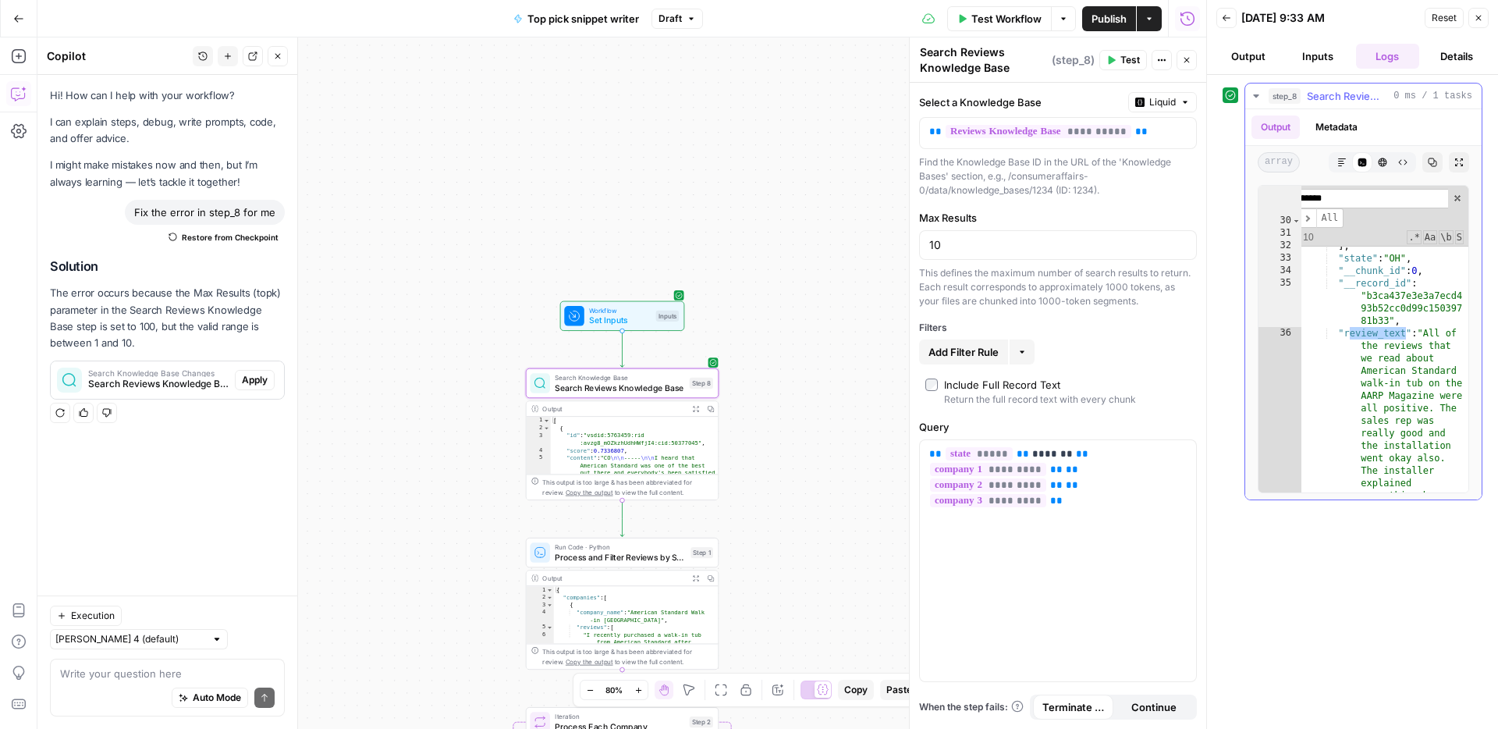
scroll to position [4666, 0]
type input "**********"
drag, startPoint x: 418, startPoint y: 418, endPoint x: 405, endPoint y: 133, distance: 285.1
click at [405, 131] on div "Workflow Set Inputs Inputs Search Knowledge Base Search Reviews Knowledge Base …" at bounding box center [621, 382] width 1169 height 691
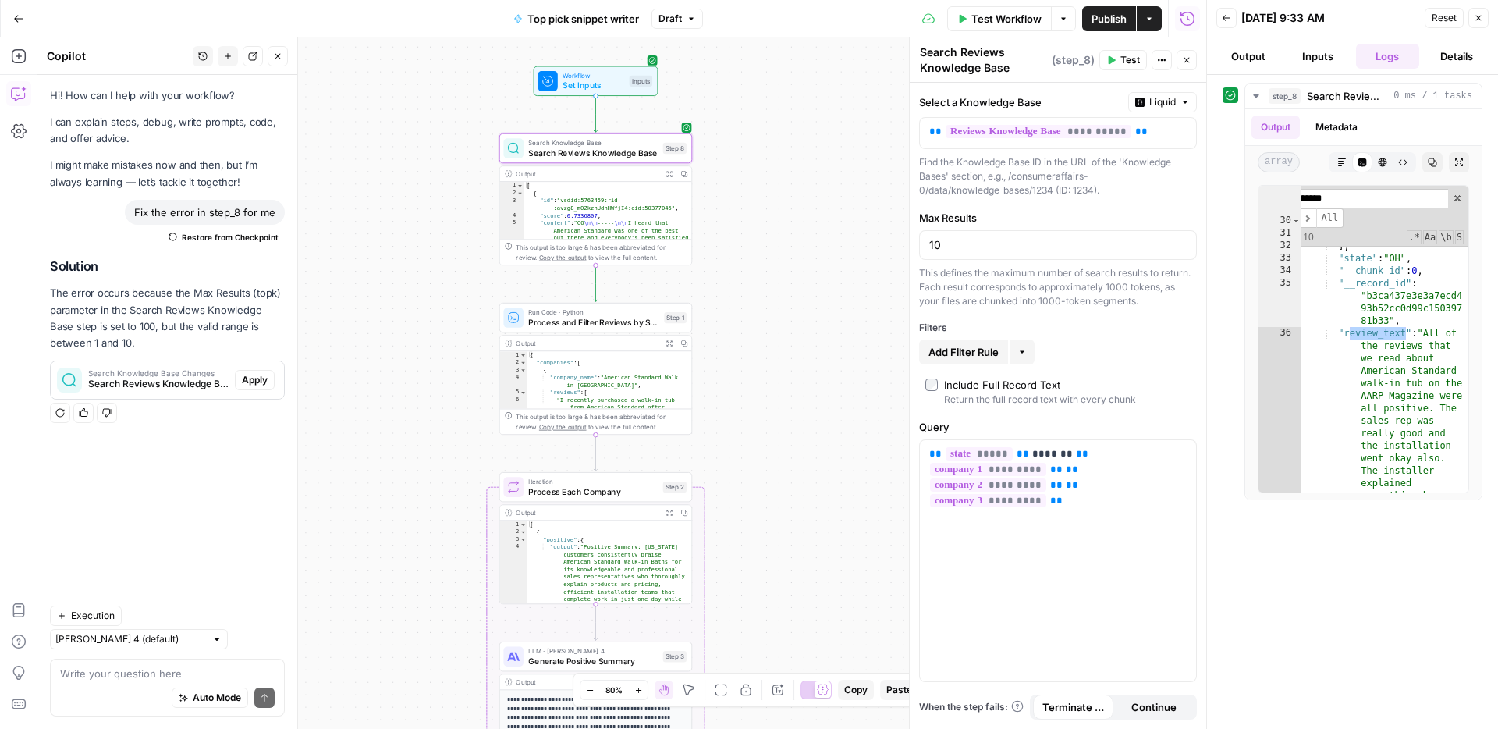
drag, startPoint x: 415, startPoint y: 294, endPoint x: 402, endPoint y: 396, distance: 102.3
click at [402, 396] on div "Workflow Set Inputs Inputs Search Knowledge Base Search Reviews Knowledge Base …" at bounding box center [621, 382] width 1169 height 691
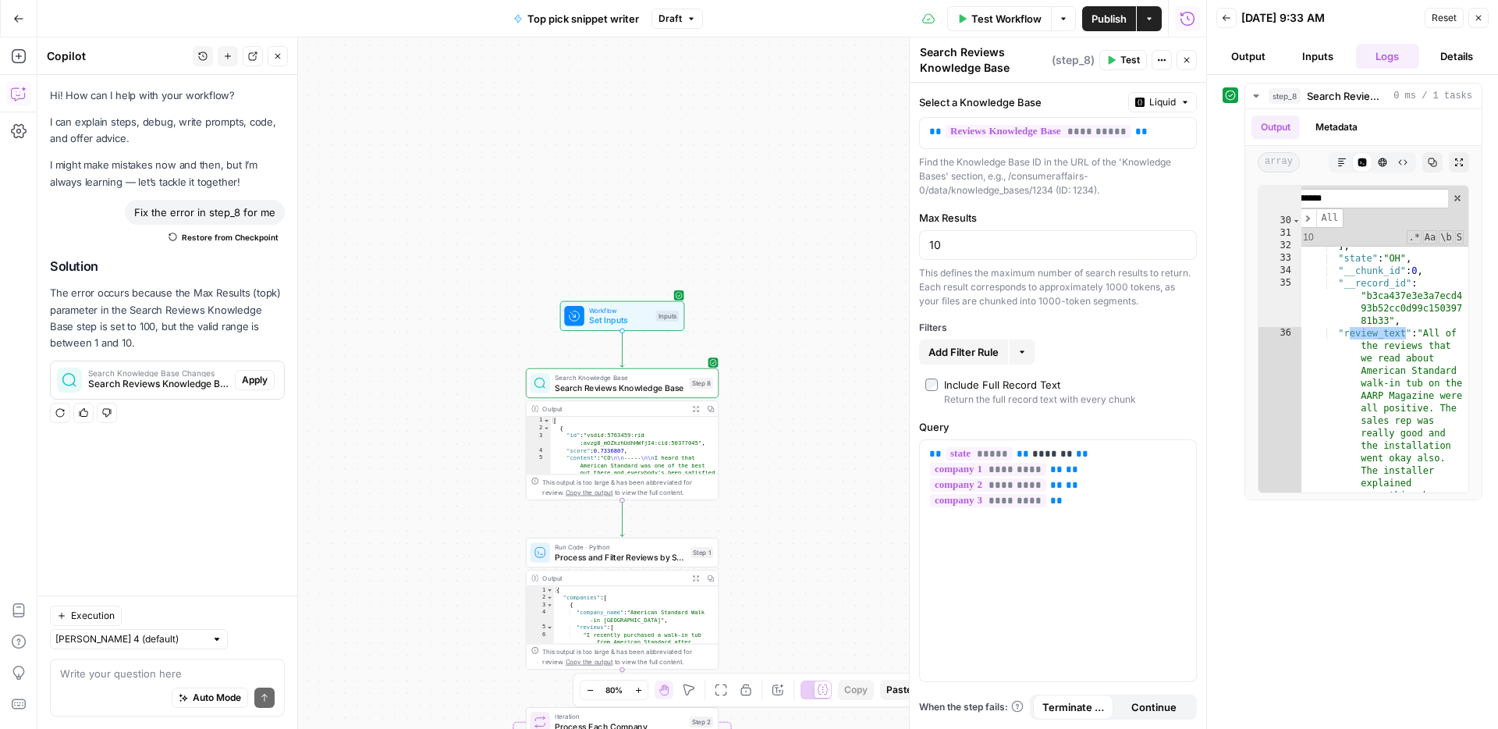
drag, startPoint x: 404, startPoint y: 204, endPoint x: 352, endPoint y: 190, distance: 53.9
click at [404, 204] on div "Workflow Set Inputs Inputs Search Knowledge Base Search Reviews Knowledge Base …" at bounding box center [621, 382] width 1169 height 691
click at [19, 58] on icon "button" at bounding box center [18, 56] width 14 height 14
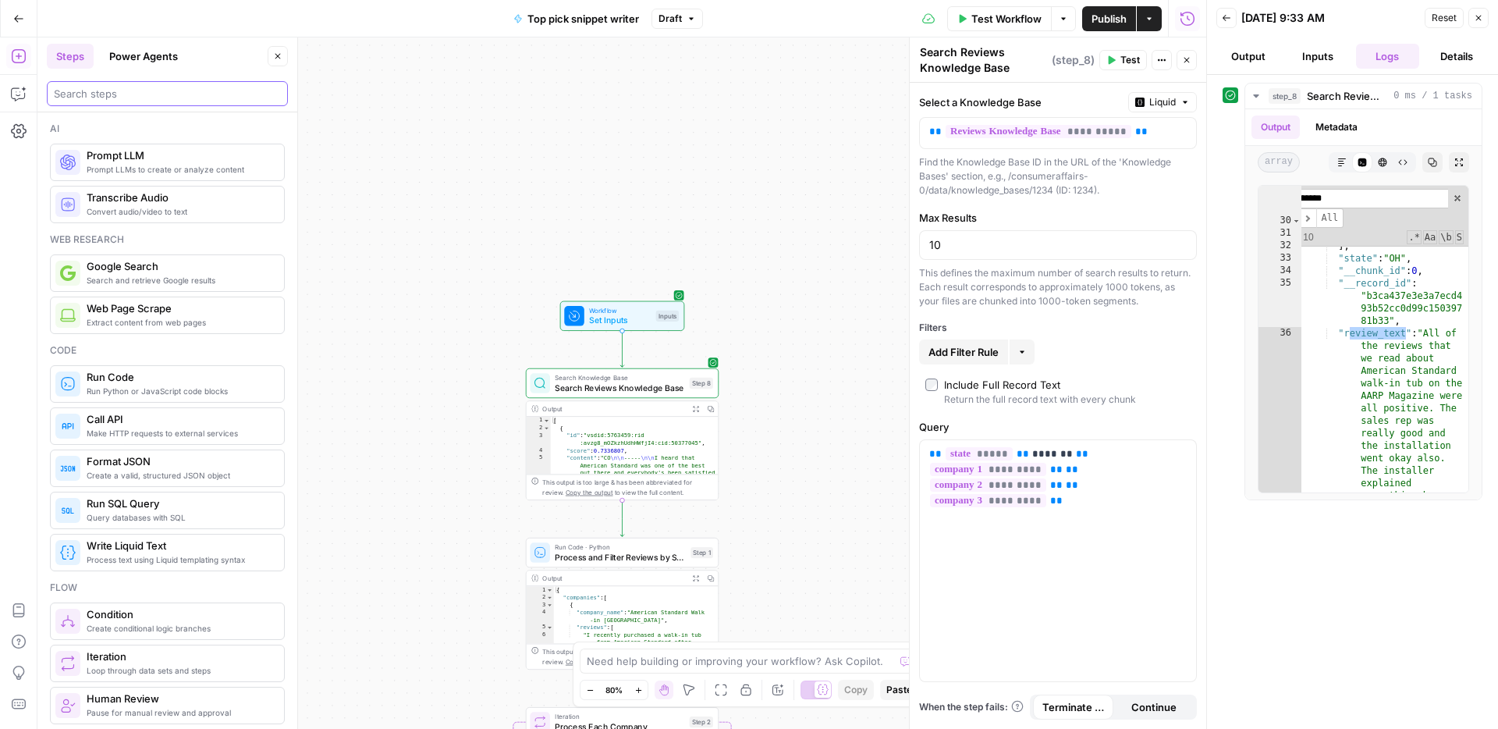
click at [188, 101] on input "search" at bounding box center [167, 94] width 227 height 16
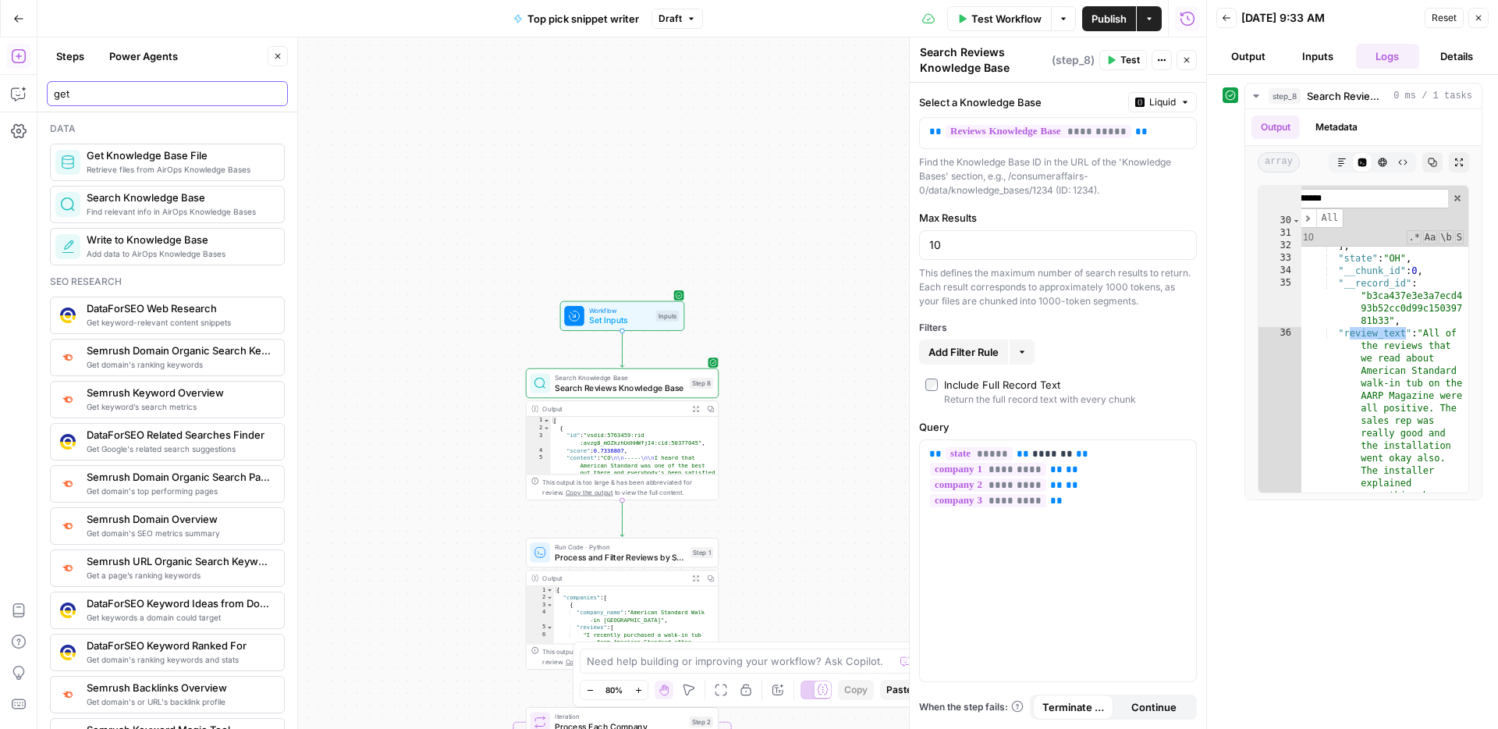
type input "get"
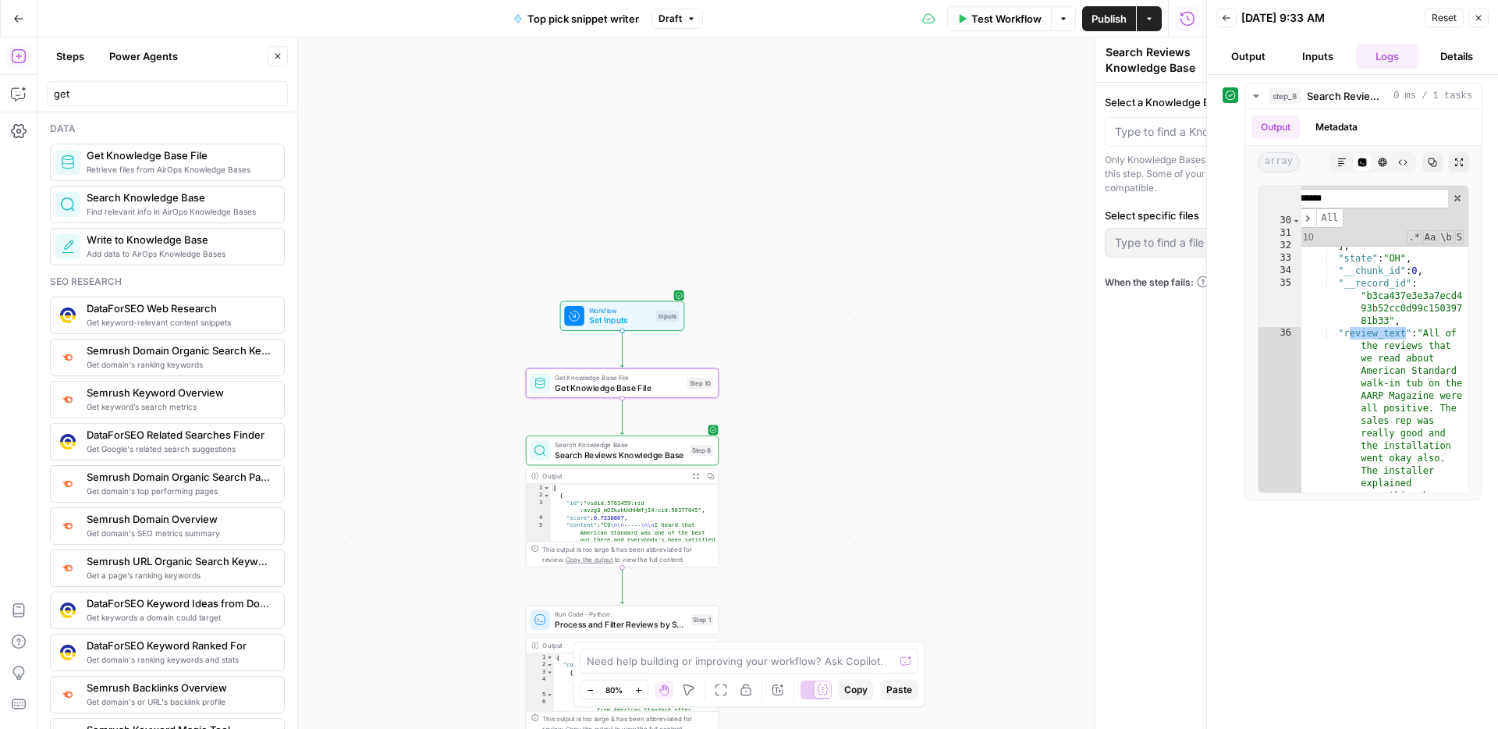
type textarea "Get Knowledge Base File"
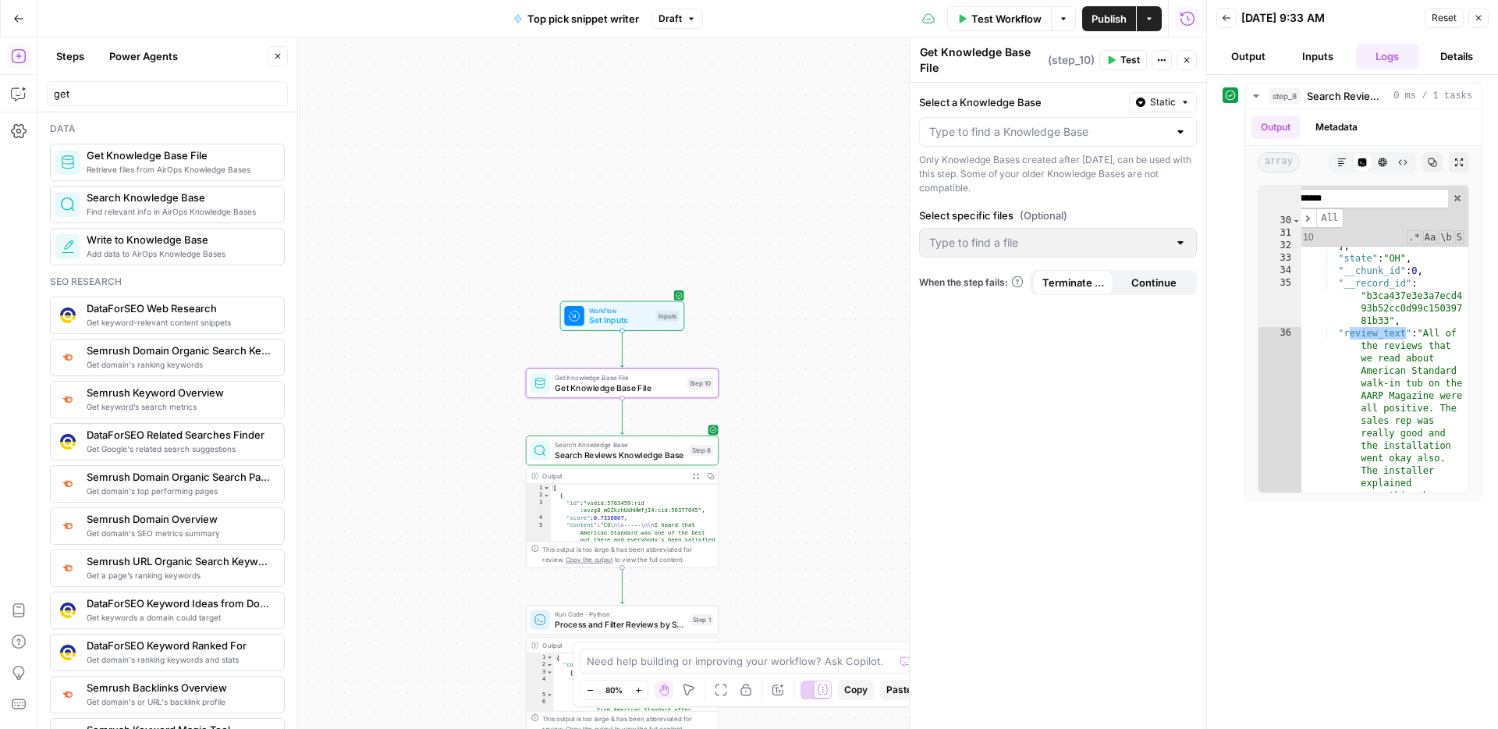
click at [1006, 154] on div "Only Knowledge Bases created after June 1st, 2024, can be used with this step. …" at bounding box center [1058, 174] width 278 height 42
click at [1006, 147] on div "Select a Knowledge Base Static Only Knowledge Bases created after June 1st, 202…" at bounding box center [1058, 143] width 278 height 103
click at [1006, 143] on div at bounding box center [1058, 132] width 278 height 30
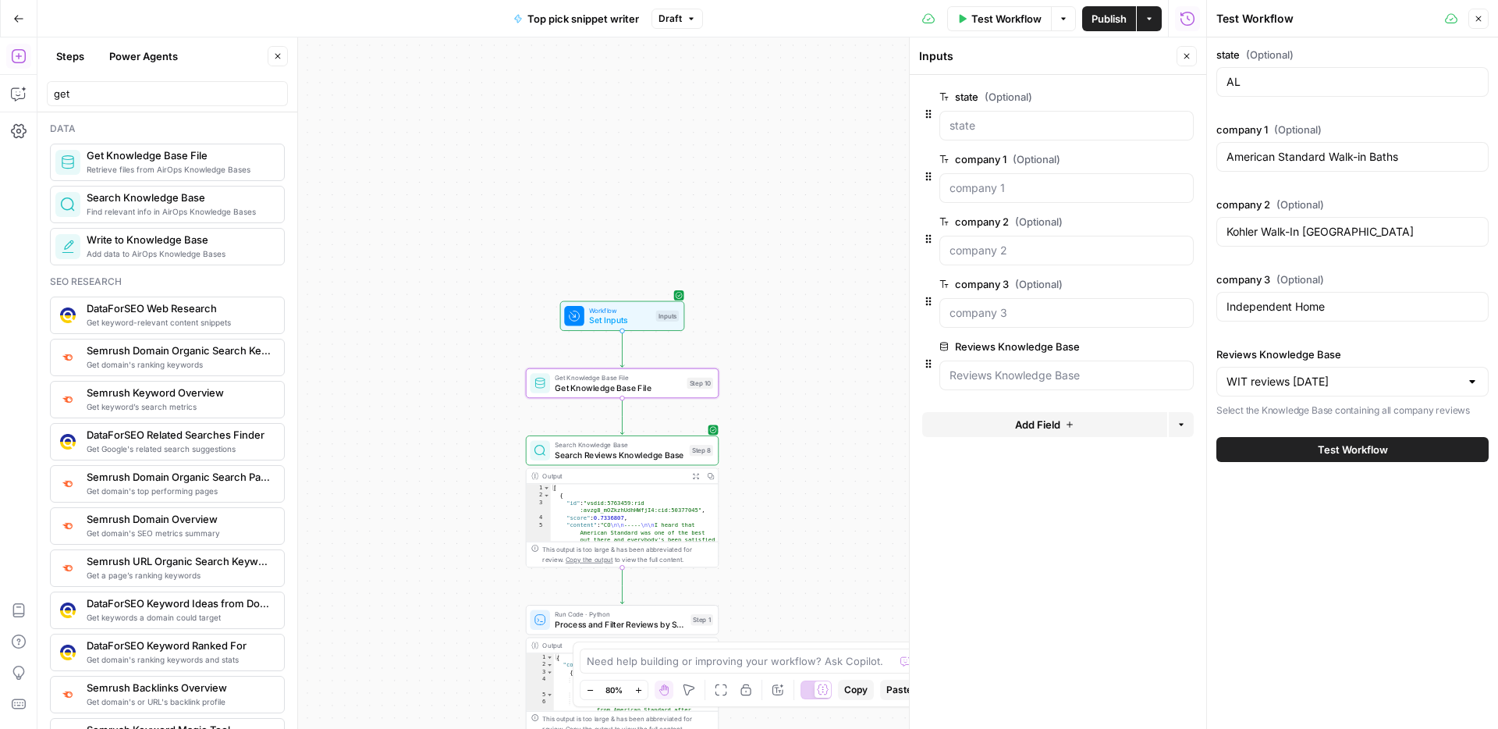
click at [608, 386] on span "Get Knowledge Base File" at bounding box center [618, 388] width 127 height 12
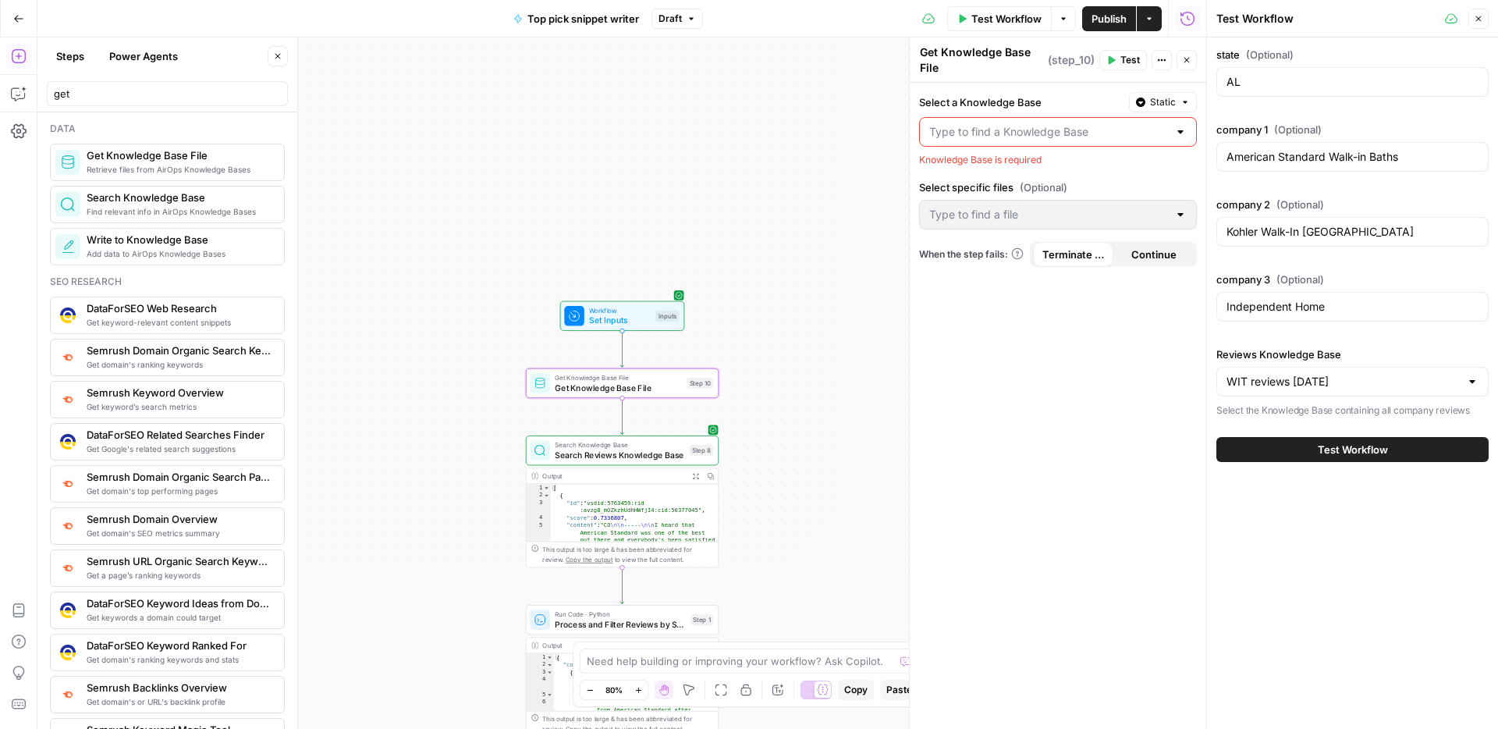
click at [1028, 119] on div at bounding box center [1058, 132] width 278 height 30
click at [1006, 238] on span "WIT reviews 9/9/25" at bounding box center [1054, 237] width 245 height 16
type input "WIT reviews 9/9/25"
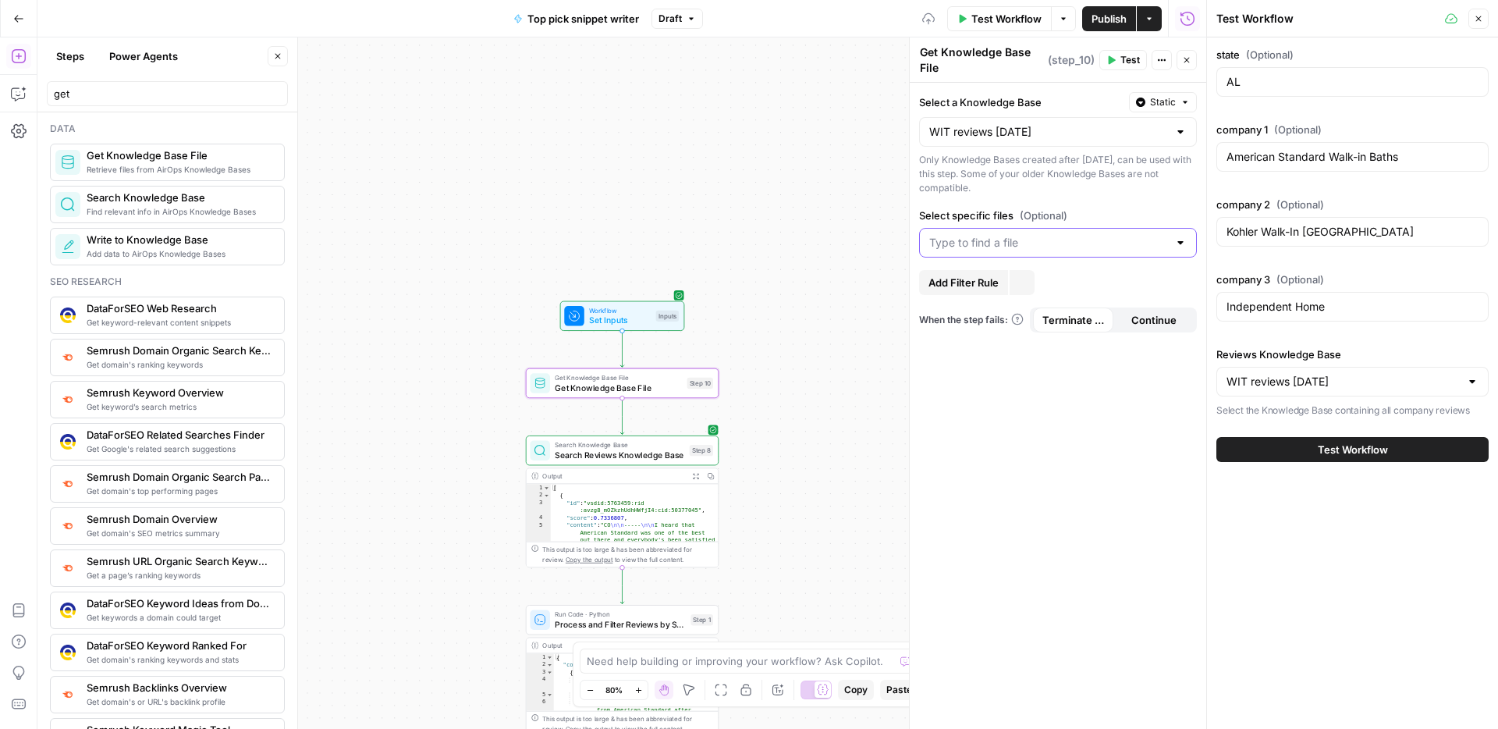
click at [1000, 249] on input "Select specific files (Optional)" at bounding box center [1048, 243] width 239 height 16
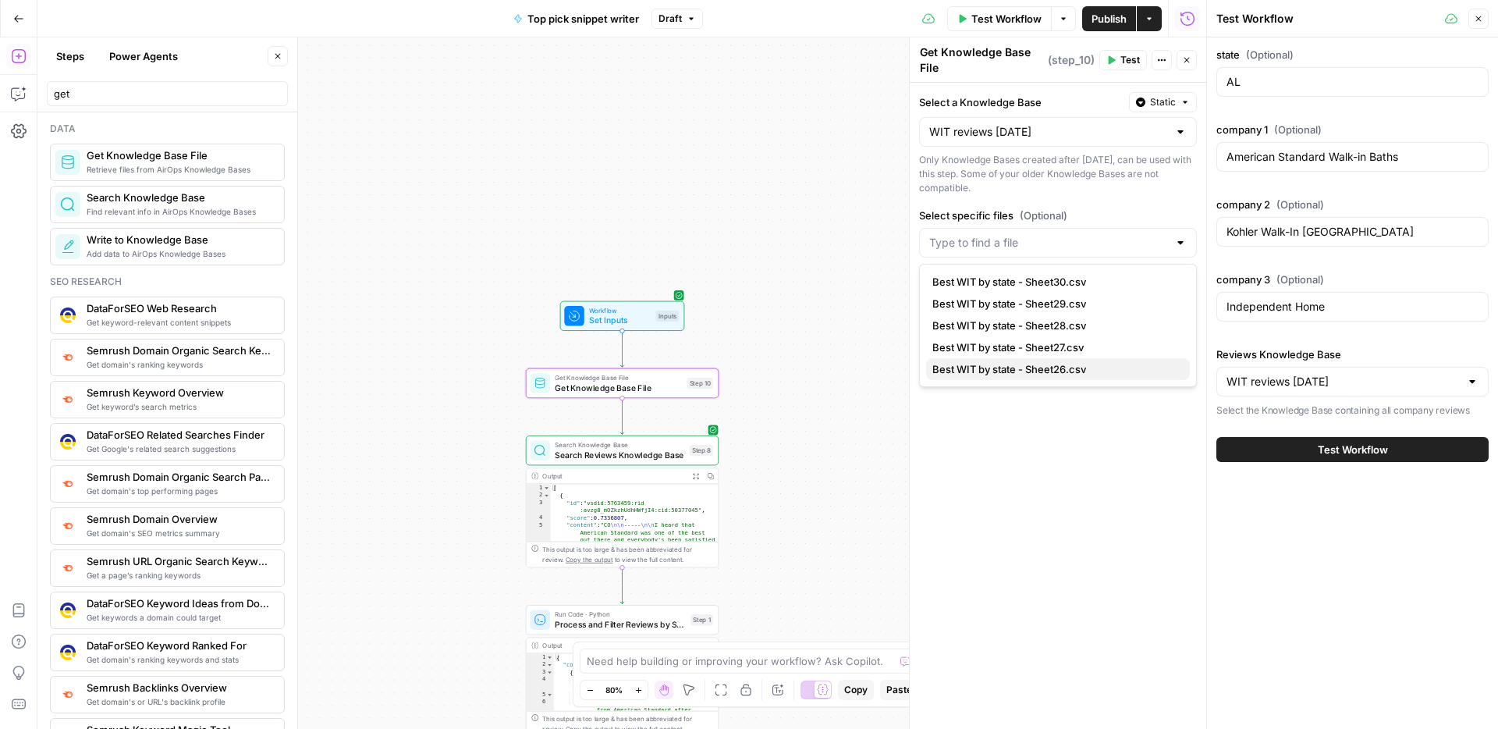
click at [1035, 363] on span "Best WIT by state - Sheet26.csv" at bounding box center [1054, 369] width 245 height 16
click at [1042, 364] on span "Best WIT by state - Sheet27.csv" at bounding box center [1054, 369] width 245 height 16
click at [1048, 363] on span "Best WIT by state - Sheet28.csv" at bounding box center [1054, 369] width 245 height 16
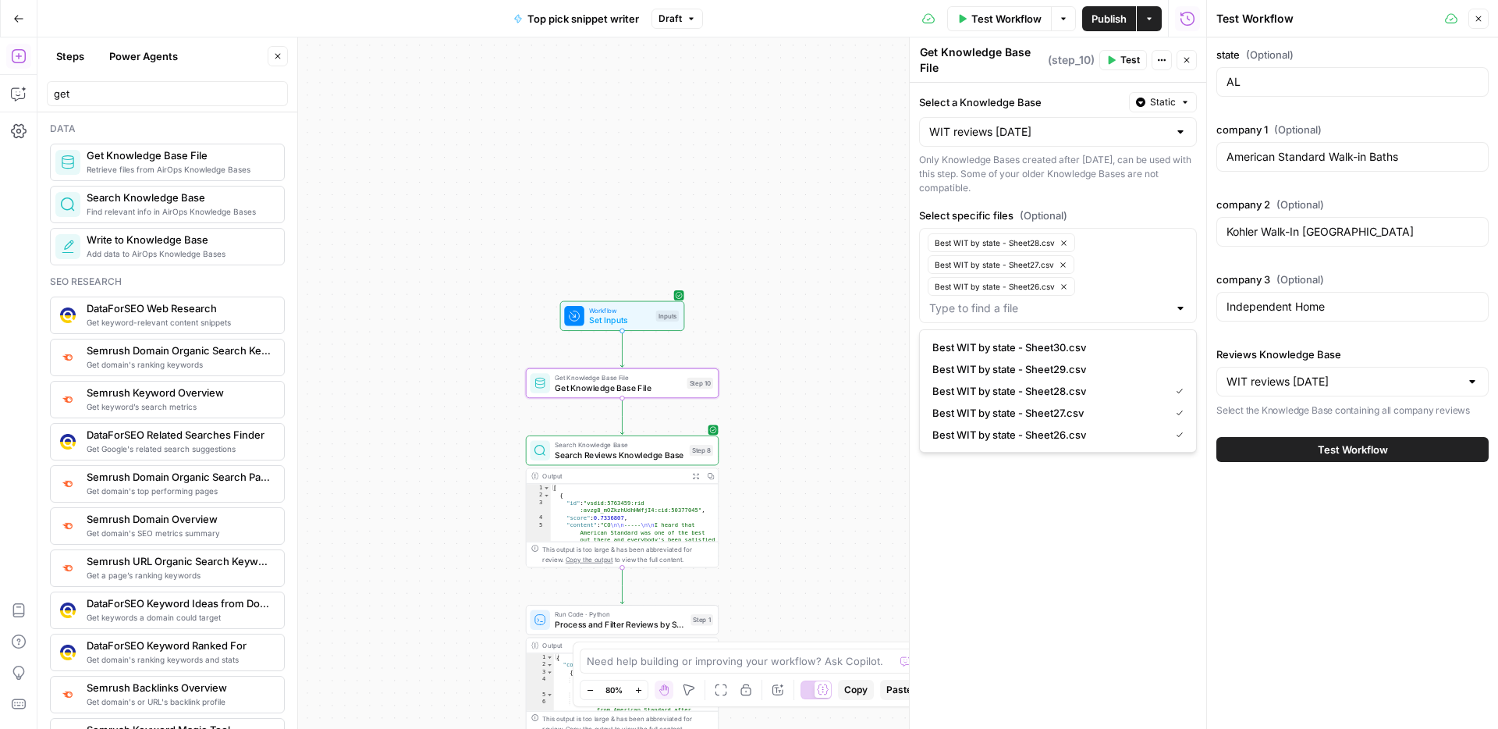
click at [1054, 351] on span "Best WIT by state - Sheet30.csv" at bounding box center [1054, 347] width 245 height 16
click at [1070, 385] on span "Best WIT by state - Sheet29.csv" at bounding box center [1054, 391] width 245 height 16
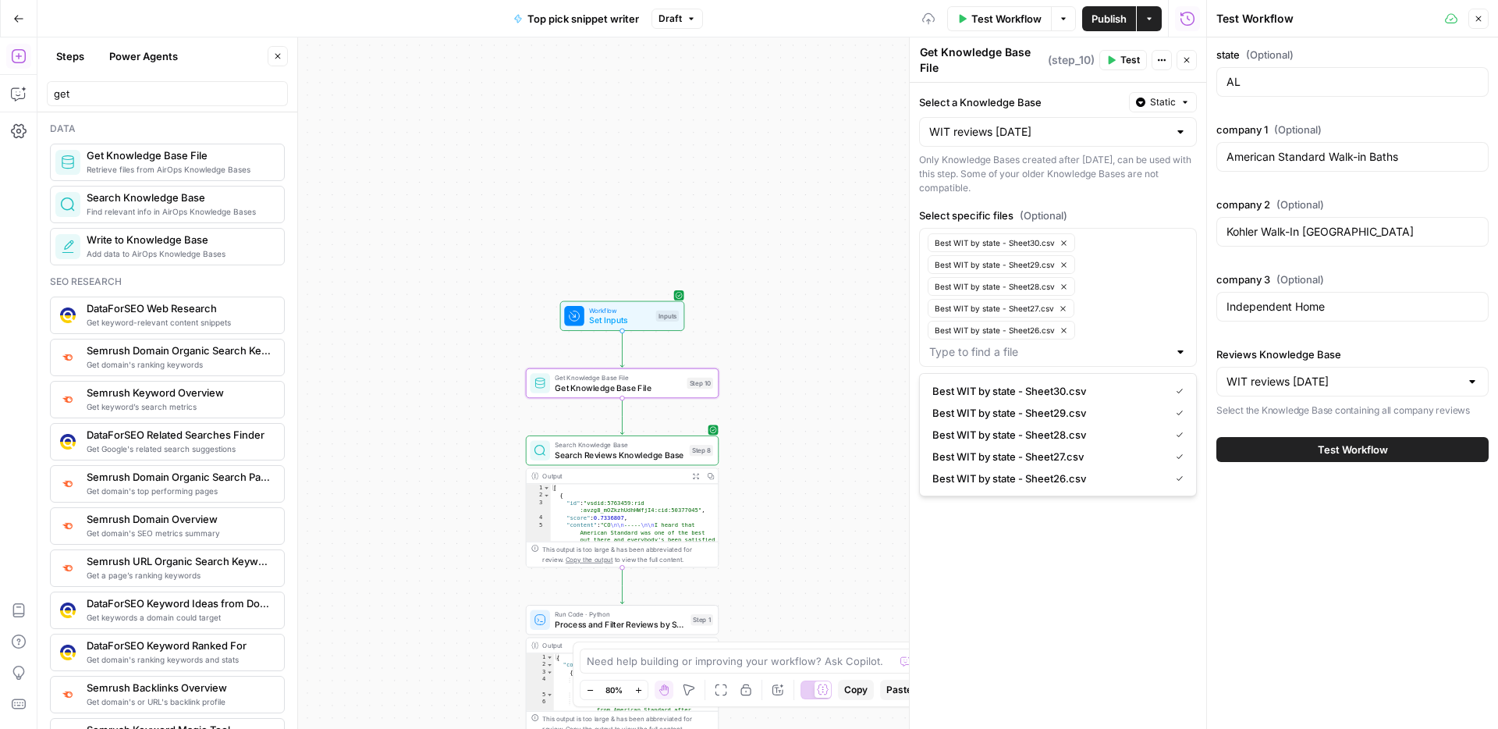
click at [1149, 279] on div "Best WIT by state - Sheet30.csv Best WIT by state - Sheet29.csv Best WIT by sta…" at bounding box center [1058, 297] width 278 height 139
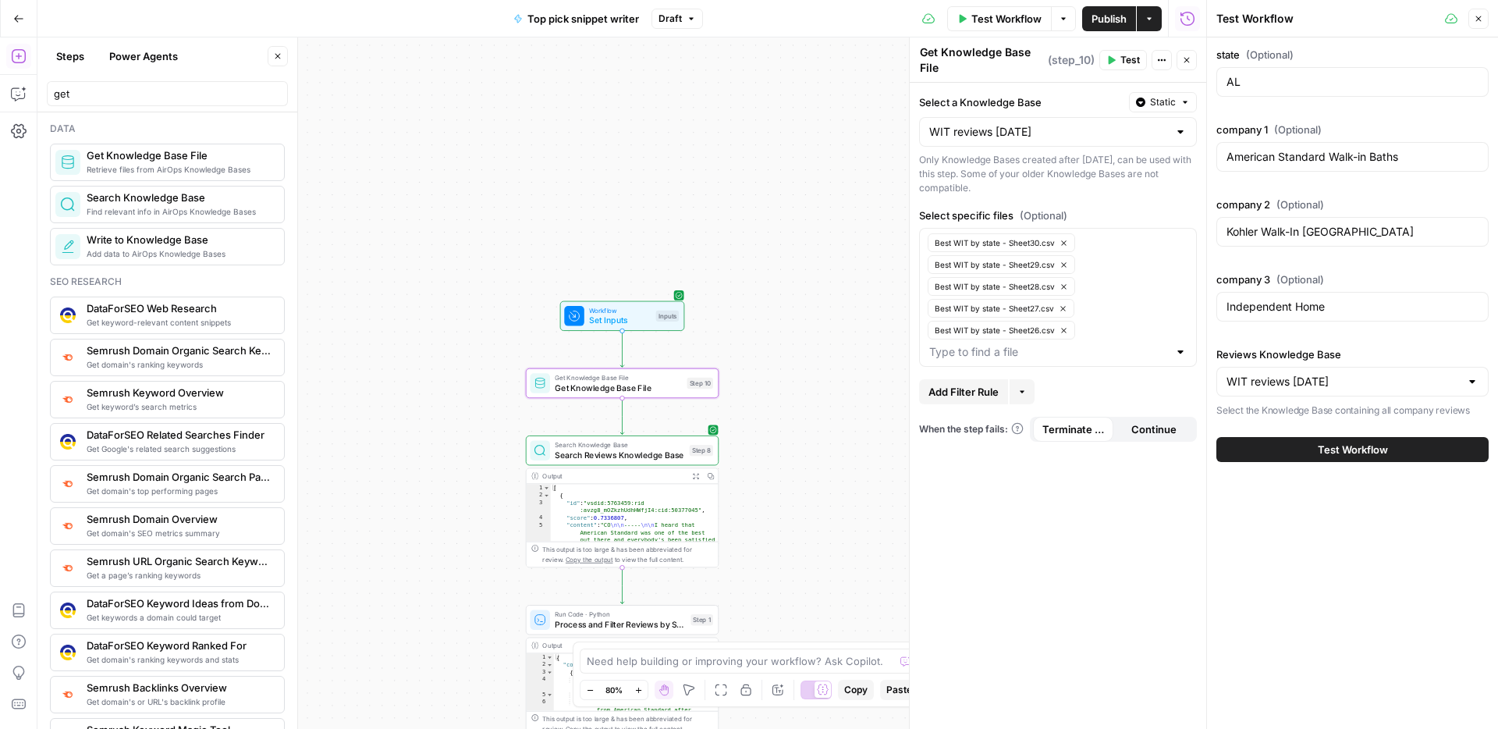
click at [1180, 543] on div "Select a Knowledge Base Static WIT reviews 9/9/25 Only Knowledge Bases created …" at bounding box center [1058, 406] width 296 height 646
click at [86, 94] on input "get" at bounding box center [167, 94] width 227 height 16
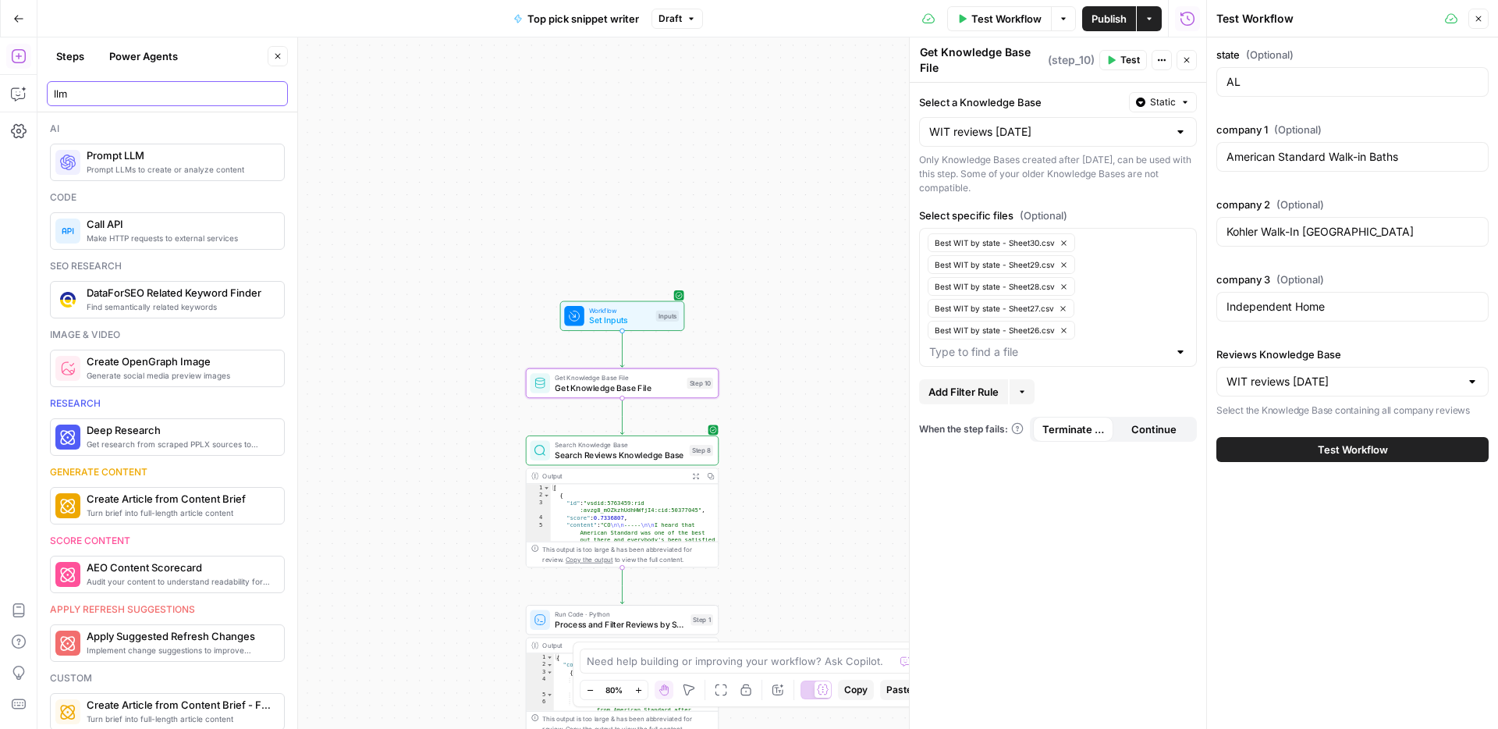
type input "llm"
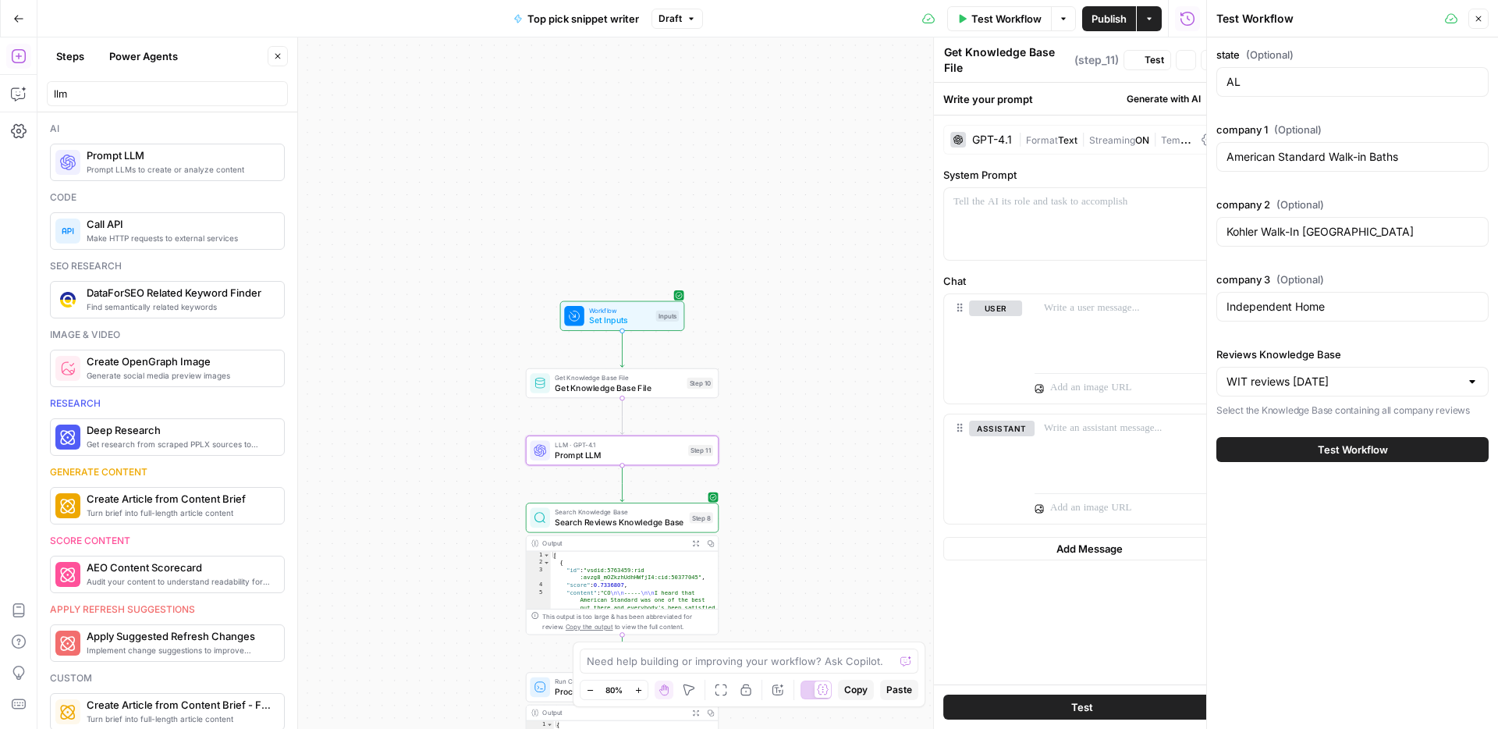
type textarea "Prompt LLM"
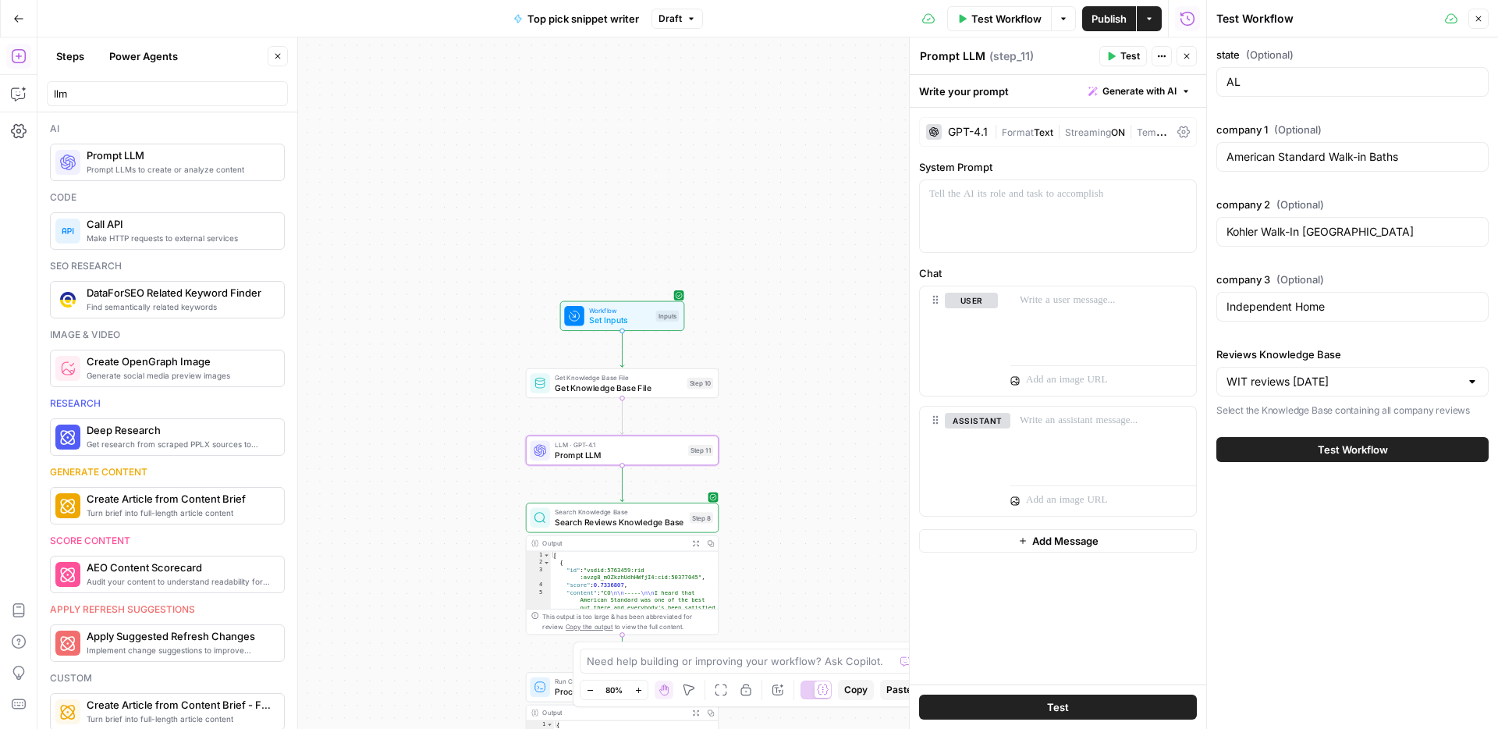
click at [973, 121] on div "GPT-4.1 | Format Text | Streaming ON | Temp 0.7" at bounding box center [1058, 132] width 278 height 30
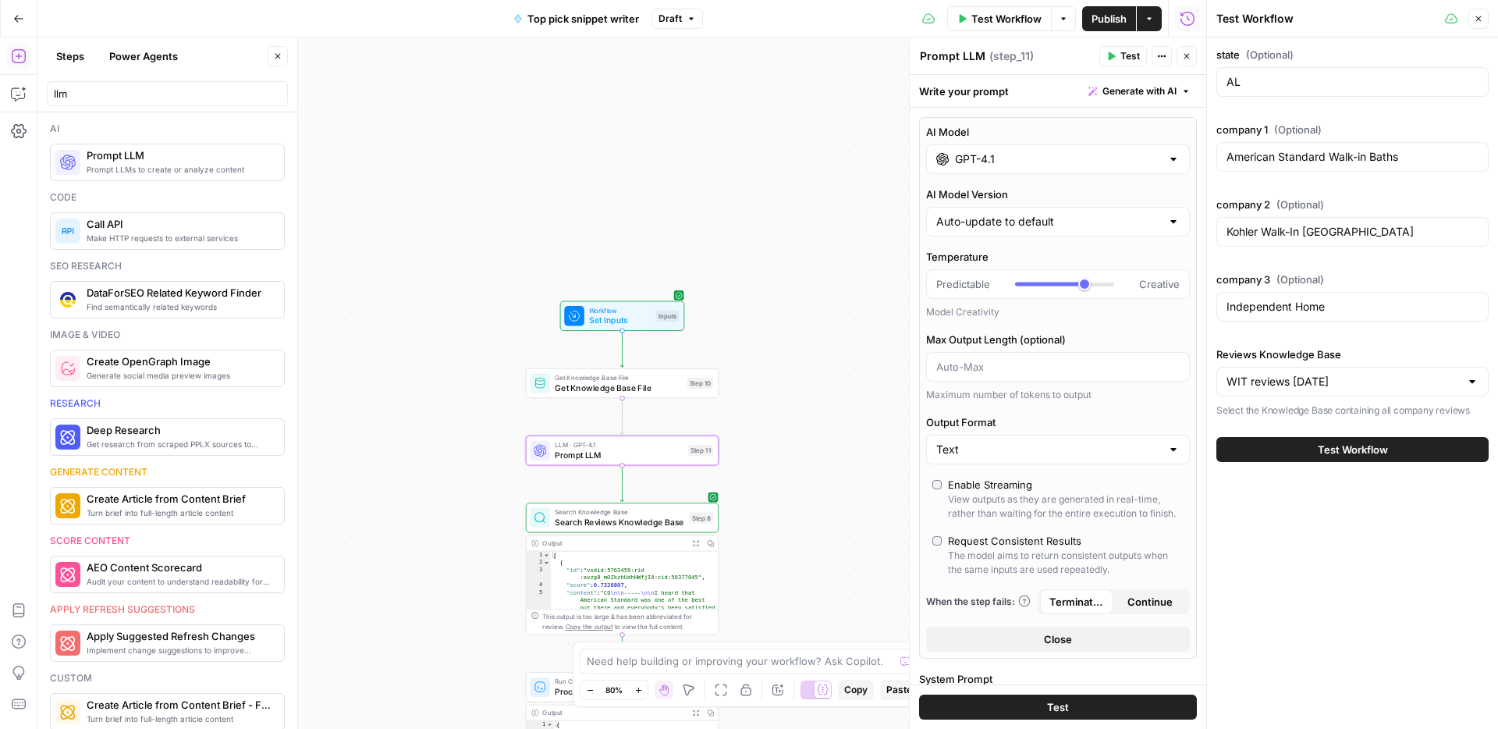
click at [1002, 184] on div "AI Model GPT-4.1 AI Model Version Auto-update to default Temperature Predictabl…" at bounding box center [1058, 387] width 278 height 541
click at [1016, 168] on div "GPT-4.1" at bounding box center [1058, 159] width 264 height 30
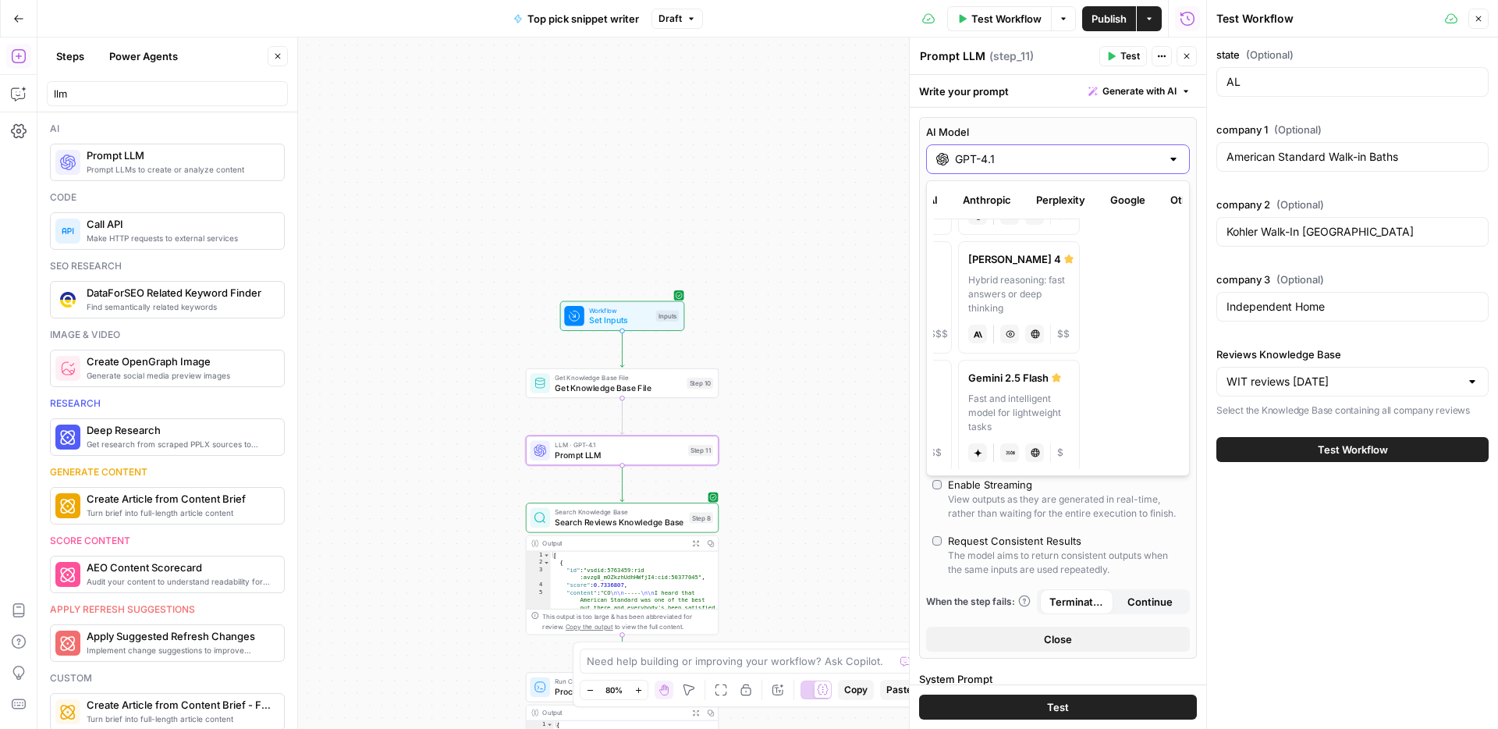
scroll to position [0, 129]
click at [1106, 205] on button "Google" at bounding box center [1103, 199] width 54 height 25
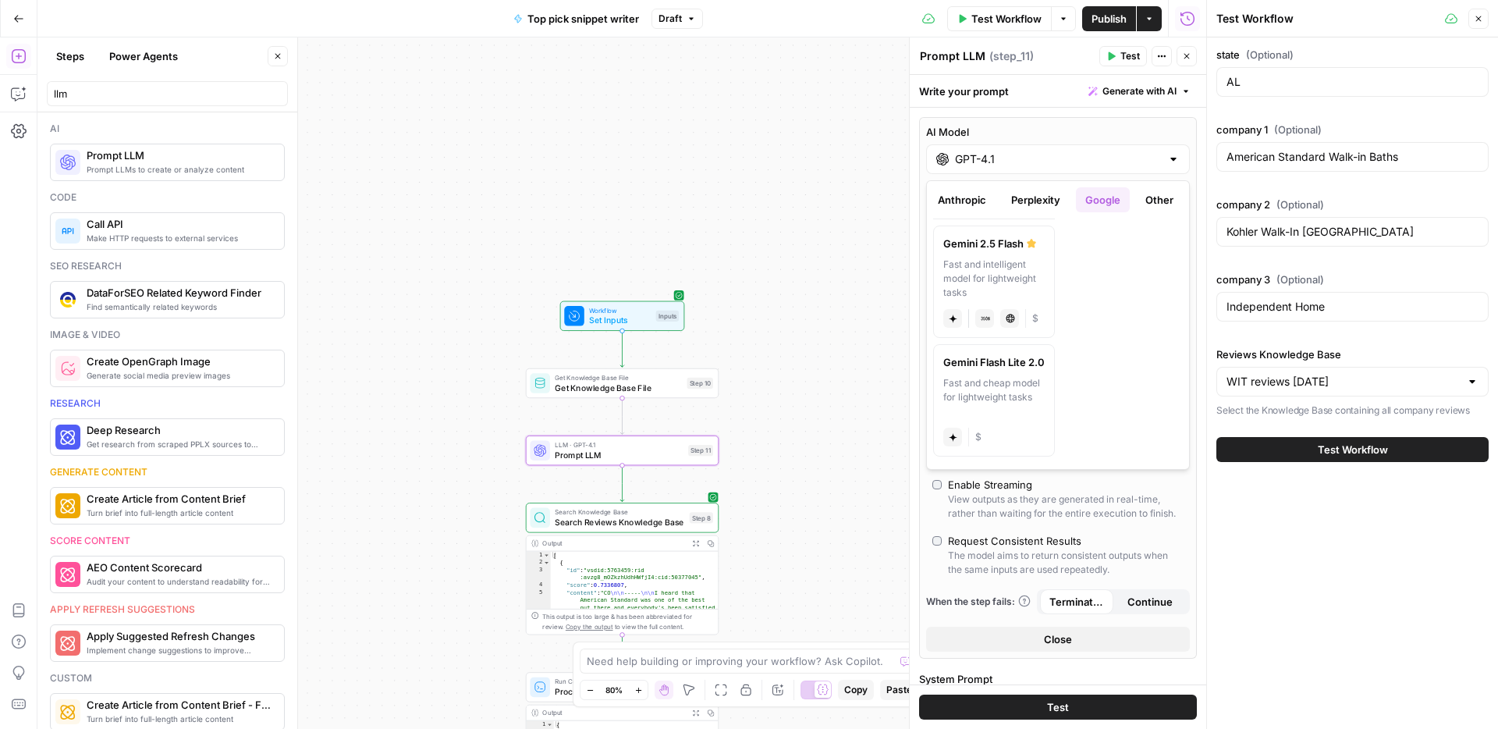
click at [991, 379] on div "Fast and cheap model for lightweight tasks" at bounding box center [993, 397] width 101 height 42
type input "Gemini Flash Lite 2.0"
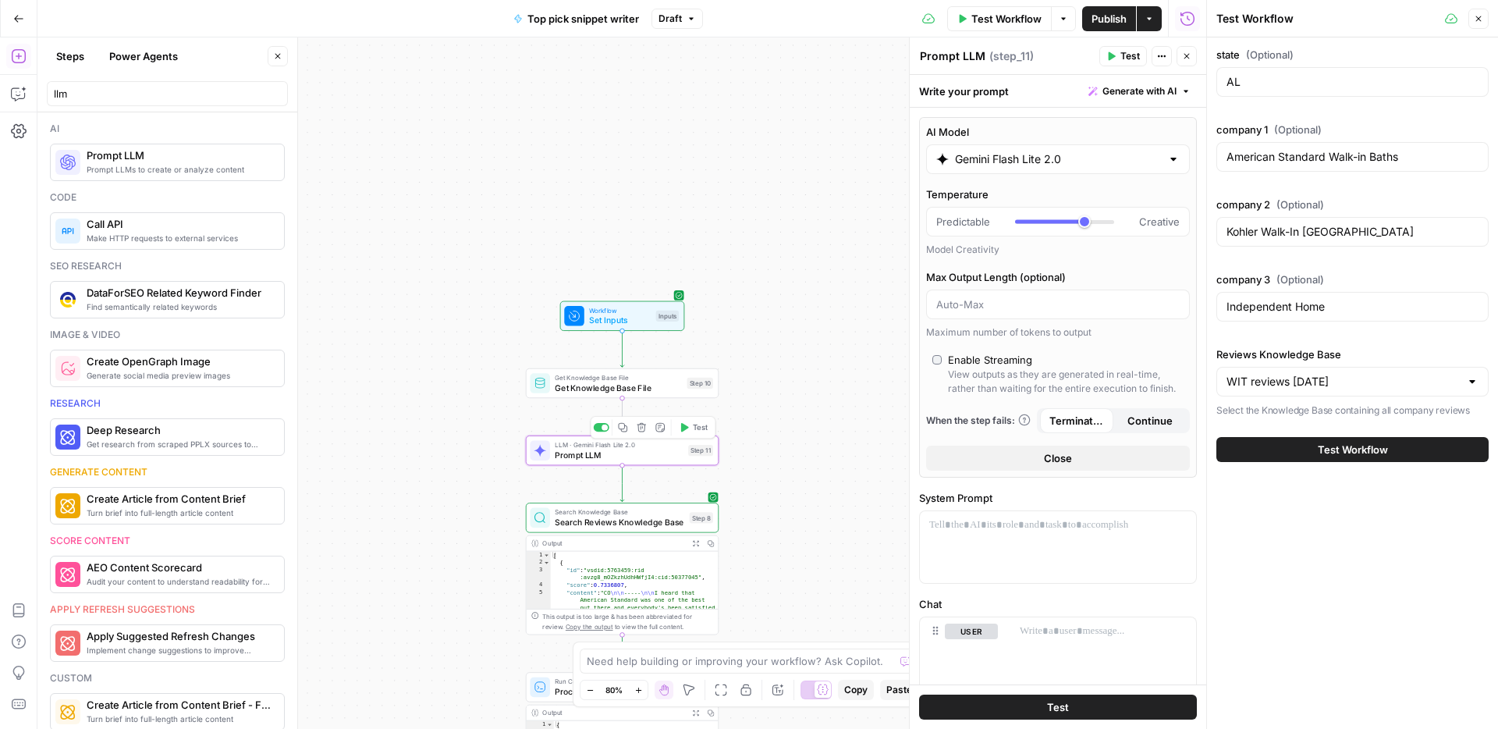
click at [635, 454] on span "Prompt LLM" at bounding box center [619, 455] width 128 height 12
click at [630, 460] on span "Prompt LLM" at bounding box center [619, 455] width 128 height 12
click at [634, 458] on span "Prompt LLM" at bounding box center [619, 455] width 128 height 12
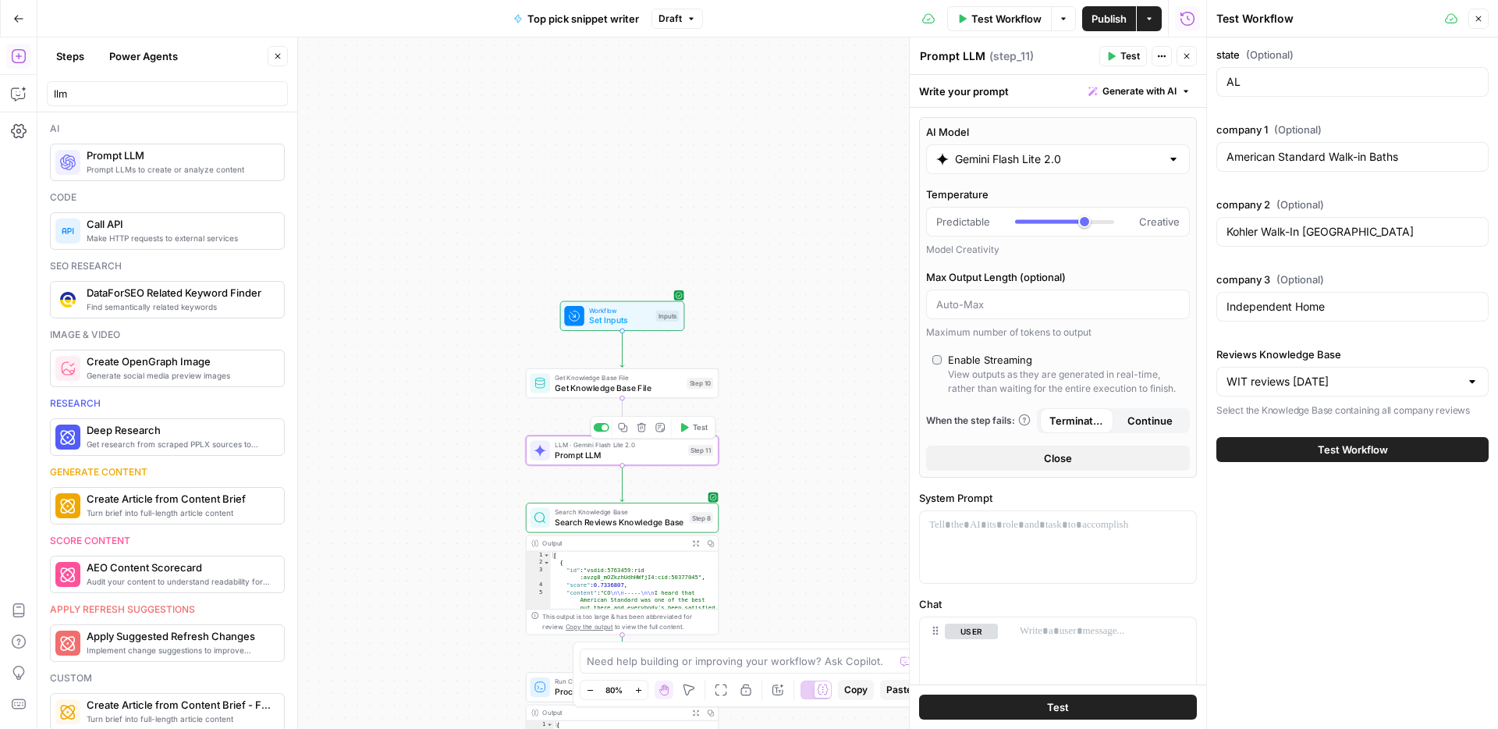
click at [634, 459] on span "Prompt LLM" at bounding box center [619, 455] width 128 height 12
click at [645, 456] on span "Prompt LLM" at bounding box center [619, 455] width 128 height 12
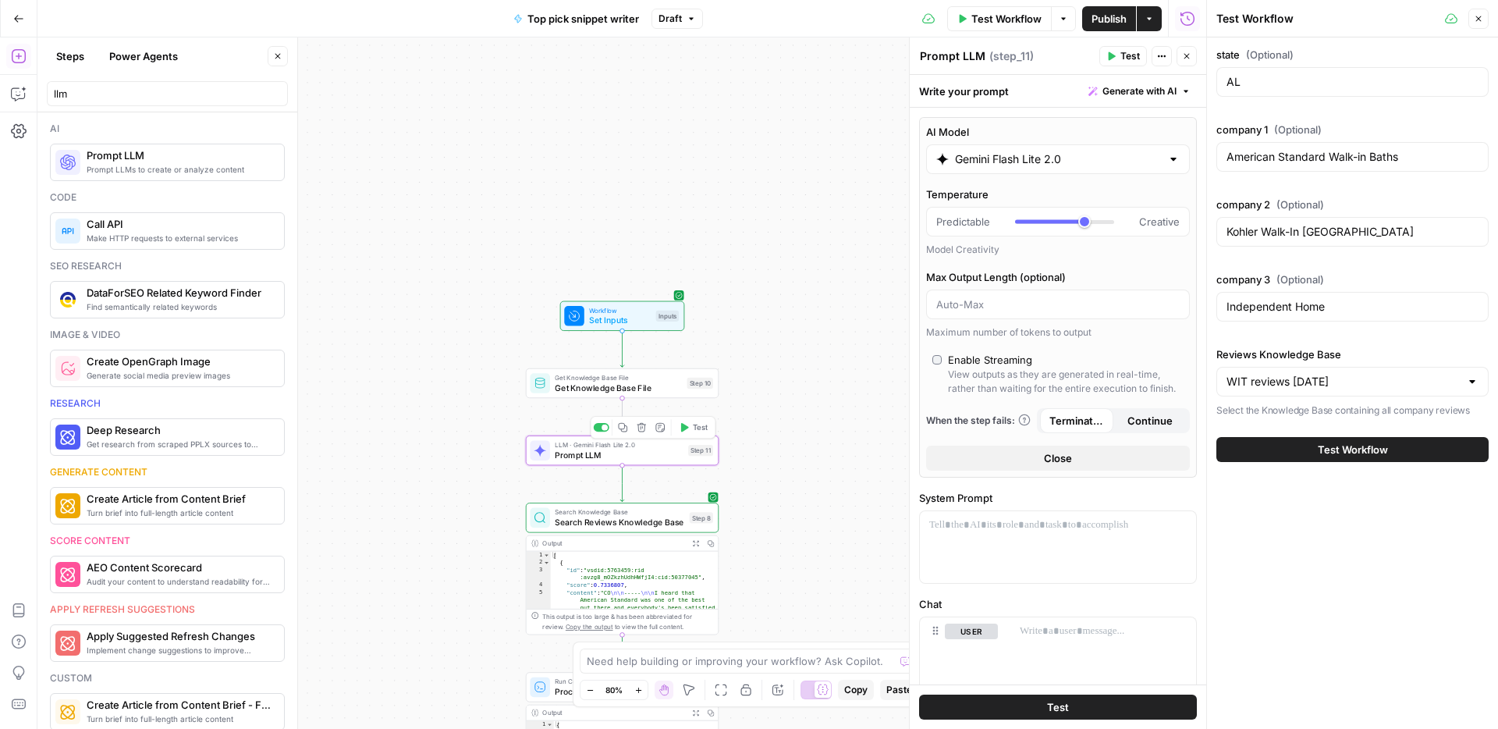
click at [645, 456] on span "Prompt LLM" at bounding box center [619, 455] width 128 height 12
click at [1044, 459] on span "Close" at bounding box center [1058, 458] width 28 height 16
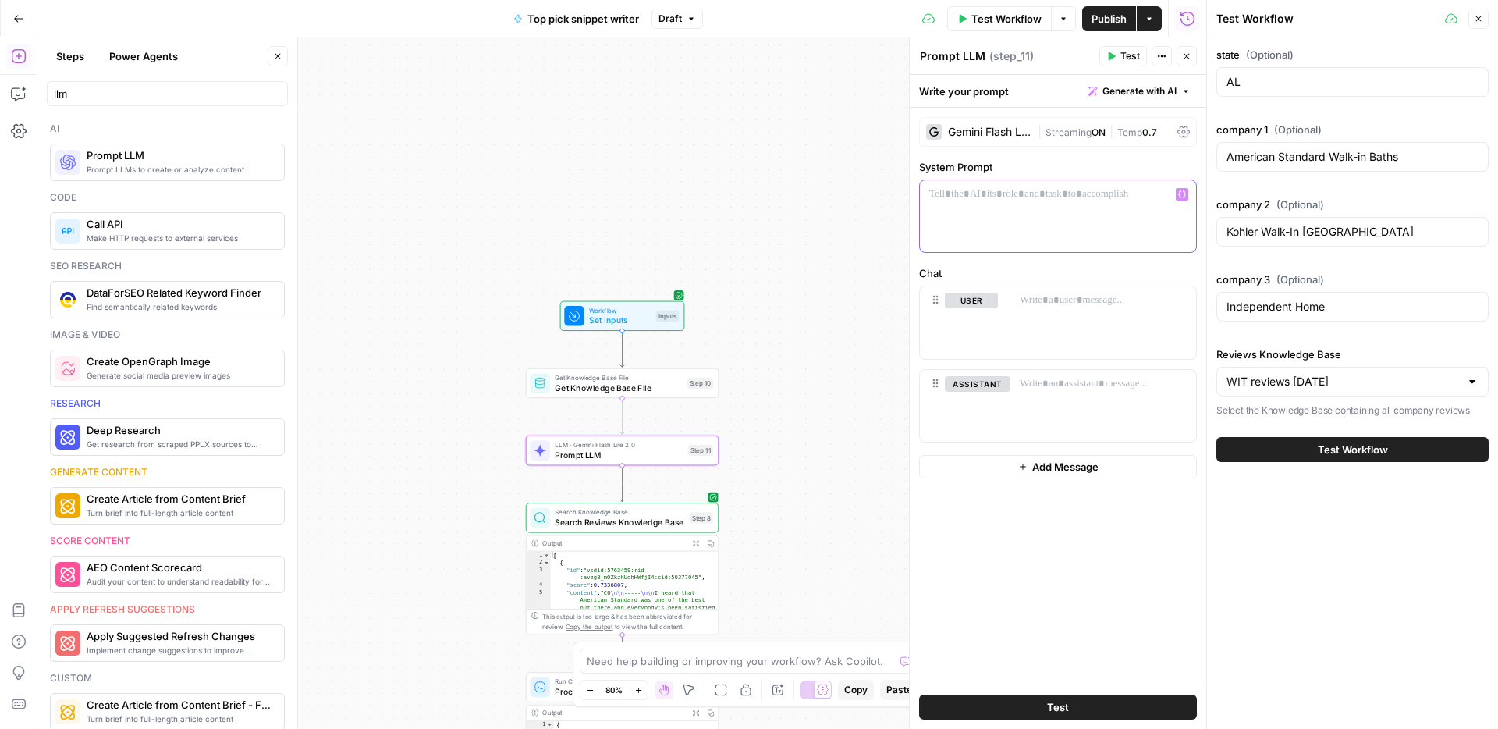
click at [972, 213] on div at bounding box center [1058, 216] width 276 height 72
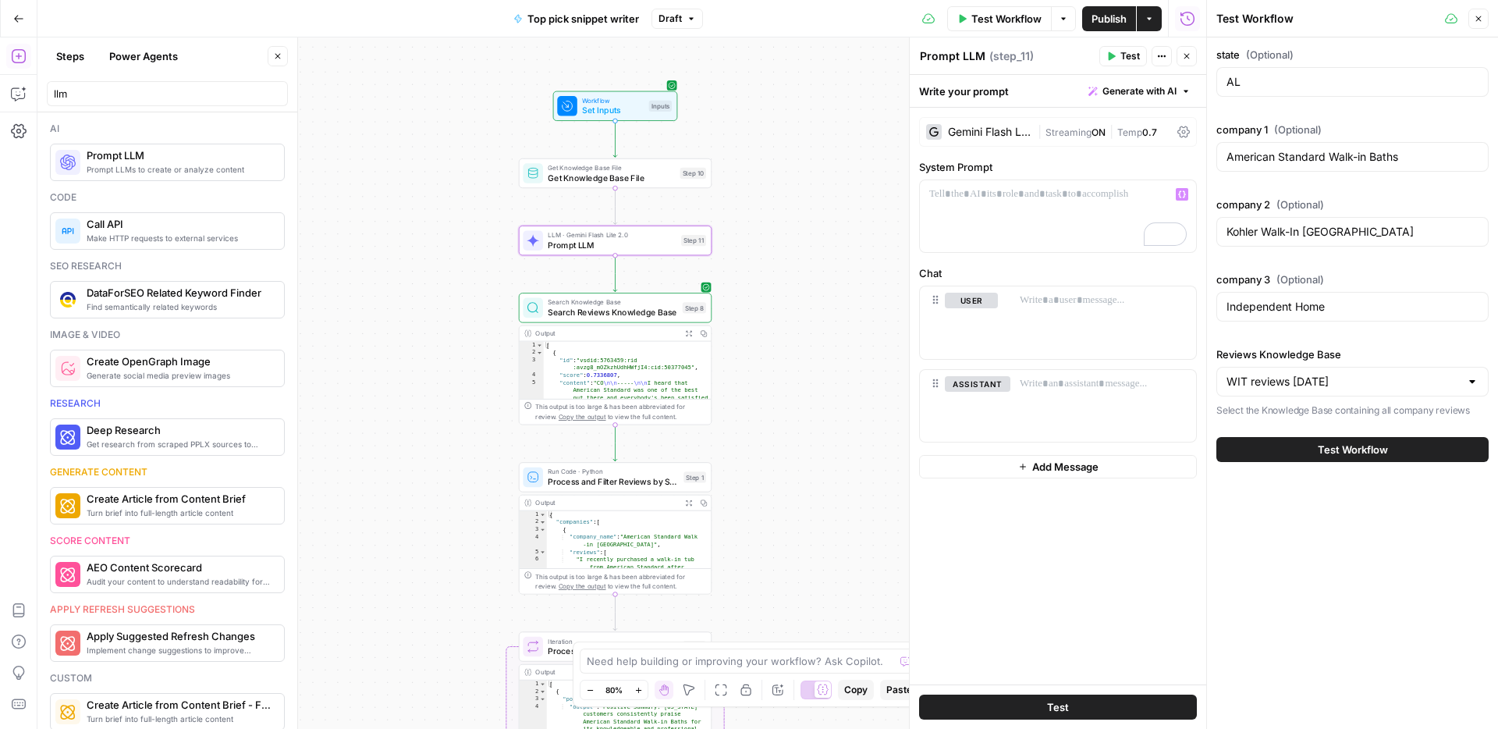
drag, startPoint x: 790, startPoint y: 278, endPoint x: 770, endPoint y: 169, distance: 111.1
click at [770, 169] on div "Workflow Set Inputs Inputs Get Knowledge Base File Get Knowledge Base File Step…" at bounding box center [621, 382] width 1169 height 691
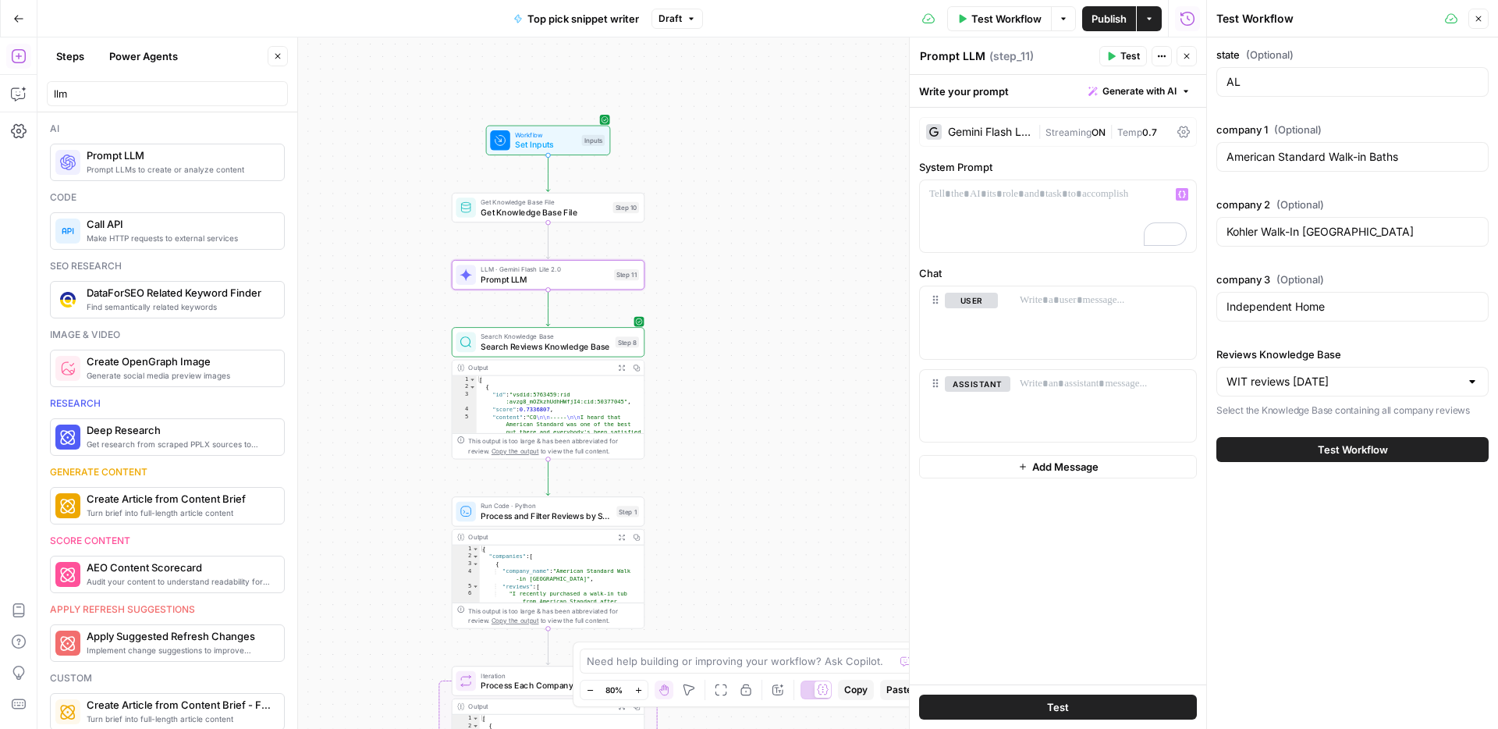
drag, startPoint x: 820, startPoint y: 260, endPoint x: 753, endPoint y: 294, distance: 75.4
click at [753, 294] on div "Workflow Set Inputs Inputs Get Knowledge Base File Get Knowledge Base File Step…" at bounding box center [621, 382] width 1169 height 691
click at [1017, 232] on div "To enrich screen reader interactions, please activate Accessibility in Grammarl…" at bounding box center [1058, 216] width 276 height 72
click at [569, 322] on icon "button" at bounding box center [567, 318] width 9 height 9
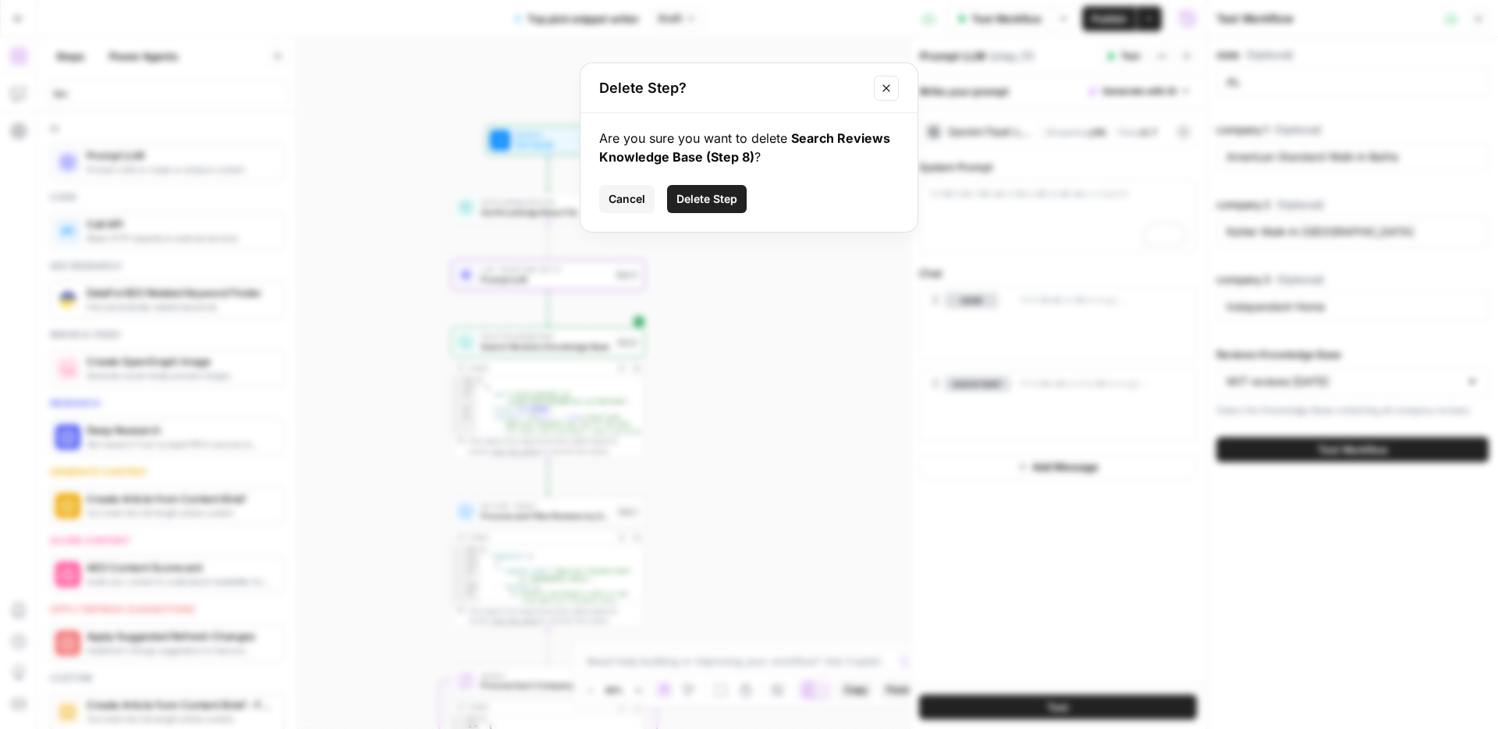
click at [729, 197] on span "Delete Step" at bounding box center [706, 199] width 61 height 16
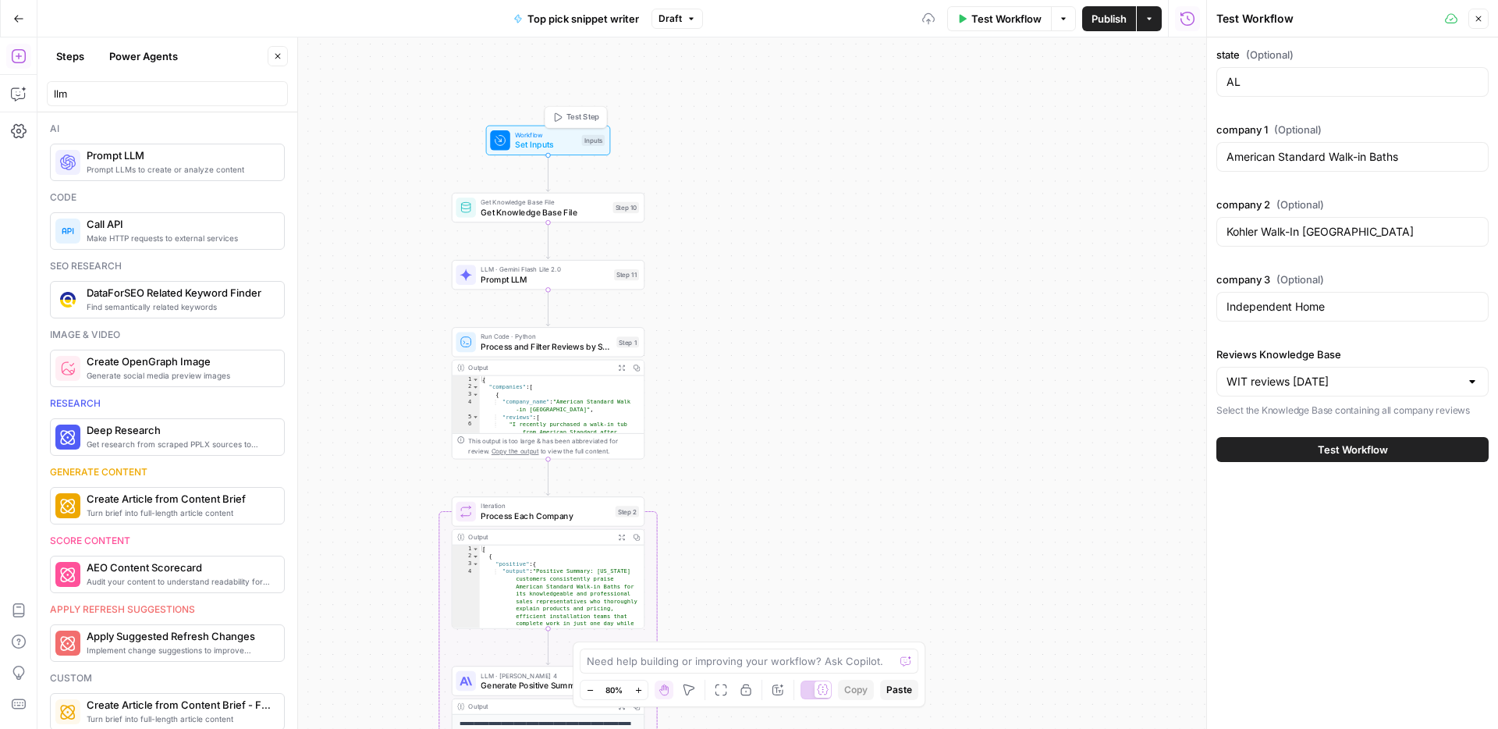
drag, startPoint x: 568, startPoint y: 144, endPoint x: 577, endPoint y: 144, distance: 8.6
click at [568, 144] on span "Set Inputs" at bounding box center [546, 144] width 62 height 12
click at [1184, 345] on icon "button" at bounding box center [1184, 347] width 9 height 9
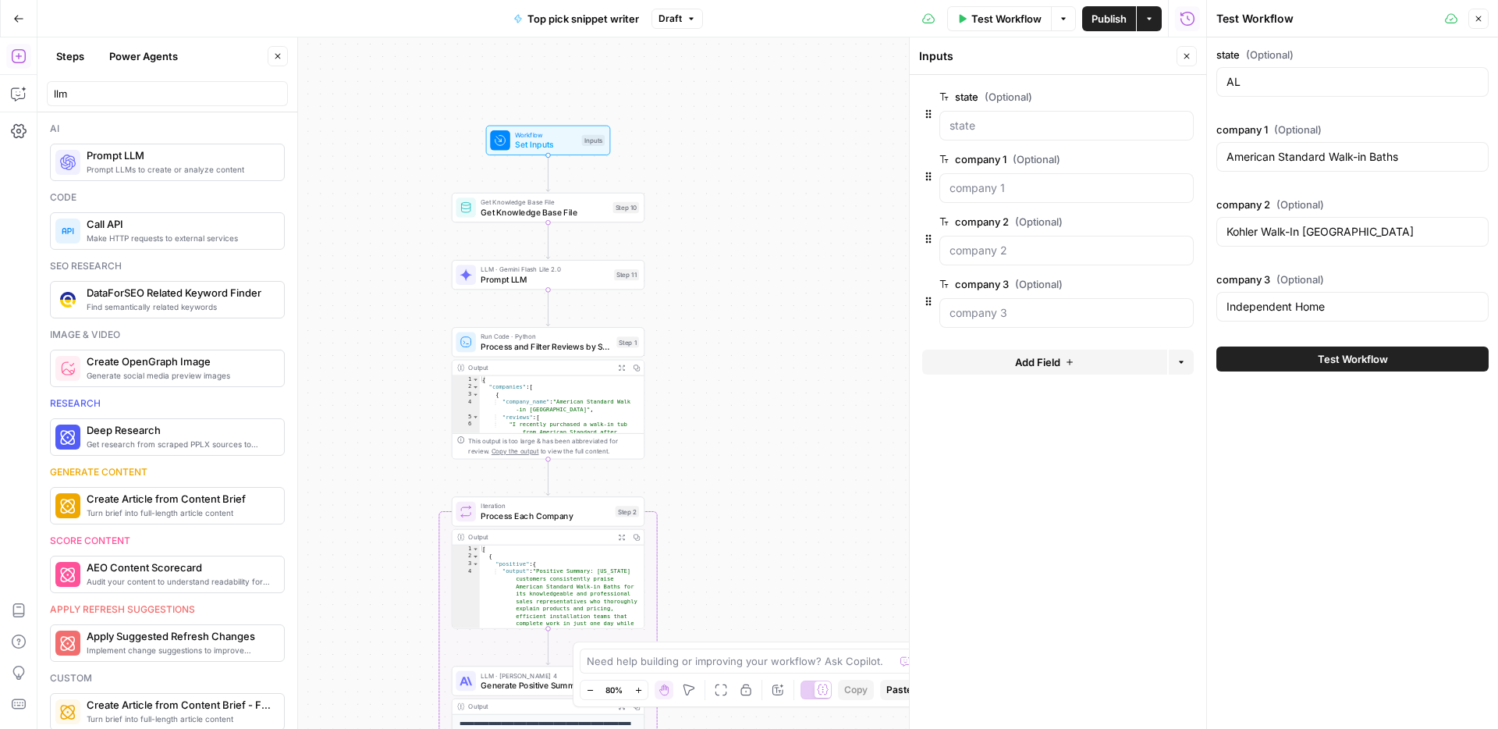
click at [595, 289] on div "LLM · Gemini Flash Lite 2.0 Prompt LLM Step 11 Copy step Delete step Add Note T…" at bounding box center [548, 275] width 193 height 30
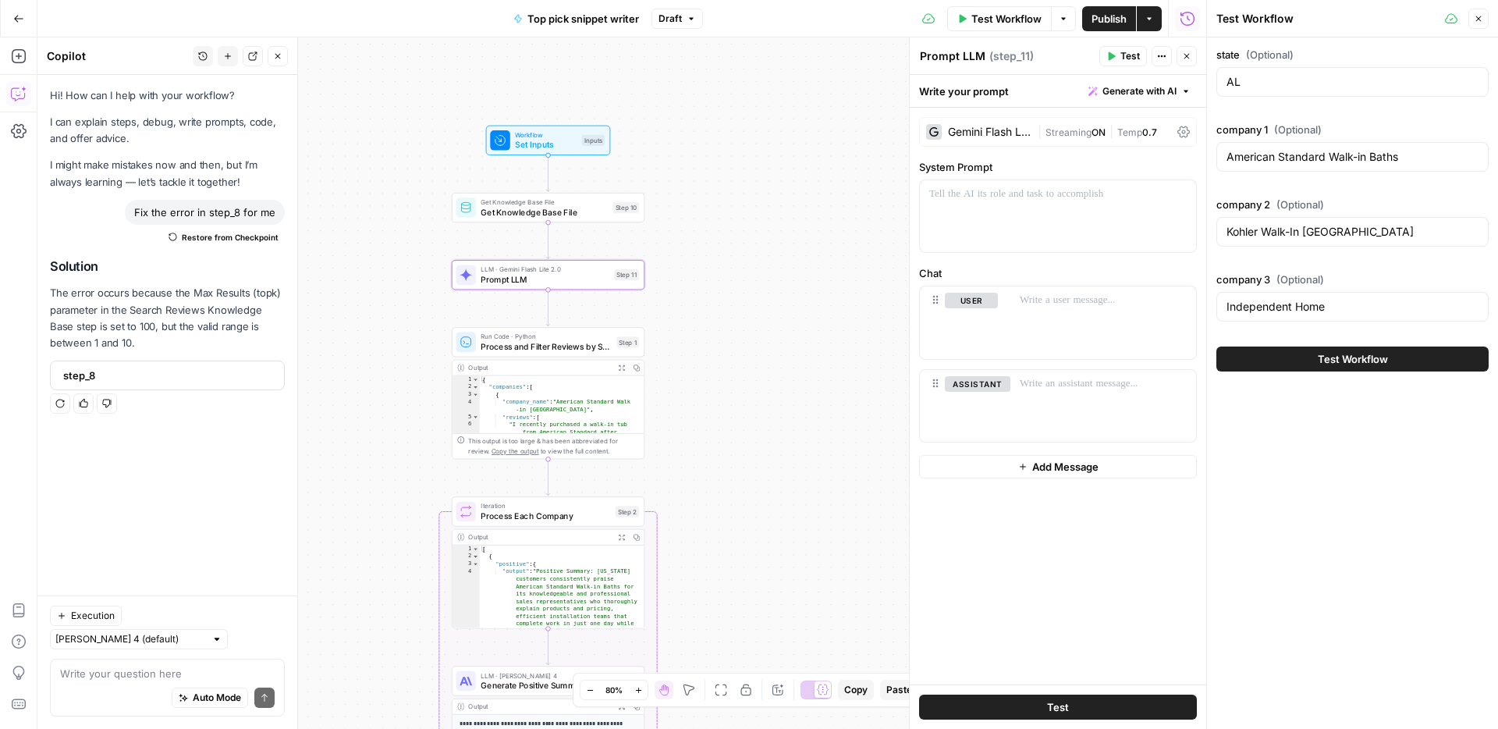
click at [168, 673] on textarea at bounding box center [167, 674] width 215 height 16
type textarea "make step 11 get all reviews for input {state} in step 10 output"
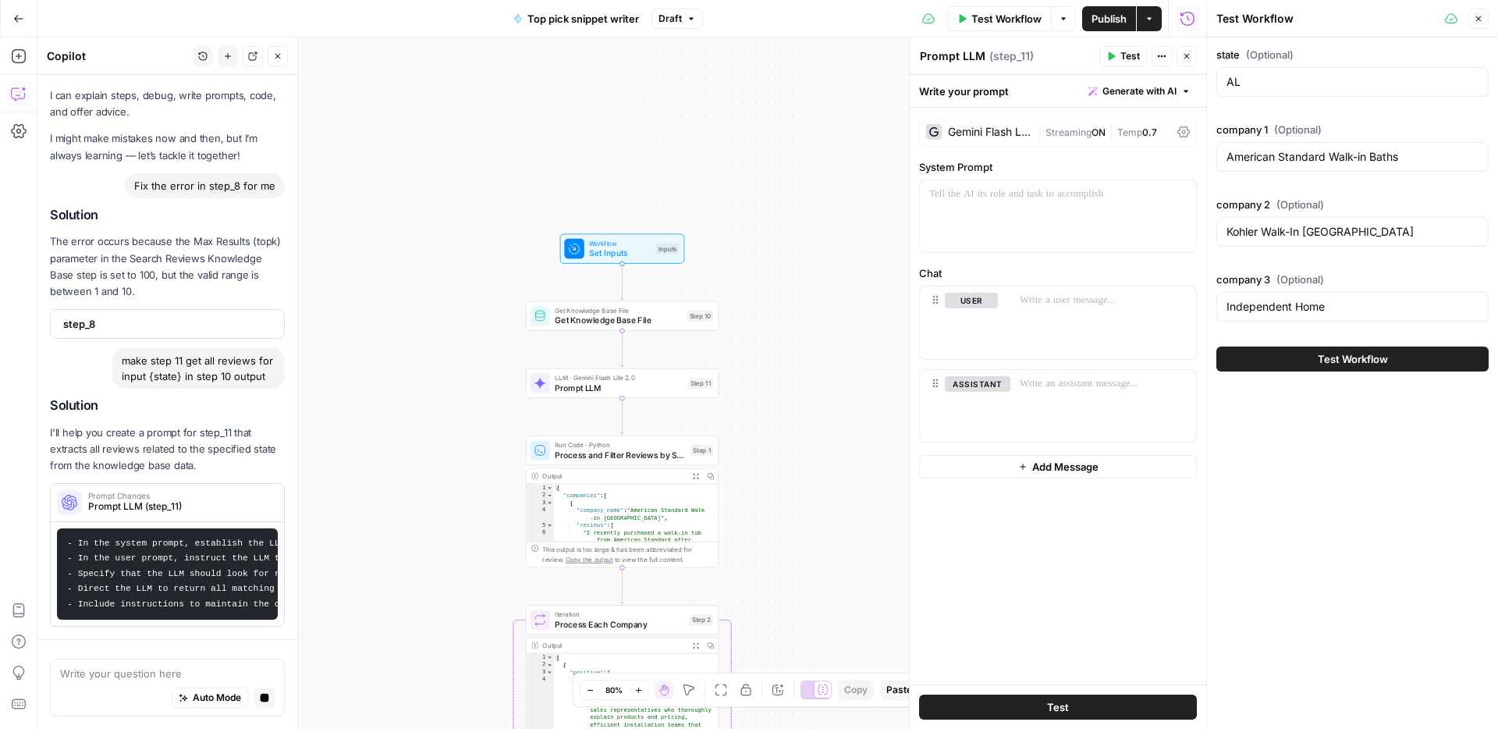
scroll to position [42, 0]
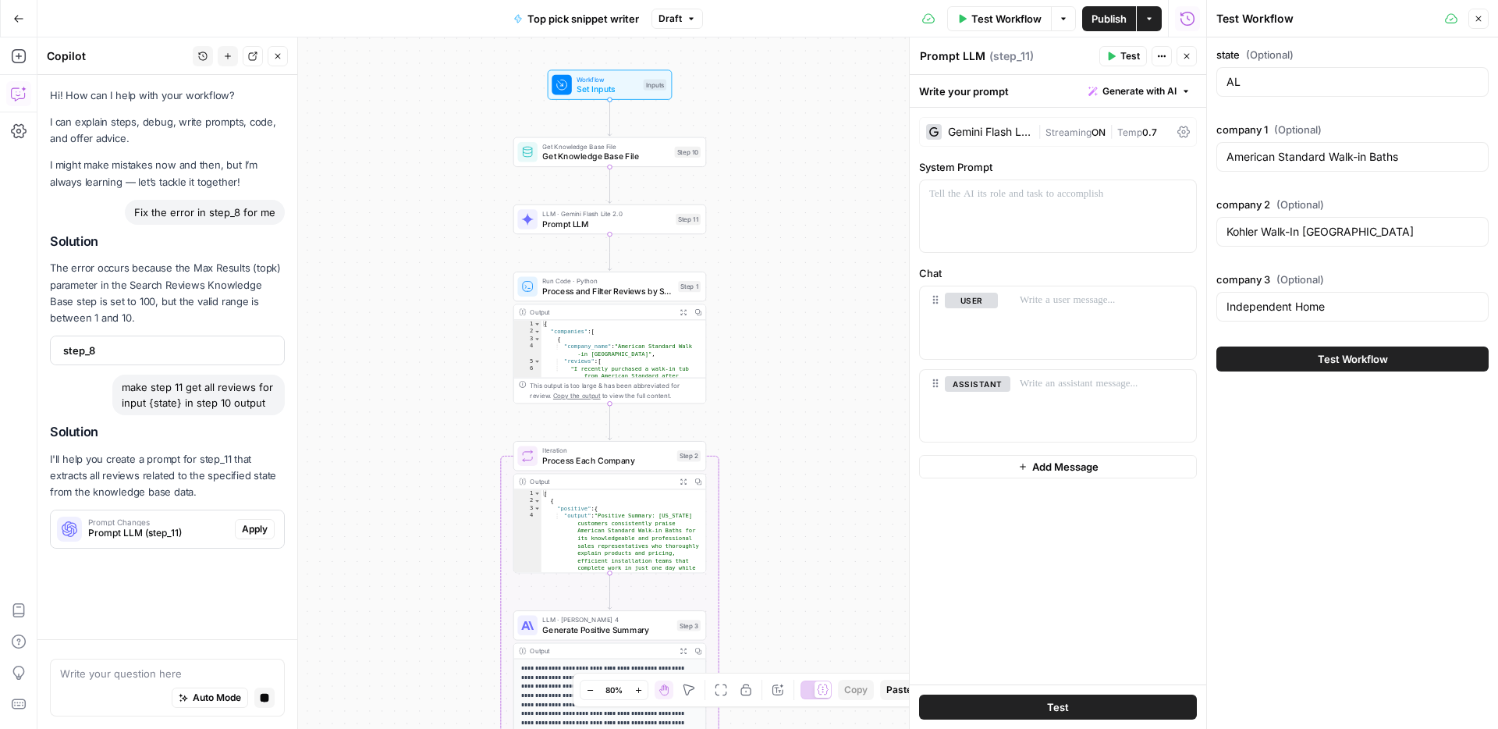
drag, startPoint x: 776, startPoint y: 507, endPoint x: 765, endPoint y: 402, distance: 105.9
click at [765, 402] on div "Workflow Set Inputs Inputs Get Knowledge Base File Get Knowledge Base File Step…" at bounding box center [621, 382] width 1169 height 691
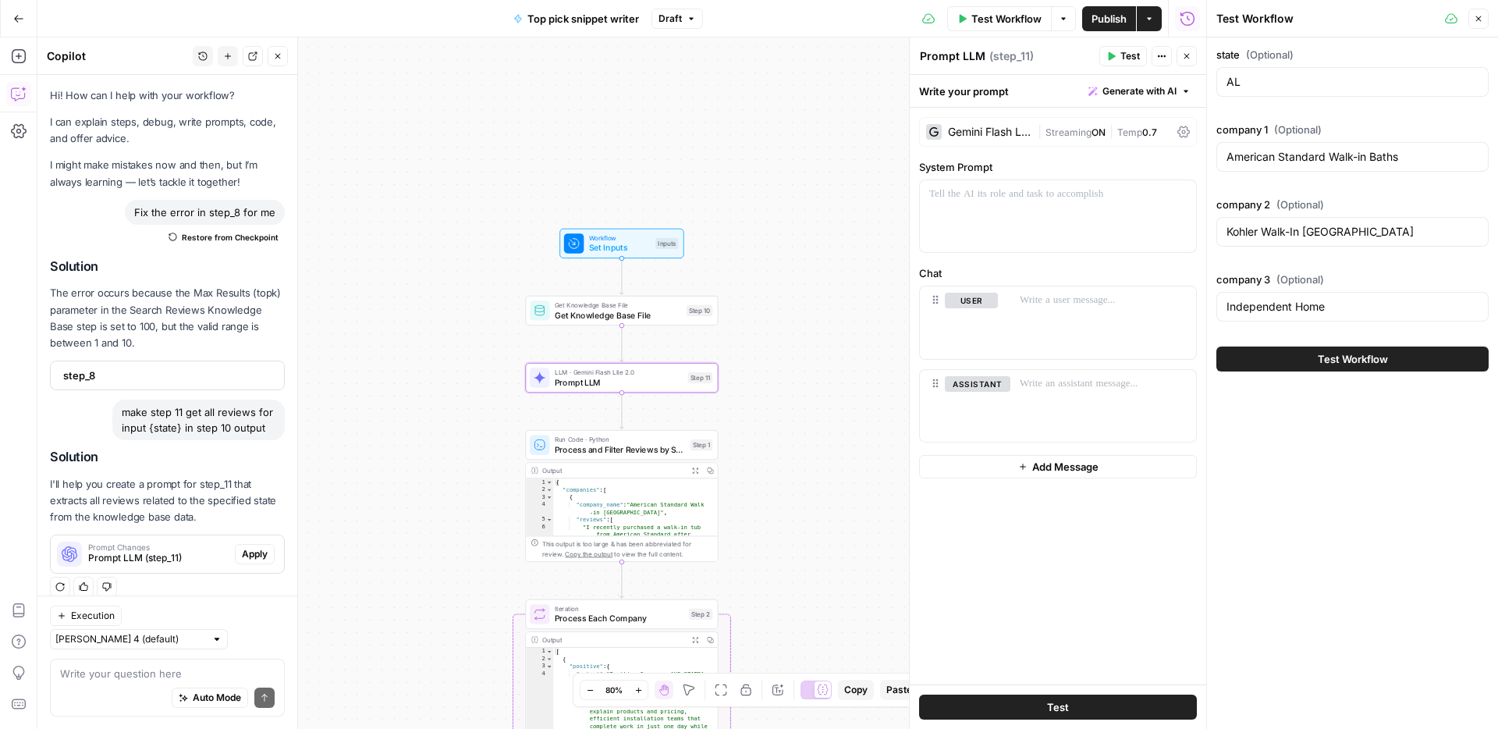
click at [261, 559] on span "Apply" at bounding box center [255, 554] width 26 height 14
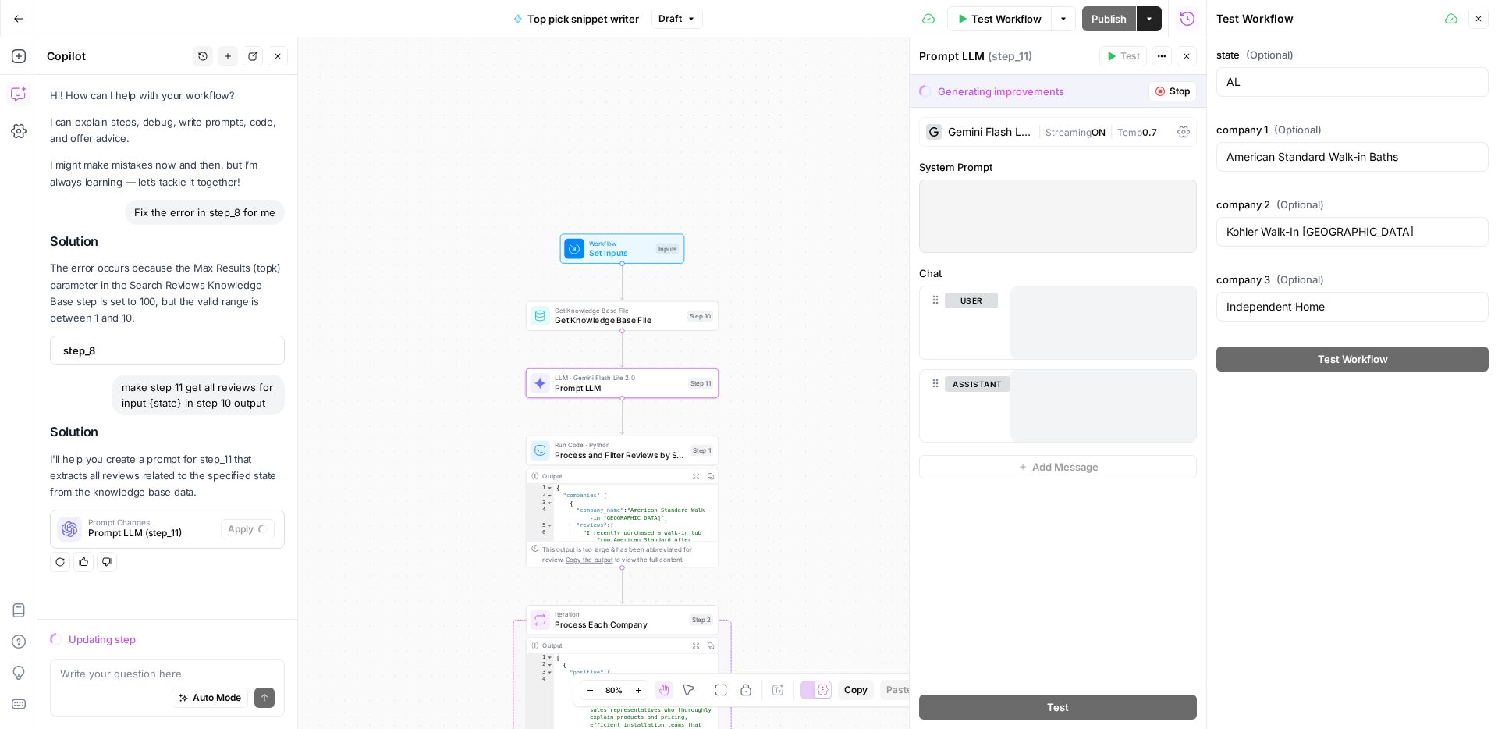
click at [643, 465] on div "Run Code · Python Process and Filter Reviews by State Step 1" at bounding box center [622, 450] width 193 height 30
click at [647, 455] on span "Process and Filter Reviews by State" at bounding box center [620, 455] width 131 height 12
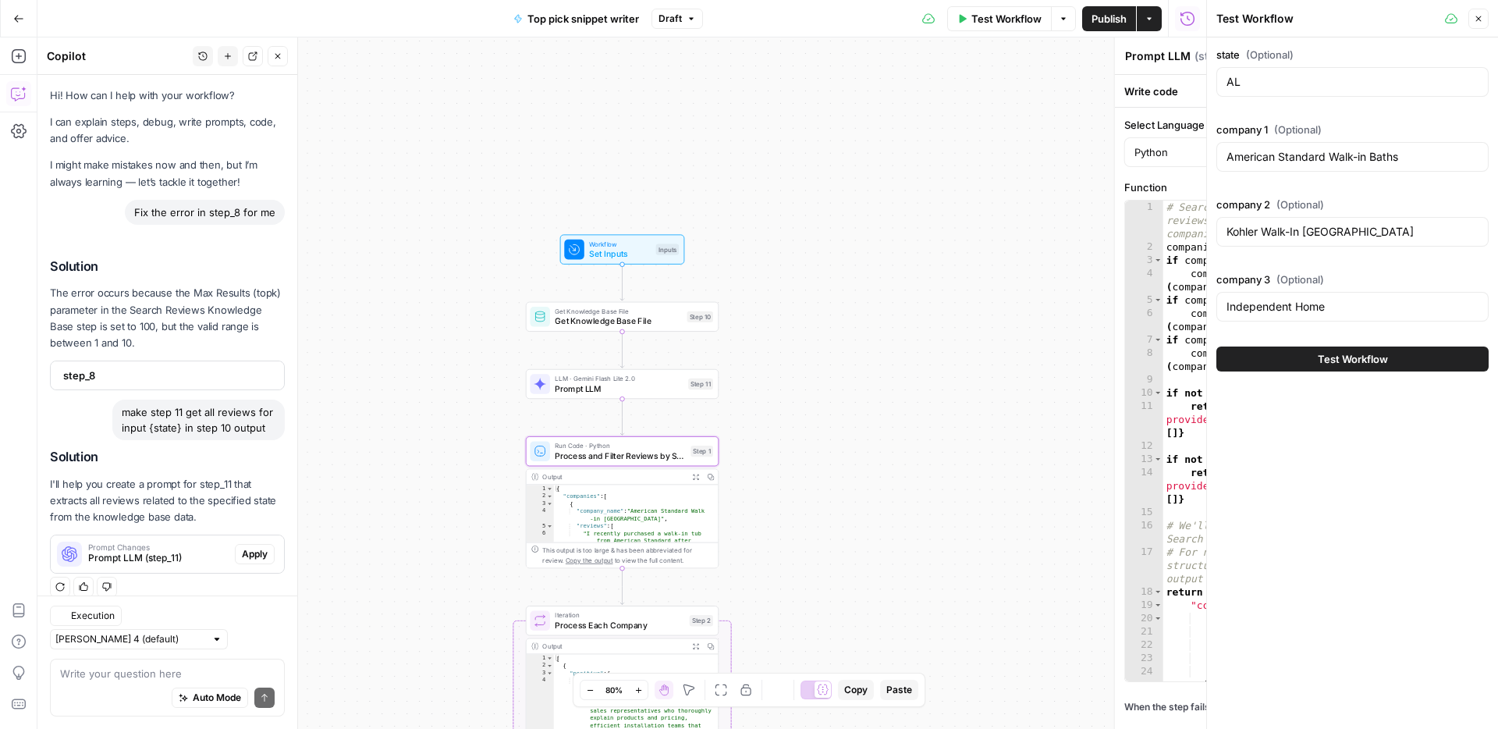
type textarea "Process and Filter Reviews by State"
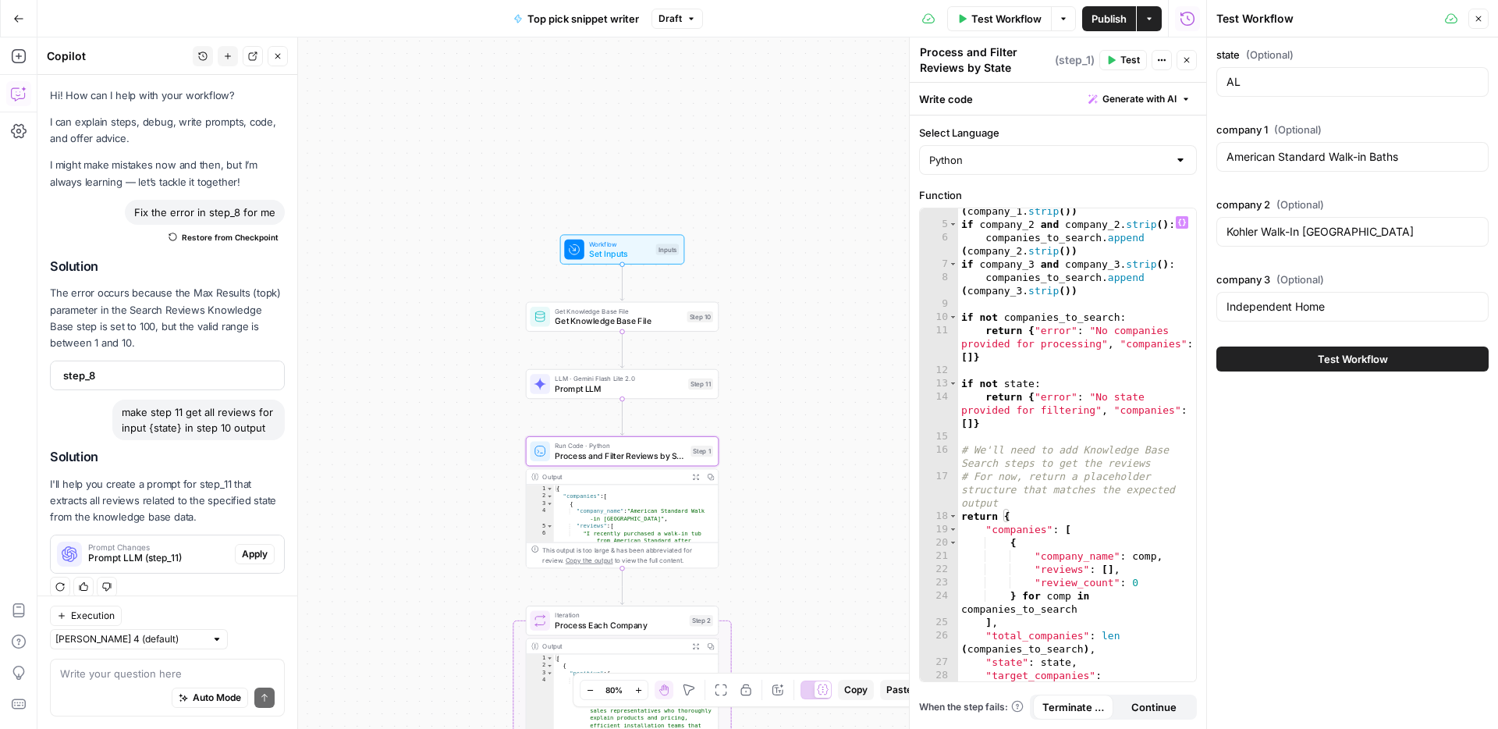
scroll to position [111, 0]
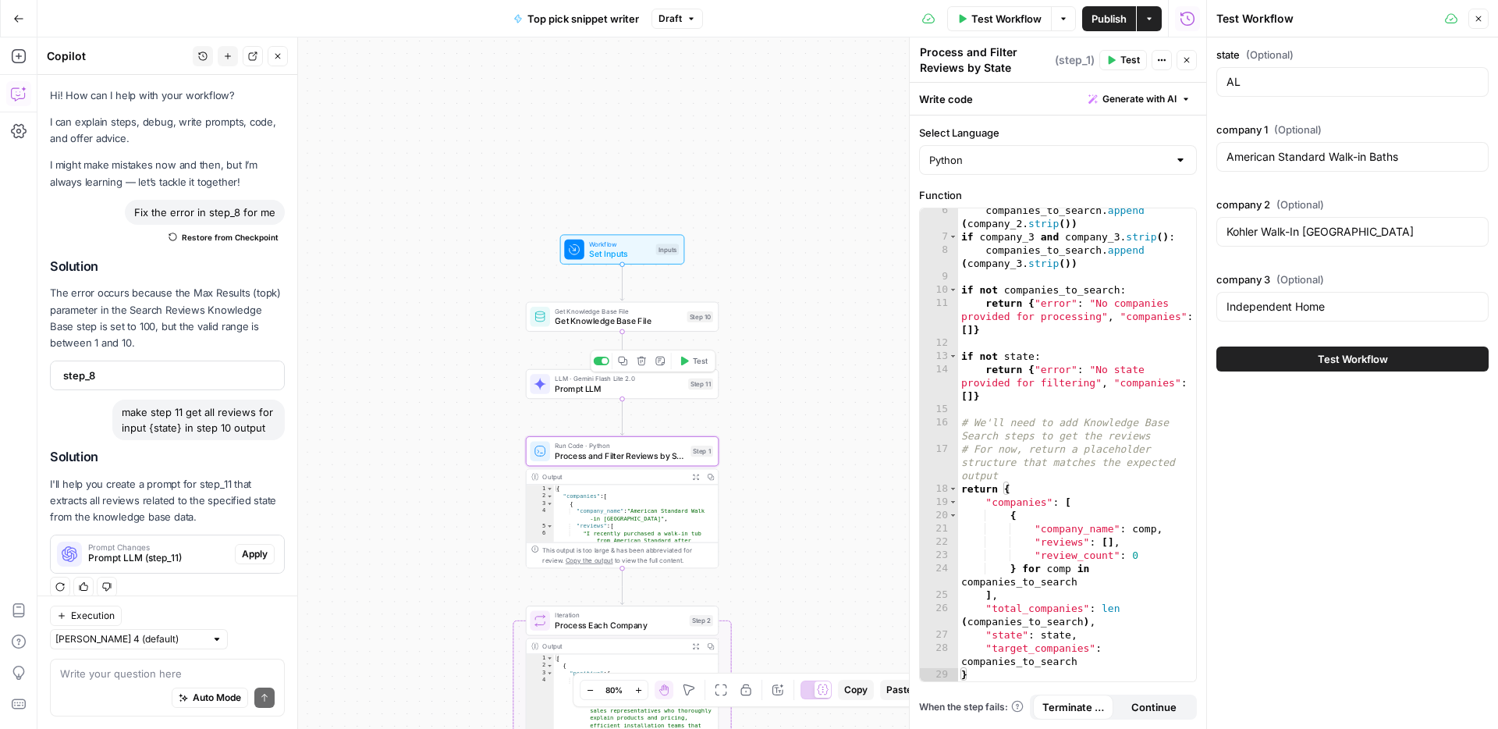
click at [654, 389] on span "Prompt LLM" at bounding box center [619, 388] width 128 height 12
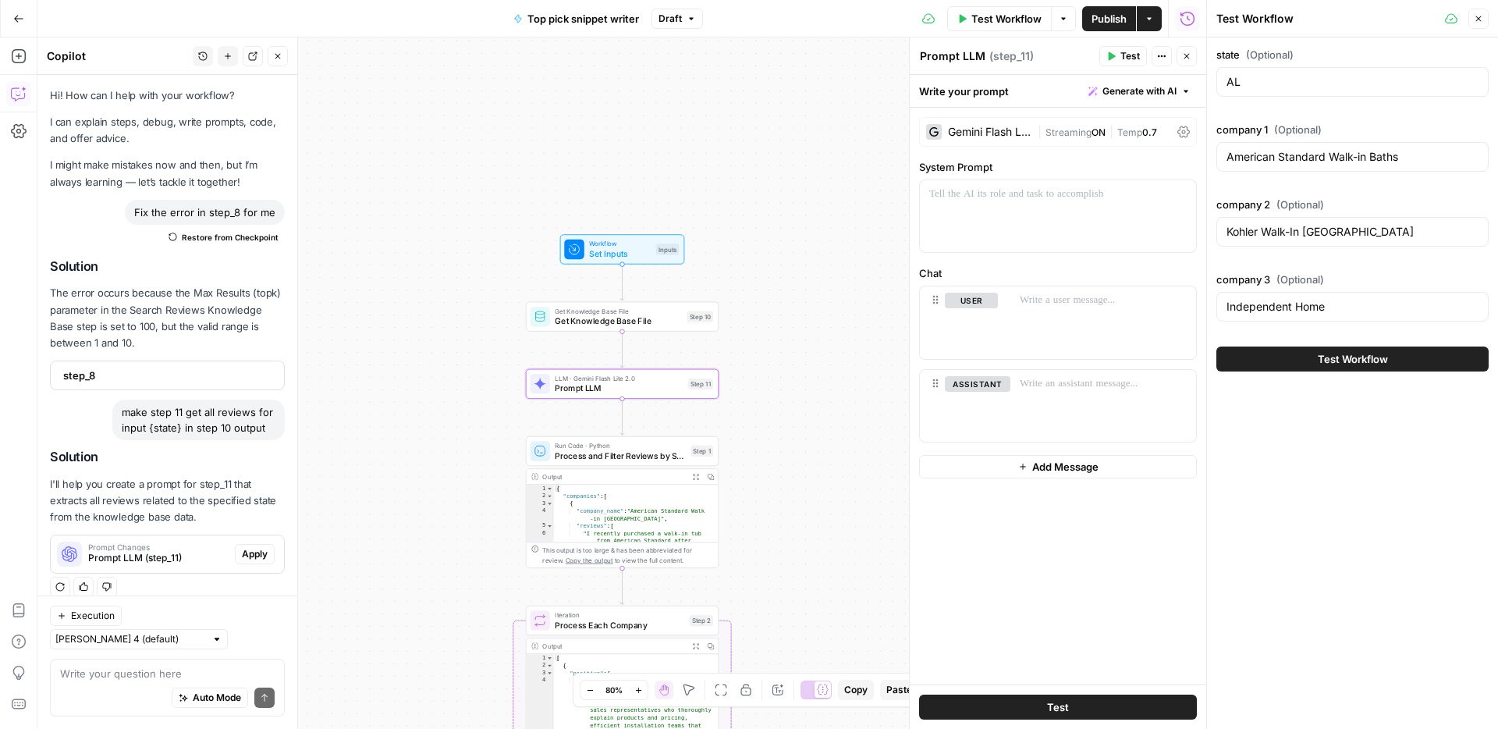
click at [243, 556] on span "Apply" at bounding box center [255, 554] width 26 height 14
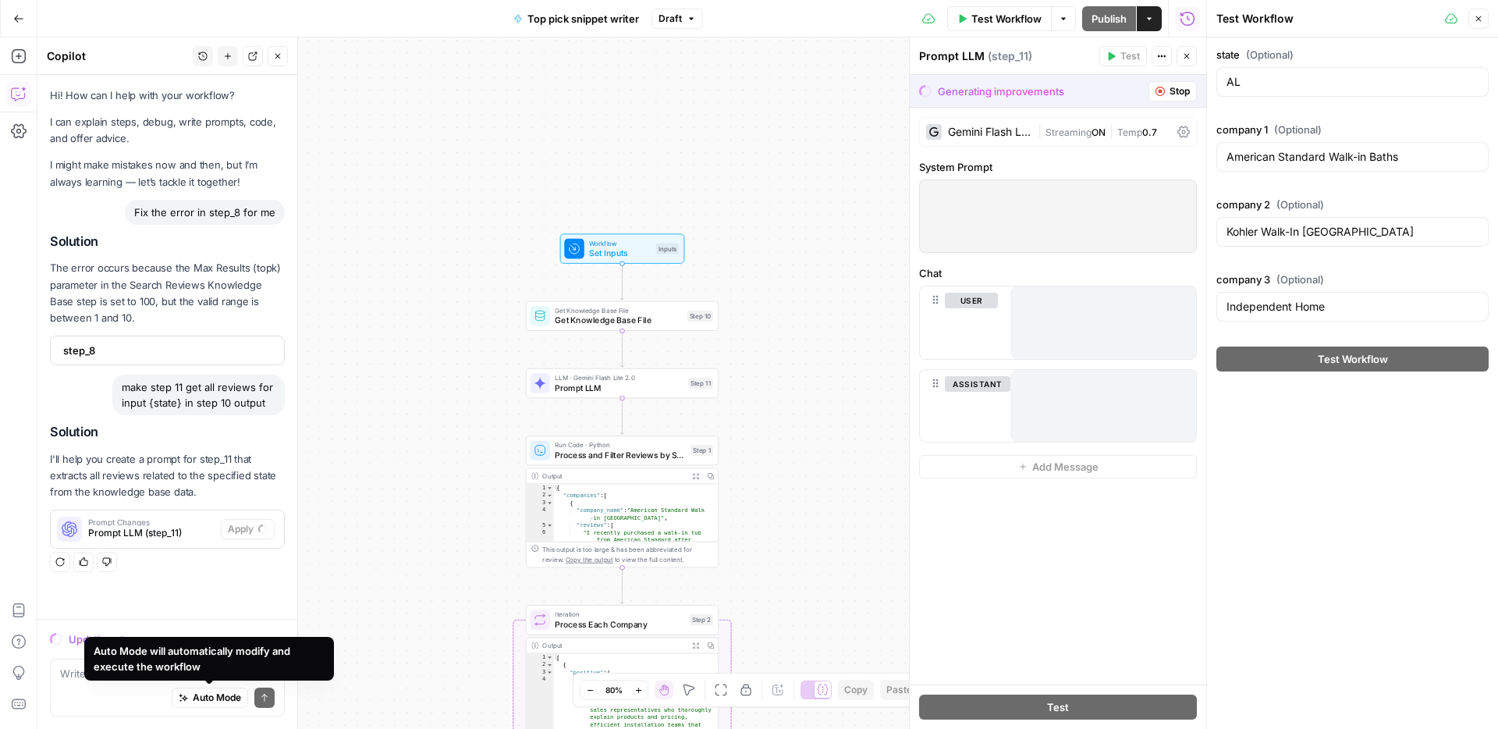
click at [71, 682] on div "Auto Mode Send" at bounding box center [167, 698] width 215 height 34
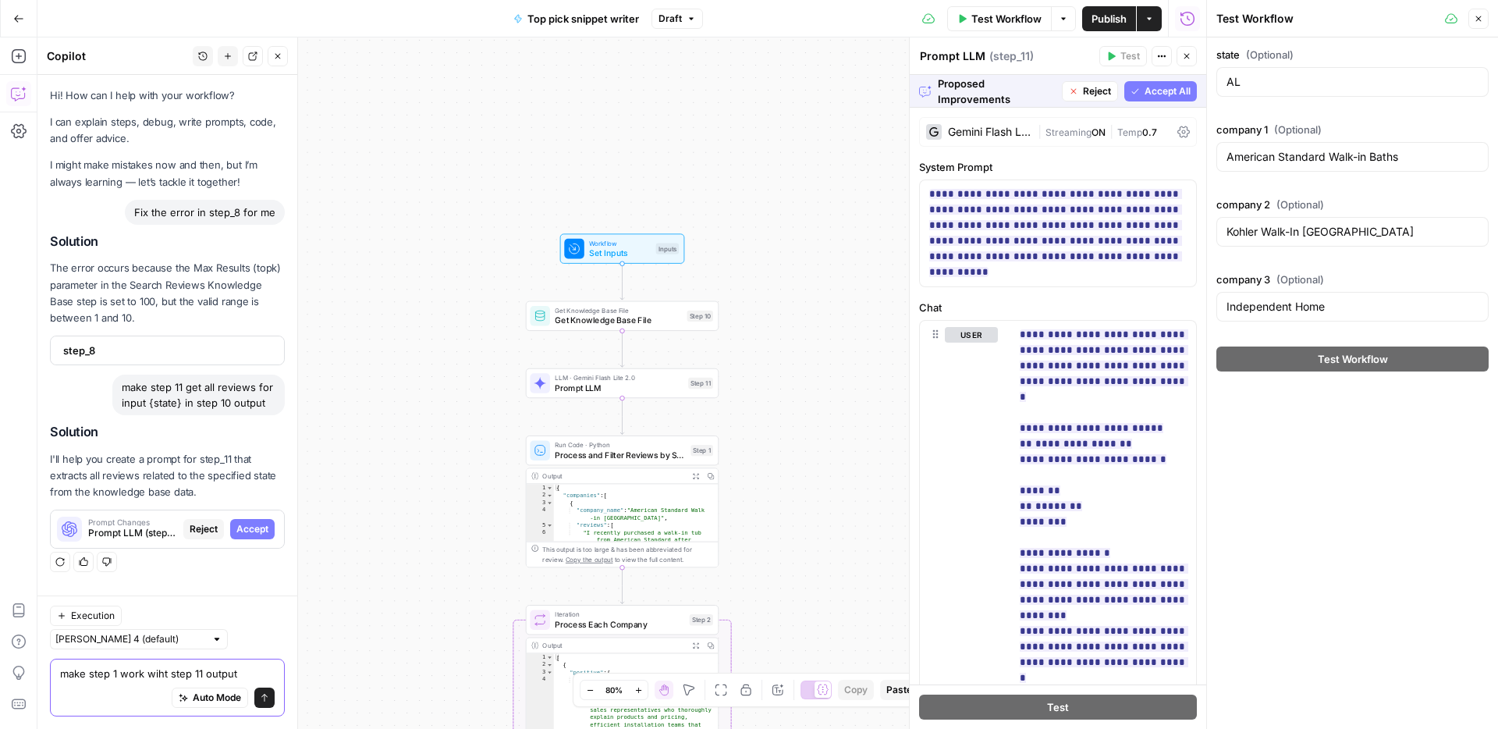
type textarea "make step 1 work wiht step 11 output"
click at [1163, 97] on span "Accept All" at bounding box center [1168, 91] width 46 height 14
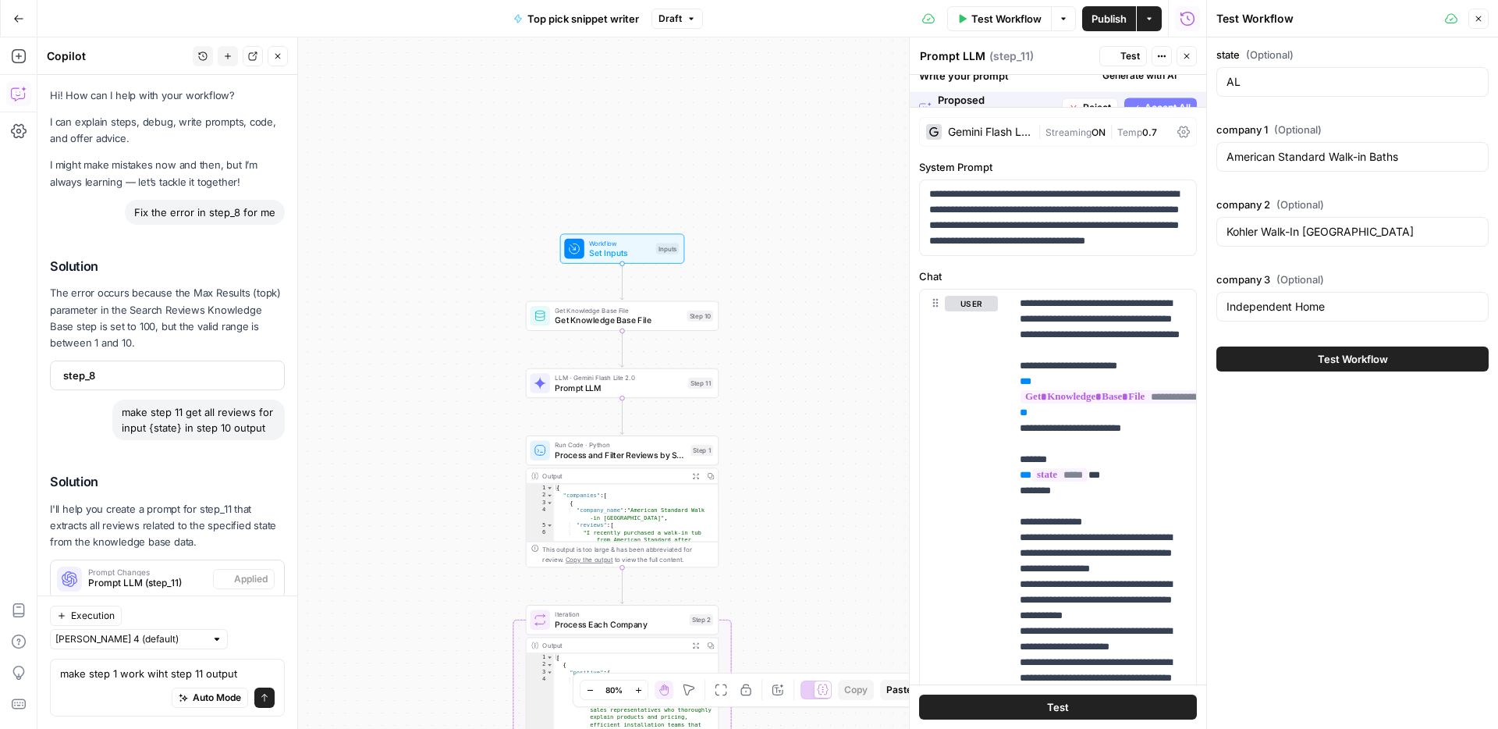
scroll to position [17, 0]
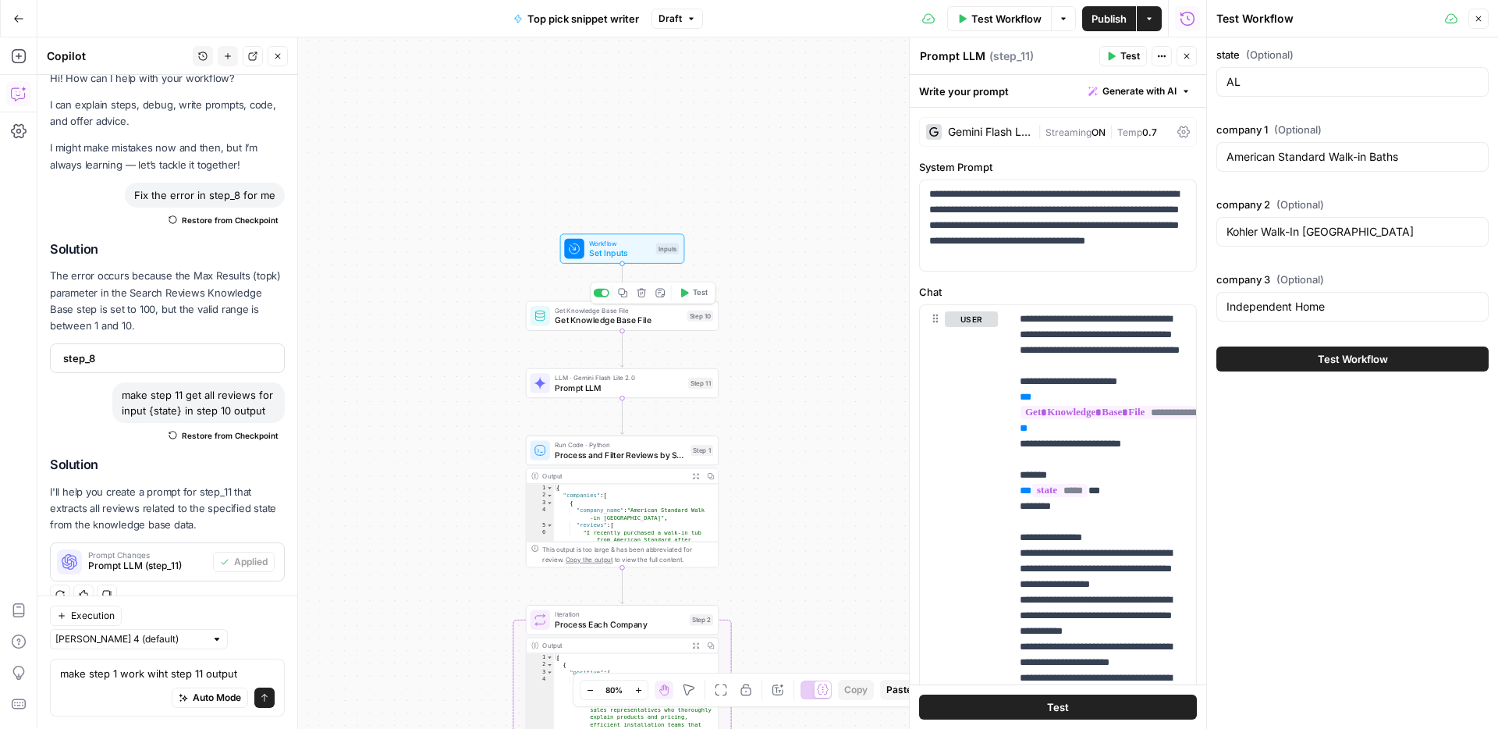
click at [701, 296] on span "Test" at bounding box center [700, 292] width 15 height 11
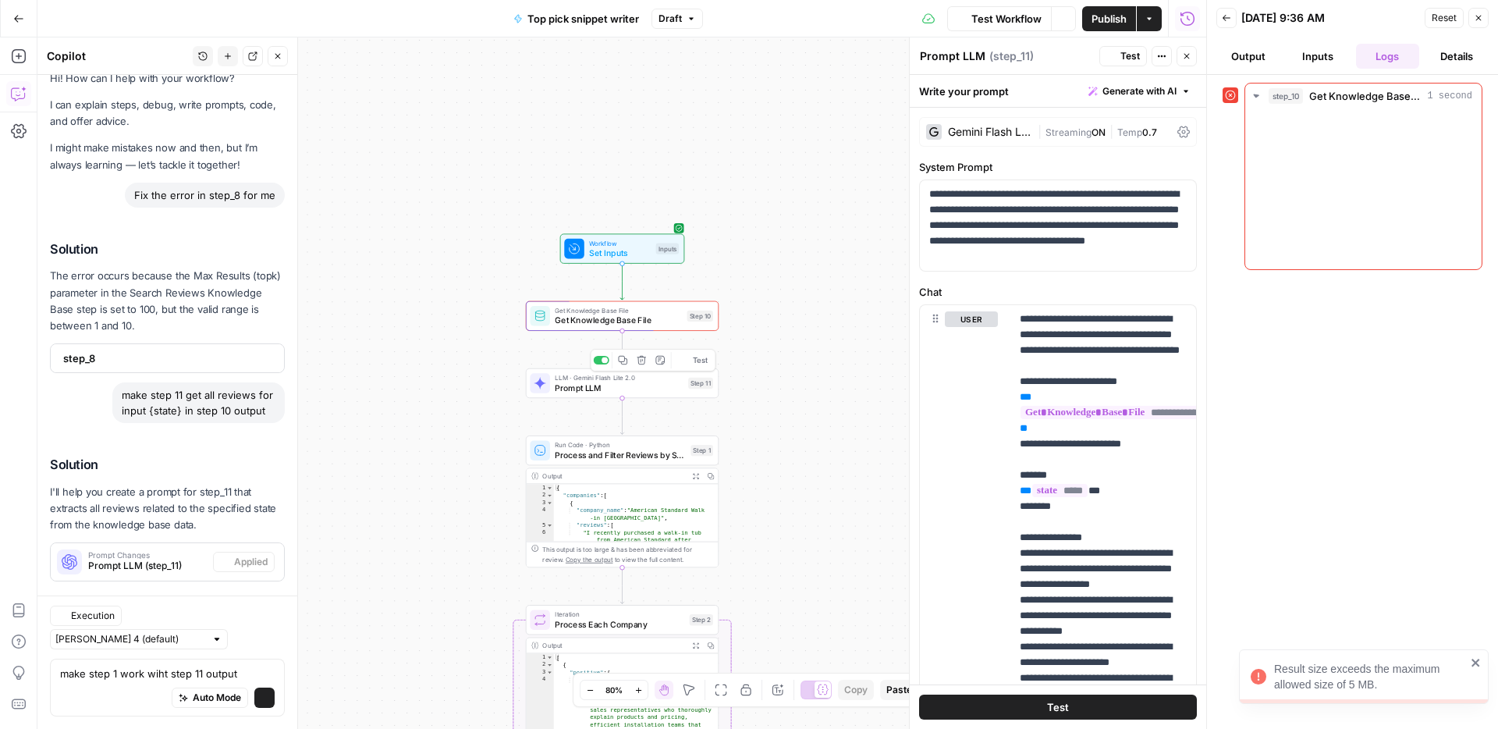
scroll to position [17, 0]
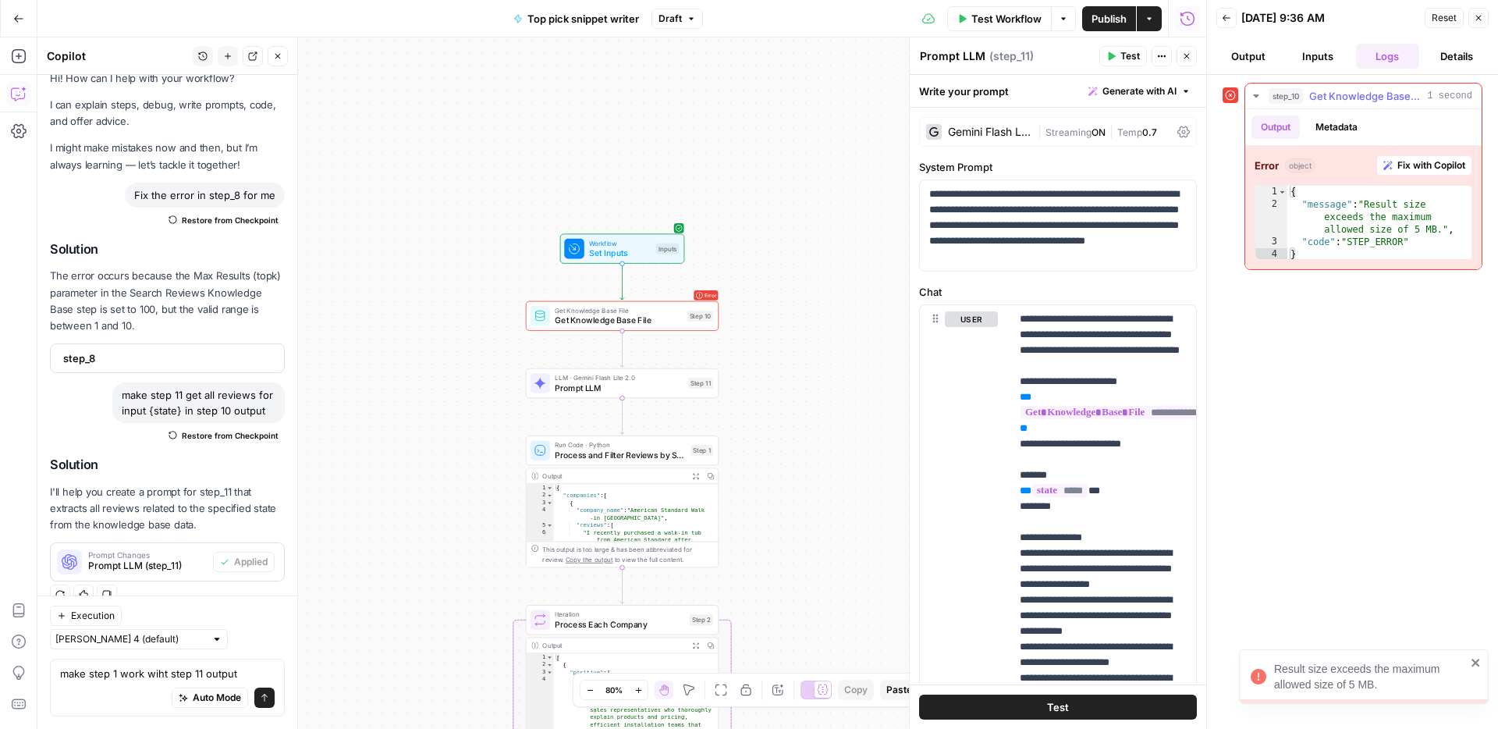
click at [1398, 161] on span "Fix with Copilot" at bounding box center [1431, 165] width 68 height 14
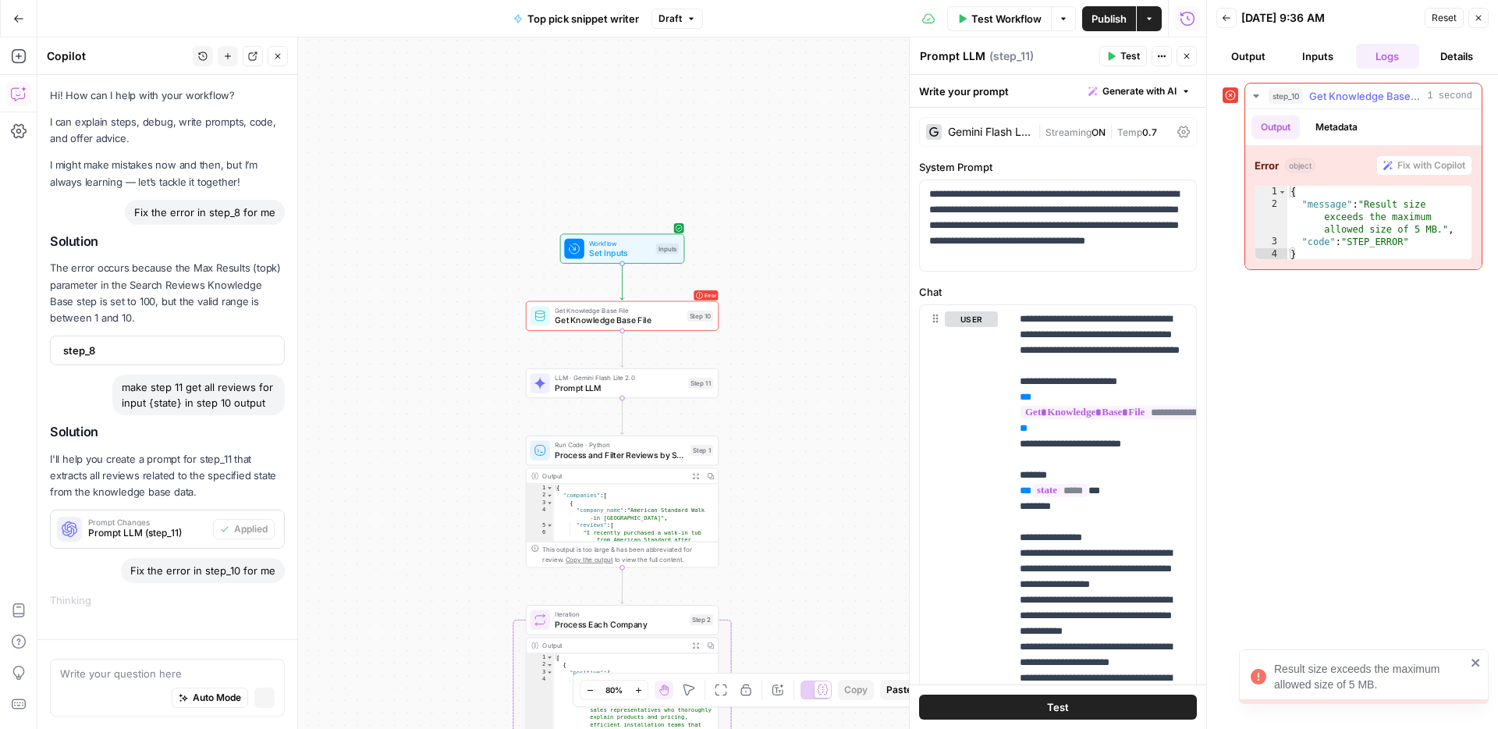
scroll to position [0, 0]
click at [663, 321] on span "Get Knowledge Base File" at bounding box center [618, 320] width 127 height 12
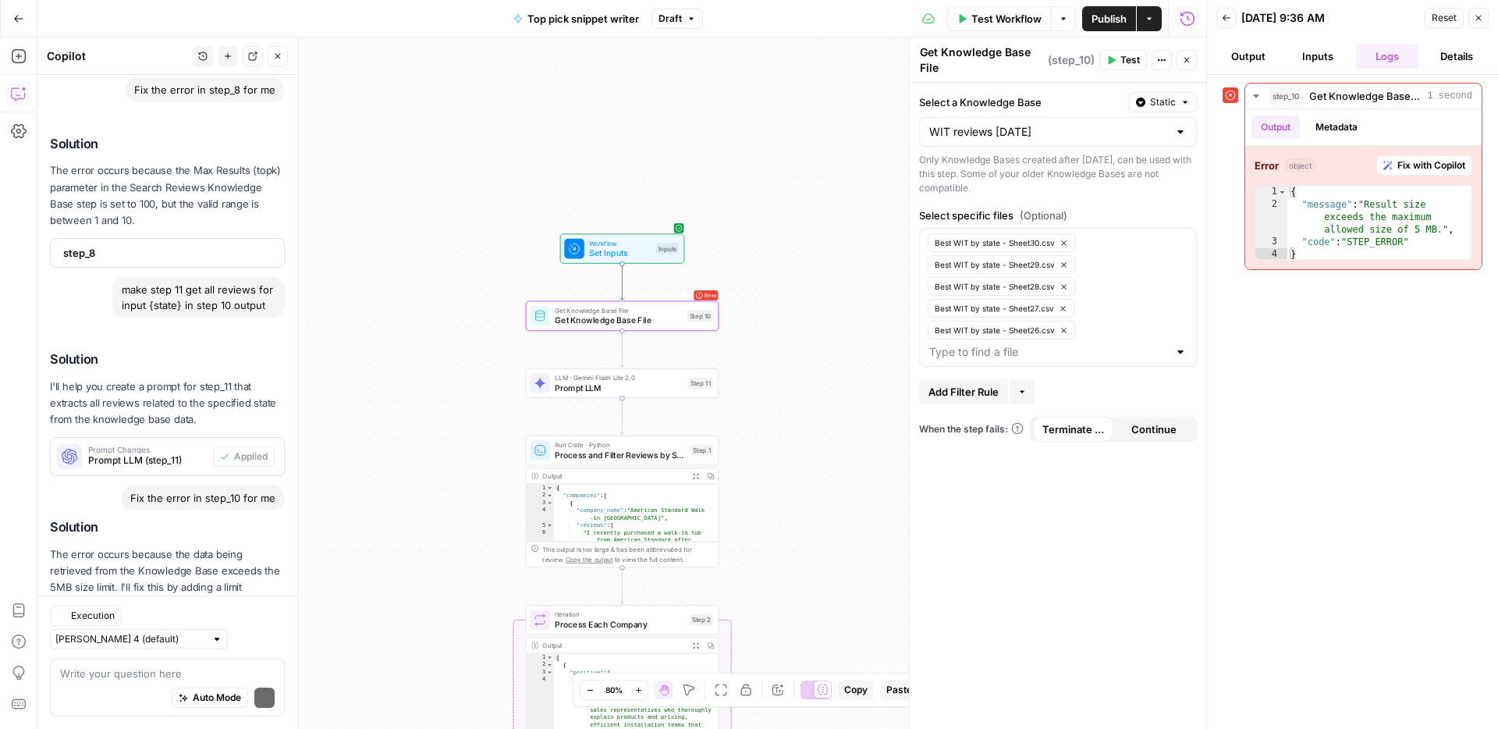
scroll to position [218, 0]
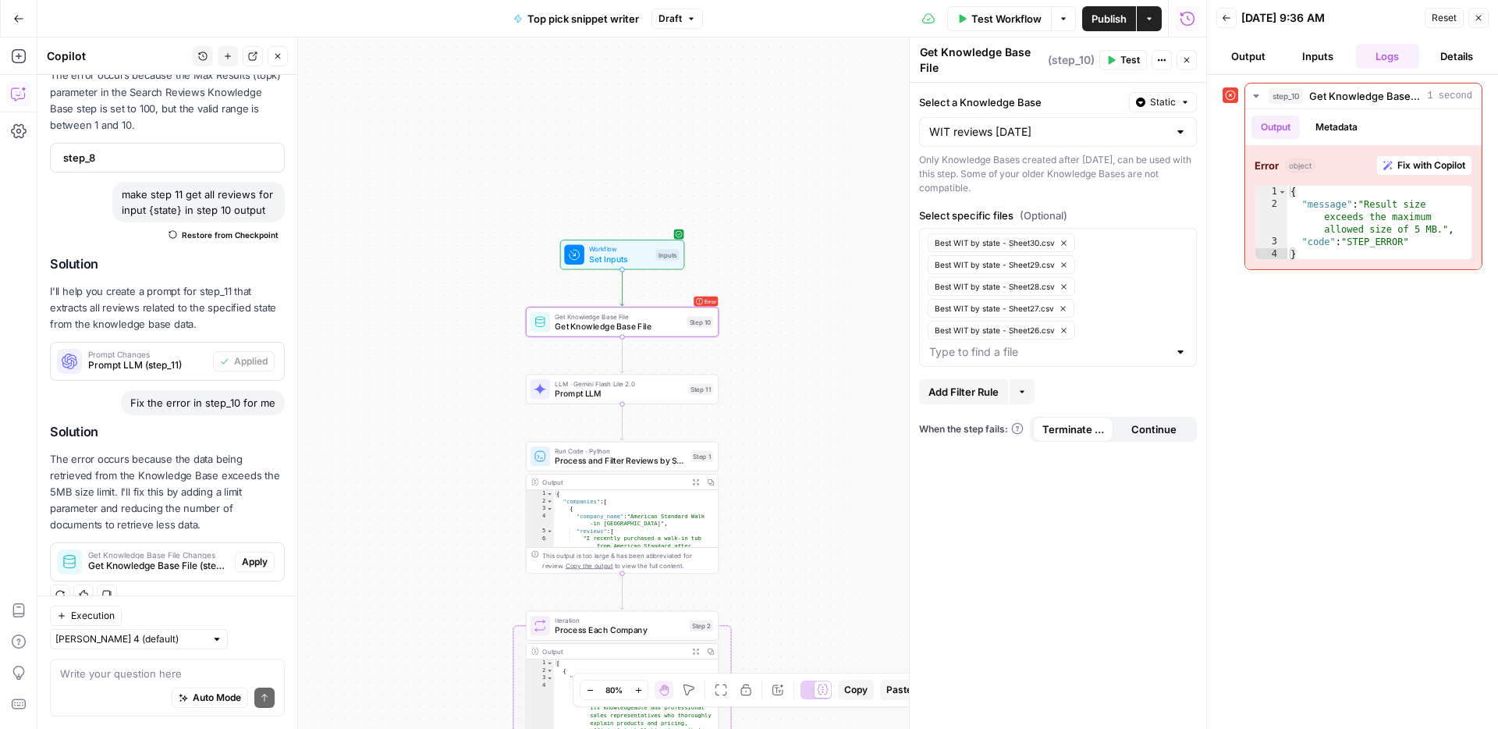
click at [257, 559] on span "Apply" at bounding box center [255, 562] width 26 height 14
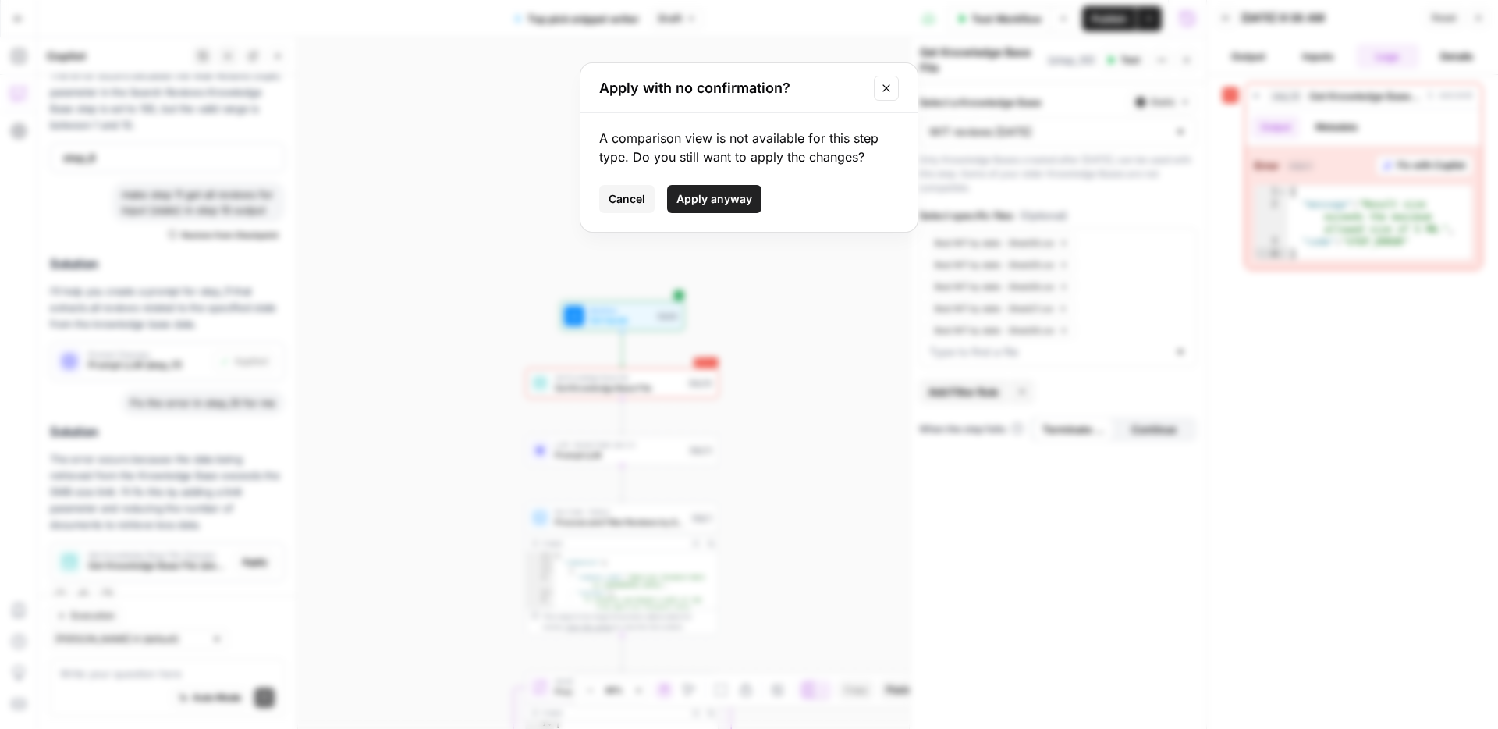
click at [688, 202] on span "Apply anyway" at bounding box center [714, 199] width 76 height 16
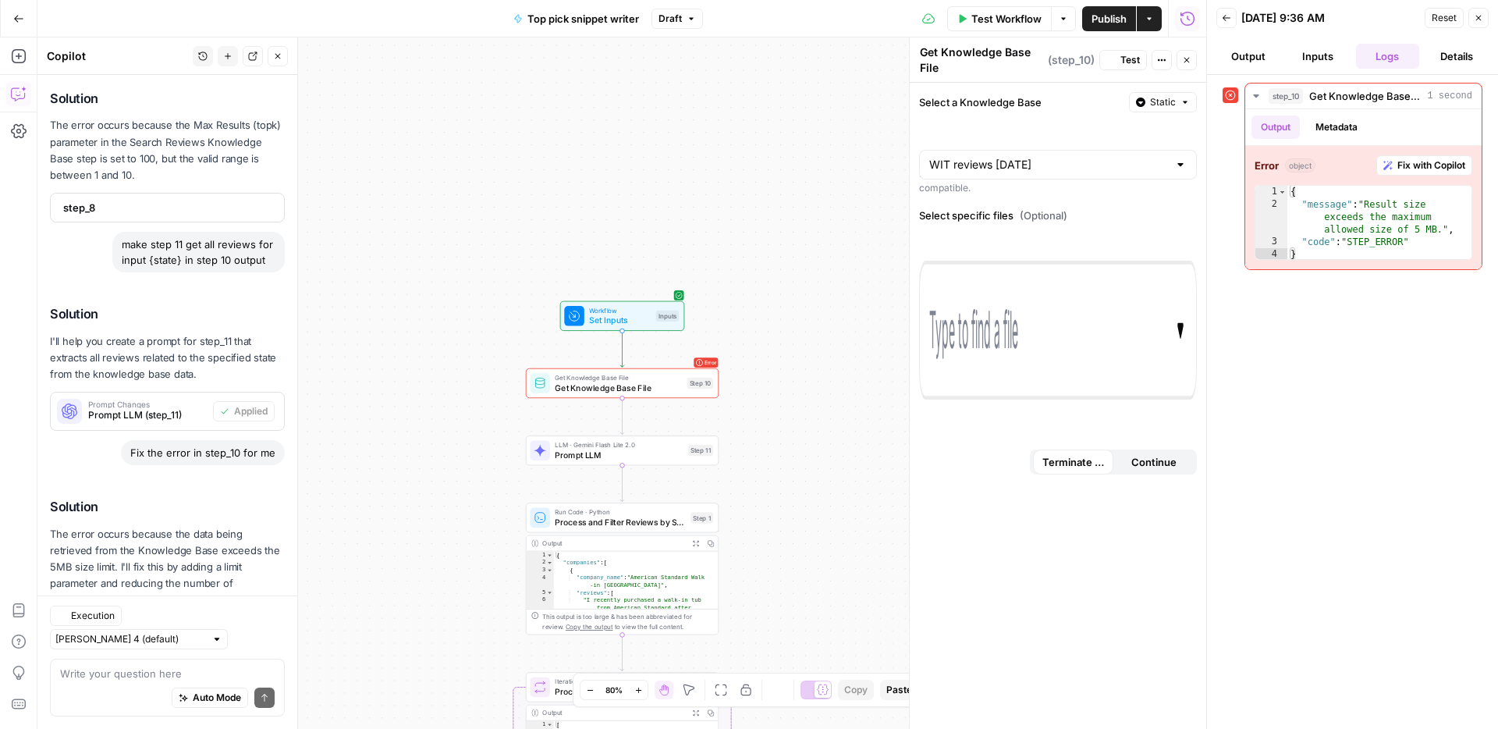
scroll to position [243, 0]
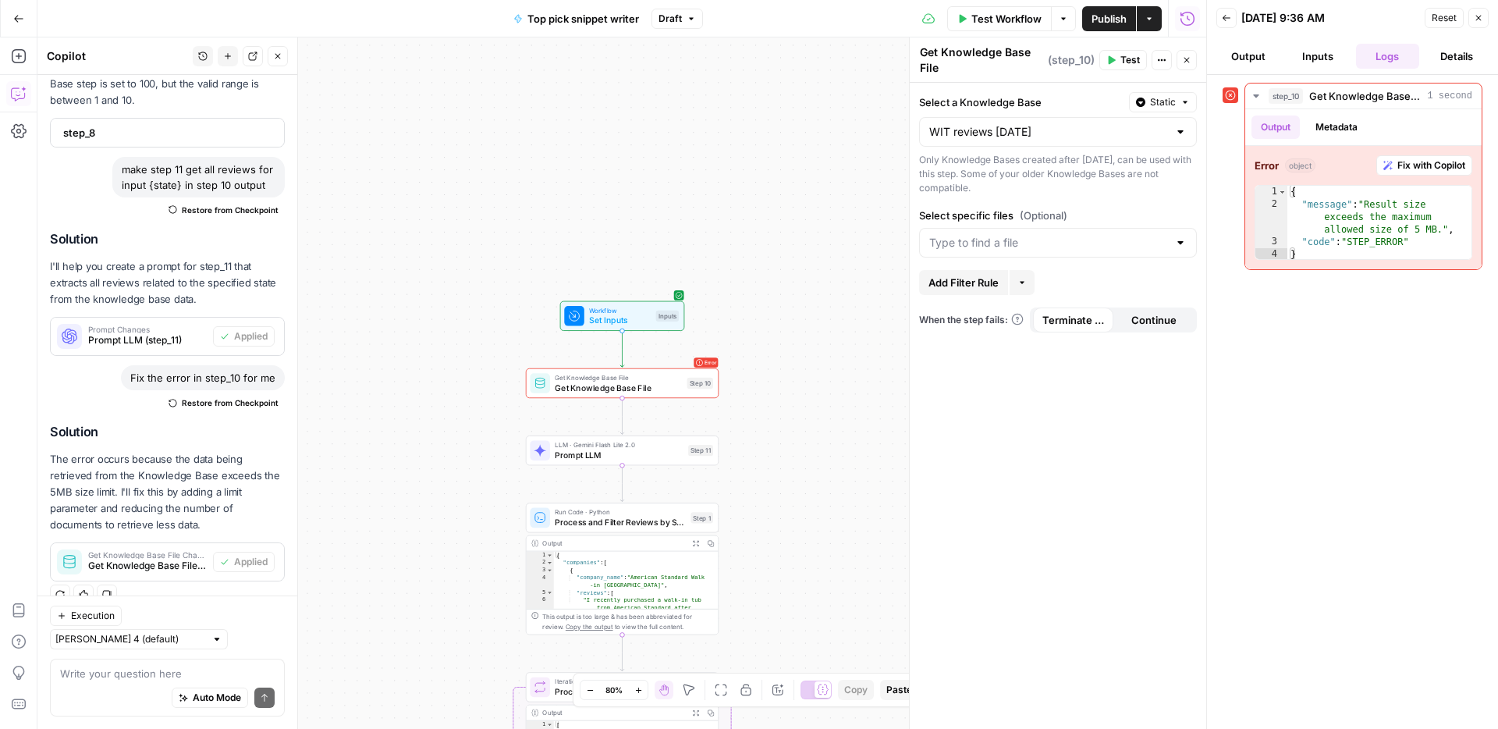
click at [16, 22] on icon "button" at bounding box center [18, 18] width 11 height 11
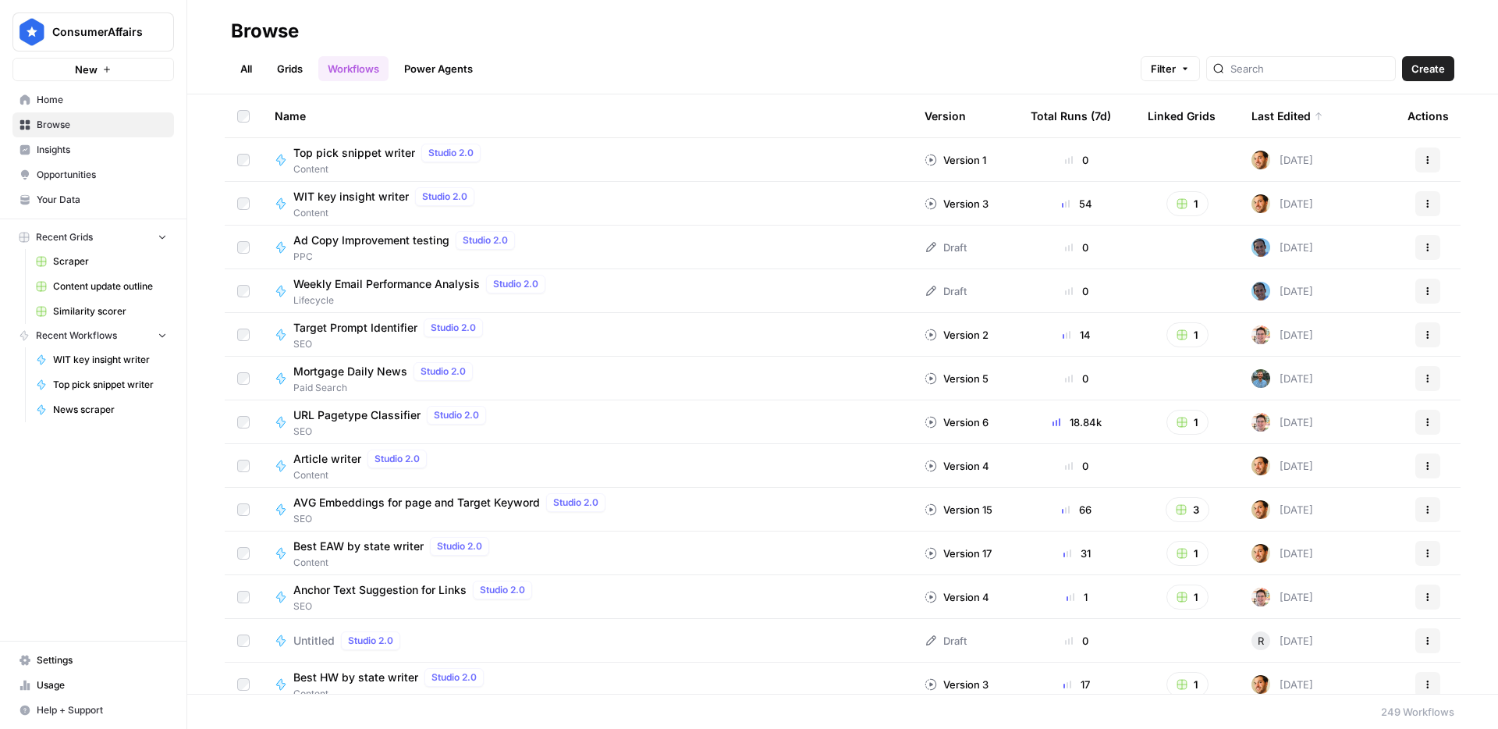
click at [1429, 164] on button "Actions" at bounding box center [1427, 159] width 25 height 25
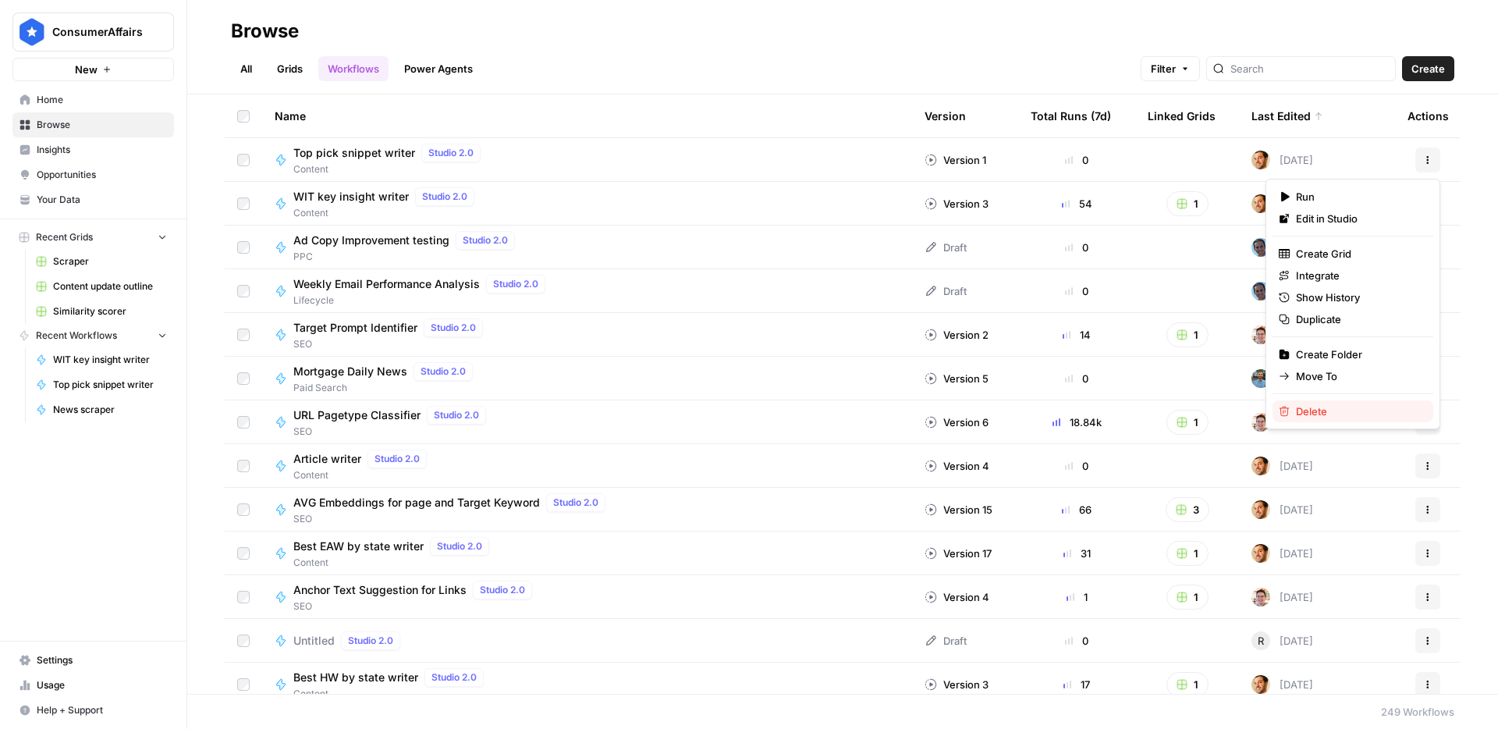
click at [1311, 413] on span "Delete" at bounding box center [1358, 411] width 125 height 16
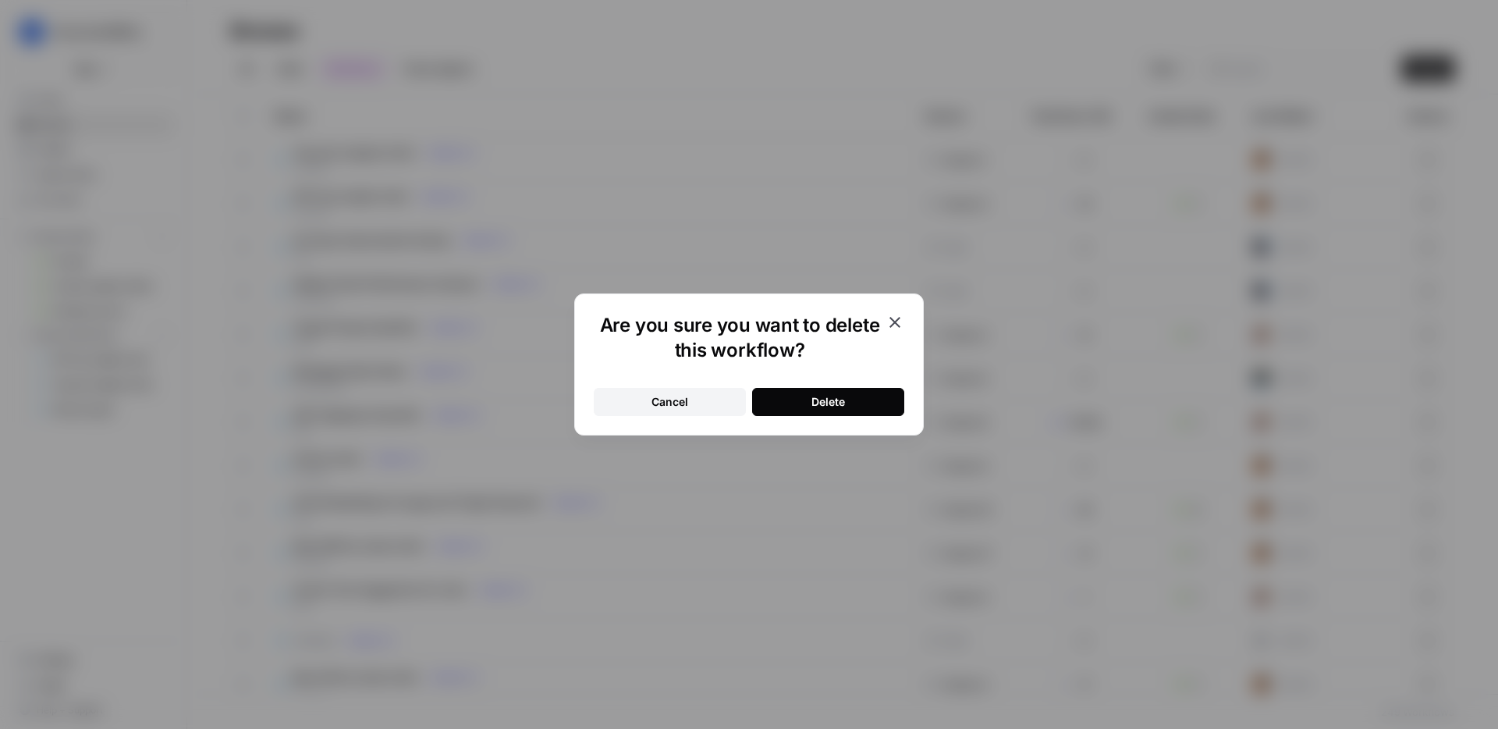
click at [814, 399] on div "Delete" at bounding box center [828, 402] width 34 height 16
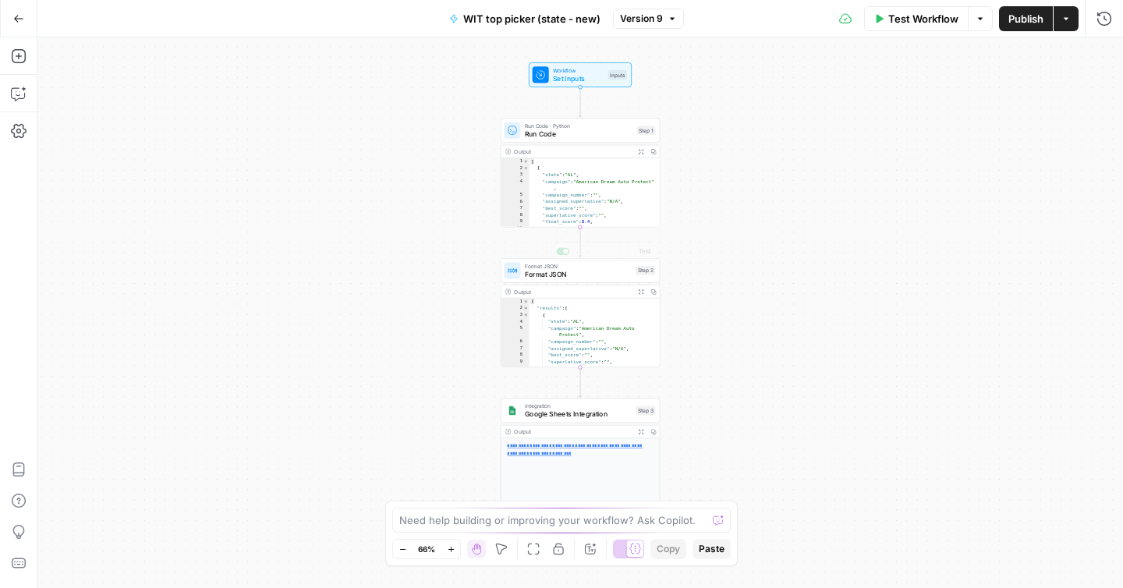
click at [774, 227] on div "Workflow Set Inputs Inputs Run Code · Python Run Code Step 1 Output Expand Outp…" at bounding box center [580, 312] width 1086 height 551
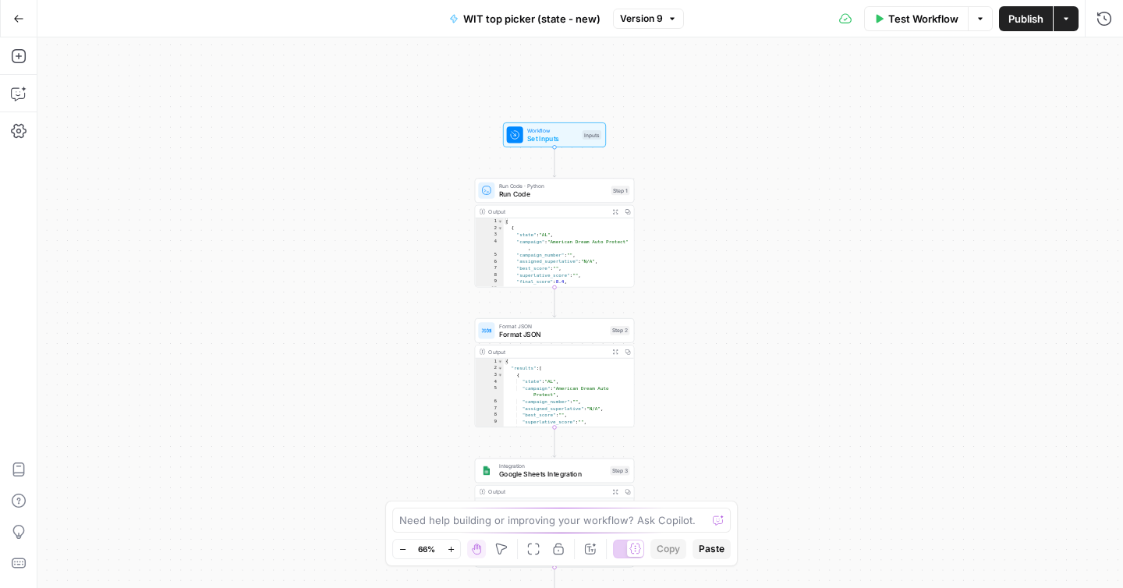
drag, startPoint x: 779, startPoint y: 221, endPoint x: 756, endPoint y: 277, distance: 60.6
click at [756, 277] on div "Workflow Set Inputs Inputs Run Code · Python Run Code Step 1 Output Expand Outp…" at bounding box center [580, 312] width 1086 height 551
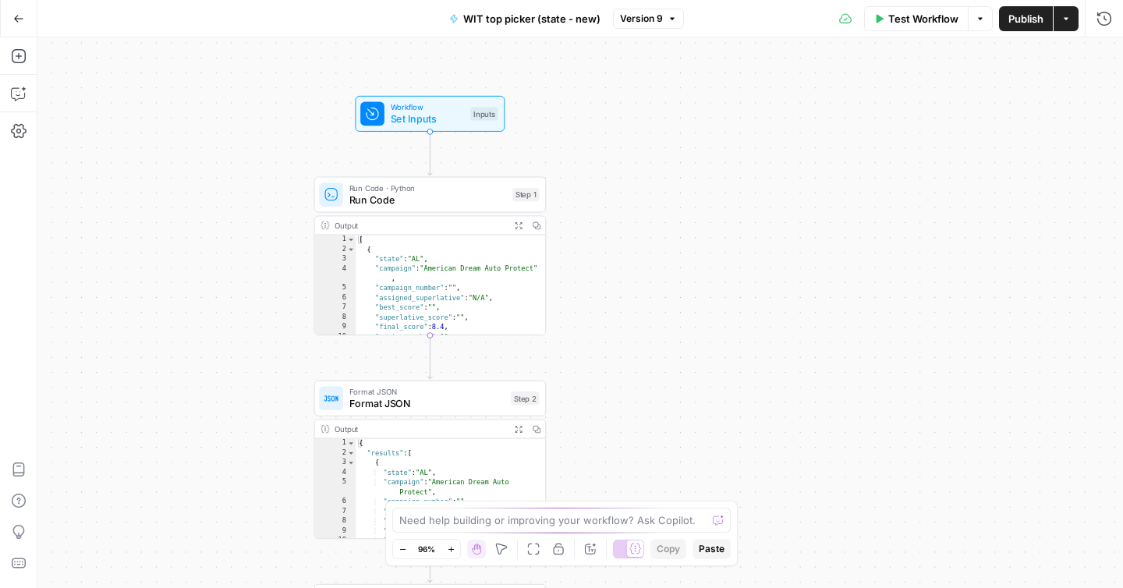
drag, startPoint x: 744, startPoint y: 239, endPoint x: 697, endPoint y: 263, distance: 52.0
click at [697, 263] on div "Workflow Set Inputs Inputs Run Code · Python Run Code Step 1 Output Expand Outp…" at bounding box center [580, 312] width 1086 height 551
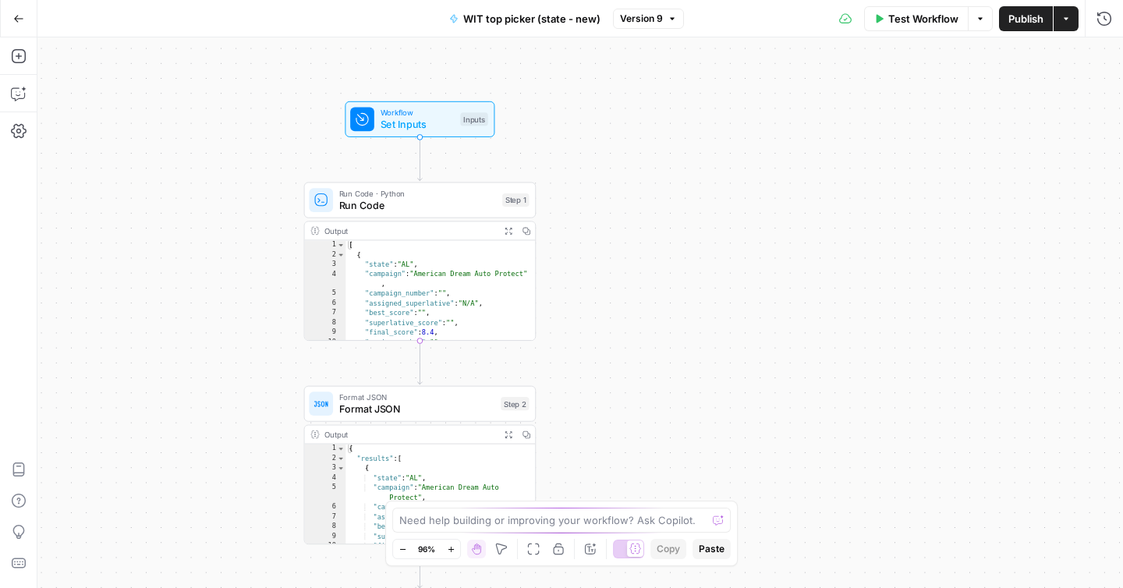
click at [406, 108] on span "Workflow" at bounding box center [418, 113] width 74 height 12
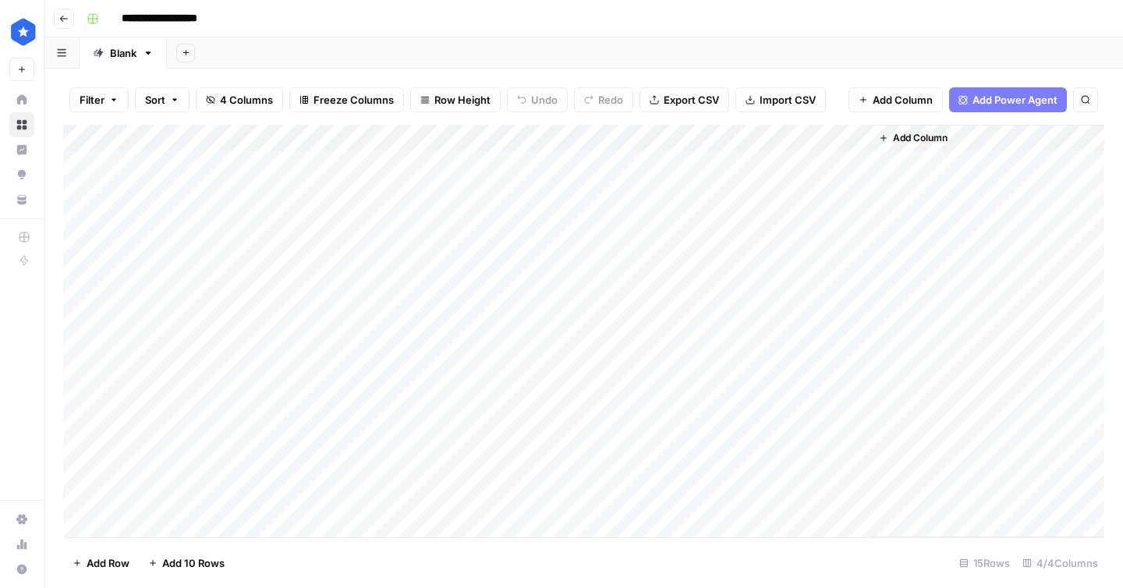
click at [509, 139] on div "Add Column" at bounding box center [584, 331] width 1042 height 413
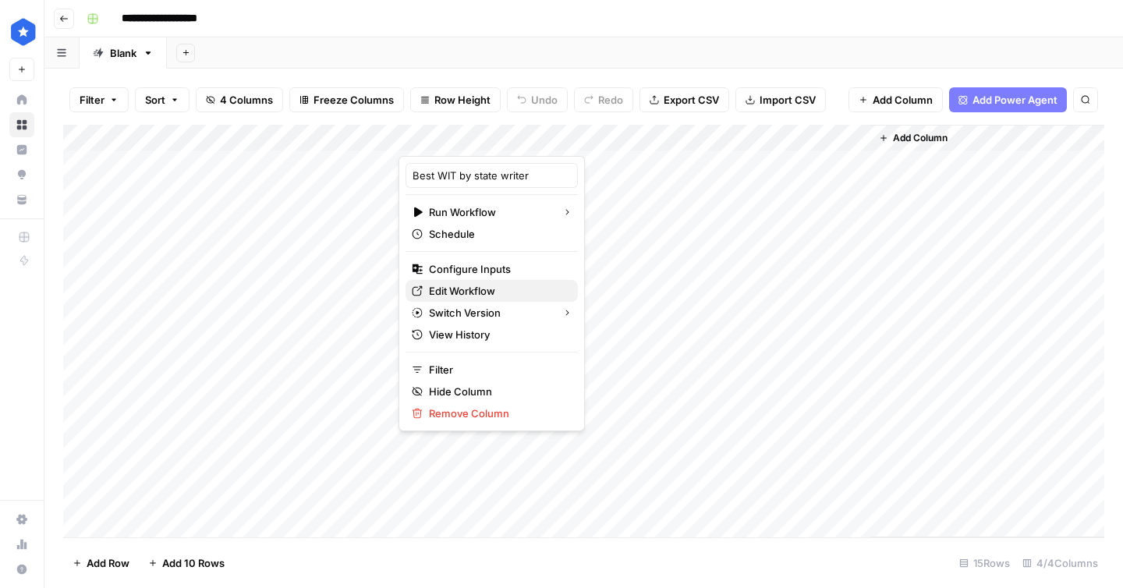
click at [492, 289] on span "Edit Workflow" at bounding box center [497, 291] width 137 height 16
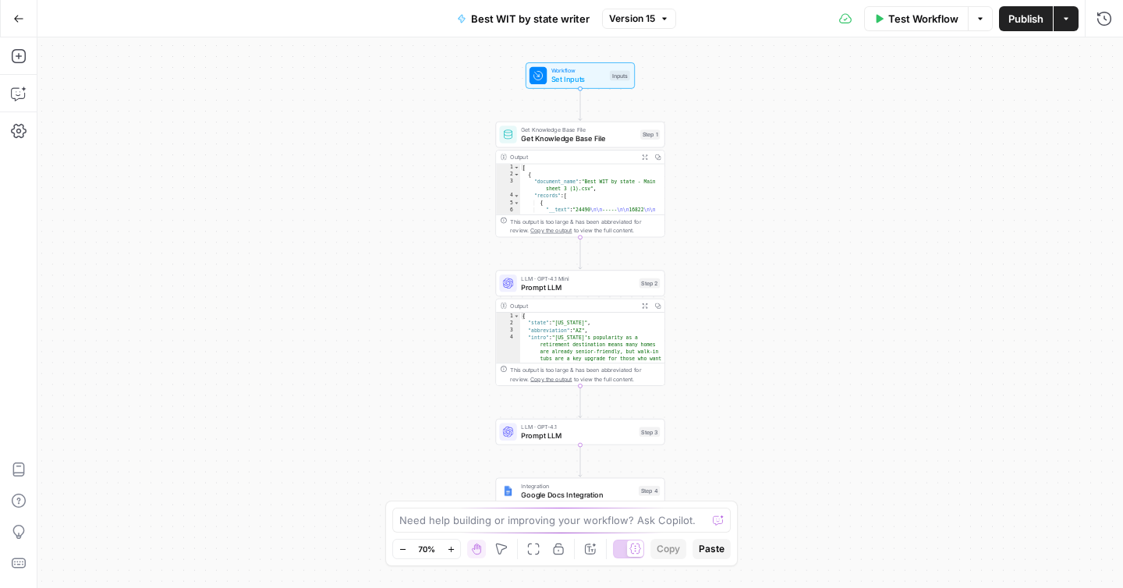
drag, startPoint x: 762, startPoint y: 165, endPoint x: 701, endPoint y: 203, distance: 72.1
click at [701, 203] on div "Workflow Set Inputs Inputs Get Knowledge Base File Get Knowledge Base File Step…" at bounding box center [580, 312] width 1086 height 551
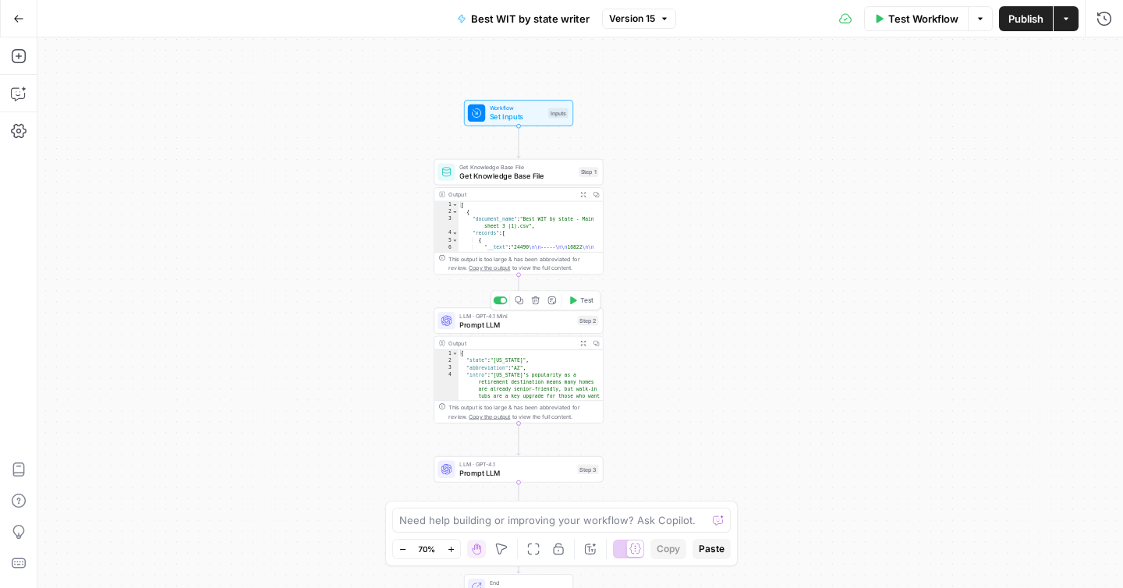
click at [518, 325] on span "Prompt LLM" at bounding box center [517, 324] width 114 height 11
